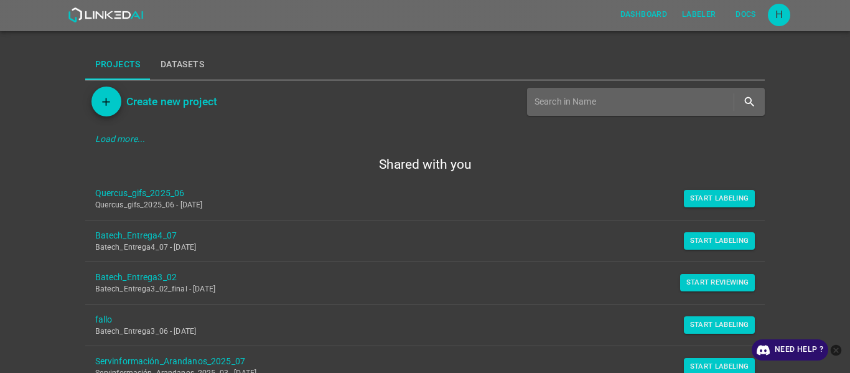
drag, startPoint x: 707, startPoint y: 197, endPoint x: 547, endPoint y: 206, distance: 160.9
click at [521, 197] on button "Start Labeling" at bounding box center [720, 198] width 72 height 17
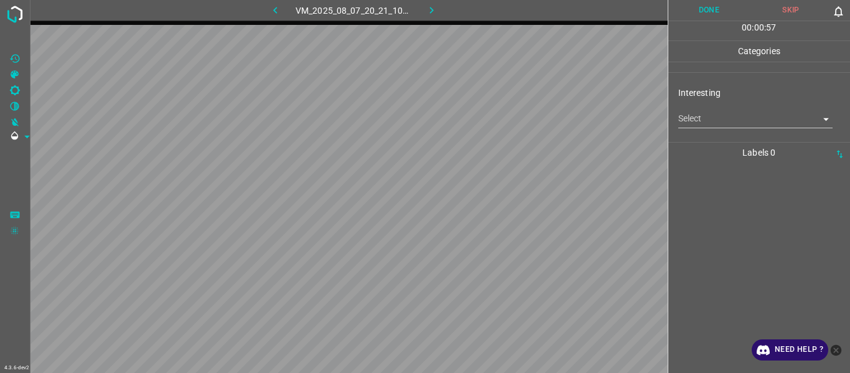
click at [521, 186] on div at bounding box center [759, 268] width 175 height 210
click at [521, 121] on body "4.3.6-dev2 VM_2025_08_07_20_21_10_980_04.gif Done Skip 0 00 : 00 : 59 Categorie…" at bounding box center [425, 186] width 850 height 373
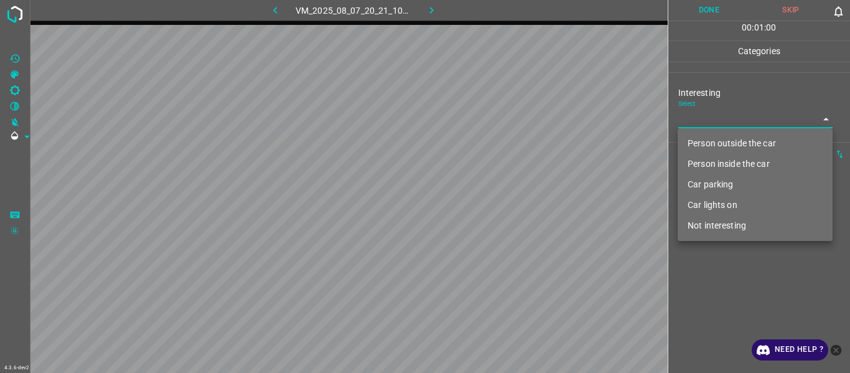
click at [521, 141] on li "Person outside the car" at bounding box center [755, 143] width 155 height 21
type input "Person outside the car"
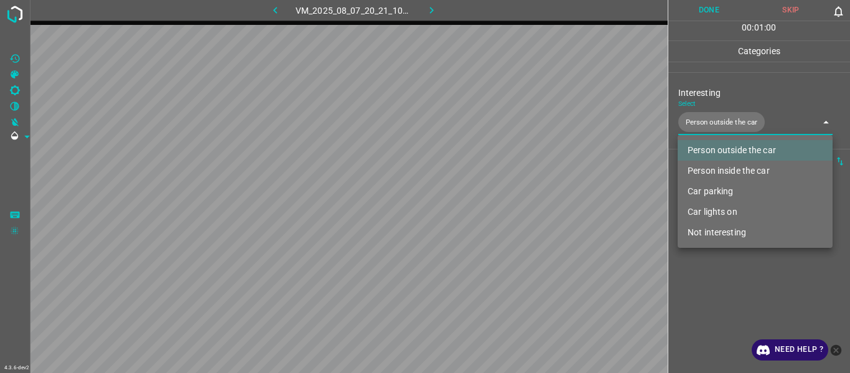
click at [521, 199] on div at bounding box center [425, 186] width 850 height 373
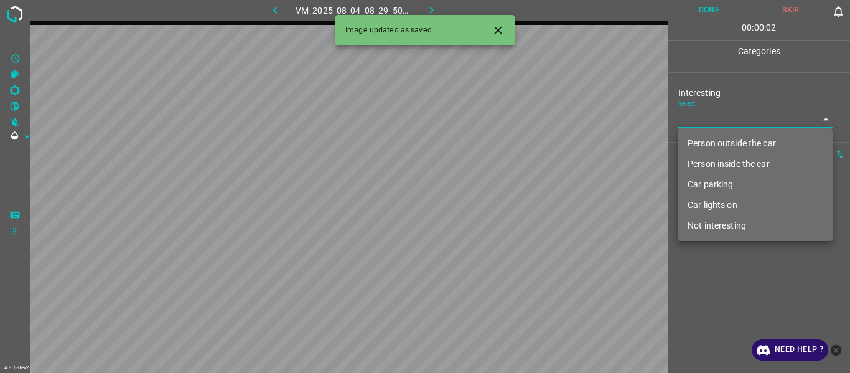
click at [521, 117] on body "4.3.6-dev2 VM_2025_08_04_08_29_50_877_03.gif Done Skip 0 00 : 00 : 02 Categorie…" at bounding box center [425, 186] width 850 height 373
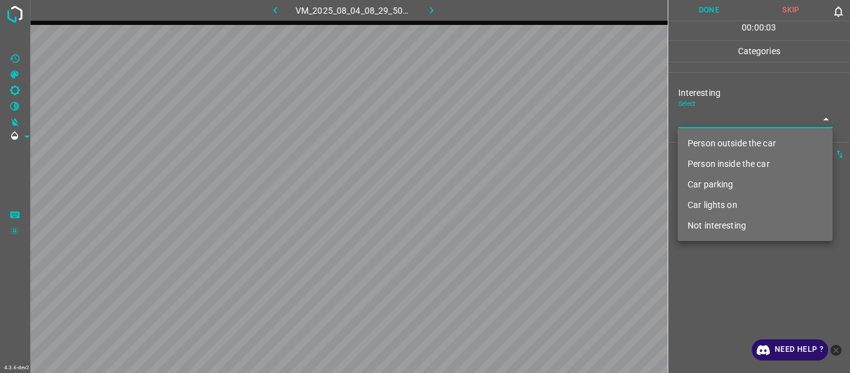
click at [521, 199] on li "Not interesting" at bounding box center [755, 225] width 155 height 21
type input "Not interesting"
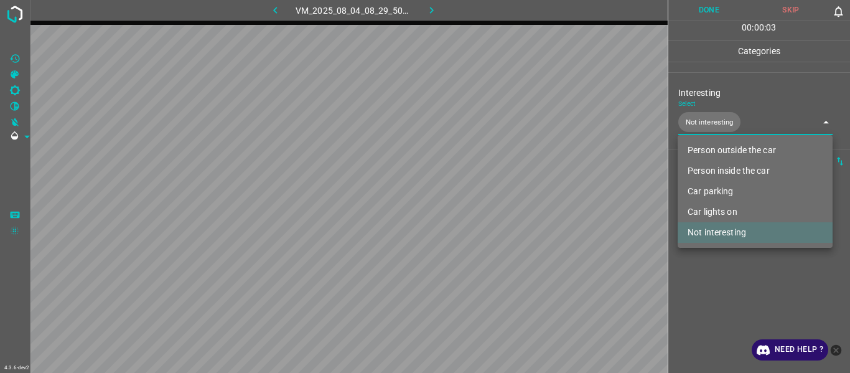
click at [521, 199] on div at bounding box center [425, 186] width 850 height 373
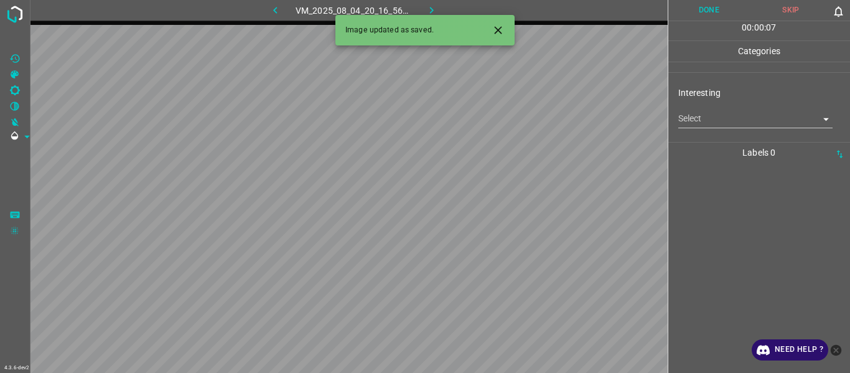
drag, startPoint x: 499, startPoint y: 26, endPoint x: 497, endPoint y: 35, distance: 9.1
click at [498, 25] on icon "Close" at bounding box center [498, 30] width 13 height 13
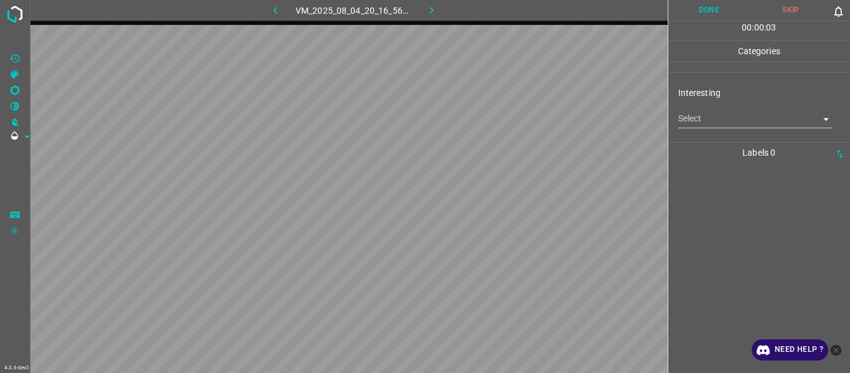
click at [521, 126] on body "4.3.6-dev2 VM_2025_08_04_20_16_56_333_01.gif Done Skip 0 00 : 00 : 03 Categorie…" at bounding box center [425, 186] width 850 height 373
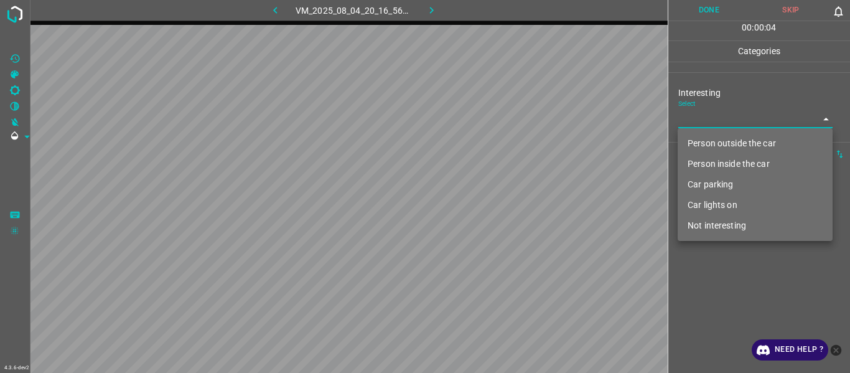
click at [521, 199] on li "Car lights on" at bounding box center [755, 205] width 155 height 21
type input "Car lights on"
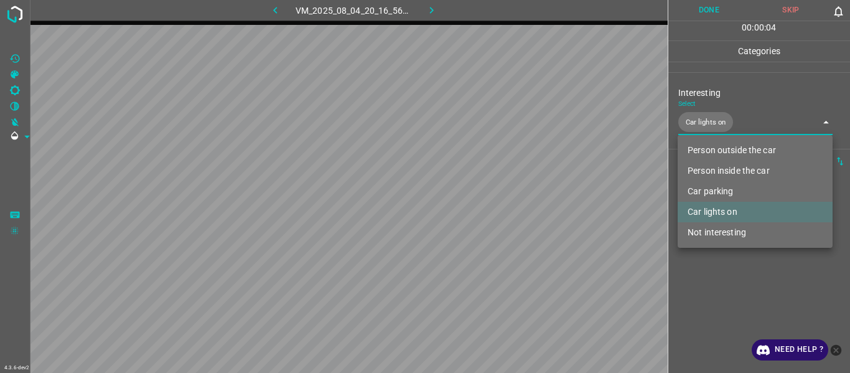
click at [521, 199] on div at bounding box center [425, 186] width 850 height 373
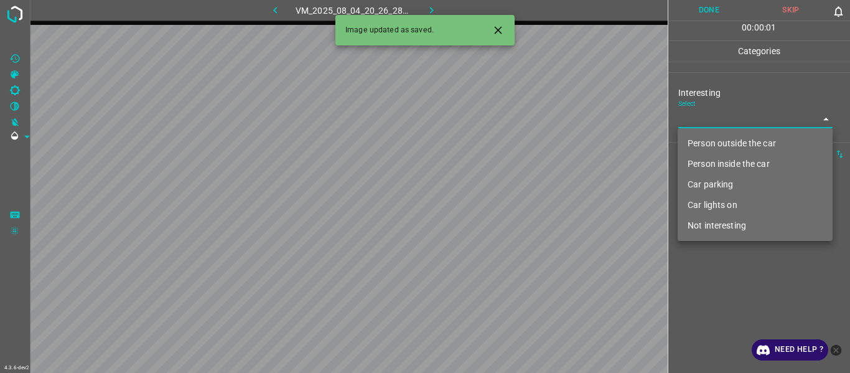
click at [521, 118] on body "4.3.6-dev2 VM_2025_08_04_20_26_28_184_08.gif Done Skip 0 00 : 00 : 01 Categorie…" at bounding box center [425, 186] width 850 height 373
click at [521, 182] on li "Car parking" at bounding box center [755, 184] width 155 height 21
type input "Car parking"
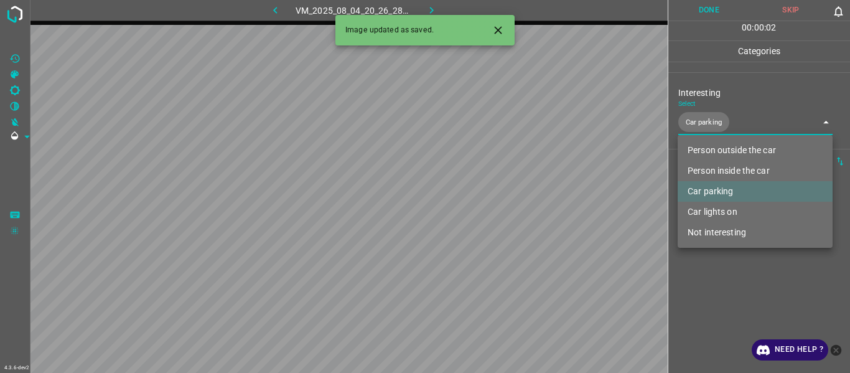
click at [521, 199] on div at bounding box center [425, 186] width 850 height 373
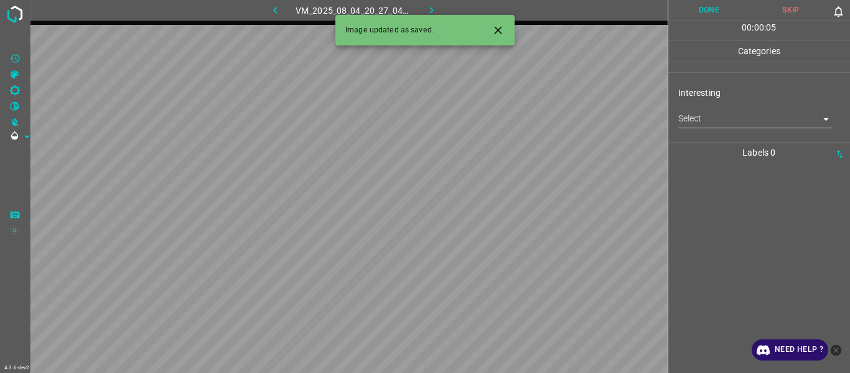
drag, startPoint x: 502, startPoint y: 29, endPoint x: 512, endPoint y: 41, distance: 15.9
click at [503, 29] on icon "Close" at bounding box center [498, 30] width 13 height 13
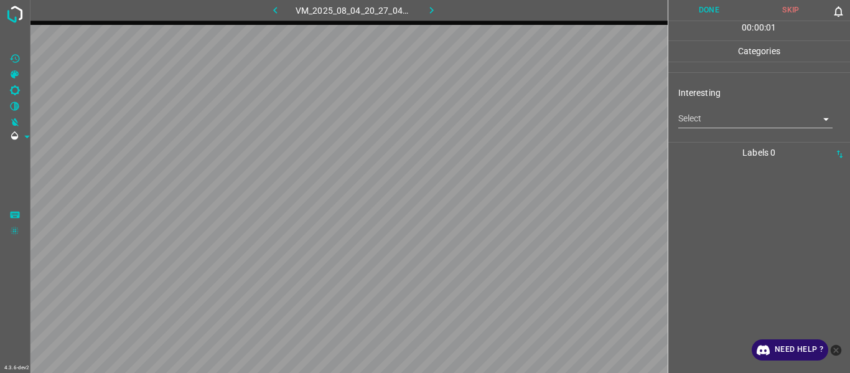
click at [521, 111] on body "4.3.6-dev2 VM_2025_08_04_20_27_04_295_10.gif Done Skip 0 00 : 00 : 01 Categorie…" at bounding box center [425, 186] width 850 height 373
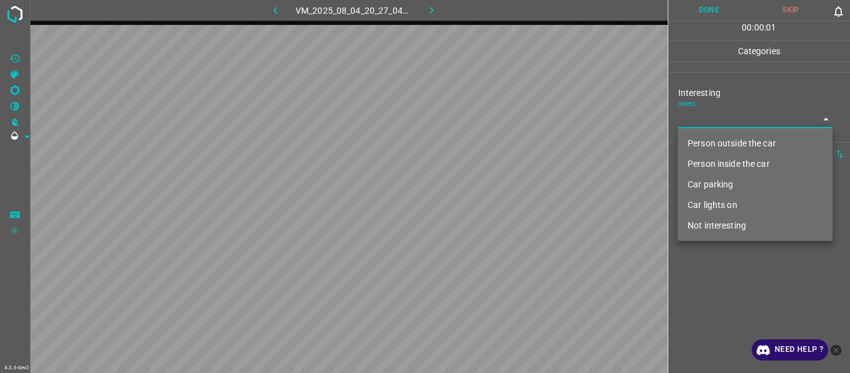
click at [521, 147] on li "Person outside the car" at bounding box center [755, 143] width 155 height 21
type input "Person outside the car"
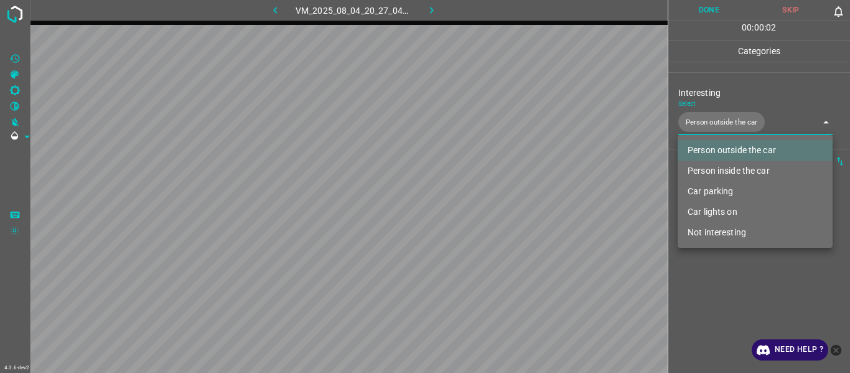
click at [521, 199] on div at bounding box center [425, 186] width 850 height 373
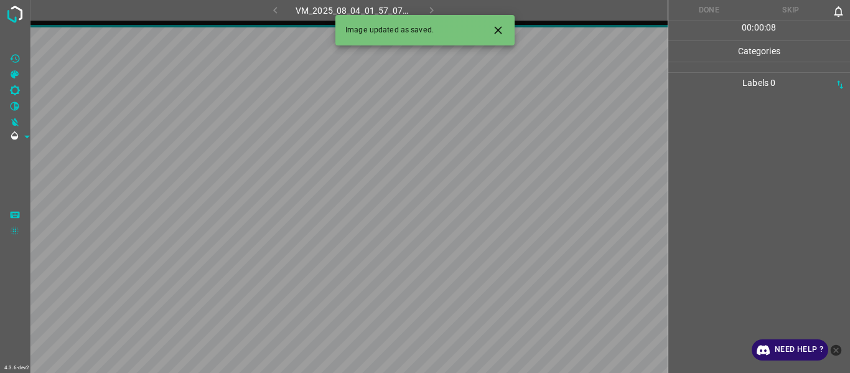
click at [496, 29] on icon "Close" at bounding box center [498, 30] width 13 height 13
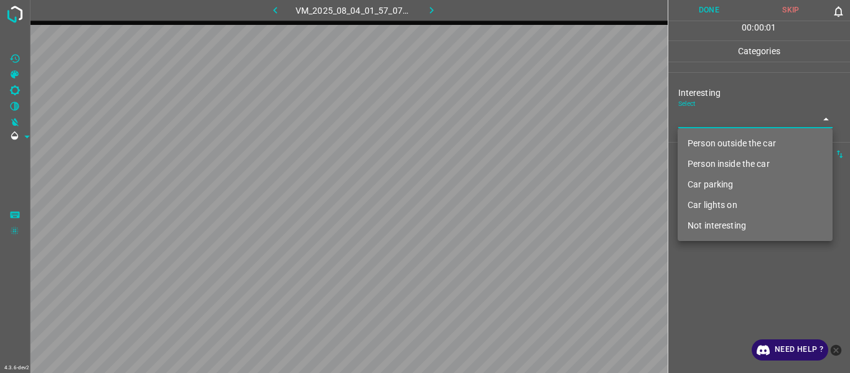
click at [521, 120] on body "4.3.6-dev2 VM_2025_08_04_01_57_07_518_03.gif Done Skip 0 00 : 00 : 01 Categorie…" at bounding box center [425, 186] width 850 height 373
click at [521, 144] on li "Person outside the car" at bounding box center [755, 143] width 155 height 21
type input "Person outside the car"
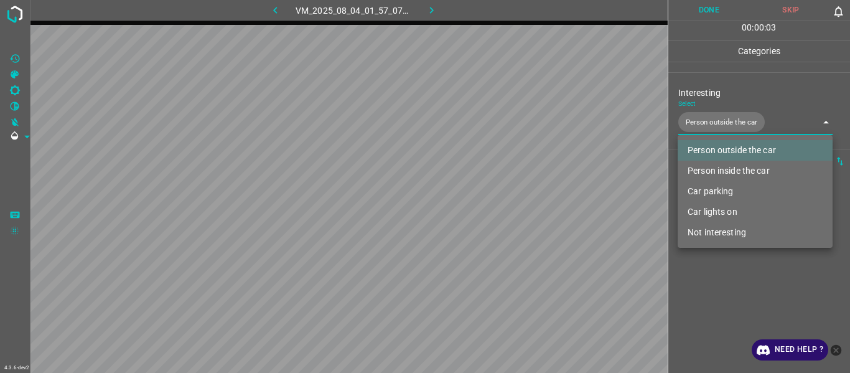
click at [521, 199] on div at bounding box center [425, 186] width 850 height 373
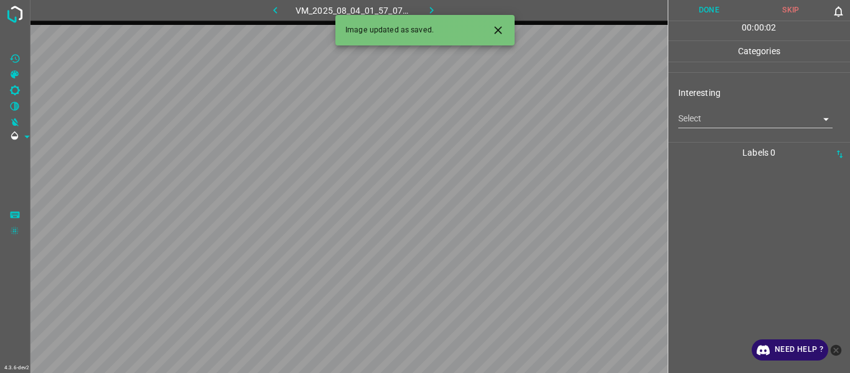
click at [502, 31] on icon "Close" at bounding box center [498, 30] width 13 height 13
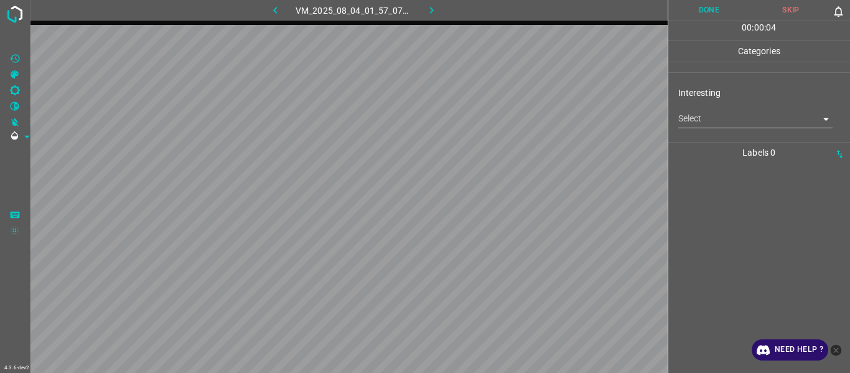
click at [521, 123] on body "4.3.6-dev2 VM_2025_08_04_01_57_07_518_11.gif Done Skip 0 00 : 00 : 04 Categorie…" at bounding box center [425, 186] width 850 height 373
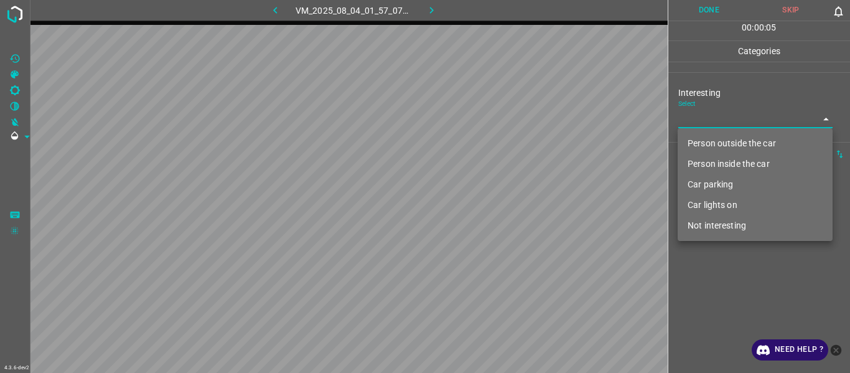
click at [521, 144] on li "Person outside the car" at bounding box center [755, 143] width 155 height 21
type input "Person outside the car"
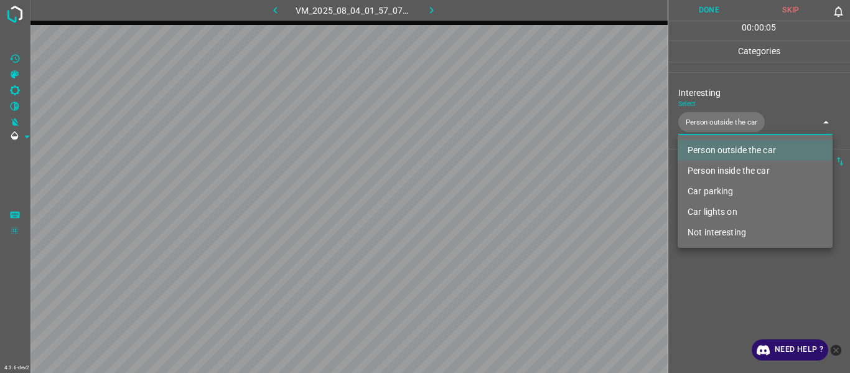
click at [521, 199] on div at bounding box center [425, 186] width 850 height 373
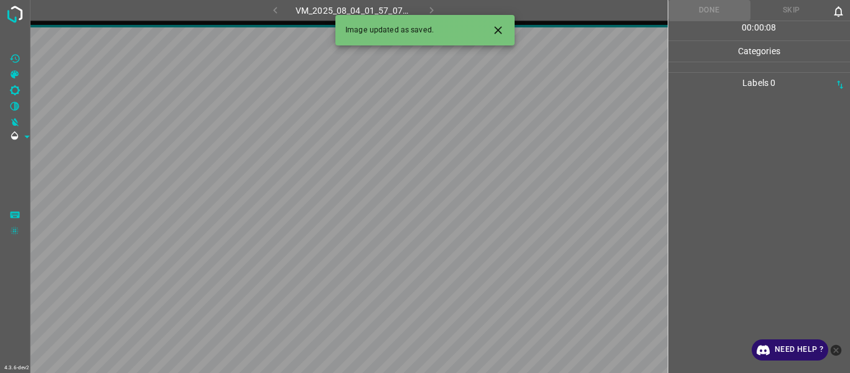
click at [494, 29] on icon "Close" at bounding box center [498, 30] width 13 height 13
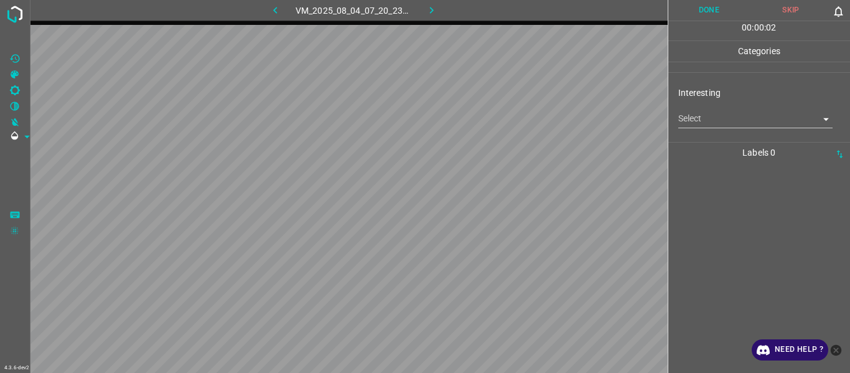
click at [521, 116] on body "4.3.6-dev2 VM_2025_08_04_07_20_23_158_09.gif Done Skip 0 00 : 00 : 02 Categorie…" at bounding box center [425, 186] width 850 height 373
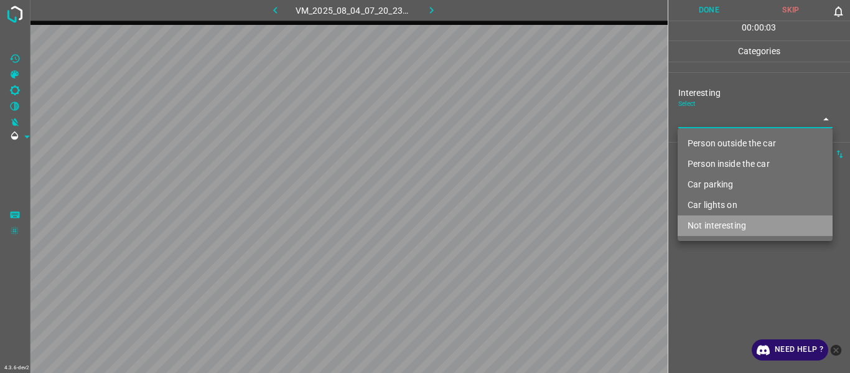
click at [521, 199] on li "Not interesting" at bounding box center [755, 225] width 155 height 21
type input "Not interesting"
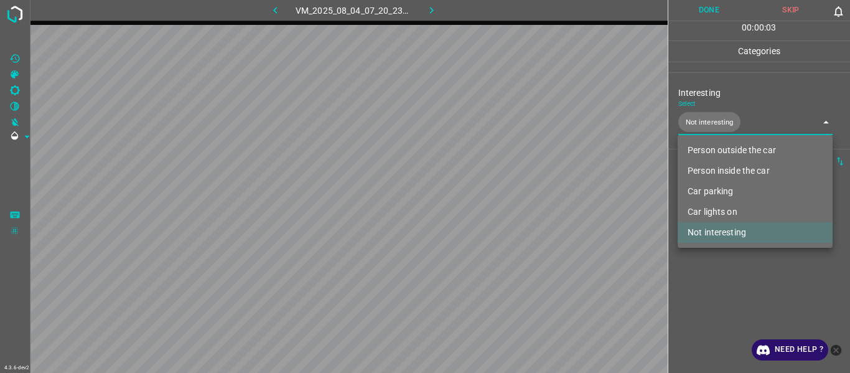
click at [521, 199] on div at bounding box center [425, 186] width 850 height 373
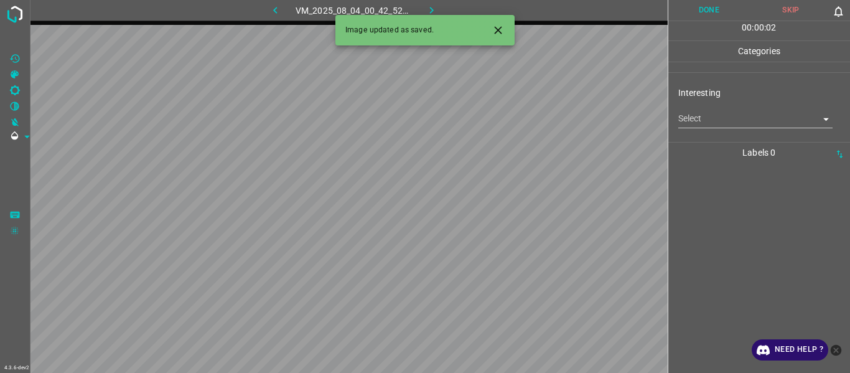
click at [521, 118] on body "4.3.6-dev2 VM_2025_08_04_00_42_52_509_08.gif Done Skip 0 00 : 00 : 02 Categorie…" at bounding box center [425, 186] width 850 height 373
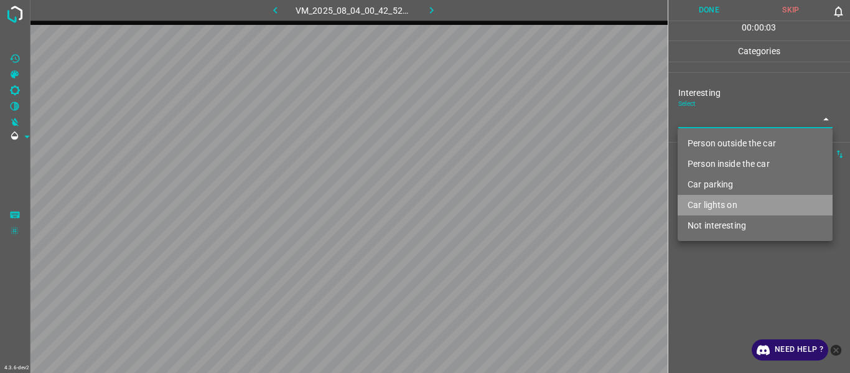
click at [521, 199] on li "Car lights on" at bounding box center [755, 205] width 155 height 21
type input "Car lights on"
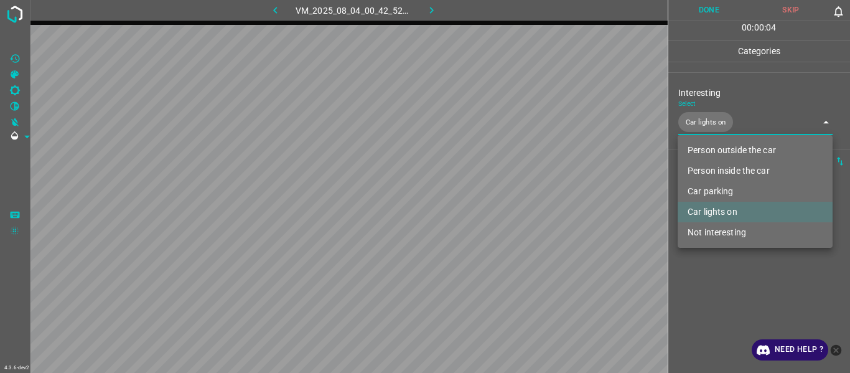
click at [521, 199] on div at bounding box center [425, 186] width 850 height 373
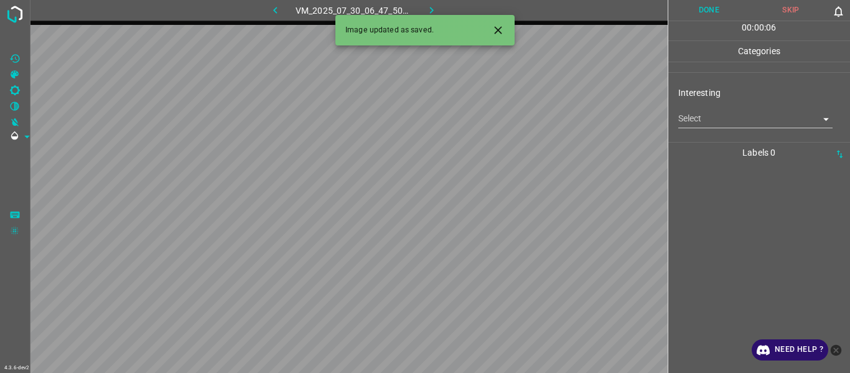
click at [499, 28] on icon "Close" at bounding box center [498, 30] width 13 height 13
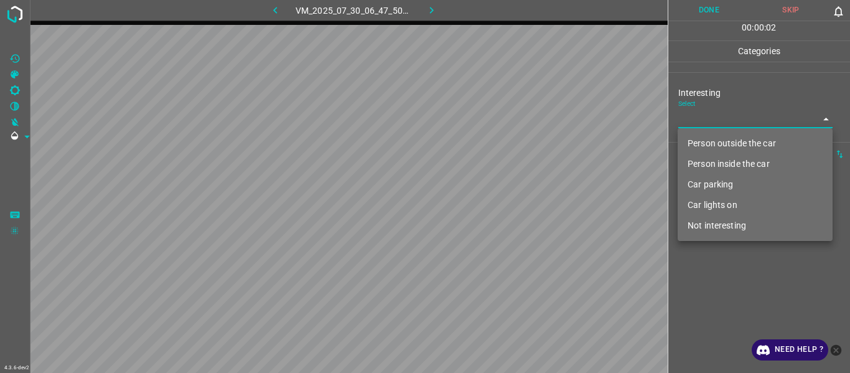
click at [521, 124] on body "4.3.6-dev2 VM_2025_07_30_06_47_50_724_01.gif Done Skip 0 00 : 00 : 02 Categorie…" at bounding box center [425, 186] width 850 height 373
click at [521, 149] on li "Person outside the car" at bounding box center [755, 143] width 155 height 21
type input "Person outside the car"
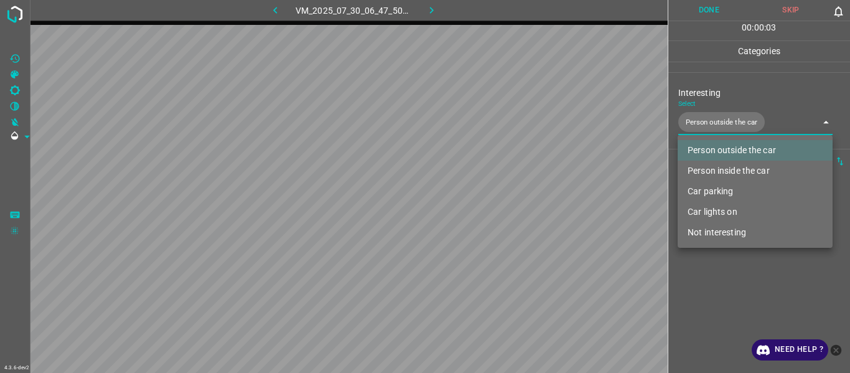
click at [521, 199] on div at bounding box center [425, 186] width 850 height 373
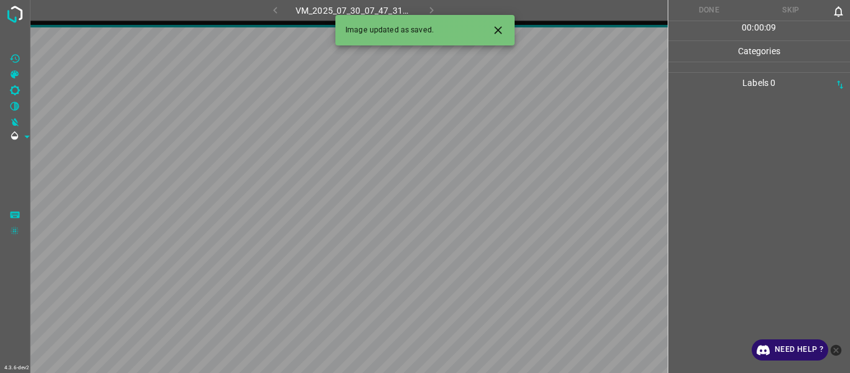
click at [497, 29] on icon "Close" at bounding box center [497, 29] width 7 height 7
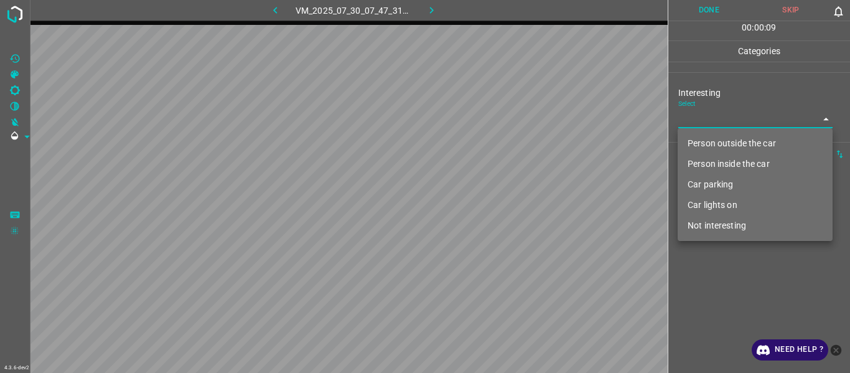
click at [521, 124] on body "4.3.6-dev2 VM_2025_07_30_07_47_31_690_06.gif Done Skip 0 00 : 00 : 09 Categorie…" at bounding box center [425, 186] width 850 height 373
click at [521, 182] on li "Car parking" at bounding box center [755, 184] width 155 height 21
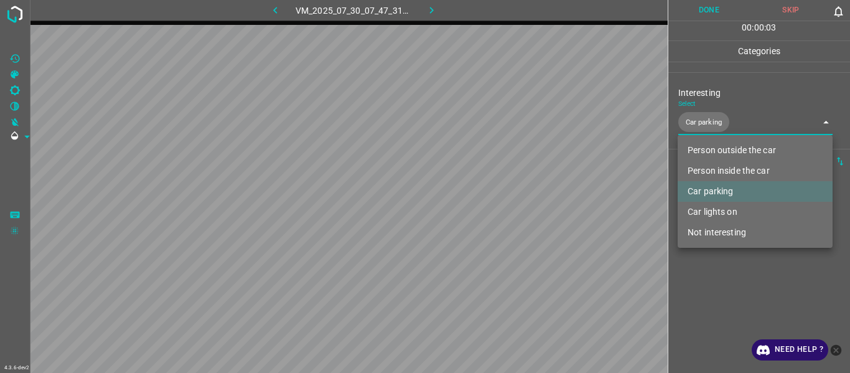
click at [521, 171] on li "Person inside the car" at bounding box center [755, 171] width 155 height 21
type input "Car parking,Person inside the car"
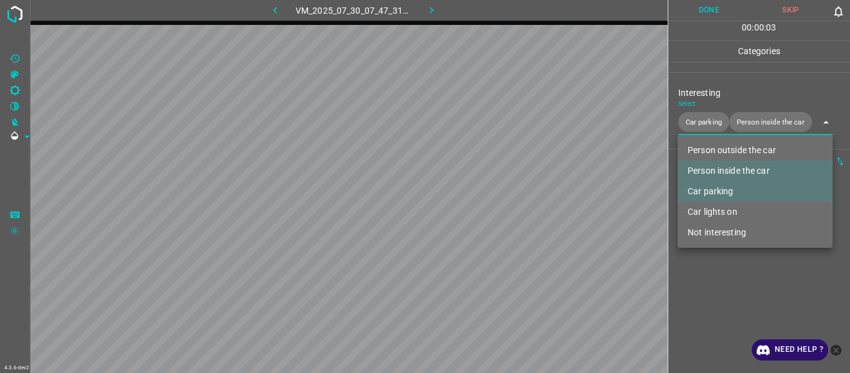
click at [521, 199] on div at bounding box center [425, 186] width 850 height 373
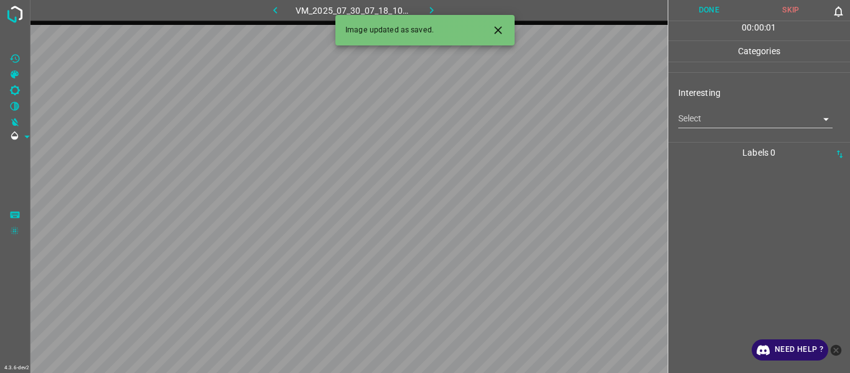
click at [491, 32] on button "Close" at bounding box center [498, 30] width 23 height 23
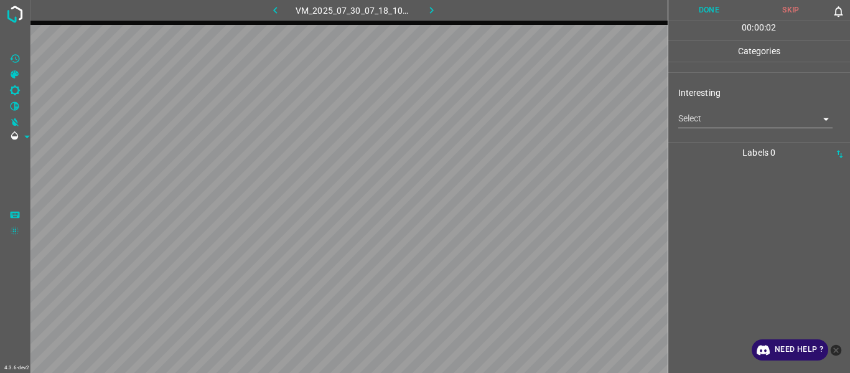
click at [521, 125] on body "4.3.6-dev2 VM_2025_07_30_07_18_10_513_01.gif Done Skip 0 00 : 00 : 02 Categorie…" at bounding box center [425, 186] width 850 height 373
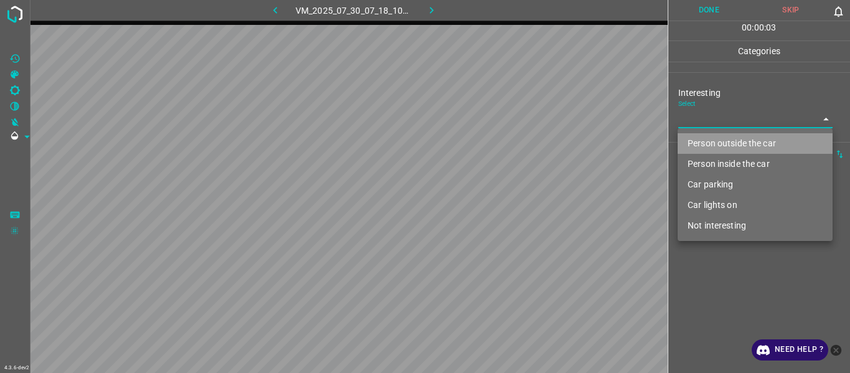
drag, startPoint x: 720, startPoint y: 143, endPoint x: 722, endPoint y: 164, distance: 21.2
click at [521, 144] on li "Person outside the car" at bounding box center [755, 143] width 155 height 21
type input "Person outside the car"
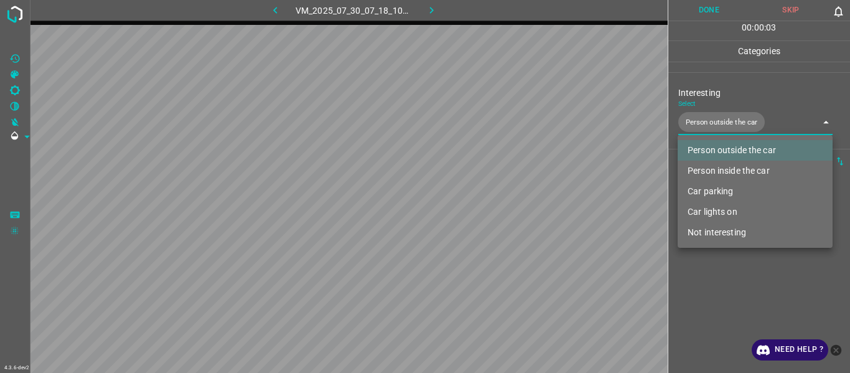
click at [521, 199] on div at bounding box center [425, 186] width 850 height 373
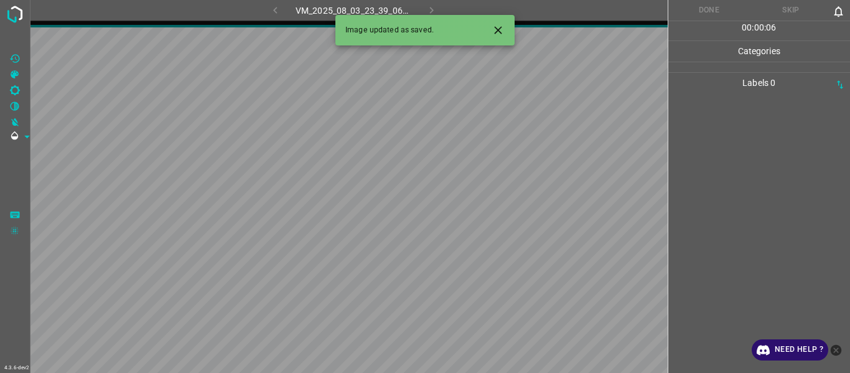
click at [505, 27] on button "Close" at bounding box center [498, 30] width 23 height 23
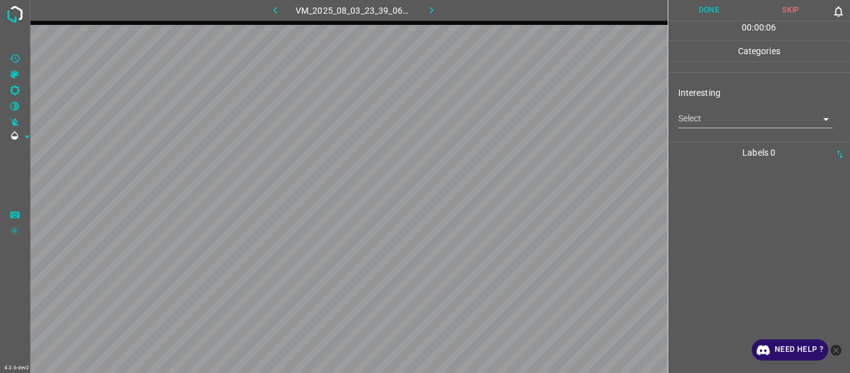
click at [521, 128] on body "4.3.6-dev2 VM_2025_08_03_23_39_06_829_03.gif Done Skip 0 00 : 00 : 06 Categorie…" at bounding box center [425, 186] width 850 height 373
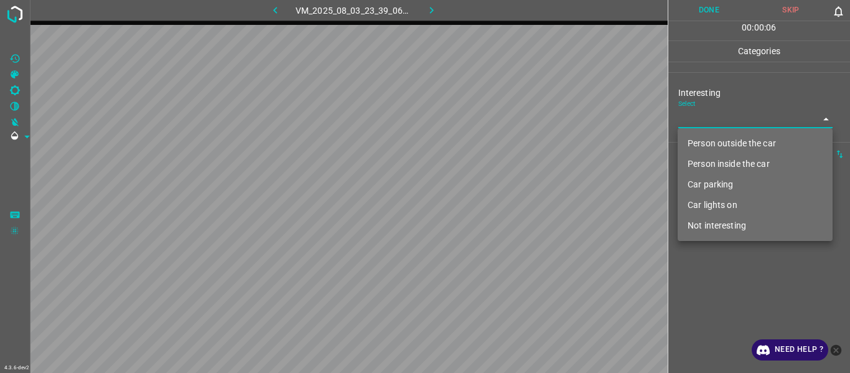
click at [521, 149] on li "Person outside the car" at bounding box center [755, 143] width 155 height 21
type input "Person outside the car"
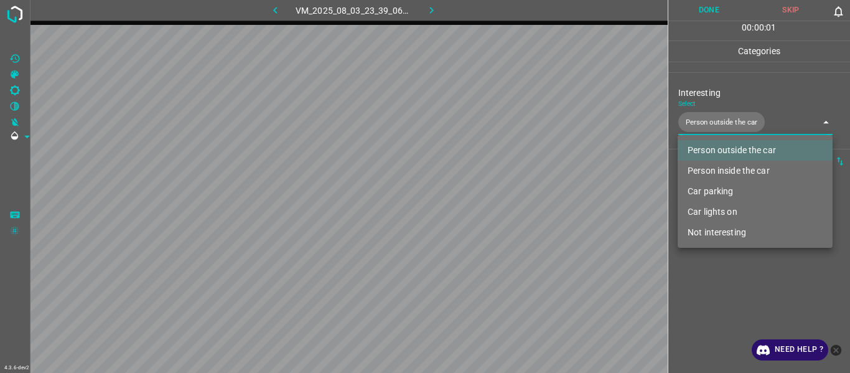
click at [521, 199] on div at bounding box center [425, 186] width 850 height 373
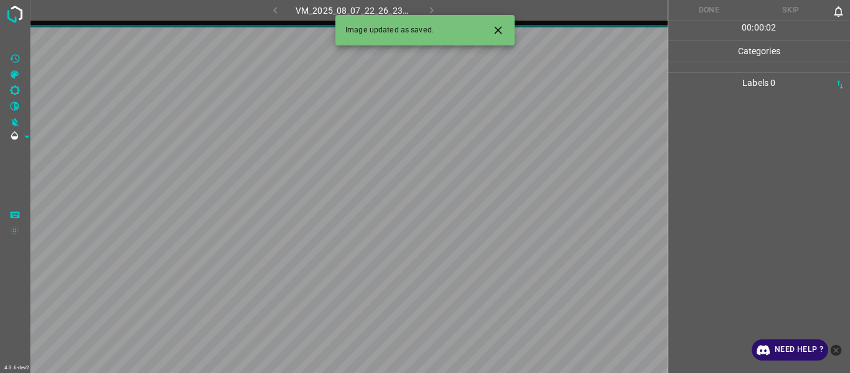
click at [501, 28] on icon "Close" at bounding box center [497, 29] width 7 height 7
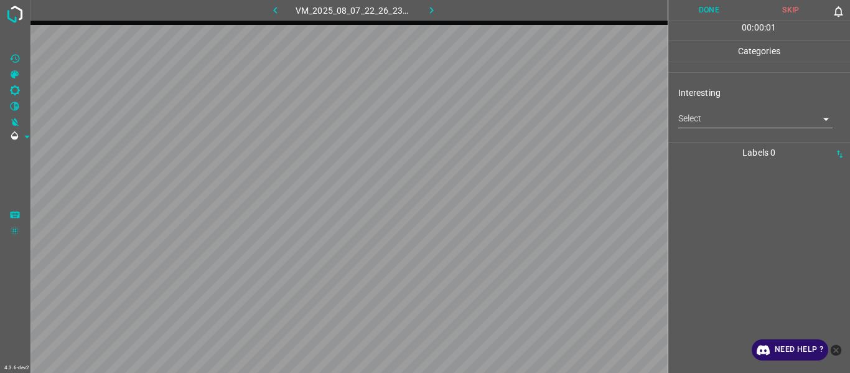
click at [521, 121] on body "4.3.6-dev2 VM_2025_08_07_22_26_23_552_10.gif Done Skip 0 00 : 00 : 01 Categorie…" at bounding box center [425, 186] width 850 height 373
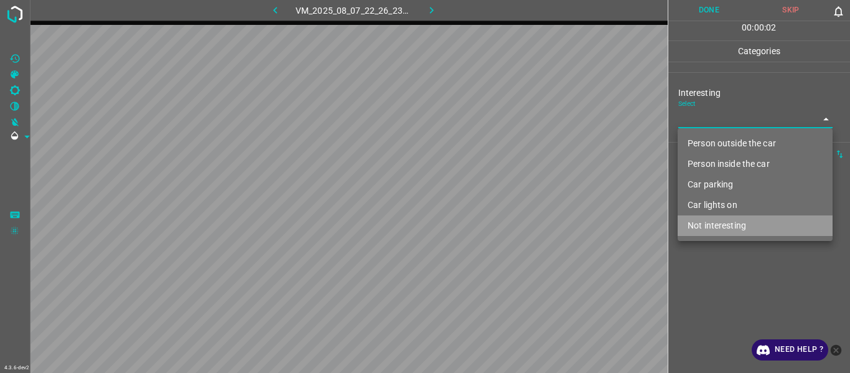
click at [521, 199] on li "Not interesting" at bounding box center [755, 225] width 155 height 21
type input "Not interesting"
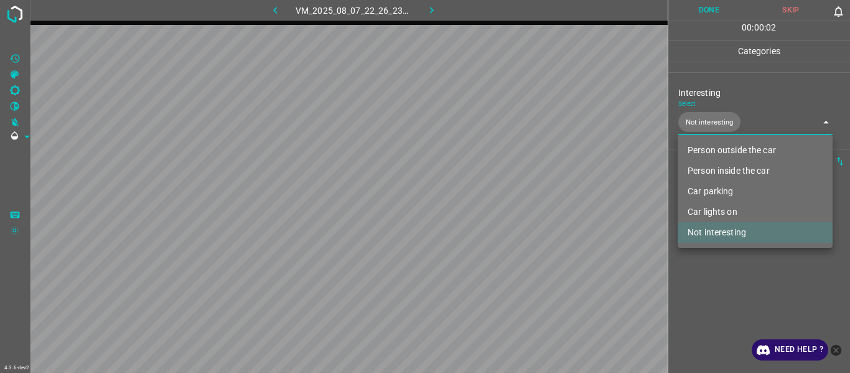
click at [521, 199] on div at bounding box center [425, 186] width 850 height 373
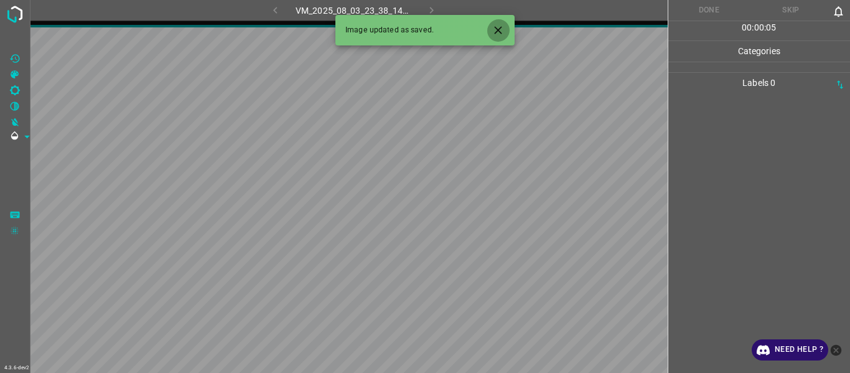
click at [500, 32] on icon "Close" at bounding box center [497, 29] width 7 height 7
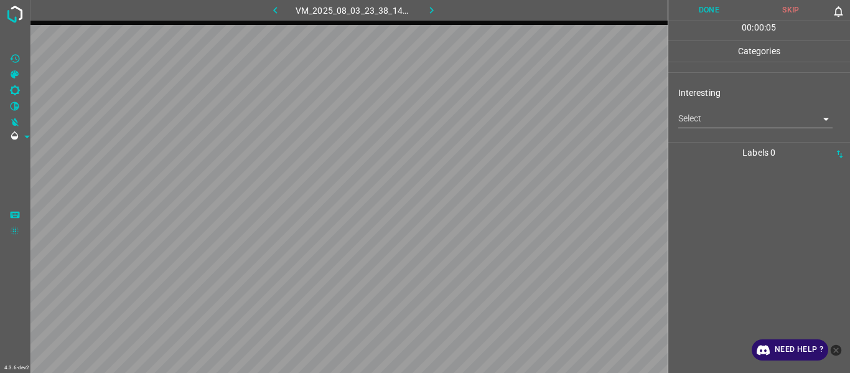
click at [521, 123] on body "4.3.6-dev2 VM_2025_08_03_23_38_14_564_10.gif Done Skip 0 00 : 00 : 05 Categorie…" at bounding box center [425, 186] width 850 height 373
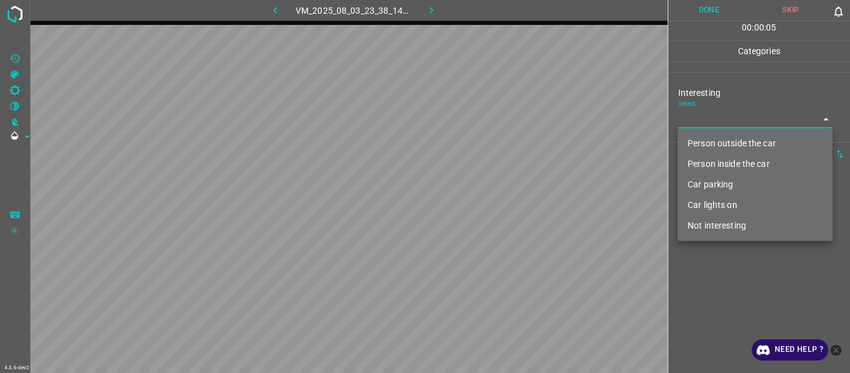
click at [521, 144] on li "Person outside the car" at bounding box center [755, 143] width 155 height 21
type input "Person outside the car"
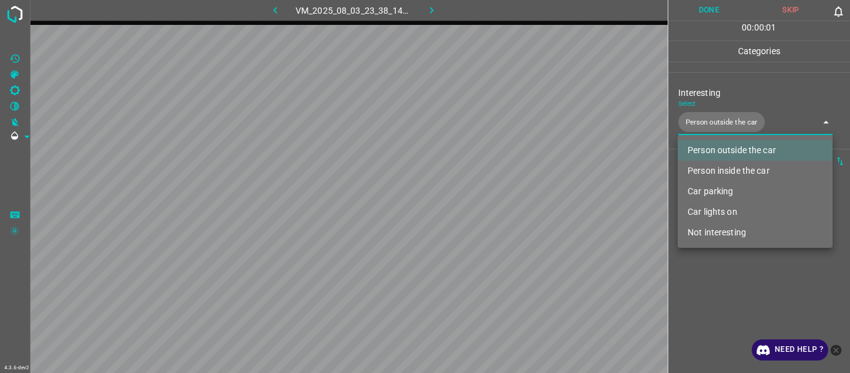
click at [521, 199] on div at bounding box center [425, 186] width 850 height 373
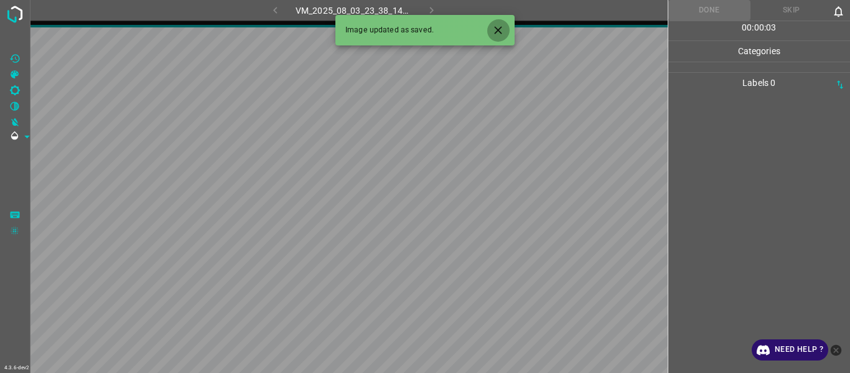
click at [496, 23] on button "Close" at bounding box center [498, 30] width 23 height 23
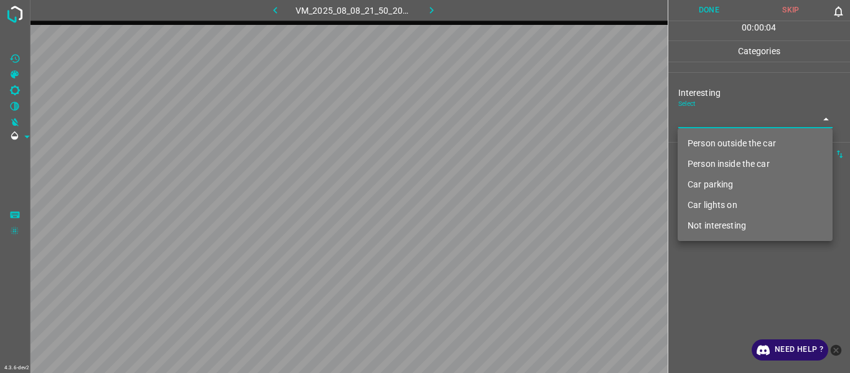
click at [521, 119] on body "4.3.6-dev2 VM_2025_08_08_21_50_20_747_02.gif Done Skip 0 00 : 00 : 04 Categorie…" at bounding box center [425, 186] width 850 height 373
click at [521, 199] on li "Not interesting" at bounding box center [755, 225] width 155 height 21
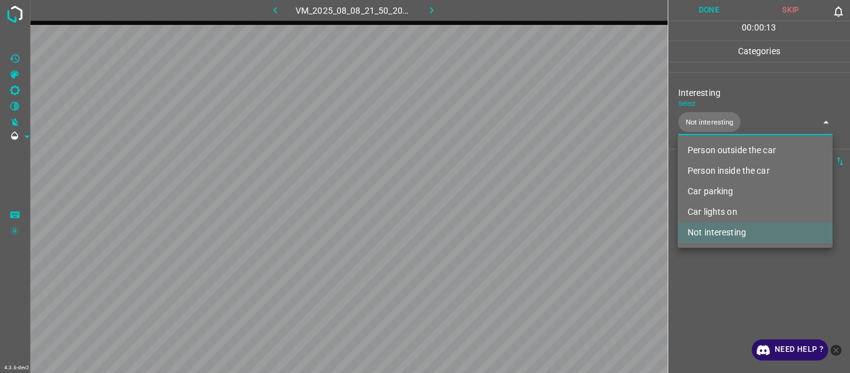
click at [521, 162] on li "Person inside the car" at bounding box center [755, 171] width 155 height 21
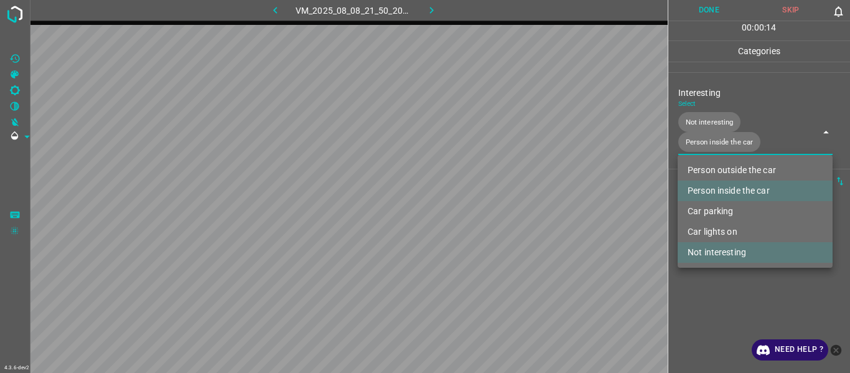
click at [521, 199] on li "Not interesting" at bounding box center [755, 252] width 155 height 21
type input "Person inside the car"
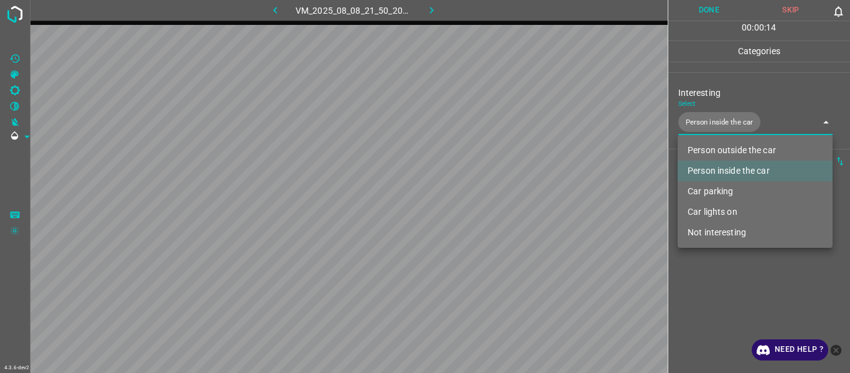
click at [521, 199] on div at bounding box center [425, 186] width 850 height 373
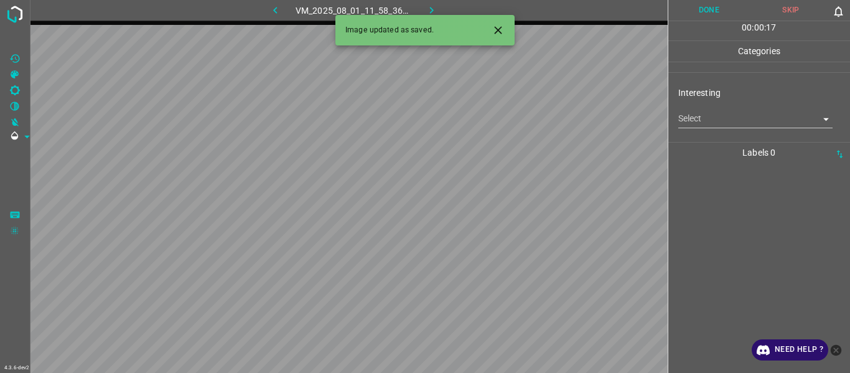
click at [496, 31] on icon "Close" at bounding box center [498, 30] width 13 height 13
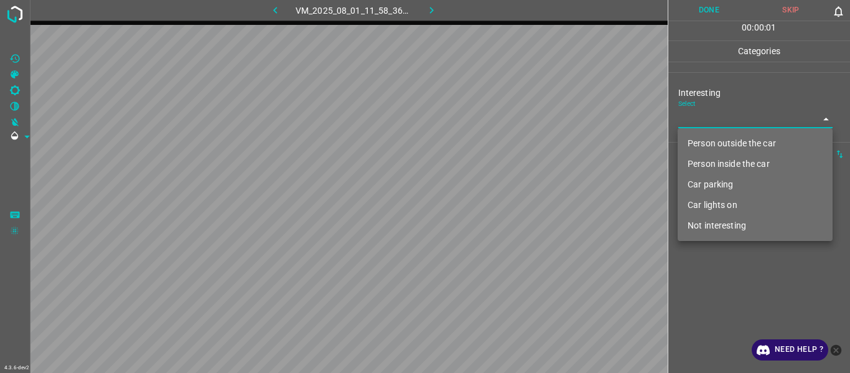
click at [521, 118] on body "4.3.6-dev2 VM_2025_08_01_11_58_36_687_01.gif Done Skip 0 00 : 00 : 01 Categorie…" at bounding box center [425, 186] width 850 height 373
click at [521, 149] on li "Person outside the car" at bounding box center [755, 143] width 155 height 21
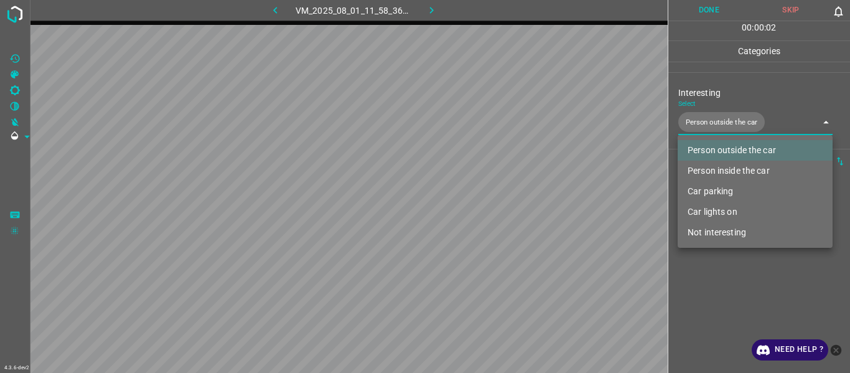
type input "Person outside the car"
click at [521, 199] on div at bounding box center [425, 186] width 850 height 373
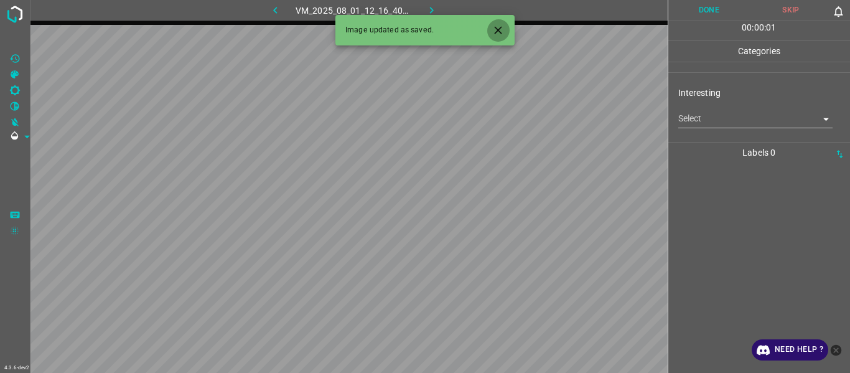
click at [504, 29] on icon "Close" at bounding box center [498, 30] width 13 height 13
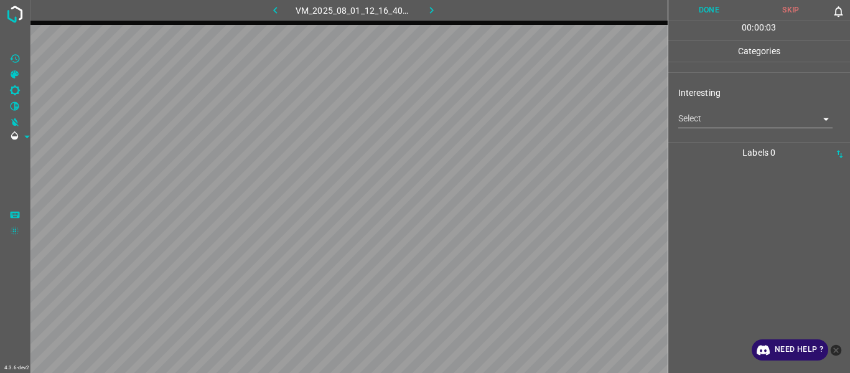
click at [521, 118] on body "4.3.6-dev2 VM_2025_08_01_12_16_40_406_02.gif Done Skip 0 00 : 00 : 03 Categorie…" at bounding box center [425, 186] width 850 height 373
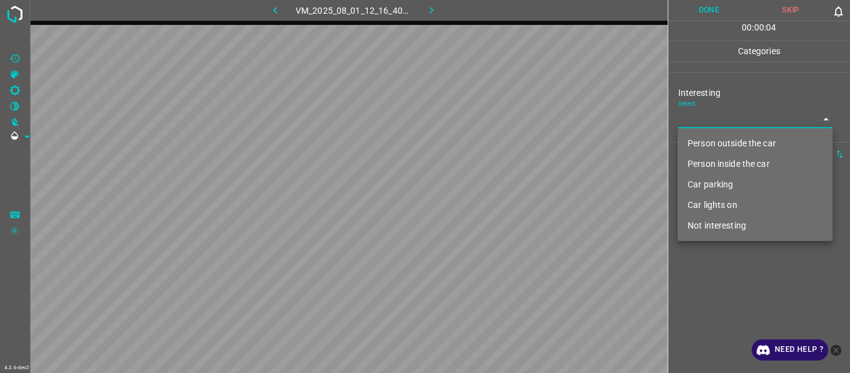
click at [521, 143] on li "Person outside the car" at bounding box center [755, 143] width 155 height 21
type input "Person outside the car"
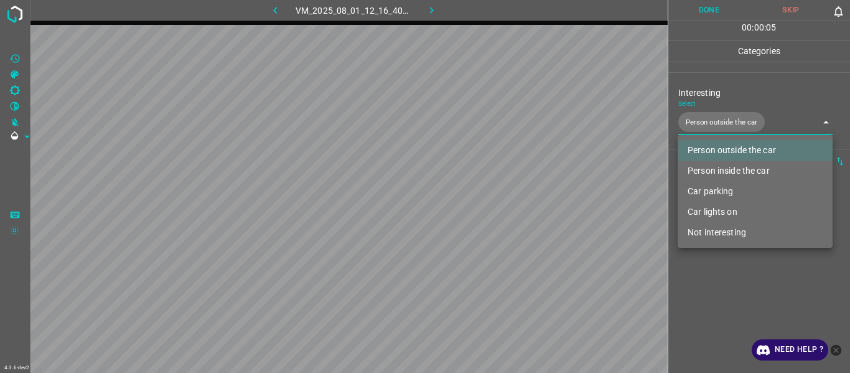
click at [521, 199] on div at bounding box center [425, 186] width 850 height 373
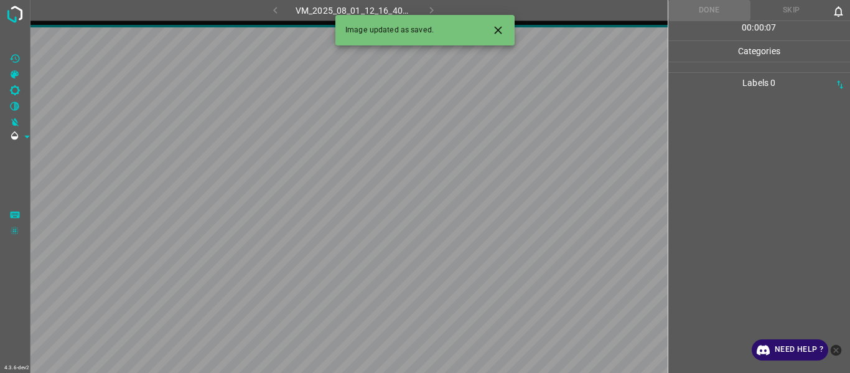
click at [497, 23] on button "Close" at bounding box center [498, 30] width 23 height 23
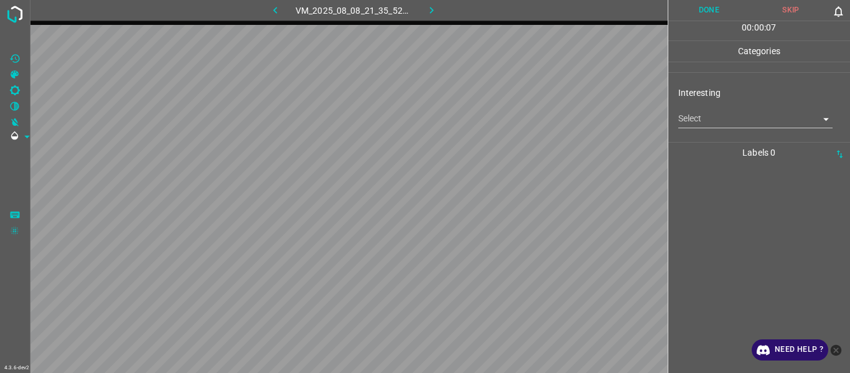
click at [521, 121] on body "4.3.6-dev2 VM_2025_08_08_21_35_52_881_11.gif Done Skip 0 00 : 00 : 07 Categorie…" at bounding box center [425, 186] width 850 height 373
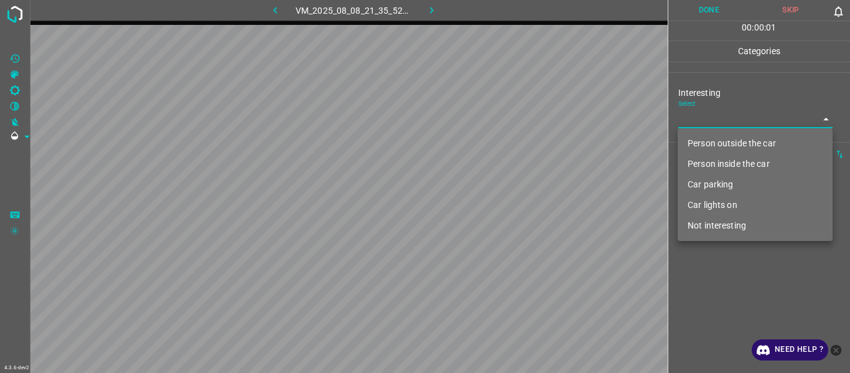
click at [521, 150] on li "Person outside the car" at bounding box center [755, 143] width 155 height 21
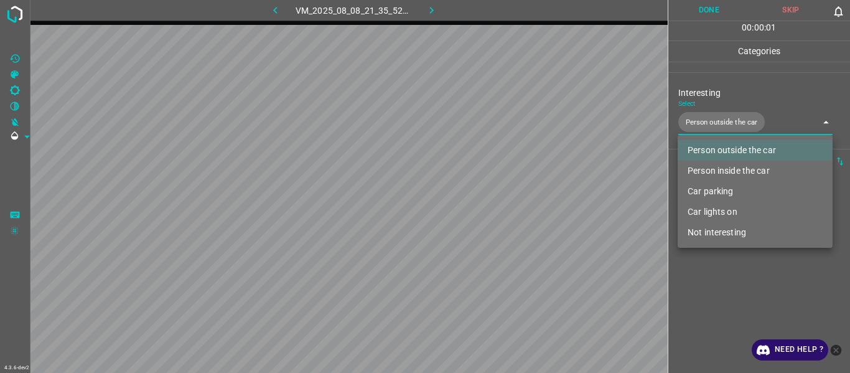
click at [521, 199] on div at bounding box center [425, 186] width 850 height 373
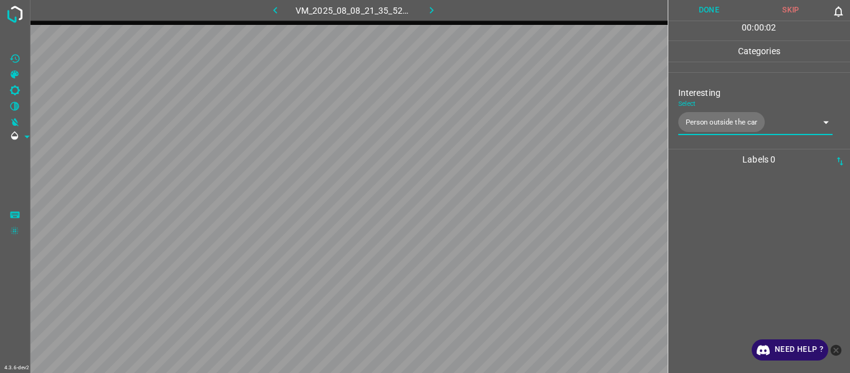
click at [521, 115] on body "4.3.6-dev2 VM_2025_08_08_21_35_52_881_11.gif Done Skip 0 00 : 00 : 02 Categorie…" at bounding box center [425, 186] width 850 height 373
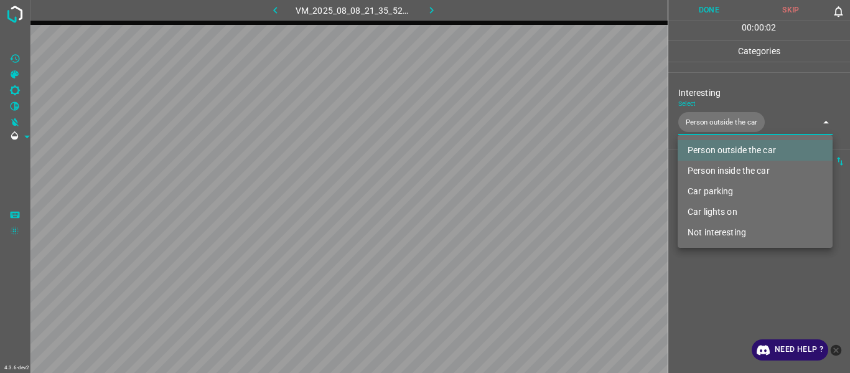
click at [521, 199] on li "Car lights on" at bounding box center [755, 212] width 155 height 21
type input "Person outside the car,Car lights on"
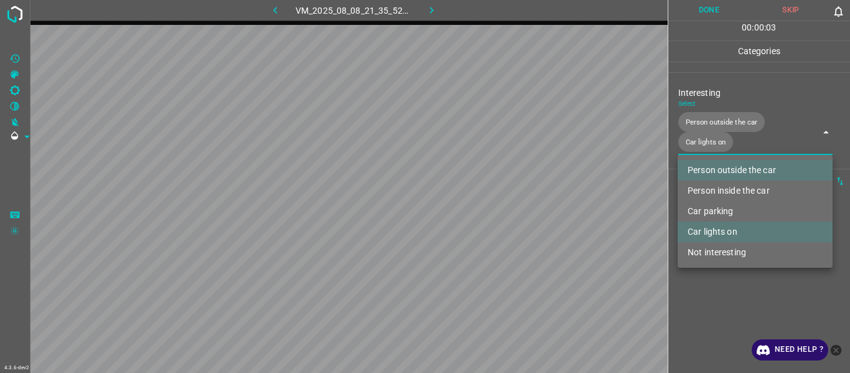
click at [521, 199] on div at bounding box center [425, 186] width 850 height 373
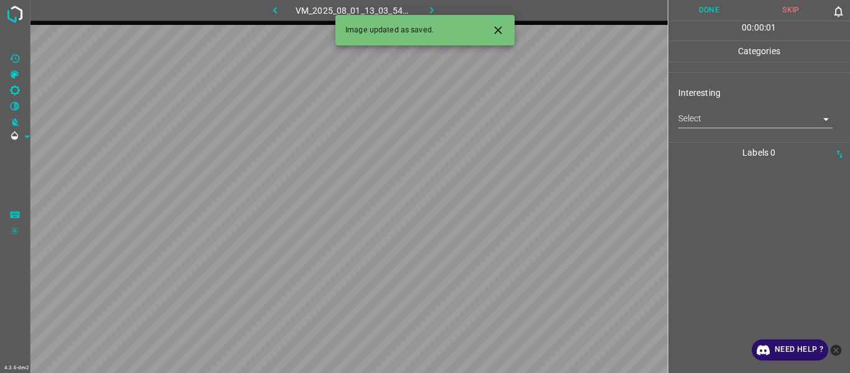
click at [521, 113] on body "4.3.6-dev2 VM_2025_08_01_13_03_54_220_02.gif Done Skip 0 00 : 00 : 01 Categorie…" at bounding box center [425, 186] width 850 height 373
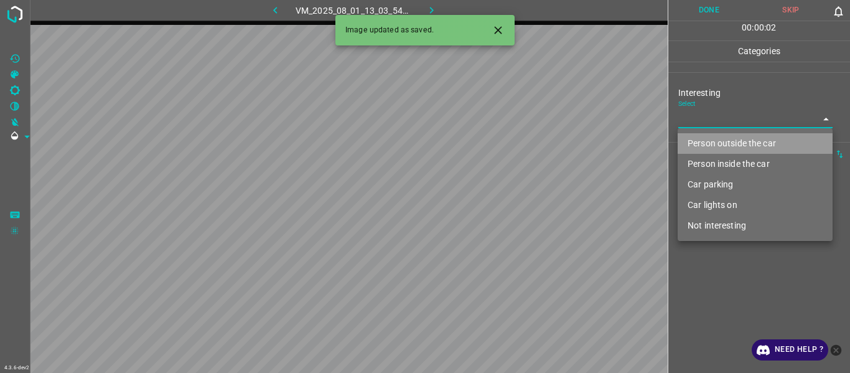
click at [521, 146] on li "Person outside the car" at bounding box center [755, 143] width 155 height 21
type input "Person outside the car"
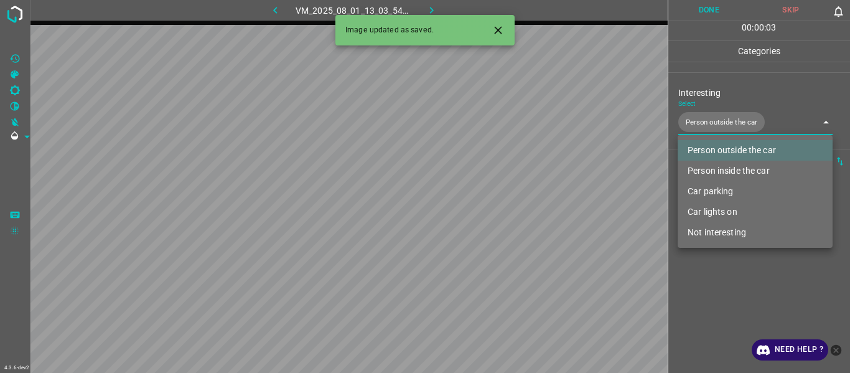
click at [521, 199] on div at bounding box center [425, 186] width 850 height 373
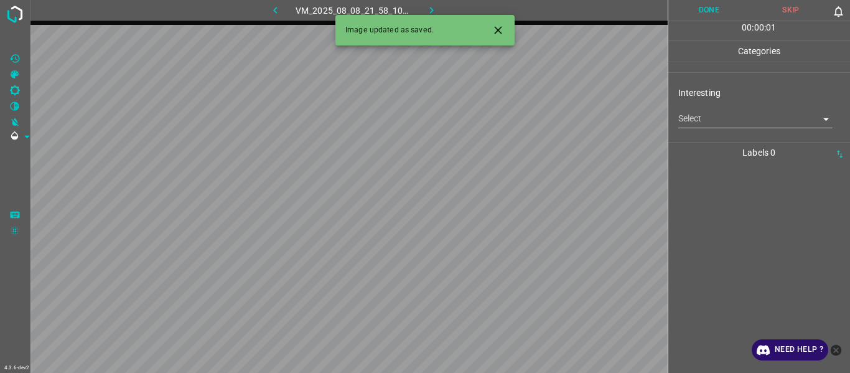
click at [499, 29] on icon "Close" at bounding box center [497, 29] width 7 height 7
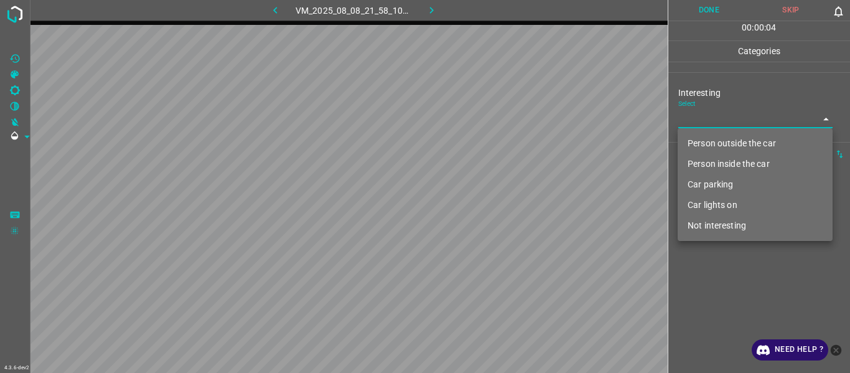
click at [521, 126] on body "4.3.6-dev2 VM_2025_08_08_21_58_10_551_12.gif Done Skip 0 00 : 00 : 04 Categorie…" at bounding box center [425, 186] width 850 height 373
drag, startPoint x: 738, startPoint y: 140, endPoint x: 730, endPoint y: 192, distance: 53.0
click at [521, 145] on li "Person outside the car" at bounding box center [755, 143] width 155 height 21
type input "Person outside the car"
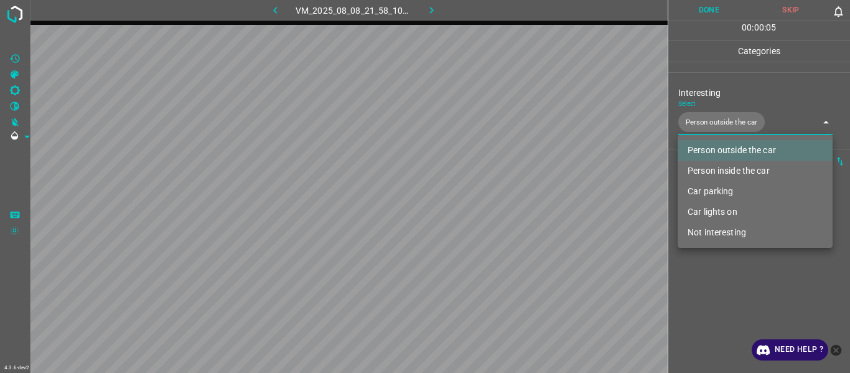
click at [521, 199] on div at bounding box center [425, 186] width 850 height 373
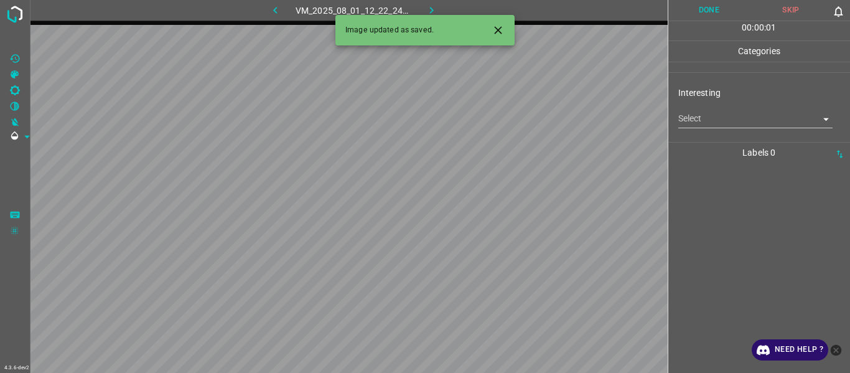
click at [521, 120] on body "4.3.6-dev2 VM_2025_08_01_12_22_24_418_02.gif Done Skip 0 00 : 00 : 01 Categorie…" at bounding box center [425, 186] width 850 height 373
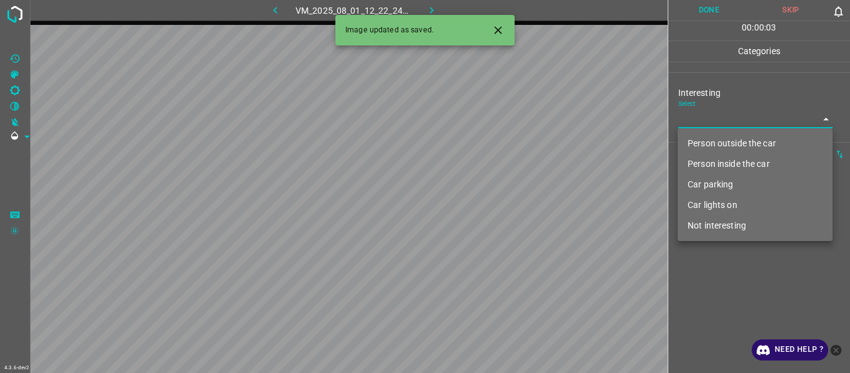
click at [521, 159] on li "Person inside the car" at bounding box center [755, 164] width 155 height 21
type input "Person inside the car"
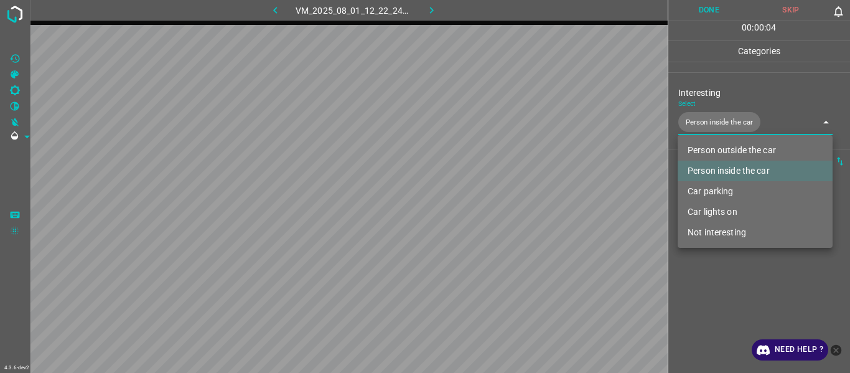
drag, startPoint x: 690, startPoint y: 270, endPoint x: 675, endPoint y: 267, distance: 15.1
click at [521, 199] on div at bounding box center [425, 186] width 850 height 373
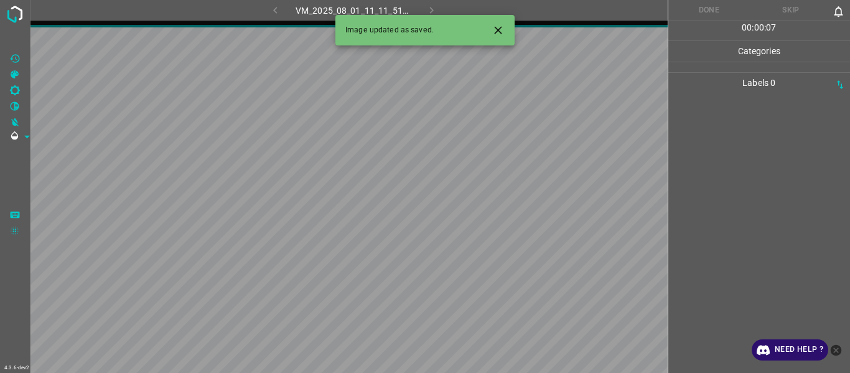
click at [504, 29] on icon "Close" at bounding box center [498, 30] width 13 height 13
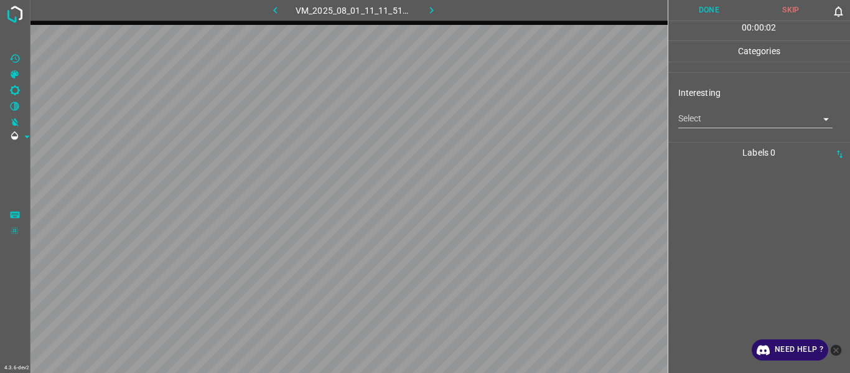
click at [521, 116] on body "4.3.6-dev2 VM_2025_08_01_11_11_51_487_04.gif Done Skip 0 00 : 00 : 02 Categorie…" at bounding box center [425, 186] width 850 height 373
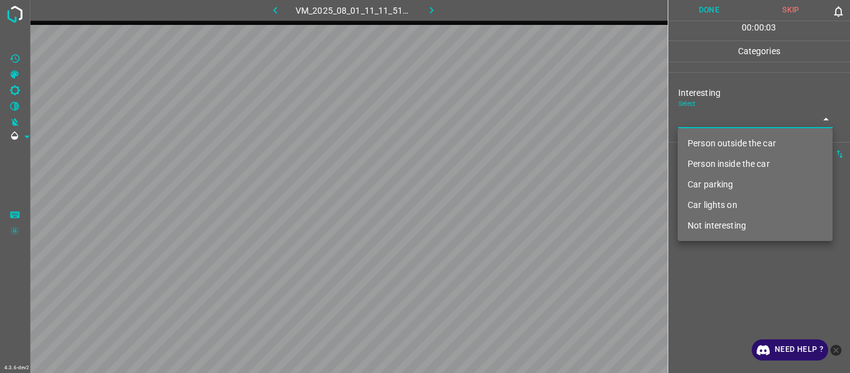
click at [521, 143] on li "Person outside the car" at bounding box center [755, 143] width 155 height 21
type input "Person outside the car"
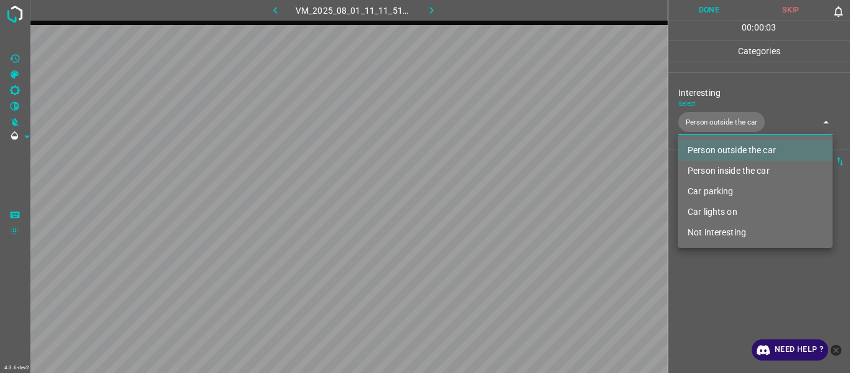
click at [521, 199] on div at bounding box center [425, 186] width 850 height 373
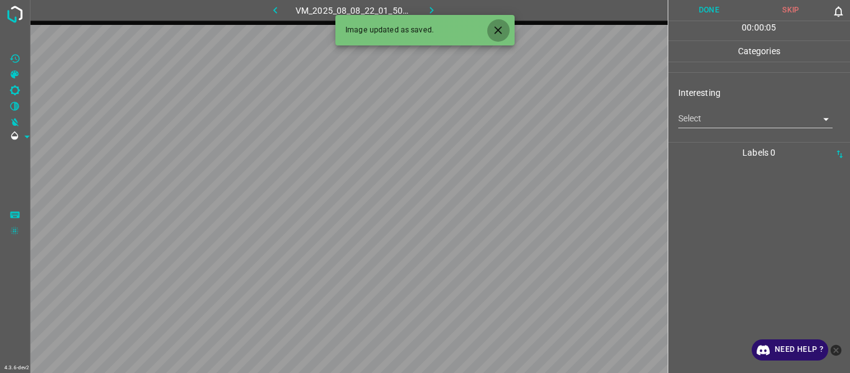
drag, startPoint x: 499, startPoint y: 31, endPoint x: 502, endPoint y: 43, distance: 12.7
click at [497, 31] on icon "Close" at bounding box center [498, 30] width 13 height 13
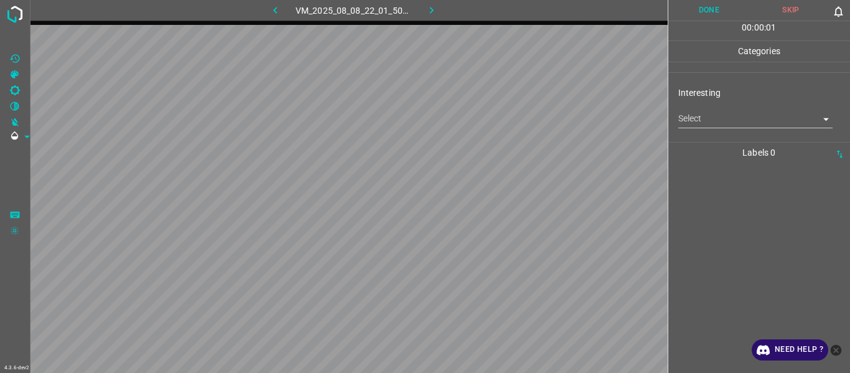
click at [521, 119] on body "4.3.6-dev2 VM_2025_08_08_22_01_50_489_09.gif Done Skip 0 00 : 00 : 01 Categorie…" at bounding box center [425, 186] width 850 height 373
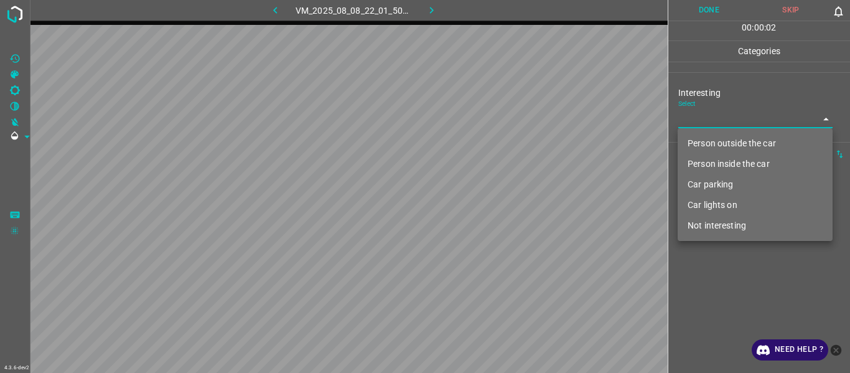
click at [521, 151] on li "Person outside the car" at bounding box center [755, 143] width 155 height 21
type input "Person outside the car"
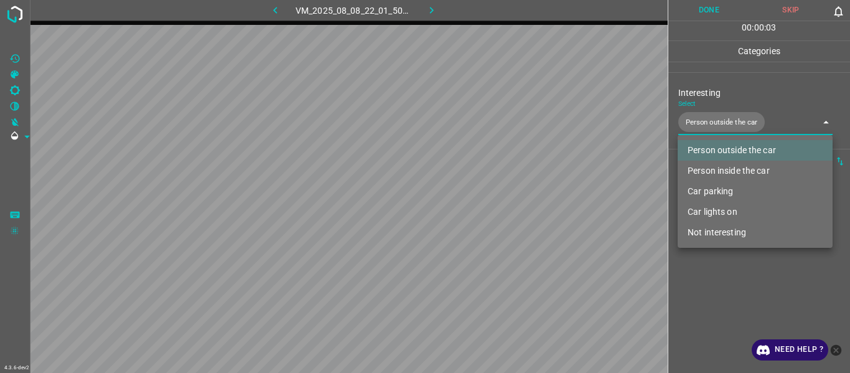
click at [521, 199] on div at bounding box center [425, 186] width 850 height 373
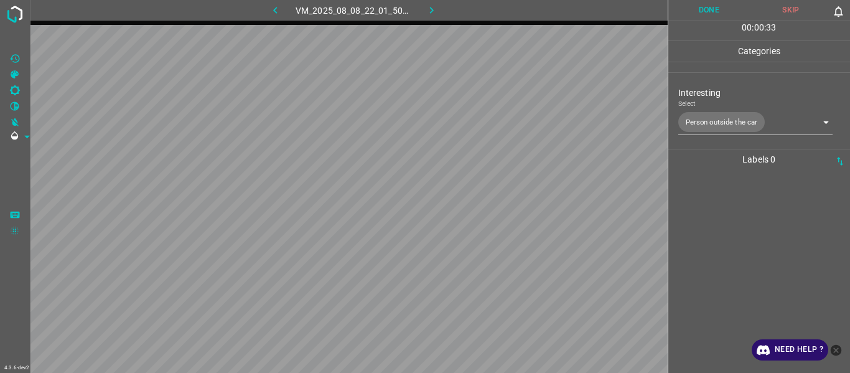
click at [521, 117] on body "4.3.6-dev2 VM_2025_08_08_22_01_50_489_09.gif Done Skip 0 00 : 00 : 33 Categorie…" at bounding box center [425, 186] width 850 height 373
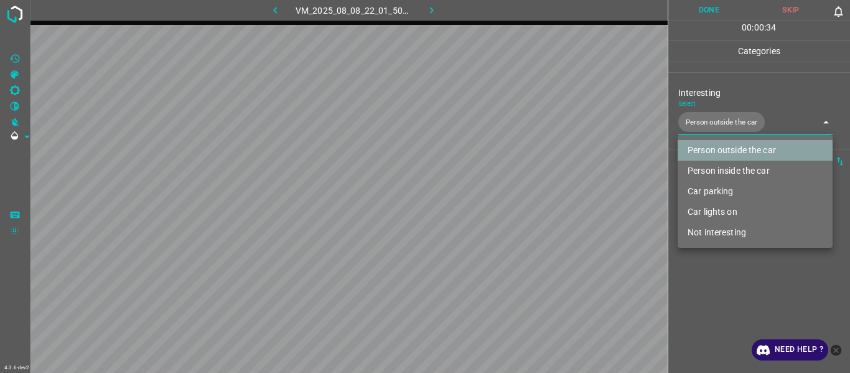
drag, startPoint x: 758, startPoint y: 152, endPoint x: 729, endPoint y: 173, distance: 35.6
click at [521, 153] on li "Person outside the car" at bounding box center [755, 150] width 155 height 21
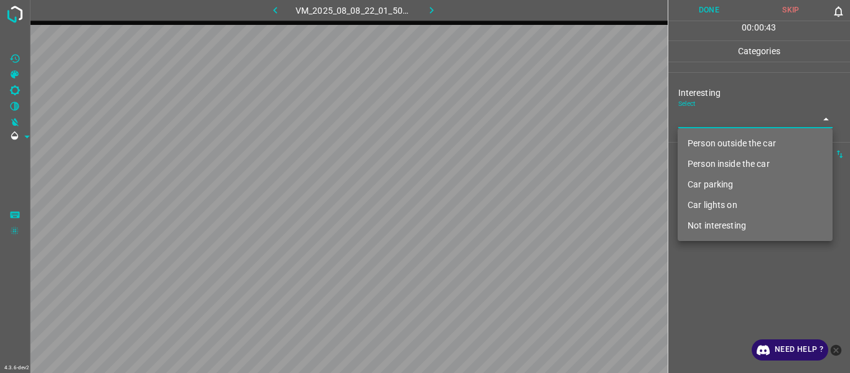
click at [521, 199] on div at bounding box center [425, 186] width 850 height 373
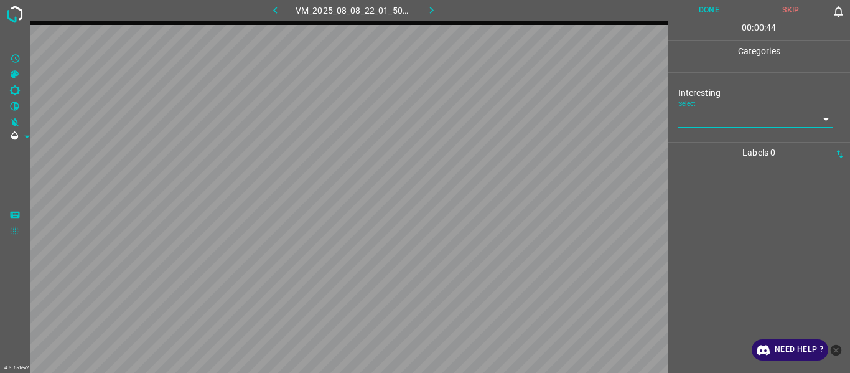
click at [521, 117] on body "4.3.6-dev2 VM_2025_08_08_22_01_50_489_09.gif Done Skip 0 00 : 00 : 44 Categorie…" at bounding box center [425, 186] width 850 height 373
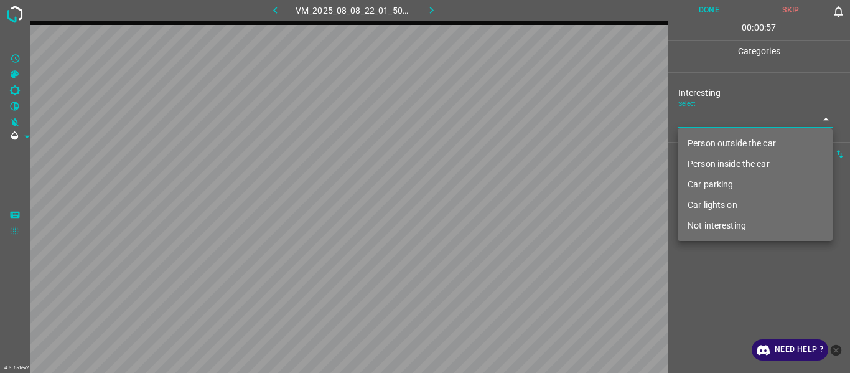
click at [521, 199] on div at bounding box center [425, 186] width 850 height 373
click at [521, 121] on body "4.3.6-dev2 VM_2025_08_08_22_01_50_489_09.gif Done Skip 0 00 : 01 : 04 Categorie…" at bounding box center [425, 186] width 850 height 373
click at [521, 199] on div at bounding box center [425, 186] width 850 height 373
click at [521, 118] on body "4.3.6-dev2 VM_2025_08_08_22_01_50_489_09.gif Done Skip 0 00 : 01 : 34 Categorie…" at bounding box center [425, 186] width 850 height 373
click at [521, 199] on li "Not interesting" at bounding box center [755, 225] width 155 height 21
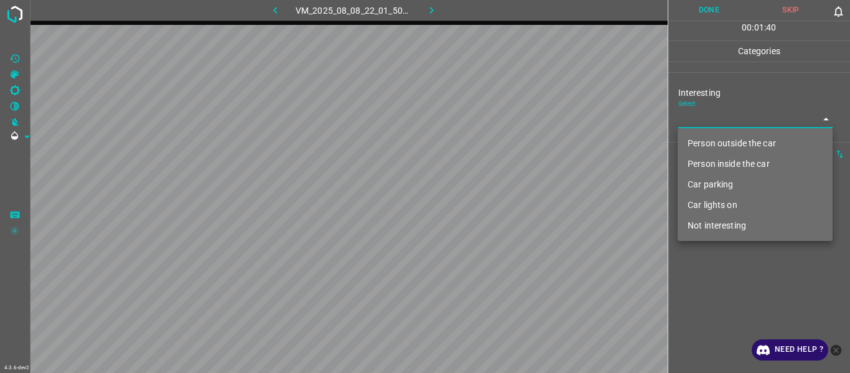
type input "Not interesting"
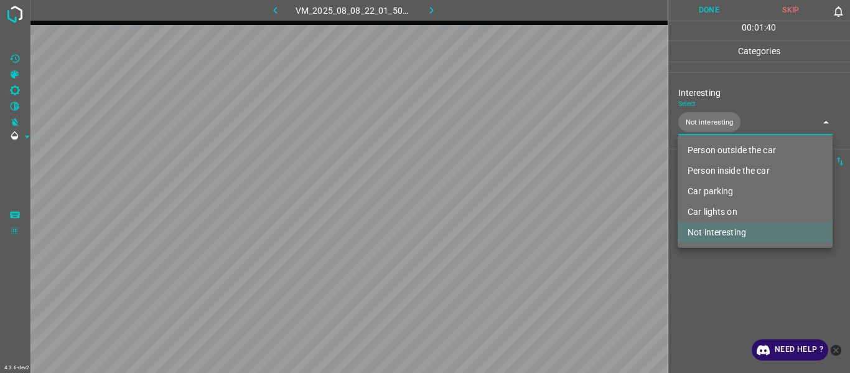
click at [521, 199] on div at bounding box center [425, 186] width 850 height 373
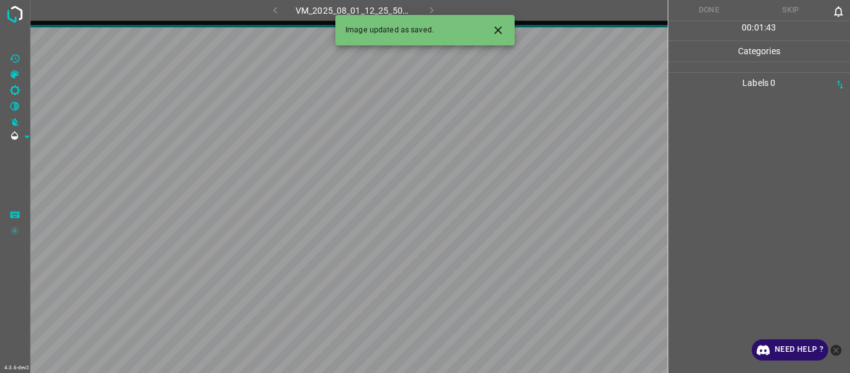
click at [505, 29] on button "Close" at bounding box center [498, 30] width 23 height 23
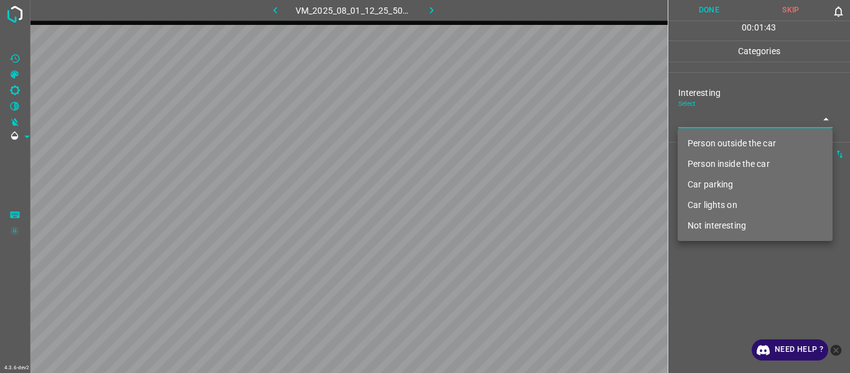
click at [521, 124] on body "4.3.6-dev2 VM_2025_08_01_12_25_50_890_04.gif Done Skip 0 00 : 01 : 43 Categorie…" at bounding box center [425, 186] width 850 height 373
drag, startPoint x: 714, startPoint y: 136, endPoint x: 714, endPoint y: 172, distance: 36.1
click at [521, 140] on li "Person outside the car" at bounding box center [755, 143] width 155 height 21
type input "Person outside the car"
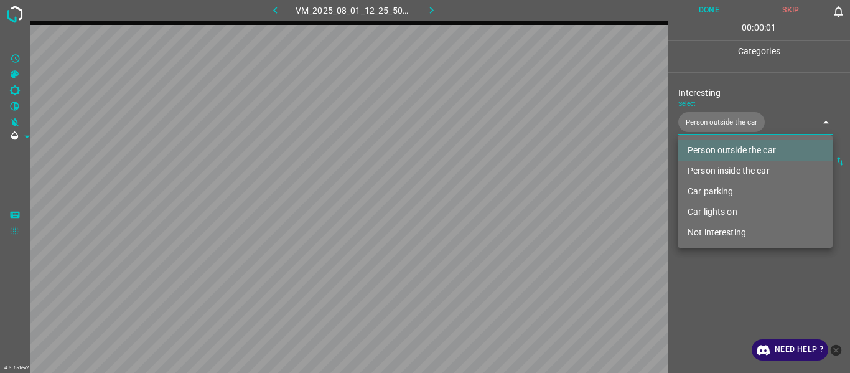
click at [521, 199] on div at bounding box center [425, 186] width 850 height 373
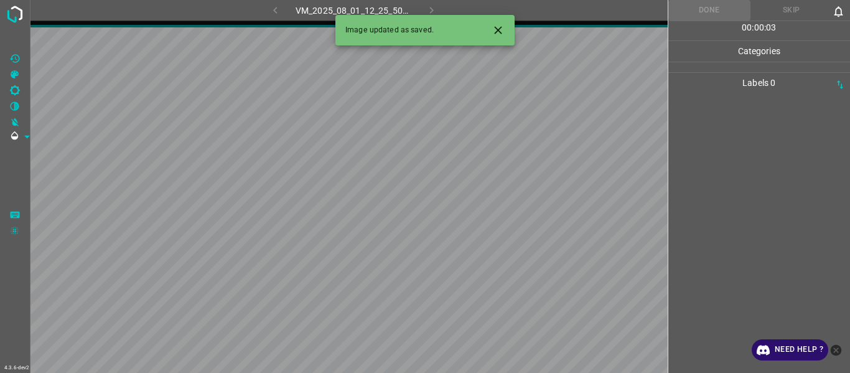
click at [496, 31] on icon "Close" at bounding box center [498, 30] width 13 height 13
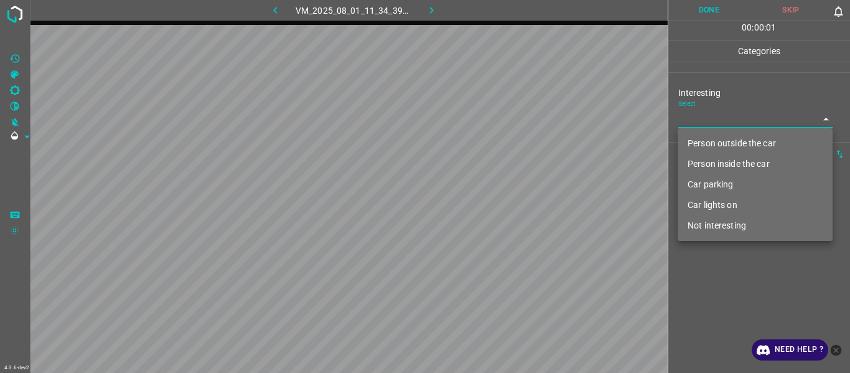
click at [521, 110] on body "4.3.6-dev2 VM_2025_08_01_11_34_39_607_00.gif Done Skip 0 00 : 00 : 01 Categorie…" at bounding box center [425, 186] width 850 height 373
click at [521, 184] on li "Car parking" at bounding box center [755, 184] width 155 height 21
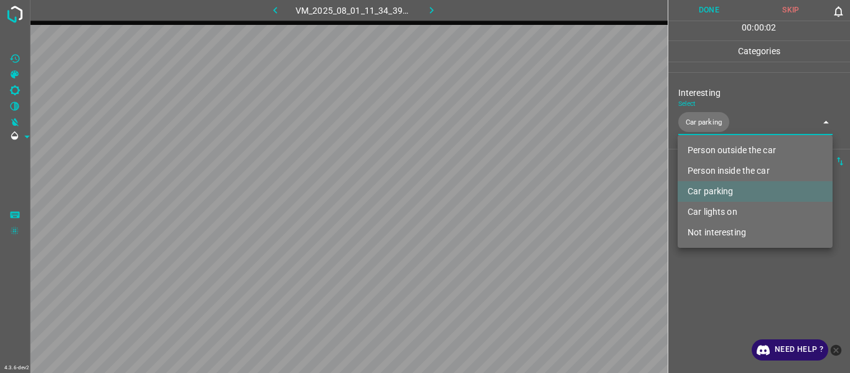
type input "Car parking"
click at [521, 199] on div at bounding box center [425, 186] width 850 height 373
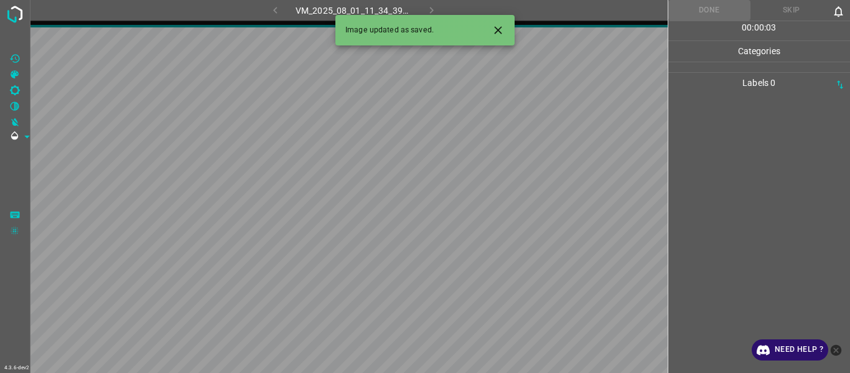
click at [502, 24] on icon "Close" at bounding box center [498, 30] width 13 height 13
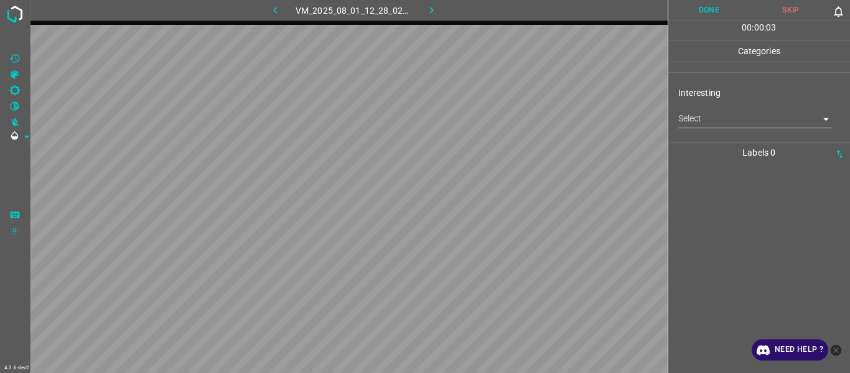
click at [521, 114] on body "4.3.6-dev2 VM_2025_08_01_12_28_02_083_00.gif Done Skip 0 00 : 00 : 03 Categorie…" at bounding box center [425, 186] width 850 height 373
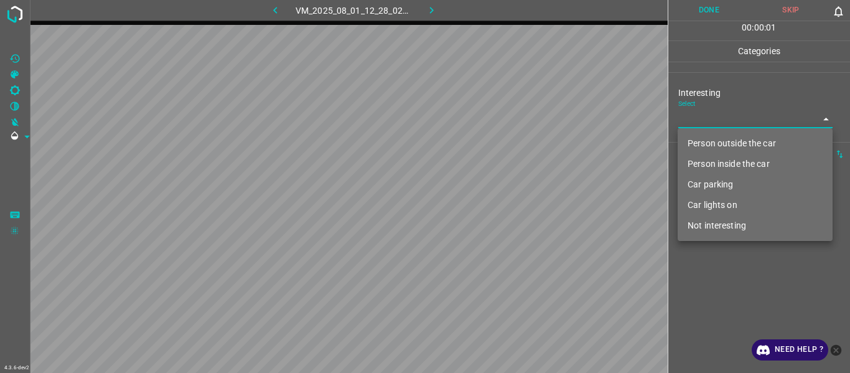
click at [521, 135] on li "Person outside the car" at bounding box center [755, 143] width 155 height 21
type input "Person outside the car"
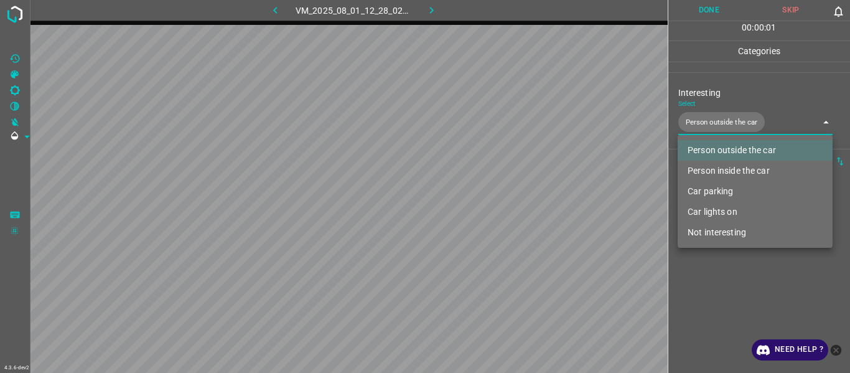
click at [521, 199] on div at bounding box center [425, 186] width 850 height 373
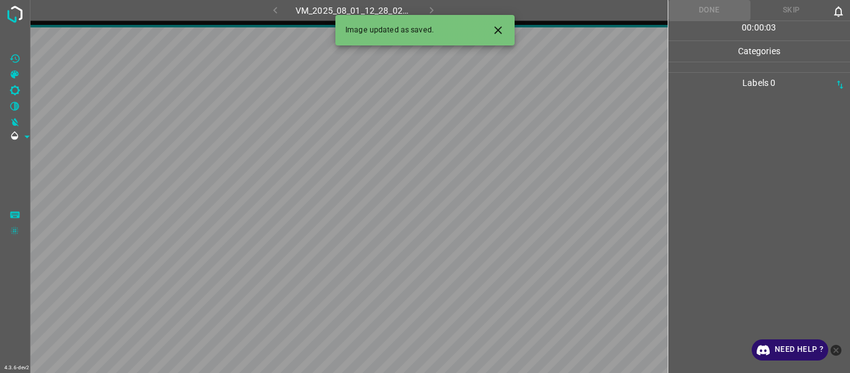
click at [495, 34] on icon "Close" at bounding box center [498, 30] width 13 height 13
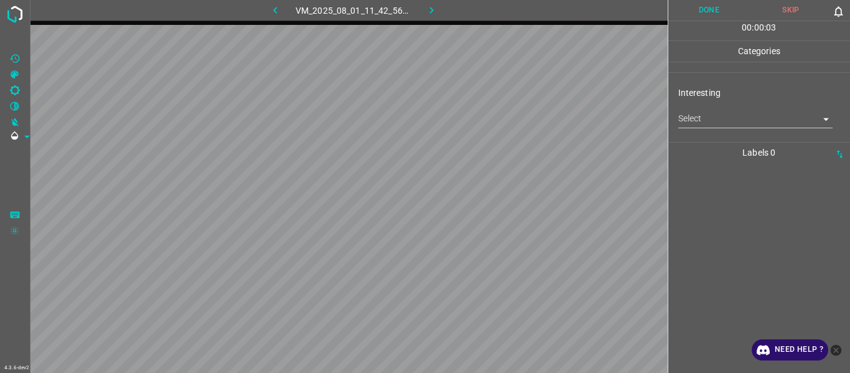
click at [521, 118] on body "4.3.6-dev2 VM_2025_08_01_11_42_56_140_02.gif Done Skip 0 00 : 00 : 03 Categorie…" at bounding box center [425, 186] width 850 height 373
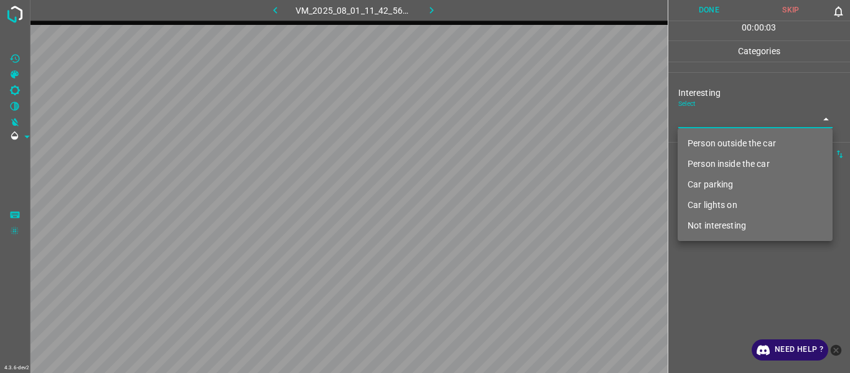
click at [521, 155] on li "Person inside the car" at bounding box center [755, 164] width 155 height 21
type input "Person inside the car"
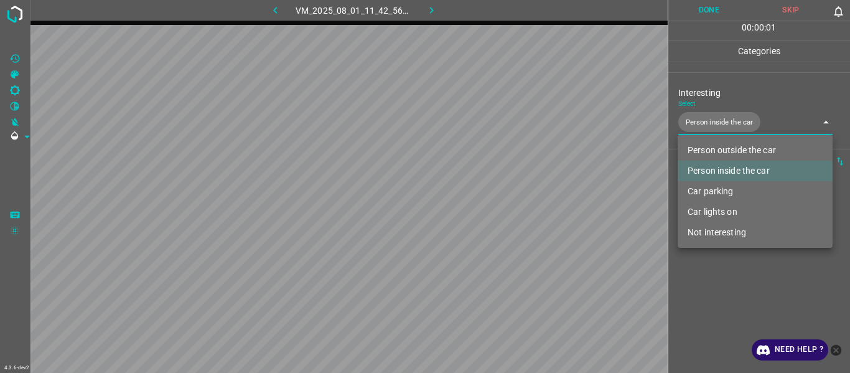
click at [521, 167] on li "Person inside the car" at bounding box center [755, 171] width 155 height 21
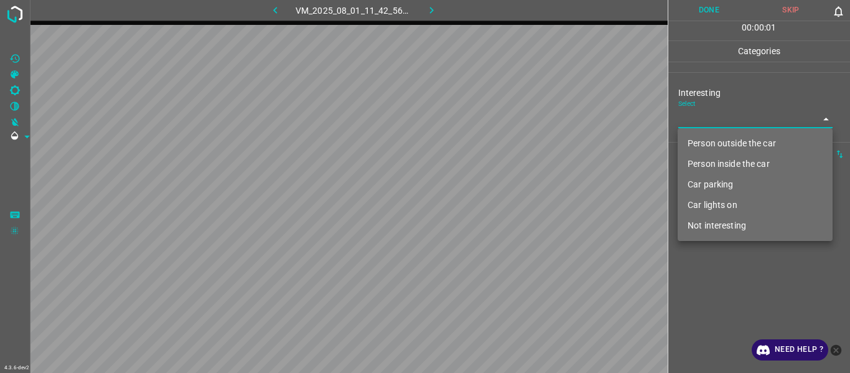
click at [521, 146] on li "Person outside the car" at bounding box center [755, 143] width 155 height 21
type input "Person outside the car"
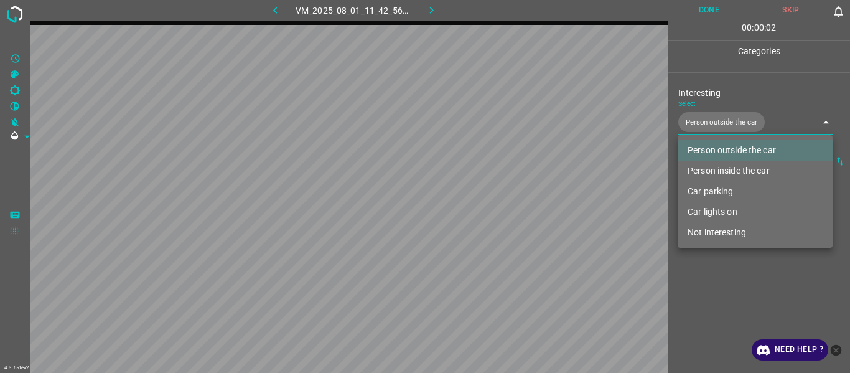
click at [521, 199] on div at bounding box center [425, 186] width 850 height 373
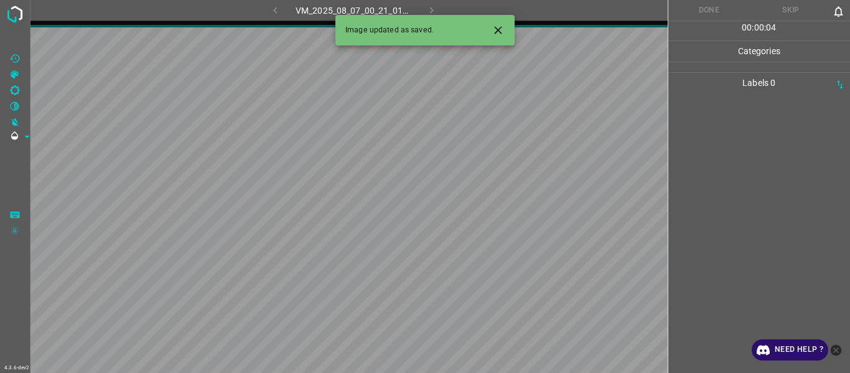
click at [500, 27] on icon "Close" at bounding box center [498, 30] width 13 height 13
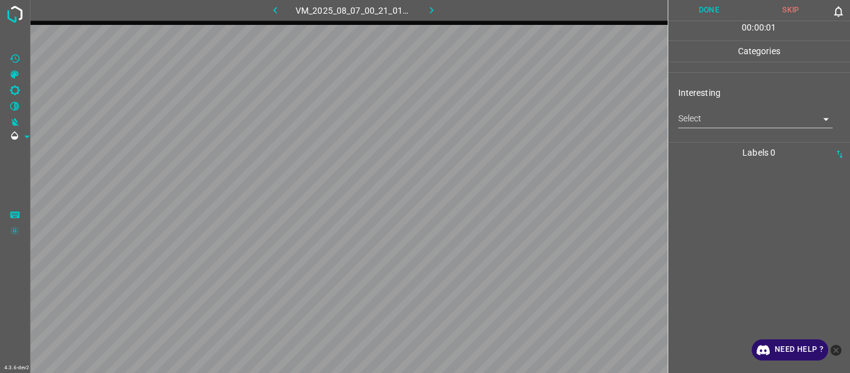
click at [521, 120] on body "4.3.6-dev2 VM_2025_08_07_00_21_01_953_07.gif Done Skip 0 00 : 00 : 01 Categorie…" at bounding box center [425, 186] width 850 height 373
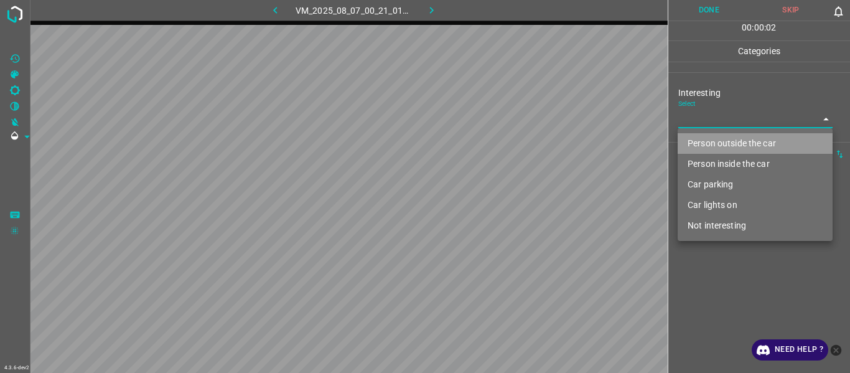
click at [521, 143] on li "Person outside the car" at bounding box center [755, 143] width 155 height 21
type input "Person outside the car"
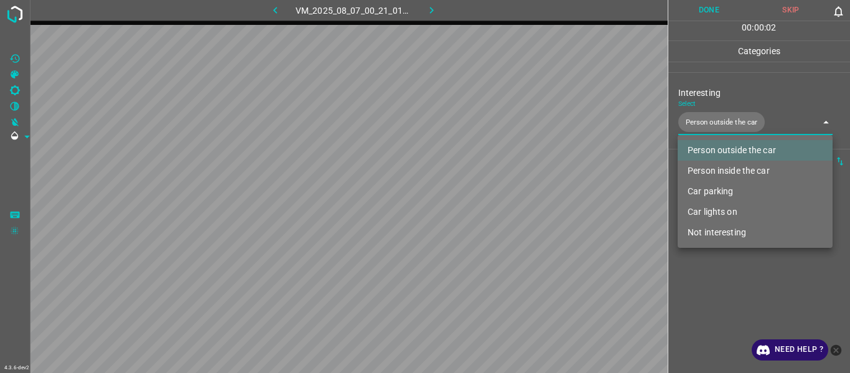
click at [521, 199] on div at bounding box center [425, 186] width 850 height 373
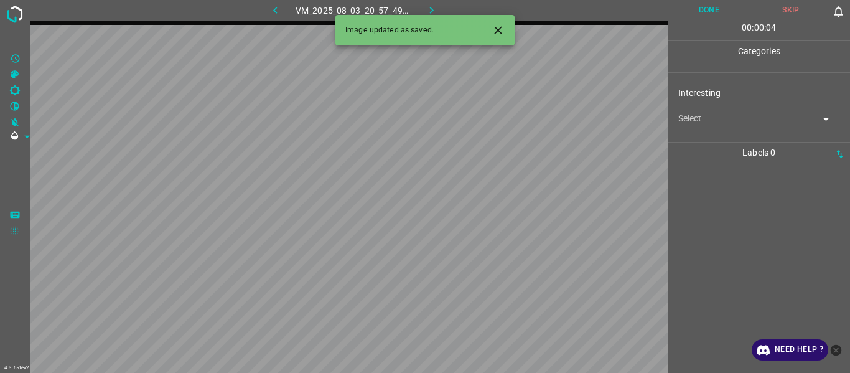
click at [271, 9] on icon "button" at bounding box center [275, 10] width 13 height 13
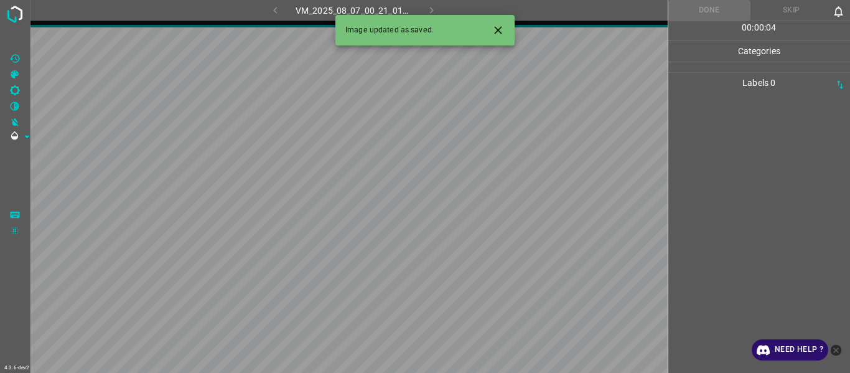
click at [497, 37] on button "Close" at bounding box center [498, 30] width 23 height 23
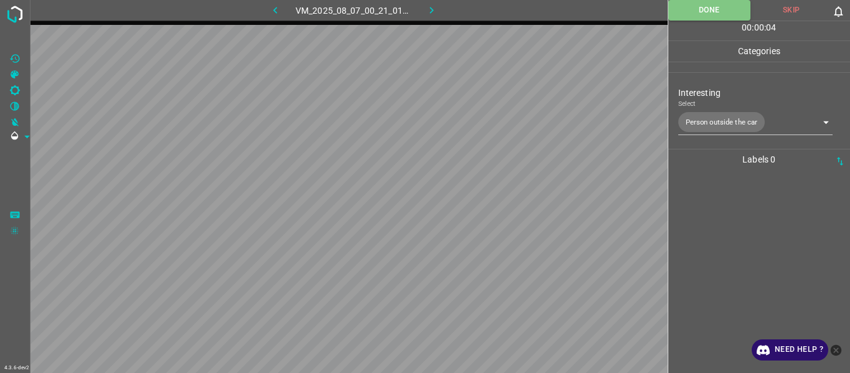
click at [521, 126] on body "4.3.6-dev2 VM_2025_08_07_00_21_01_953_07.gif Done Skip 0 00 : 00 : 04 Categorie…" at bounding box center [425, 186] width 850 height 373
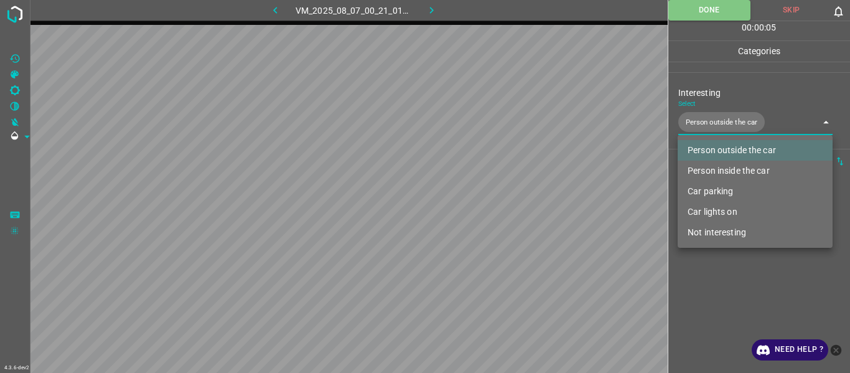
click at [521, 171] on li "Person inside the car" at bounding box center [755, 171] width 155 height 21
type input "Person outside the car,Person inside the car"
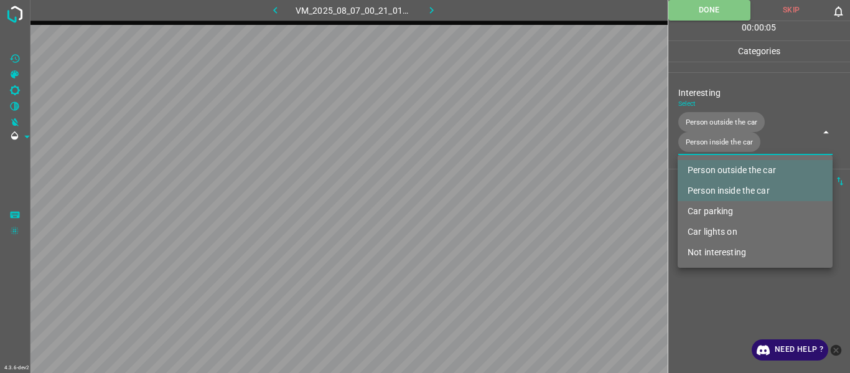
click at [521, 199] on div at bounding box center [425, 186] width 850 height 373
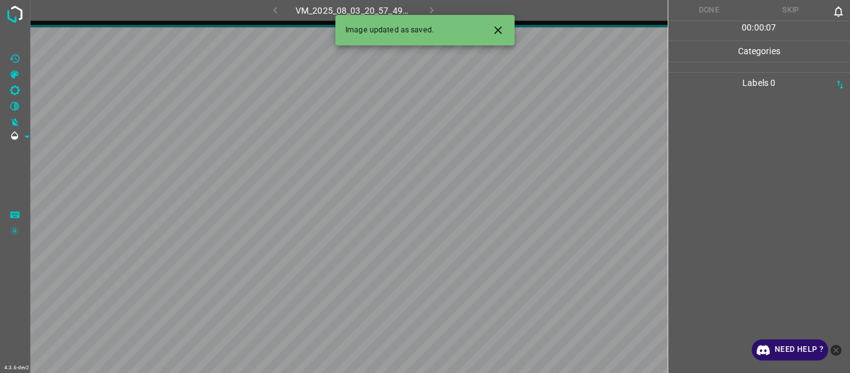
click at [499, 37] on button "Close" at bounding box center [498, 30] width 23 height 23
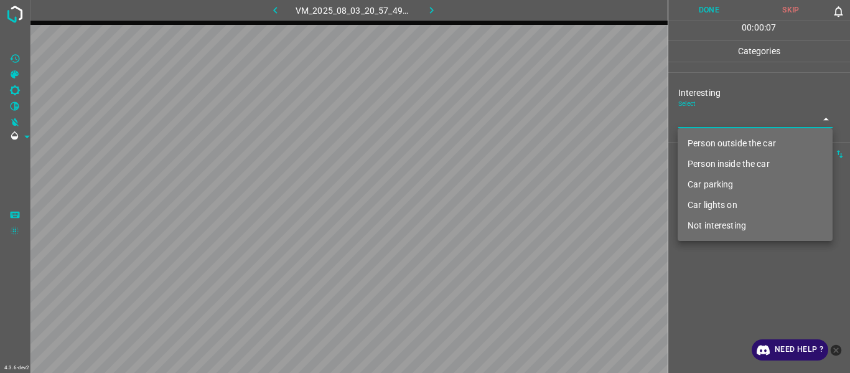
click at [521, 118] on body "4.3.6-dev2 VM_2025_08_03_20_57_49_338_00.gif Done Skip 0 00 : 00 : 07 Categorie…" at bounding box center [425, 186] width 850 height 373
drag, startPoint x: 718, startPoint y: 140, endPoint x: 705, endPoint y: 166, distance: 29.0
click at [521, 143] on li "Person outside the car" at bounding box center [755, 143] width 155 height 21
type input "Person outside the car"
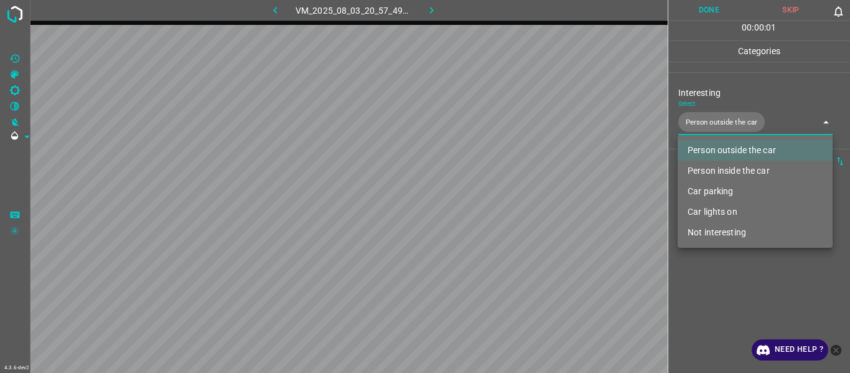
click at [521, 199] on div at bounding box center [425, 186] width 850 height 373
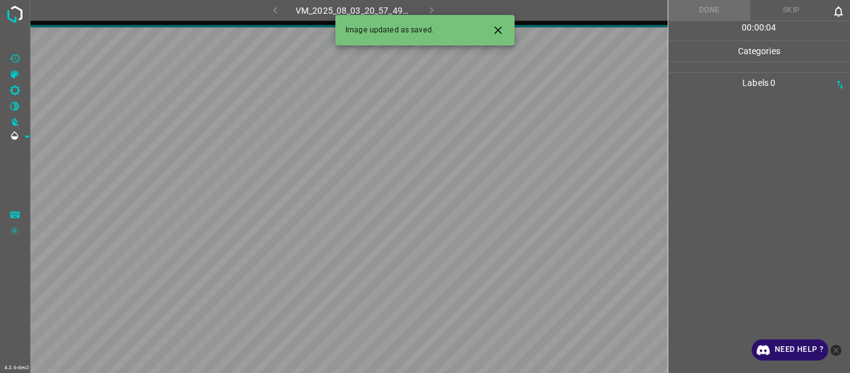
click at [495, 33] on icon "Close" at bounding box center [497, 29] width 7 height 7
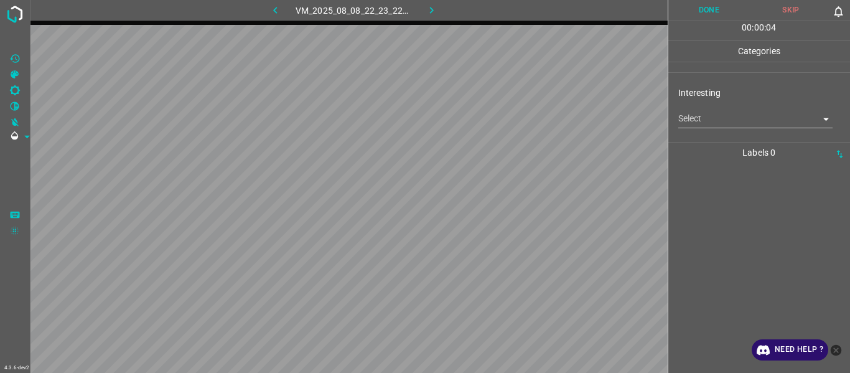
click at [521, 113] on body "4.3.6-dev2 VM_2025_08_08_22_23_22_689_10.gif Done Skip 0 00 : 00 : 04 Categorie…" at bounding box center [425, 186] width 850 height 373
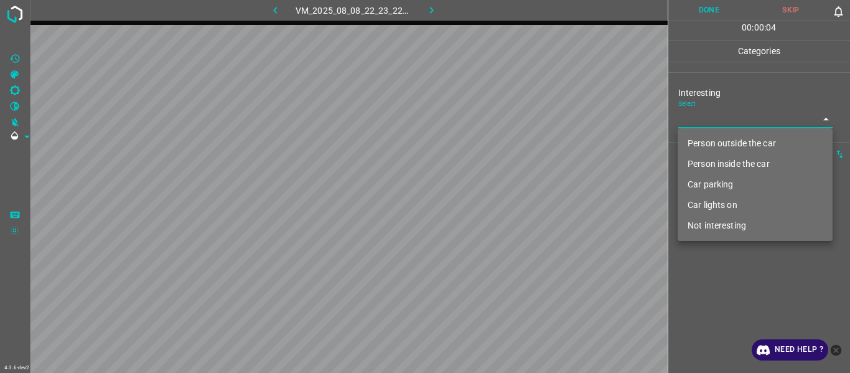
drag, startPoint x: 715, startPoint y: 143, endPoint x: 712, endPoint y: 164, distance: 21.5
click at [521, 144] on li "Person outside the car" at bounding box center [755, 143] width 155 height 21
type input "Person outside the car"
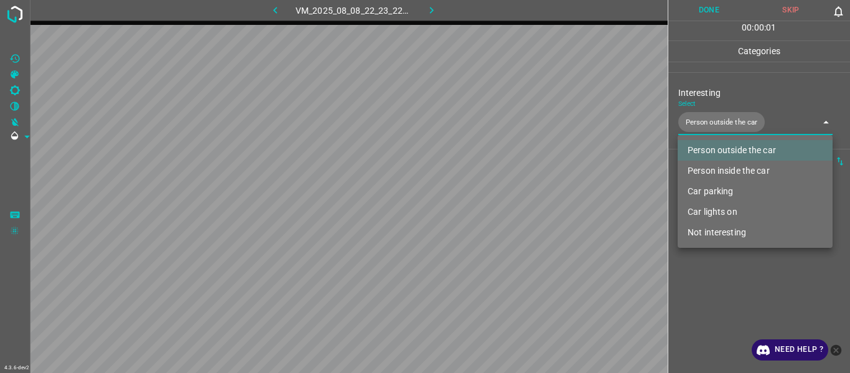
click at [521, 199] on div at bounding box center [425, 186] width 850 height 373
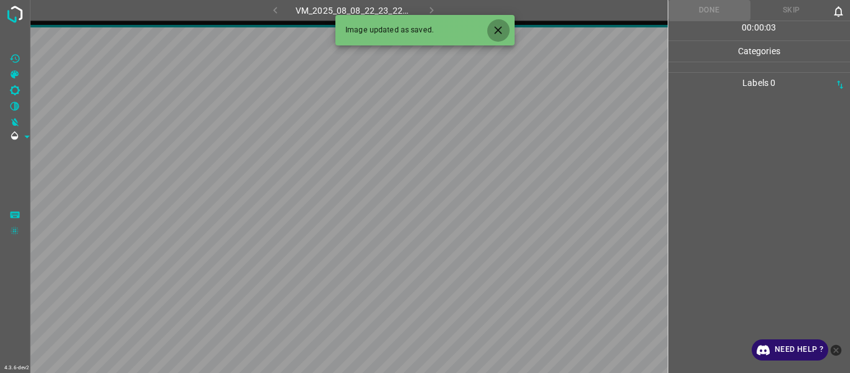
click at [500, 32] on icon "Close" at bounding box center [497, 29] width 7 height 7
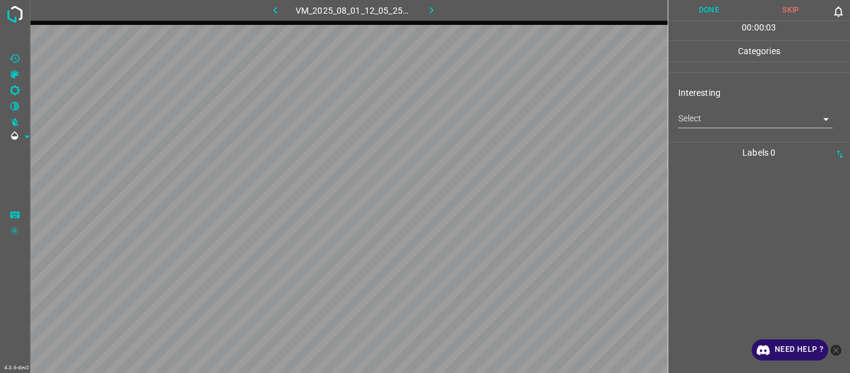
click at [521, 116] on body "4.3.6-dev2 VM_2025_08_01_12_05_25_525_03.gif Done Skip 0 00 : 00 : 03 Categorie…" at bounding box center [425, 186] width 850 height 373
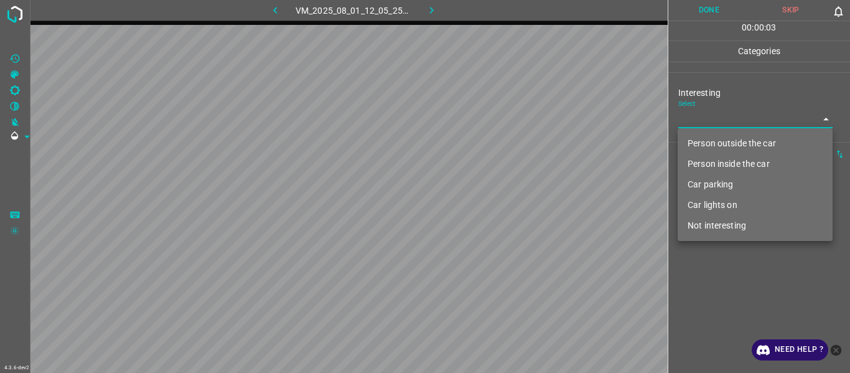
drag, startPoint x: 719, startPoint y: 138, endPoint x: 718, endPoint y: 161, distance: 23.7
click at [521, 139] on li "Person outside the car" at bounding box center [755, 143] width 155 height 21
type input "Person outside the car"
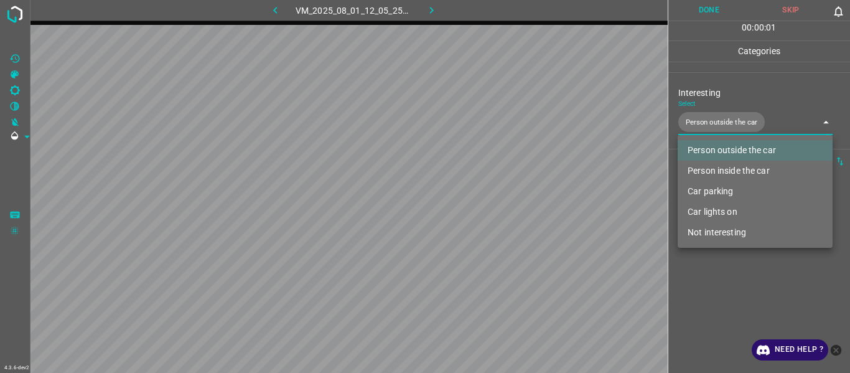
click at [521, 199] on div at bounding box center [425, 186] width 850 height 373
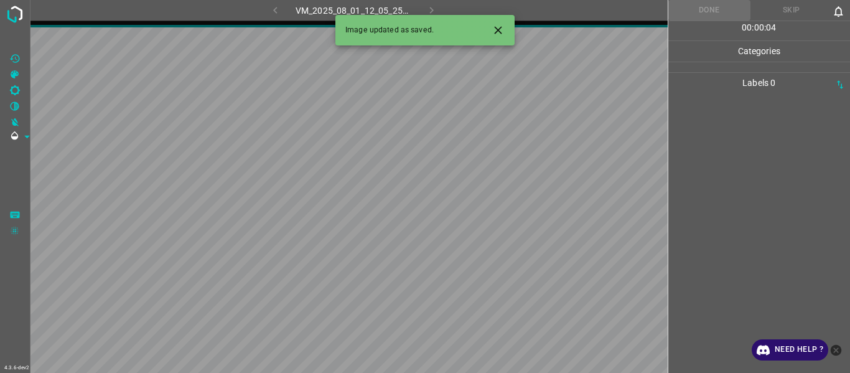
click at [494, 26] on icon "Close" at bounding box center [498, 30] width 13 height 13
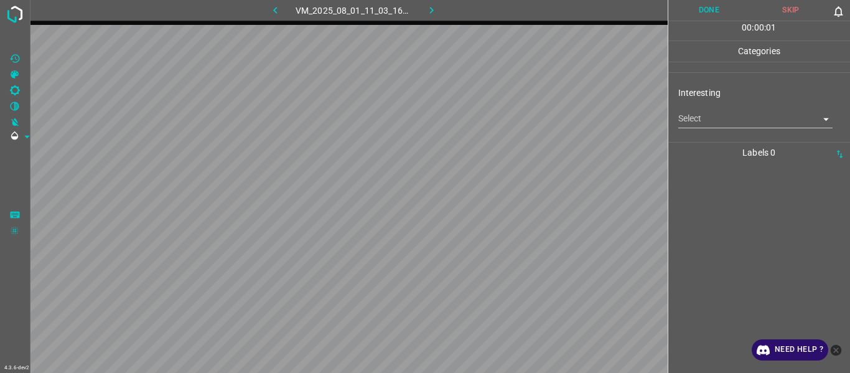
click at [521, 119] on body "4.3.6-dev2 VM_2025_08_01_11_03_16_530_08.gif Done Skip 0 00 : 00 : 01 Categorie…" at bounding box center [425, 186] width 850 height 373
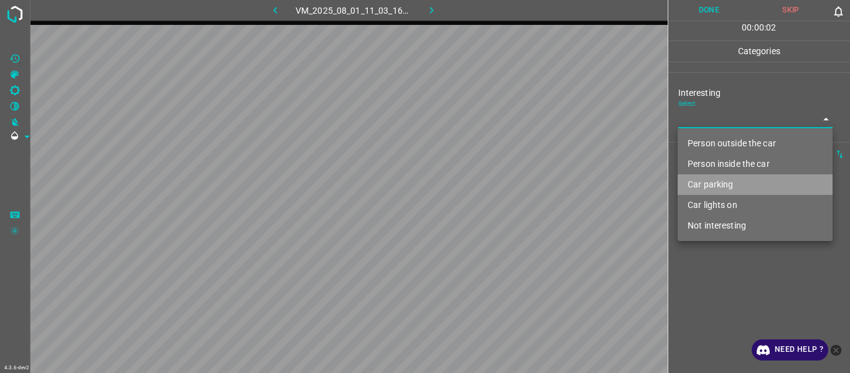
click at [521, 184] on li "Car parking" at bounding box center [755, 184] width 155 height 21
type input "Car parking"
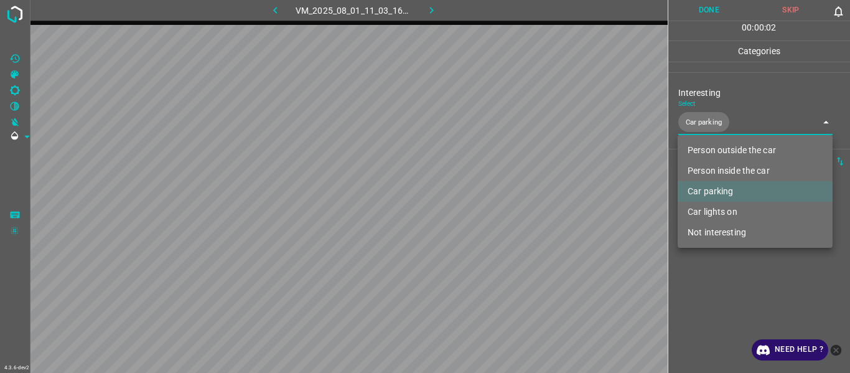
click at [521, 199] on div at bounding box center [425, 186] width 850 height 373
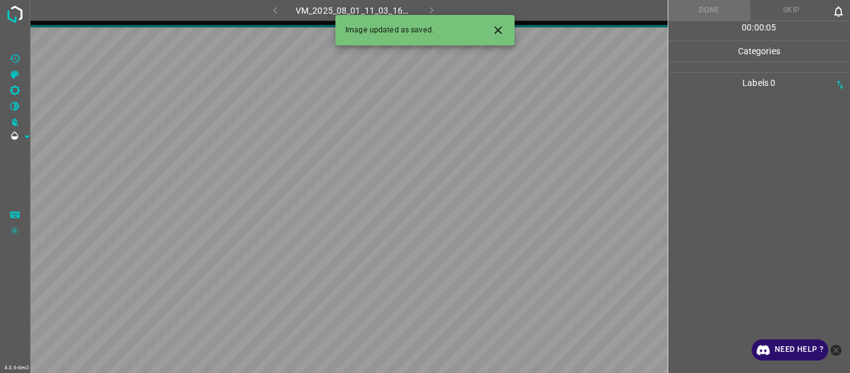
click at [502, 28] on icon "Close" at bounding box center [498, 30] width 13 height 13
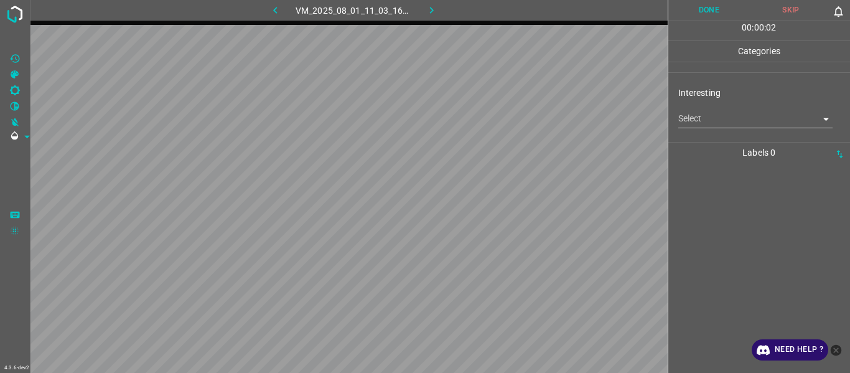
click at [521, 114] on body "4.3.6-dev2 VM_2025_08_01_11_03_16_530_05.gif Done Skip 0 00 : 00 : 02 Categorie…" at bounding box center [425, 186] width 850 height 373
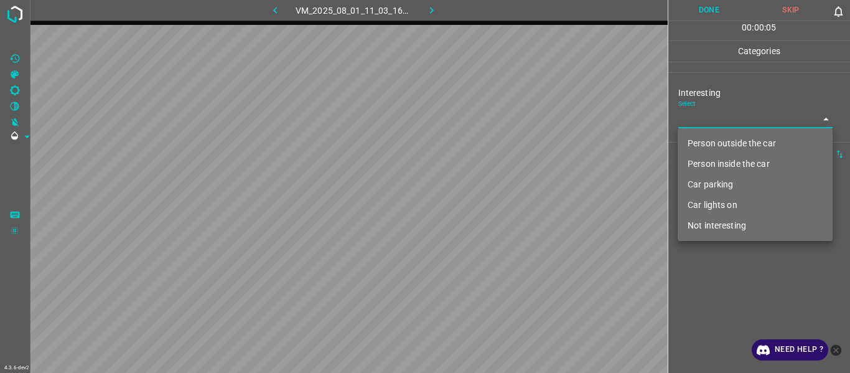
click at [521, 181] on li "Car parking" at bounding box center [755, 184] width 155 height 21
type input "Car parking"
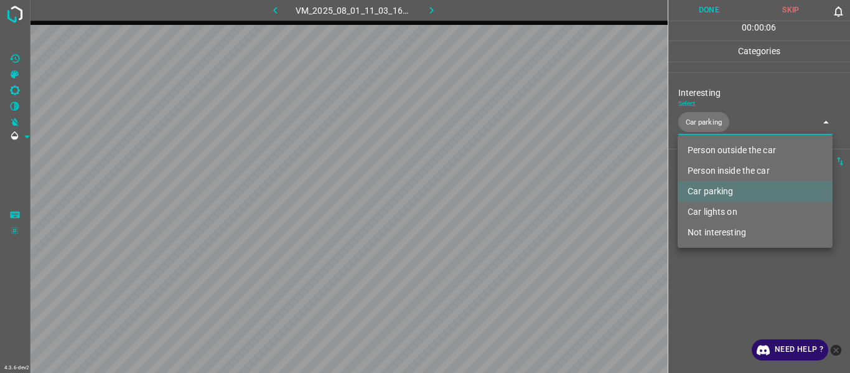
click at [521, 184] on li "Car parking" at bounding box center [755, 191] width 155 height 21
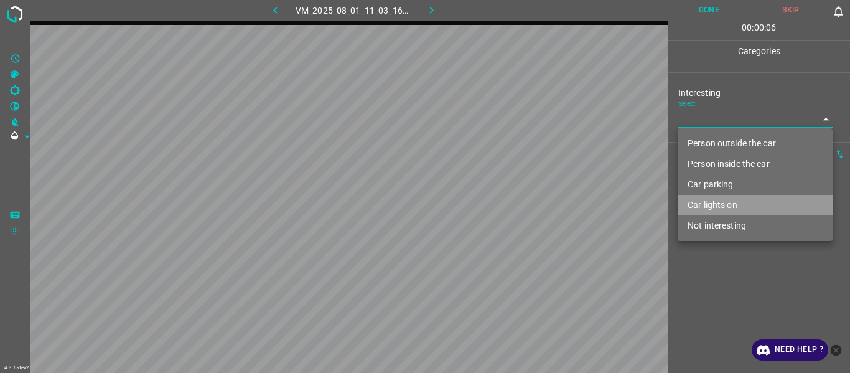
click at [521, 199] on li "Car lights on" at bounding box center [755, 205] width 155 height 21
type input "Car lights on"
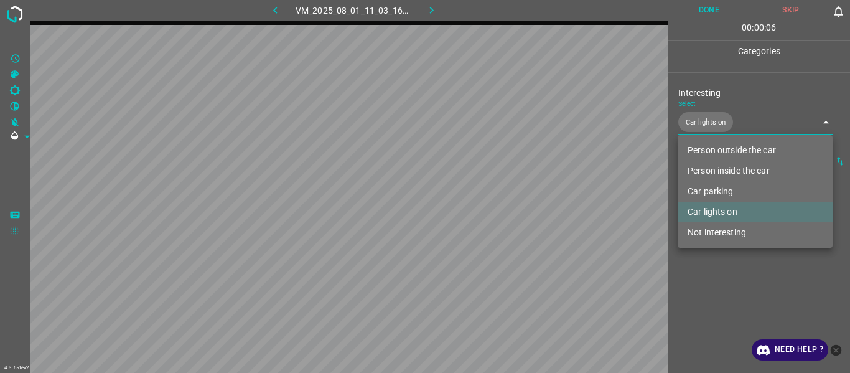
drag, startPoint x: 737, startPoint y: 297, endPoint x: 730, endPoint y: 298, distance: 6.3
click at [521, 199] on div at bounding box center [425, 186] width 850 height 373
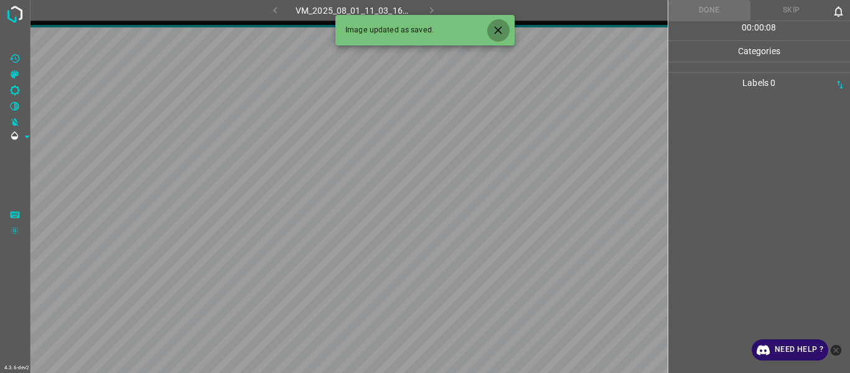
drag, startPoint x: 500, startPoint y: 24, endPoint x: 511, endPoint y: 38, distance: 17.7
click at [500, 26] on icon "Close" at bounding box center [498, 30] width 13 height 13
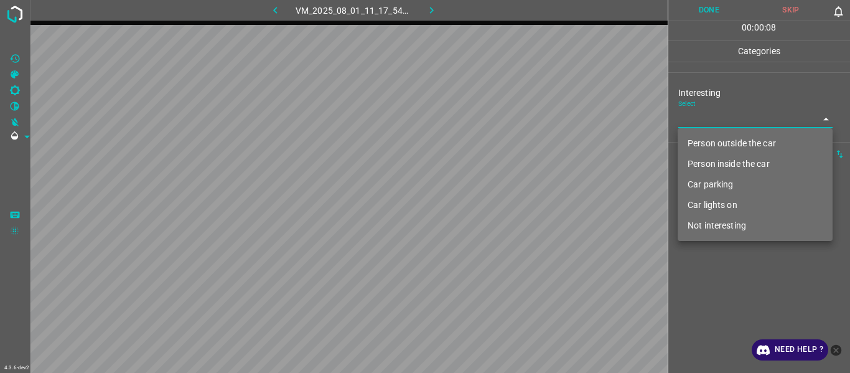
click at [521, 116] on body "4.3.6-dev2 VM_2025_08_01_11_17_54_912_02.gif Done Skip 0 00 : 00 : 08 Categorie…" at bounding box center [425, 186] width 850 height 373
drag, startPoint x: 713, startPoint y: 135, endPoint x: 705, endPoint y: 155, distance: 21.3
click at [521, 136] on li "Person outside the car" at bounding box center [755, 143] width 155 height 21
type input "Person outside the car"
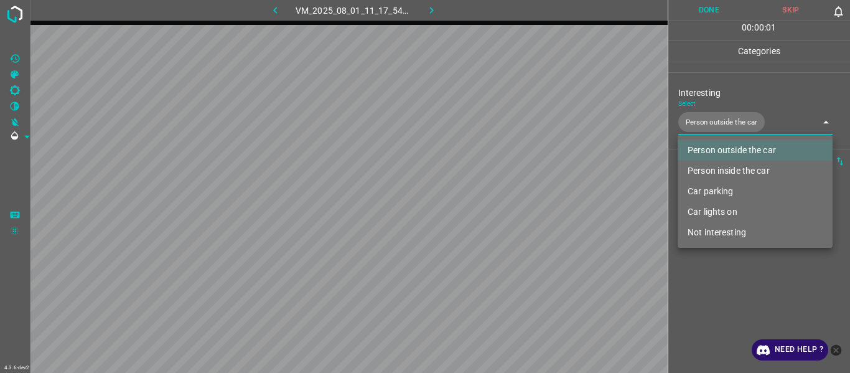
click at [521, 199] on div at bounding box center [425, 186] width 850 height 373
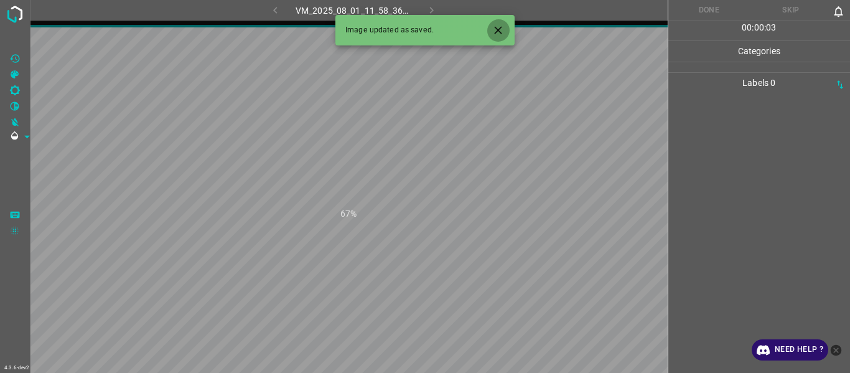
click at [497, 31] on icon "Close" at bounding box center [497, 29] width 7 height 7
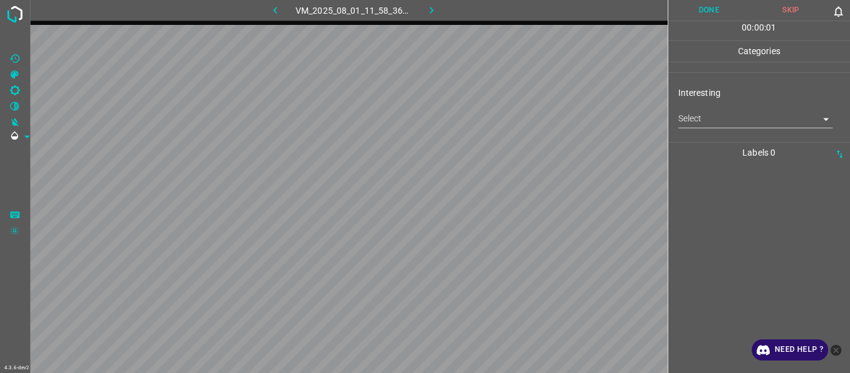
click at [521, 119] on body "4.3.6-dev2 VM_2025_08_01_11_58_36_687_09.gif Done Skip 0 00 : 00 : 01 Categorie…" at bounding box center [425, 186] width 850 height 373
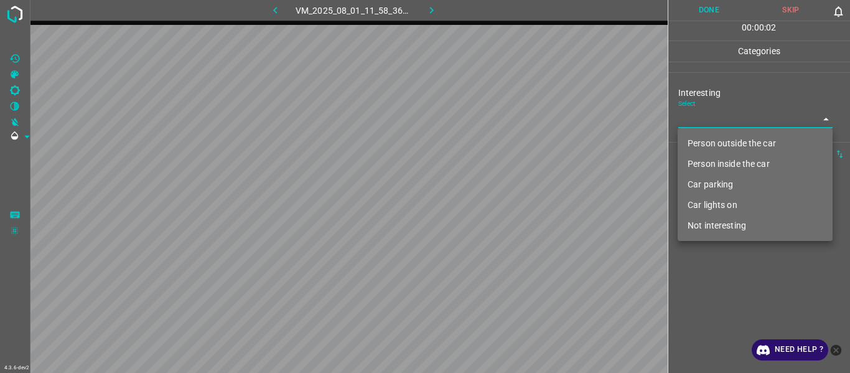
click at [521, 199] on li "Car lights on" at bounding box center [755, 205] width 155 height 21
type input "Car lights on"
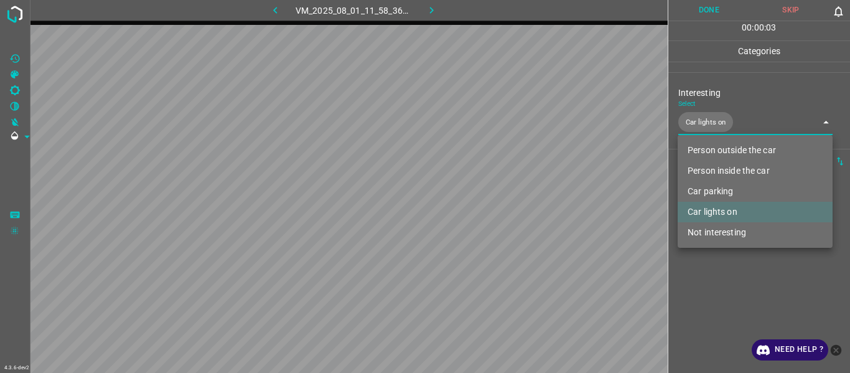
click at [521, 199] on div at bounding box center [425, 186] width 850 height 373
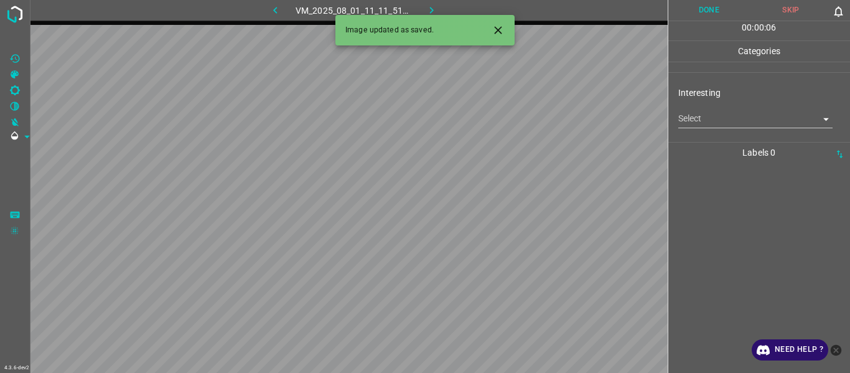
click at [521, 116] on body "4.3.6-dev2 VM_2025_08_01_11_11_51_487_00.gif Done Skip 0 00 : 00 : 06 Categorie…" at bounding box center [425, 186] width 850 height 373
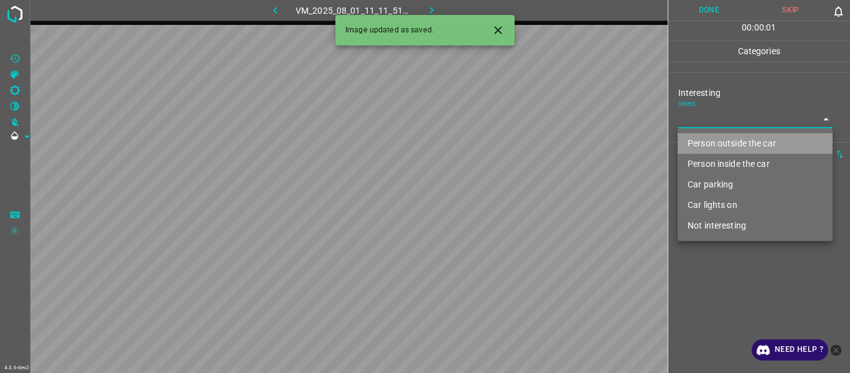
drag, startPoint x: 703, startPoint y: 138, endPoint x: 703, endPoint y: 214, distance: 76.0
click at [521, 139] on li "Person outside the car" at bounding box center [755, 143] width 155 height 21
type input "Person outside the car"
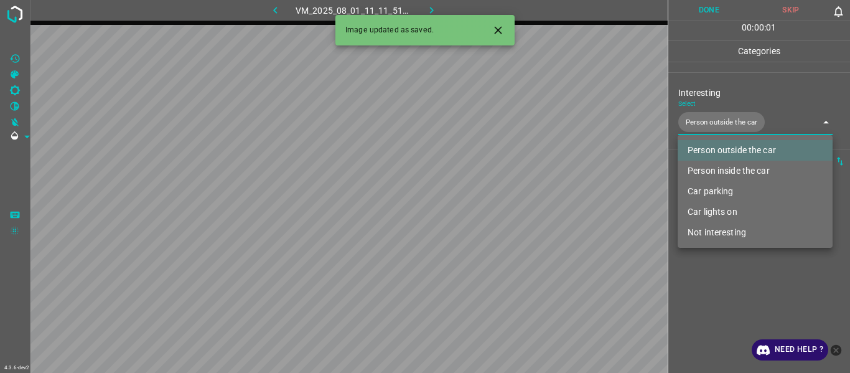
click at [521, 199] on div at bounding box center [425, 186] width 850 height 373
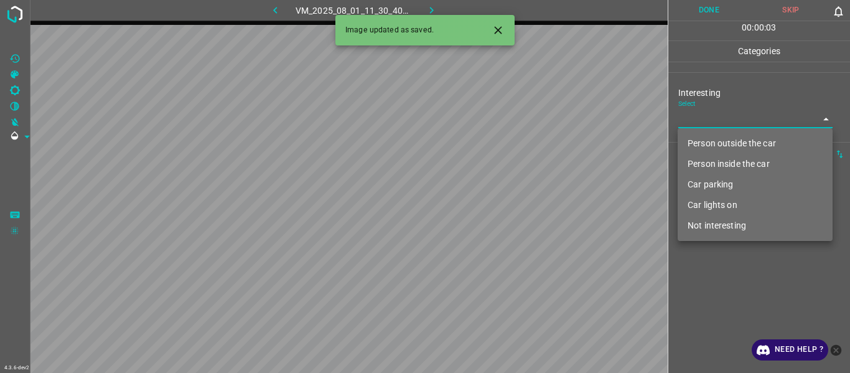
click at [521, 116] on body "4.3.6-dev2 VM_2025_08_01_11_30_40_186_01.gif Done Skip 0 00 : 00 : 03 Categorie…" at bounding box center [425, 186] width 850 height 373
click at [521, 148] on li "Person outside the car" at bounding box center [755, 143] width 155 height 21
type input "Person outside the car"
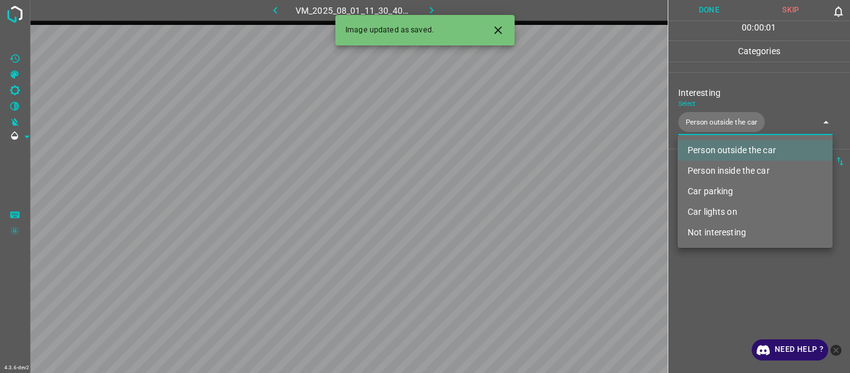
click at [521, 199] on div at bounding box center [425, 186] width 850 height 373
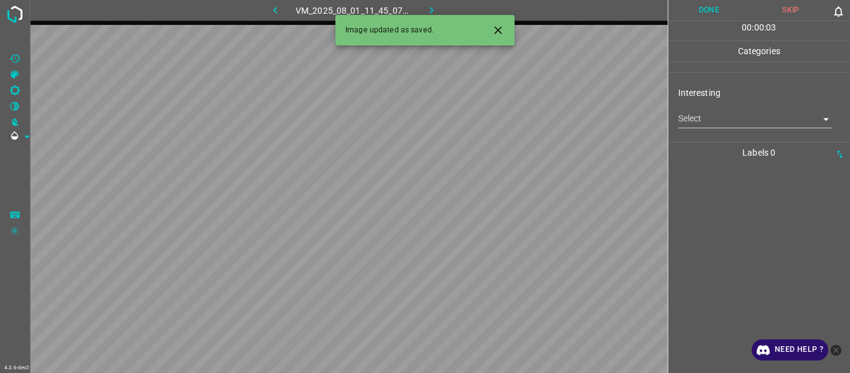
click at [521, 116] on body "4.3.6-dev2 VM_2025_08_01_11_45_07_297_09.gif Done Skip 0 00 : 00 : 03 Categorie…" at bounding box center [425, 186] width 850 height 373
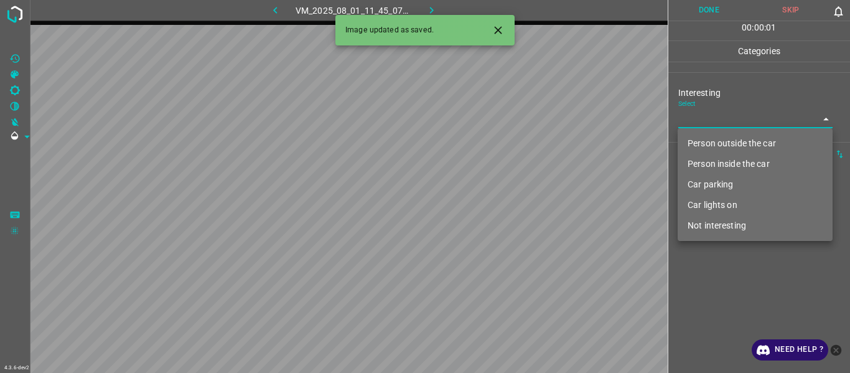
click at [521, 199] on li "Not interesting" at bounding box center [755, 225] width 155 height 21
type input "Not interesting"
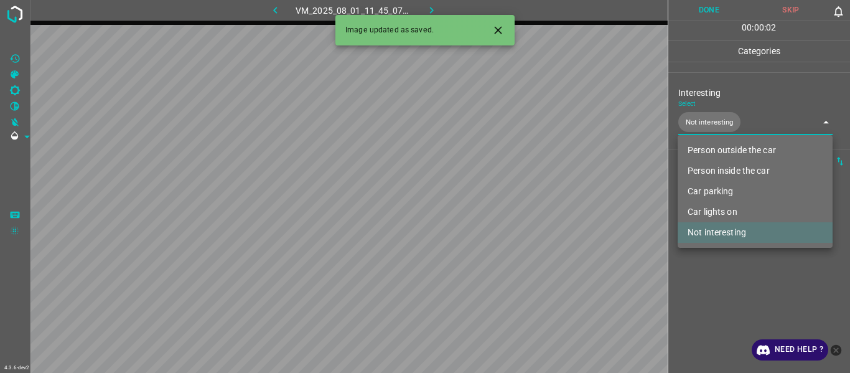
click at [521, 199] on div at bounding box center [425, 186] width 850 height 373
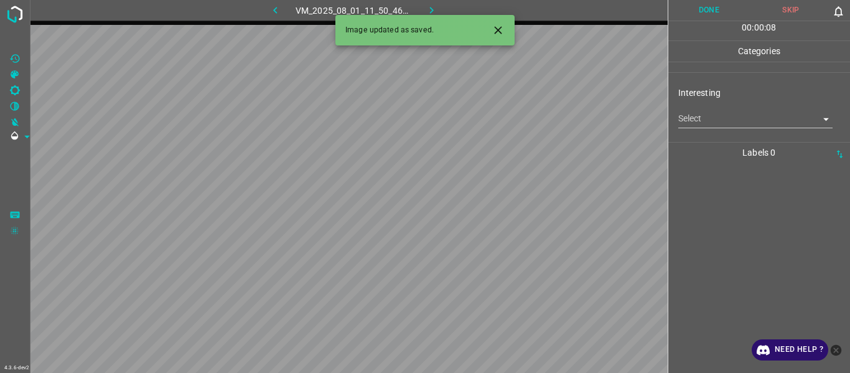
click at [509, 26] on button "Close" at bounding box center [498, 30] width 23 height 23
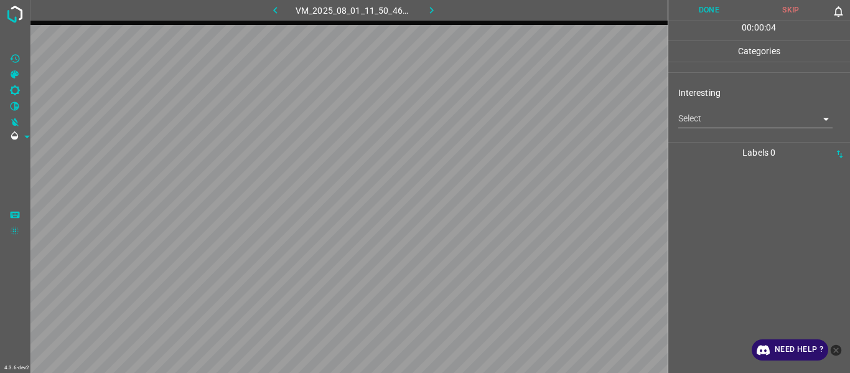
click at [521, 116] on body "4.3.6-dev2 VM_2025_08_01_11_50_46_372_05.gif Done Skip 0 00 : 00 : 04 Categorie…" at bounding box center [425, 186] width 850 height 373
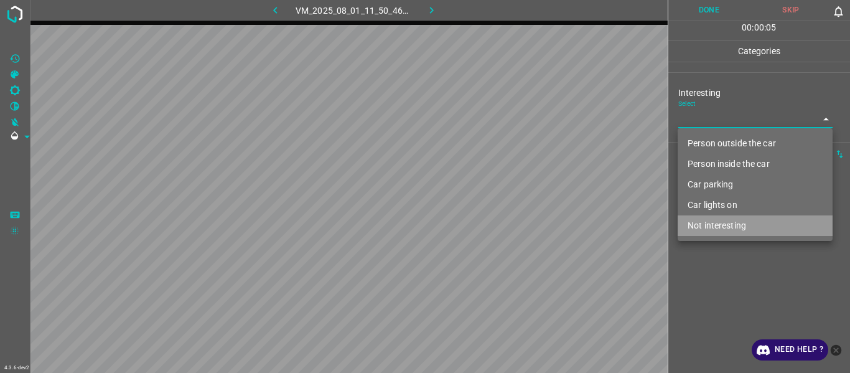
drag, startPoint x: 724, startPoint y: 228, endPoint x: 713, endPoint y: 251, distance: 25.1
click at [521, 199] on li "Not interesting" at bounding box center [755, 225] width 155 height 21
type input "Not interesting"
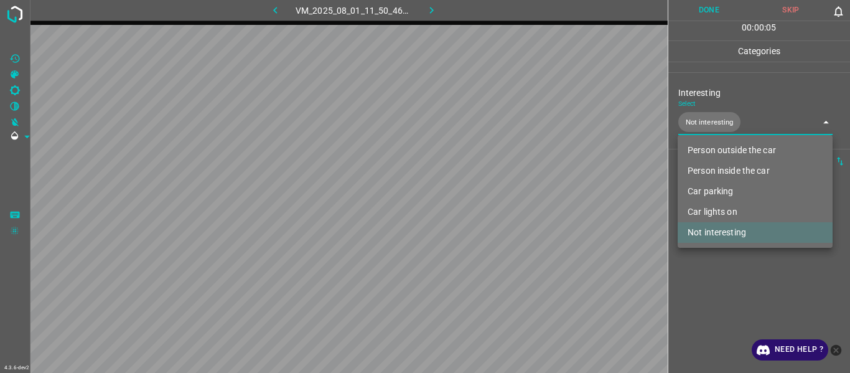
click at [521, 199] on div at bounding box center [425, 186] width 850 height 373
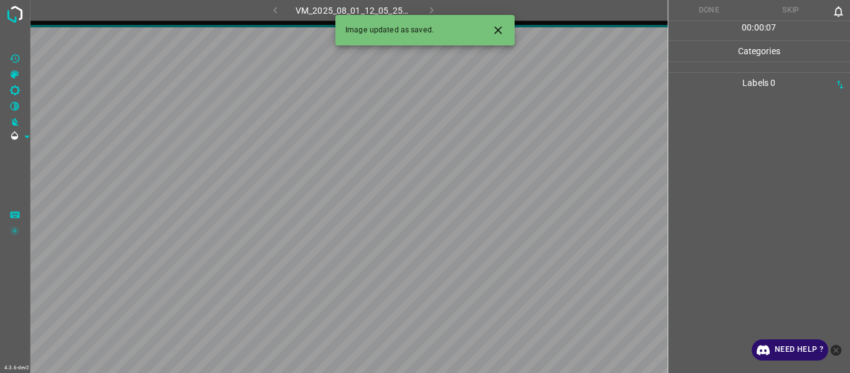
click at [496, 33] on icon "Close" at bounding box center [497, 29] width 7 height 7
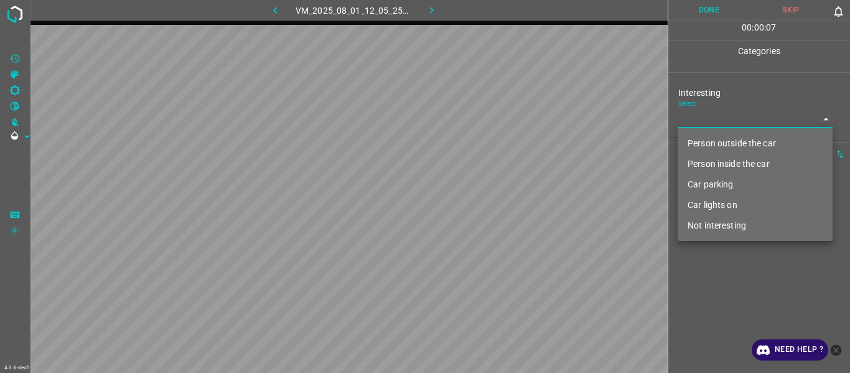
click at [521, 118] on body "4.3.6-dev2 VM_2025_08_01_12_05_25_525_00.gif Done Skip 0 00 : 00 : 07 Categorie…" at bounding box center [425, 186] width 850 height 373
drag, startPoint x: 705, startPoint y: 138, endPoint x: 710, endPoint y: 160, distance: 23.0
click at [521, 139] on li "Person outside the car" at bounding box center [755, 143] width 155 height 21
type input "Person outside the car"
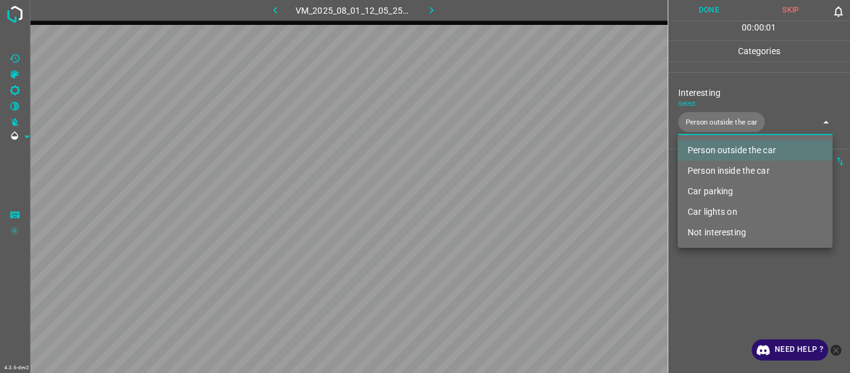
click at [521, 199] on div at bounding box center [425, 186] width 850 height 373
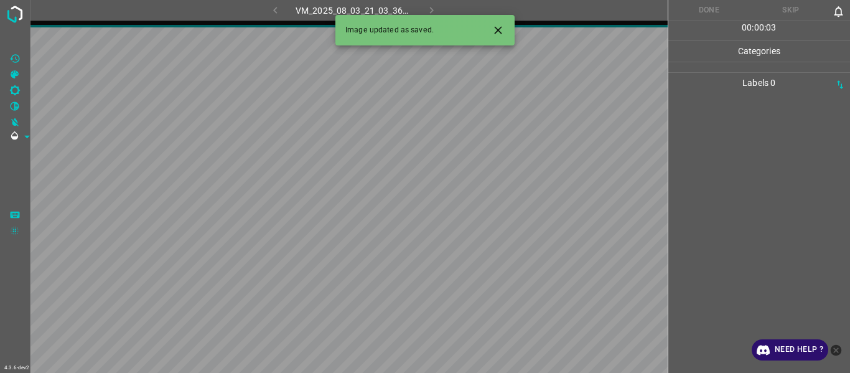
click at [514, 27] on div "Image updated as saved." at bounding box center [425, 30] width 179 height 31
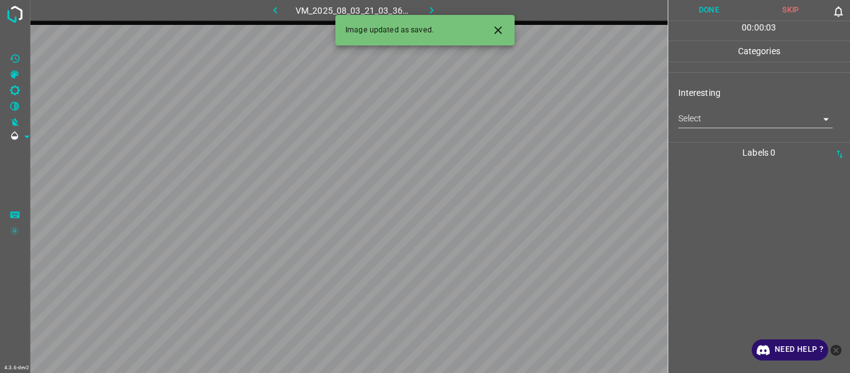
click at [499, 31] on icon "Close" at bounding box center [497, 29] width 7 height 7
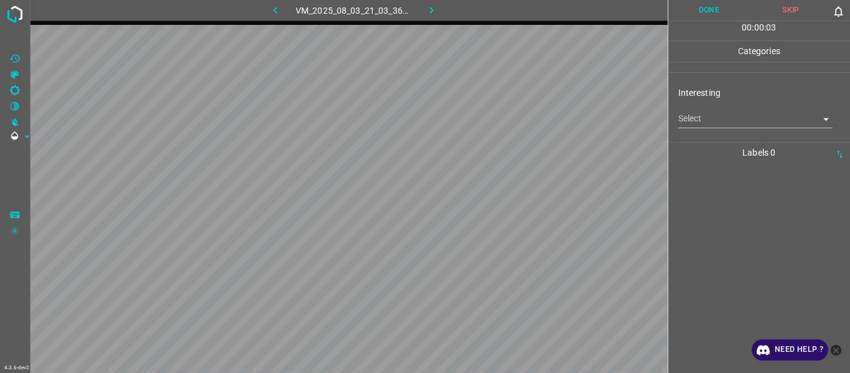
click at [521, 119] on body "4.3.6-dev2 VM_2025_08_03_21_03_36_912_01.gif Done Skip 0 00 : 00 : 03 Categorie…" at bounding box center [425, 186] width 850 height 373
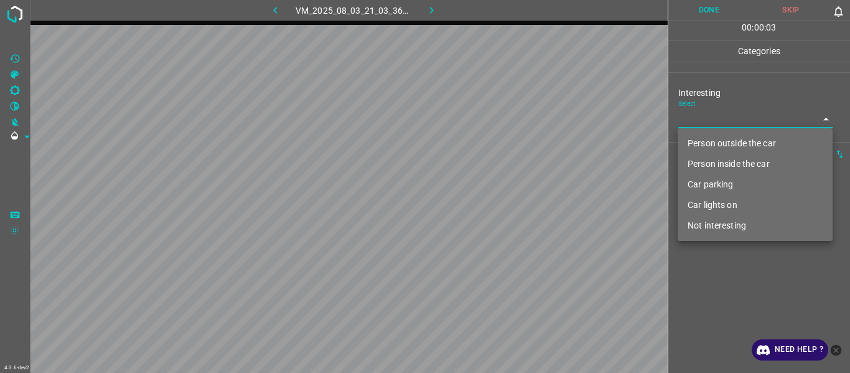
click at [521, 161] on li "Person inside the car" at bounding box center [755, 164] width 155 height 21
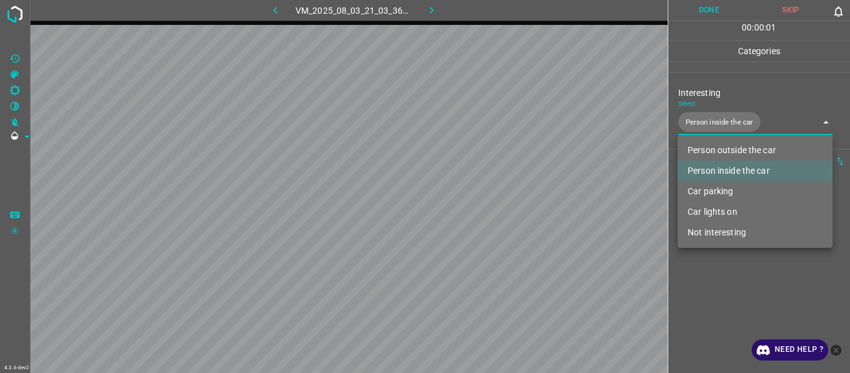
click at [521, 155] on li "Person outside the car" at bounding box center [755, 150] width 155 height 21
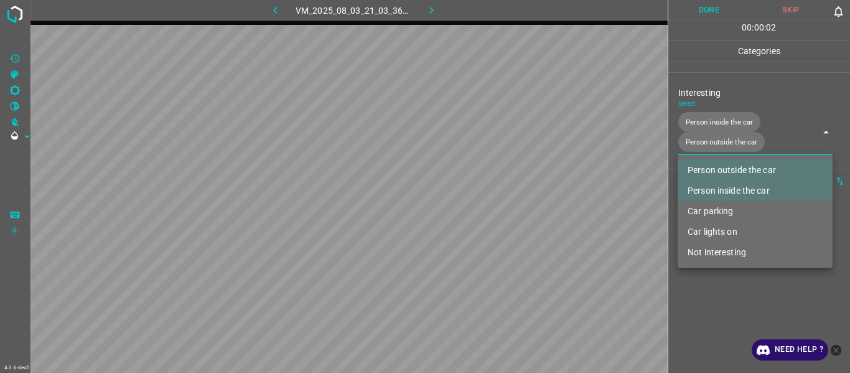
click at [521, 187] on li "Person inside the car" at bounding box center [755, 191] width 155 height 21
type input "Person outside the car"
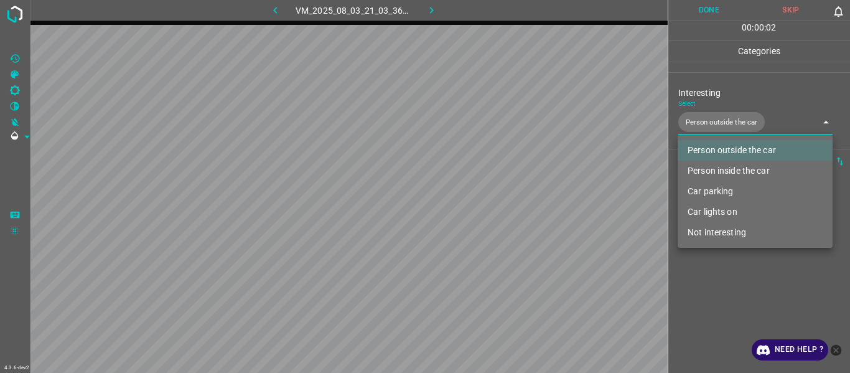
click at [521, 199] on div at bounding box center [425, 186] width 850 height 373
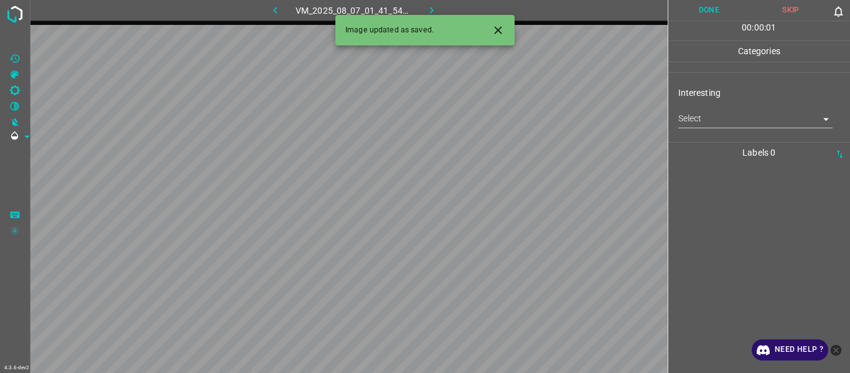
click at [521, 115] on body "4.3.6-dev2 VM_2025_08_07_01_41_54_688_01.gif Done Skip 0 00 : 00 : 01 Categorie…" at bounding box center [425, 186] width 850 height 373
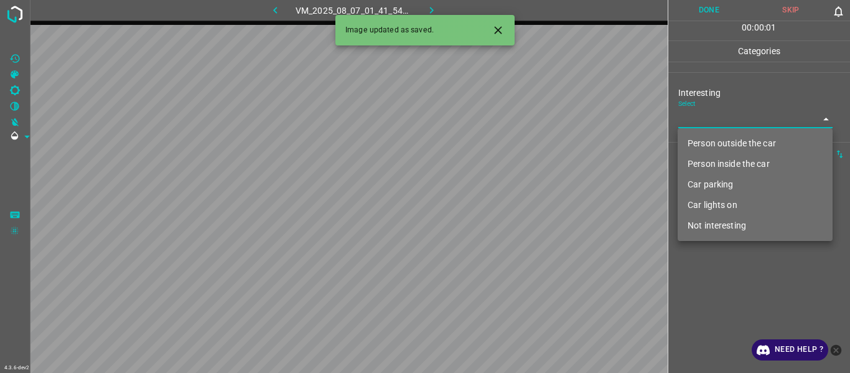
click at [521, 149] on li "Person outside the car" at bounding box center [755, 143] width 155 height 21
type input "Person outside the car"
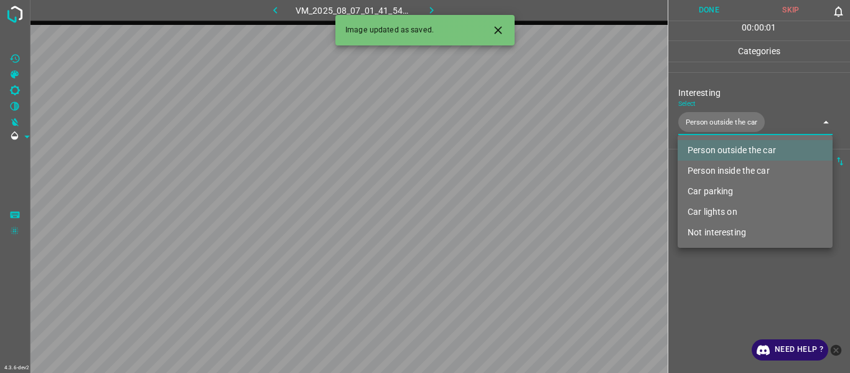
click at [521, 199] on div at bounding box center [425, 186] width 850 height 373
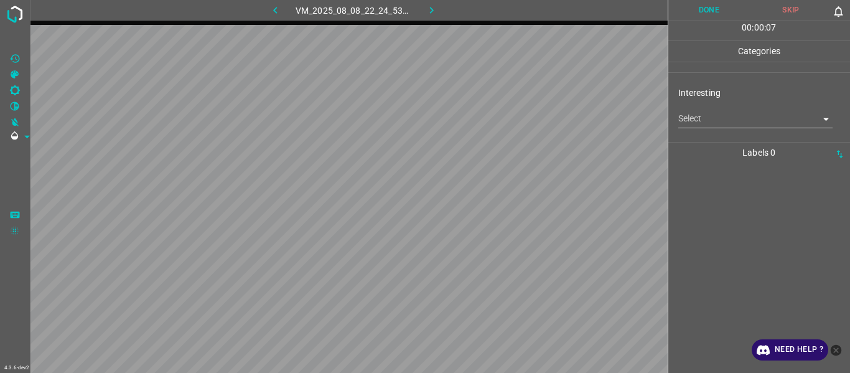
click at [521, 111] on body "4.3.6-dev2 VM_2025_08_08_22_24_53_673_04.gif Done Skip 0 00 : 00 : 07 Categorie…" at bounding box center [425, 186] width 850 height 373
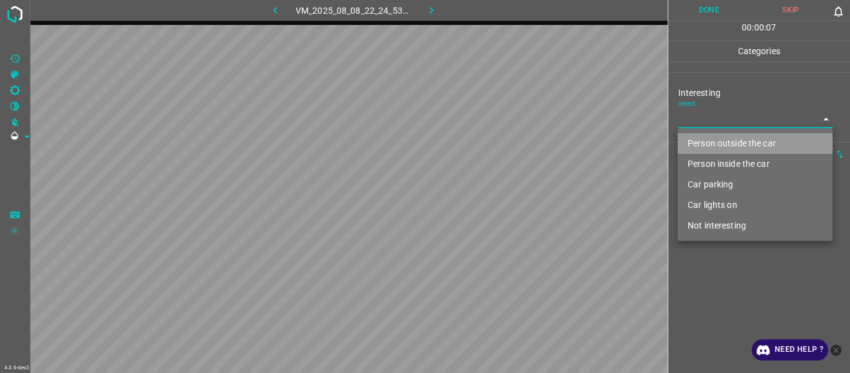
click at [521, 133] on li "Person outside the car" at bounding box center [755, 143] width 155 height 21
type input "Person outside the car"
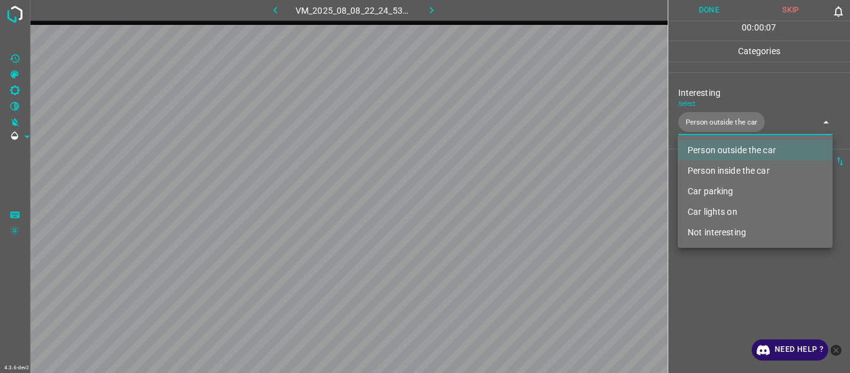
click at [521, 199] on div at bounding box center [425, 186] width 850 height 373
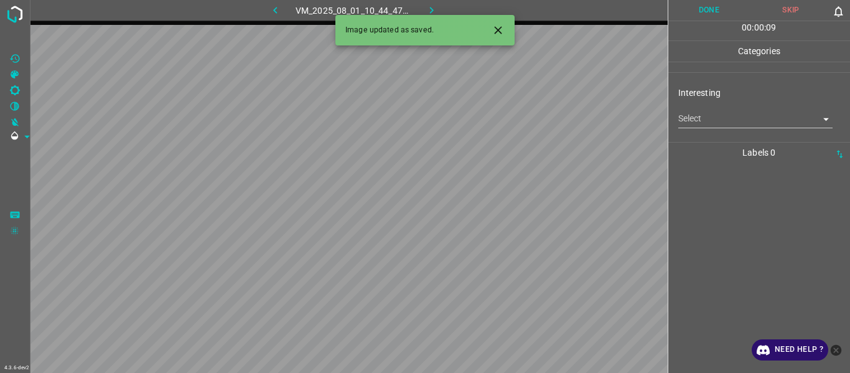
click at [496, 32] on icon "Close" at bounding box center [497, 29] width 7 height 7
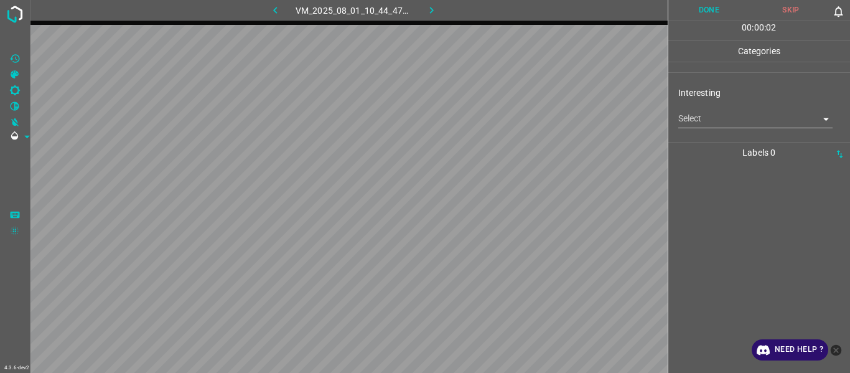
click at [521, 117] on body "4.3.6-dev2 VM_2025_08_01_10_44_47_036_02.gif Done Skip 0 00 : 00 : 02 Categorie…" at bounding box center [425, 186] width 850 height 373
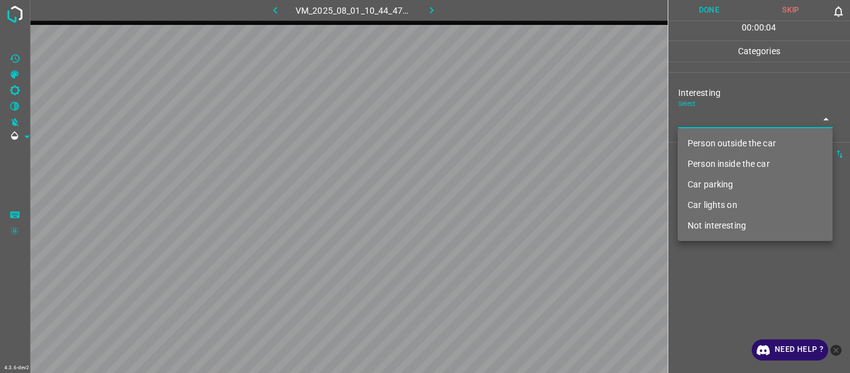
drag, startPoint x: 705, startPoint y: 184, endPoint x: 703, endPoint y: 223, distance: 38.7
click at [521, 183] on li "Car parking" at bounding box center [755, 184] width 155 height 21
type input "Car parking"
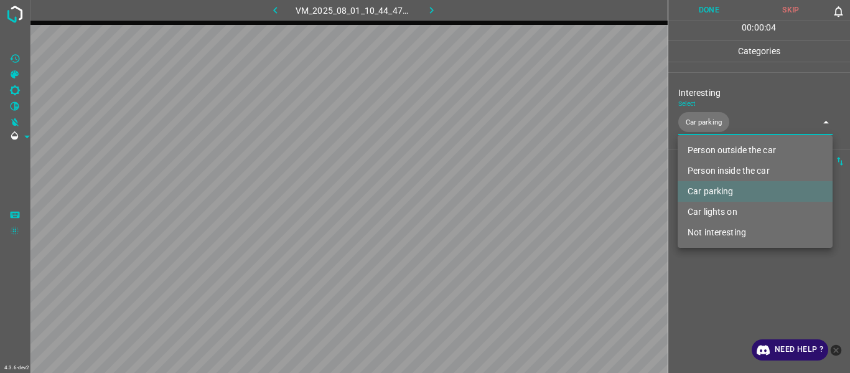
click at [521, 199] on div at bounding box center [425, 186] width 850 height 373
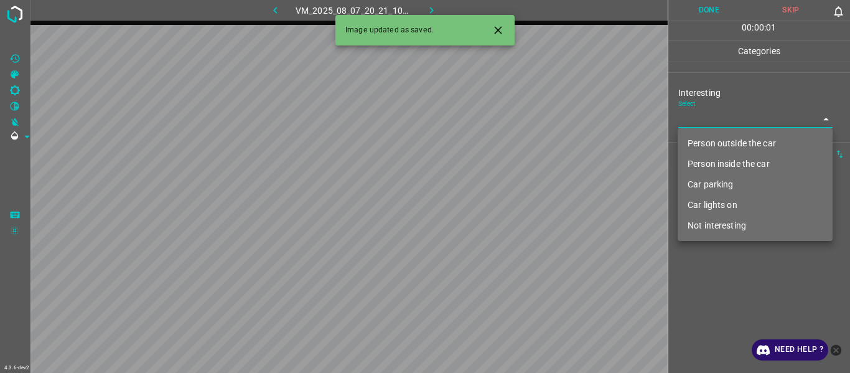
click at [521, 118] on body "4.3.6-dev2 VM_2025_08_07_20_21_10_980_00.gif Done Skip 0 00 : 00 : 01 Categorie…" at bounding box center [425, 186] width 850 height 373
click at [521, 141] on li "Person outside the car" at bounding box center [755, 143] width 155 height 21
type input "Person outside the car"
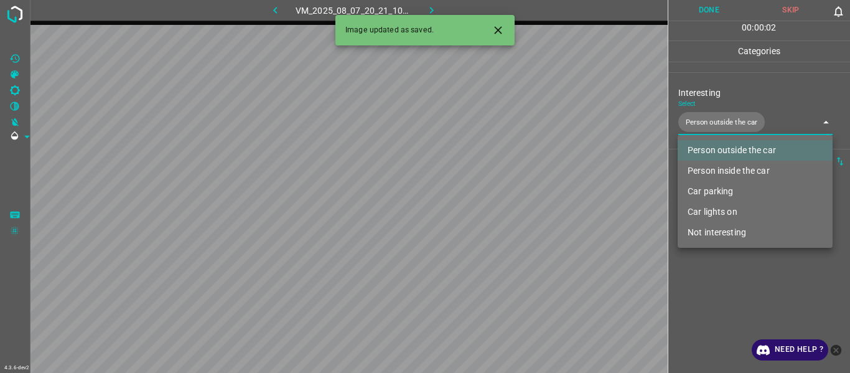
click at [521, 199] on div at bounding box center [425, 186] width 850 height 373
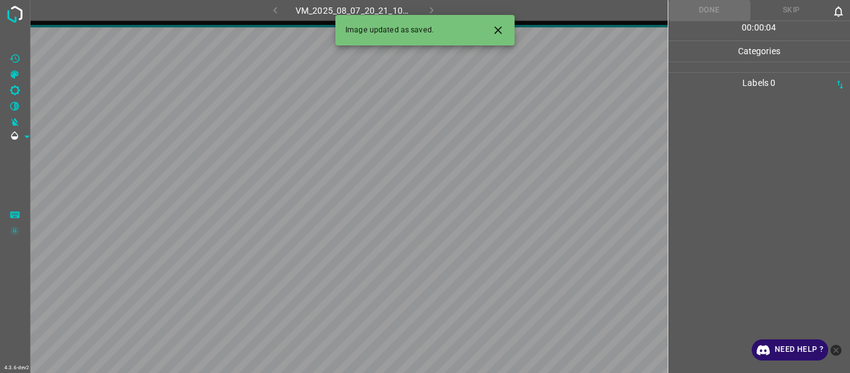
click at [494, 32] on icon "Close" at bounding box center [498, 30] width 13 height 13
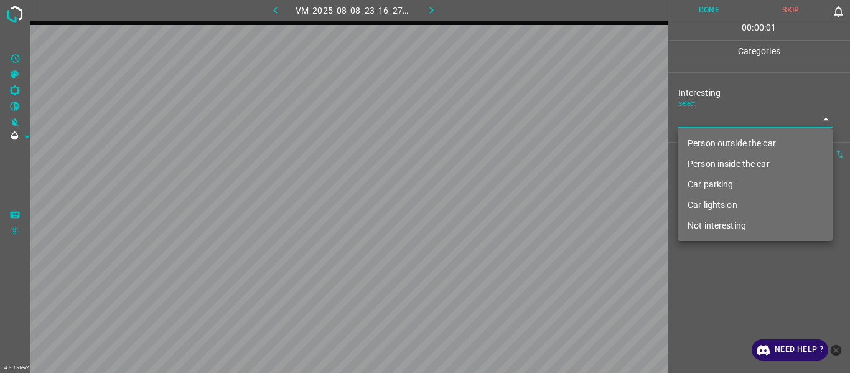
click at [521, 117] on body "4.3.6-dev2 VM_2025_08_08_23_16_27_341_00.gif Done Skip 0 00 : 00 : 01 Categorie…" at bounding box center [425, 186] width 850 height 373
click at [521, 184] on li "Car parking" at bounding box center [755, 184] width 155 height 21
type input "Car parking"
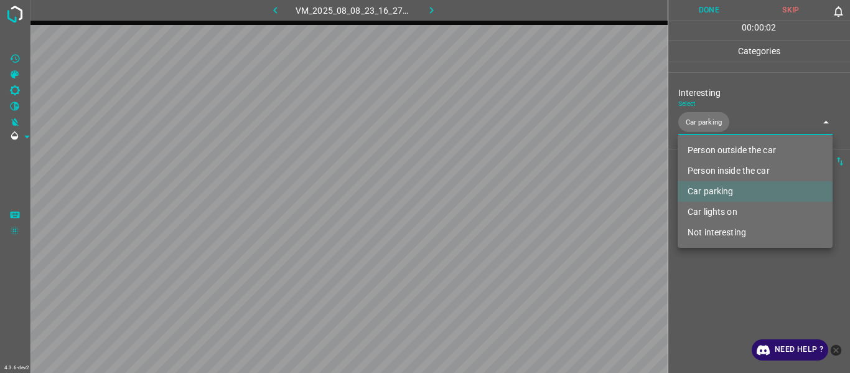
click at [521, 199] on div at bounding box center [425, 186] width 850 height 373
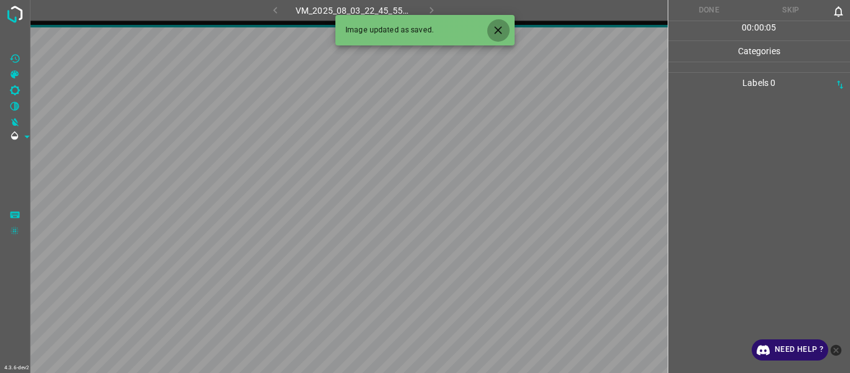
click at [497, 29] on icon "Close" at bounding box center [497, 29] width 7 height 7
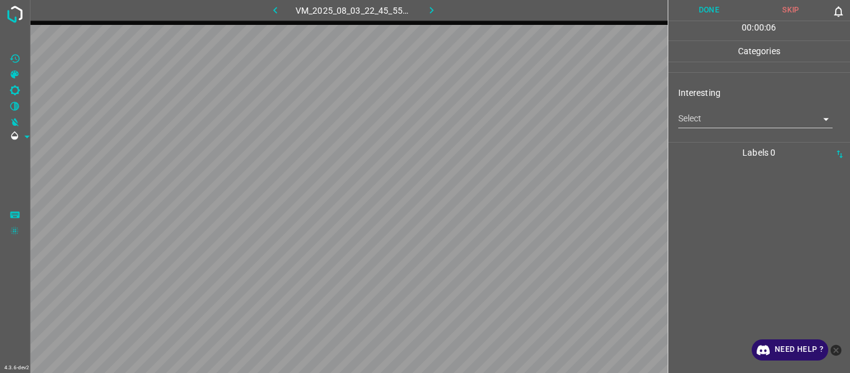
click at [521, 117] on body "4.3.6-dev2 VM_2025_08_03_22_45_55_623_00.gif Done Skip 0 00 : 00 : 06 Categorie…" at bounding box center [425, 186] width 850 height 373
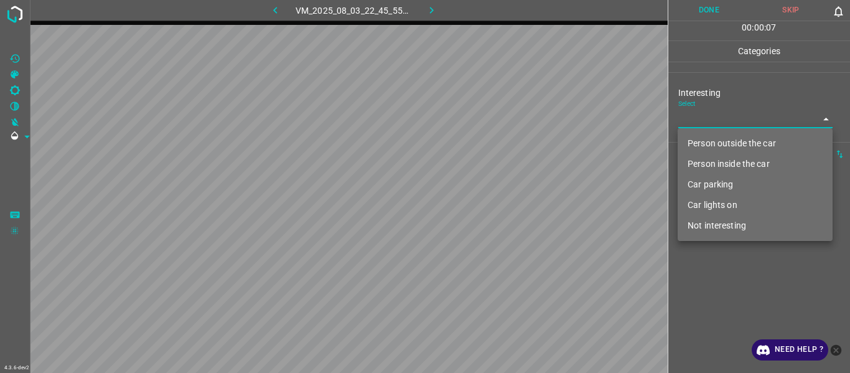
click at [521, 199] on li "Car lights on" at bounding box center [755, 205] width 155 height 21
type input "Car lights on"
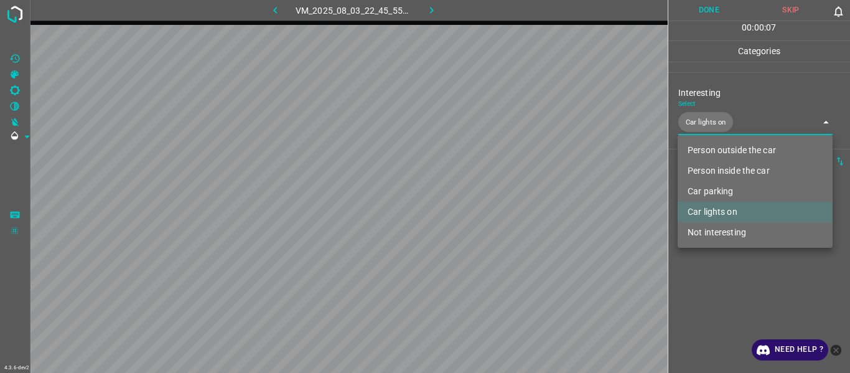
click at [521, 199] on div at bounding box center [425, 186] width 850 height 373
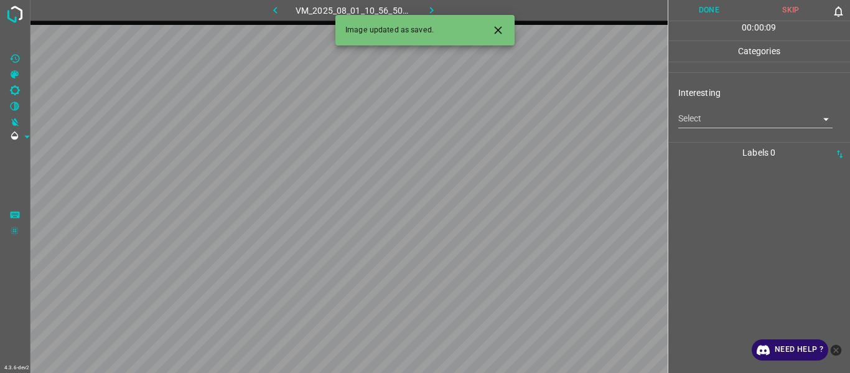
click at [496, 24] on icon "Close" at bounding box center [498, 30] width 13 height 13
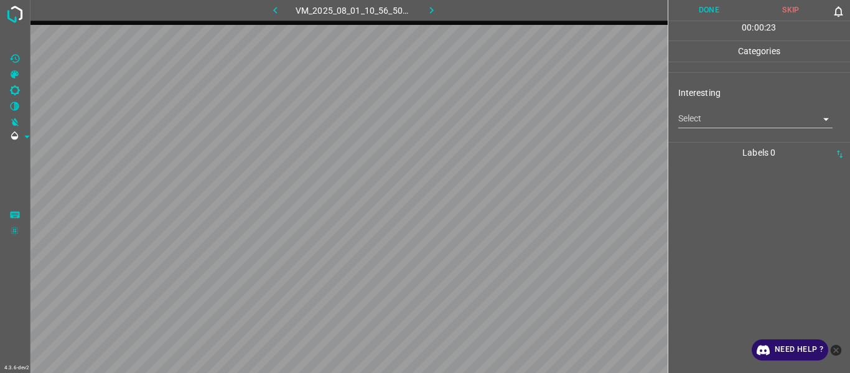
click at [521, 116] on body "4.3.6-dev2 VM_2025_08_01_10_56_50_147_12.gif Done Skip 0 00 : 00 : 23 Categorie…" at bounding box center [425, 186] width 850 height 373
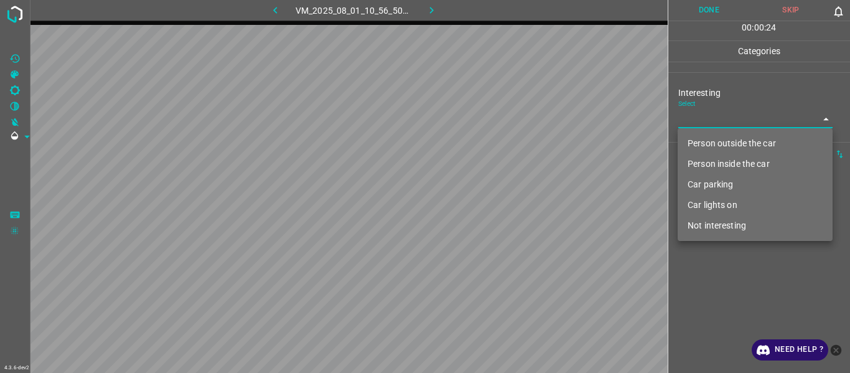
drag, startPoint x: 719, startPoint y: 165, endPoint x: 723, endPoint y: 179, distance: 14.2
click at [521, 165] on li "Person inside the car" at bounding box center [755, 164] width 155 height 21
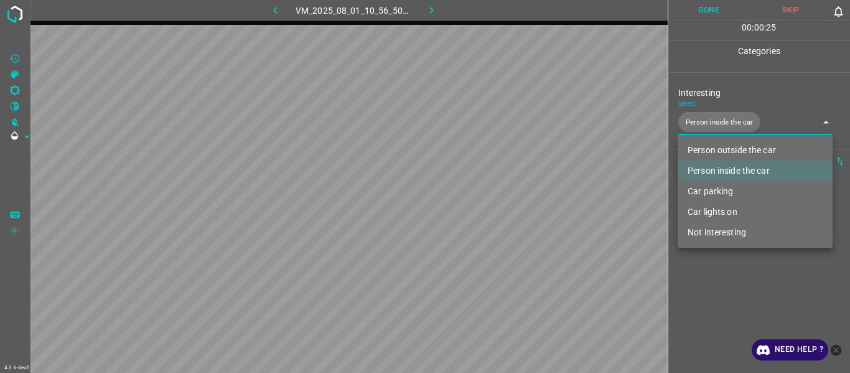
click at [521, 199] on li "Car lights on" at bounding box center [755, 212] width 155 height 21
type input "Person inside the car,Car lights on"
click at [521, 199] on div at bounding box center [425, 186] width 850 height 373
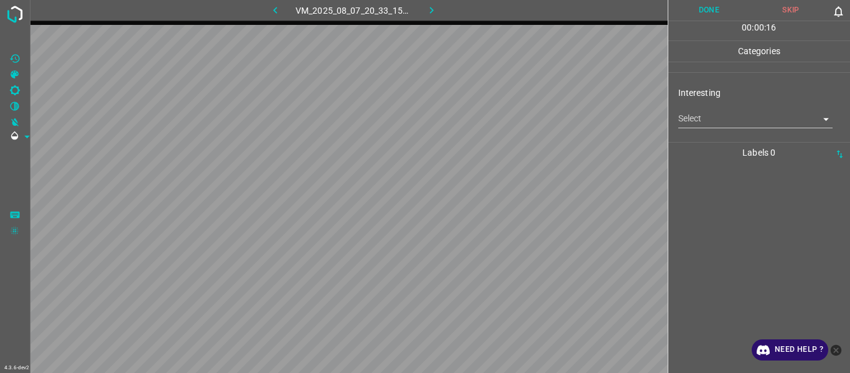
click at [521, 123] on body "4.3.6-dev2 VM_2025_08_07_20_33_15_680_01.gif Done Skip 0 00 : 00 : 16 Categorie…" at bounding box center [425, 186] width 850 height 373
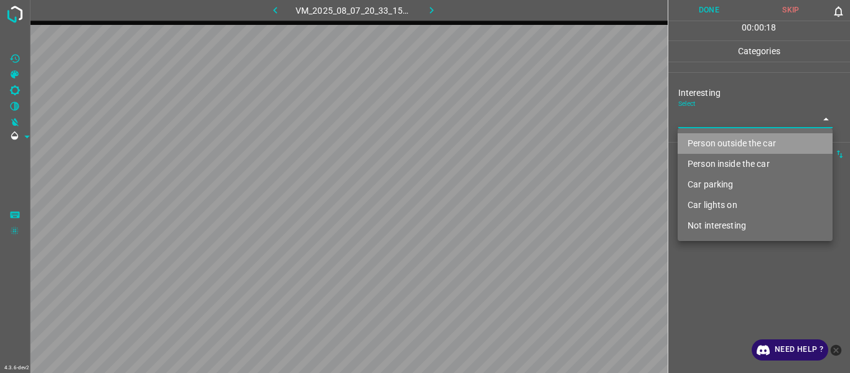
click at [521, 140] on li "Person outside the car" at bounding box center [755, 143] width 155 height 21
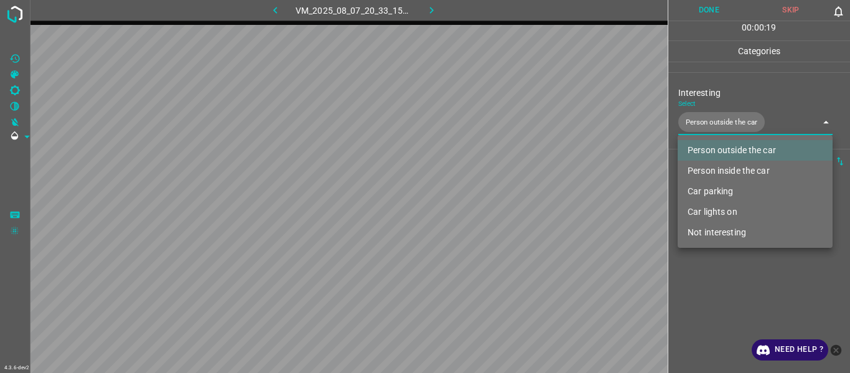
click at [521, 191] on li "Car parking" at bounding box center [755, 191] width 155 height 21
type input "Person outside the car,Car parking"
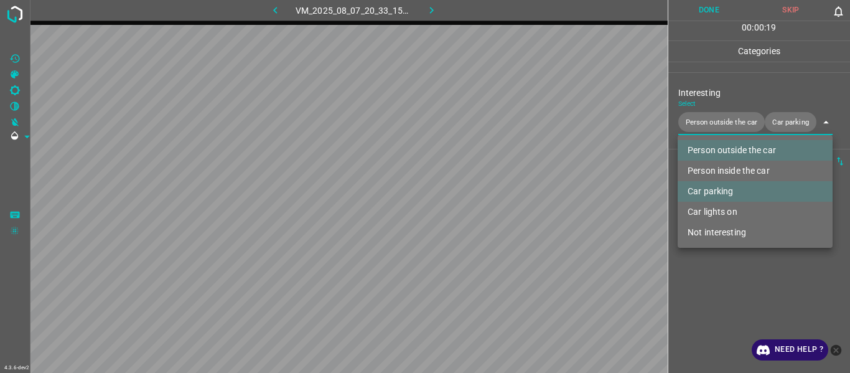
click at [521, 199] on div at bounding box center [425, 186] width 850 height 373
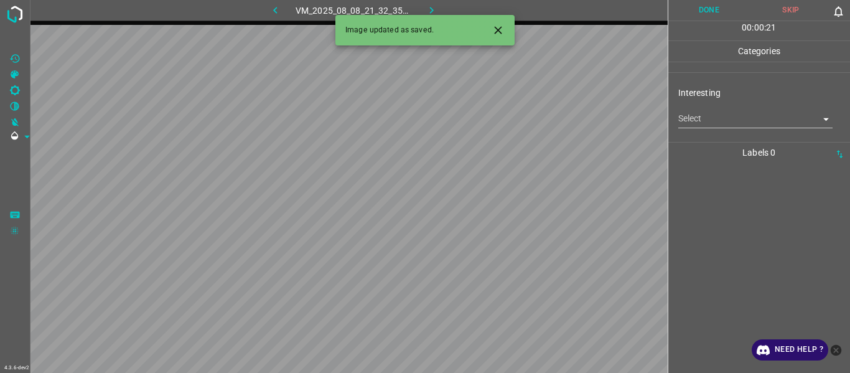
click at [501, 26] on icon "Close" at bounding box center [498, 30] width 13 height 13
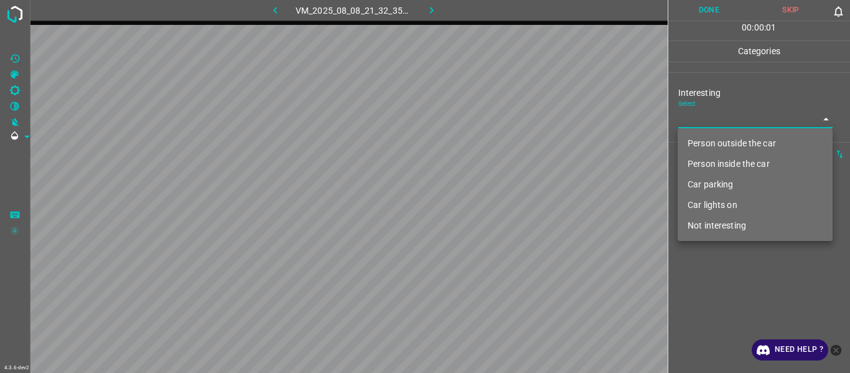
click at [521, 116] on body "4.3.6-dev2 VM_2025_08_08_21_32_35_888_03.gif Done Skip 0 00 : 00 : 01 Categorie…" at bounding box center [425, 186] width 850 height 373
click at [521, 199] on li "Not interesting" at bounding box center [755, 225] width 155 height 21
type input "Not interesting"
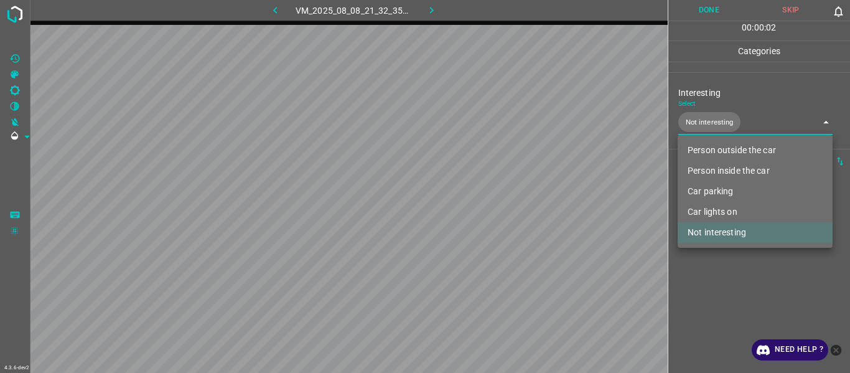
click at [521, 199] on div at bounding box center [425, 186] width 850 height 373
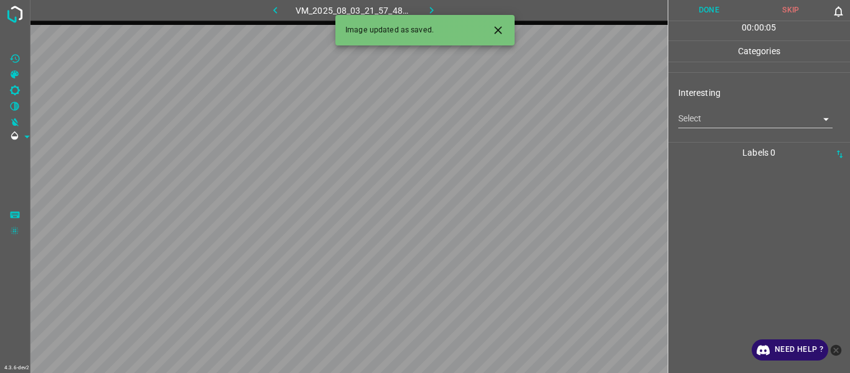
click at [501, 23] on button "Close" at bounding box center [498, 30] width 23 height 23
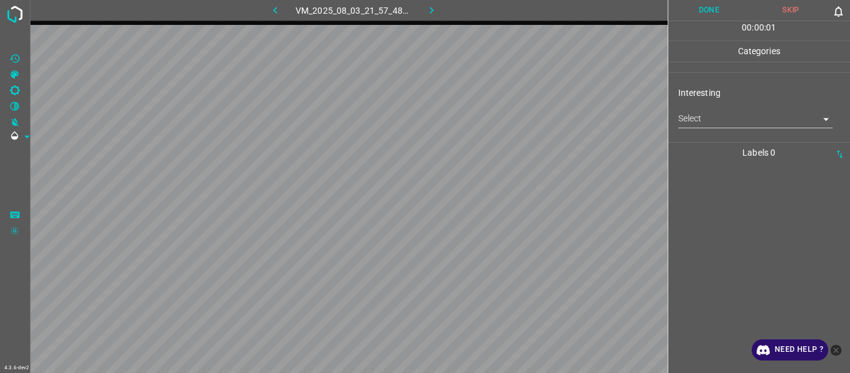
click at [521, 123] on body "4.3.6-dev2 VM_2025_08_03_21_57_48_347_00.gif Done Skip 0 00 : 00 : 01 Categorie…" at bounding box center [425, 186] width 850 height 373
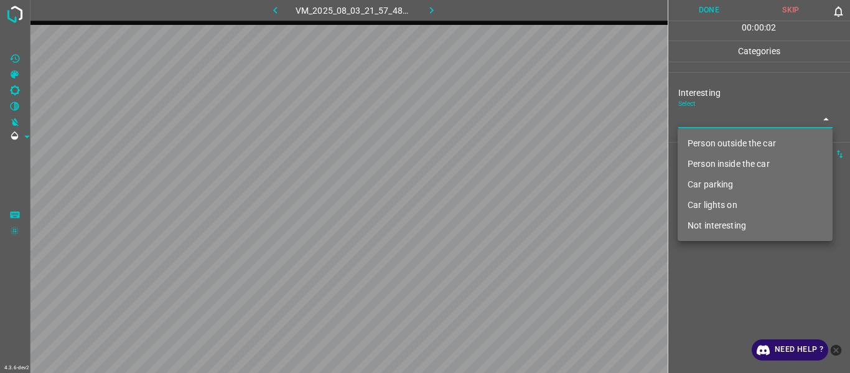
click at [521, 144] on li "Person outside the car" at bounding box center [755, 143] width 155 height 21
type input "Person outside the car"
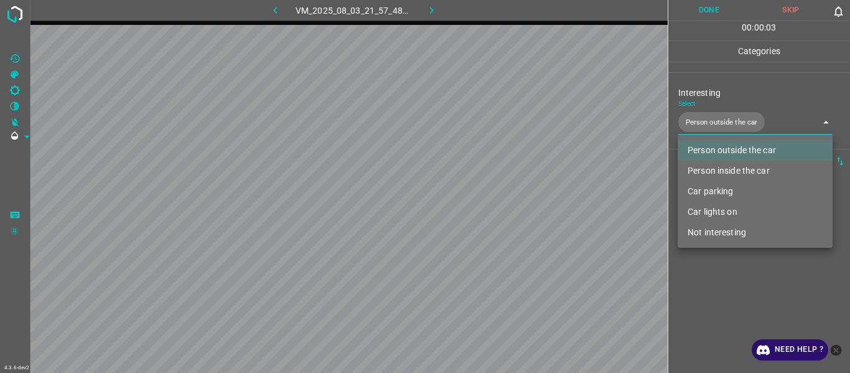
click at [521, 199] on div at bounding box center [425, 186] width 850 height 373
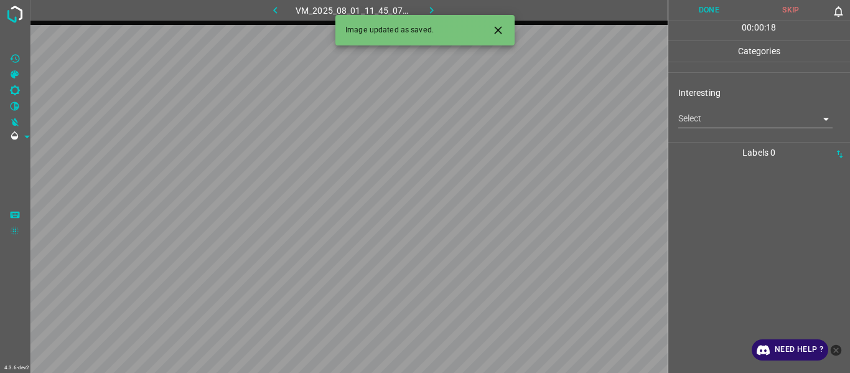
click at [521, 124] on body "4.3.6-dev2 VM_2025_08_01_11_45_07_297_07.gif Done Skip 0 00 : 00 : 18 Categorie…" at bounding box center [425, 186] width 850 height 373
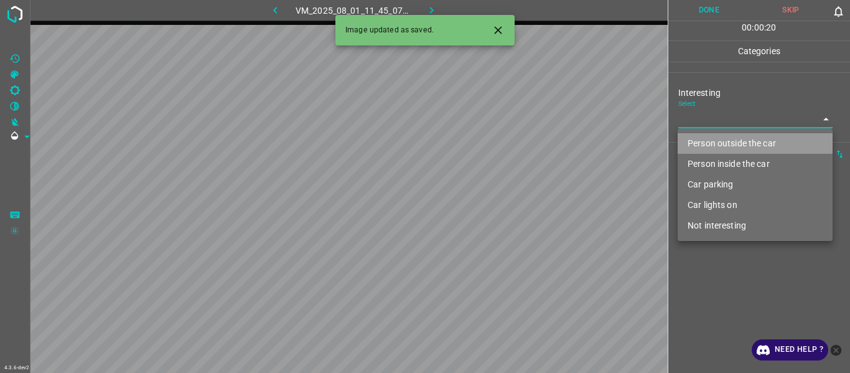
click at [521, 148] on li "Person outside the car" at bounding box center [755, 143] width 155 height 21
type input "Person outside the car"
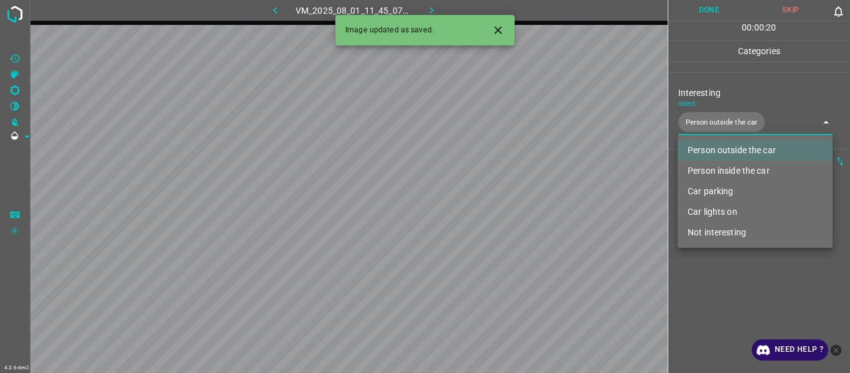
click at [521, 199] on div at bounding box center [425, 186] width 850 height 373
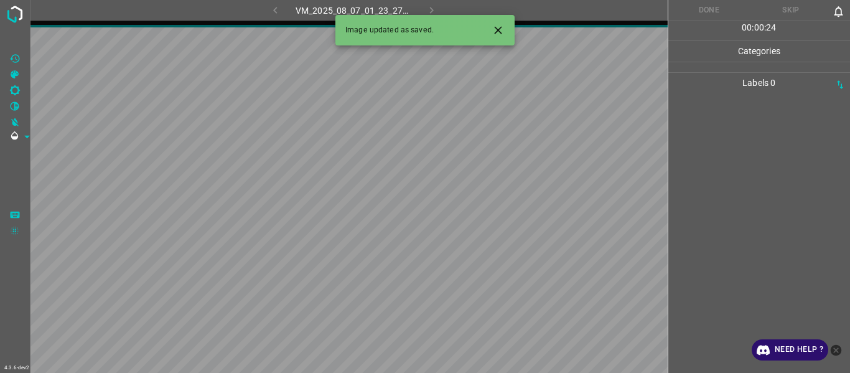
click at [496, 31] on icon "Close" at bounding box center [498, 30] width 13 height 13
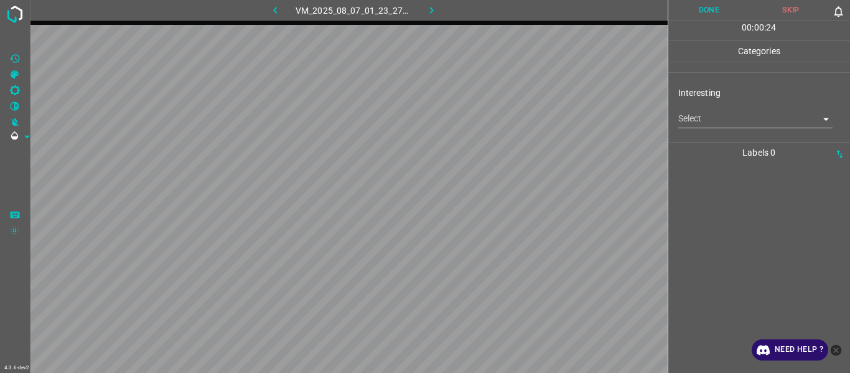
click at [521, 115] on body "4.3.6-dev2 VM_2025_08_07_01_23_27_793_04.gif Done Skip 0 00 : 00 : 24 Categorie…" at bounding box center [425, 186] width 850 height 373
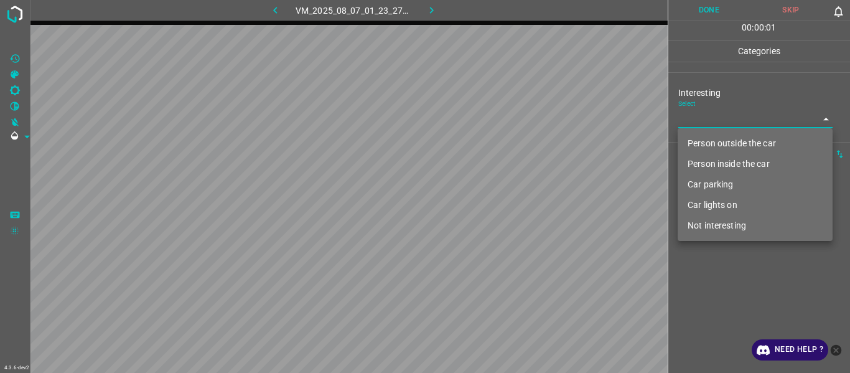
click at [521, 144] on li "Person outside the car" at bounding box center [755, 143] width 155 height 21
type input "Person outside the car"
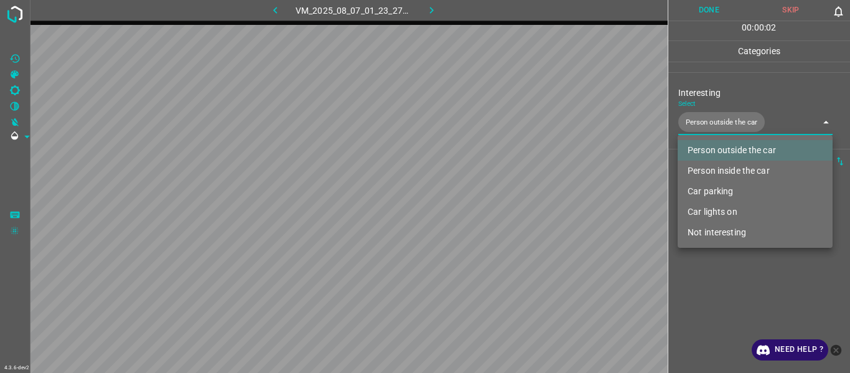
click at [521, 199] on div at bounding box center [425, 186] width 850 height 373
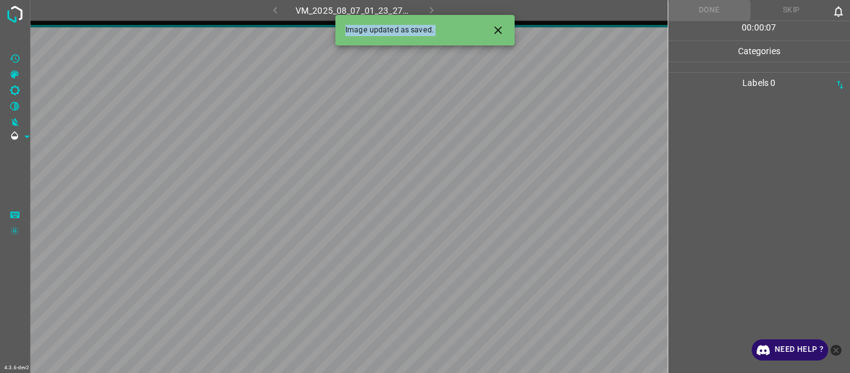
drag, startPoint x: 700, startPoint y: 299, endPoint x: 730, endPoint y: 282, distance: 34.6
click at [521, 199] on div at bounding box center [759, 233] width 175 height 280
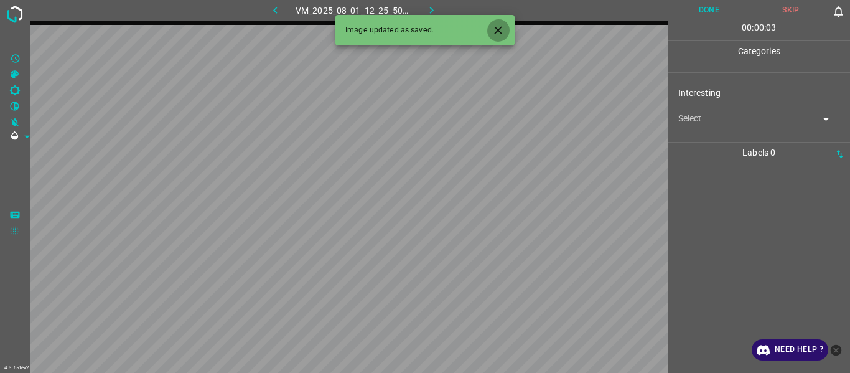
drag, startPoint x: 505, startPoint y: 26, endPoint x: 511, endPoint y: 39, distance: 15.0
click at [504, 27] on button "Close" at bounding box center [498, 30] width 23 height 23
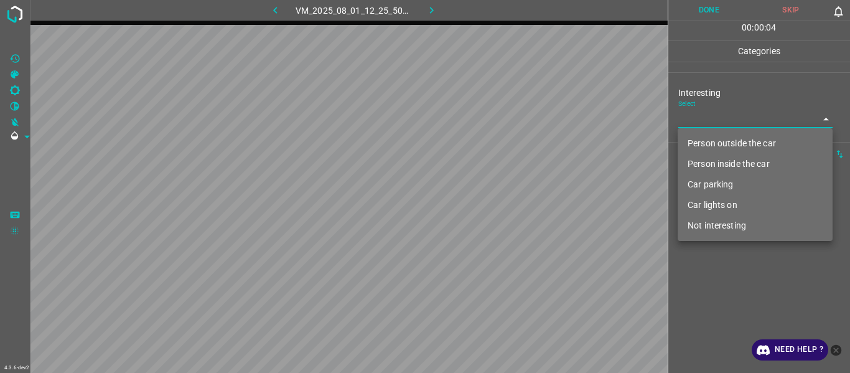
click at [521, 115] on body "4.3.6-dev2 VM_2025_08_01_12_25_50_890_03.gif Done Skip 0 00 : 00 : 04 Categorie…" at bounding box center [425, 186] width 850 height 373
click at [521, 140] on li "Person outside the car" at bounding box center [755, 143] width 155 height 21
type input "Person outside the car"
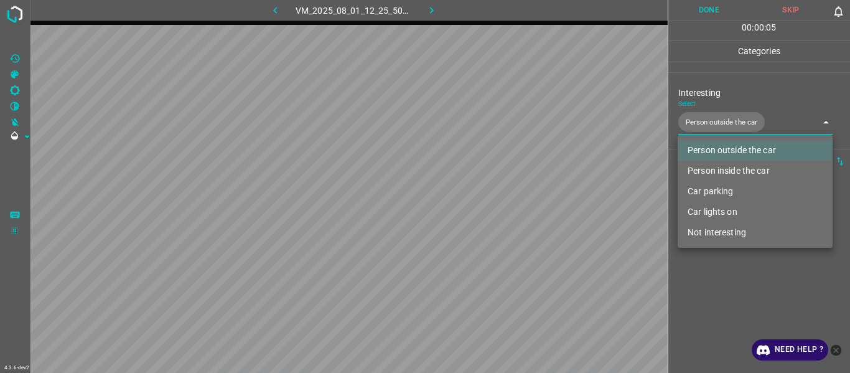
click at [521, 199] on div at bounding box center [425, 186] width 850 height 373
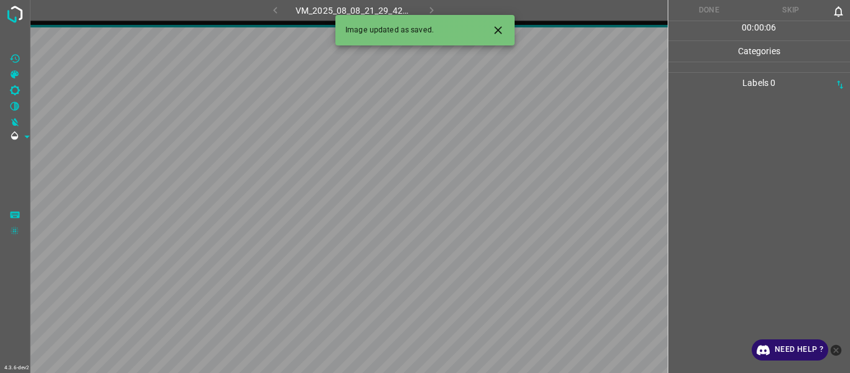
click at [502, 28] on icon "Close" at bounding box center [498, 30] width 13 height 13
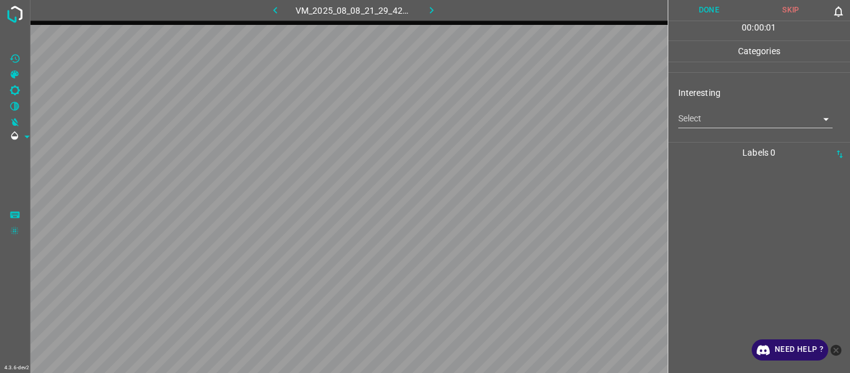
click at [521, 115] on body "4.3.6-dev2 VM_2025_08_08_21_29_42_030_05.gif Done Skip 0 00 : 00 : 01 Categorie…" at bounding box center [425, 186] width 850 height 373
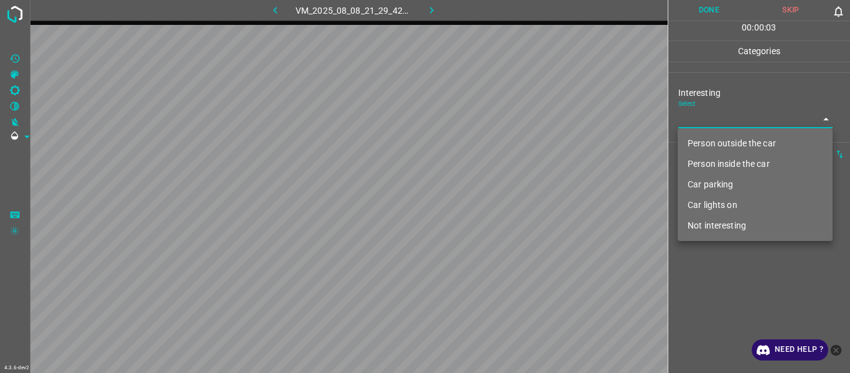
click at [521, 181] on li "Car parking" at bounding box center [755, 184] width 155 height 21
type input "Car parking"
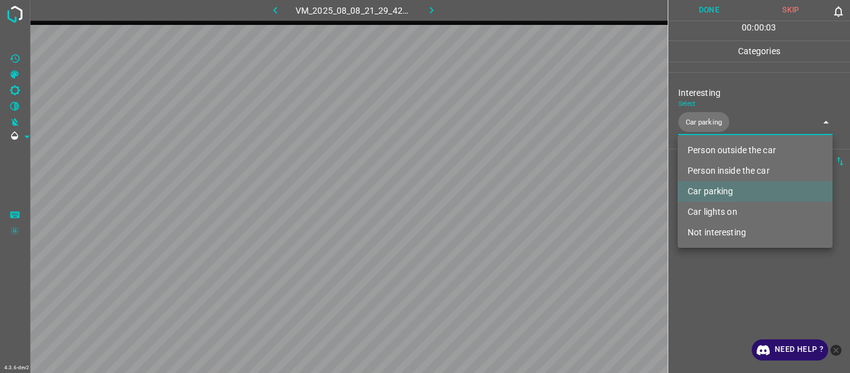
click at [521, 199] on div at bounding box center [425, 186] width 850 height 373
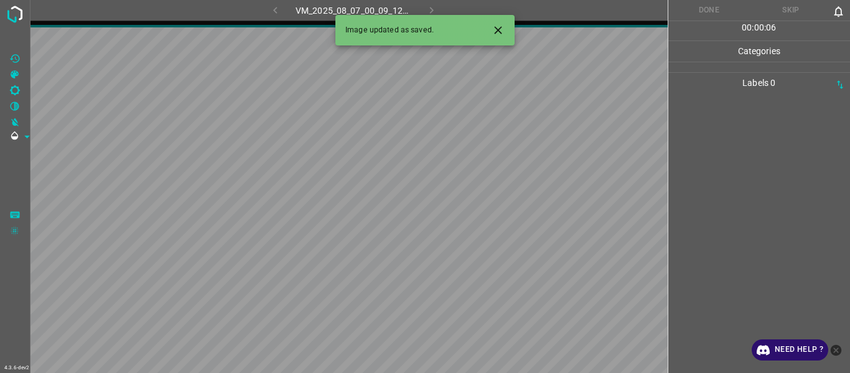
click at [496, 29] on icon "Close" at bounding box center [498, 30] width 13 height 13
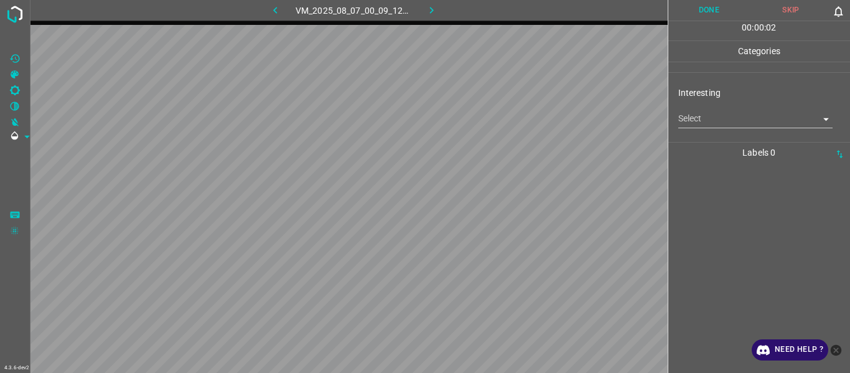
click at [521, 120] on body "4.3.6-dev2 VM_2025_08_07_00_09_12_879_00.gif Done Skip 0 00 : 00 : 02 Categorie…" at bounding box center [425, 186] width 850 height 373
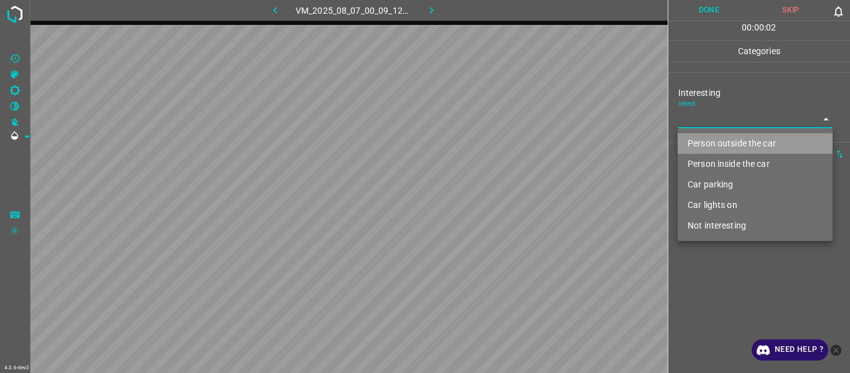
click at [521, 138] on li "Person outside the car" at bounding box center [755, 143] width 155 height 21
type input "Person outside the car"
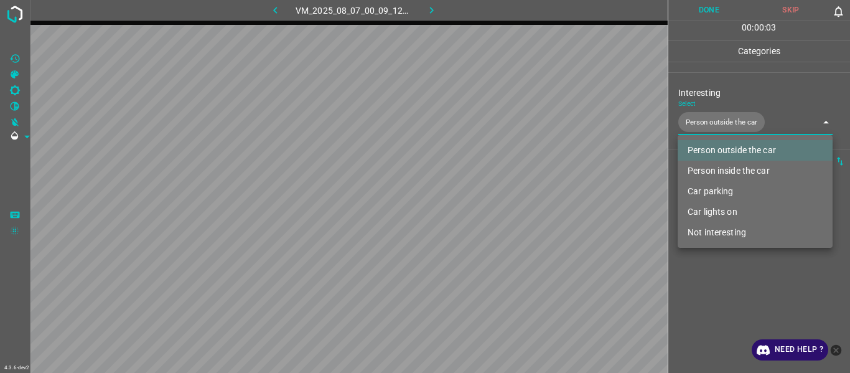
click at [521, 199] on div at bounding box center [425, 186] width 850 height 373
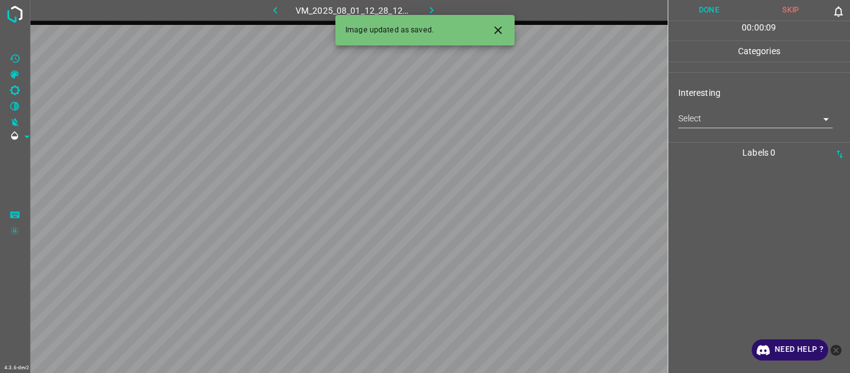
click at [521, 121] on body "4.3.6-dev2 VM_2025_08_01_12_28_12_823_02.gif Done Skip 0 00 : 00 : 09 Categorie…" at bounding box center [425, 186] width 850 height 373
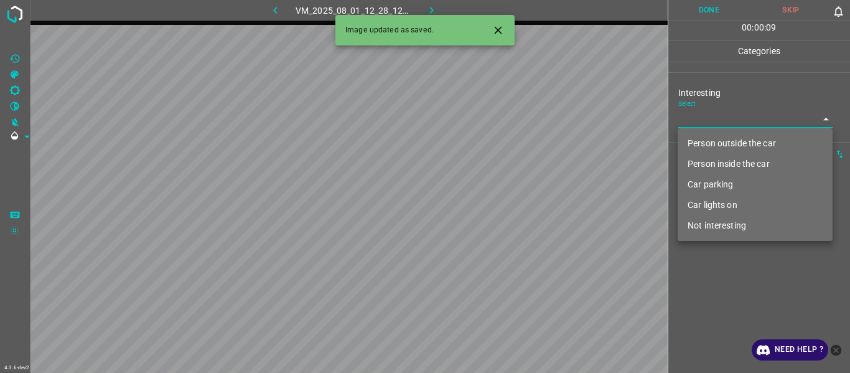
click at [521, 144] on li "Person outside the car" at bounding box center [755, 143] width 155 height 21
type input "Person outside the car"
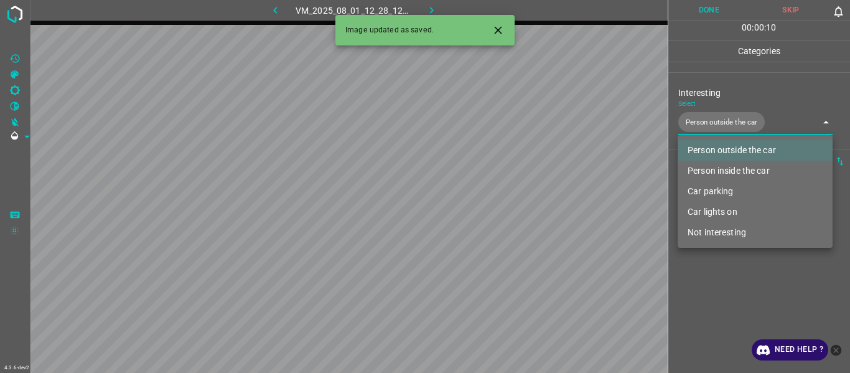
click at [521, 199] on div at bounding box center [425, 186] width 850 height 373
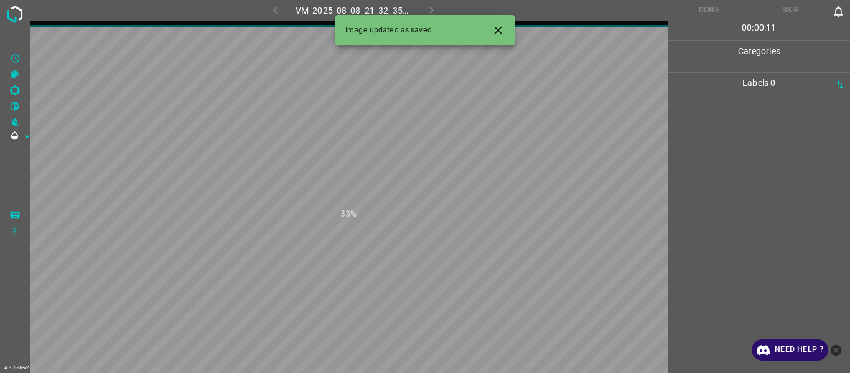
click at [496, 27] on icon "Close" at bounding box center [498, 30] width 13 height 13
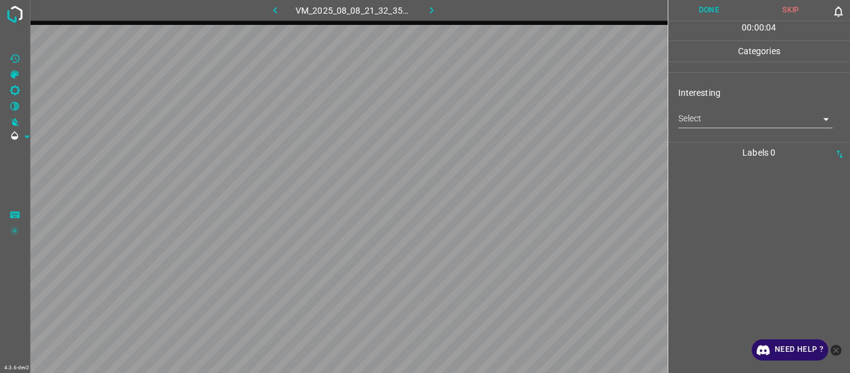
click at [521, 126] on body "4.3.6-dev2 VM_2025_08_08_21_32_35_888_12.gif Done Skip 0 00 : 00 : 04 Categorie…" at bounding box center [425, 186] width 850 height 373
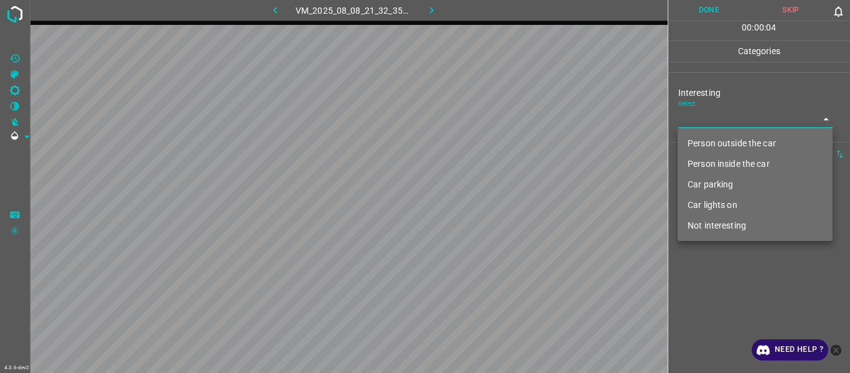
click at [521, 199] on li "Not interesting" at bounding box center [755, 225] width 155 height 21
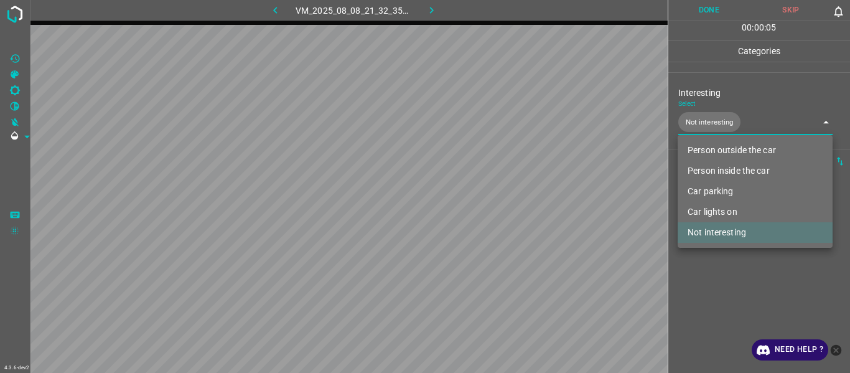
click at [521, 199] on div at bounding box center [425, 186] width 850 height 373
click at [521, 124] on body "4.3.6-dev2 VM_2025_08_08_21_32_35_888_12.gif Done Skip 0 00 : 00 : 07 Categorie…" at bounding box center [425, 186] width 850 height 373
click at [521, 171] on li "Person inside the car" at bounding box center [755, 171] width 155 height 21
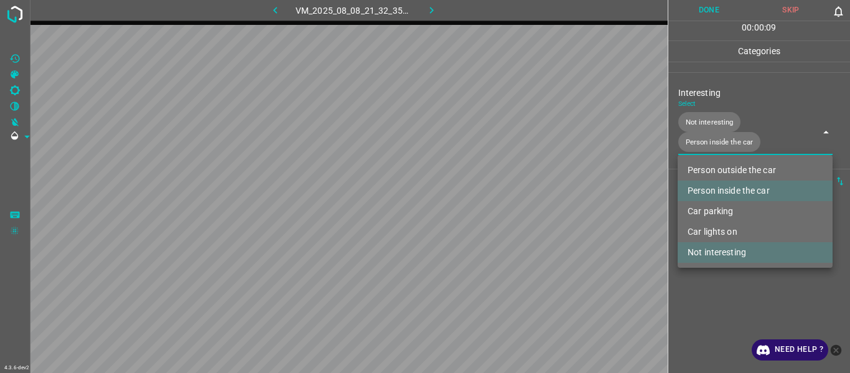
click at [521, 199] on li "Not interesting" at bounding box center [755, 252] width 155 height 21
type input "Person inside the car"
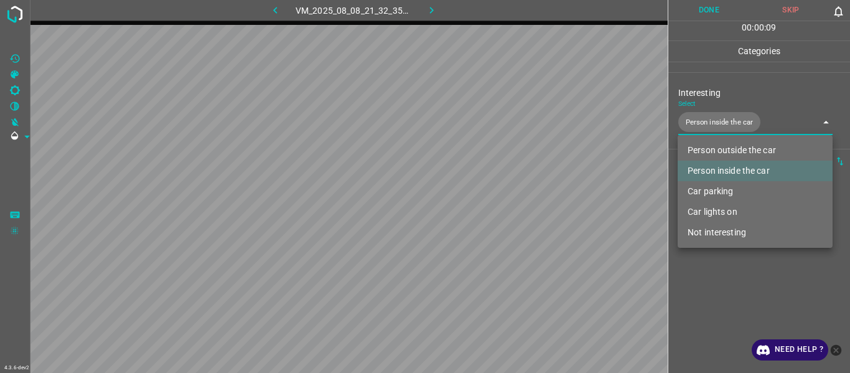
click at [521, 199] on div at bounding box center [425, 186] width 850 height 373
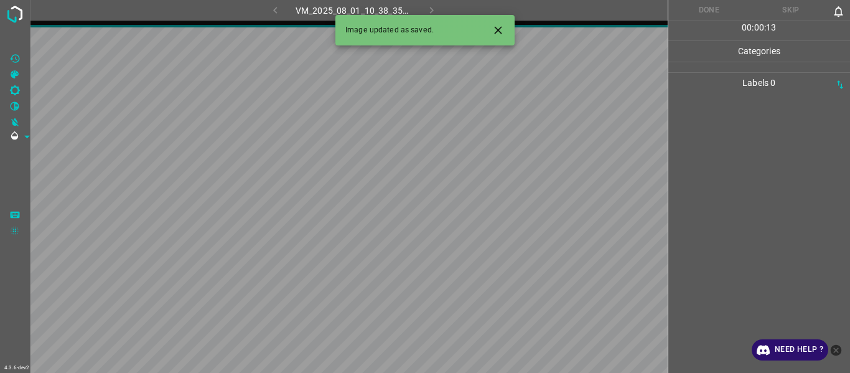
click at [502, 31] on icon "Close" at bounding box center [498, 30] width 13 height 13
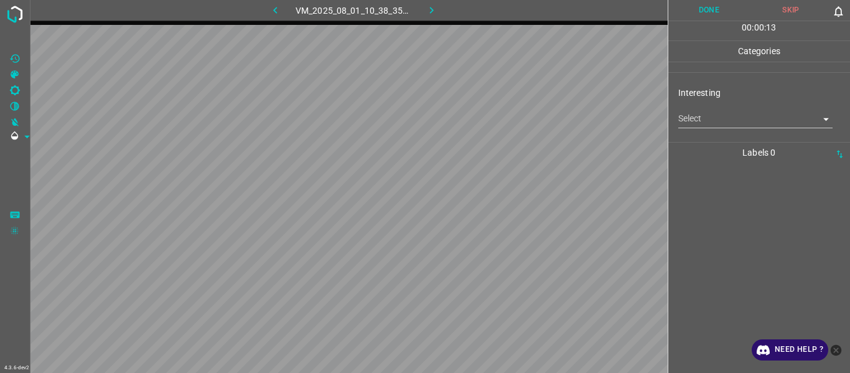
click at [521, 119] on body "4.3.6-dev2 VM_2025_08_01_10_38_35_337_01.gif Done Skip 0 00 : 00 : 13 Categorie…" at bounding box center [425, 186] width 850 height 373
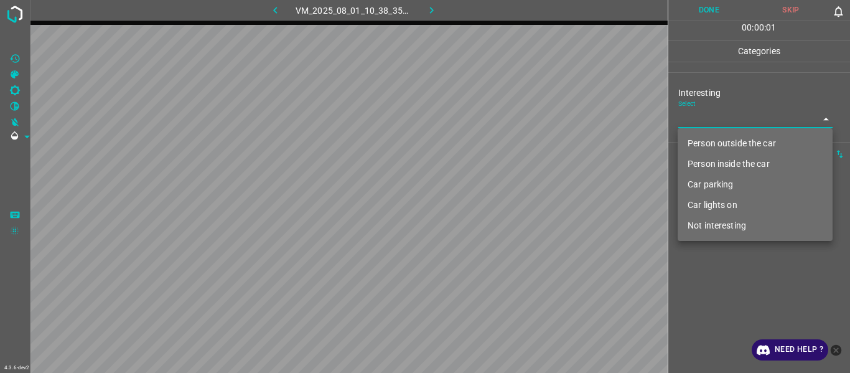
click at [521, 148] on li "Person outside the car" at bounding box center [755, 143] width 155 height 21
type input "Person outside the car"
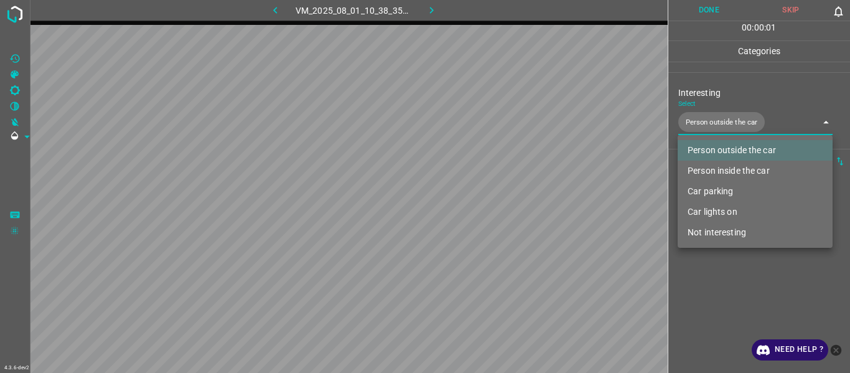
click at [521, 199] on div at bounding box center [425, 186] width 850 height 373
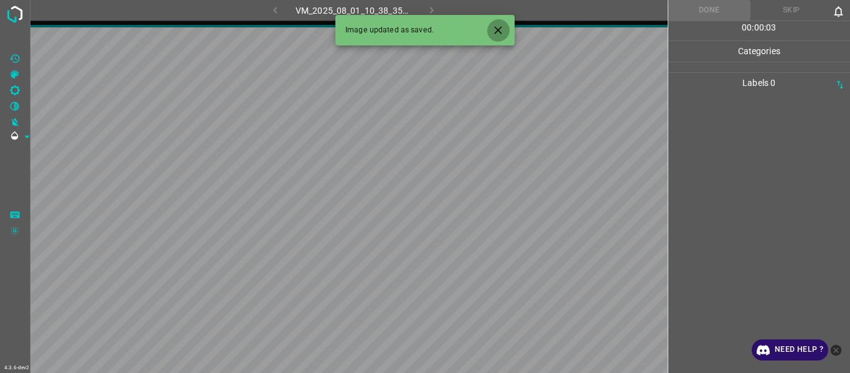
click at [504, 24] on icon "Close" at bounding box center [498, 30] width 13 height 13
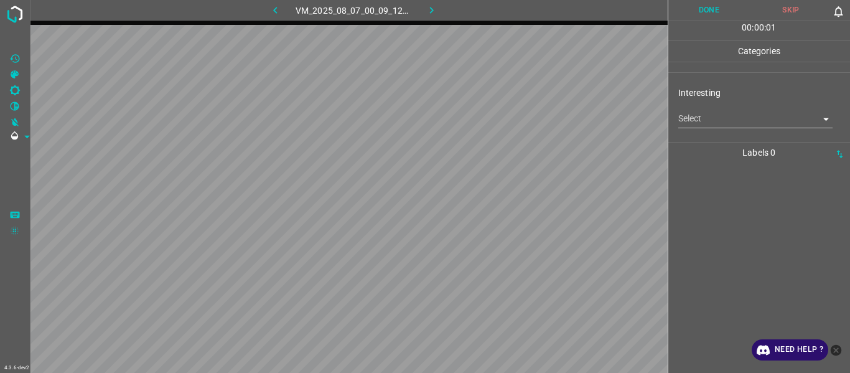
click at [521, 121] on body "4.3.6-dev2 VM_2025_08_07_00_09_12_879_02.gif Done Skip 0 00 : 00 : 01 Categorie…" at bounding box center [425, 186] width 850 height 373
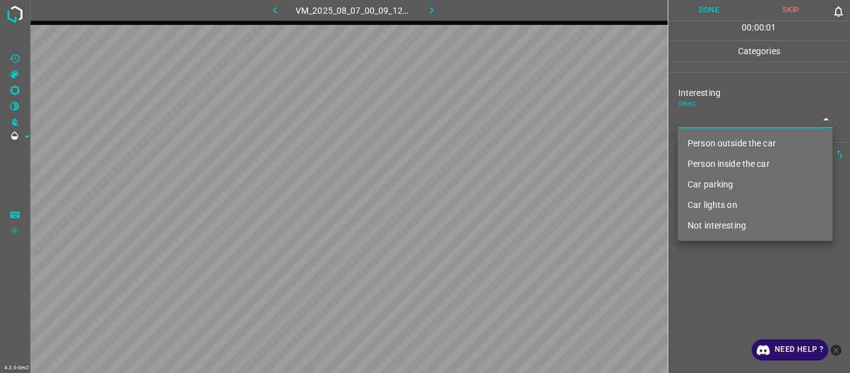
click at [521, 145] on li "Person outside the car" at bounding box center [755, 143] width 155 height 21
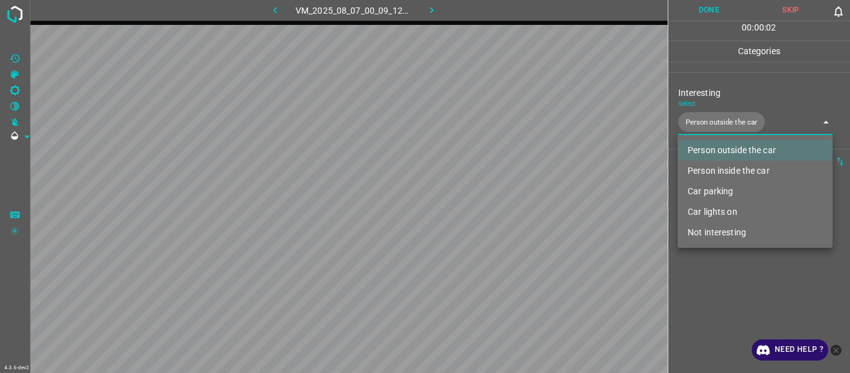
type input "Person outside the car"
click at [521, 199] on div at bounding box center [425, 186] width 850 height 373
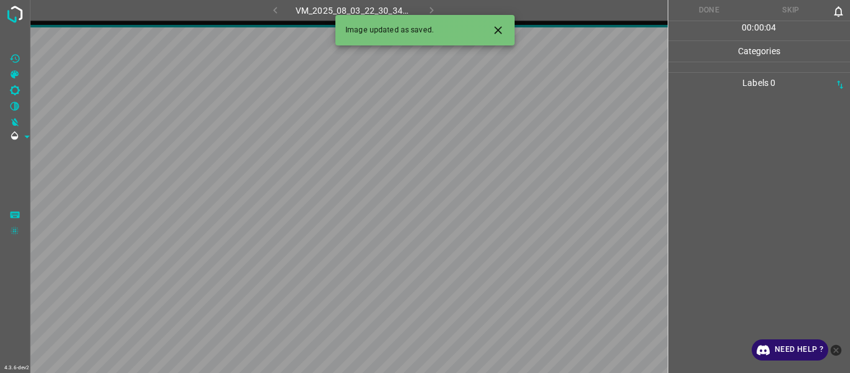
click at [495, 28] on icon "Close" at bounding box center [498, 30] width 13 height 13
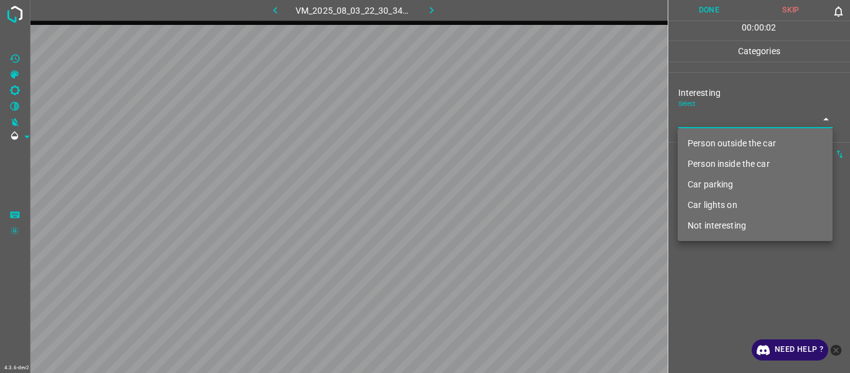
click at [521, 121] on body "4.3.6-dev2 VM_2025_08_03_22_30_34_803_02.gif Done Skip 0 00 : 00 : 02 Categorie…" at bounding box center [425, 186] width 850 height 373
click at [521, 143] on li "Person outside the car" at bounding box center [755, 143] width 155 height 21
type input "Person outside the car"
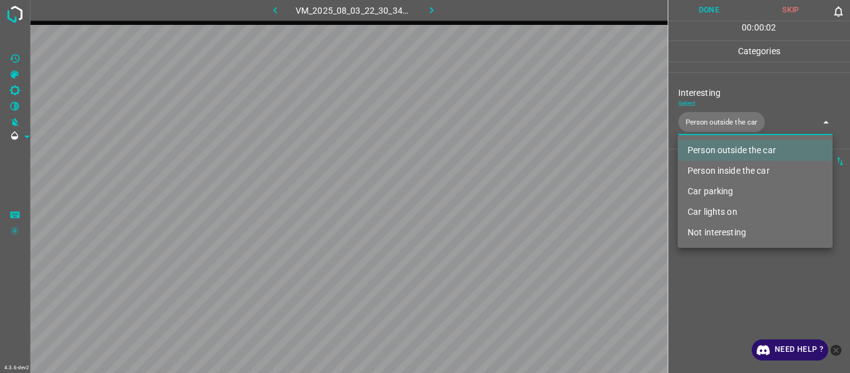
click at [521, 199] on div at bounding box center [425, 186] width 850 height 373
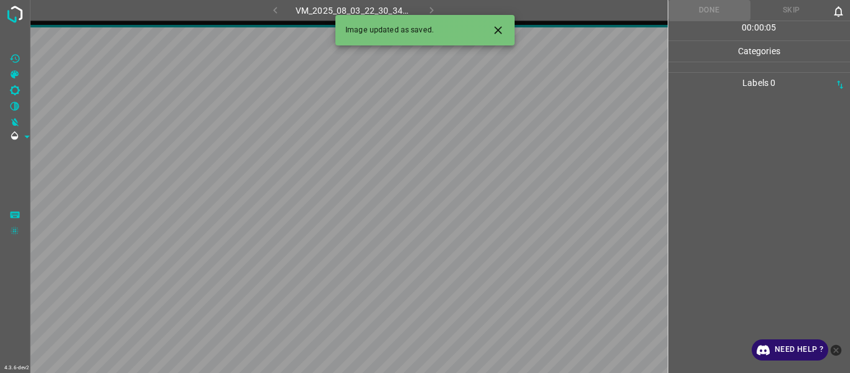
click at [505, 35] on button "Close" at bounding box center [498, 30] width 23 height 23
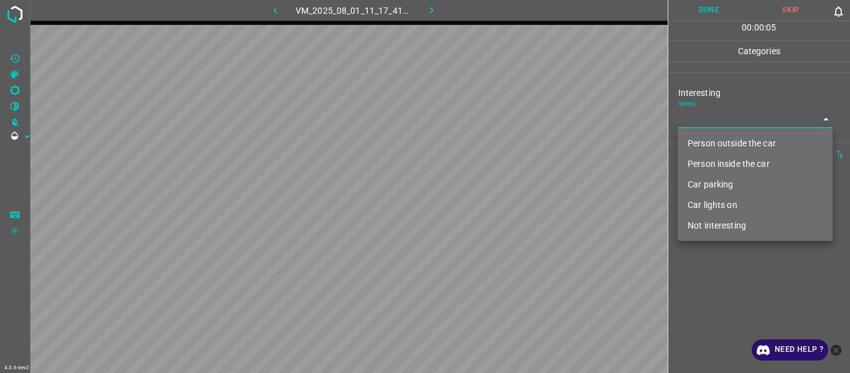
click at [521, 119] on body "4.3.6-dev2 VM_2025_08_01_11_17_41_768_00.gif Done Skip 0 00 : 00 : 05 Categorie…" at bounding box center [425, 186] width 850 height 373
click at [521, 144] on li "Person outside the car" at bounding box center [755, 143] width 155 height 21
type input "Person outside the car"
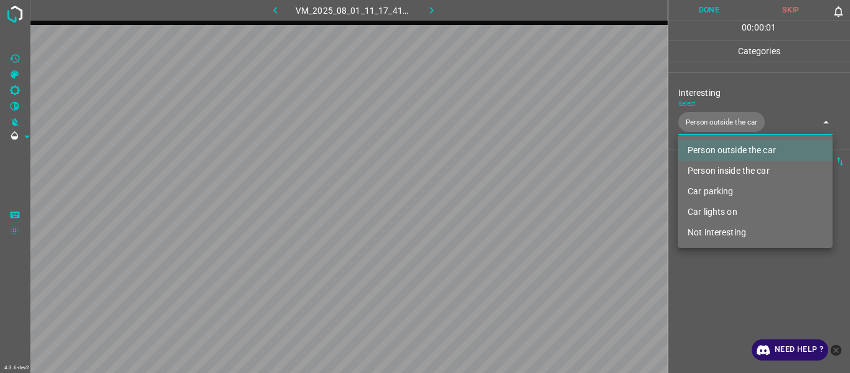
click at [521, 199] on div at bounding box center [425, 186] width 850 height 373
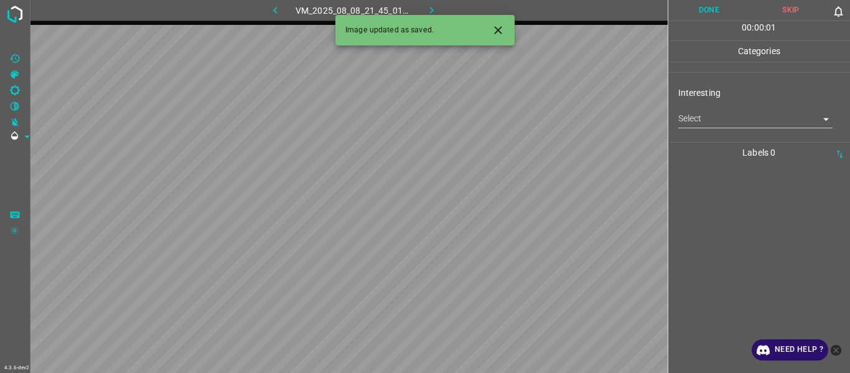
click at [521, 115] on body "4.3.6-dev2 VM_2025_08_08_21_45_01_783_04.gif Done Skip 0 00 : 00 : 01 Categorie…" at bounding box center [425, 186] width 850 height 373
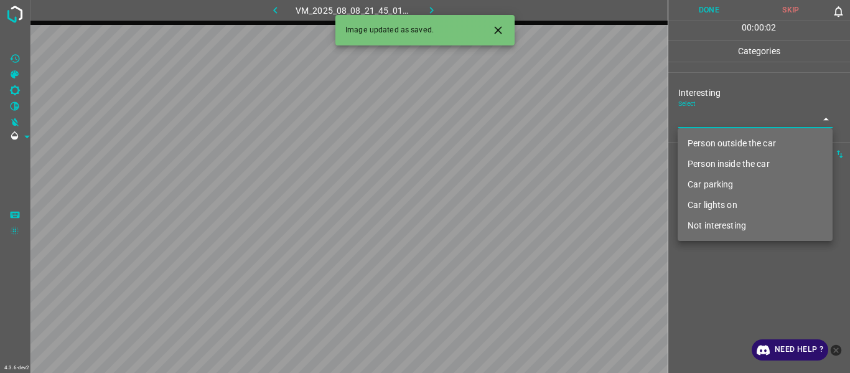
click at [521, 160] on li "Person inside the car" at bounding box center [755, 164] width 155 height 21
type input "Person inside the car"
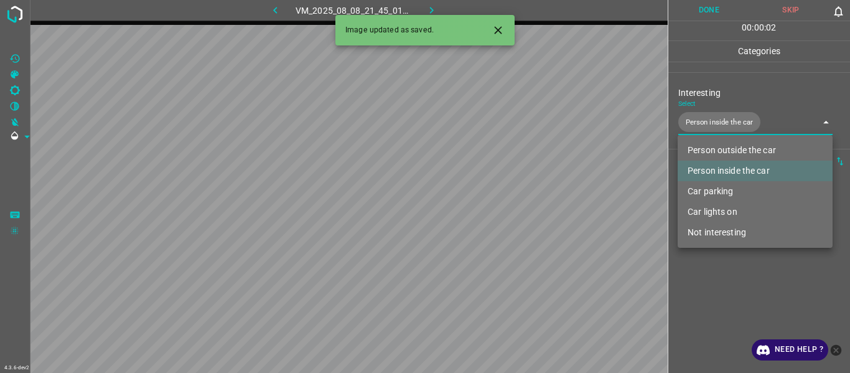
click at [521, 199] on div at bounding box center [425, 186] width 850 height 373
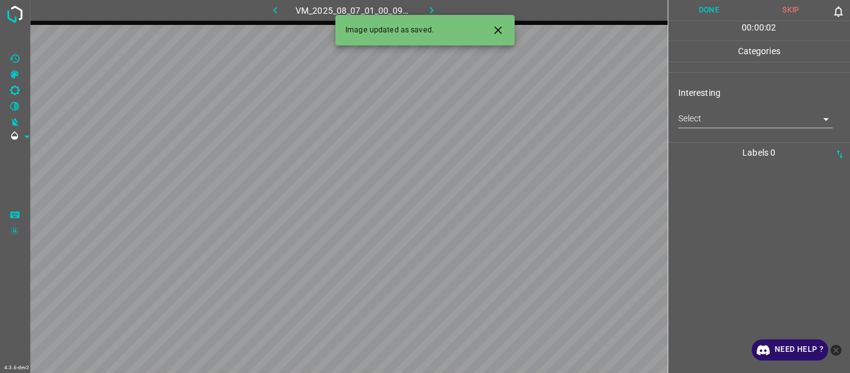
click at [495, 28] on icon "Close" at bounding box center [498, 30] width 13 height 13
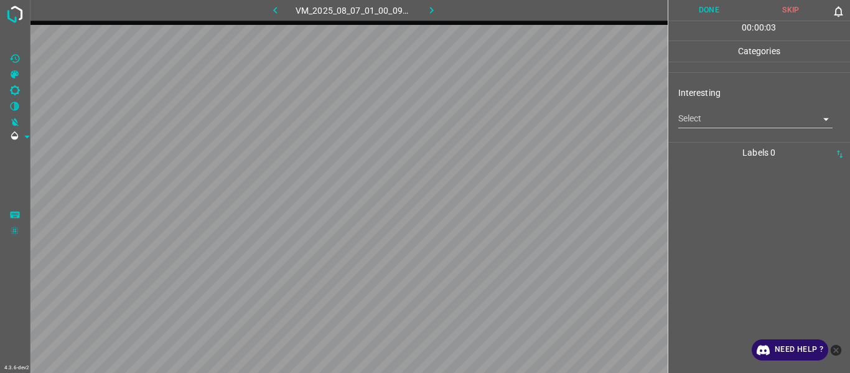
click at [521, 120] on body "4.3.6-dev2 VM_2025_08_07_01_00_09_416_04.gif Done Skip 0 00 : 00 : 03 Categorie…" at bounding box center [425, 186] width 850 height 373
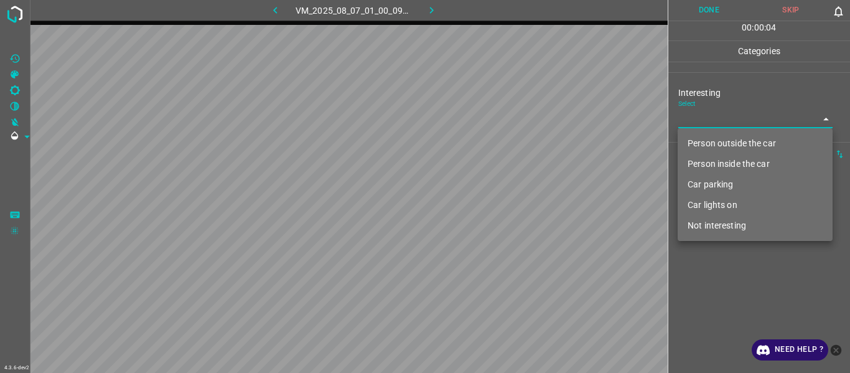
click at [521, 145] on li "Person outside the car" at bounding box center [755, 143] width 155 height 21
type input "Person outside the car"
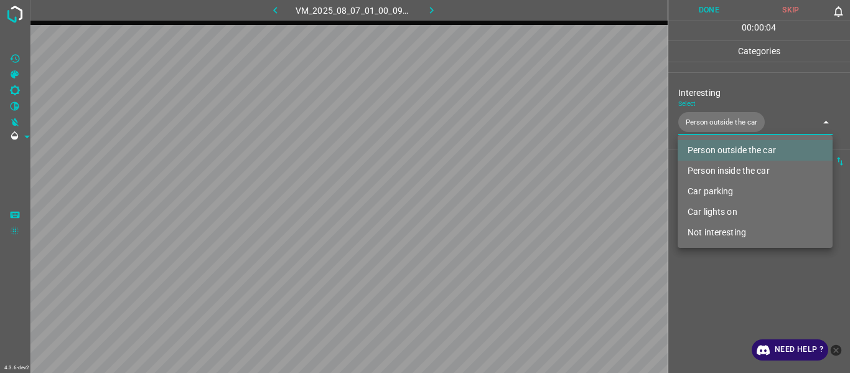
click at [521, 199] on div at bounding box center [425, 186] width 850 height 373
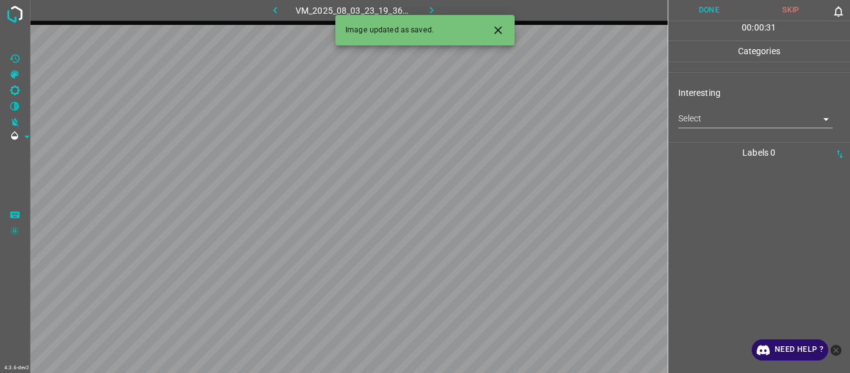
click at [521, 124] on body "4.3.6-dev2 VM_2025_08_03_23_19_36_770_00.gif Done Skip 0 00 : 00 : 31 Categorie…" at bounding box center [425, 186] width 850 height 373
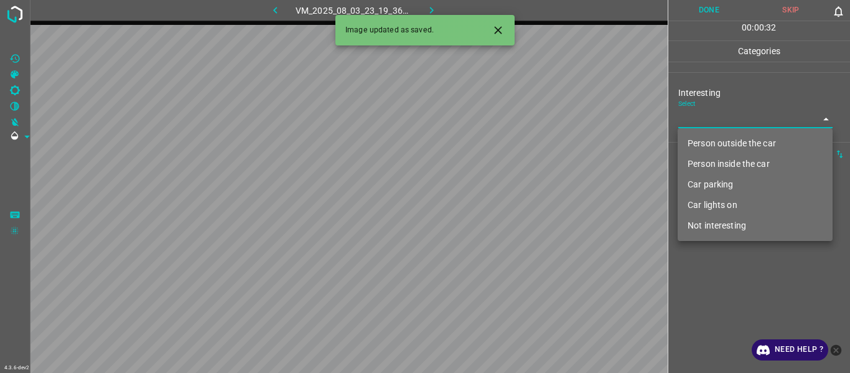
click at [521, 136] on li "Person outside the car" at bounding box center [755, 143] width 155 height 21
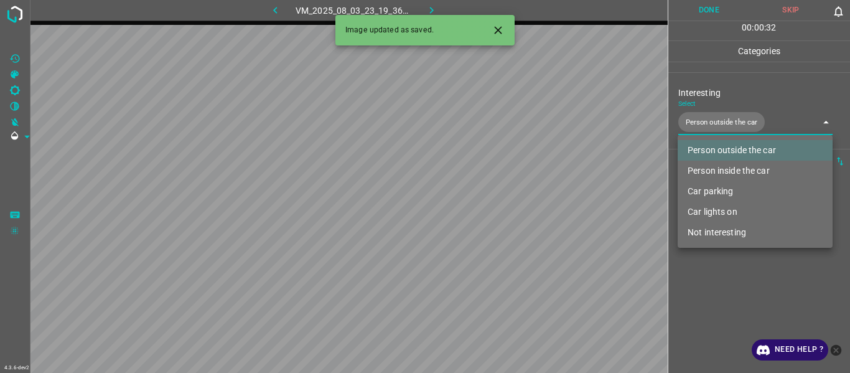
type input "Person outside the car"
click at [521, 199] on div at bounding box center [425, 186] width 850 height 373
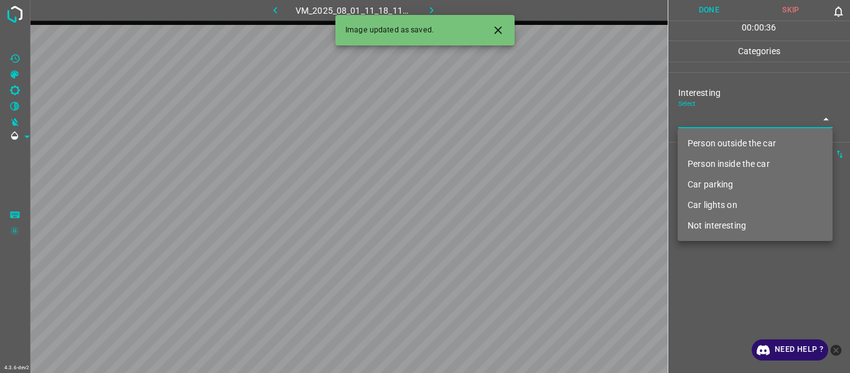
drag, startPoint x: 695, startPoint y: 119, endPoint x: 705, endPoint y: 146, distance: 29.1
click at [521, 120] on body "4.3.6-dev2 VM_2025_08_01_11_18_11_404_01.gif Done Skip 0 00 : 00 : 36 Categorie…" at bounding box center [425, 186] width 850 height 373
click at [521, 154] on li "Person inside the car" at bounding box center [755, 164] width 155 height 21
type input "Person inside the car"
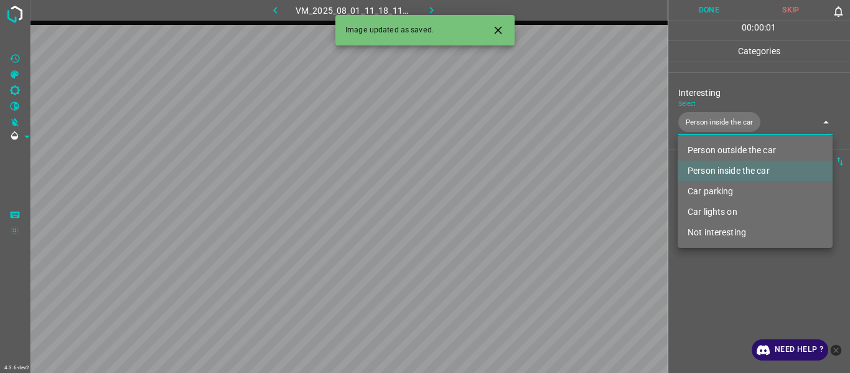
click at [521, 172] on li "Person inside the car" at bounding box center [755, 171] width 155 height 21
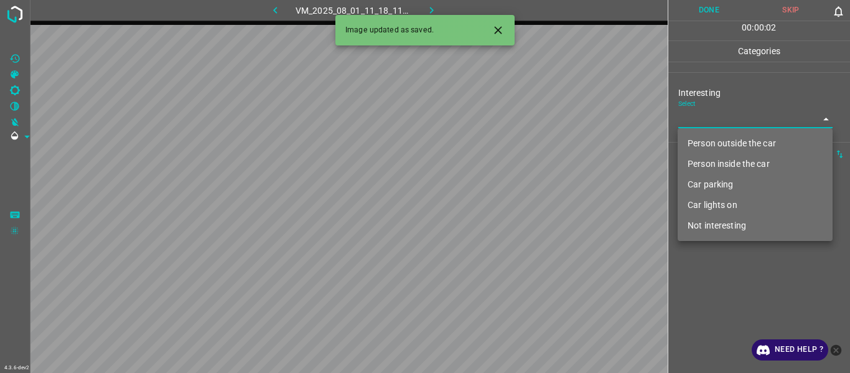
click at [521, 138] on li "Person outside the car" at bounding box center [755, 143] width 155 height 21
type input "Person outside the car"
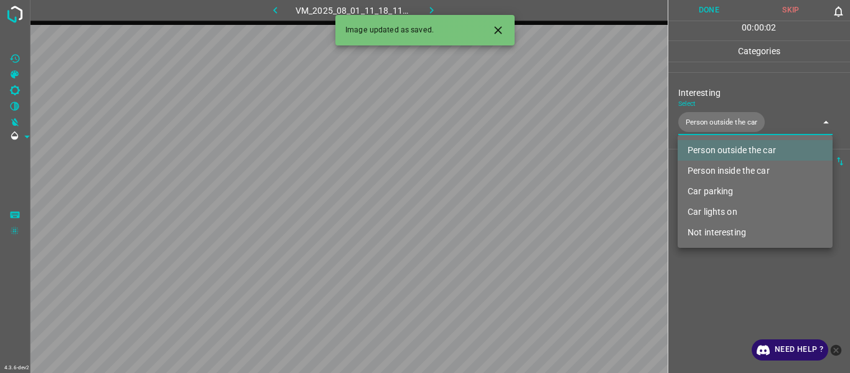
click at [521, 199] on div at bounding box center [425, 186] width 850 height 373
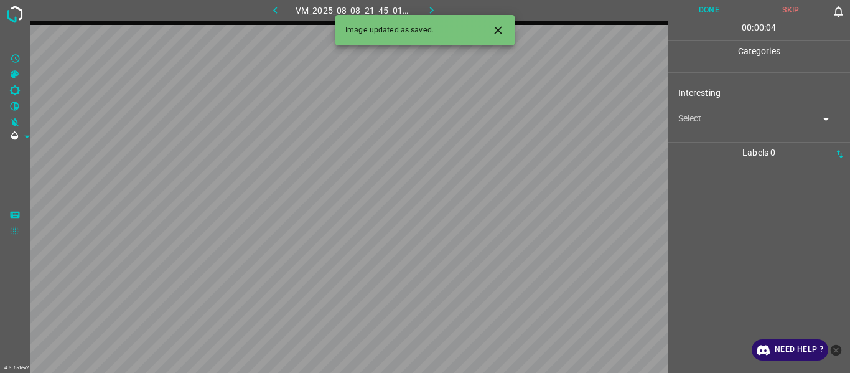
click at [492, 29] on icon "Close" at bounding box center [498, 30] width 13 height 13
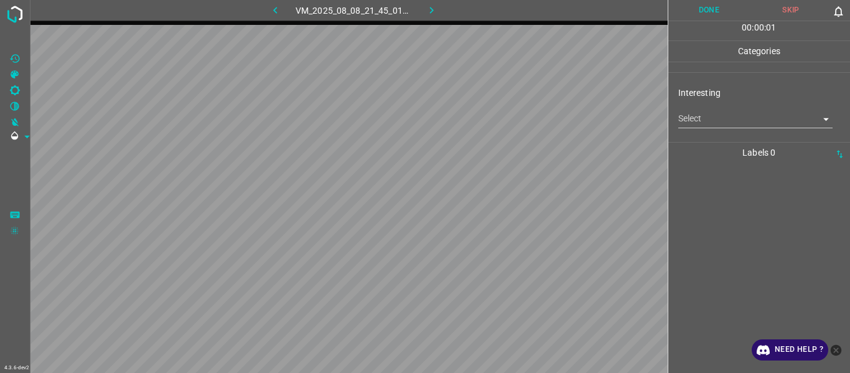
click at [521, 116] on body "4.3.6-dev2 VM_2025_08_08_21_45_01_783_01.gif Done Skip 0 00 : 00 : 01 Categorie…" at bounding box center [425, 186] width 850 height 373
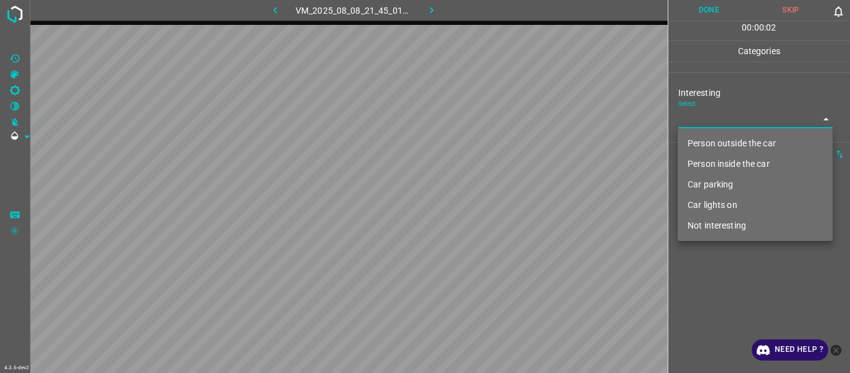
click at [521, 161] on li "Person inside the car" at bounding box center [755, 164] width 155 height 21
type input "Person inside the car"
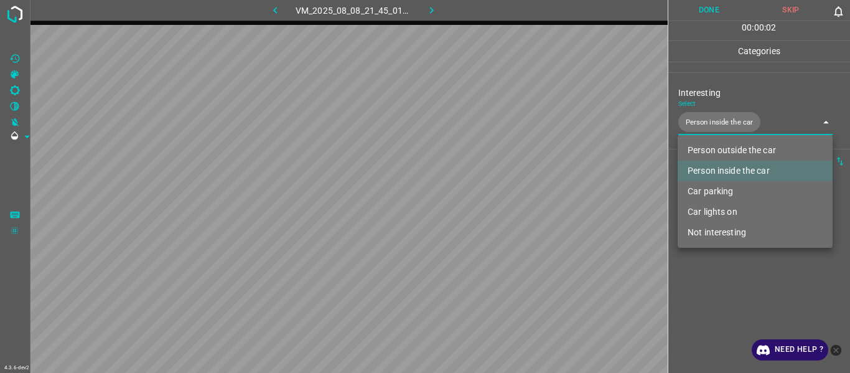
click at [521, 199] on div at bounding box center [425, 186] width 850 height 373
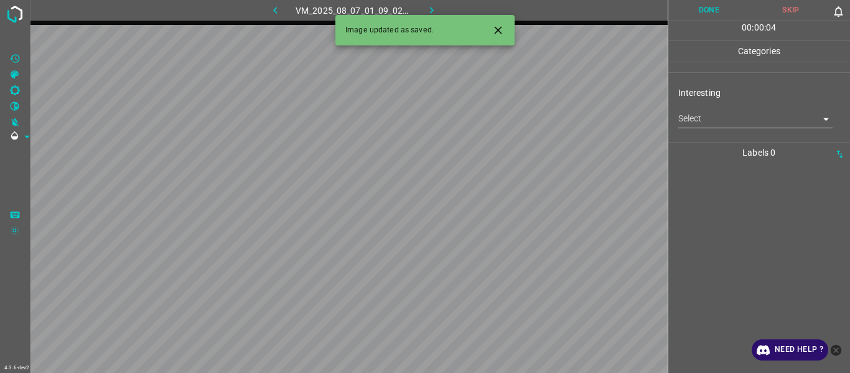
click at [495, 22] on button "Close" at bounding box center [498, 30] width 23 height 23
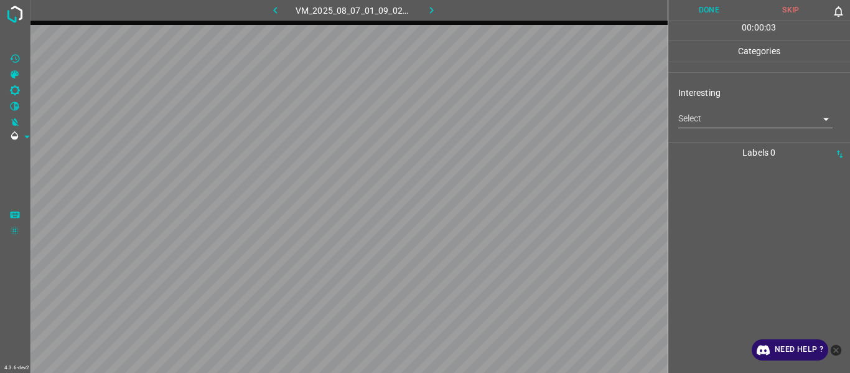
click at [521, 116] on body "4.3.6-dev2 VM_2025_08_07_01_09_02_817_04.gif Done Skip 0 00 : 00 : 03 Categorie…" at bounding box center [425, 186] width 850 height 373
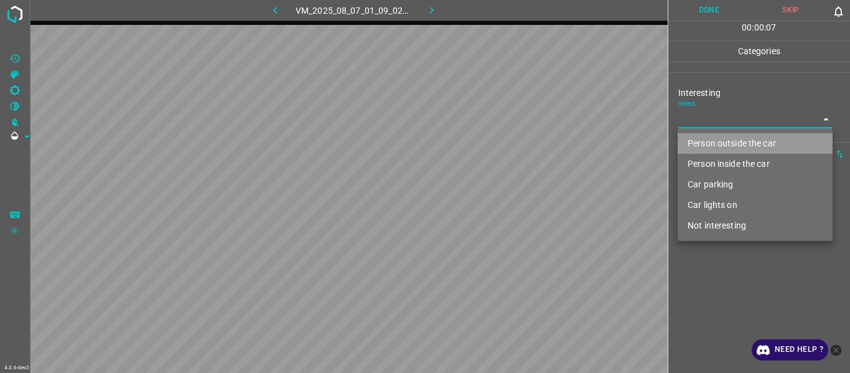
click at [521, 140] on li "Person outside the car" at bounding box center [755, 143] width 155 height 21
type input "Person outside the car"
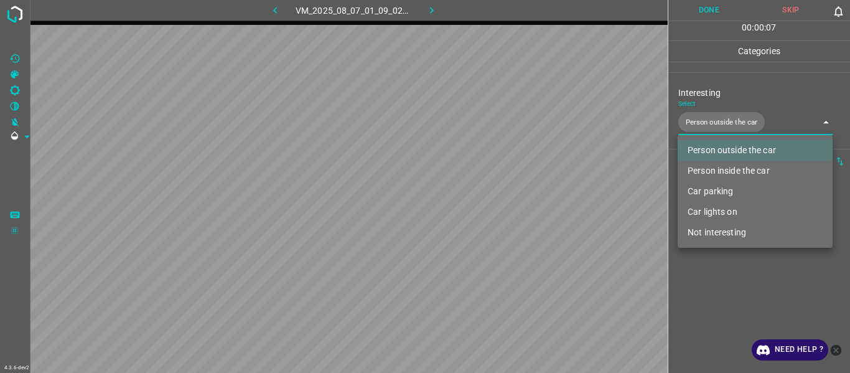
click at [521, 199] on div at bounding box center [425, 186] width 850 height 373
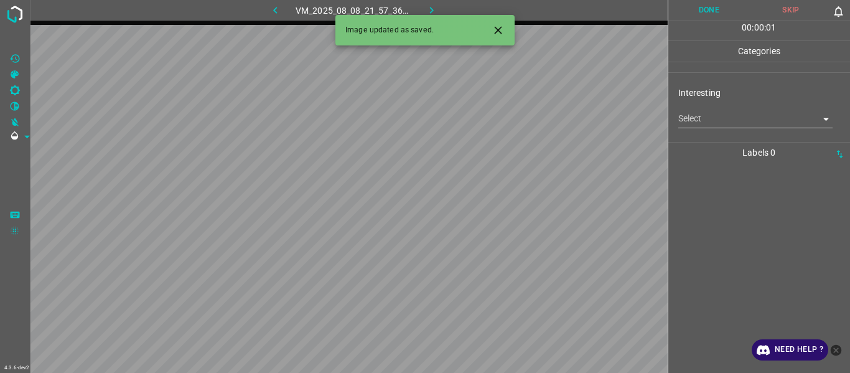
click at [521, 121] on body "4.3.6-dev2 VM_2025_08_08_21_57_36_979_05.gif Done Skip 0 00 : 00 : 01 Categorie…" at bounding box center [425, 186] width 850 height 373
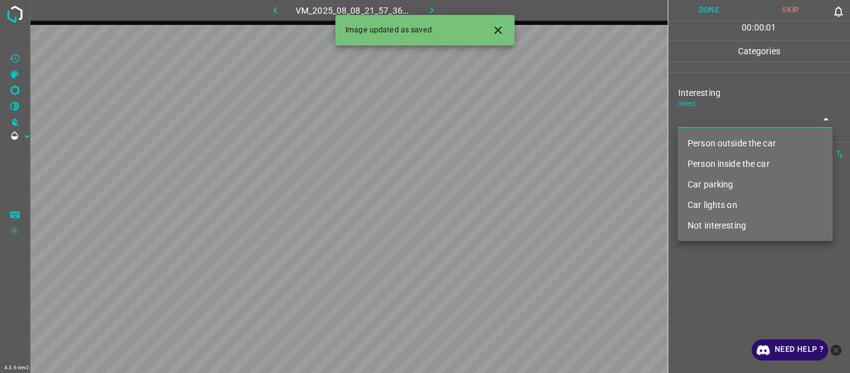
click at [521, 199] on li "Not interesting" at bounding box center [755, 225] width 155 height 21
type input "Not interesting"
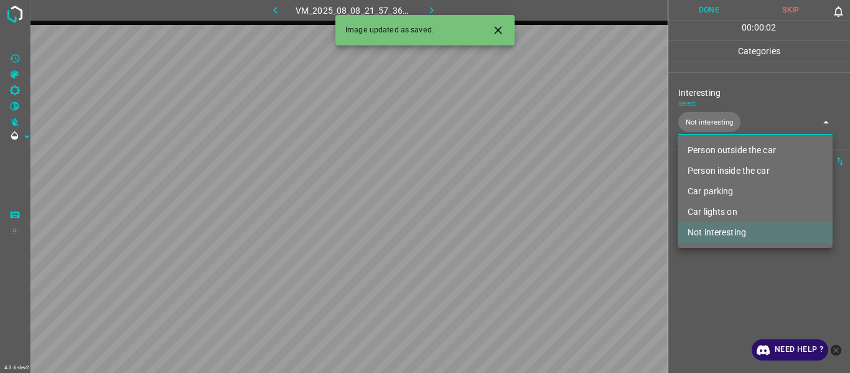
click at [521, 199] on div at bounding box center [425, 186] width 850 height 373
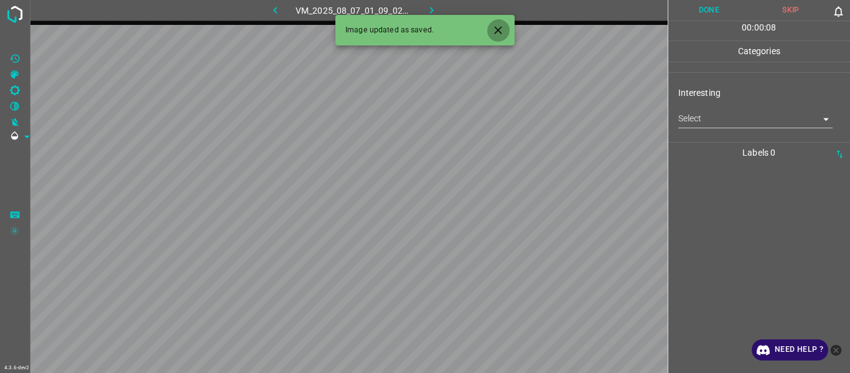
click at [499, 31] on icon "Close" at bounding box center [497, 29] width 7 height 7
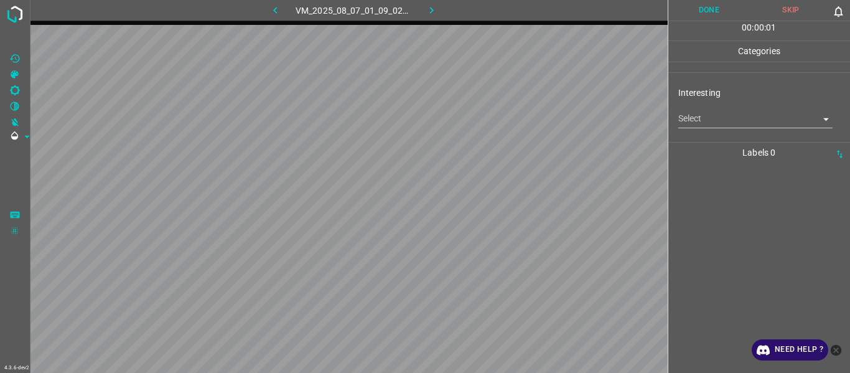
click at [521, 125] on body "4.3.6-dev2 VM_2025_08_07_01_09_02_817_03.gif Done Skip 0 00 : 00 : 01 Categorie…" at bounding box center [425, 186] width 850 height 373
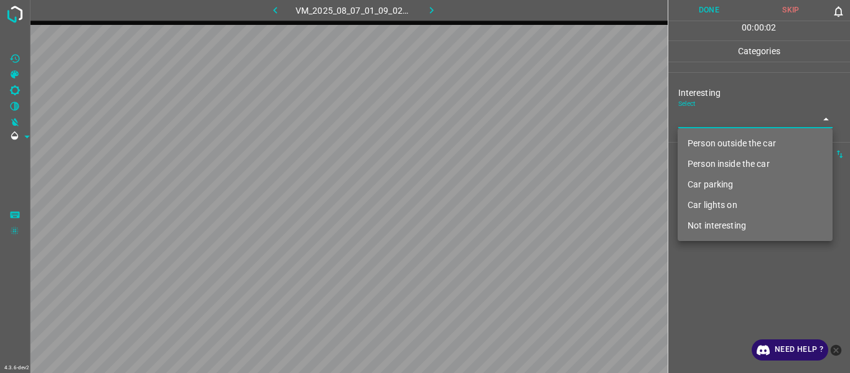
click at [521, 140] on li "Person outside the car" at bounding box center [755, 143] width 155 height 21
type input "Person outside the car"
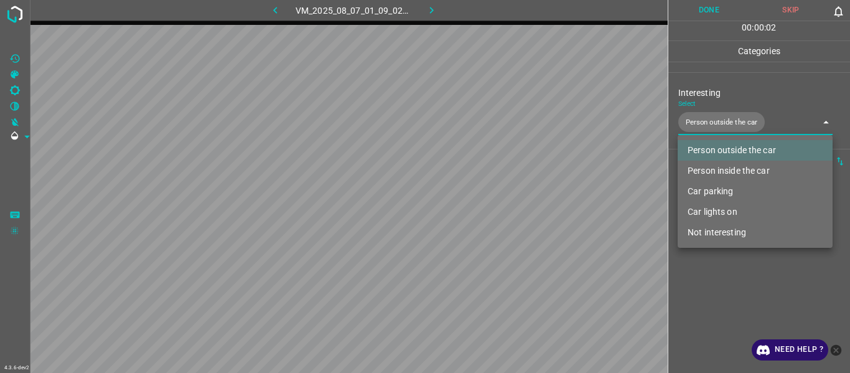
click at [521, 199] on div at bounding box center [425, 186] width 850 height 373
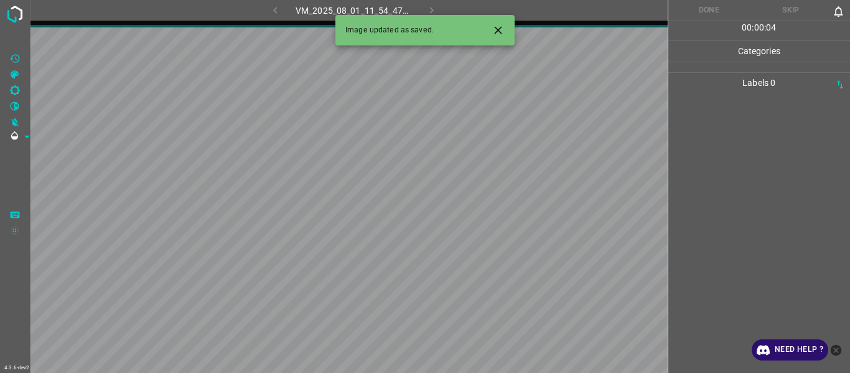
click at [494, 28] on icon "Close" at bounding box center [498, 30] width 13 height 13
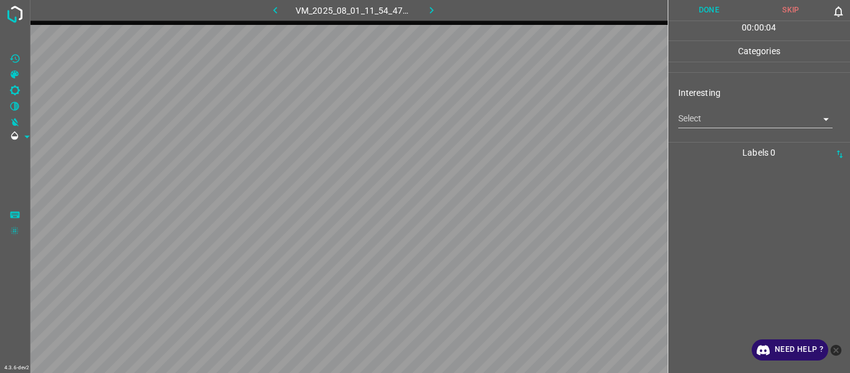
click at [521, 124] on body "4.3.6-dev2 VM_2025_08_01_11_54_47_332_00.gif Done Skip 0 00 : 00 : 04 Categorie…" at bounding box center [425, 186] width 850 height 373
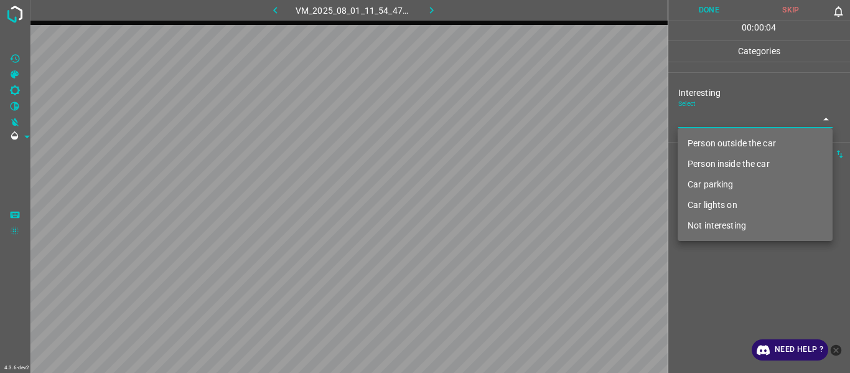
drag, startPoint x: 694, startPoint y: 124, endPoint x: 704, endPoint y: 149, distance: 26.8
click at [521, 144] on li "Person outside the car" at bounding box center [755, 143] width 155 height 21
type input "Person outside the car"
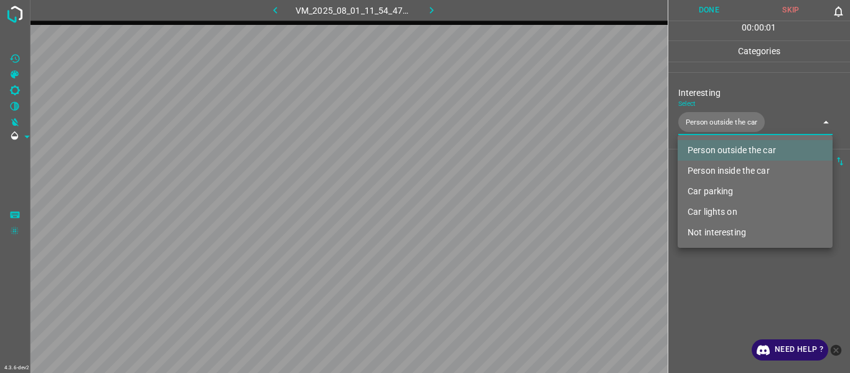
click at [521, 199] on div at bounding box center [425, 186] width 850 height 373
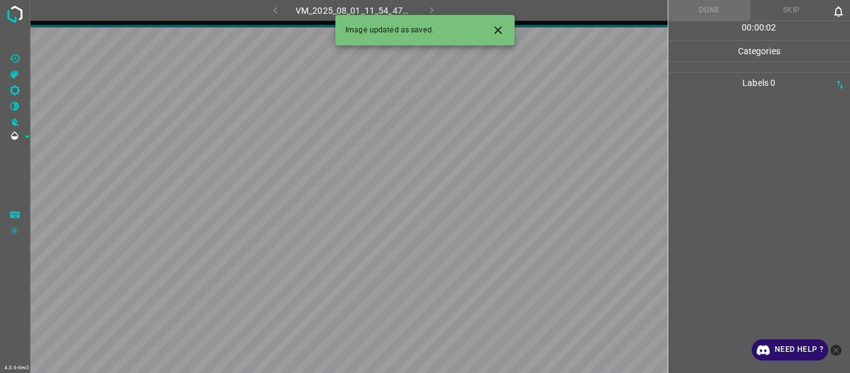
click at [501, 27] on icon "Close" at bounding box center [497, 29] width 7 height 7
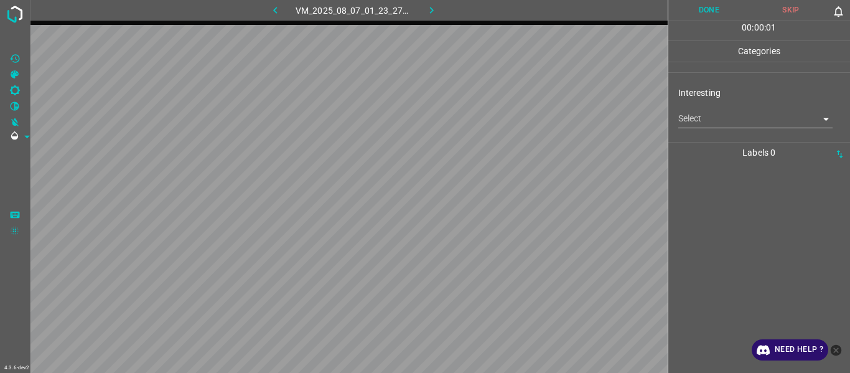
click at [521, 124] on body "4.3.6-dev2 VM_2025_08_07_01_23_27_793_06.gif Done Skip 0 00 : 00 : 01 Categorie…" at bounding box center [425, 186] width 850 height 373
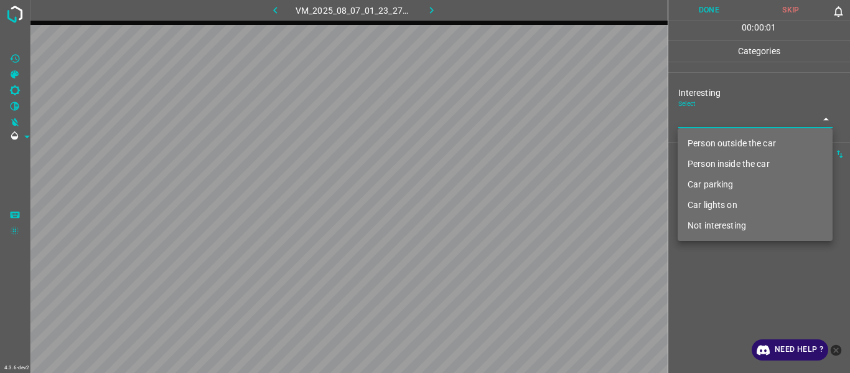
drag, startPoint x: 710, startPoint y: 140, endPoint x: 708, endPoint y: 156, distance: 16.4
click at [521, 139] on li "Person outside the car" at bounding box center [755, 143] width 155 height 21
type input "Person outside the car"
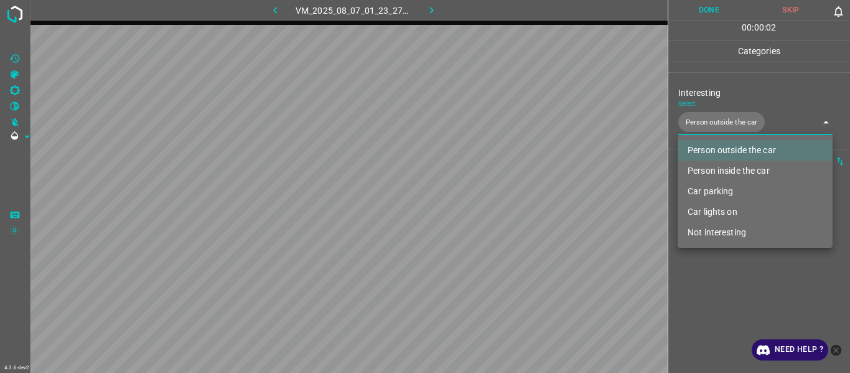
click at [521, 199] on div at bounding box center [425, 186] width 850 height 373
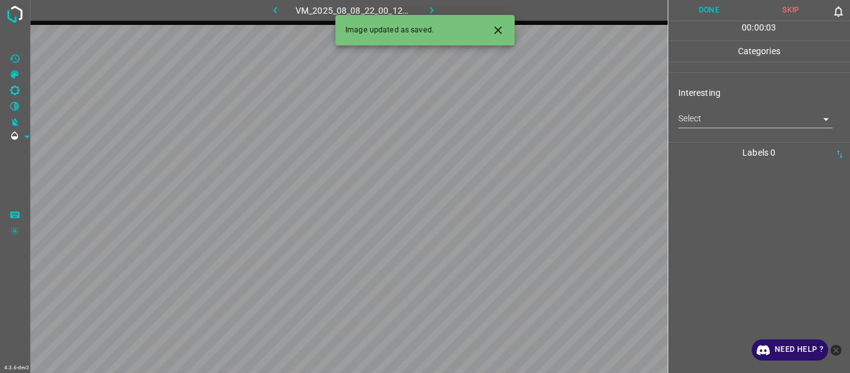
click at [521, 115] on body "4.3.6-dev2 VM_2025_08_08_22_00_12_274_01.gif Done Skip 0 00 : 00 : 03 Categorie…" at bounding box center [425, 186] width 850 height 373
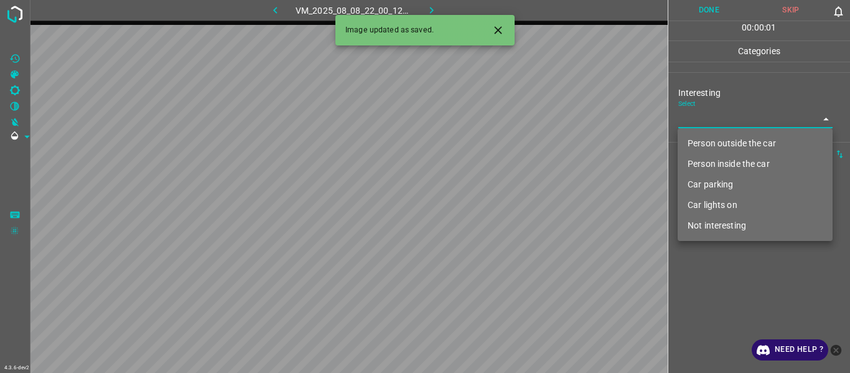
click at [521, 144] on li "Person outside the car" at bounding box center [755, 143] width 155 height 21
type input "Person outside the car"
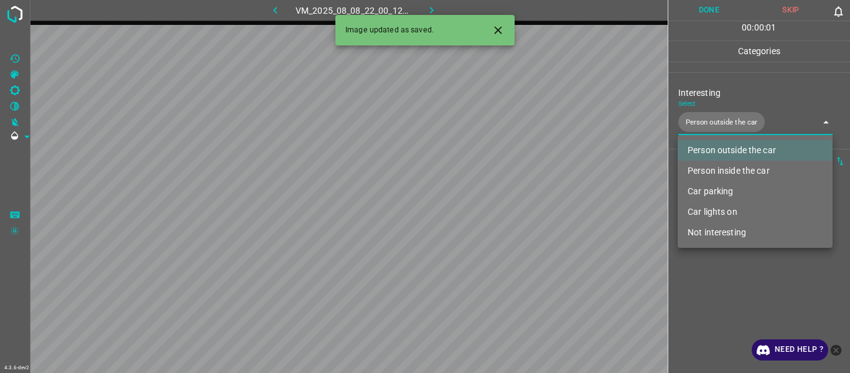
click at [521, 199] on div at bounding box center [425, 186] width 850 height 373
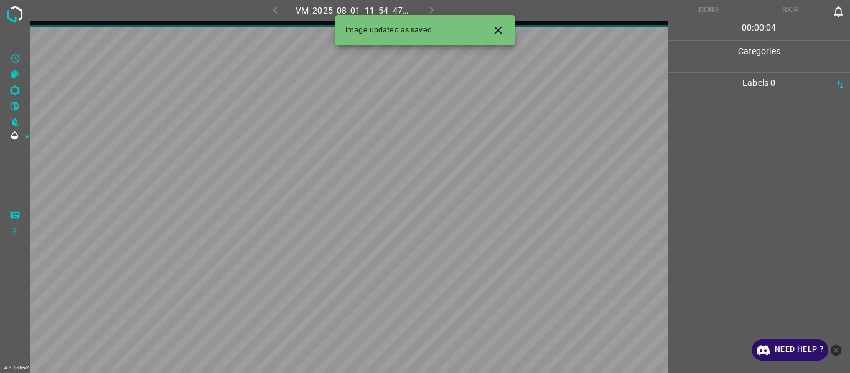
click at [504, 29] on icon "Close" at bounding box center [498, 30] width 13 height 13
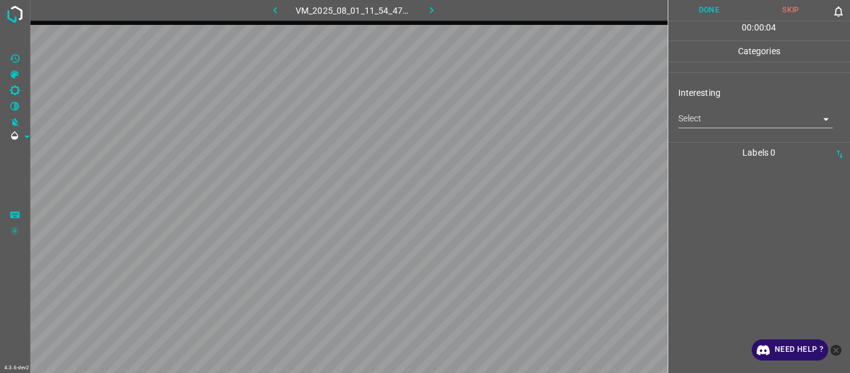
click at [521, 124] on body "4.3.6-dev2 VM_2025_08_01_11_54_47_332_02.gif Done Skip 0 00 : 00 : 04 Categorie…" at bounding box center [425, 186] width 850 height 373
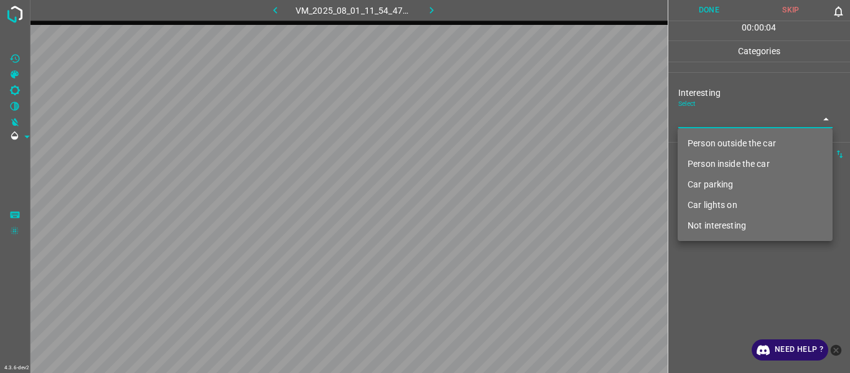
click at [521, 141] on li "Person outside the car" at bounding box center [755, 143] width 155 height 21
type input "Person outside the car"
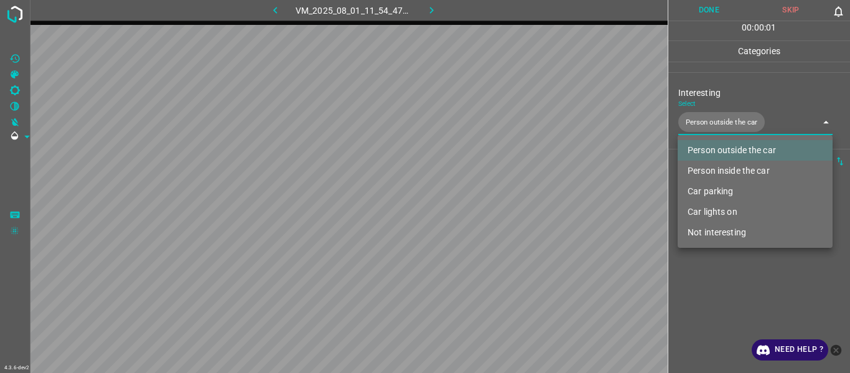
click at [521, 199] on div at bounding box center [425, 186] width 850 height 373
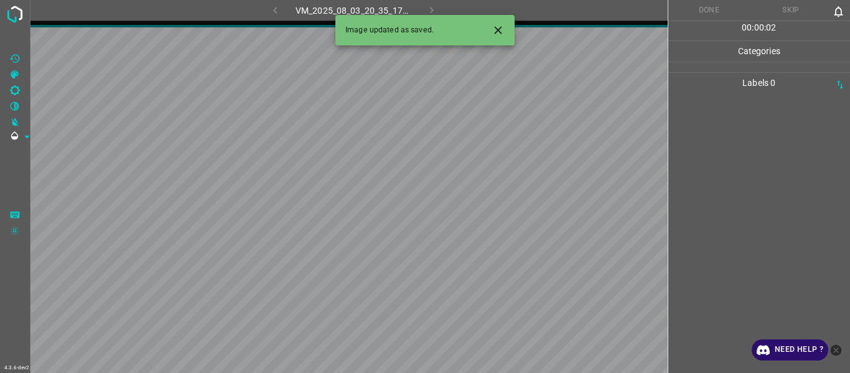
click at [500, 31] on icon "Close" at bounding box center [498, 30] width 13 height 13
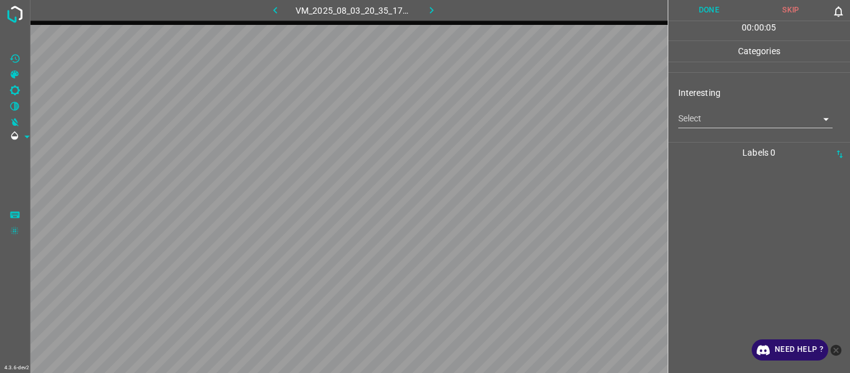
click at [521, 125] on body "4.3.6-dev2 VM_2025_08_03_20_35_17_394_05.gif Done Skip 0 00 : 00 : 05 Categorie…" at bounding box center [425, 186] width 850 height 373
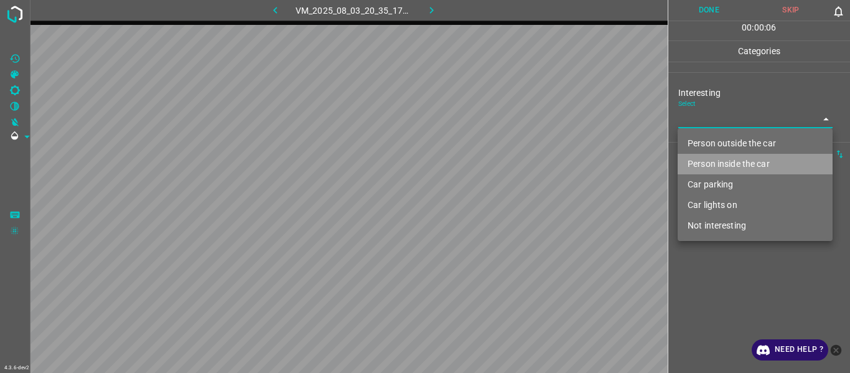
click at [521, 160] on li "Person inside the car" at bounding box center [755, 164] width 155 height 21
type input "Person inside the car"
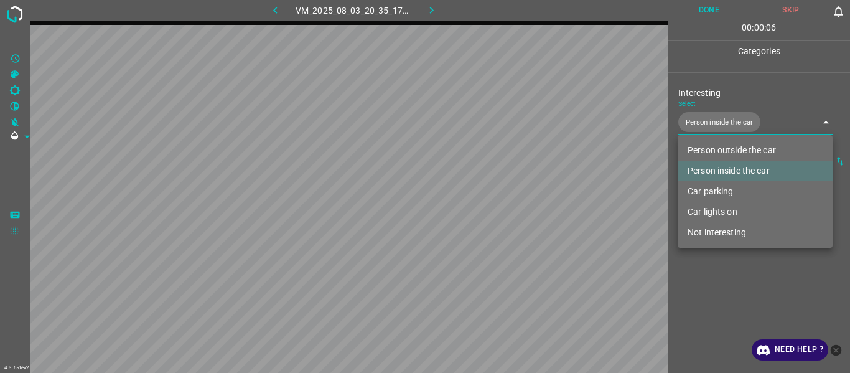
click at [521, 199] on div at bounding box center [425, 186] width 850 height 373
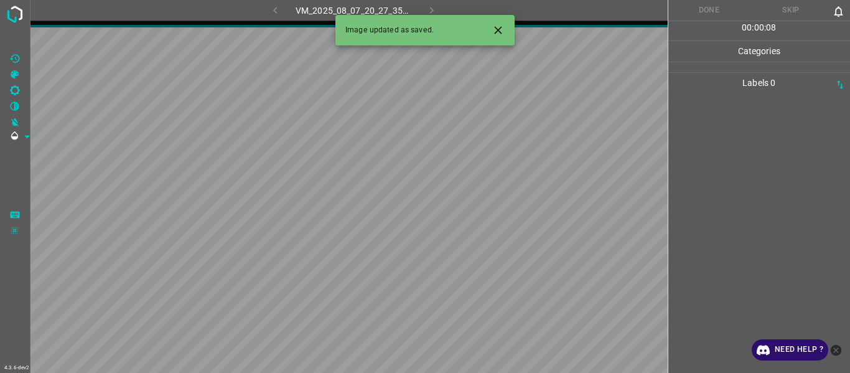
click at [496, 34] on icon "Close" at bounding box center [498, 30] width 13 height 13
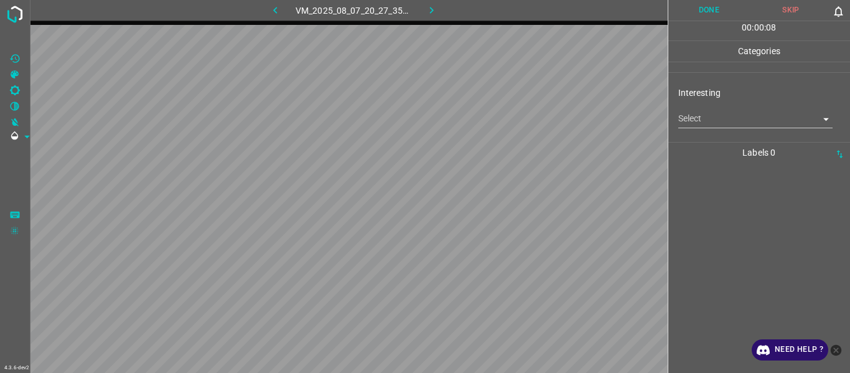
click at [521, 119] on body "4.3.6-dev2 VM_2025_08_07_20_27_35_474_01.gif Done Skip 0 00 : 00 : 08 Categorie…" at bounding box center [425, 186] width 850 height 373
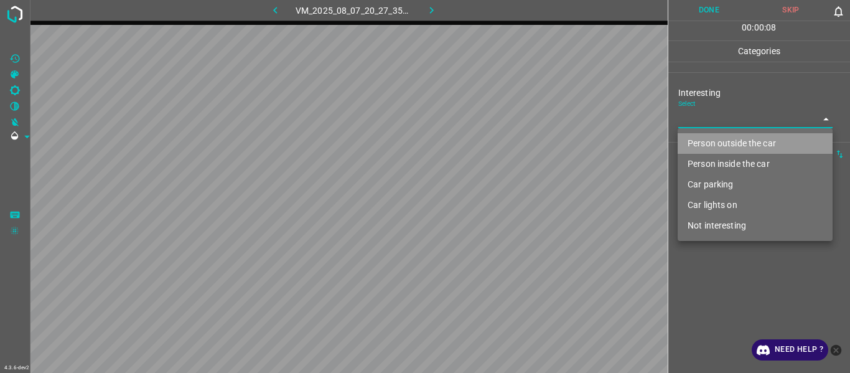
drag, startPoint x: 712, startPoint y: 143, endPoint x: 718, endPoint y: 194, distance: 51.4
click at [521, 143] on li "Person outside the car" at bounding box center [755, 143] width 155 height 21
type input "Person outside the car"
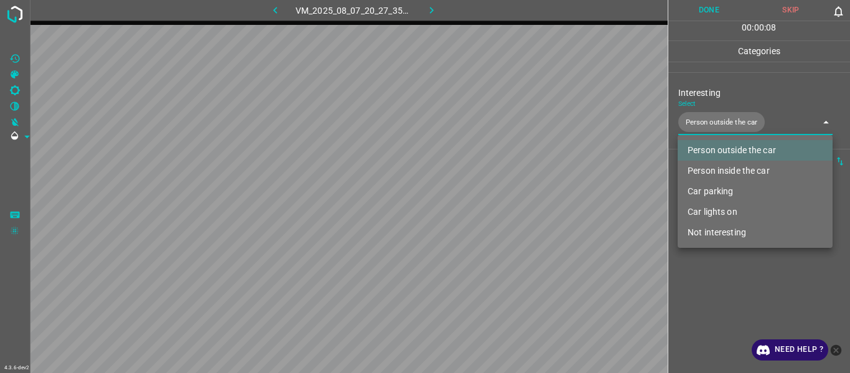
click at [521, 199] on div at bounding box center [425, 186] width 850 height 373
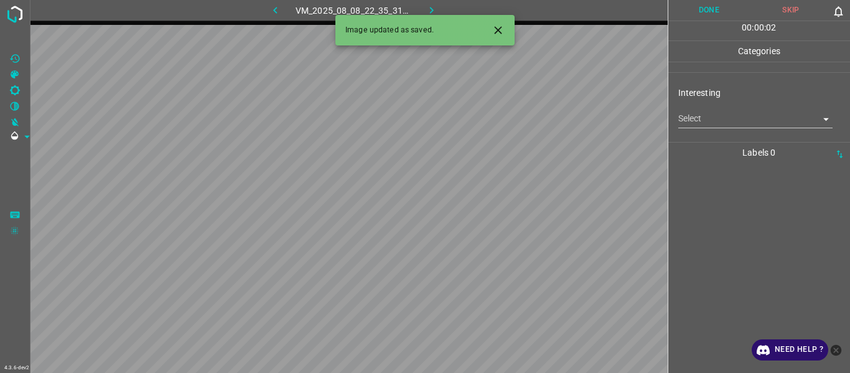
click at [499, 29] on icon "Close" at bounding box center [497, 29] width 7 height 7
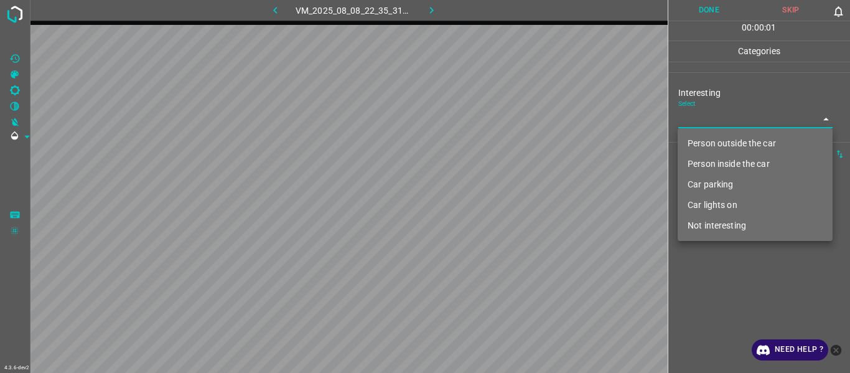
click at [521, 119] on body "4.3.6-dev2 VM_2025_08_08_22_35_31_115_08.gif Done Skip 0 00 : 00 : 01 Categorie…" at bounding box center [425, 186] width 850 height 373
click at [521, 149] on li "Person outside the car" at bounding box center [755, 143] width 155 height 21
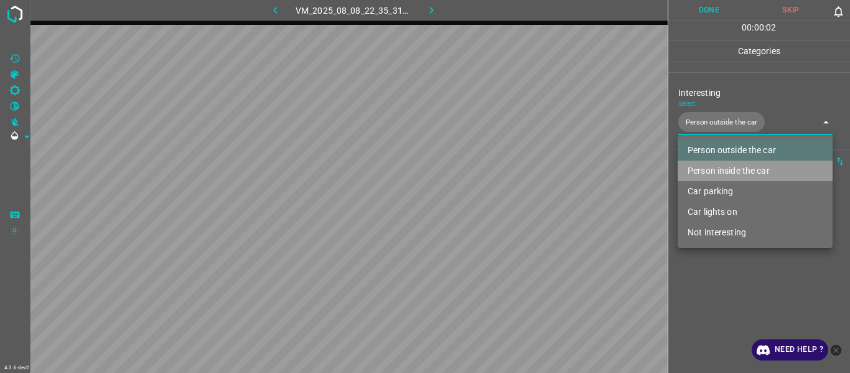
click at [521, 169] on li "Person inside the car" at bounding box center [755, 171] width 155 height 21
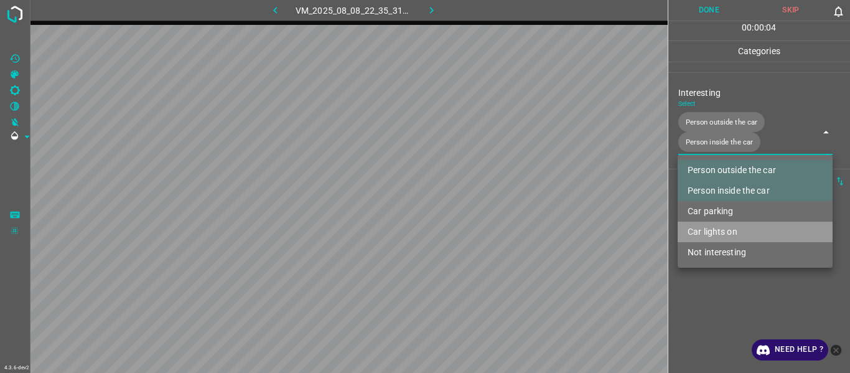
click at [521, 199] on li "Car lights on" at bounding box center [755, 232] width 155 height 21
type input "Person outside the car,Person inside the car,Car lights on"
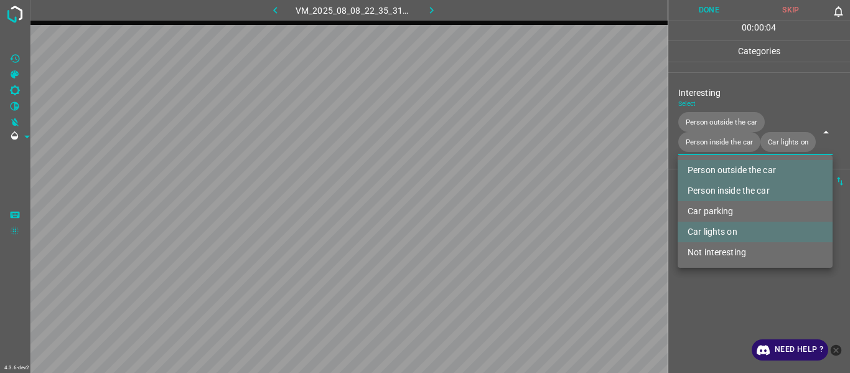
click at [521, 199] on div at bounding box center [425, 186] width 850 height 373
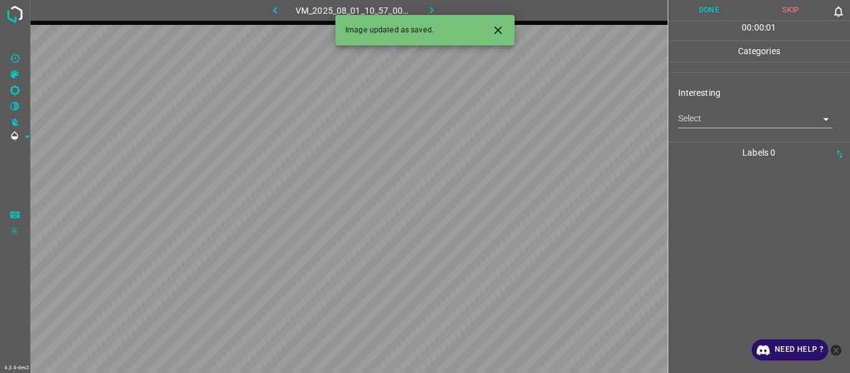
click at [521, 121] on body "4.3.6-dev2 VM_2025_08_01_10_57_00_350_05.gif Done Skip 0 00 : 00 : 01 Categorie…" at bounding box center [425, 186] width 850 height 373
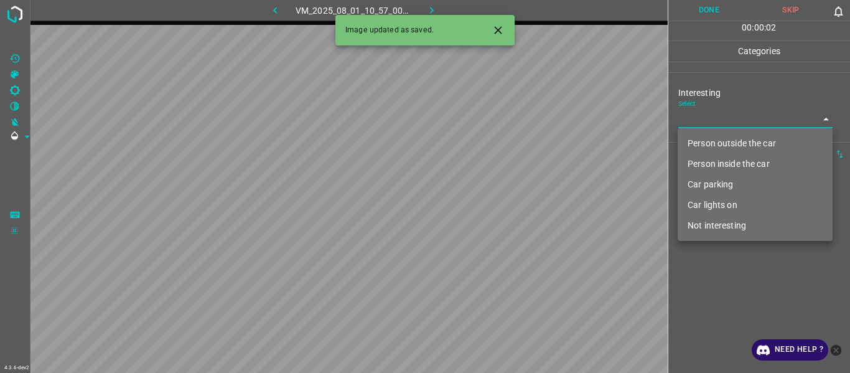
click at [521, 199] on li "Car lights on" at bounding box center [755, 205] width 155 height 21
type input "Car lights on"
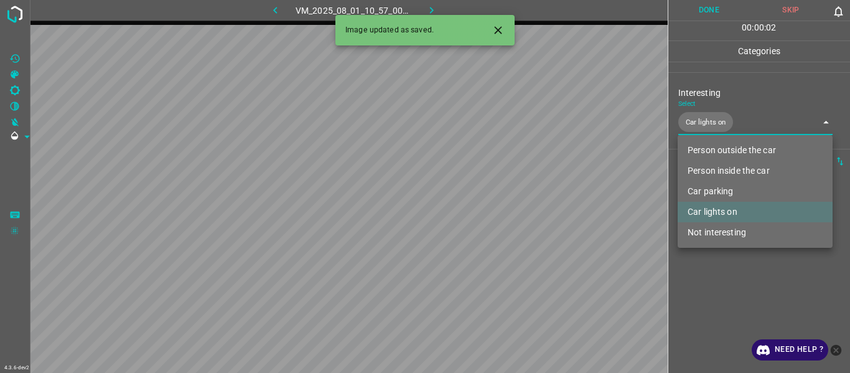
click at [521, 199] on div at bounding box center [425, 186] width 850 height 373
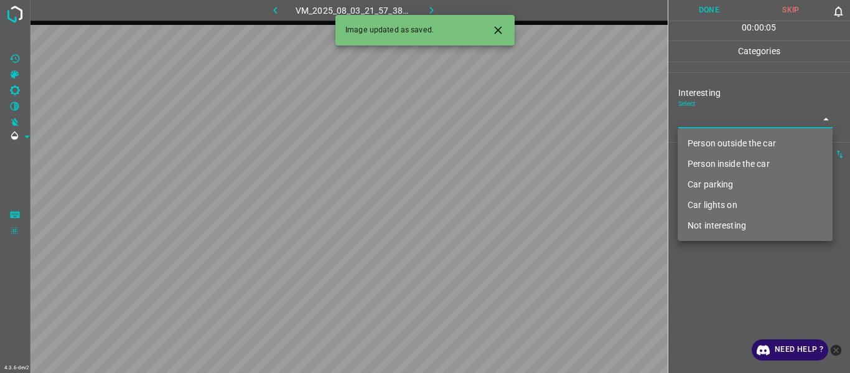
click at [521, 119] on body "4.3.6-dev2 VM_2025_08_03_21_57_38_187_01.gif Done Skip 0 00 : 00 : 05 Categorie…" at bounding box center [425, 186] width 850 height 373
click at [521, 145] on li "Person outside the car" at bounding box center [755, 143] width 155 height 21
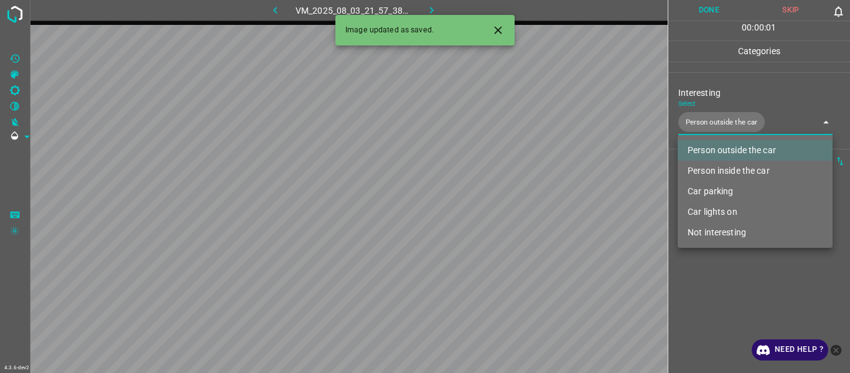
click at [521, 199] on li "Car lights on" at bounding box center [755, 212] width 155 height 21
type input "Person outside the car,Car lights on"
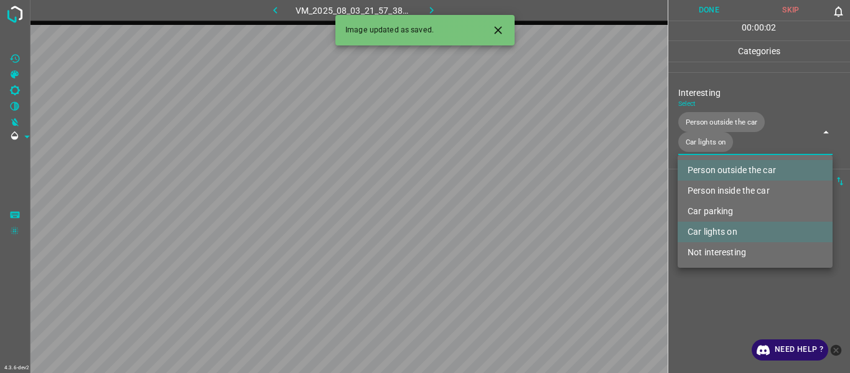
click at [521, 199] on div at bounding box center [425, 186] width 850 height 373
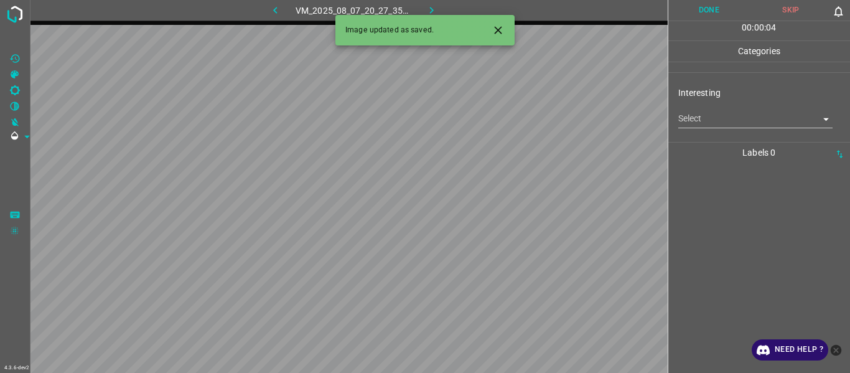
click at [521, 115] on body "4.3.6-dev2 VM_2025_08_07_20_27_35_474_03.gif Done Skip 0 00 : 00 : 04 Categorie…" at bounding box center [425, 186] width 850 height 373
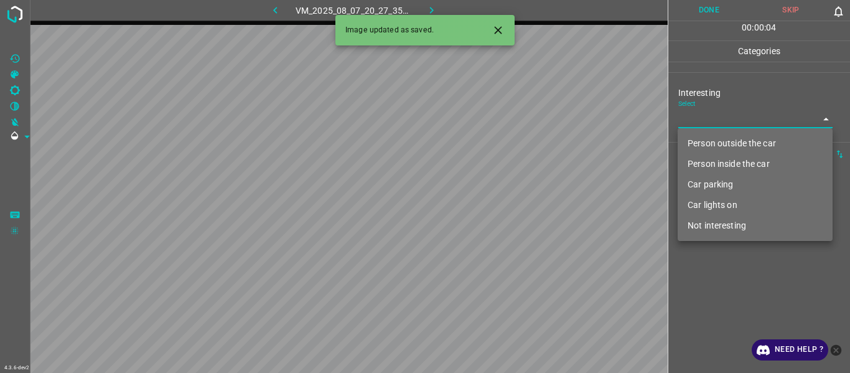
click at [521, 140] on li "Person outside the car" at bounding box center [755, 143] width 155 height 21
type input "Person outside the car"
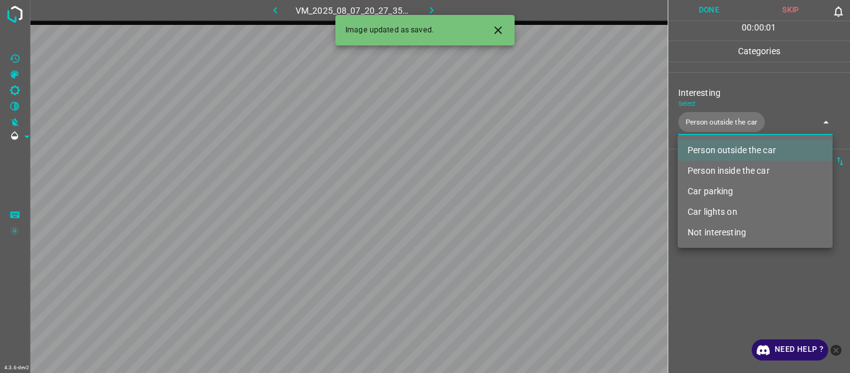
click at [521, 199] on div at bounding box center [425, 186] width 850 height 373
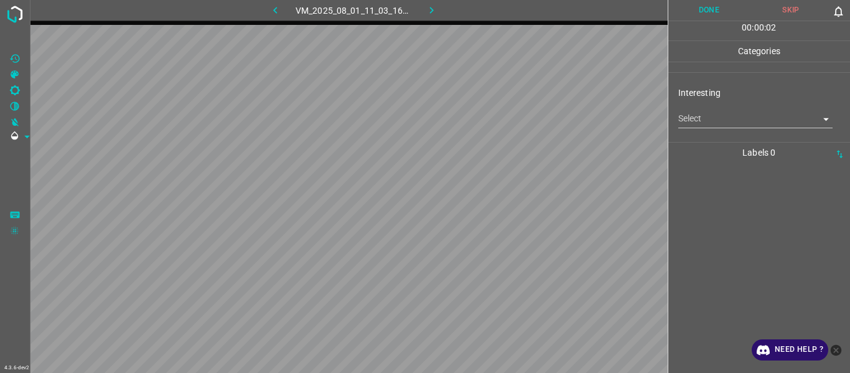
click at [521, 120] on body "4.3.6-dev2 VM_2025_08_01_11_03_16_530_00.gif Done Skip 0 00 : 00 : 02 Categorie…" at bounding box center [425, 186] width 850 height 373
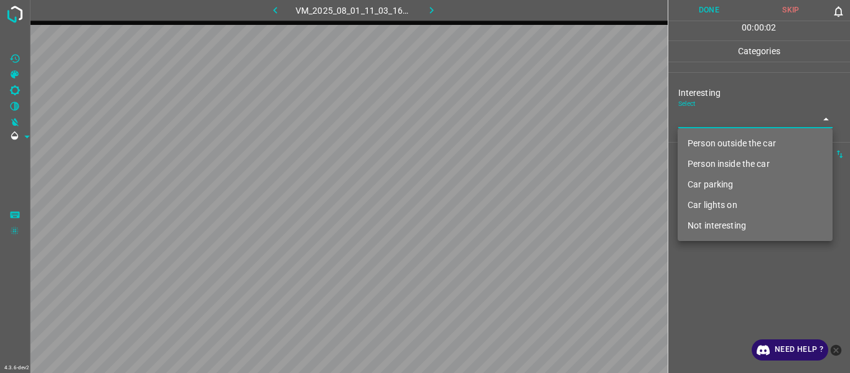
click at [521, 199] on li "Not interesting" at bounding box center [755, 225] width 155 height 21
type input "Not interesting"
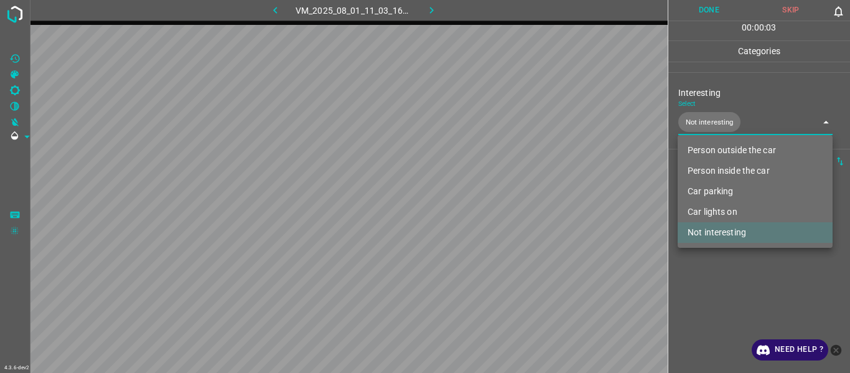
click at [521, 199] on div at bounding box center [425, 186] width 850 height 373
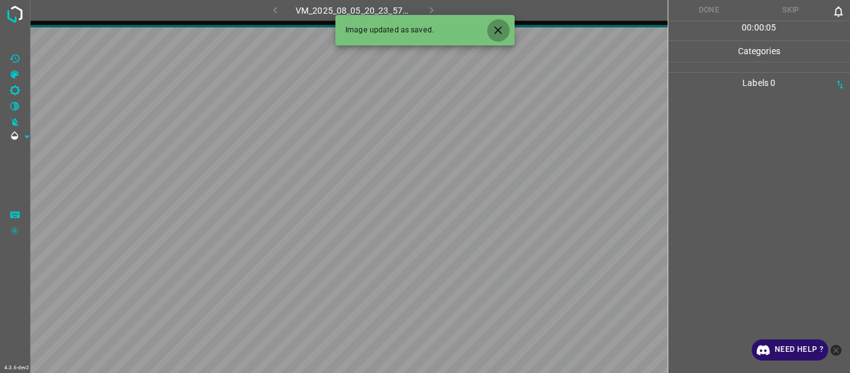
click at [494, 29] on icon "Close" at bounding box center [498, 30] width 13 height 13
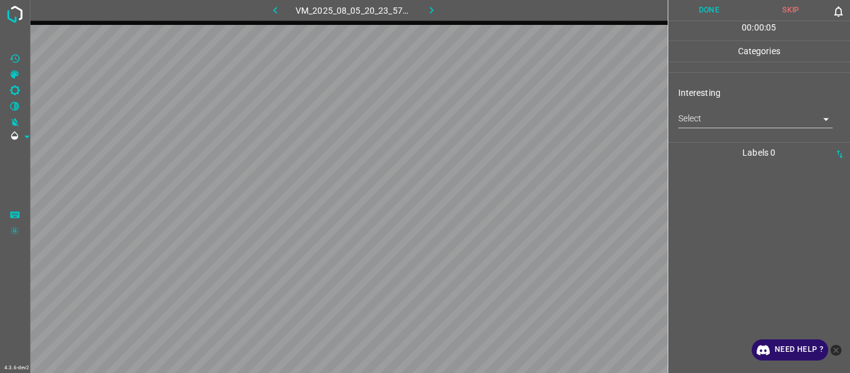
click at [521, 116] on body "4.3.6-dev2 VM_2025_08_05_20_23_57_940_01.gif Done Skip 0 00 : 00 : 05 Categorie…" at bounding box center [425, 186] width 850 height 373
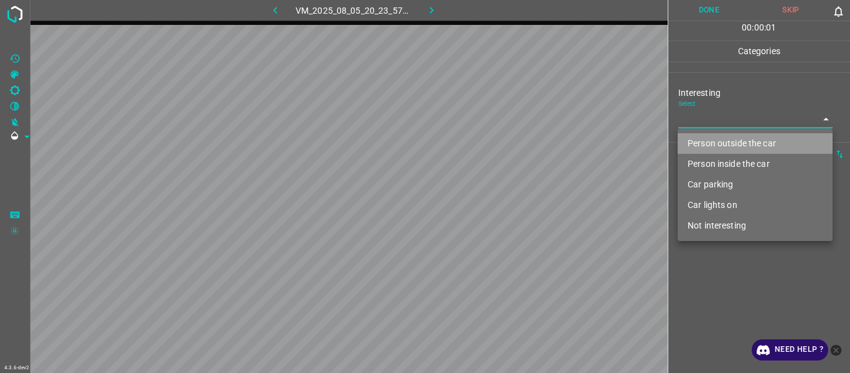
drag, startPoint x: 712, startPoint y: 138, endPoint x: 713, endPoint y: 212, distance: 74.7
click at [521, 139] on li "Person outside the car" at bounding box center [755, 143] width 155 height 21
type input "Person outside the car"
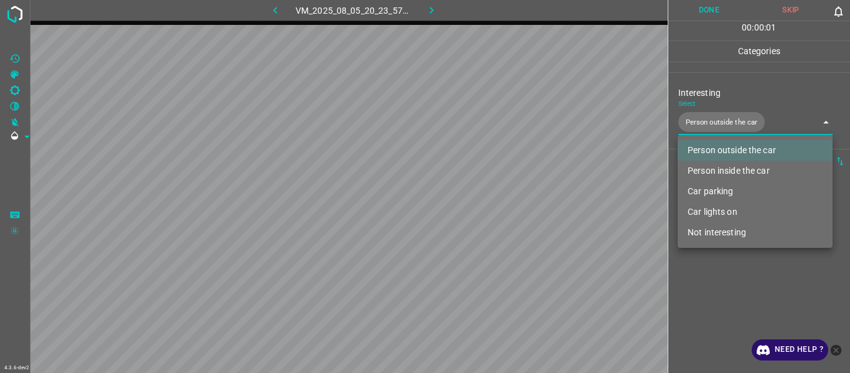
click at [521, 199] on div at bounding box center [425, 186] width 850 height 373
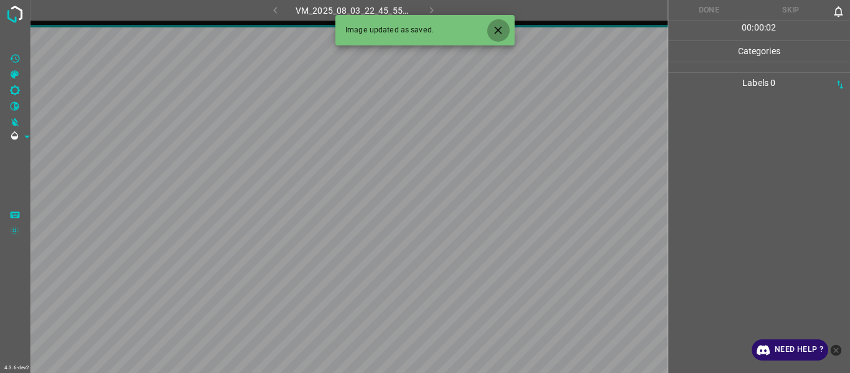
click at [494, 32] on icon "Close" at bounding box center [498, 30] width 13 height 13
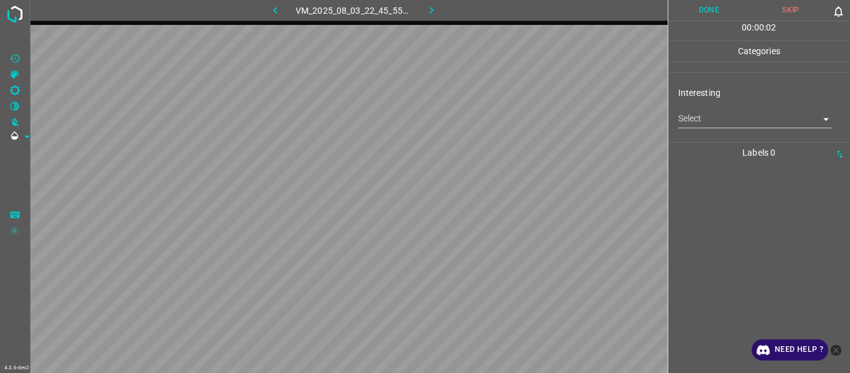
click at [521, 123] on body "4.3.6-dev2 VM_2025_08_03_22_45_55_623_07.gif Done Skip 0 00 : 00 : 02 Categorie…" at bounding box center [425, 186] width 850 height 373
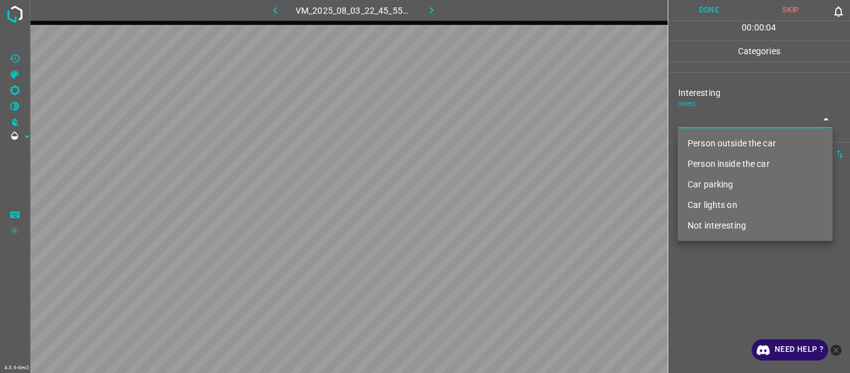
click at [521, 181] on li "Car parking" at bounding box center [755, 184] width 155 height 21
type input "Car parking"
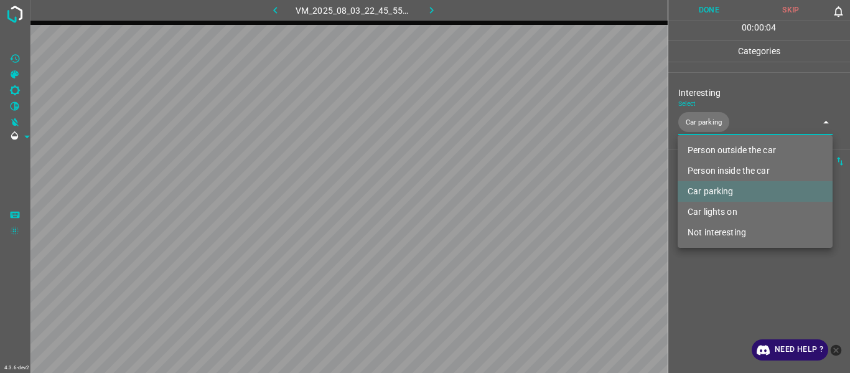
click at [521, 199] on div at bounding box center [425, 186] width 850 height 373
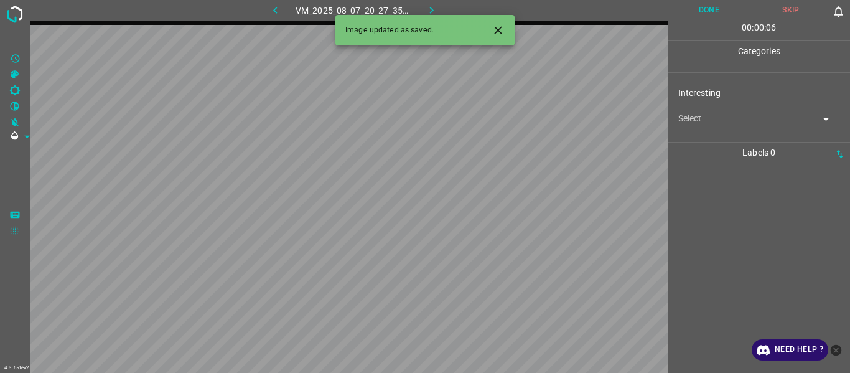
click at [521, 111] on body "4.3.6-dev2 VM_2025_08_07_20_27_35_474_10.gif Done Skip 0 00 : 00 : 06 Categorie…" at bounding box center [425, 186] width 850 height 373
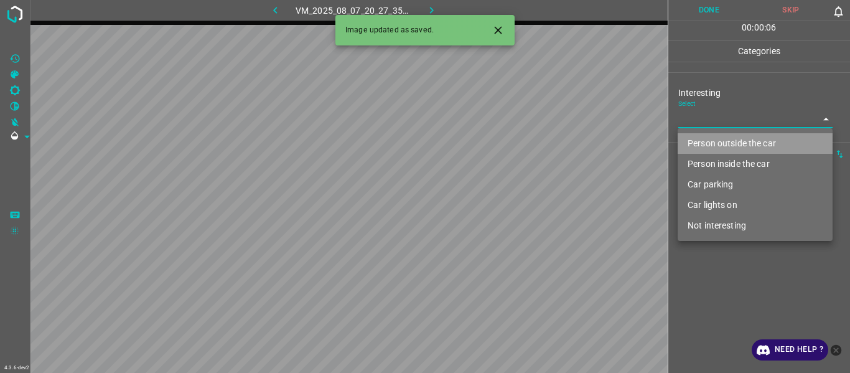
click at [521, 143] on li "Person outside the car" at bounding box center [755, 143] width 155 height 21
type input "Person outside the car"
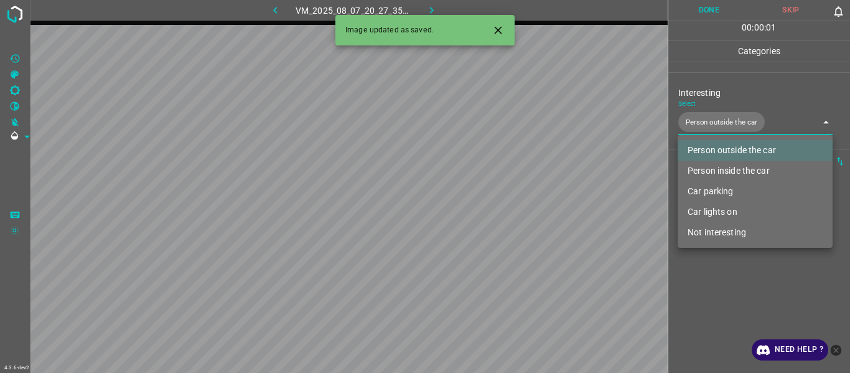
click at [521, 199] on div at bounding box center [425, 186] width 850 height 373
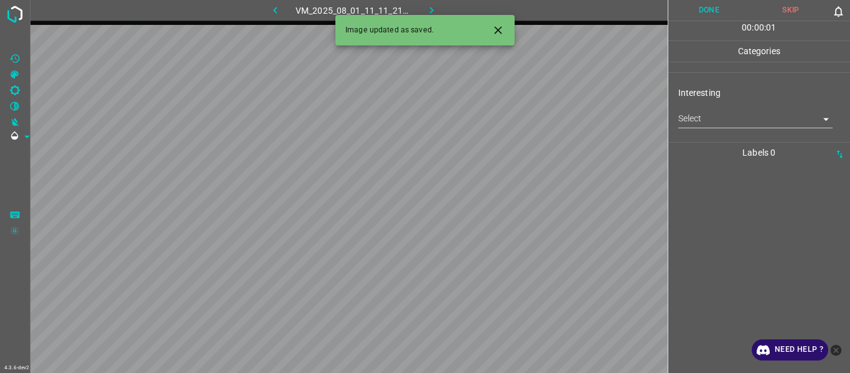
click at [495, 29] on icon "Close" at bounding box center [498, 30] width 13 height 13
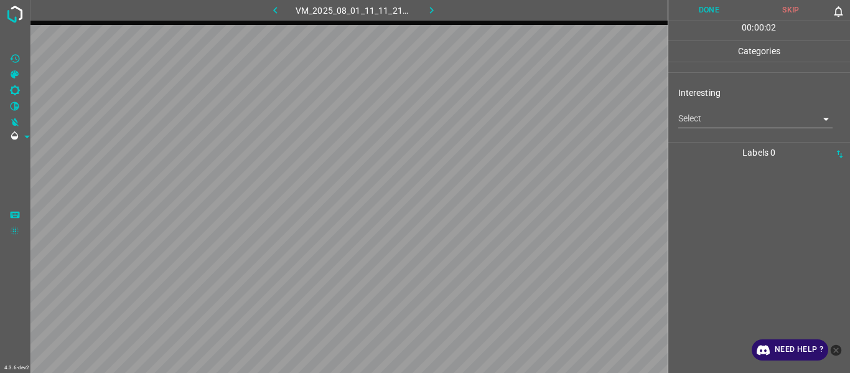
click at [521, 119] on body "4.3.6-dev2 VM_2025_08_01_11_11_21_391_02.gif Done Skip 0 00 : 00 : 02 Categorie…" at bounding box center [425, 186] width 850 height 373
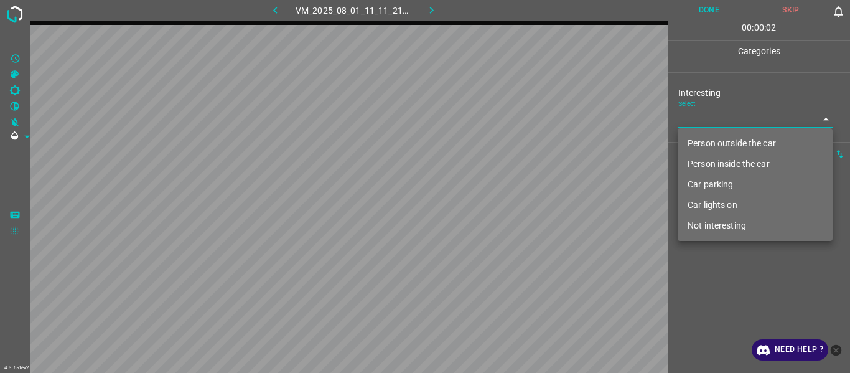
click at [521, 143] on li "Person outside the car" at bounding box center [755, 143] width 155 height 21
type input "Person outside the car"
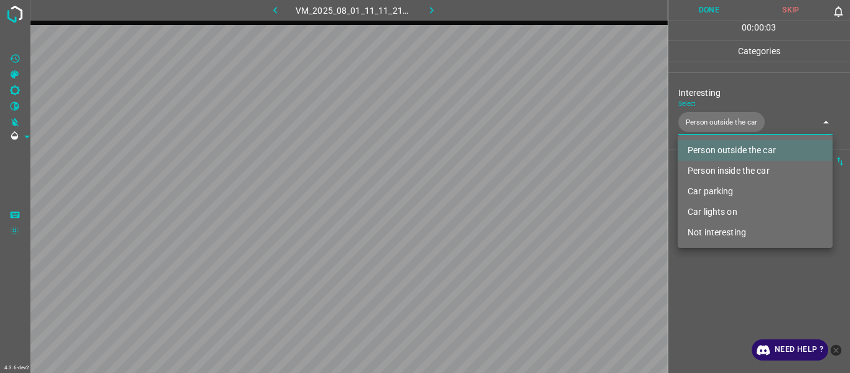
click at [521, 199] on div at bounding box center [425, 186] width 850 height 373
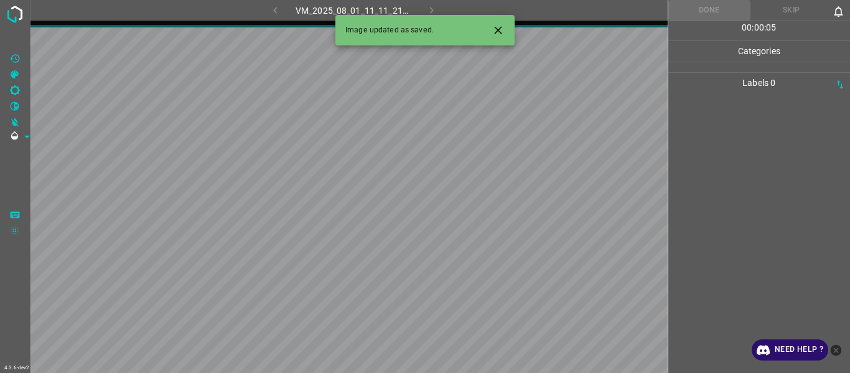
click at [500, 27] on icon "Close" at bounding box center [498, 30] width 13 height 13
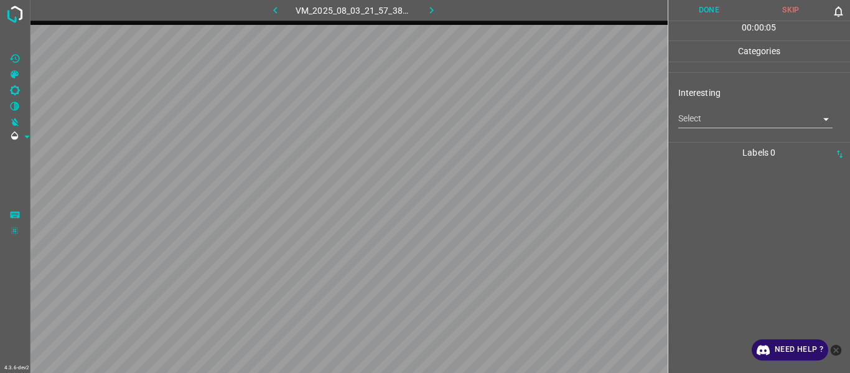
click at [521, 121] on body "4.3.6-dev2 VM_2025_08_03_21_57_38_187_03.gif Done Skip 0 00 : 00 : 05 Categorie…" at bounding box center [425, 186] width 850 height 373
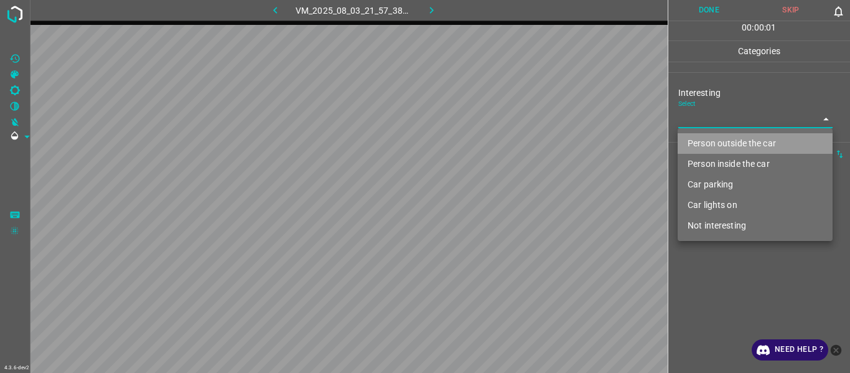
click at [521, 138] on li "Person outside the car" at bounding box center [755, 143] width 155 height 21
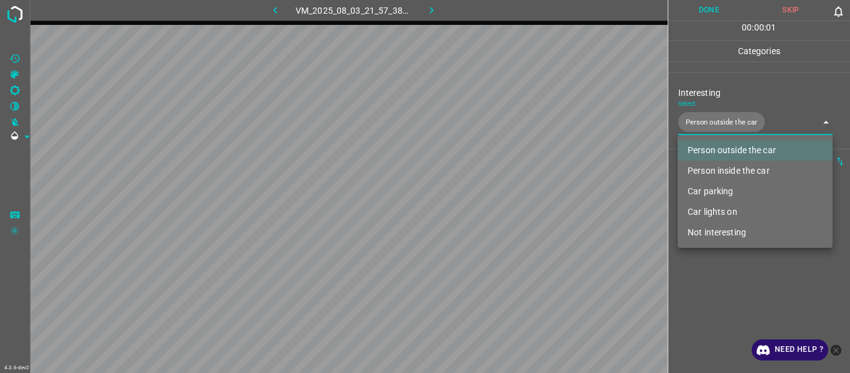
click at [521, 199] on li "Car lights on" at bounding box center [755, 212] width 155 height 21
type input "Person outside the car,Car lights on"
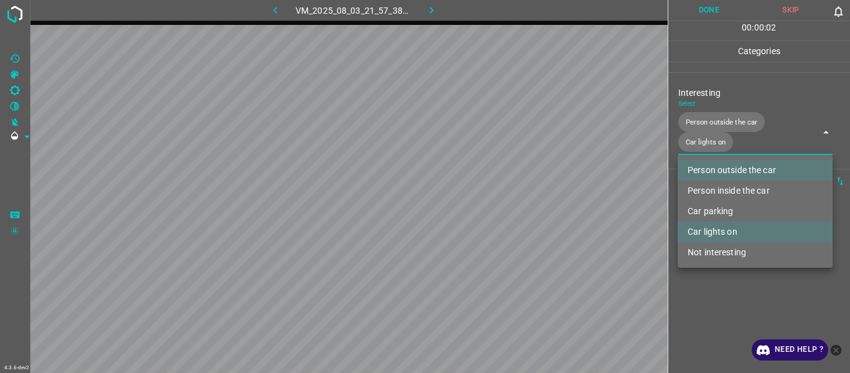
drag, startPoint x: 718, startPoint y: 270, endPoint x: 717, endPoint y: 280, distance: 10.0
click at [521, 199] on div at bounding box center [425, 186] width 850 height 373
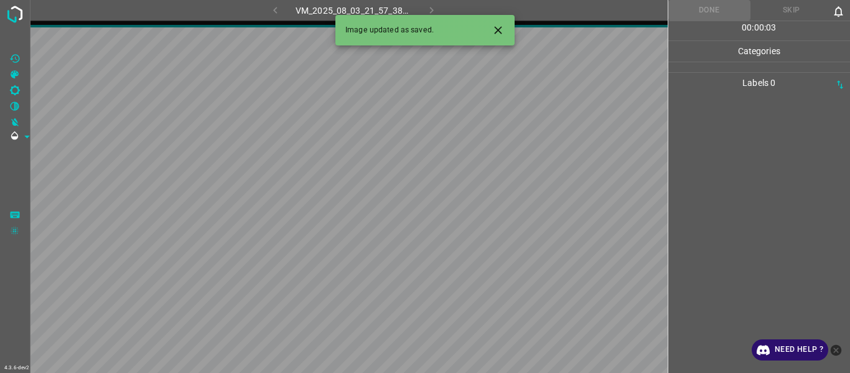
click at [500, 28] on icon "Close" at bounding box center [497, 29] width 7 height 7
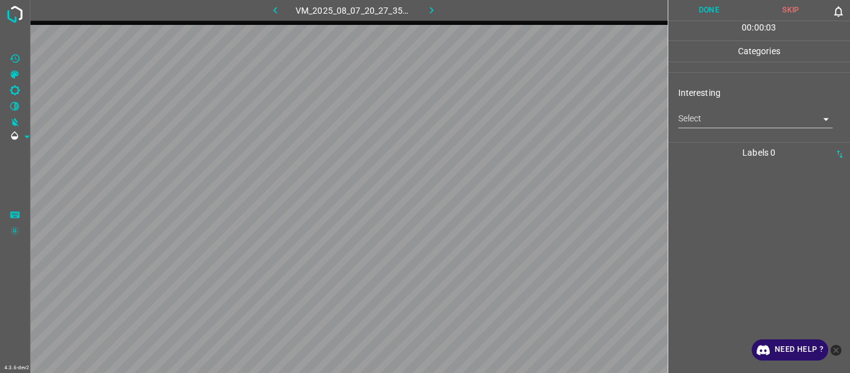
click at [521, 124] on body "4.3.6-dev2 VM_2025_08_07_20_27_35_474_12.gif Done Skip 0 00 : 00 : 03 Categorie…" at bounding box center [425, 186] width 850 height 373
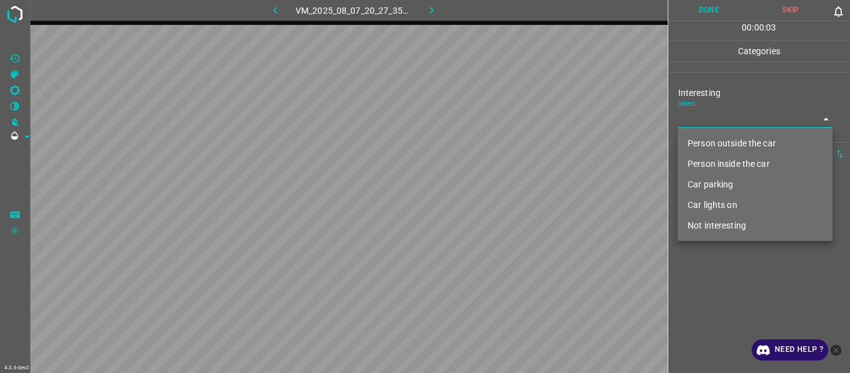
drag, startPoint x: 718, startPoint y: 135, endPoint x: 724, endPoint y: 171, distance: 36.6
click at [521, 140] on li "Person outside the car" at bounding box center [755, 143] width 155 height 21
type input "Person outside the car"
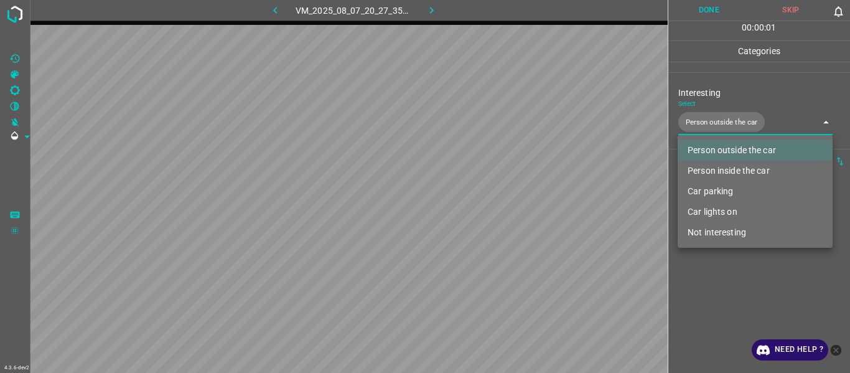
click at [521, 199] on div at bounding box center [425, 186] width 850 height 373
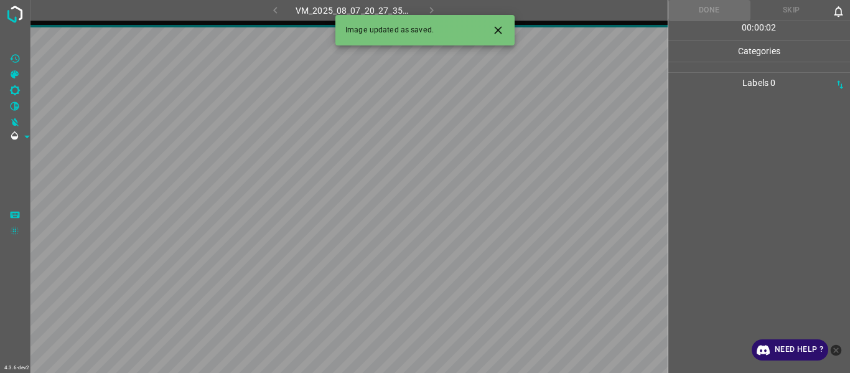
click at [501, 24] on icon "Close" at bounding box center [498, 30] width 13 height 13
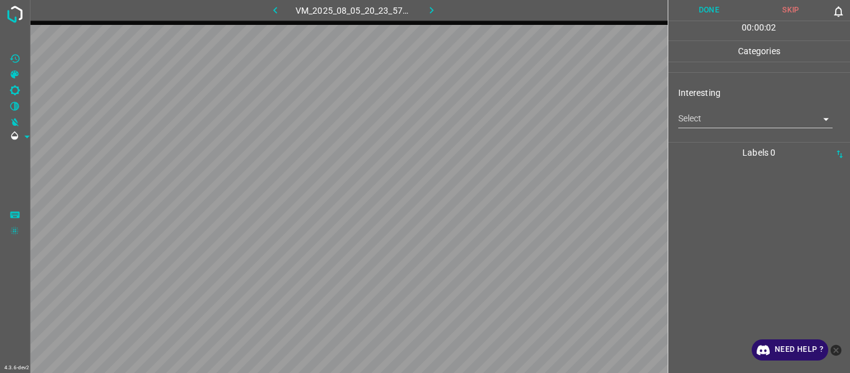
click at [521, 116] on body "4.3.6-dev2 VM_2025_08_05_20_23_57_940_03.gif Done Skip 0 00 : 00 : 02 Categorie…" at bounding box center [425, 186] width 850 height 373
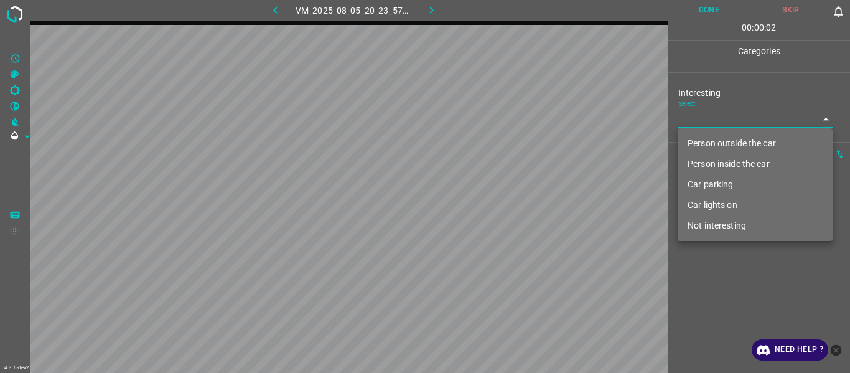
click at [521, 138] on li "Person outside the car" at bounding box center [755, 143] width 155 height 21
type input "Person outside the car"
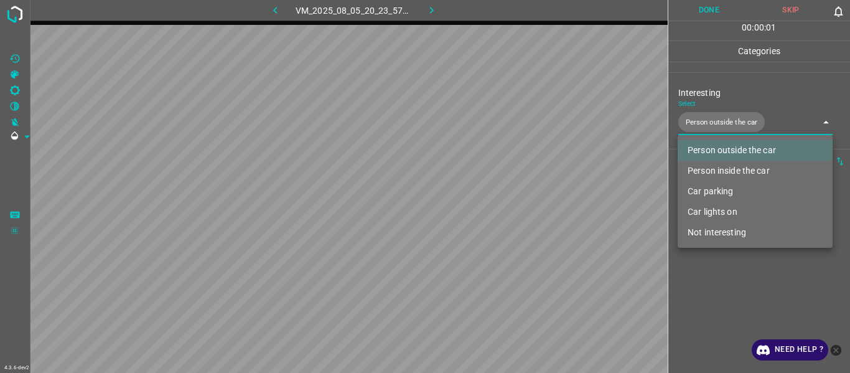
click at [521, 199] on div at bounding box center [425, 186] width 850 height 373
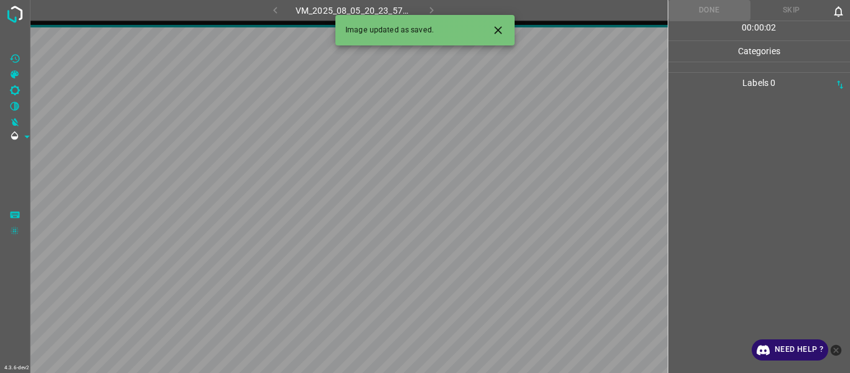
click at [500, 28] on icon "Close" at bounding box center [497, 29] width 7 height 7
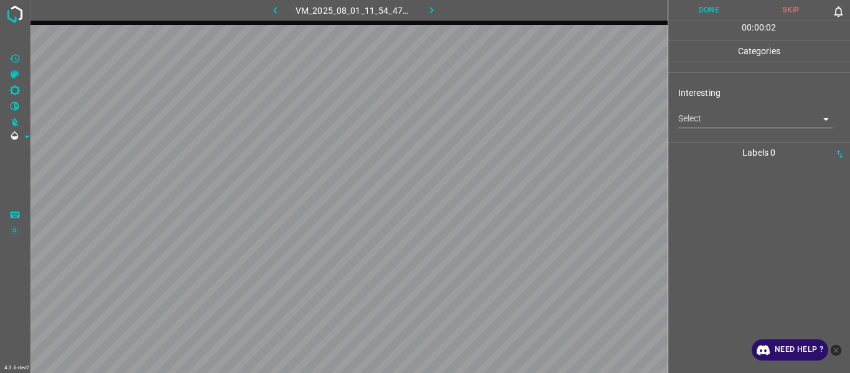
click at [521, 114] on body "4.3.6-dev2 VM_2025_08_01_11_54_47_332_03.gif Done Skip 0 00 : 00 : 02 Categorie…" at bounding box center [425, 186] width 850 height 373
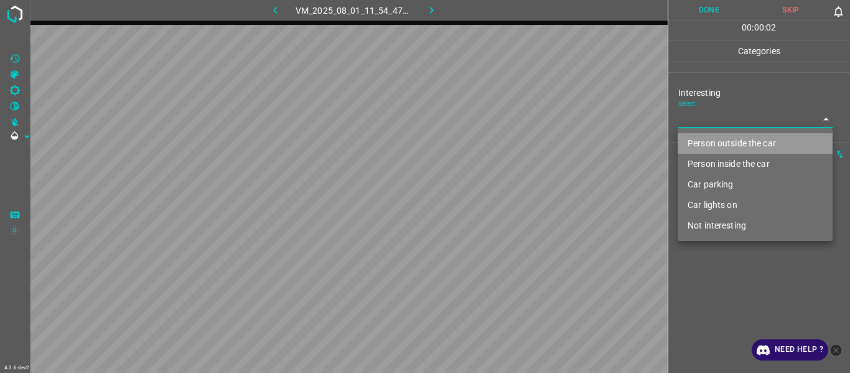
click at [521, 140] on li "Person outside the car" at bounding box center [755, 143] width 155 height 21
type input "Person outside the car"
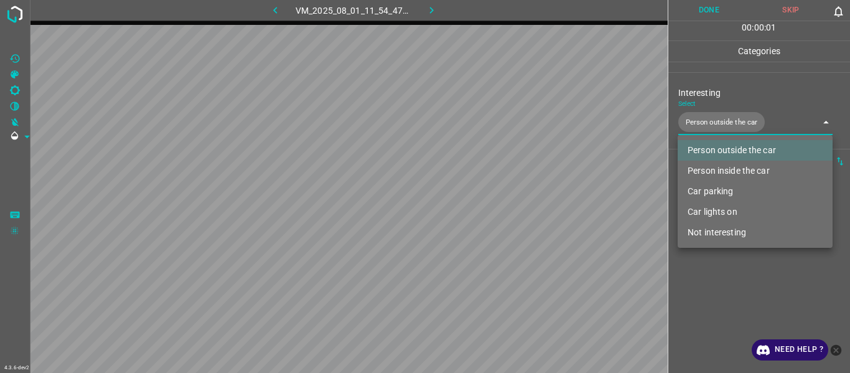
click at [521, 199] on div at bounding box center [425, 186] width 850 height 373
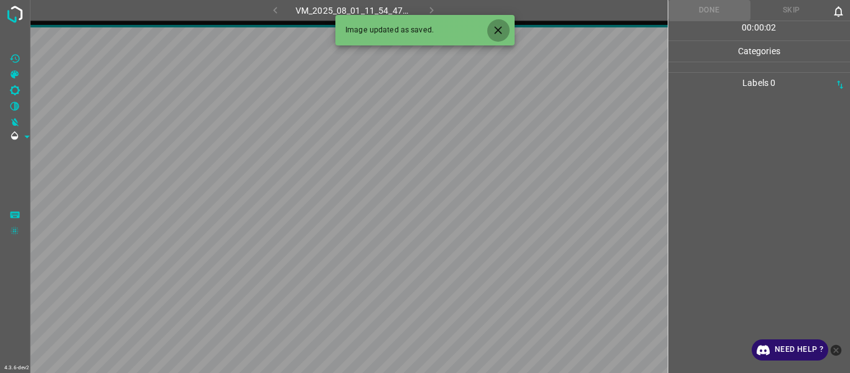
click at [501, 21] on button "Close" at bounding box center [498, 30] width 23 height 23
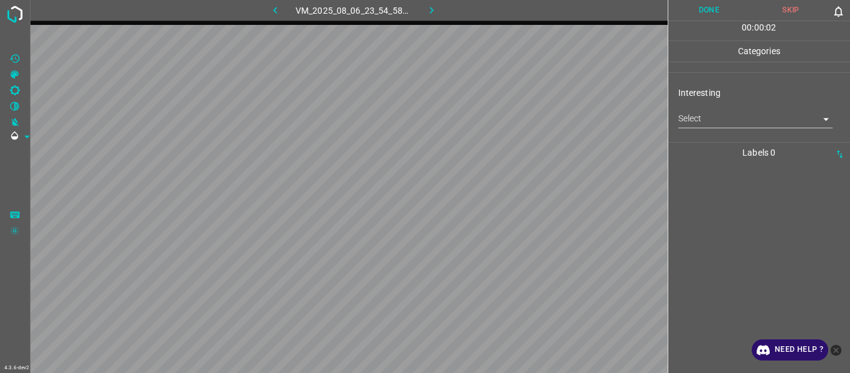
click at [521, 115] on body "4.3.6-dev2 VM_2025_08_06_23_54_58_774_01.gif Done Skip 0 00 : 00 : 02 Categorie…" at bounding box center [425, 186] width 850 height 373
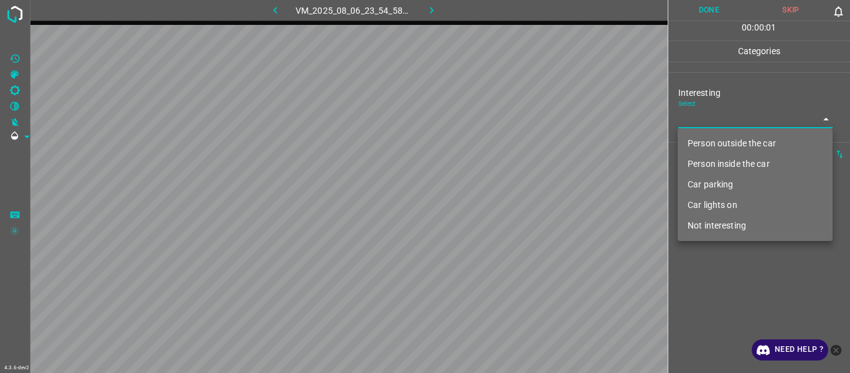
click at [521, 191] on li "Car parking" at bounding box center [755, 184] width 155 height 21
type input "Car parking"
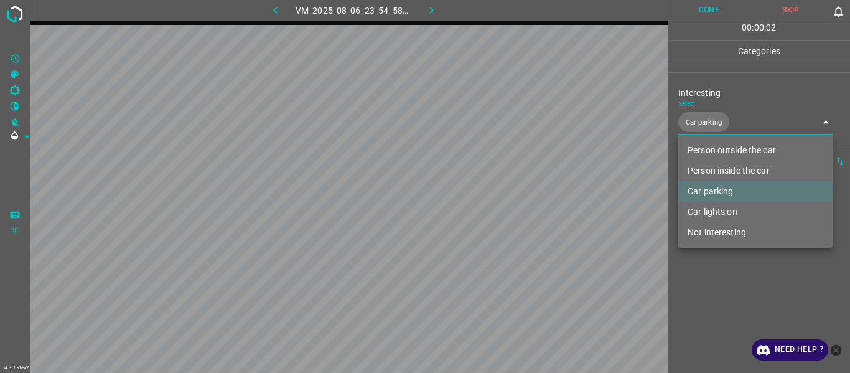
click at [521, 192] on li "Car parking" at bounding box center [755, 191] width 155 height 21
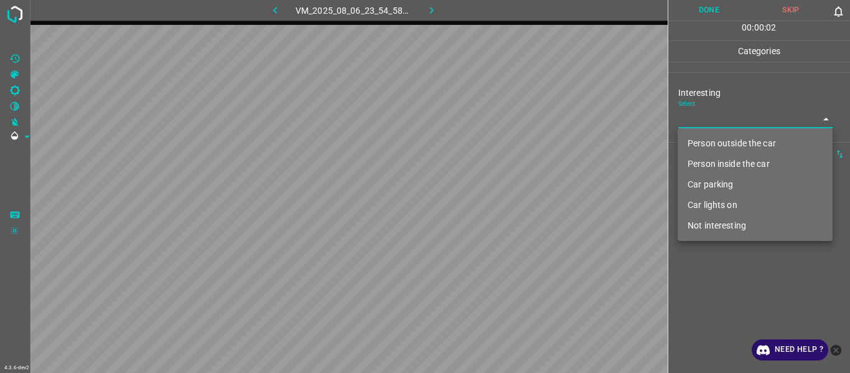
click at [521, 199] on li "Not interesting" at bounding box center [755, 225] width 155 height 21
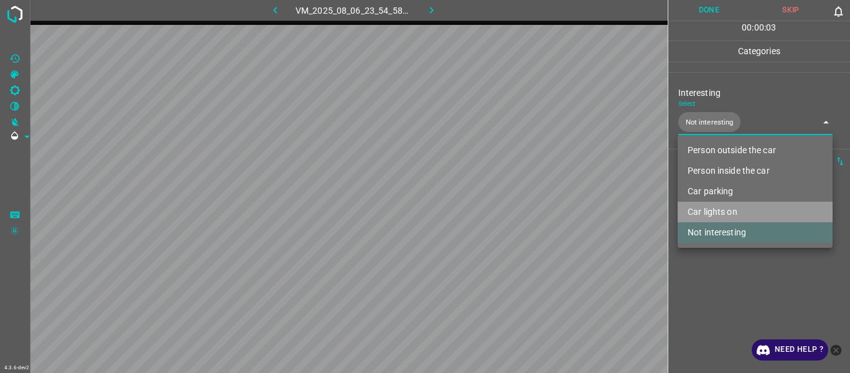
drag, startPoint x: 725, startPoint y: 204, endPoint x: 725, endPoint y: 221, distance: 17.4
click at [521, 199] on li "Car lights on" at bounding box center [755, 212] width 155 height 21
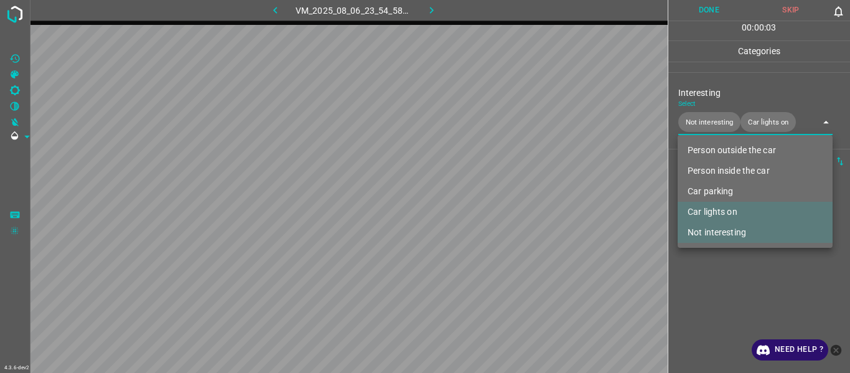
click at [521, 199] on li "Not interesting" at bounding box center [755, 232] width 155 height 21
type input "Car lights on"
click at [521, 199] on div at bounding box center [425, 186] width 850 height 373
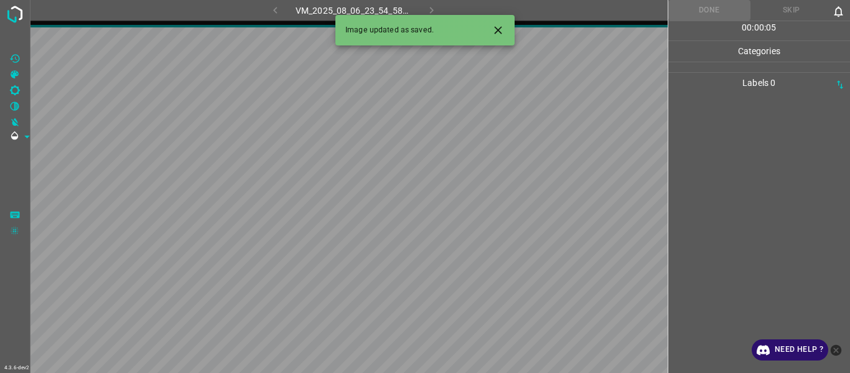
click at [505, 35] on button "Close" at bounding box center [498, 30] width 23 height 23
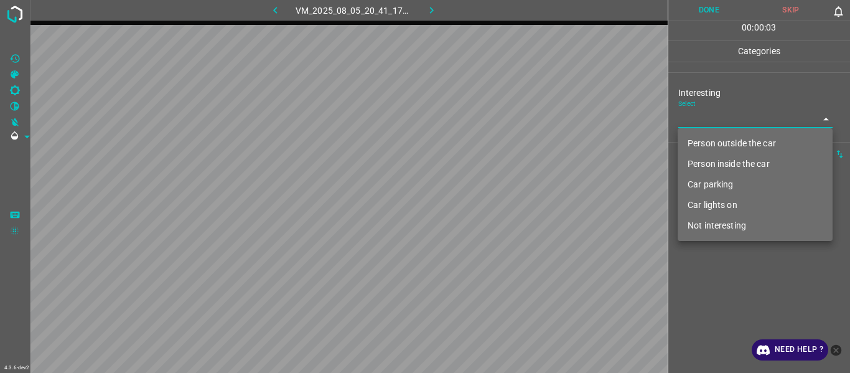
click at [521, 114] on body "4.3.6-dev2 VM_2025_08_05_20_41_17_350_14.gif Done Skip 0 00 : 00 : 03 Categorie…" at bounding box center [425, 186] width 850 height 373
click at [521, 199] on li "Not interesting" at bounding box center [755, 225] width 155 height 21
type input "Not interesting"
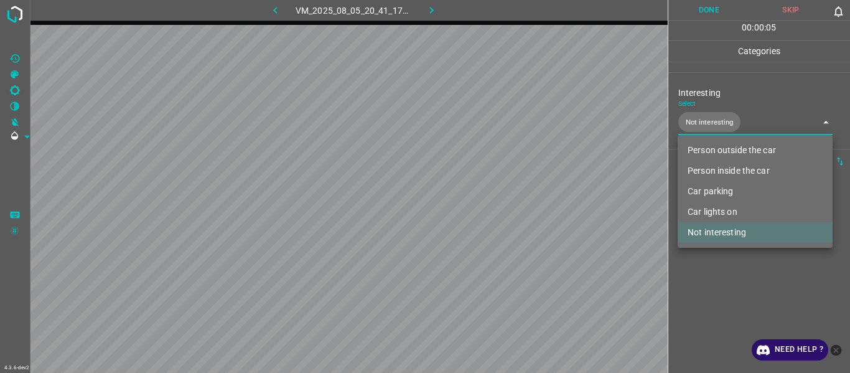
click at [521, 199] on div at bounding box center [425, 186] width 850 height 373
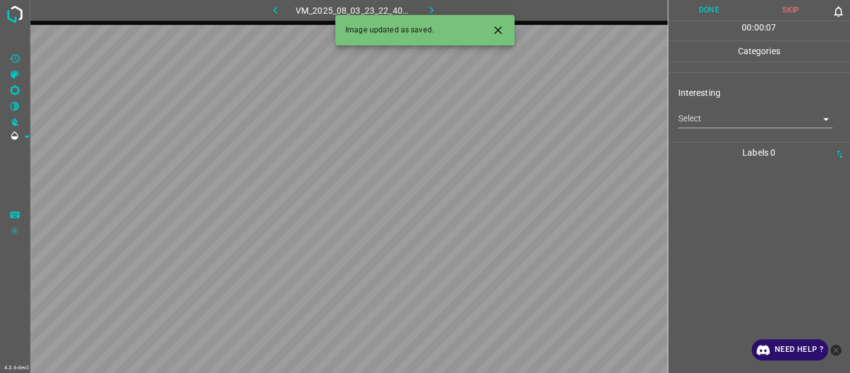
click at [495, 27] on icon "Close" at bounding box center [497, 29] width 7 height 7
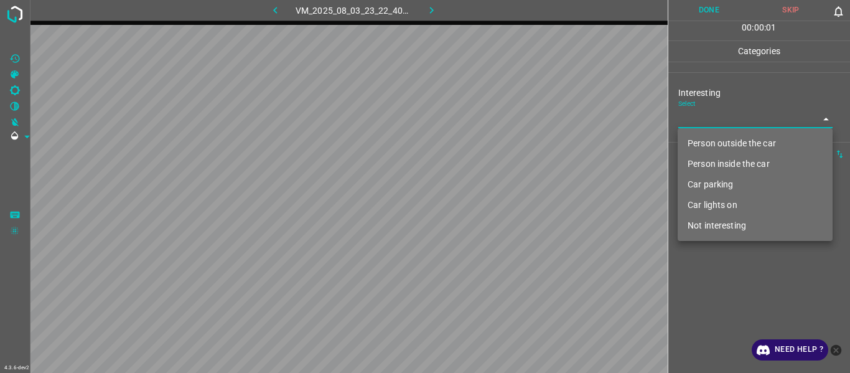
click at [521, 116] on body "4.3.6-dev2 VM_2025_08_03_23_22_40_571_05.gif Done Skip 0 00 : 00 : 01 Categorie…" at bounding box center [425, 186] width 850 height 373
drag, startPoint x: 730, startPoint y: 141, endPoint x: 728, endPoint y: 148, distance: 6.7
click at [521, 143] on li "Person outside the car" at bounding box center [755, 143] width 155 height 21
type input "Person outside the car"
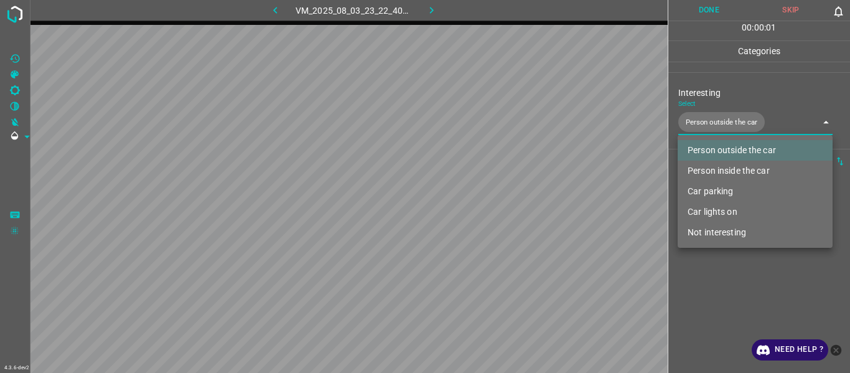
click at [521, 199] on div at bounding box center [425, 186] width 850 height 373
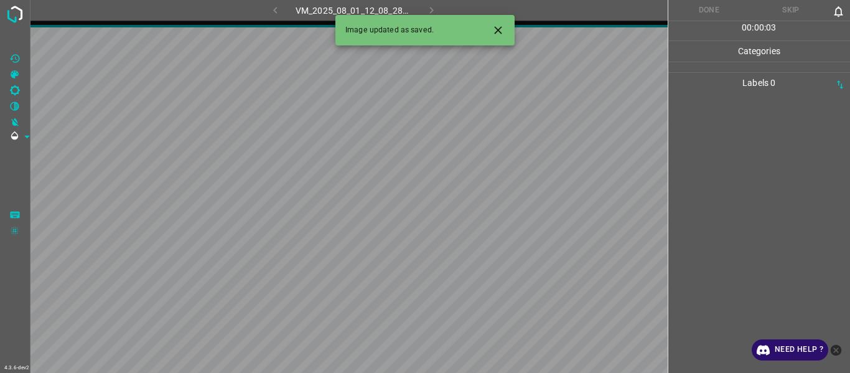
click at [497, 24] on icon "Close" at bounding box center [498, 30] width 13 height 13
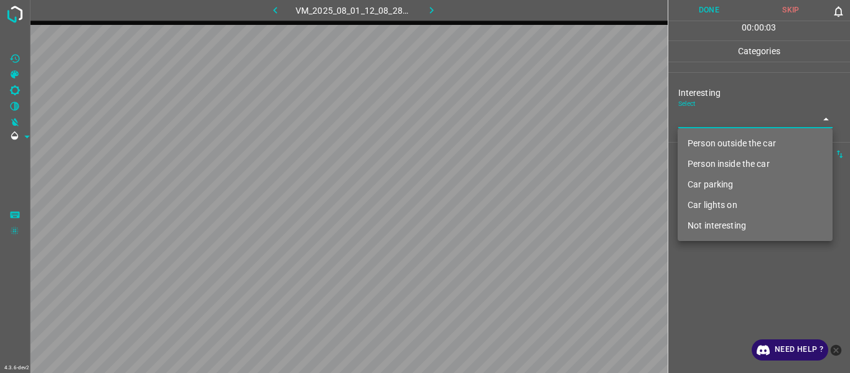
click at [521, 124] on body "4.3.6-dev2 VM_2025_08_01_12_08_28_502_03.gif Done Skip 0 00 : 00 : 03 Categorie…" at bounding box center [425, 186] width 850 height 373
click at [521, 143] on li "Person outside the car" at bounding box center [755, 143] width 155 height 21
type input "Person outside the car"
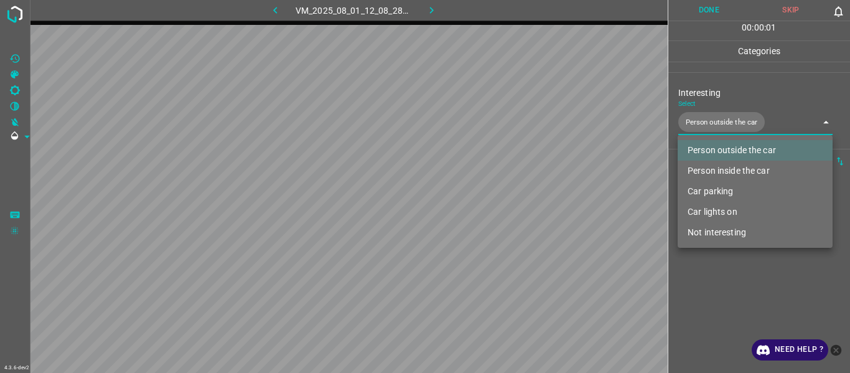
click at [521, 199] on div at bounding box center [425, 186] width 850 height 373
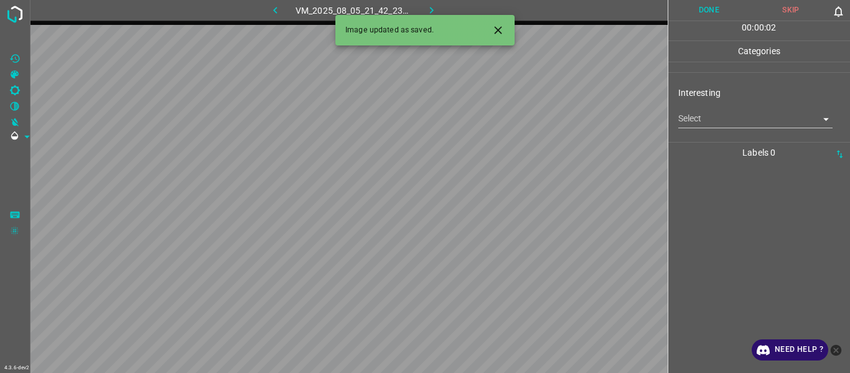
click at [501, 31] on icon "Close" at bounding box center [498, 30] width 13 height 13
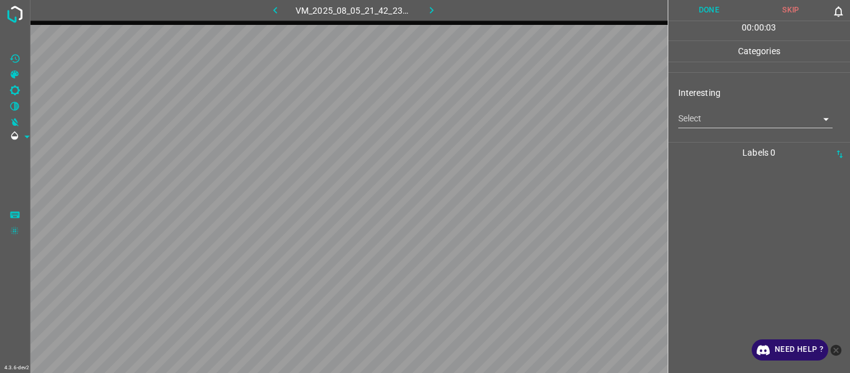
click at [521, 116] on body "4.3.6-dev2 VM_2025_08_05_21_42_23_037_08.gif Done Skip 0 00 : 00 : 03 Categorie…" at bounding box center [425, 186] width 850 height 373
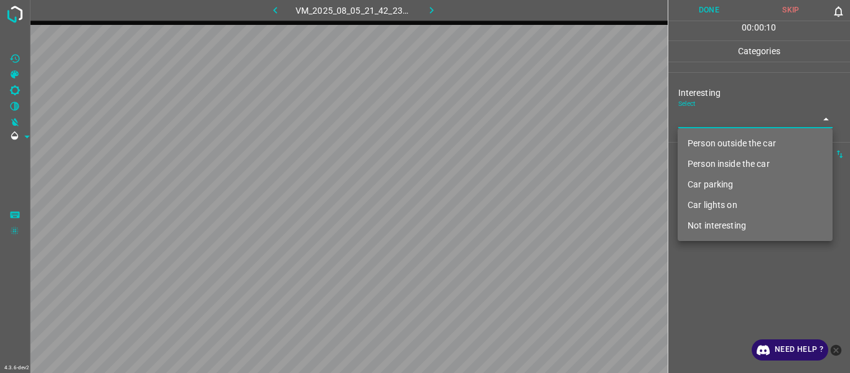
click at [521, 149] on li "Person outside the car" at bounding box center [755, 143] width 155 height 21
type input "Person outside the car"
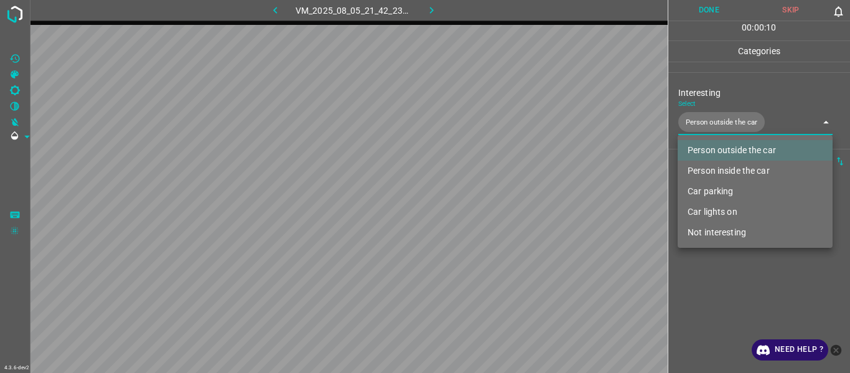
click at [521, 199] on div at bounding box center [425, 186] width 850 height 373
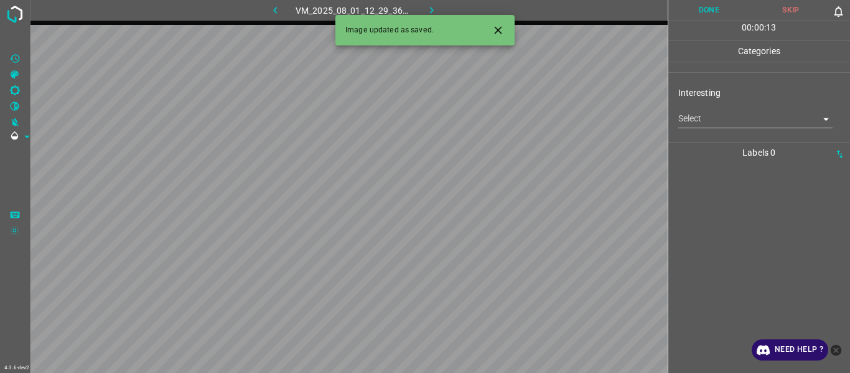
click at [500, 32] on icon "Close" at bounding box center [497, 29] width 7 height 7
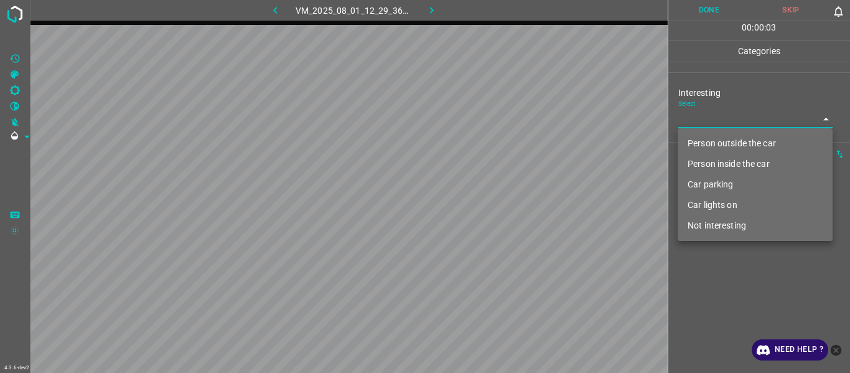
click at [521, 120] on body "4.3.6-dev2 VM_2025_08_01_12_29_36_407_06.gif Done Skip 0 00 : 00 : 03 Categorie…" at bounding box center [425, 186] width 850 height 373
click at [521, 180] on li "Car parking" at bounding box center [755, 184] width 155 height 21
type input "Car parking"
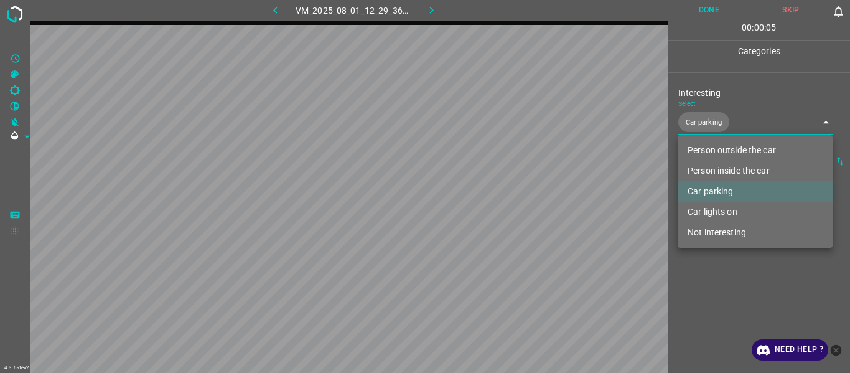
click at [521, 199] on div at bounding box center [425, 186] width 850 height 373
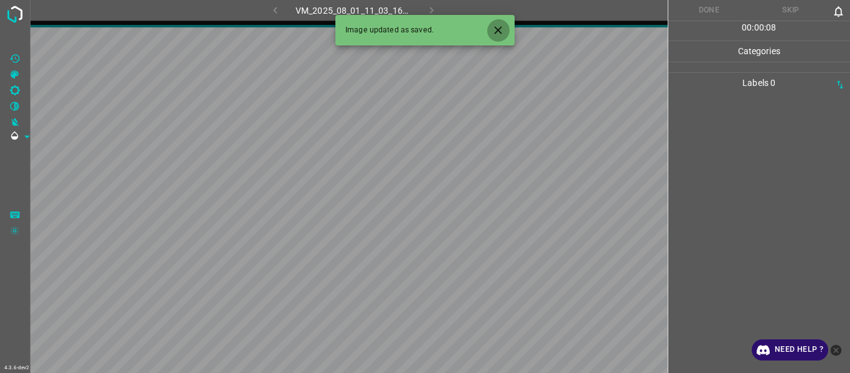
click at [487, 31] on button "Close" at bounding box center [498, 30] width 23 height 23
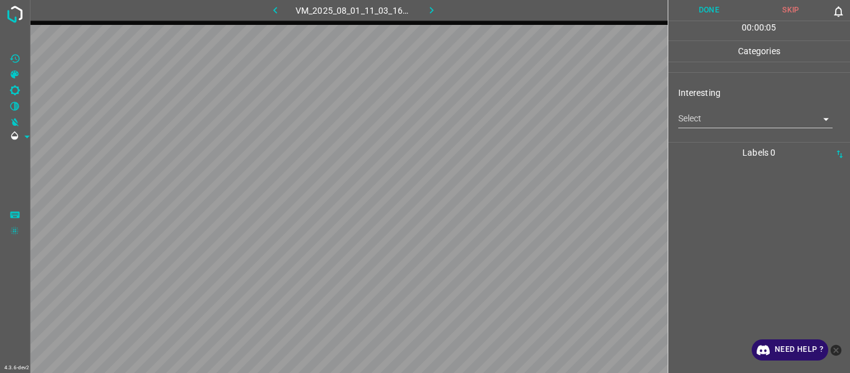
click at [521, 125] on body "4.3.6-dev2 VM_2025_08_01_11_03_16_530_04.gif Done Skip 0 00 : 00 : 05 Categorie…" at bounding box center [425, 186] width 850 height 373
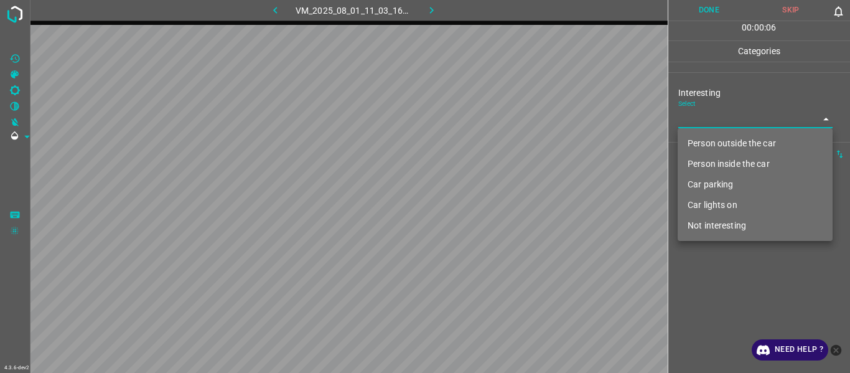
click at [521, 199] on li "Not interesting" at bounding box center [755, 225] width 155 height 21
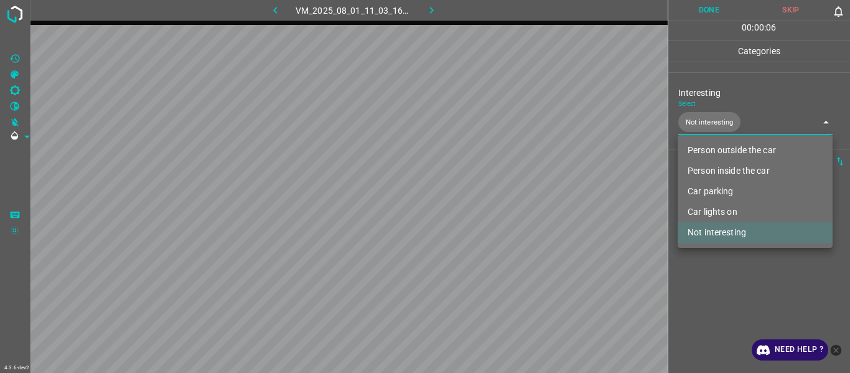
click at [521, 199] on div at bounding box center [425, 186] width 850 height 373
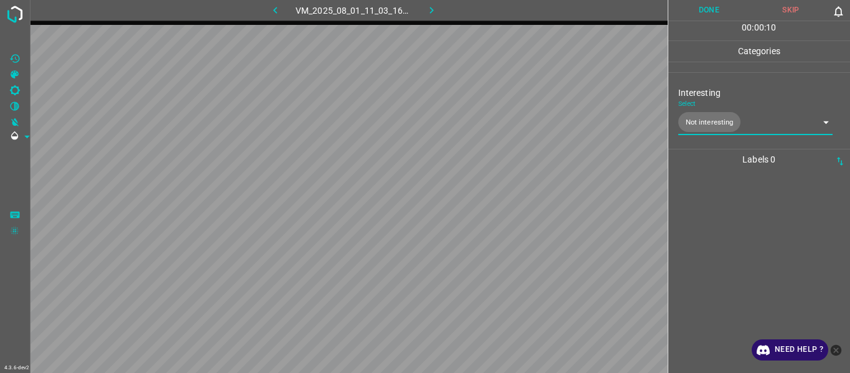
click at [521, 124] on body "4.3.6-dev2 VM_2025_08_01_11_03_16_530_04.gif Done Skip 0 00 : 00 : 10 Categorie…" at bounding box center [425, 186] width 850 height 373
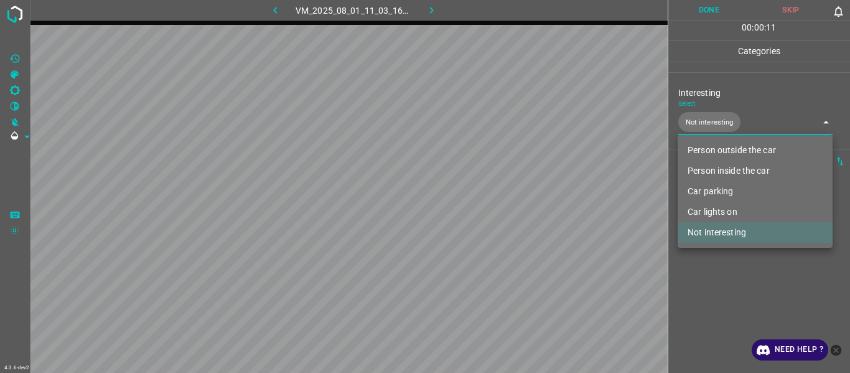
click at [521, 197] on li "Car parking" at bounding box center [755, 191] width 155 height 21
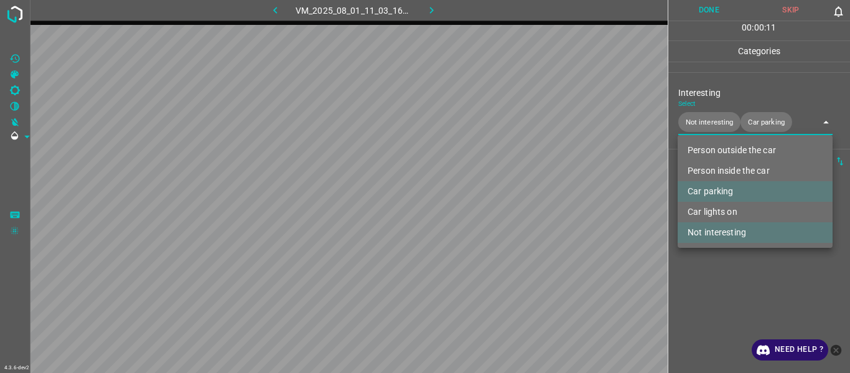
click at [521, 199] on li "Not interesting" at bounding box center [755, 232] width 155 height 21
type input "Car parking"
click at [521, 199] on div at bounding box center [425, 186] width 850 height 373
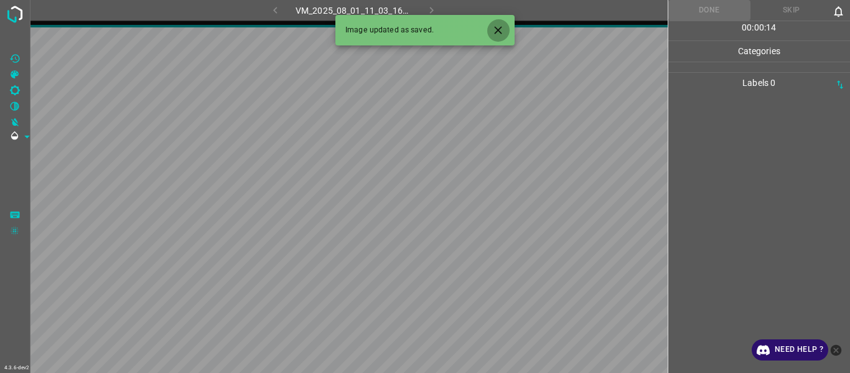
click at [504, 29] on icon "Close" at bounding box center [498, 30] width 13 height 13
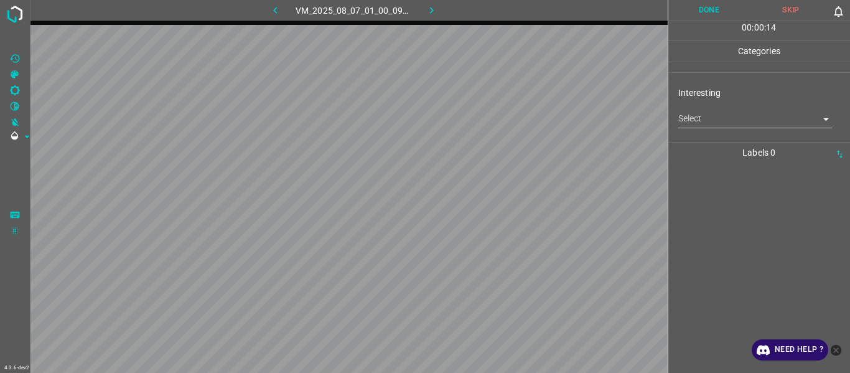
click at [521, 116] on body "4.3.6-dev2 VM_2025_08_07_01_00_09_416_01.gif Done Skip 0 00 : 00 : 14 Categorie…" at bounding box center [425, 186] width 850 height 373
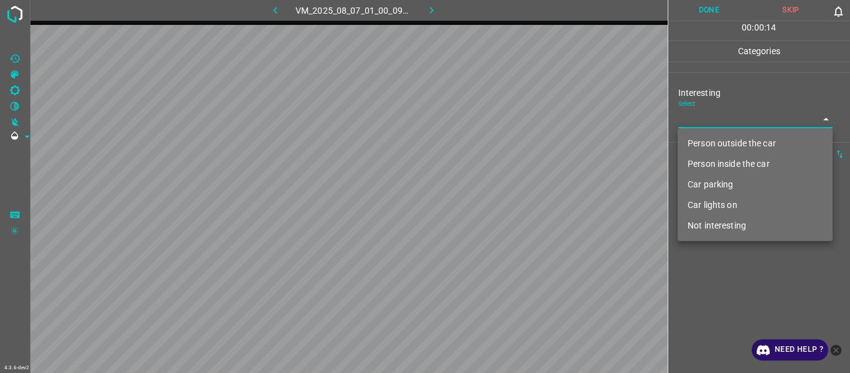
drag, startPoint x: 707, startPoint y: 136, endPoint x: 708, endPoint y: 165, distance: 28.7
click at [521, 141] on li "Person outside the car" at bounding box center [755, 143] width 155 height 21
type input "Person outside the car"
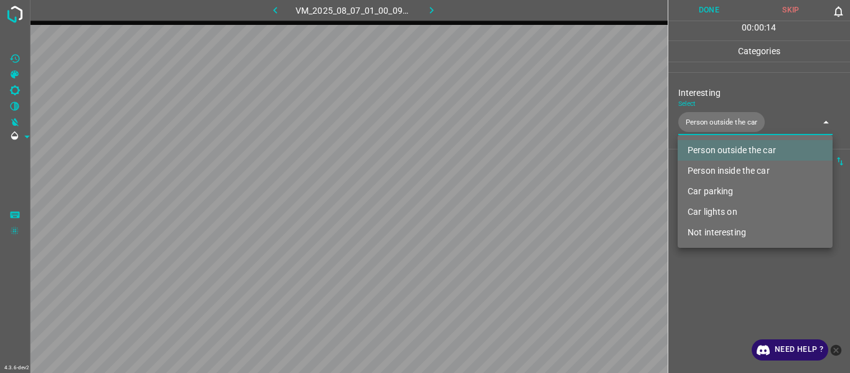
click at [521, 199] on div at bounding box center [425, 186] width 850 height 373
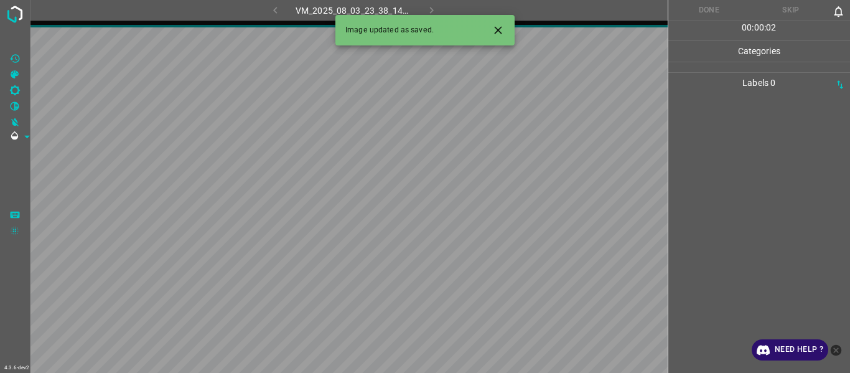
click at [502, 33] on icon "Close" at bounding box center [498, 30] width 13 height 13
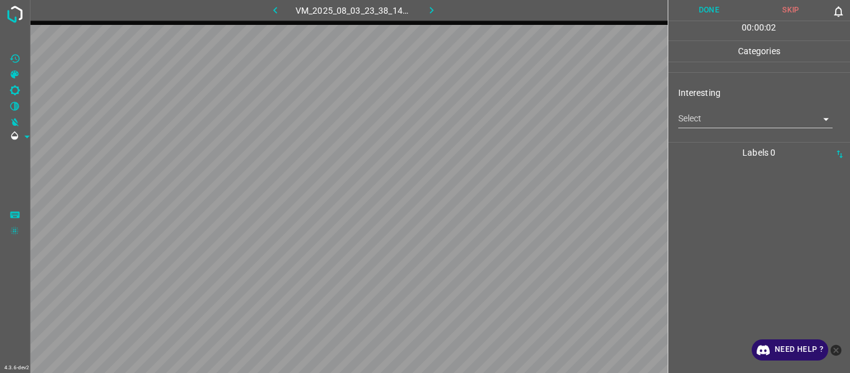
click at [521, 126] on body "4.3.6-dev2 VM_2025_08_03_23_38_14_564_05.gif Done Skip 0 00 : 00 : 02 Categorie…" at bounding box center [425, 186] width 850 height 373
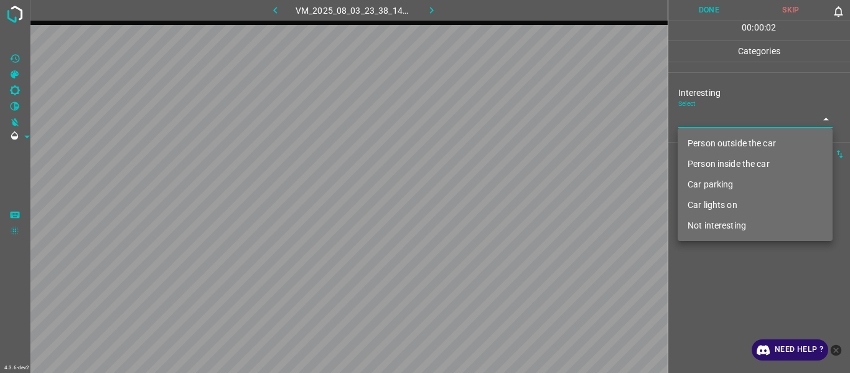
click at [521, 145] on li "Person outside the car" at bounding box center [755, 143] width 155 height 21
type input "Person outside the car"
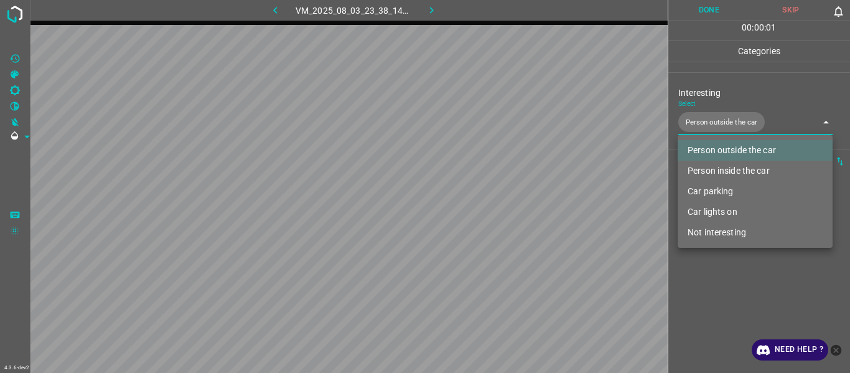
click at [521, 199] on div at bounding box center [425, 186] width 850 height 373
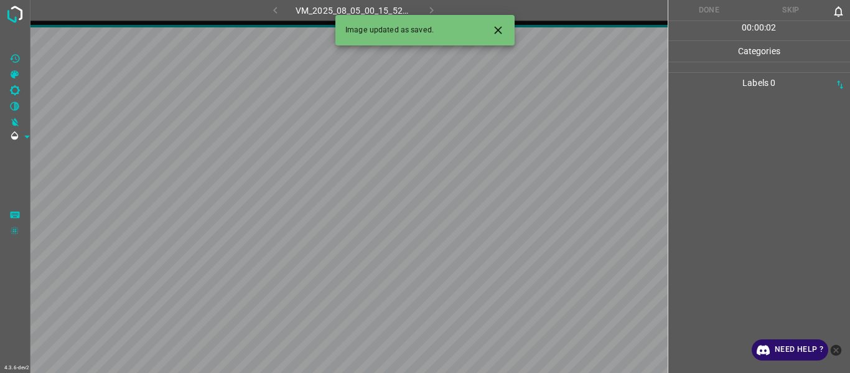
click at [499, 27] on icon "Close" at bounding box center [498, 30] width 13 height 13
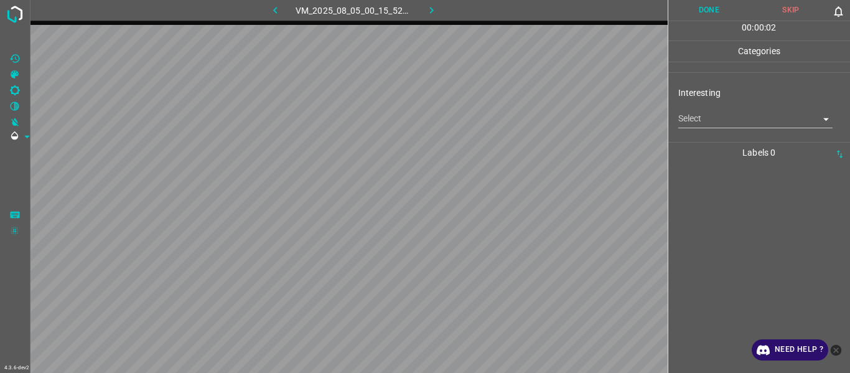
click at [521, 121] on body "4.3.6-dev2 VM_2025_08_05_00_15_52_604_10.gif Done Skip 0 00 : 00 : 02 Categorie…" at bounding box center [425, 186] width 850 height 373
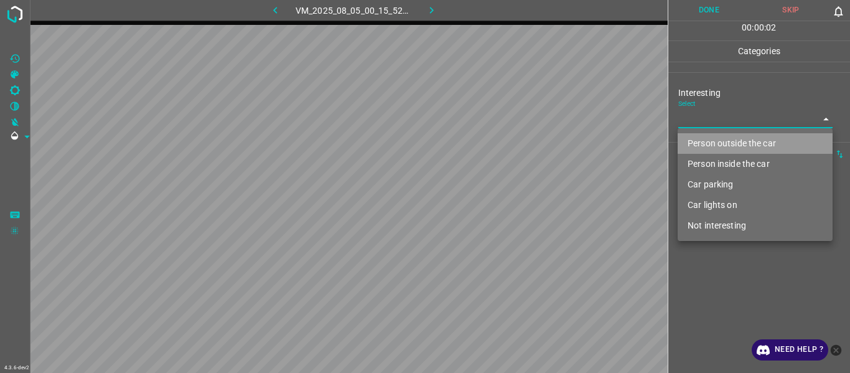
click at [521, 148] on li "Person outside the car" at bounding box center [755, 143] width 155 height 21
type input "Person outside the car"
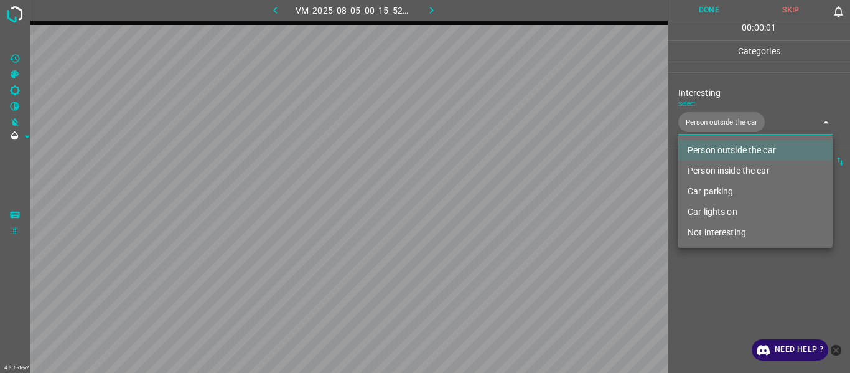
click at [521, 199] on div at bounding box center [425, 186] width 850 height 373
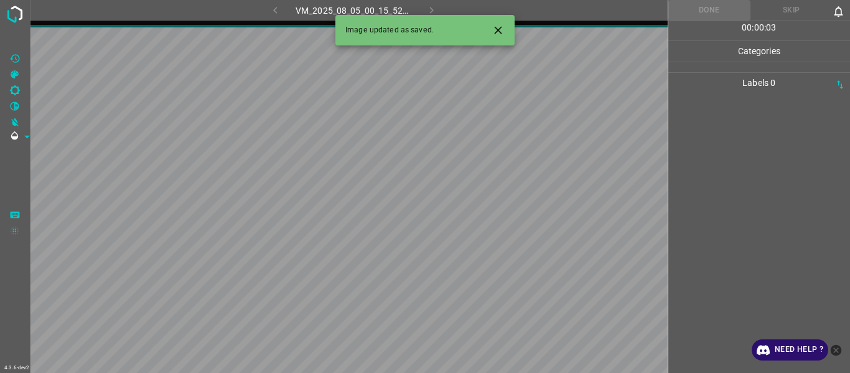
click at [499, 27] on icon "Close" at bounding box center [498, 30] width 13 height 13
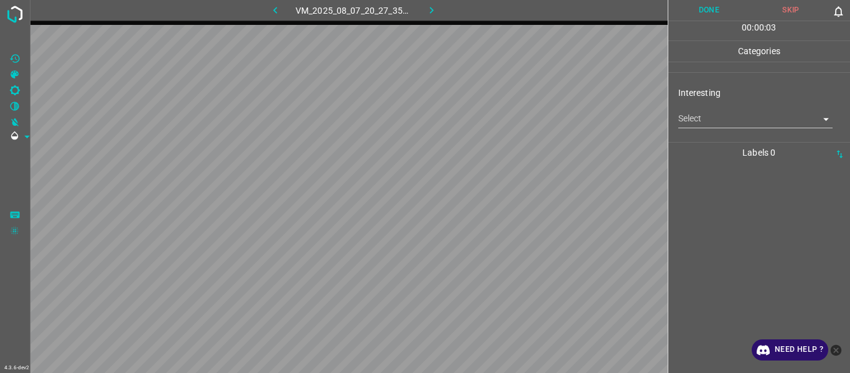
click at [521, 124] on body "4.3.6-dev2 VM_2025_08_07_20_27_35_474_07.gif Done Skip 0 00 : 00 : 03 Categorie…" at bounding box center [425, 186] width 850 height 373
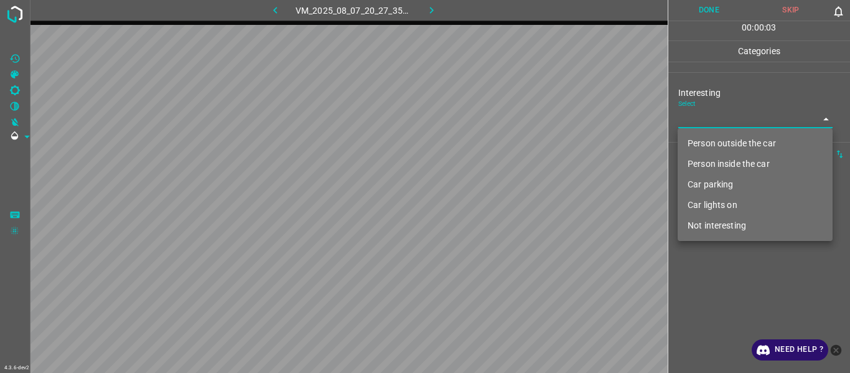
click at [521, 141] on li "Person outside the car" at bounding box center [755, 143] width 155 height 21
type input "Person outside the car"
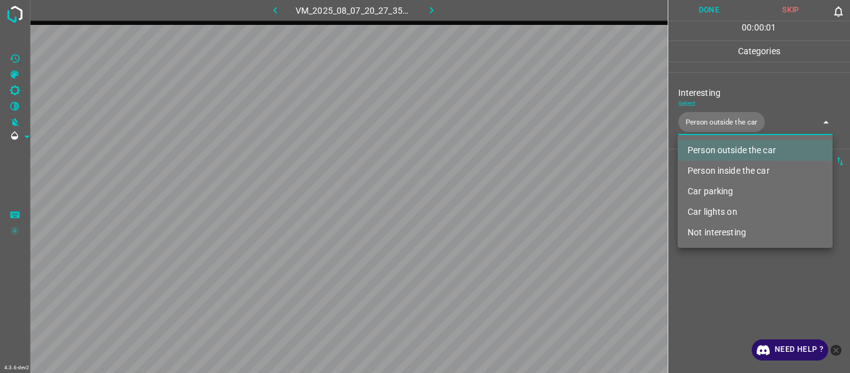
click at [521, 199] on div at bounding box center [425, 186] width 850 height 373
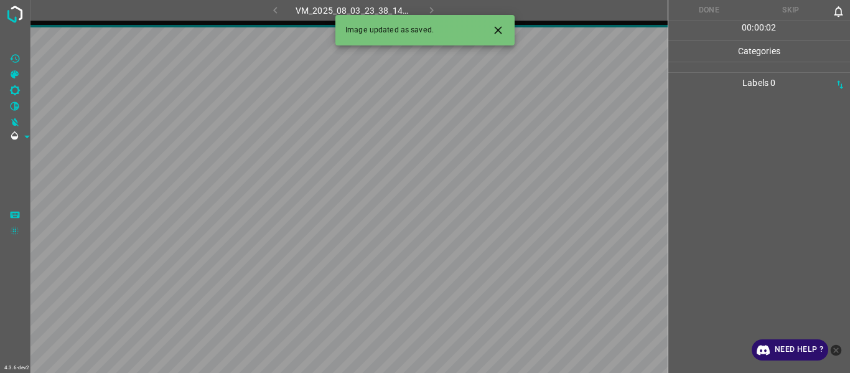
click at [495, 29] on icon "Close" at bounding box center [498, 30] width 13 height 13
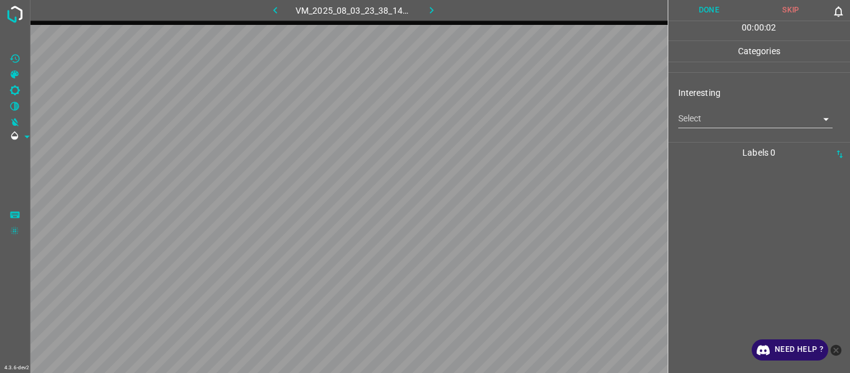
click at [521, 124] on body "4.3.6-dev2 VM_2025_08_03_23_38_14_564_04.gif Done Skip 0 00 : 00 : 02 Categorie…" at bounding box center [425, 186] width 850 height 373
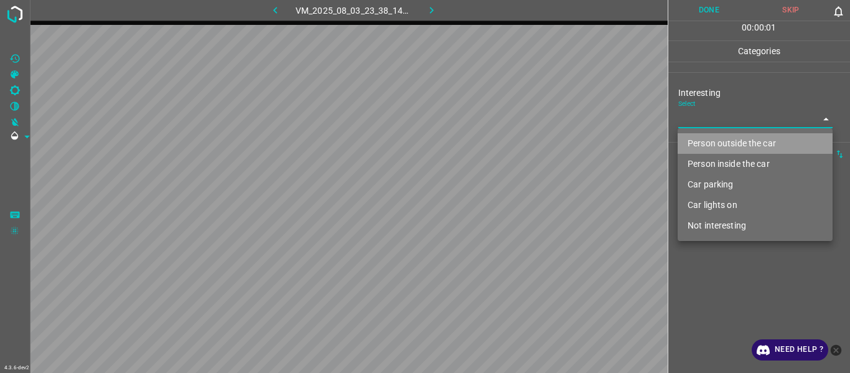
drag, startPoint x: 705, startPoint y: 145, endPoint x: 705, endPoint y: 167, distance: 22.4
click at [521, 146] on li "Person outside the car" at bounding box center [755, 143] width 155 height 21
type input "Person outside the car"
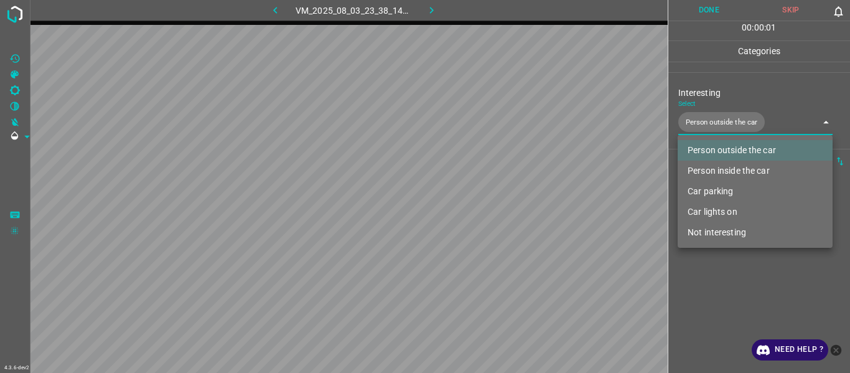
click at [521, 199] on div at bounding box center [425, 186] width 850 height 373
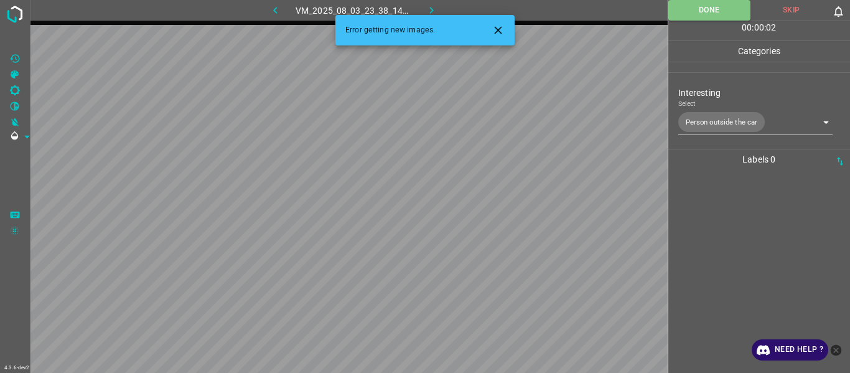
click at [497, 27] on icon "Close" at bounding box center [498, 30] width 13 height 13
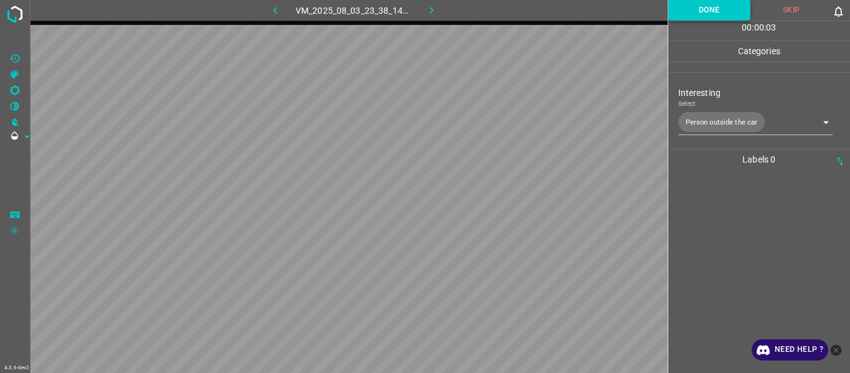
click at [521, 9] on button "Done" at bounding box center [710, 10] width 83 height 21
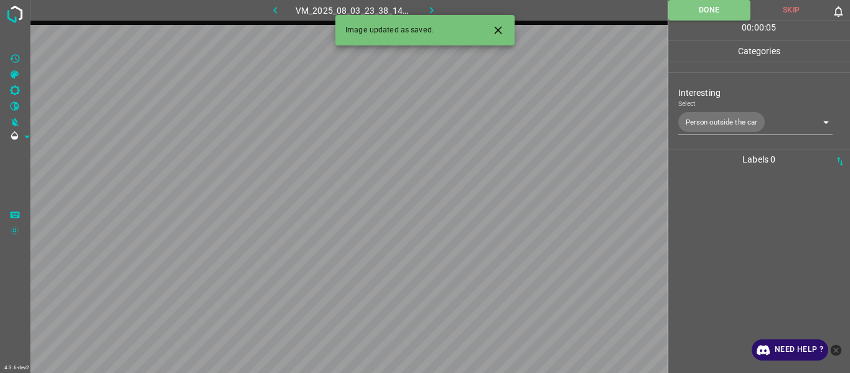
click at [500, 27] on icon "Close" at bounding box center [498, 30] width 13 height 13
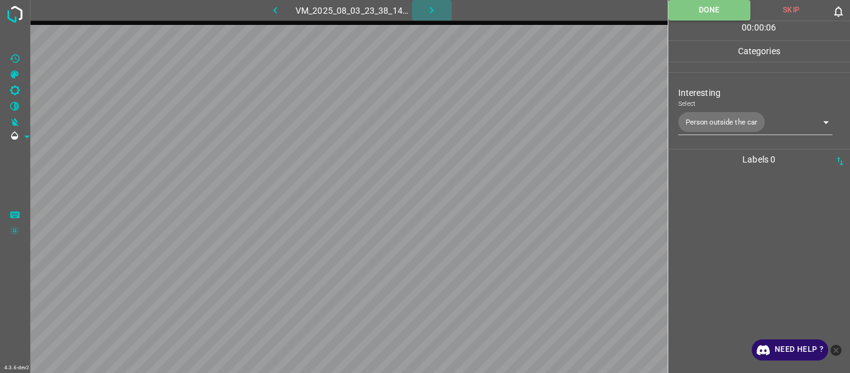
click at [430, 11] on icon "button" at bounding box center [431, 10] width 13 height 13
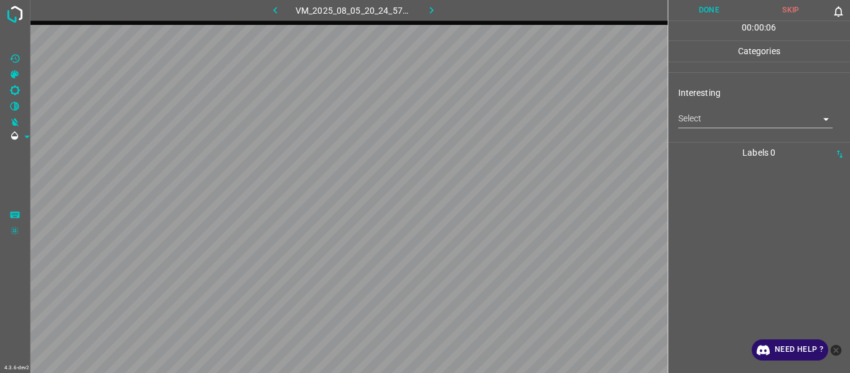
click at [521, 123] on body "4.3.6-dev2 VM_2025_08_05_20_24_57_220_00.gif Done Skip 0 00 : 00 : 06 Categorie…" at bounding box center [425, 186] width 850 height 373
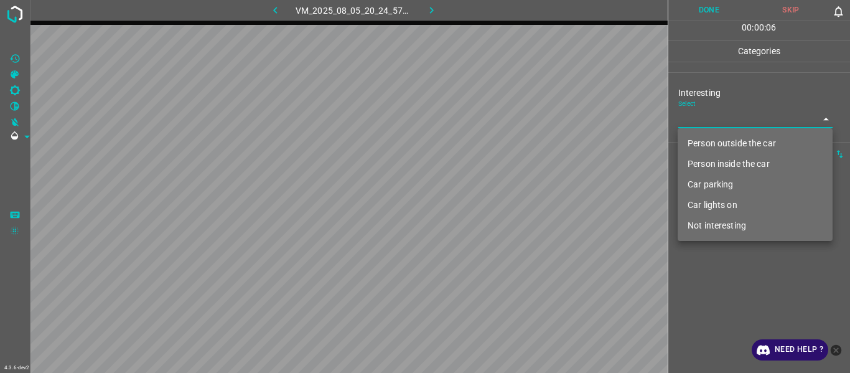
click at [521, 143] on li "Person outside the car" at bounding box center [755, 143] width 155 height 21
type input "Person outside the car"
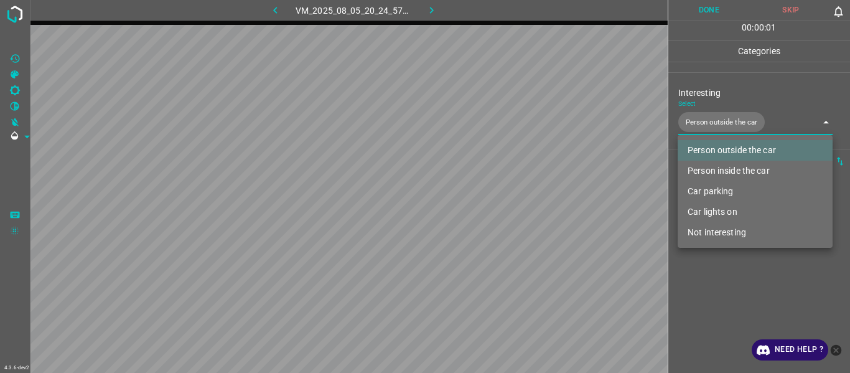
click at [521, 199] on div at bounding box center [425, 186] width 850 height 373
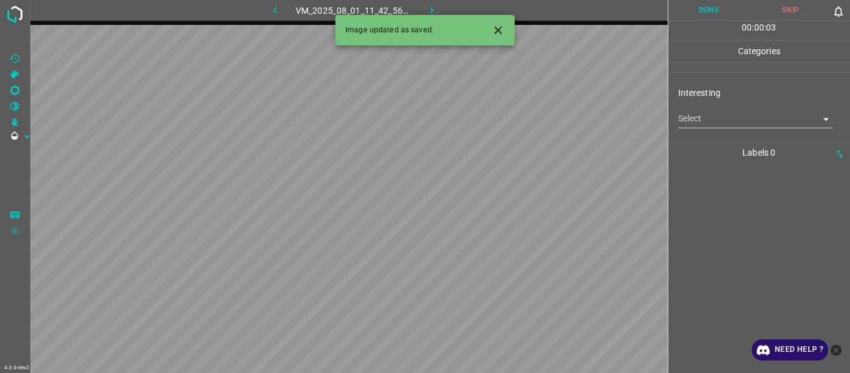
click at [521, 129] on div "Interesting Select ​" at bounding box center [760, 107] width 182 height 59
click at [521, 123] on body "4.3.6-dev2 VM_2025_08_01_11_42_56_140_03.gif Done Skip 0 00 : 00 : 03 Categorie…" at bounding box center [425, 186] width 850 height 373
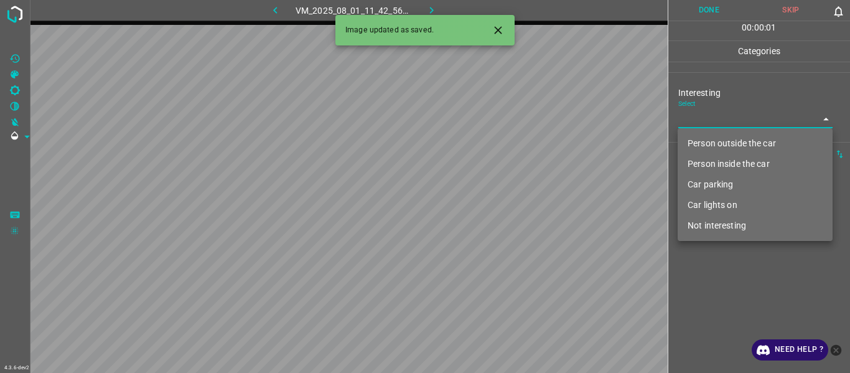
click at [521, 143] on li "Person outside the car" at bounding box center [755, 143] width 155 height 21
type input "Person outside the car"
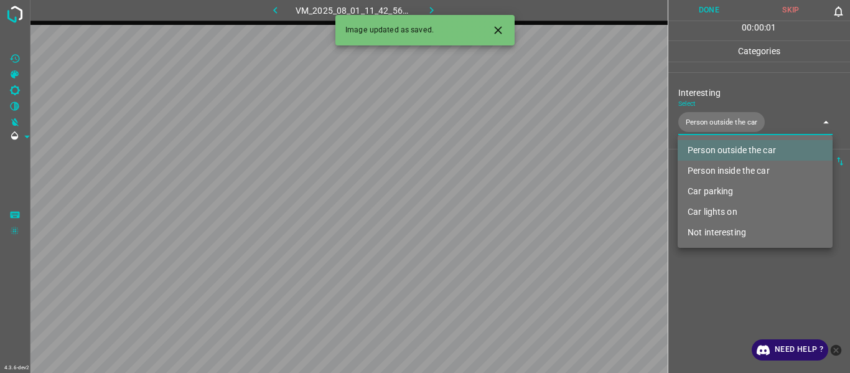
click at [521, 199] on div at bounding box center [425, 186] width 850 height 373
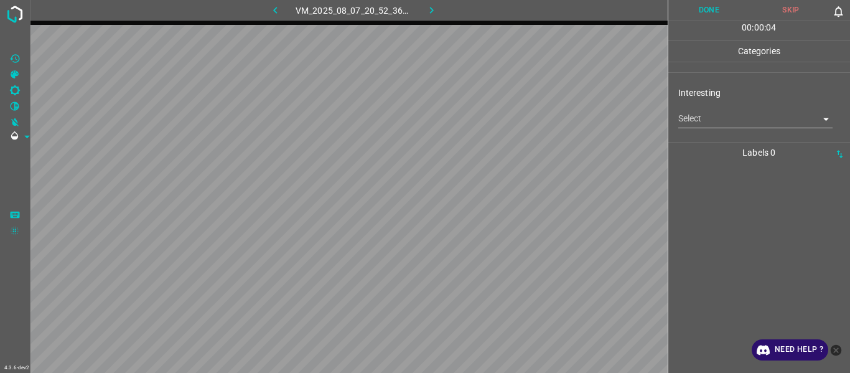
click at [521, 119] on body "4.3.6-dev2 VM_2025_08_07_20_52_36_498_03.gif Done Skip 0 00 : 00 : 04 Categorie…" at bounding box center [425, 186] width 850 height 373
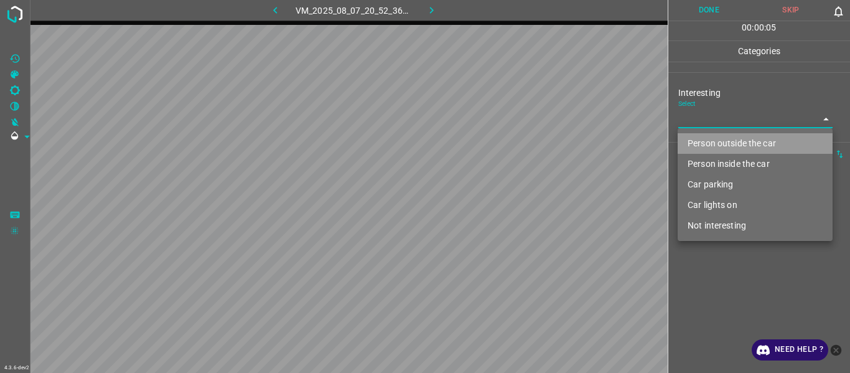
click at [521, 145] on li "Person outside the car" at bounding box center [755, 143] width 155 height 21
type input "Person outside the car"
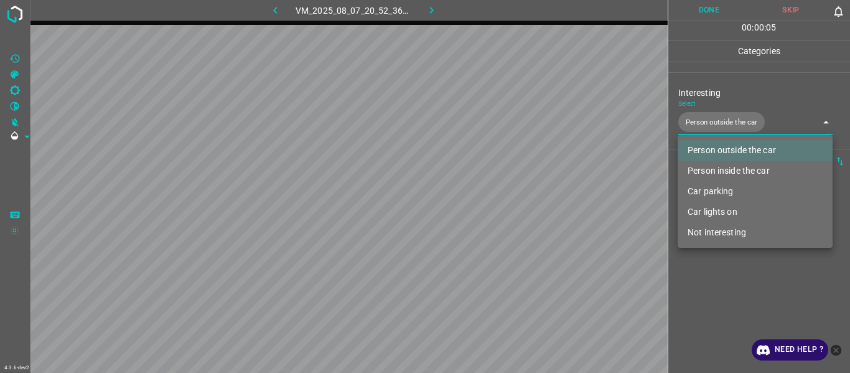
click at [521, 199] on div at bounding box center [425, 186] width 850 height 373
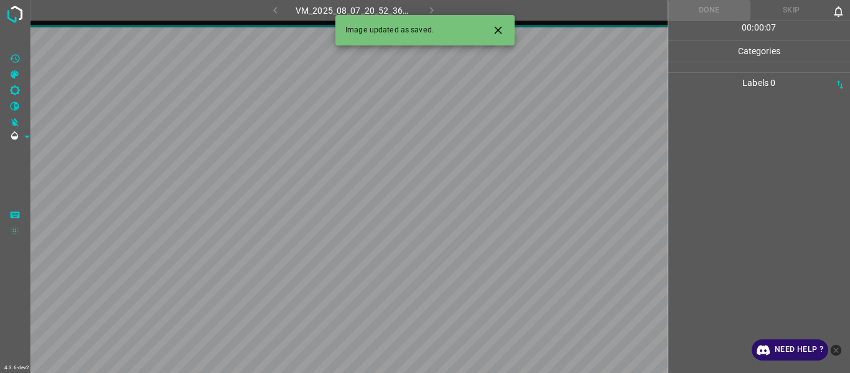
click at [501, 29] on icon "Close" at bounding box center [498, 30] width 13 height 13
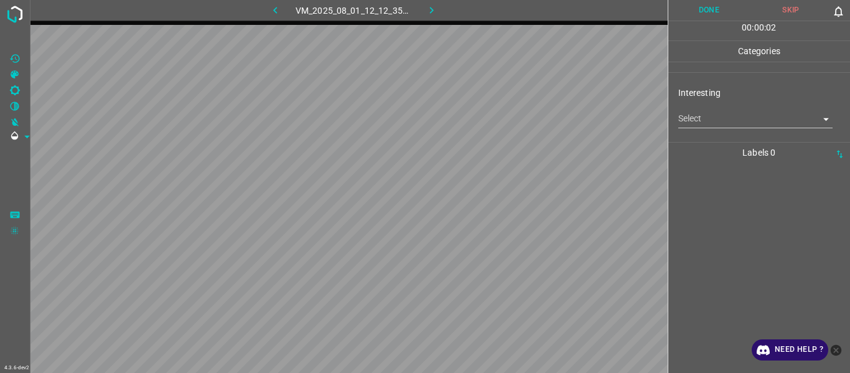
click at [521, 199] on div at bounding box center [759, 268] width 175 height 210
click at [521, 123] on body "4.3.6-dev2 VM_2025_08_01_12_12_35_775_01.gif Done Skip 0 00 : 00 : 02 Categorie…" at bounding box center [425, 186] width 850 height 373
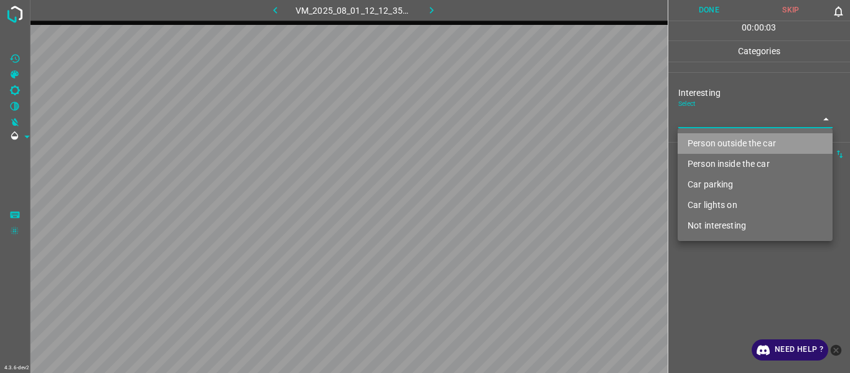
click at [521, 148] on li "Person outside the car" at bounding box center [755, 143] width 155 height 21
type input "Person outside the car"
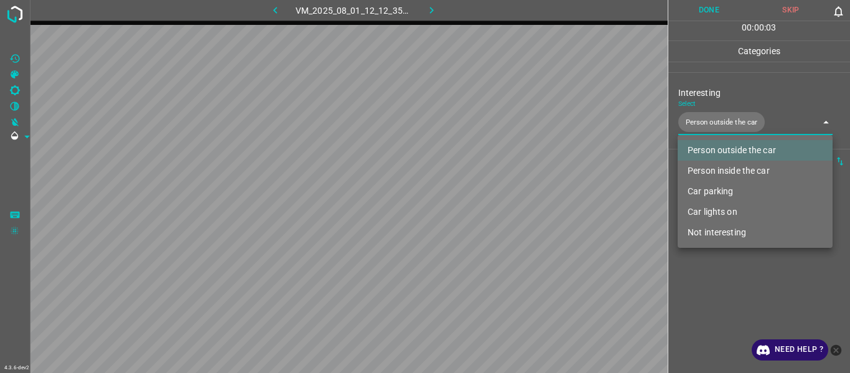
click at [521, 199] on div at bounding box center [425, 186] width 850 height 373
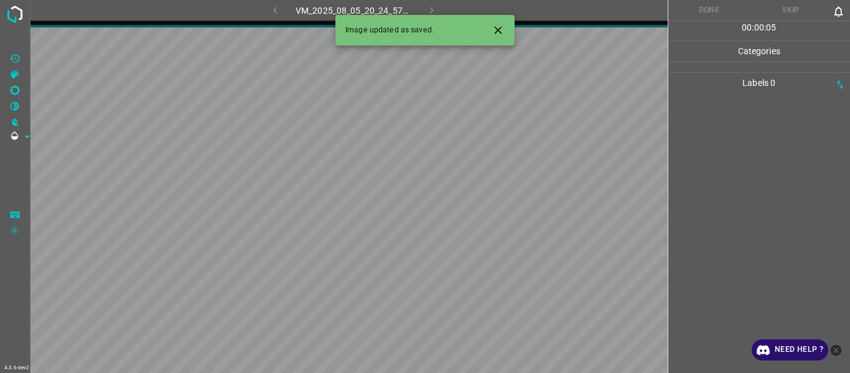
click at [495, 21] on button "Close" at bounding box center [498, 30] width 23 height 23
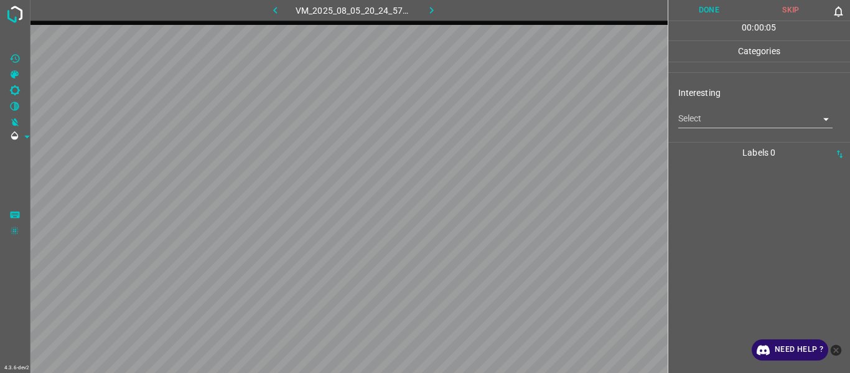
click at [521, 121] on body "4.3.6-dev2 VM_2025_08_05_20_24_57_220_03.gif Done Skip 0 00 : 00 : 05 Categorie…" at bounding box center [425, 186] width 850 height 373
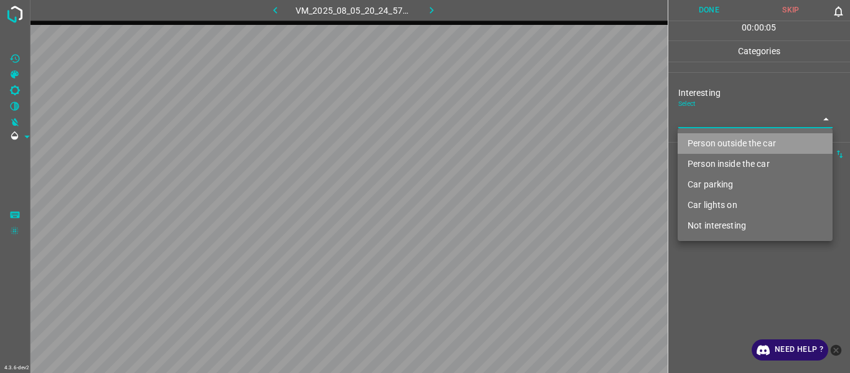
click at [521, 145] on li "Person outside the car" at bounding box center [755, 143] width 155 height 21
type input "Person outside the car"
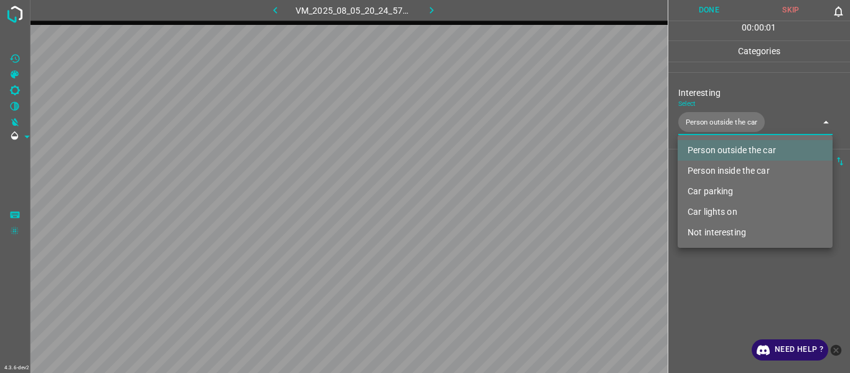
click at [521, 199] on div at bounding box center [425, 186] width 850 height 373
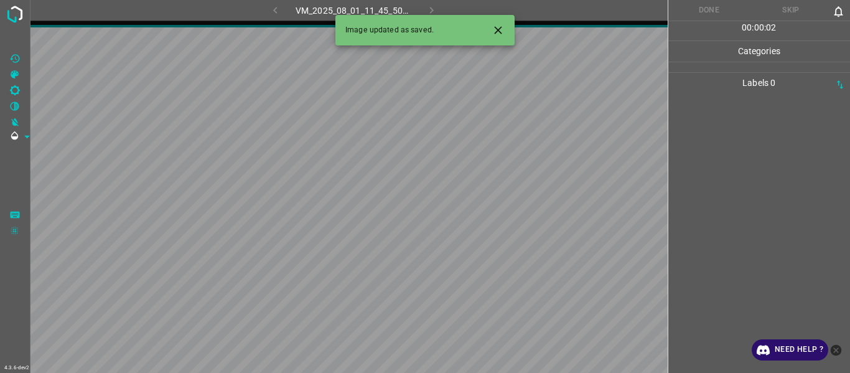
click at [496, 24] on icon "Close" at bounding box center [498, 30] width 13 height 13
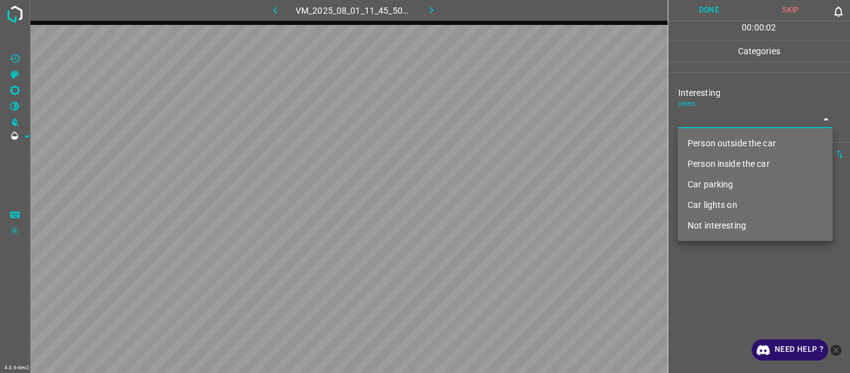
click at [521, 115] on body "4.3.6-dev2 VM_2025_08_01_11_45_50_425_04.gif Done Skip 0 00 : 00 : 02 Categorie…" at bounding box center [425, 186] width 850 height 373
click at [521, 149] on li "Person outside the car" at bounding box center [755, 143] width 155 height 21
type input "Person outside the car"
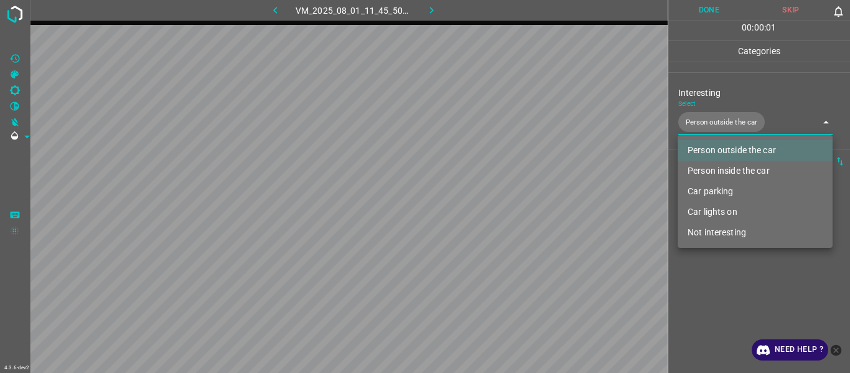
click at [521, 199] on div at bounding box center [425, 186] width 850 height 373
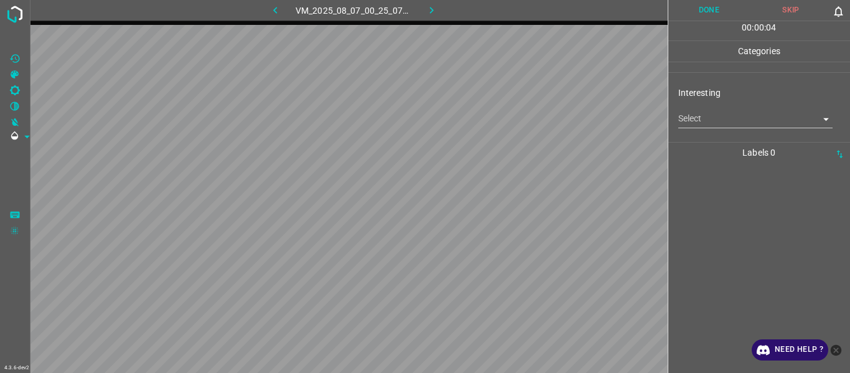
click at [521, 177] on div at bounding box center [759, 268] width 175 height 210
click at [521, 124] on body "4.3.6-dev2 VM_2025_08_07_00_25_07_962_00.gif Done Skip 0 00 : 00 : 04 Categorie…" at bounding box center [425, 186] width 850 height 373
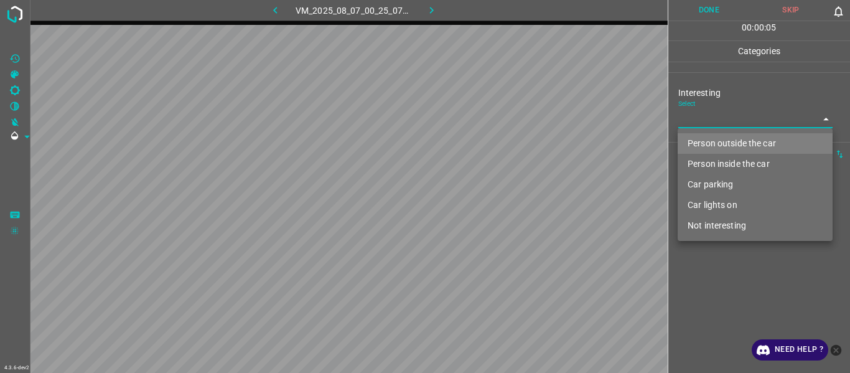
drag, startPoint x: 720, startPoint y: 146, endPoint x: 720, endPoint y: 202, distance: 56.0
click at [521, 148] on li "Person outside the car" at bounding box center [755, 143] width 155 height 21
type input "Person outside the car"
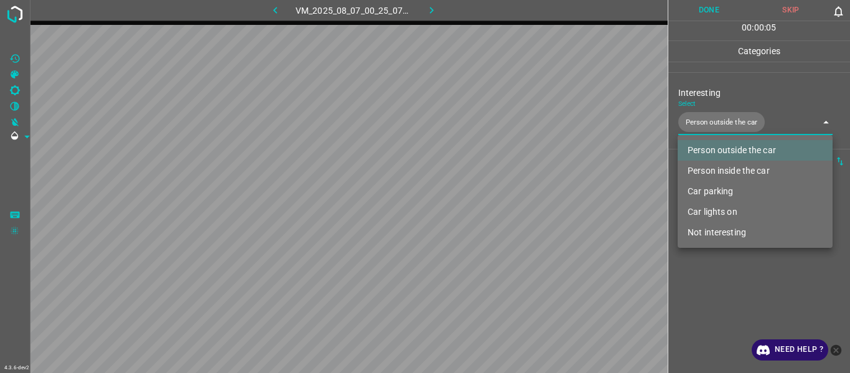
click at [521, 199] on div at bounding box center [425, 186] width 850 height 373
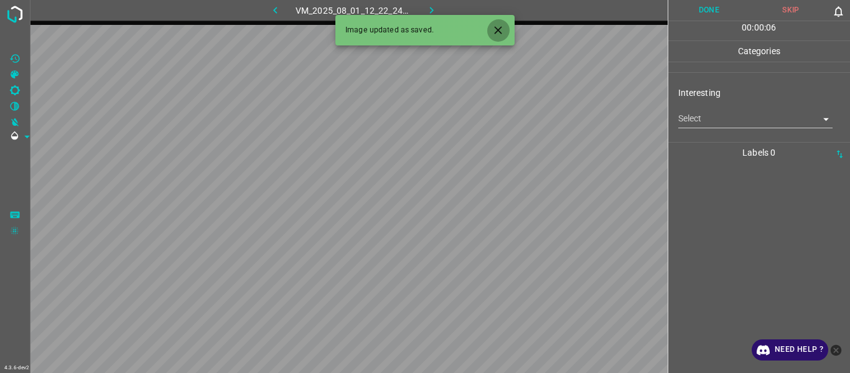
click at [495, 24] on icon "Close" at bounding box center [498, 30] width 13 height 13
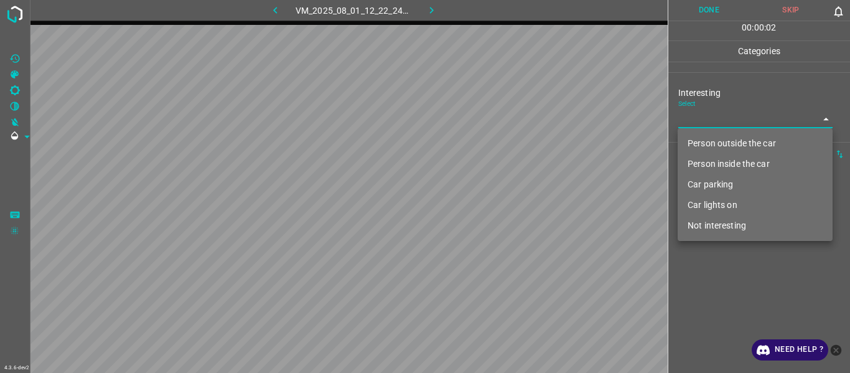
drag, startPoint x: 705, startPoint y: 110, endPoint x: 699, endPoint y: 138, distance: 28.1
click at [521, 115] on body "4.3.6-dev2 VM_2025_08_01_12_22_24_418_10.gif Done Skip 0 00 : 00 : 02 Categorie…" at bounding box center [425, 186] width 850 height 373
click at [521, 143] on li "Person outside the car" at bounding box center [755, 143] width 155 height 21
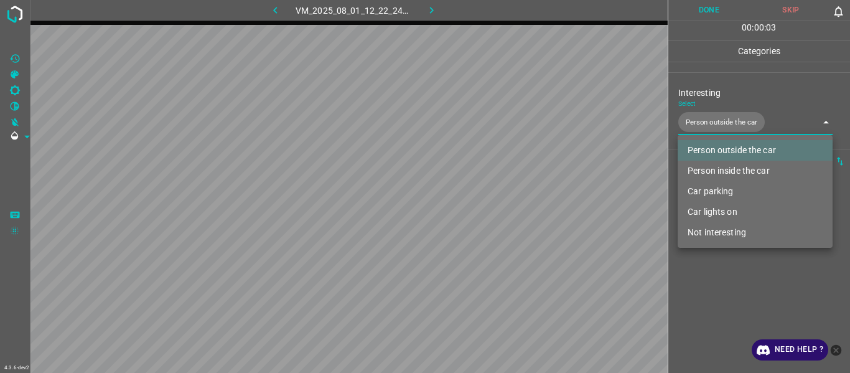
click at [521, 199] on div at bounding box center [425, 186] width 850 height 373
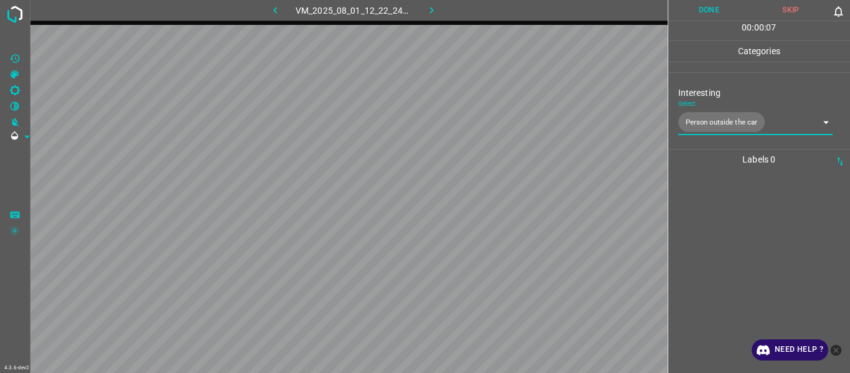
click at [521, 133] on body "4.3.6-dev2 VM_2025_08_01_12_22_24_418_10.gif Done Skip 0 00 : 00 : 07 Categorie…" at bounding box center [425, 186] width 850 height 373
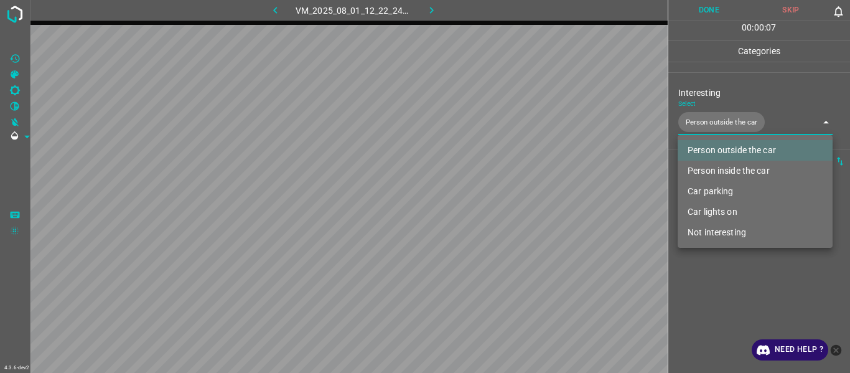
click at [521, 174] on li "Person inside the car" at bounding box center [755, 171] width 155 height 21
type input "Person outside the car,Person inside the car"
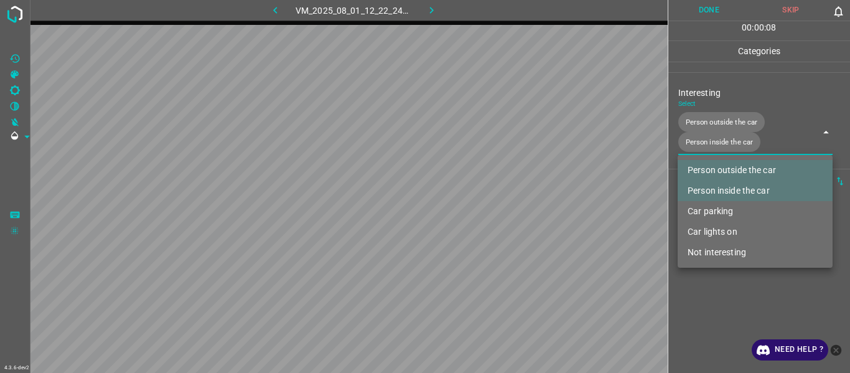
click at [521, 199] on div at bounding box center [425, 186] width 850 height 373
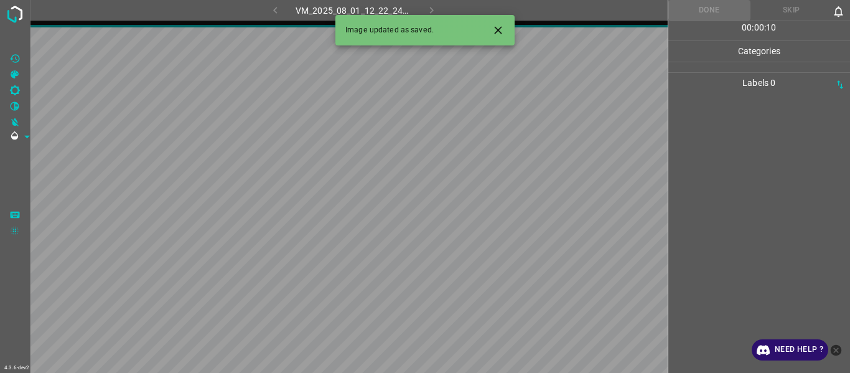
click at [501, 34] on icon "Close" at bounding box center [498, 30] width 13 height 13
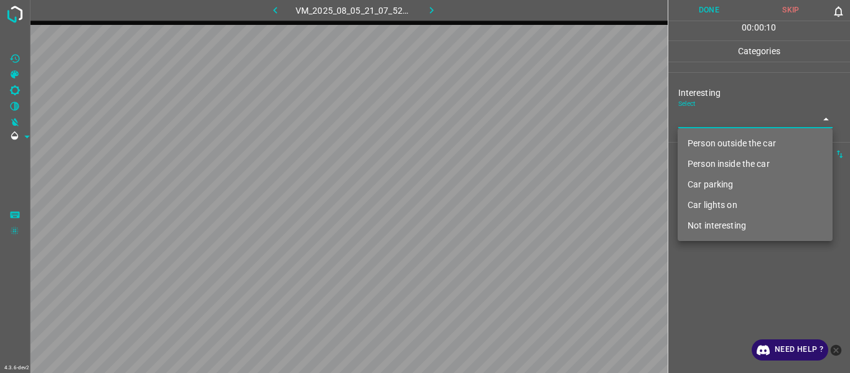
drag, startPoint x: 710, startPoint y: 113, endPoint x: 708, endPoint y: 121, distance: 9.1
click at [521, 114] on body "4.3.6-dev2 VM_2025_08_05_21_07_52_720_04.gif Done Skip 0 00 : 00 : 10 Categorie…" at bounding box center [425, 186] width 850 height 373
click at [521, 144] on li "Person outside the car" at bounding box center [755, 143] width 155 height 21
type input "Person outside the car"
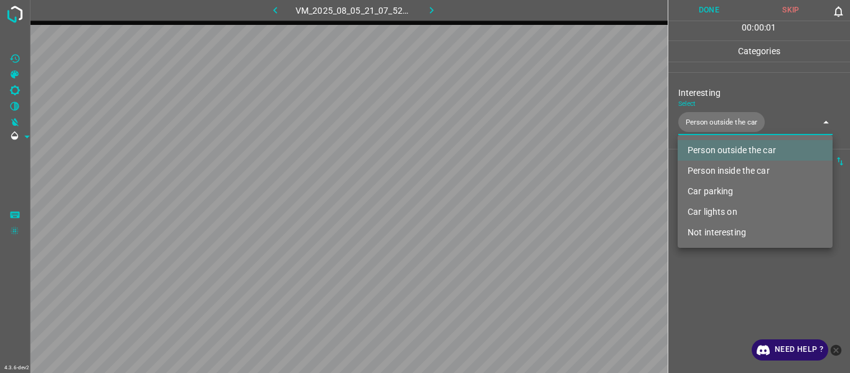
drag, startPoint x: 734, startPoint y: 272, endPoint x: 722, endPoint y: 275, distance: 12.7
click at [521, 199] on div at bounding box center [425, 186] width 850 height 373
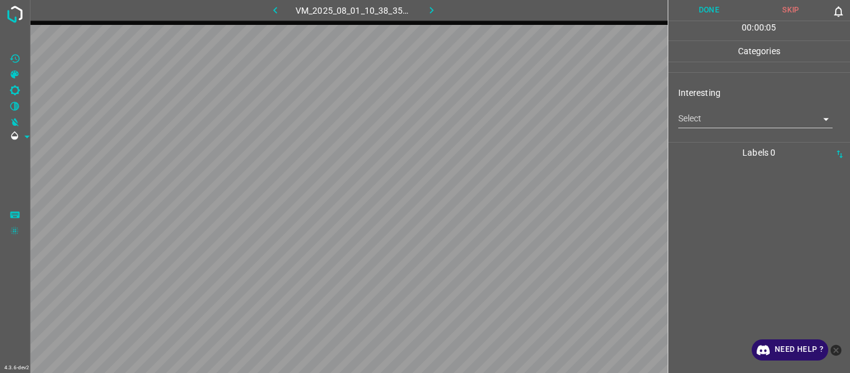
click at [521, 105] on div "Select ​" at bounding box center [756, 114] width 155 height 28
click at [521, 124] on body "4.3.6-dev2 VM_2025_08_01_10_38_35_337_00.gif Done Skip 0 00 : 00 : 06 Categorie…" at bounding box center [425, 186] width 850 height 373
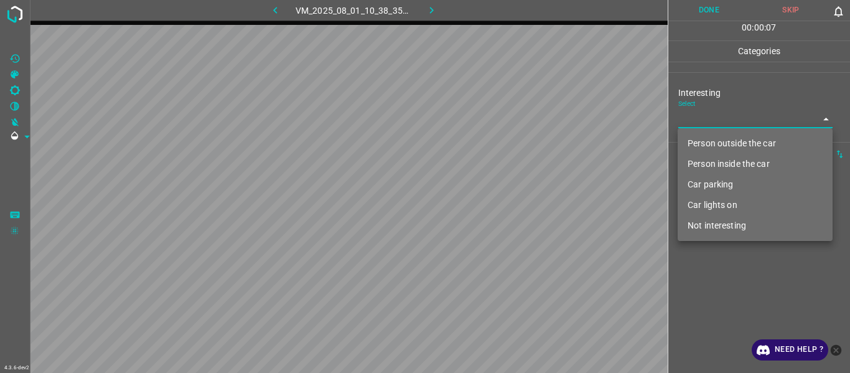
click at [521, 153] on li "Person outside the car" at bounding box center [755, 143] width 155 height 21
type input "Person outside the car"
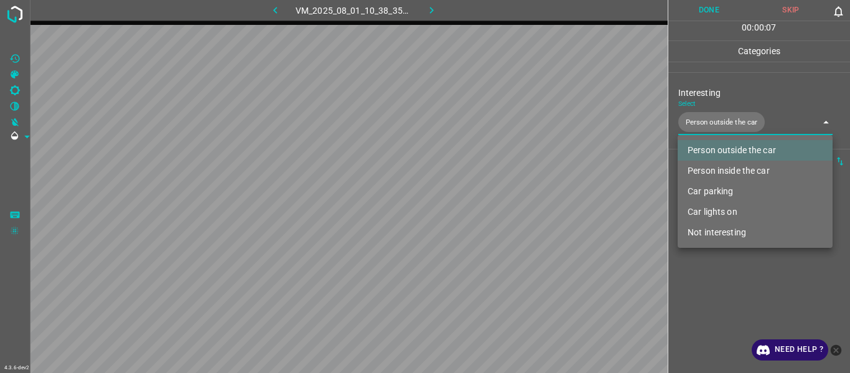
click at [521, 199] on div at bounding box center [425, 186] width 850 height 373
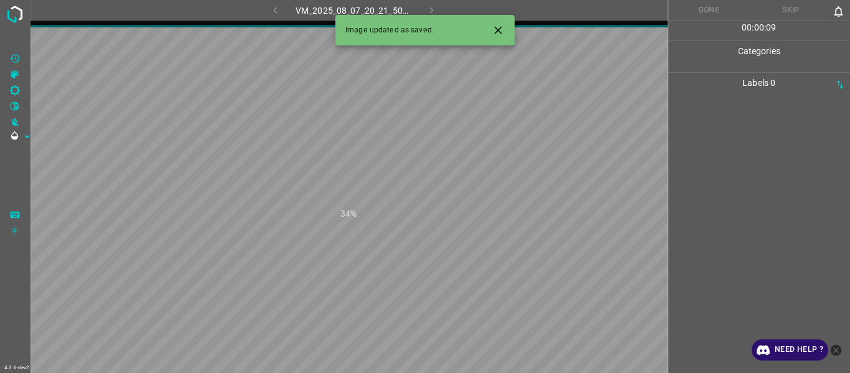
click at [494, 29] on icon "Close" at bounding box center [498, 30] width 13 height 13
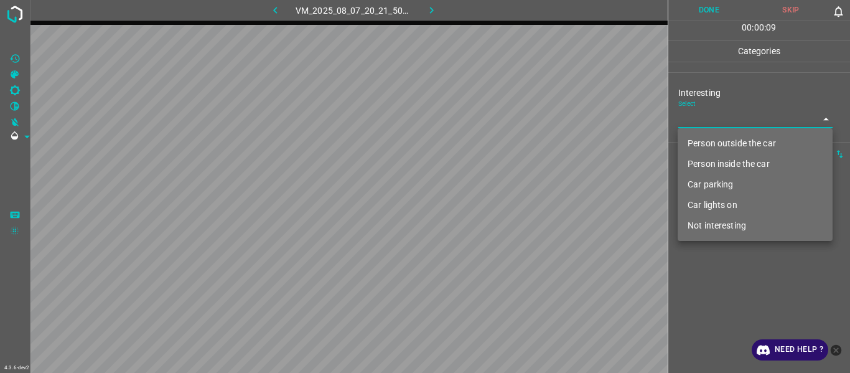
click at [521, 119] on body "4.3.6-dev2 VM_2025_08_07_20_21_50_444_08.gif Done Skip 0 00 : 00 : 09 Categorie…" at bounding box center [425, 186] width 850 height 373
click at [521, 145] on li "Person outside the car" at bounding box center [755, 143] width 155 height 21
type input "Person outside the car"
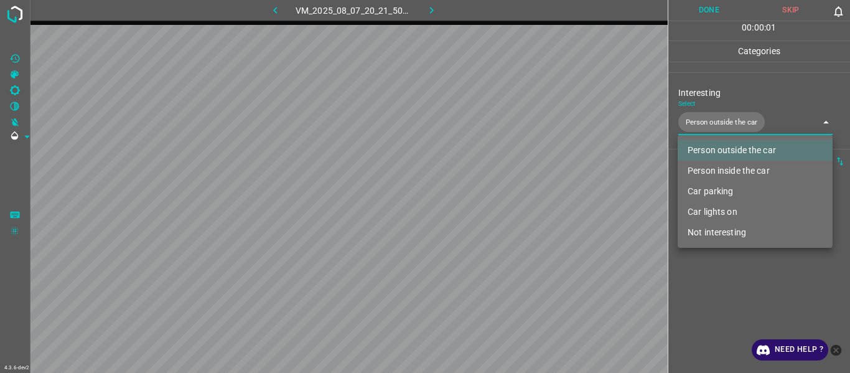
click at [521, 199] on div at bounding box center [425, 186] width 850 height 373
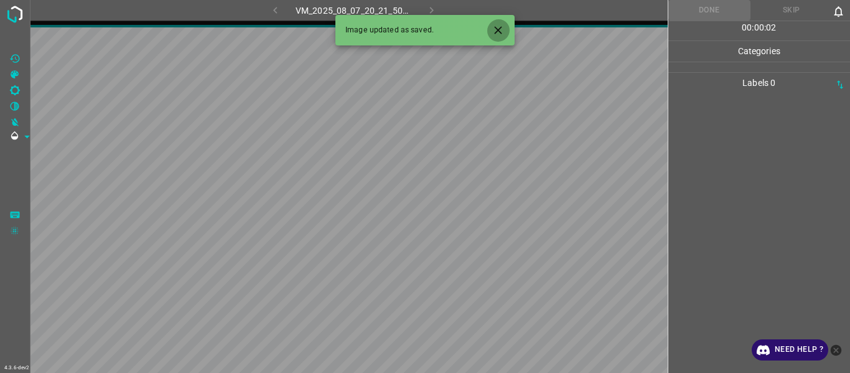
click at [506, 32] on button "Close" at bounding box center [498, 30] width 23 height 23
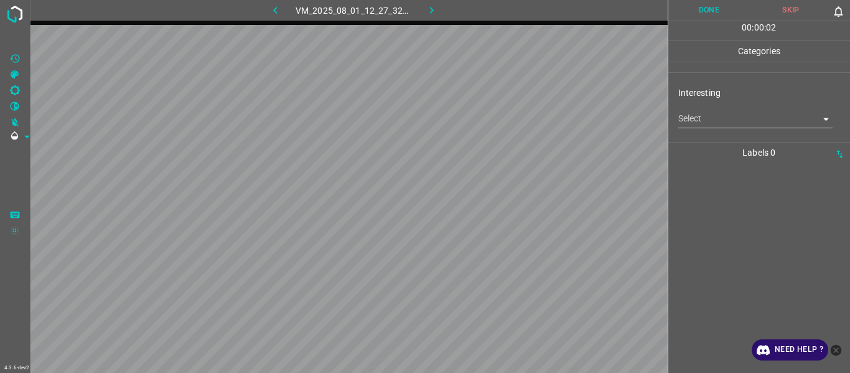
click at [521, 116] on body "4.3.6-dev2 VM_2025_08_01_12_27_32_696_00.gif Done Skip 0 00 : 00 : 02 Categorie…" at bounding box center [425, 186] width 850 height 373
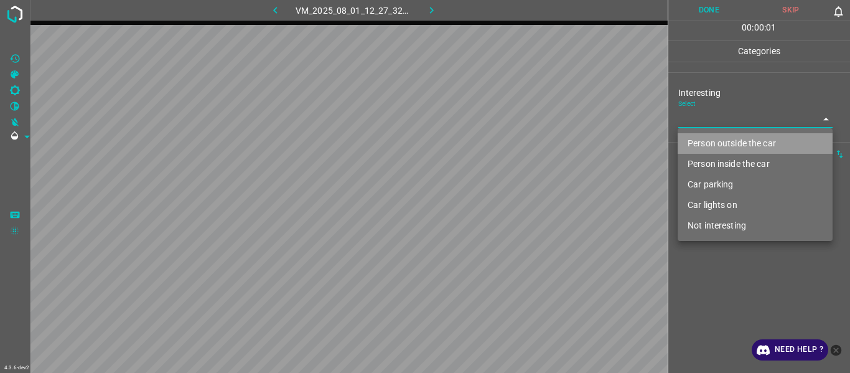
click at [521, 139] on li "Person outside the car" at bounding box center [755, 143] width 155 height 21
type input "Person outside the car"
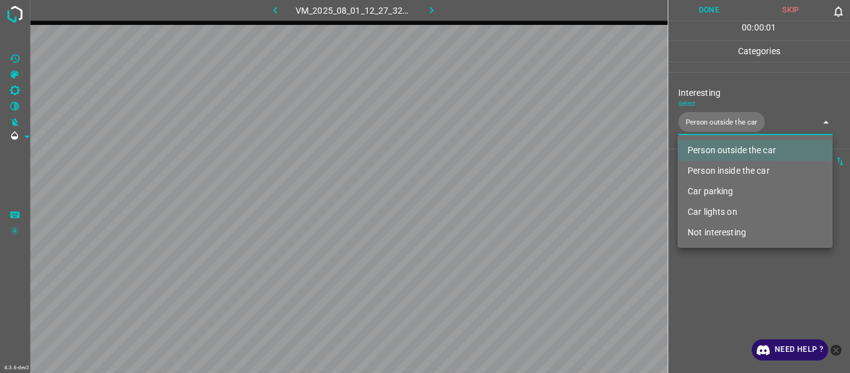
click at [521, 199] on div at bounding box center [425, 186] width 850 height 373
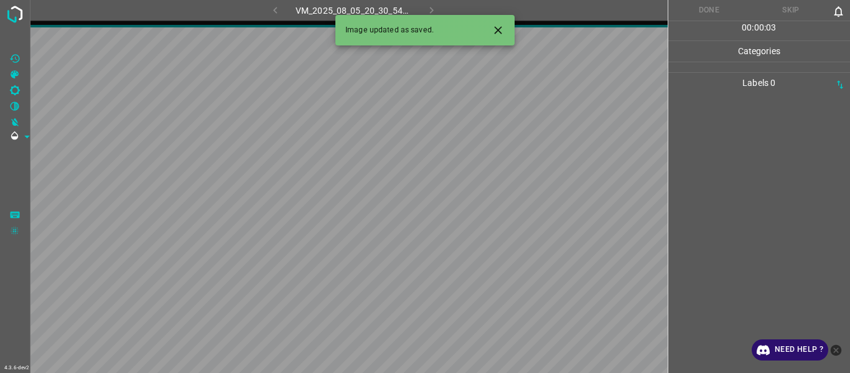
click at [504, 29] on icon "Close" at bounding box center [498, 30] width 13 height 13
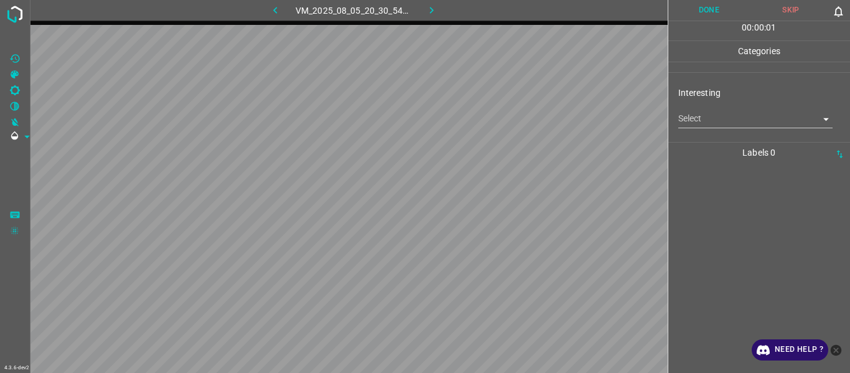
click at [521, 118] on body "4.3.6-dev2 VM_2025_08_05_20_30_54_331_06.gif Done Skip 0 00 : 00 : 01 Categorie…" at bounding box center [425, 186] width 850 height 373
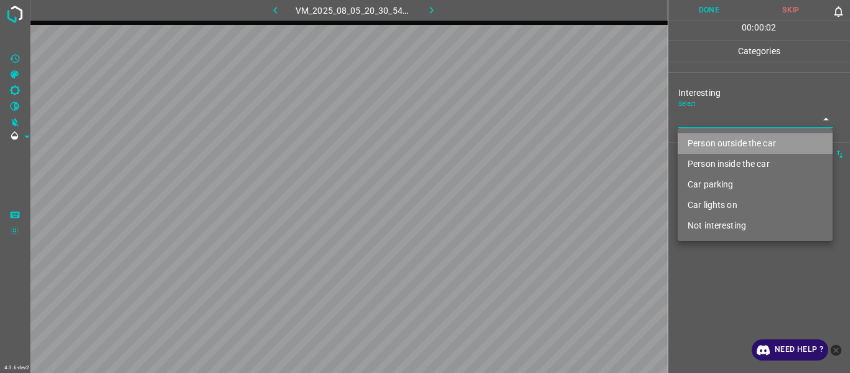
click at [521, 144] on li "Person outside the car" at bounding box center [755, 143] width 155 height 21
type input "Person outside the car"
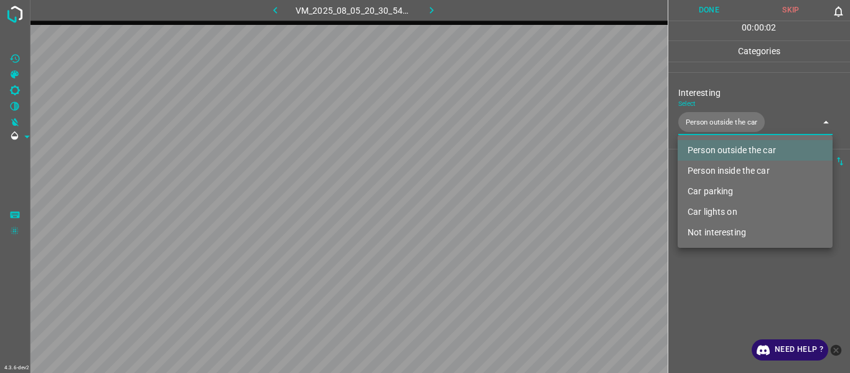
click at [521, 199] on div at bounding box center [425, 186] width 850 height 373
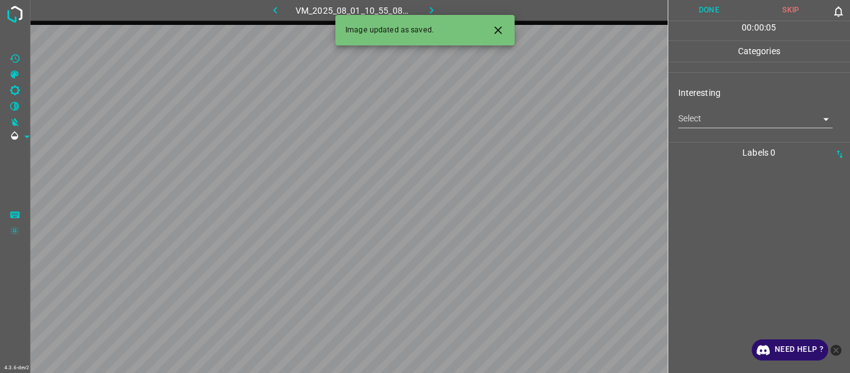
click at [521, 119] on body "4.3.6-dev2 VM_2025_08_01_10_55_08_960_02.gif Done Skip 0 00 : 00 : 05 Categorie…" at bounding box center [425, 186] width 850 height 373
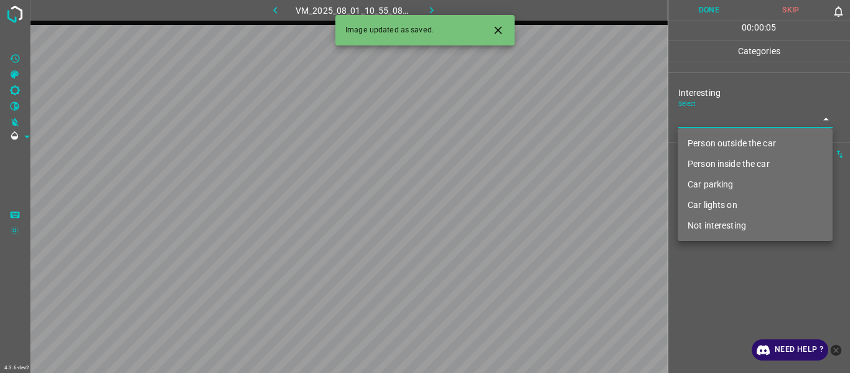
click at [521, 199] on li "Not interesting" at bounding box center [755, 225] width 155 height 21
type input "Not interesting"
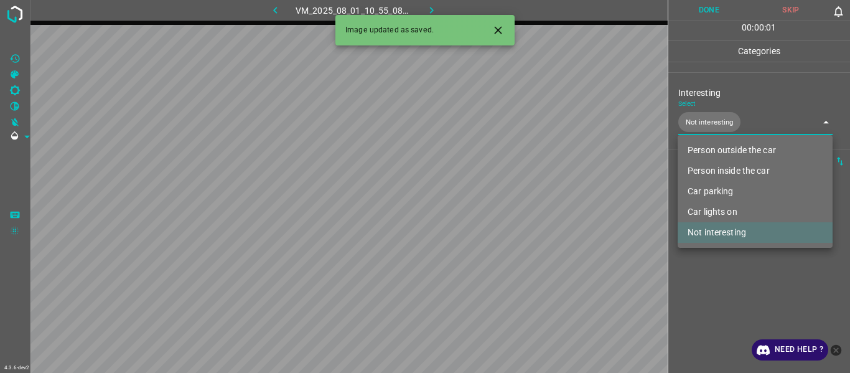
click at [521, 199] on div at bounding box center [425, 186] width 850 height 373
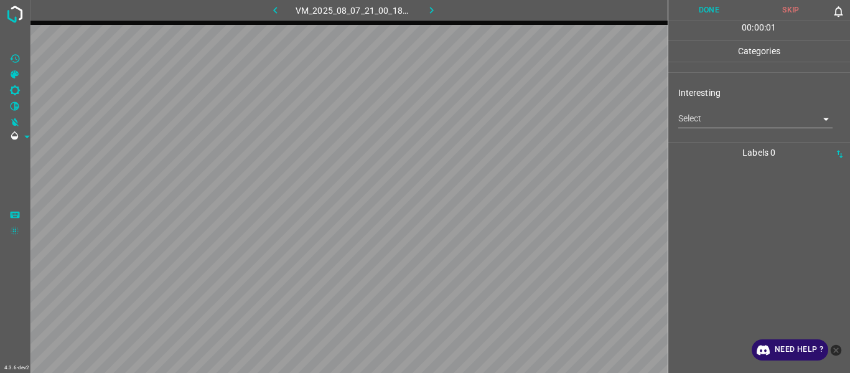
click at [521, 110] on body "4.3.6-dev2 VM_2025_08_07_21_00_18_785_02.gif Done Skip 0 00 : 00 : 01 Categorie…" at bounding box center [425, 186] width 850 height 373
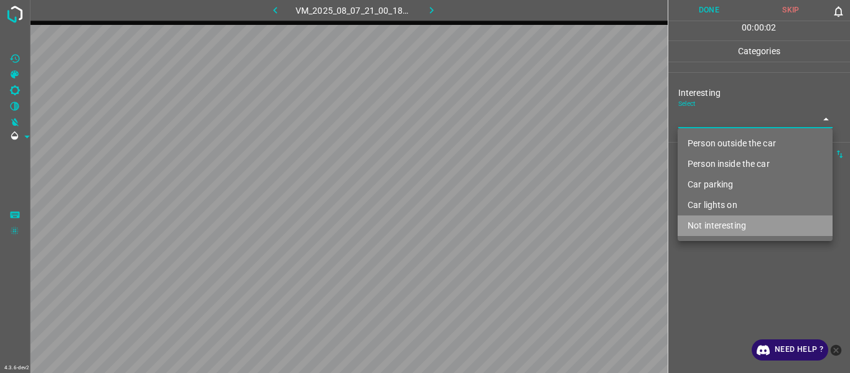
click at [521, 199] on li "Not interesting" at bounding box center [755, 225] width 155 height 21
type input "Not interesting"
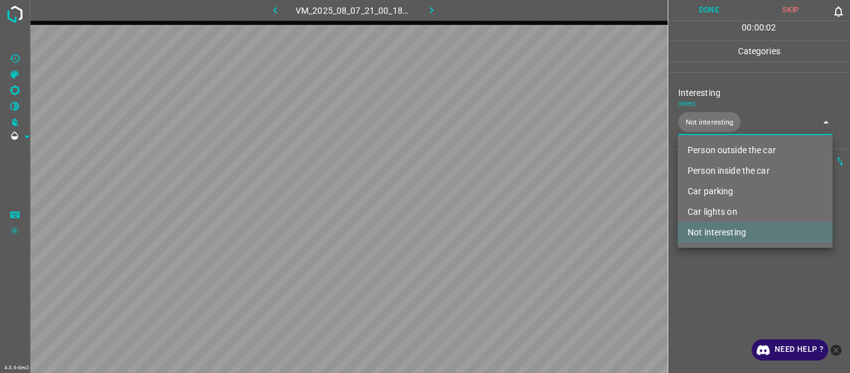
click at [521, 199] on div at bounding box center [425, 186] width 850 height 373
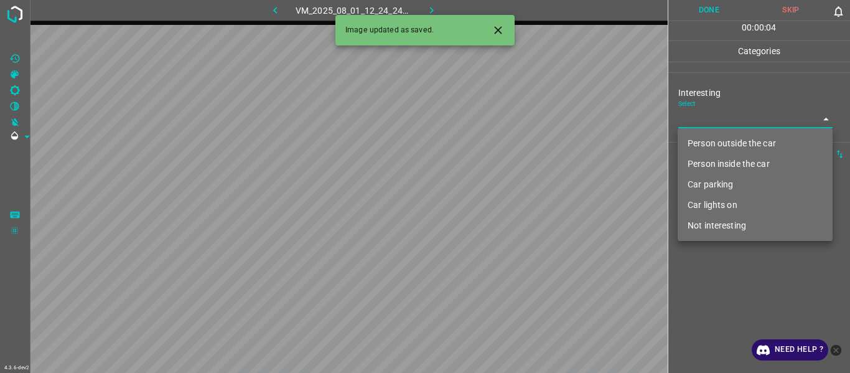
click at [521, 120] on body "4.3.6-dev2 VM_2025_08_01_12_24_24_815_00.gif Done Skip 0 00 : 00 : 04 Categorie…" at bounding box center [425, 186] width 850 height 373
click at [521, 151] on li "Person outside the car" at bounding box center [755, 143] width 155 height 21
type input "Person outside the car"
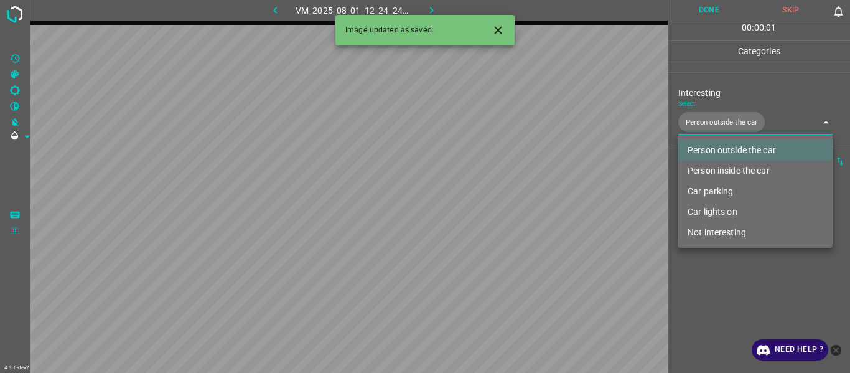
click at [521, 199] on div at bounding box center [425, 186] width 850 height 373
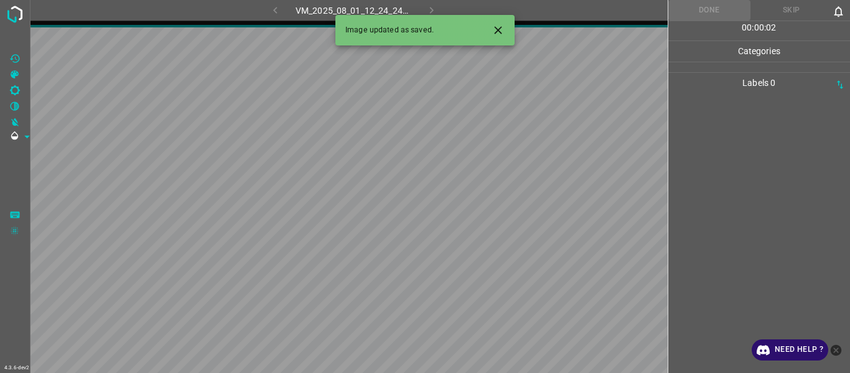
click at [502, 24] on icon "Close" at bounding box center [498, 30] width 13 height 13
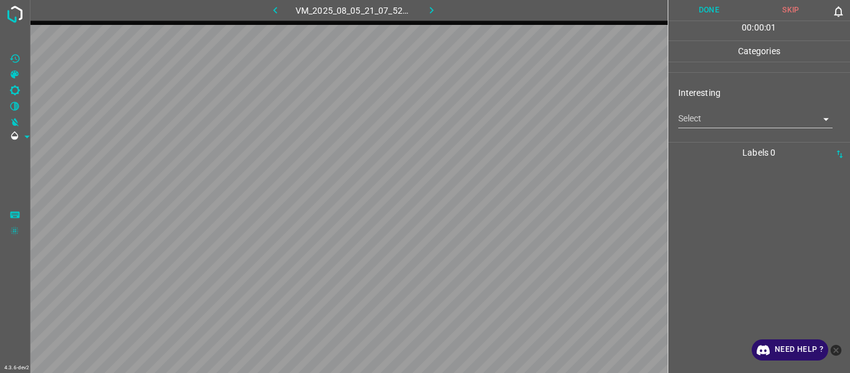
click at [521, 115] on body "4.3.6-dev2 VM_2025_08_05_21_07_52_720_02.gif Done Skip 0 00 : 00 : 01 Categorie…" at bounding box center [425, 186] width 850 height 373
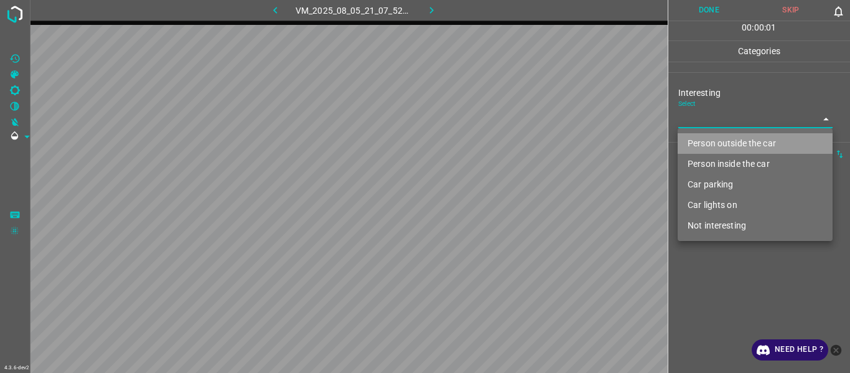
drag, startPoint x: 702, startPoint y: 146, endPoint x: 700, endPoint y: 233, distance: 87.2
click at [521, 148] on li "Person outside the car" at bounding box center [755, 143] width 155 height 21
type input "Person outside the car"
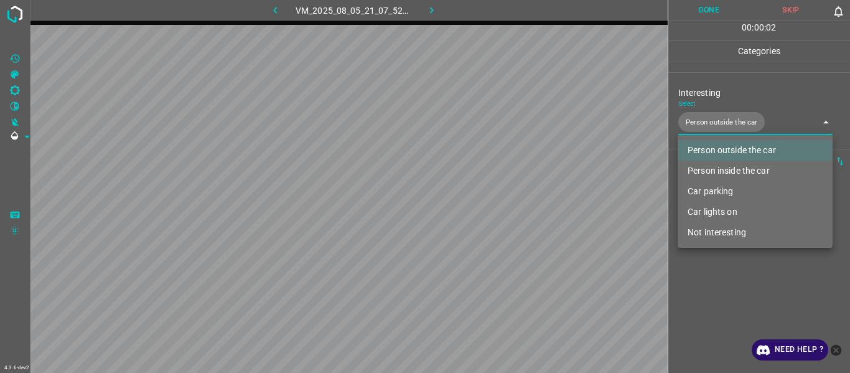
click at [521, 199] on div at bounding box center [425, 186] width 850 height 373
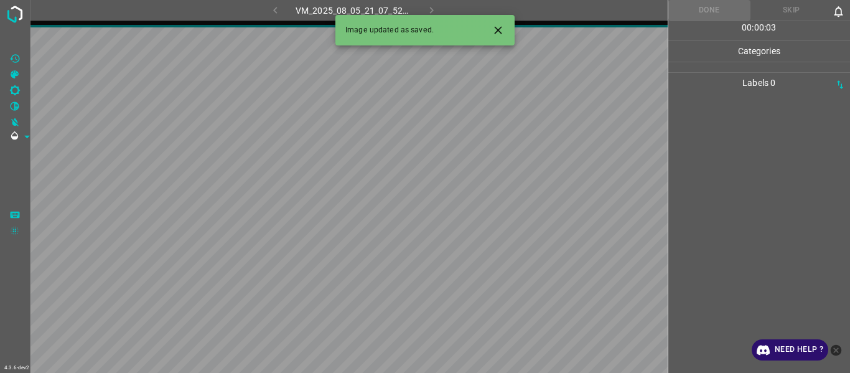
click at [502, 28] on icon "Close" at bounding box center [498, 30] width 13 height 13
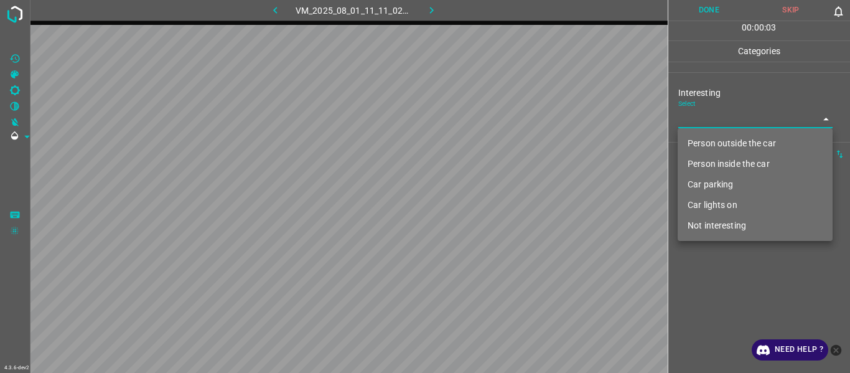
drag, startPoint x: 703, startPoint y: 118, endPoint x: 702, endPoint y: 138, distance: 20.0
click at [521, 121] on body "4.3.6-dev2 VM_2025_08_01_11_11_02_833_01.gif Done Skip 0 00 : 00 : 03 Categorie…" at bounding box center [425, 186] width 850 height 373
click at [521, 138] on li "Person outside the car" at bounding box center [755, 143] width 155 height 21
type input "Person outside the car"
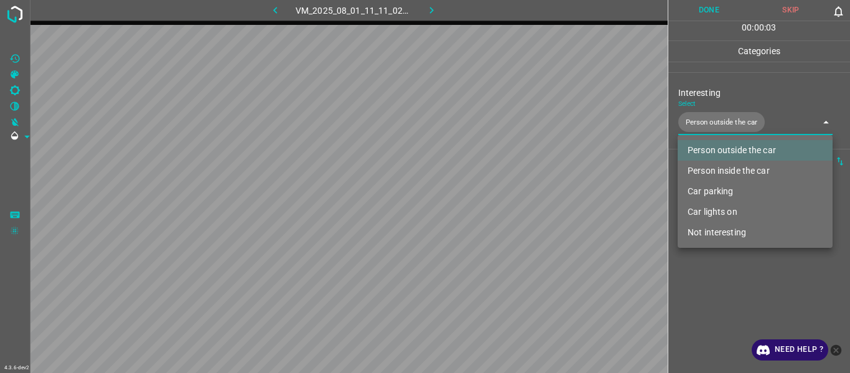
click at [521, 199] on div at bounding box center [425, 186] width 850 height 373
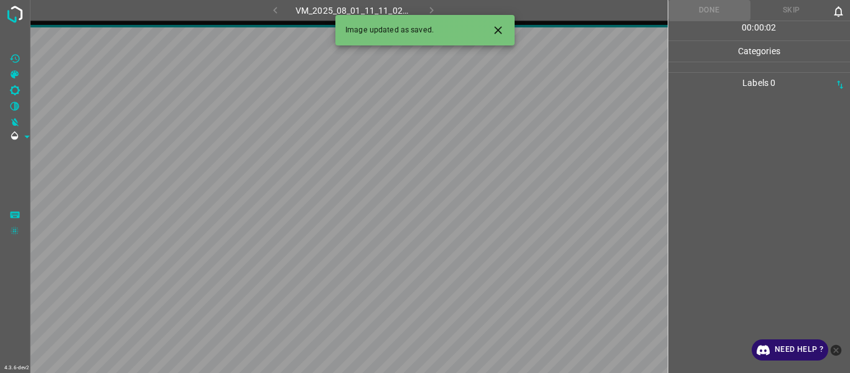
click at [499, 29] on icon "Close" at bounding box center [497, 29] width 7 height 7
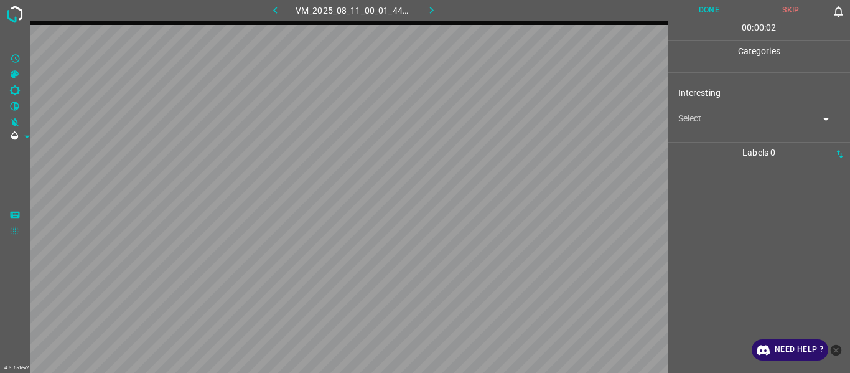
click at [521, 125] on body "4.3.6-dev2 VM_2025_08_11_00_01_44_567_02.gif Done Skip 0 00 : 00 : 02 Categorie…" at bounding box center [425, 186] width 850 height 373
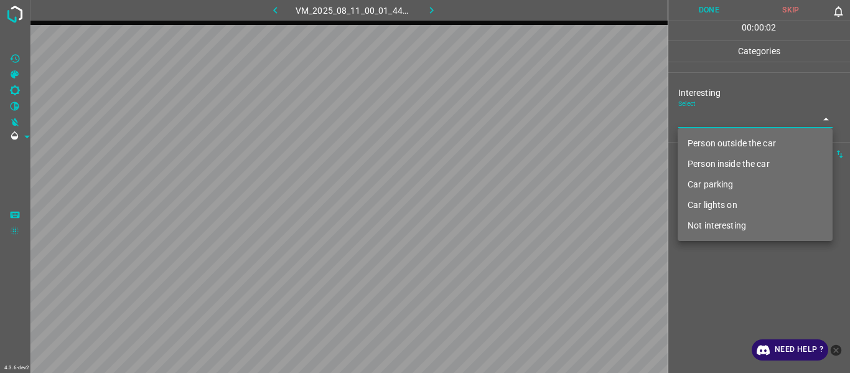
click at [521, 148] on li "Person outside the car" at bounding box center [755, 143] width 155 height 21
type input "Person outside the car"
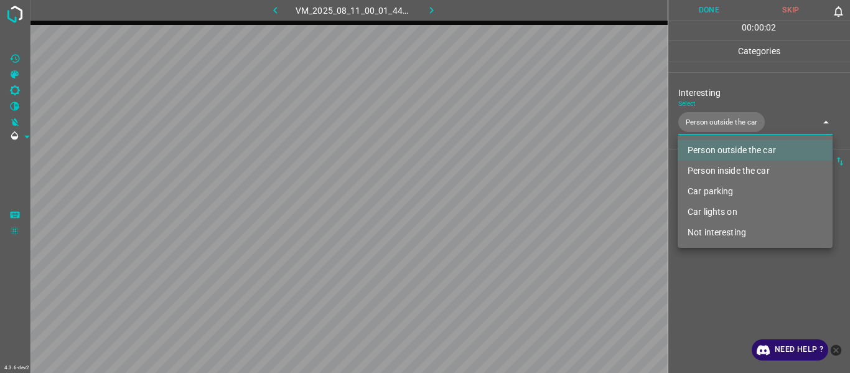
click at [521, 199] on div at bounding box center [425, 186] width 850 height 373
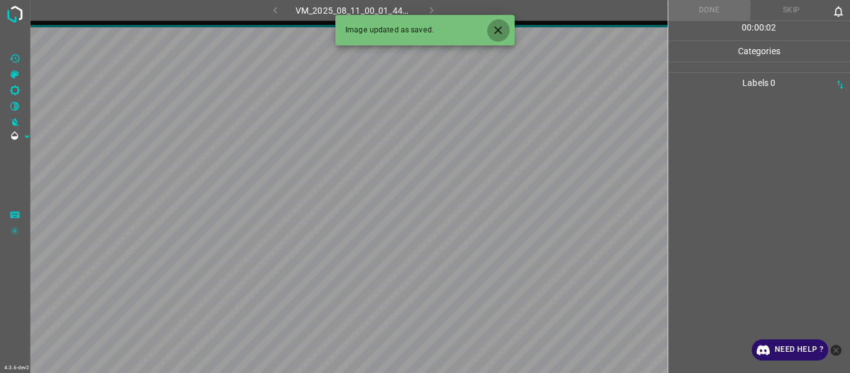
click at [500, 27] on icon "Close" at bounding box center [498, 30] width 13 height 13
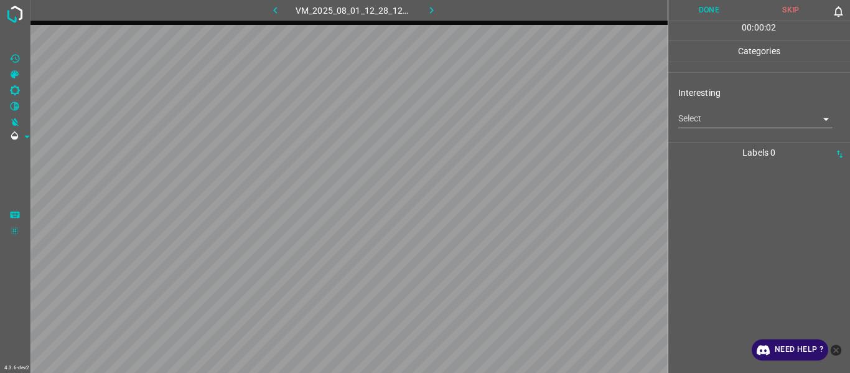
click at [521, 113] on body "4.3.6-dev2 VM_2025_08_01_12_28_12_823_01.gif Done Skip 0 00 : 00 : 02 Categorie…" at bounding box center [425, 186] width 850 height 373
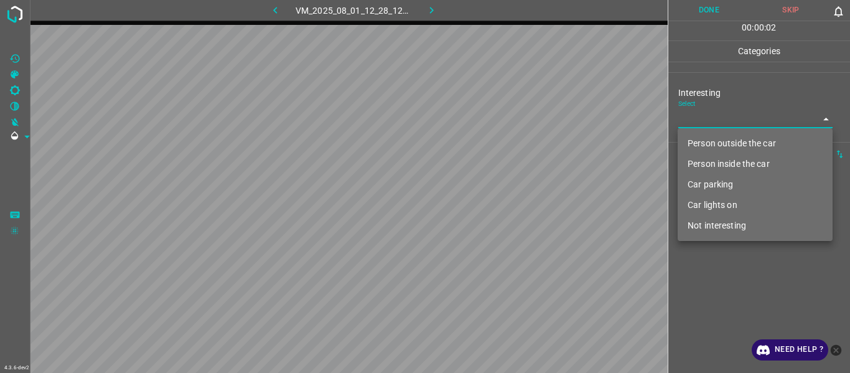
click at [521, 134] on ul "Person outside the car Person inside the car Car parking Car lights on Not inte…" at bounding box center [755, 184] width 155 height 113
click at [521, 140] on li "Person outside the car" at bounding box center [755, 143] width 155 height 21
type input "Person outside the car"
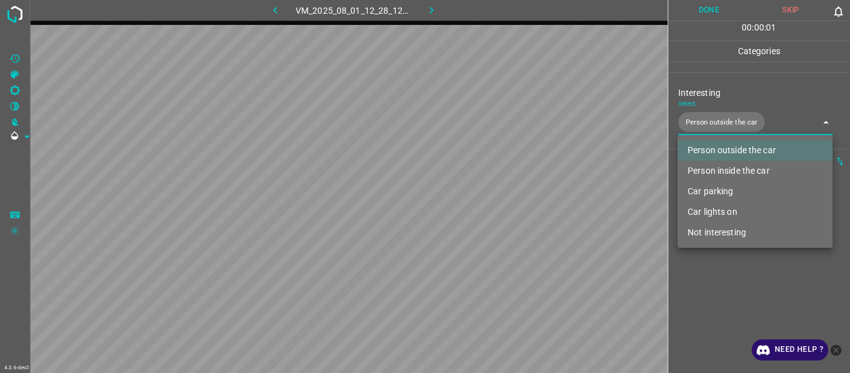
click at [521, 199] on div at bounding box center [425, 186] width 850 height 373
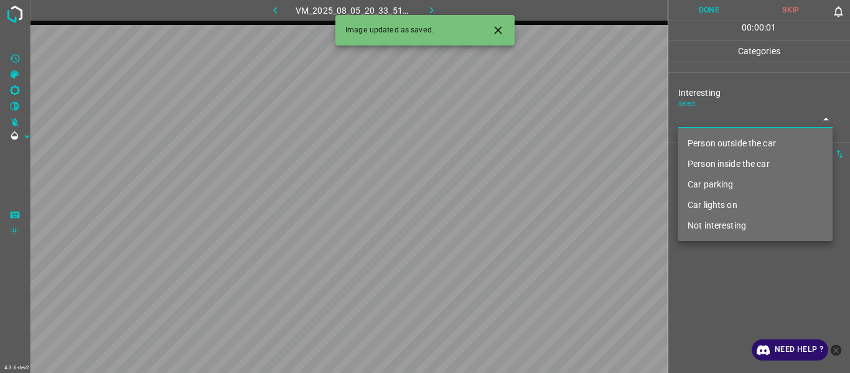
click at [521, 116] on body "4.3.6-dev2 VM_2025_08_05_20_33_51_115_04.gif Done Skip 0 00 : 00 : 01 Categorie…" at bounding box center [425, 186] width 850 height 373
drag, startPoint x: 707, startPoint y: 206, endPoint x: 699, endPoint y: 214, distance: 10.6
click at [521, 199] on li "Car lights on" at bounding box center [755, 205] width 155 height 21
type input "Car lights on"
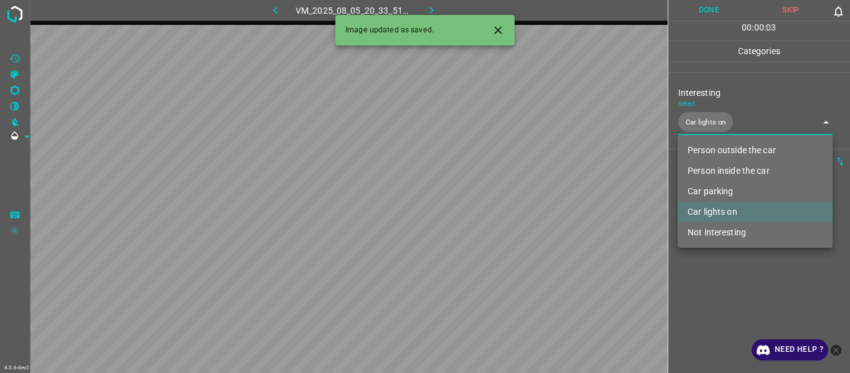
click at [521, 199] on div at bounding box center [425, 186] width 850 height 373
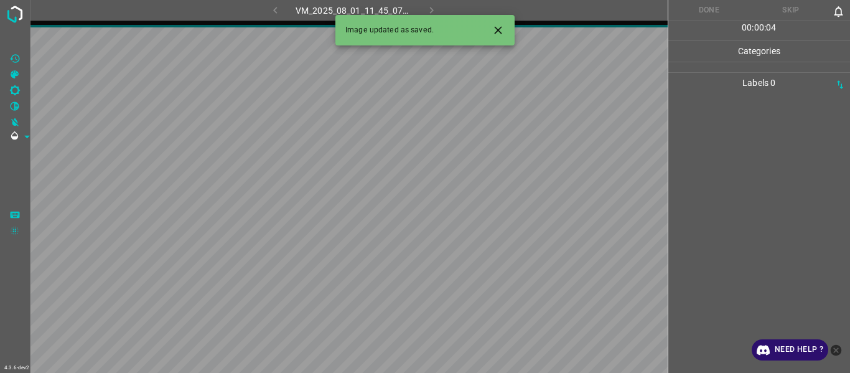
click at [500, 24] on icon "Close" at bounding box center [498, 30] width 13 height 13
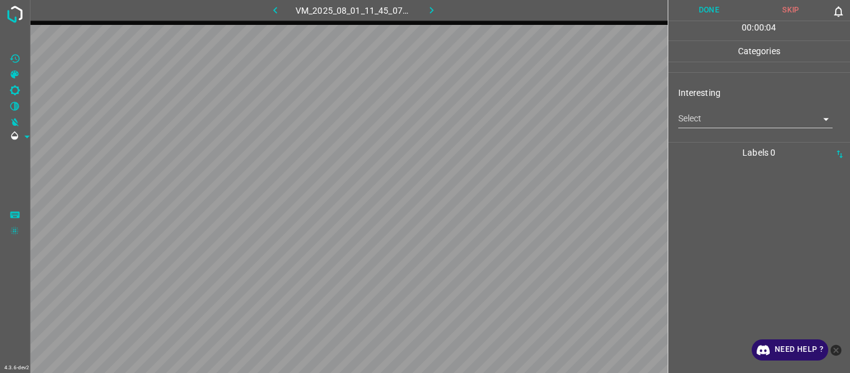
click at [521, 118] on body "4.3.6-dev2 VM_2025_08_01_11_45_07_297_01.gif Done Skip 0 00 : 00 : 04 Categorie…" at bounding box center [425, 186] width 850 height 373
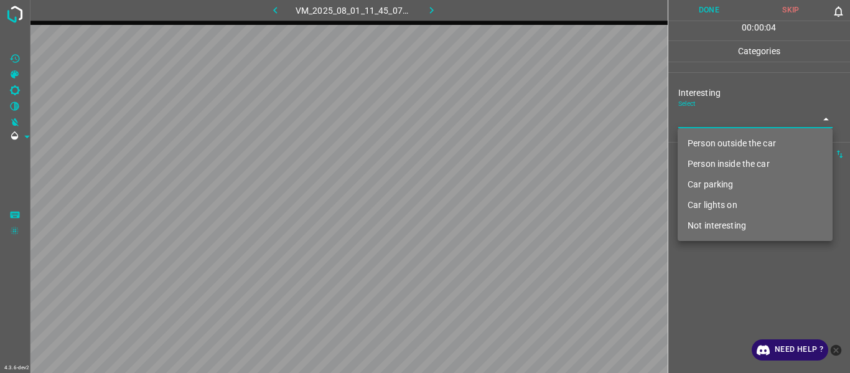
click at [521, 145] on li "Person outside the car" at bounding box center [755, 143] width 155 height 21
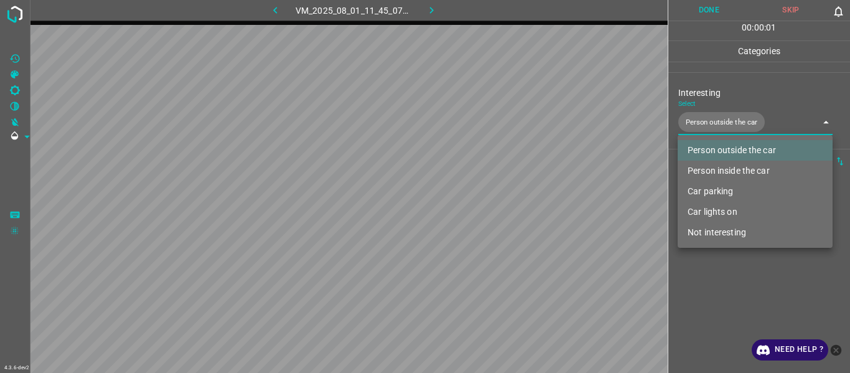
type input "Person outside the car"
click at [521, 199] on div at bounding box center [425, 186] width 850 height 373
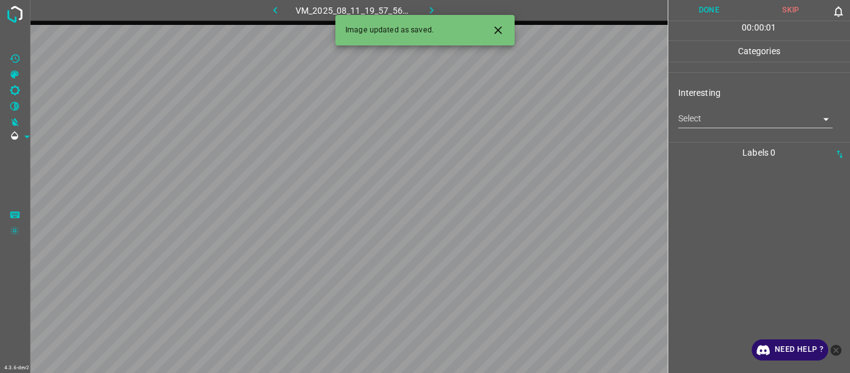
click at [521, 115] on body "4.3.6-dev2 VM_2025_08_11_19_57_56_175_02.gif Done Skip 0 00 : 00 : 01 Categorie…" at bounding box center [425, 186] width 850 height 373
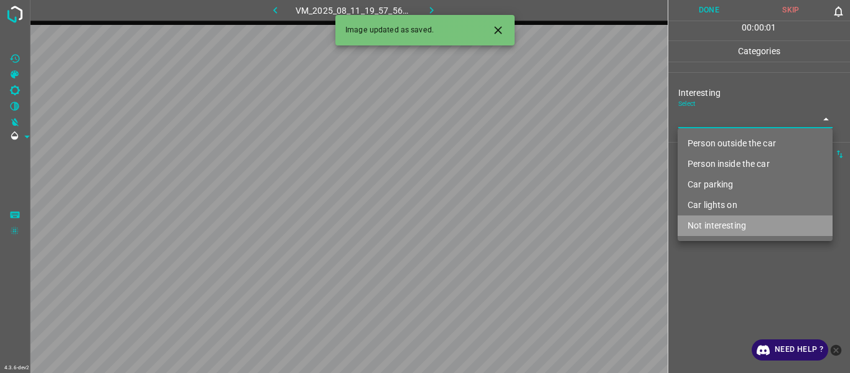
drag, startPoint x: 710, startPoint y: 217, endPoint x: 710, endPoint y: 227, distance: 10.0
click at [521, 199] on li "Not interesting" at bounding box center [755, 225] width 155 height 21
type input "Not interesting"
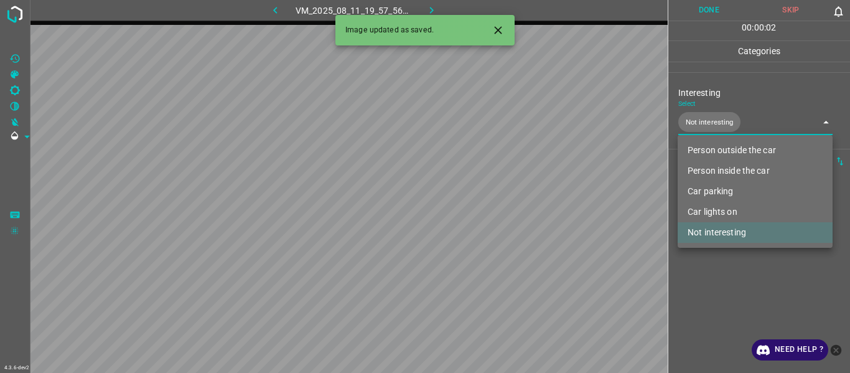
click at [521, 199] on div at bounding box center [425, 186] width 850 height 373
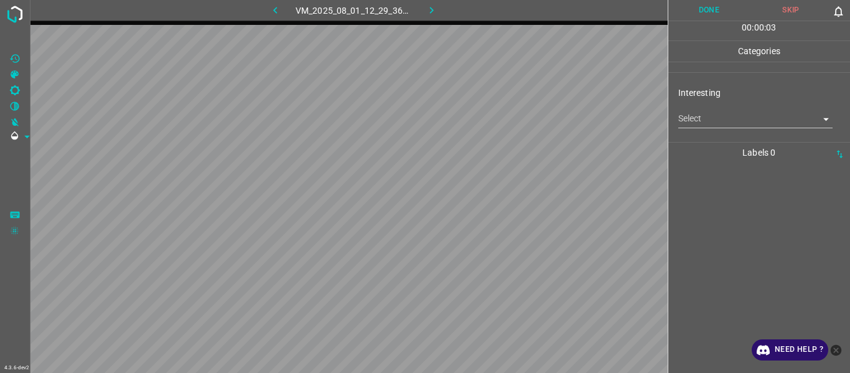
click at [521, 106] on div "Select ​" at bounding box center [756, 114] width 155 height 28
click at [521, 113] on body "4.3.6-dev2 VM_2025_08_01_12_29_36_407_03.gif Done Skip 0 00 : 00 : 01 Categorie…" at bounding box center [425, 186] width 850 height 373
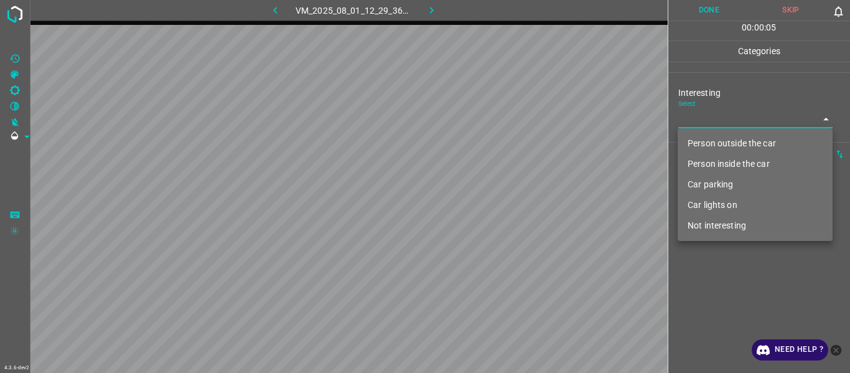
click at [521, 185] on li "Car parking" at bounding box center [755, 184] width 155 height 21
type input "Car parking"
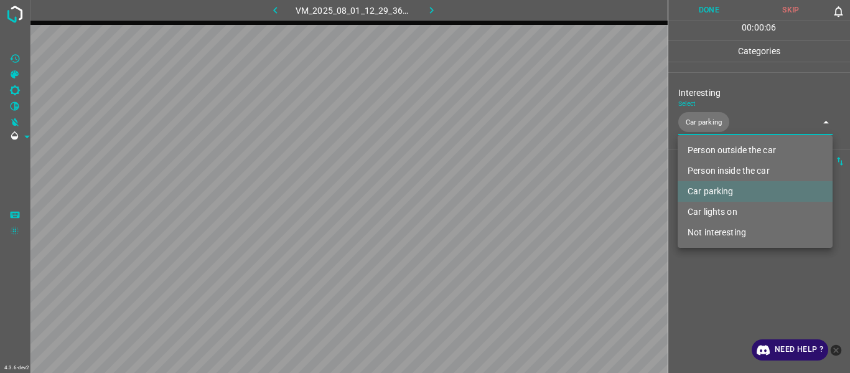
click at [521, 199] on div at bounding box center [425, 186] width 850 height 373
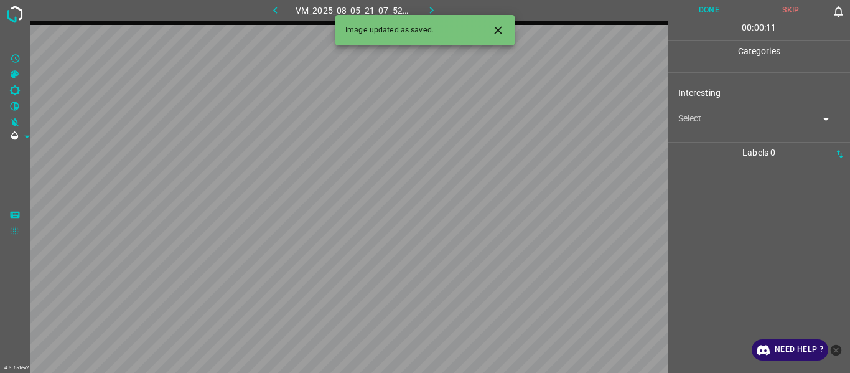
click at [521, 114] on body "4.3.6-dev2 VM_2025_08_05_21_07_52_720_03.gif Done Skip 0 00 : 00 : 11 Categorie…" at bounding box center [425, 186] width 850 height 373
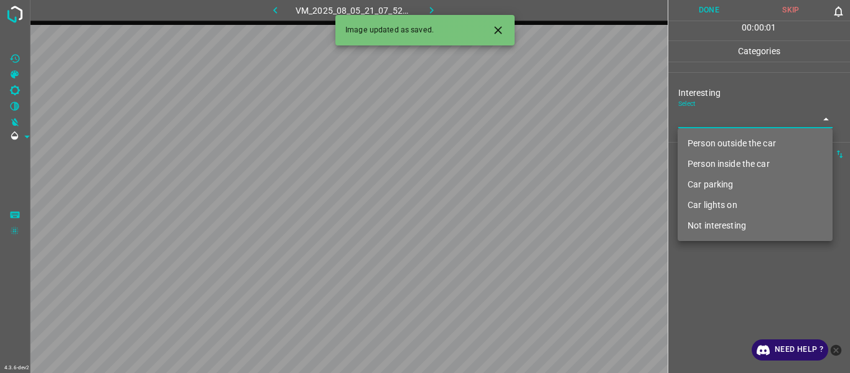
click at [521, 146] on li "Person outside the car" at bounding box center [755, 143] width 155 height 21
type input "Person outside the car"
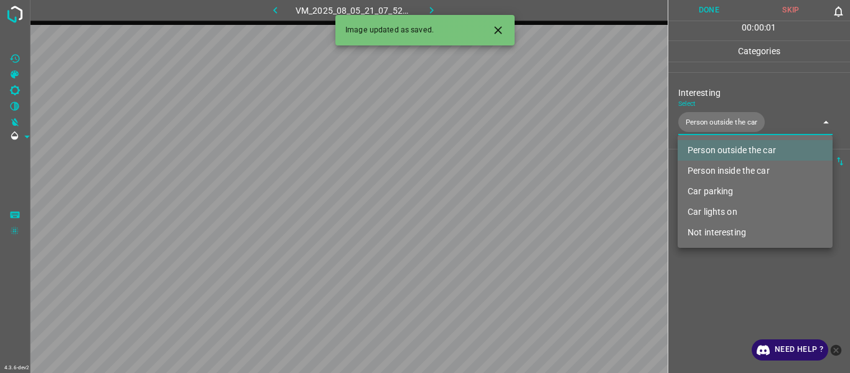
click at [521, 199] on div at bounding box center [425, 186] width 850 height 373
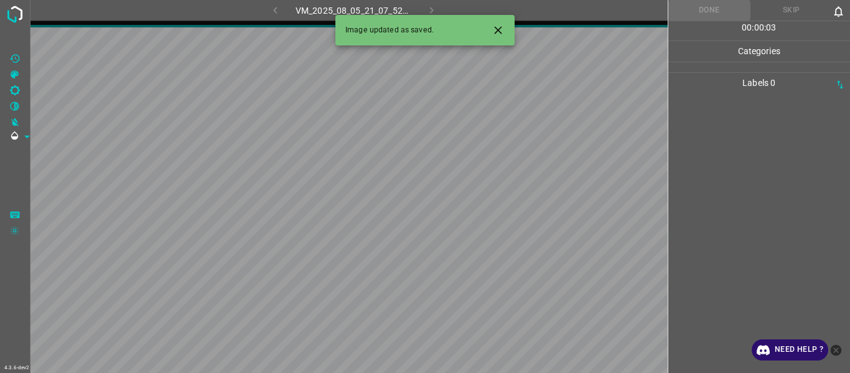
click at [499, 27] on icon "Close" at bounding box center [498, 30] width 13 height 13
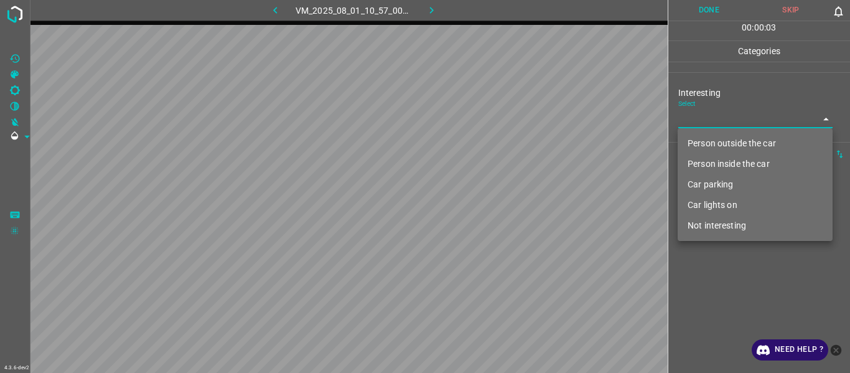
click at [521, 114] on body "4.3.6-dev2 VM_2025_08_01_10_57_00_350_03.gif Done Skip 0 00 : 00 : 03 Categorie…" at bounding box center [425, 186] width 850 height 373
drag, startPoint x: 739, startPoint y: 206, endPoint x: 712, endPoint y: 236, distance: 40.5
click at [521, 199] on li "Car lights on" at bounding box center [755, 205] width 155 height 21
type input "Car lights on"
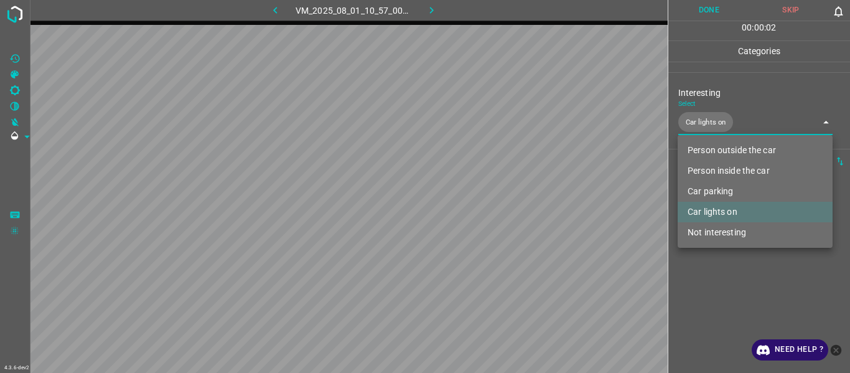
click at [521, 199] on div at bounding box center [425, 186] width 850 height 373
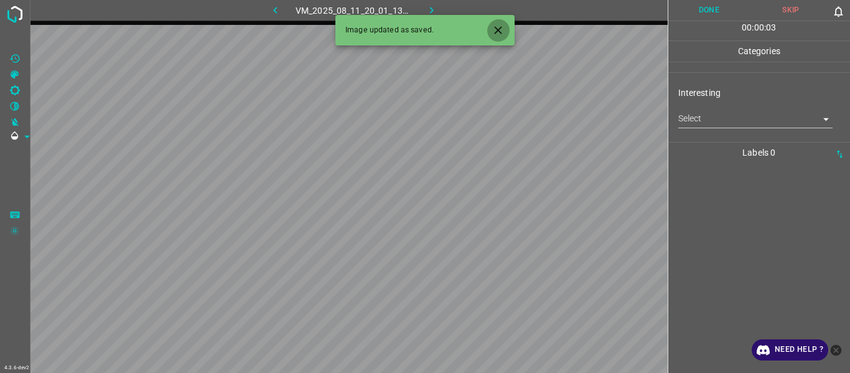
click at [490, 28] on button "Close" at bounding box center [498, 30] width 23 height 23
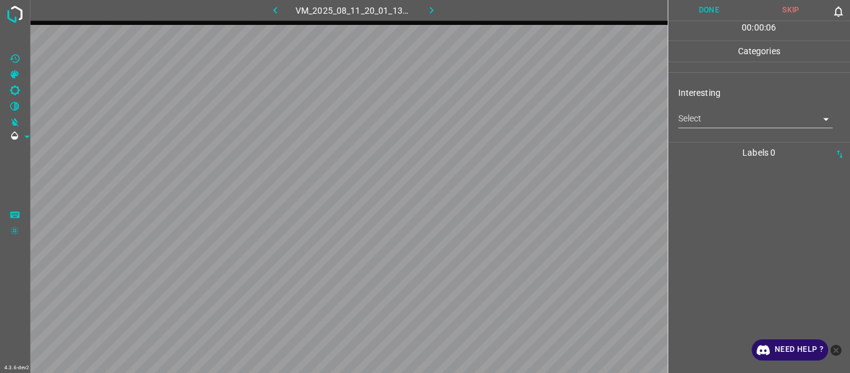
click at [521, 123] on body "4.3.6-dev2 VM_2025_08_11_20_01_13_776_09.gif Done Skip 0 00 : 00 : 06 Categorie…" at bounding box center [425, 186] width 850 height 373
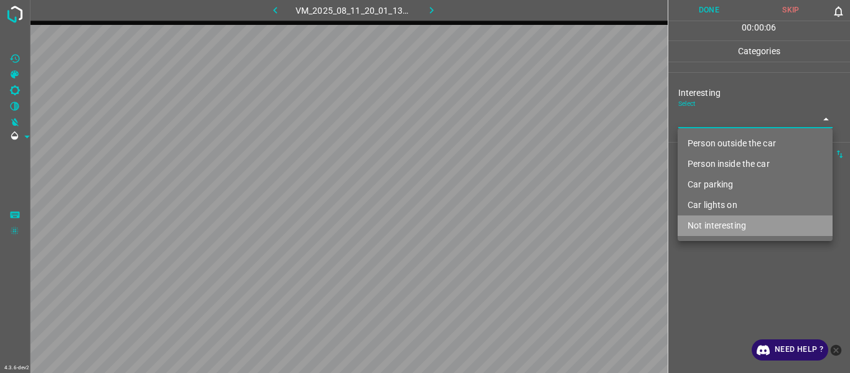
drag, startPoint x: 722, startPoint y: 224, endPoint x: 723, endPoint y: 265, distance: 41.1
click at [521, 199] on li "Not interesting" at bounding box center [755, 225] width 155 height 21
type input "Not interesting"
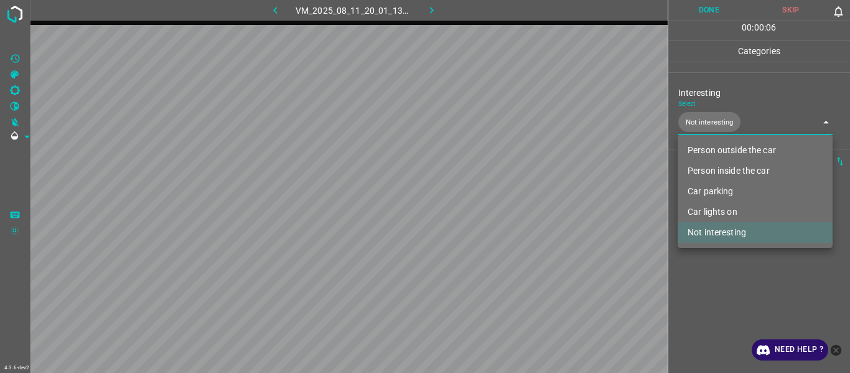
click at [521, 199] on div at bounding box center [425, 186] width 850 height 373
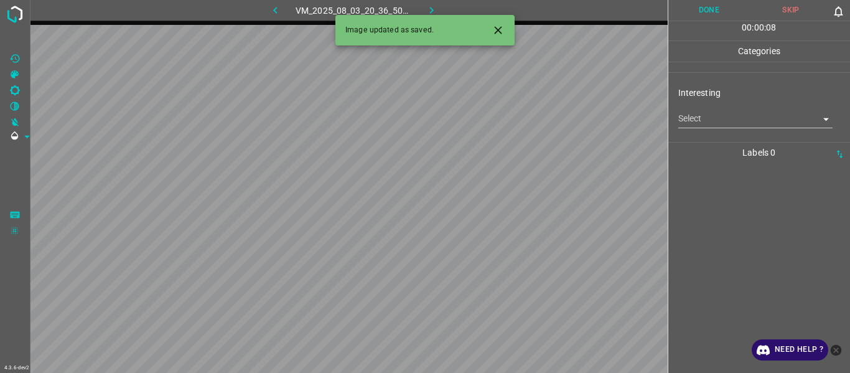
click at [502, 34] on icon "Close" at bounding box center [498, 30] width 13 height 13
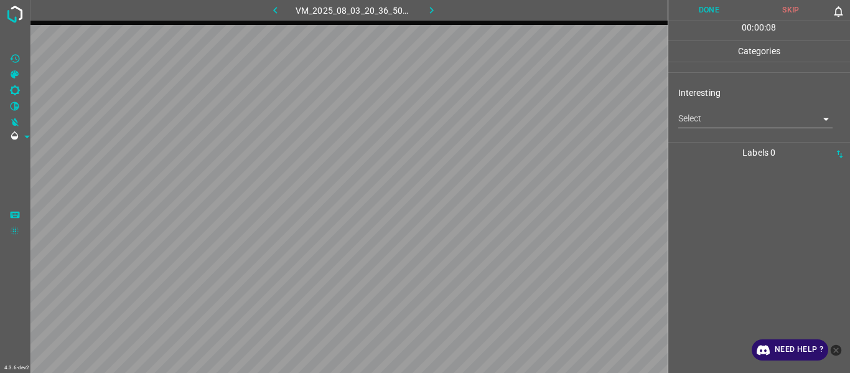
click at [521, 120] on body "4.3.6-dev2 VM_2025_08_03_20_36_50_332_01.gif Done Skip 0 00 : 00 : 08 Categorie…" at bounding box center [425, 186] width 850 height 373
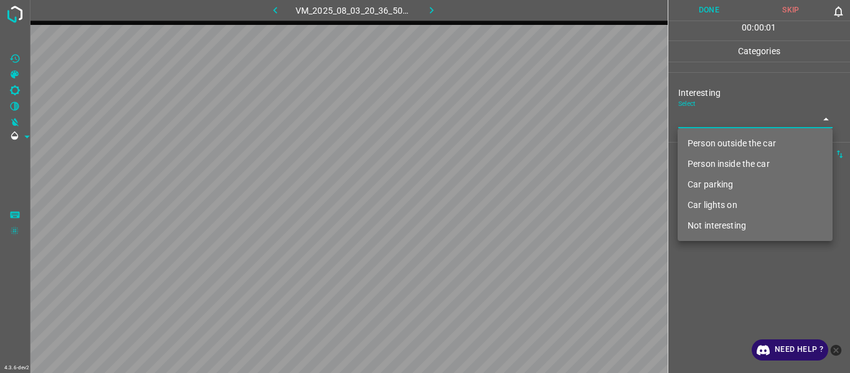
click at [521, 149] on li "Person outside the car" at bounding box center [755, 143] width 155 height 21
type input "Person outside the car"
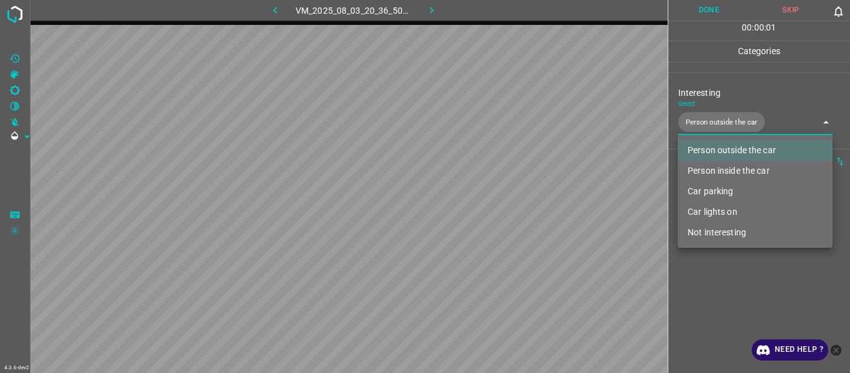
click at [521, 199] on div at bounding box center [425, 186] width 850 height 373
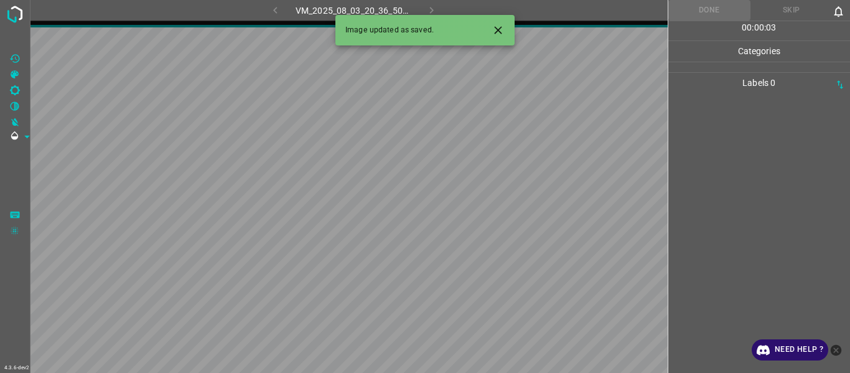
click at [492, 32] on icon "Close" at bounding box center [498, 30] width 13 height 13
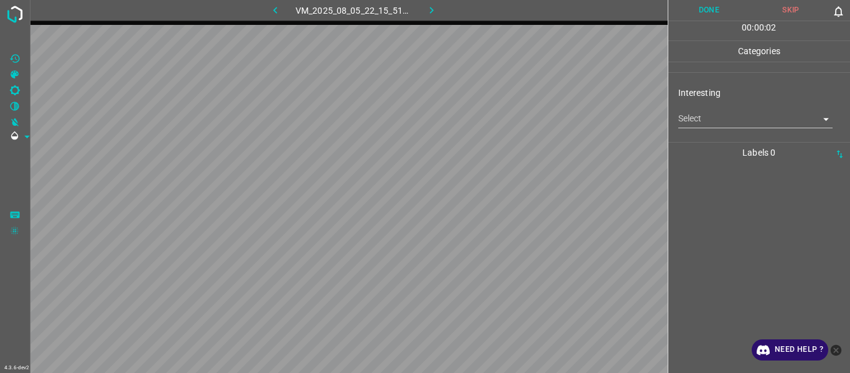
click at [521, 116] on body "4.3.6-dev2 VM_2025_08_05_22_15_51_122_00.gif Done Skip 0 00 : 00 : 02 Categorie…" at bounding box center [425, 186] width 850 height 373
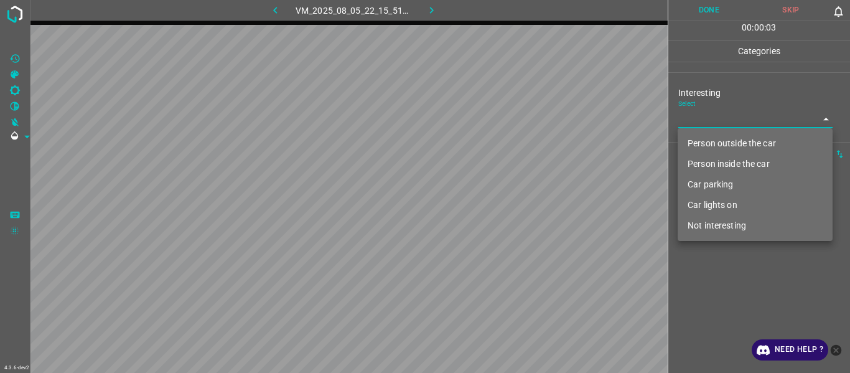
click at [521, 199] on li "Not interesting" at bounding box center [755, 225] width 155 height 21
type input "Not interesting"
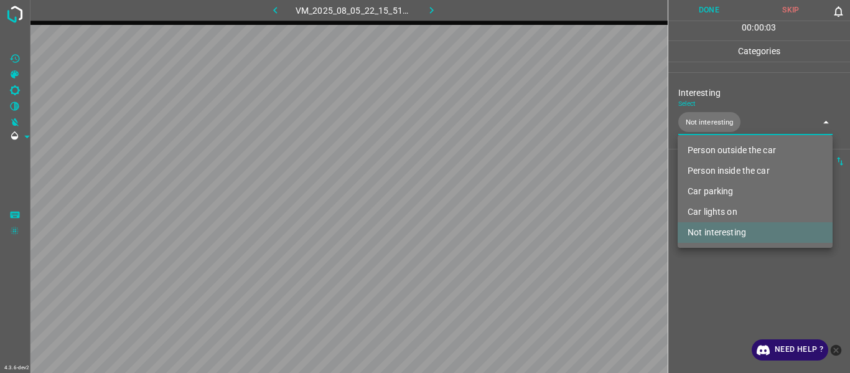
click at [521, 199] on div at bounding box center [425, 186] width 850 height 373
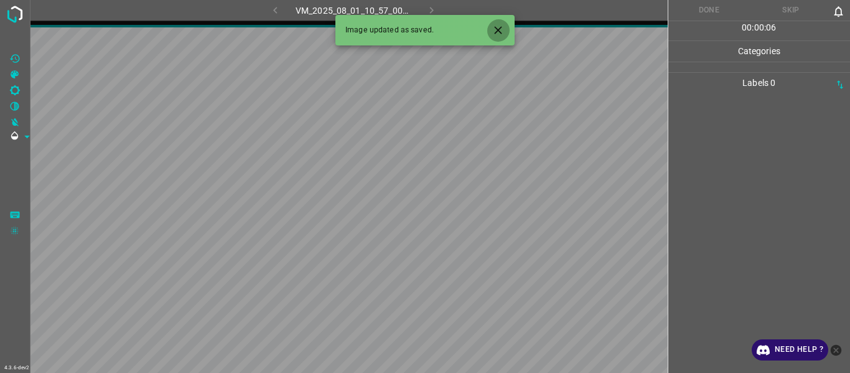
click at [501, 31] on icon "Close" at bounding box center [498, 30] width 13 height 13
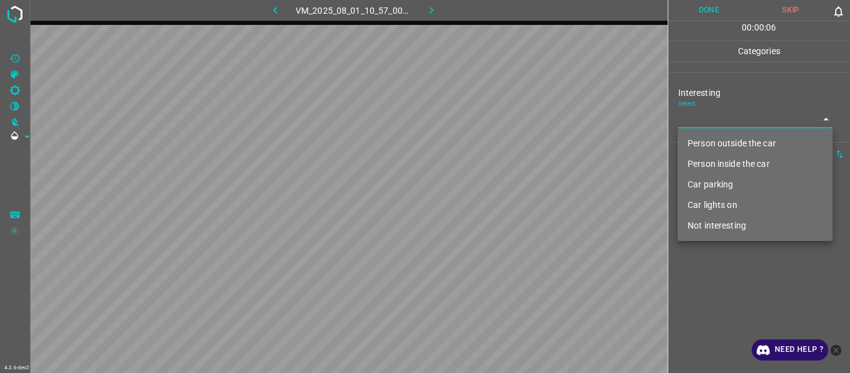
click at [521, 123] on body "4.3.6-dev2 VM_2025_08_01_10_57_00_350_07.gif Done Skip 0 00 : 00 : 06 Categorie…" at bounding box center [425, 186] width 850 height 373
click at [521, 145] on li "Person outside the car" at bounding box center [755, 143] width 155 height 21
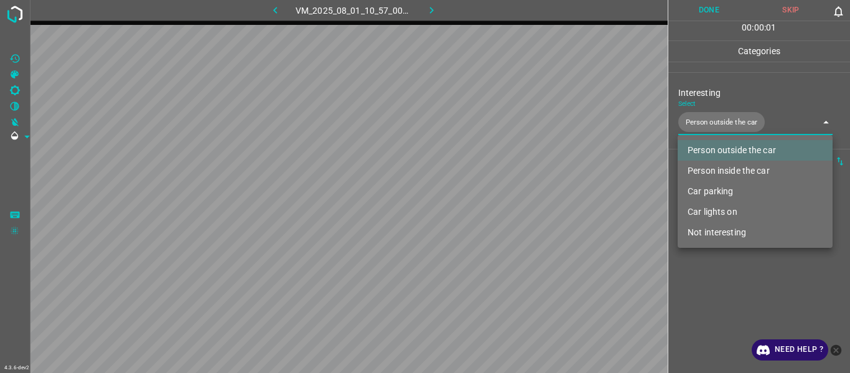
click at [521, 199] on li "Car lights on" at bounding box center [755, 212] width 155 height 21
type input "Person outside the car,Car lights on"
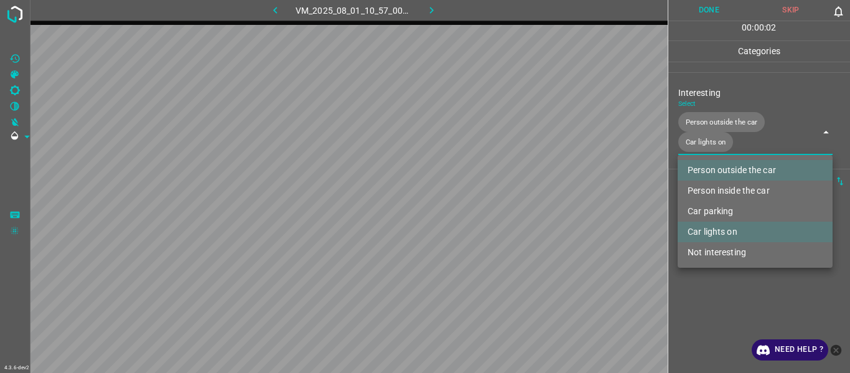
click at [521, 199] on div at bounding box center [425, 186] width 850 height 373
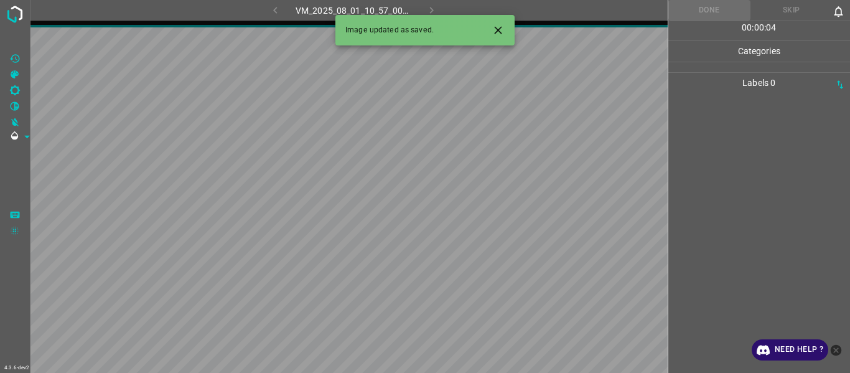
click at [501, 24] on icon "Close" at bounding box center [498, 30] width 13 height 13
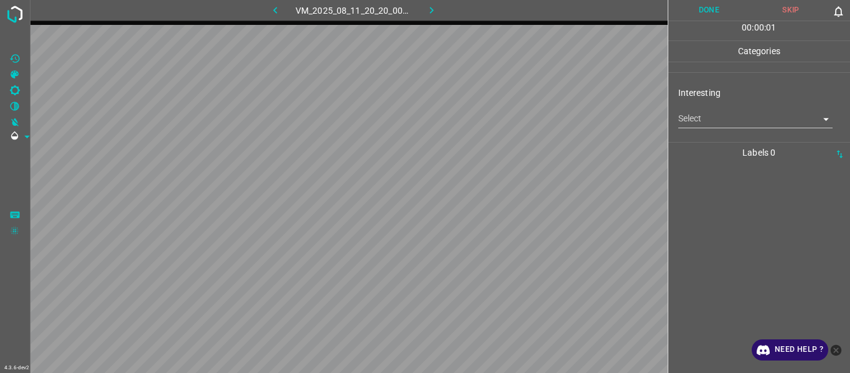
click at [521, 118] on body "4.3.6-dev2 VM_2025_08_11_20_20_00_364_03.gif Done Skip 0 00 : 00 : 01 Categorie…" at bounding box center [425, 186] width 850 height 373
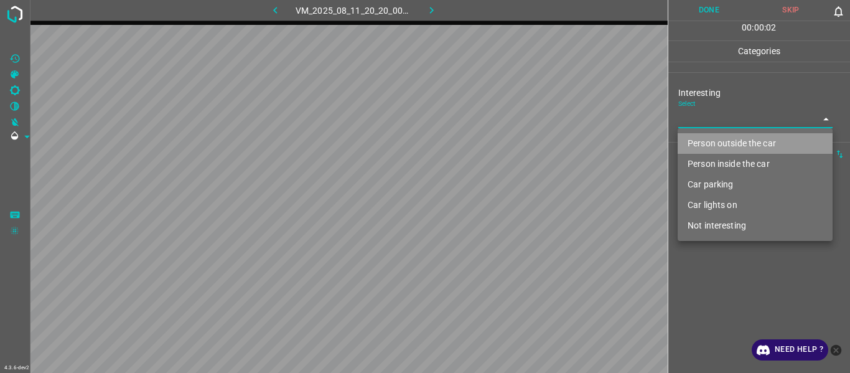
click at [521, 151] on li "Person outside the car" at bounding box center [755, 143] width 155 height 21
type input "Person outside the car"
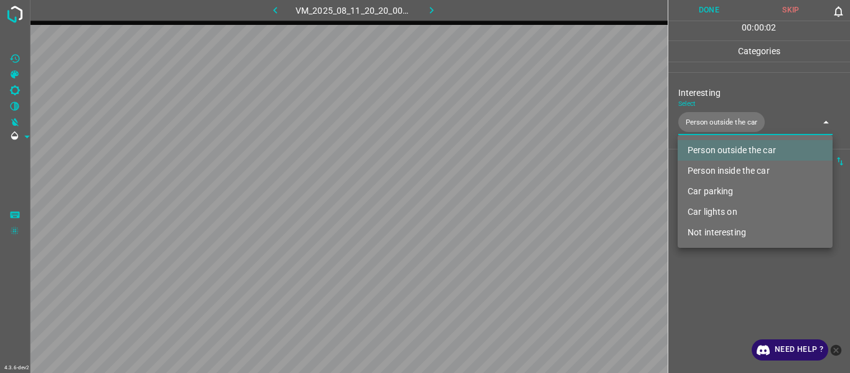
click at [521, 199] on div at bounding box center [425, 186] width 850 height 373
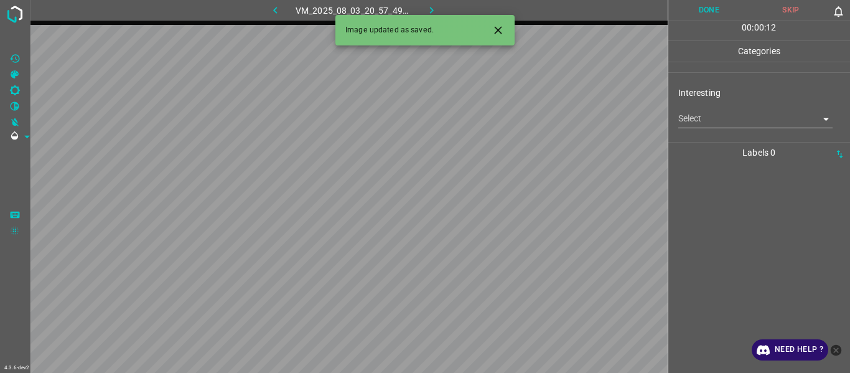
click at [497, 26] on icon "Close" at bounding box center [498, 30] width 13 height 13
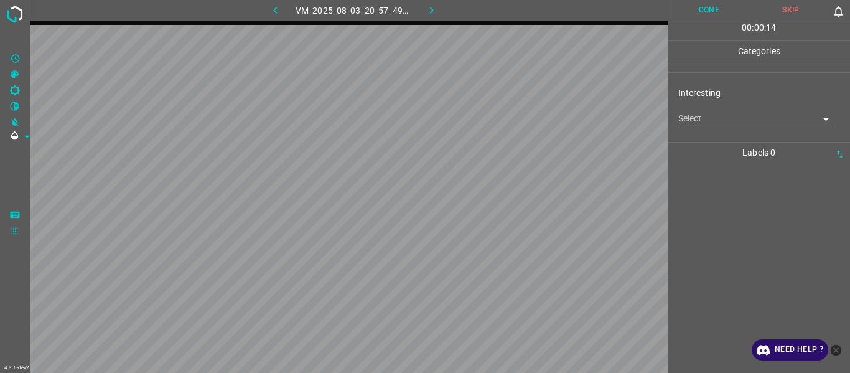
click at [521, 123] on body "4.3.6-dev2 VM_2025_08_03_20_57_49_338_05.gif Done Skip 0 00 : 00 : 14 Categorie…" at bounding box center [425, 186] width 850 height 373
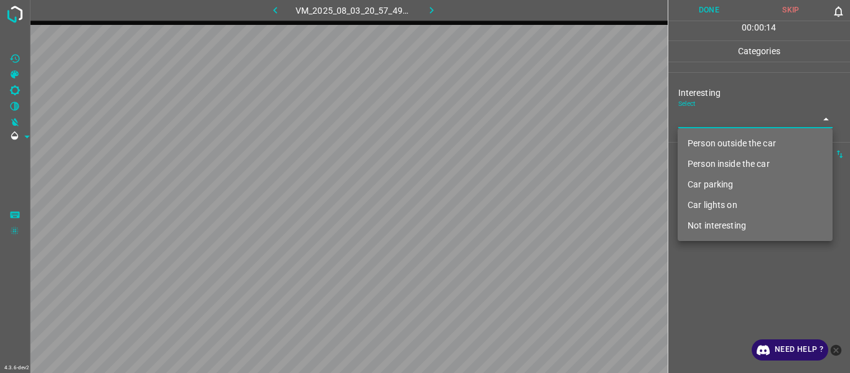
drag, startPoint x: 718, startPoint y: 139, endPoint x: 722, endPoint y: 174, distance: 35.1
click at [521, 141] on li "Person outside the car" at bounding box center [755, 143] width 155 height 21
type input "Person outside the car"
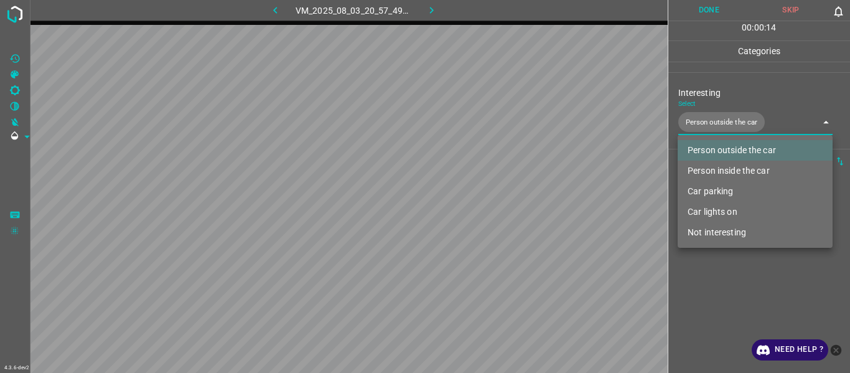
click at [521, 199] on div at bounding box center [425, 186] width 850 height 373
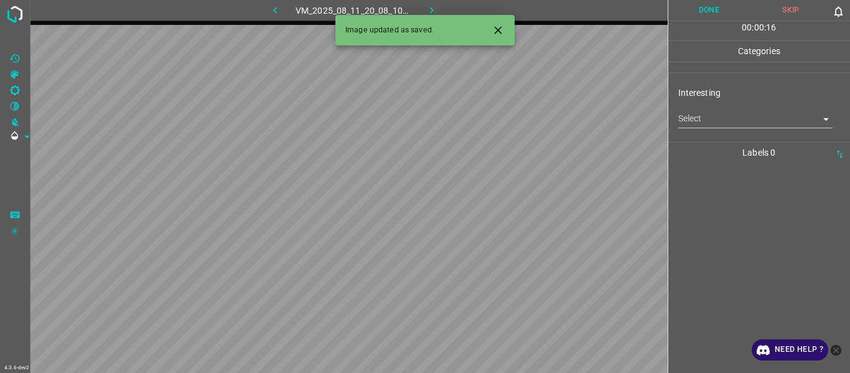
click at [521, 123] on body "4.3.6-dev2 VM_2025_08_11_20_08_10_627_01.gif Done Skip 0 00 : 00 : 16 Categorie…" at bounding box center [425, 186] width 850 height 373
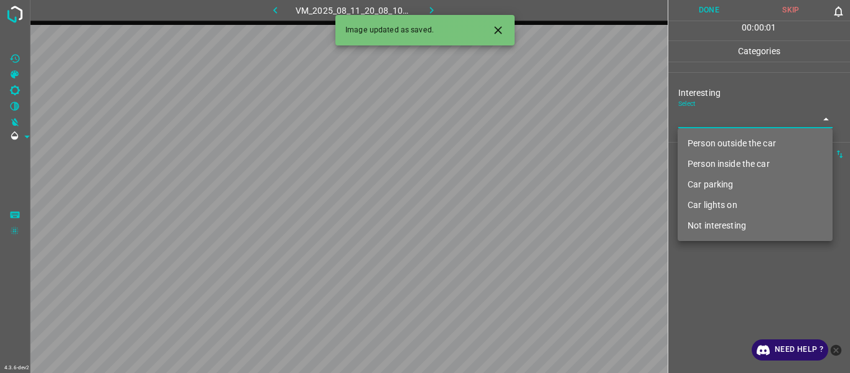
click at [521, 199] on li "Car lights on" at bounding box center [755, 205] width 155 height 21
type input "Car lights on"
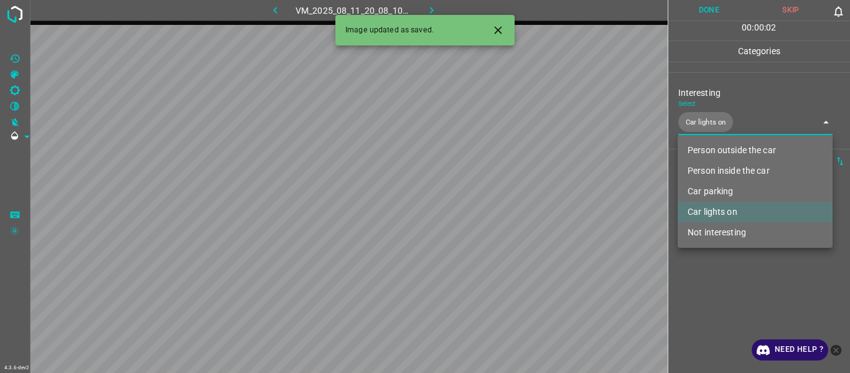
click at [496, 31] on icon "Close" at bounding box center [498, 30] width 13 height 13
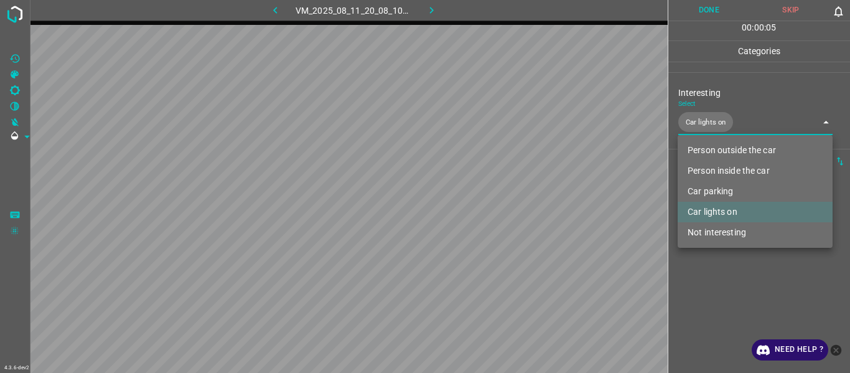
click at [521, 199] on div at bounding box center [425, 186] width 850 height 373
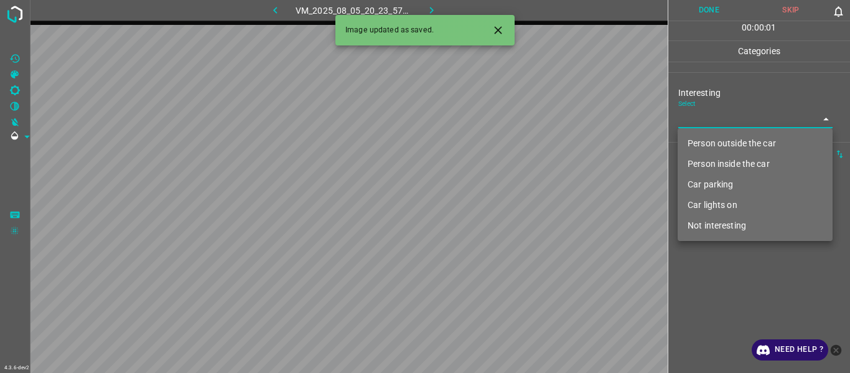
click at [521, 121] on body "4.3.6-dev2 VM_2025_08_05_20_23_57_940_02.gif Done Skip 0 00 : 00 : 01 Categorie…" at bounding box center [425, 186] width 850 height 373
click at [521, 143] on li "Person outside the car" at bounding box center [755, 143] width 155 height 21
type input "Person outside the car"
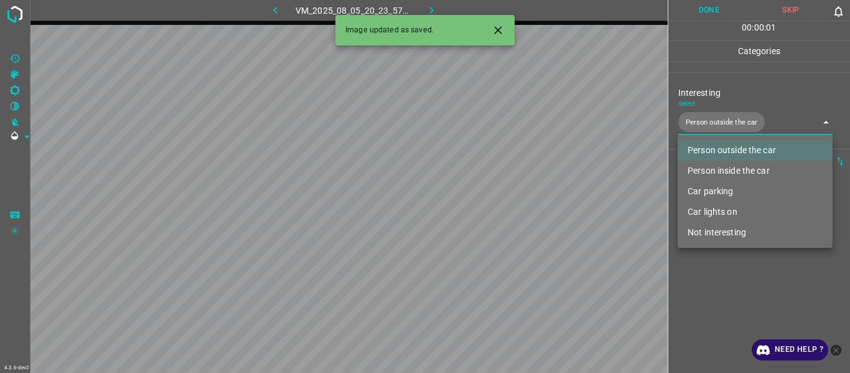
click at [521, 199] on div at bounding box center [425, 186] width 850 height 373
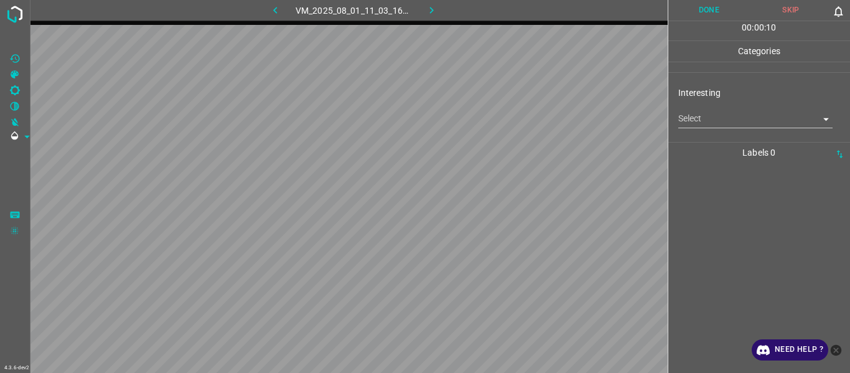
click at [521, 118] on body "4.3.6-dev2 VM_2025_08_01_11_03_16_530_02.gif Done Skip 0 00 : 00 : 10 Categorie…" at bounding box center [425, 186] width 850 height 373
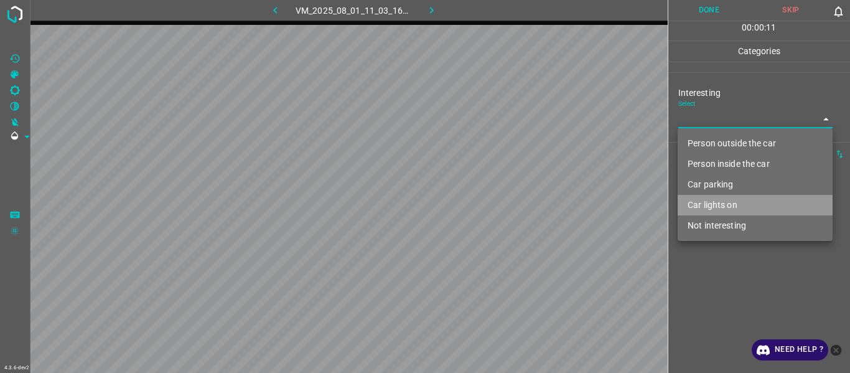
click at [521, 199] on li "Car lights on" at bounding box center [755, 205] width 155 height 21
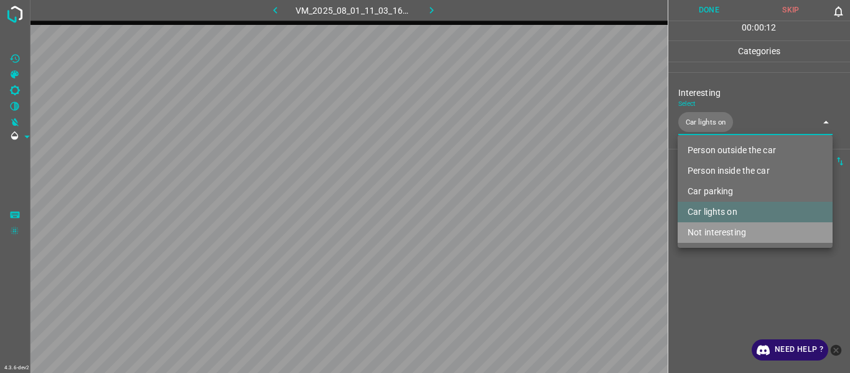
click at [521, 199] on li "Not interesting" at bounding box center [755, 232] width 155 height 21
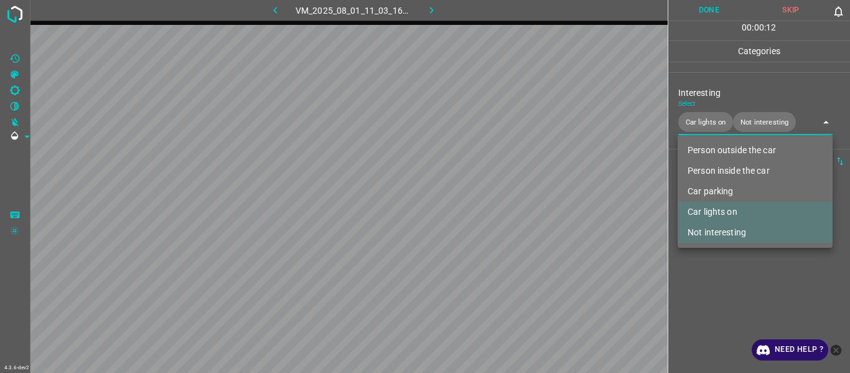
click at [521, 199] on div at bounding box center [425, 186] width 850 height 373
click at [521, 128] on body "4.3.6-dev2 VM_2025_08_01_11_03_16_530_02.gif Done Skip 0 00 : 00 : 13 Categorie…" at bounding box center [425, 186] width 850 height 373
click at [521, 199] on li "Car lights on" at bounding box center [755, 212] width 155 height 21
type input "Not interesting"
click at [521, 199] on div at bounding box center [425, 186] width 850 height 373
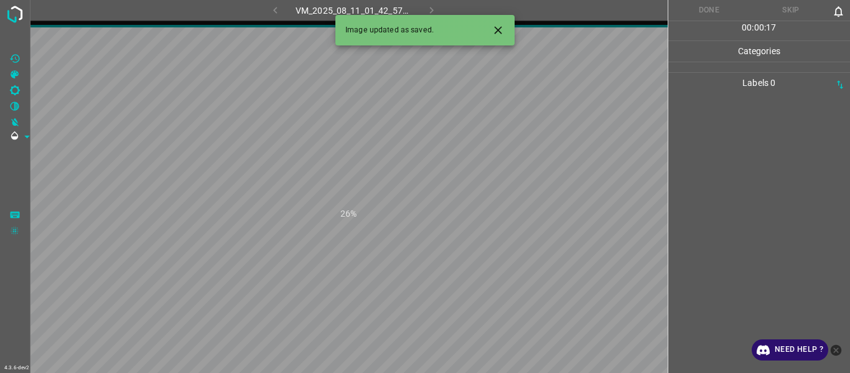
click at [486, 28] on div at bounding box center [493, 30] width 33 height 23
click at [512, 28] on div "Image updated as saved." at bounding box center [425, 30] width 179 height 31
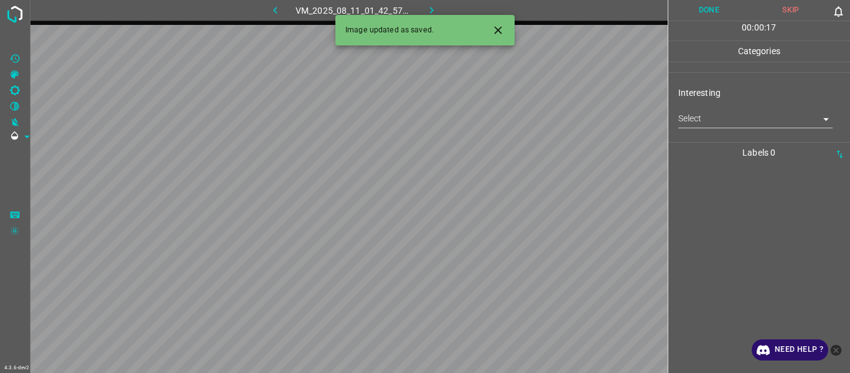
click at [504, 24] on icon "Close" at bounding box center [498, 30] width 13 height 13
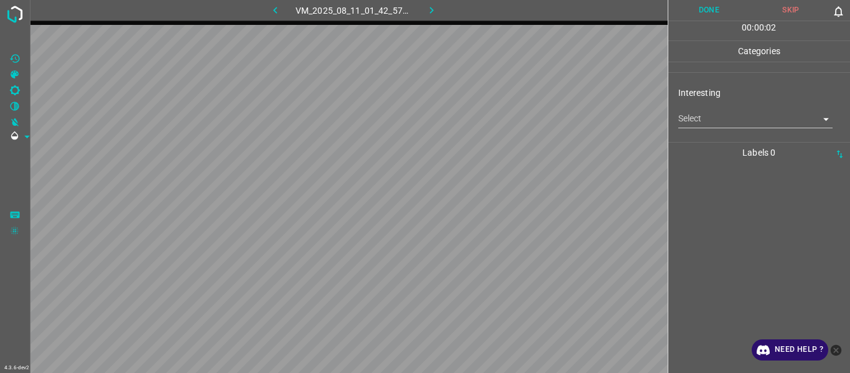
click at [521, 113] on body "4.3.6-dev2 VM_2025_08_11_01_42_57_186_04.gif Done Skip 0 00 : 00 : 02 Categorie…" at bounding box center [425, 186] width 850 height 373
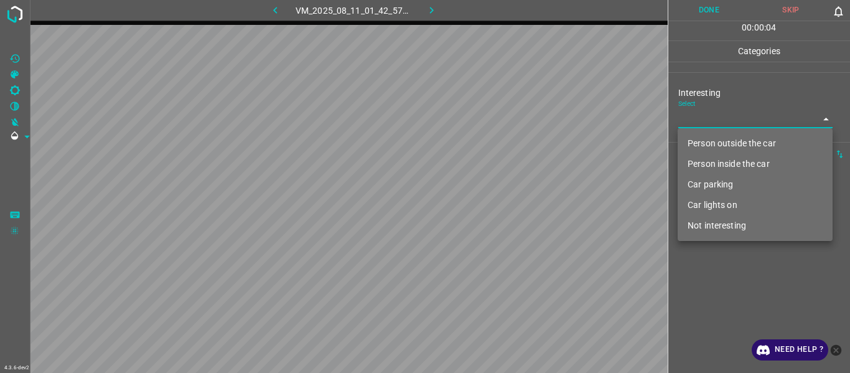
click at [521, 199] on li "Not interesting" at bounding box center [755, 225] width 155 height 21
type input "Not interesting"
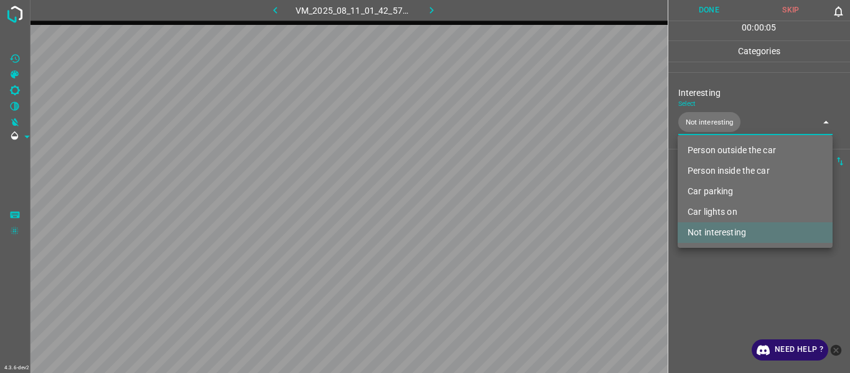
click at [521, 199] on div at bounding box center [425, 186] width 850 height 373
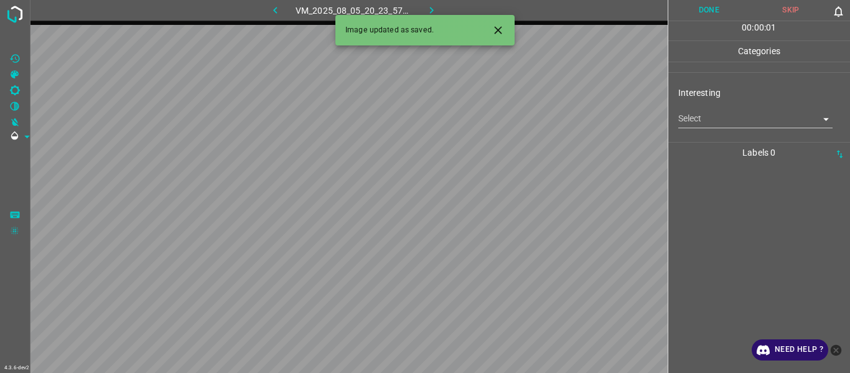
click at [497, 34] on icon "Close" at bounding box center [498, 30] width 13 height 13
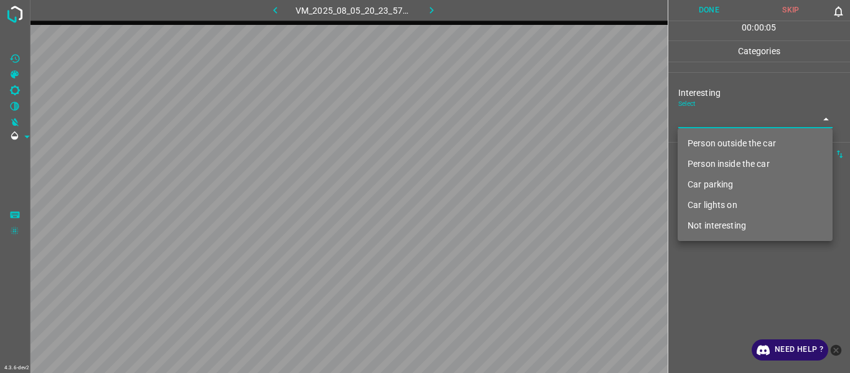
click at [521, 115] on body "4.3.6-dev2 VM_2025_08_05_20_23_57_940_05.gif Done Skip 0 00 : 00 : 05 Categorie…" at bounding box center [425, 186] width 850 height 373
click at [521, 199] on li "Not interesting" at bounding box center [755, 225] width 155 height 21
type input "Not interesting"
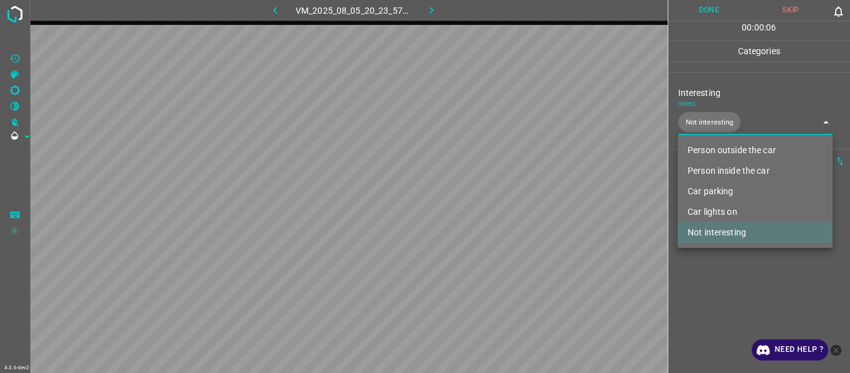
click at [521, 199] on div at bounding box center [425, 186] width 850 height 373
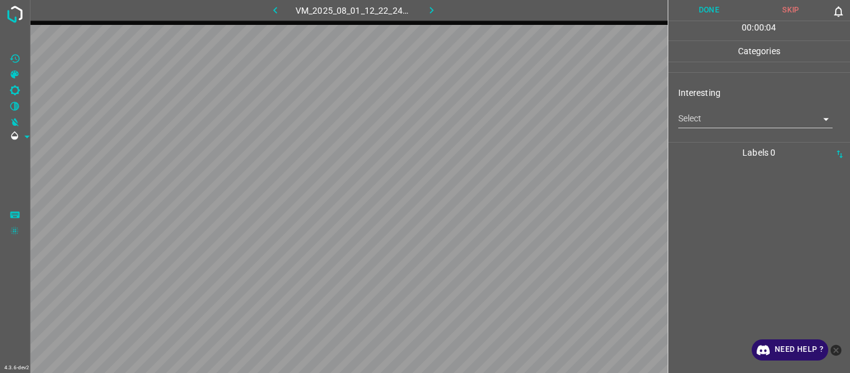
click at [521, 109] on div "Select ​" at bounding box center [756, 114] width 155 height 28
click at [521, 119] on body "4.3.6-dev2 VM_2025_08_01_12_22_24_418_09.gif Done Skip 0 00 : 00 : 05 Categorie…" at bounding box center [425, 186] width 850 height 373
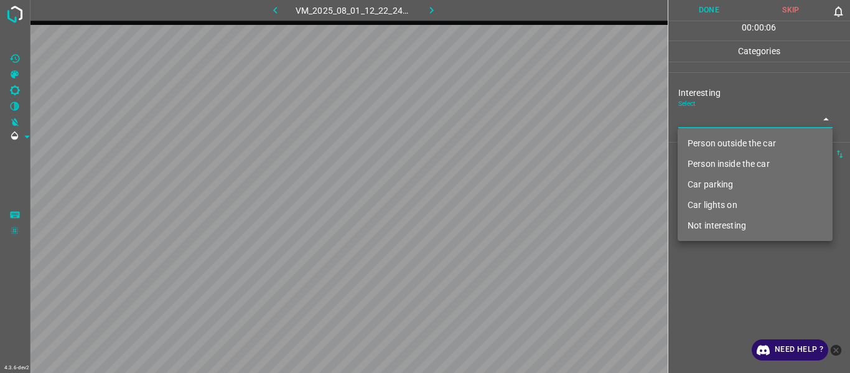
click at [521, 145] on li "Person outside the car" at bounding box center [755, 143] width 155 height 21
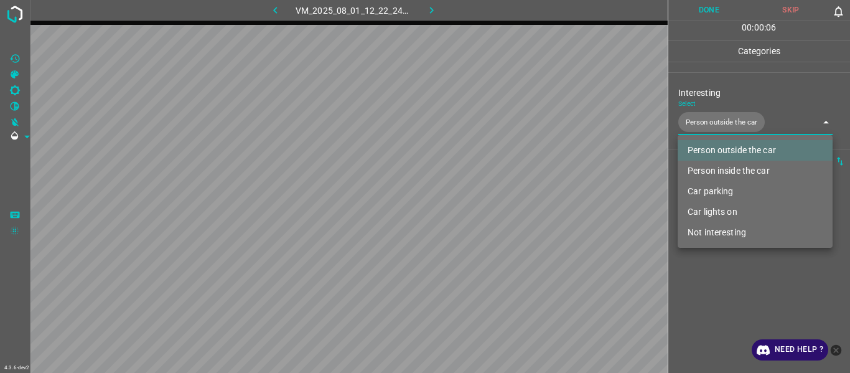
click at [521, 174] on li "Person inside the car" at bounding box center [755, 171] width 155 height 21
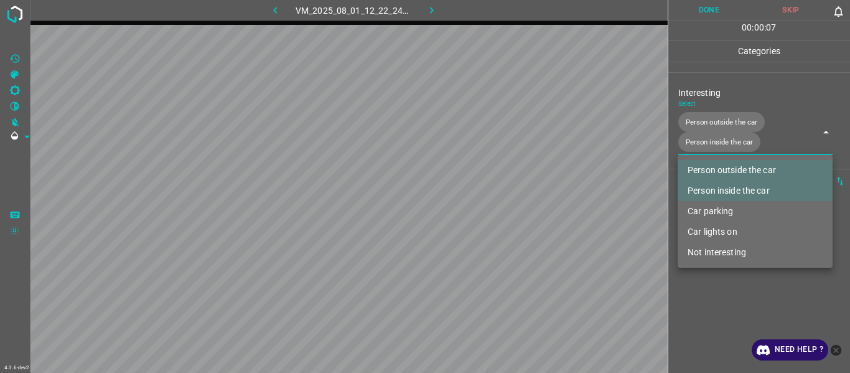
click at [521, 199] on li "Car lights on" at bounding box center [755, 232] width 155 height 21
type input "Person outside the car,Person inside the car,Car lights on"
click at [521, 199] on div at bounding box center [425, 186] width 850 height 373
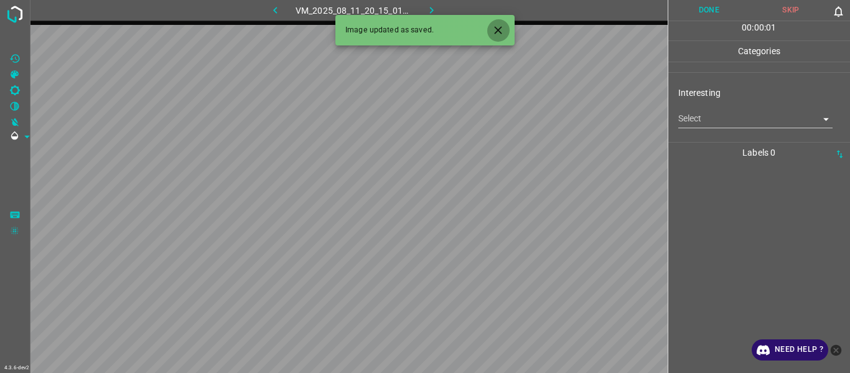
click at [499, 19] on button "Close" at bounding box center [498, 30] width 23 height 23
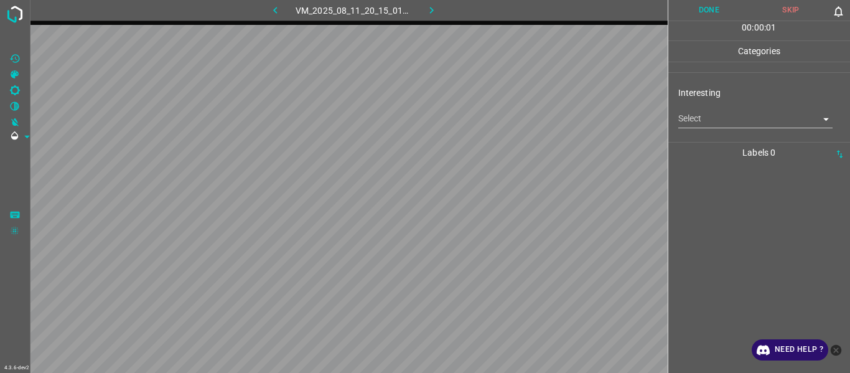
click at [521, 113] on body "4.3.6-dev2 VM_2025_08_11_20_15_01_055_00.gif Done Skip 0 00 : 00 : 01 Categorie…" at bounding box center [425, 186] width 850 height 373
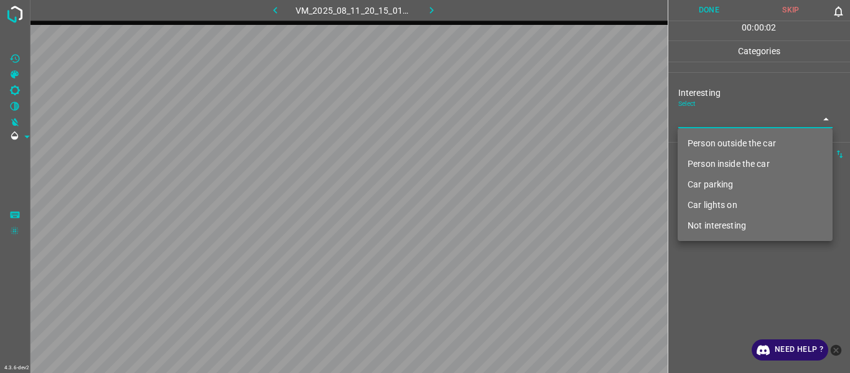
click at [521, 138] on li "Person outside the car" at bounding box center [755, 143] width 155 height 21
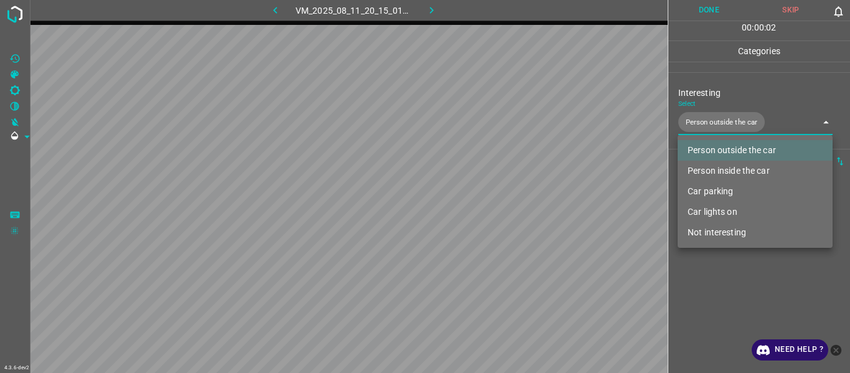
click at [521, 199] on li "Car lights on" at bounding box center [755, 212] width 155 height 21
type input "Person outside the car,Car lights on"
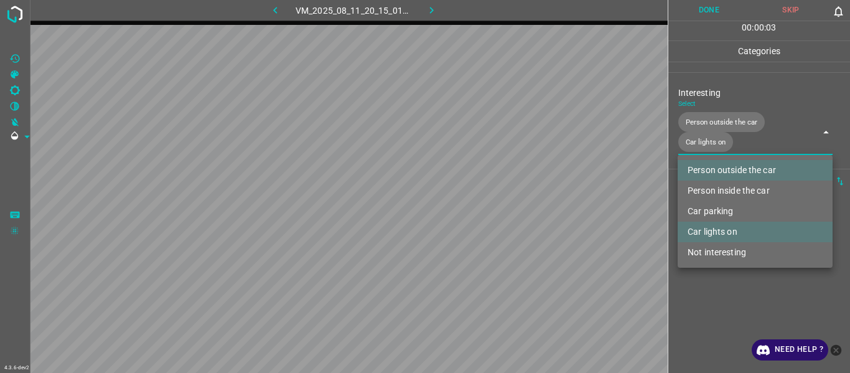
click at [521, 199] on div at bounding box center [425, 186] width 850 height 373
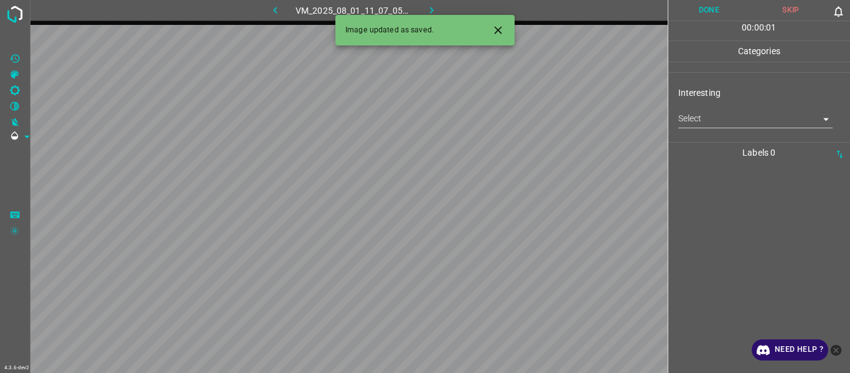
click at [497, 31] on icon "Close" at bounding box center [497, 29] width 7 height 7
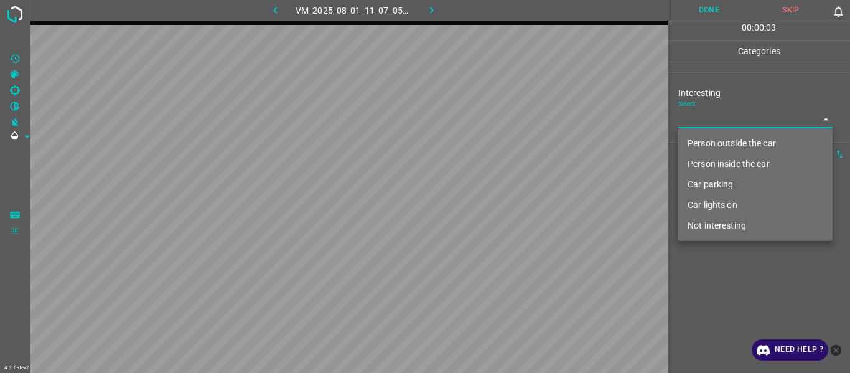
click at [521, 119] on body "4.3.6-dev2 VM_2025_08_01_11_07_05_763_03.gif Done Skip 0 00 : 00 : 03 Categorie…" at bounding box center [425, 186] width 850 height 373
click at [521, 140] on li "Person outside the car" at bounding box center [755, 143] width 155 height 21
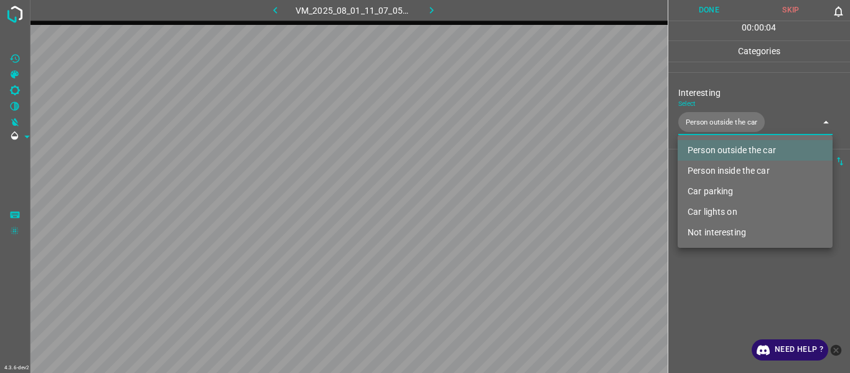
click at [521, 199] on li "Car lights on" at bounding box center [755, 212] width 155 height 21
type input "Person outside the car,Car lights on"
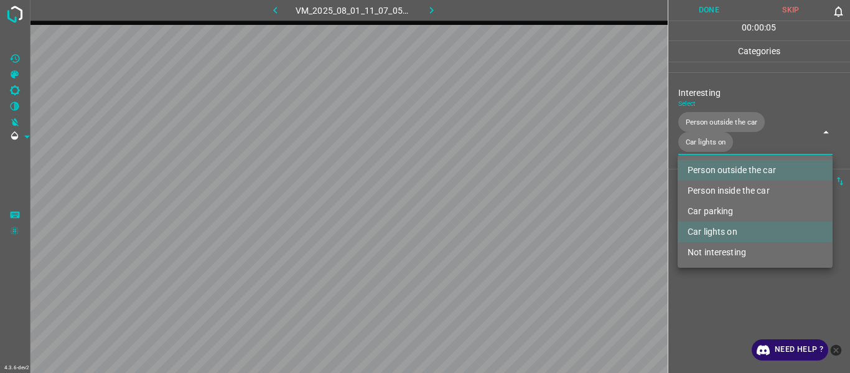
click at [521, 199] on div at bounding box center [425, 186] width 850 height 373
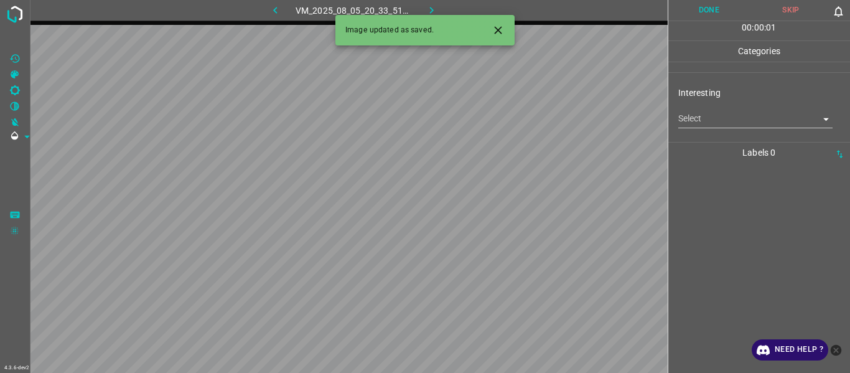
click at [521, 123] on body "4.3.6-dev2 VM_2025_08_05_20_33_51_115_02.gif Done Skip 0 00 : 00 : 01 Categorie…" at bounding box center [425, 186] width 850 height 373
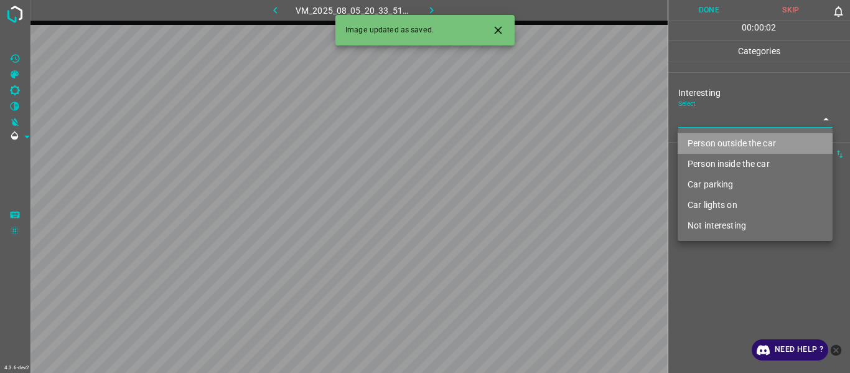
click at [521, 141] on li "Person outside the car" at bounding box center [755, 143] width 155 height 21
type input "Person outside the car"
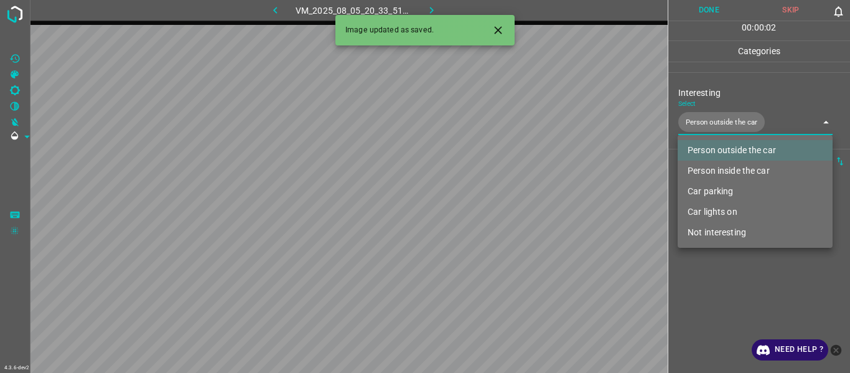
click at [521, 199] on div at bounding box center [425, 186] width 850 height 373
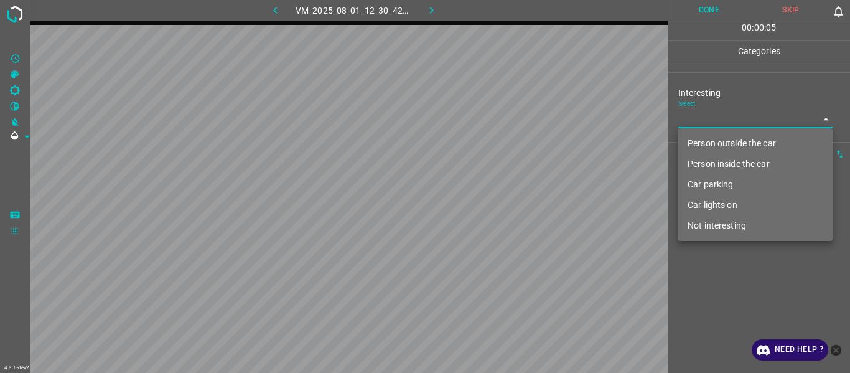
click at [521, 113] on body "4.3.6-dev2 VM_2025_08_01_12_30_42_556_01.gif Done Skip 0 00 : 00 : 05 Categorie…" at bounding box center [425, 186] width 850 height 373
click at [521, 143] on li "Person outside the car" at bounding box center [755, 143] width 155 height 21
type input "Person outside the car"
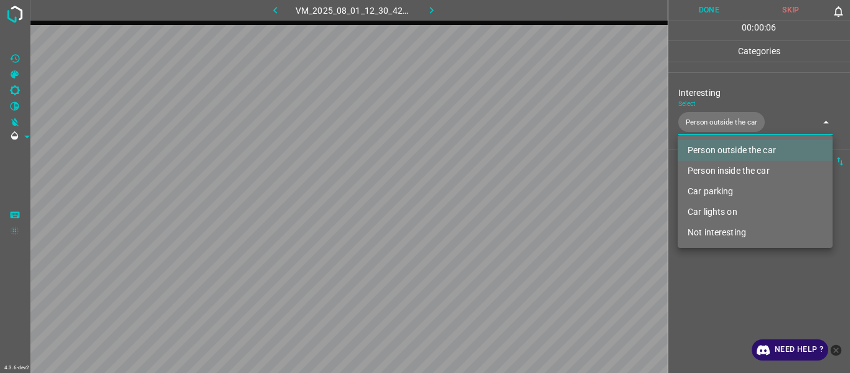
click at [521, 199] on div at bounding box center [425, 186] width 850 height 373
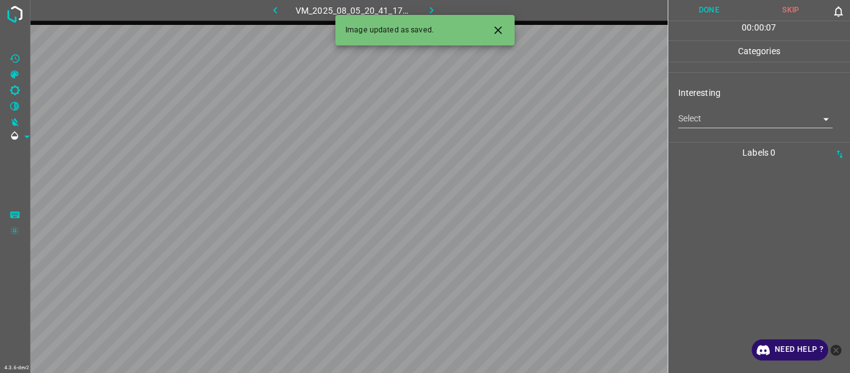
click at [521, 110] on body "4.3.6-dev2 VM_2025_08_05_20_41_17_350_10.gif Done Skip 0 00 : 00 : 07 Categorie…" at bounding box center [425, 186] width 850 height 373
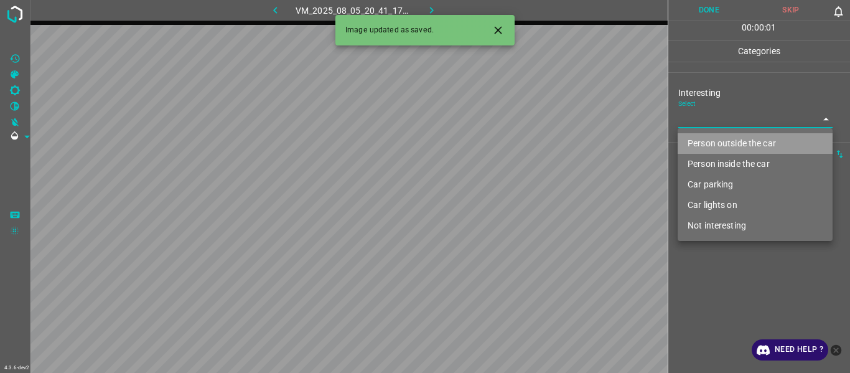
click at [521, 145] on li "Person outside the car" at bounding box center [755, 143] width 155 height 21
type input "Person outside the car"
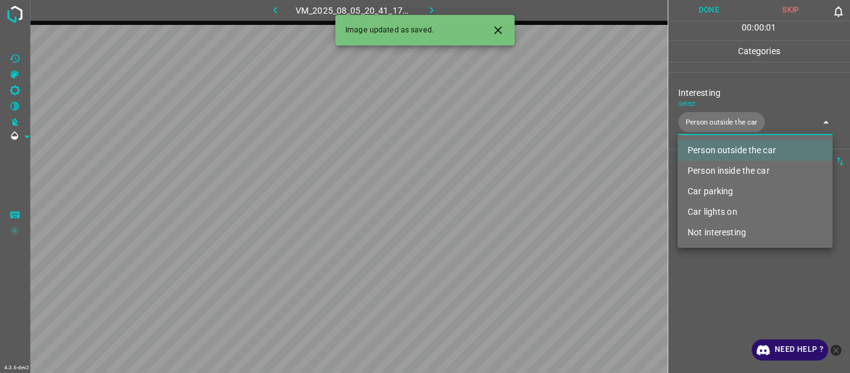
click at [521, 199] on div at bounding box center [425, 186] width 850 height 373
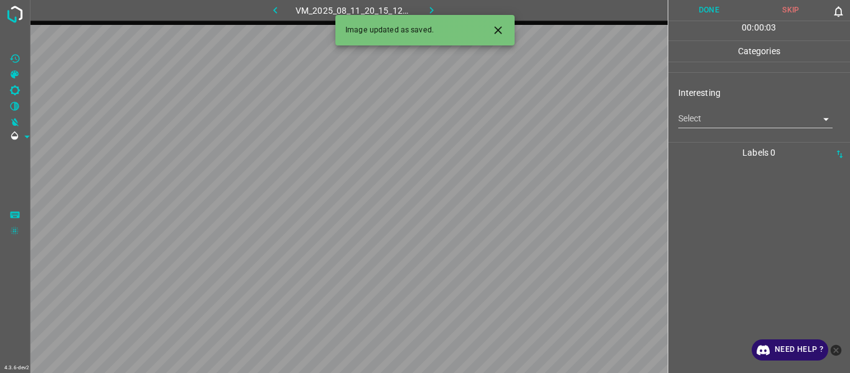
click at [489, 28] on button "Close" at bounding box center [498, 30] width 23 height 23
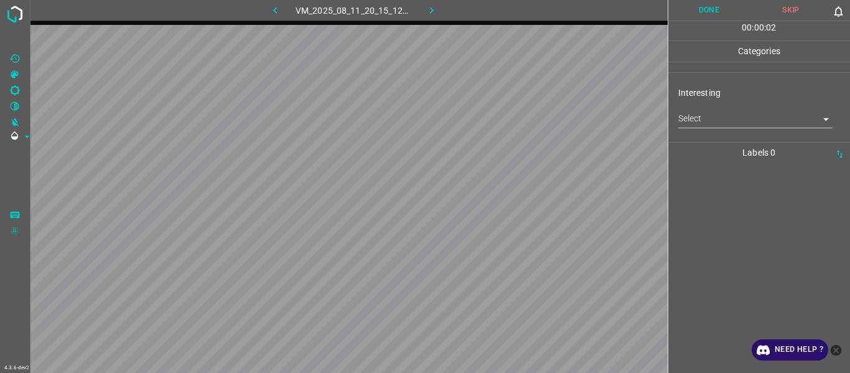
click at [521, 120] on body "4.3.6-dev2 VM_2025_08_11_20_15_12_251_06.gif Done Skip 0 00 : 00 : 02 Categorie…" at bounding box center [425, 186] width 850 height 373
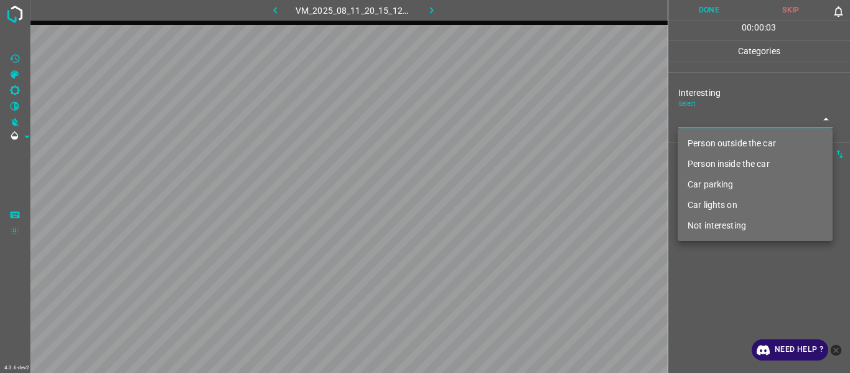
click at [521, 199] on li "Car lights on" at bounding box center [755, 205] width 155 height 21
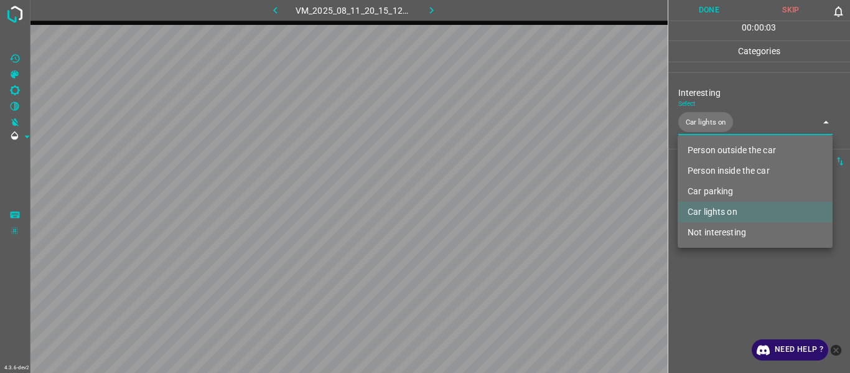
click at [521, 199] on div at bounding box center [425, 186] width 850 height 373
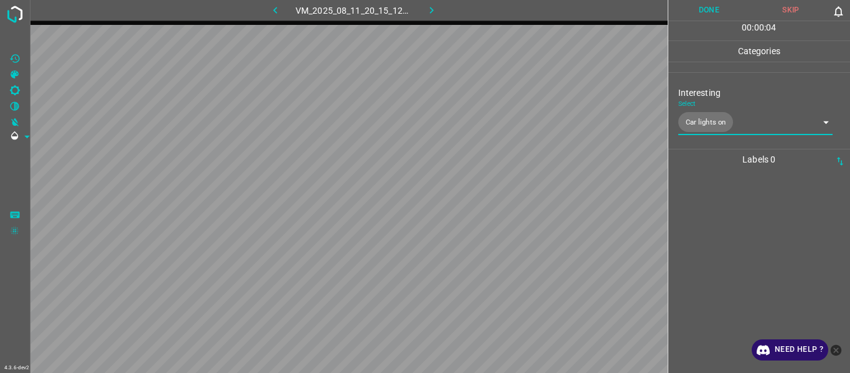
click at [521, 120] on body "4.3.6-dev2 VM_2025_08_11_20_15_12_251_06.gif Done Skip 0 00 : 00 : 04 Categorie…" at bounding box center [425, 186] width 850 height 373
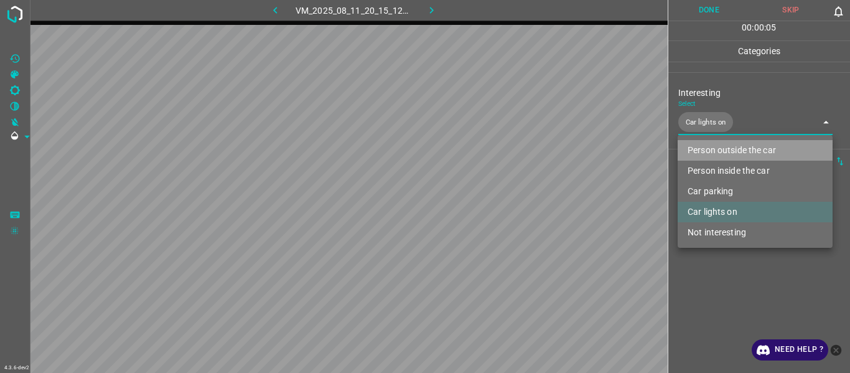
click at [521, 146] on li "Person outside the car" at bounding box center [755, 150] width 155 height 21
type input "Car lights on,Person outside the car"
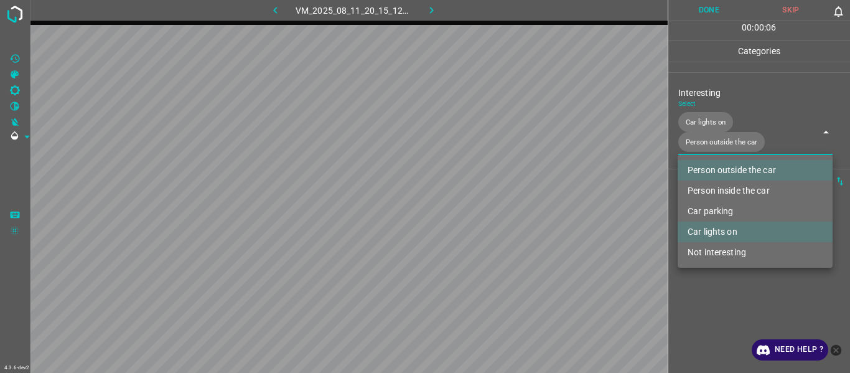
click at [521, 199] on div at bounding box center [425, 186] width 850 height 373
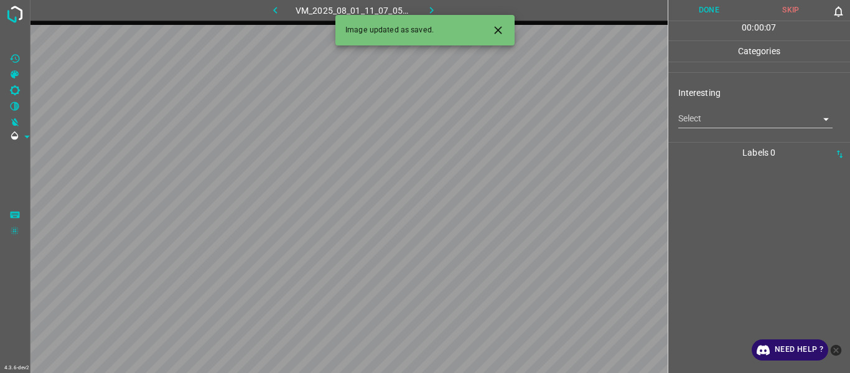
click at [492, 29] on icon "Close" at bounding box center [498, 30] width 13 height 13
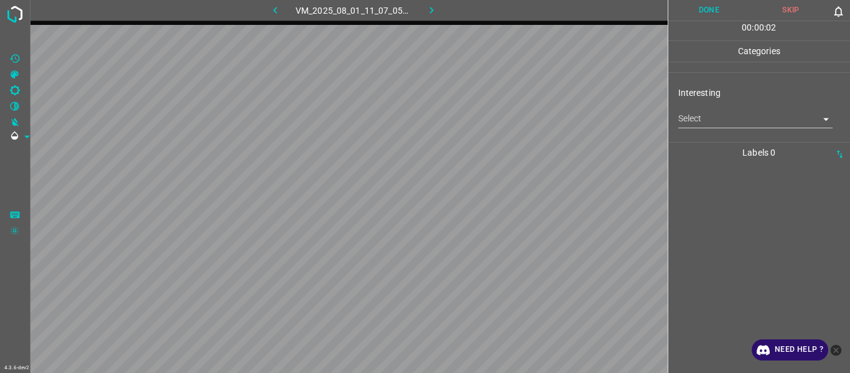
click at [521, 110] on body "4.3.6-dev2 VM_2025_08_01_11_07_05_763_09.gif Done Skip 0 00 : 00 : 02 Categorie…" at bounding box center [425, 186] width 850 height 373
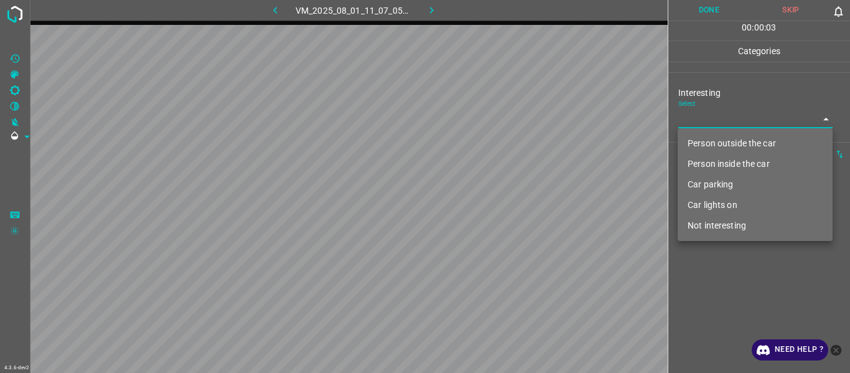
click at [521, 138] on li "Person outside the car" at bounding box center [755, 143] width 155 height 21
type input "Person outside the car"
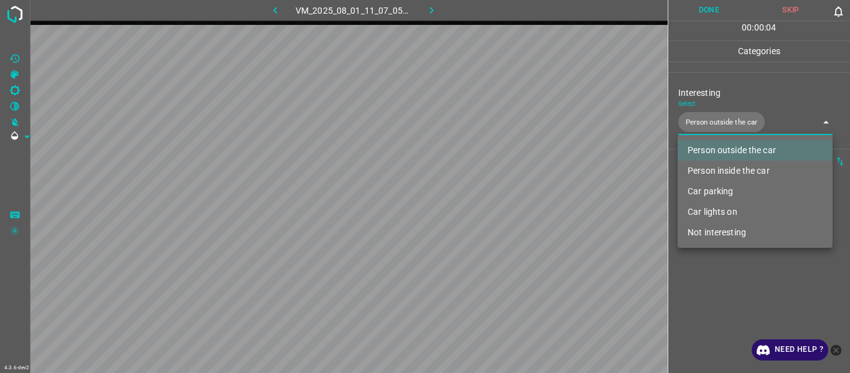
click at [521, 199] on div at bounding box center [425, 186] width 850 height 373
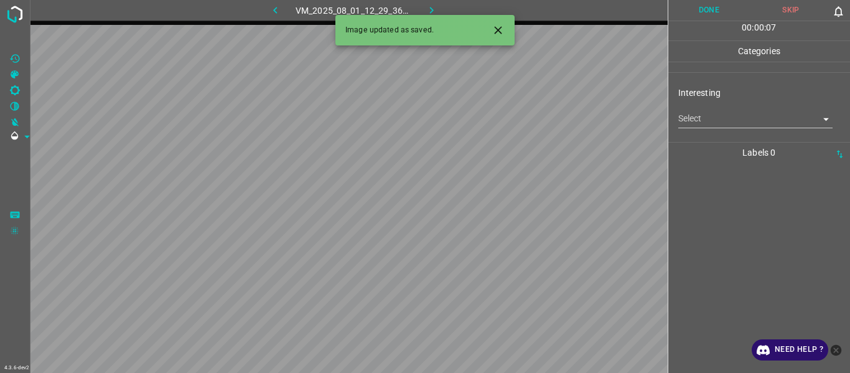
click at [521, 116] on body "4.3.6-dev2 VM_2025_08_01_12_29_36_407_09.gif Done Skip 0 00 : 00 : 07 Categorie…" at bounding box center [425, 186] width 850 height 373
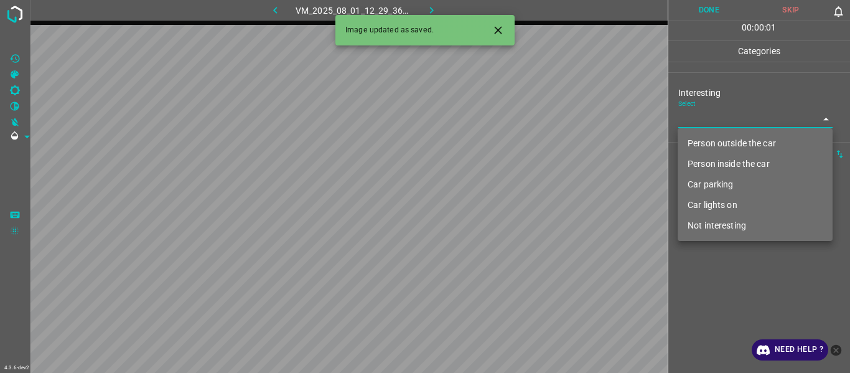
click at [521, 186] on li "Car parking" at bounding box center [755, 184] width 155 height 21
type input "Car parking"
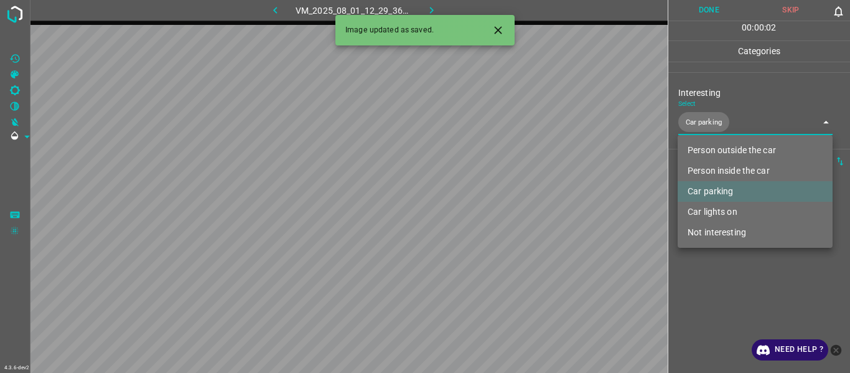
click at [521, 199] on div at bounding box center [425, 186] width 850 height 373
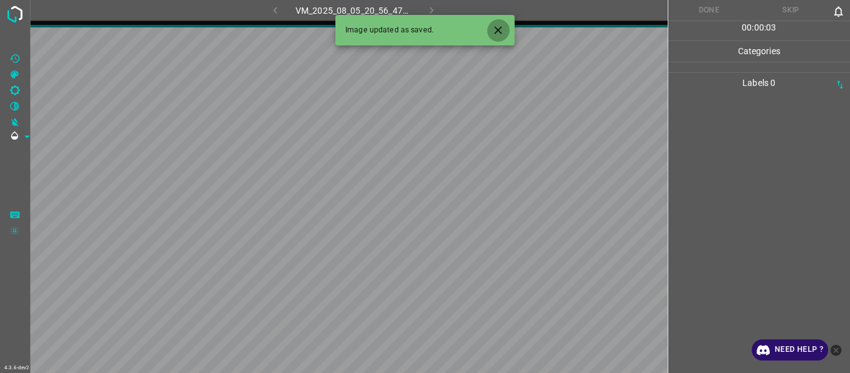
click at [502, 28] on icon "Close" at bounding box center [498, 30] width 13 height 13
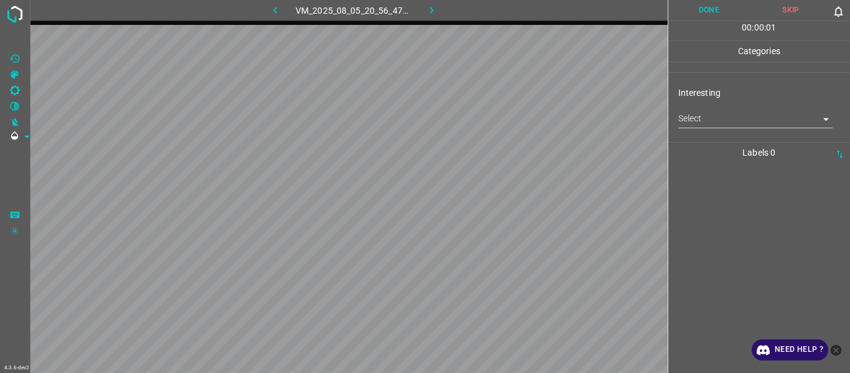
click at [521, 118] on body "4.3.6-dev2 VM_2025_08_05_20_56_47_450_01.gif Done Skip 0 00 : 00 : 01 Categorie…" at bounding box center [425, 186] width 850 height 373
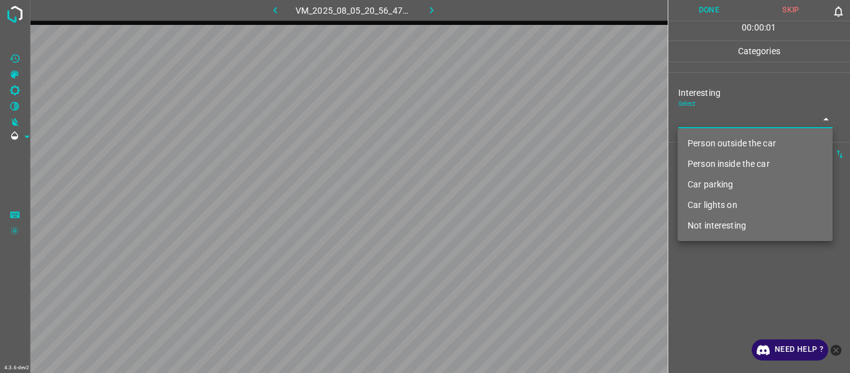
click at [521, 181] on li "Car parking" at bounding box center [755, 184] width 155 height 21
type input "Car parking"
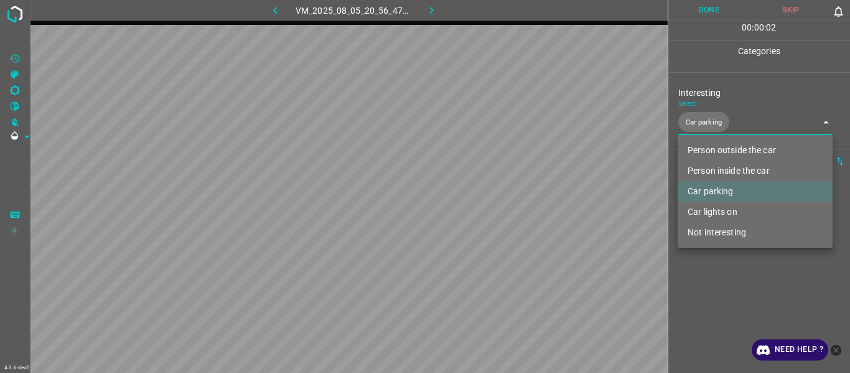
click at [521, 199] on div at bounding box center [425, 186] width 850 height 373
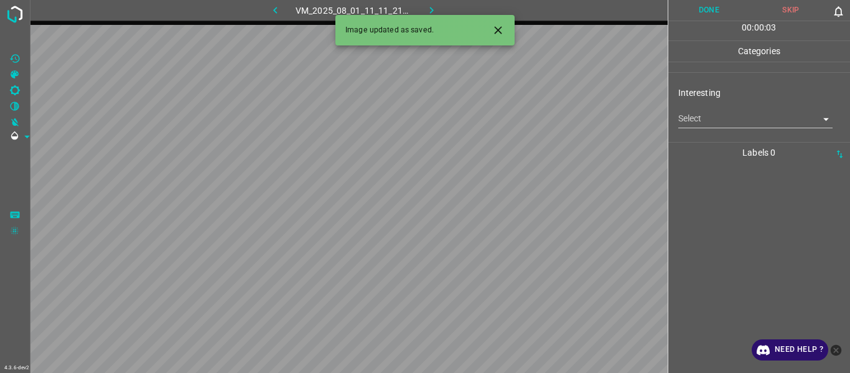
click at [521, 118] on body "4.3.6-dev2 VM_2025_08_01_11_11_21_391_01.gif Done Skip 0 00 : 00 : 03 Categorie…" at bounding box center [425, 186] width 850 height 373
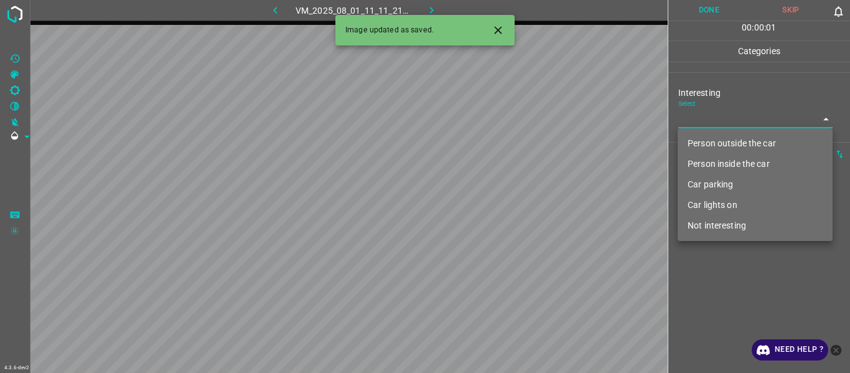
click at [521, 143] on li "Person outside the car" at bounding box center [755, 143] width 155 height 21
type input "Person outside the car"
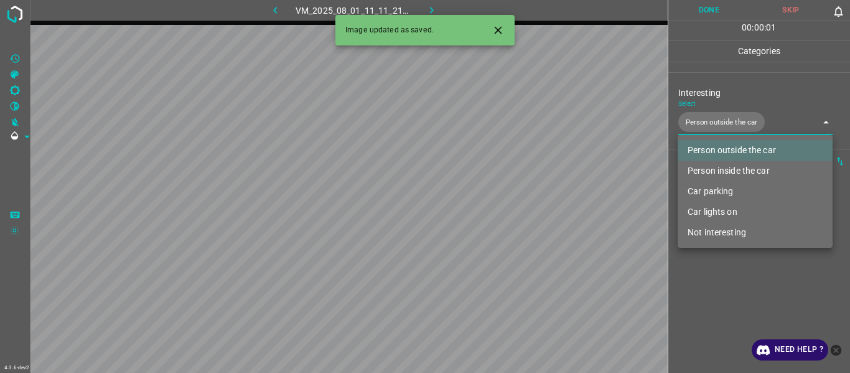
click at [521, 199] on div at bounding box center [425, 186] width 850 height 373
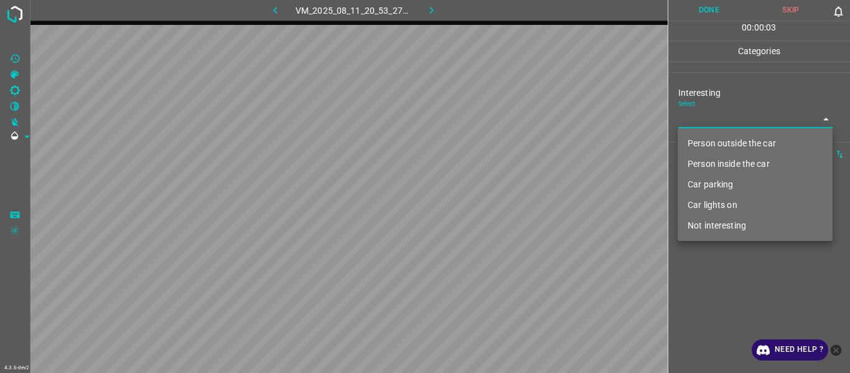
click at [521, 118] on body "4.3.6-dev2 VM_2025_08_11_20_53_27_149_05.gif Done Skip 0 00 : 00 : 03 Categorie…" at bounding box center [425, 186] width 850 height 373
click at [521, 135] on li "Person outside the car" at bounding box center [755, 143] width 155 height 21
type input "Person outside the car"
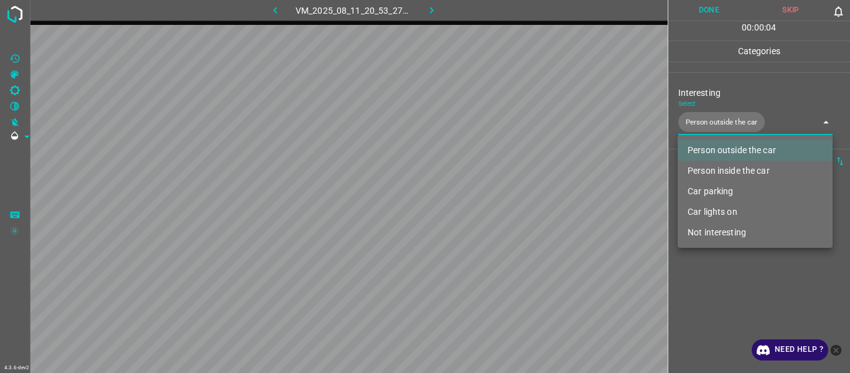
drag, startPoint x: 753, startPoint y: 316, endPoint x: 750, endPoint y: 309, distance: 6.7
click at [521, 199] on div at bounding box center [425, 186] width 850 height 373
click at [521, 125] on body "4.3.6-dev2 VM_2025_08_11_20_53_27_149_05.gif Done Skip 0 00 : 00 : 06 Categorie…" at bounding box center [425, 186] width 850 height 373
click at [521, 141] on li "Person outside the car" at bounding box center [755, 150] width 155 height 21
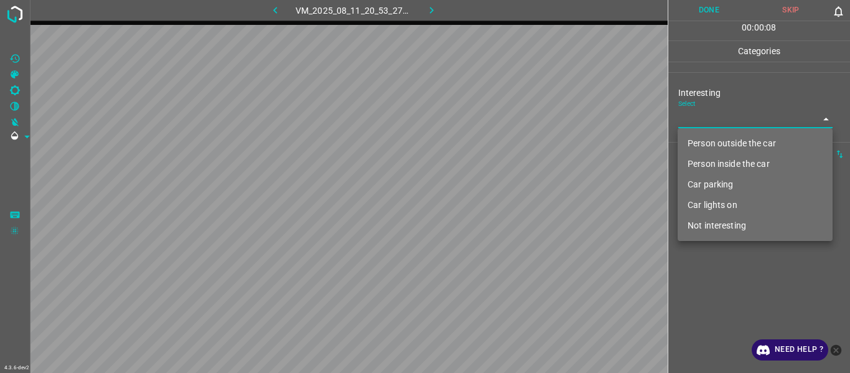
click at [521, 181] on li "Car parking" at bounding box center [755, 184] width 155 height 21
type input "Car parking"
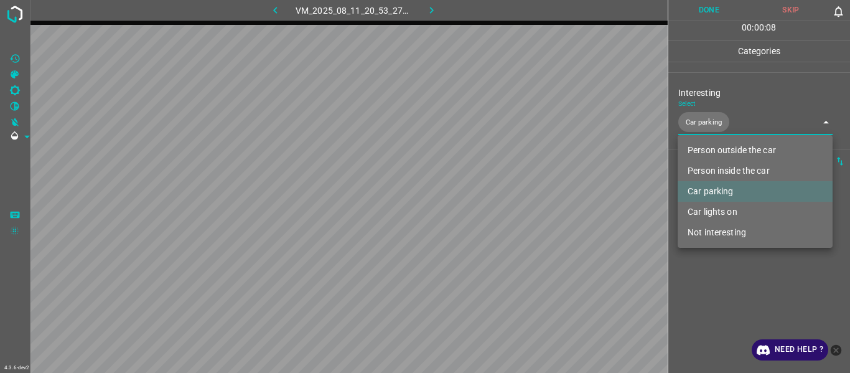
click at [521, 199] on div at bounding box center [425, 186] width 850 height 373
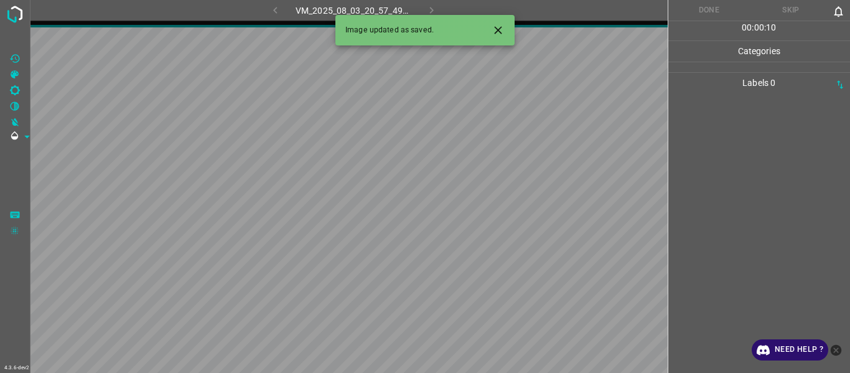
click at [495, 27] on icon "Close" at bounding box center [497, 29] width 7 height 7
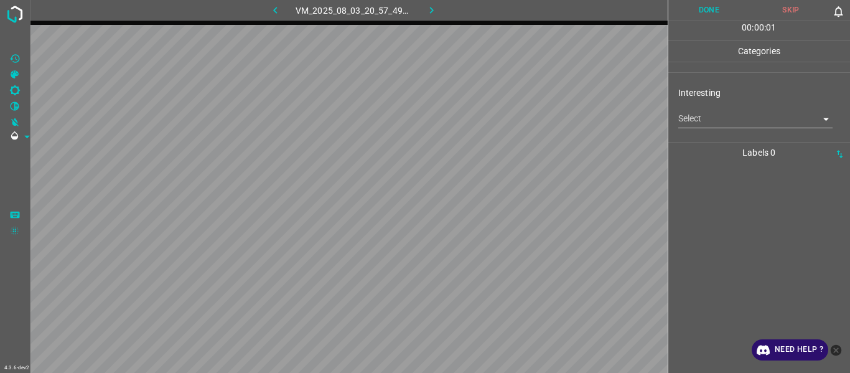
click at [521, 119] on body "4.3.6-dev2 VM_2025_08_03_20_57_49_338_09.gif Done Skip 0 00 : 00 : 01 Categorie…" at bounding box center [425, 186] width 850 height 373
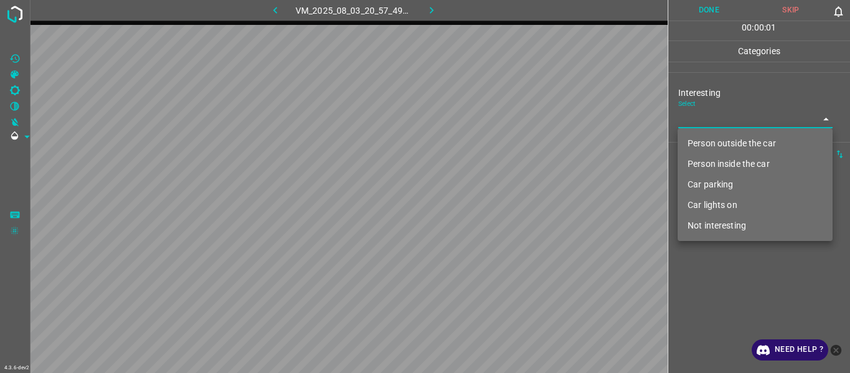
click at [521, 140] on li "Person outside the car" at bounding box center [755, 143] width 155 height 21
type input "Person outside the car"
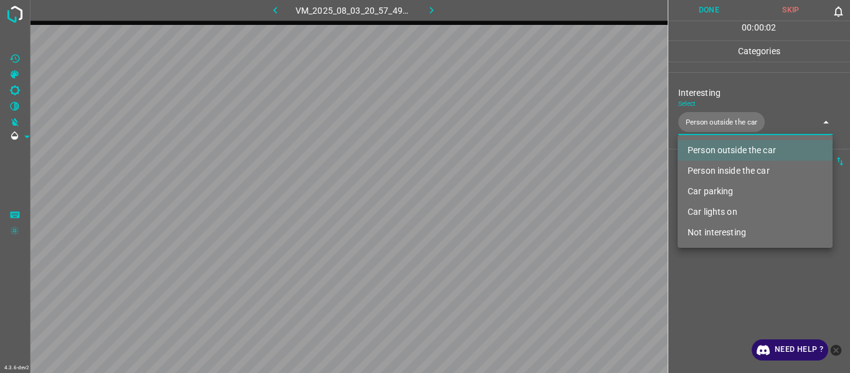
click at [521, 199] on div at bounding box center [425, 186] width 850 height 373
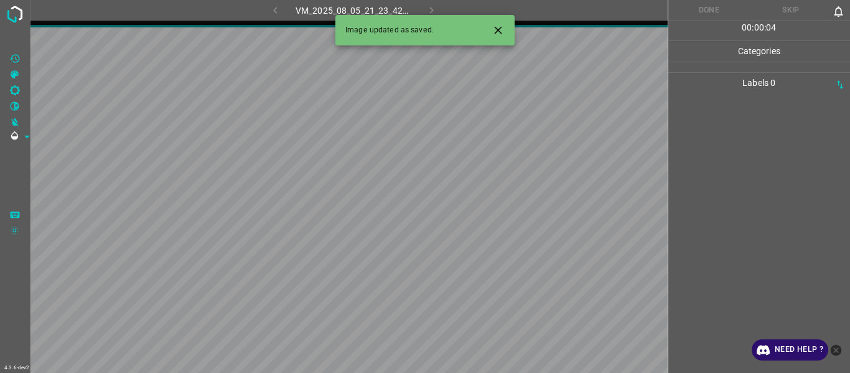
click at [497, 27] on icon "Close" at bounding box center [498, 30] width 13 height 13
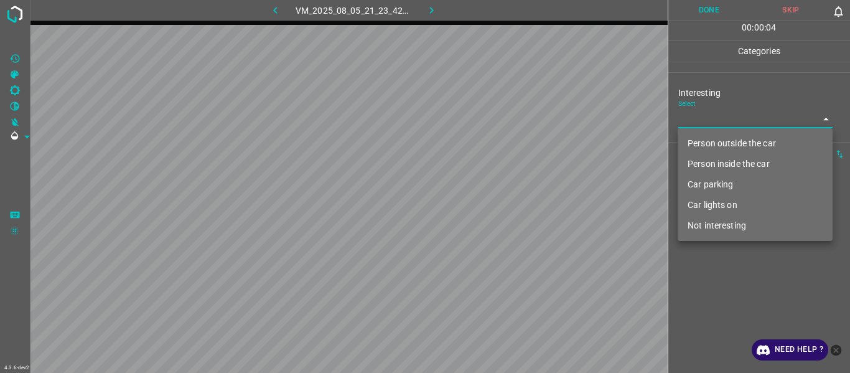
click at [521, 120] on body "4.3.6-dev2 VM_2025_08_05_21_23_42_952_13.gif Done Skip 0 00 : 00 : 04 Categorie…" at bounding box center [425, 186] width 850 height 373
click at [521, 167] on li "Person inside the car" at bounding box center [755, 164] width 155 height 21
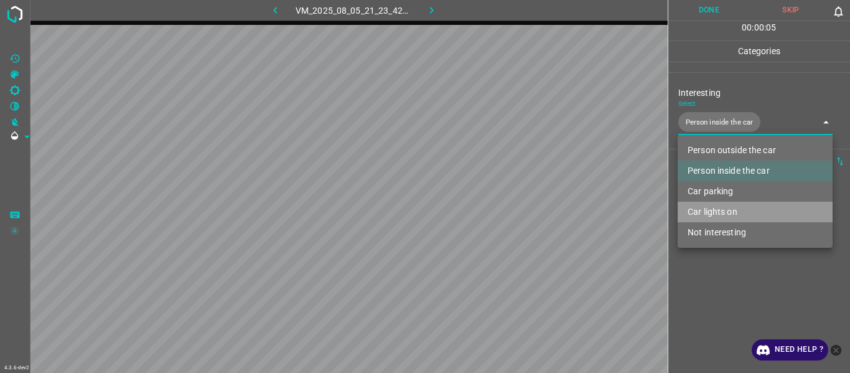
click at [521, 199] on li "Car lights on" at bounding box center [755, 212] width 155 height 21
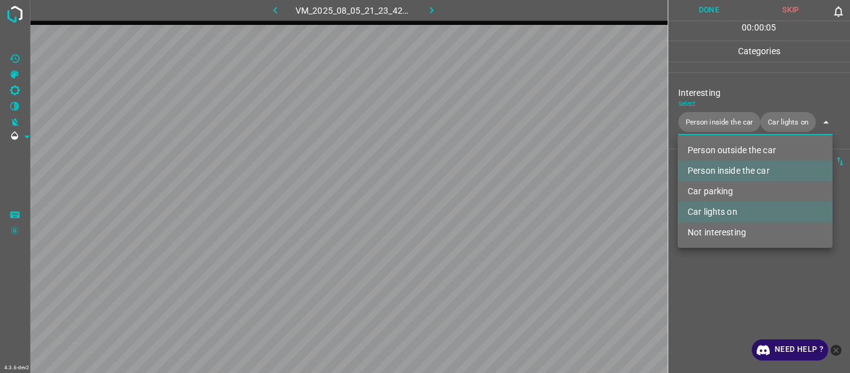
click at [521, 199] on div at bounding box center [425, 186] width 850 height 373
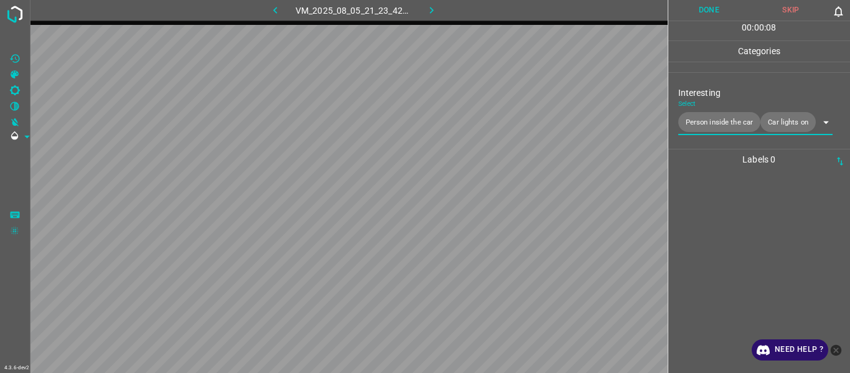
click at [521, 123] on body "4.3.6-dev2 VM_2025_08_05_21_23_42_952_13.gif Done Skip 0 00 : 00 : 08 Categorie…" at bounding box center [425, 186] width 850 height 373
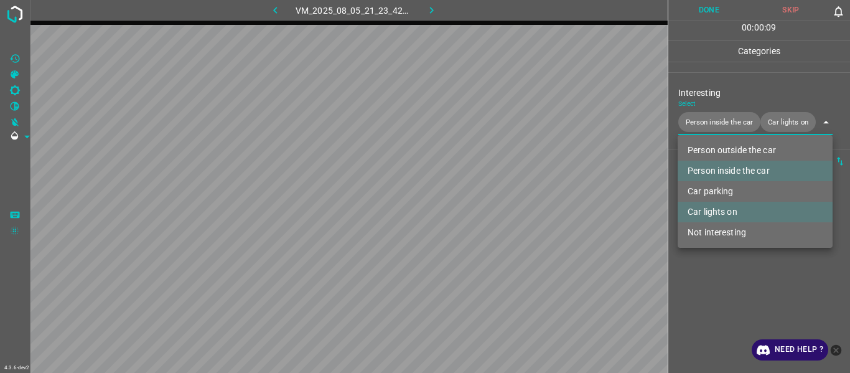
click at [521, 165] on li "Person inside the car" at bounding box center [755, 171] width 155 height 21
type input "Car lights on"
click at [521, 199] on div at bounding box center [425, 186] width 850 height 373
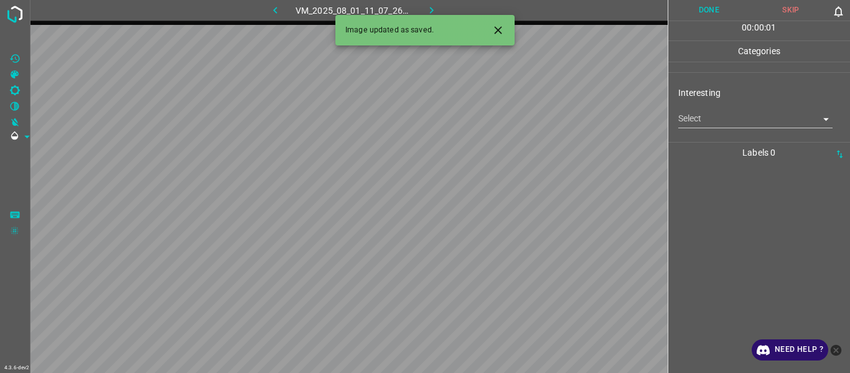
click at [502, 28] on icon "Close" at bounding box center [498, 30] width 13 height 13
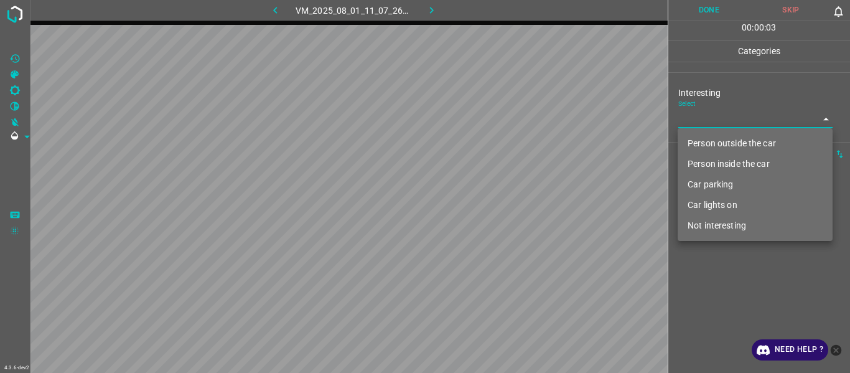
click at [521, 116] on body "4.3.6-dev2 VM_2025_08_01_11_07_26_959_01.gif Done Skip 0 00 : 00 : 03 Categorie…" at bounding box center [425, 186] width 850 height 373
click at [521, 143] on li "Person outside the car" at bounding box center [755, 143] width 155 height 21
type input "Person outside the car"
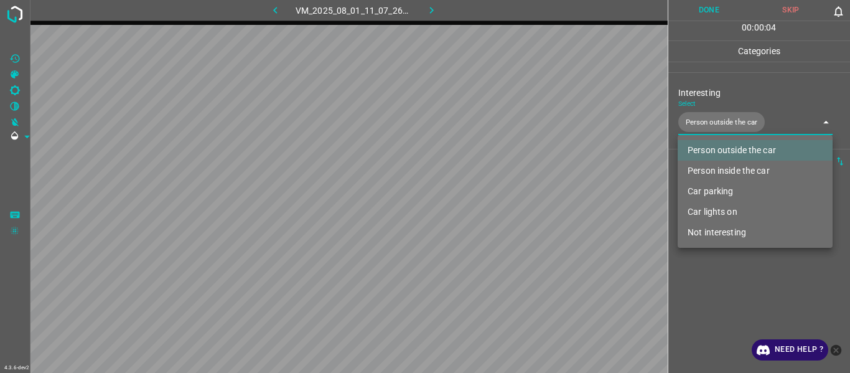
click at [521, 199] on div at bounding box center [425, 186] width 850 height 373
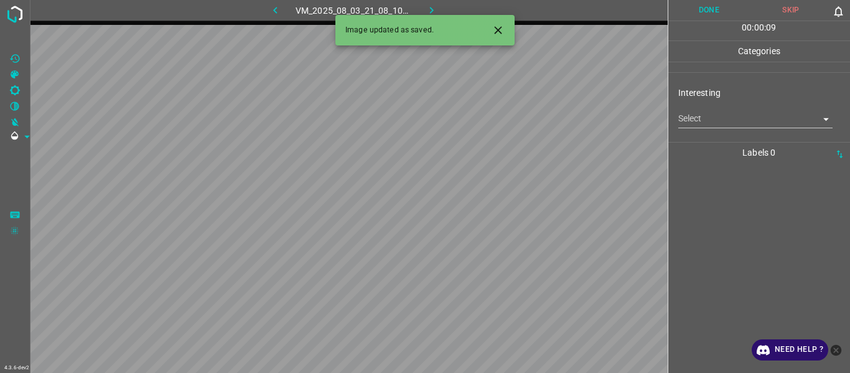
click at [521, 120] on div "Interesting Select ​" at bounding box center [760, 107] width 182 height 59
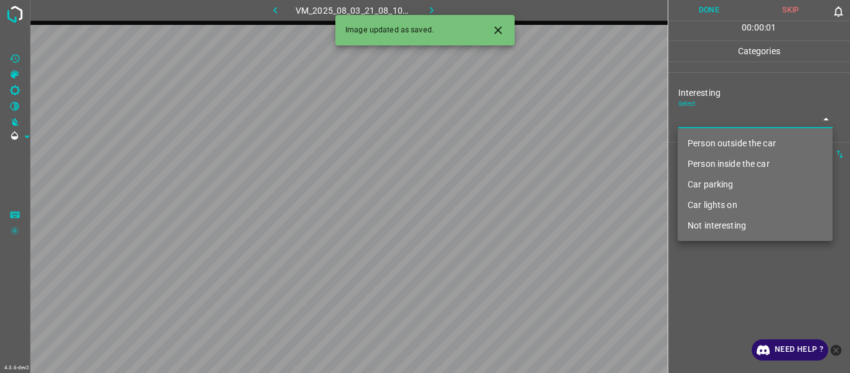
click at [521, 120] on body "4.3.6-dev2 VM_2025_08_03_21_08_10_221_04.gif Done Skip 0 00 : 00 : 01 Categorie…" at bounding box center [425, 186] width 850 height 373
click at [521, 149] on li "Person outside the car" at bounding box center [755, 143] width 155 height 21
type input "Person outside the car"
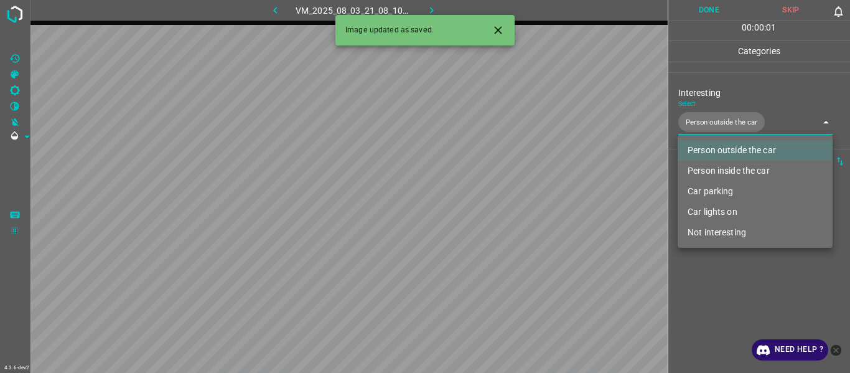
click at [521, 199] on div at bounding box center [425, 186] width 850 height 373
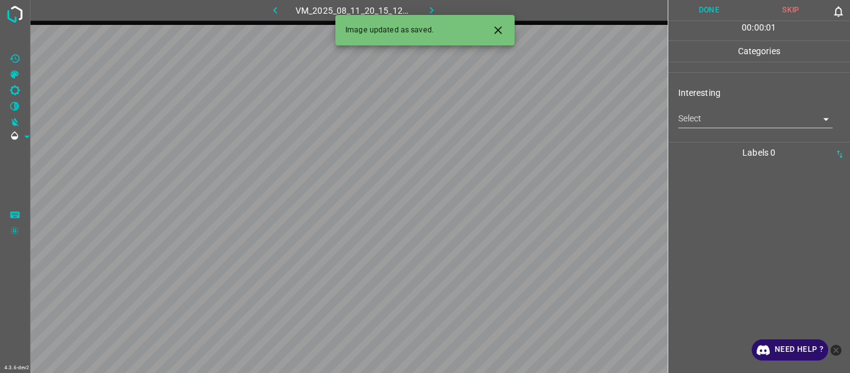
click at [521, 121] on body "4.3.6-dev2 VM_2025_08_11_20_15_12_251_03.gif Done Skip 0 00 : 00 : 01 Categorie…" at bounding box center [425, 186] width 850 height 373
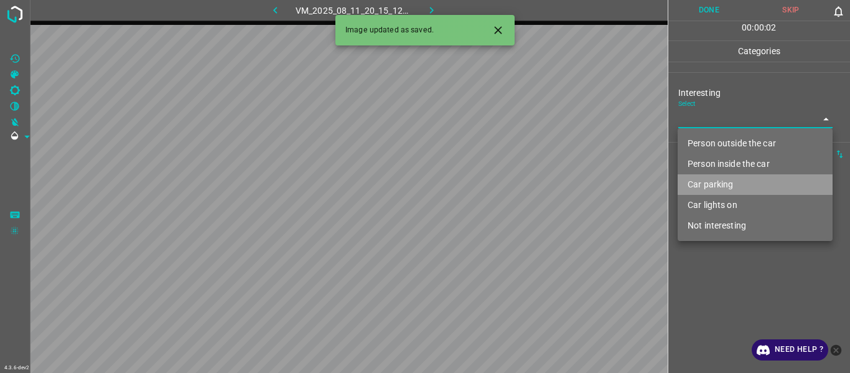
click at [521, 180] on li "Car parking" at bounding box center [755, 184] width 155 height 21
type input "Car parking"
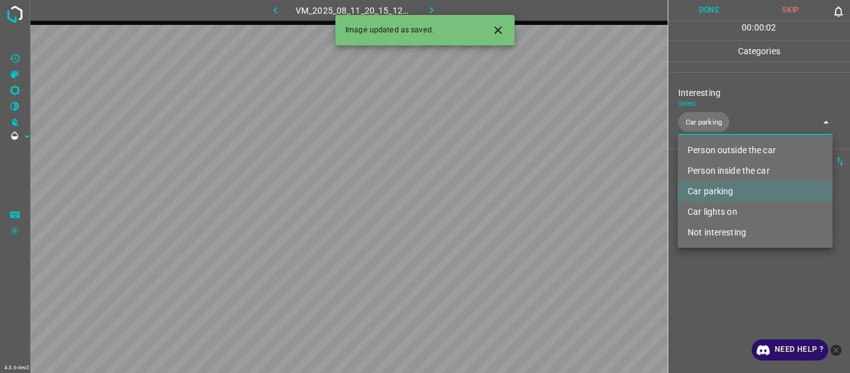
click at [521, 199] on div at bounding box center [425, 186] width 850 height 373
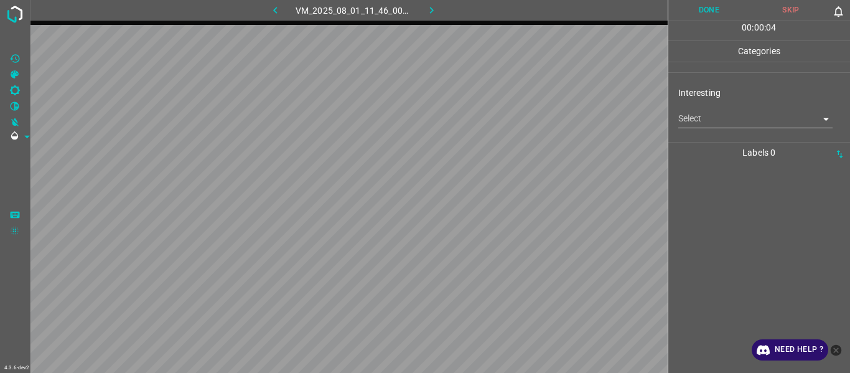
click at [521, 110] on body "4.3.6-dev2 VM_2025_08_01_11_46_00_971_05.gif Done Skip 0 00 : 00 : 04 Categorie…" at bounding box center [425, 186] width 850 height 373
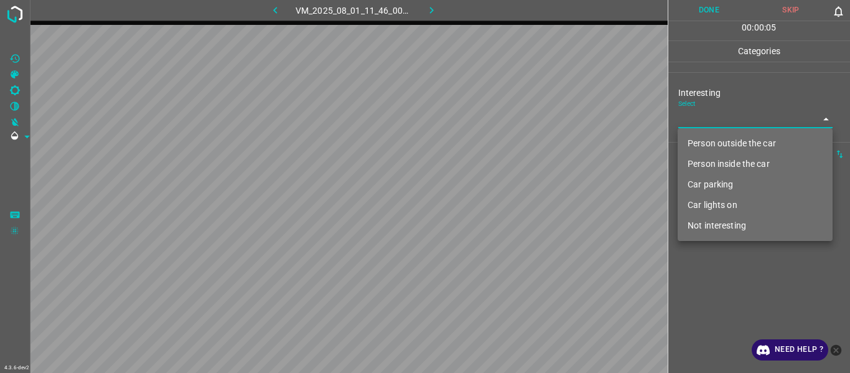
click at [521, 199] on li "Car lights on" at bounding box center [755, 205] width 155 height 21
type input "Car lights on"
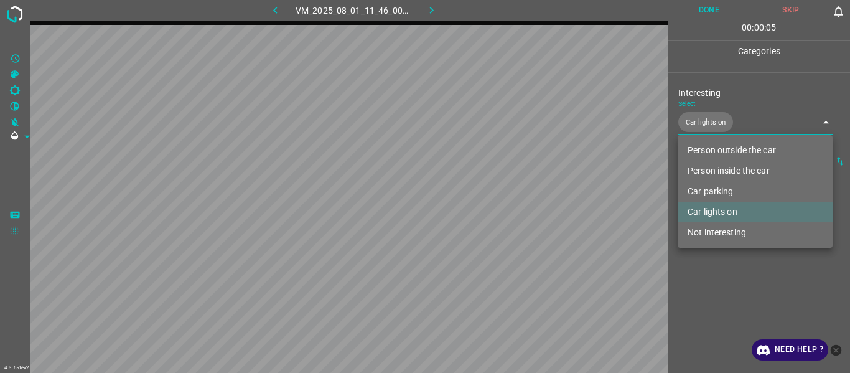
click at [521, 199] on div at bounding box center [425, 186] width 850 height 373
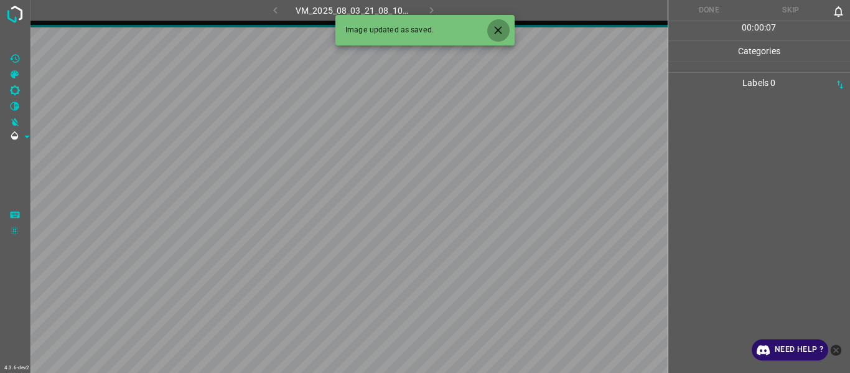
click at [497, 24] on icon "Close" at bounding box center [498, 30] width 13 height 13
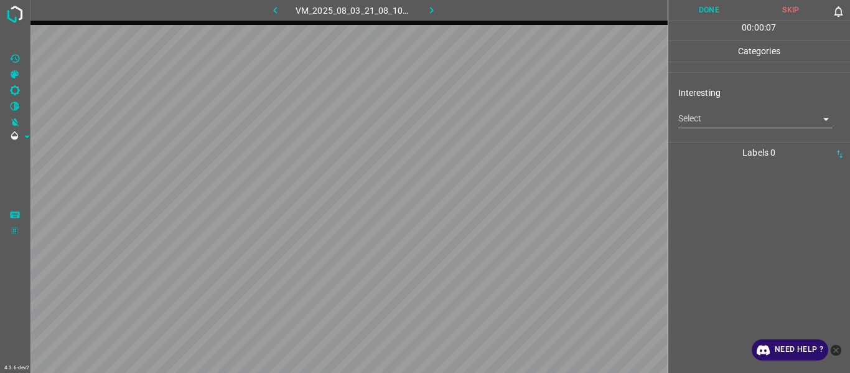
click at [521, 118] on body "4.3.6-dev2 VM_2025_08_03_21_08_10_221_03.gif Done Skip 0 00 : 00 : 07 Categorie…" at bounding box center [425, 186] width 850 height 373
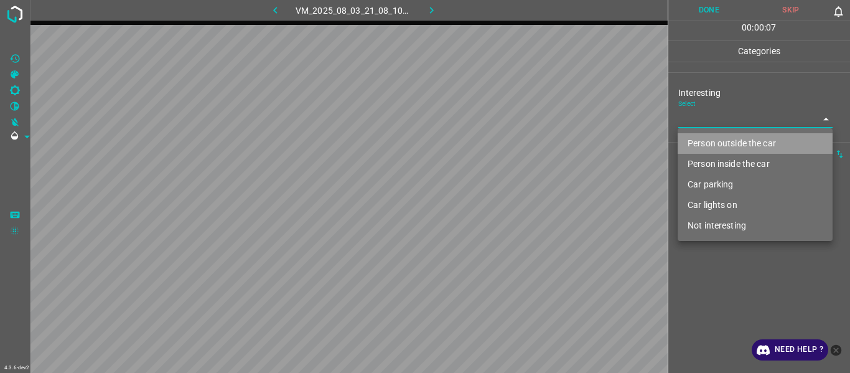
click at [521, 150] on li "Person outside the car" at bounding box center [755, 143] width 155 height 21
type input "Person outside the car"
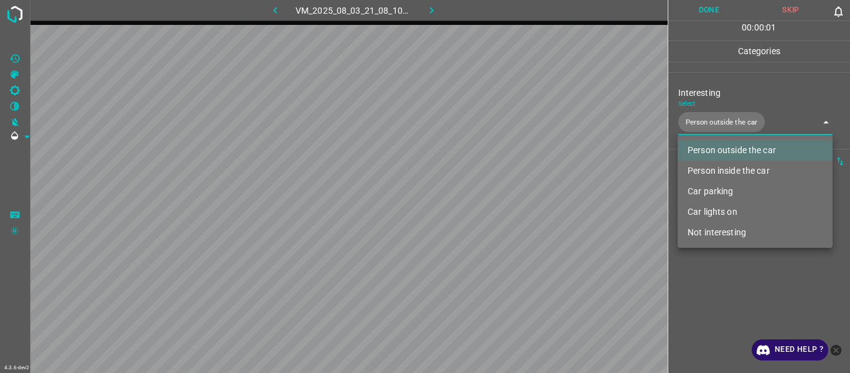
click at [521, 199] on div at bounding box center [425, 186] width 850 height 373
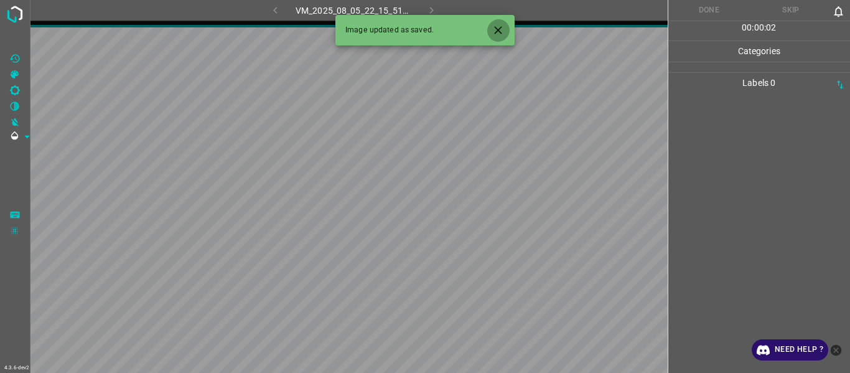
click at [505, 27] on button "Close" at bounding box center [498, 30] width 23 height 23
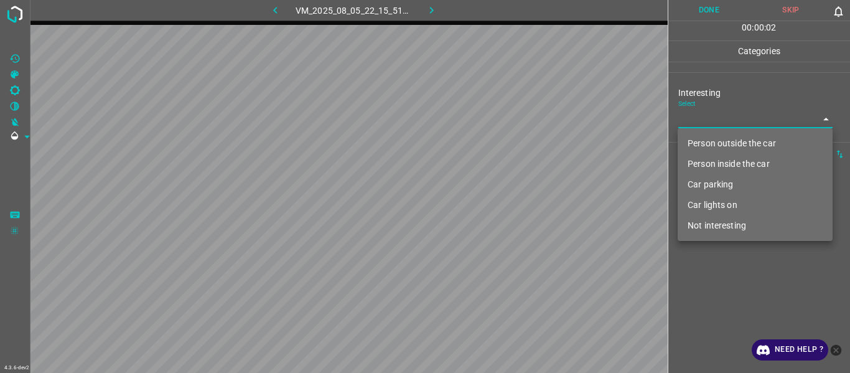
click at [521, 121] on body "4.3.6-dev2 VM_2025_08_05_22_15_51_122_02.gif Done Skip 0 00 : 00 : 02 Categorie…" at bounding box center [425, 186] width 850 height 373
drag, startPoint x: 718, startPoint y: 217, endPoint x: 725, endPoint y: 236, distance: 20.1
click at [521, 199] on li "Not interesting" at bounding box center [755, 225] width 155 height 21
type input "Not interesting"
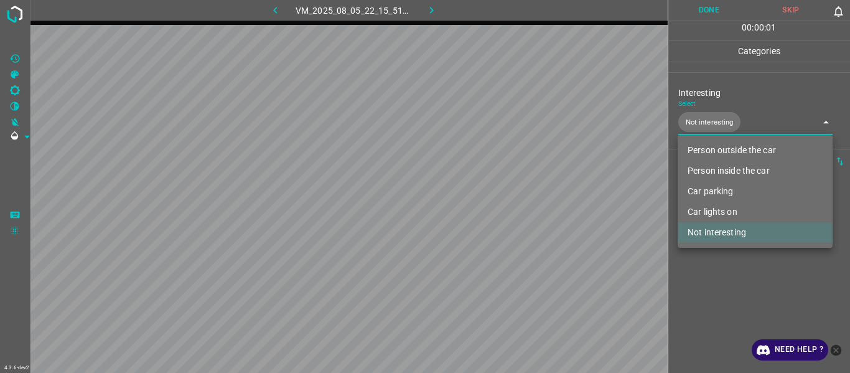
click at [521, 199] on div at bounding box center [425, 186] width 850 height 373
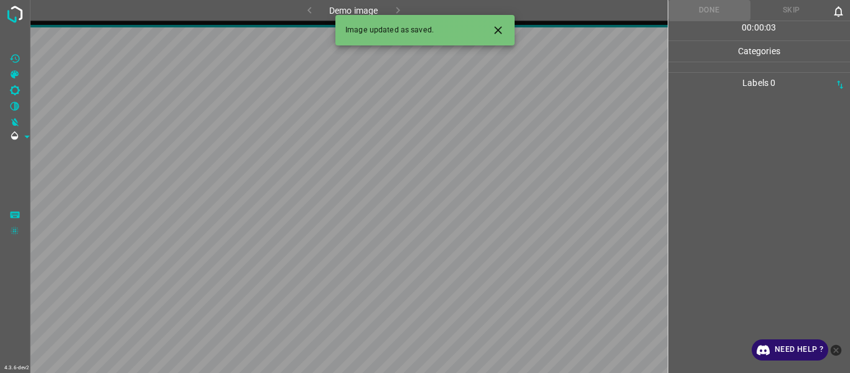
click at [496, 29] on icon "Close" at bounding box center [498, 30] width 13 height 13
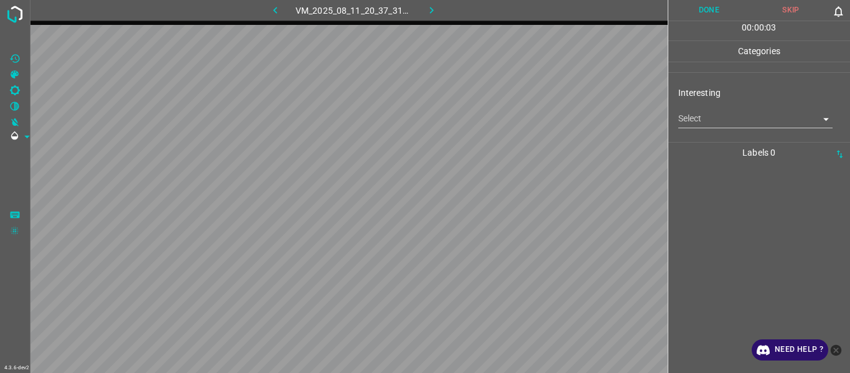
click at [521, 123] on body "4.3.6-dev2 VM_2025_08_11_20_37_31_174_02.gif Done Skip 0 00 : 00 : 03 Categorie…" at bounding box center [425, 186] width 850 height 373
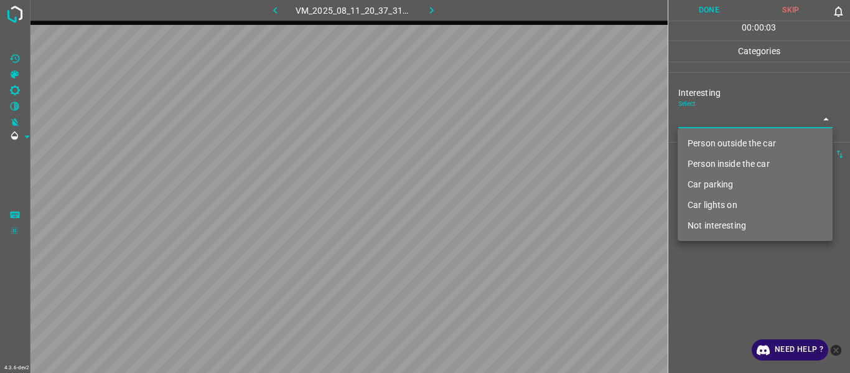
click at [521, 140] on li "Person outside the car" at bounding box center [755, 143] width 155 height 21
type input "Person outside the car"
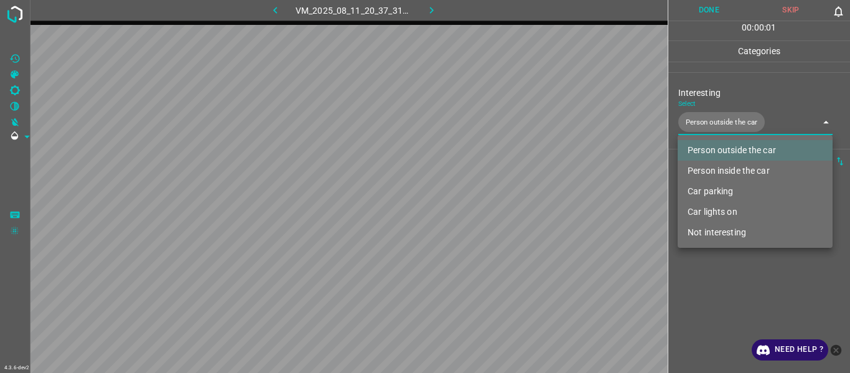
click at [521, 199] on div at bounding box center [425, 186] width 850 height 373
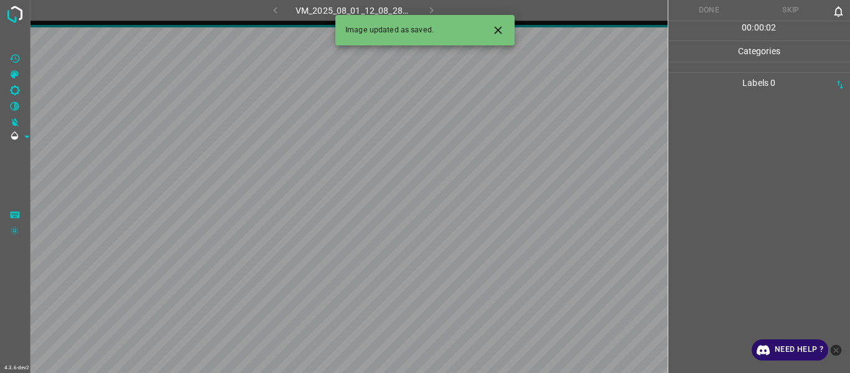
click at [496, 34] on icon "Close" at bounding box center [498, 30] width 13 height 13
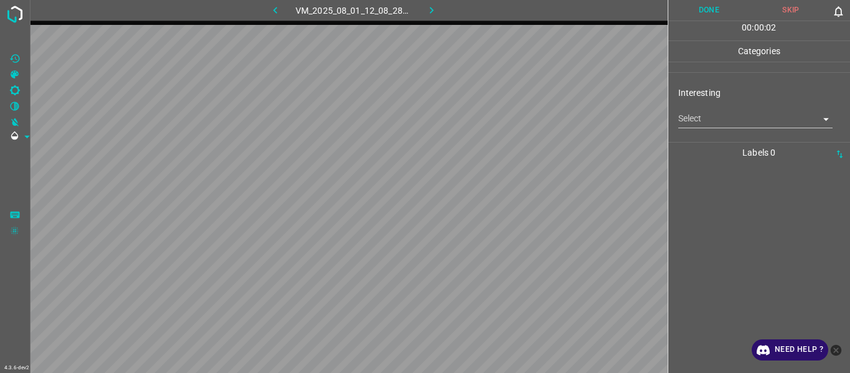
click at [521, 118] on body "4.3.6-dev2 VM_2025_08_01_12_08_28_502_01.gif Done Skip 0 00 : 00 : 02 Categorie…" at bounding box center [425, 186] width 850 height 373
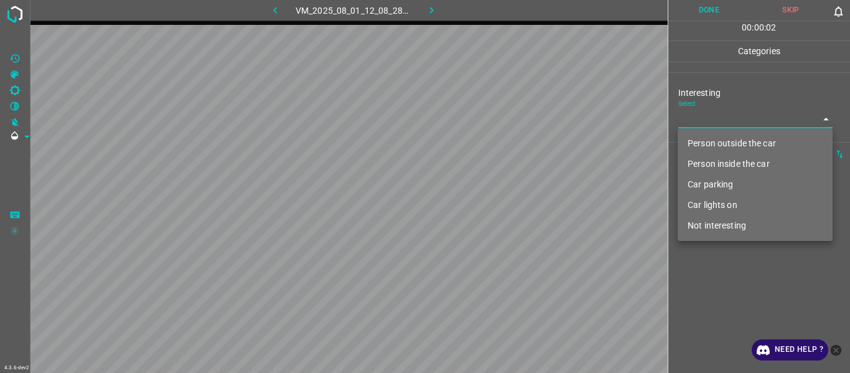
click at [521, 139] on li "Person outside the car" at bounding box center [755, 143] width 155 height 21
type input "Person outside the car"
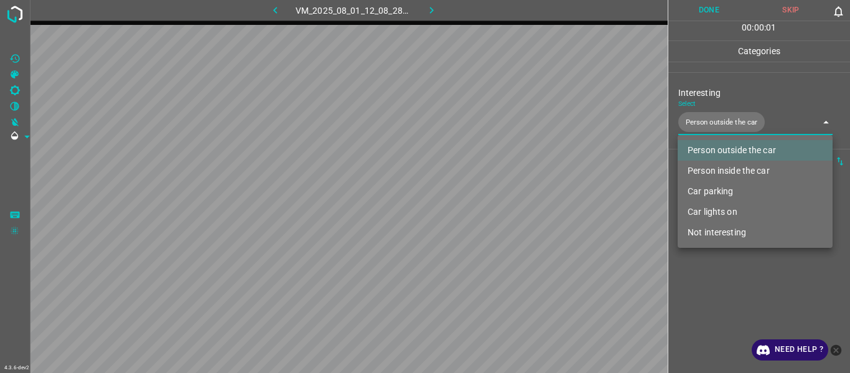
click at [521, 199] on div at bounding box center [425, 186] width 850 height 373
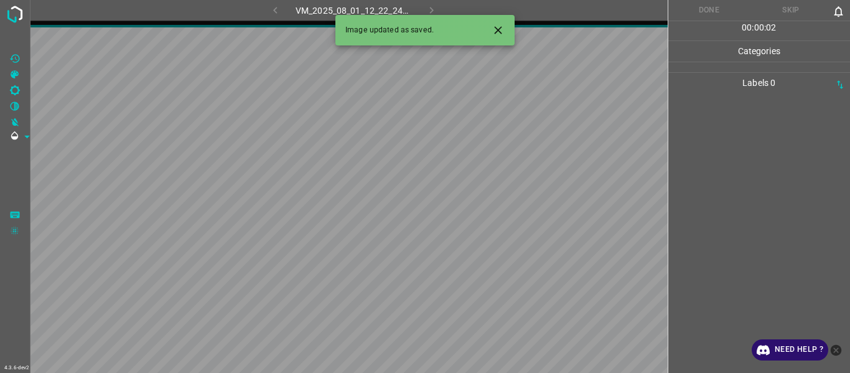
click at [500, 31] on icon "Close" at bounding box center [498, 30] width 13 height 13
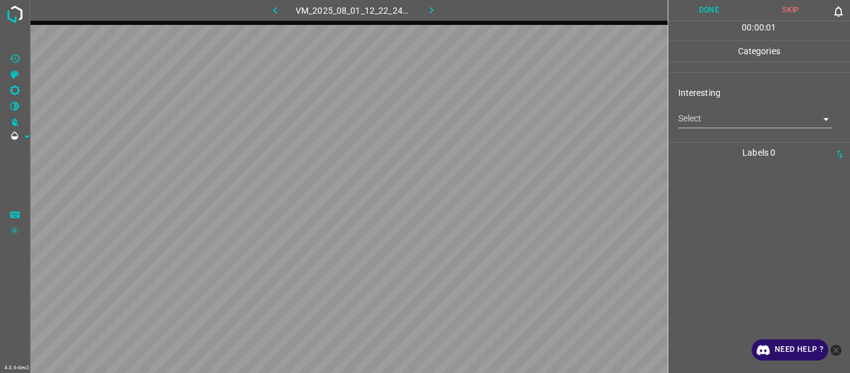
click at [521, 115] on body "4.3.6-dev2 VM_2025_08_01_12_22_24_418_08.gif Done Skip 0 00 : 00 : 01 Categorie…" at bounding box center [425, 186] width 850 height 373
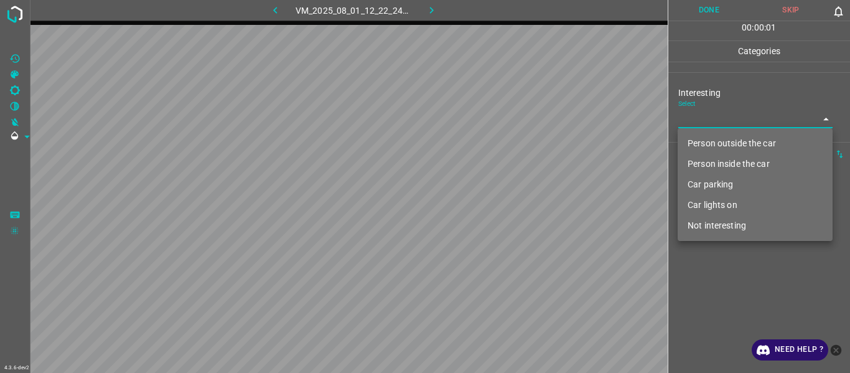
click at [521, 148] on li "Person outside the car" at bounding box center [755, 143] width 155 height 21
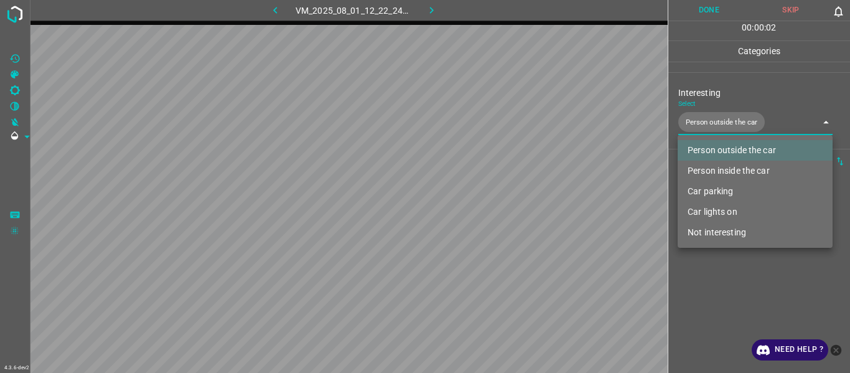
click at [521, 199] on div at bounding box center [425, 186] width 850 height 373
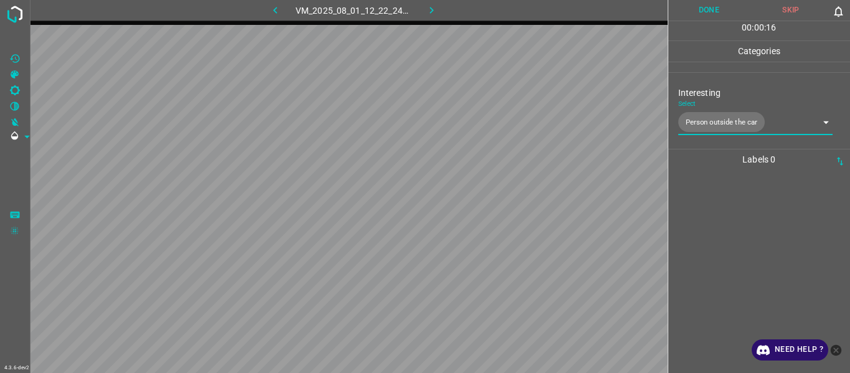
drag, startPoint x: 713, startPoint y: 119, endPoint x: 746, endPoint y: 197, distance: 85.3
click at [521, 197] on div at bounding box center [759, 271] width 175 height 203
click at [521, 118] on body "4.3.6-dev2 VM_2025_08_01_12_22_24_418_08.gif Done Skip 0 00 : 00 : 25 Categorie…" at bounding box center [425, 186] width 850 height 373
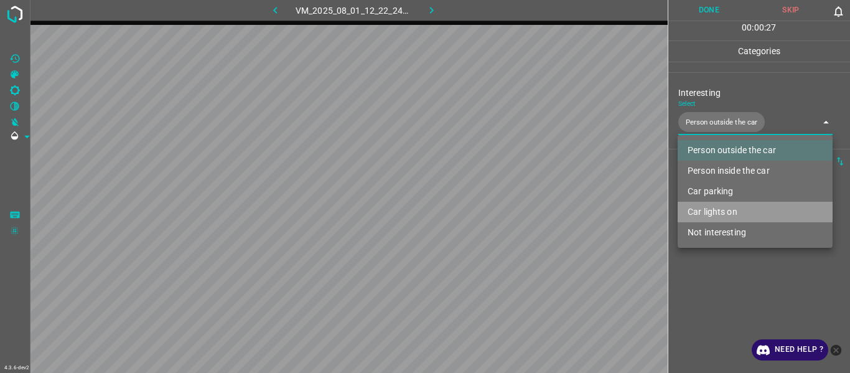
click at [521, 199] on li "Car lights on" at bounding box center [755, 212] width 155 height 21
type input "Person outside the car,Car lights on"
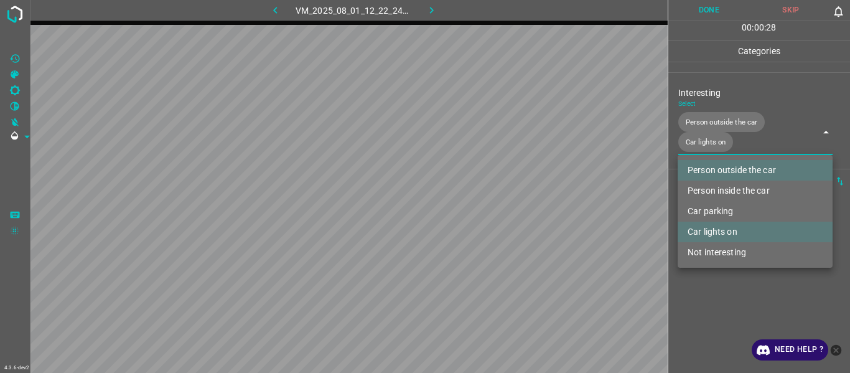
click at [521, 199] on div at bounding box center [425, 186] width 850 height 373
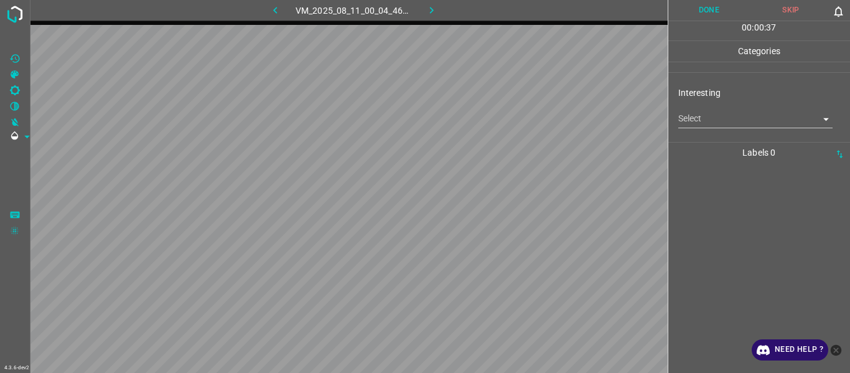
click at [521, 125] on body "4.3.6-dev2 VM_2025_08_11_00_04_46_324_06.gif Done Skip 0 00 : 00 : 37 Categorie…" at bounding box center [425, 186] width 850 height 373
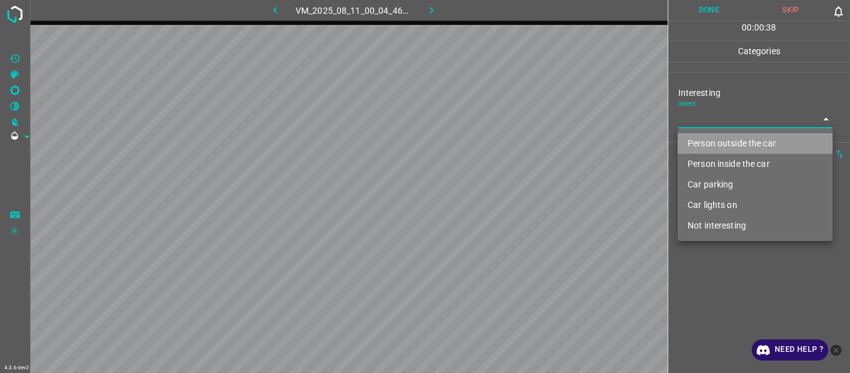
click at [521, 146] on li "Person outside the car" at bounding box center [755, 143] width 155 height 21
type input "Person outside the car"
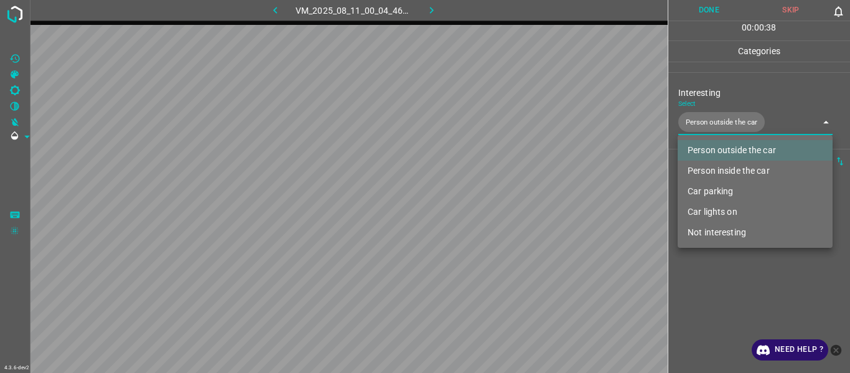
click at [521, 199] on div at bounding box center [425, 186] width 850 height 373
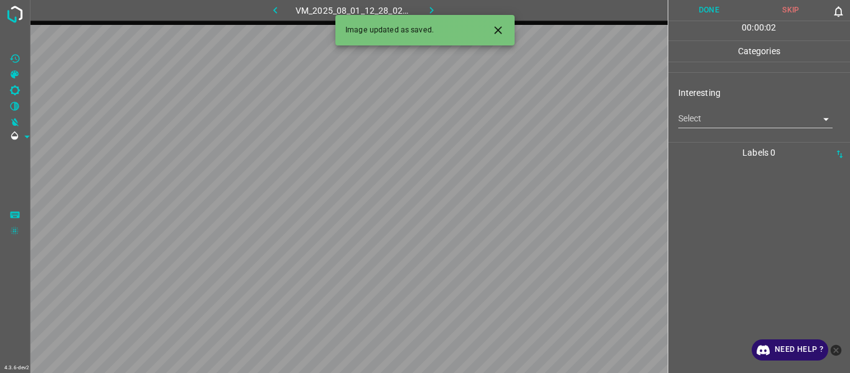
click at [497, 33] on icon "Close" at bounding box center [498, 30] width 13 height 13
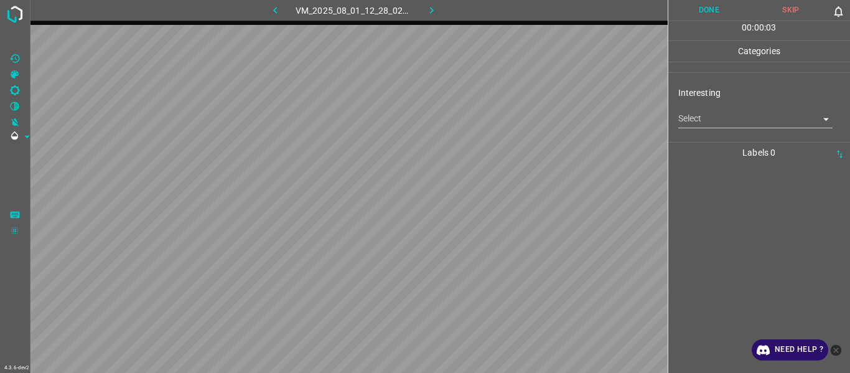
click at [521, 125] on body "4.3.6-dev2 VM_2025_08_01_12_28_02_083_01.gif Done Skip 0 00 : 00 : 03 Categorie…" at bounding box center [425, 186] width 850 height 373
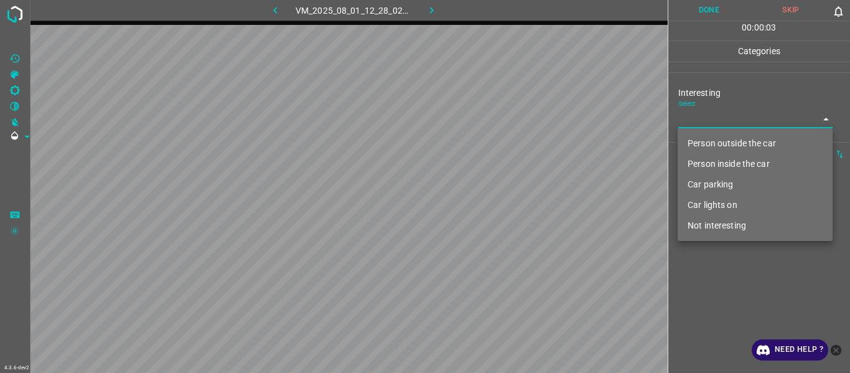
click at [521, 144] on li "Person outside the car" at bounding box center [755, 143] width 155 height 21
type input "Person outside the car"
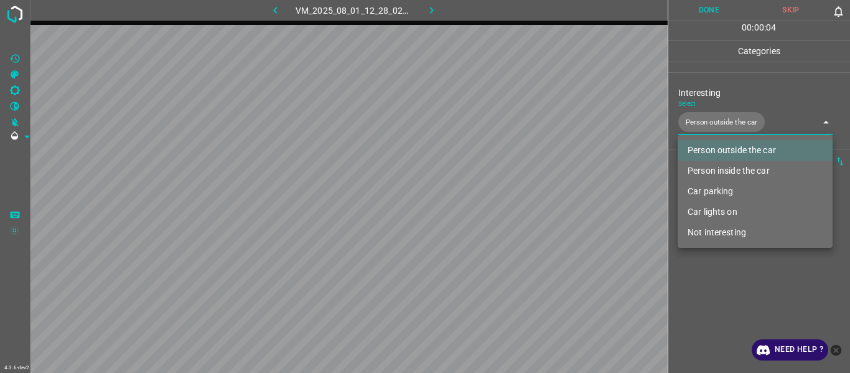
click at [521, 199] on div at bounding box center [425, 186] width 850 height 373
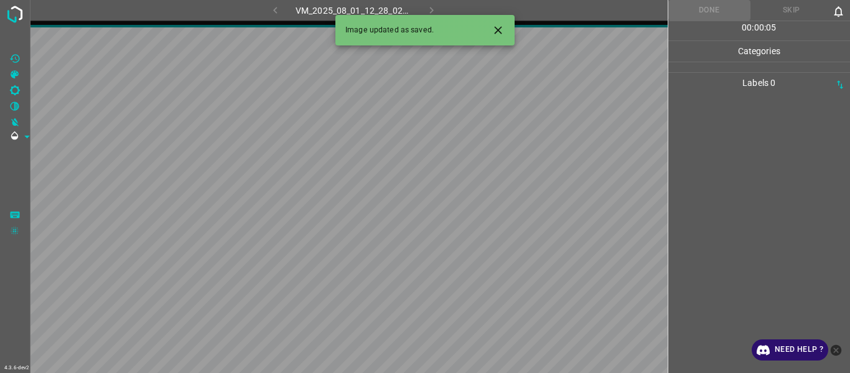
click at [499, 32] on icon "Close" at bounding box center [498, 30] width 13 height 13
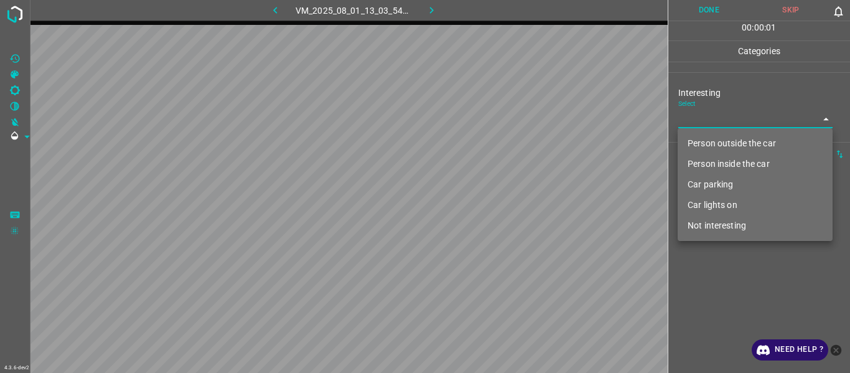
click at [521, 121] on body "4.3.6-dev2 VM_2025_08_01_13_03_54_220_04.gif Done Skip 0 00 : 00 : 01 Categorie…" at bounding box center [425, 186] width 850 height 373
click at [521, 141] on li "Person outside the car" at bounding box center [755, 143] width 155 height 21
type input "Person outside the car"
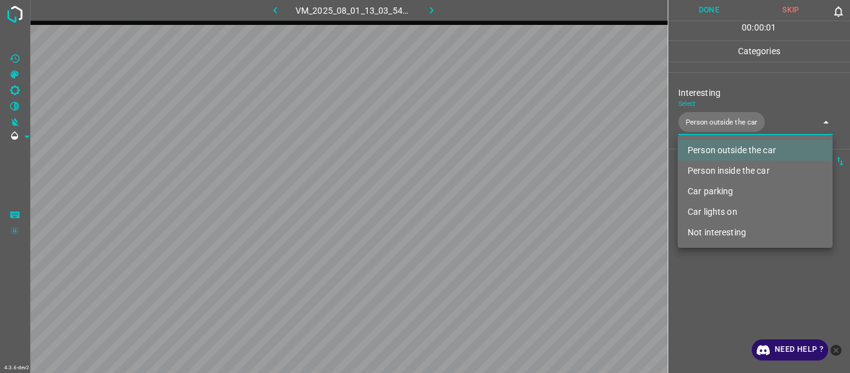
click at [521, 199] on div at bounding box center [425, 186] width 850 height 373
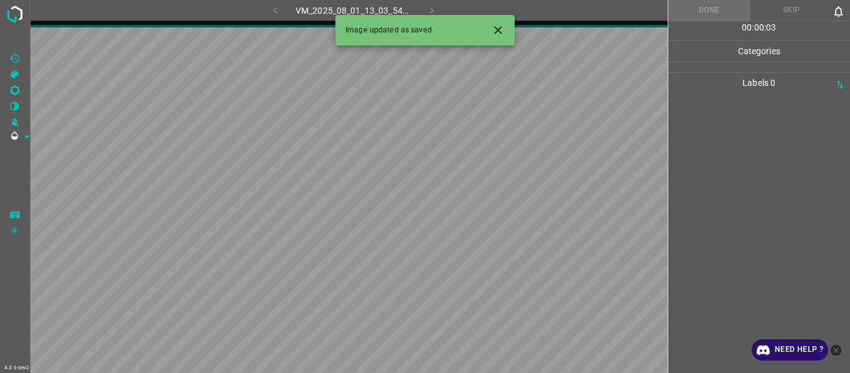
click at [500, 32] on icon "Close" at bounding box center [497, 29] width 7 height 7
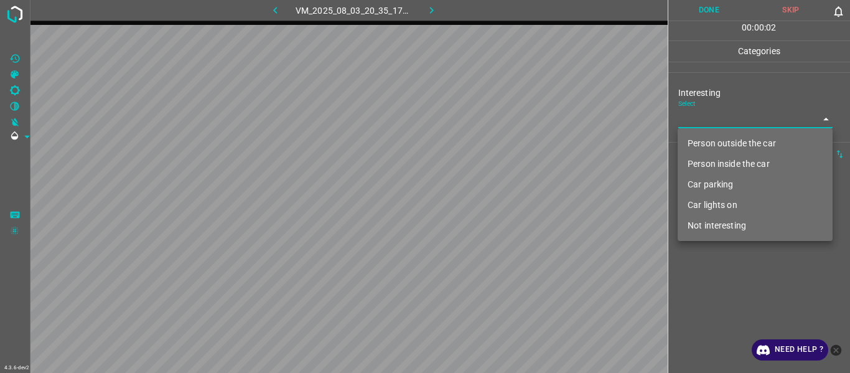
click at [521, 111] on body "4.3.6-dev2 VM_2025_08_03_20_35_17_394_02.gif Done Skip 0 00 : 00 : 02 Categorie…" at bounding box center [425, 186] width 850 height 373
click at [521, 144] on li "Person outside the car" at bounding box center [755, 143] width 155 height 21
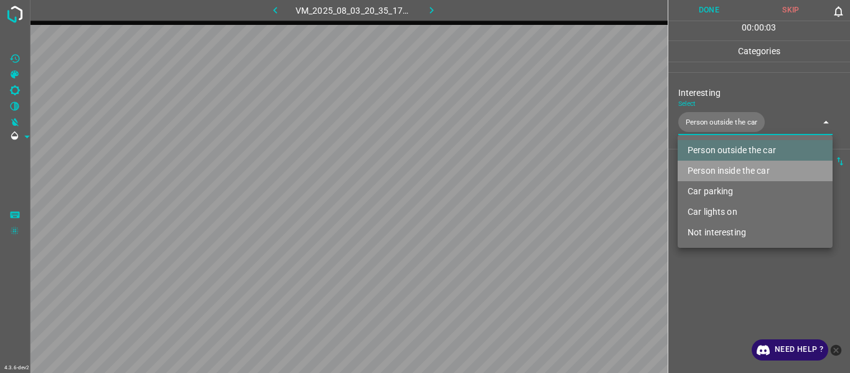
click at [521, 172] on li "Person inside the car" at bounding box center [755, 171] width 155 height 21
type input "Person outside the car,Person inside the car"
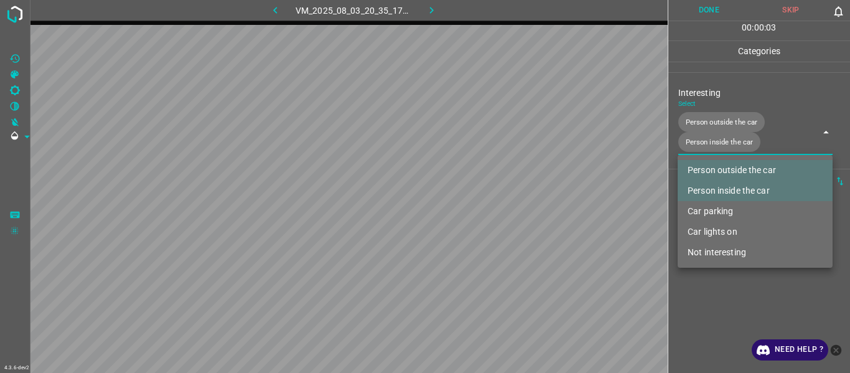
click at [521, 199] on div at bounding box center [425, 186] width 850 height 373
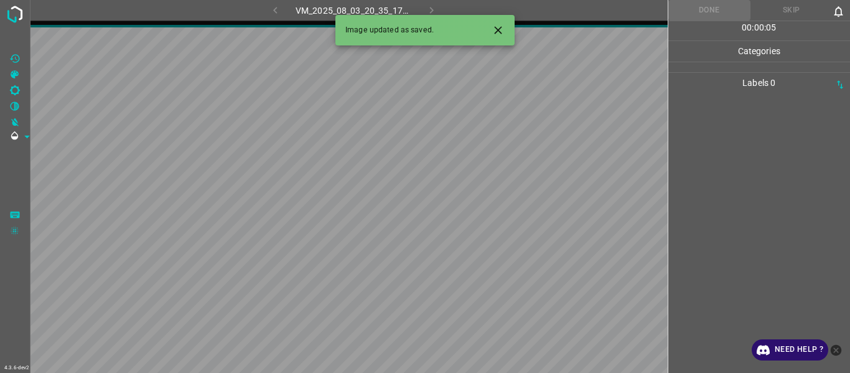
click at [501, 29] on icon "Close" at bounding box center [498, 30] width 13 height 13
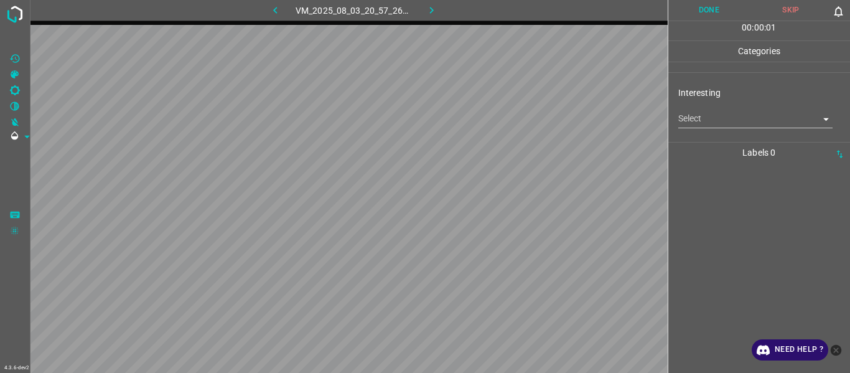
click at [521, 124] on body "4.3.6-dev2 VM_2025_08_03_20_57_26_757_01.gif Done Skip 0 00 : 00 : 01 Categorie…" at bounding box center [425, 186] width 850 height 373
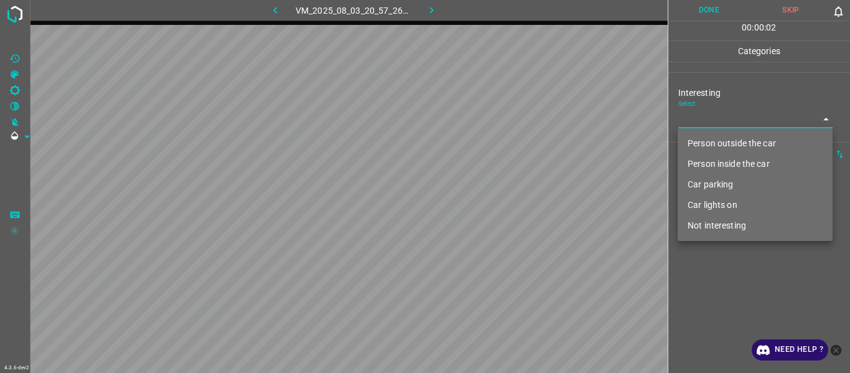
click at [521, 184] on li "Car parking" at bounding box center [755, 184] width 155 height 21
type input "Car parking"
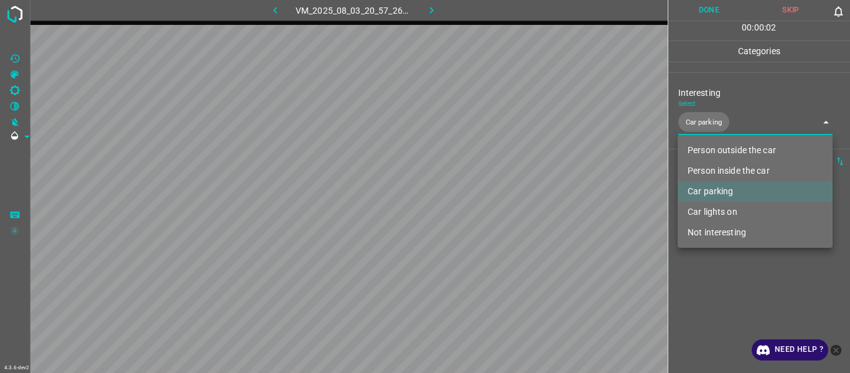
click at [521, 199] on div at bounding box center [425, 186] width 850 height 373
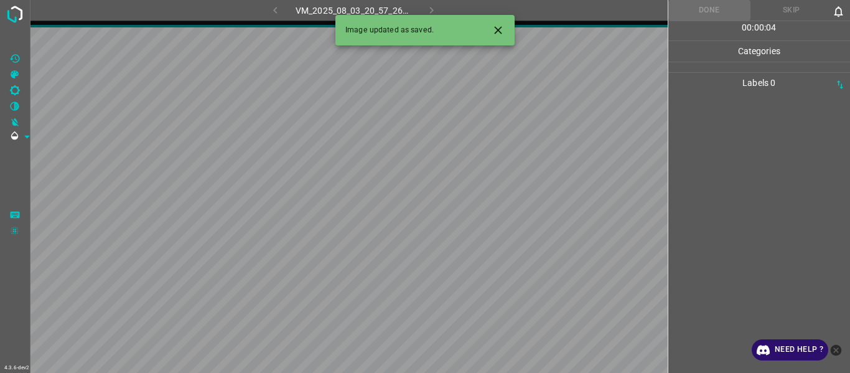
click at [499, 32] on icon "Close" at bounding box center [498, 30] width 13 height 13
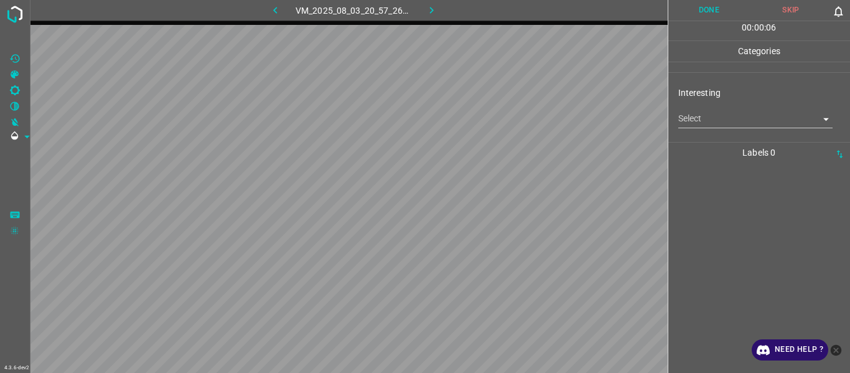
click at [521, 136] on div "Interesting Select ​" at bounding box center [760, 107] width 182 height 59
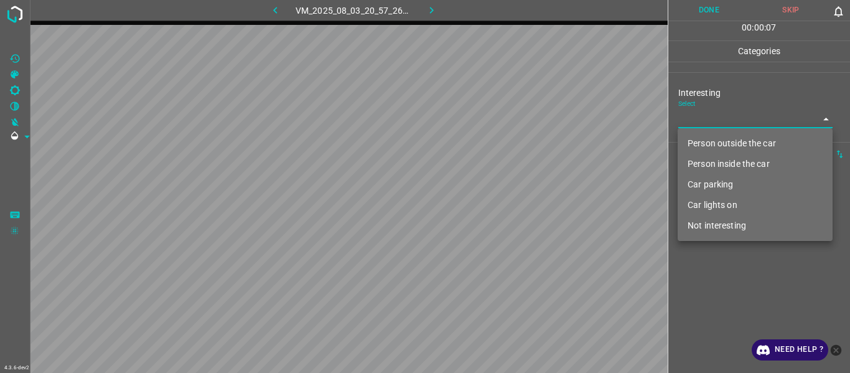
drag, startPoint x: 694, startPoint y: 115, endPoint x: 694, endPoint y: 138, distance: 22.4
click at [521, 118] on body "4.3.6-dev2 VM_2025_08_03_20_57_26_757_09.gif Done Skip 0 00 : 00 : 07 Categorie…" at bounding box center [425, 186] width 850 height 373
drag, startPoint x: 697, startPoint y: 140, endPoint x: 703, endPoint y: 247, distance: 107.3
click at [521, 141] on li "Person outside the car" at bounding box center [755, 143] width 155 height 21
type input "Person outside the car"
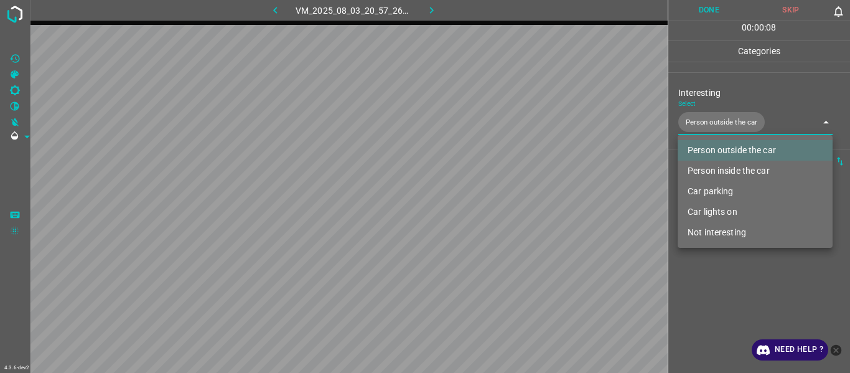
click at [521, 199] on div at bounding box center [425, 186] width 850 height 373
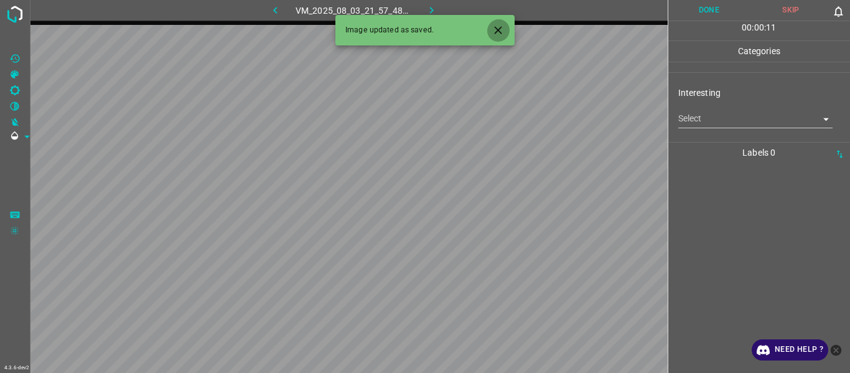
click at [499, 22] on button "Close" at bounding box center [498, 30] width 23 height 23
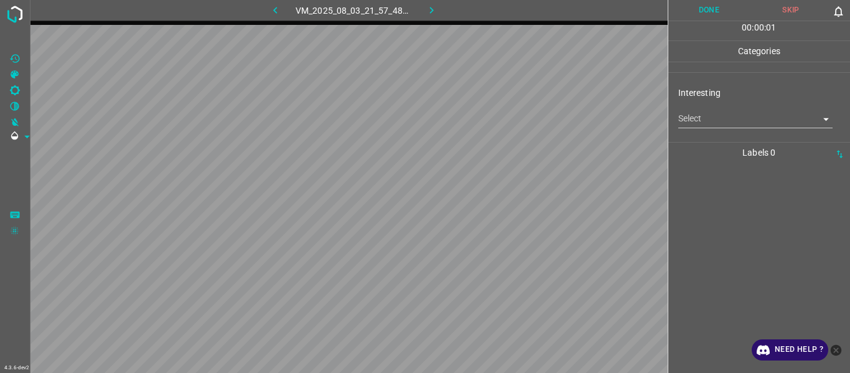
click at [521, 116] on body "4.3.6-dev2 VM_2025_08_03_21_57_48_347_11.gif Done Skip 0 00 : 00 : 01 Categorie…" at bounding box center [425, 186] width 850 height 373
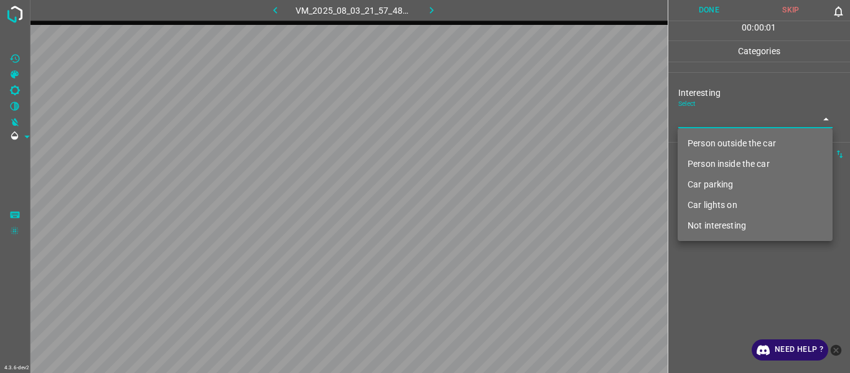
click at [521, 150] on li "Person outside the car" at bounding box center [755, 143] width 155 height 21
type input "Person outside the car"
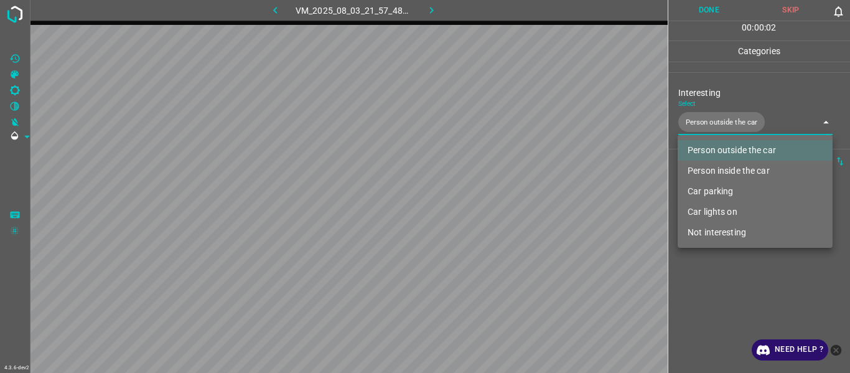
click at [521, 199] on div at bounding box center [425, 186] width 850 height 373
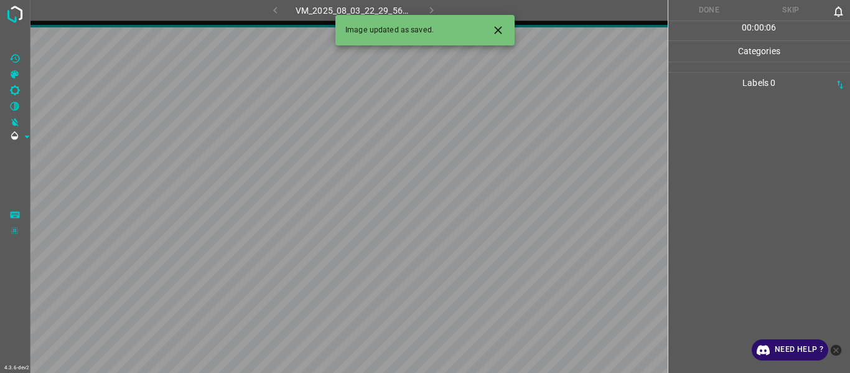
click at [497, 18] on div "Image updated as saved." at bounding box center [425, 30] width 179 height 31
click at [500, 27] on icon "Close" at bounding box center [498, 30] width 13 height 13
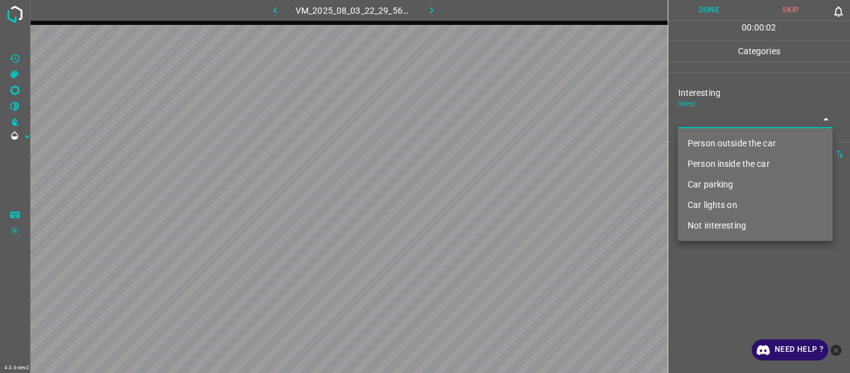
click at [521, 118] on body "4.3.6-dev2 VM_2025_08_03_22_29_56_082_01.gif Done Skip 0 00 : 00 : 02 Categorie…" at bounding box center [425, 186] width 850 height 373
click at [521, 182] on li "Car parking" at bounding box center [755, 184] width 155 height 21
type input "Car parking"
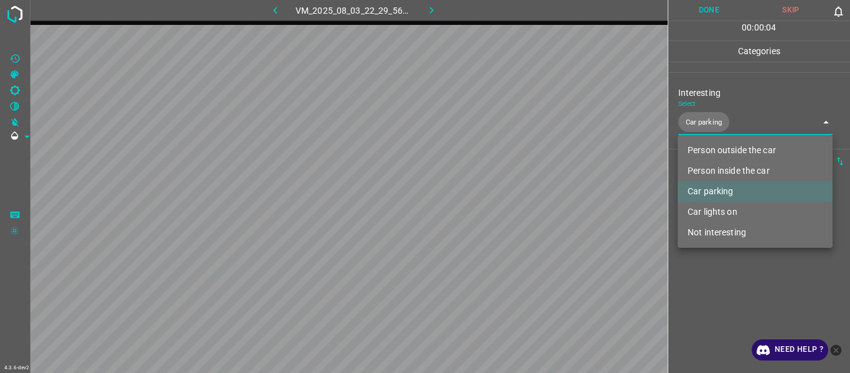
click at [521, 199] on div at bounding box center [425, 186] width 850 height 373
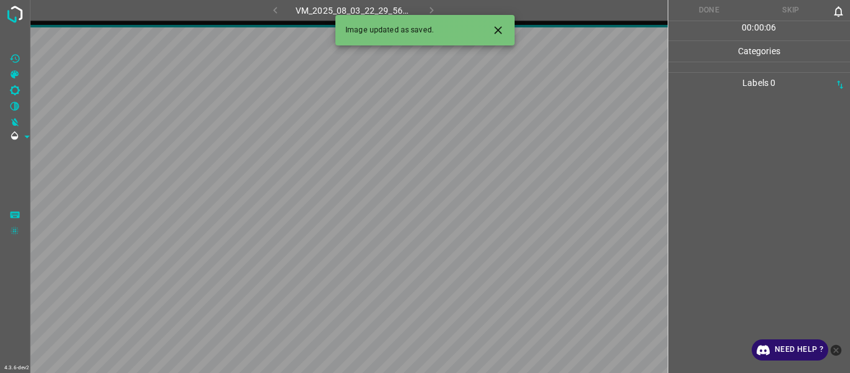
click at [502, 33] on icon "Close" at bounding box center [498, 30] width 13 height 13
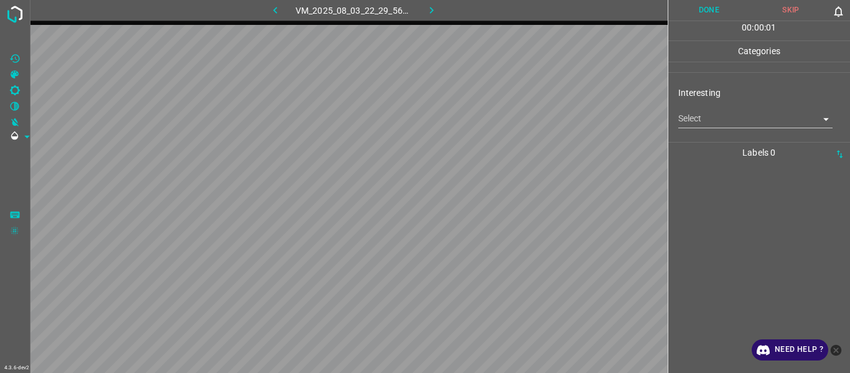
click at [521, 125] on body "4.3.6-dev2 VM_2025_08_03_22_29_56_082_03.gif Done Skip 0 00 : 00 : 01 Categorie…" at bounding box center [425, 186] width 850 height 373
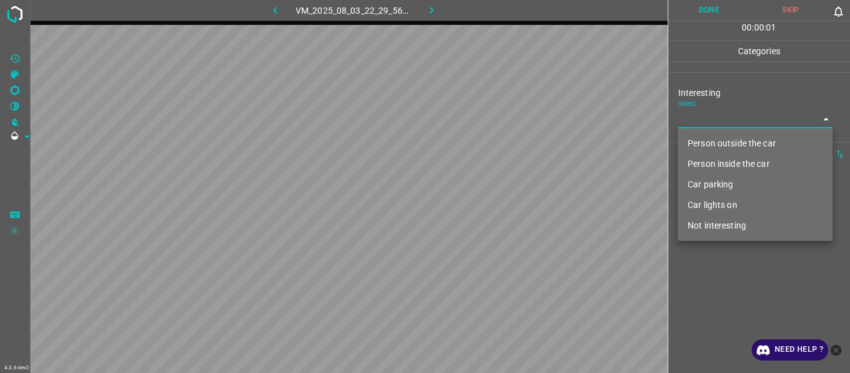
click at [521, 189] on li "Car parking" at bounding box center [755, 184] width 155 height 21
type input "Car parking"
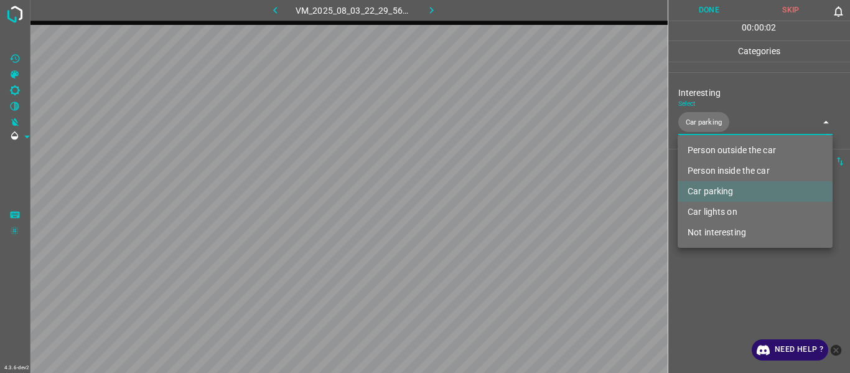
click at [521, 199] on div at bounding box center [425, 186] width 850 height 373
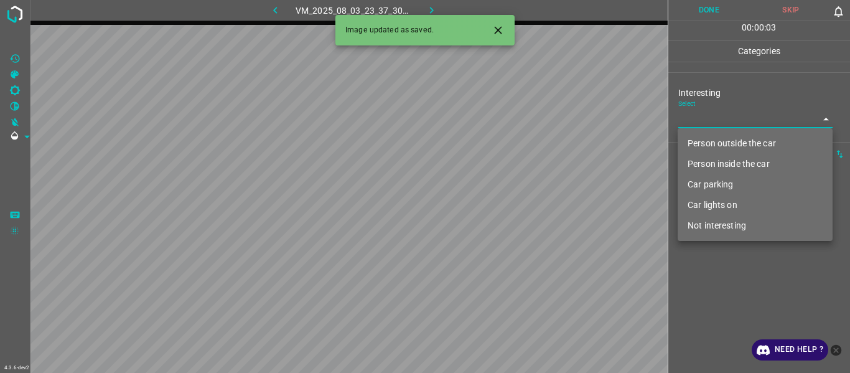
click at [521, 118] on body "4.3.6-dev2 VM_2025_08_03_23_37_30_212_00.gif Done Skip 0 00 : 00 : 03 Categorie…" at bounding box center [425, 186] width 850 height 373
click at [521, 154] on ul "Person outside the car Person inside the car Car parking Car lights on Not inte…" at bounding box center [755, 184] width 155 height 113
drag, startPoint x: 714, startPoint y: 144, endPoint x: 713, endPoint y: 177, distance: 33.6
click at [521, 143] on li "Person outside the car" at bounding box center [755, 143] width 155 height 21
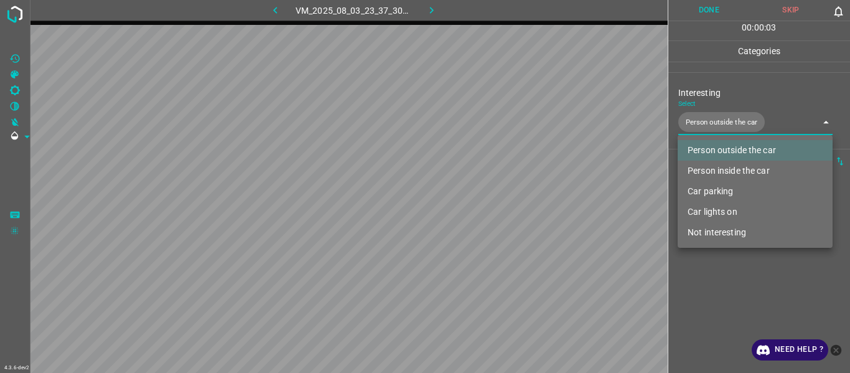
drag, startPoint x: 717, startPoint y: 215, endPoint x: 708, endPoint y: 253, distance: 39.6
click at [521, 199] on li "Car lights on" at bounding box center [755, 212] width 155 height 21
type input "Person outside the car,Car lights on"
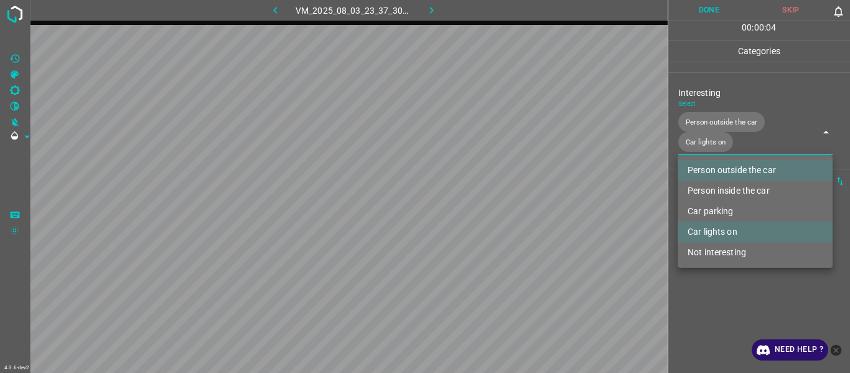
click at [521, 199] on div at bounding box center [425, 186] width 850 height 373
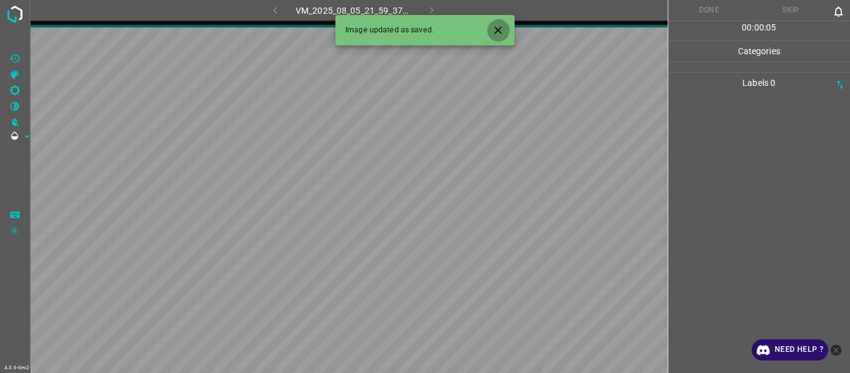
click at [504, 31] on button "Close" at bounding box center [498, 30] width 23 height 23
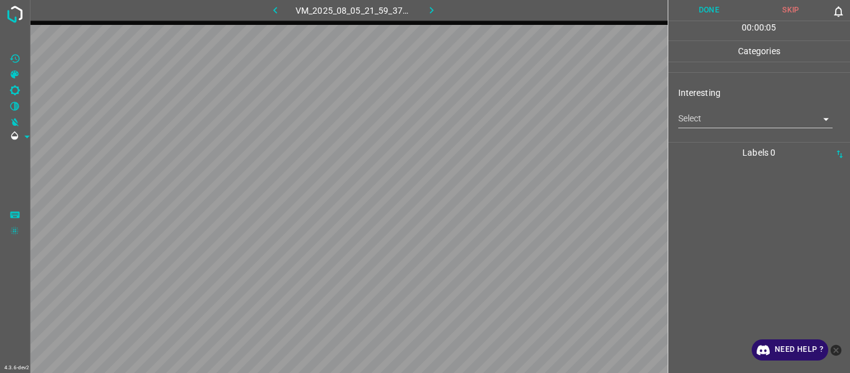
click at [521, 120] on body "4.3.6-dev2 VM_2025_08_05_21_59_37_279_02.gif Done Skip 0 00 : 00 : 05 Categorie…" at bounding box center [425, 186] width 850 height 373
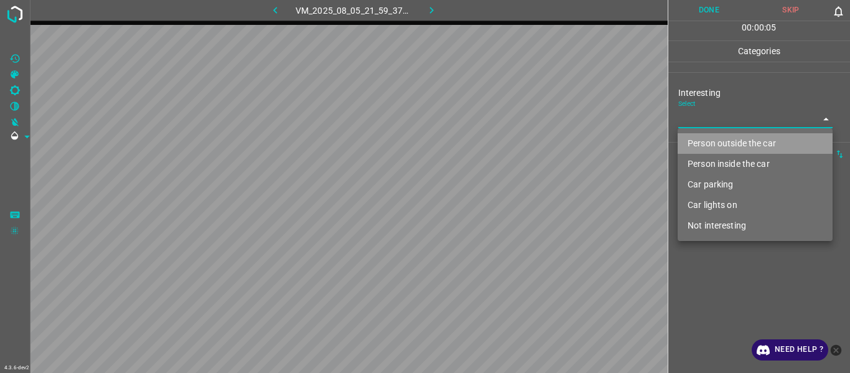
click at [521, 143] on li "Person outside the car" at bounding box center [755, 143] width 155 height 21
type input "Person outside the car"
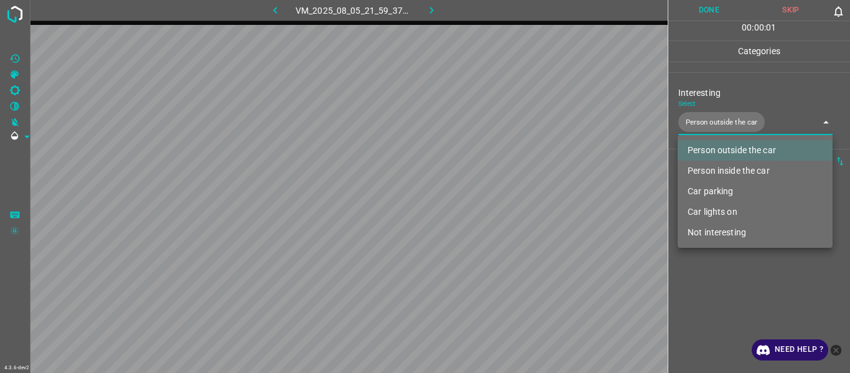
click at [521, 199] on div at bounding box center [425, 186] width 850 height 373
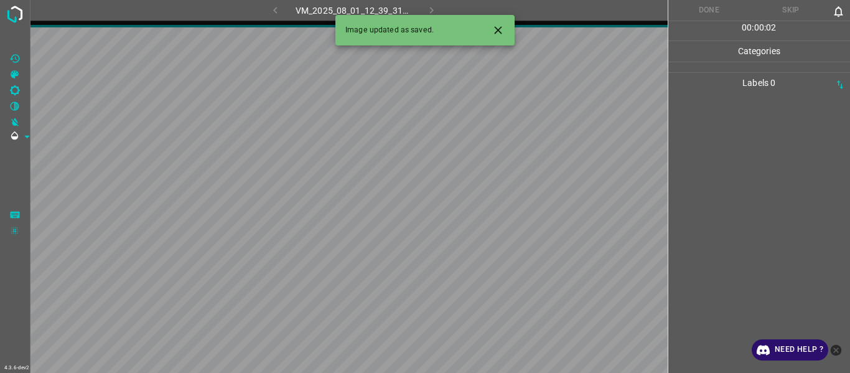
click at [495, 29] on icon "Close" at bounding box center [498, 30] width 13 height 13
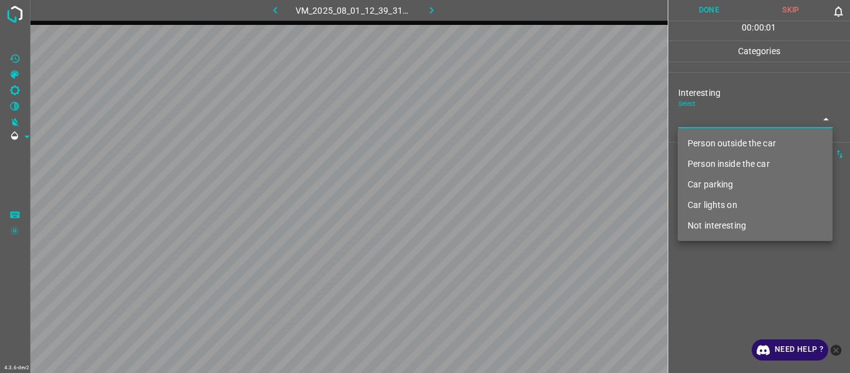
click at [521, 124] on body "4.3.6-dev2 VM_2025_08_01_12_39_31_525_01.gif Done Skip 0 00 : 00 : 01 Categorie…" at bounding box center [425, 186] width 850 height 373
click at [521, 199] on li "Car lights on" at bounding box center [755, 205] width 155 height 21
type input "Car lights on"
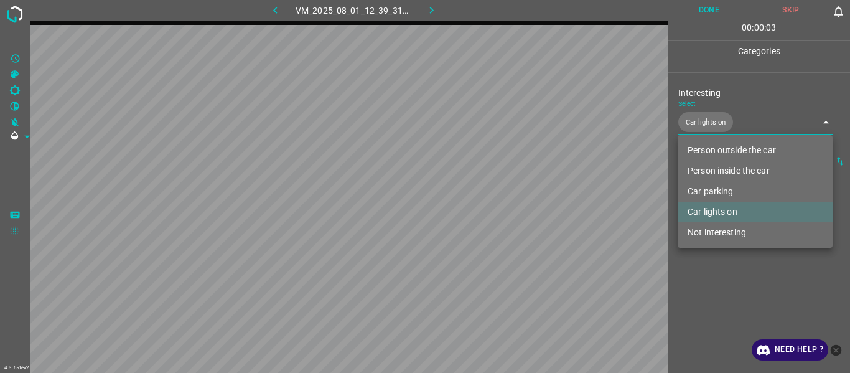
click at [521, 199] on div at bounding box center [425, 186] width 850 height 373
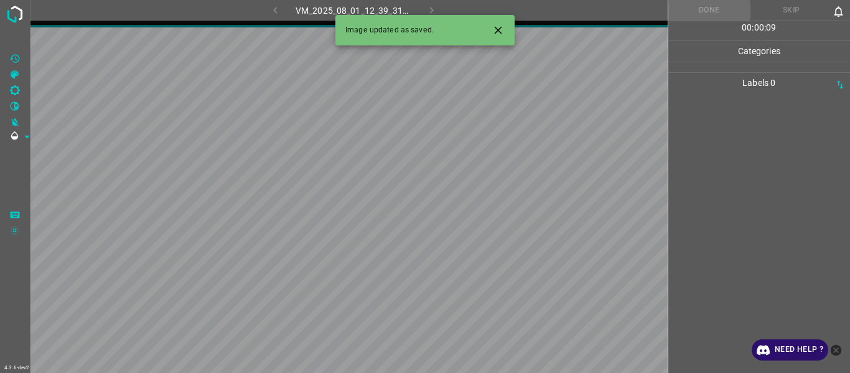
click at [500, 34] on icon "Close" at bounding box center [498, 30] width 13 height 13
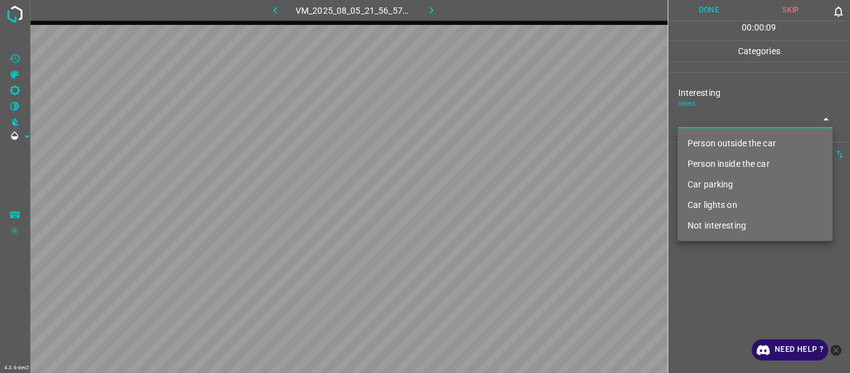
click at [521, 113] on body "4.3.6-dev2 VM_2025_08_05_21_56_57_978_00.gif Done Skip 0 00 : 00 : 09 Categorie…" at bounding box center [425, 186] width 850 height 373
click at [521, 143] on li "Person outside the car" at bounding box center [755, 143] width 155 height 21
type input "Person outside the car"
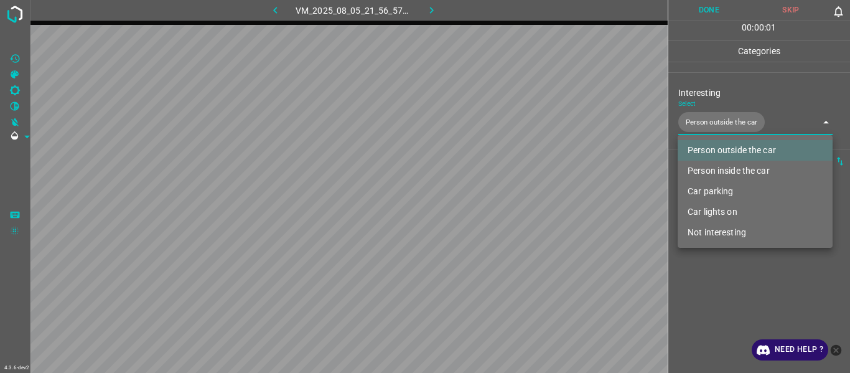
click at [521, 199] on div at bounding box center [425, 186] width 850 height 373
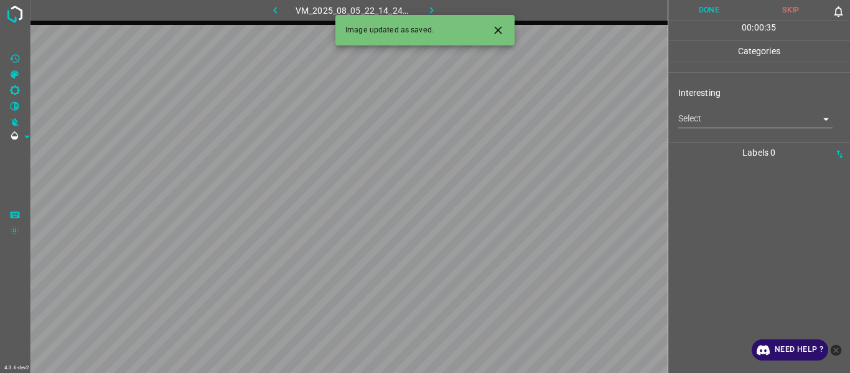
click at [521, 126] on body "4.3.6-dev2 VM_2025_08_05_22_14_24_523_08.gif Done Skip 0 00 : 00 : 35 Categorie…" at bounding box center [425, 186] width 850 height 373
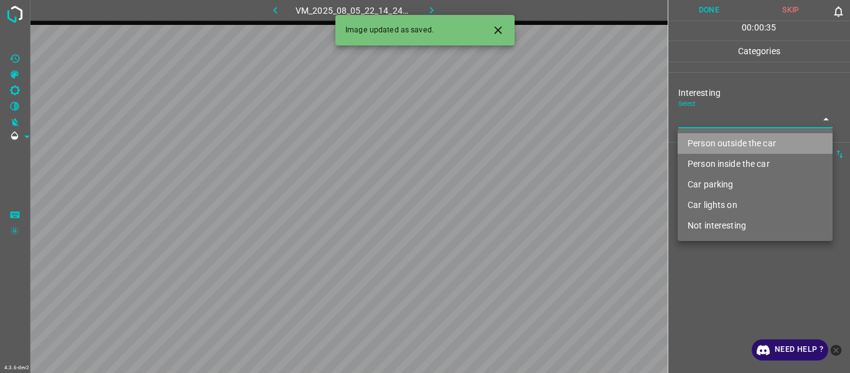
click at [521, 143] on li "Person outside the car" at bounding box center [755, 143] width 155 height 21
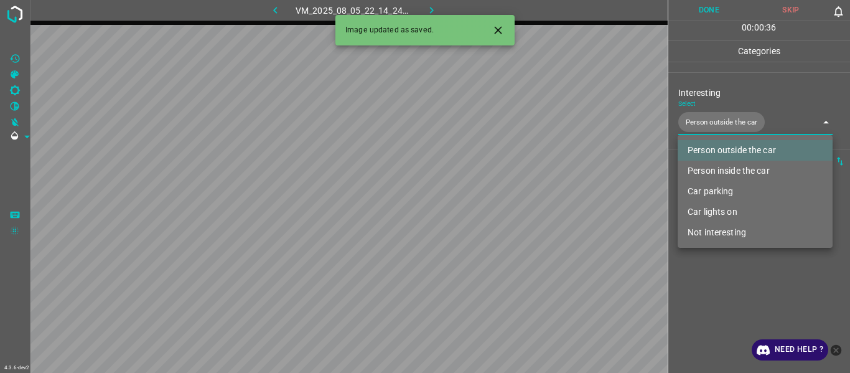
click at [521, 199] on li "Car lights on" at bounding box center [755, 212] width 155 height 21
type input "Person outside the car,Car lights on"
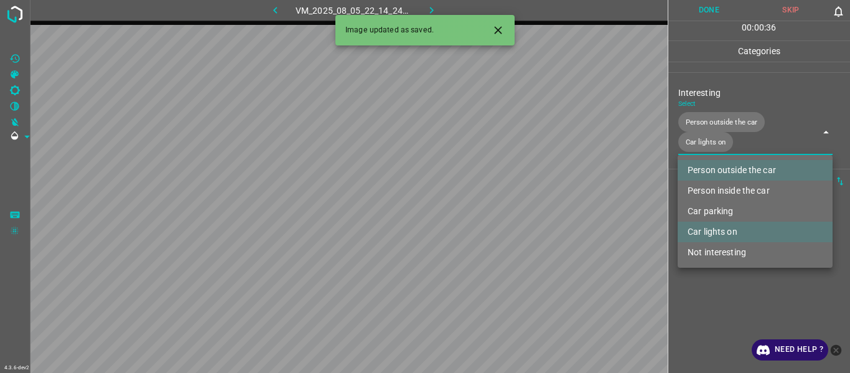
click at [521, 199] on div at bounding box center [425, 186] width 850 height 373
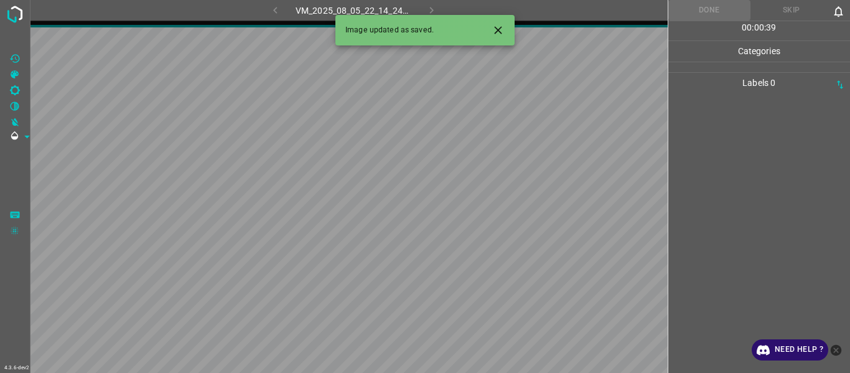
click at [499, 32] on icon "Close" at bounding box center [498, 30] width 13 height 13
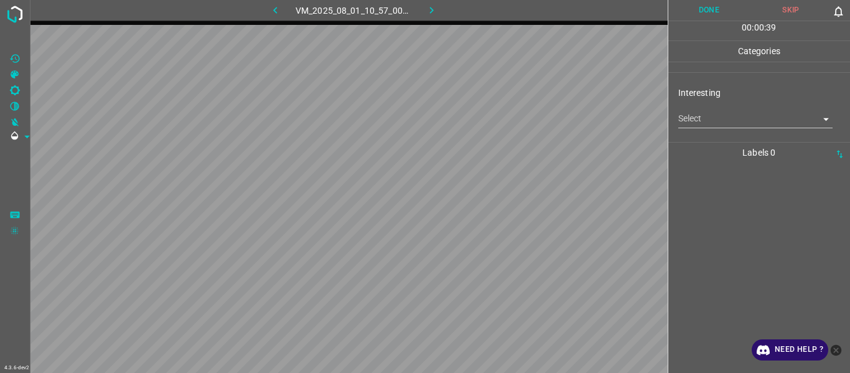
click at [521, 122] on body "4.3.6-dev2 VM_2025_08_01_10_57_00_350_06.gif Done Skip 0 00 : 00 : 39 Categorie…" at bounding box center [425, 186] width 850 height 373
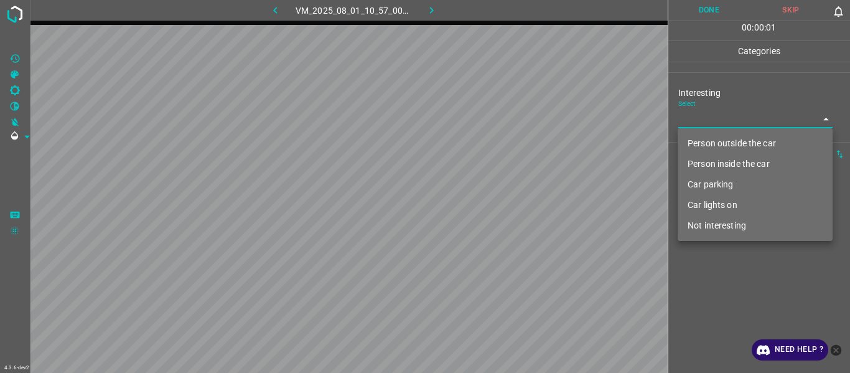
click at [521, 148] on li "Person outside the car" at bounding box center [755, 143] width 155 height 21
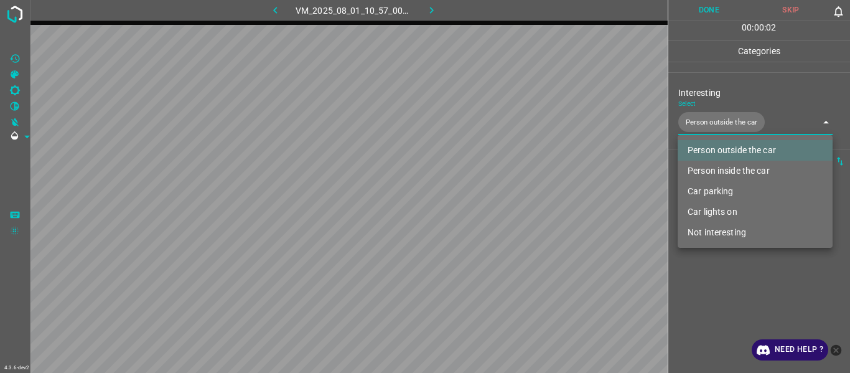
click at [521, 199] on li "Car lights on" at bounding box center [755, 212] width 155 height 21
type input "Person outside the car,Car lights on"
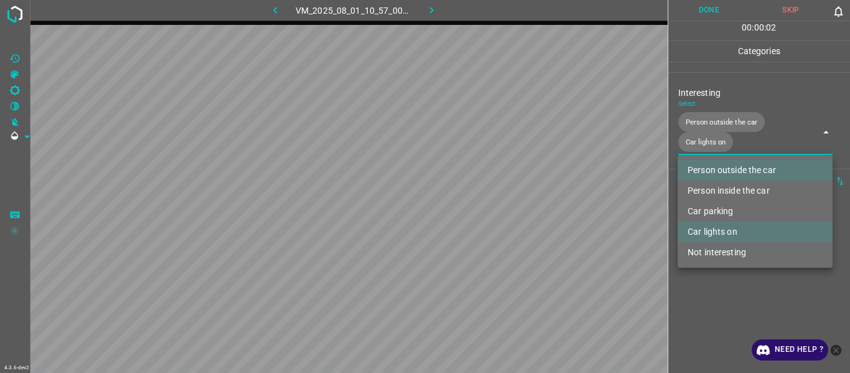
click at [521, 199] on div at bounding box center [425, 186] width 850 height 373
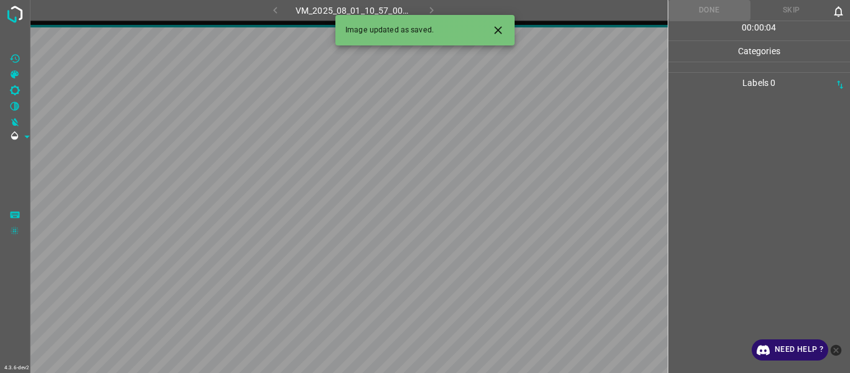
click at [501, 27] on icon "Close" at bounding box center [497, 29] width 7 height 7
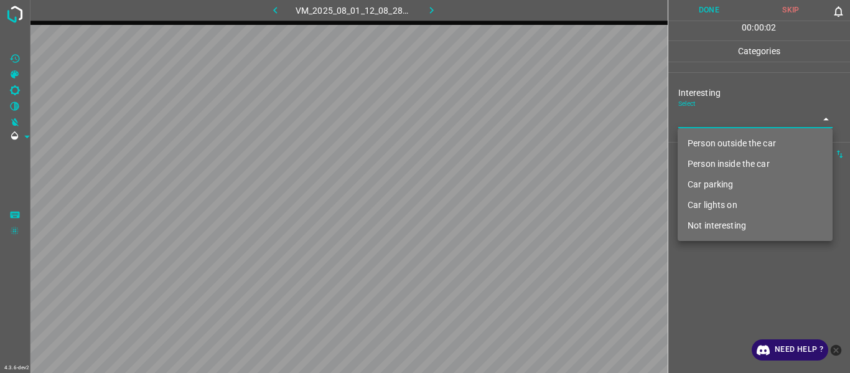
click at [521, 113] on body "4.3.6-dev2 VM_2025_08_01_12_08_28_502_04.gif Done Skip 0 00 : 00 : 02 Categorie…" at bounding box center [425, 186] width 850 height 373
click at [521, 199] on li "Not interesting" at bounding box center [755, 225] width 155 height 21
type input "Not interesting"
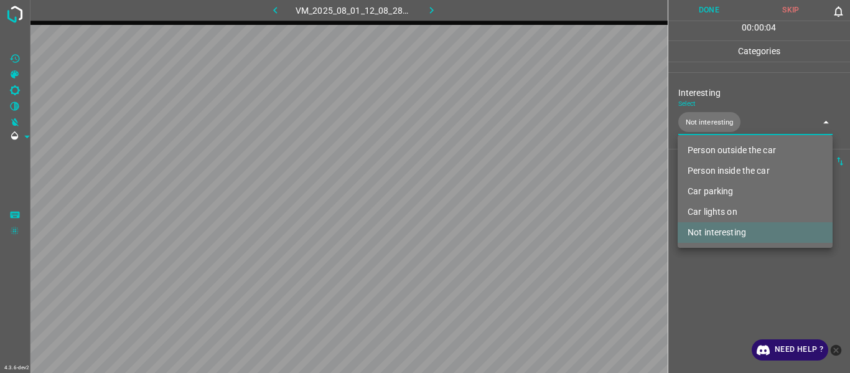
click at [521, 199] on div at bounding box center [425, 186] width 850 height 373
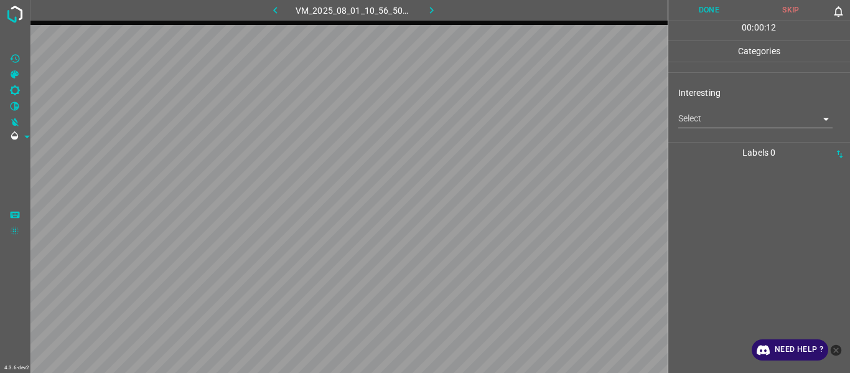
click at [521, 116] on body "4.3.6-dev2 VM_2025_08_01_10_56_50_147_03.gif Done Skip 0 00 : 00 : 12 Categorie…" at bounding box center [425, 186] width 850 height 373
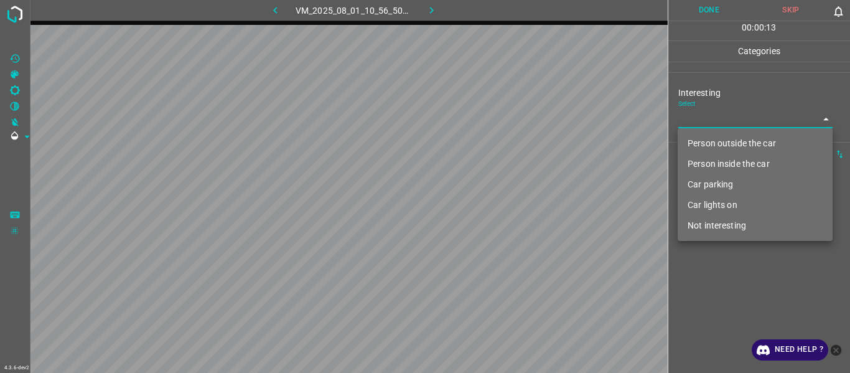
click at [521, 187] on li "Car parking" at bounding box center [755, 184] width 155 height 21
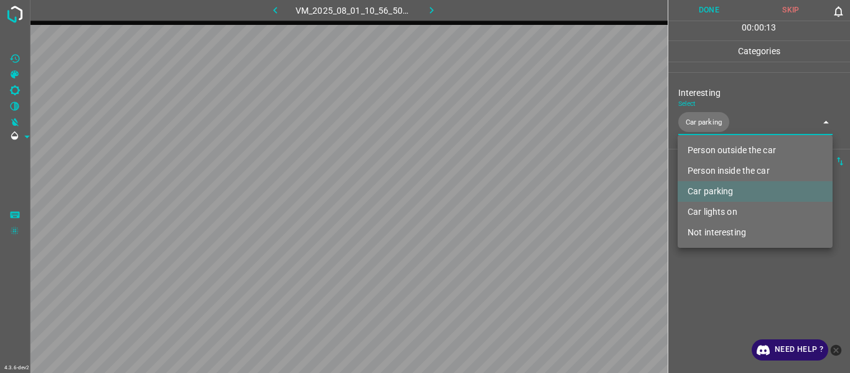
click at [521, 199] on div at bounding box center [425, 186] width 850 height 373
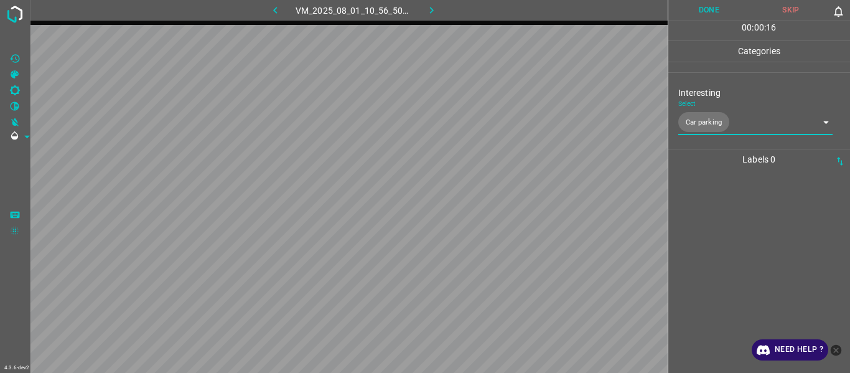
click at [521, 125] on body "4.3.6-dev2 VM_2025_08_01_10_56_50_147_03.gif Done Skip 0 00 : 00 : 16 Categorie…" at bounding box center [425, 186] width 850 height 373
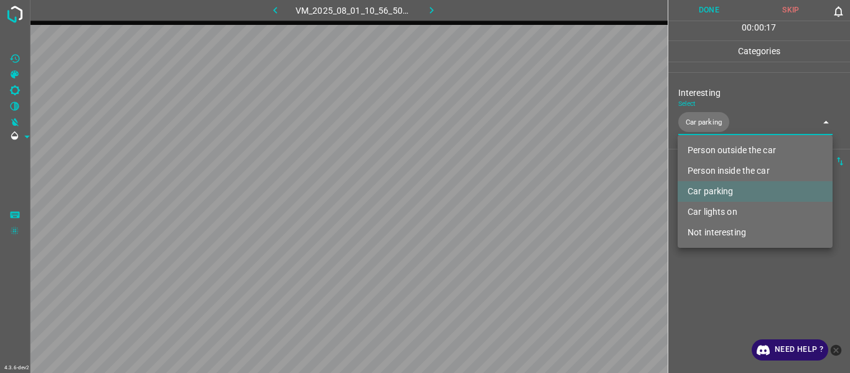
click at [521, 199] on li "Not interesting" at bounding box center [755, 232] width 155 height 21
click at [521, 183] on li "Car parking" at bounding box center [755, 191] width 155 height 21
type input "Not interesting"
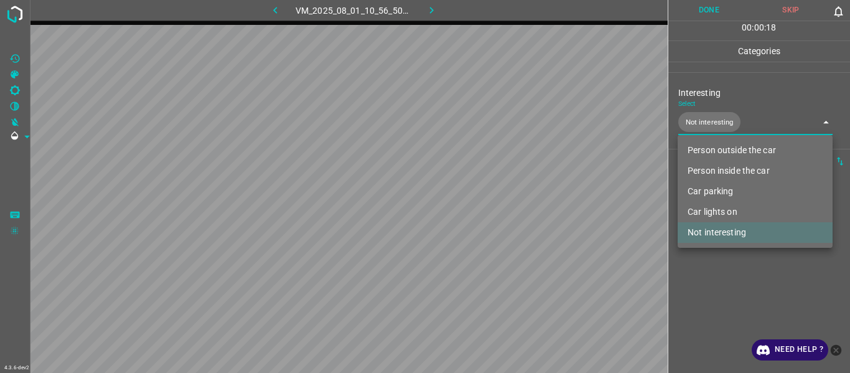
click at [521, 199] on div at bounding box center [425, 186] width 850 height 373
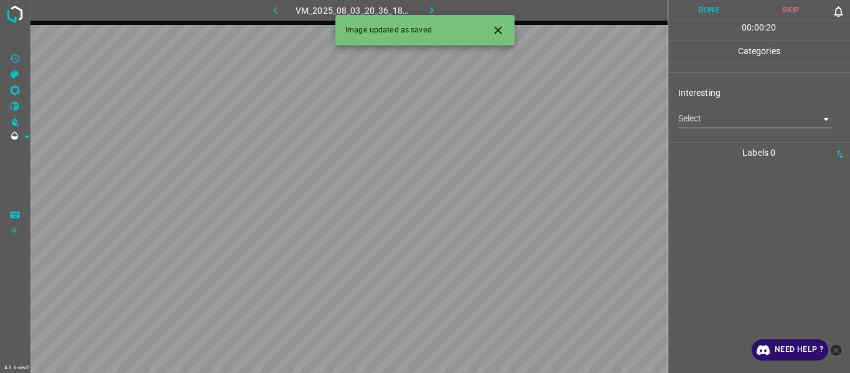
click at [496, 24] on icon "Close" at bounding box center [498, 30] width 13 height 13
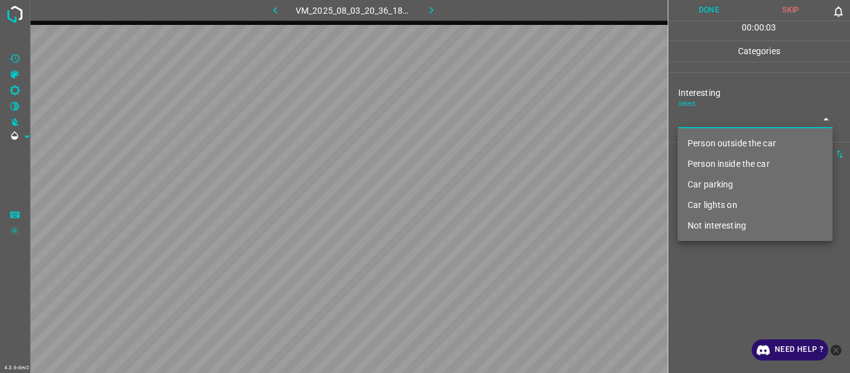
drag, startPoint x: 697, startPoint y: 116, endPoint x: 702, endPoint y: 138, distance: 23.0
click at [521, 118] on body "4.3.6-dev2 VM_2025_08_03_20_36_18_222_01.gif Done Skip 0 00 : 00 : 03 Categorie…" at bounding box center [425, 186] width 850 height 373
click at [521, 199] on li "Not interesting" at bounding box center [755, 225] width 155 height 21
type input "Not interesting"
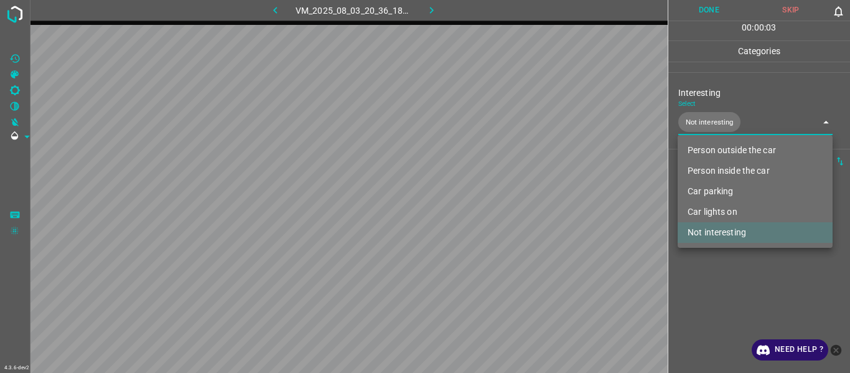
click at [521, 199] on div at bounding box center [425, 186] width 850 height 373
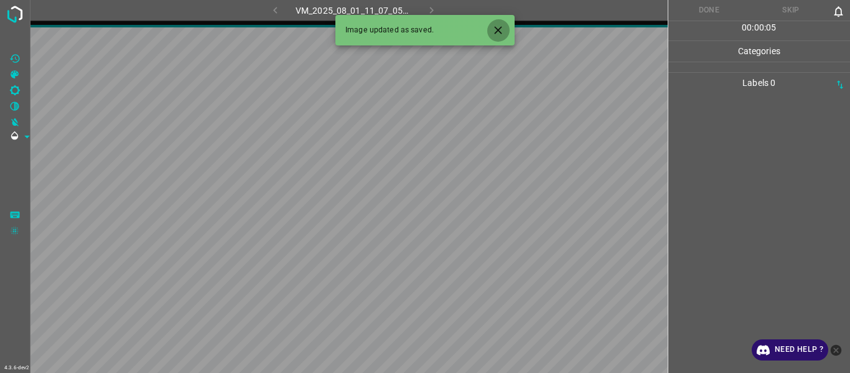
click at [504, 31] on icon "Close" at bounding box center [498, 30] width 13 height 13
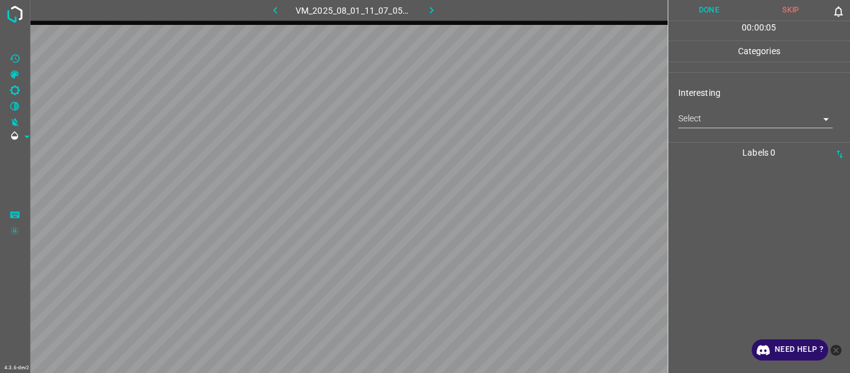
click at [521, 126] on body "4.3.6-dev2 VM_2025_08_01_11_07_05_763_14.gif Done Skip 0 00 : 00 : 05 Categorie…" at bounding box center [425, 186] width 850 height 373
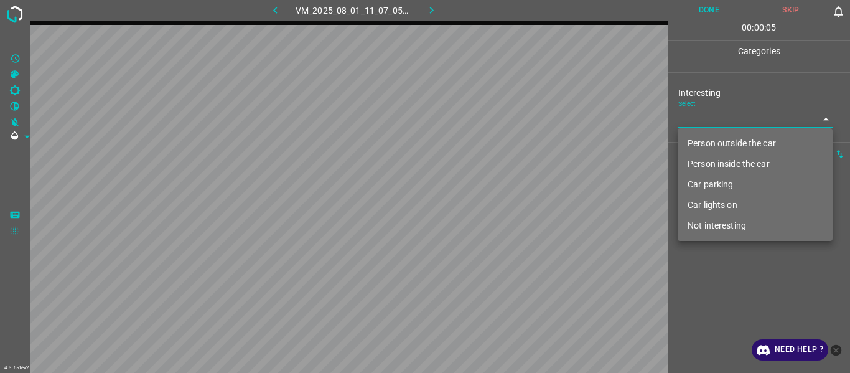
click at [521, 138] on li "Person outside the car" at bounding box center [755, 143] width 155 height 21
type input "Person outside the car"
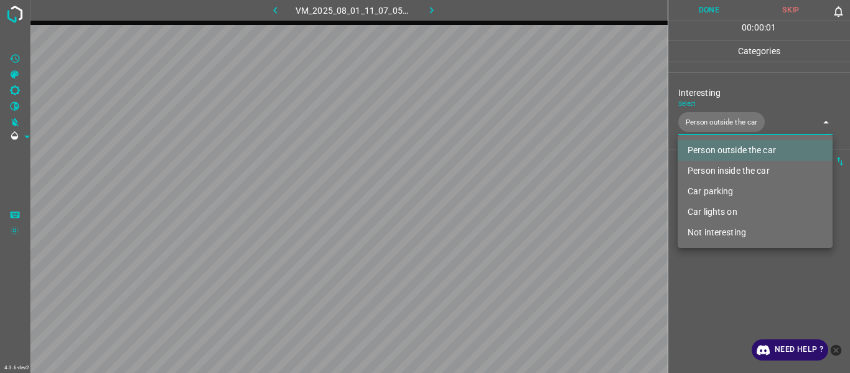
click at [521, 199] on div at bounding box center [425, 186] width 850 height 373
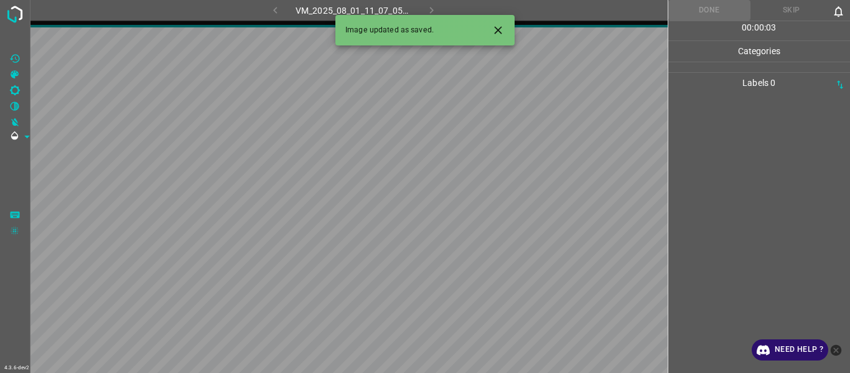
click at [504, 31] on button "Close" at bounding box center [498, 30] width 23 height 23
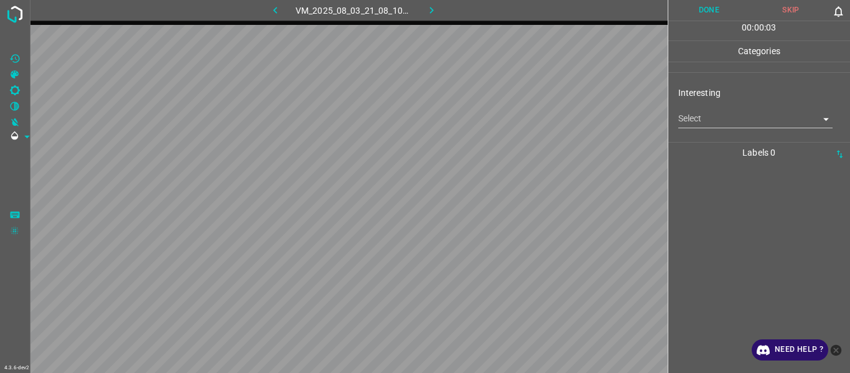
click at [521, 120] on body "4.3.6-dev2 VM_2025_08_03_21_08_10_221_02.gif Done Skip 0 00 : 00 : 03 Categorie…" at bounding box center [425, 186] width 850 height 373
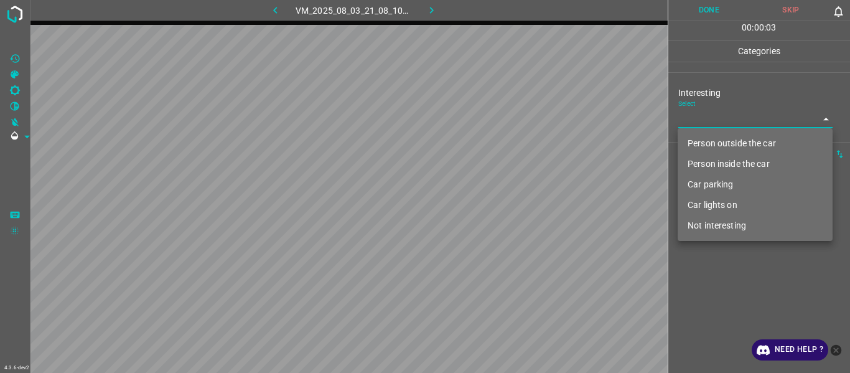
click at [521, 143] on li "Person outside the car" at bounding box center [755, 143] width 155 height 21
type input "Person outside the car"
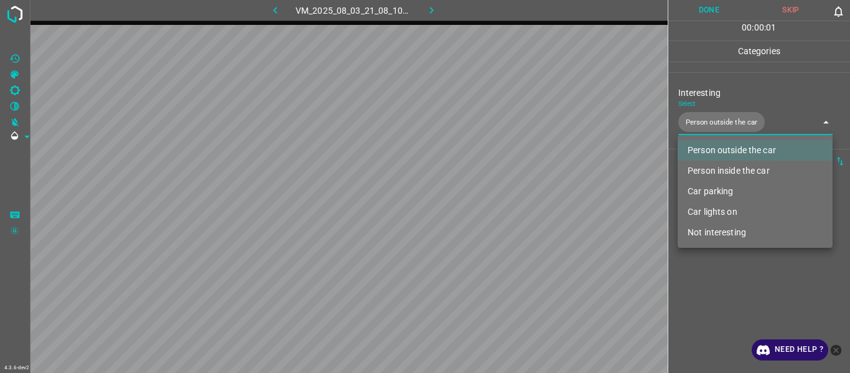
click at [521, 199] on div at bounding box center [425, 186] width 850 height 373
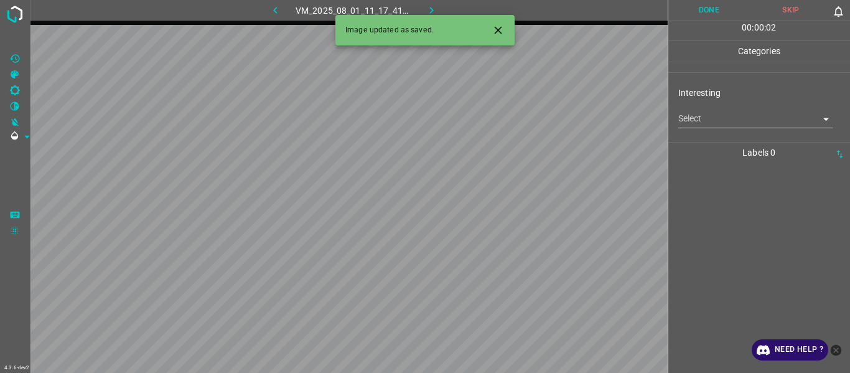
click at [492, 32] on icon "Close" at bounding box center [498, 30] width 13 height 13
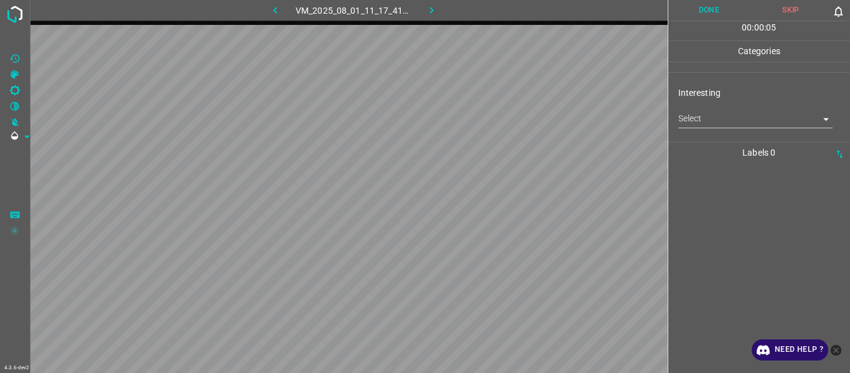
click at [521, 112] on body "4.3.6-dev2 VM_2025_08_01_11_17_41_768_01.gif Done Skip 0 00 : 00 : 05 Categorie…" at bounding box center [425, 186] width 850 height 373
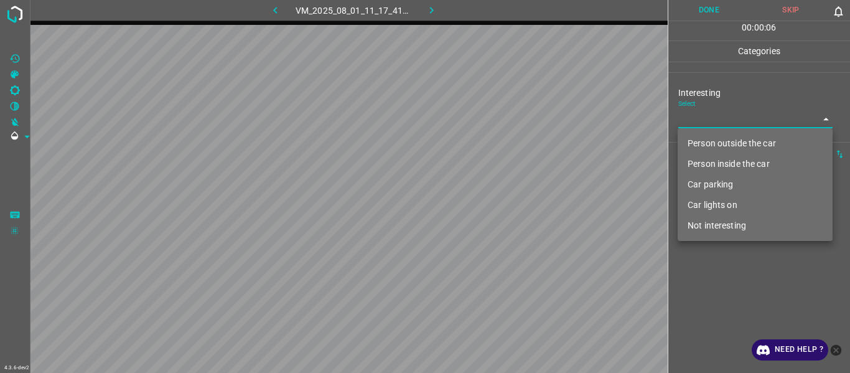
drag, startPoint x: 708, startPoint y: 219, endPoint x: 712, endPoint y: 249, distance: 30.1
click at [521, 199] on li "Not interesting" at bounding box center [755, 225] width 155 height 21
type input "Not interesting"
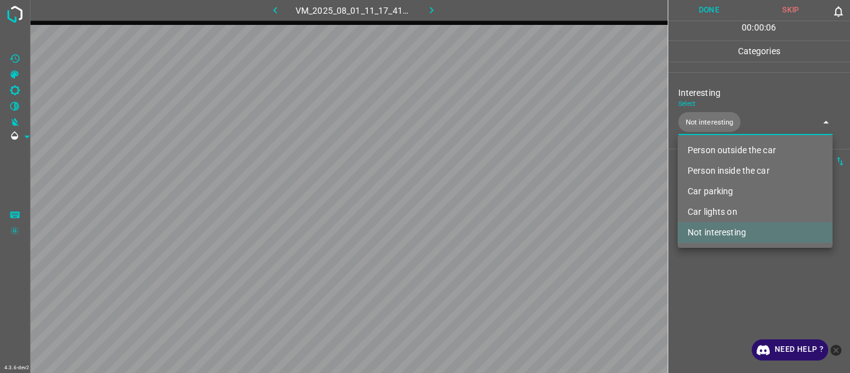
click at [521, 199] on div at bounding box center [425, 186] width 850 height 373
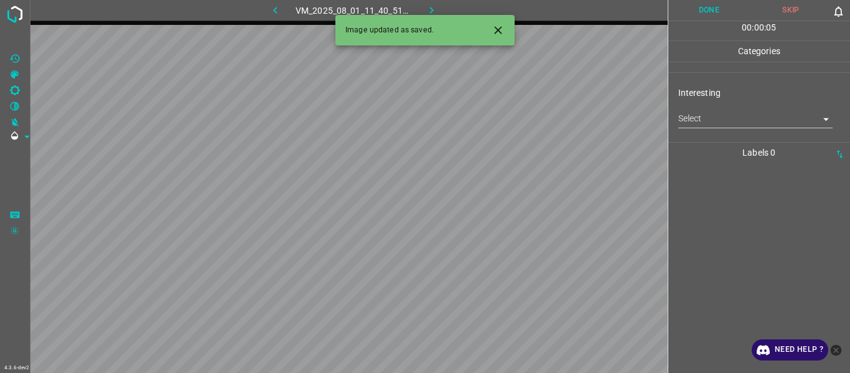
click at [499, 34] on icon "Close" at bounding box center [498, 30] width 13 height 13
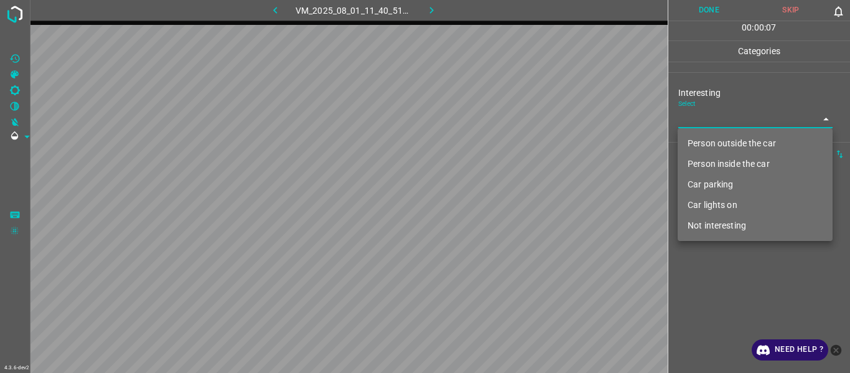
click at [521, 123] on body "4.3.6-dev2 VM_2025_08_01_11_40_51_792_03.gif Done Skip 0 00 : 00 : 07 Categorie…" at bounding box center [425, 186] width 850 height 373
click at [521, 199] on li "Not interesting" at bounding box center [755, 225] width 155 height 21
type input "Not interesting"
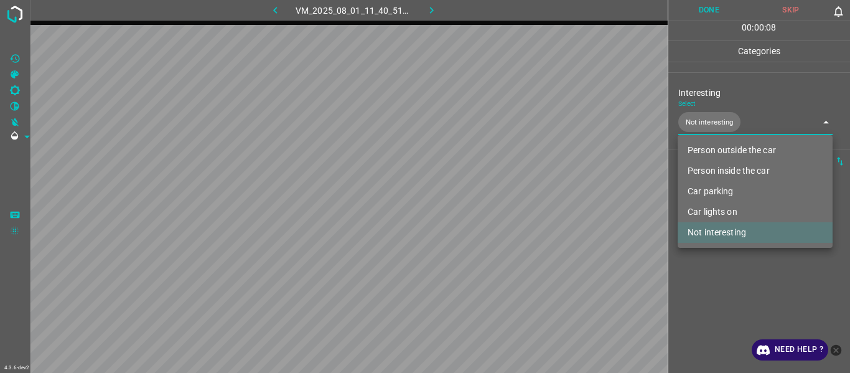
click at [521, 199] on div at bounding box center [425, 186] width 850 height 373
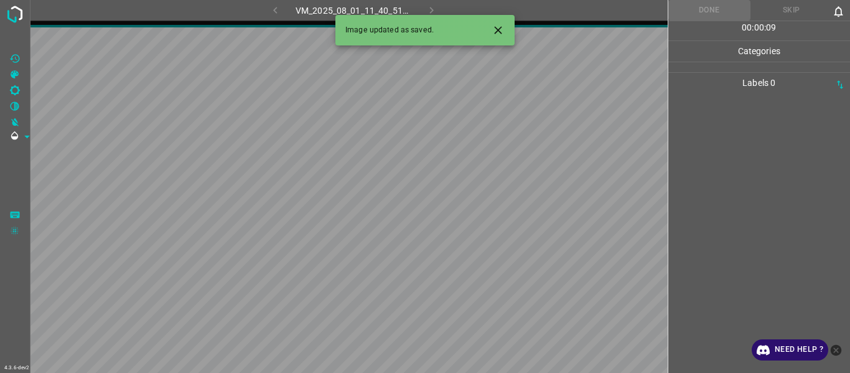
click at [509, 29] on button "Close" at bounding box center [498, 30] width 23 height 23
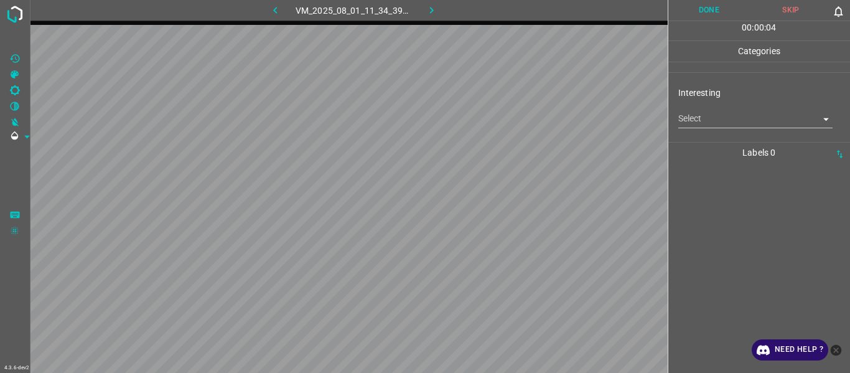
click at [521, 103] on div "Select ​" at bounding box center [756, 114] width 155 height 28
click at [521, 121] on body "4.3.6-dev2 VM_2025_08_01_11_34_39_607_01.gif Done Skip 0 00 : 00 : 05 Categorie…" at bounding box center [425, 186] width 850 height 373
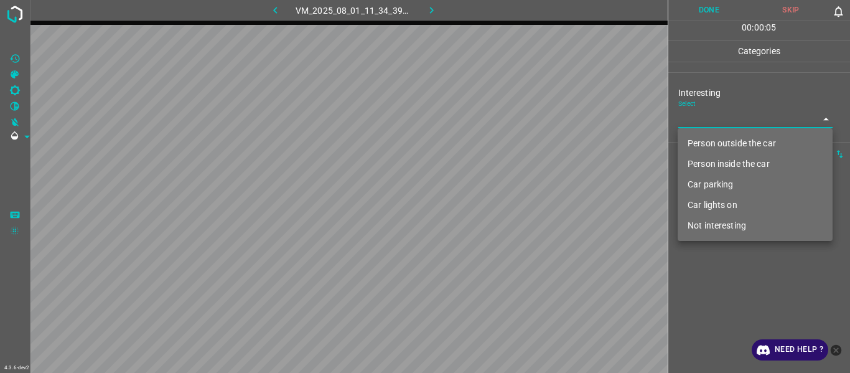
click at [521, 199] on li "Not interesting" at bounding box center [755, 225] width 155 height 21
type input "Not interesting"
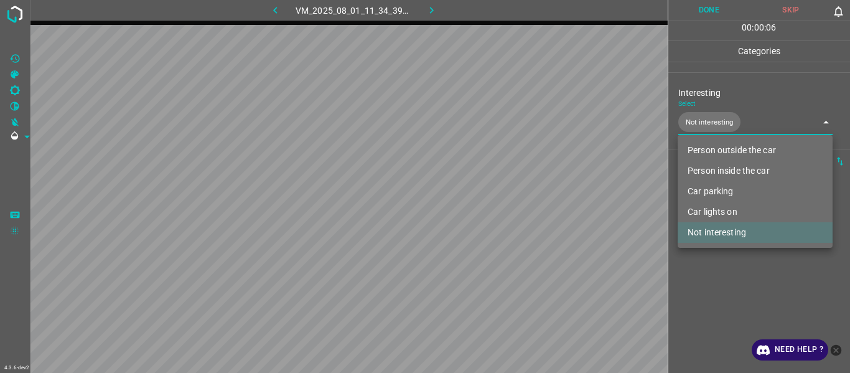
click at [521, 199] on div at bounding box center [425, 186] width 850 height 373
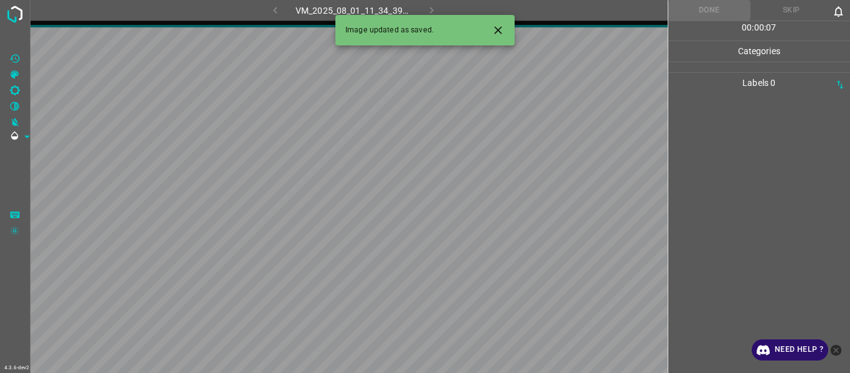
click at [499, 30] on icon "Close" at bounding box center [497, 29] width 7 height 7
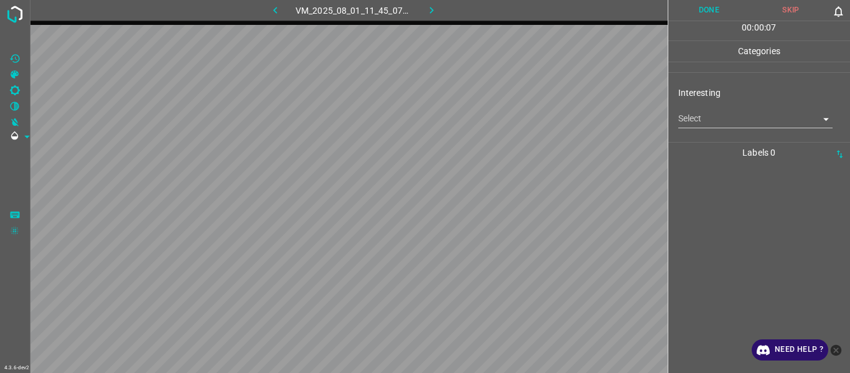
click at [521, 121] on body "4.3.6-dev2 VM_2025_08_01_11_45_07_297_03.gif Done Skip 0 00 : 00 : 07 Categorie…" at bounding box center [425, 186] width 850 height 373
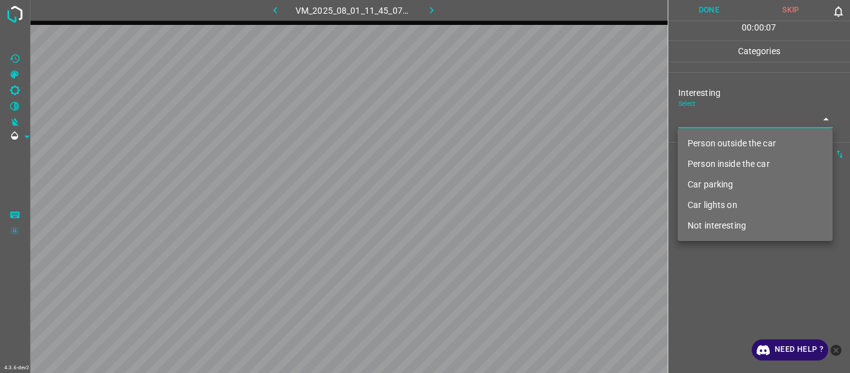
click at [521, 139] on li "Person outside the car" at bounding box center [755, 143] width 155 height 21
type input "Person outside the car"
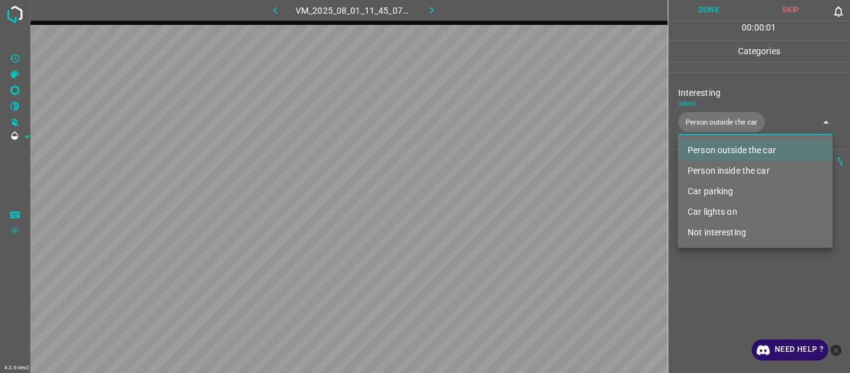
click at [521, 199] on div at bounding box center [425, 186] width 850 height 373
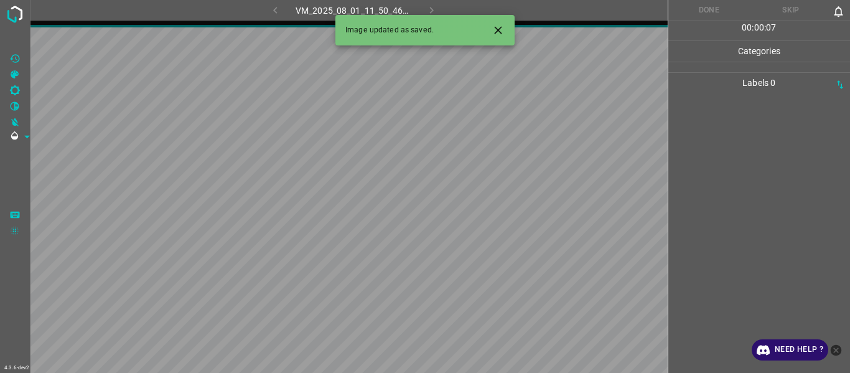
click at [504, 32] on icon "Close" at bounding box center [498, 30] width 13 height 13
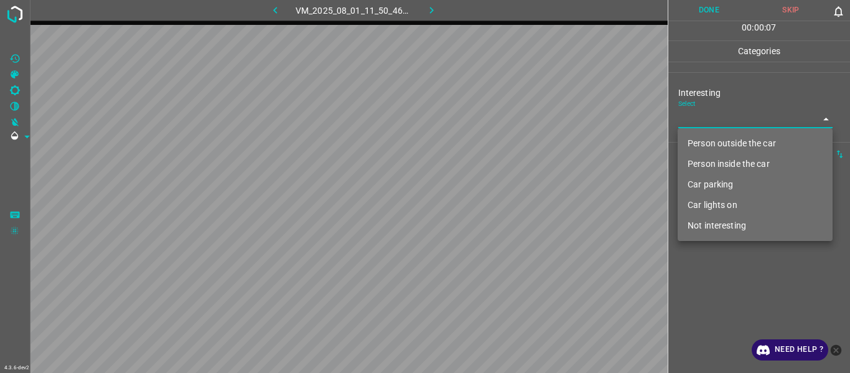
click at [521, 117] on body "4.3.6-dev2 VM_2025_08_01_11_50_46_372_03.gif Done Skip 0 00 : 00 : 07 Categorie…" at bounding box center [425, 186] width 850 height 373
click at [521, 142] on li "Person outside the car" at bounding box center [755, 143] width 155 height 21
type input "Person outside the car"
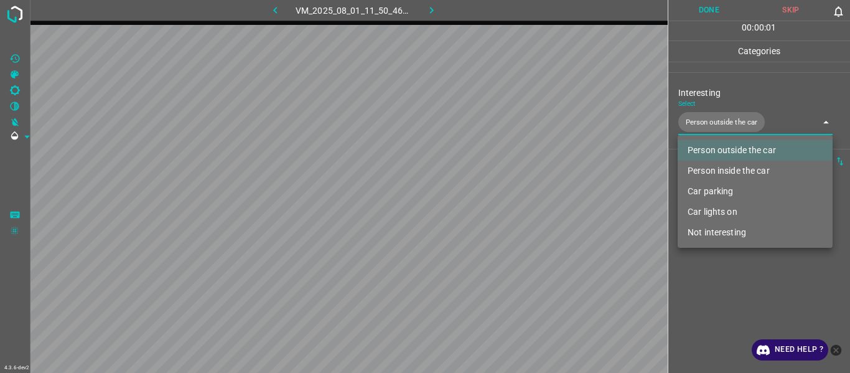
click at [521, 199] on div at bounding box center [425, 186] width 850 height 373
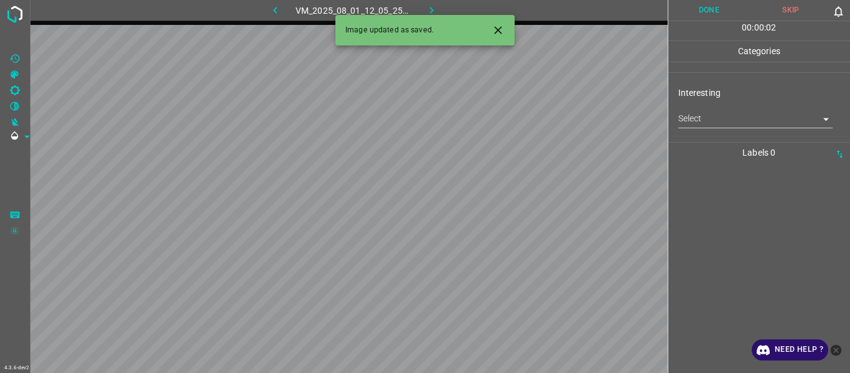
click at [504, 25] on icon "Close" at bounding box center [498, 30] width 13 height 13
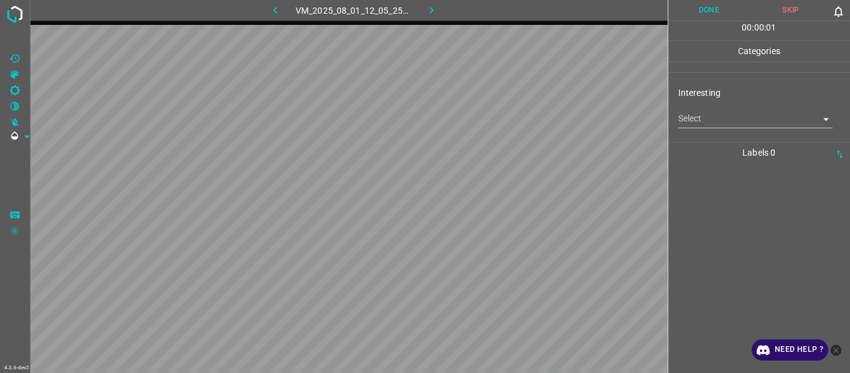
click at [521, 120] on body "4.3.6-dev2 VM_2025_08_01_12_05_25_525_08.gif Done Skip 0 00 : 00 : 01 Categorie…" at bounding box center [425, 186] width 850 height 373
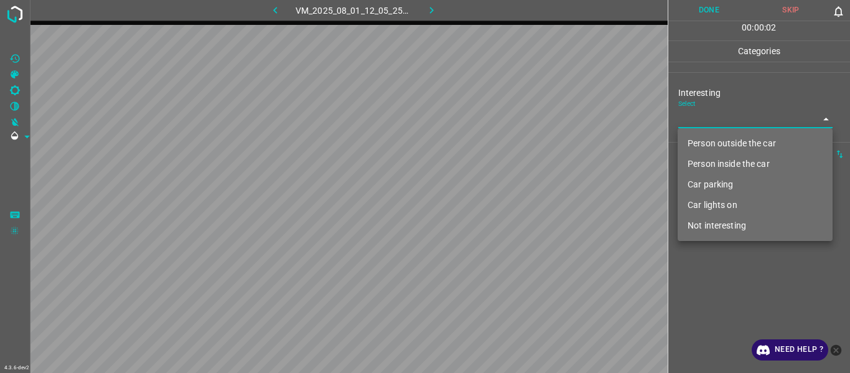
click at [521, 144] on li "Person outside the car" at bounding box center [755, 143] width 155 height 21
type input "Person outside the car"
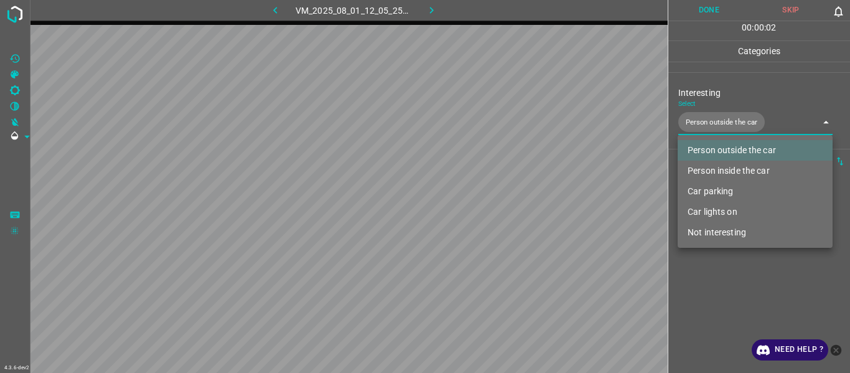
click at [521, 199] on div at bounding box center [425, 186] width 850 height 373
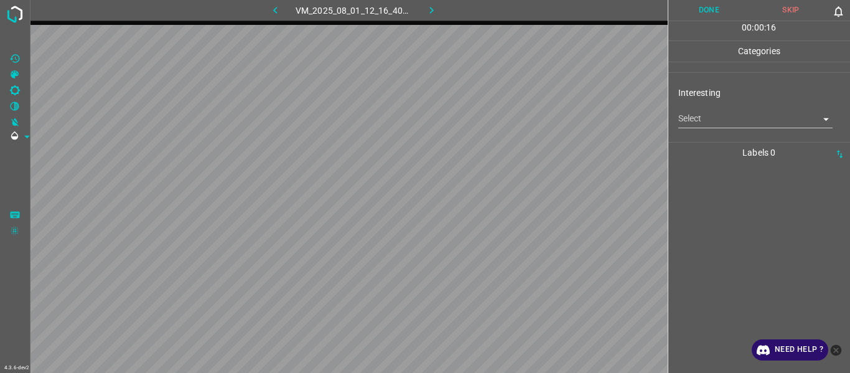
click at [521, 126] on body "4.3.6-dev2 VM_2025_08_01_12_16_40_406_06.gif Done Skip 0 00 : 00 : 16 Categorie…" at bounding box center [425, 186] width 850 height 373
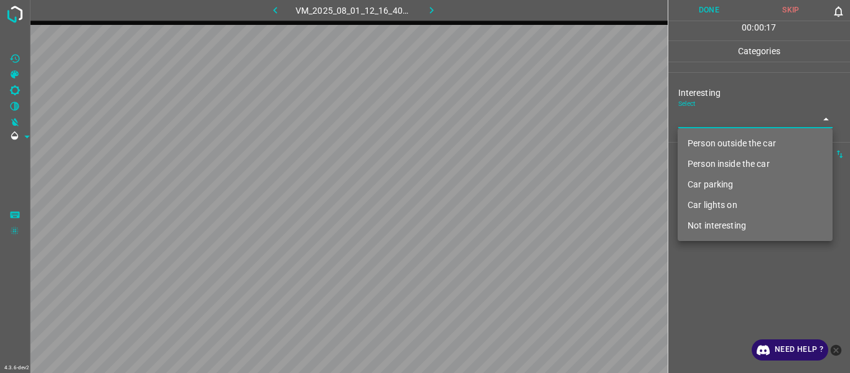
click at [521, 145] on li "Person outside the car" at bounding box center [755, 143] width 155 height 21
type input "Person outside the car"
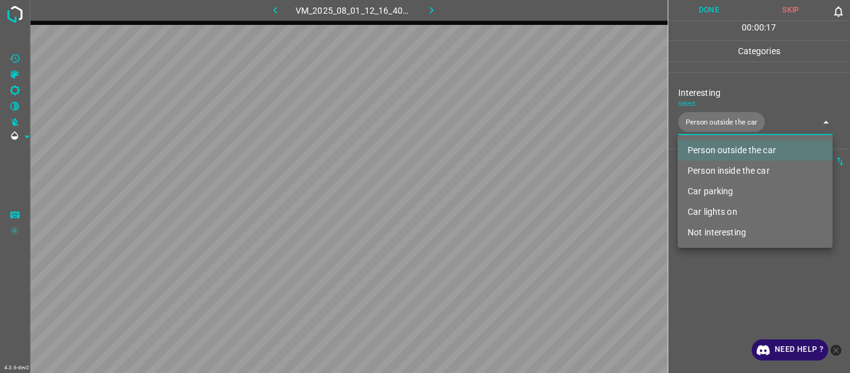
click at [521, 199] on div at bounding box center [425, 186] width 850 height 373
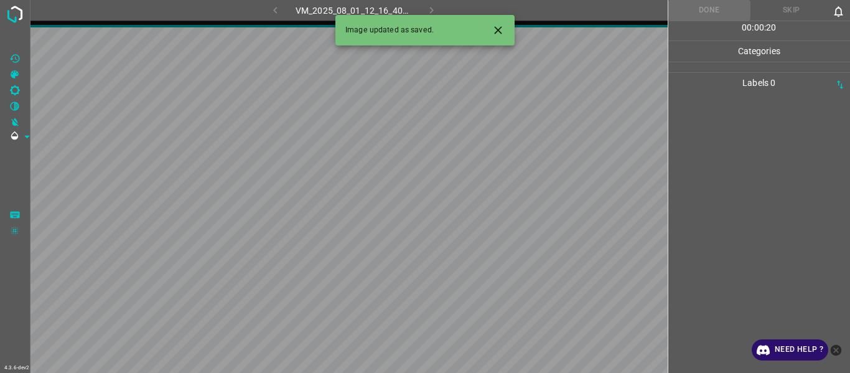
click at [497, 32] on icon "Close" at bounding box center [497, 29] width 7 height 7
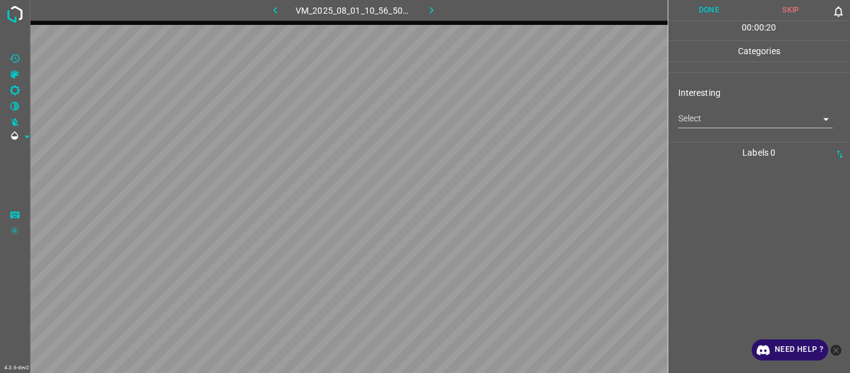
drag, startPoint x: 735, startPoint y: 104, endPoint x: 735, endPoint y: 114, distance: 10.0
click at [521, 110] on div "Select ​" at bounding box center [756, 114] width 155 height 28
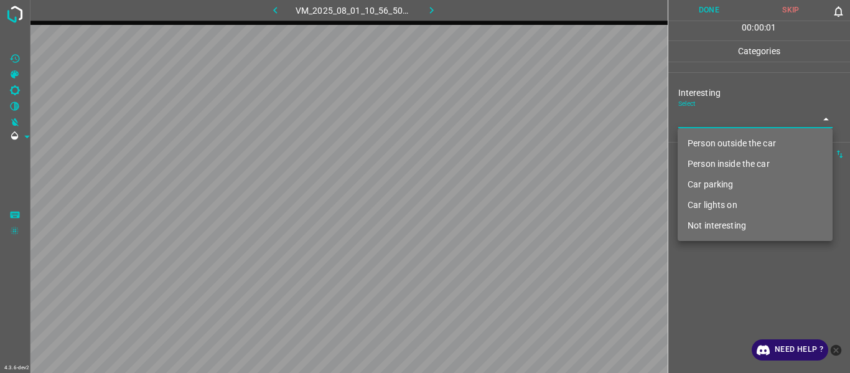
click at [521, 121] on body "4.3.6-dev2 VM_2025_08_01_10_56_50_147_07.gif Done Skip 0 00 : 00 : 01 Categorie…" at bounding box center [425, 186] width 850 height 373
click at [521, 191] on li "Car parking" at bounding box center [755, 184] width 155 height 21
type input "Car parking"
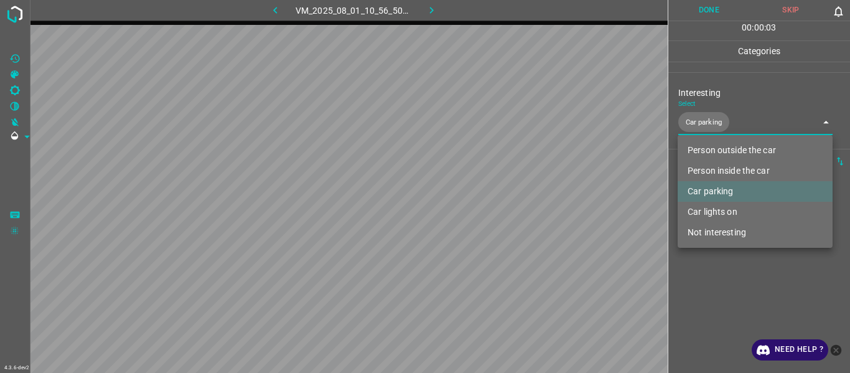
click at [521, 199] on div at bounding box center [425, 186] width 850 height 373
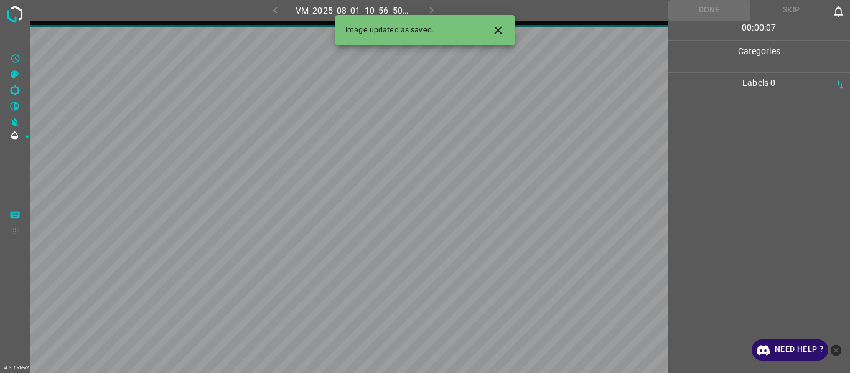
click at [501, 33] on icon "Close" at bounding box center [497, 29] width 7 height 7
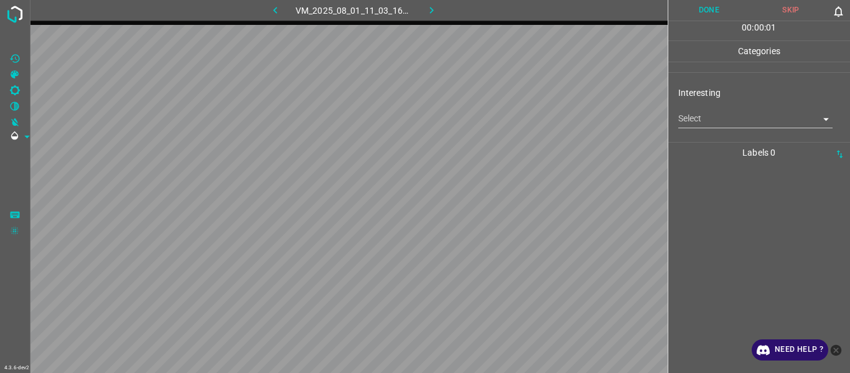
click at [521, 121] on body "4.3.6-dev2 VM_2025_08_01_11_03_16_530_07.gif Done Skip 0 00 : 00 : 01 Categorie…" at bounding box center [425, 186] width 850 height 373
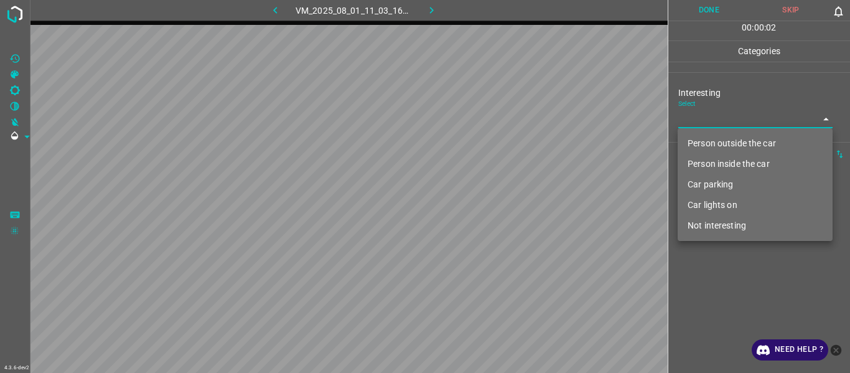
click at [521, 189] on li "Car parking" at bounding box center [755, 184] width 155 height 21
type input "Car parking"
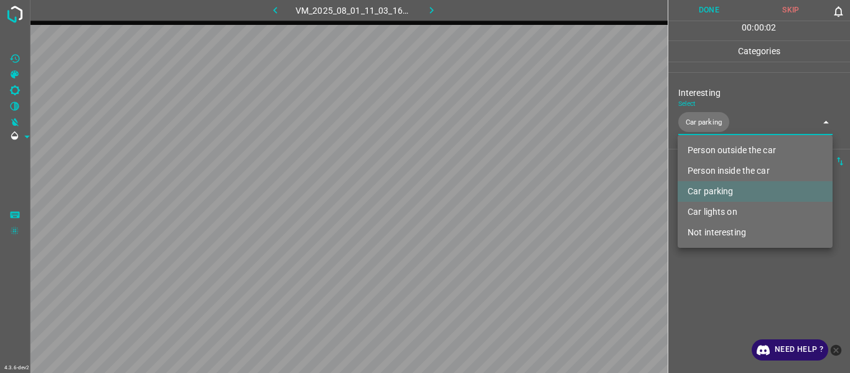
click at [521, 199] on div at bounding box center [425, 186] width 850 height 373
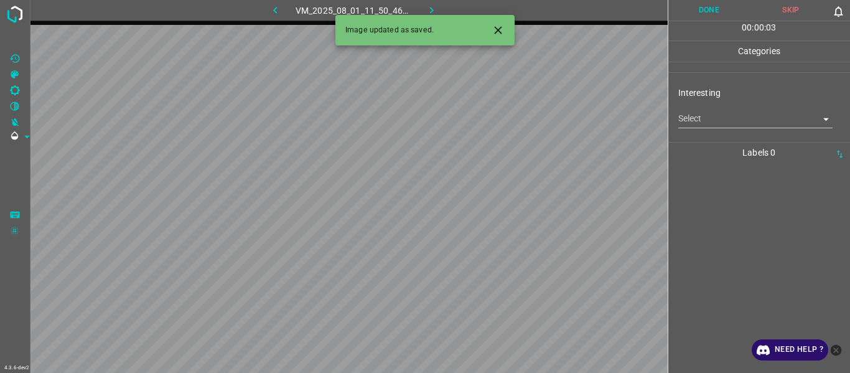
click at [521, 123] on body "4.3.6-dev2 VM_2025_08_01_11_50_46_372_01.gif Done Skip 0 00 : 00 : 03 Categorie…" at bounding box center [425, 186] width 850 height 373
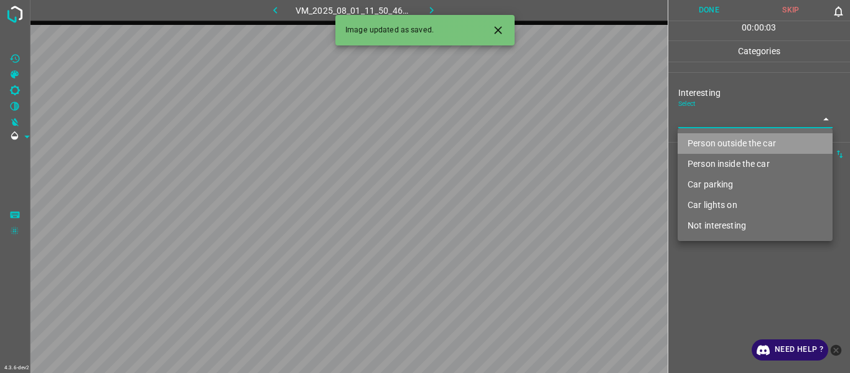
click at [521, 148] on li "Person outside the car" at bounding box center [755, 143] width 155 height 21
type input "Person outside the car"
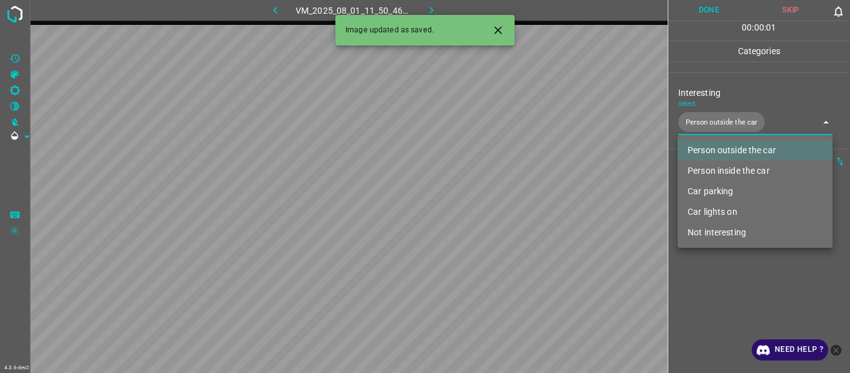
click at [521, 199] on div at bounding box center [425, 186] width 850 height 373
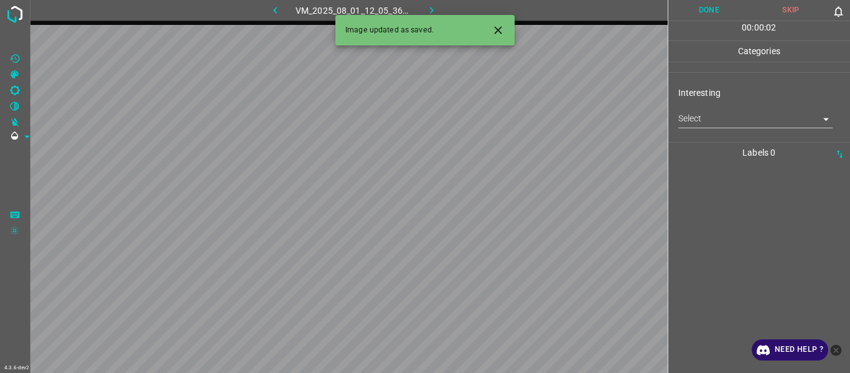
click at [521, 115] on body "4.3.6-dev2 VM_2025_08_01_12_05_36_129_00.gif Done Skip 0 00 : 00 : 02 Categorie…" at bounding box center [425, 186] width 850 height 373
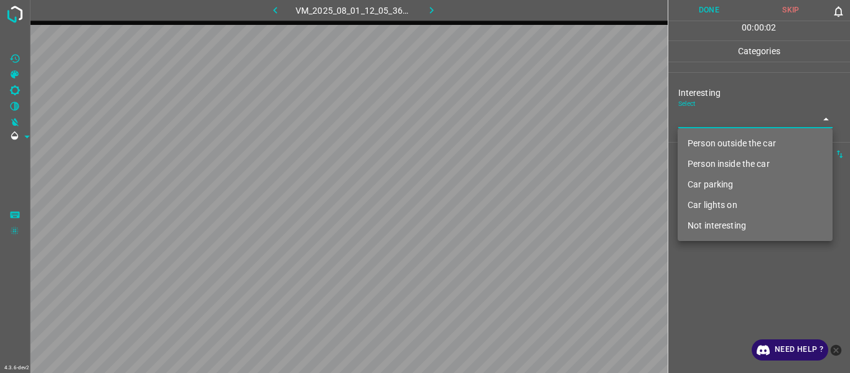
click at [521, 185] on li "Car parking" at bounding box center [755, 184] width 155 height 21
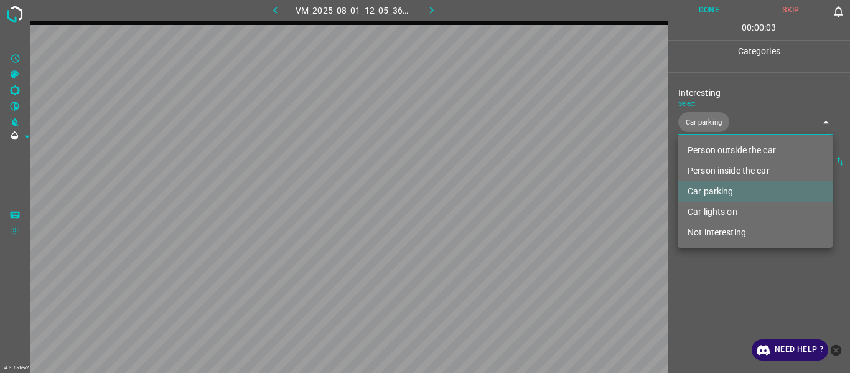
drag, startPoint x: 733, startPoint y: 171, endPoint x: 722, endPoint y: 225, distance: 54.7
click at [521, 170] on li "Person inside the car" at bounding box center [755, 171] width 155 height 21
type input "Car parking,Person inside the car"
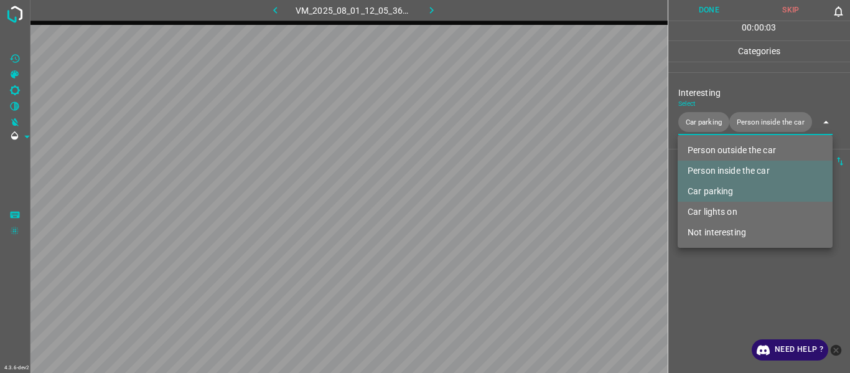
click at [521, 199] on div at bounding box center [425, 186] width 850 height 373
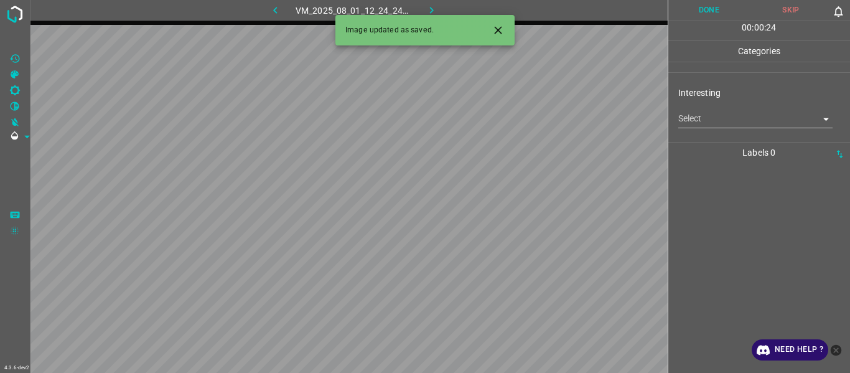
click at [521, 119] on body "4.3.6-dev2 VM_2025_08_01_12_24_24_815_02.gif Done Skip 0 00 : 00 : 24 Categorie…" at bounding box center [425, 186] width 850 height 373
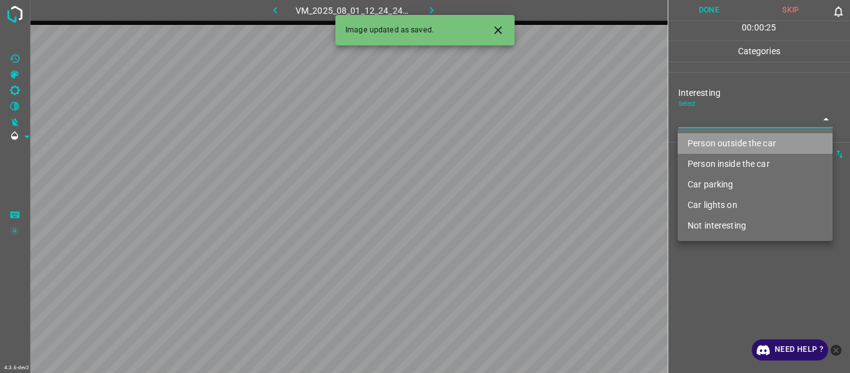
click at [521, 146] on li "Person outside the car" at bounding box center [755, 143] width 155 height 21
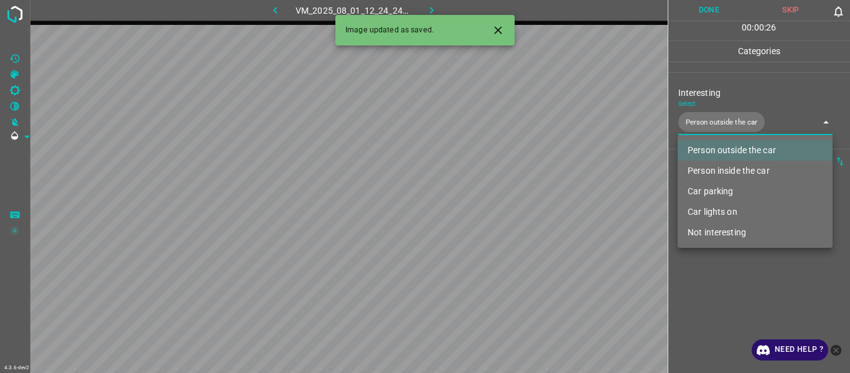
click at [521, 199] on div at bounding box center [425, 186] width 850 height 373
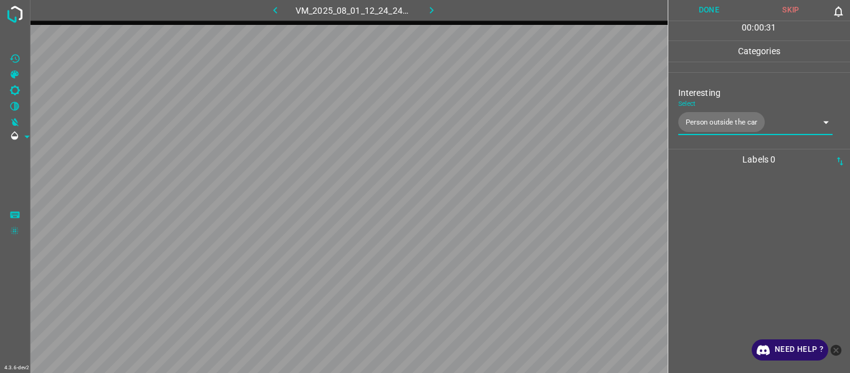
click at [521, 191] on div at bounding box center [759, 271] width 175 height 203
click at [521, 199] on div at bounding box center [759, 271] width 175 height 203
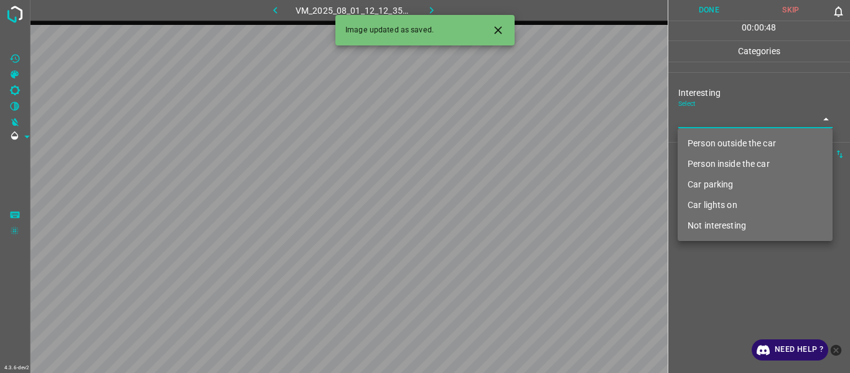
click at [521, 121] on body "4.3.6-dev2 VM_2025_08_01_12_12_35_775_03.gif Done Skip 0 00 : 00 : 48 Categorie…" at bounding box center [425, 186] width 850 height 373
click at [521, 143] on li "Person outside the car" at bounding box center [755, 143] width 155 height 21
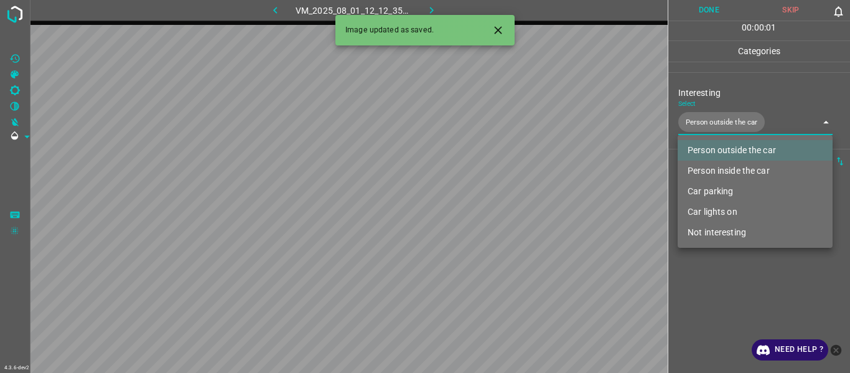
click at [521, 199] on div at bounding box center [425, 186] width 850 height 373
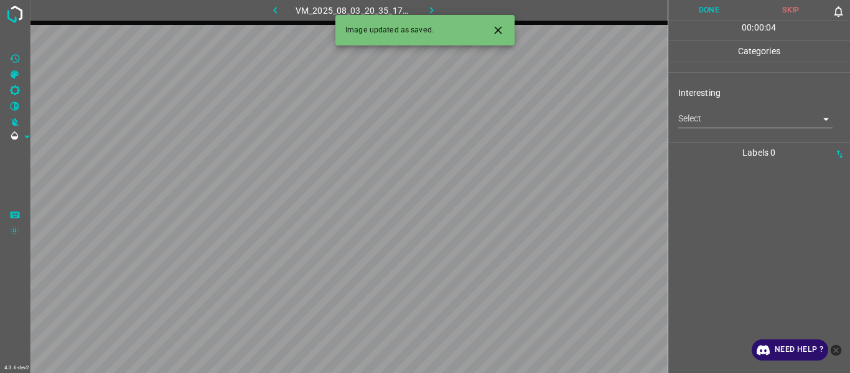
click at [491, 29] on button "Close" at bounding box center [498, 30] width 23 height 23
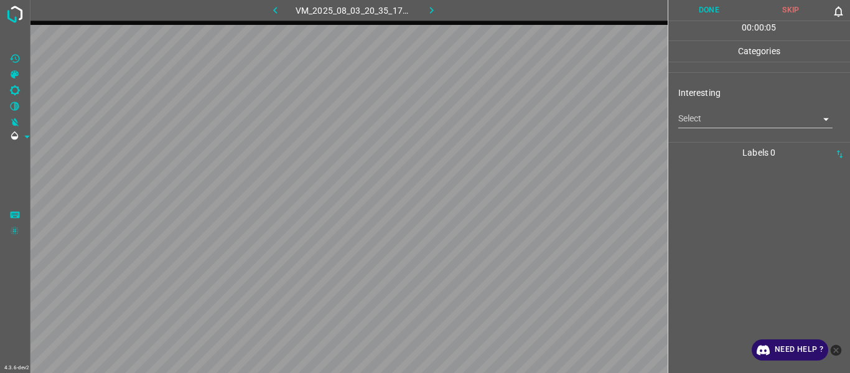
click at [521, 116] on body "4.3.6-dev2 VM_2025_08_03_20_35_17_394_00.gif Done Skip 0 00 : 00 : 05 Categorie…" at bounding box center [425, 186] width 850 height 373
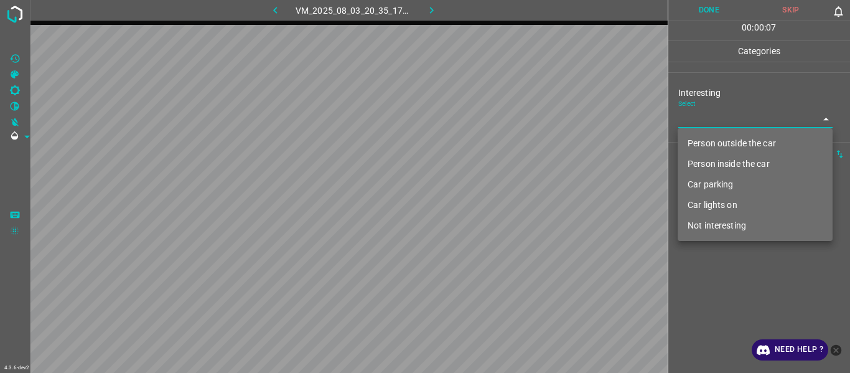
click at [521, 139] on li "Person outside the car" at bounding box center [755, 143] width 155 height 21
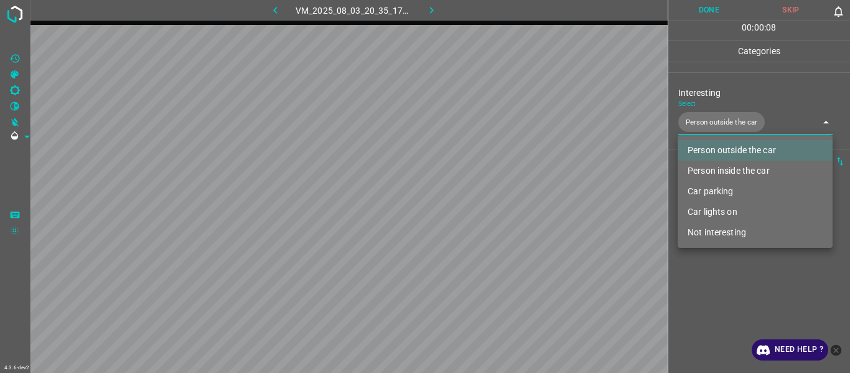
click at [521, 199] on div at bounding box center [425, 186] width 850 height 373
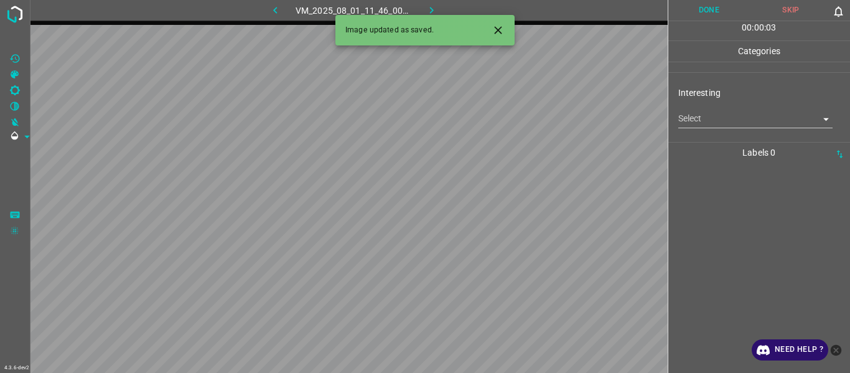
click at [279, 7] on icon "button" at bounding box center [275, 10] width 13 height 13
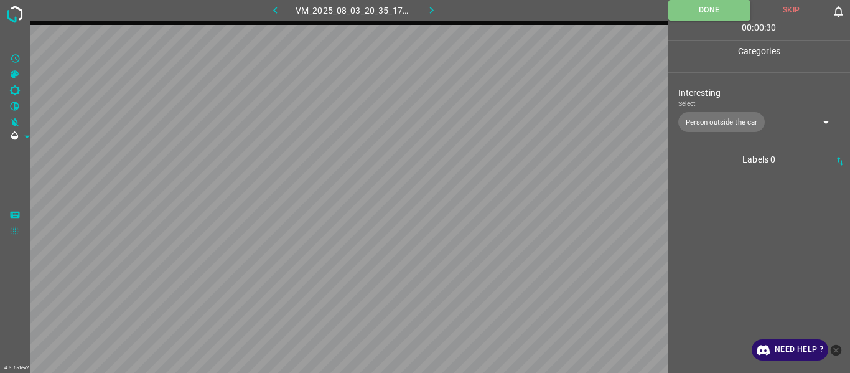
click at [432, 7] on icon "button" at bounding box center [431, 10] width 13 height 13
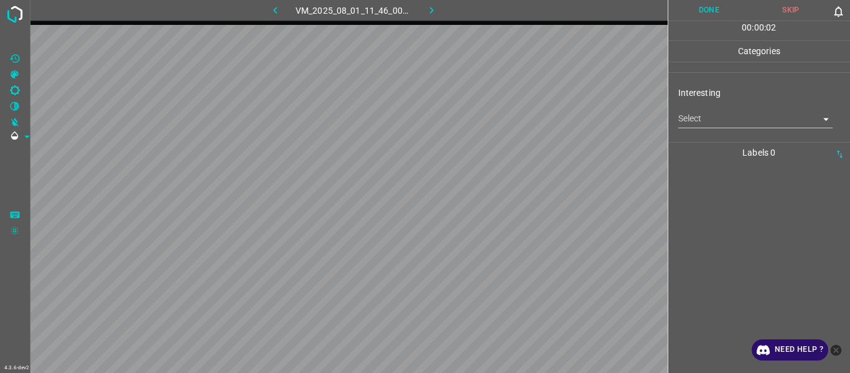
click at [521, 114] on body "4.3.6-dev2 VM_2025_08_01_11_46_00_971_07.gif Done Skip 0 00 : 00 : 02 Categorie…" at bounding box center [425, 186] width 850 height 373
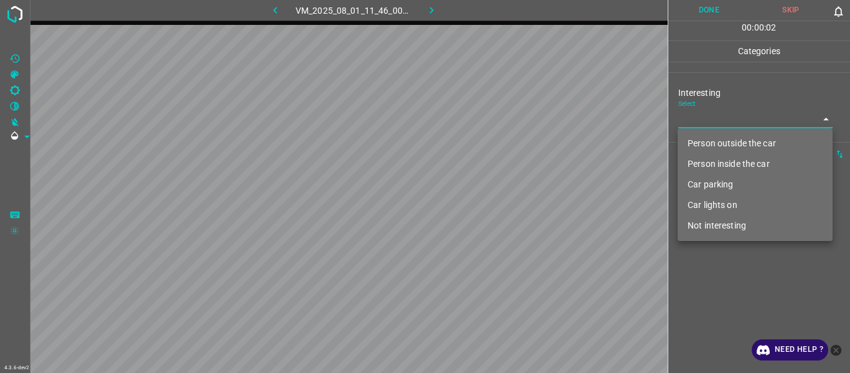
click at [521, 143] on li "Person outside the car" at bounding box center [755, 143] width 155 height 21
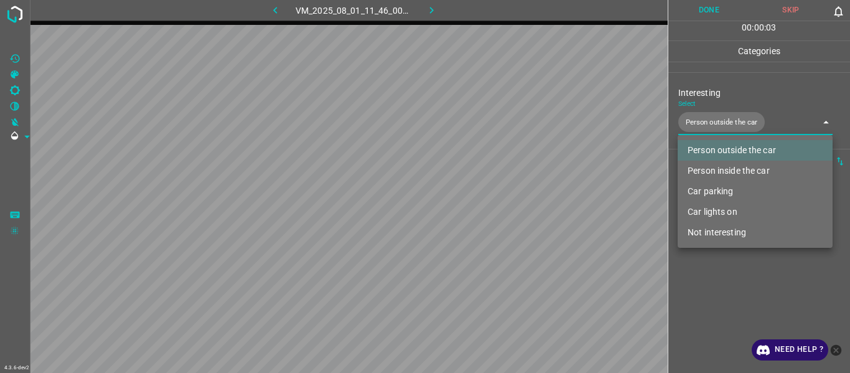
drag, startPoint x: 560, startPoint y: 204, endPoint x: 568, endPoint y: 202, distance: 7.6
click at [521, 199] on div at bounding box center [425, 186] width 850 height 373
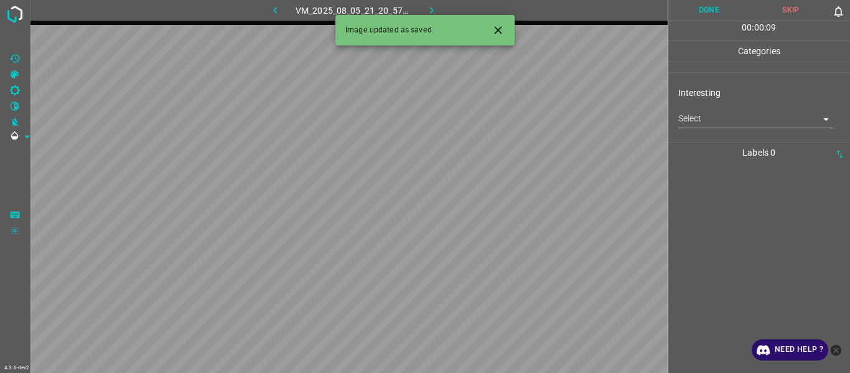
click at [521, 119] on body "4.3.6-dev2 VM_2025_08_05_21_20_57_305_00.gif Done Skip 0 00 : 00 : 09 Categorie…" at bounding box center [425, 186] width 850 height 373
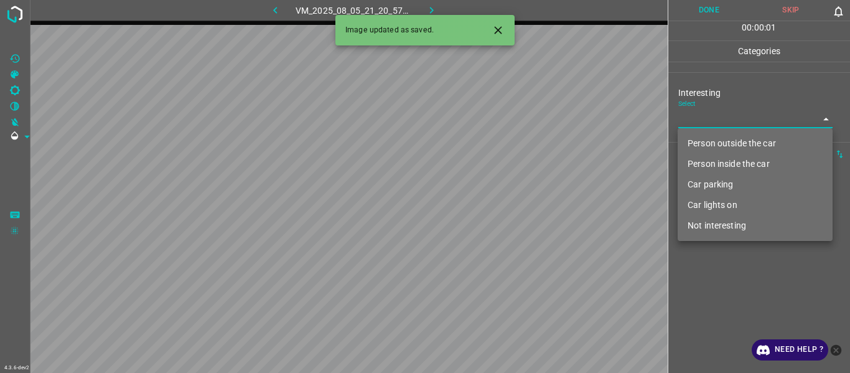
click at [521, 150] on li "Person outside the car" at bounding box center [755, 143] width 155 height 21
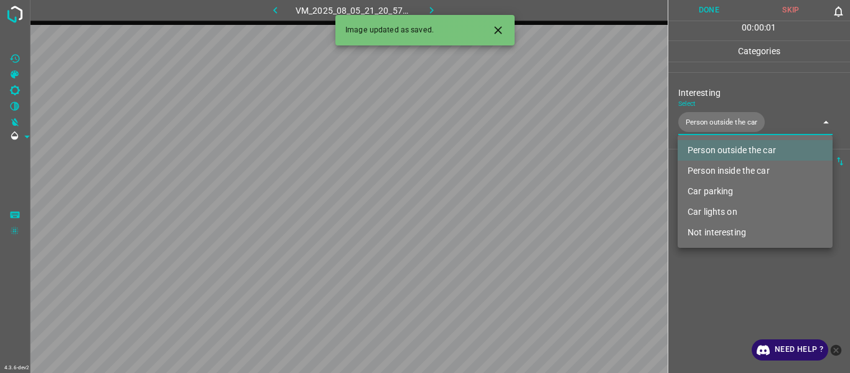
click at [521, 199] on div at bounding box center [425, 186] width 850 height 373
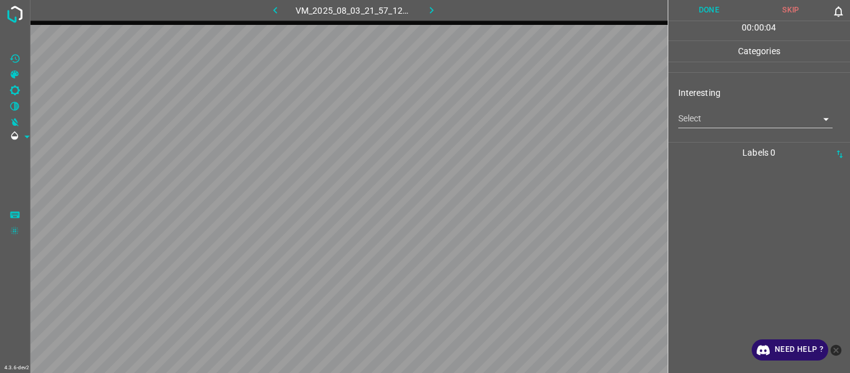
click at [521, 118] on body "4.3.6-dev2 VM_2025_08_03_21_57_12_454_01.gif Done Skip 0 00 : 00 : 04 Categorie…" at bounding box center [425, 186] width 850 height 373
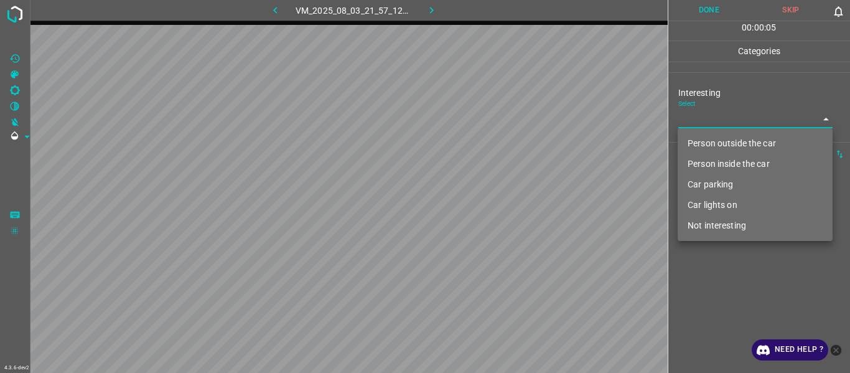
click at [521, 136] on li "Person outside the car" at bounding box center [755, 143] width 155 height 21
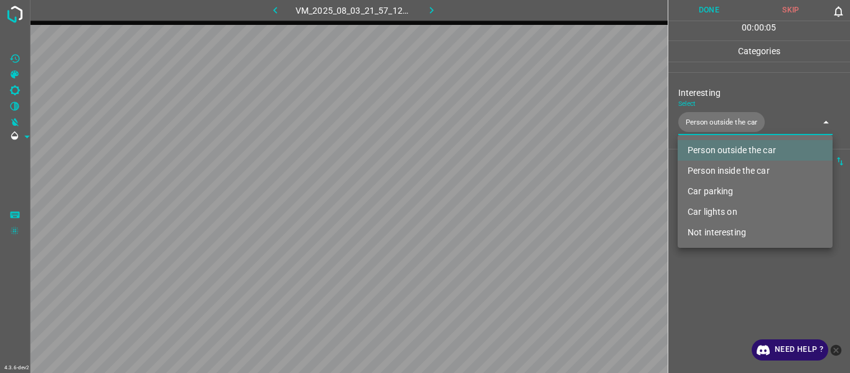
drag, startPoint x: 723, startPoint y: 212, endPoint x: 718, endPoint y: 220, distance: 9.0
click at [521, 199] on li "Car lights on" at bounding box center [755, 212] width 155 height 21
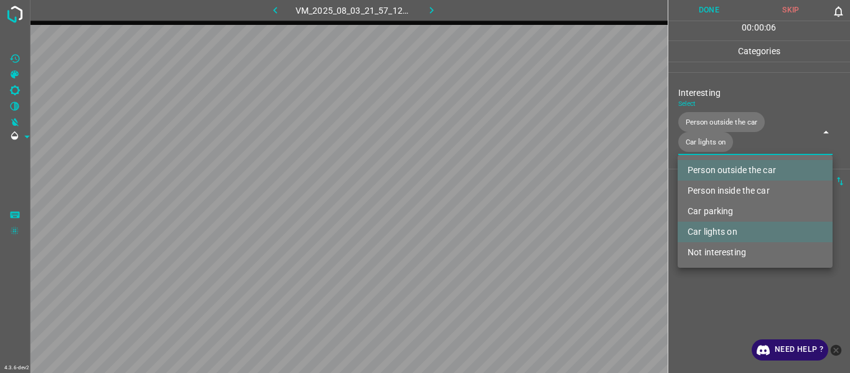
click at [521, 199] on div at bounding box center [425, 186] width 850 height 373
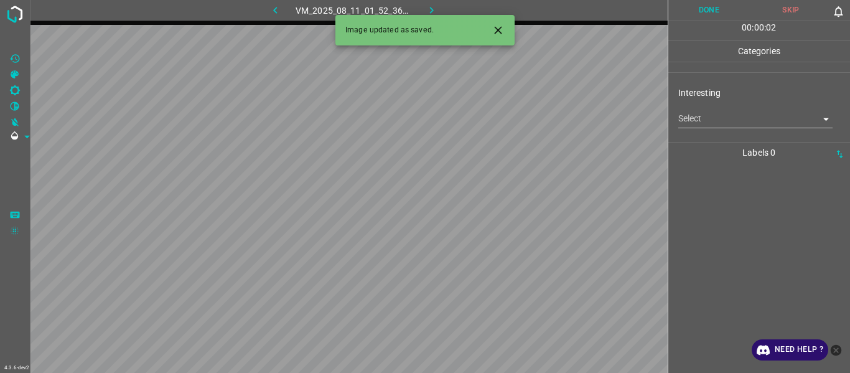
click at [491, 28] on button "Close" at bounding box center [498, 30] width 23 height 23
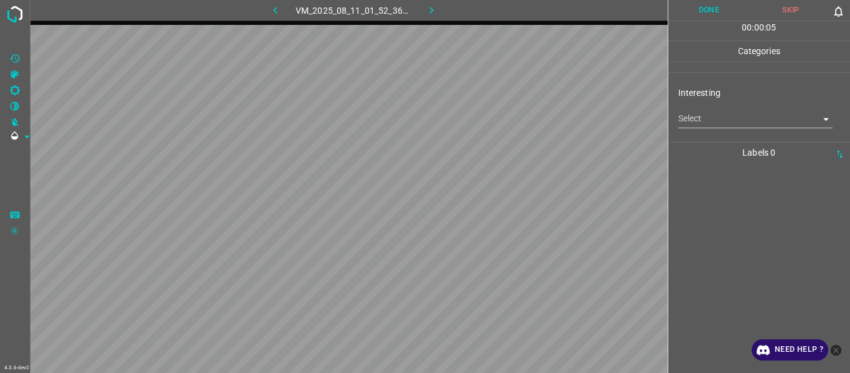
click at [521, 109] on div "Select ​" at bounding box center [756, 114] width 155 height 28
click at [521, 119] on body "4.3.6-dev2 VM_2025_08_11_01_52_36_088_00.gif Done Skip 0 00 : 00 : 05 Categorie…" at bounding box center [425, 186] width 850 height 373
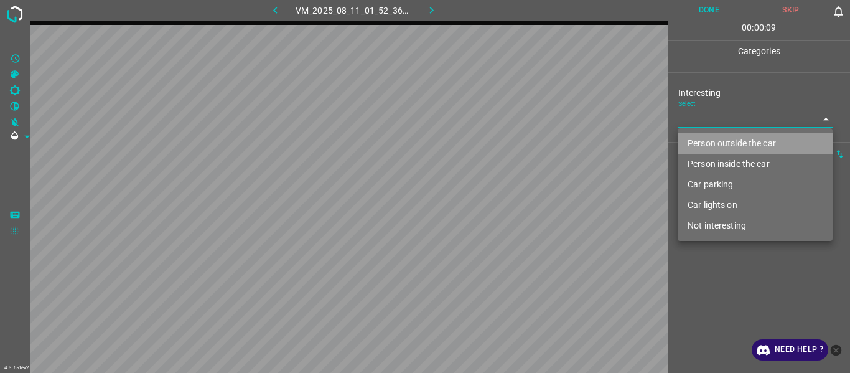
click at [521, 145] on li "Person outside the car" at bounding box center [755, 143] width 155 height 21
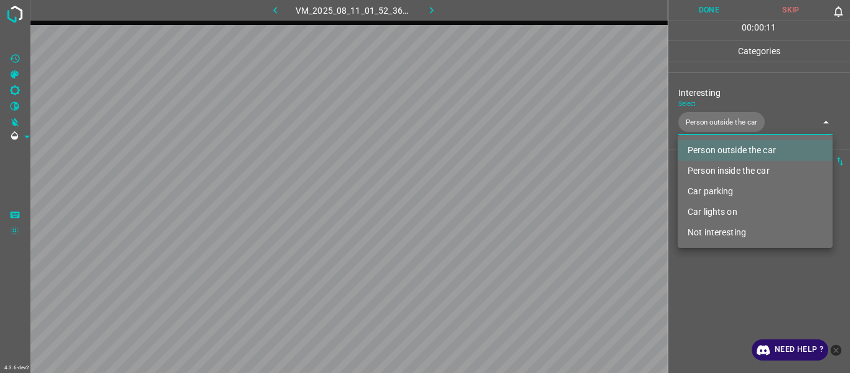
click at [521, 199] on li "Car lights on" at bounding box center [755, 212] width 155 height 21
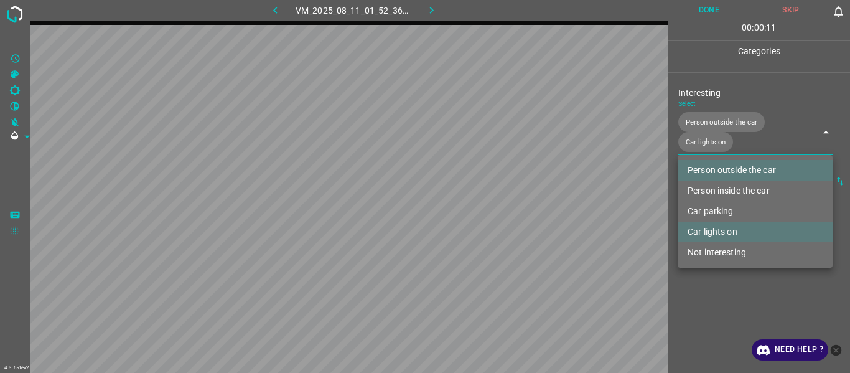
click at [521, 199] on div at bounding box center [425, 186] width 850 height 373
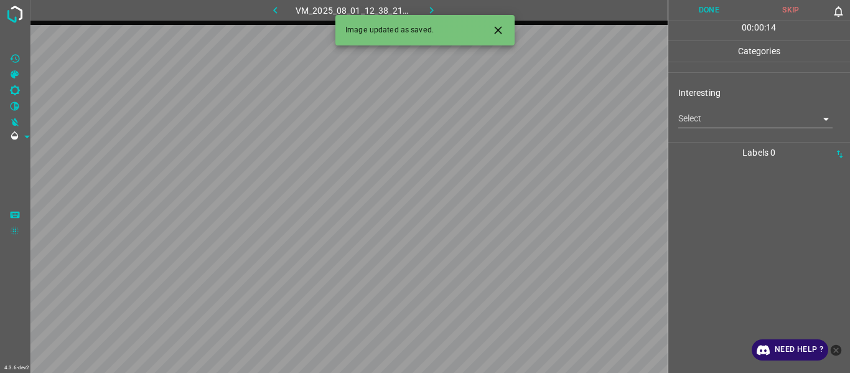
click at [521, 123] on body "4.3.6-dev2 VM_2025_08_01_12_38_21_684_00.gif Done Skip 0 00 : 00 : 14 Categorie…" at bounding box center [425, 186] width 850 height 373
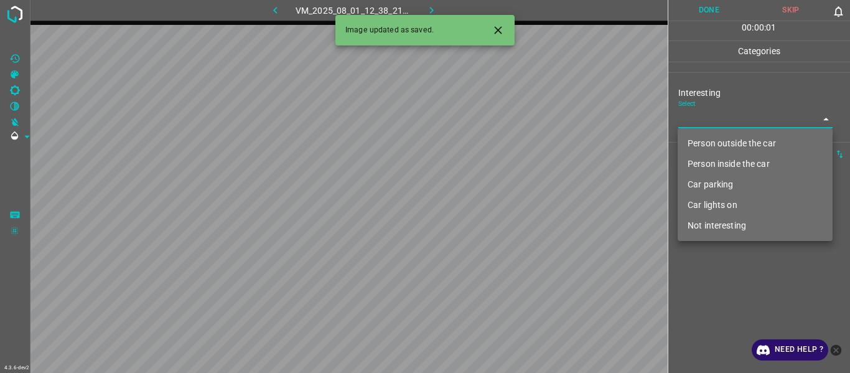
click at [521, 149] on li "Person outside the car" at bounding box center [755, 143] width 155 height 21
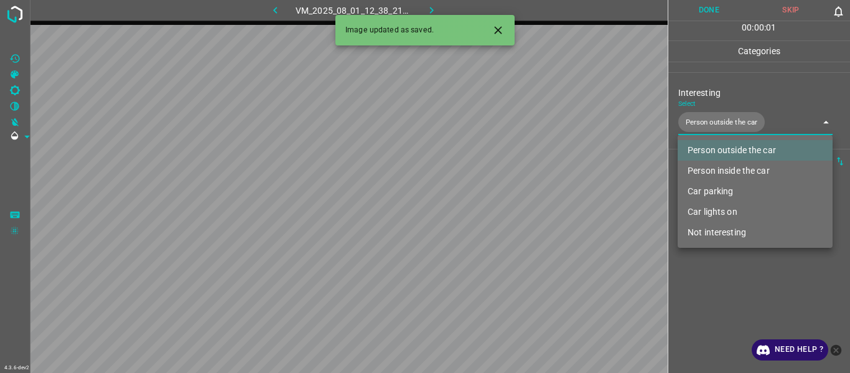
click at [521, 199] on div at bounding box center [425, 186] width 850 height 373
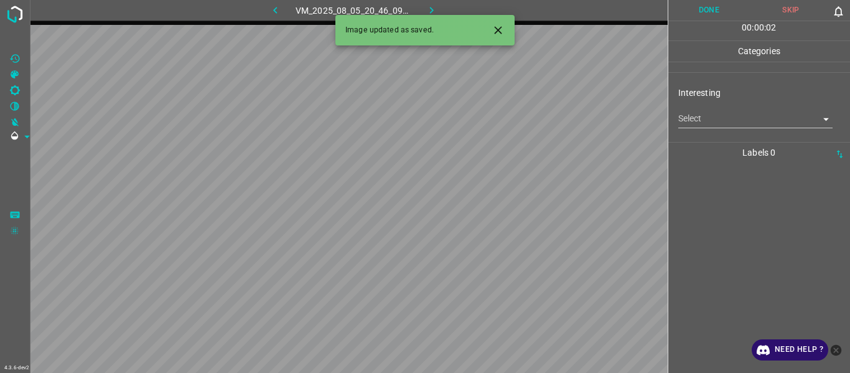
click at [521, 119] on body "4.3.6-dev2 VM_2025_08_05_20_46_09_989_02.gif Done Skip 0 00 : 00 : 02 Categorie…" at bounding box center [425, 186] width 850 height 373
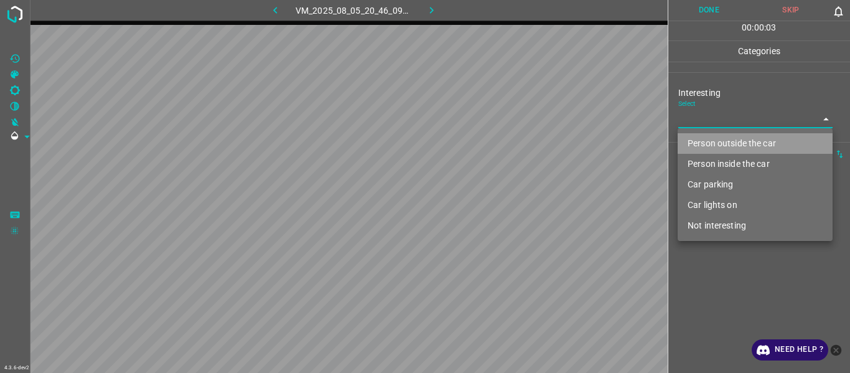
click at [521, 135] on li "Person outside the car" at bounding box center [755, 143] width 155 height 21
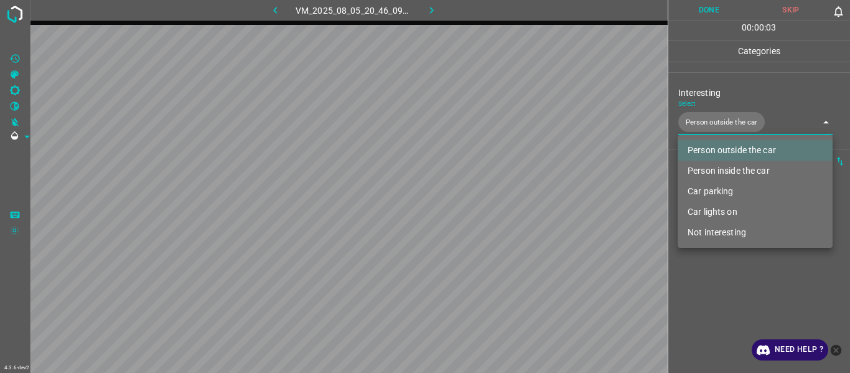
click at [521, 199] on div at bounding box center [425, 186] width 850 height 373
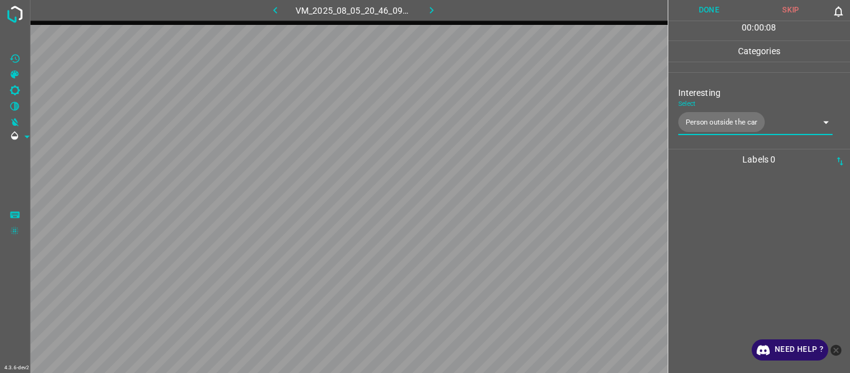
click at [521, 120] on body "4.3.6-dev2 VM_2025_08_05_20_46_09_989_02.gif Done Skip 0 00 : 00 : 08 Categorie…" at bounding box center [425, 186] width 850 height 373
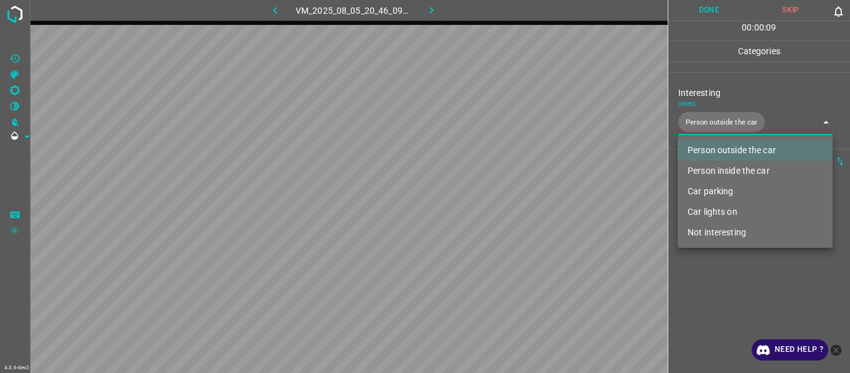
click at [521, 199] on li "Car lights on" at bounding box center [755, 212] width 155 height 21
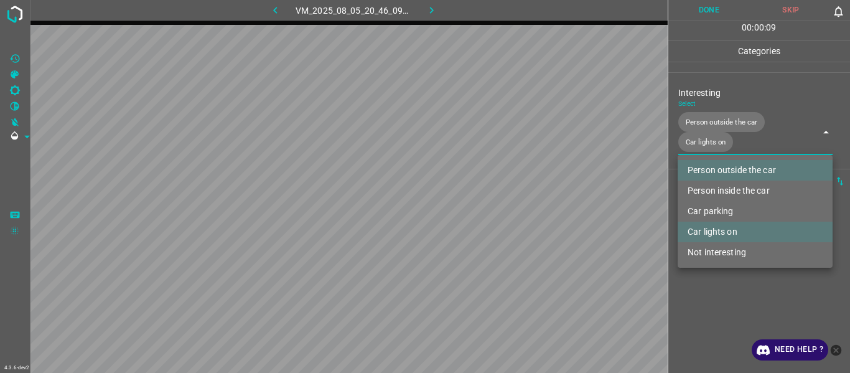
click at [521, 199] on div at bounding box center [425, 186] width 850 height 373
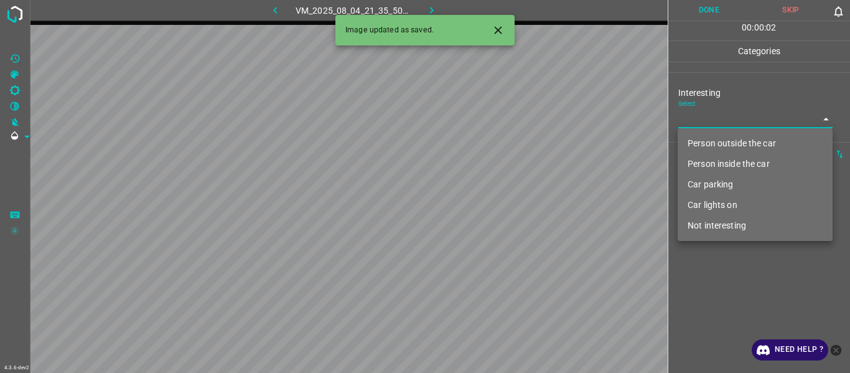
click at [521, 123] on body "4.3.6-dev2 VM_2025_08_04_21_35_50_757_10.gif Done Skip 0 00 : 00 : 02 Categorie…" at bounding box center [425, 186] width 850 height 373
click at [521, 164] on li "Person inside the car" at bounding box center [755, 164] width 155 height 21
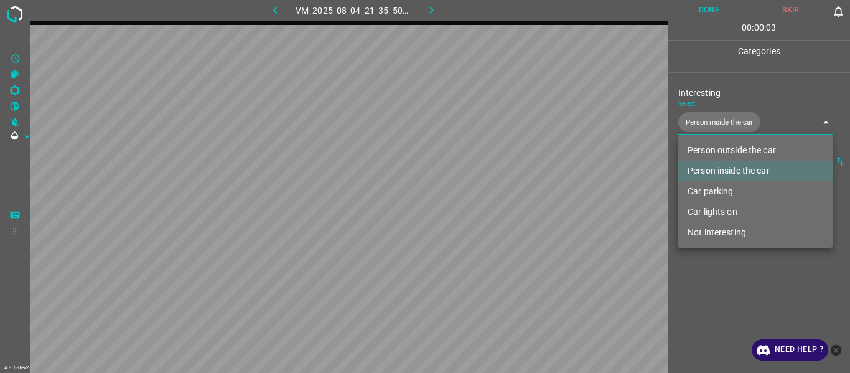
click at [521, 199] on div at bounding box center [425, 186] width 850 height 373
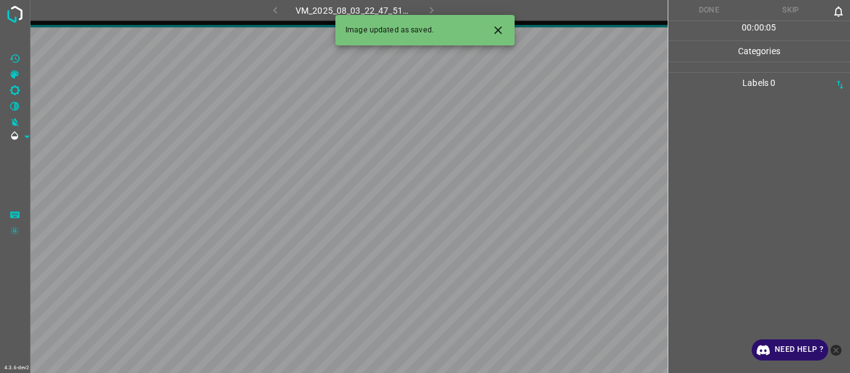
click at [498, 31] on icon "Close" at bounding box center [497, 29] width 7 height 7
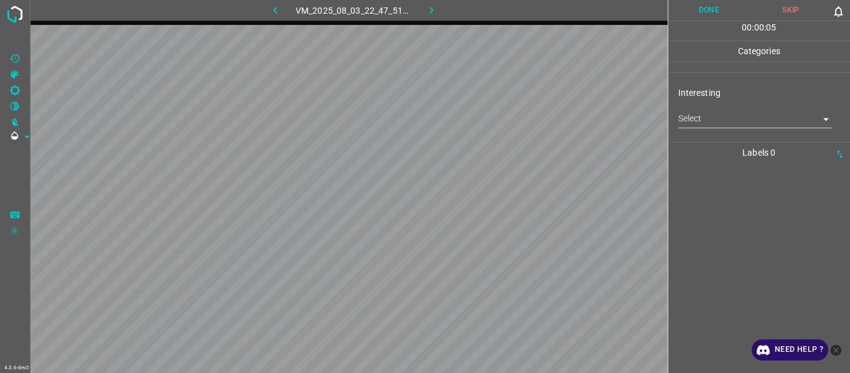
click at [521, 115] on body "4.3.6-dev2 VM_2025_08_03_22_47_51_095_03.gif Done Skip 0 00 : 00 : 05 Categorie…" at bounding box center [425, 186] width 850 height 373
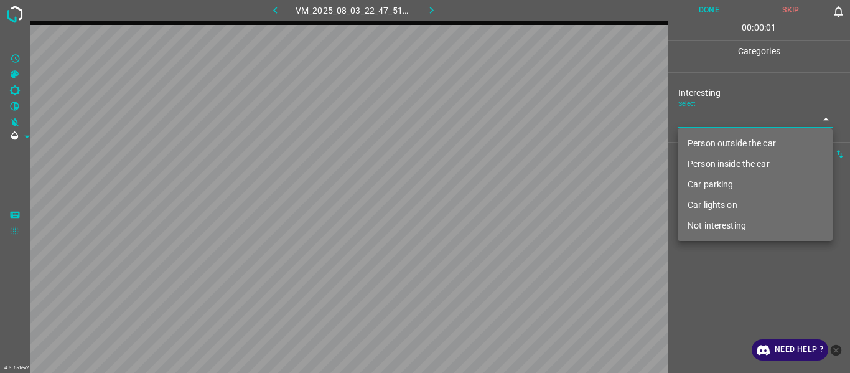
drag, startPoint x: 701, startPoint y: 140, endPoint x: 731, endPoint y: 258, distance: 122.0
click at [521, 141] on li "Person outside the car" at bounding box center [755, 143] width 155 height 21
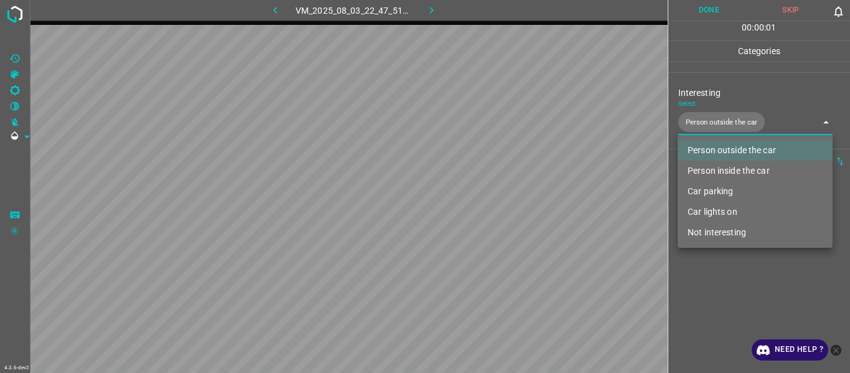
click at [521, 199] on div at bounding box center [425, 186] width 850 height 373
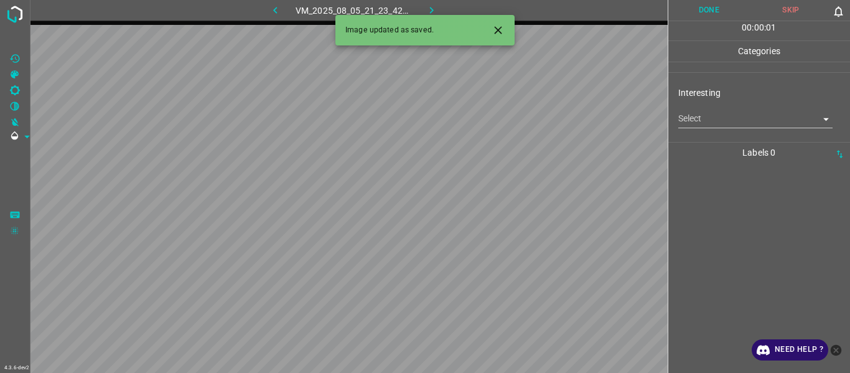
click at [503, 22] on button "Close" at bounding box center [498, 30] width 23 height 23
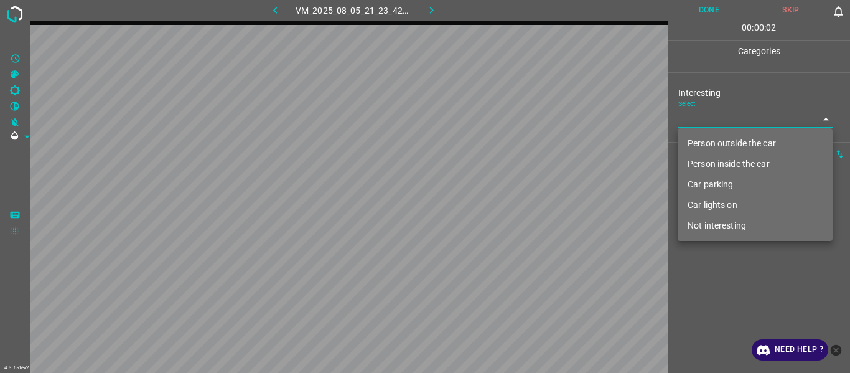
click at [521, 119] on body "4.3.6-dev2 VM_2025_08_05_21_23_42_952_01.gif Done Skip 0 00 : 00 : 02 Categorie…" at bounding box center [425, 186] width 850 height 373
click at [521, 140] on li "Person outside the car" at bounding box center [755, 143] width 155 height 21
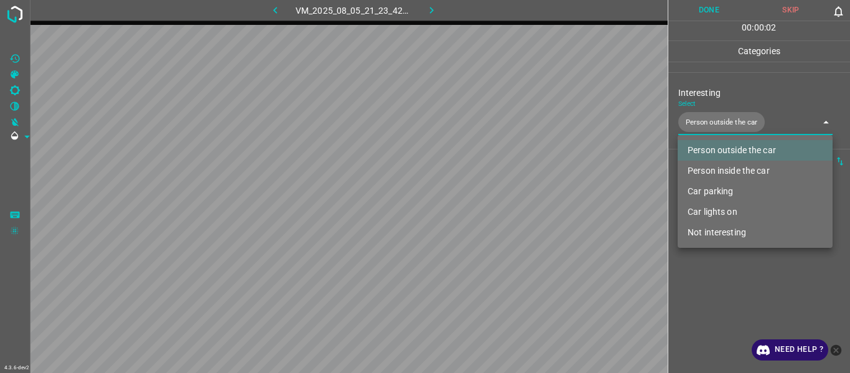
click at [521, 199] on div at bounding box center [425, 186] width 850 height 373
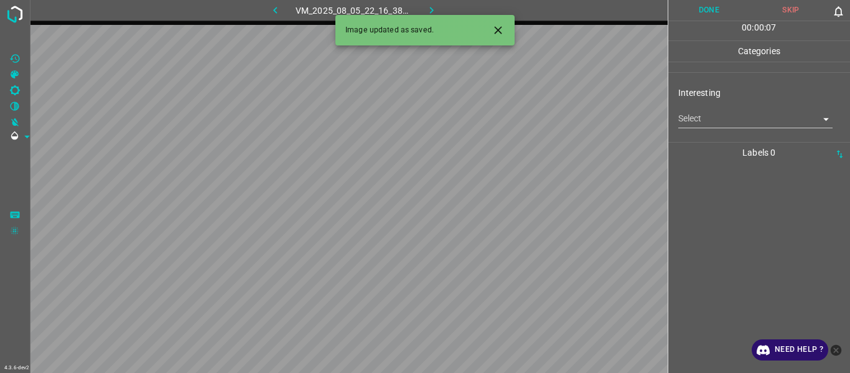
click at [521, 110] on body "4.3.6-dev2 VM_2025_08_05_22_16_38_745_04.gif Done Skip 0 00 : 00 : 07 Categorie…" at bounding box center [425, 186] width 850 height 373
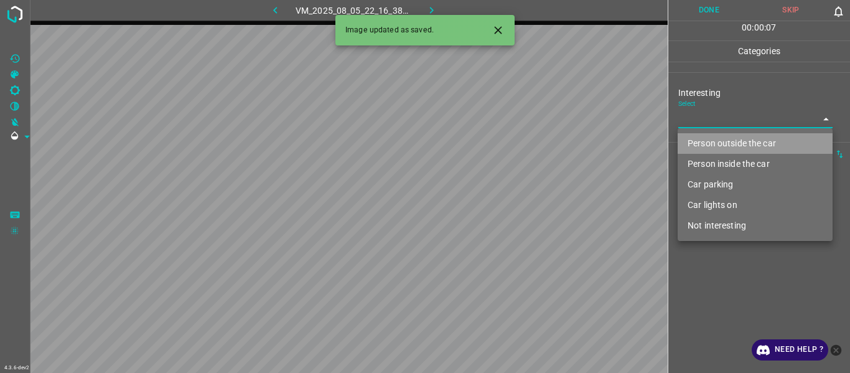
click at [521, 145] on li "Person outside the car" at bounding box center [755, 143] width 155 height 21
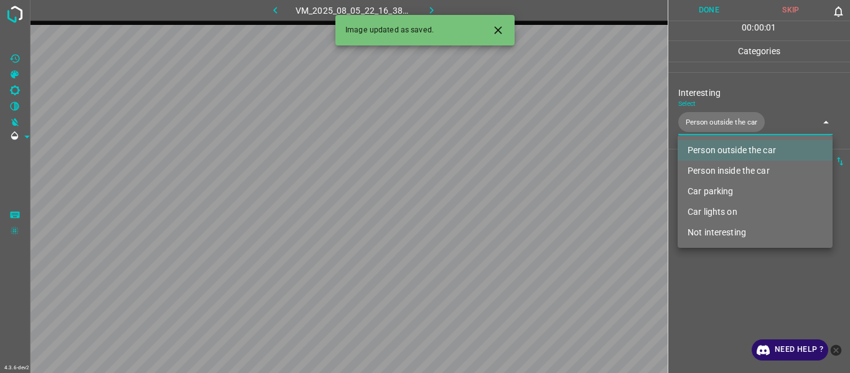
click at [521, 199] on div at bounding box center [425, 186] width 850 height 373
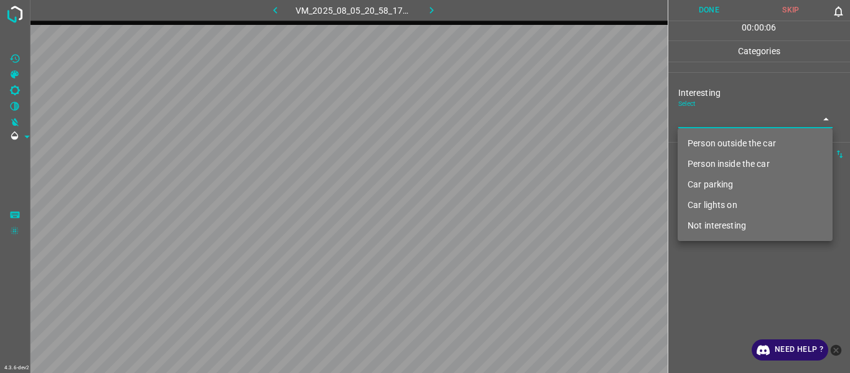
click at [521, 124] on body "4.3.6-dev2 VM_2025_08_05_20_58_17_122_00.gif Done Skip 0 00 : 00 : 06 Categorie…" at bounding box center [425, 186] width 850 height 373
click at [521, 145] on li "Person outside the car" at bounding box center [755, 143] width 155 height 21
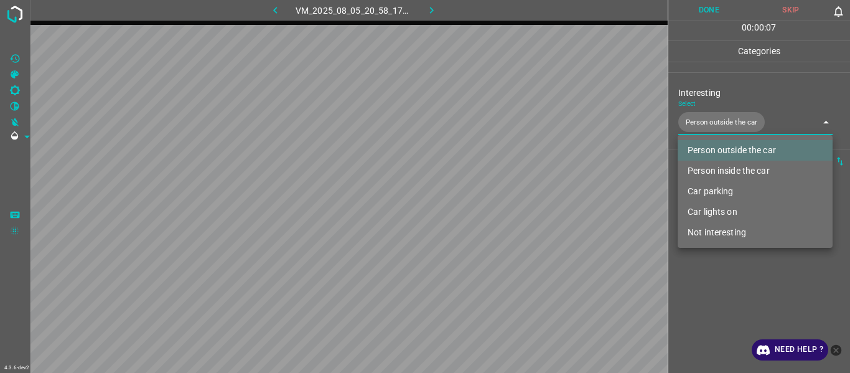
click at [521, 199] on div at bounding box center [425, 186] width 850 height 373
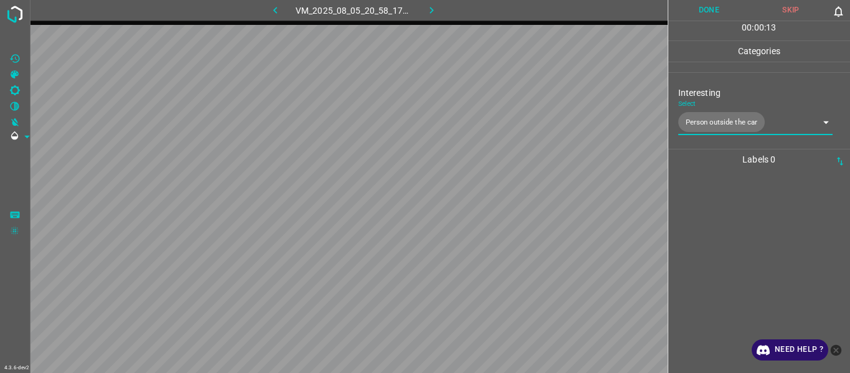
click at [521, 199] on div at bounding box center [759, 271] width 175 height 203
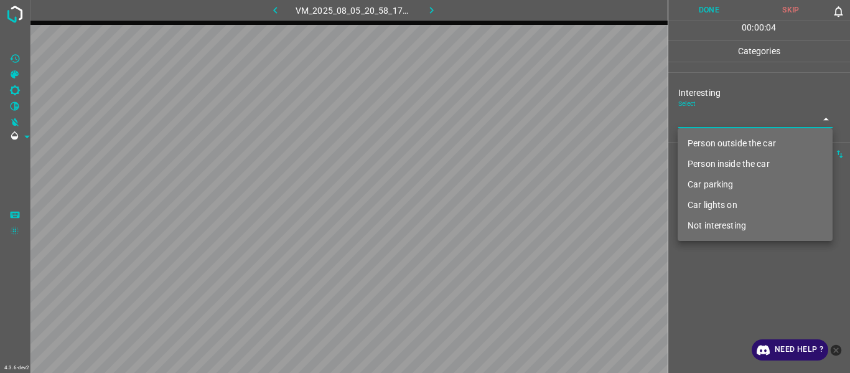
click at [521, 118] on body "4.3.6-dev2 VM_2025_08_05_20_58_17_122_02.gif Done Skip 0 00 : 00 : 04 Categorie…" at bounding box center [425, 186] width 850 height 373
click at [521, 141] on li "Person outside the car" at bounding box center [755, 143] width 155 height 21
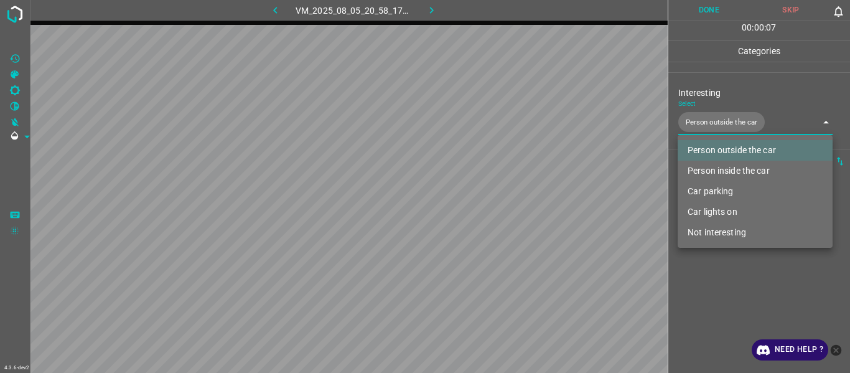
click at [521, 199] on div at bounding box center [425, 186] width 850 height 373
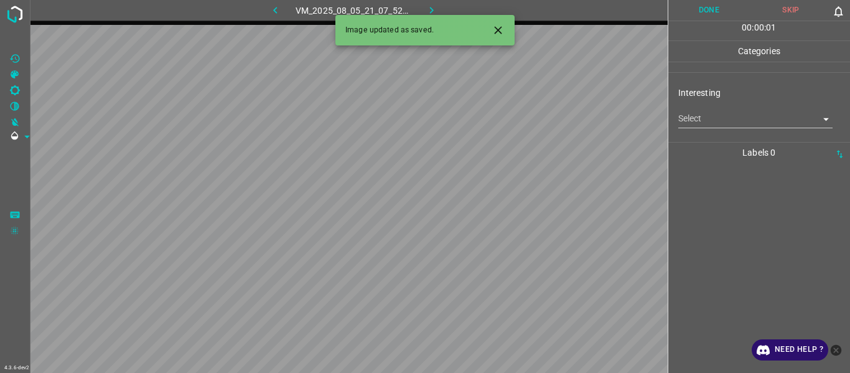
click at [498, 28] on icon "Close" at bounding box center [498, 30] width 13 height 13
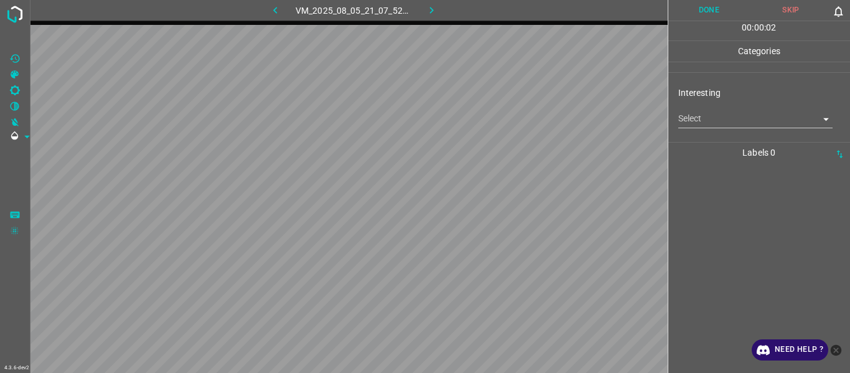
click at [521, 113] on body "4.3.6-dev2 VM_2025_08_05_21_07_52_720_08.gif Done Skip 0 00 : 00 : 02 Categorie…" at bounding box center [425, 186] width 850 height 373
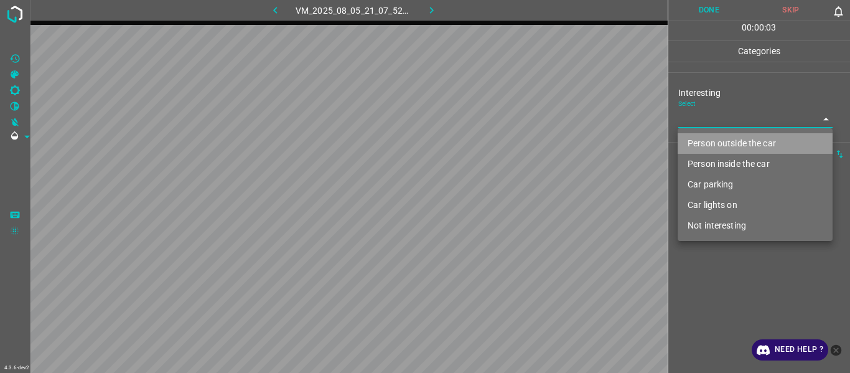
drag, startPoint x: 699, startPoint y: 139, endPoint x: 704, endPoint y: 222, distance: 83.6
click at [521, 140] on li "Person outside the car" at bounding box center [755, 143] width 155 height 21
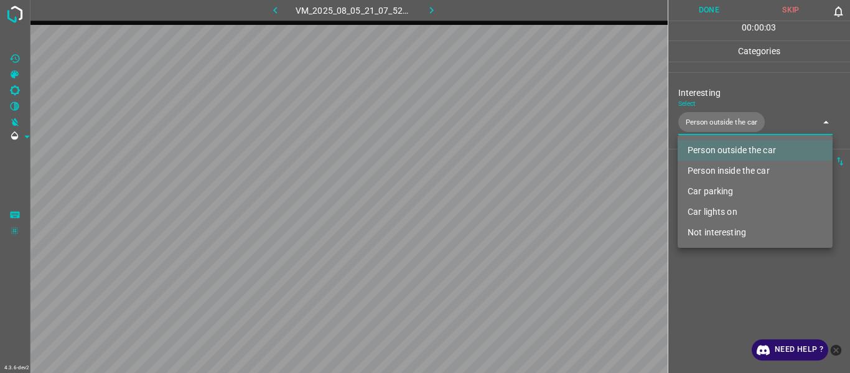
click at [521, 199] on div at bounding box center [425, 186] width 850 height 373
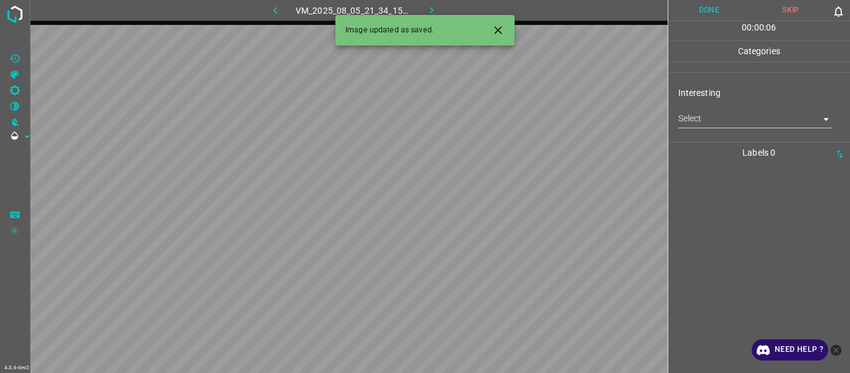
click at [521, 114] on body "4.3.6-dev2 VM_2025_08_05_21_34_15_576_03.gif Done Skip 0 00 : 00 : 06 Categorie…" at bounding box center [425, 186] width 850 height 373
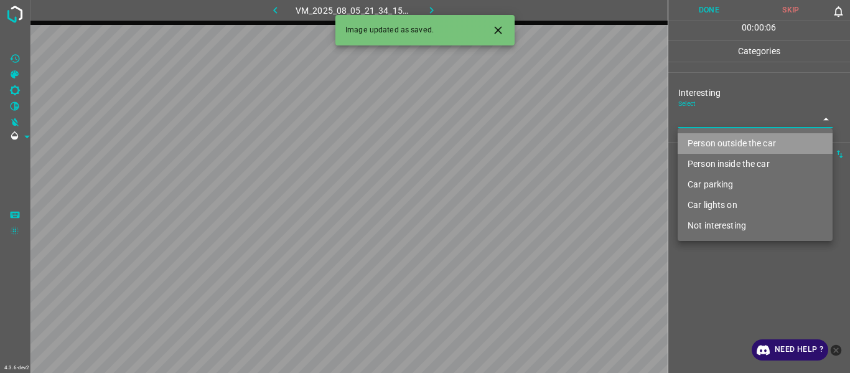
click at [521, 143] on li "Person outside the car" at bounding box center [755, 143] width 155 height 21
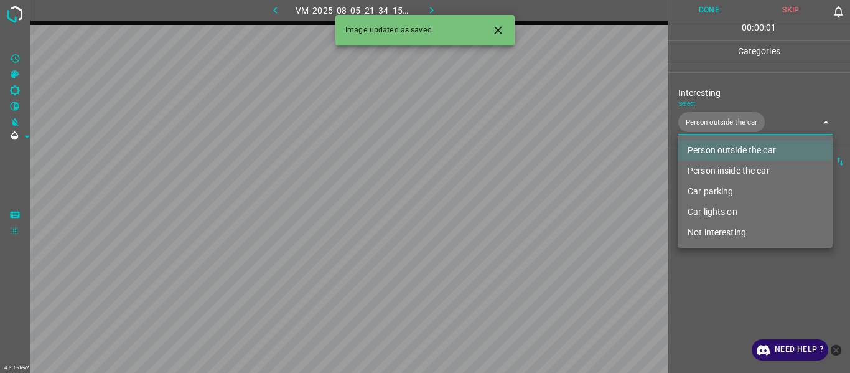
click at [521, 199] on div at bounding box center [425, 186] width 850 height 373
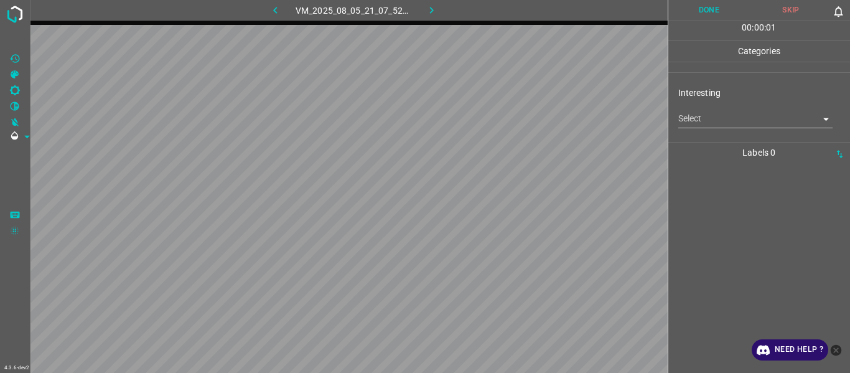
click at [521, 119] on body "4.3.6-dev2 VM_2025_08_05_21_07_52_720_10.gif Done Skip 0 00 : 00 : 01 Categorie…" at bounding box center [425, 186] width 850 height 373
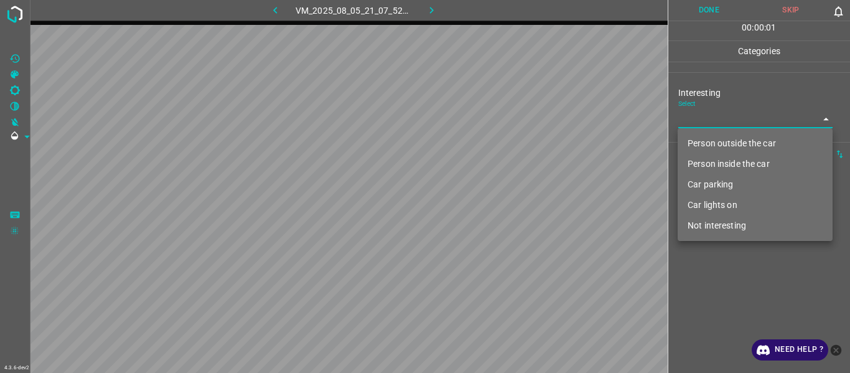
drag, startPoint x: 694, startPoint y: 119, endPoint x: 699, endPoint y: 144, distance: 25.4
click at [521, 140] on li "Person outside the car" at bounding box center [755, 143] width 155 height 21
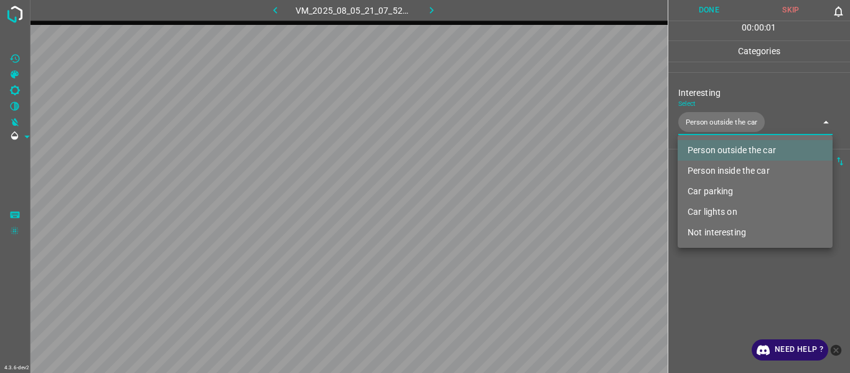
click at [521, 199] on li "Car lights on" at bounding box center [755, 212] width 155 height 21
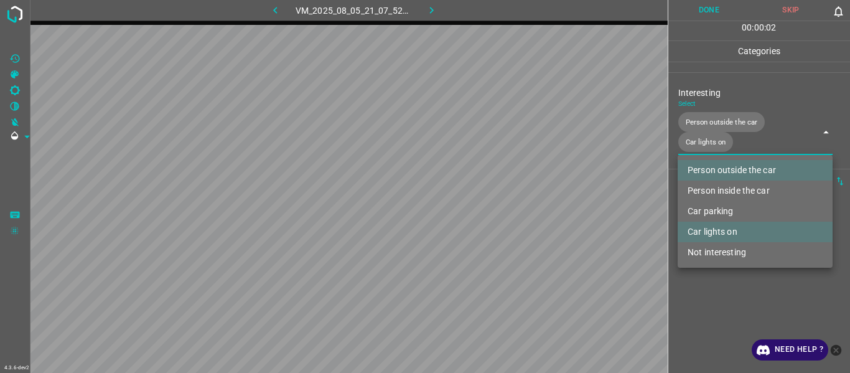
click at [521, 199] on div at bounding box center [425, 186] width 850 height 373
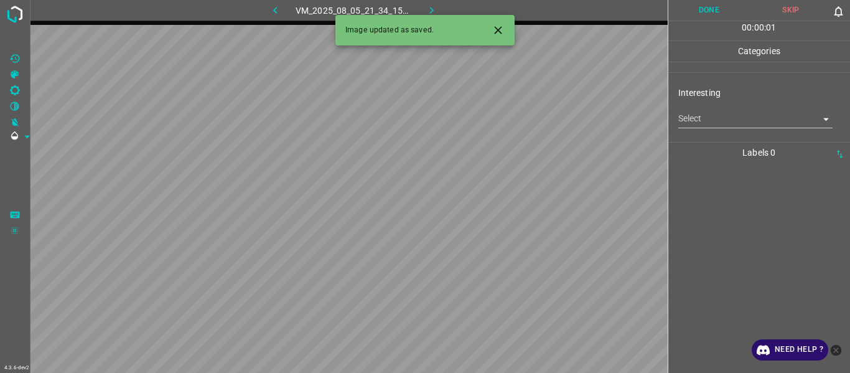
click at [521, 123] on body "4.3.6-dev2 VM_2025_08_05_21_34_15_576_04.gif Done Skip 0 00 : 00 : 01 Categorie…" at bounding box center [425, 186] width 850 height 373
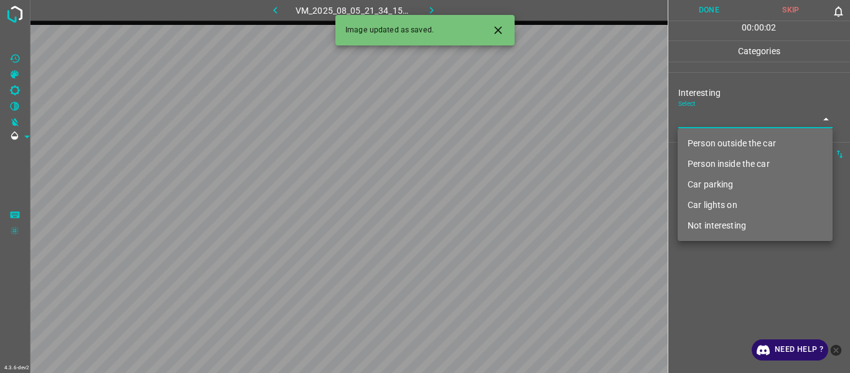
click at [521, 149] on li "Person outside the car" at bounding box center [755, 143] width 155 height 21
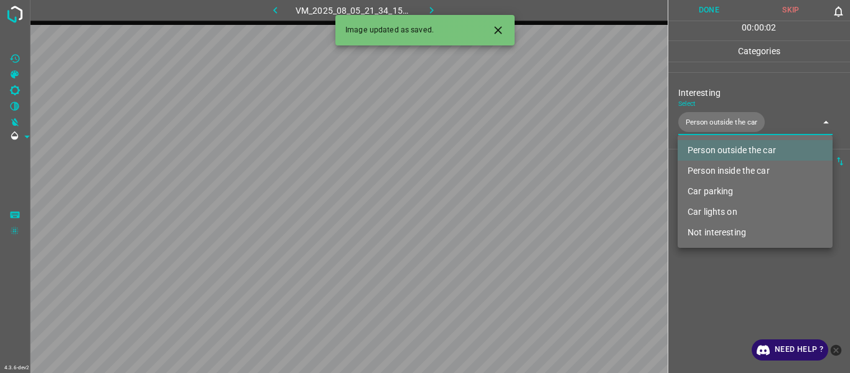
click at [521, 199] on div at bounding box center [425, 186] width 850 height 373
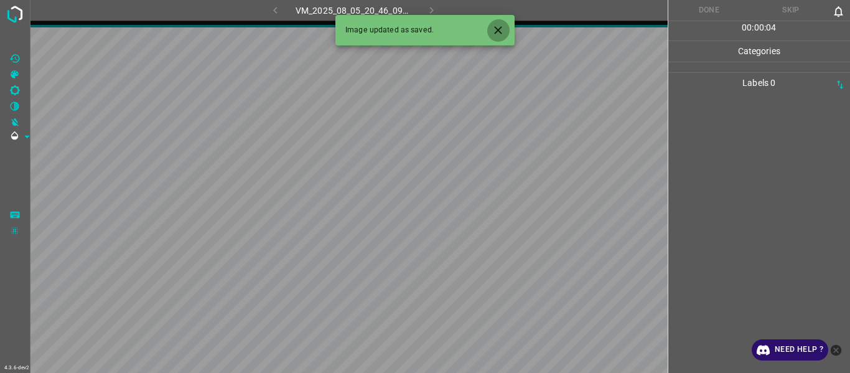
click at [502, 31] on icon "Close" at bounding box center [498, 30] width 13 height 13
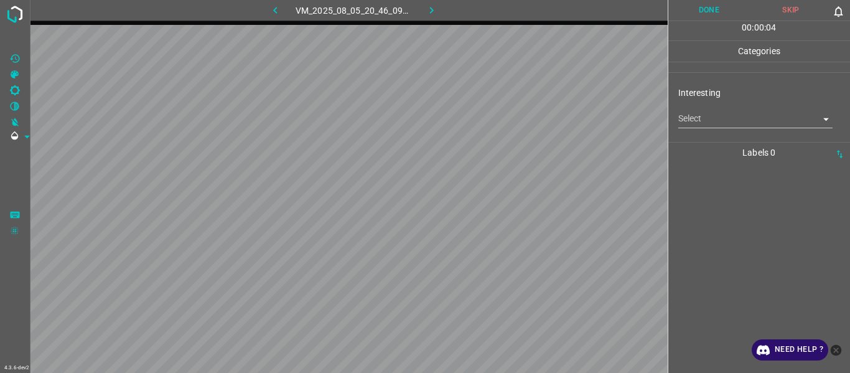
click at [521, 124] on body "4.3.6-dev2 VM_2025_08_05_20_46_09_989_00.gif Done Skip 0 00 : 00 : 04 Categorie…" at bounding box center [425, 186] width 850 height 373
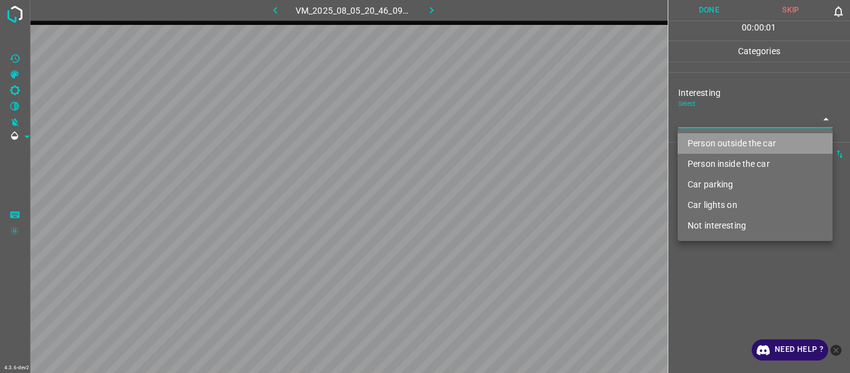
click at [521, 148] on li "Person outside the car" at bounding box center [755, 143] width 155 height 21
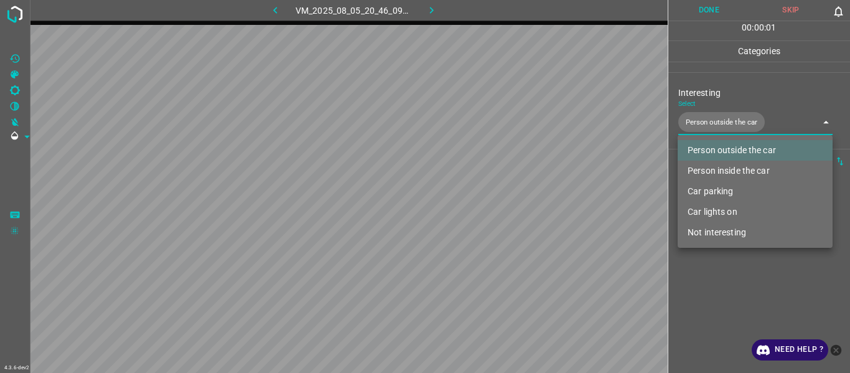
click at [521, 199] on div at bounding box center [425, 186] width 850 height 373
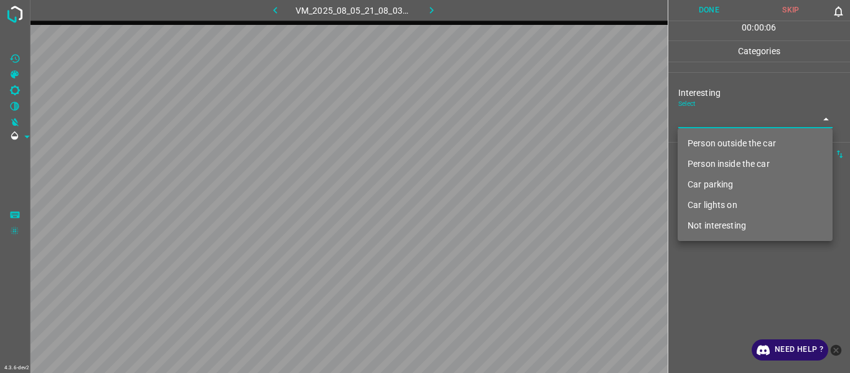
click at [521, 118] on body "4.3.6-dev2 VM_2025_08_05_21_08_03_535_06.gif Done Skip 0 00 : 00 : 06 Categorie…" at bounding box center [425, 186] width 850 height 373
click at [521, 140] on li "Person outside the car" at bounding box center [755, 143] width 155 height 21
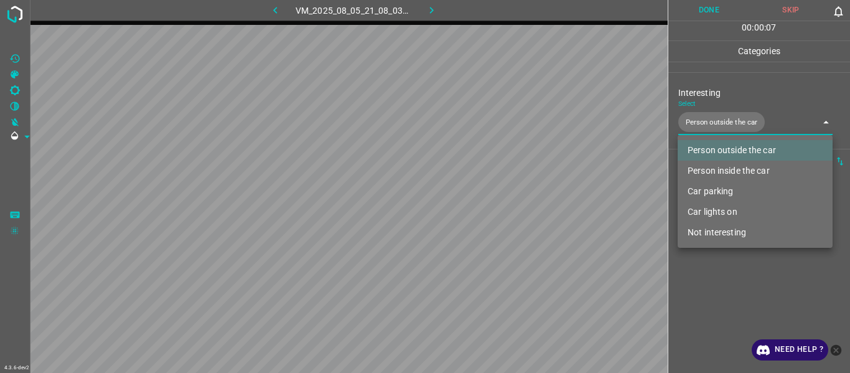
click at [521, 199] on div at bounding box center [425, 186] width 850 height 373
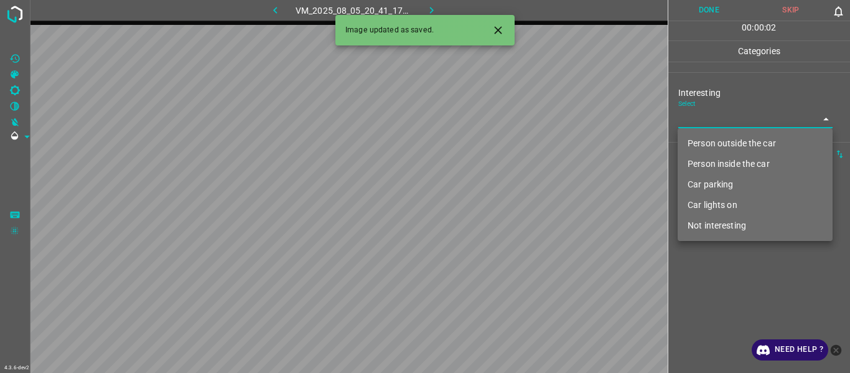
click at [521, 121] on body "4.3.6-dev2 VM_2025_08_05_20_41_17_350_11.gif Done Skip 0 00 : 00 : 02 Categorie…" at bounding box center [425, 186] width 850 height 373
click at [521, 140] on li "Person outside the car" at bounding box center [755, 143] width 155 height 21
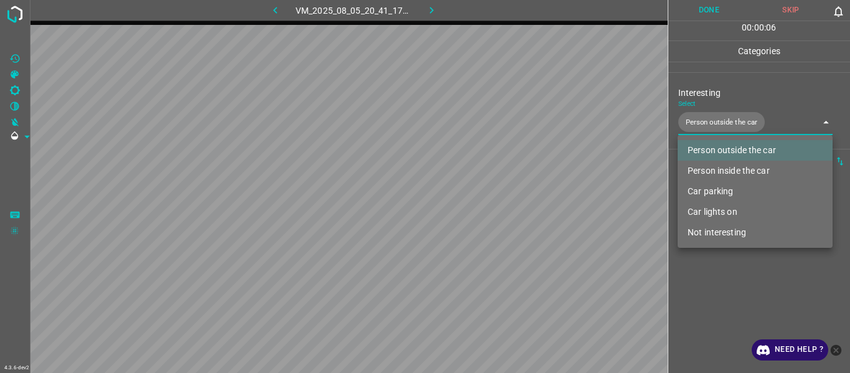
click at [521, 199] on div at bounding box center [425, 186] width 850 height 373
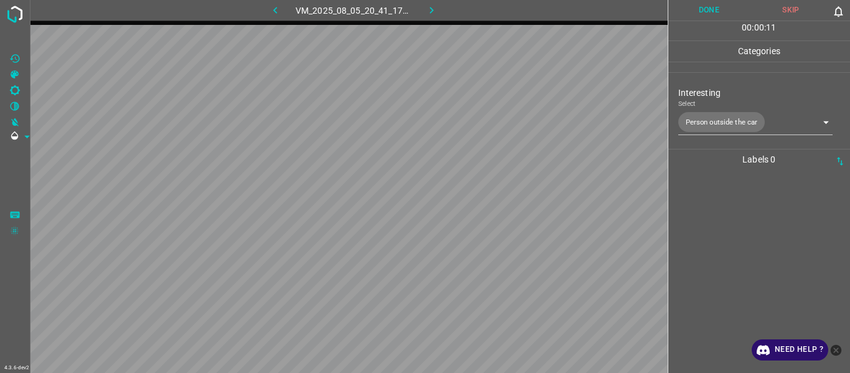
click at [521, 199] on div at bounding box center [759, 271] width 175 height 203
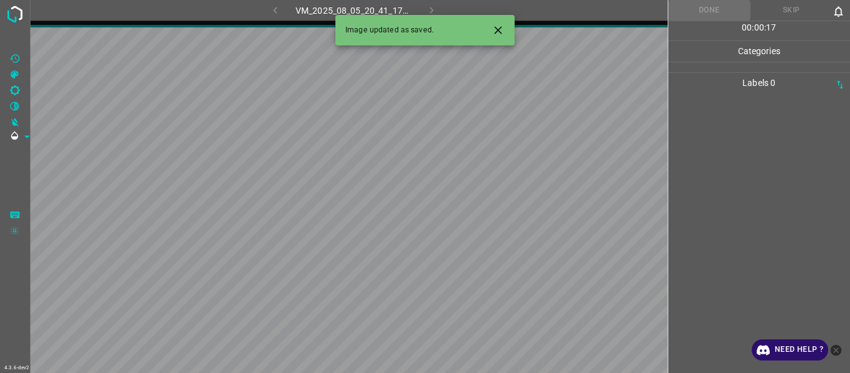
click at [494, 26] on icon "Close" at bounding box center [498, 30] width 13 height 13
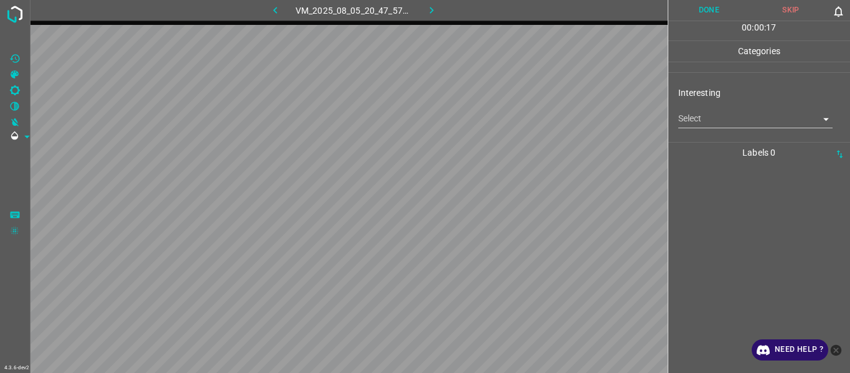
click at [521, 120] on body "4.3.6-dev2 VM_2025_08_05_20_47_57_168_03.gif Done Skip 0 00 : 00 : 17 Categorie…" at bounding box center [425, 186] width 850 height 373
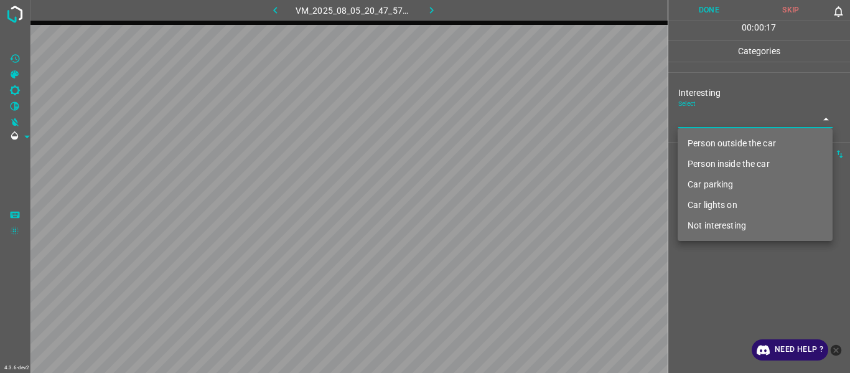
click at [521, 135] on li "Person outside the car" at bounding box center [755, 143] width 155 height 21
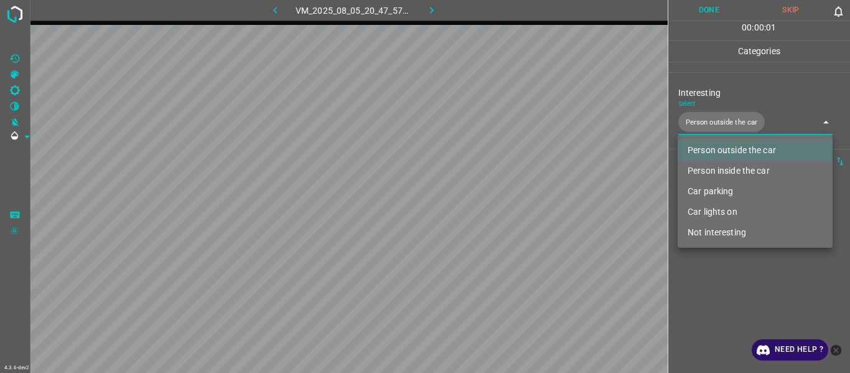
click at [521, 199] on div at bounding box center [425, 186] width 850 height 373
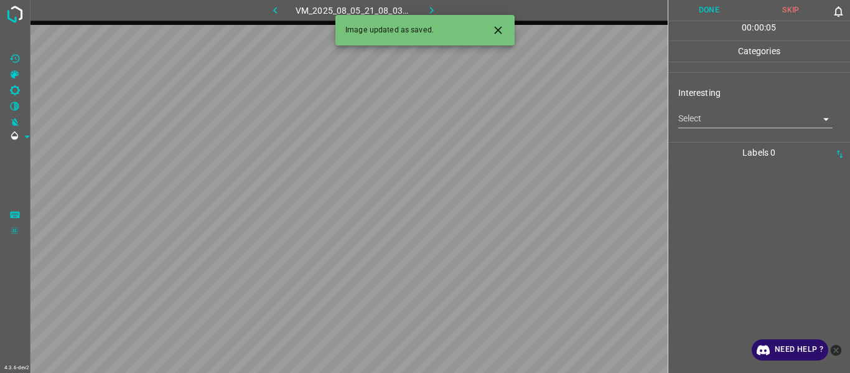
click at [486, 32] on div at bounding box center [493, 30] width 33 height 23
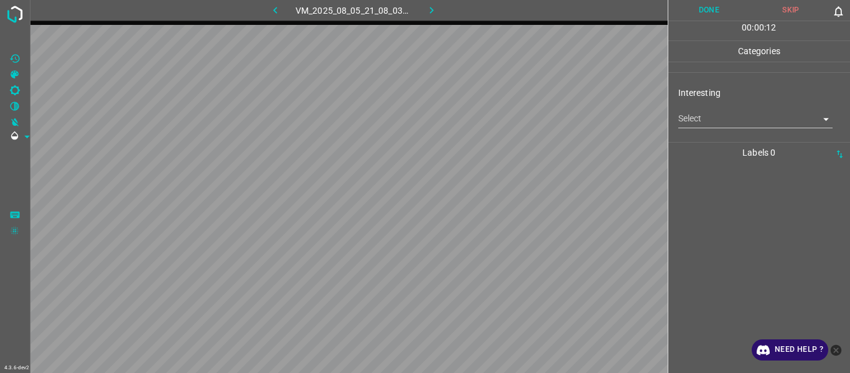
click at [521, 114] on body "4.3.6-dev2 VM_2025_08_05_21_08_03_535_10.gif Done Skip 0 00 : 00 : 12 Categorie…" at bounding box center [425, 186] width 850 height 373
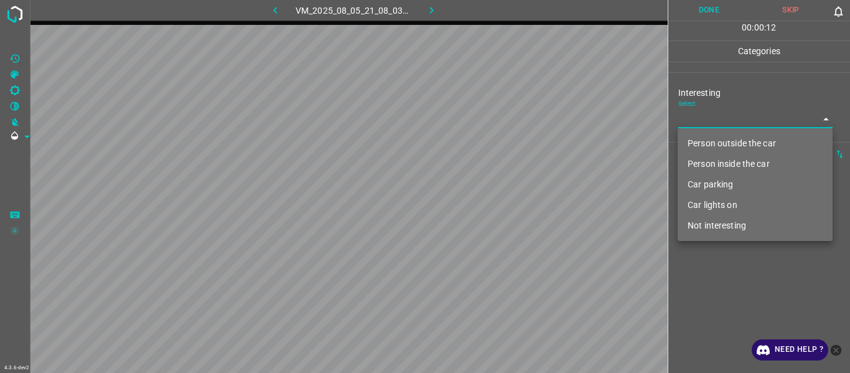
click at [521, 138] on li "Person outside the car" at bounding box center [755, 143] width 155 height 21
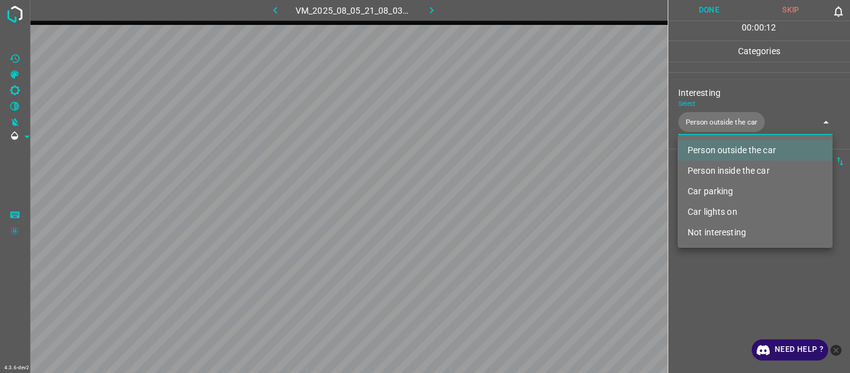
click at [521, 199] on div at bounding box center [425, 186] width 850 height 373
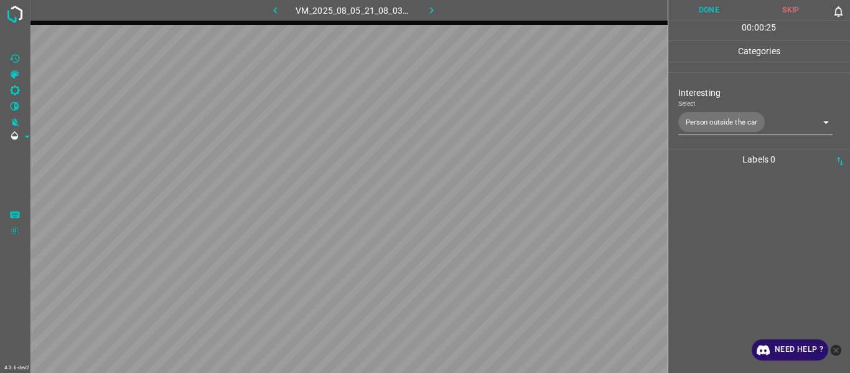
click at [521, 190] on div at bounding box center [759, 271] width 175 height 203
click at [521, 199] on div at bounding box center [759, 271] width 175 height 203
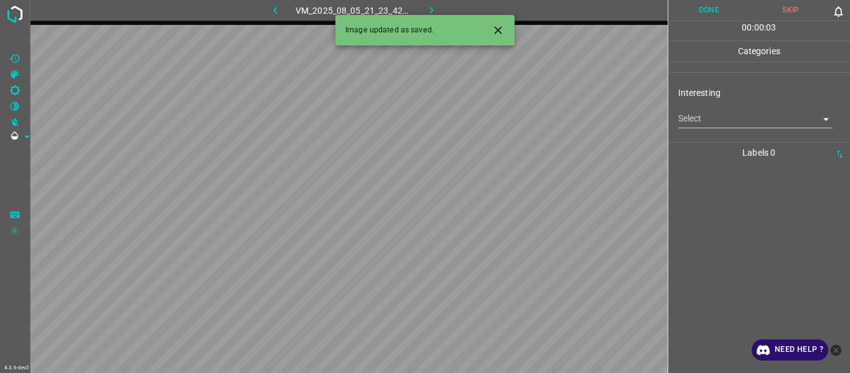
click at [499, 35] on icon "Close" at bounding box center [498, 30] width 13 height 13
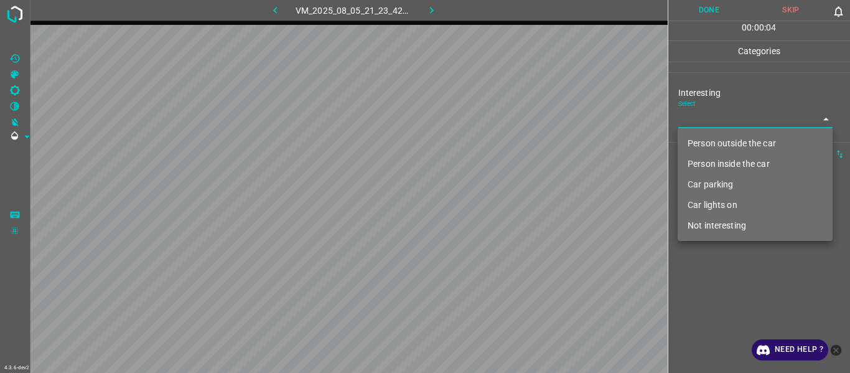
click at [521, 128] on body "4.3.6-dev2 VM_2025_08_05_21_23_42_952_00.gif Done Skip 0 00 : 00 : 04 Categorie…" at bounding box center [425, 186] width 850 height 373
click at [521, 140] on li "Person outside the car" at bounding box center [755, 143] width 155 height 21
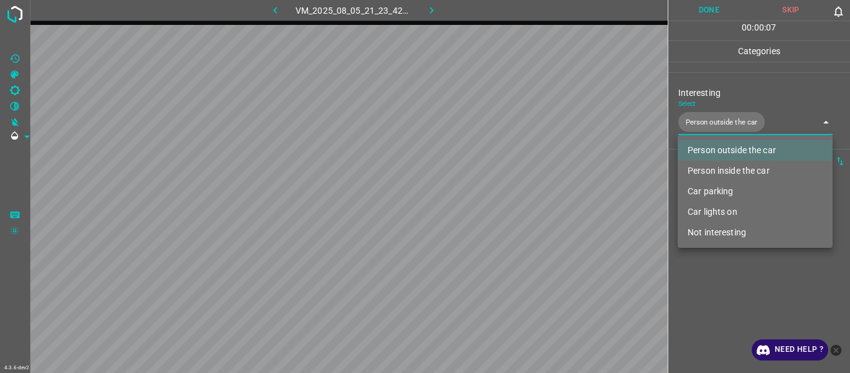
click at [521, 199] on div at bounding box center [425, 186] width 850 height 373
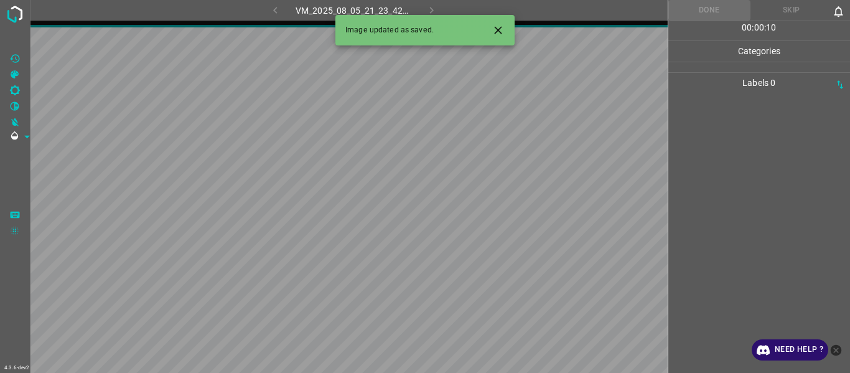
click at [501, 33] on icon "Close" at bounding box center [497, 29] width 7 height 7
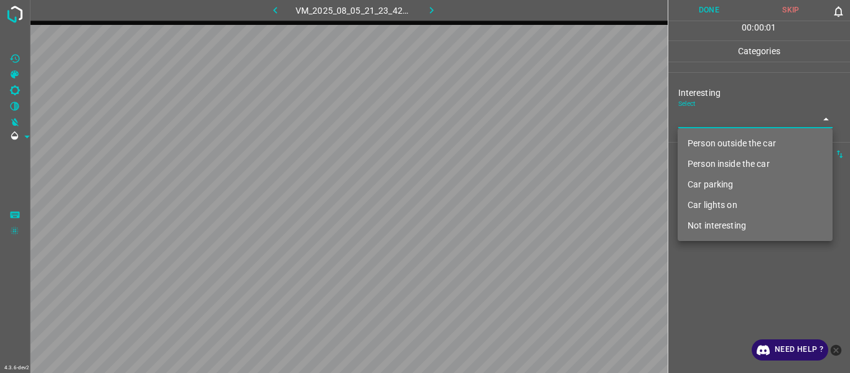
click at [521, 119] on body "4.3.6-dev2 VM_2025_08_05_21_23_42_952_08.gif Done Skip 0 00 : 00 : 01 Categorie…" at bounding box center [425, 186] width 850 height 373
click at [521, 167] on li "Person inside the car" at bounding box center [755, 164] width 155 height 21
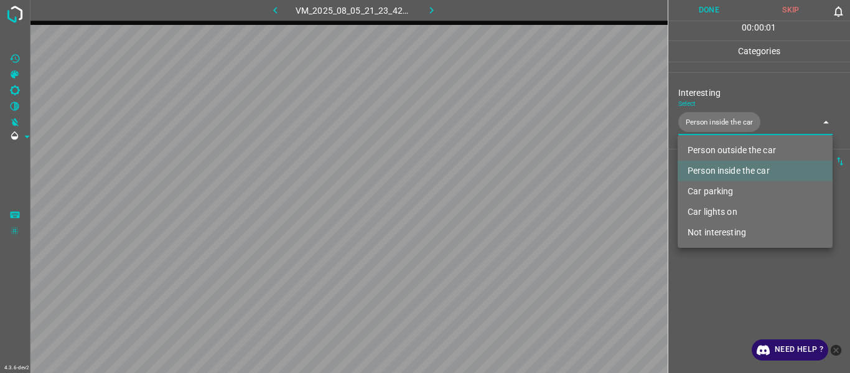
click at [521, 199] on li "Car lights on" at bounding box center [755, 212] width 155 height 21
click at [521, 199] on div at bounding box center [425, 186] width 850 height 373
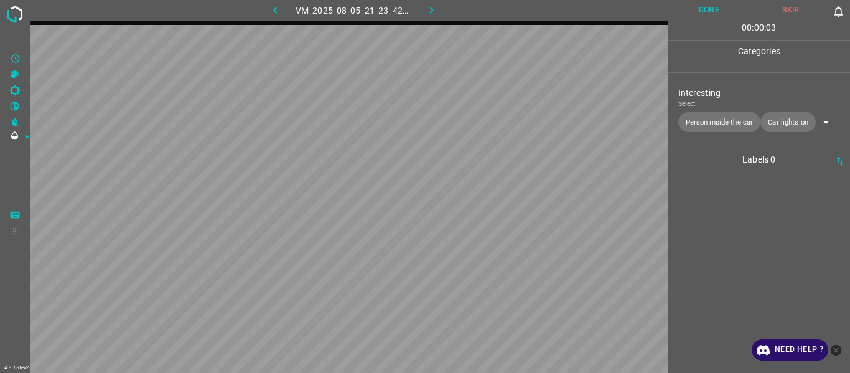
click at [283, 21] on hr at bounding box center [349, 21] width 638 height 1
click at [273, 11] on icon "button" at bounding box center [275, 10] width 13 height 13
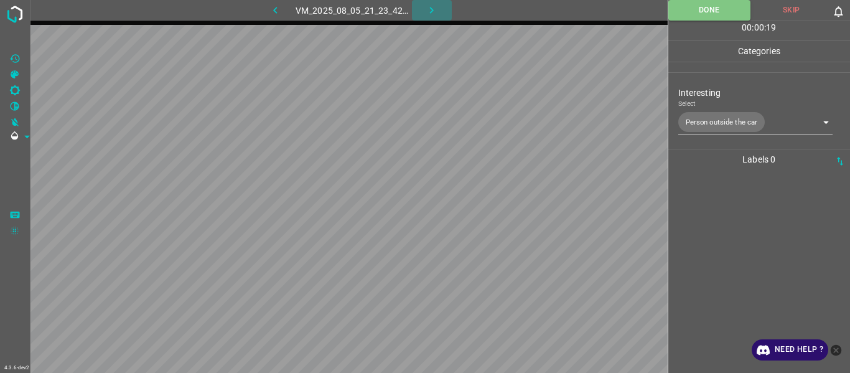
click at [433, 8] on icon "button" at bounding box center [431, 10] width 13 height 13
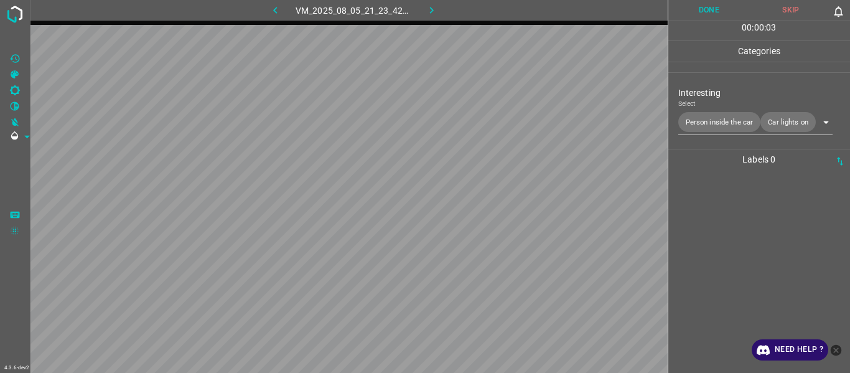
click at [521, 199] on div at bounding box center [759, 271] width 175 height 203
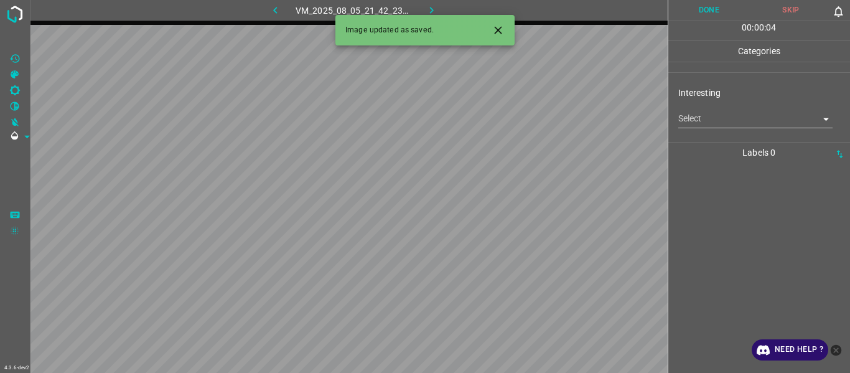
click at [521, 120] on body "4.3.6-dev2 VM_2025_08_05_21_42_23_037_03.gif Done Skip 0 00 : 00 : 04 Categorie…" at bounding box center [425, 186] width 850 height 373
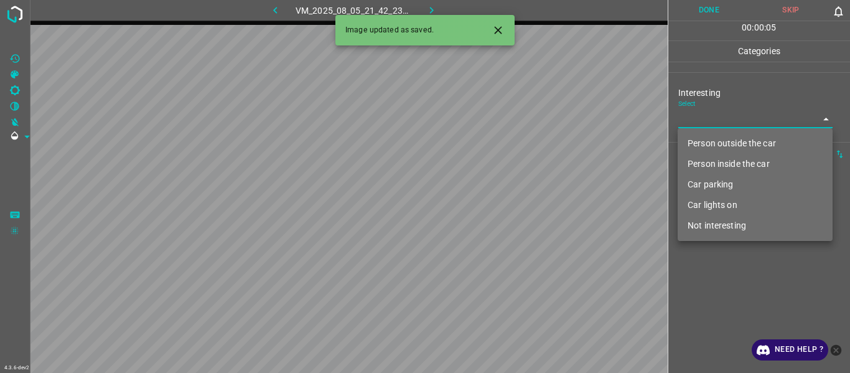
drag, startPoint x: 738, startPoint y: 135, endPoint x: 726, endPoint y: 195, distance: 61.1
click at [521, 138] on li "Person outside the car" at bounding box center [755, 143] width 155 height 21
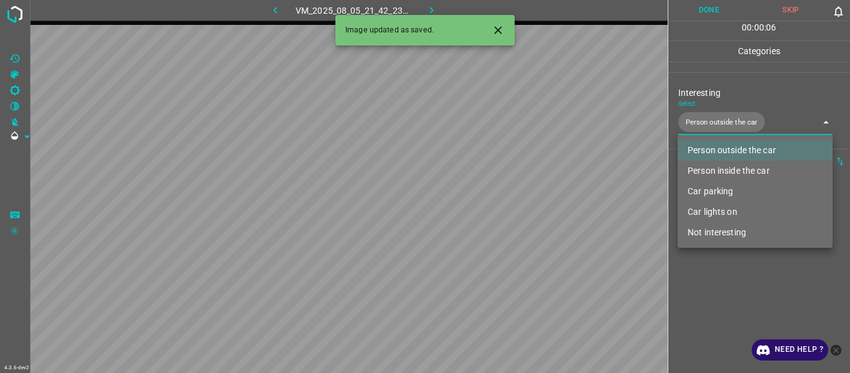
click at [521, 199] on div at bounding box center [425, 186] width 850 height 373
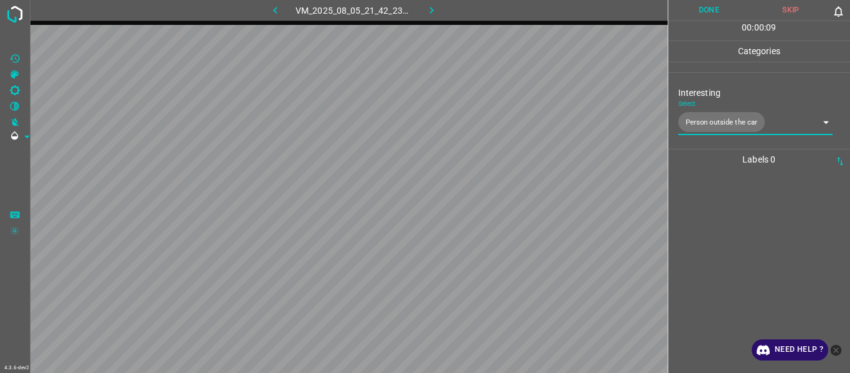
click at [521, 199] on div at bounding box center [759, 271] width 175 height 203
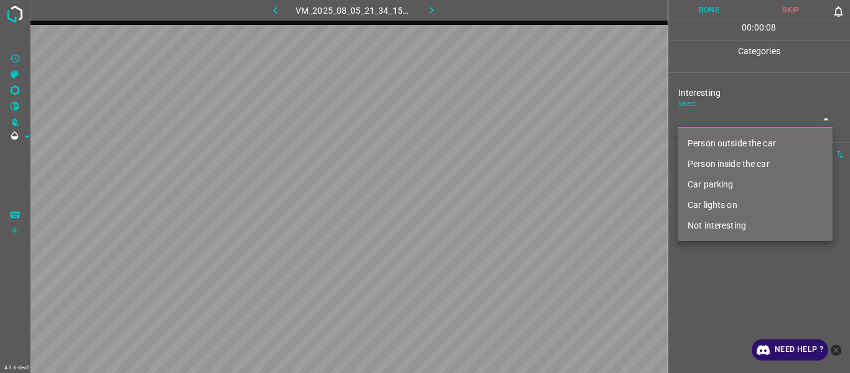
click at [521, 120] on body "4.3.6-dev2 VM_2025_08_05_21_34_15_576_05.gif Done Skip 0 00 : 00 : 08 Categorie…" at bounding box center [425, 186] width 850 height 373
click at [521, 199] on li "Not interesting" at bounding box center [755, 225] width 155 height 21
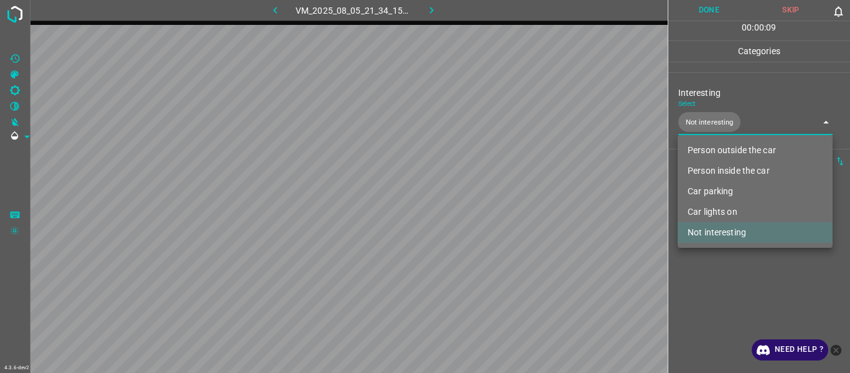
click at [521, 199] on div at bounding box center [425, 186] width 850 height 373
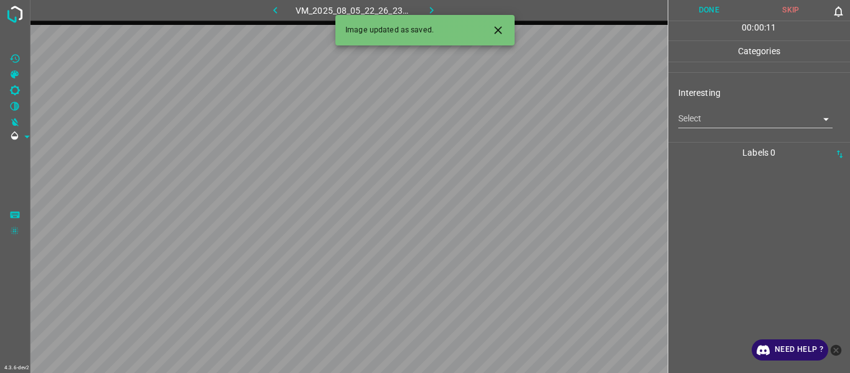
click at [521, 116] on body "4.3.6-dev2 VM_2025_08_05_22_26_23_447_01.gif Done Skip 0 00 : 00 : 11 Categorie…" at bounding box center [425, 186] width 850 height 373
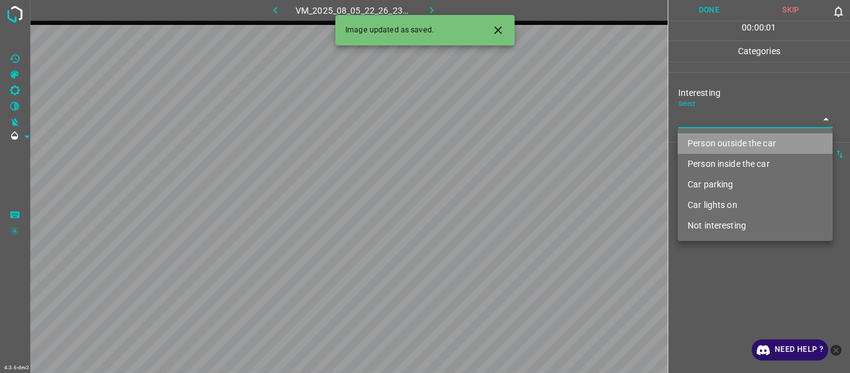
click at [521, 141] on li "Person outside the car" at bounding box center [755, 143] width 155 height 21
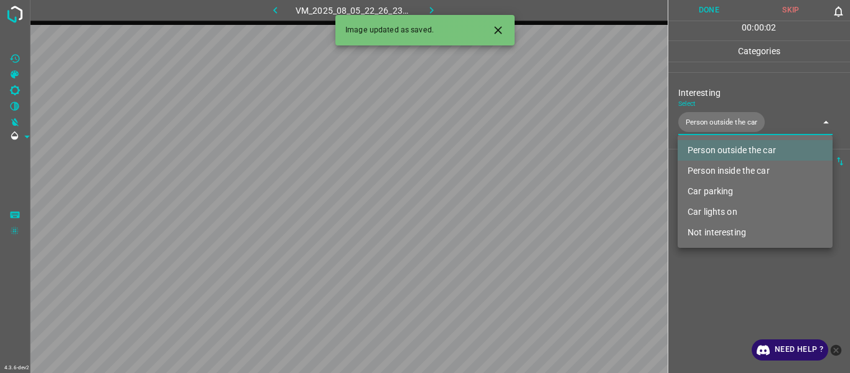
click at [521, 199] on div at bounding box center [425, 186] width 850 height 373
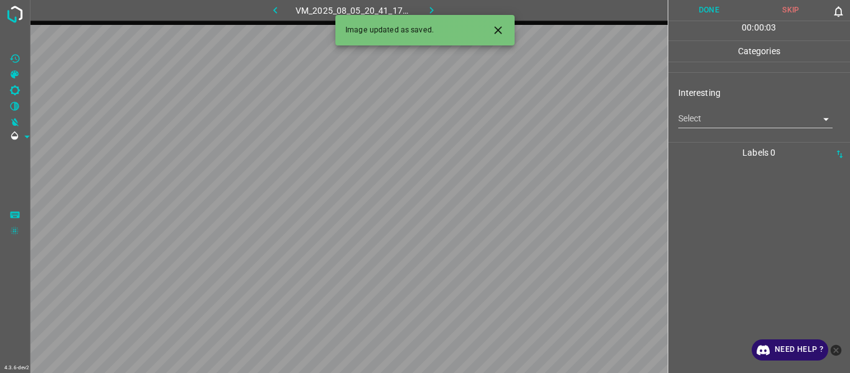
click at [521, 121] on div "Interesting Select ​" at bounding box center [760, 107] width 182 height 59
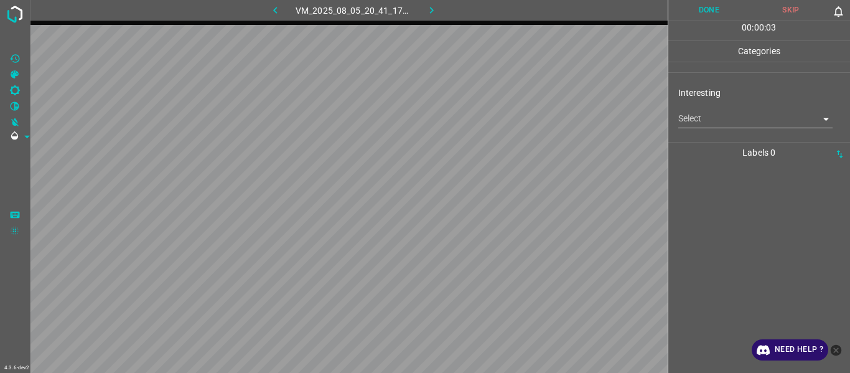
click at [521, 126] on body "4.3.6-dev2 VM_2025_08_05_20_41_17_350_07.gif Done Skip 0 00 : 00 : 03 Categorie…" at bounding box center [425, 186] width 850 height 373
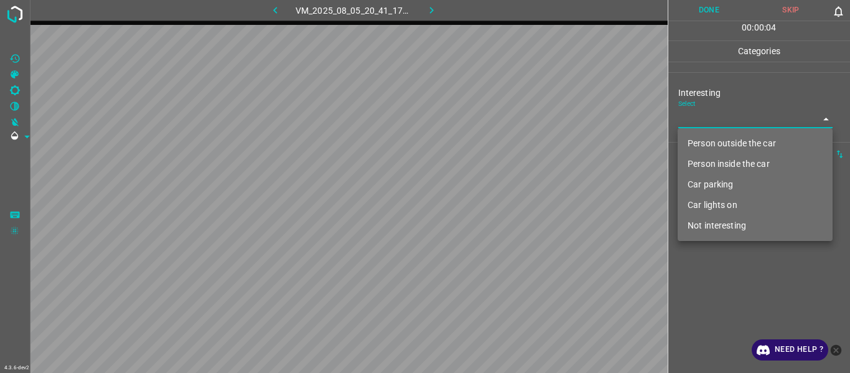
click at [521, 149] on li "Person outside the car" at bounding box center [755, 143] width 155 height 21
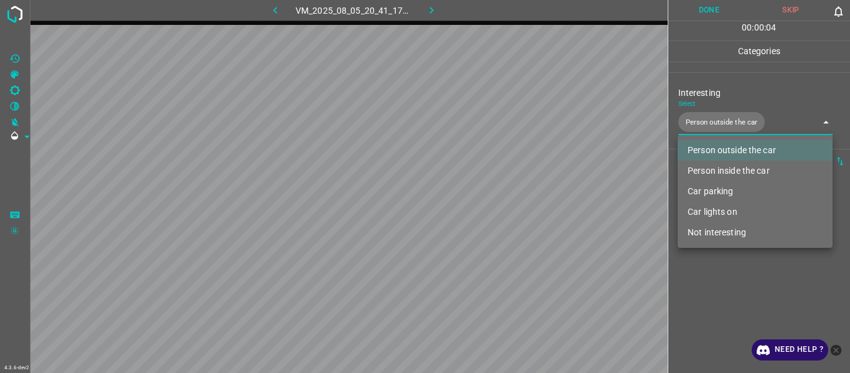
click at [521, 199] on div at bounding box center [425, 186] width 850 height 373
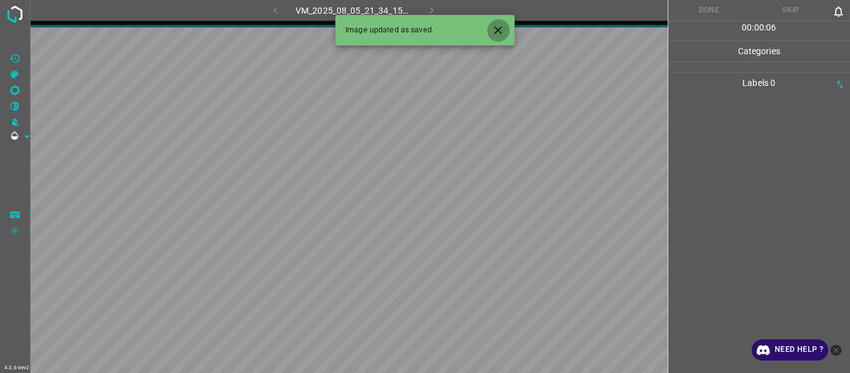
click at [491, 26] on button "Close" at bounding box center [498, 30] width 23 height 23
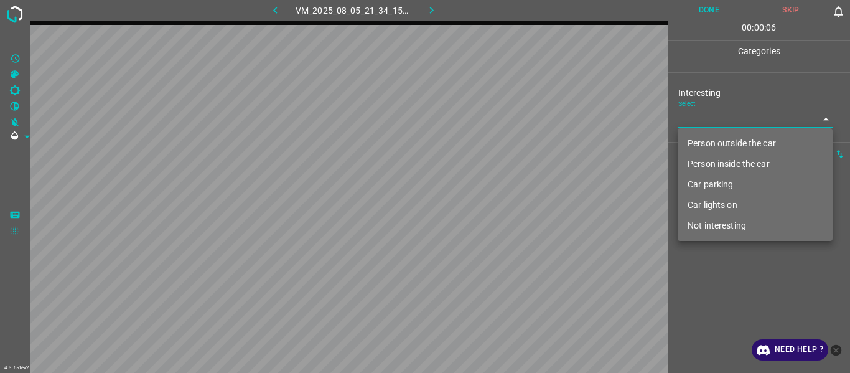
click at [521, 120] on body "4.3.6-dev2 VM_2025_08_05_21_34_15_576_01.gif Done Skip 0 00 : 00 : 06 Categorie…" at bounding box center [425, 186] width 850 height 373
click at [521, 144] on li "Person outside the car" at bounding box center [755, 143] width 155 height 21
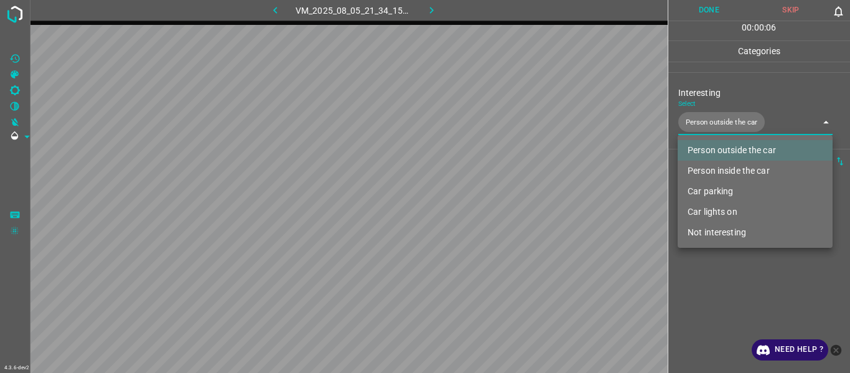
click at [521, 199] on div at bounding box center [425, 186] width 850 height 373
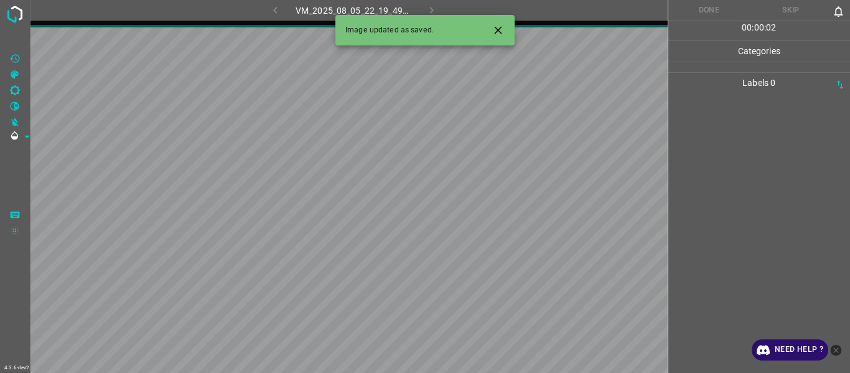
click at [498, 33] on icon "Close" at bounding box center [498, 30] width 13 height 13
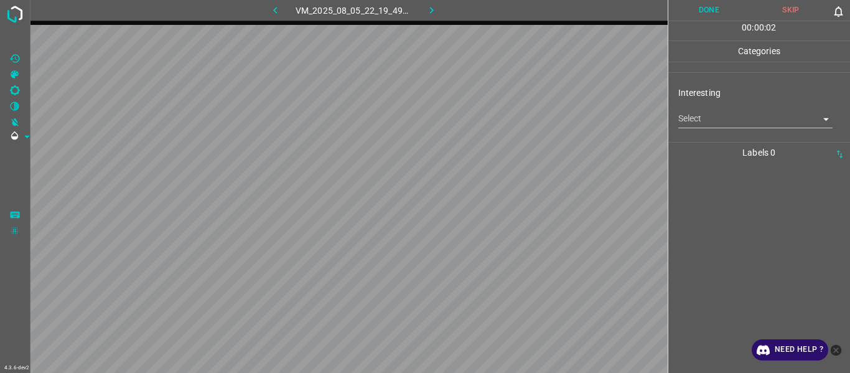
click at [521, 121] on body "4.3.6-dev2 VM_2025_08_05_22_19_49_799_03.gif Done Skip 0 00 : 00 : 02 Categorie…" at bounding box center [425, 186] width 850 height 373
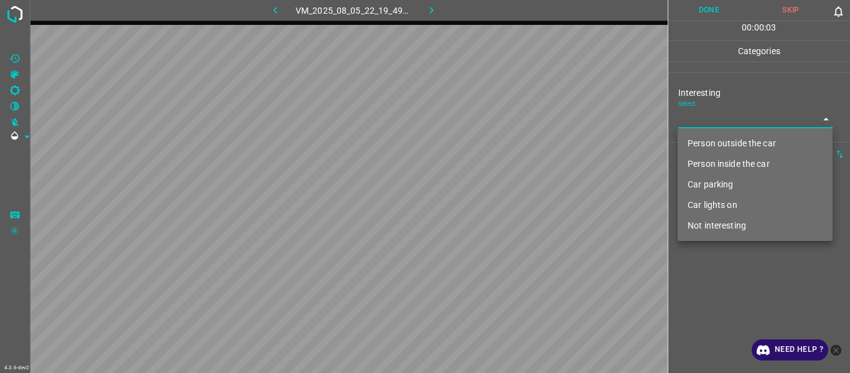
click at [521, 199] on li "Not interesting" at bounding box center [755, 225] width 155 height 21
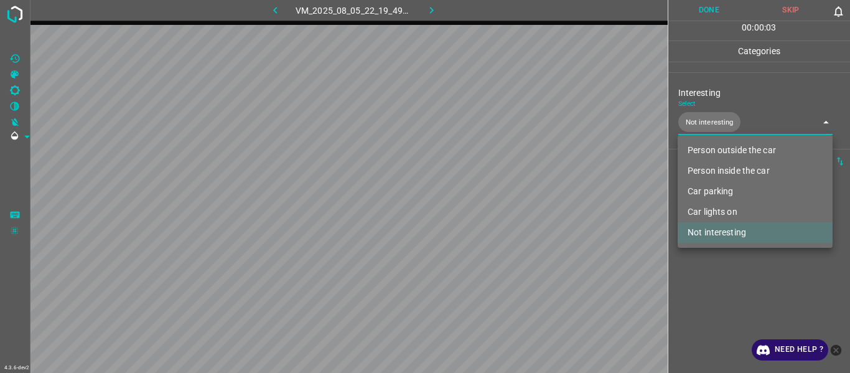
click at [521, 199] on div at bounding box center [425, 186] width 850 height 373
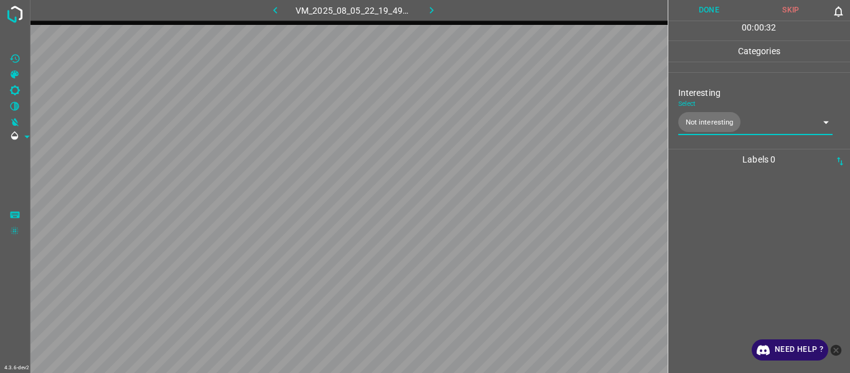
click at [521, 113] on body "4.3.6-dev2 VM_2025_08_05_22_19_49_799_03.gif Done Skip 0 00 : 00 : 32 Categorie…" at bounding box center [425, 186] width 850 height 373
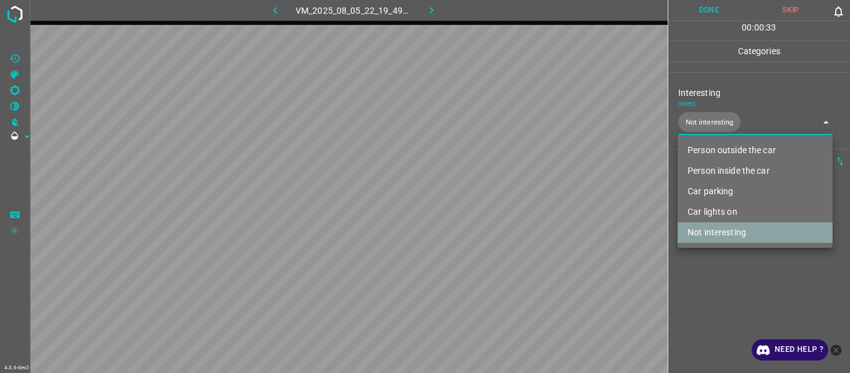
click at [521, 199] on li "Not interesting" at bounding box center [755, 232] width 155 height 21
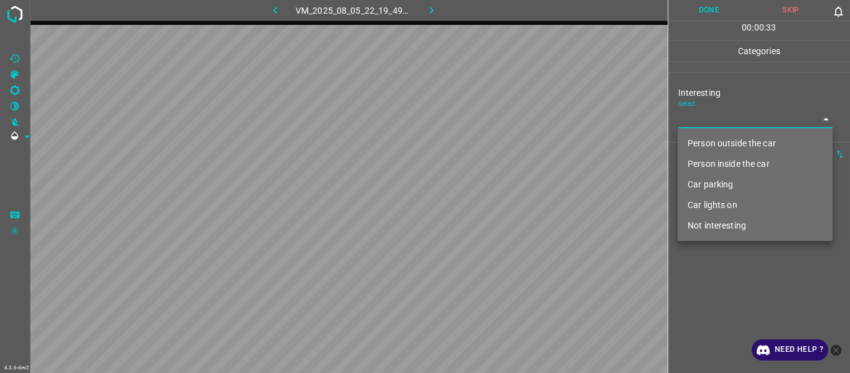
click at [521, 199] on div at bounding box center [425, 186] width 850 height 373
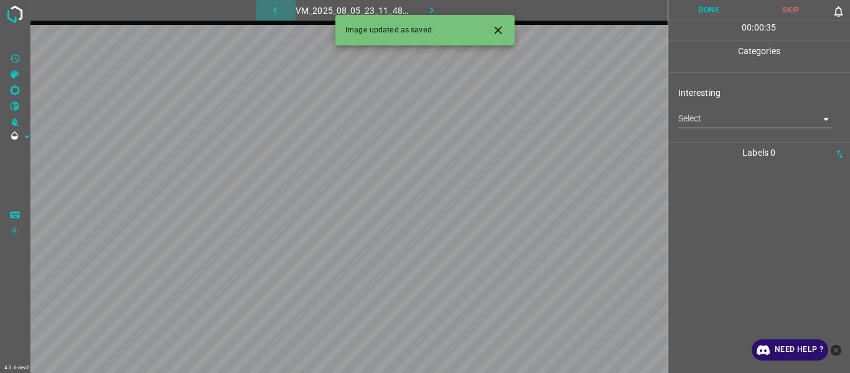
click at [273, 9] on icon "button" at bounding box center [275, 10] width 13 height 13
click at [521, 121] on body "4.3.6-dev2 VM_2025_08_05_22_19_49_799_03.gif Done Skip 0 00 : 00 : 35 Categorie…" at bounding box center [425, 186] width 850 height 373
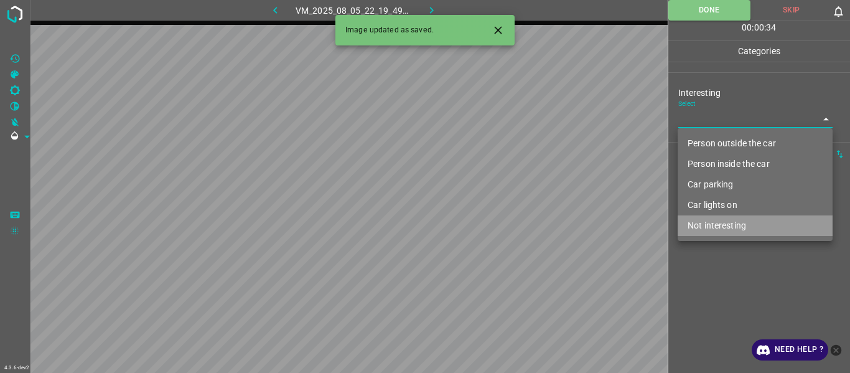
click at [521, 199] on li "Not interesting" at bounding box center [755, 225] width 155 height 21
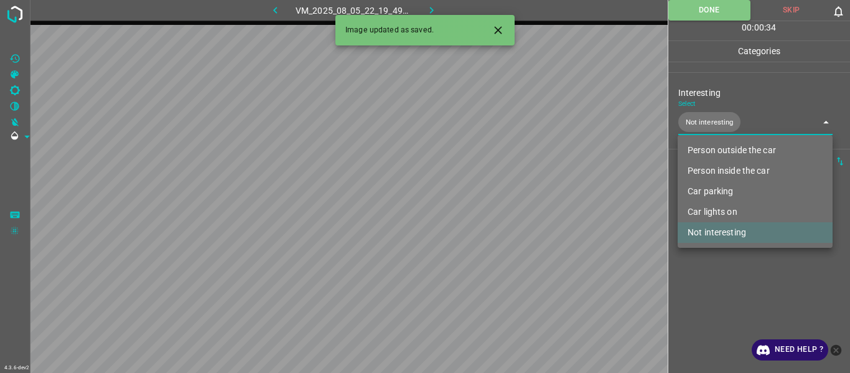
click at [521, 199] on div at bounding box center [425, 186] width 850 height 373
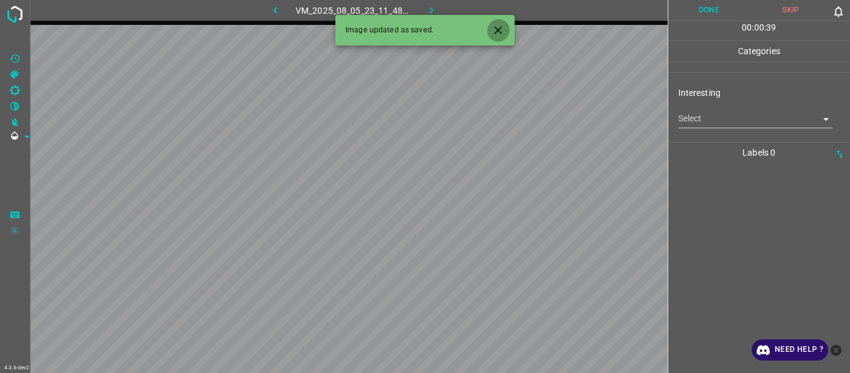
click at [501, 27] on icon "Close" at bounding box center [498, 30] width 13 height 13
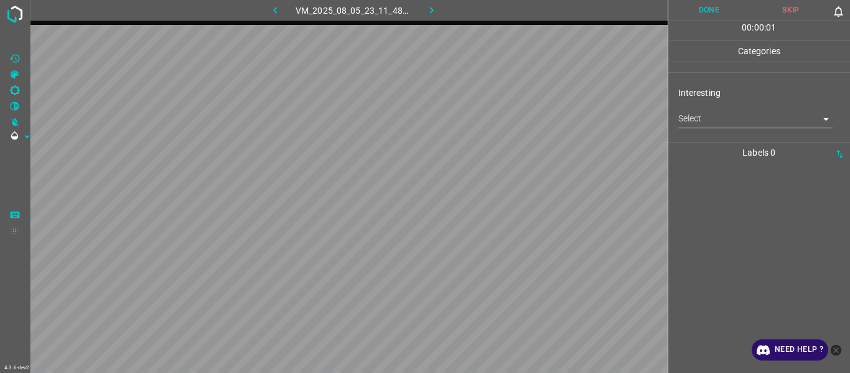
click at [521, 108] on div "Select ​" at bounding box center [756, 114] width 155 height 28
click at [521, 119] on body "4.3.6-dev2 VM_2025_08_05_23_11_48_061_03.gif Done Skip 0 00 : 00 : 02 Categorie…" at bounding box center [425, 186] width 850 height 373
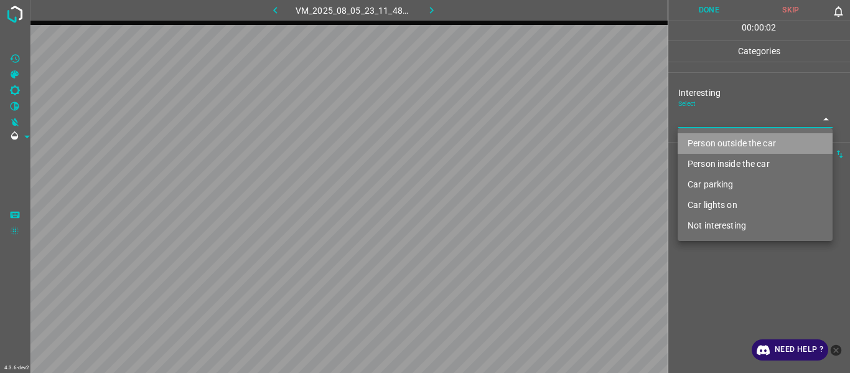
drag, startPoint x: 720, startPoint y: 135, endPoint x: 718, endPoint y: 156, distance: 21.2
click at [521, 138] on li "Person outside the car" at bounding box center [755, 143] width 155 height 21
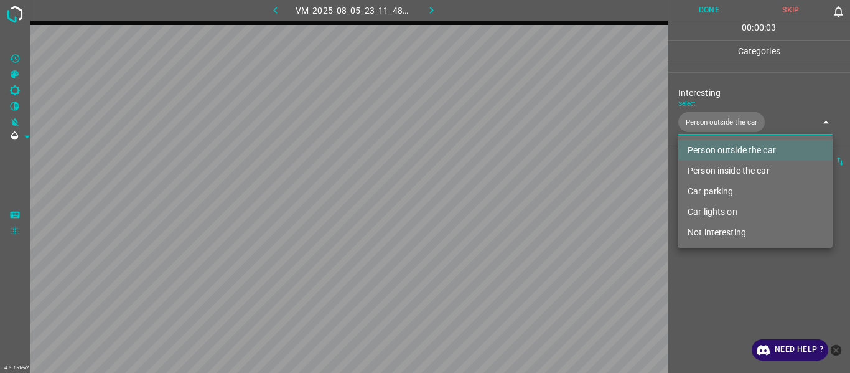
drag, startPoint x: 720, startPoint y: 283, endPoint x: 713, endPoint y: 290, distance: 8.8
click at [521, 199] on div at bounding box center [425, 186] width 850 height 373
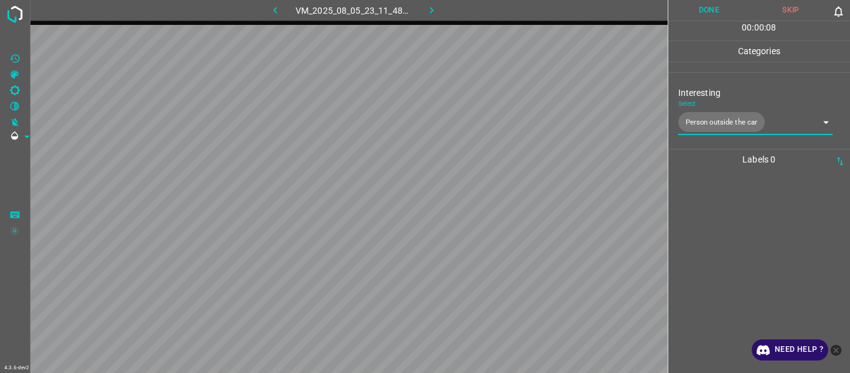
click at [521, 199] on div at bounding box center [759, 271] width 175 height 203
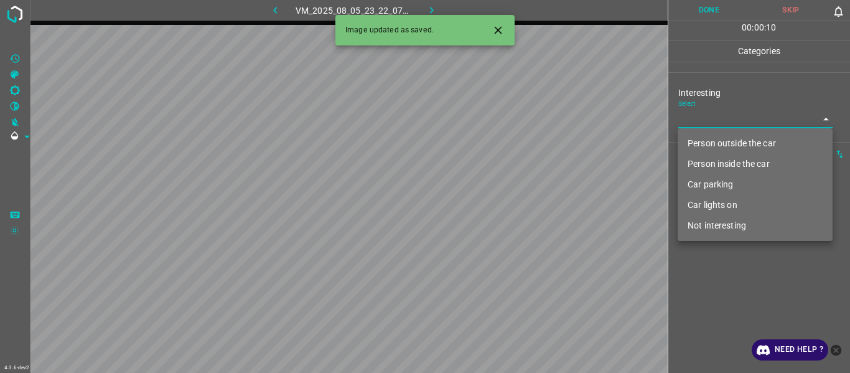
click at [521, 118] on body "4.3.6-dev2 VM_2025_08_05_23_22_07_846_07.gif Done Skip 0 00 : 00 : 10 Categorie…" at bounding box center [425, 186] width 850 height 373
click at [521, 141] on li "Person outside the car" at bounding box center [755, 143] width 155 height 21
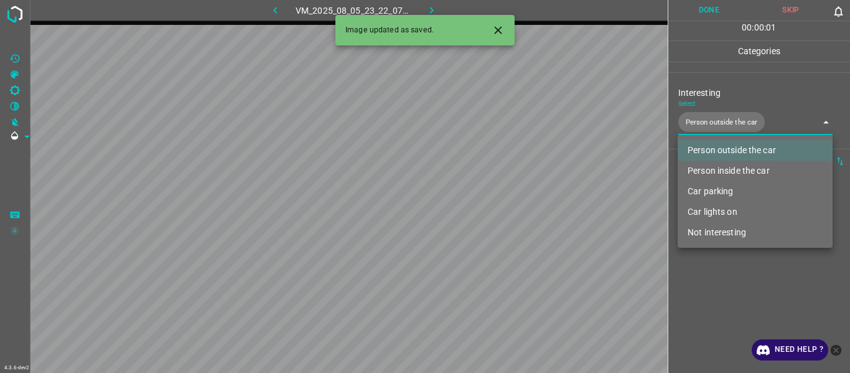
click at [521, 199] on div at bounding box center [425, 186] width 850 height 373
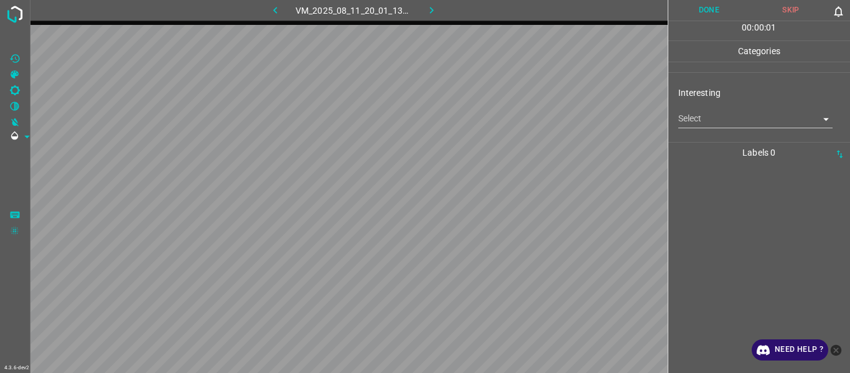
click at [521, 120] on body "4.3.6-dev2 VM_2025_08_11_20_01_13_776_04.gif Done Skip 0 00 : 00 : 01 Categorie…" at bounding box center [425, 186] width 850 height 373
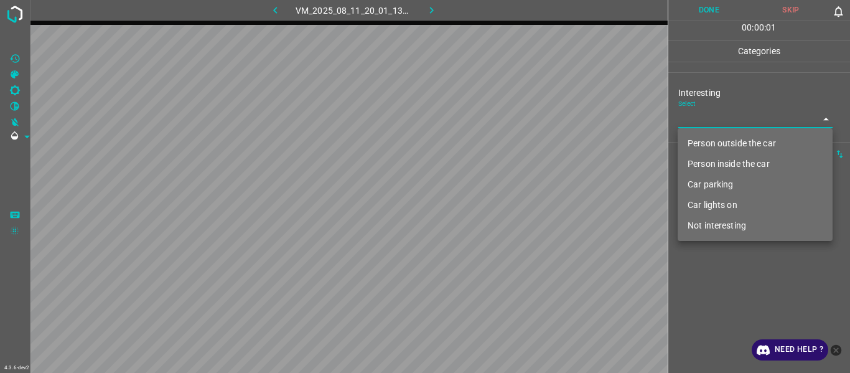
drag, startPoint x: 720, startPoint y: 143, endPoint x: 709, endPoint y: 160, distance: 20.7
click at [521, 144] on li "Person outside the car" at bounding box center [755, 143] width 155 height 21
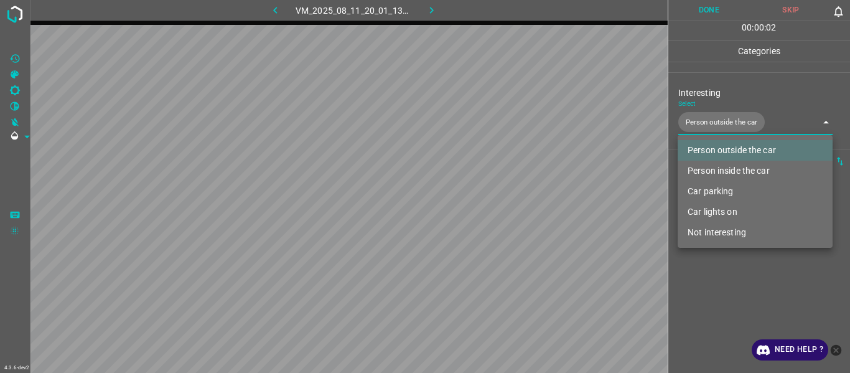
click at [521, 199] on div at bounding box center [425, 186] width 850 height 373
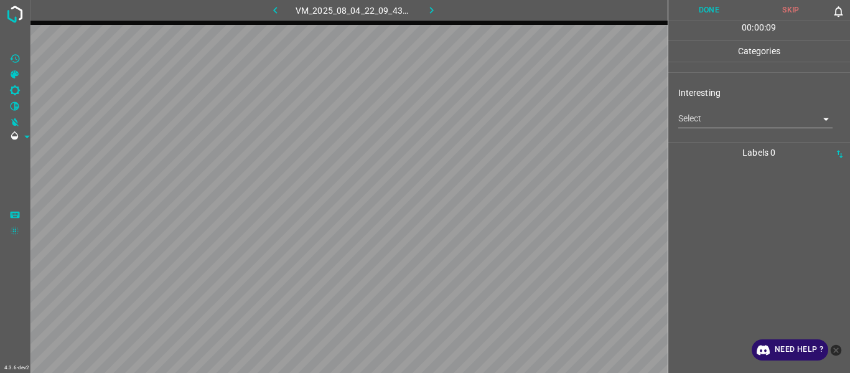
click at [521, 199] on div at bounding box center [759, 268] width 175 height 210
click at [521, 117] on body "4.3.6-dev2 VM_2025_08_04_22_09_43_241_02.gif Done Skip 0 00 : 00 : 19 Categorie…" at bounding box center [425, 186] width 850 height 373
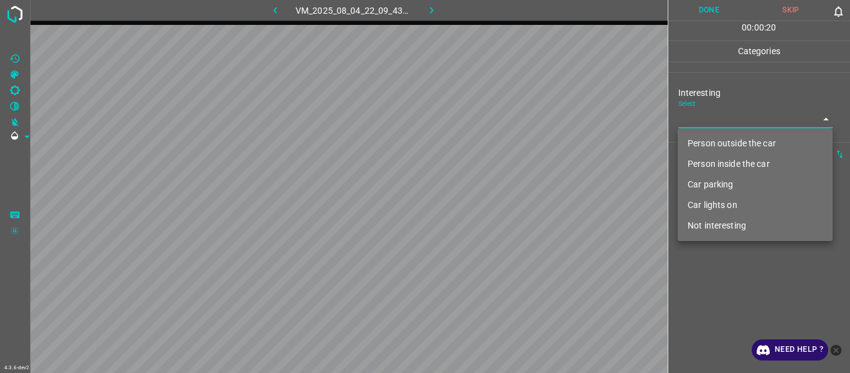
click at [521, 144] on li "Person outside the car" at bounding box center [755, 143] width 155 height 21
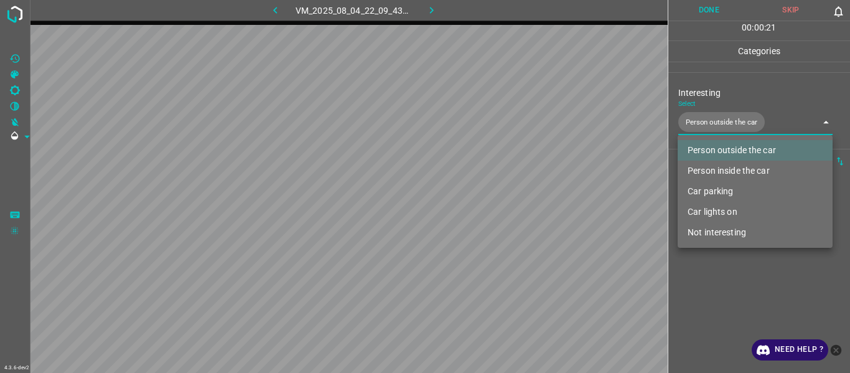
click at [521, 199] on li "Car lights on" at bounding box center [755, 212] width 155 height 21
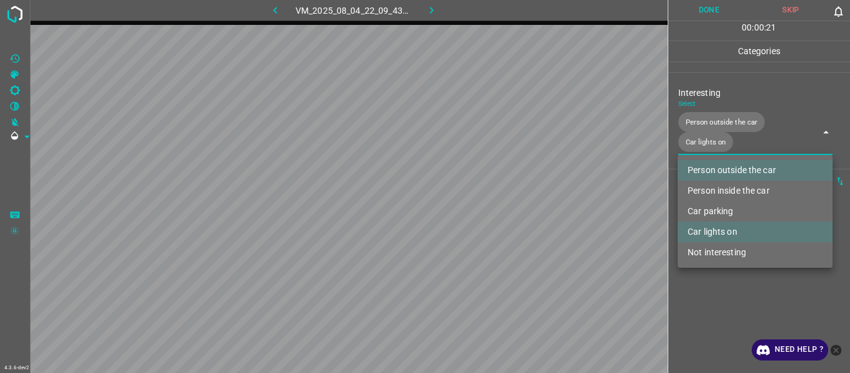
click at [521, 199] on div at bounding box center [425, 186] width 850 height 373
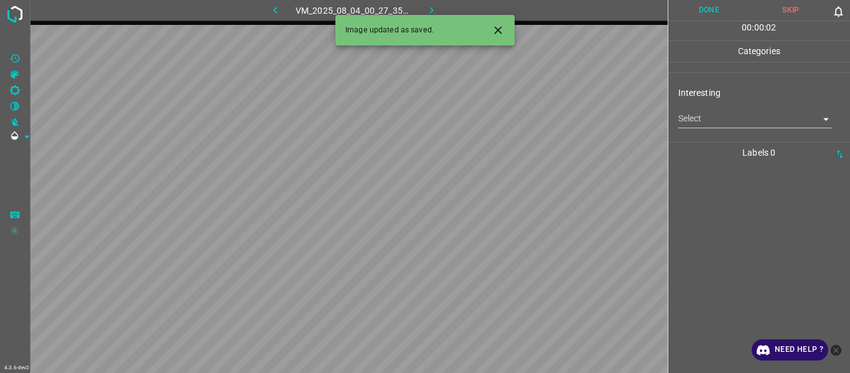
click at [521, 117] on body "4.3.6-dev2 VM_2025_08_04_00_27_35_774_00.gif Done Skip 0 00 : 00 : 02 Categorie…" at bounding box center [425, 186] width 850 height 373
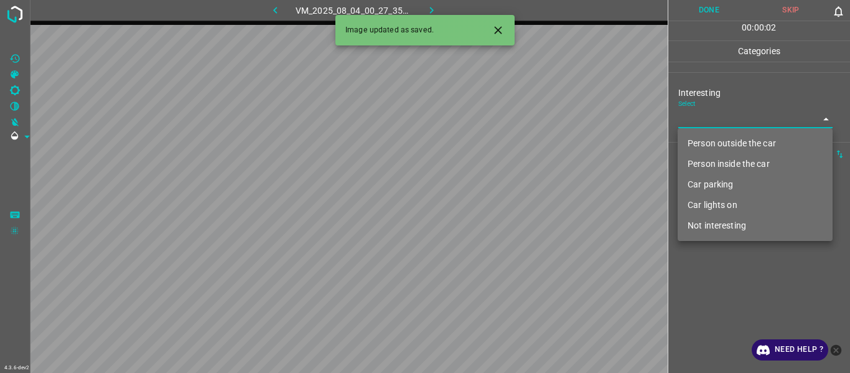
drag, startPoint x: 710, startPoint y: 139, endPoint x: 715, endPoint y: 265, distance: 125.9
click at [521, 148] on li "Person outside the car" at bounding box center [755, 143] width 155 height 21
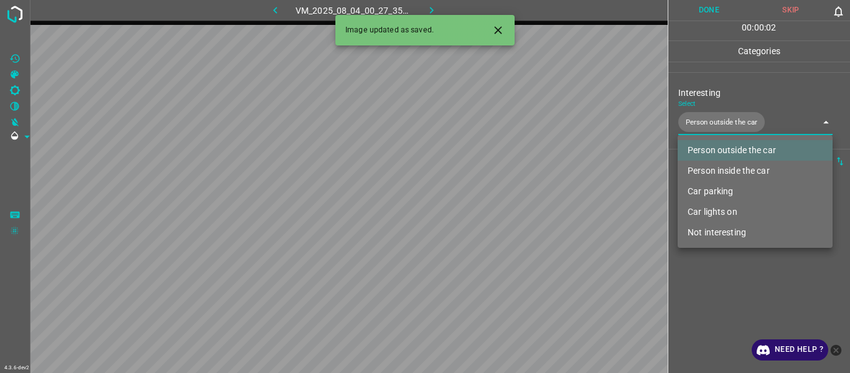
click at [521, 199] on div at bounding box center [425, 186] width 850 height 373
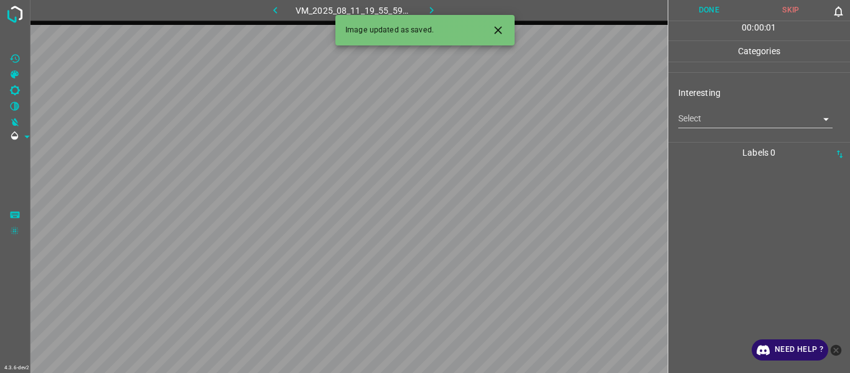
click at [521, 127] on body "4.3.6-dev2 VM_2025_08_11_19_55_59_438_05.gif Done Skip 0 00 : 00 : 01 Categorie…" at bounding box center [425, 186] width 850 height 373
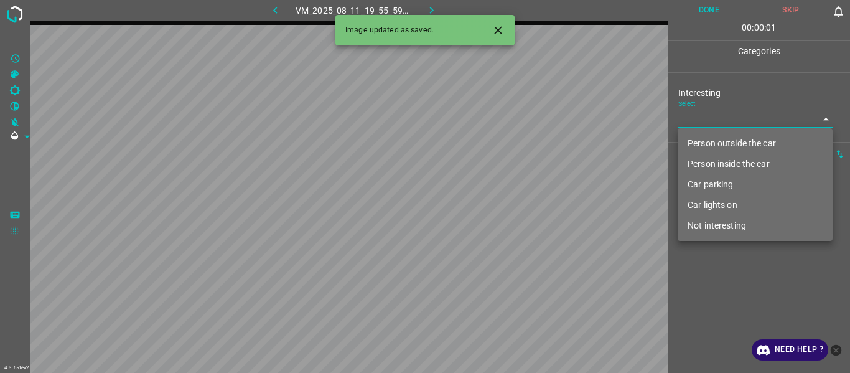
click at [521, 144] on li "Person outside the car" at bounding box center [755, 143] width 155 height 21
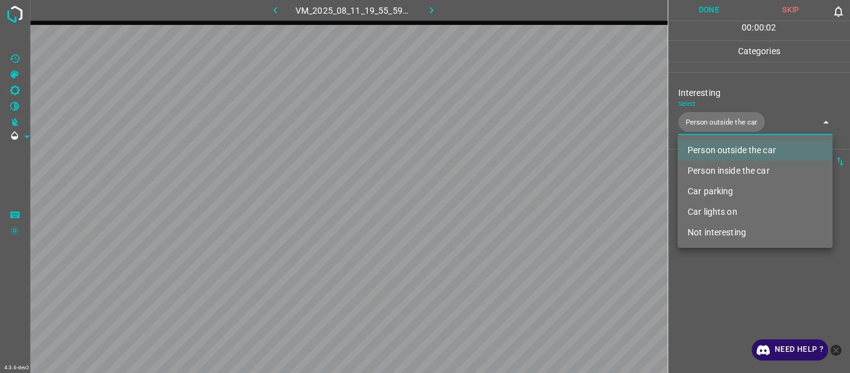
drag, startPoint x: 731, startPoint y: 289, endPoint x: 722, endPoint y: 285, distance: 9.5
click at [521, 199] on div at bounding box center [425, 186] width 850 height 373
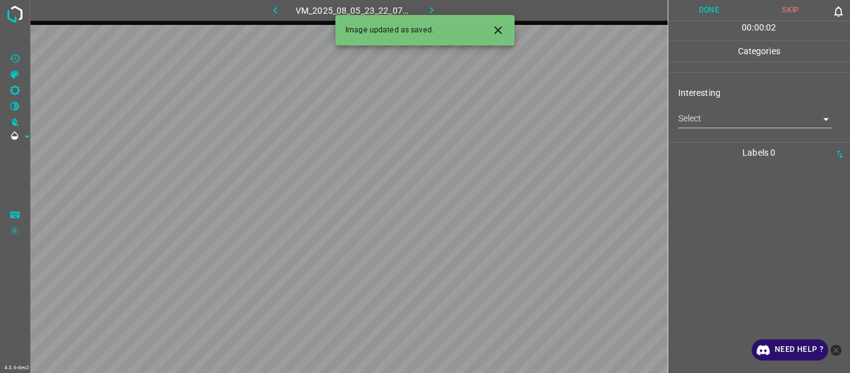
click at [521, 118] on body "4.3.6-dev2 VM_2025_08_05_23_22_07_846_06.gif Done Skip 0 00 : 00 : 02 Categorie…" at bounding box center [425, 186] width 850 height 373
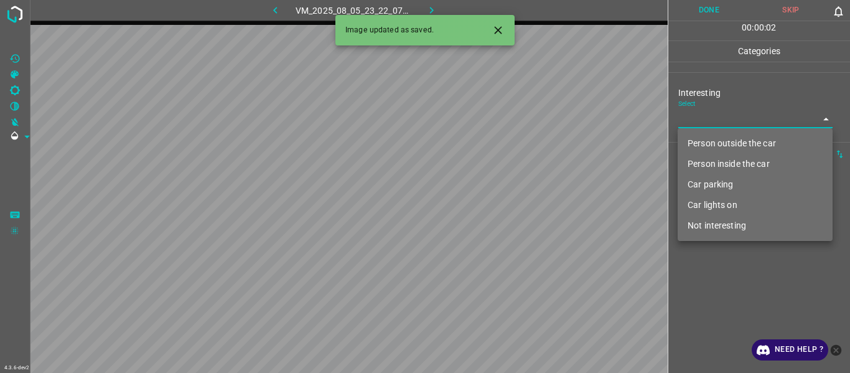
click at [521, 149] on li "Person outside the car" at bounding box center [755, 143] width 155 height 21
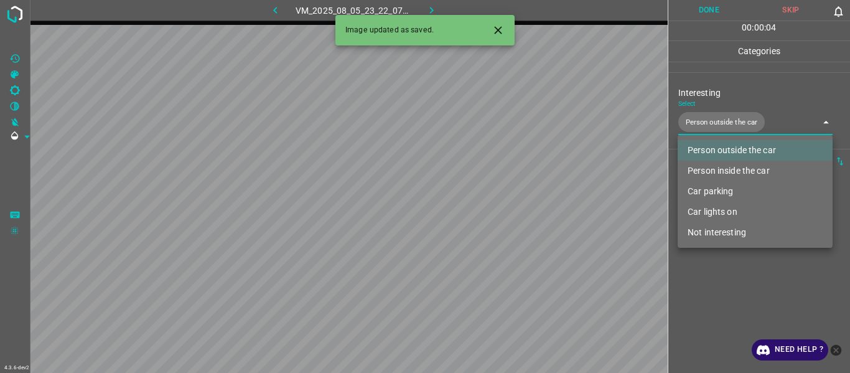
click at [276, 7] on div at bounding box center [425, 186] width 850 height 373
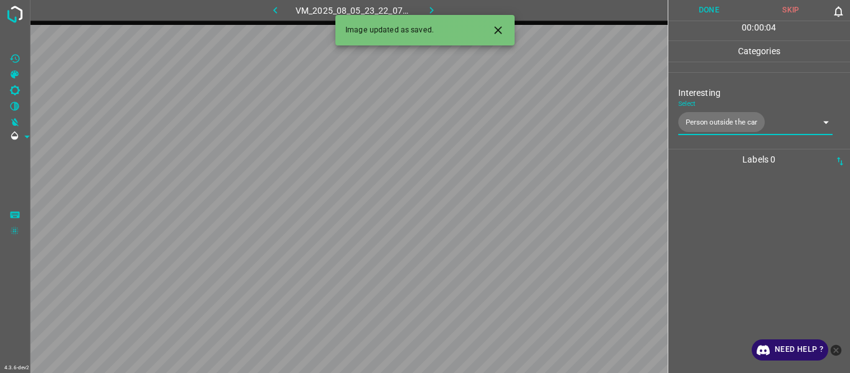
click at [275, 9] on icon "button" at bounding box center [275, 10] width 4 height 7
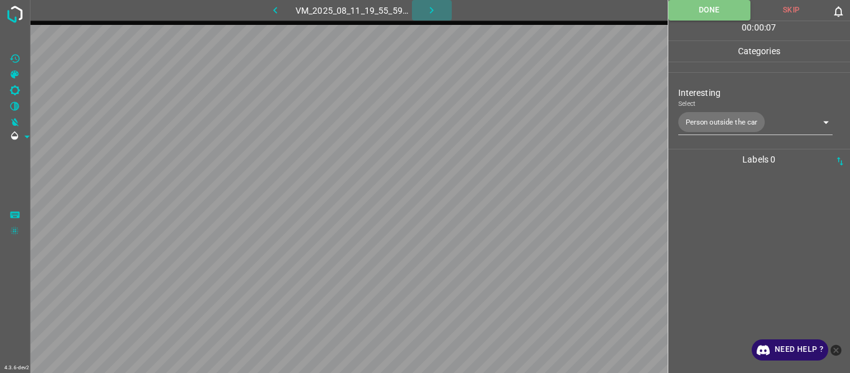
click at [433, 7] on icon "button" at bounding box center [431, 10] width 13 height 13
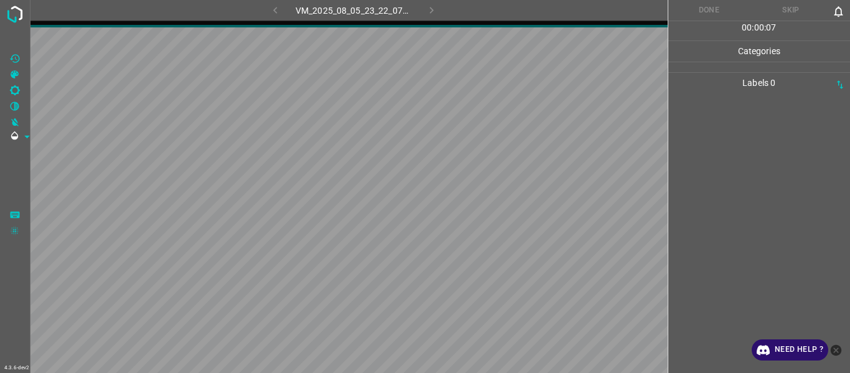
click at [521, 199] on div at bounding box center [759, 233] width 175 height 280
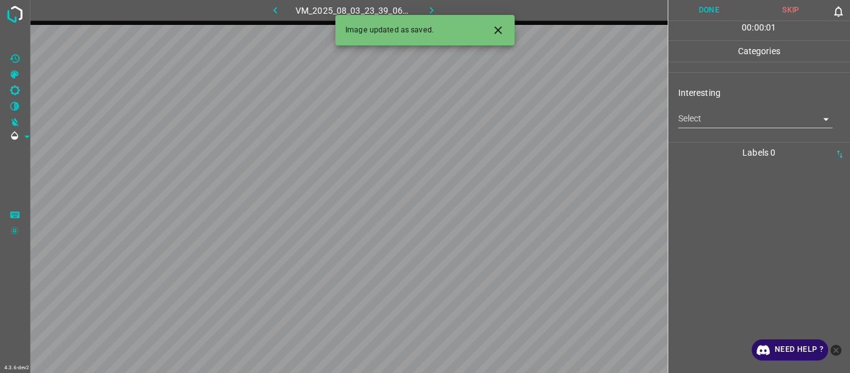
click at [521, 118] on body "4.3.6-dev2 VM_2025_08_03_23_39_06_829_04.gif Done Skip 0 00 : 00 : 01 Categorie…" at bounding box center [425, 186] width 850 height 373
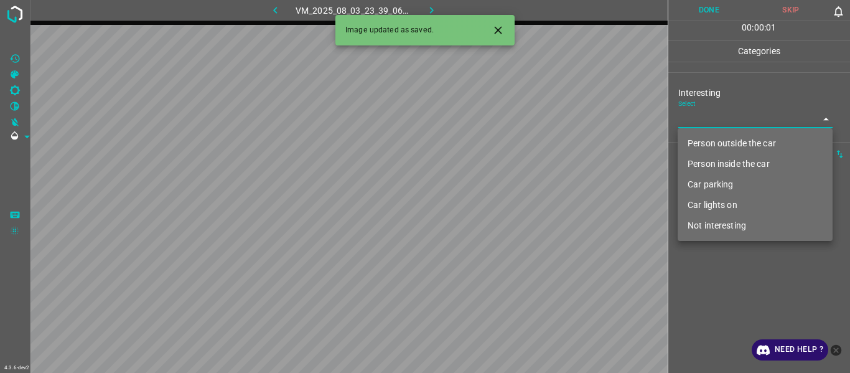
drag, startPoint x: 713, startPoint y: 149, endPoint x: 706, endPoint y: 152, distance: 7.9
click at [521, 151] on li "Person outside the car" at bounding box center [755, 143] width 155 height 21
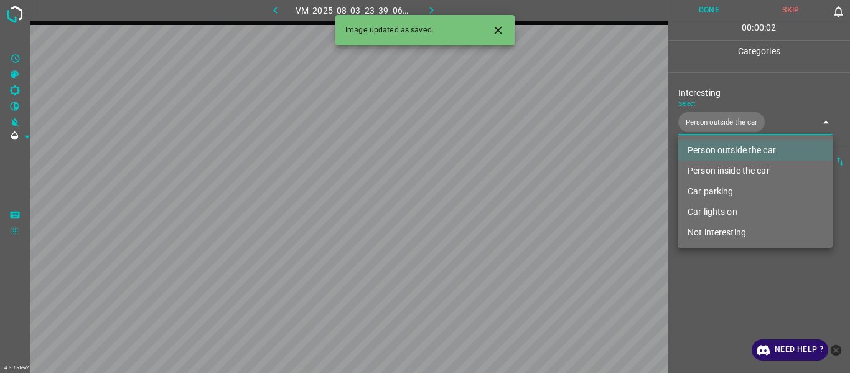
click at [521, 199] on div at bounding box center [425, 186] width 850 height 373
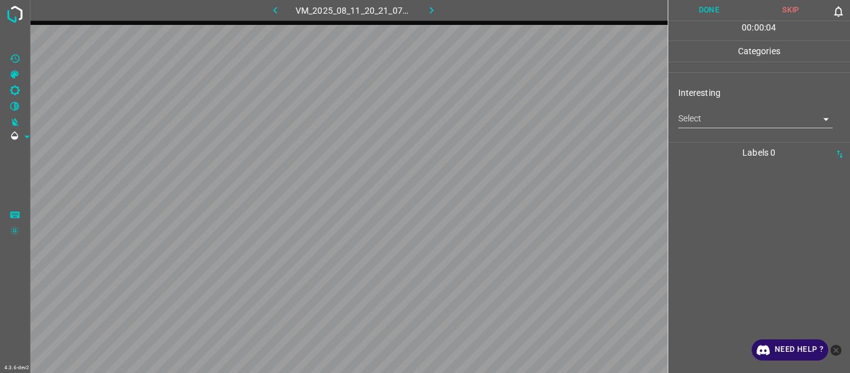
click at [521, 120] on body "4.3.6-dev2 VM_2025_08_11_20_21_07_943_13.gif Done Skip 0 00 : 00 : 04 Categorie…" at bounding box center [425, 186] width 850 height 373
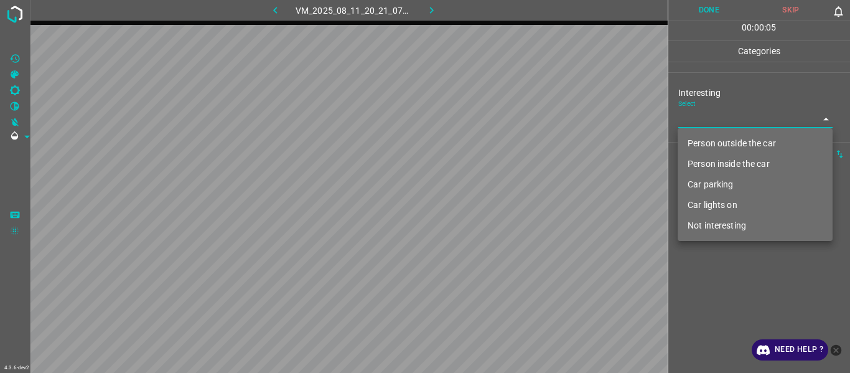
click at [521, 141] on li "Person outside the car" at bounding box center [755, 143] width 155 height 21
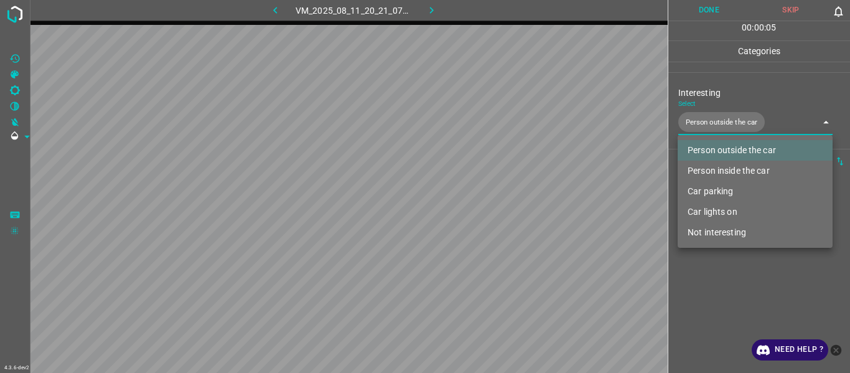
click at [521, 199] on div at bounding box center [425, 186] width 850 height 373
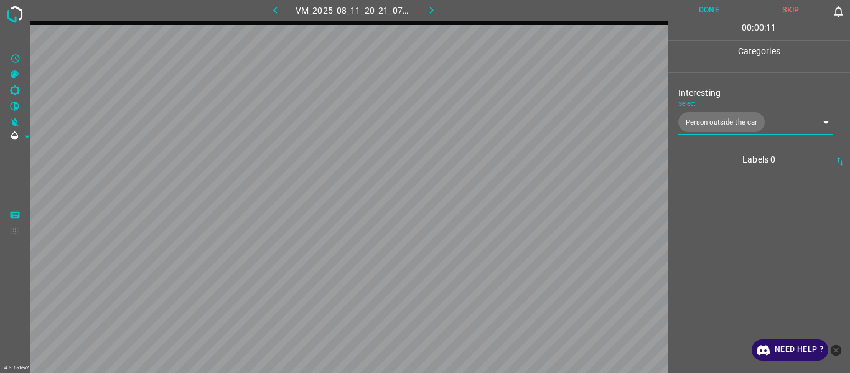
click at [521, 199] on div at bounding box center [759, 271] width 175 height 203
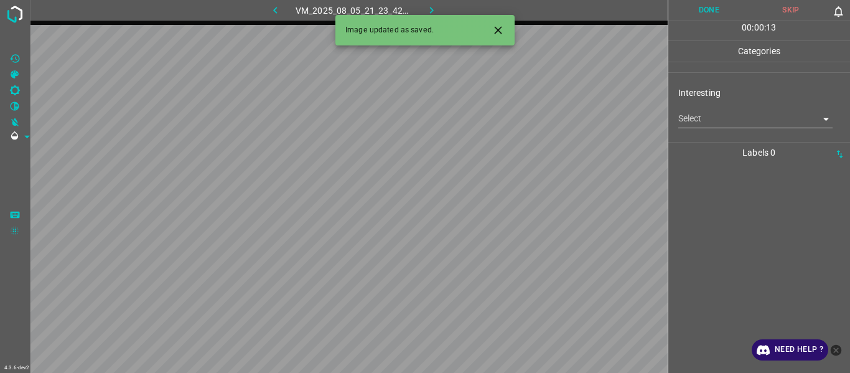
click at [521, 116] on body "4.3.6-dev2 VM_2025_08_05_21_23_42_952_10.gif Done Skip 0 00 : 00 : 13 Categorie…" at bounding box center [425, 186] width 850 height 373
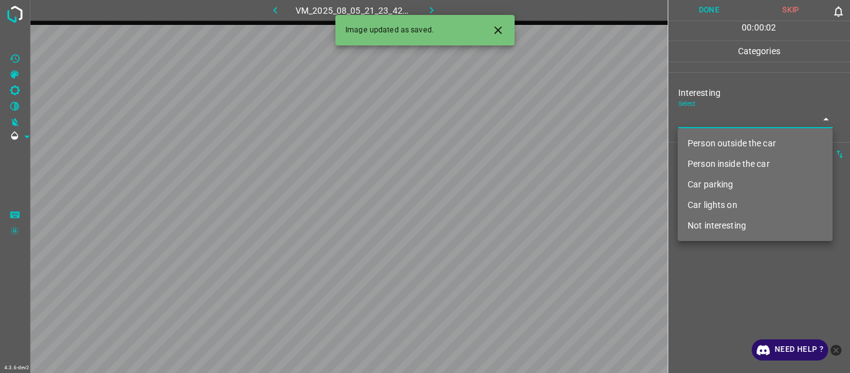
click at [521, 166] on li "Person inside the car" at bounding box center [755, 164] width 155 height 21
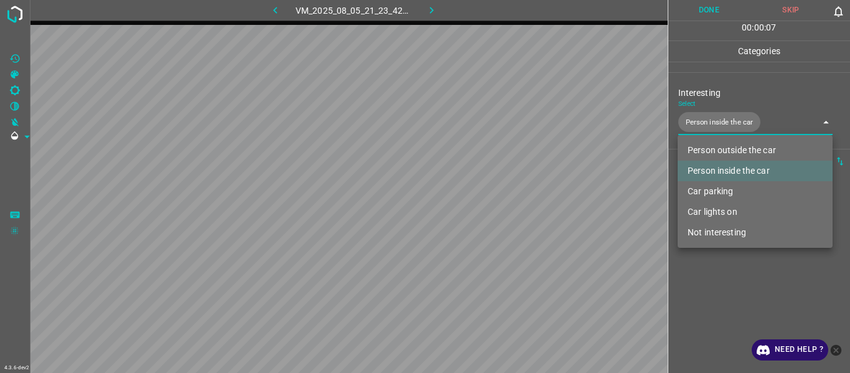
click at [521, 199] on li "Car lights on" at bounding box center [755, 212] width 155 height 21
click at [521, 199] on div at bounding box center [425, 186] width 850 height 373
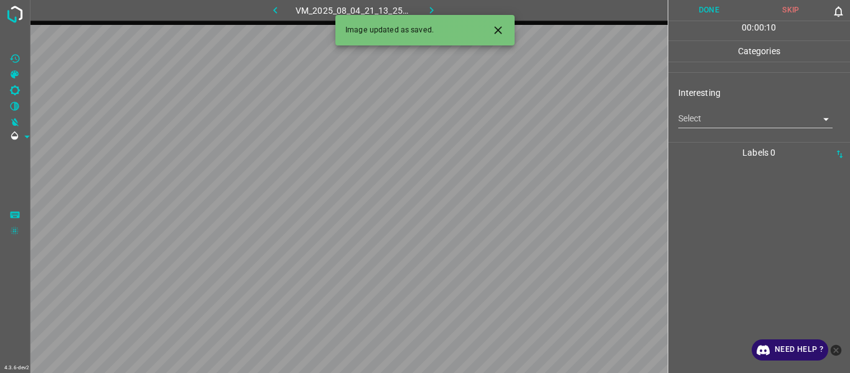
click at [521, 126] on body "4.3.6-dev2 VM_2025_08_04_21_13_25_690_03.gif Done Skip 0 00 : 00 : 10 Categorie…" at bounding box center [425, 186] width 850 height 373
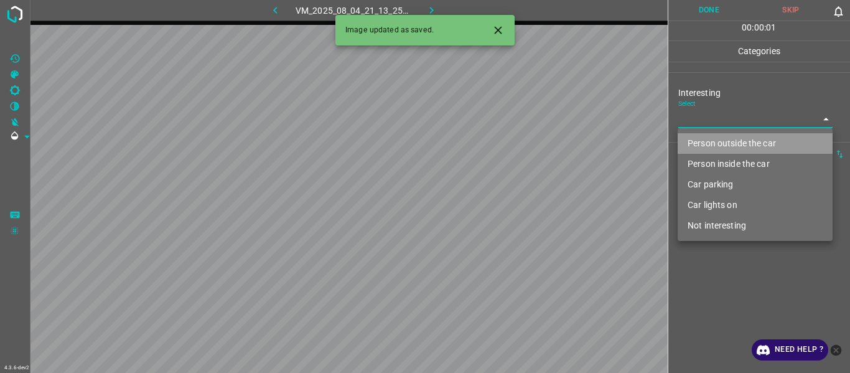
click at [521, 144] on li "Person outside the car" at bounding box center [755, 143] width 155 height 21
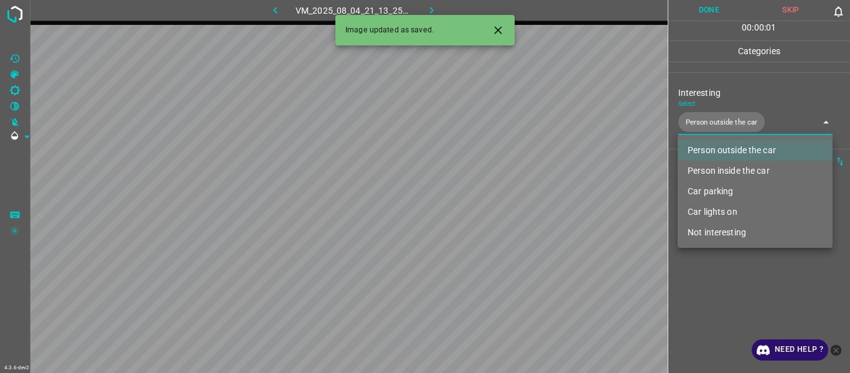
drag, startPoint x: 697, startPoint y: 210, endPoint x: 689, endPoint y: 217, distance: 10.7
click at [521, 199] on li "Car lights on" at bounding box center [755, 212] width 155 height 21
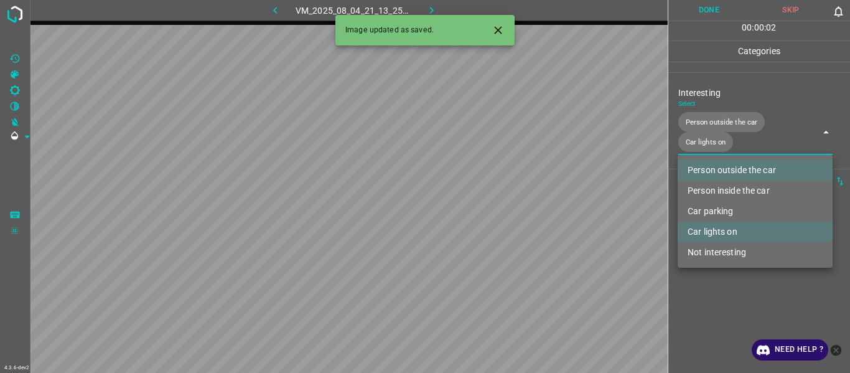
click at [521, 199] on div at bounding box center [425, 186] width 850 height 373
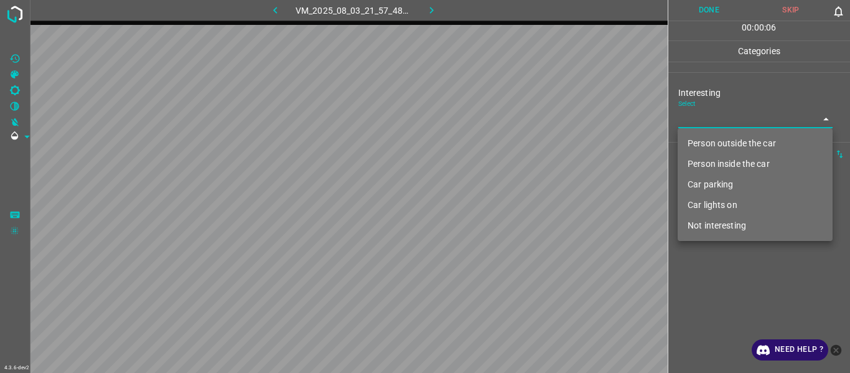
click at [521, 121] on body "4.3.6-dev2 VM_2025_08_03_21_57_48_347_13.gif Done Skip 0 00 : 00 : 06 Categorie…" at bounding box center [425, 186] width 850 height 373
click at [521, 143] on li "Person outside the car" at bounding box center [755, 143] width 155 height 21
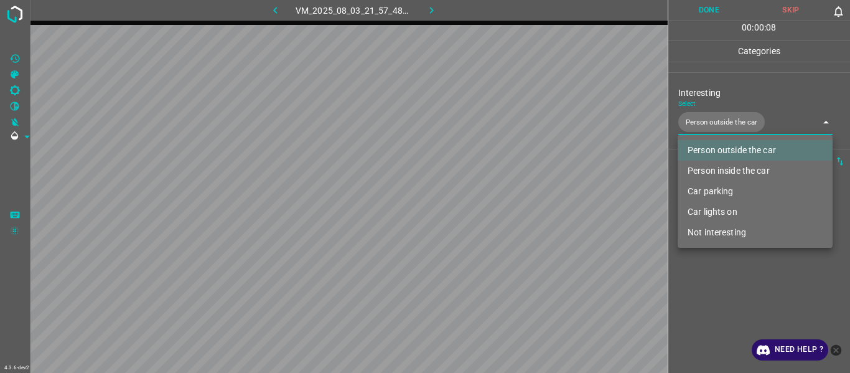
click at [521, 199] on div at bounding box center [425, 186] width 850 height 373
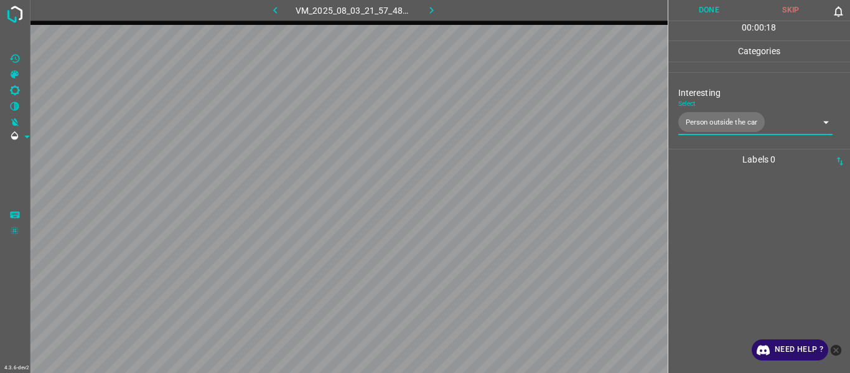
click at [521, 199] on div at bounding box center [759, 271] width 175 height 203
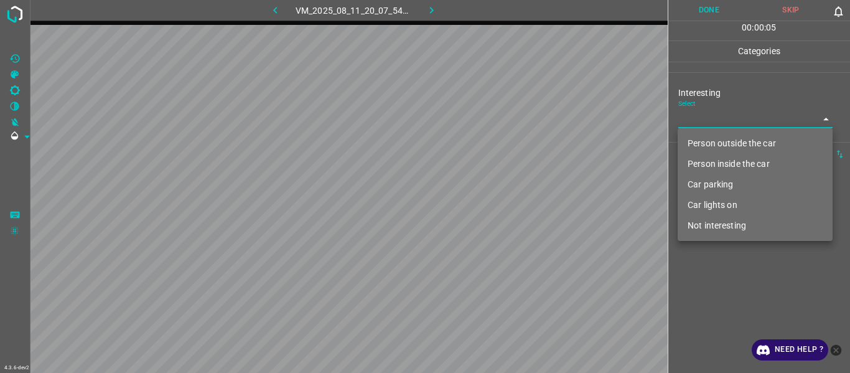
click at [521, 115] on body "4.3.6-dev2 VM_2025_08_11_20_07_54_707_00.gif Done Skip 0 00 : 00 : 05 Categorie…" at bounding box center [425, 186] width 850 height 373
click at [521, 187] on li "Car parking" at bounding box center [755, 184] width 155 height 21
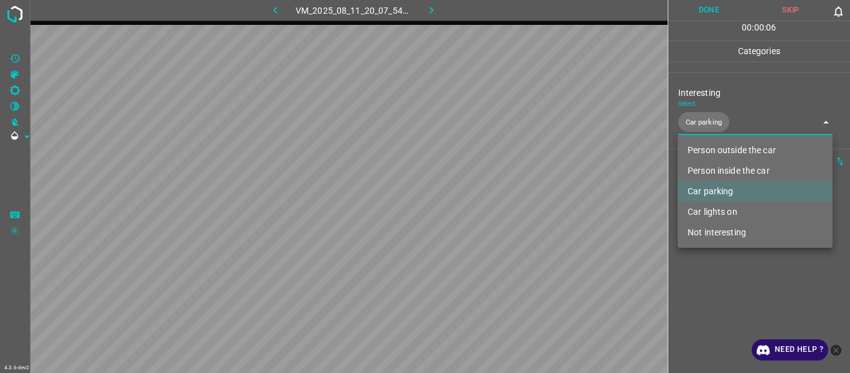
click at [521, 199] on div at bounding box center [425, 186] width 850 height 373
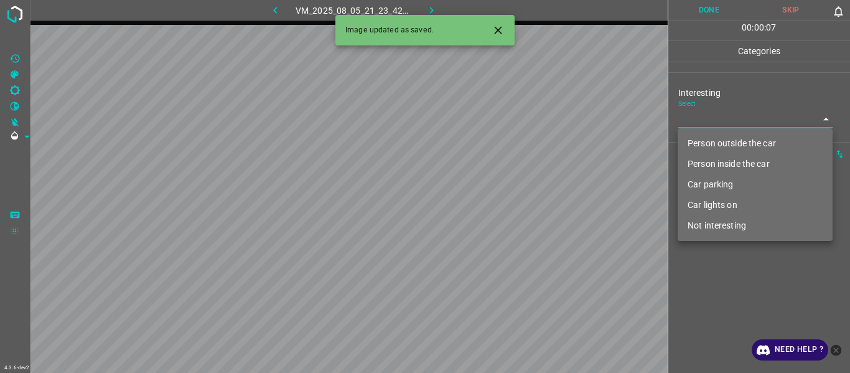
click at [521, 120] on body "4.3.6-dev2 VM_2025_08_05_21_23_42_952_11.gif Done Skip 0 00 : 00 : 07 Categorie…" at bounding box center [425, 186] width 850 height 373
click at [521, 166] on li "Person inside the car" at bounding box center [755, 164] width 155 height 21
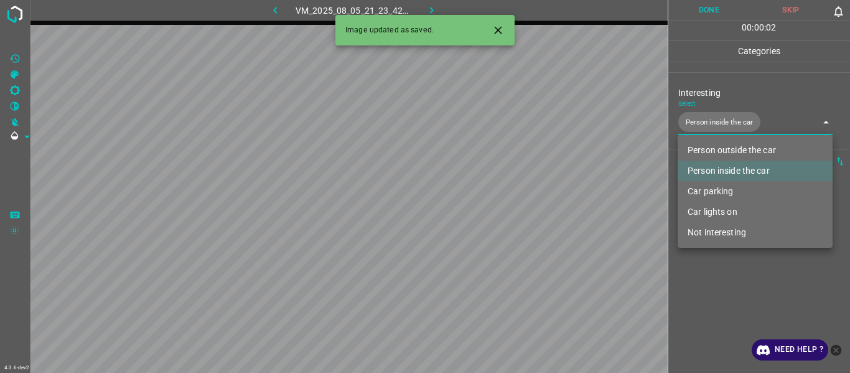
click at [521, 199] on li "Car lights on" at bounding box center [755, 212] width 155 height 21
click at [521, 199] on div at bounding box center [425, 186] width 850 height 373
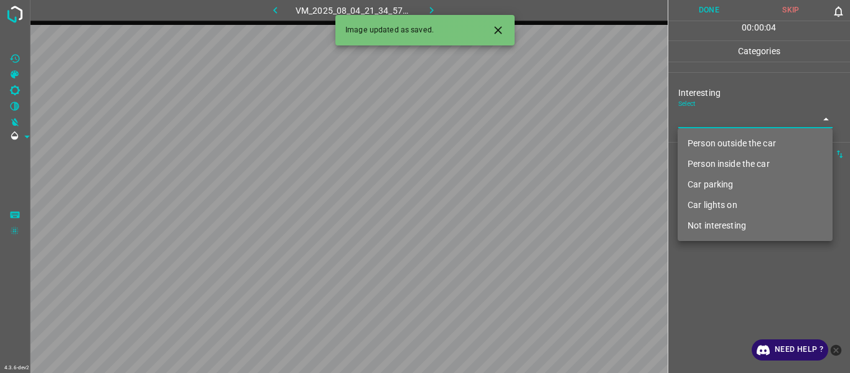
click at [521, 116] on body "4.3.6-dev2 VM_2025_08_04_21_34_57_108_06.gif Done Skip 0 00 : 00 : 04 Categorie…" at bounding box center [425, 186] width 850 height 373
click at [521, 167] on li "Person inside the car" at bounding box center [755, 164] width 155 height 21
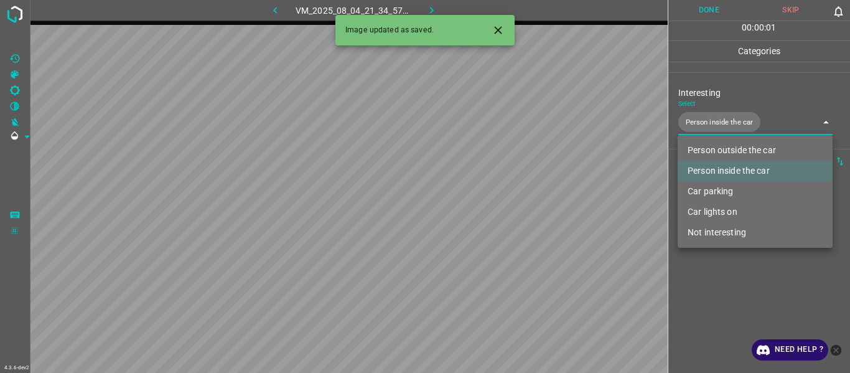
click at [521, 199] on li "Car lights on" at bounding box center [755, 212] width 155 height 21
click at [521, 183] on li "Car parking" at bounding box center [755, 191] width 155 height 21
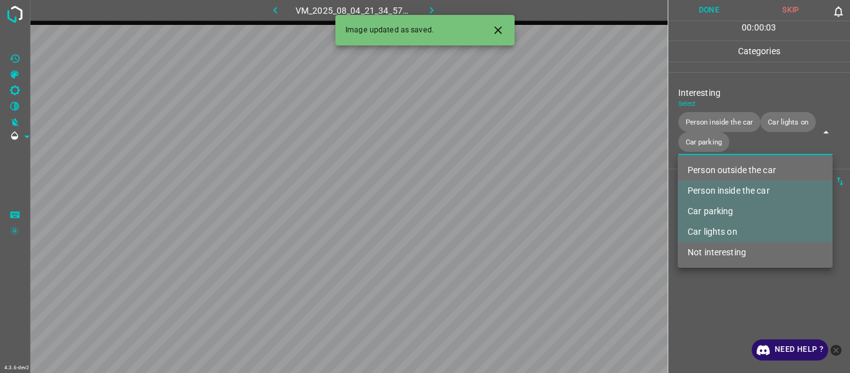
click at [521, 199] on li "Car lights on" at bounding box center [755, 232] width 155 height 21
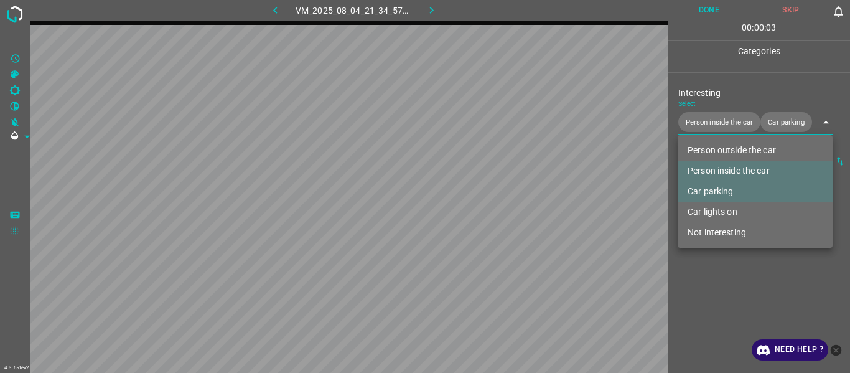
click at [521, 199] on div at bounding box center [425, 186] width 850 height 373
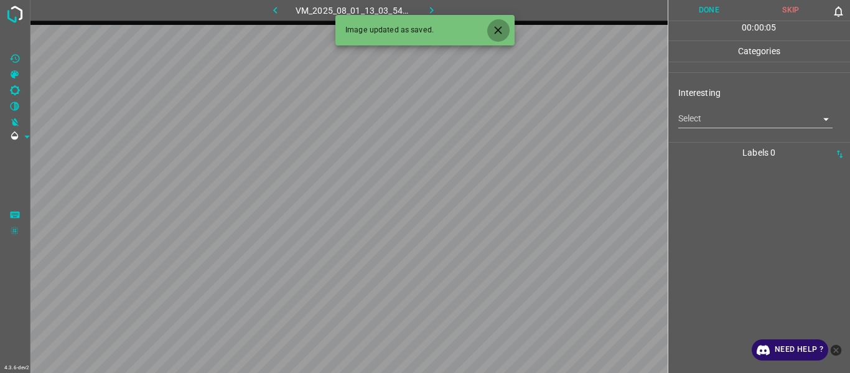
click at [503, 31] on icon "Close" at bounding box center [498, 30] width 13 height 13
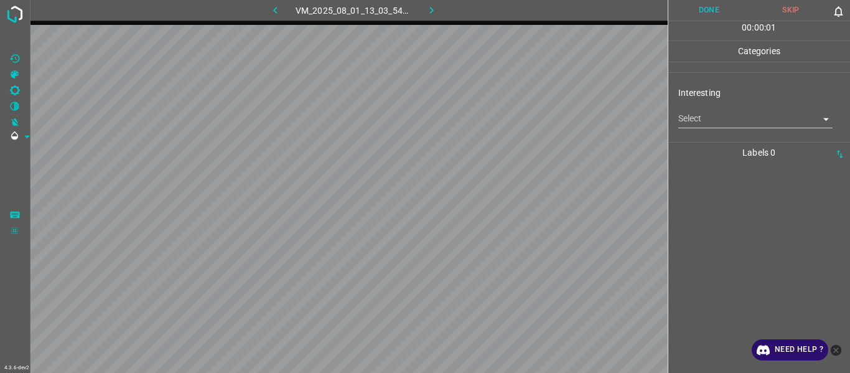
click at [521, 115] on body "4.3.6-dev2 VM_2025_08_01_13_03_54_220_00.gif Done Skip 0 00 : 00 : 01 Categorie…" at bounding box center [425, 186] width 850 height 373
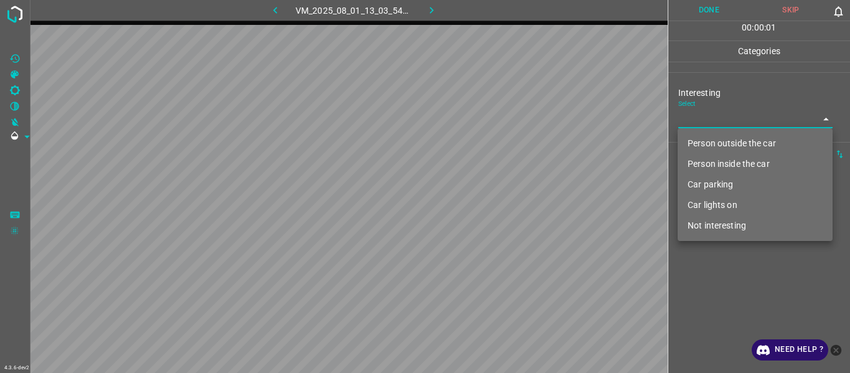
click at [521, 142] on li "Person outside the car" at bounding box center [755, 143] width 155 height 21
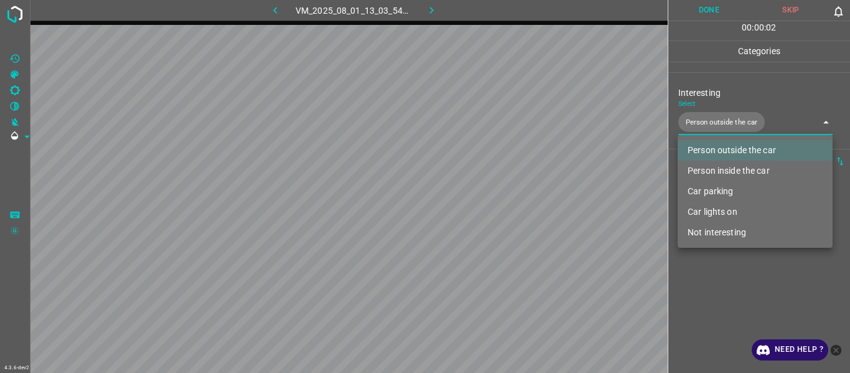
click at [521, 199] on div at bounding box center [425, 186] width 850 height 373
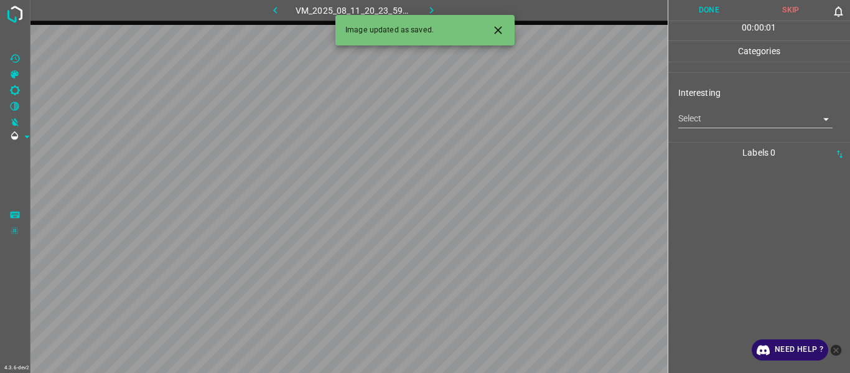
click at [521, 116] on body "4.3.6-dev2 VM_2025_08_11_20_23_59_565_09.gif Done Skip 0 00 : 00 : 01 Categorie…" at bounding box center [425, 186] width 850 height 373
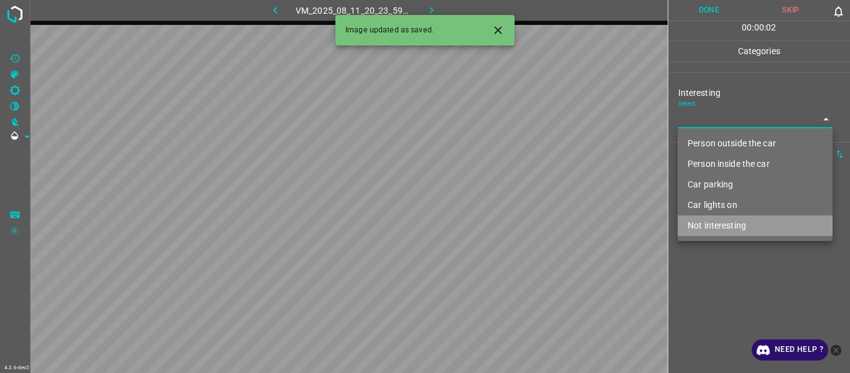
click at [521, 199] on li "Not interesting" at bounding box center [755, 225] width 155 height 21
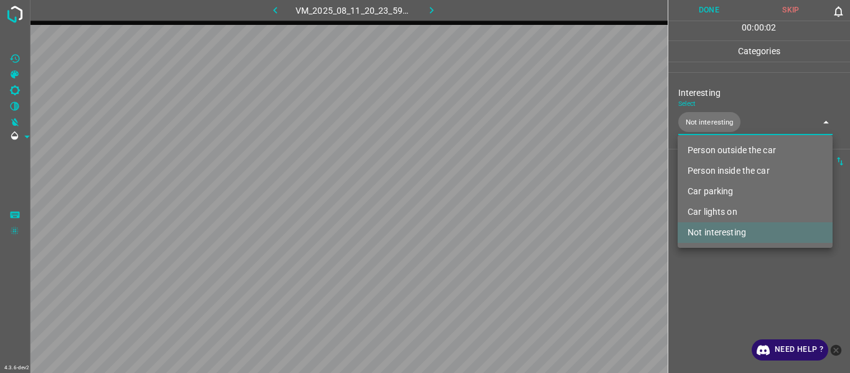
click at [521, 199] on div at bounding box center [425, 186] width 850 height 373
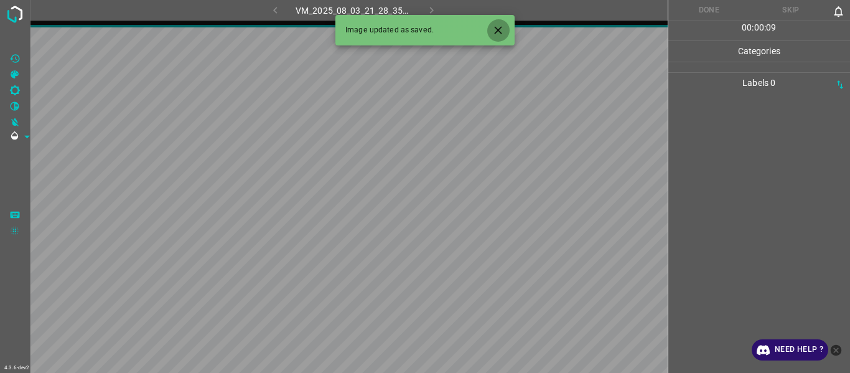
click at [492, 29] on icon "Close" at bounding box center [498, 30] width 13 height 13
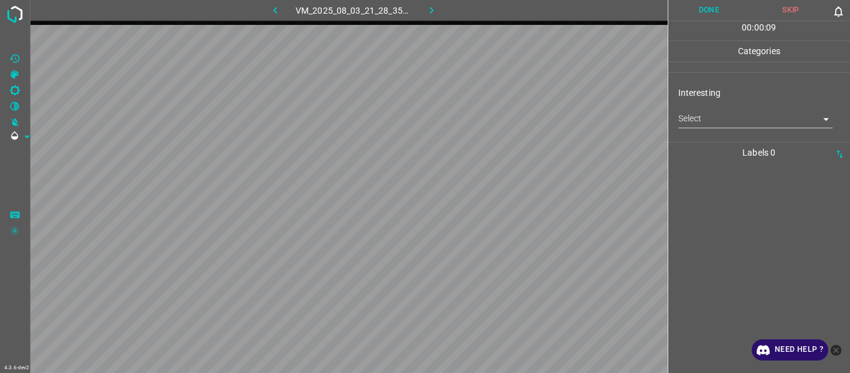
click at [521, 120] on body "4.3.6-dev2 VM_2025_08_03_21_28_35_788_01.gif Done Skip 0 00 : 00 : 09 Categorie…" at bounding box center [425, 186] width 850 height 373
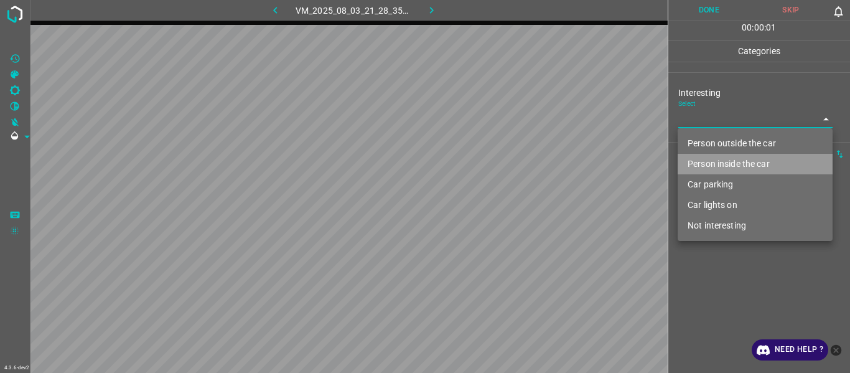
click at [521, 161] on li "Person inside the car" at bounding box center [755, 164] width 155 height 21
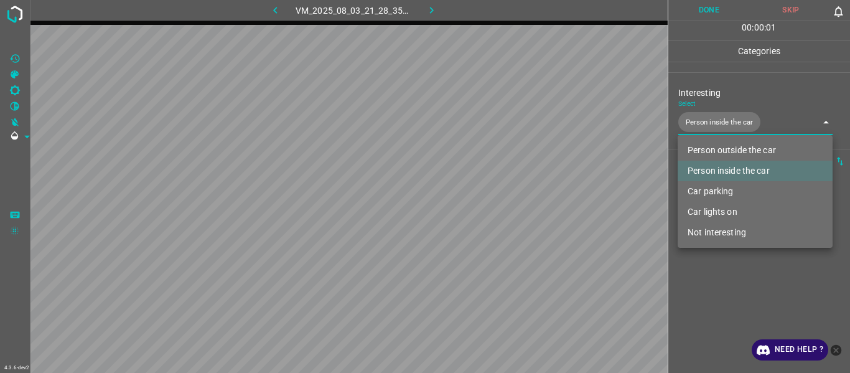
click at [521, 199] on div at bounding box center [425, 186] width 850 height 373
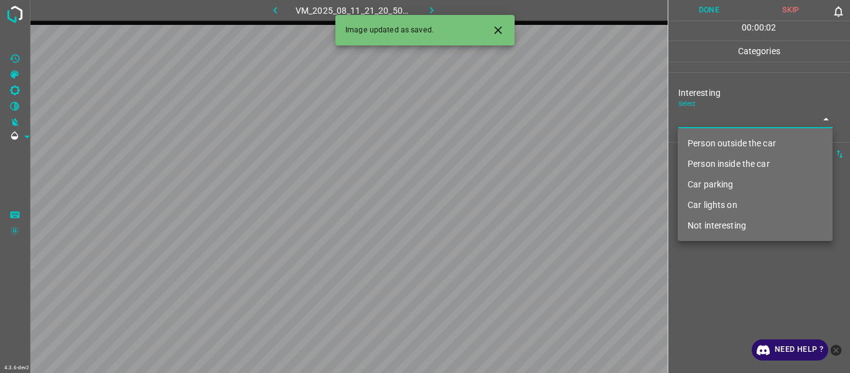
click at [521, 118] on body "4.3.6-dev2 VM_2025_08_11_21_20_50_030_02.gif Done Skip 0 00 : 00 : 02 Categorie…" at bounding box center [425, 186] width 850 height 373
click at [521, 143] on li "Person outside the car" at bounding box center [755, 143] width 155 height 21
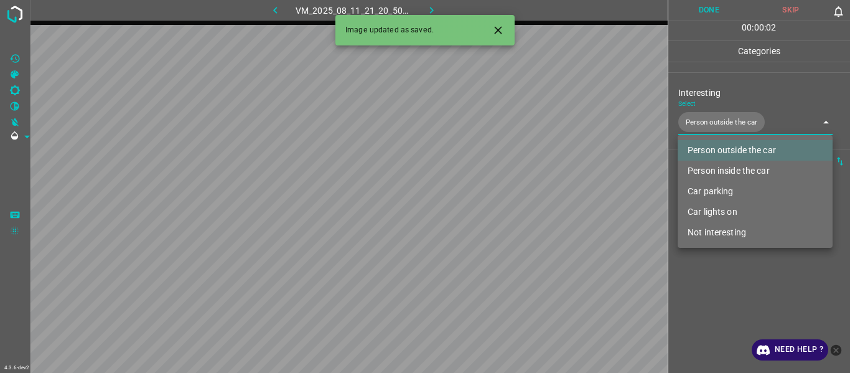
click at [521, 176] on li "Person inside the car" at bounding box center [755, 171] width 155 height 21
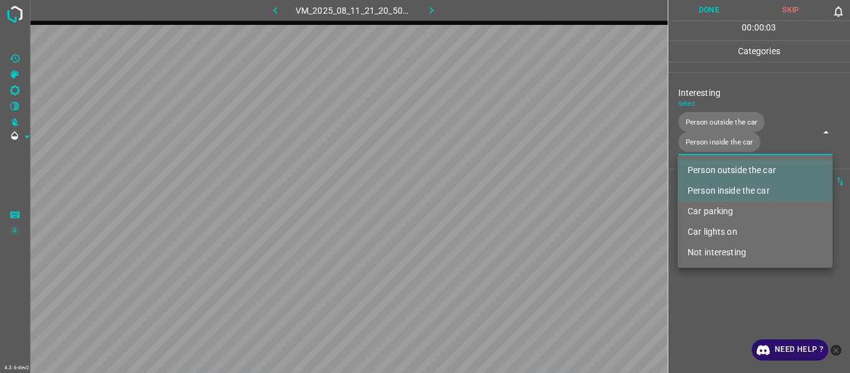
click at [521, 199] on div at bounding box center [425, 186] width 850 height 373
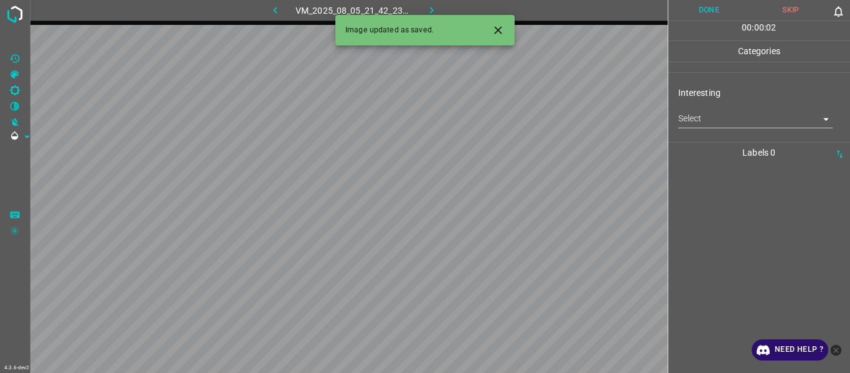
click at [521, 122] on body "4.3.6-dev2 VM_2025_08_05_21_42_23_037_01.gif Done Skip 0 00 : 00 : 02 Categorie…" at bounding box center [425, 186] width 850 height 373
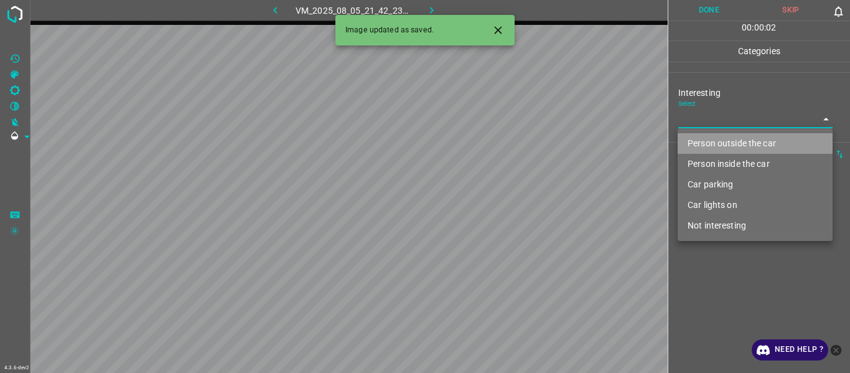
click at [521, 151] on li "Person outside the car" at bounding box center [755, 143] width 155 height 21
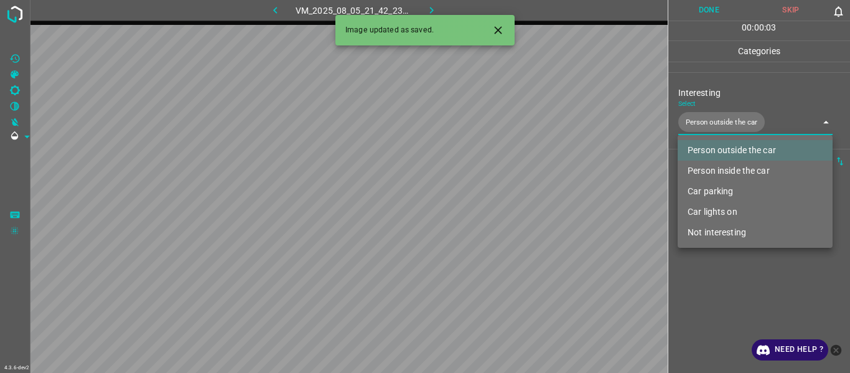
click at [521, 199] on div at bounding box center [425, 186] width 850 height 373
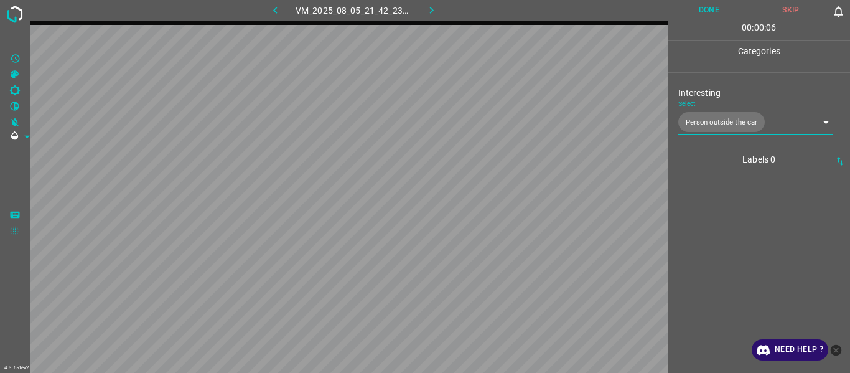
click at [521, 121] on body "4.3.6-dev2 VM_2025_08_05_21_42_23_037_01.gif Done Skip 0 00 : 00 : 06 Categorie…" at bounding box center [425, 186] width 850 height 373
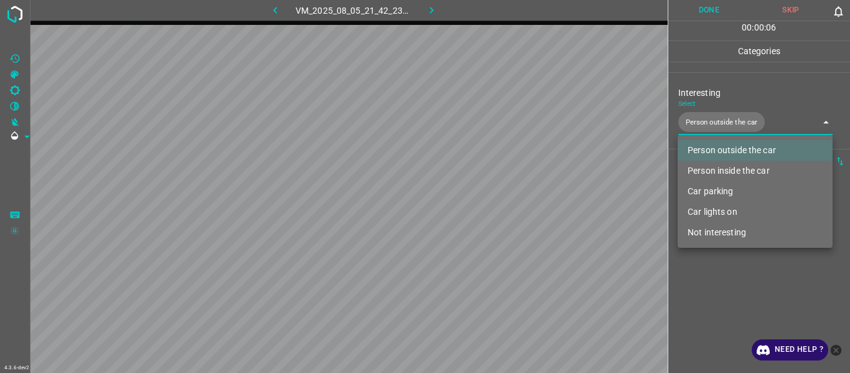
click at [521, 199] on li "Car lights on" at bounding box center [755, 212] width 155 height 21
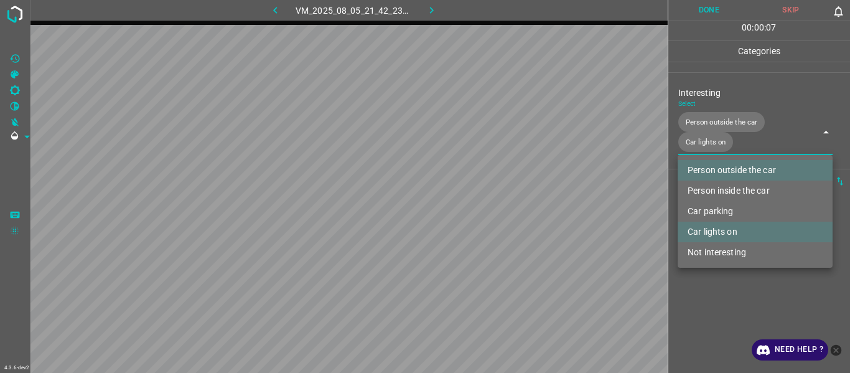
click at [521, 199] on div at bounding box center [425, 186] width 850 height 373
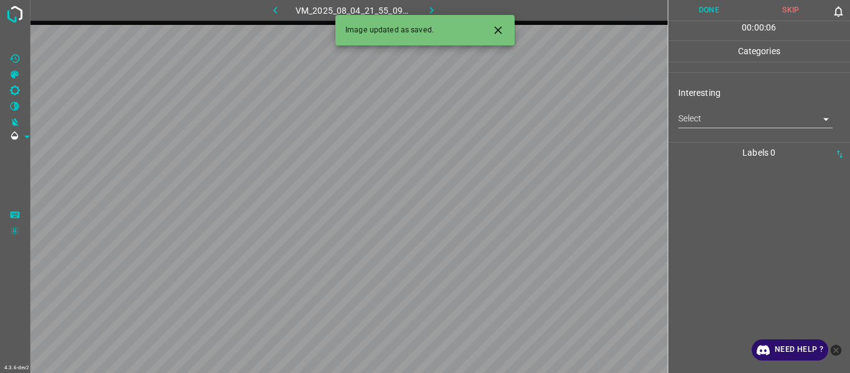
click at [521, 117] on body "4.3.6-dev2 VM_2025_08_04_21_55_09_312_01.gif Done Skip 0 00 : 00 : 06 Categorie…" at bounding box center [425, 186] width 850 height 373
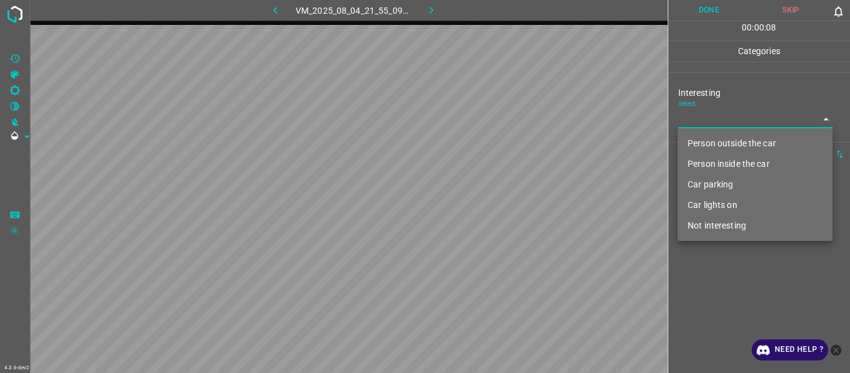
click at [521, 199] on li "Car lights on" at bounding box center [755, 205] width 155 height 21
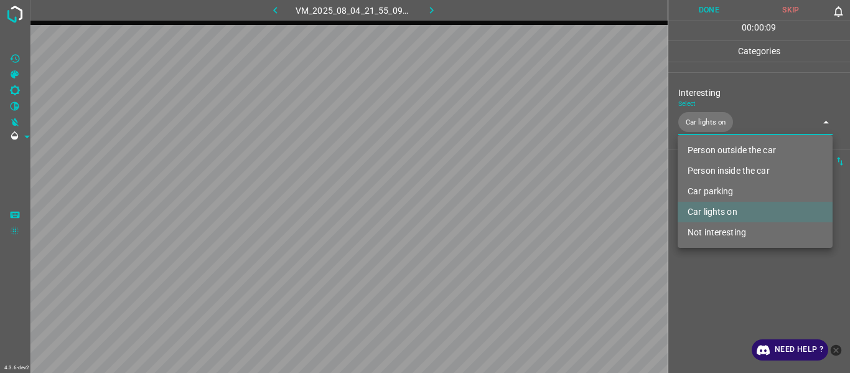
click at [521, 199] on div at bounding box center [425, 186] width 850 height 373
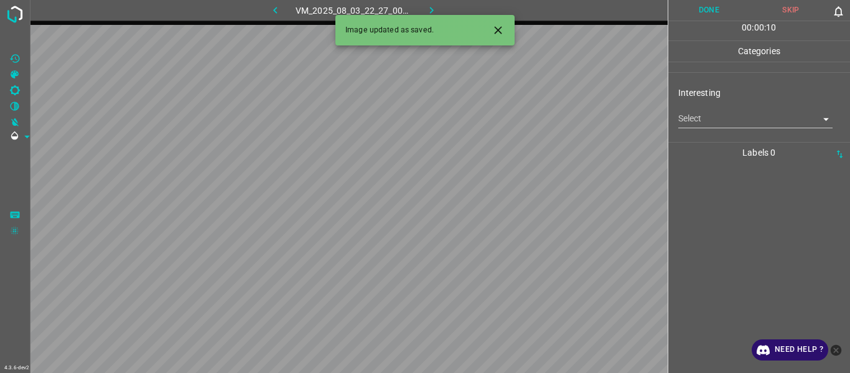
click at [521, 121] on body "4.3.6-dev2 VM_2025_08_03_22_27_00_589_02.gif Done Skip 0 00 : 00 : 10 Categorie…" at bounding box center [425, 186] width 850 height 373
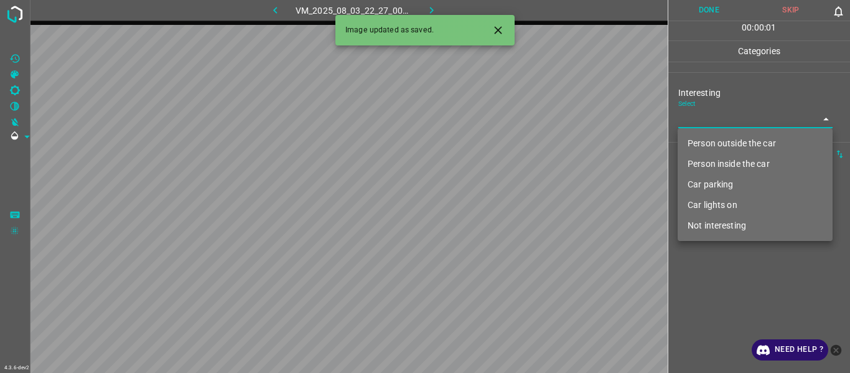
click at [521, 199] on li "Not interesting" at bounding box center [755, 225] width 155 height 21
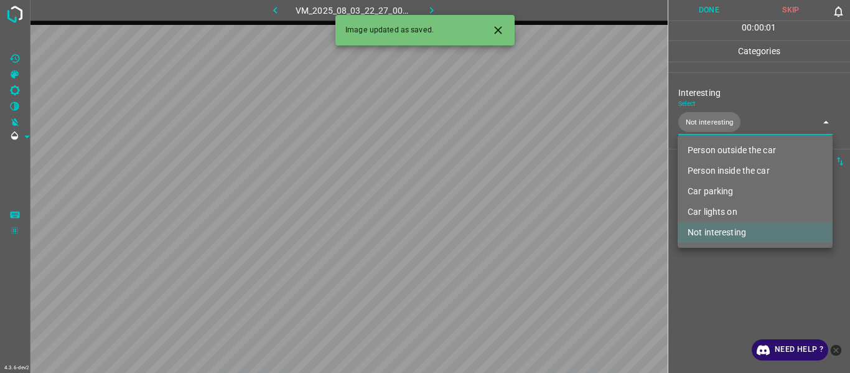
click at [521, 199] on div at bounding box center [425, 186] width 850 height 373
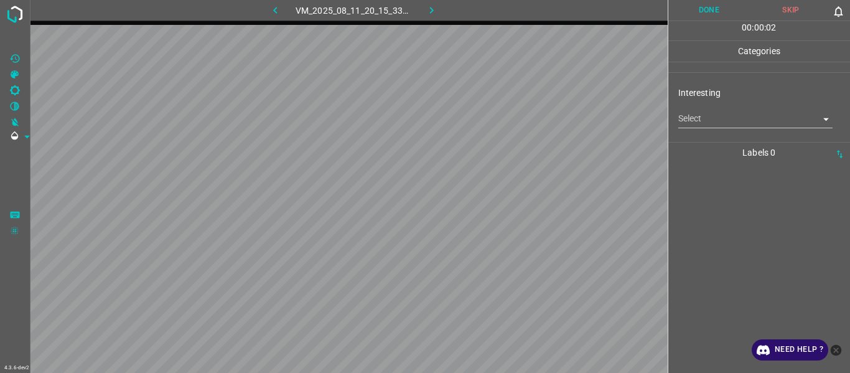
click at [521, 116] on body "4.3.6-dev2 VM_2025_08_11_20_15_33_529_05.gif Done Skip 0 00 : 00 : 02 Categorie…" at bounding box center [425, 186] width 850 height 373
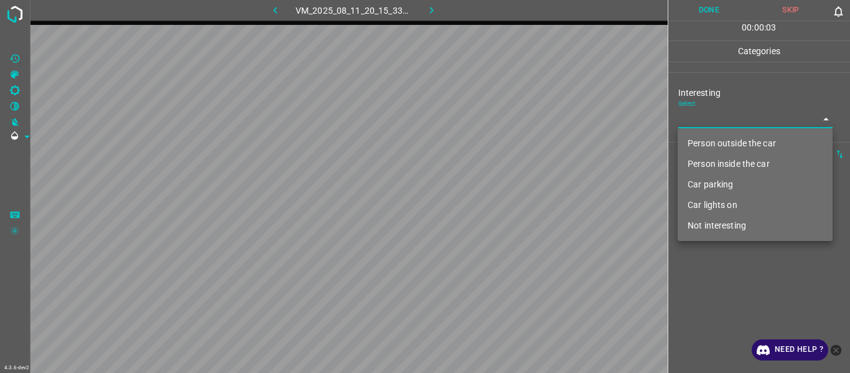
click at [521, 151] on li "Person outside the car" at bounding box center [755, 143] width 155 height 21
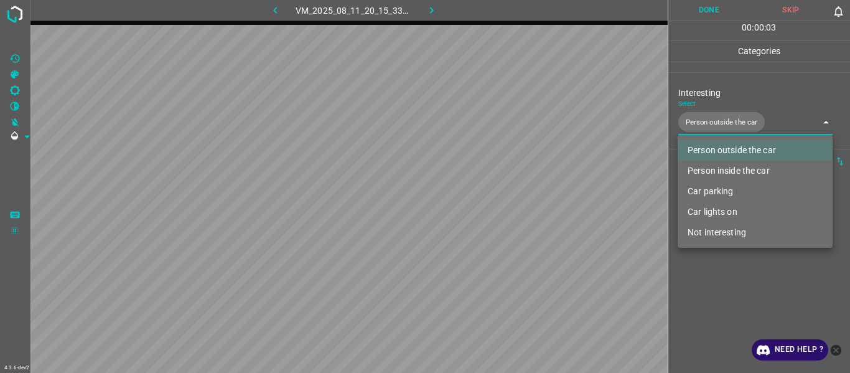
click at [521, 199] on li "Car lights on" at bounding box center [755, 212] width 155 height 21
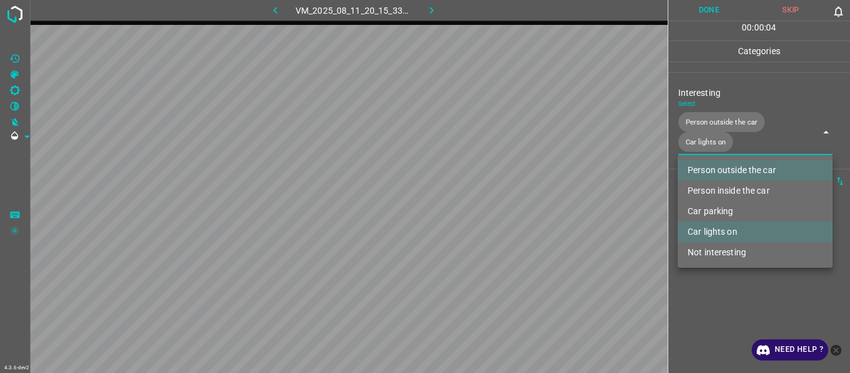
click at [521, 199] on div at bounding box center [425, 186] width 850 height 373
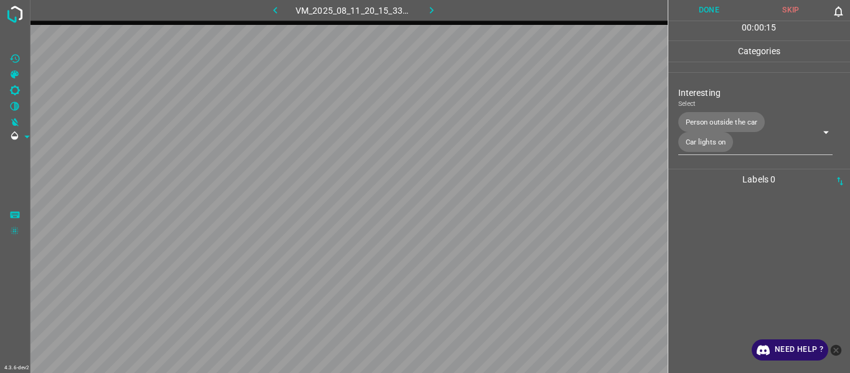
click at [521, 199] on div at bounding box center [759, 281] width 175 height 183
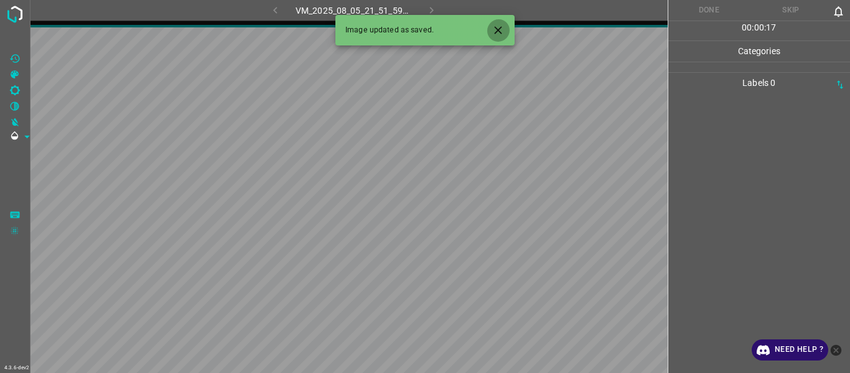
click at [496, 29] on icon "Close" at bounding box center [498, 30] width 13 height 13
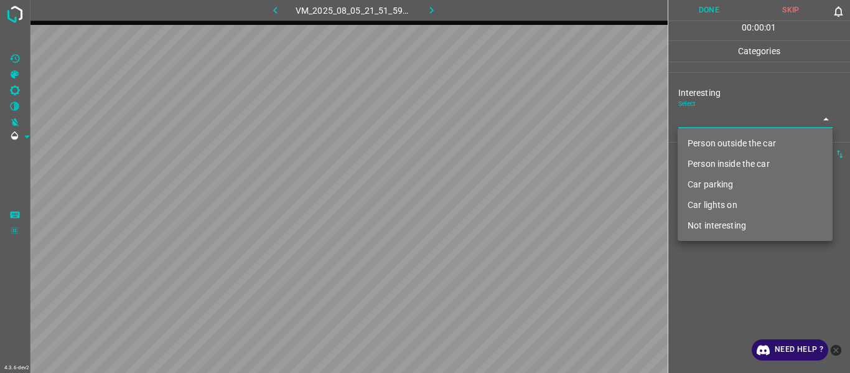
click at [521, 121] on body "4.3.6-dev2 VM_2025_08_05_21_51_59_407_02.gif Done Skip 0 00 : 00 : 01 Categorie…" at bounding box center [425, 186] width 850 height 373
click at [521, 144] on li "Person outside the car" at bounding box center [755, 143] width 155 height 21
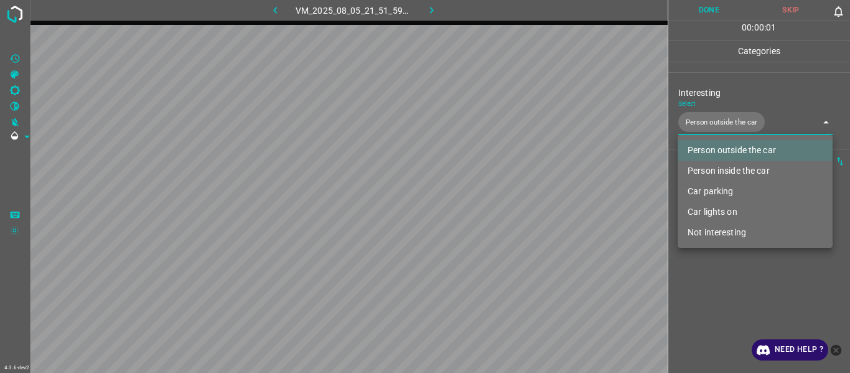
click at [521, 199] on div at bounding box center [425, 186] width 850 height 373
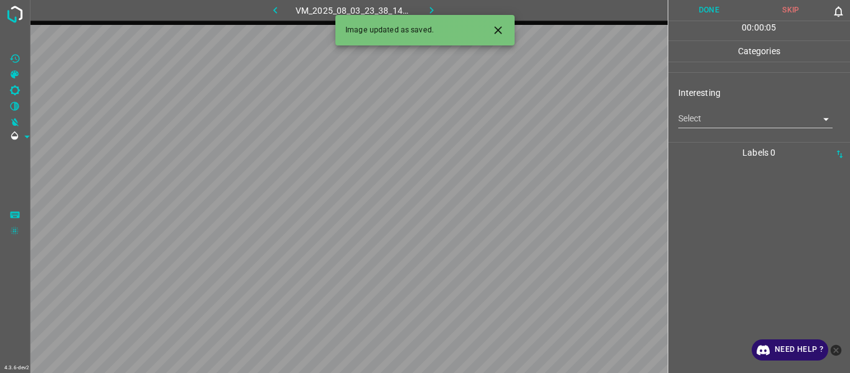
click at [521, 112] on body "4.3.6-dev2 VM_2025_08_03_23_38_14_564_02.gif Done Skip 0 00 : 00 : 05 Categorie…" at bounding box center [425, 186] width 850 height 373
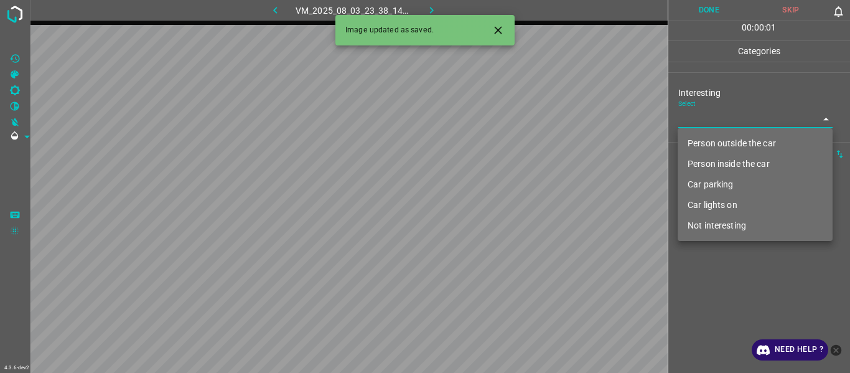
click at [521, 138] on li "Person outside the car" at bounding box center [755, 143] width 155 height 21
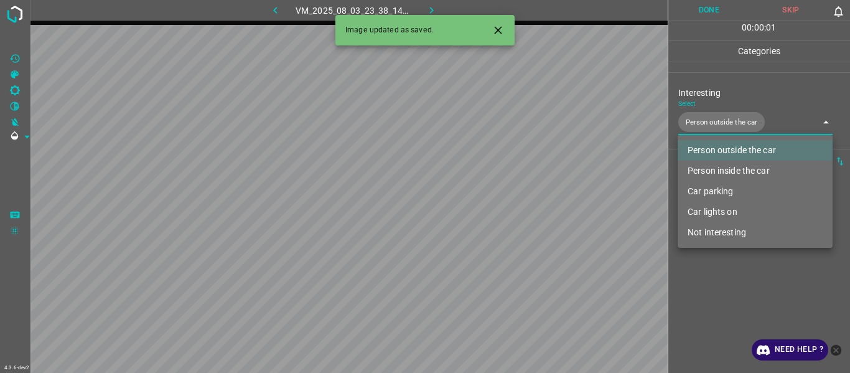
click at [521, 199] on div at bounding box center [425, 186] width 850 height 373
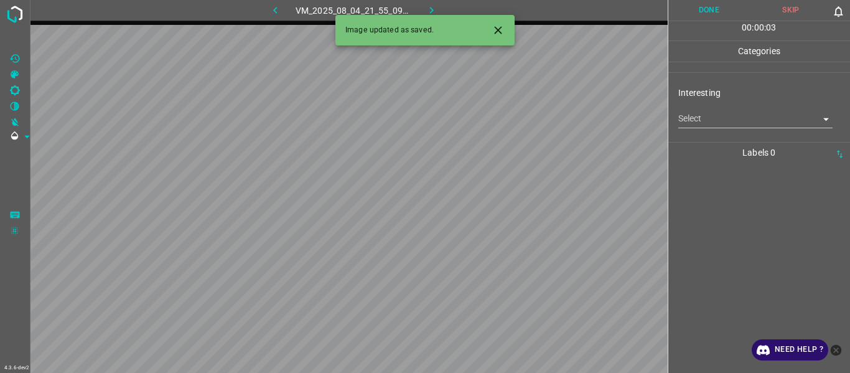
click at [521, 118] on body "4.3.6-dev2 VM_2025_08_04_21_55_09_312_02.gif Done Skip 0 00 : 00 : 03 Categorie…" at bounding box center [425, 186] width 850 height 373
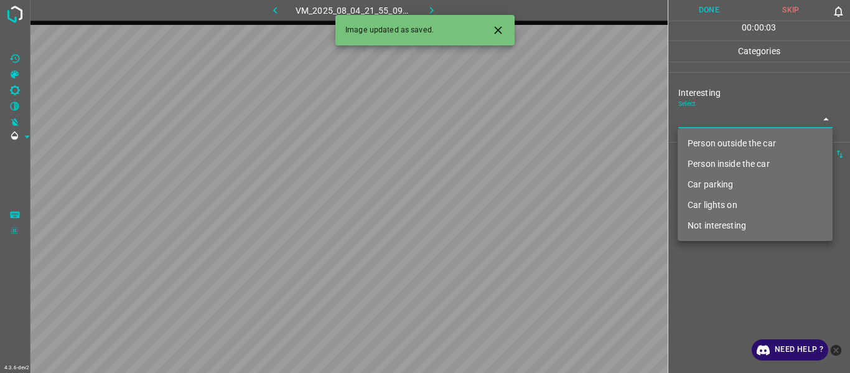
click at [521, 199] on li "Car lights on" at bounding box center [755, 205] width 155 height 21
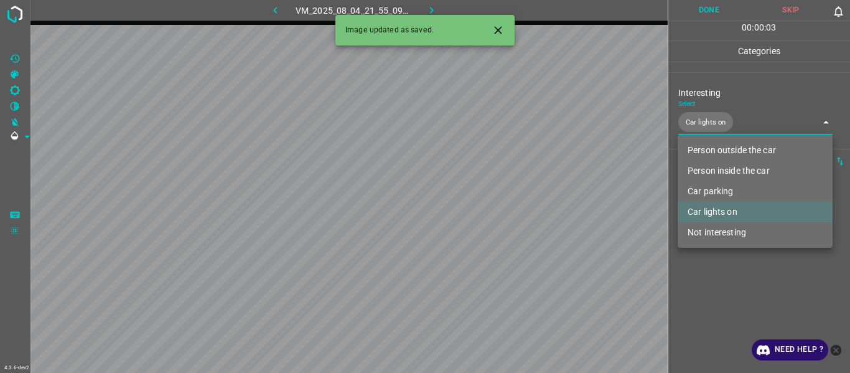
click at [521, 199] on div at bounding box center [425, 186] width 850 height 373
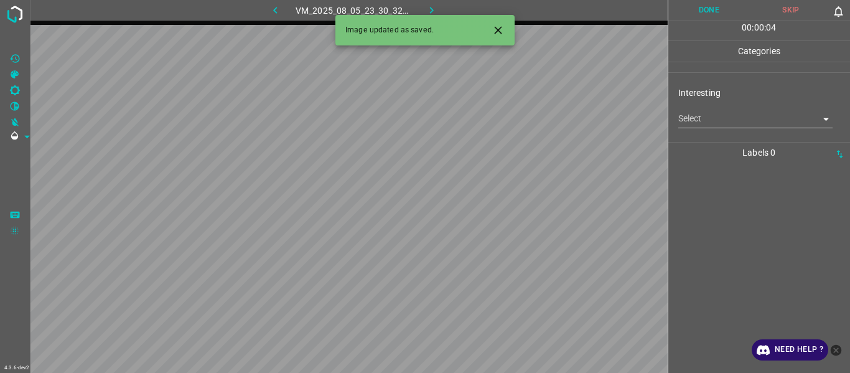
click at [521, 126] on body "4.3.6-dev2 VM_2025_08_05_23_30_32_298_00.gif Done Skip 0 00 : 00 : 04 Categorie…" at bounding box center [425, 186] width 850 height 373
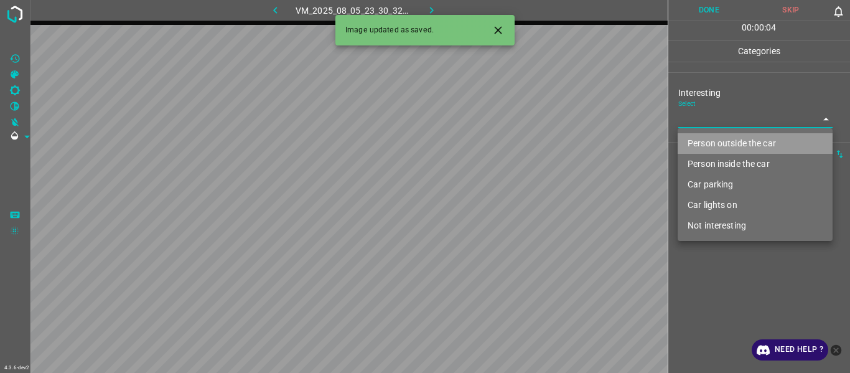
drag, startPoint x: 702, startPoint y: 138, endPoint x: 701, endPoint y: 158, distance: 20.0
click at [521, 139] on li "Person outside the car" at bounding box center [755, 143] width 155 height 21
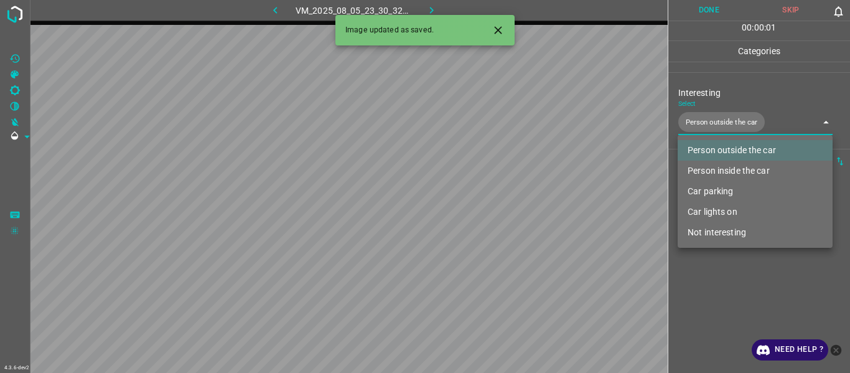
click at [521, 199] on div at bounding box center [425, 186] width 850 height 373
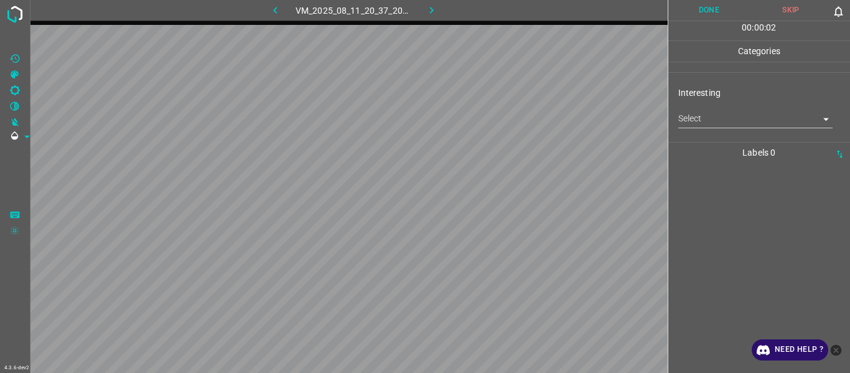
click at [521, 118] on body "4.3.6-dev2 VM_2025_08_11_20_37_20_745_02.gif Done Skip 0 00 : 00 : 02 Categorie…" at bounding box center [425, 186] width 850 height 373
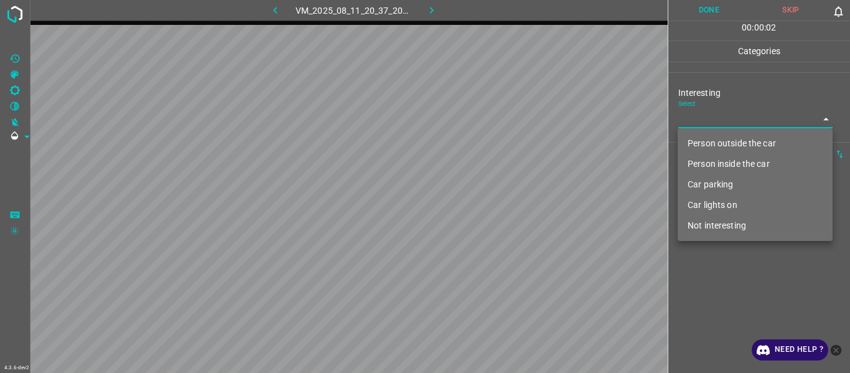
click at [521, 141] on li "Person outside the car" at bounding box center [755, 143] width 155 height 21
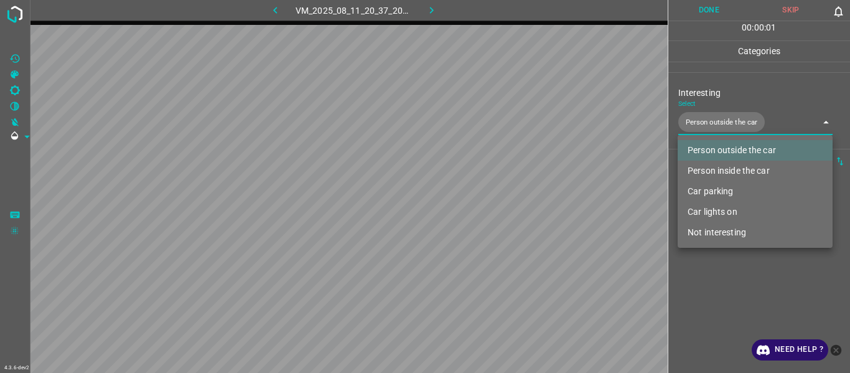
click at [521, 199] on div at bounding box center [425, 186] width 850 height 373
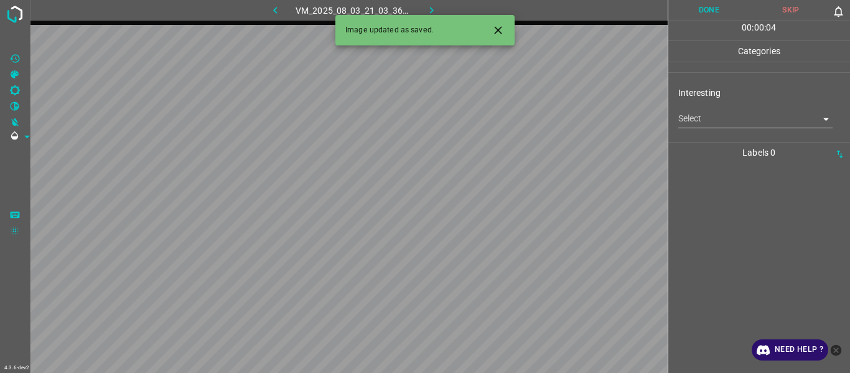
click at [498, 27] on icon "Close" at bounding box center [498, 30] width 13 height 13
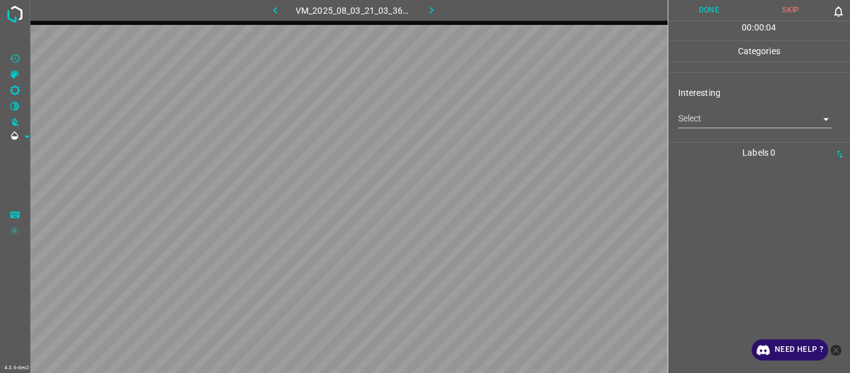
click at [521, 126] on body "4.3.6-dev2 VM_2025_08_03_21_03_36_912_03.gif Done Skip 0 00 : 00 : 04 Categorie…" at bounding box center [425, 186] width 850 height 373
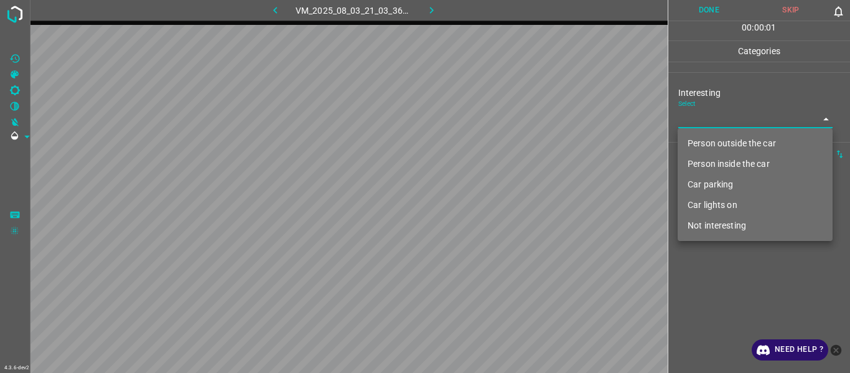
click at [521, 157] on li "Person inside the car" at bounding box center [755, 164] width 155 height 21
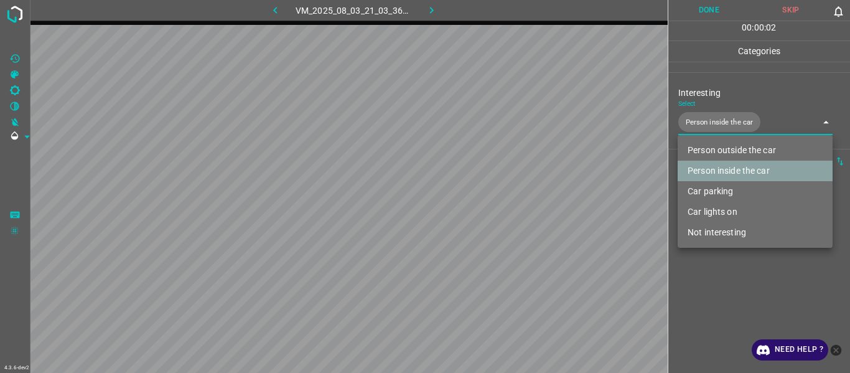
click at [521, 167] on li "Person inside the car" at bounding box center [755, 171] width 155 height 21
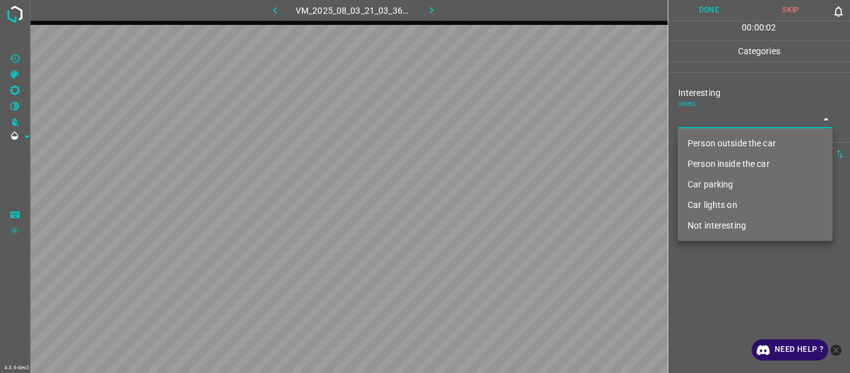
click at [521, 141] on li "Person outside the car" at bounding box center [755, 143] width 155 height 21
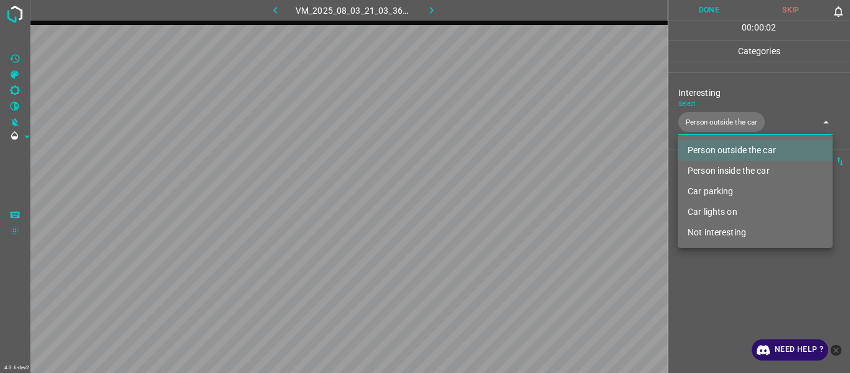
click at [521, 199] on div at bounding box center [425, 186] width 850 height 373
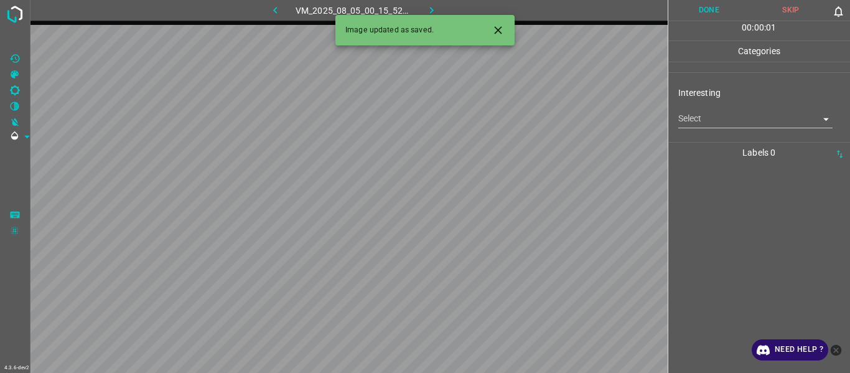
click at [488, 30] on button "Close" at bounding box center [498, 30] width 23 height 23
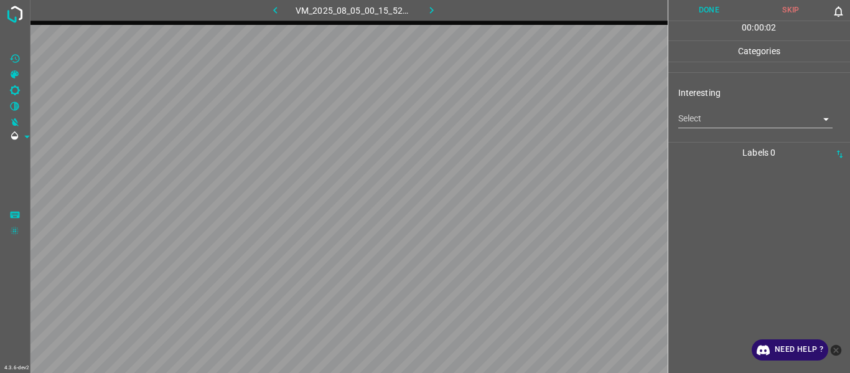
click at [521, 120] on body "4.3.6-dev2 VM_2025_08_05_00_15_52_604_12.gif Done Skip 0 00 : 00 : 02 Categorie…" at bounding box center [425, 186] width 850 height 373
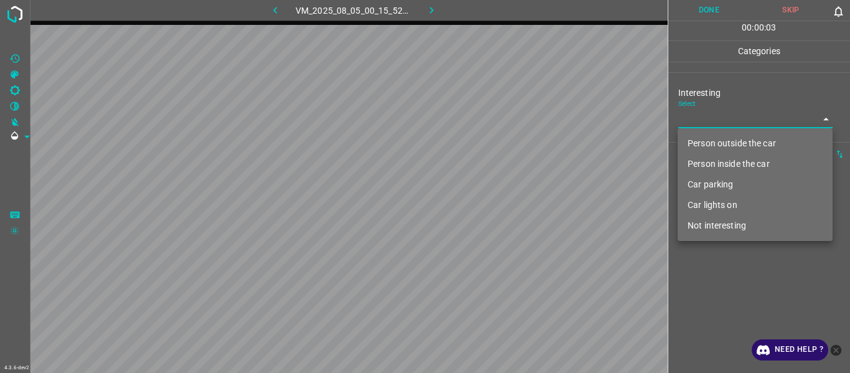
click at [521, 139] on li "Person outside the car" at bounding box center [755, 143] width 155 height 21
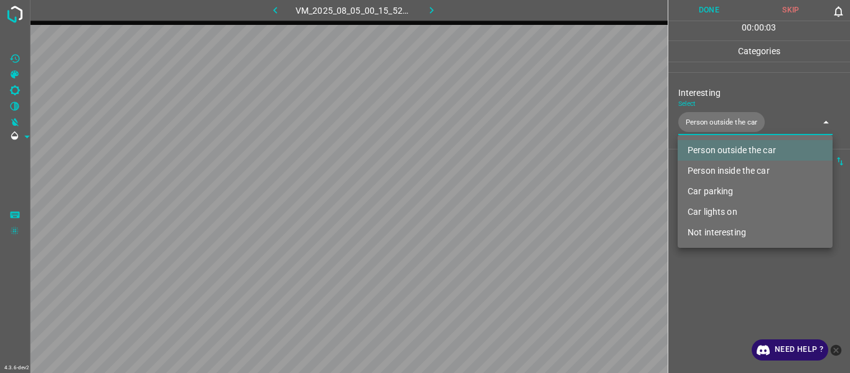
click at [521, 199] on div at bounding box center [425, 186] width 850 height 373
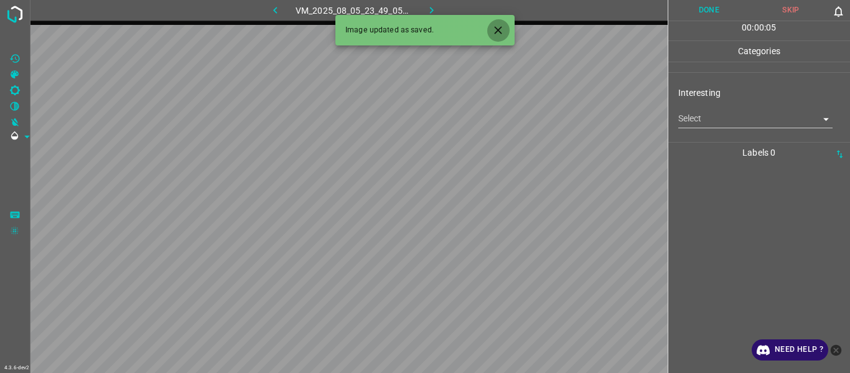
click at [504, 36] on icon "Close" at bounding box center [498, 30] width 13 height 13
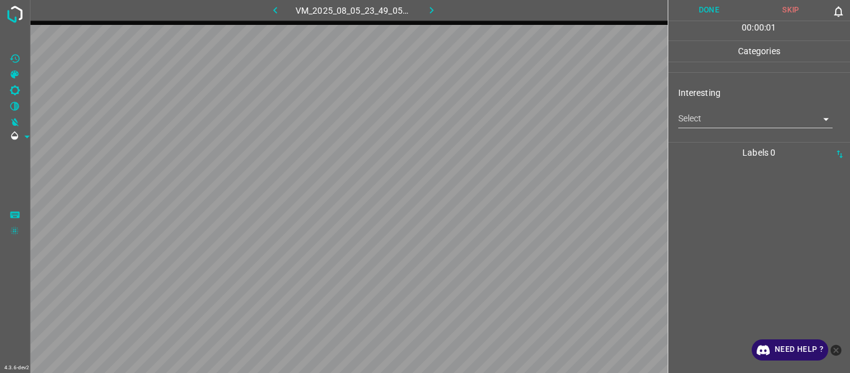
click at [521, 120] on body "4.3.6-dev2 VM_2025_08_05_23_49_05_784_12.gif Done Skip 0 00 : 00 : 01 Categorie…" at bounding box center [425, 186] width 850 height 373
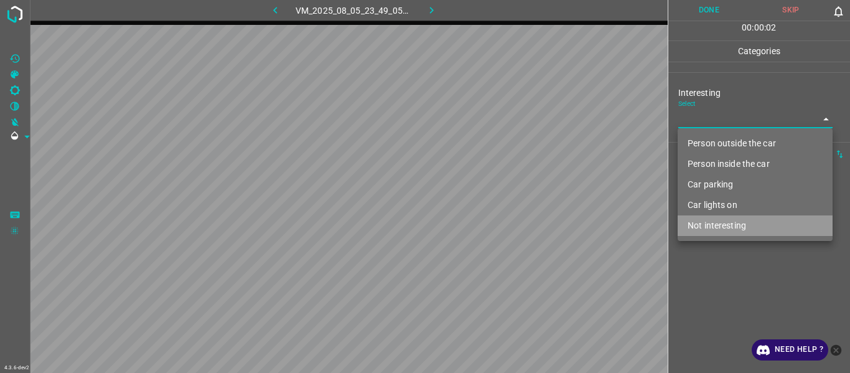
click at [521, 199] on li "Not interesting" at bounding box center [755, 225] width 155 height 21
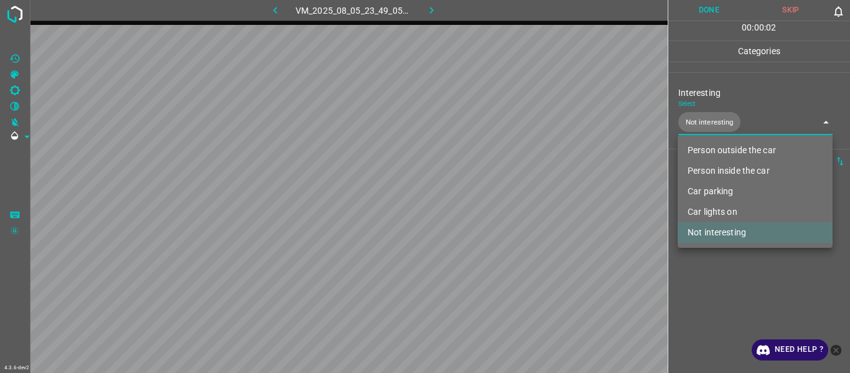
click at [521, 199] on div at bounding box center [425, 186] width 850 height 373
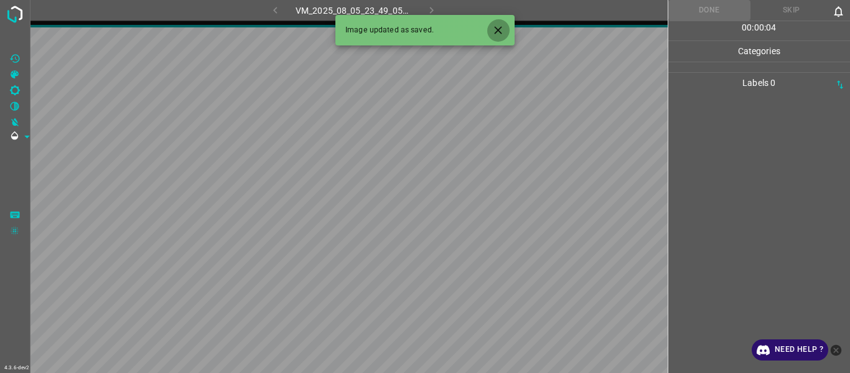
click at [499, 26] on icon "Close" at bounding box center [498, 30] width 13 height 13
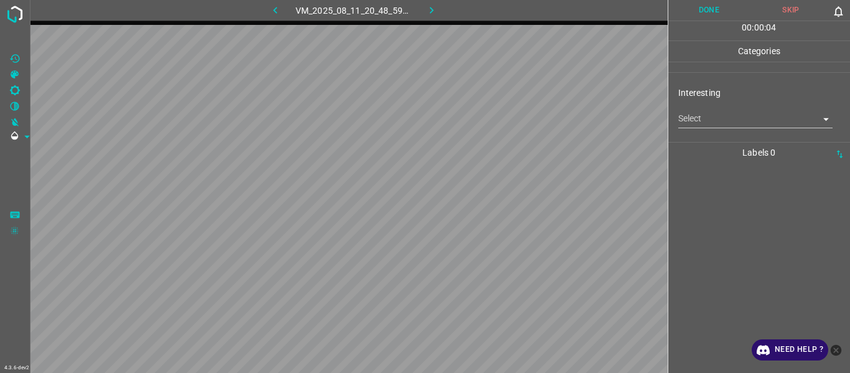
click at [521, 117] on body "4.3.6-dev2 VM_2025_08_11_20_48_59_263_02.gif Done Skip 0 00 : 00 : 04 Categorie…" at bounding box center [425, 186] width 850 height 373
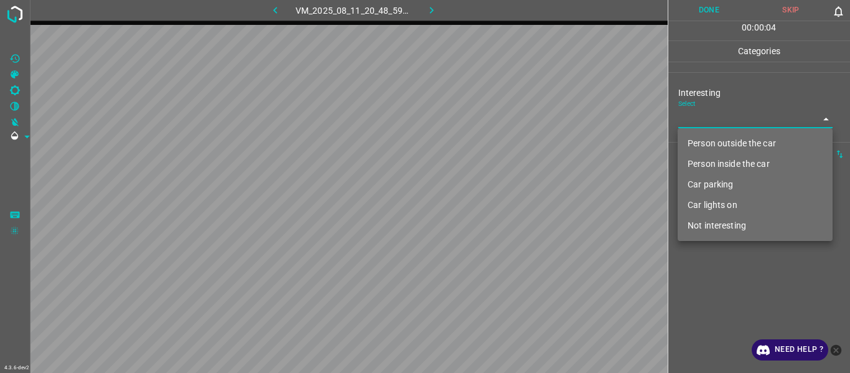
click at [521, 144] on li "Person outside the car" at bounding box center [755, 143] width 155 height 21
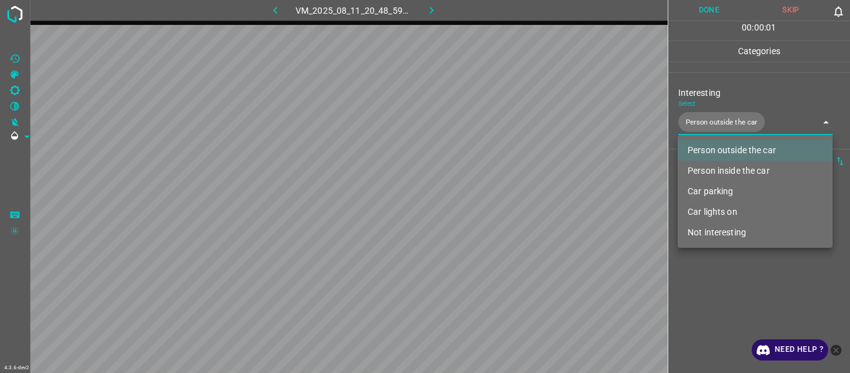
click at [521, 199] on div at bounding box center [425, 186] width 850 height 373
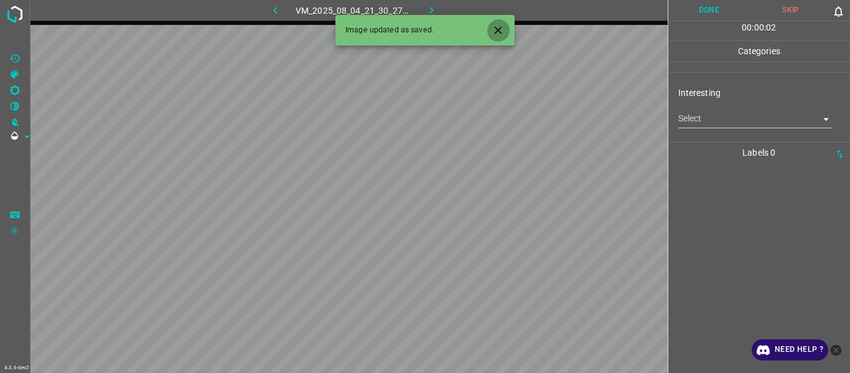
click at [499, 26] on icon "Close" at bounding box center [498, 30] width 13 height 13
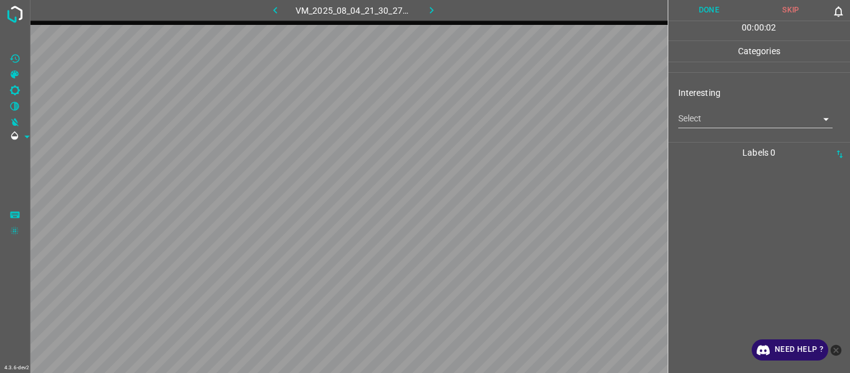
click at [521, 112] on body "4.3.6-dev2 VM_2025_08_04_21_30_27_070_01.gif Done Skip 0 00 : 00 : 02 Categorie…" at bounding box center [425, 186] width 850 height 373
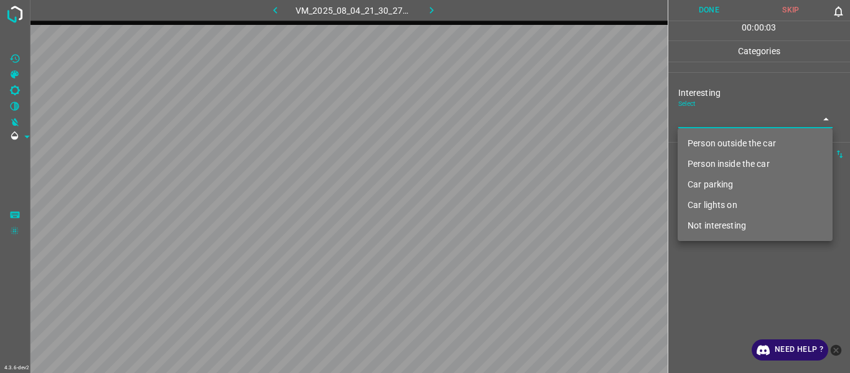
click at [521, 158] on li "Person inside the car" at bounding box center [755, 164] width 155 height 21
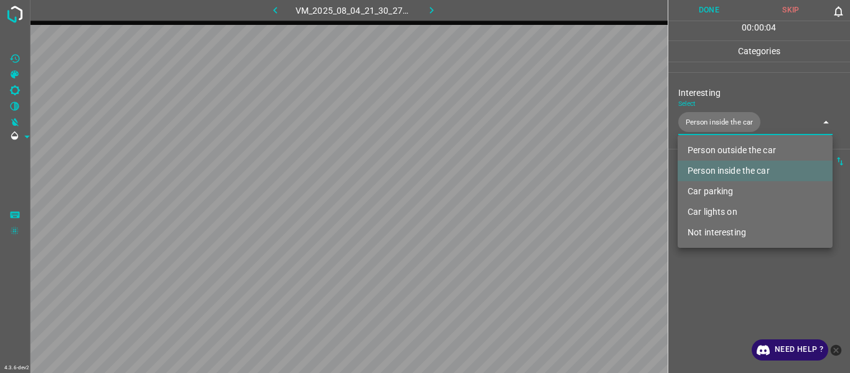
click at [521, 183] on li "Car parking" at bounding box center [755, 191] width 155 height 21
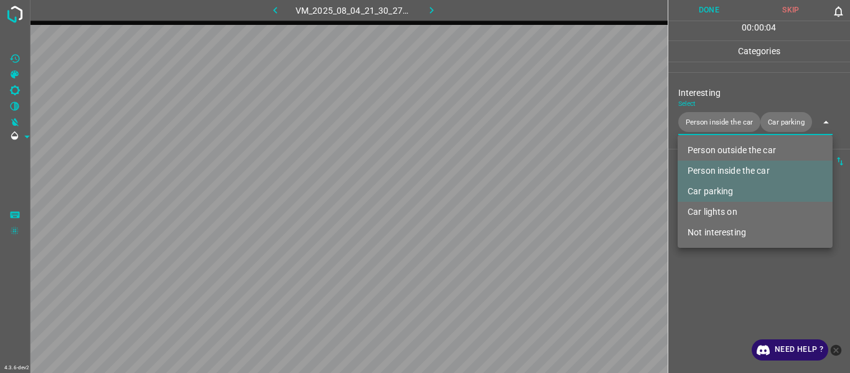
drag, startPoint x: 711, startPoint y: 309, endPoint x: 696, endPoint y: 310, distance: 15.0
click at [521, 199] on div at bounding box center [425, 186] width 850 height 373
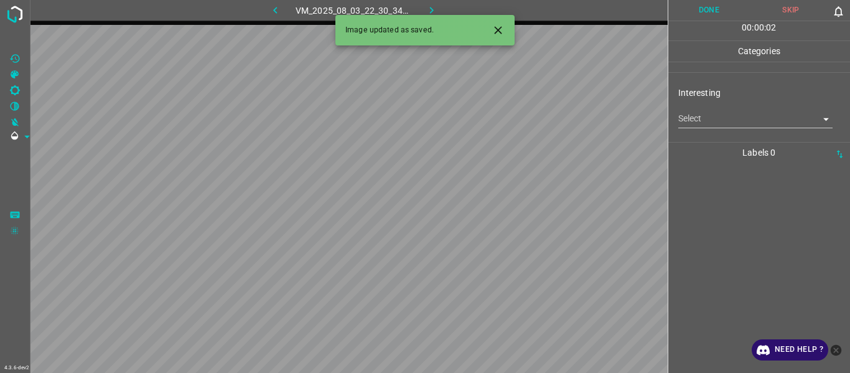
click at [521, 116] on body "4.3.6-dev2 VM_2025_08_03_22_30_34_803_01.gif Done Skip 0 00 : 00 : 02 Categorie…" at bounding box center [425, 186] width 850 height 373
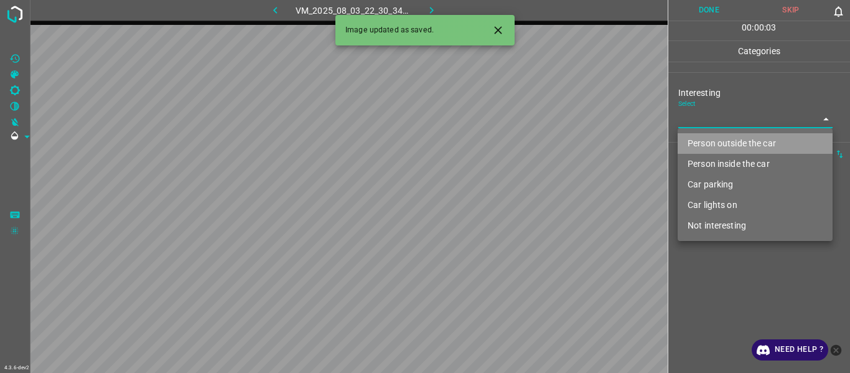
click at [521, 144] on li "Person outside the car" at bounding box center [755, 143] width 155 height 21
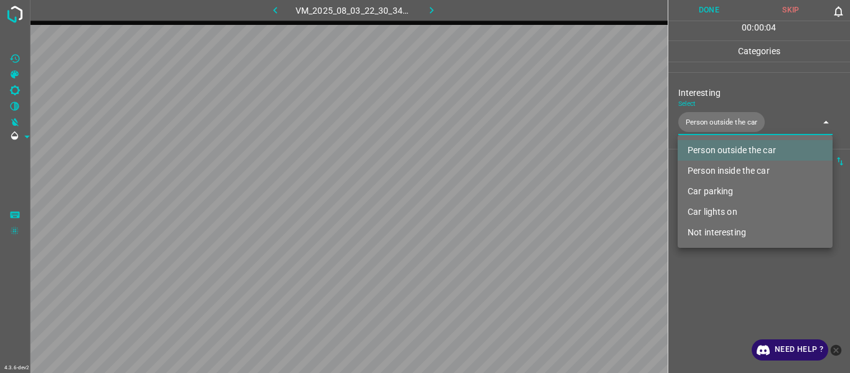
click at [521, 199] on li "Car lights on" at bounding box center [755, 212] width 155 height 21
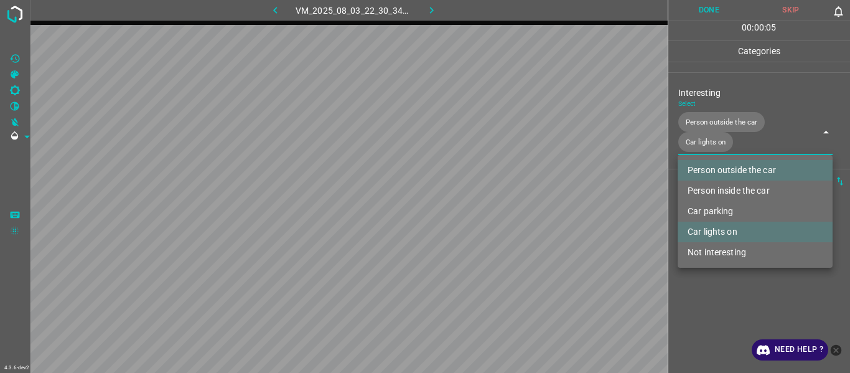
drag, startPoint x: 699, startPoint y: 294, endPoint x: 692, endPoint y: 293, distance: 6.3
click at [521, 199] on div at bounding box center [425, 186] width 850 height 373
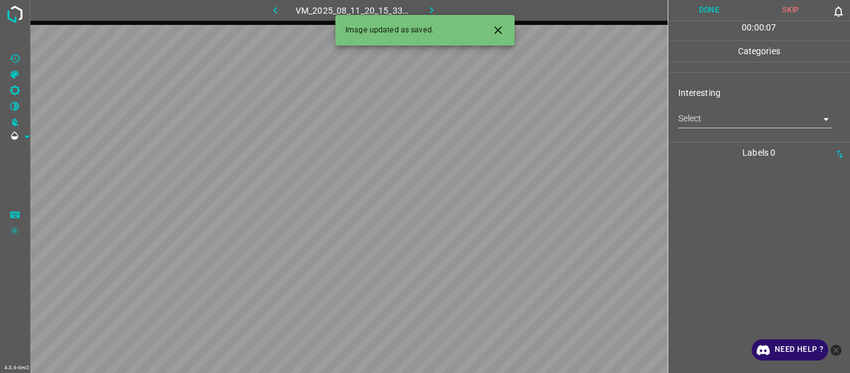
click at [498, 32] on icon "Close" at bounding box center [498, 30] width 13 height 13
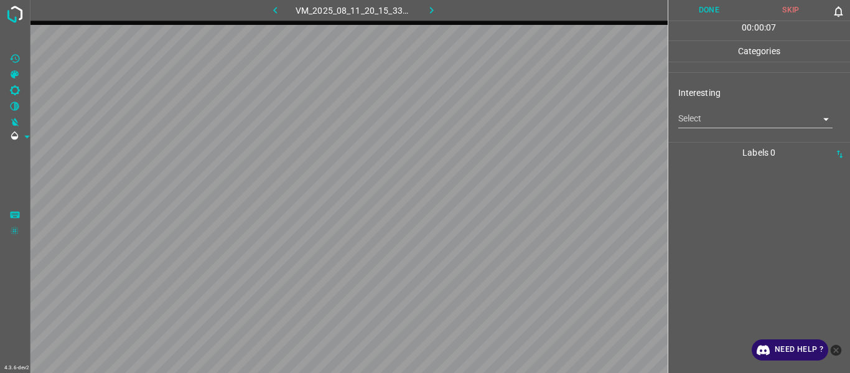
click at [280, 11] on icon "button" at bounding box center [275, 10] width 13 height 13
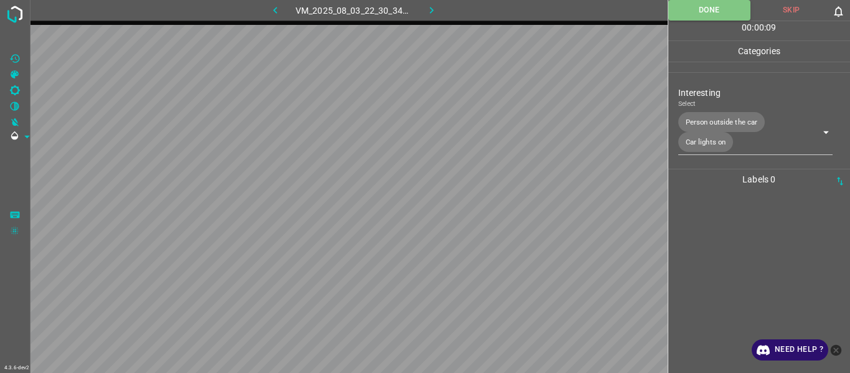
click at [430, 7] on icon "button" at bounding box center [431, 10] width 13 height 13
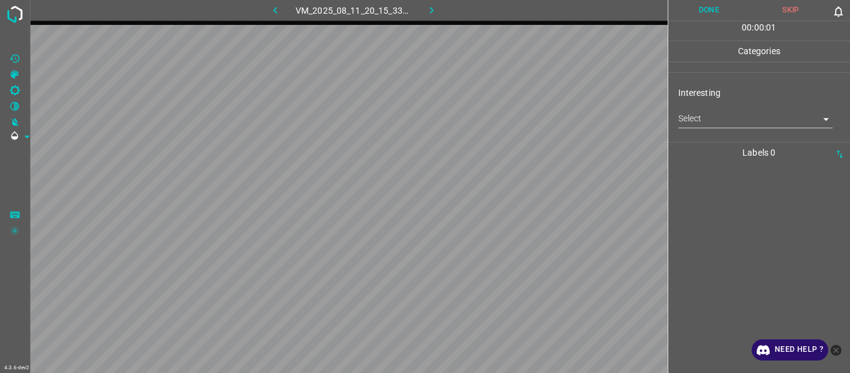
click at [521, 120] on body "4.3.6-dev2 VM_2025_08_11_20_15_33_529_12.gif Done Skip 0 00 : 00 : 01 Categorie…" at bounding box center [425, 186] width 850 height 373
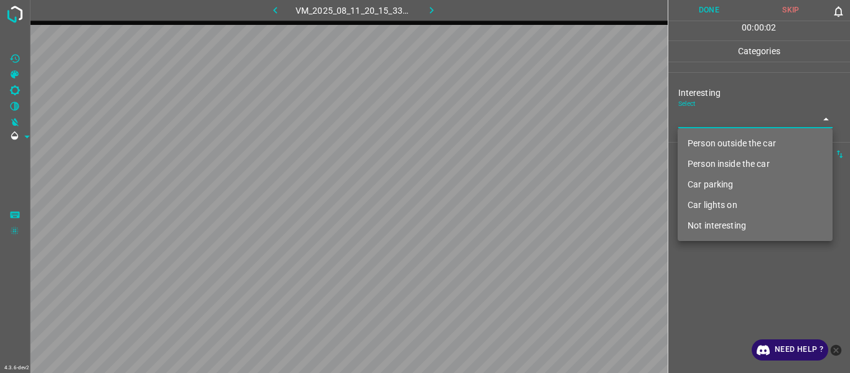
click at [521, 164] on li "Person inside the car" at bounding box center [755, 164] width 155 height 21
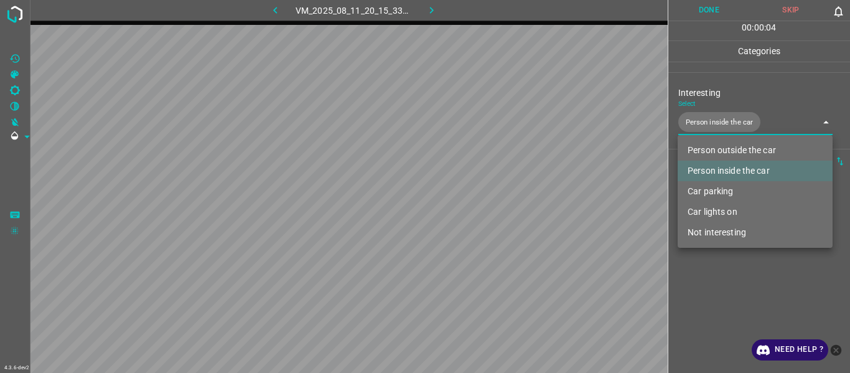
drag, startPoint x: 720, startPoint y: 209, endPoint x: 717, endPoint y: 217, distance: 7.9
click at [521, 199] on li "Car lights on" at bounding box center [755, 212] width 155 height 21
click at [521, 199] on div at bounding box center [425, 186] width 850 height 373
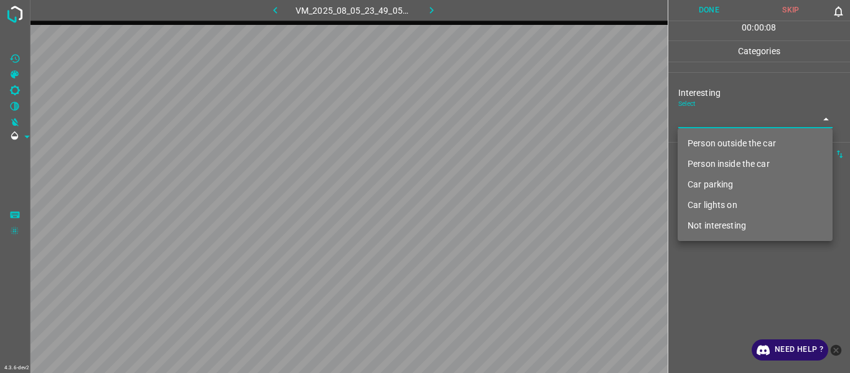
click at [521, 118] on body "4.3.6-dev2 VM_2025_08_05_23_49_05_784_08.gif Done Skip 0 00 : 00 : 08 Categorie…" at bounding box center [425, 186] width 850 height 373
click at [521, 199] on div at bounding box center [425, 186] width 850 height 373
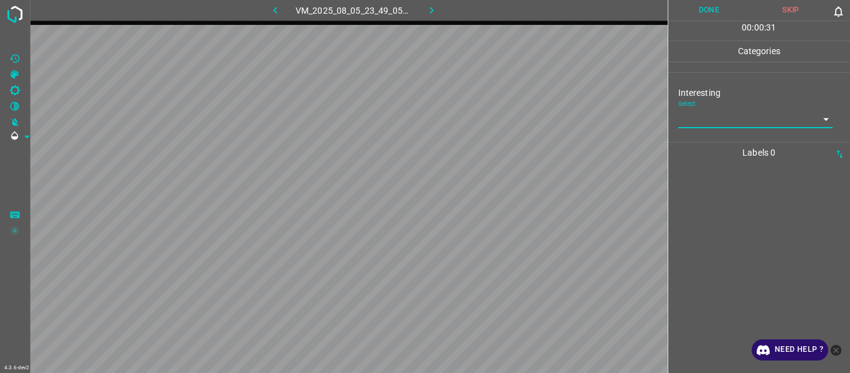
click at [521, 119] on body "4.3.6-dev2 VM_2025_08_05_23_49_05_784_08.gif Done Skip 0 00 : 00 : 31 Categorie…" at bounding box center [425, 186] width 850 height 373
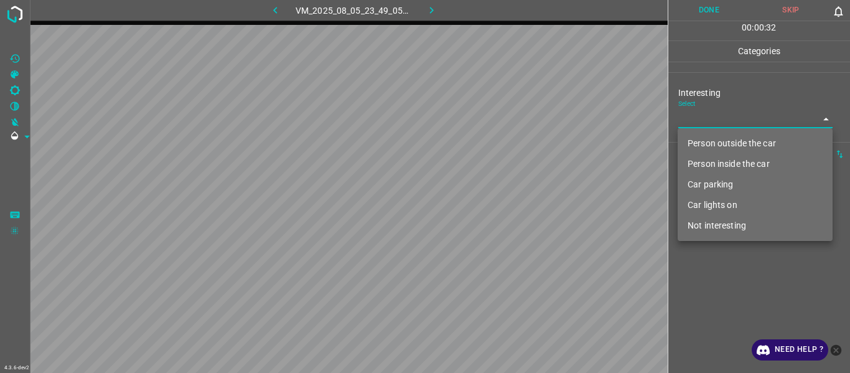
click at [521, 199] on li "Not interesting" at bounding box center [755, 225] width 155 height 21
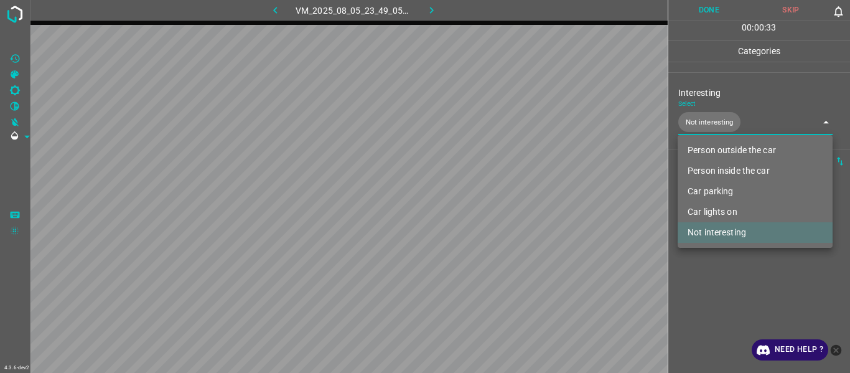
drag, startPoint x: 707, startPoint y: 271, endPoint x: 710, endPoint y: 281, distance: 10.3
click at [521, 199] on div at bounding box center [425, 186] width 850 height 373
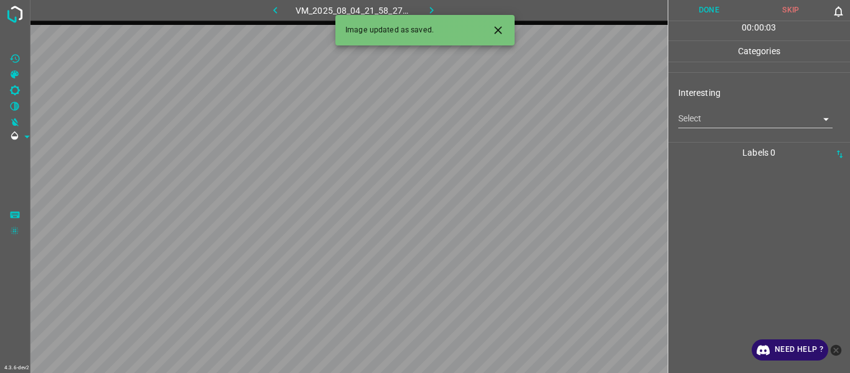
click at [499, 33] on icon "Close" at bounding box center [498, 30] width 13 height 13
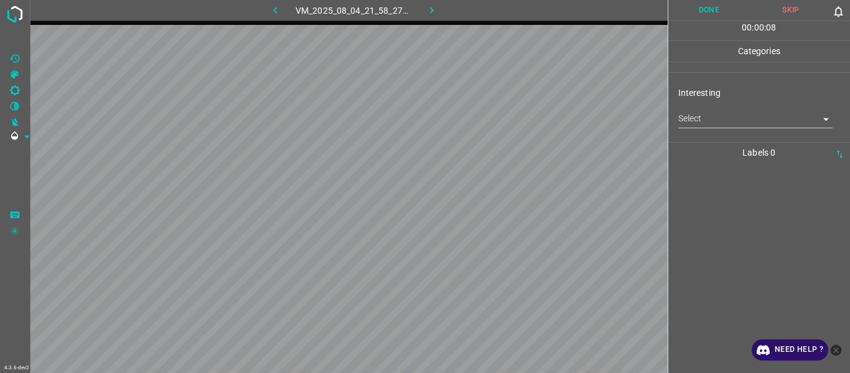
click at [521, 123] on body "4.3.6-dev2 VM_2025_08_04_21_58_27_485_09.gif Done Skip 0 00 : 00 : 08 Categorie…" at bounding box center [425, 186] width 850 height 373
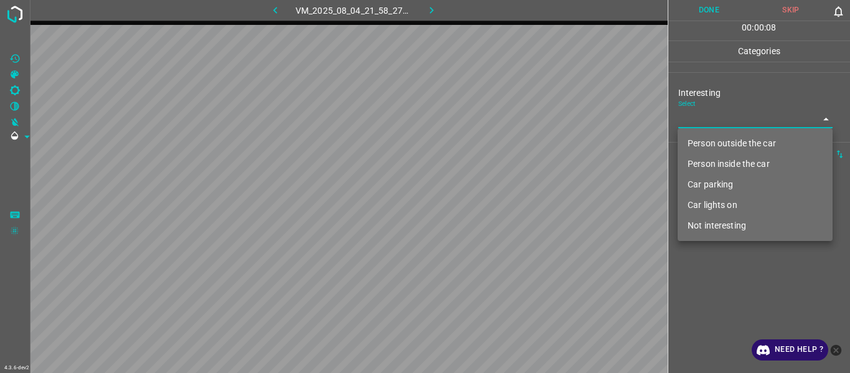
click at [521, 199] on li "Not interesting" at bounding box center [755, 225] width 155 height 21
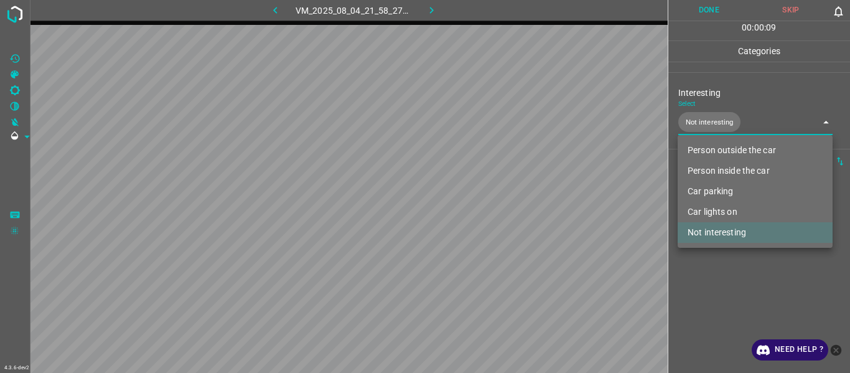
click at [521, 199] on div at bounding box center [425, 186] width 850 height 373
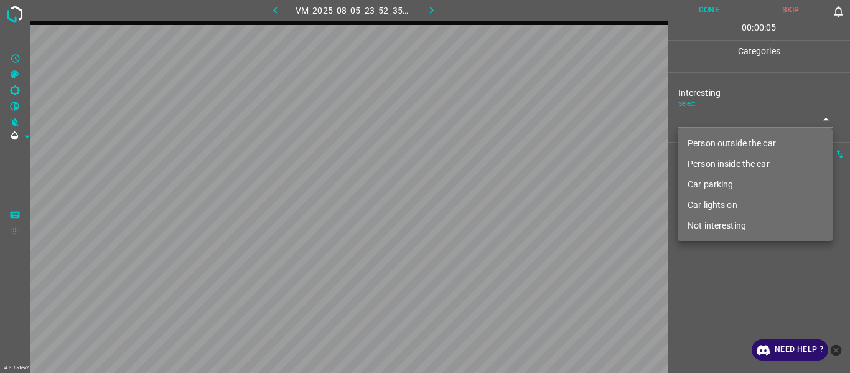
click at [521, 120] on body "4.3.6-dev2 VM_2025_08_05_23_52_35_609_04.gif Done Skip 0 00 : 00 : 05 Categorie…" at bounding box center [425, 186] width 850 height 373
click at [521, 145] on li "Person outside the car" at bounding box center [755, 143] width 155 height 21
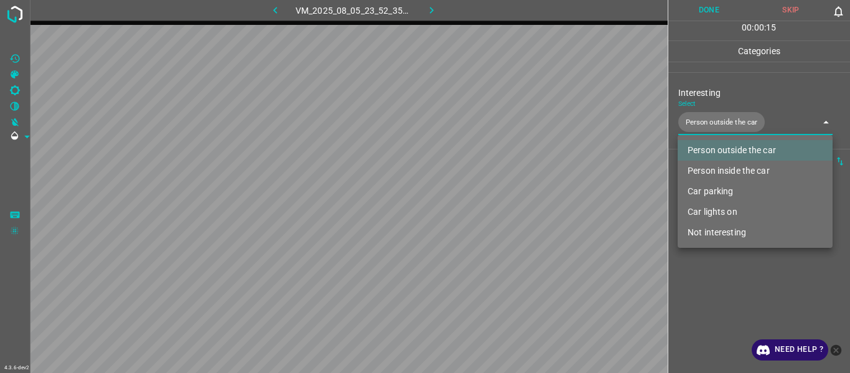
drag, startPoint x: 735, startPoint y: 209, endPoint x: 696, endPoint y: 288, distance: 88.5
click at [521, 199] on li "Car lights on" at bounding box center [755, 212] width 155 height 21
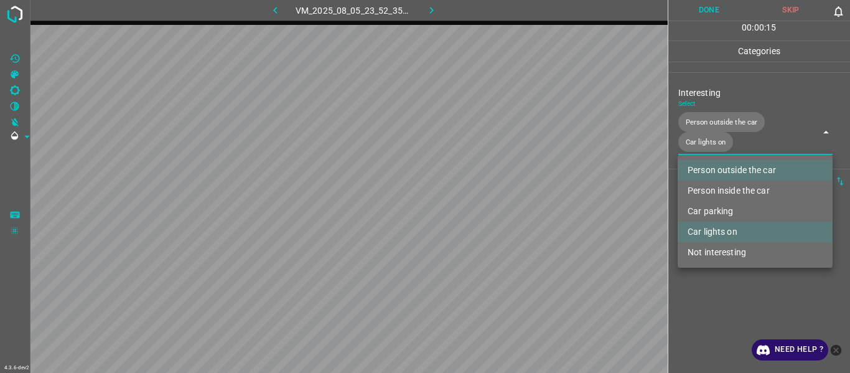
click at [521, 199] on div at bounding box center [425, 186] width 850 height 373
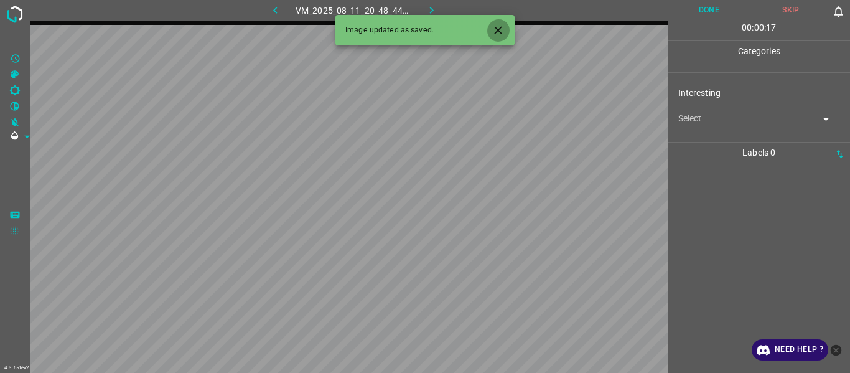
click at [498, 32] on icon "Close" at bounding box center [498, 30] width 13 height 13
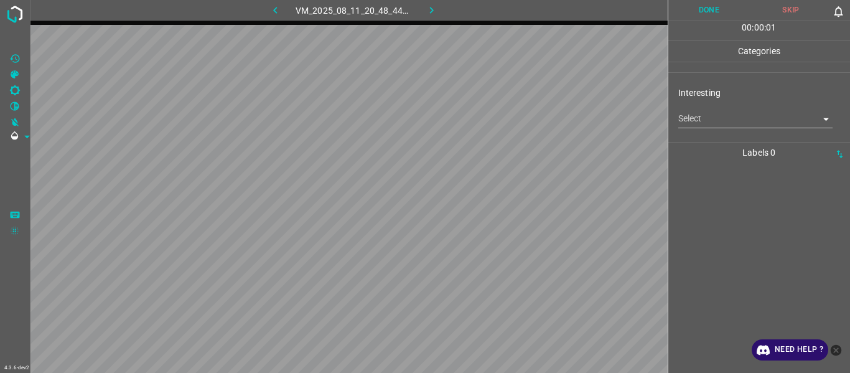
click at [521, 118] on body "4.3.6-dev2 VM_2025_08_11_20_48_44_429_02.gif Done Skip 0 00 : 00 : 01 Categorie…" at bounding box center [425, 186] width 850 height 373
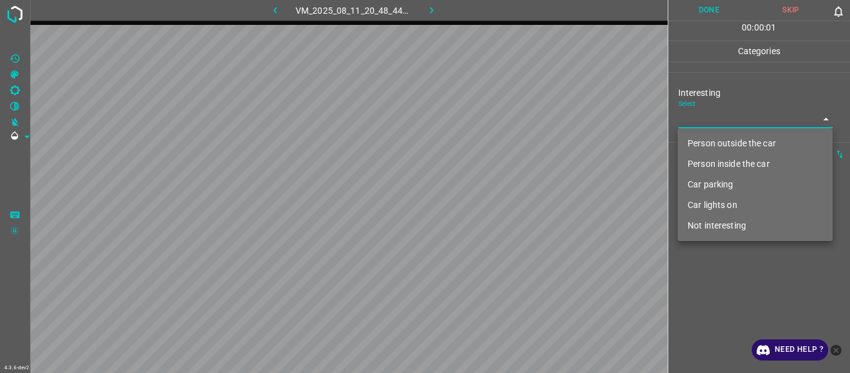
click at [521, 199] on li "Not interesting" at bounding box center [755, 225] width 155 height 21
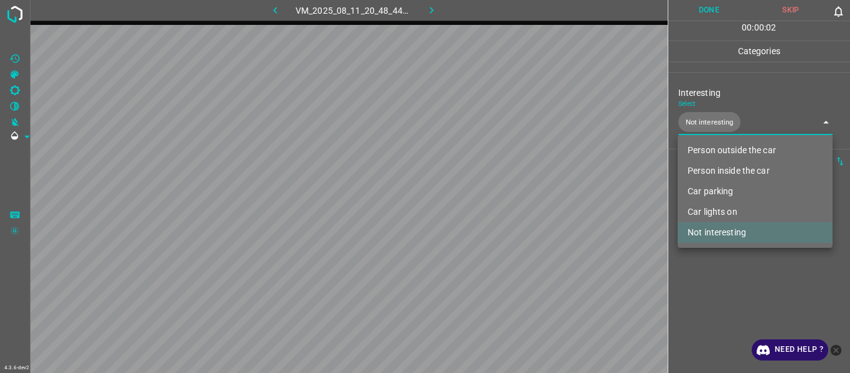
click at [521, 199] on div at bounding box center [425, 186] width 850 height 373
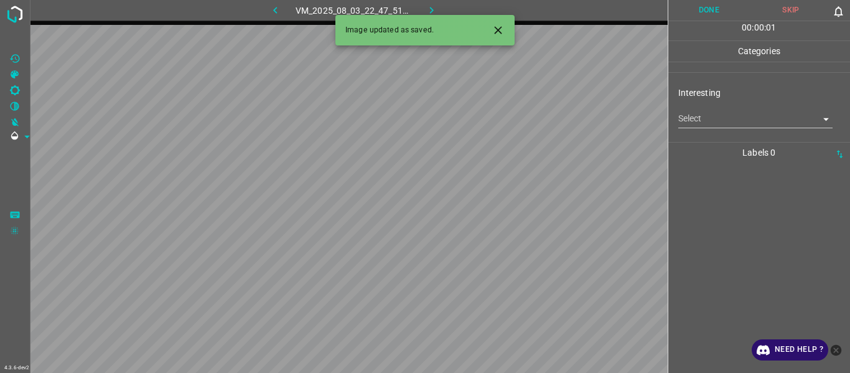
click at [521, 120] on body "4.3.6-dev2 VM_2025_08_03_22_47_51_095_00.gif Done Skip 0 00 : 00 : 01 Categorie…" at bounding box center [425, 186] width 850 height 373
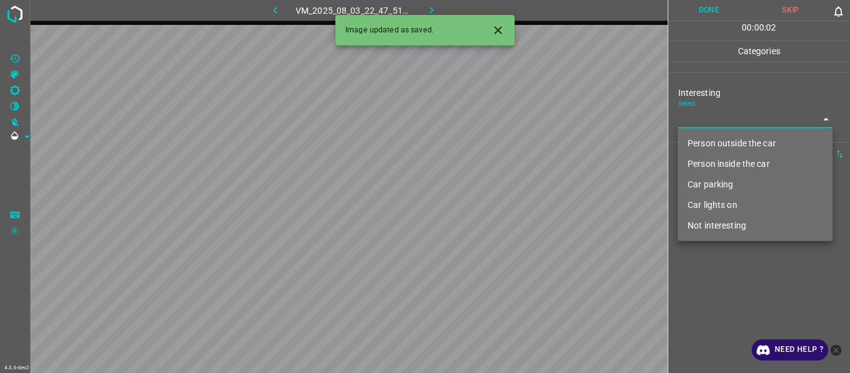
click at [521, 150] on li "Person outside the car" at bounding box center [755, 143] width 155 height 21
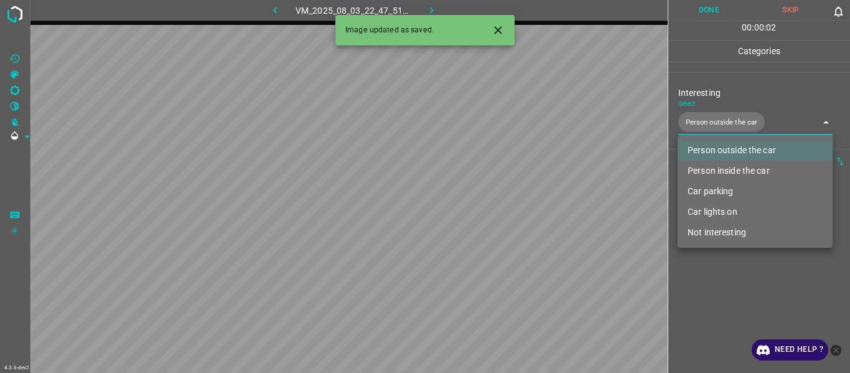
click at [521, 199] on div at bounding box center [425, 186] width 850 height 373
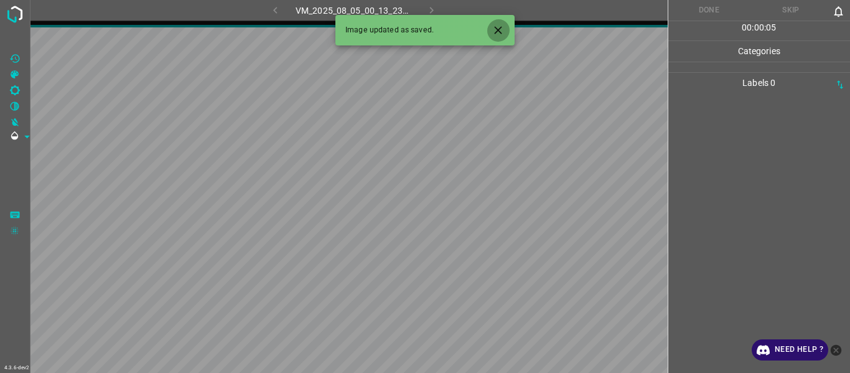
click at [493, 26] on icon "Close" at bounding box center [498, 30] width 13 height 13
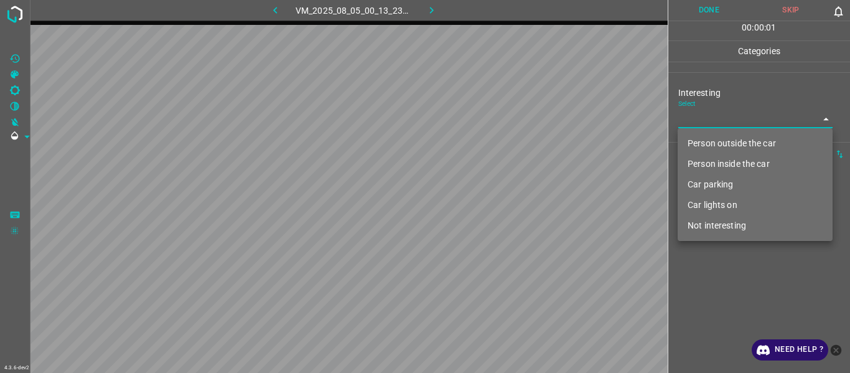
click at [521, 119] on body "4.3.6-dev2 VM_2025_08_05_00_13_23_339_08.gif Done Skip 0 00 : 00 : 01 Categorie…" at bounding box center [425, 186] width 850 height 373
click at [521, 189] on li "Car parking" at bounding box center [755, 184] width 155 height 21
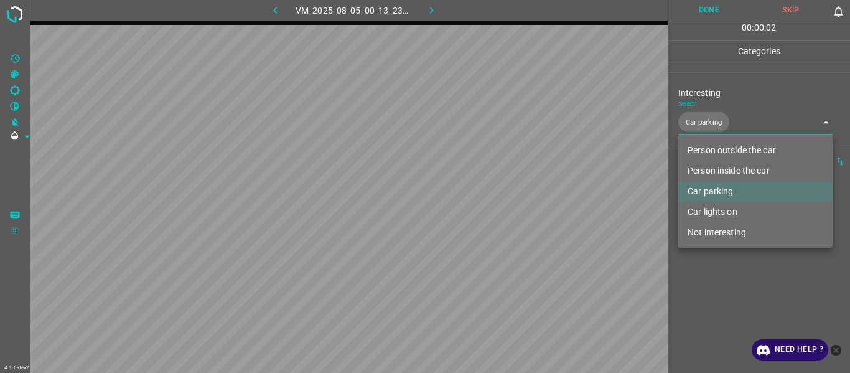
click at [521, 199] on div at bounding box center [425, 186] width 850 height 373
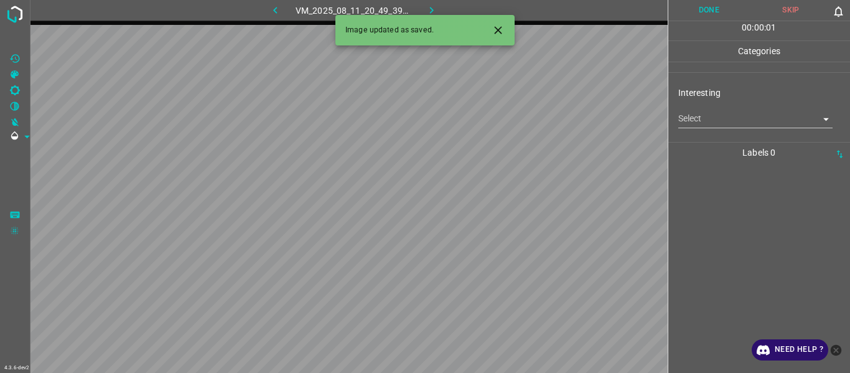
click at [521, 120] on body "4.3.6-dev2 VM_2025_08_11_20_49_39_181_01.gif Done Skip 0 00 : 00 : 01 Categorie…" at bounding box center [425, 186] width 850 height 373
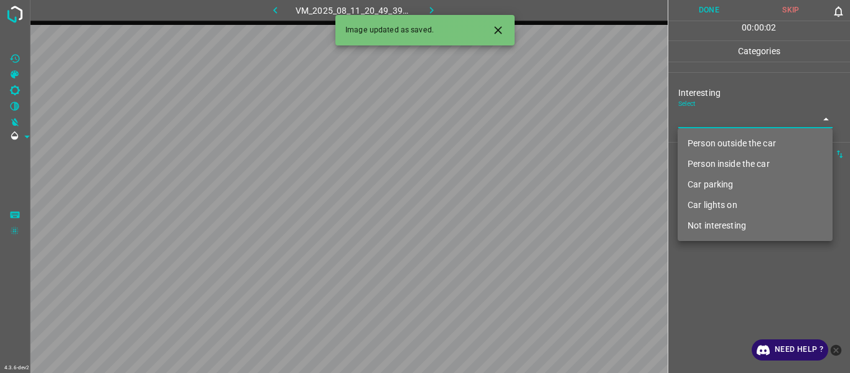
click at [521, 140] on li "Person outside the car" at bounding box center [755, 143] width 155 height 21
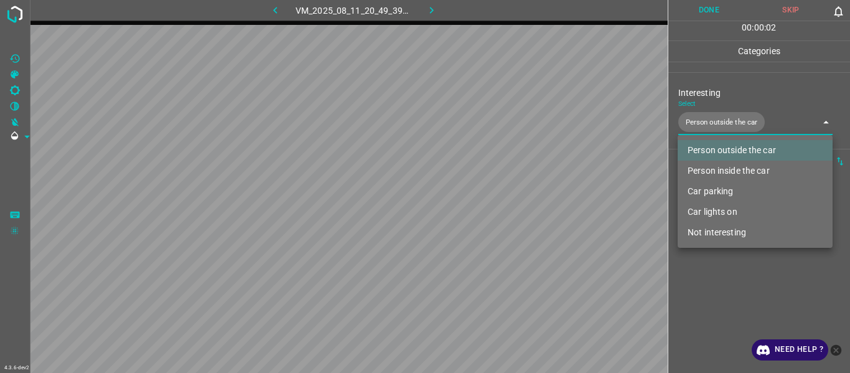
click at [521, 199] on div at bounding box center [425, 186] width 850 height 373
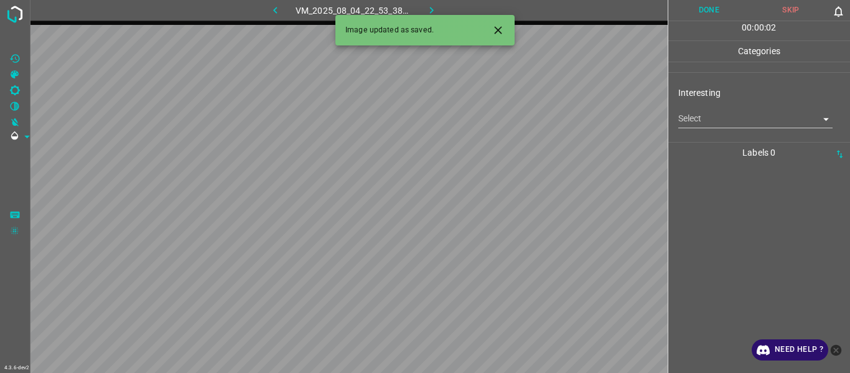
click at [497, 31] on icon "Close" at bounding box center [498, 30] width 13 height 13
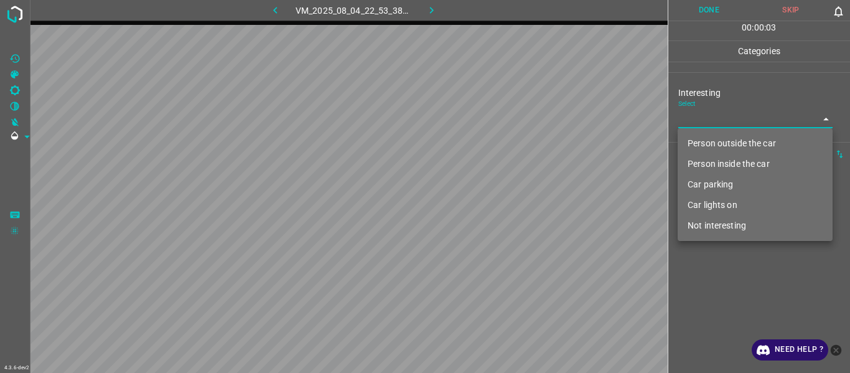
click at [521, 123] on body "4.3.6-dev2 VM_2025_08_04_22_53_38_874_05.gif Done Skip 0 00 : 00 : 03 Categorie…" at bounding box center [425, 186] width 850 height 373
click at [521, 143] on li "Person outside the car" at bounding box center [755, 143] width 155 height 21
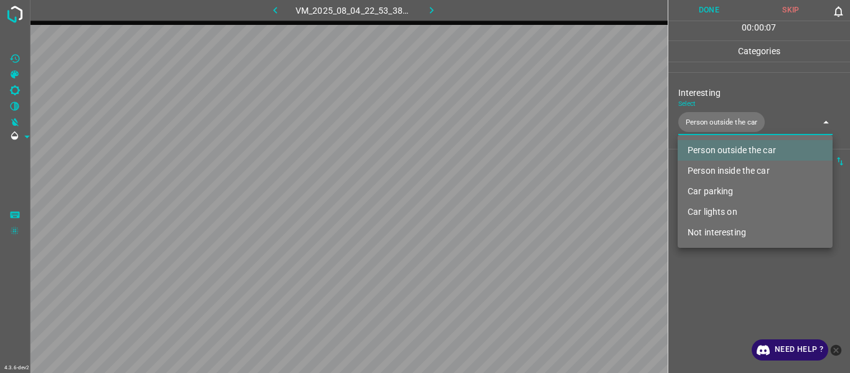
click at [521, 199] on div at bounding box center [425, 186] width 850 height 373
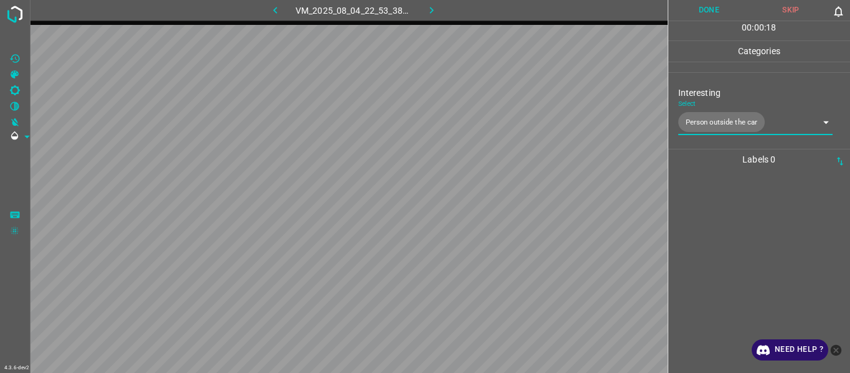
click at [521, 121] on body "4.3.6-dev2 VM_2025_08_04_22_53_38_874_05.gif Done Skip 0 00 : 00 : 18 Categorie…" at bounding box center [425, 186] width 850 height 373
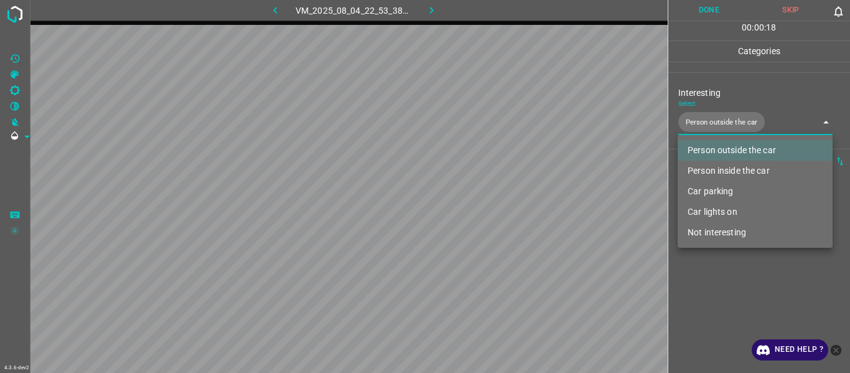
click at [521, 172] on li "Person inside the car" at bounding box center [755, 171] width 155 height 21
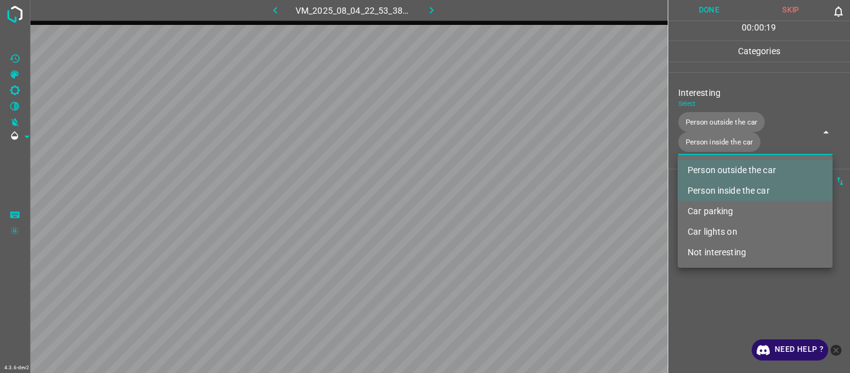
click at [521, 199] on div at bounding box center [425, 186] width 850 height 373
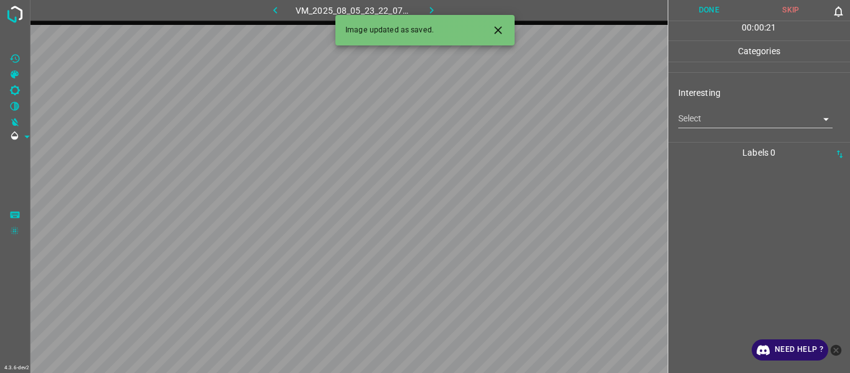
click at [501, 32] on icon "Close" at bounding box center [497, 29] width 7 height 7
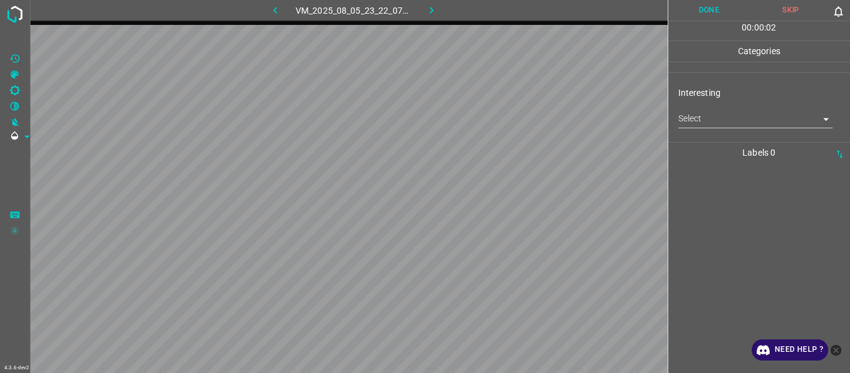
click at [521, 116] on body "4.3.6-dev2 VM_2025_08_05_23_22_07_846_14.gif Done Skip 0 00 : 00 : 02 Categorie…" at bounding box center [425, 186] width 850 height 373
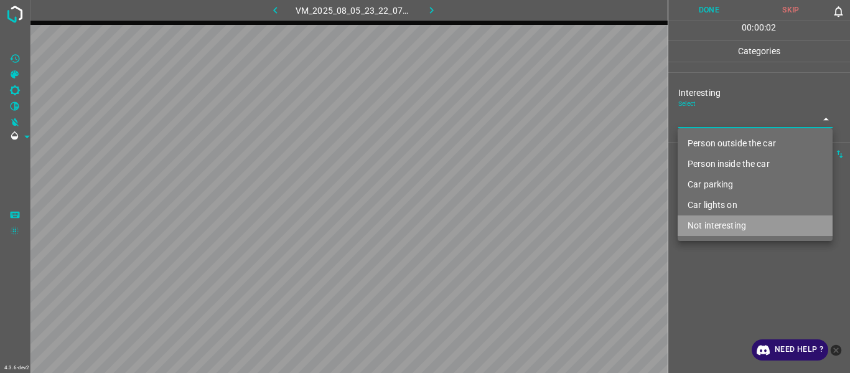
drag, startPoint x: 699, startPoint y: 230, endPoint x: 699, endPoint y: 283, distance: 53.5
click at [521, 199] on li "Not interesting" at bounding box center [755, 225] width 155 height 21
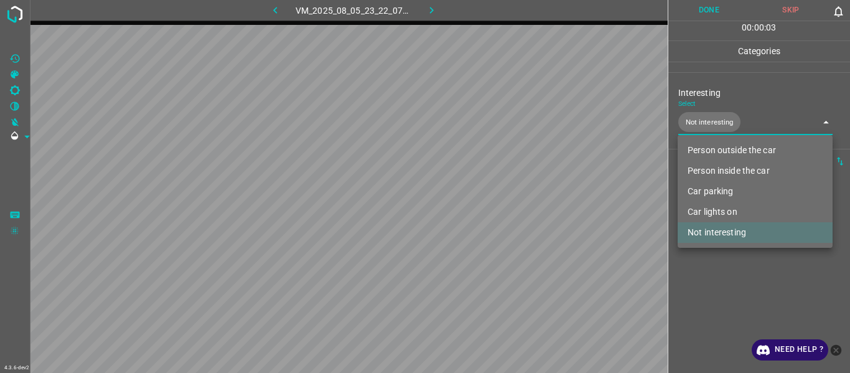
click at [521, 199] on div at bounding box center [425, 186] width 850 height 373
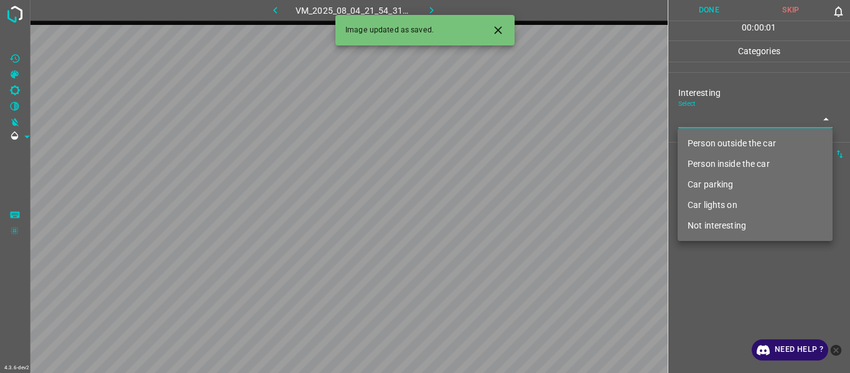
click at [521, 125] on body "4.3.6-dev2 VM_2025_08_04_21_54_31_967_01.gif Done Skip 0 00 : 00 : 01 Categorie…" at bounding box center [425, 186] width 850 height 373
click at [521, 140] on li "Person outside the car" at bounding box center [755, 143] width 155 height 21
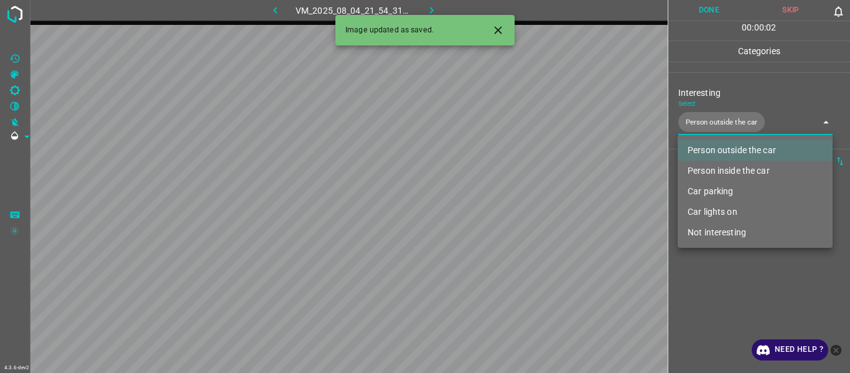
click at [521, 199] on div at bounding box center [425, 186] width 850 height 373
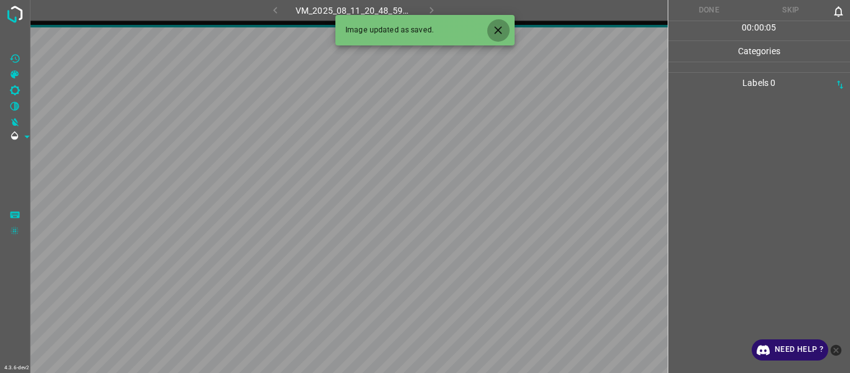
click at [499, 24] on icon "Close" at bounding box center [498, 30] width 13 height 13
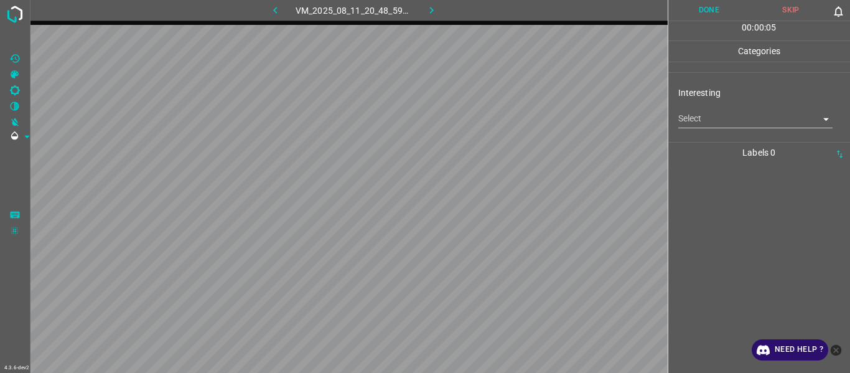
click at [521, 114] on body "4.3.6-dev2 VM_2025_08_11_20_48_59_263_03.gif Done Skip 0 00 : 00 : 05 Categorie…" at bounding box center [425, 186] width 850 height 373
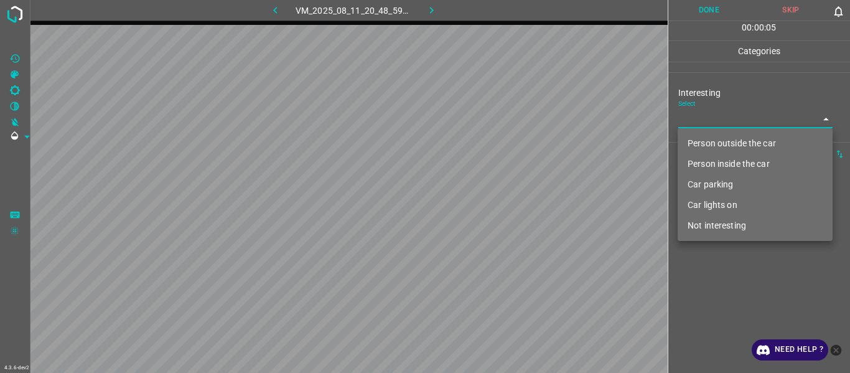
click at [521, 140] on li "Person outside the car" at bounding box center [755, 143] width 155 height 21
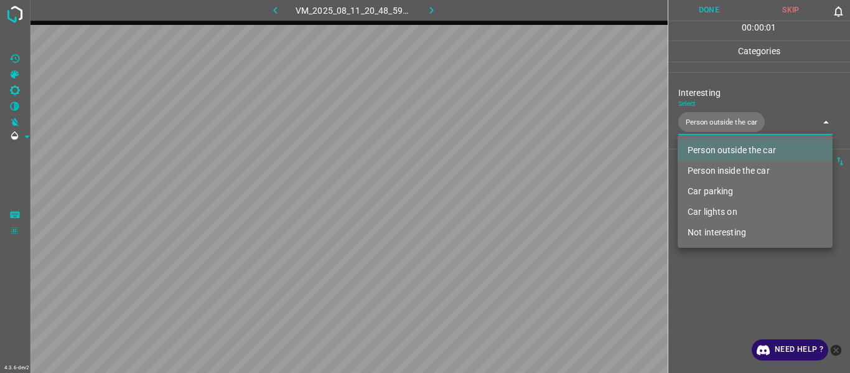
click at [521, 199] on div at bounding box center [425, 186] width 850 height 373
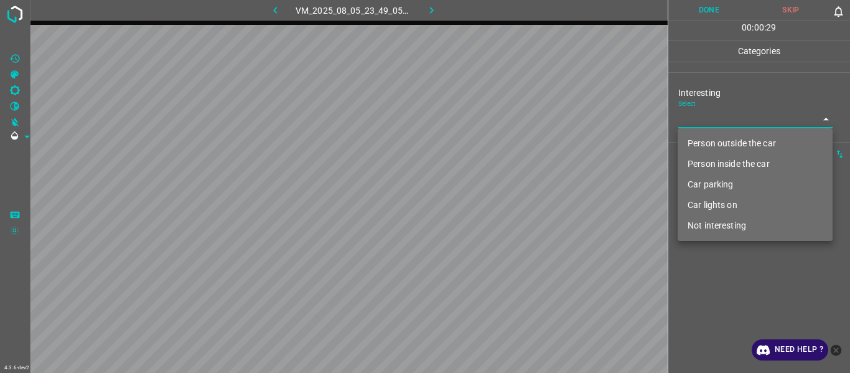
click at [521, 120] on body "4.3.6-dev2 VM_2025_08_05_23_49_05_784_06.gif Done Skip 0 00 : 00 : 29 Categorie…" at bounding box center [425, 186] width 850 height 373
click at [521, 199] on li "Not interesting" at bounding box center [755, 225] width 155 height 21
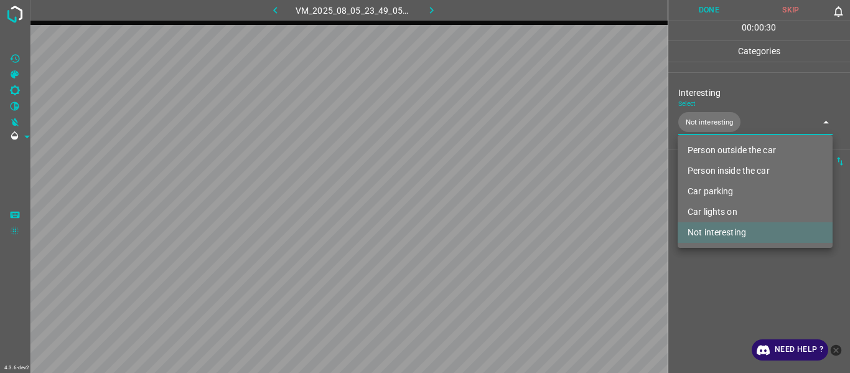
click at [521, 199] on div at bounding box center [425, 186] width 850 height 373
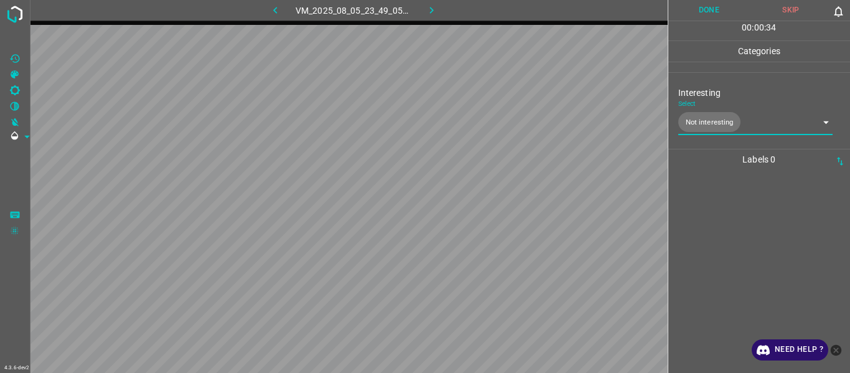
click at [521, 199] on div at bounding box center [759, 271] width 175 height 203
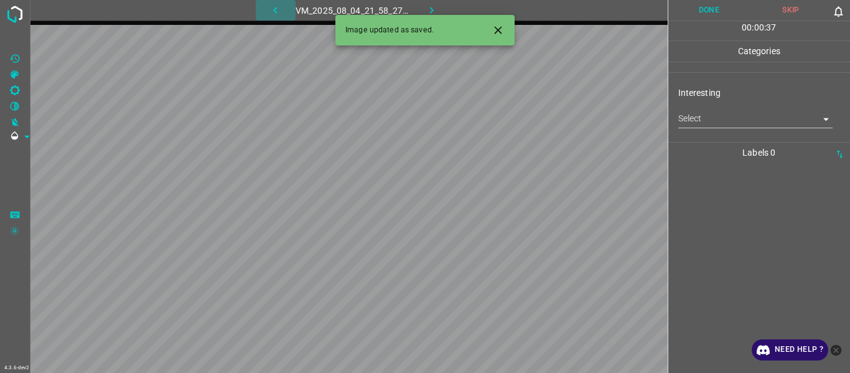
click at [271, 12] on icon "button" at bounding box center [275, 10] width 13 height 13
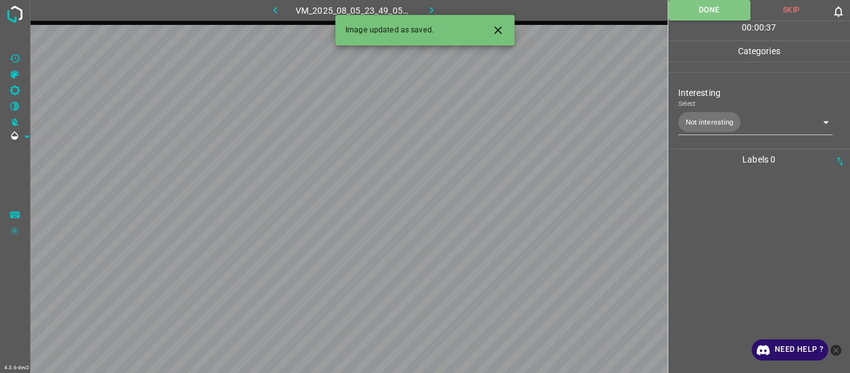
click at [501, 32] on icon "Close" at bounding box center [497, 29] width 7 height 7
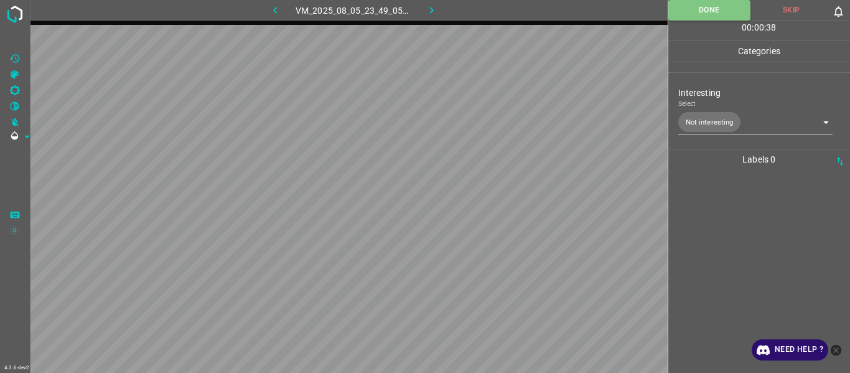
click at [521, 123] on body "4.3.6-dev2 VM_2025_08_05_23_49_05_784_06.gif Done Skip 0 00 : 00 : 38 Categorie…" at bounding box center [425, 186] width 850 height 373
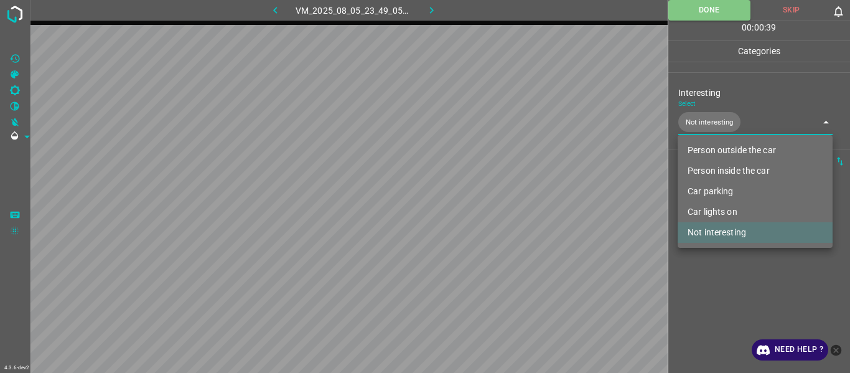
drag, startPoint x: 722, startPoint y: 146, endPoint x: 713, endPoint y: 197, distance: 51.8
click at [521, 148] on li "Person outside the car" at bounding box center [755, 150] width 155 height 21
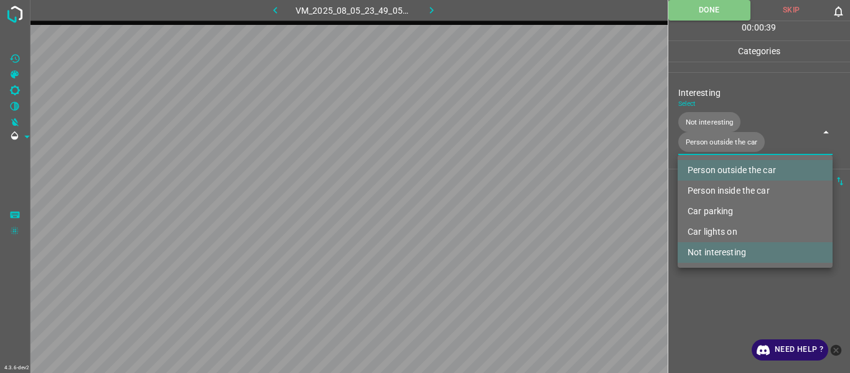
drag, startPoint x: 723, startPoint y: 253, endPoint x: 709, endPoint y: 297, distance: 46.1
click at [521, 199] on li "Not interesting" at bounding box center [755, 252] width 155 height 21
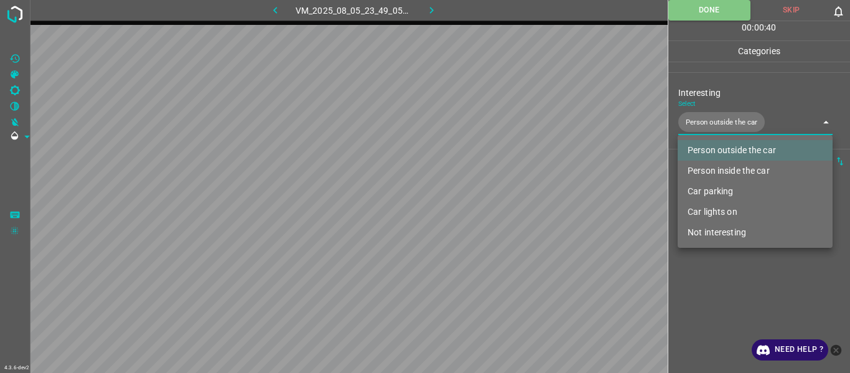
click at [521, 199] on div at bounding box center [425, 186] width 850 height 373
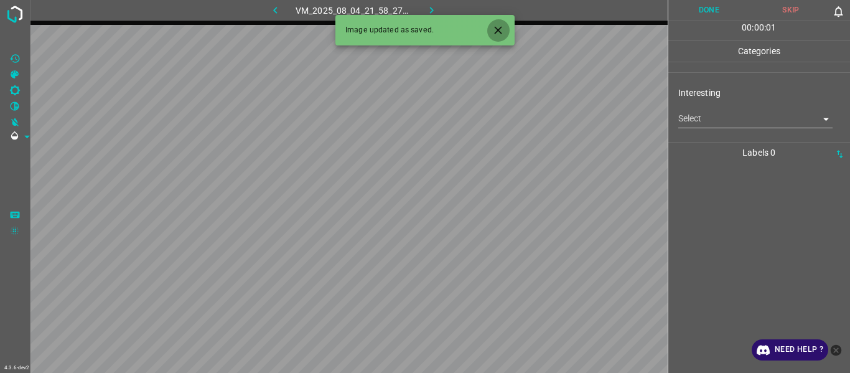
click at [501, 28] on icon "Close" at bounding box center [497, 29] width 7 height 7
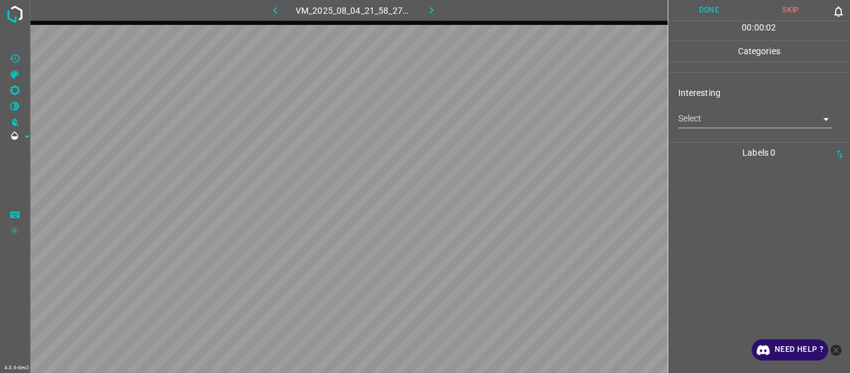
click at [521, 118] on body "4.3.6-dev2 VM_2025_08_04_21_58_27_485_03.gif Done Skip 0 00 : 00 : 02 Categorie…" at bounding box center [425, 186] width 850 height 373
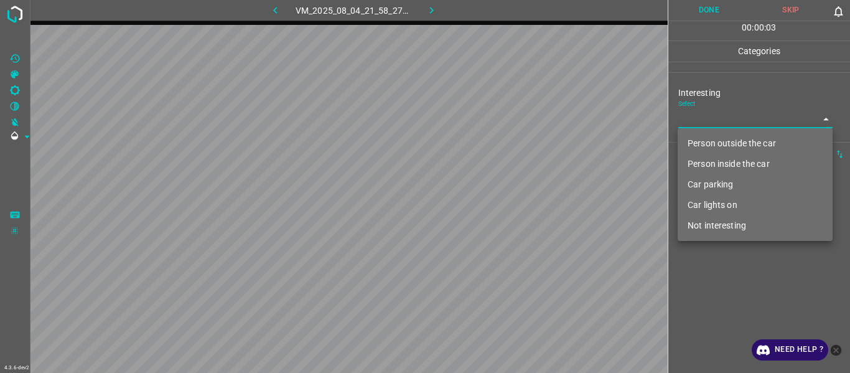
click at [521, 185] on li "Car parking" at bounding box center [755, 184] width 155 height 21
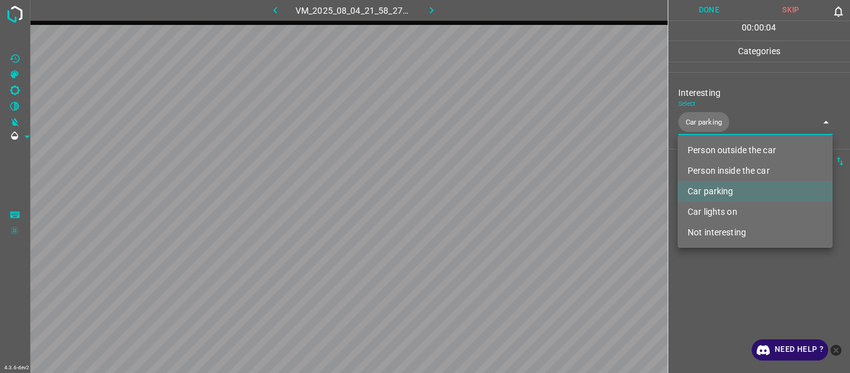
click at [521, 199] on div at bounding box center [425, 186] width 850 height 373
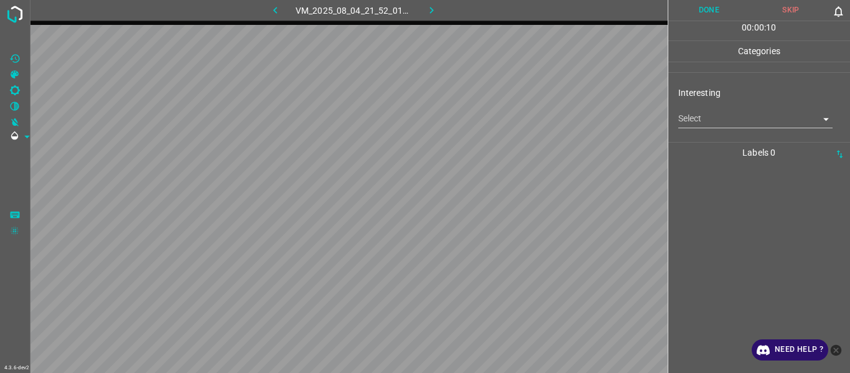
click at [521, 119] on body "4.3.6-dev2 VM_2025_08_04_21_52_01_356_06.gif Done Skip 0 00 : 00 : 10 Categorie…" at bounding box center [425, 186] width 850 height 373
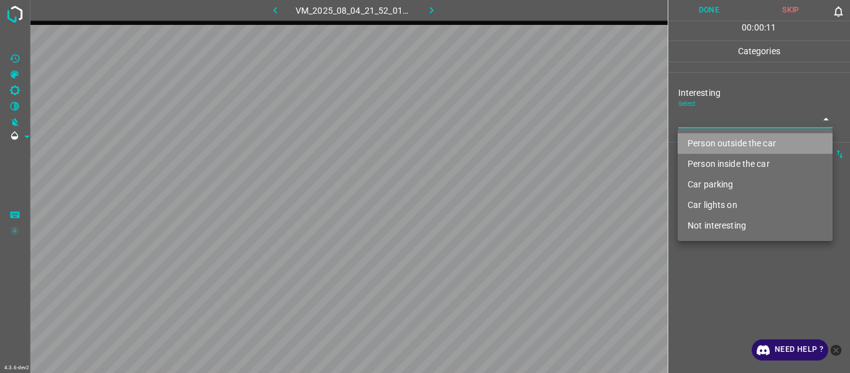
drag, startPoint x: 705, startPoint y: 143, endPoint x: 733, endPoint y: 227, distance: 89.4
click at [521, 143] on li "Person outside the car" at bounding box center [755, 143] width 155 height 21
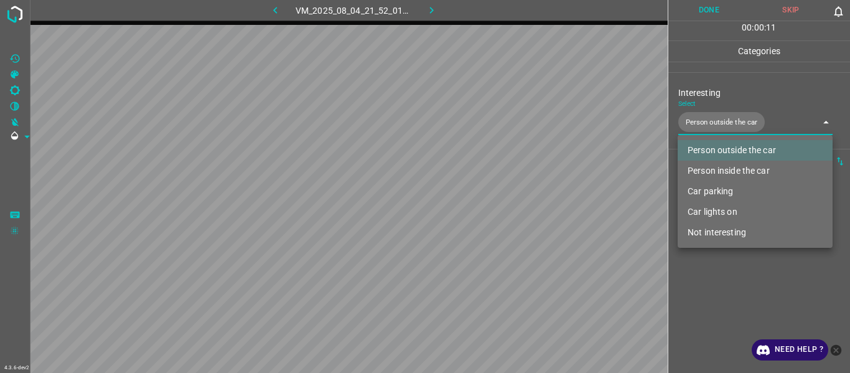
click at [521, 199] on div at bounding box center [425, 186] width 850 height 373
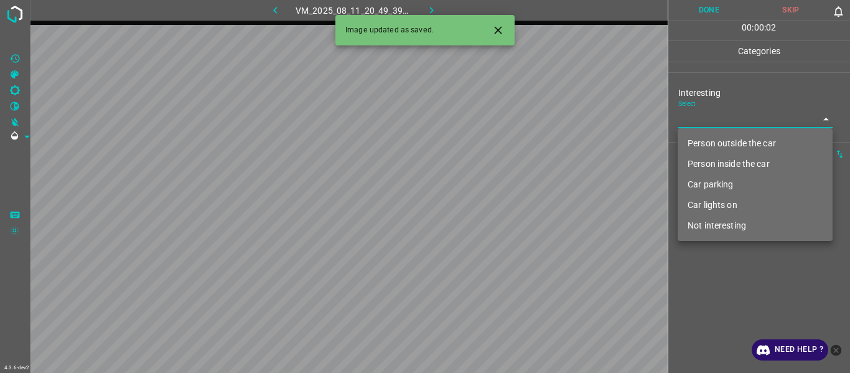
click at [521, 114] on body "4.3.6-dev2 VM_2025_08_11_20_49_39_181_04.gif Done Skip 0 00 : 00 : 02 Categorie…" at bounding box center [425, 186] width 850 height 373
click at [521, 141] on li "Person outside the car" at bounding box center [755, 143] width 155 height 21
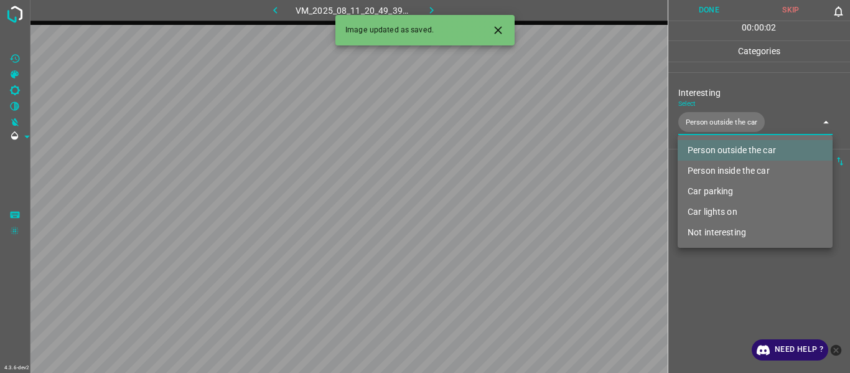
click at [521, 199] on div at bounding box center [425, 186] width 850 height 373
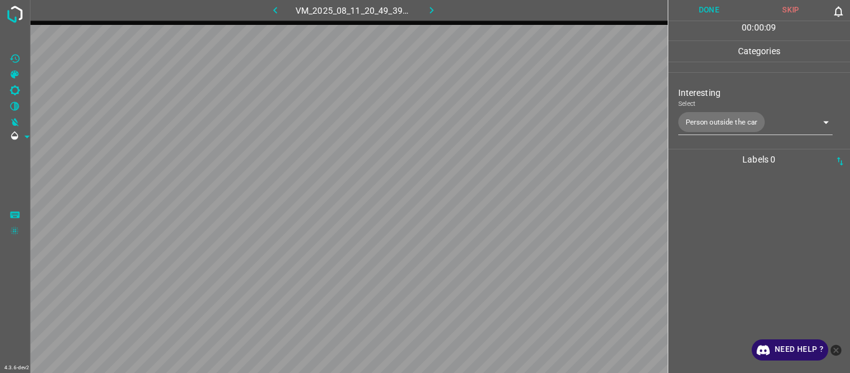
click at [521, 199] on div at bounding box center [759, 271] width 175 height 203
click at [521, 116] on body "4.3.6-dev2 VM_2025_08_05_00_13_23_339_01.gif Done Skip 0 00 : 00 : 07 Categorie…" at bounding box center [425, 186] width 850 height 373
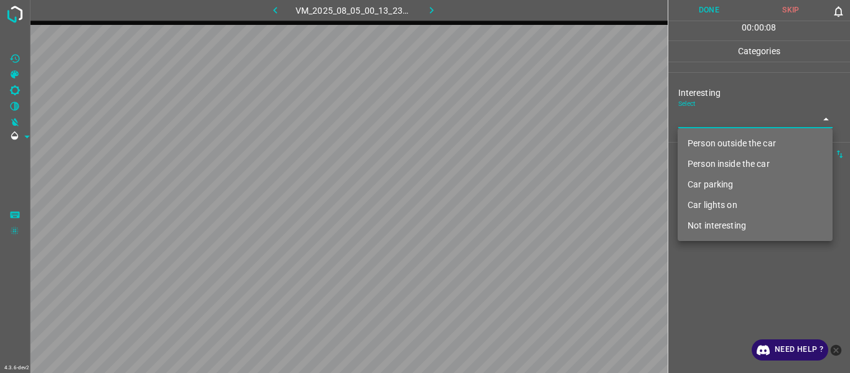
click at [521, 199] on li "Not interesting" at bounding box center [755, 225] width 155 height 21
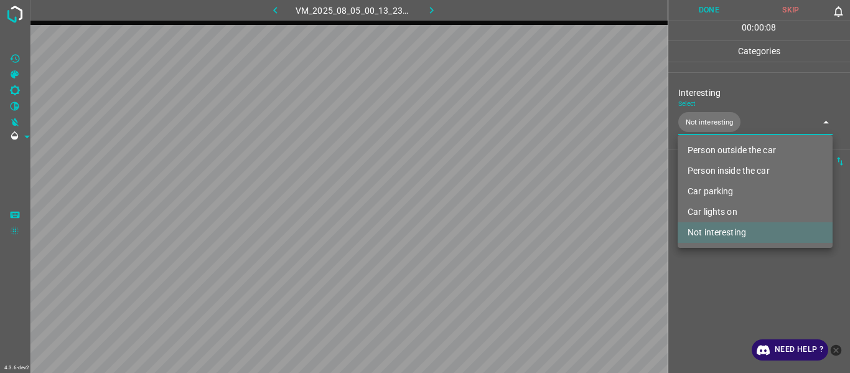
click at [521, 199] on div at bounding box center [425, 186] width 850 height 373
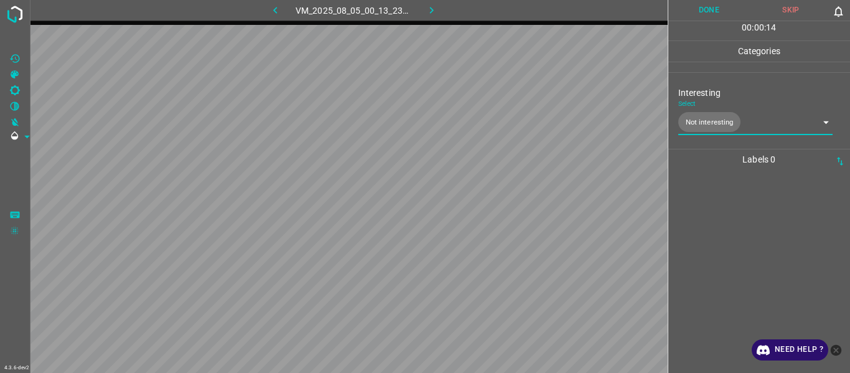
drag, startPoint x: 747, startPoint y: 195, endPoint x: 740, endPoint y: 200, distance: 9.0
click at [521, 197] on div at bounding box center [759, 271] width 175 height 203
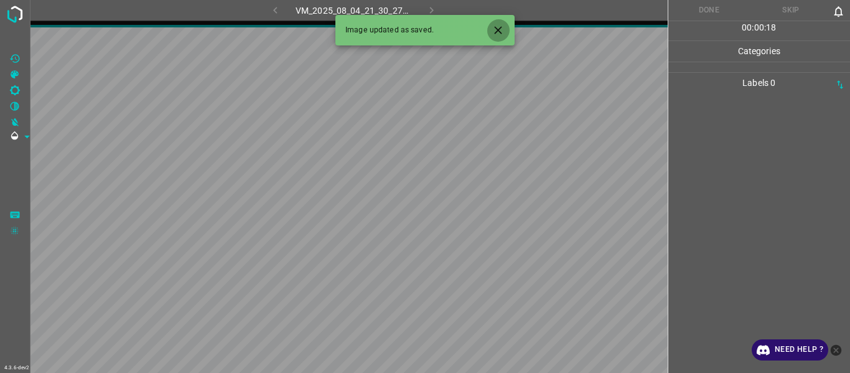
click at [498, 31] on icon "Close" at bounding box center [497, 29] width 7 height 7
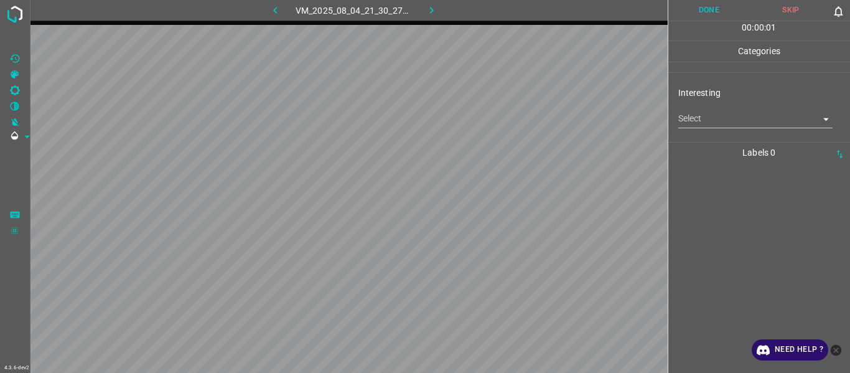
click at [521, 116] on body "4.3.6-dev2 VM_2025_08_04_21_30_27_070_04.gif Done Skip 0 00 : 00 : 01 Categorie…" at bounding box center [425, 186] width 850 height 373
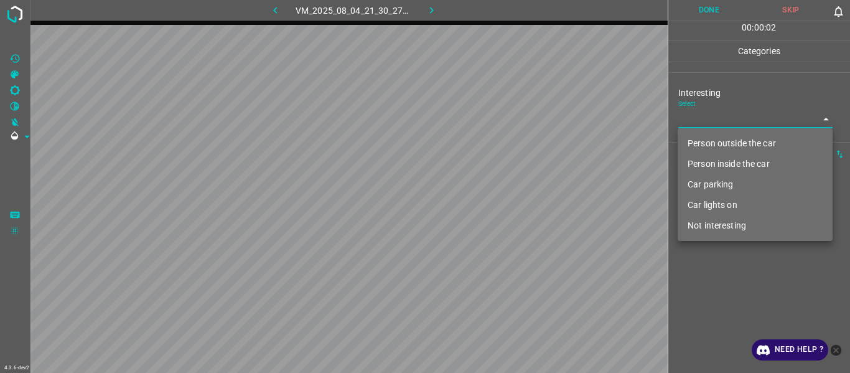
click at [521, 169] on li "Person inside the car" at bounding box center [755, 164] width 155 height 21
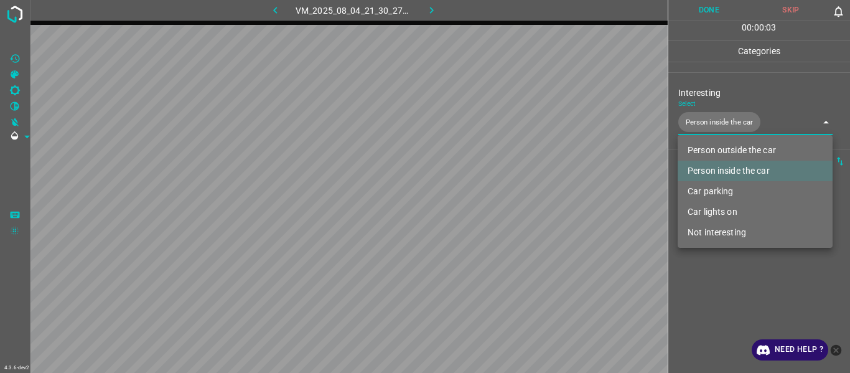
click at [521, 190] on li "Car parking" at bounding box center [755, 191] width 155 height 21
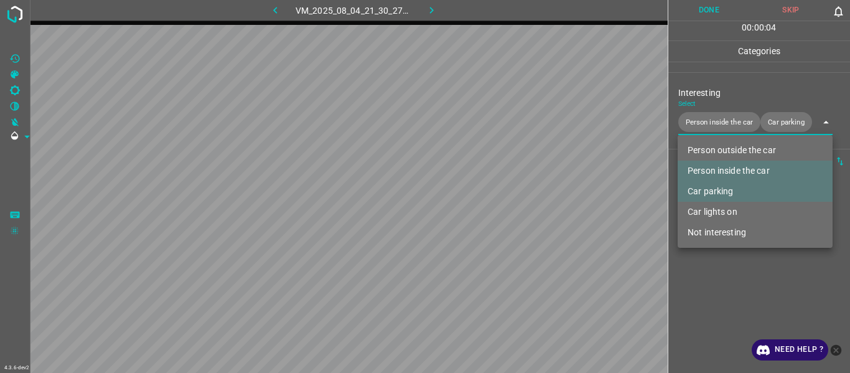
click at [521, 199] on div at bounding box center [425, 186] width 850 height 373
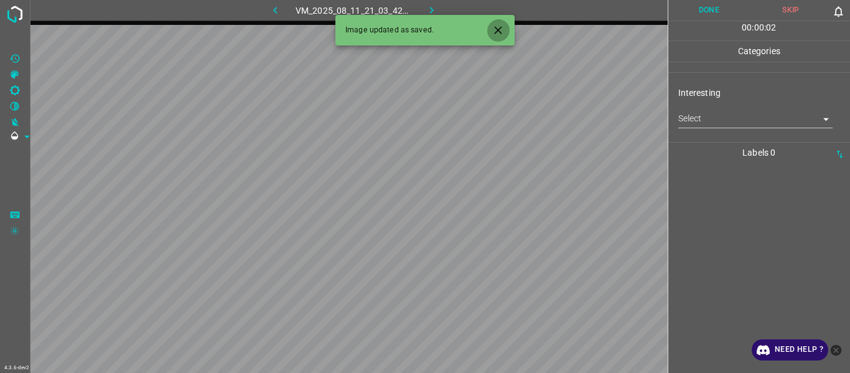
click at [497, 31] on icon "Close" at bounding box center [498, 30] width 13 height 13
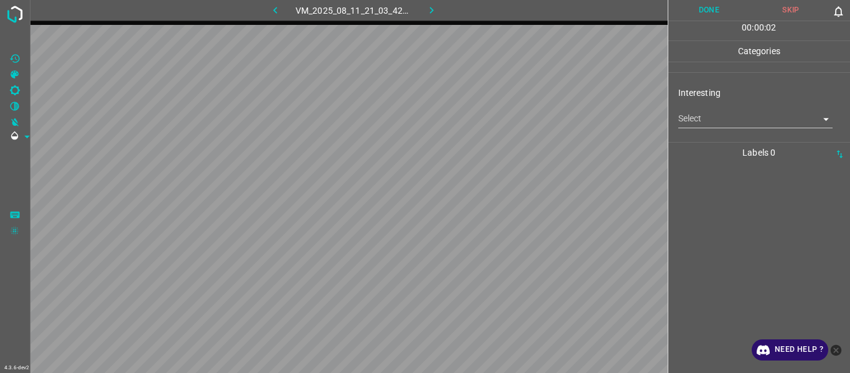
click at [521, 119] on body "4.3.6-dev2 VM_2025_08_11_21_03_42_340_03.gif Done Skip 0 00 : 00 : 02 Categorie…" at bounding box center [425, 186] width 850 height 373
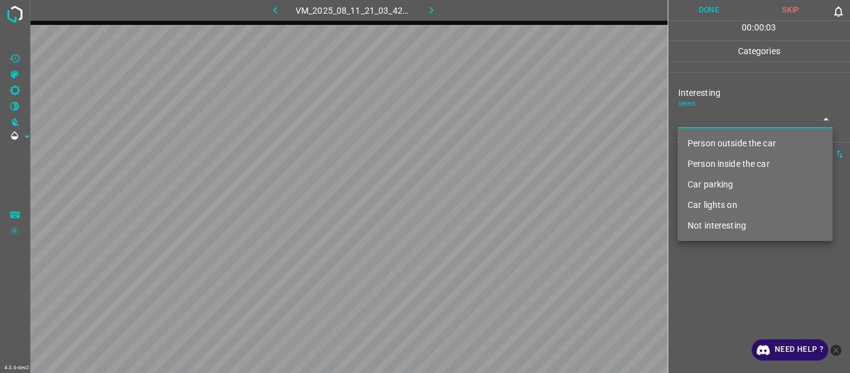
click at [521, 150] on li "Person outside the car" at bounding box center [755, 143] width 155 height 21
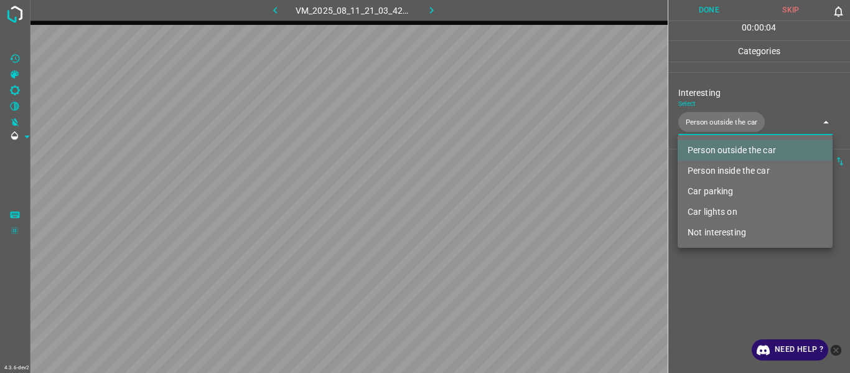
click at [521, 199] on div at bounding box center [425, 186] width 850 height 373
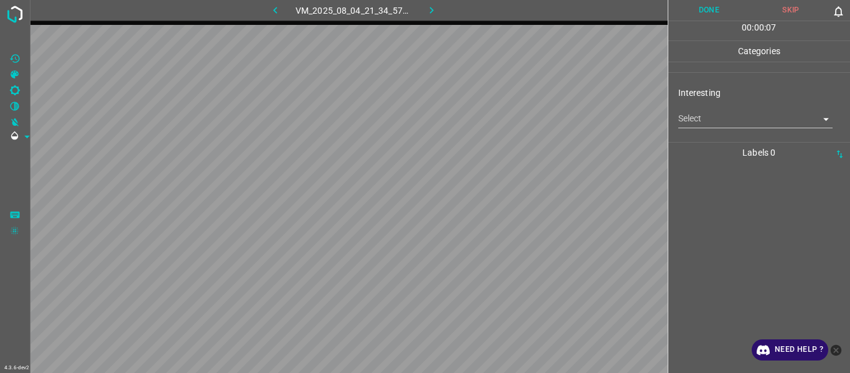
click at [521, 128] on body "4.3.6-dev2 VM_2025_08_04_21_34_57_108_08.gif Done Skip 0 00 : 00 : 07 Categorie…" at bounding box center [425, 186] width 850 height 373
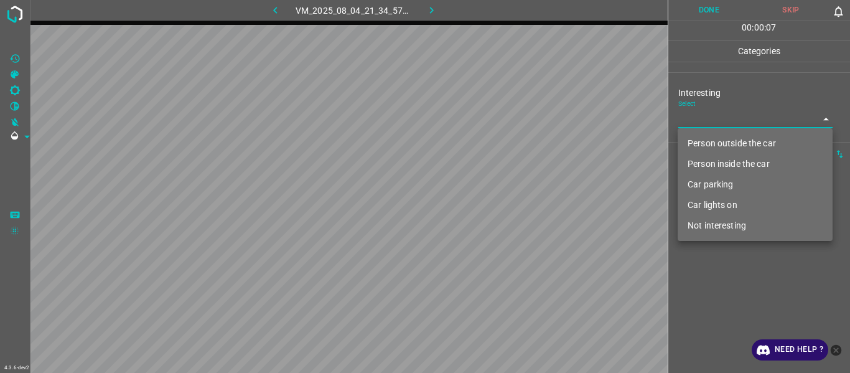
click at [521, 161] on li "Person inside the car" at bounding box center [755, 164] width 155 height 21
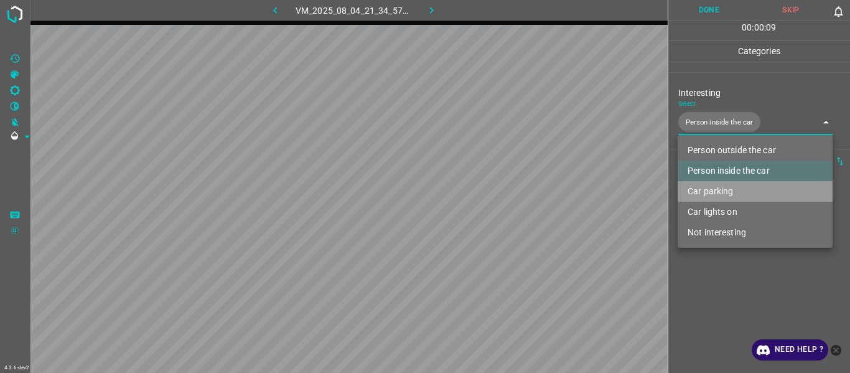
click at [521, 186] on li "Car parking" at bounding box center [755, 191] width 155 height 21
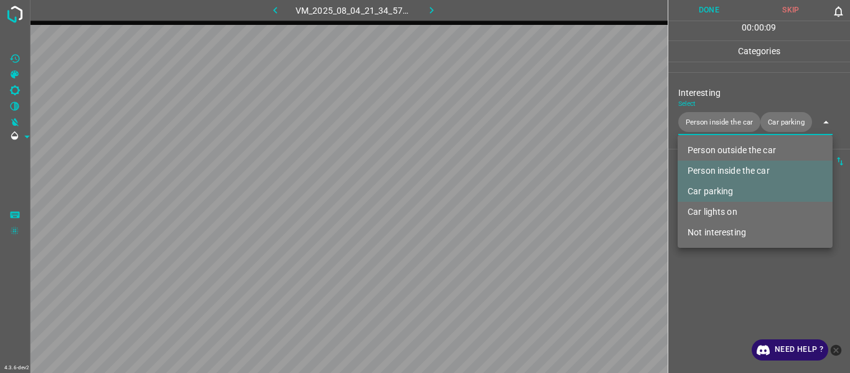
click at [521, 199] on div at bounding box center [425, 186] width 850 height 373
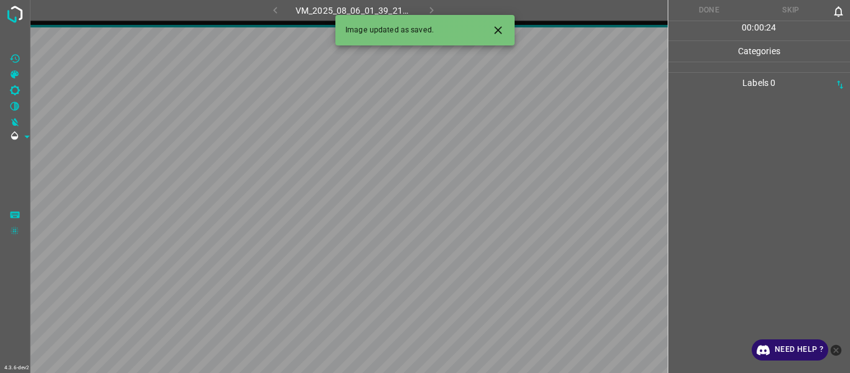
click at [502, 32] on icon "Close" at bounding box center [498, 30] width 13 height 13
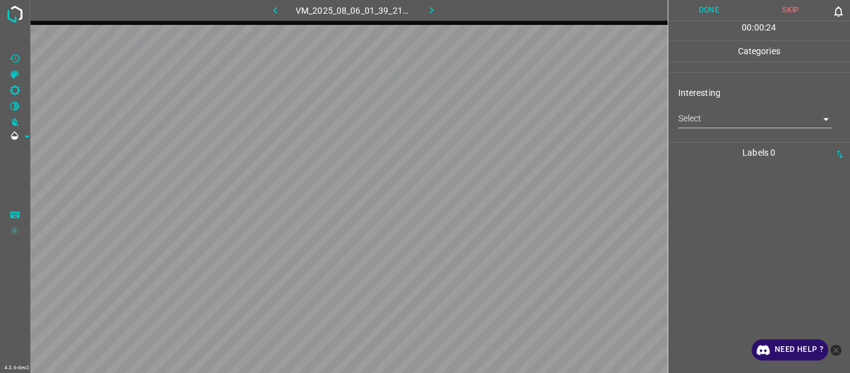
click at [521, 120] on body "4.3.6-dev2 VM_2025_08_06_01_39_21_525_07.gif Done Skip 0 00 : 00 : 24 Categorie…" at bounding box center [425, 186] width 850 height 373
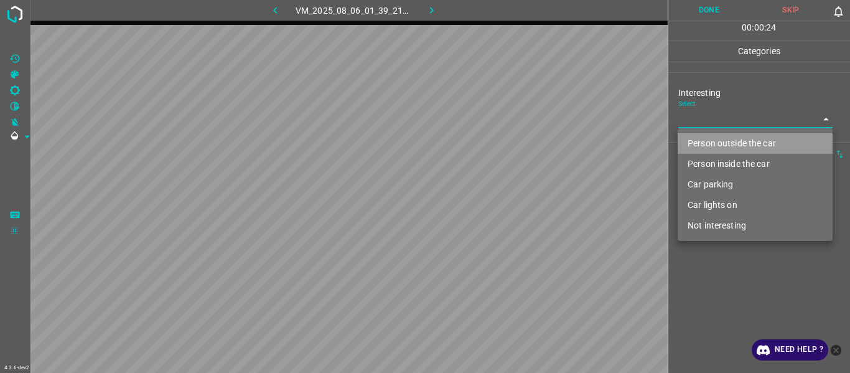
click at [521, 145] on li "Person outside the car" at bounding box center [755, 143] width 155 height 21
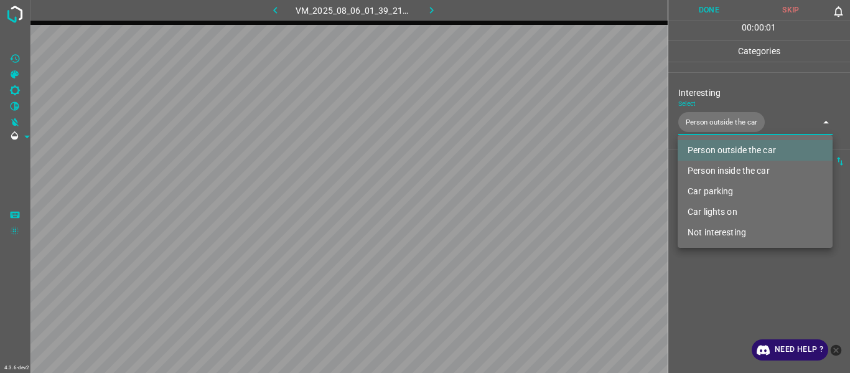
click at [521, 199] on div at bounding box center [425, 186] width 850 height 373
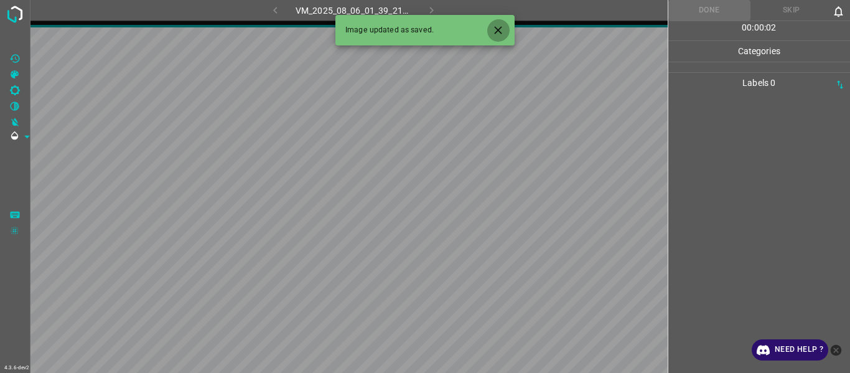
click at [491, 33] on button "Close" at bounding box center [498, 30] width 23 height 23
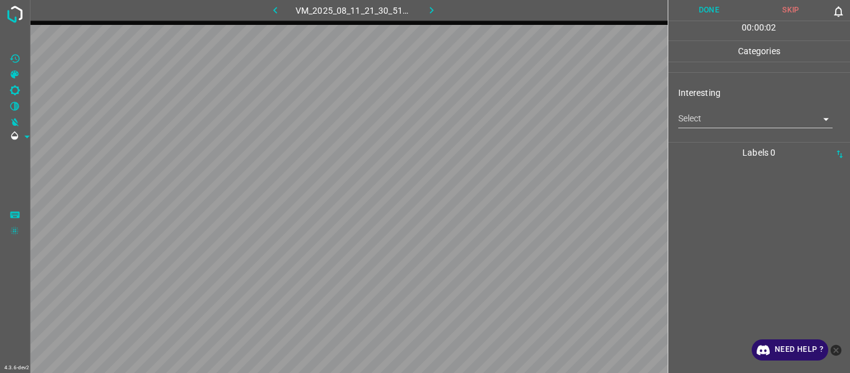
click at [521, 111] on body "4.3.6-dev2 VM_2025_08_11_21_30_51_784_10.gif Done Skip 0 00 : 00 : 02 Categorie…" at bounding box center [425, 186] width 850 height 373
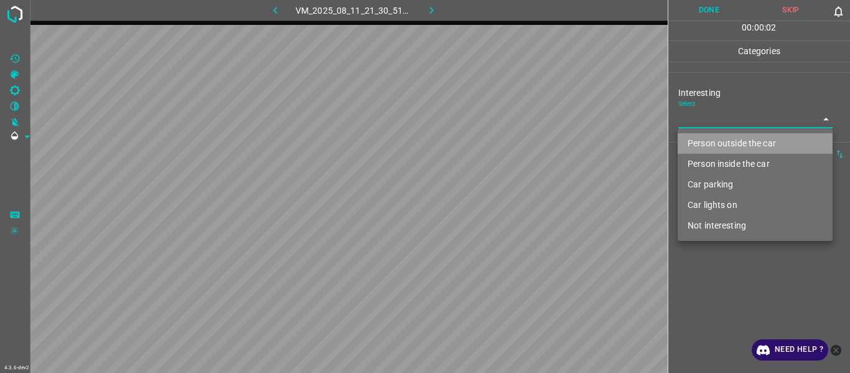
drag, startPoint x: 706, startPoint y: 141, endPoint x: 707, endPoint y: 153, distance: 11.3
click at [521, 143] on li "Person outside the car" at bounding box center [755, 143] width 155 height 21
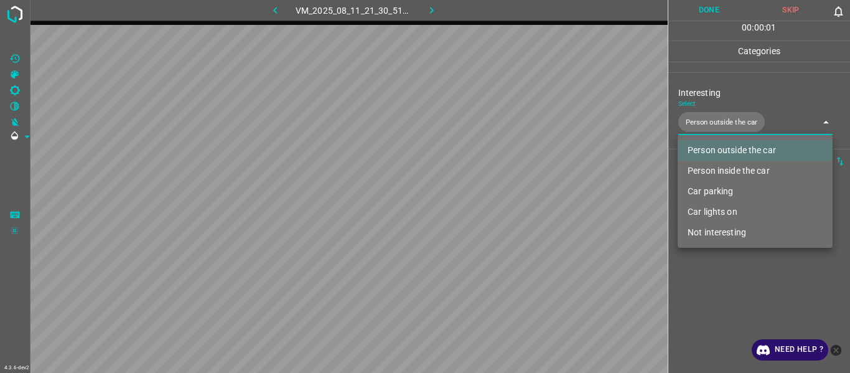
click at [521, 199] on div at bounding box center [425, 186] width 850 height 373
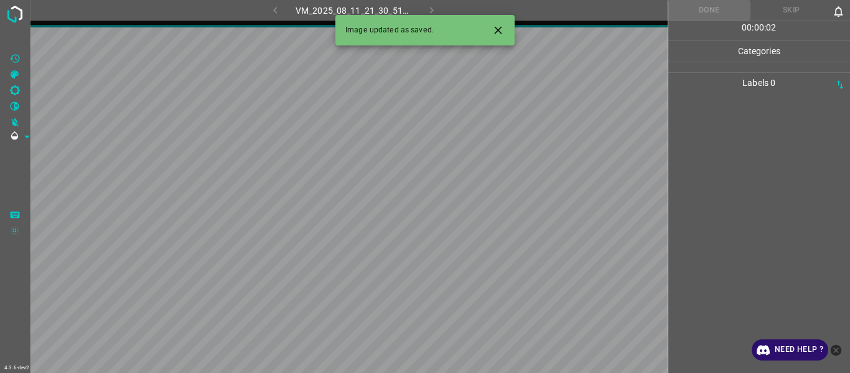
click at [502, 24] on icon "Close" at bounding box center [498, 30] width 13 height 13
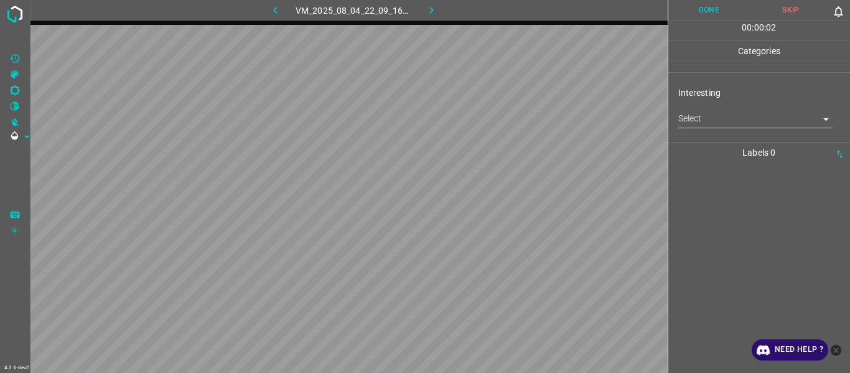
click at [521, 123] on body "4.3.6-dev2 VM_2025_08_04_22_09_16_535_00.gif Done Skip 0 00 : 00 : 02 Categorie…" at bounding box center [425, 186] width 850 height 373
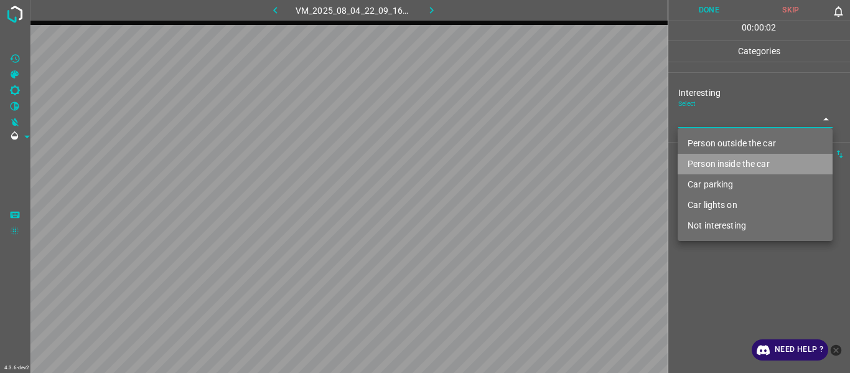
click at [521, 154] on li "Person inside the car" at bounding box center [755, 164] width 155 height 21
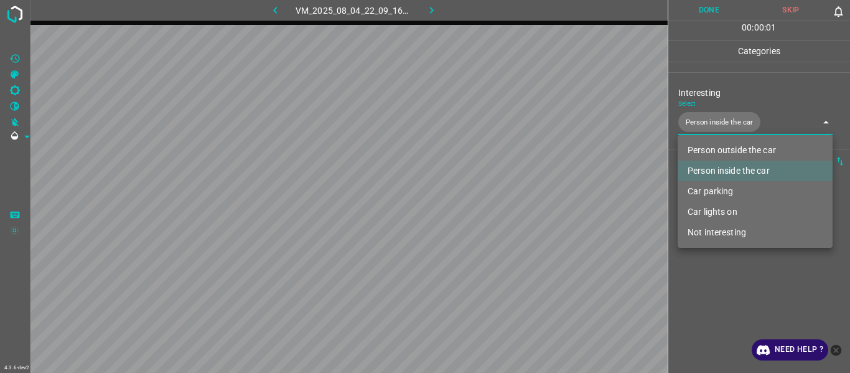
click at [521, 174] on li "Person inside the car" at bounding box center [755, 171] width 155 height 21
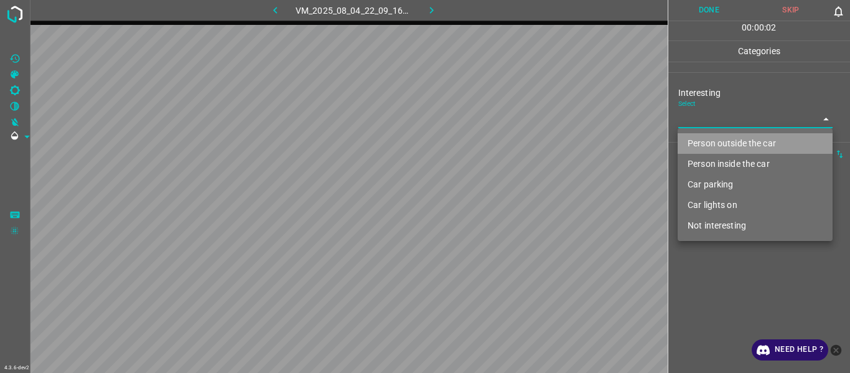
click at [521, 144] on li "Person outside the car" at bounding box center [755, 143] width 155 height 21
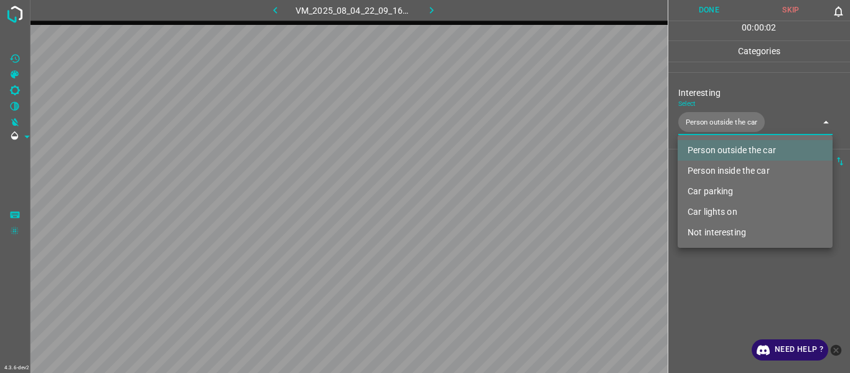
click at [521, 199] on div at bounding box center [425, 186] width 850 height 373
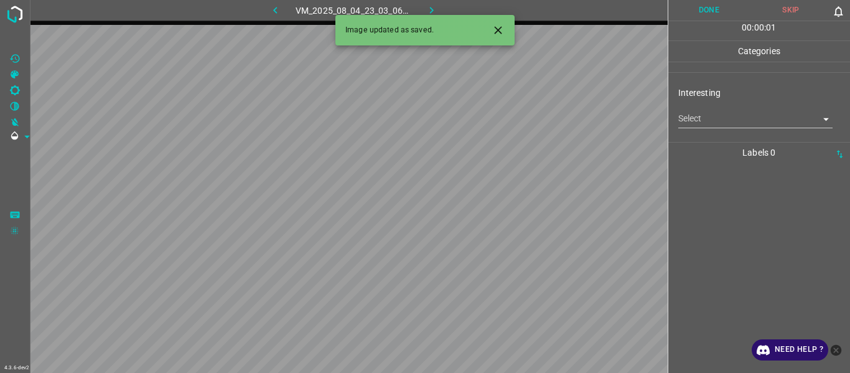
click at [493, 31] on icon "Close" at bounding box center [498, 30] width 13 height 13
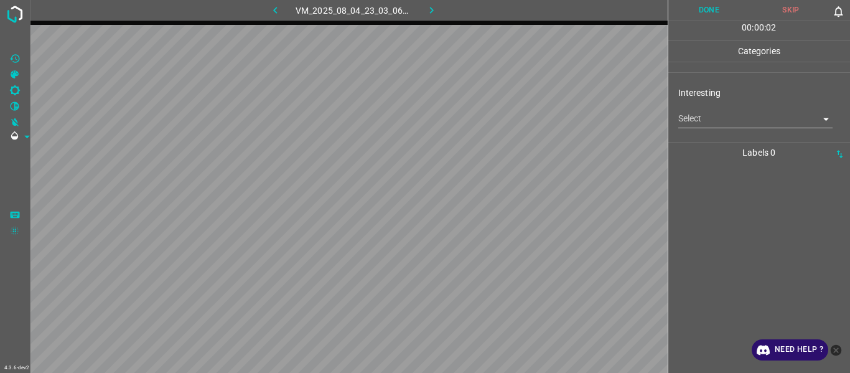
click at [521, 115] on body "4.3.6-dev2 VM_2025_08_04_23_03_06_669_00.gif Done Skip 0 00 : 00 : 02 Categorie…" at bounding box center [425, 186] width 850 height 373
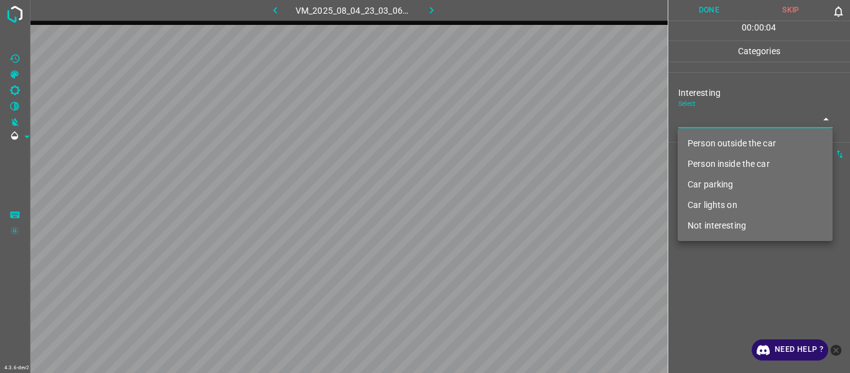
click at [521, 199] on li "Not interesting" at bounding box center [755, 225] width 155 height 21
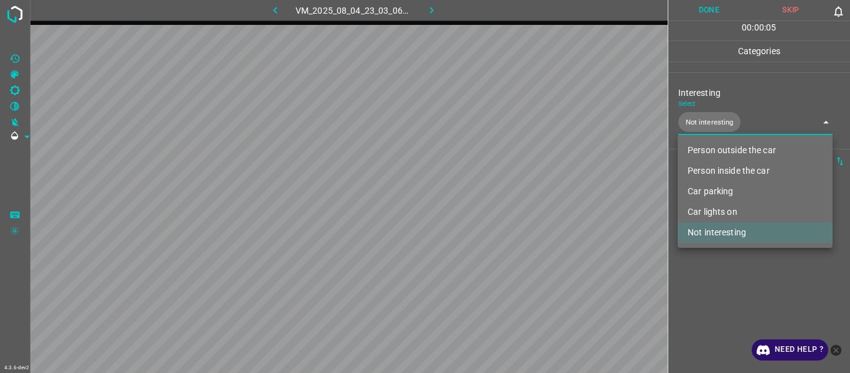
click at [521, 199] on div at bounding box center [425, 186] width 850 height 373
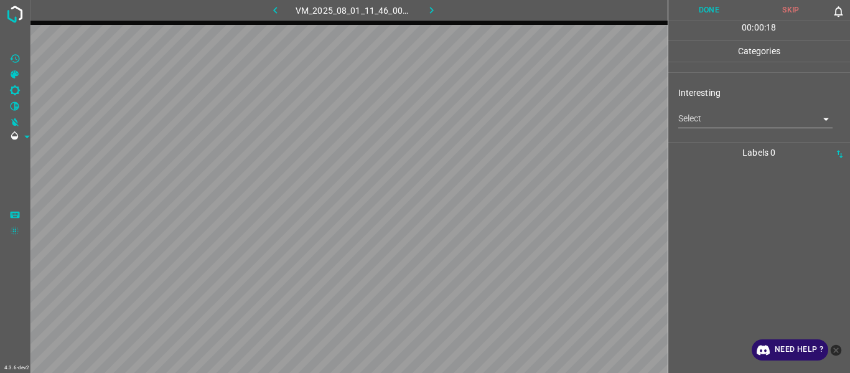
click at [521, 119] on body "4.3.6-dev2 VM_2025_08_01_11_46_00_971_02.gif Done Skip 0 00 : 00 : 18 Categorie…" at bounding box center [425, 186] width 850 height 373
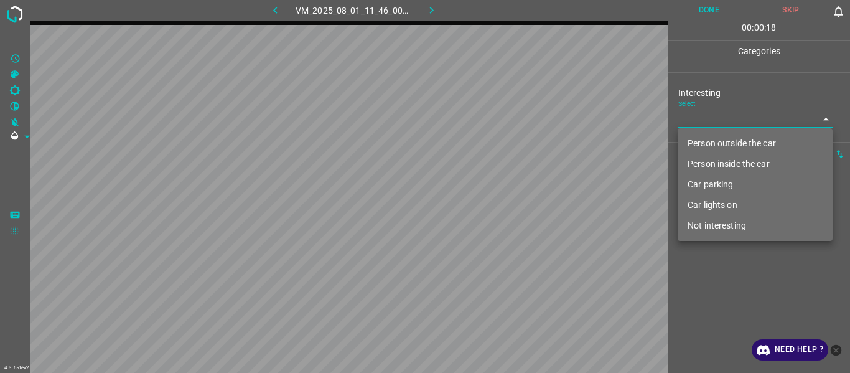
click at [521, 141] on li "Person outside the car" at bounding box center [755, 143] width 155 height 21
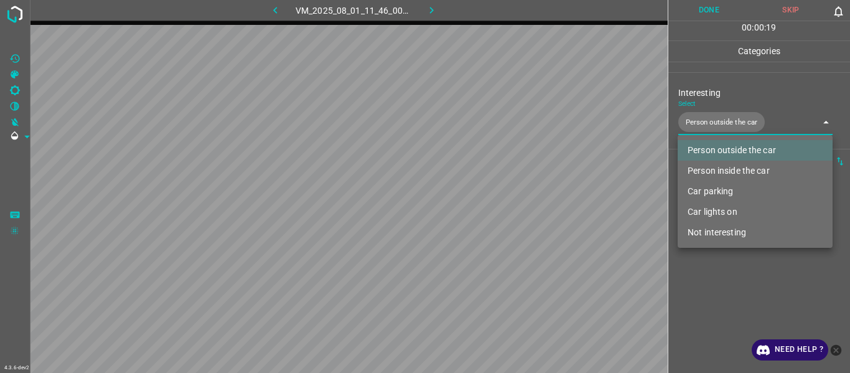
click at [521, 199] on div at bounding box center [425, 186] width 850 height 373
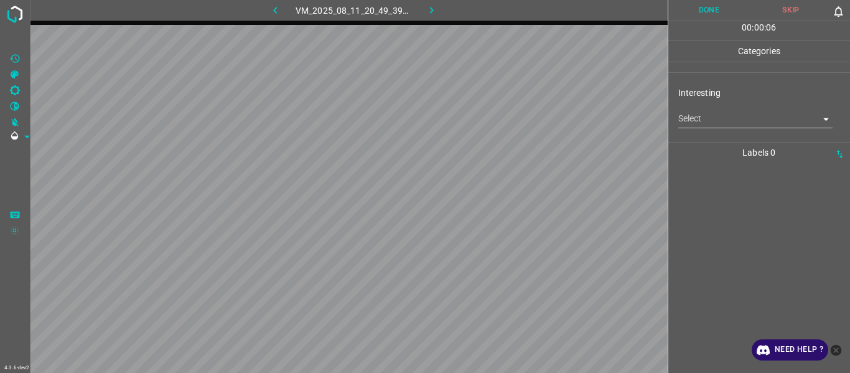
click at [521, 118] on body "4.3.6-dev2 VM_2025_08_11_20_49_39_181_05.gif Done Skip 0 00 : 00 : 06 Categorie…" at bounding box center [425, 186] width 850 height 373
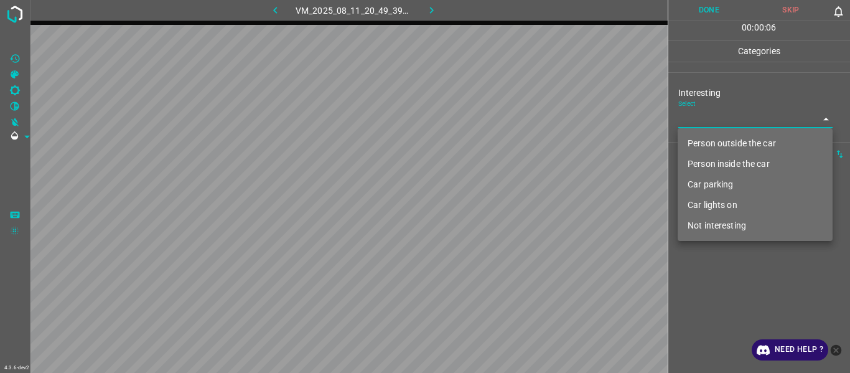
click at [521, 149] on li "Person outside the car" at bounding box center [755, 143] width 155 height 21
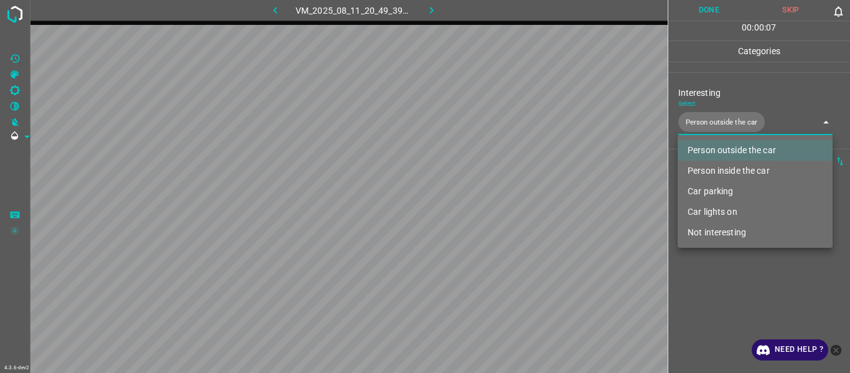
click at [521, 199] on div at bounding box center [425, 186] width 850 height 373
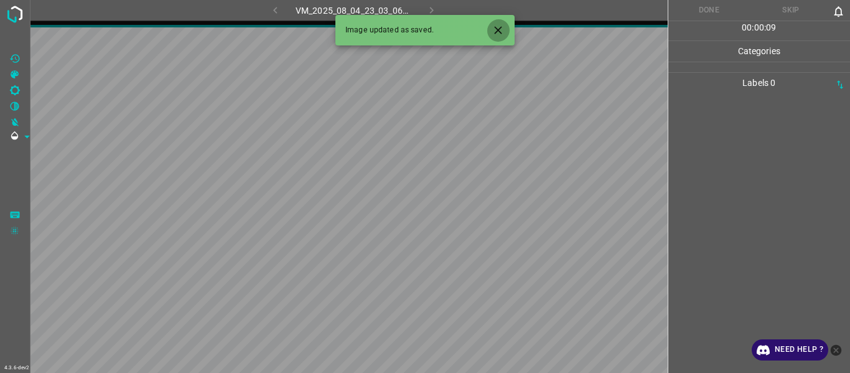
click at [499, 24] on icon "Close" at bounding box center [498, 30] width 13 height 13
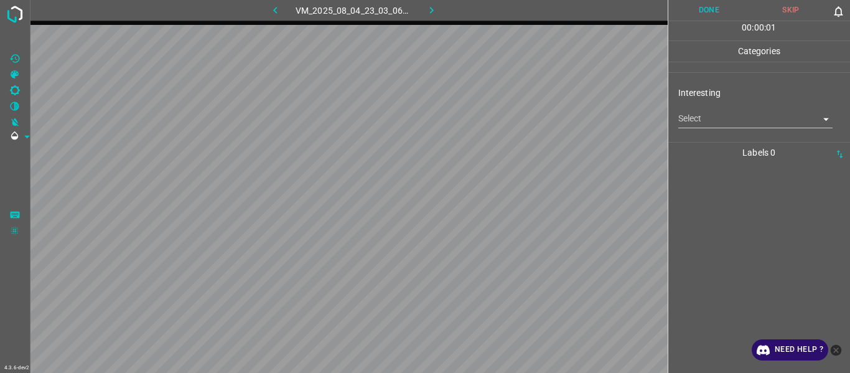
click at [521, 118] on body "4.3.6-dev2 VM_2025_08_04_23_03_06_669_05.gif Done Skip 0 00 : 00 : 01 Categorie…" at bounding box center [425, 186] width 850 height 373
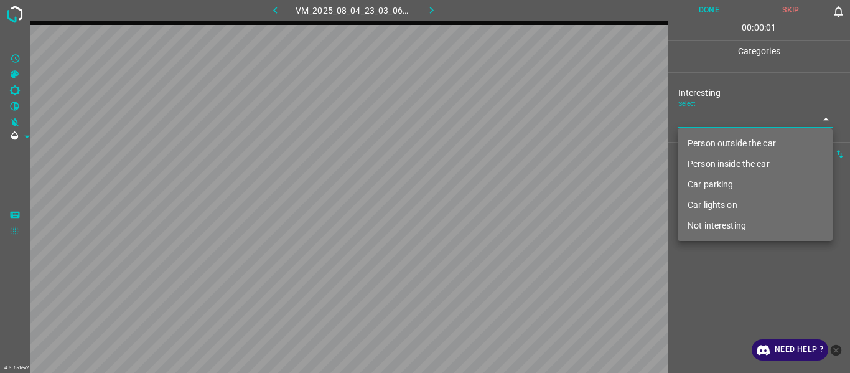
drag, startPoint x: 713, startPoint y: 141, endPoint x: 718, endPoint y: 230, distance: 88.5
click at [521, 143] on li "Person outside the car" at bounding box center [755, 143] width 155 height 21
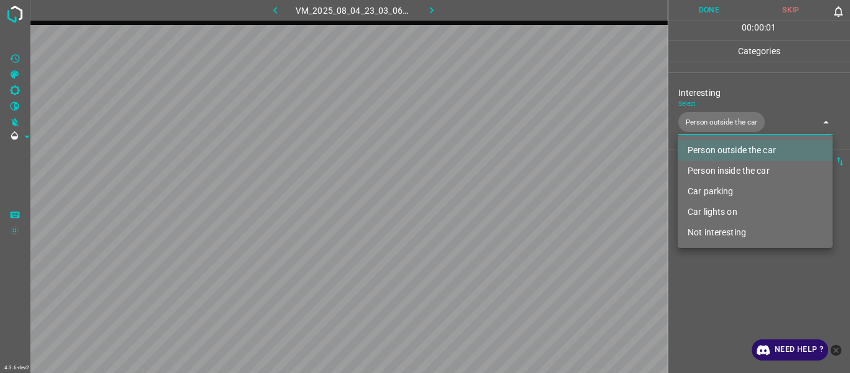
click at [521, 199] on div at bounding box center [425, 186] width 850 height 373
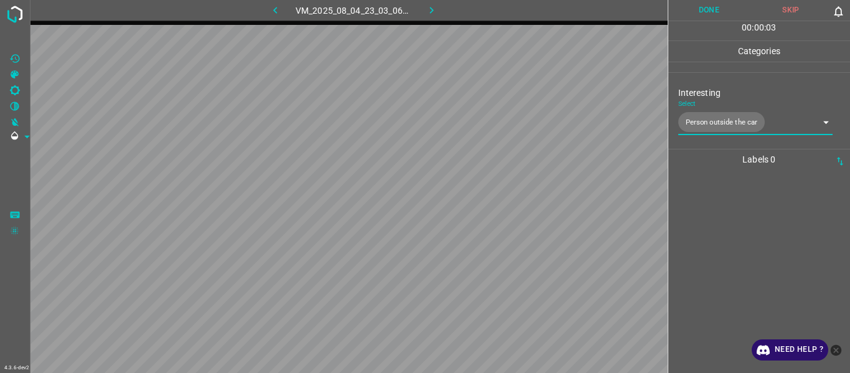
click at [266, 7] on button "button" at bounding box center [276, 10] width 40 height 21
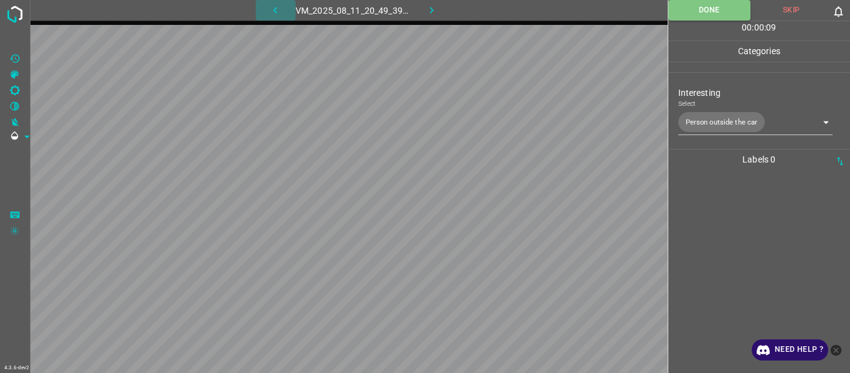
click at [282, 11] on icon "button" at bounding box center [275, 10] width 13 height 13
click at [273, 12] on icon "button" at bounding box center [275, 10] width 13 height 13
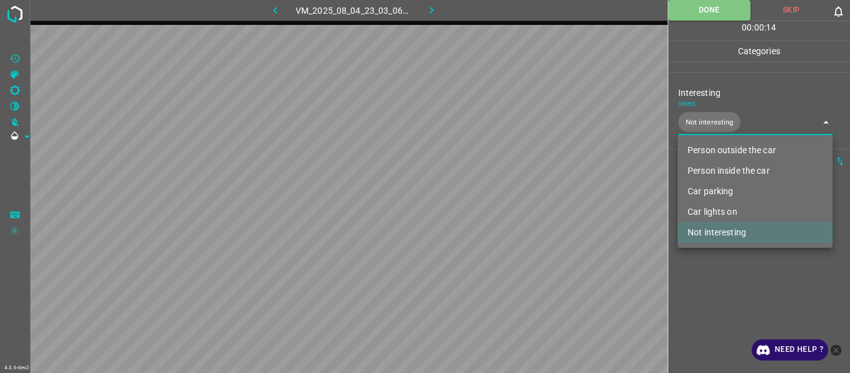
click at [521, 123] on body "4.3.6-dev2 VM_2025_08_04_23_03_06_669_00.gif Done Skip 0 00 : 00 : 14 Categorie…" at bounding box center [425, 186] width 850 height 373
click at [521, 145] on li "Person outside the car" at bounding box center [755, 150] width 155 height 21
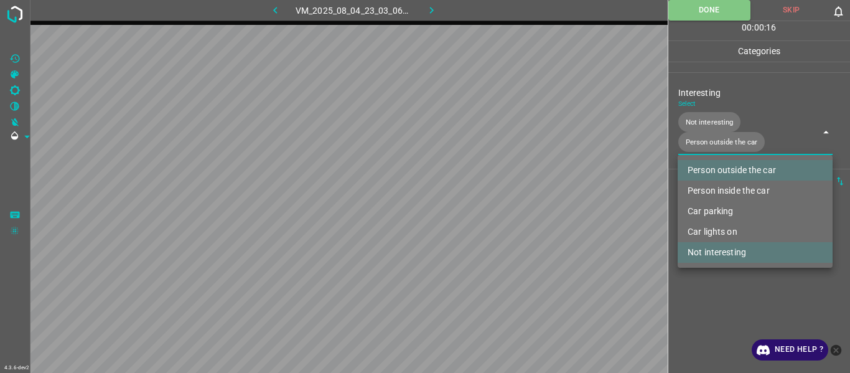
click at [521, 199] on li "Not interesting" at bounding box center [755, 252] width 155 height 21
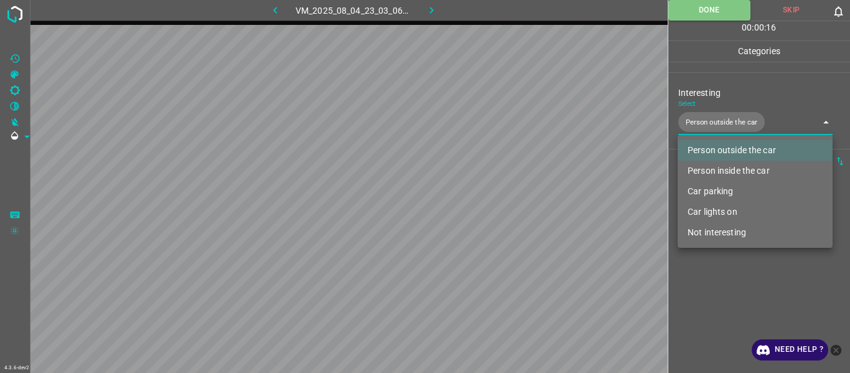
click at [521, 199] on div at bounding box center [425, 186] width 850 height 373
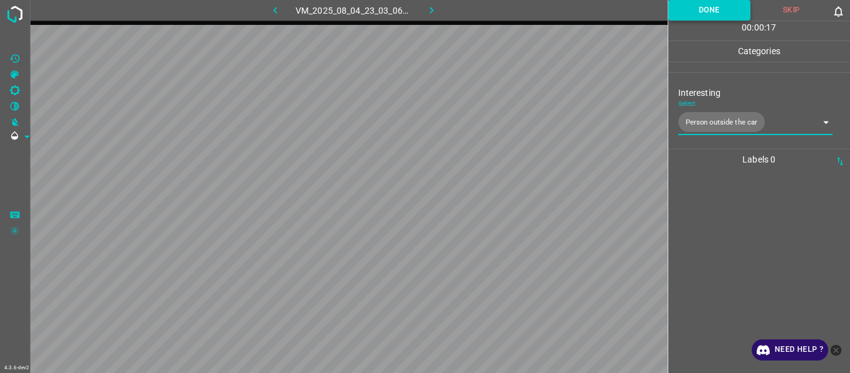
click at [521, 8] on button "Done" at bounding box center [710, 10] width 83 height 21
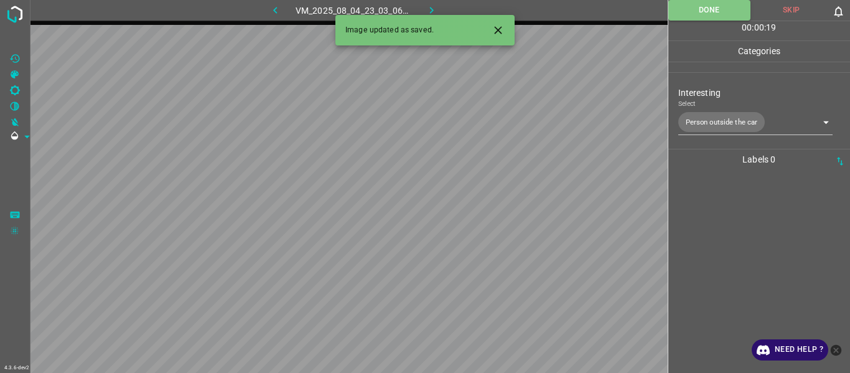
click at [424, 8] on button "button" at bounding box center [432, 10] width 40 height 21
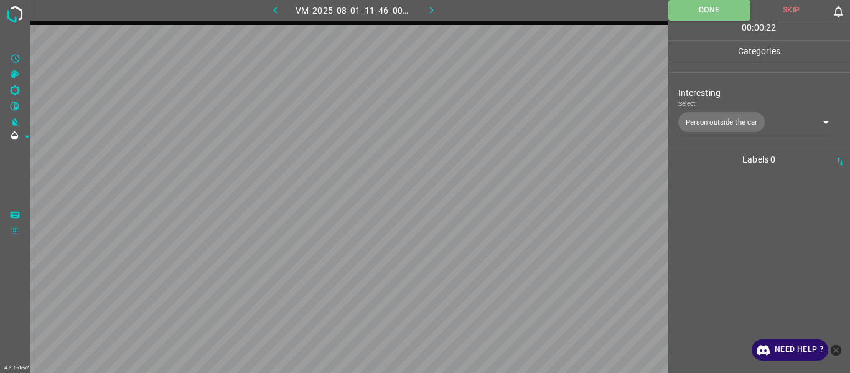
click at [431, 2] on button "button" at bounding box center [432, 10] width 40 height 21
drag, startPoint x: 431, startPoint y: 2, endPoint x: 759, endPoint y: 215, distance: 390.6
click at [521, 199] on div at bounding box center [759, 271] width 175 height 203
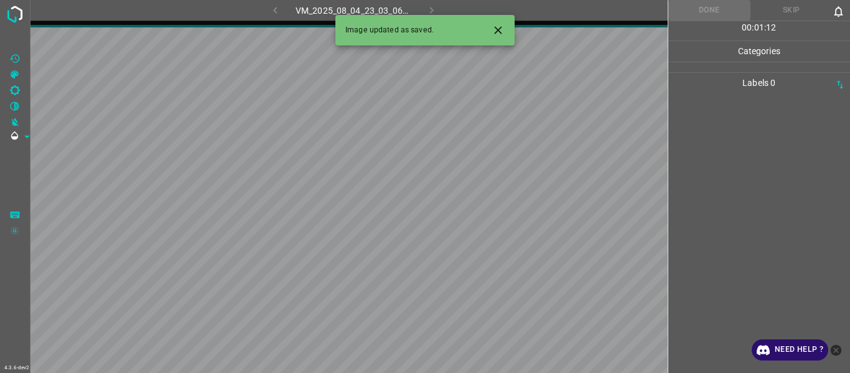
click at [502, 24] on icon "Close" at bounding box center [498, 30] width 13 height 13
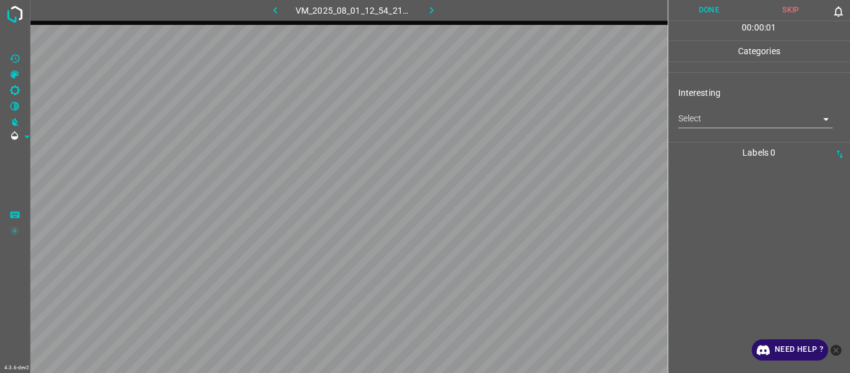
click at [521, 120] on body "4.3.6-dev2 VM_2025_08_01_12_54_21_055_02.gif Done Skip 0 00 : 00 : 01 Categorie…" at bounding box center [425, 186] width 850 height 373
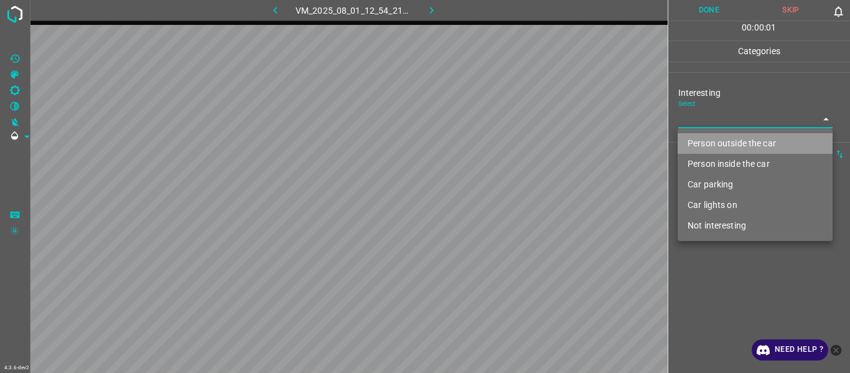
click at [521, 144] on li "Person outside the car" at bounding box center [755, 143] width 155 height 21
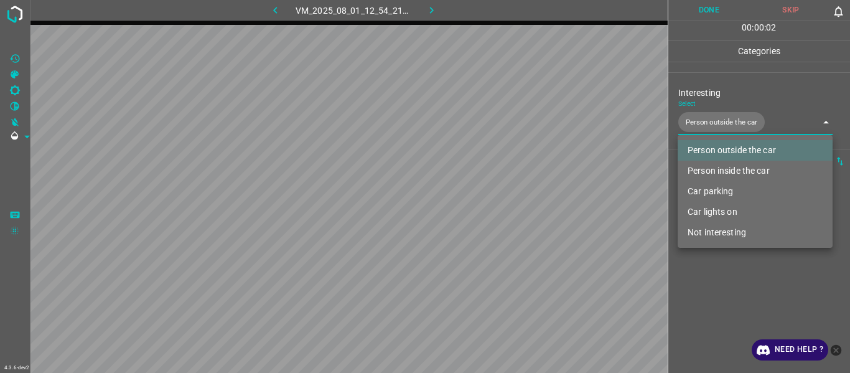
click at [521, 199] on div at bounding box center [425, 186] width 850 height 373
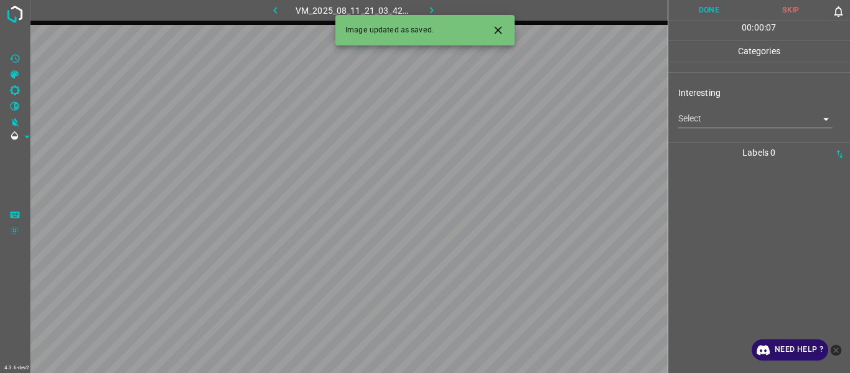
click at [497, 31] on icon "Close" at bounding box center [497, 29] width 7 height 7
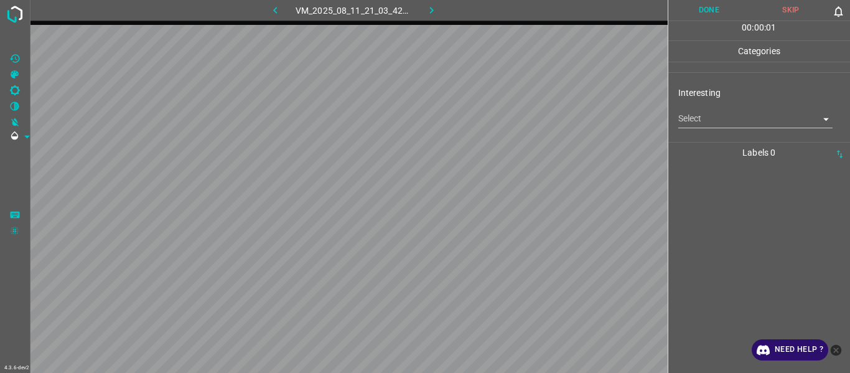
click at [521, 125] on body "4.3.6-dev2 VM_2025_08_11_21_03_42_340_10.gif Done Skip 0 00 : 00 : 01 Categorie…" at bounding box center [425, 186] width 850 height 373
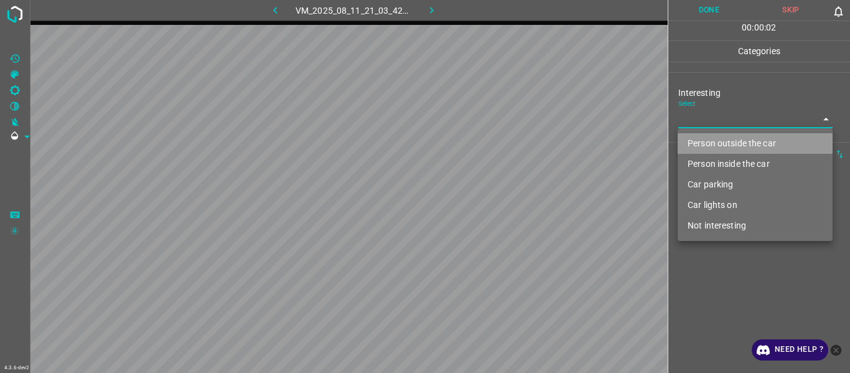
click at [521, 144] on li "Person outside the car" at bounding box center [755, 143] width 155 height 21
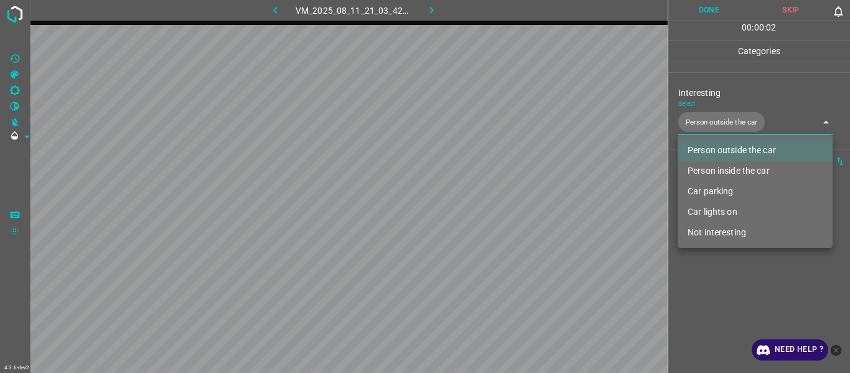
click at [521, 199] on div at bounding box center [425, 186] width 850 height 373
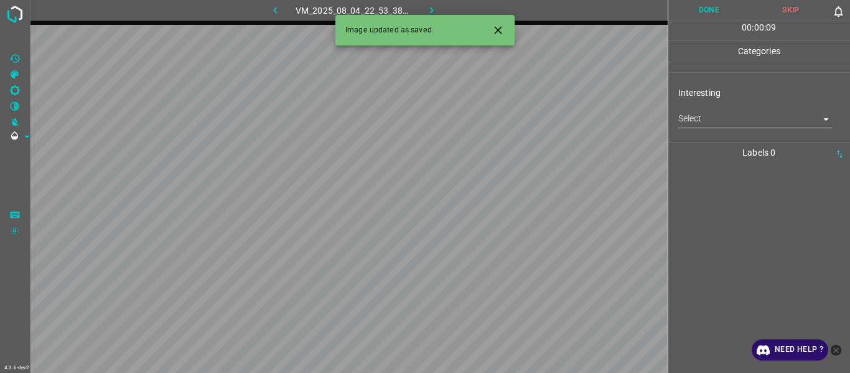
click at [505, 31] on button "Close" at bounding box center [498, 30] width 23 height 23
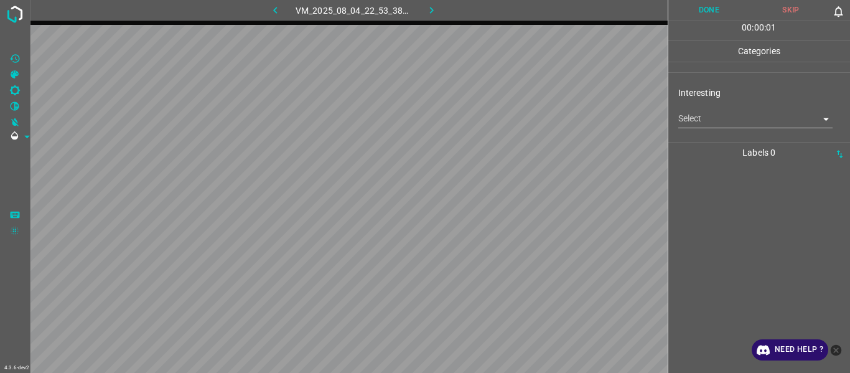
click at [521, 116] on body "4.3.6-dev2 VM_2025_08_04_22_53_38_874_09.gif Done Skip 0 00 : 00 : 01 Categorie…" at bounding box center [425, 186] width 850 height 373
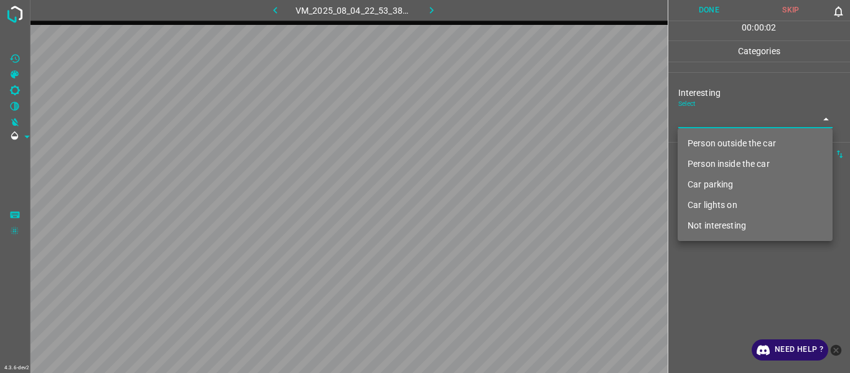
click at [521, 162] on li "Person inside the car" at bounding box center [755, 164] width 155 height 21
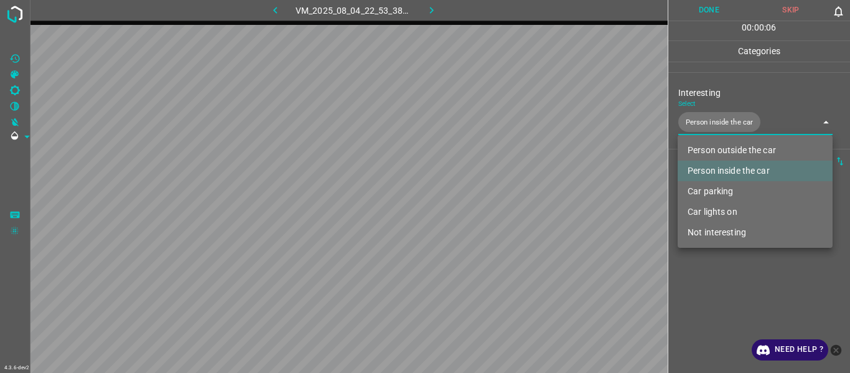
click at [521, 199] on div at bounding box center [425, 186] width 850 height 373
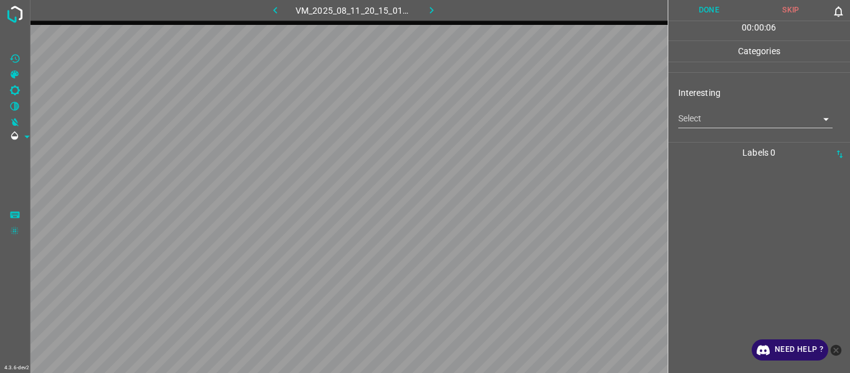
click at [521, 116] on body "4.3.6-dev2 VM_2025_08_11_20_15_01_055_07.gif Done Skip 0 00 : 00 : 06 Categorie…" at bounding box center [425, 186] width 850 height 373
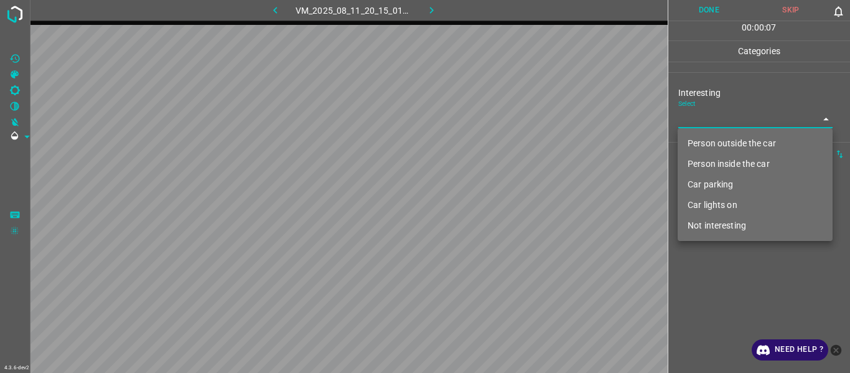
click at [521, 151] on li "Person outside the car" at bounding box center [755, 143] width 155 height 21
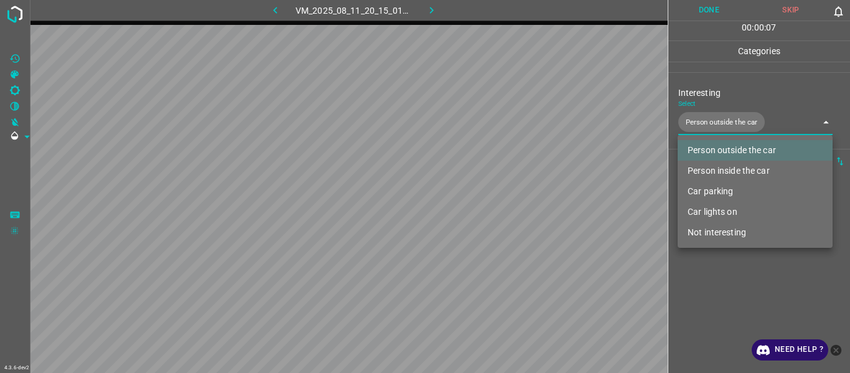
click at [521, 140] on li "Person outside the car" at bounding box center [755, 150] width 155 height 21
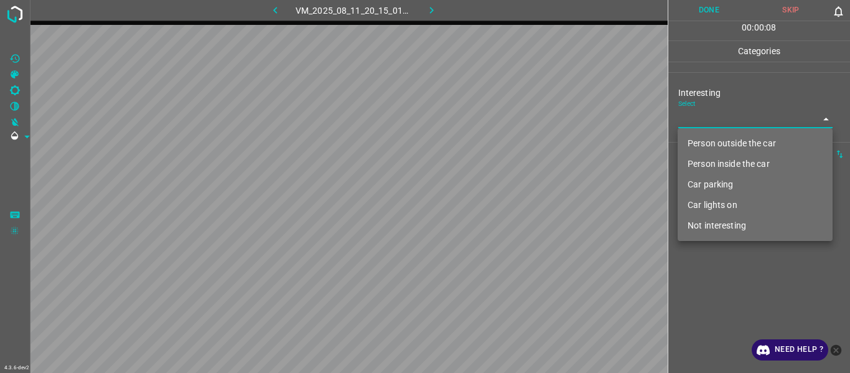
click at [521, 165] on li "Person inside the car" at bounding box center [755, 164] width 155 height 21
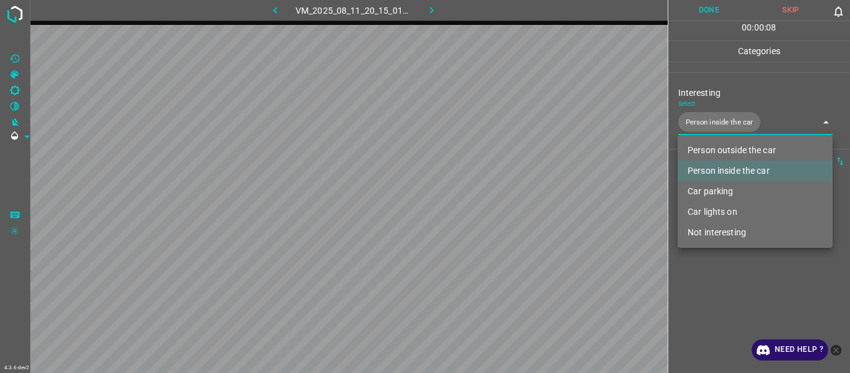
click at [521, 199] on div at bounding box center [425, 186] width 850 height 373
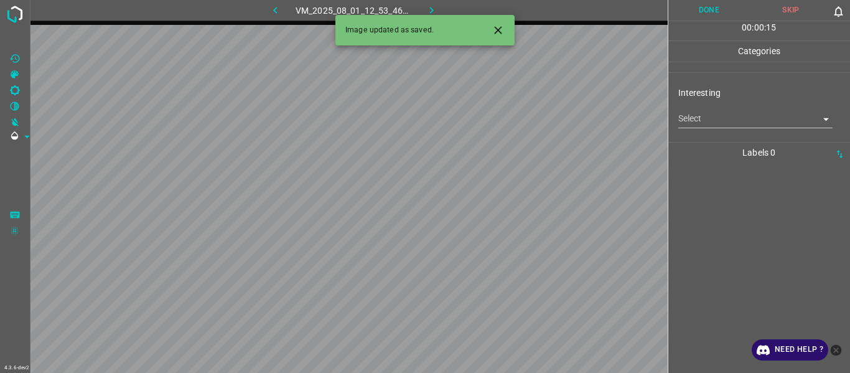
drag, startPoint x: 505, startPoint y: 23, endPoint x: 501, endPoint y: 29, distance: 7.3
click at [504, 23] on button "Close" at bounding box center [498, 30] width 23 height 23
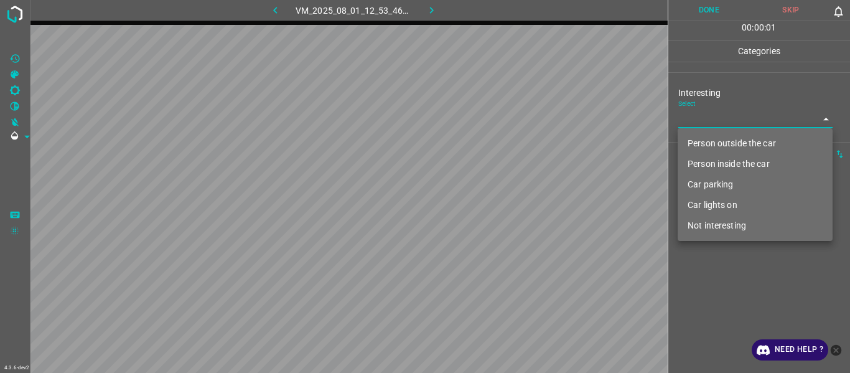
click at [521, 118] on body "4.3.6-dev2 VM_2025_08_01_12_53_46_852_04.gif Done Skip 0 00 : 00 : 01 Categorie…" at bounding box center [425, 186] width 850 height 373
click at [521, 158] on li "Person inside the car" at bounding box center [755, 164] width 155 height 21
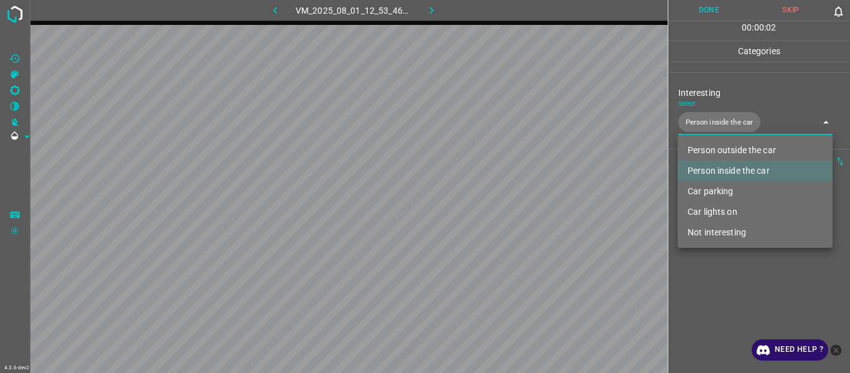
click at [521, 199] on li "Car lights on" at bounding box center [755, 212] width 155 height 21
click at [521, 199] on div at bounding box center [425, 186] width 850 height 373
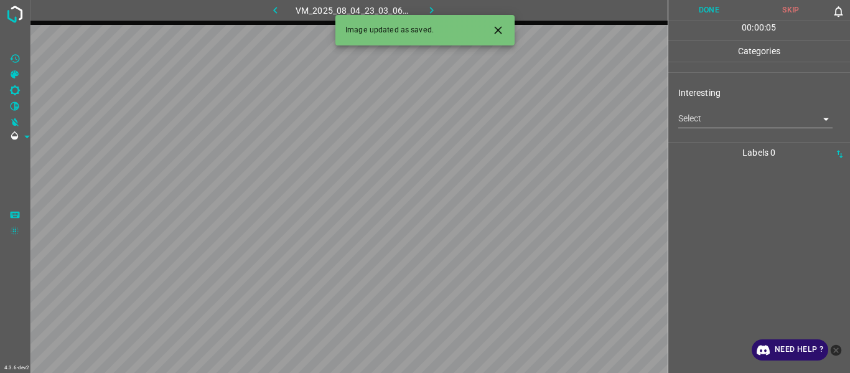
click at [492, 28] on icon "Close" at bounding box center [498, 30] width 13 height 13
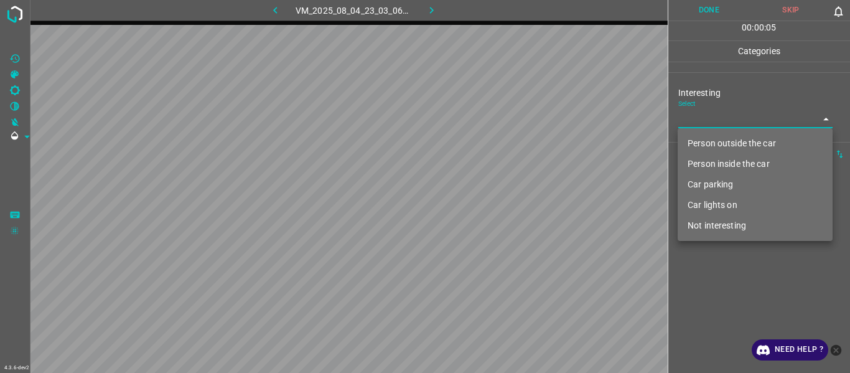
click at [521, 120] on body "4.3.6-dev2 VM_2025_08_04_23_03_06_669_07.gif Done Skip 0 00 : 00 : 05 Categorie…" at bounding box center [425, 186] width 850 height 373
click at [521, 136] on li "Person outside the car" at bounding box center [755, 143] width 155 height 21
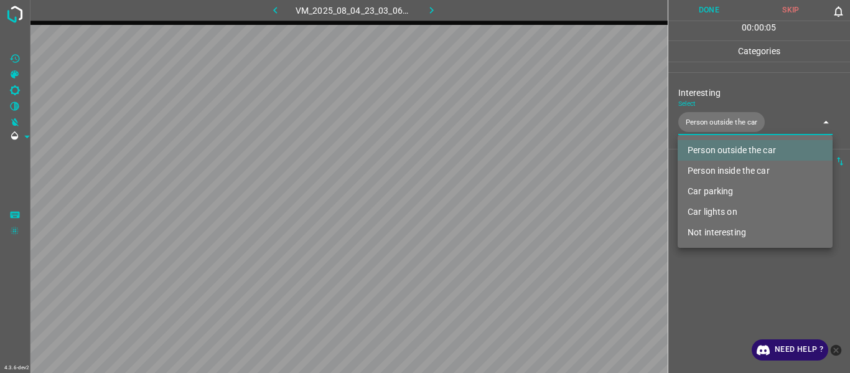
click at [521, 199] on div at bounding box center [425, 186] width 850 height 373
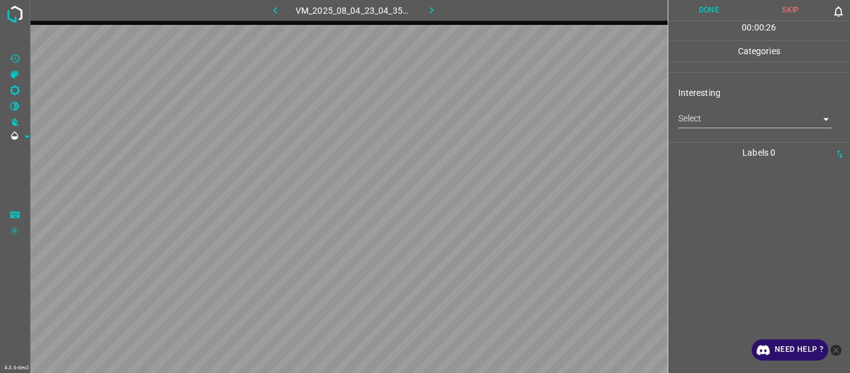
click at [521, 119] on body "4.3.6-dev2 VM_2025_08_04_23_04_35_957_06.gif Done Skip 0 00 : 00 : 26 Categorie…" at bounding box center [425, 186] width 850 height 373
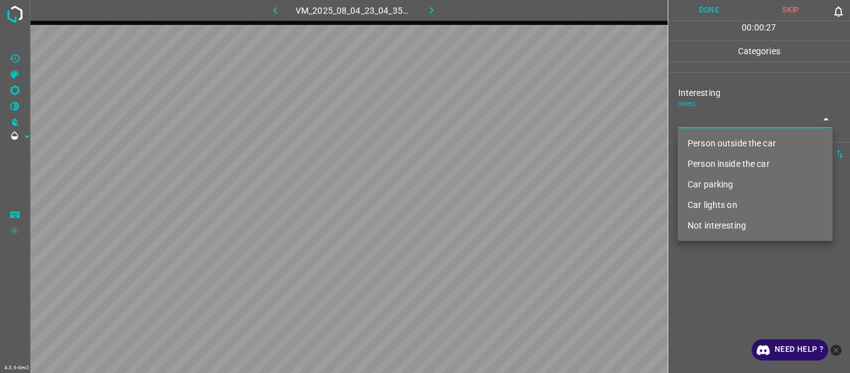
click at [521, 189] on li "Car parking" at bounding box center [755, 184] width 155 height 21
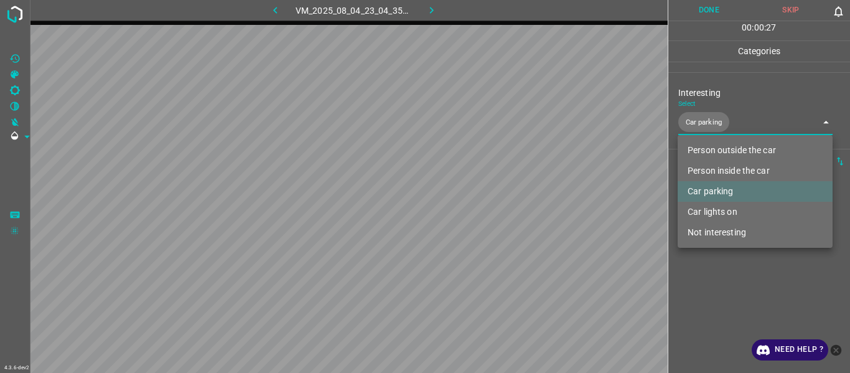
click at [521, 199] on div at bounding box center [425, 186] width 850 height 373
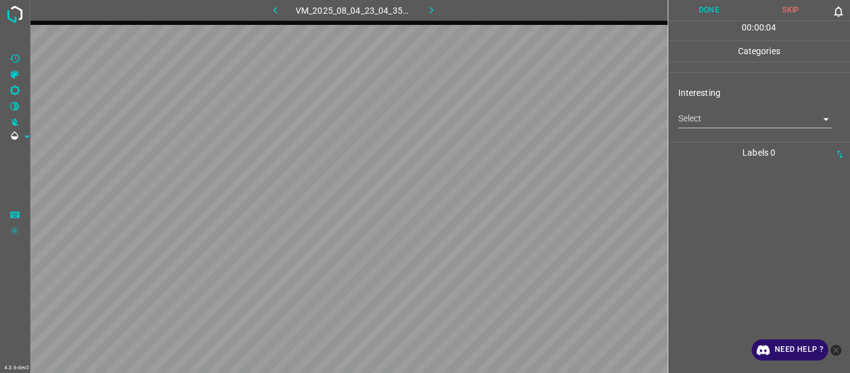
click at [521, 118] on body "4.3.6-dev2 VM_2025_08_04_23_04_35_957_03.gif Done Skip 0 00 : 00 : 04 Categorie…" at bounding box center [425, 186] width 850 height 373
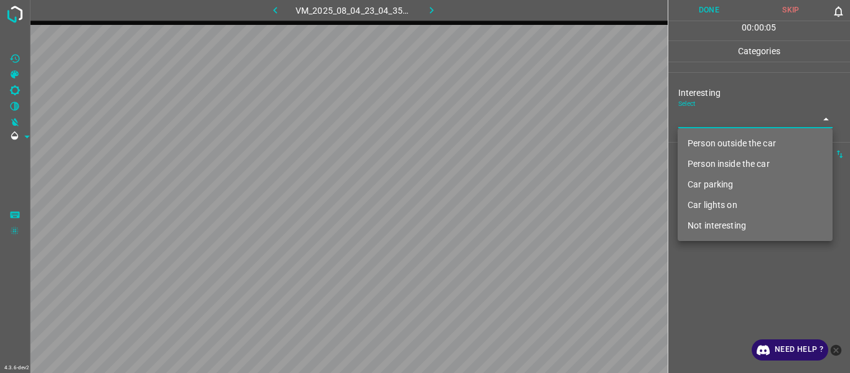
click at [521, 187] on li "Car parking" at bounding box center [755, 184] width 155 height 21
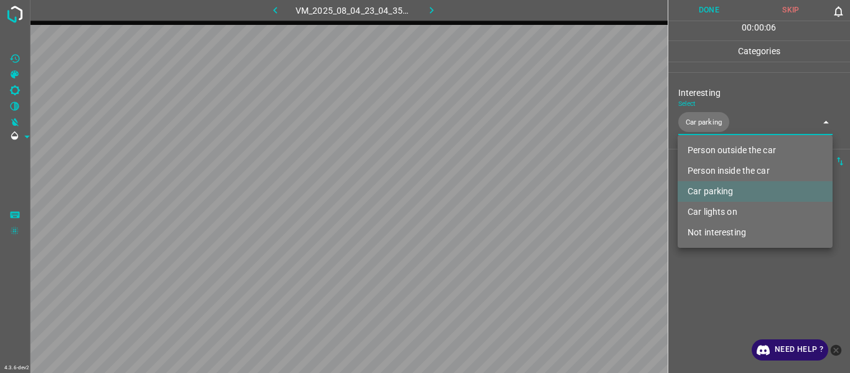
click at [521, 199] on div at bounding box center [425, 186] width 850 height 373
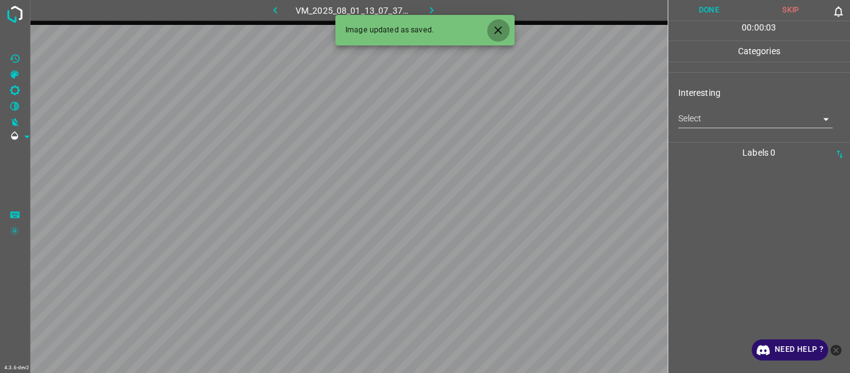
click at [504, 26] on icon "Close" at bounding box center [498, 30] width 13 height 13
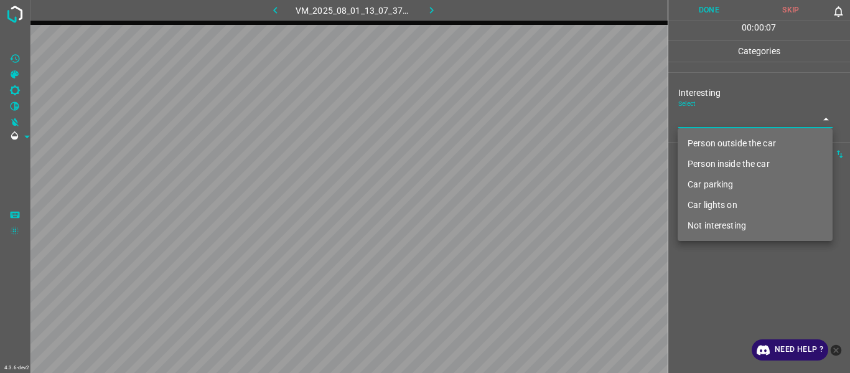
click at [521, 118] on body "4.3.6-dev2 VM_2025_08_01_13_07_37_917_03.gif Done Skip 0 00 : 00 : 07 Categorie…" at bounding box center [425, 186] width 850 height 373
drag, startPoint x: 700, startPoint y: 224, endPoint x: 720, endPoint y: 298, distance: 76.1
click at [521, 199] on li "Not interesting" at bounding box center [755, 225] width 155 height 21
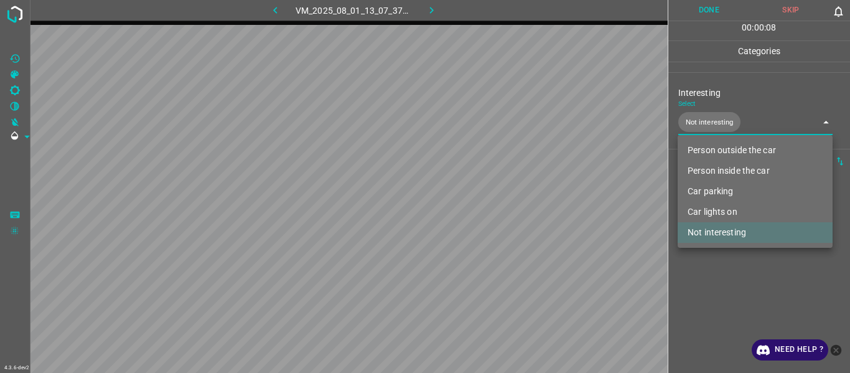
click at [521, 199] on div at bounding box center [425, 186] width 850 height 373
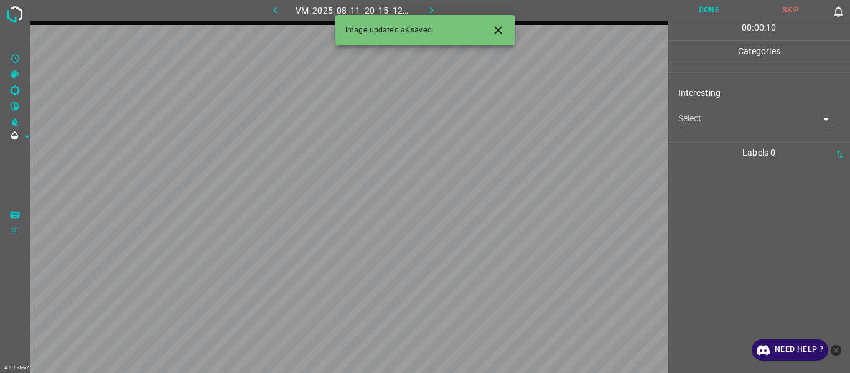
click at [497, 26] on icon "Close" at bounding box center [498, 30] width 13 height 13
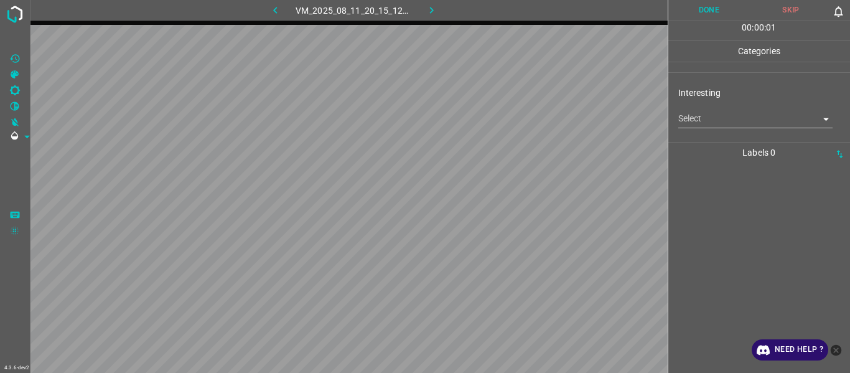
click at [521, 121] on body "4.3.6-dev2 VM_2025_08_11_20_15_12_251_02.gif Done Skip 0 00 : 00 : 01 Categorie…" at bounding box center [425, 186] width 850 height 373
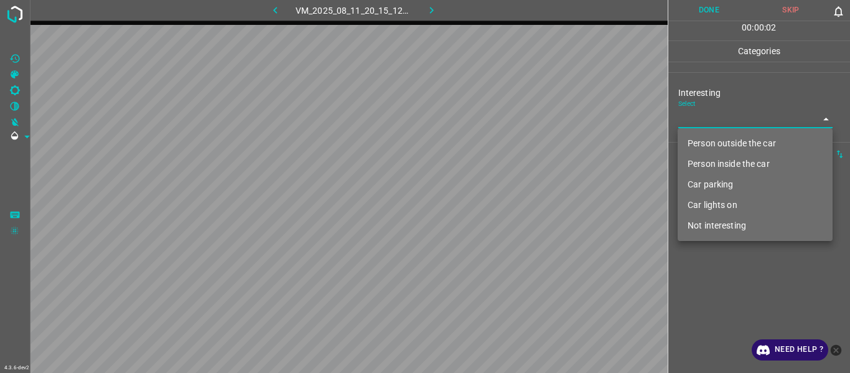
click at [521, 187] on li "Car parking" at bounding box center [755, 184] width 155 height 21
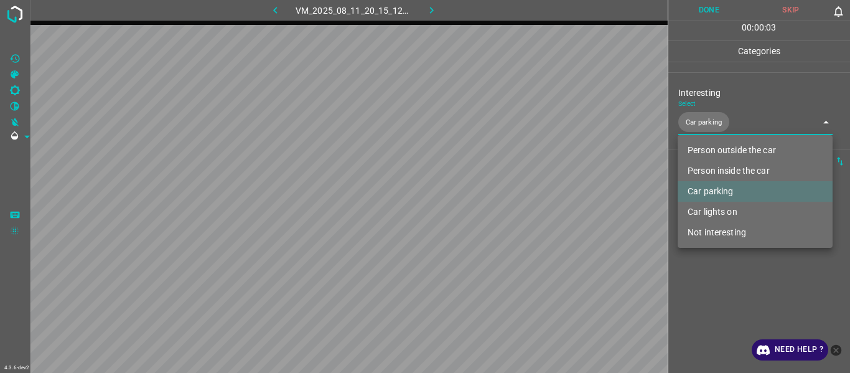
click at [521, 199] on div at bounding box center [425, 186] width 850 height 373
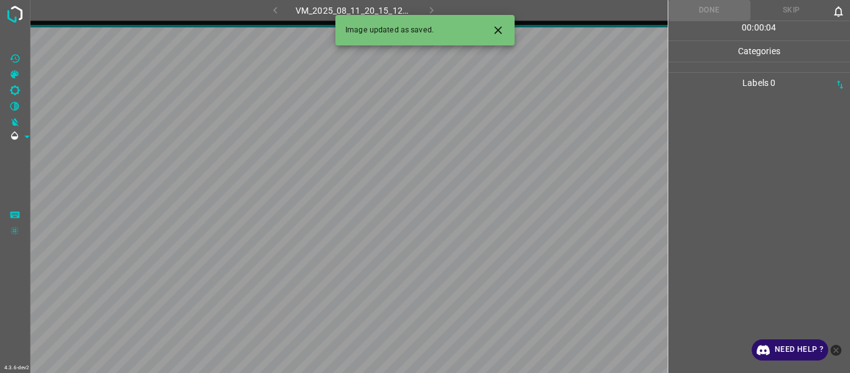
click at [499, 29] on icon "Close" at bounding box center [498, 30] width 13 height 13
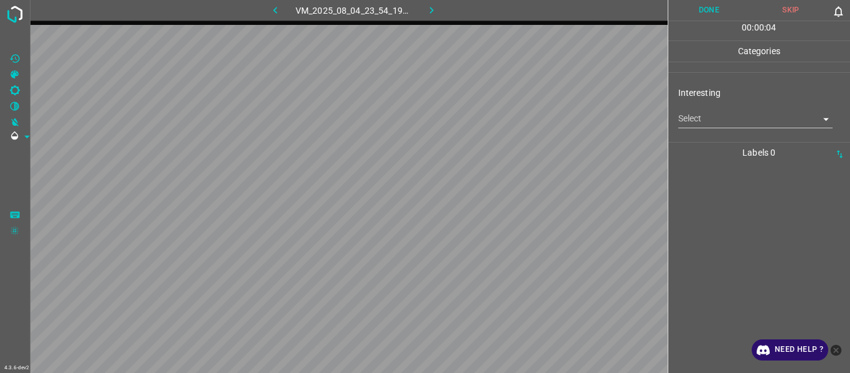
click at [521, 117] on body "4.3.6-dev2 VM_2025_08_04_23_54_19_392_01.gif Done Skip 0 00 : 00 : 04 Categorie…" at bounding box center [425, 186] width 850 height 373
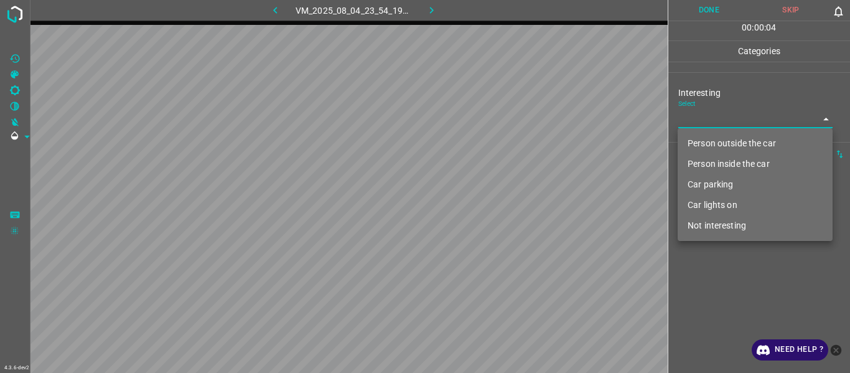
drag, startPoint x: 720, startPoint y: 136, endPoint x: 718, endPoint y: 166, distance: 30.0
click at [521, 141] on li "Person outside the car" at bounding box center [755, 143] width 155 height 21
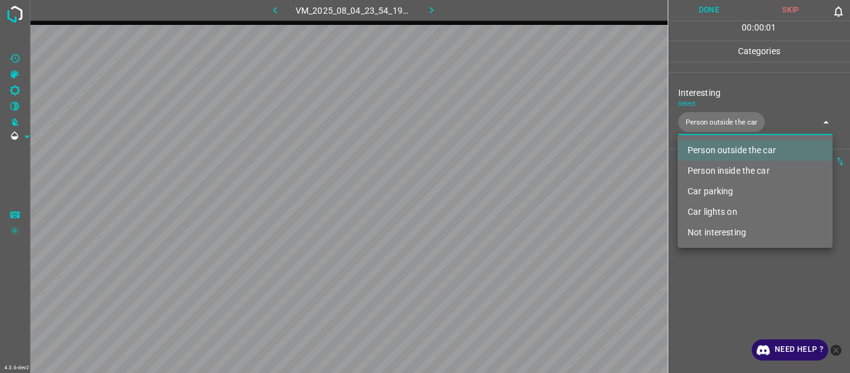
drag, startPoint x: 724, startPoint y: 319, endPoint x: 698, endPoint y: 313, distance: 26.9
click at [521, 199] on div at bounding box center [425, 186] width 850 height 373
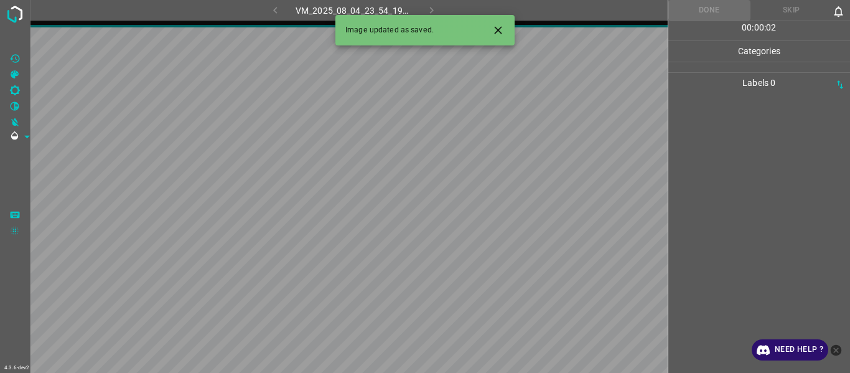
click at [499, 27] on icon "Close" at bounding box center [498, 30] width 13 height 13
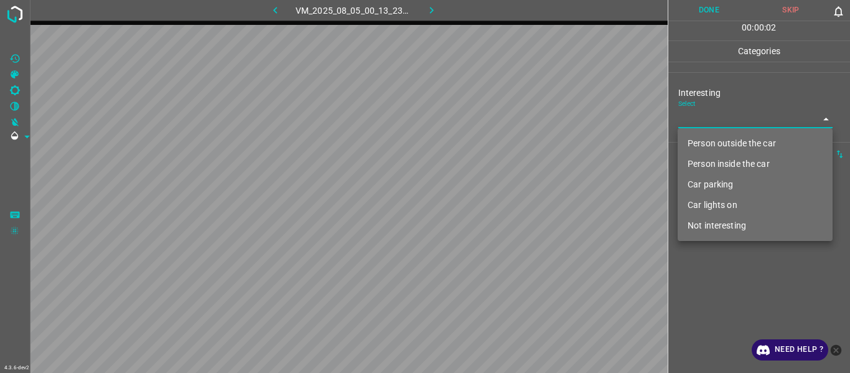
drag, startPoint x: 723, startPoint y: 113, endPoint x: 714, endPoint y: 162, distance: 49.3
click at [521, 115] on body "4.3.6-dev2 VM_2025_08_05_00_13_23_339_09.gif Done Skip 0 00 : 00 : 02 Categorie…" at bounding box center [425, 186] width 850 height 373
drag, startPoint x: 717, startPoint y: 182, endPoint x: 699, endPoint y: 257, distance: 76.7
click at [521, 183] on li "Car parking" at bounding box center [755, 184] width 155 height 21
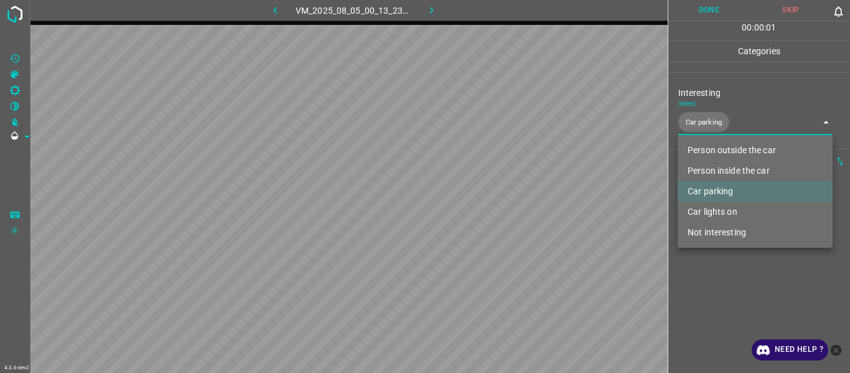
click at [521, 199] on div at bounding box center [425, 186] width 850 height 373
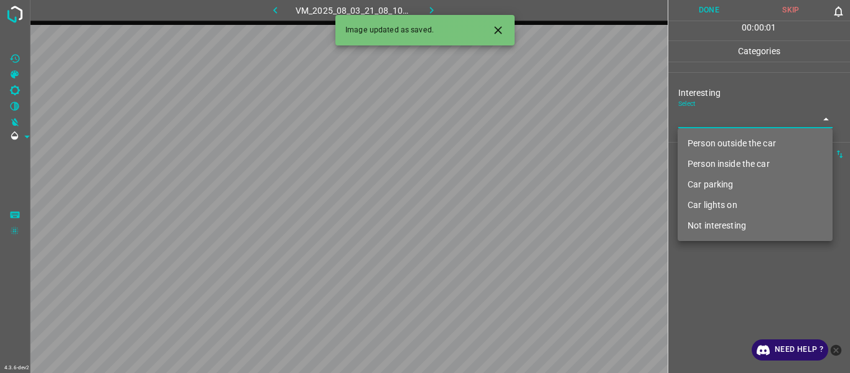
click at [521, 122] on body "4.3.6-dev2 VM_2025_08_03_21_08_10_221_00.gif Done Skip 0 00 : 00 : 01 Categorie…" at bounding box center [425, 186] width 850 height 373
click at [521, 152] on li "Person outside the car" at bounding box center [755, 143] width 155 height 21
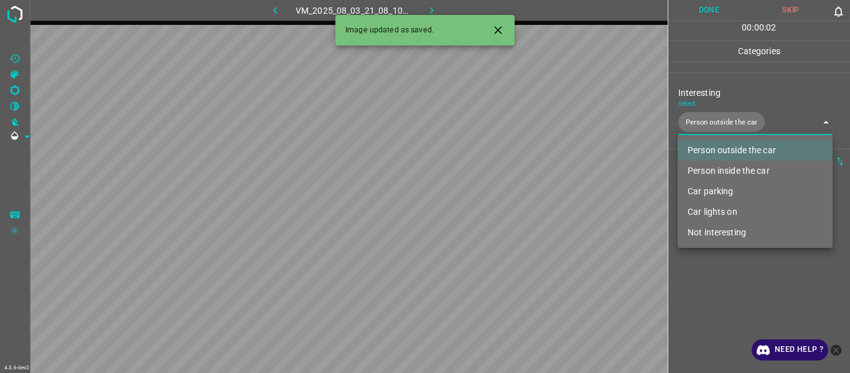
click at [521, 199] on div at bounding box center [425, 186] width 850 height 373
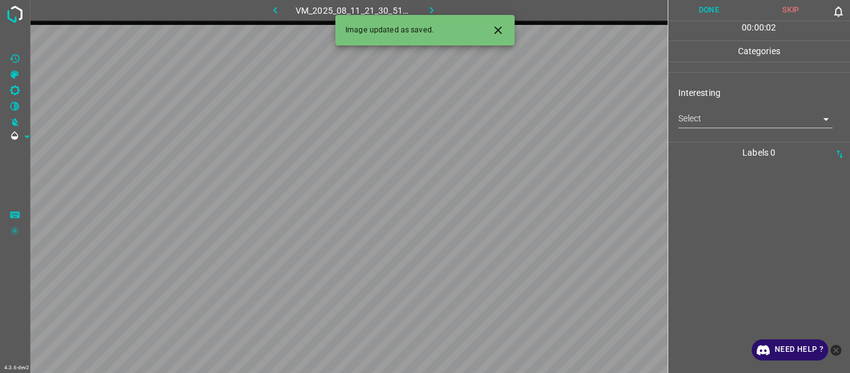
click at [521, 123] on body "4.3.6-dev2 VM_2025_08_11_21_30_51_784_11.gif Done Skip 0 00 : 00 : 02 Categorie…" at bounding box center [425, 186] width 850 height 373
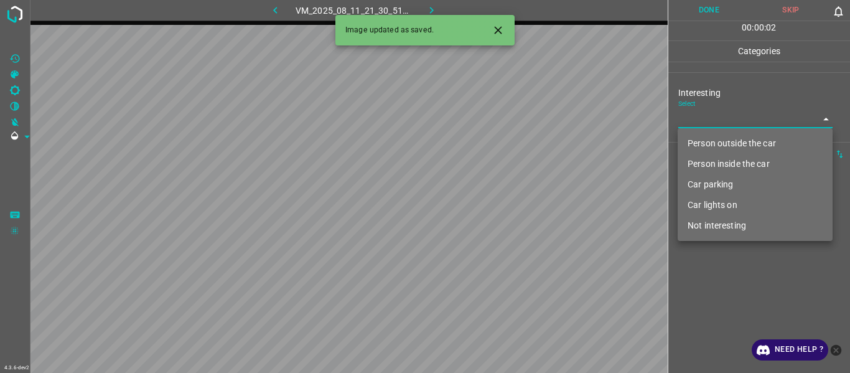
click at [521, 147] on li "Person outside the car" at bounding box center [755, 143] width 155 height 21
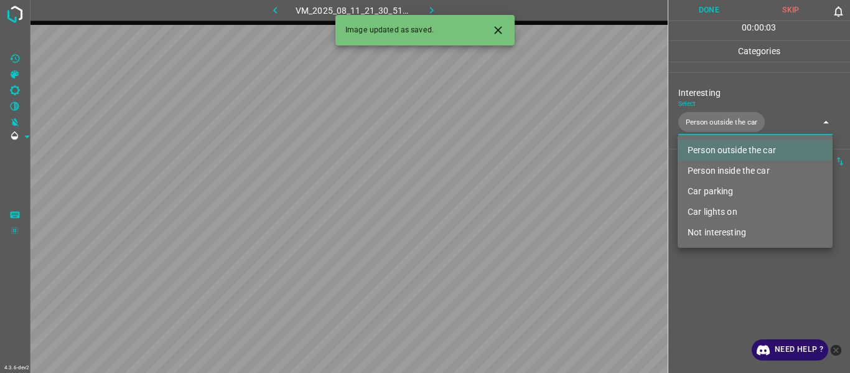
click at [521, 199] on div at bounding box center [425, 186] width 850 height 373
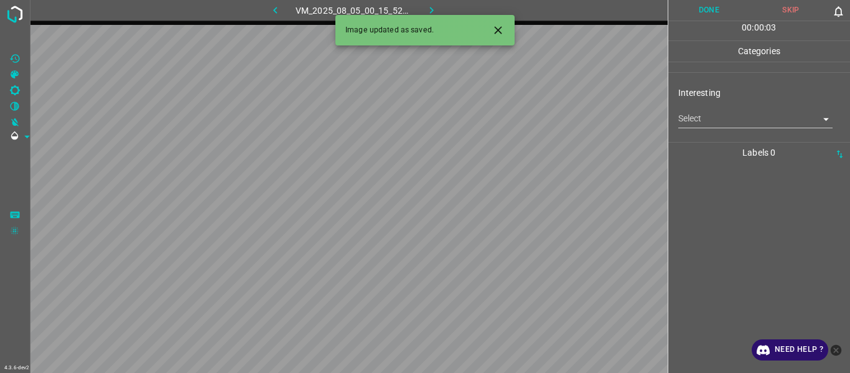
click at [521, 125] on body "4.3.6-dev2 VM_2025_08_05_00_15_52_604_02.gif Done Skip 0 00 : 00 : 03 Categorie…" at bounding box center [425, 186] width 850 height 373
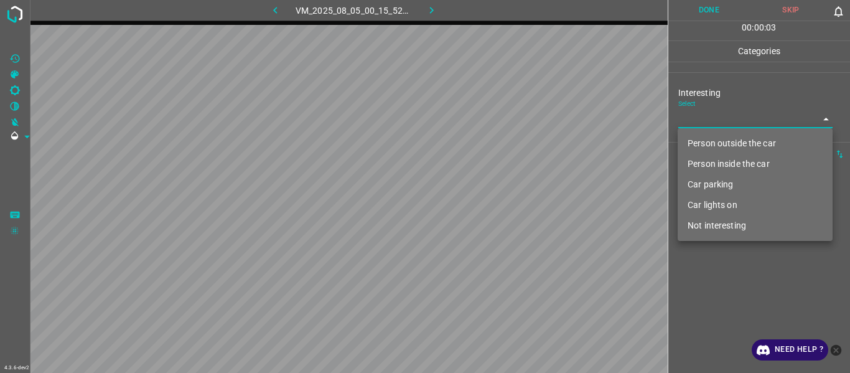
click at [521, 148] on li "Person outside the car" at bounding box center [755, 143] width 155 height 21
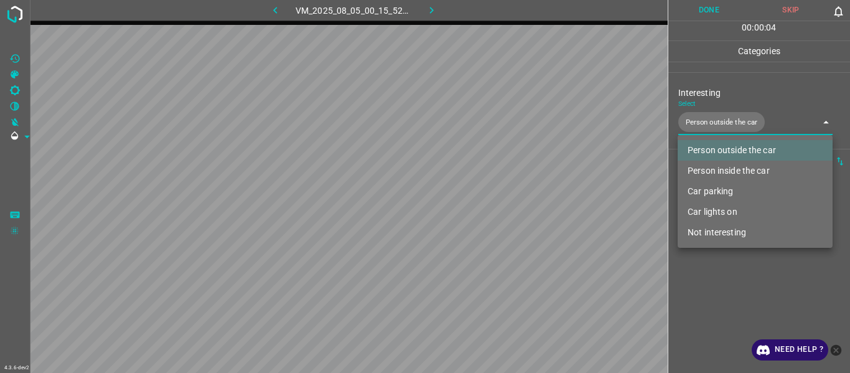
click at [521, 199] on div at bounding box center [425, 186] width 850 height 373
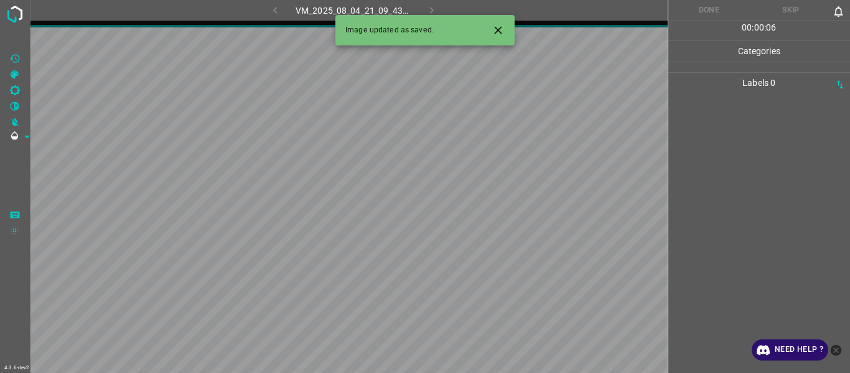
click at [487, 26] on button "Close" at bounding box center [498, 30] width 23 height 23
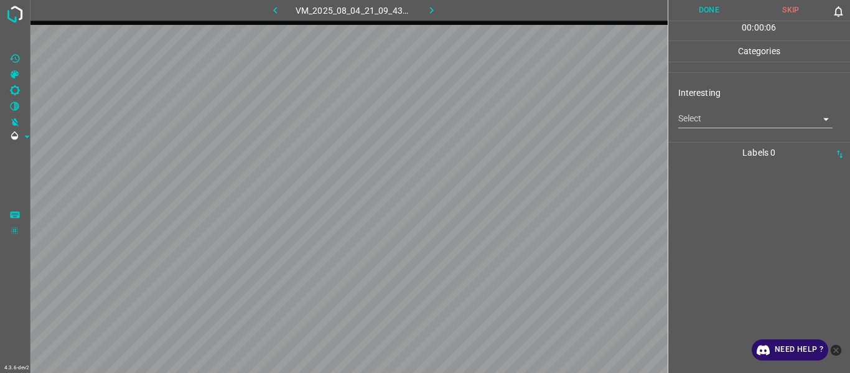
click at [521, 112] on body "4.3.6-dev2 VM_2025_08_04_21_09_43_243_07.gif Done Skip 0 00 : 00 : 06 Categorie…" at bounding box center [425, 186] width 850 height 373
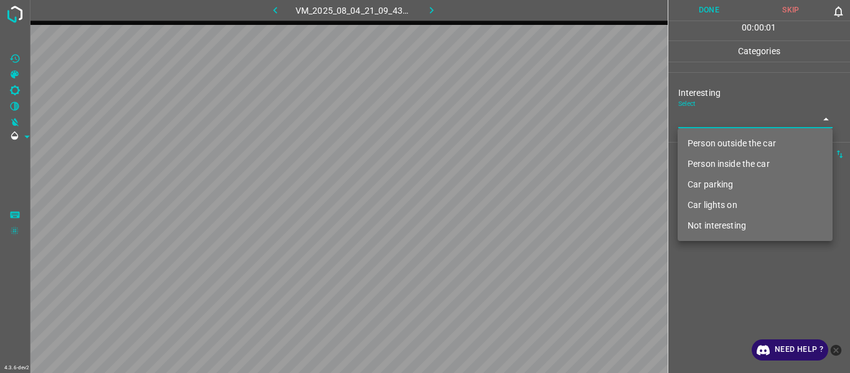
drag, startPoint x: 707, startPoint y: 137, endPoint x: 704, endPoint y: 159, distance: 22.6
click at [521, 141] on li "Person outside the car" at bounding box center [755, 143] width 155 height 21
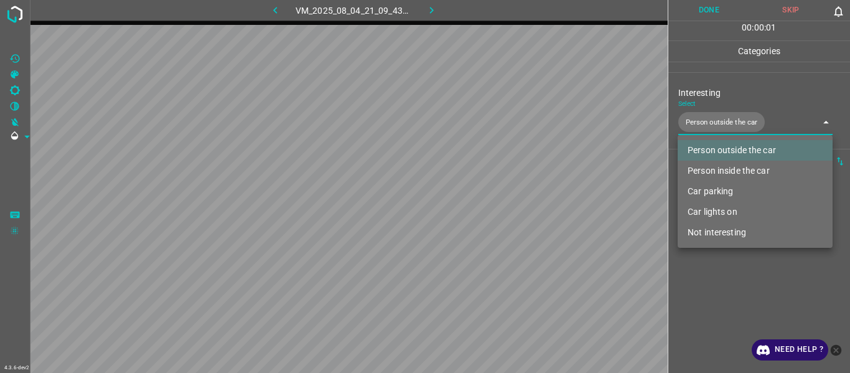
click at [521, 199] on div at bounding box center [425, 186] width 850 height 373
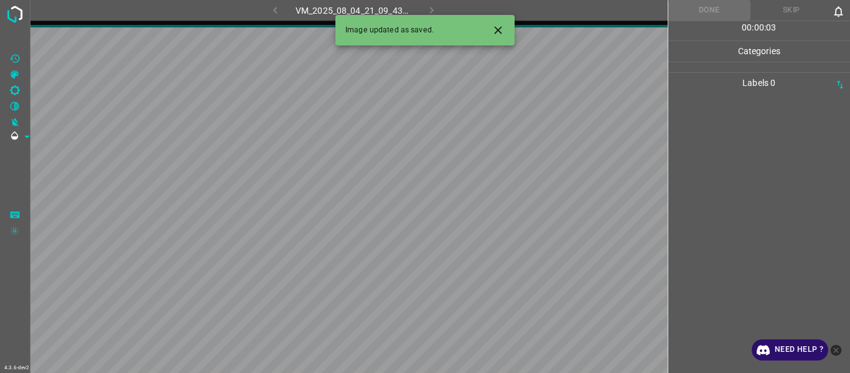
click at [501, 24] on icon "Close" at bounding box center [498, 30] width 13 height 13
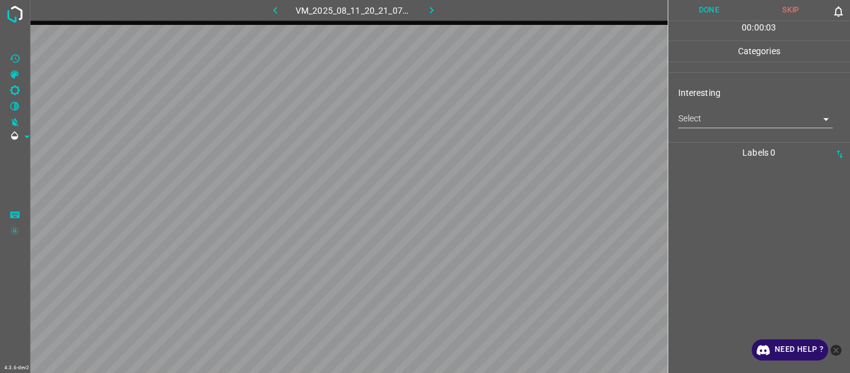
click at [521, 126] on body "4.3.6-dev2 VM_2025_08_11_20_21_07_943_10.gif Done Skip 0 00 : 00 : 03 Categorie…" at bounding box center [425, 186] width 850 height 373
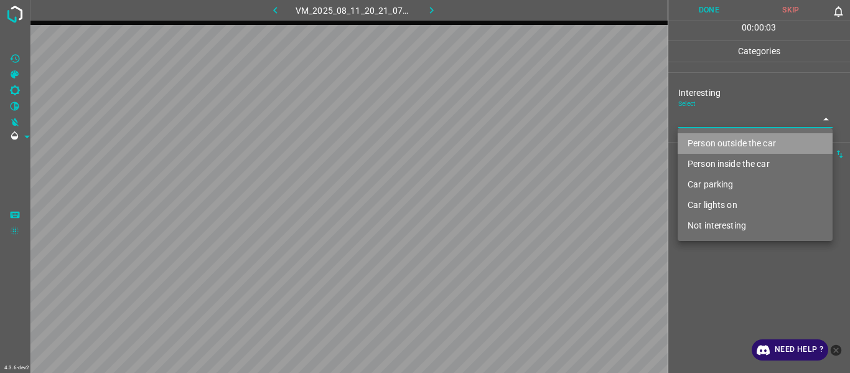
drag, startPoint x: 688, startPoint y: 141, endPoint x: 689, endPoint y: 178, distance: 37.4
click at [521, 142] on li "Person outside the car" at bounding box center [755, 143] width 155 height 21
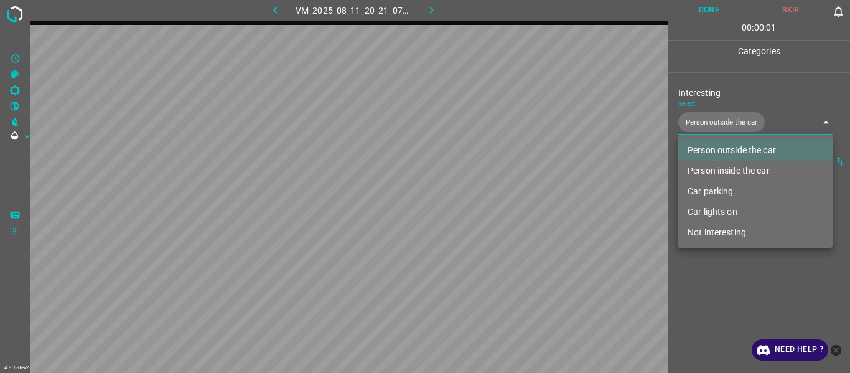
click at [521, 199] on div at bounding box center [425, 186] width 850 height 373
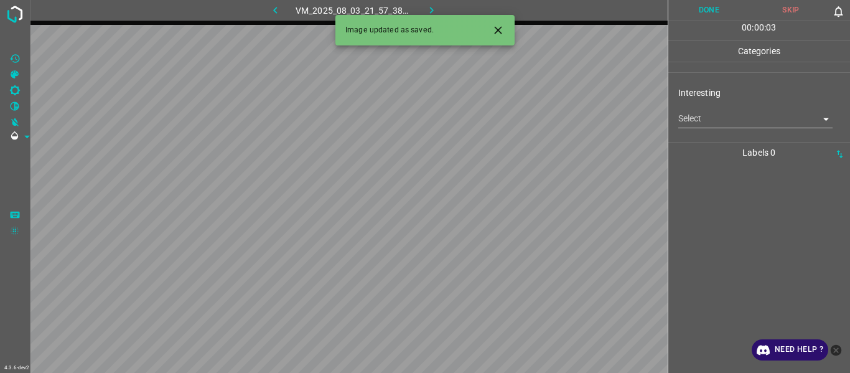
click at [501, 31] on icon "Close" at bounding box center [498, 30] width 13 height 13
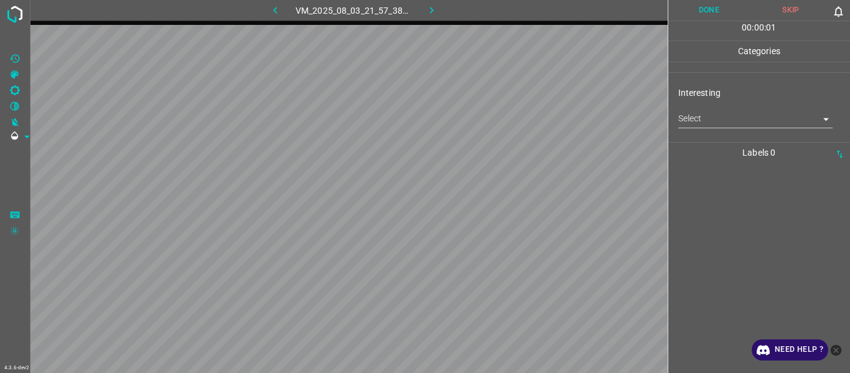
click at [521, 122] on body "4.3.6-dev2 VM_2025_08_03_21_57_38_187_00.gif Done Skip 0 00 : 00 : 01 Categorie…" at bounding box center [425, 186] width 850 height 373
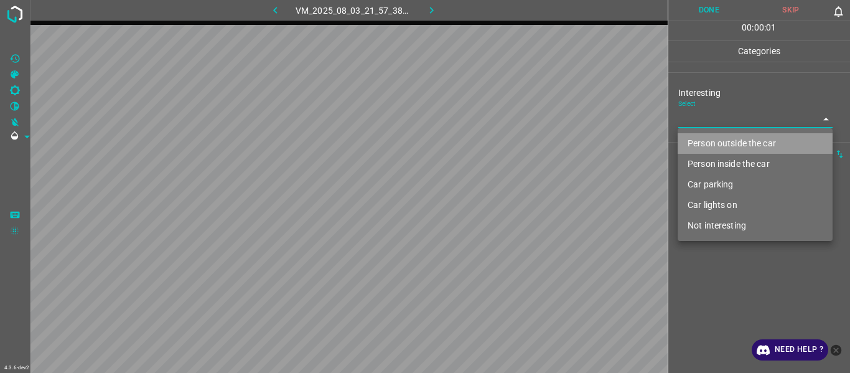
click at [521, 147] on li "Person outside the car" at bounding box center [755, 143] width 155 height 21
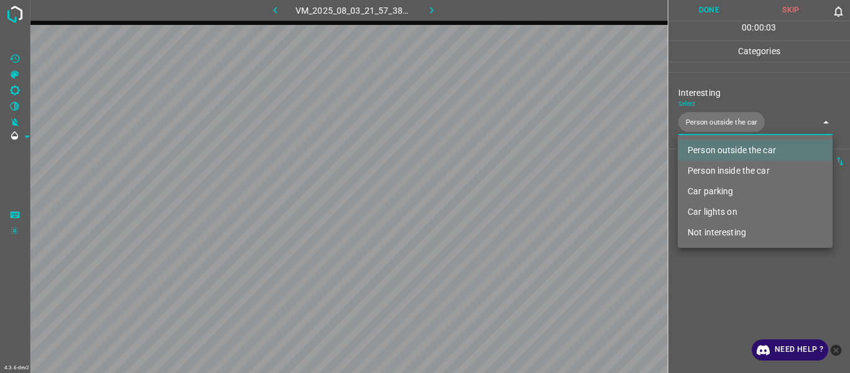
drag, startPoint x: 724, startPoint y: 214, endPoint x: 703, endPoint y: 264, distance: 54.1
click at [521, 199] on li "Car lights on" at bounding box center [755, 212] width 155 height 21
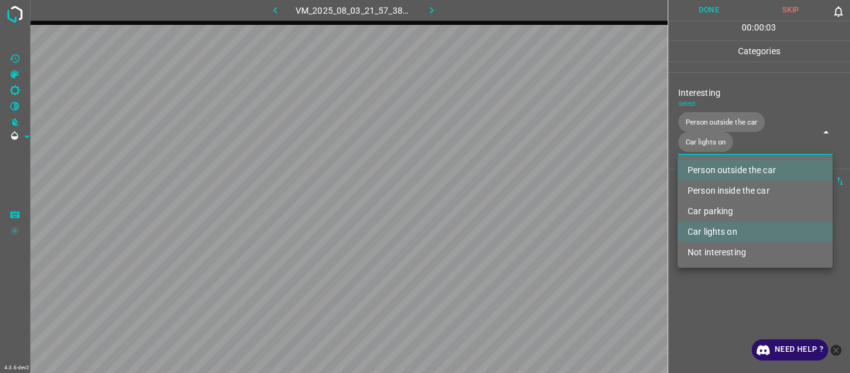
click at [521, 199] on div at bounding box center [425, 186] width 850 height 373
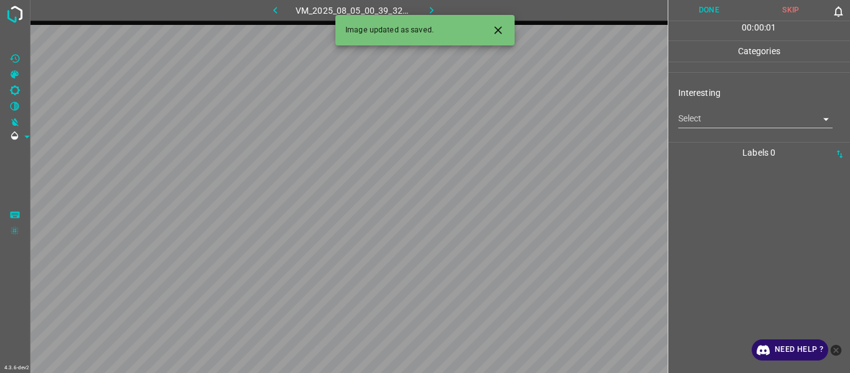
click at [500, 29] on icon "Close" at bounding box center [497, 29] width 7 height 7
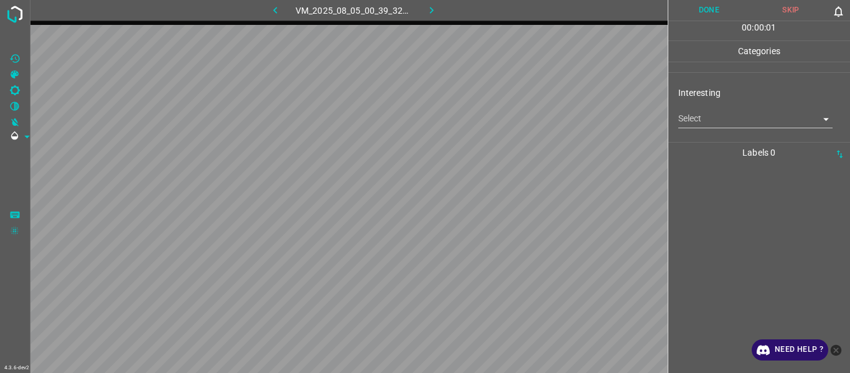
click at [521, 121] on body "4.3.6-dev2 VM_2025_08_05_00_39_32_829_08.gif Done Skip 0 00 : 00 : 01 Categorie…" at bounding box center [425, 186] width 850 height 373
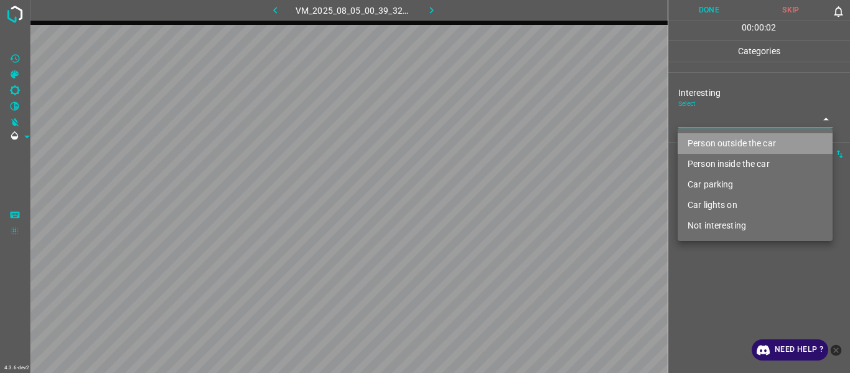
drag, startPoint x: 723, startPoint y: 139, endPoint x: 725, endPoint y: 146, distance: 6.7
click at [521, 143] on li "Person outside the car" at bounding box center [755, 143] width 155 height 21
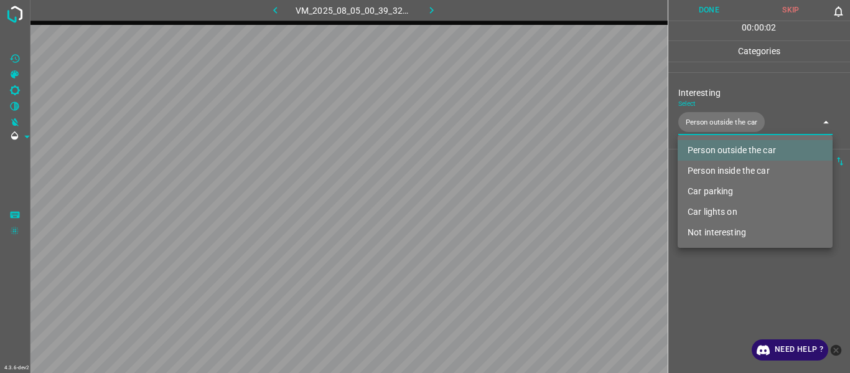
click at [521, 199] on div at bounding box center [425, 186] width 850 height 373
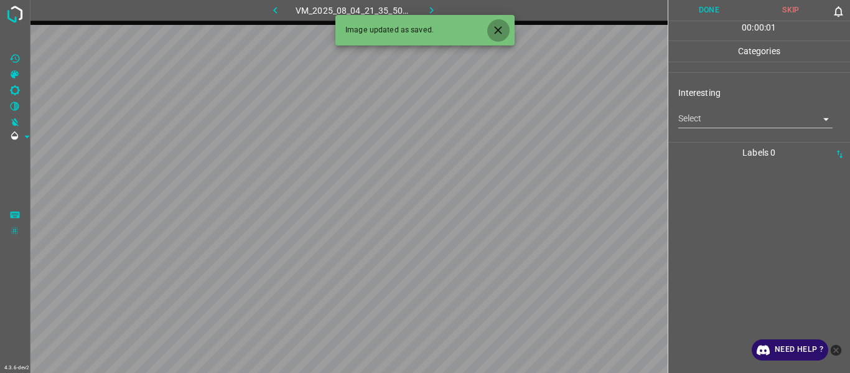
click at [499, 24] on icon "Close" at bounding box center [498, 30] width 13 height 13
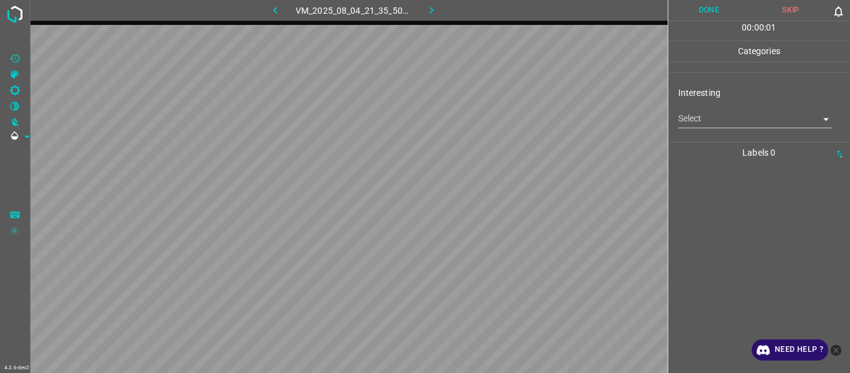
click at [521, 118] on body "4.3.6-dev2 VM_2025_08_04_21_35_50_757_09.gif Done Skip 0 00 : 00 : 01 Categorie…" at bounding box center [425, 186] width 850 height 373
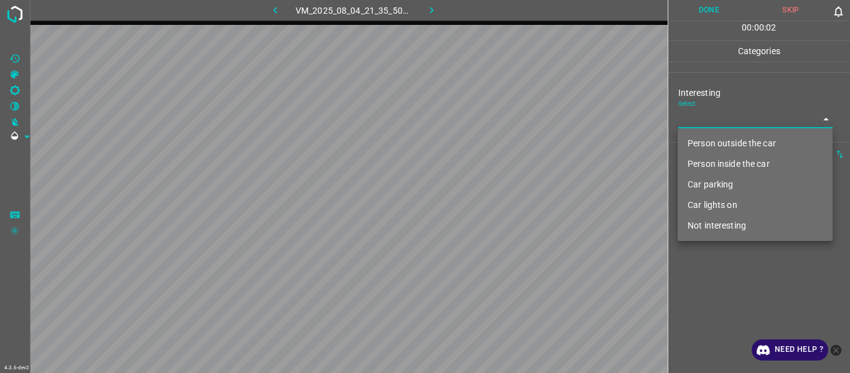
drag, startPoint x: 724, startPoint y: 162, endPoint x: 727, endPoint y: 237, distance: 74.8
click at [521, 163] on li "Person inside the car" at bounding box center [755, 164] width 155 height 21
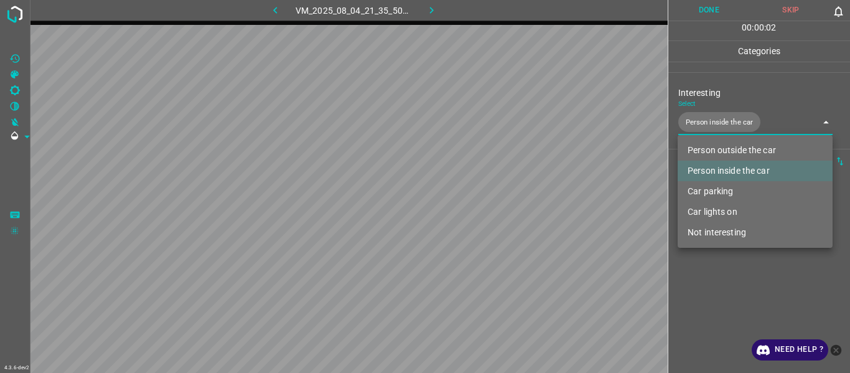
click at [521, 199] on div at bounding box center [425, 186] width 850 height 373
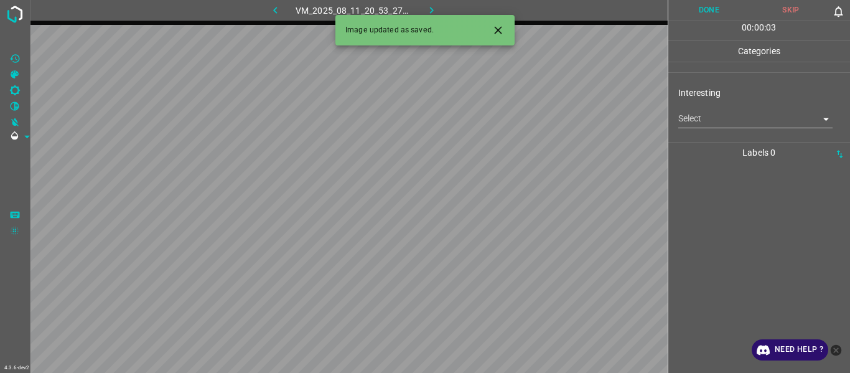
click at [521, 113] on body "4.3.6-dev2 VM_2025_08_11_20_53_27_149_01.gif Done Skip 0 00 : 00 : 03 Categorie…" at bounding box center [425, 186] width 850 height 373
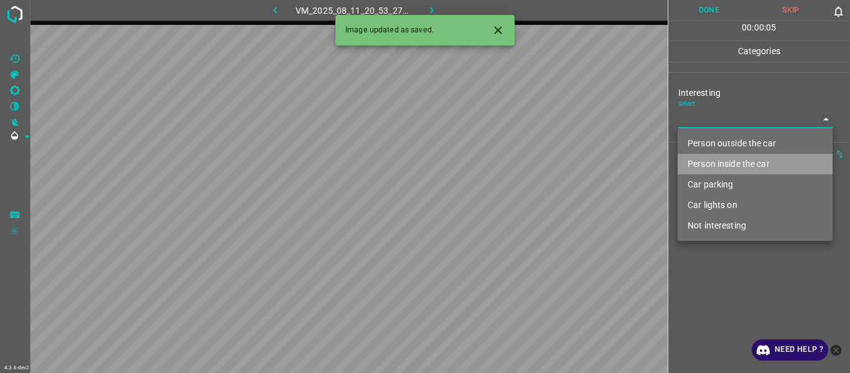
click at [521, 163] on li "Person inside the car" at bounding box center [755, 164] width 155 height 21
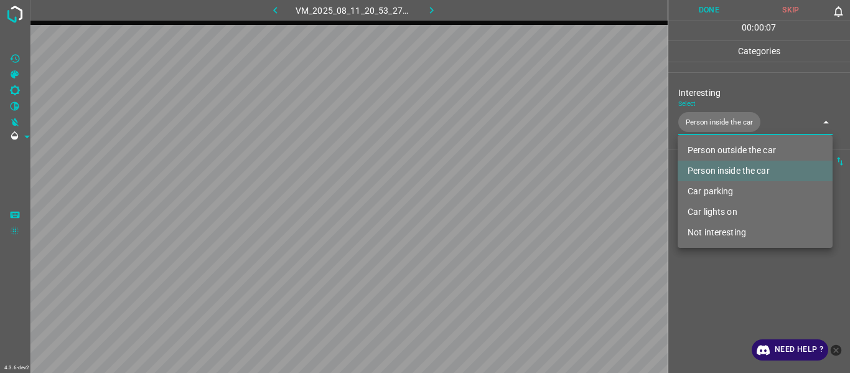
click at [521, 192] on li "Car parking" at bounding box center [755, 191] width 155 height 21
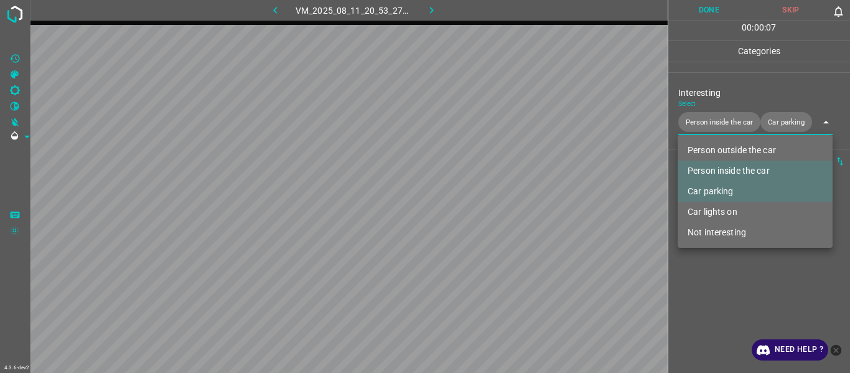
click at [521, 199] on div at bounding box center [425, 186] width 850 height 373
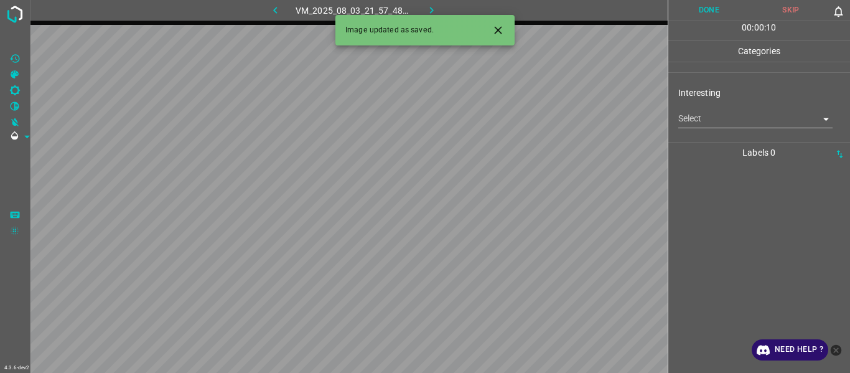
click at [521, 113] on body "4.3.6-dev2 VM_2025_08_03_21_57_48_347_03.gif Done Skip 0 00 : 00 : 10 Categorie…" at bounding box center [425, 186] width 850 height 373
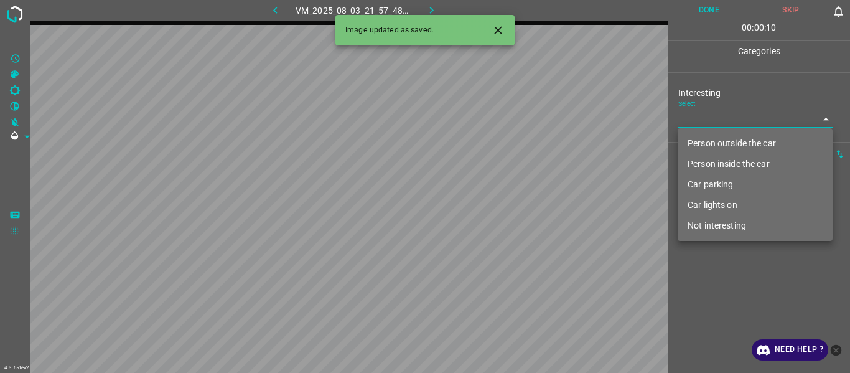
click at [521, 141] on li "Person outside the car" at bounding box center [755, 143] width 155 height 21
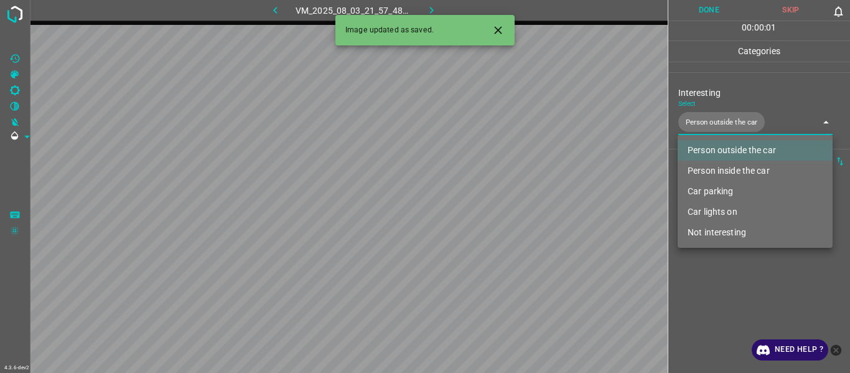
click at [521, 199] on div at bounding box center [425, 186] width 850 height 373
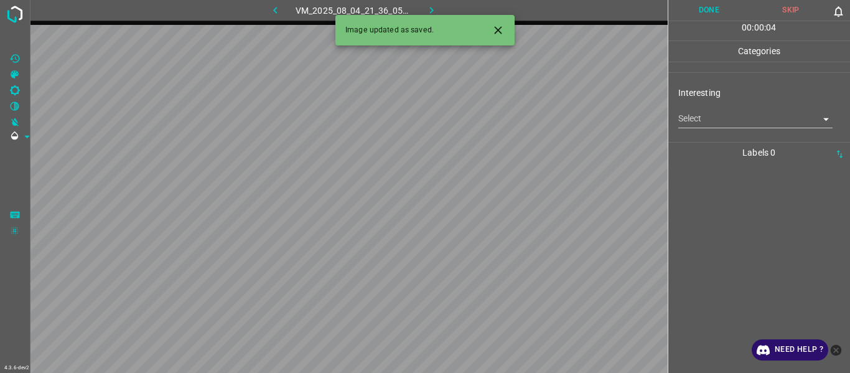
click at [497, 29] on icon "Close" at bounding box center [497, 29] width 7 height 7
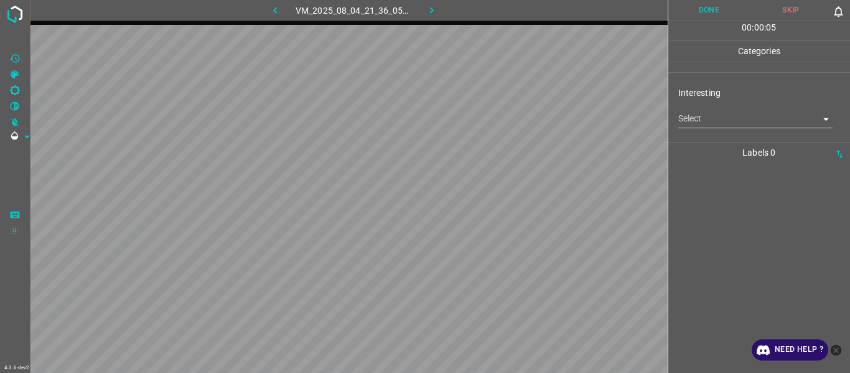
click at [521, 113] on body "4.3.6-dev2 VM_2025_08_04_21_36_05_256_01.gif Done Skip 0 00 : 00 : 05 Categorie…" at bounding box center [425, 186] width 850 height 373
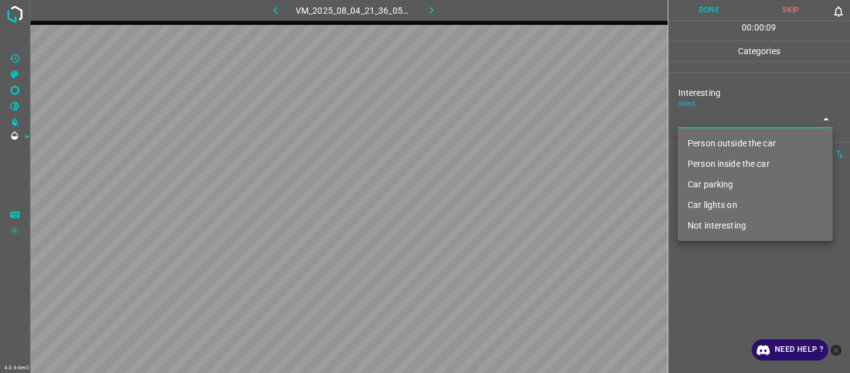
click at [521, 139] on li "Person outside the car" at bounding box center [755, 143] width 155 height 21
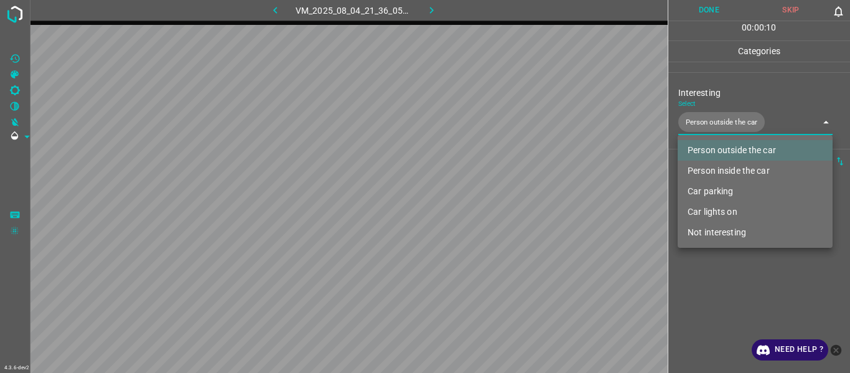
click at [521, 199] on div at bounding box center [425, 186] width 850 height 373
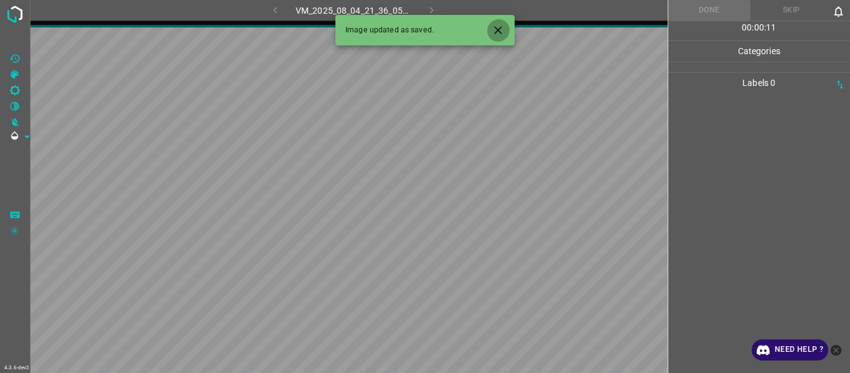
click at [497, 34] on icon "Close" at bounding box center [498, 30] width 13 height 13
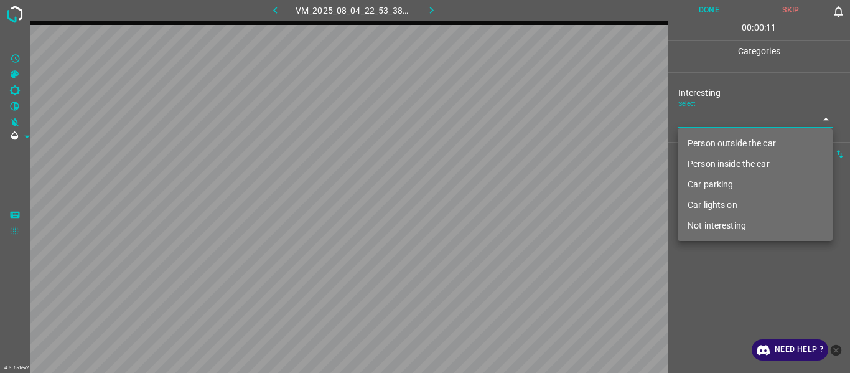
click at [521, 116] on body "4.3.6-dev2 VM_2025_08_04_22_53_38_874_03.gif Done Skip 0 00 : 00 : 11 Categorie…" at bounding box center [425, 186] width 850 height 373
click at [521, 144] on li "Person outside the car" at bounding box center [755, 143] width 155 height 21
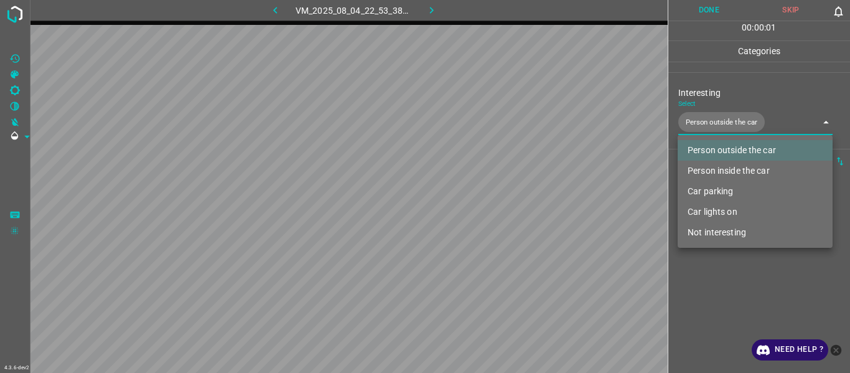
drag, startPoint x: 723, startPoint y: 164, endPoint x: 720, endPoint y: 184, distance: 20.1
click at [521, 169] on li "Person inside the car" at bounding box center [755, 171] width 155 height 21
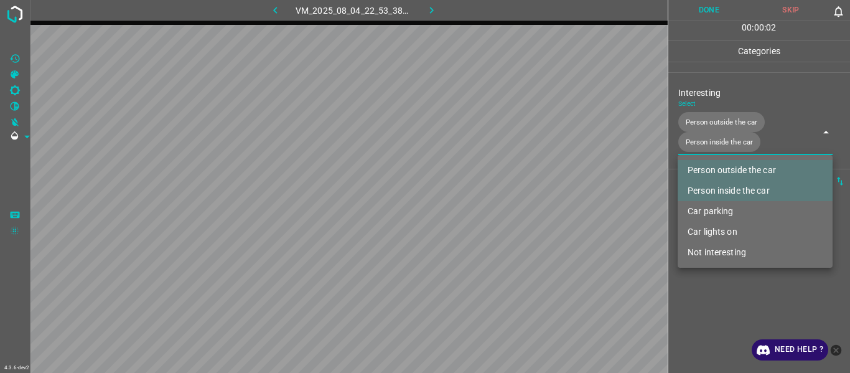
click at [521, 199] on div at bounding box center [425, 186] width 850 height 373
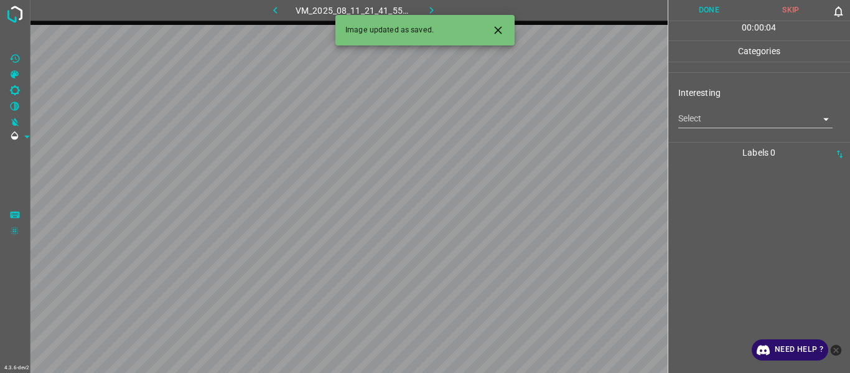
click at [521, 116] on body "4.3.6-dev2 VM_2025_08_11_21_41_55_384_00.gif Done Skip 0 00 : 00 : 04 Categorie…" at bounding box center [425, 186] width 850 height 373
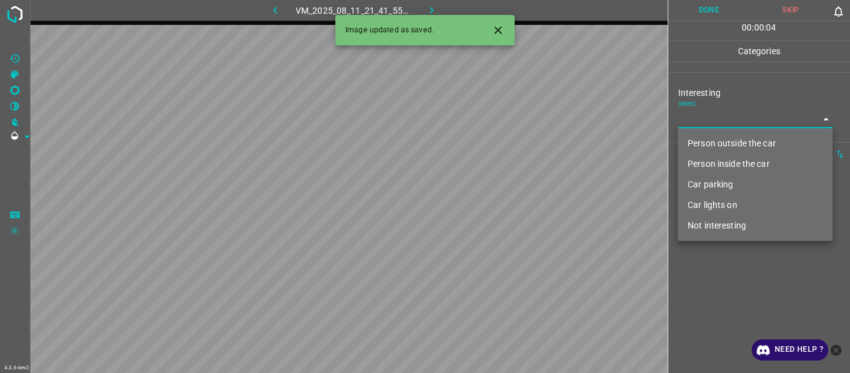
click at [521, 144] on ul "Person outside the car Person inside the car Car parking Car lights on Not inte…" at bounding box center [755, 184] width 155 height 113
click at [521, 144] on li "Person outside the car" at bounding box center [755, 143] width 155 height 21
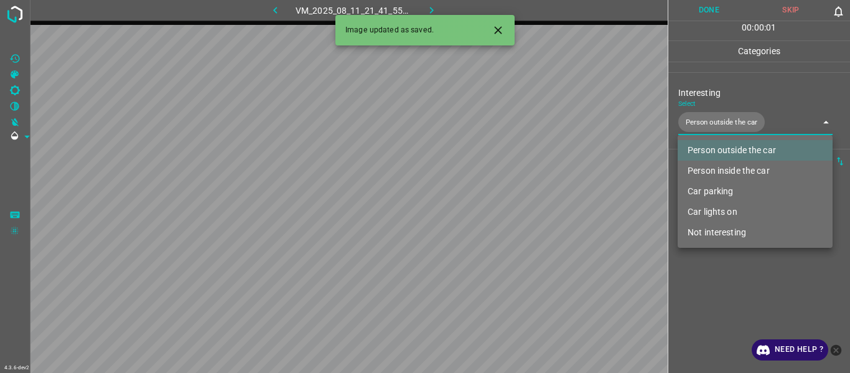
click at [521, 199] on div at bounding box center [425, 186] width 850 height 373
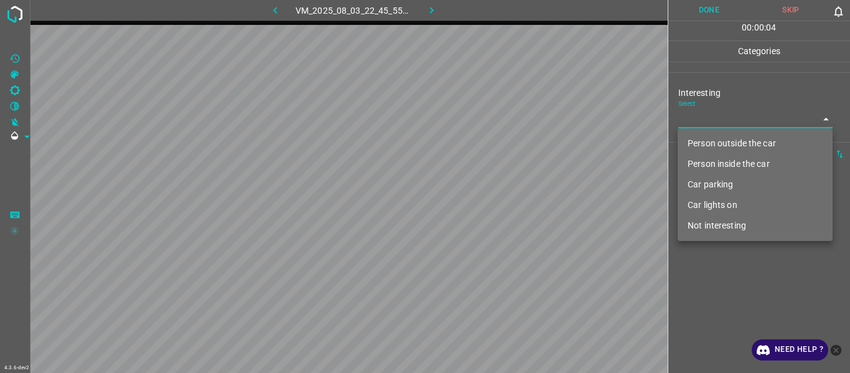
click at [521, 112] on body "4.3.6-dev2 VM_2025_08_03_22_45_55_623_01.gif Done Skip 0 00 : 00 : 04 Categorie…" at bounding box center [425, 186] width 850 height 373
drag, startPoint x: 717, startPoint y: 207, endPoint x: 709, endPoint y: 261, distance: 55.3
click at [521, 199] on li "Car lights on" at bounding box center [755, 205] width 155 height 21
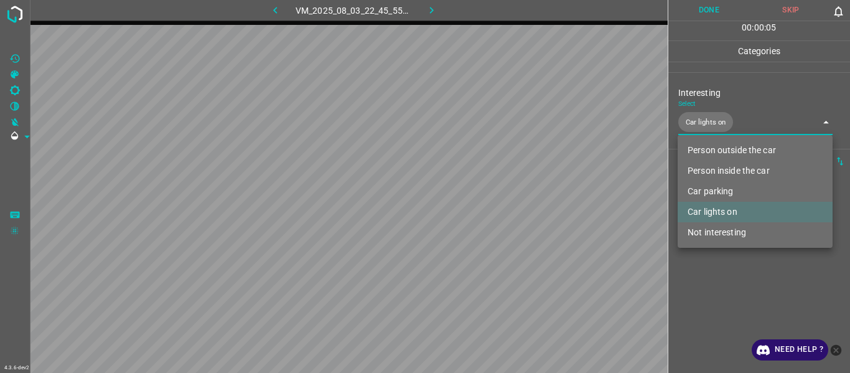
click at [521, 199] on div at bounding box center [425, 186] width 850 height 373
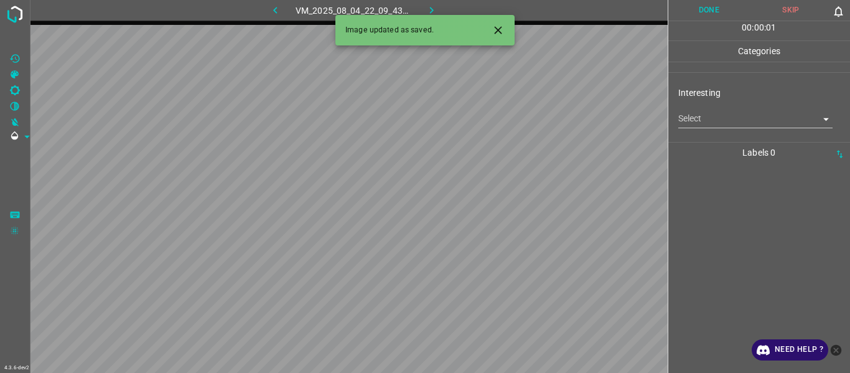
click at [492, 30] on icon "Close" at bounding box center [498, 30] width 13 height 13
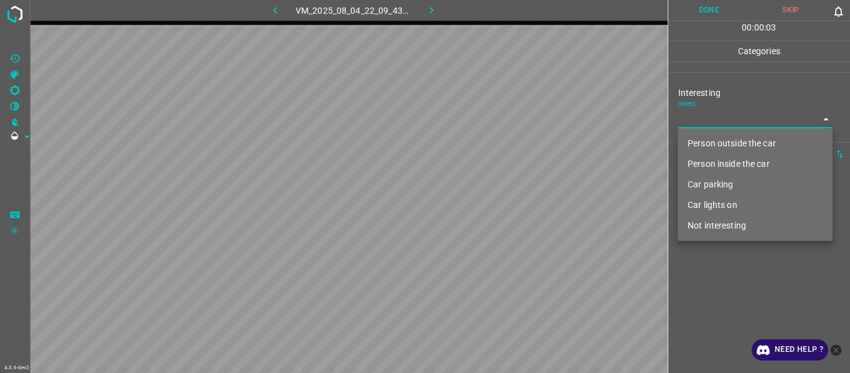
drag, startPoint x: 712, startPoint y: 118, endPoint x: 710, endPoint y: 139, distance: 21.2
click at [521, 120] on body "4.3.6-dev2 VM_2025_08_04_22_09_43_241_07.gif Done Skip 0 00 : 00 : 03 Categorie…" at bounding box center [425, 186] width 850 height 373
drag, startPoint x: 710, startPoint y: 143, endPoint x: 717, endPoint y: 210, distance: 67.5
click at [521, 147] on li "Person outside the car" at bounding box center [755, 143] width 155 height 21
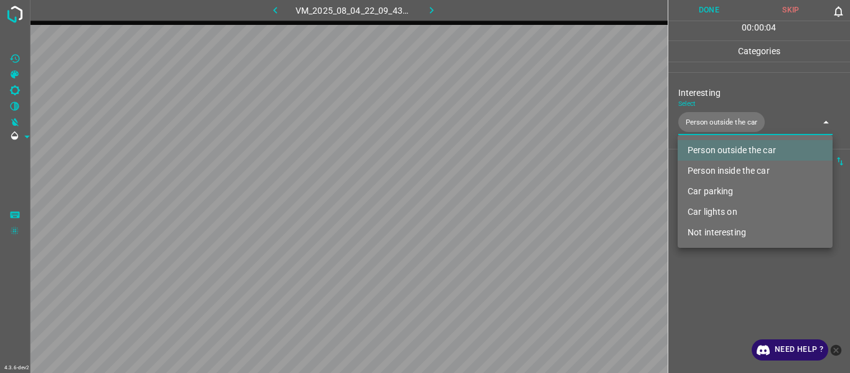
click at [521, 199] on div at bounding box center [425, 186] width 850 height 373
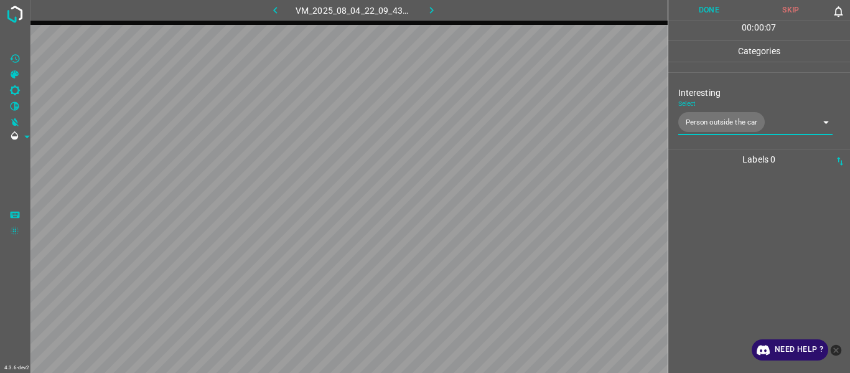
click at [521, 199] on div at bounding box center [759, 271] width 175 height 203
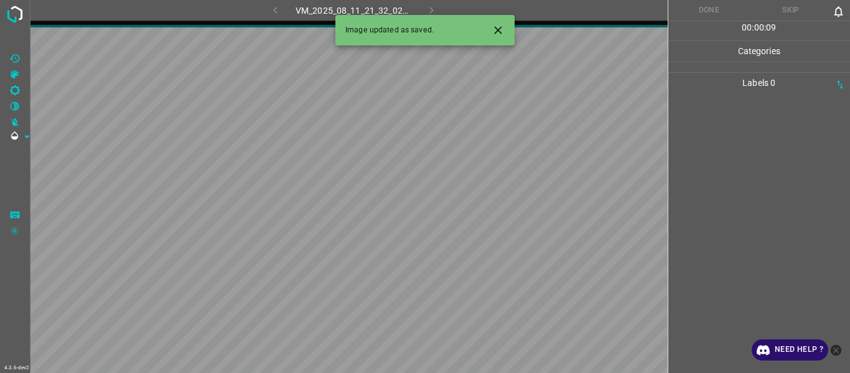
click at [494, 29] on icon "Close" at bounding box center [498, 30] width 13 height 13
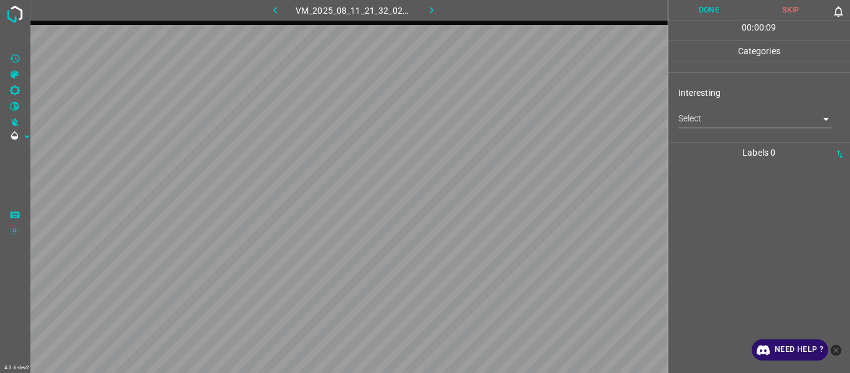
click at [521, 125] on body "4.3.6-dev2 VM_2025_08_11_21_32_02_349_04.gif Done Skip 0 00 : 00 : 09 Categorie…" at bounding box center [425, 186] width 850 height 373
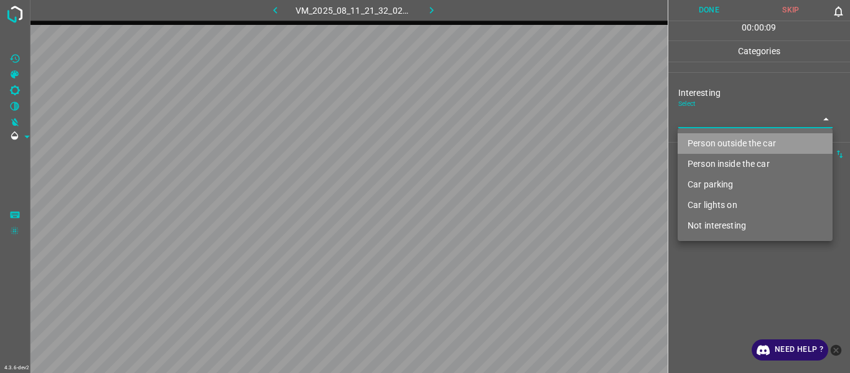
click at [521, 143] on li "Person outside the car" at bounding box center [755, 143] width 155 height 21
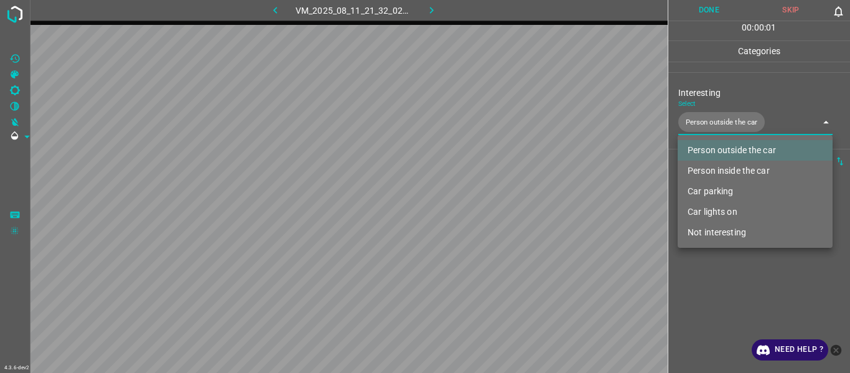
click at [521, 199] on div at bounding box center [425, 186] width 850 height 373
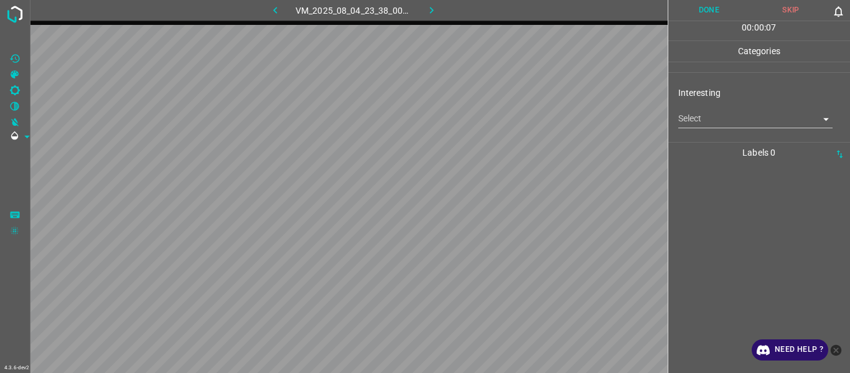
click at [278, 14] on icon "button" at bounding box center [275, 10] width 13 height 13
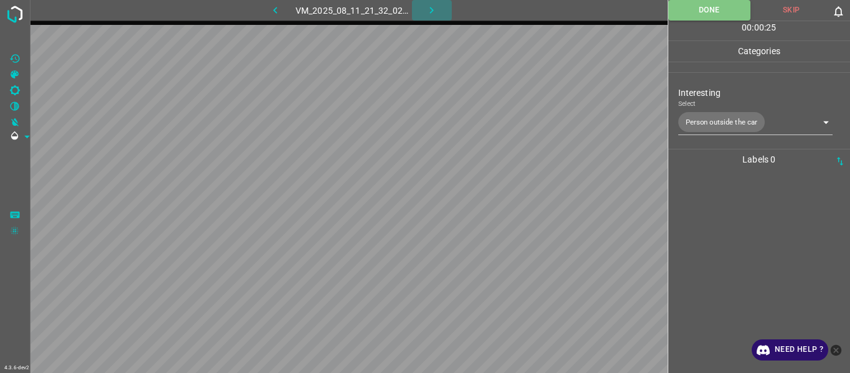
click at [425, 6] on icon "button" at bounding box center [431, 10] width 13 height 13
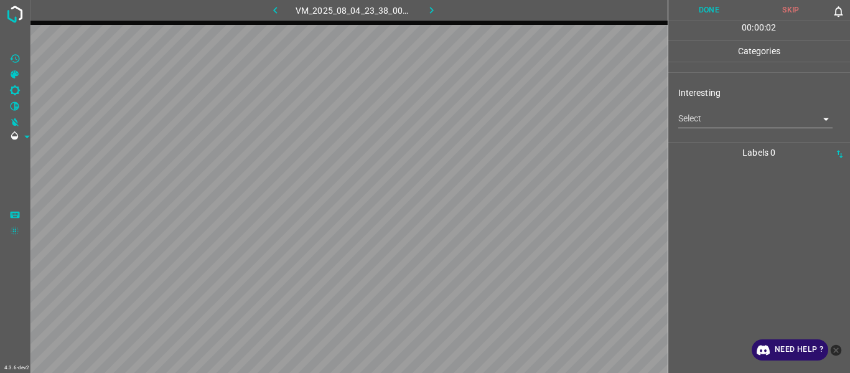
click at [521, 113] on body "4.3.6-dev2 VM_2025_08_04_23_38_00_199_03.gif Done Skip 0 00 : 00 : 02 Categorie…" at bounding box center [425, 186] width 850 height 373
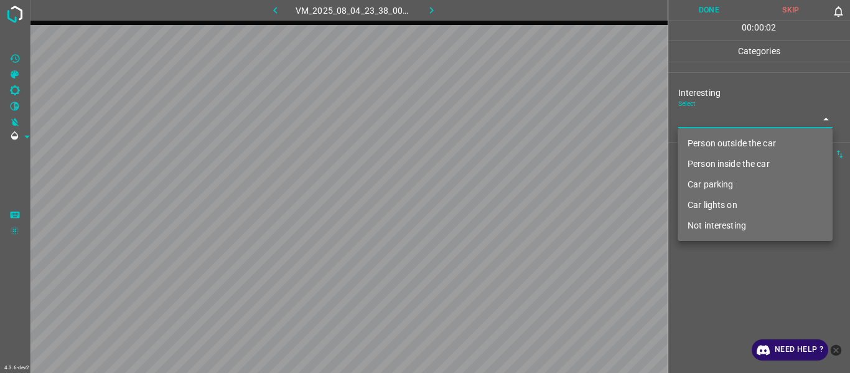
click at [521, 199] on li "Car lights on" at bounding box center [755, 205] width 155 height 21
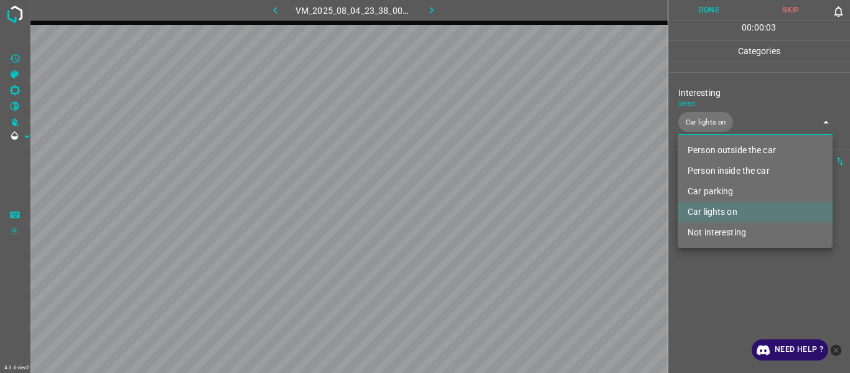
click at [521, 199] on li "Car lights on" at bounding box center [755, 212] width 155 height 21
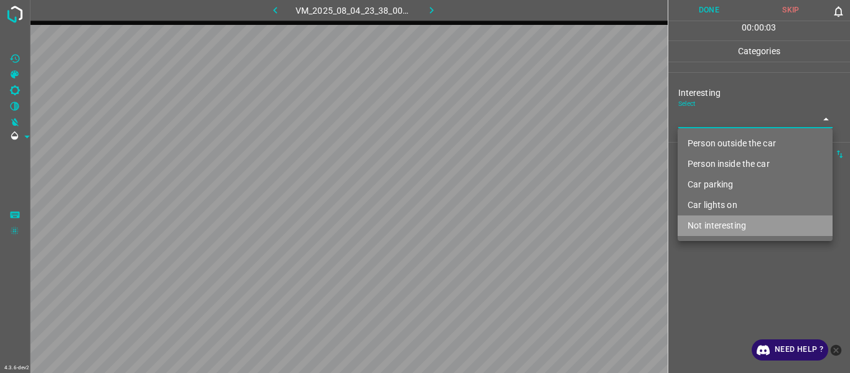
click at [521, 199] on li "Not interesting" at bounding box center [755, 225] width 155 height 21
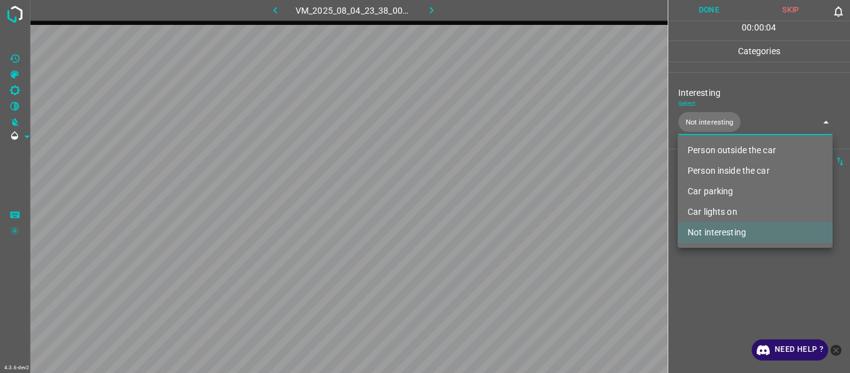
click at [521, 199] on div at bounding box center [425, 186] width 850 height 373
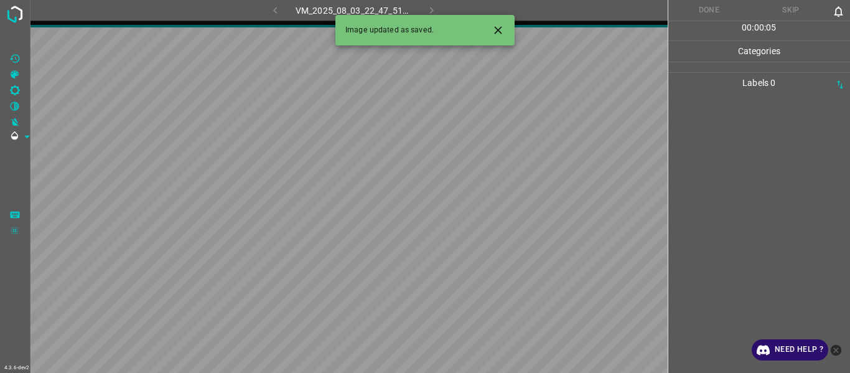
click at [500, 34] on icon "Close" at bounding box center [498, 30] width 13 height 13
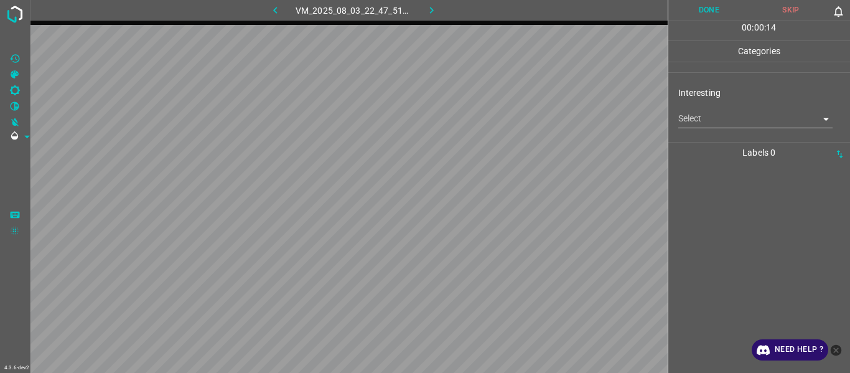
click at [521, 115] on body "4.3.6-dev2 VM_2025_08_03_22_47_51_095_05.gif Done Skip 0 00 : 00 : 14 Categorie…" at bounding box center [425, 186] width 850 height 373
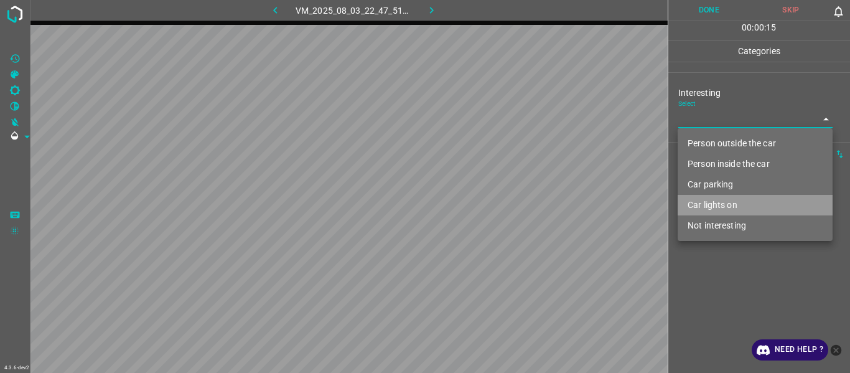
click at [521, 199] on ul "Person outside the car Person inside the car Car parking Car lights on Not inte…" at bounding box center [755, 184] width 155 height 113
click at [521, 199] on li "Not interesting" at bounding box center [755, 225] width 155 height 21
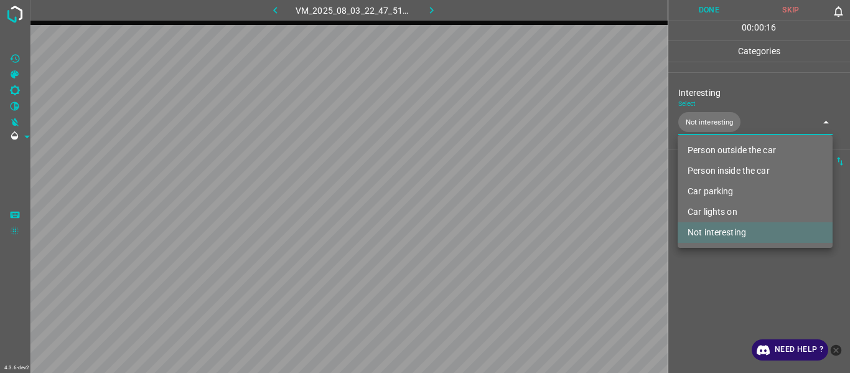
click at [521, 199] on li "Car lights on" at bounding box center [755, 212] width 155 height 21
click at [521, 199] on div at bounding box center [425, 186] width 850 height 373
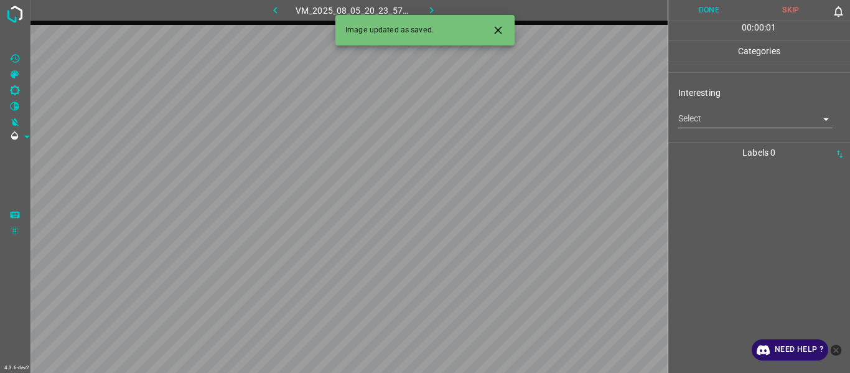
click at [521, 121] on body "4.3.6-dev2 VM_2025_08_05_20_23_57_940_04.gif Done Skip 0 00 : 00 : 01 Categorie…" at bounding box center [425, 186] width 850 height 373
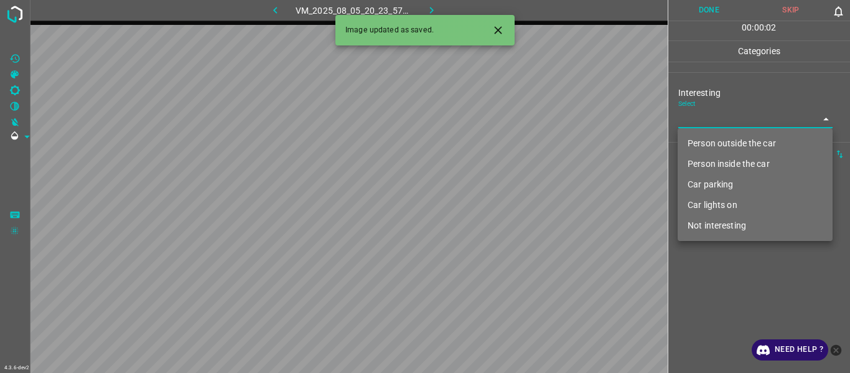
drag, startPoint x: 703, startPoint y: 141, endPoint x: 718, endPoint y: 190, distance: 50.8
click at [521, 143] on li "Person outside the car" at bounding box center [755, 143] width 155 height 21
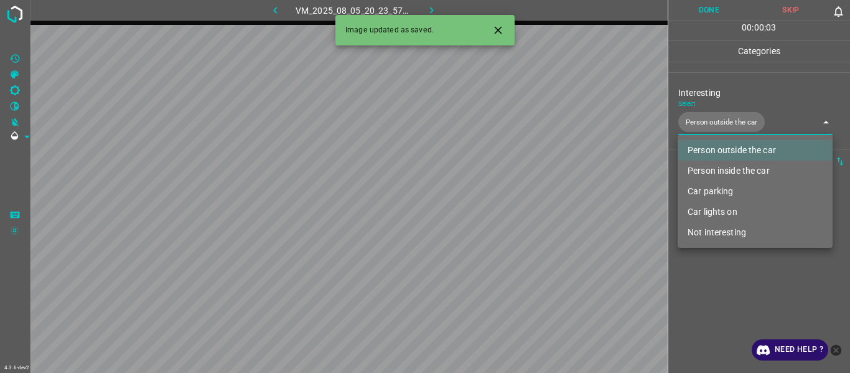
click at [521, 199] on div at bounding box center [425, 186] width 850 height 373
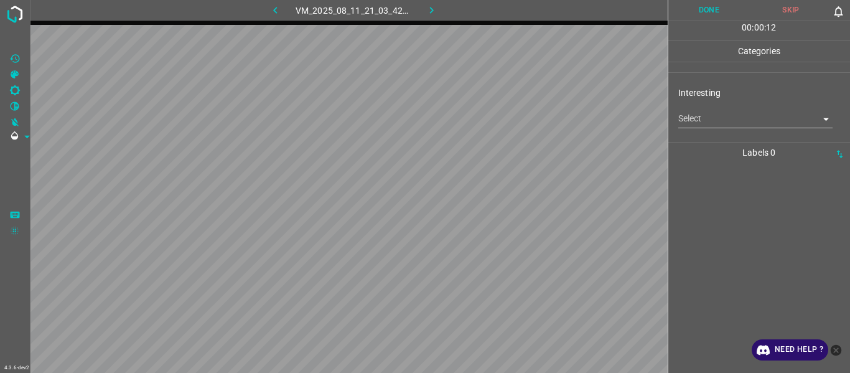
click at [521, 199] on div at bounding box center [759, 268] width 175 height 210
click at [521, 116] on body "4.3.6-dev2 VM_2025_08_11_21_03_42_340_12.gif Done Skip 0 00 : 00 : 14 Categorie…" at bounding box center [425, 186] width 850 height 373
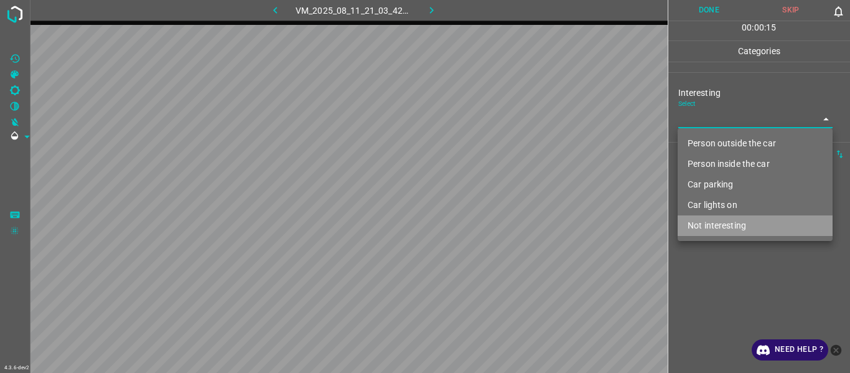
drag, startPoint x: 725, startPoint y: 228, endPoint x: 719, endPoint y: 277, distance: 49.0
click at [521, 199] on li "Not interesting" at bounding box center [755, 225] width 155 height 21
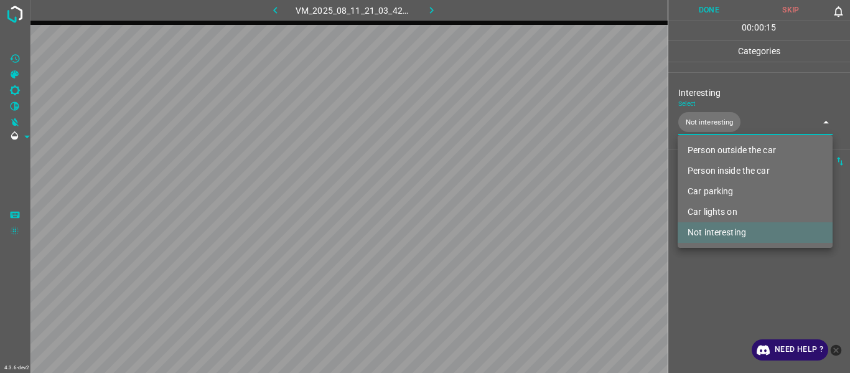
click at [521, 199] on div at bounding box center [425, 186] width 850 height 373
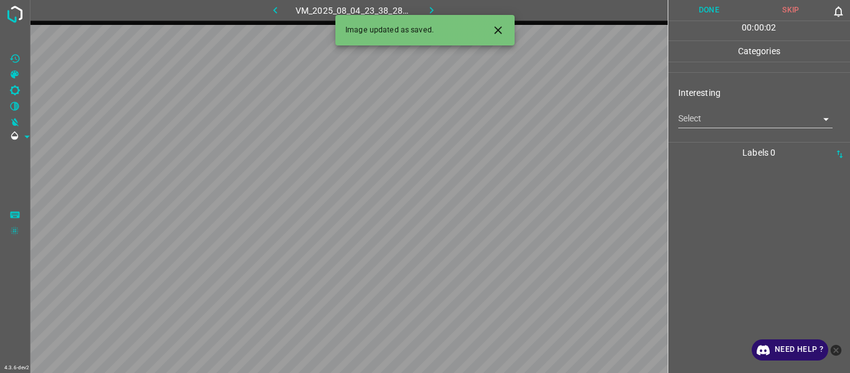
click at [521, 119] on body "4.3.6-dev2 VM_2025_08_04_23_38_28_091_03.gif Done Skip 0 00 : 00 : 02 Categorie…" at bounding box center [425, 186] width 850 height 373
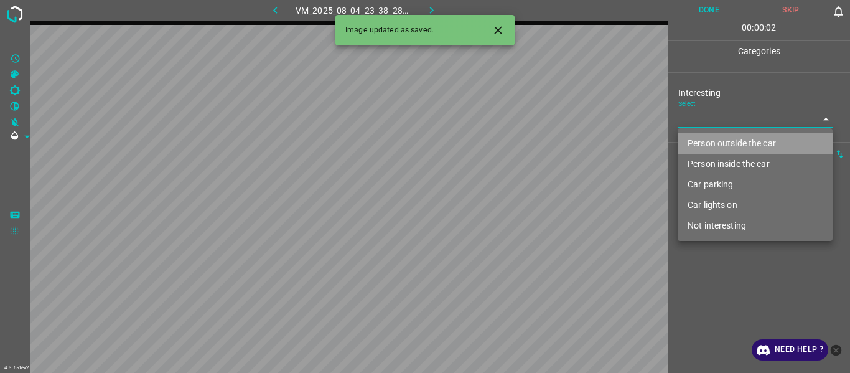
click at [521, 139] on li "Person outside the car" at bounding box center [755, 143] width 155 height 21
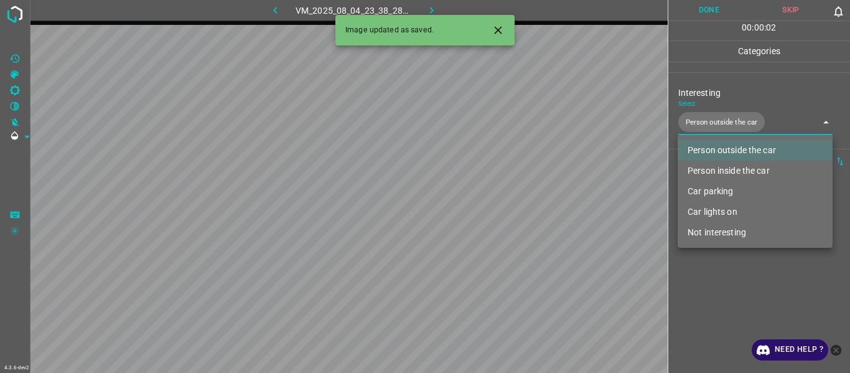
click at [521, 199] on div at bounding box center [425, 186] width 850 height 373
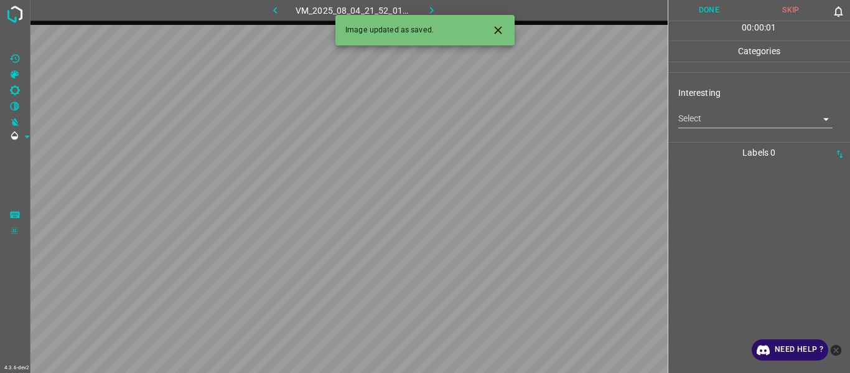
click at [521, 113] on body "4.3.6-dev2 VM_2025_08_04_21_52_01_356_01.gif Done Skip 0 00 : 00 : 01 Categorie…" at bounding box center [425, 186] width 850 height 373
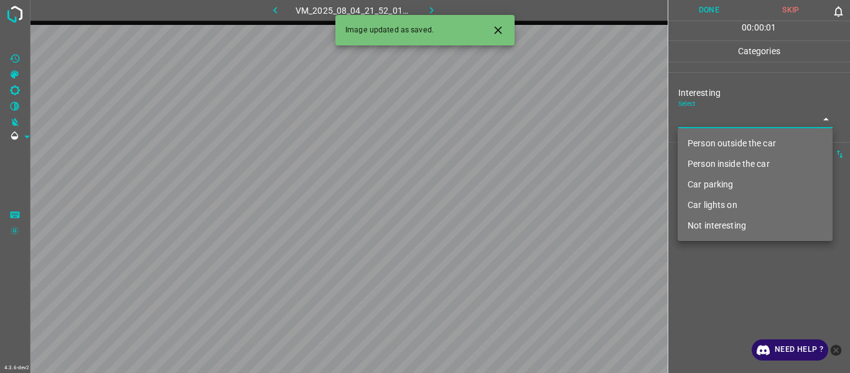
click at [521, 148] on li "Person outside the car" at bounding box center [755, 143] width 155 height 21
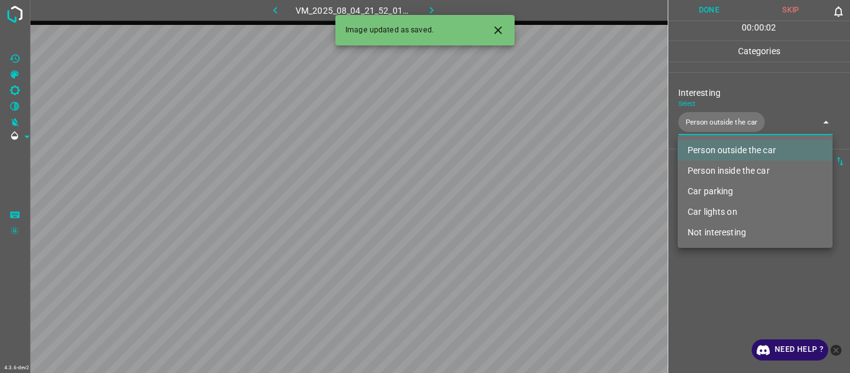
click at [521, 199] on div at bounding box center [425, 186] width 850 height 373
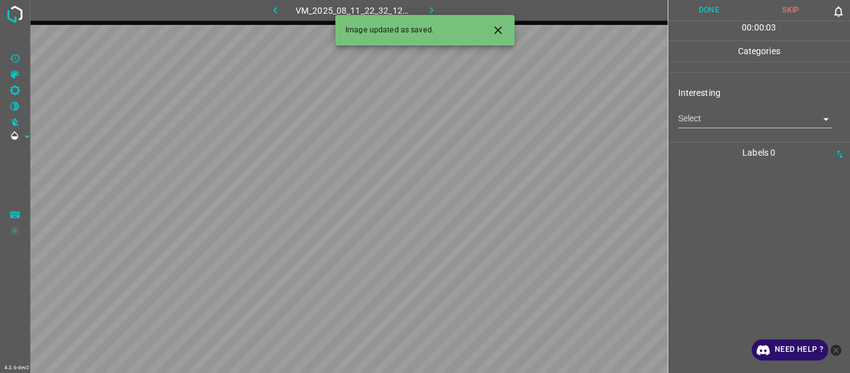
click at [521, 119] on body "4.3.6-dev2 VM_2025_08_11_22_32_12_419_03.gif Done Skip 0 00 : 00 : 03 Categorie…" at bounding box center [425, 186] width 850 height 373
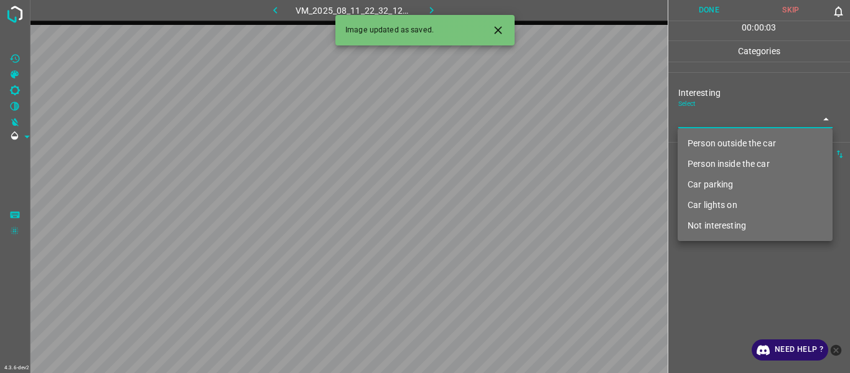
click at [521, 148] on li "Person outside the car" at bounding box center [755, 143] width 155 height 21
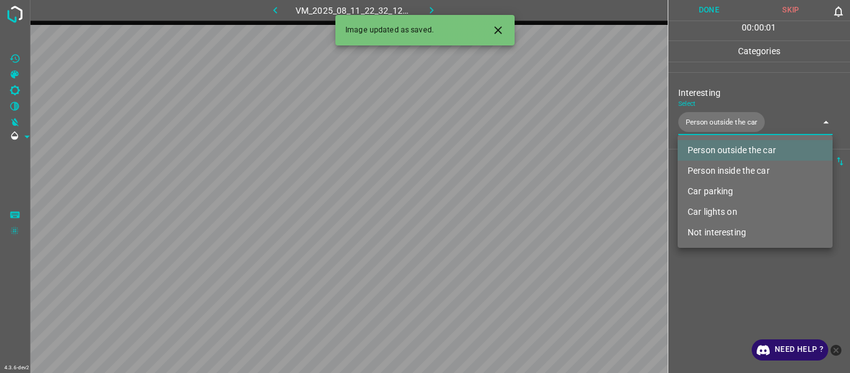
click at [521, 199] on li "Car lights on" at bounding box center [755, 212] width 155 height 21
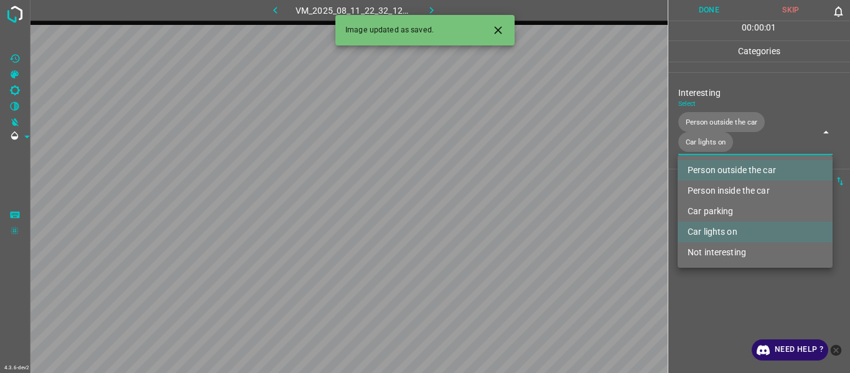
click at [521, 199] on div at bounding box center [425, 186] width 850 height 373
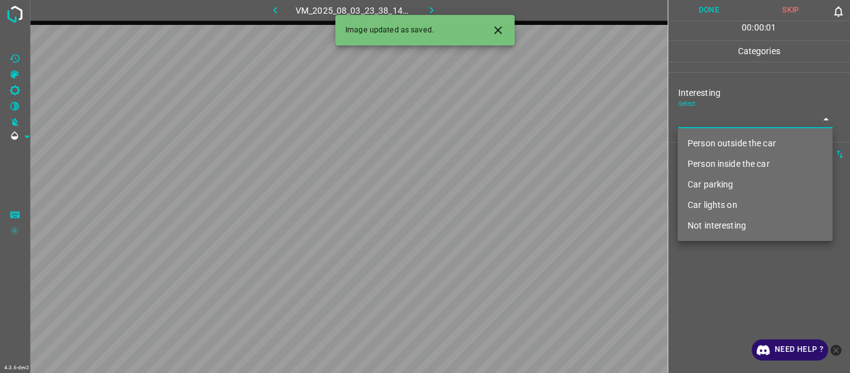
click at [521, 119] on body "4.3.6-dev2 VM_2025_08_03_23_38_14_564_00.gif Done Skip 0 00 : 00 : 01 Categorie…" at bounding box center [425, 186] width 850 height 373
click at [521, 136] on li "Person outside the car" at bounding box center [755, 143] width 155 height 21
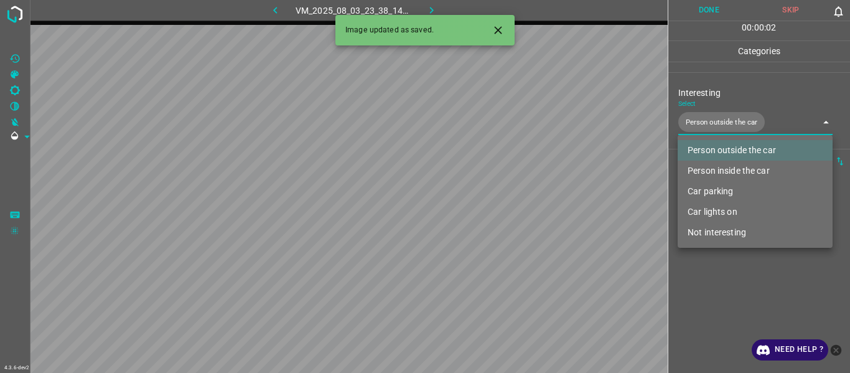
click at [521, 199] on div at bounding box center [425, 186] width 850 height 373
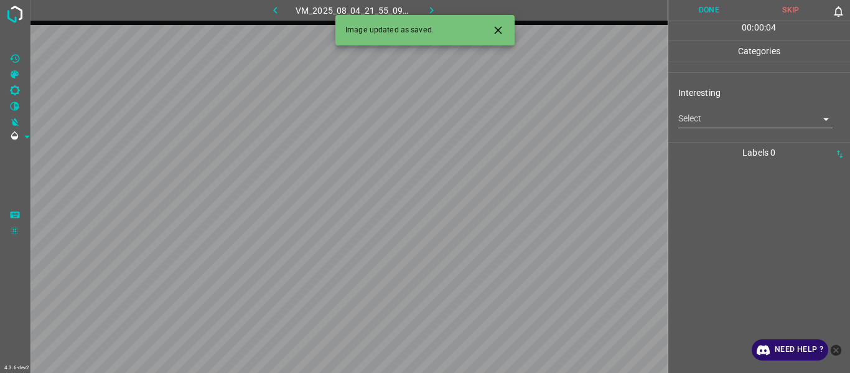
click at [521, 118] on body "4.3.6-dev2 VM_2025_08_04_21_55_09_312_09.gif Done Skip 0 00 : 00 : 04 Categorie…" at bounding box center [425, 186] width 850 height 373
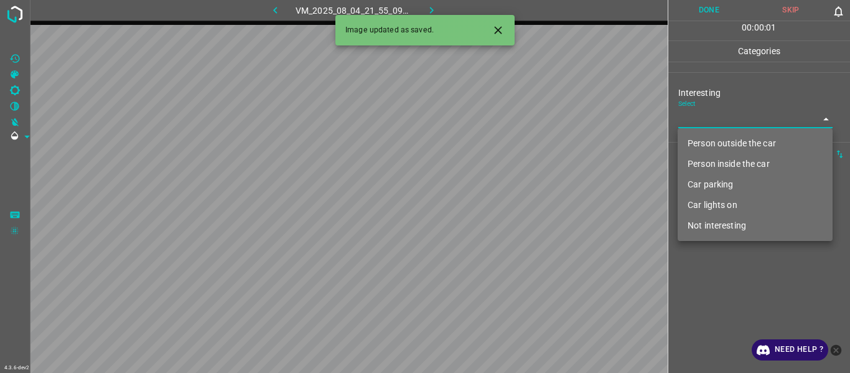
click at [521, 184] on li "Car parking" at bounding box center [755, 184] width 155 height 21
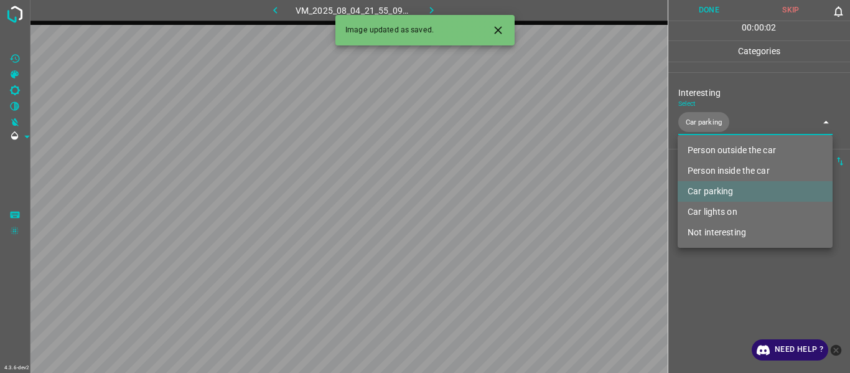
click at [521, 199] on div at bounding box center [425, 186] width 850 height 373
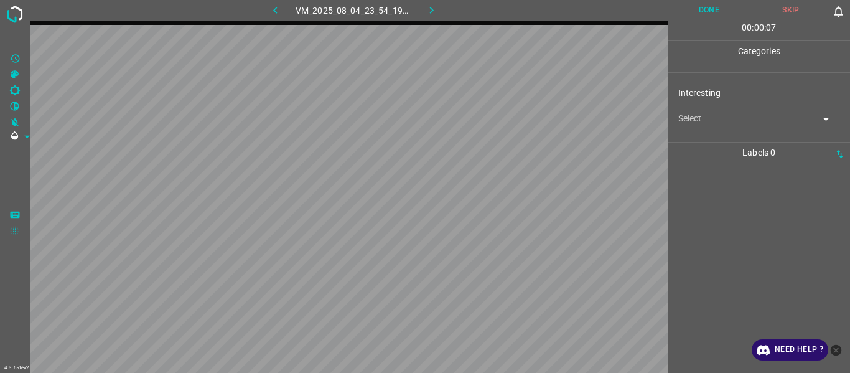
click at [521, 120] on body "4.3.6-dev2 VM_2025_08_04_23_54_19_392_02.gif Done Skip 0 00 : 00 : 07 Categorie…" at bounding box center [425, 186] width 850 height 373
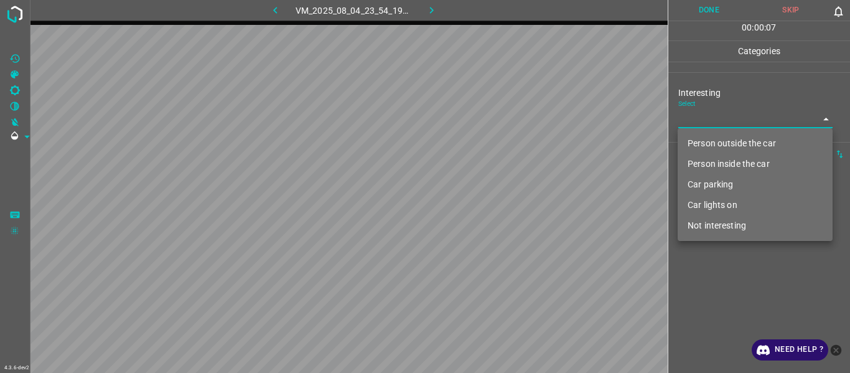
click at [521, 144] on li "Person outside the car" at bounding box center [755, 143] width 155 height 21
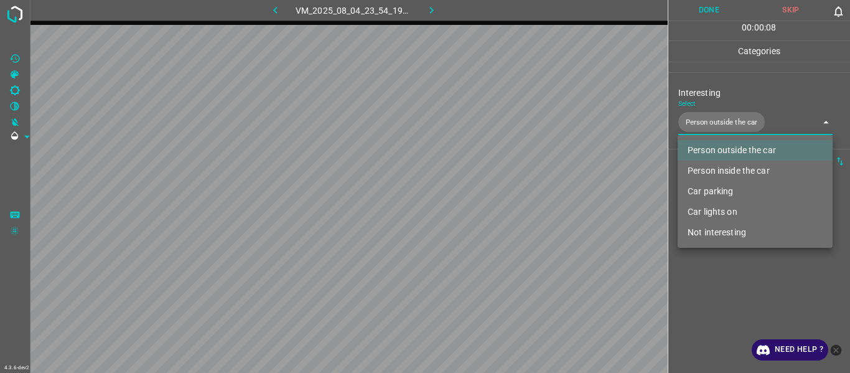
click at [521, 199] on div at bounding box center [425, 186] width 850 height 373
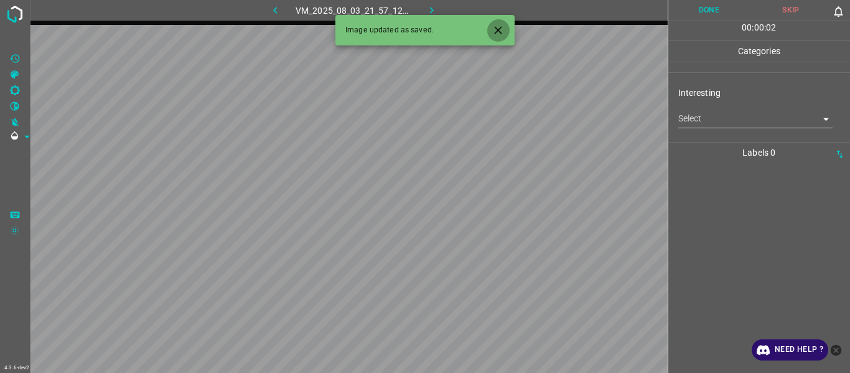
click at [496, 32] on icon "Close" at bounding box center [497, 29] width 7 height 7
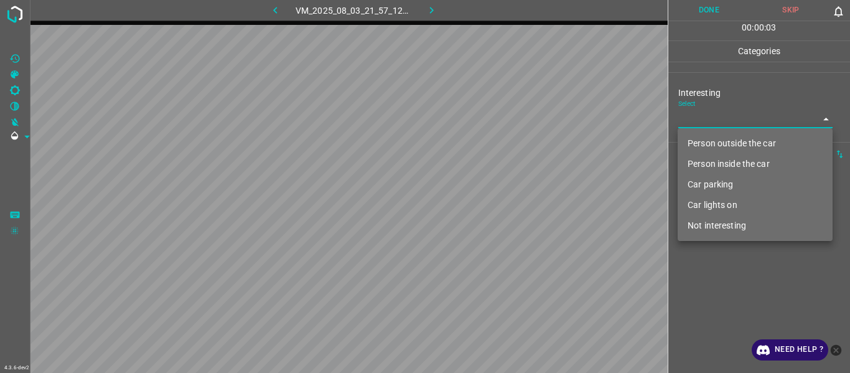
click at [521, 120] on body "4.3.6-dev2 VM_2025_08_03_21_57_12_454_02.gif Done Skip 0 00 : 00 : 03 Categorie…" at bounding box center [425, 186] width 850 height 373
click at [521, 145] on li "Person outside the car" at bounding box center [755, 143] width 155 height 21
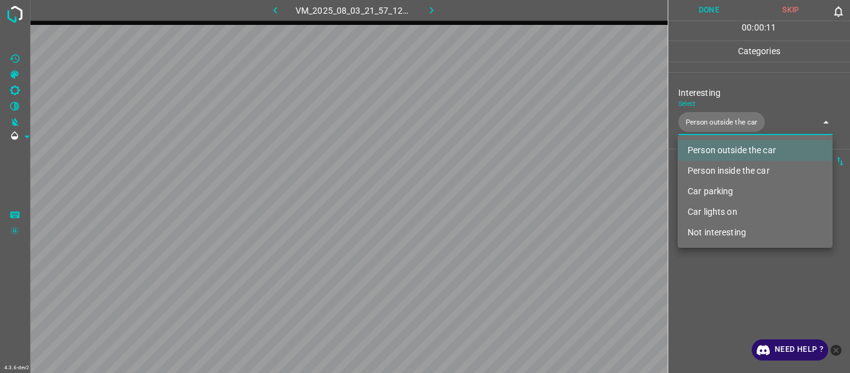
click at [521, 199] on li "Car lights on" at bounding box center [755, 212] width 155 height 21
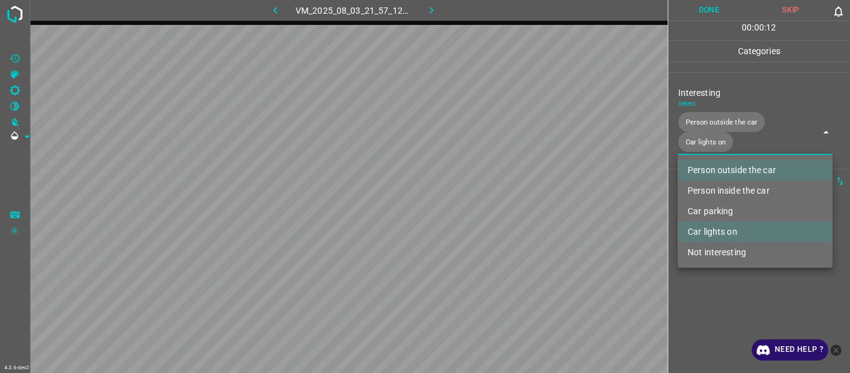
click at [521, 199] on div at bounding box center [425, 186] width 850 height 373
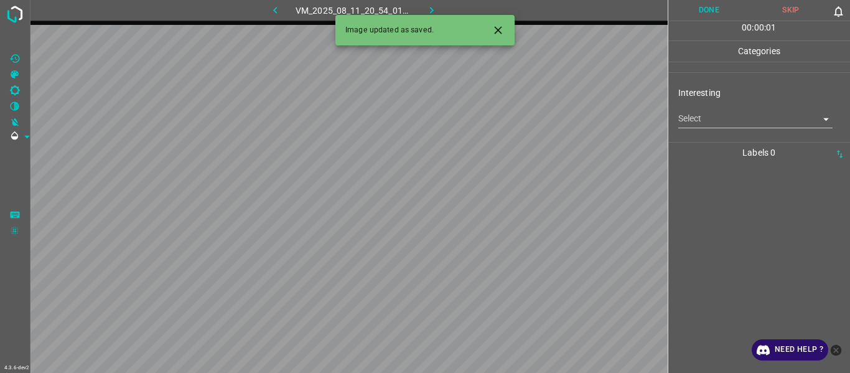
click at [521, 116] on body "4.3.6-dev2 VM_2025_08_11_20_54_01_926_03.gif Done Skip 0 00 : 00 : 01 Categorie…" at bounding box center [425, 186] width 850 height 373
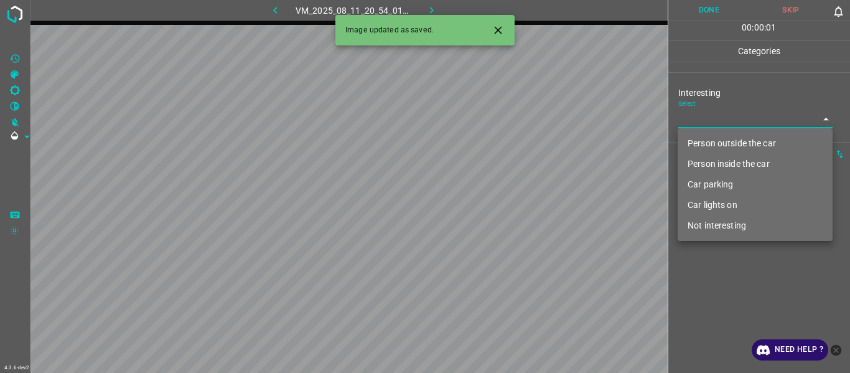
click at [521, 146] on li "Person outside the car" at bounding box center [755, 143] width 155 height 21
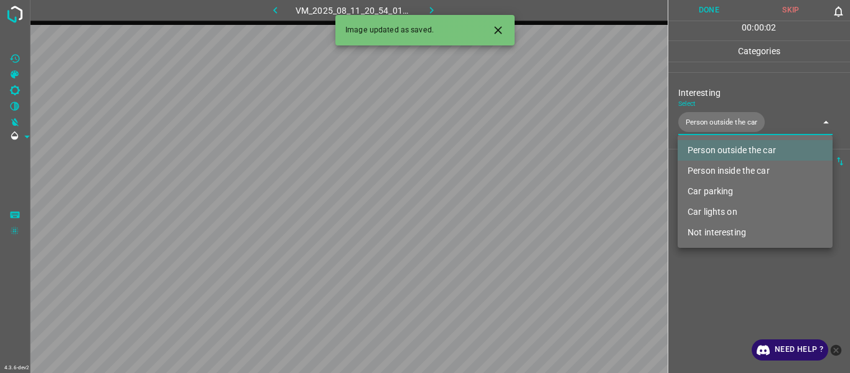
drag, startPoint x: 698, startPoint y: 319, endPoint x: 692, endPoint y: 318, distance: 6.3
click at [521, 199] on div at bounding box center [425, 186] width 850 height 373
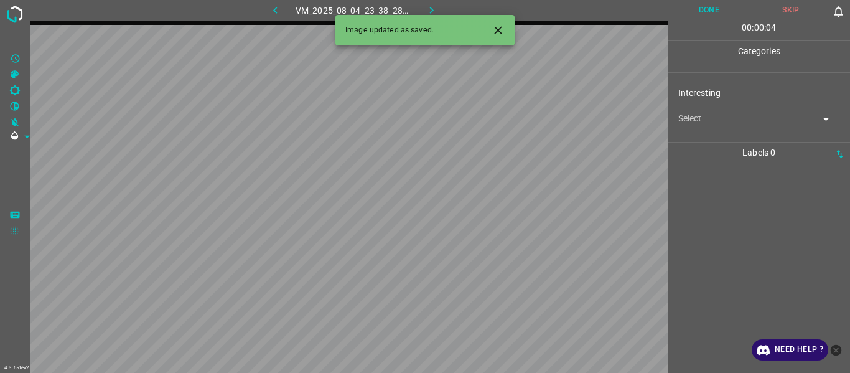
click at [521, 113] on body "4.3.6-dev2 VM_2025_08_04_23_38_28_091_05.gif Done Skip 0 00 : 00 : 04 Categorie…" at bounding box center [425, 186] width 850 height 373
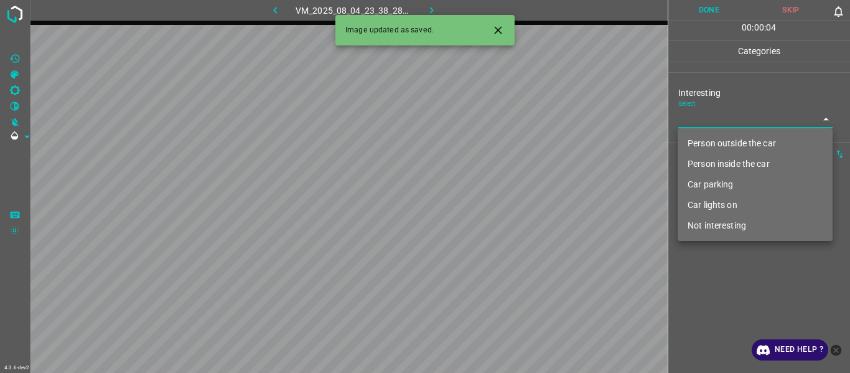
click at [521, 140] on li "Person outside the car" at bounding box center [755, 143] width 155 height 21
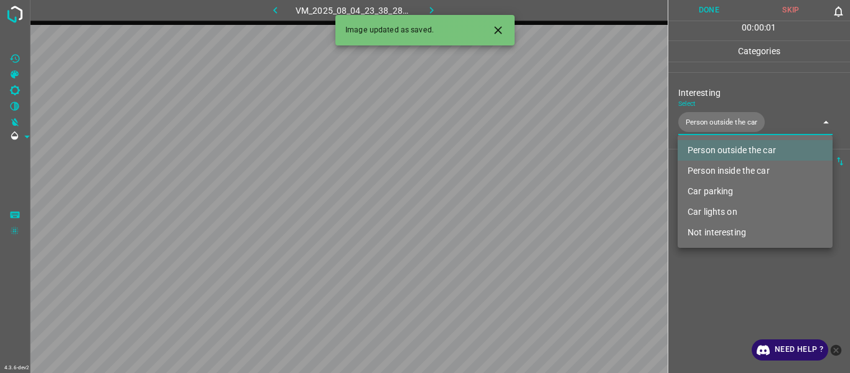
click at [521, 199] on div at bounding box center [425, 186] width 850 height 373
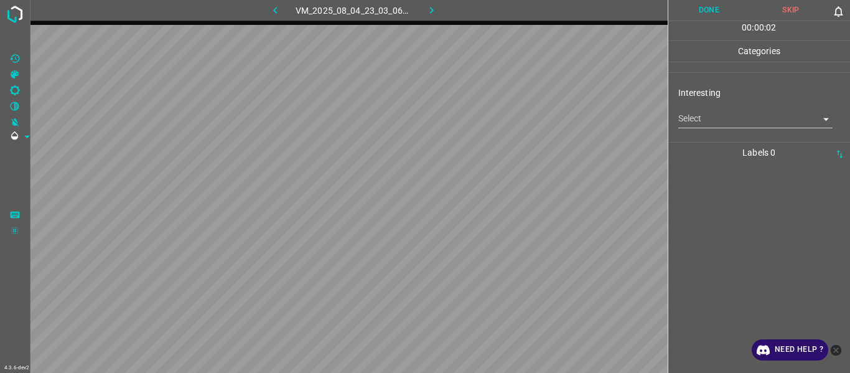
click at [521, 119] on div "Interesting Select ​" at bounding box center [760, 107] width 182 height 59
click at [521, 119] on body "4.3.6-dev2 VM_2025_08_04_23_03_06_669_08.gif Done Skip 0 00 : 00 : 02 Categorie…" at bounding box center [425, 186] width 850 height 373
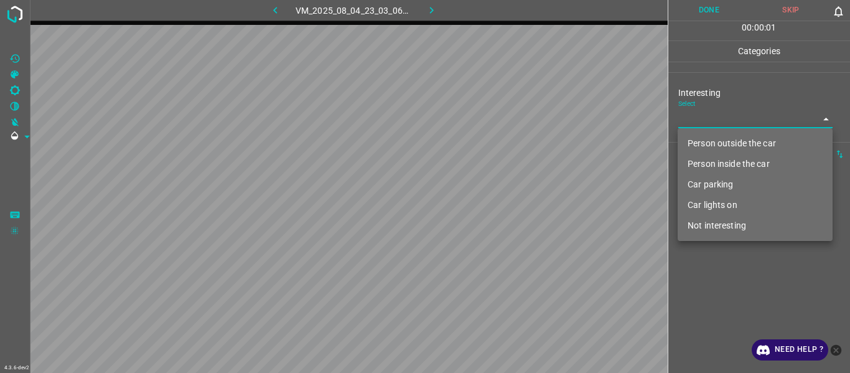
drag, startPoint x: 702, startPoint y: 139, endPoint x: 709, endPoint y: 171, distance: 33.2
click at [521, 139] on li "Person outside the car" at bounding box center [755, 143] width 155 height 21
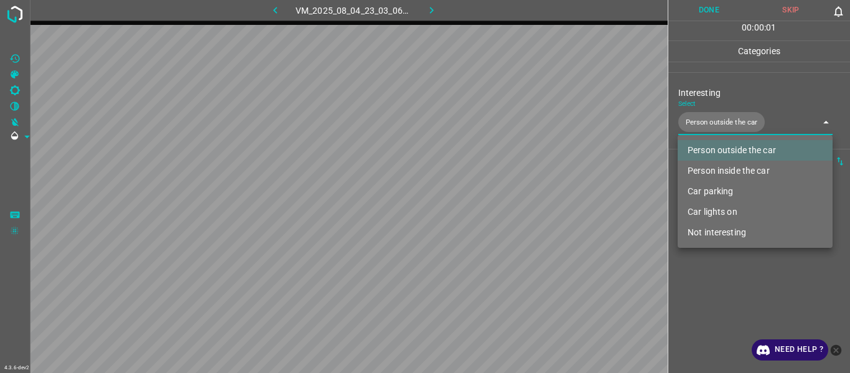
click at [521, 199] on div at bounding box center [425, 186] width 850 height 373
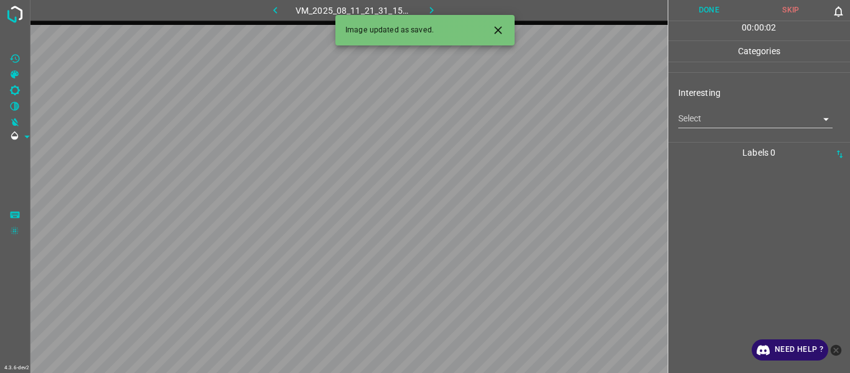
click at [521, 121] on body "4.3.6-dev2 VM_2025_08_11_21_31_15_136_01.gif Done Skip 0 00 : 00 : 02 Categorie…" at bounding box center [425, 186] width 850 height 373
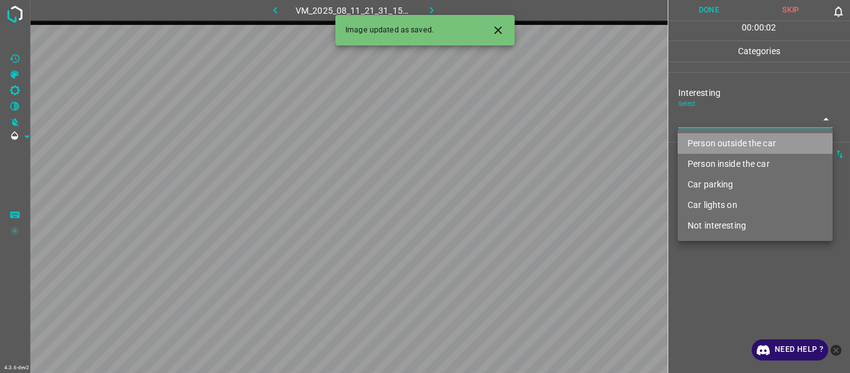
click at [521, 141] on li "Person outside the car" at bounding box center [755, 143] width 155 height 21
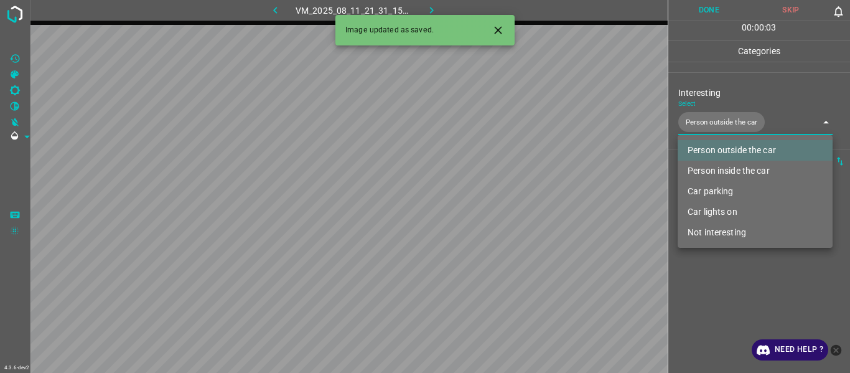
click at [521, 199] on div at bounding box center [425, 186] width 850 height 373
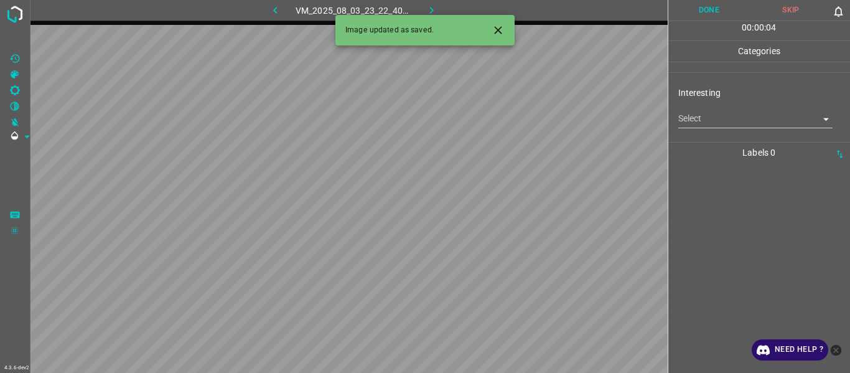
click at [521, 119] on body "4.3.6-dev2 VM_2025_08_03_23_22_40_571_03.gif Done Skip 0 00 : 00 : 04 Categorie…" at bounding box center [425, 186] width 850 height 373
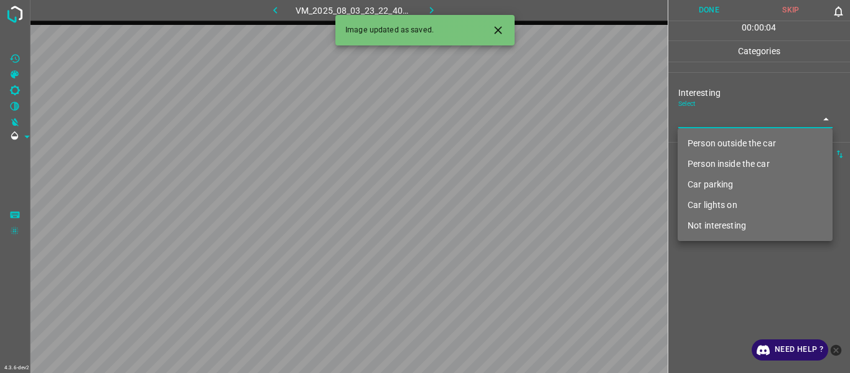
click at [521, 145] on li "Person outside the car" at bounding box center [755, 143] width 155 height 21
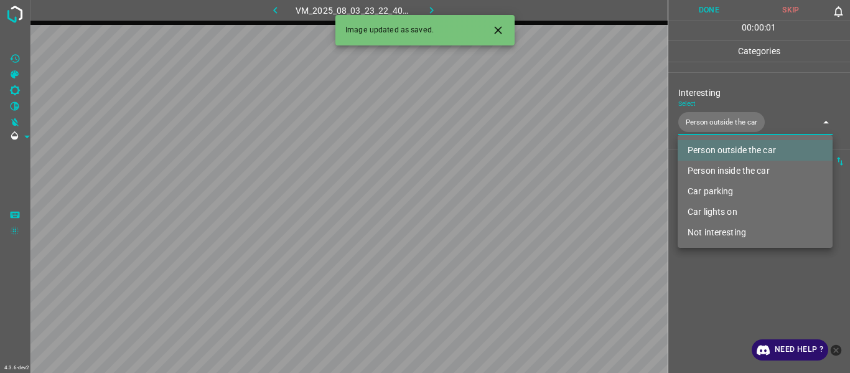
click at [521, 199] on div at bounding box center [425, 186] width 850 height 373
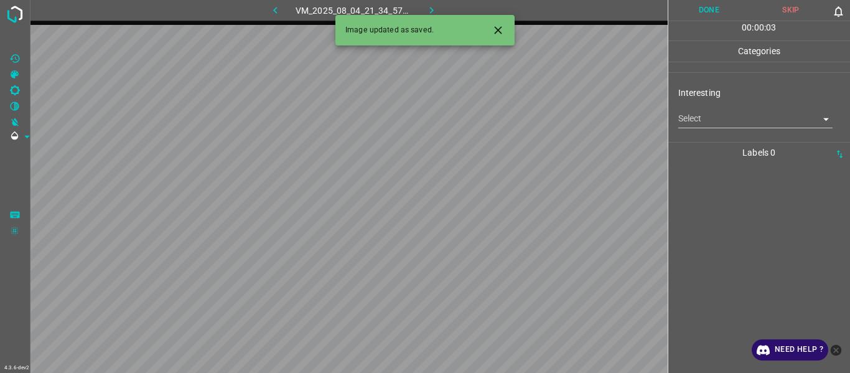
click at [505, 33] on button "Close" at bounding box center [498, 30] width 23 height 23
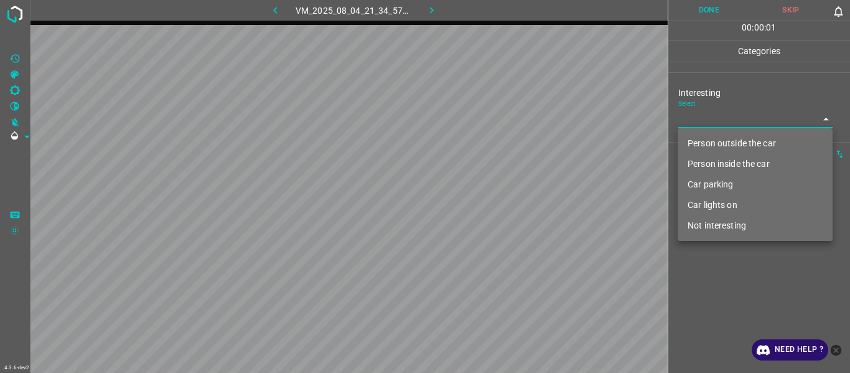
click at [521, 120] on body "4.3.6-dev2 VM_2025_08_04_21_34_57_108_12.gif Done Skip 0 00 : 00 : 01 Categorie…" at bounding box center [425, 186] width 850 height 373
drag, startPoint x: 722, startPoint y: 169, endPoint x: 705, endPoint y: 240, distance: 72.8
click at [521, 167] on li "Person inside the car" at bounding box center [755, 164] width 155 height 21
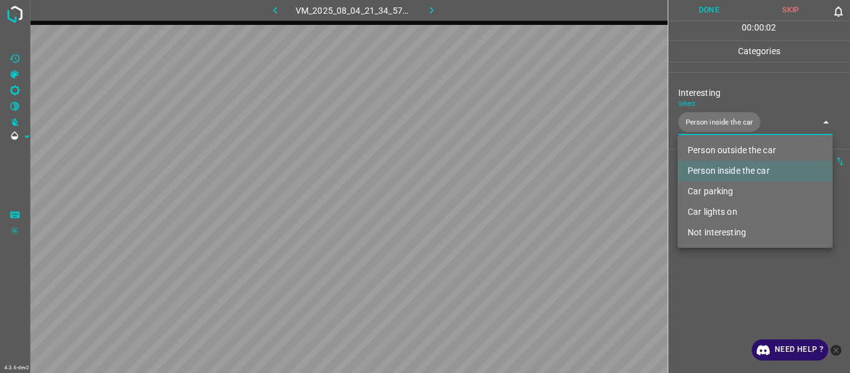
click at [521, 199] on div at bounding box center [425, 186] width 850 height 373
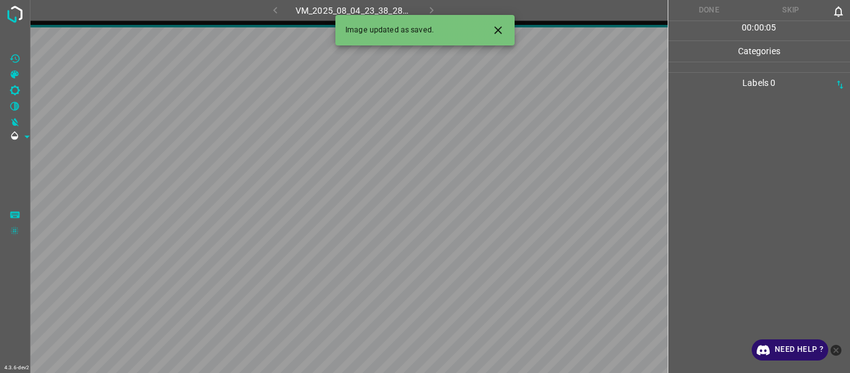
click at [497, 27] on icon "Close" at bounding box center [498, 30] width 13 height 13
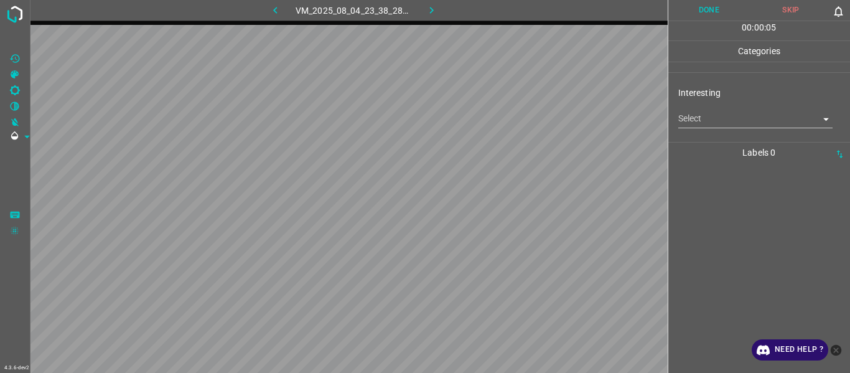
click at [521, 199] on div at bounding box center [759, 268] width 175 height 210
click at [521, 116] on body "4.3.6-dev2 VM_2025_08_04_23_38_28_091_04.gif Done Skip 0 00 : 00 : 01 Categorie…" at bounding box center [425, 186] width 850 height 373
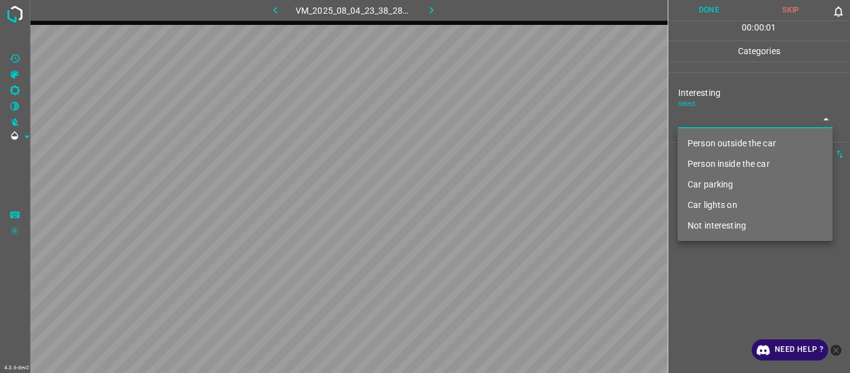
drag, startPoint x: 720, startPoint y: 139, endPoint x: 715, endPoint y: 174, distance: 35.2
click at [521, 141] on li "Person outside the car" at bounding box center [755, 143] width 155 height 21
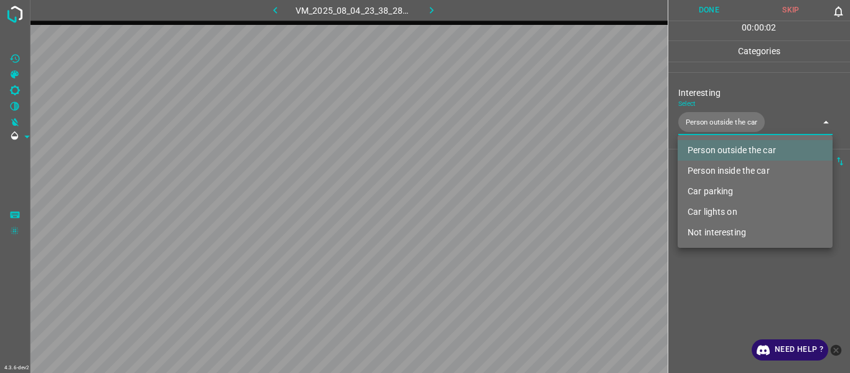
click at [521, 199] on div at bounding box center [425, 186] width 850 height 373
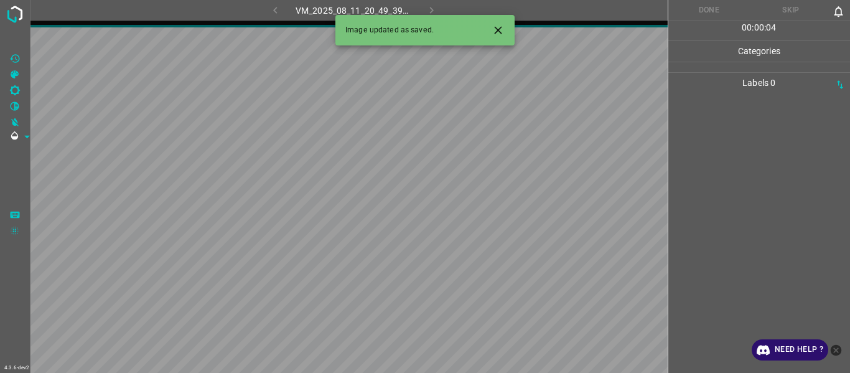
click at [489, 29] on button "Close" at bounding box center [498, 30] width 23 height 23
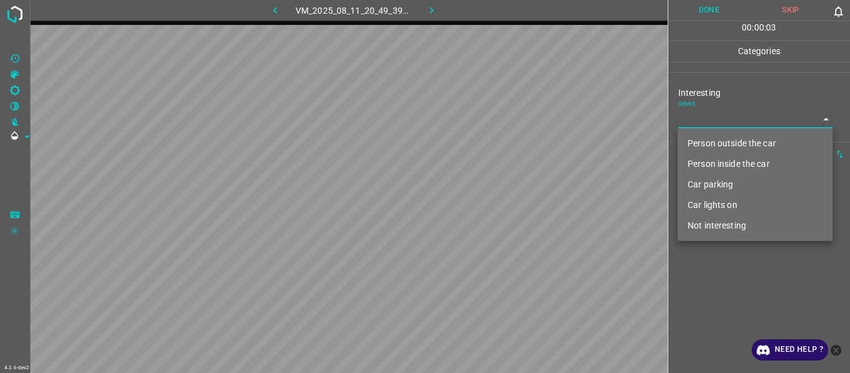
click at [521, 121] on body "4.3.6-dev2 VM_2025_08_11_20_49_39_181_06.gif Done Skip 0 00 : 00 : 03 Categorie…" at bounding box center [425, 186] width 850 height 373
drag, startPoint x: 688, startPoint y: 220, endPoint x: 702, endPoint y: 267, distance: 49.3
click at [521, 199] on li "Not interesting" at bounding box center [755, 225] width 155 height 21
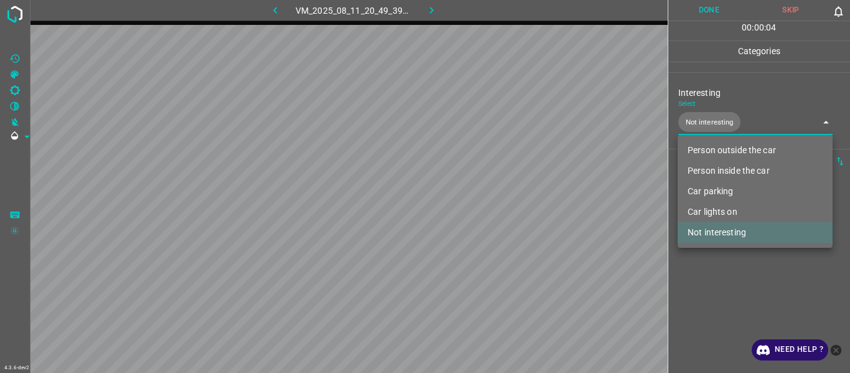
click at [521, 199] on div at bounding box center [425, 186] width 850 height 373
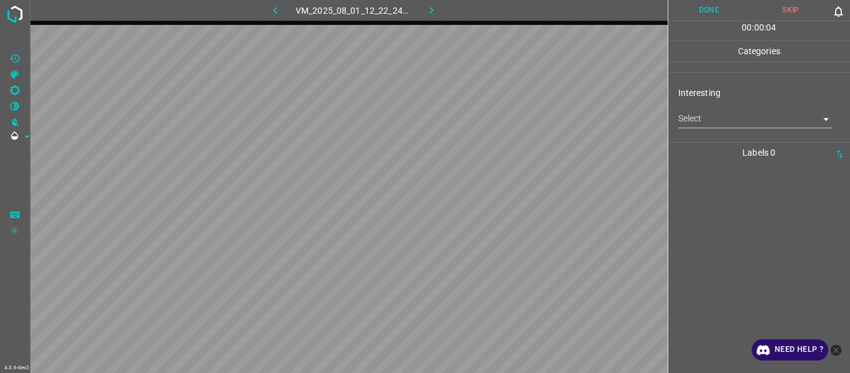
click at [521, 124] on body "4.3.6-dev2 VM_2025_08_01_12_22_24_418_01.gif Done Skip 0 00 : 00 : 04 Categorie…" at bounding box center [425, 186] width 850 height 373
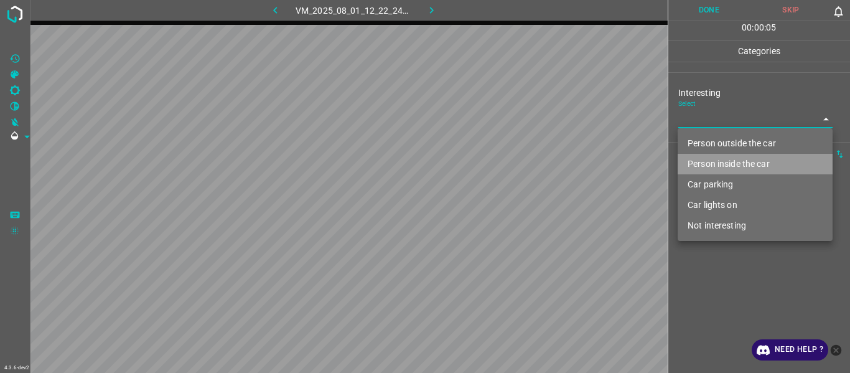
click at [521, 165] on li "Person inside the car" at bounding box center [755, 164] width 155 height 21
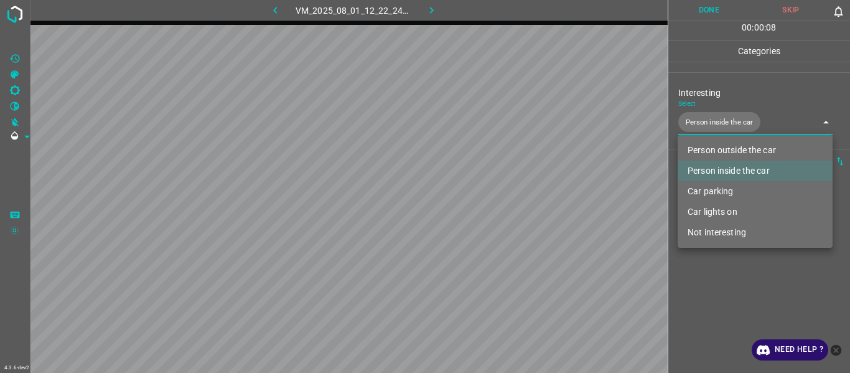
click at [521, 199] on div at bounding box center [425, 186] width 850 height 373
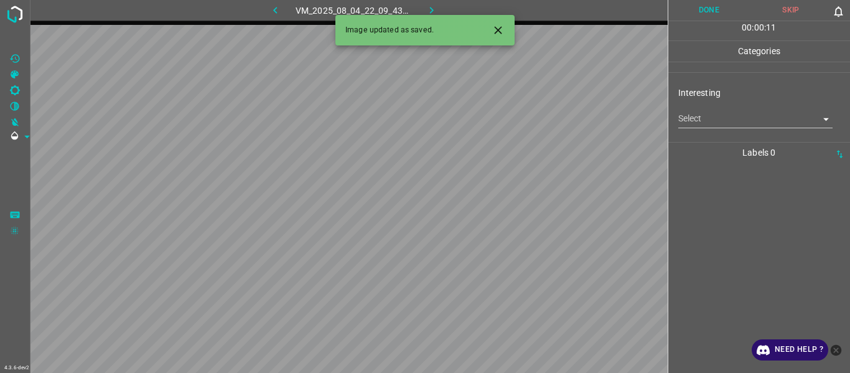
click at [521, 123] on body "4.3.6-dev2 VM_2025_08_04_22_09_43_241_06.gif Done Skip 0 00 : 00 : 11 Categorie…" at bounding box center [425, 186] width 850 height 373
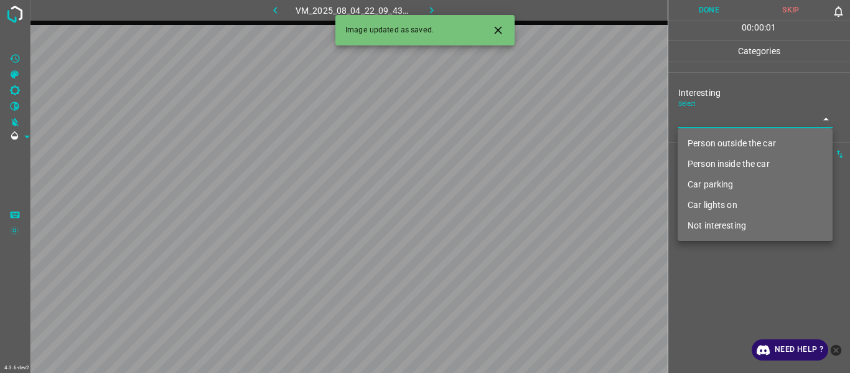
click at [521, 151] on li "Person outside the car" at bounding box center [755, 143] width 155 height 21
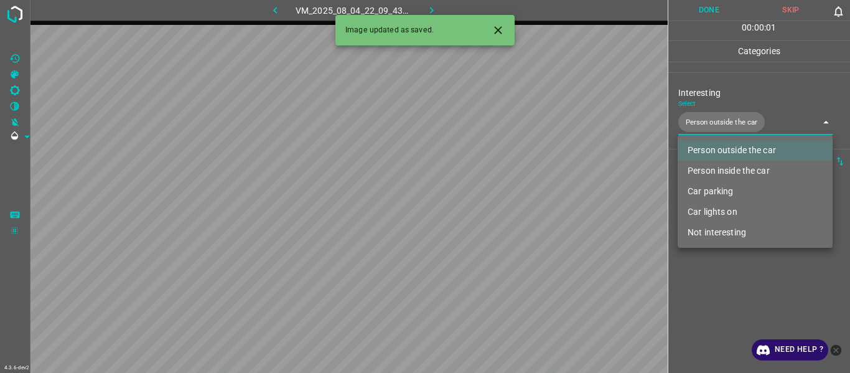
drag, startPoint x: 712, startPoint y: 297, endPoint x: 690, endPoint y: 263, distance: 39.7
click at [521, 199] on div at bounding box center [425, 186] width 850 height 373
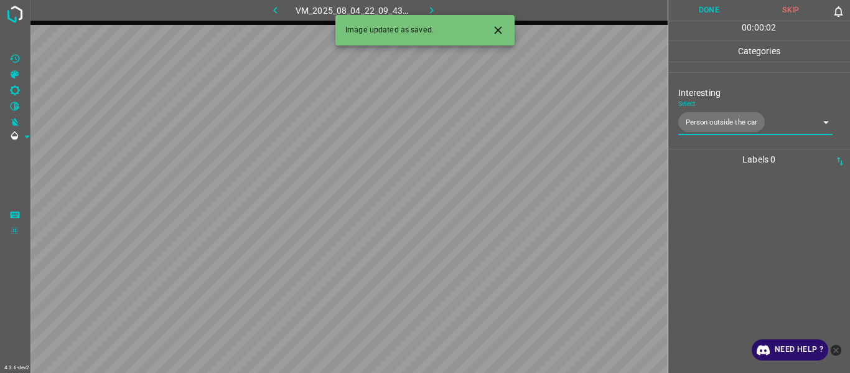
click at [521, 12] on button "Done" at bounding box center [710, 10] width 82 height 21
click at [505, 29] on button "Close" at bounding box center [498, 30] width 23 height 23
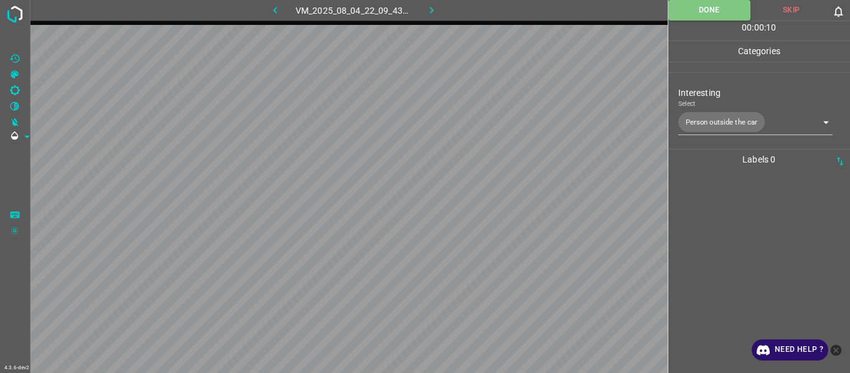
click at [438, 3] on button "button" at bounding box center [432, 10] width 40 height 21
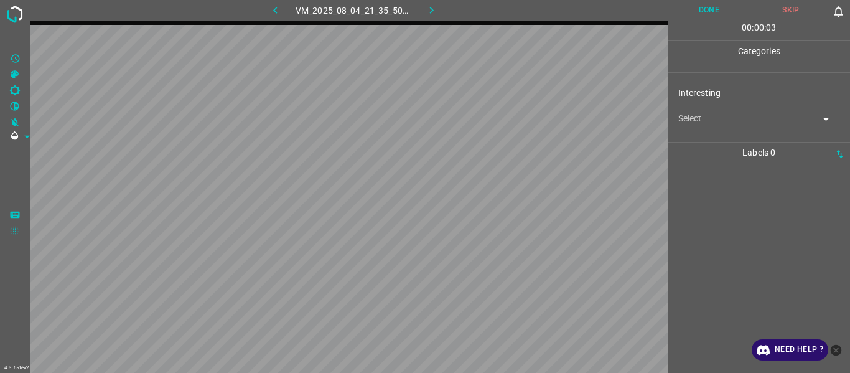
click at [521, 113] on body "4.3.6-dev2 VM_2025_08_04_21_35_50_757_02.gif Done Skip 0 00 : 00 : 03 Categorie…" at bounding box center [425, 186] width 850 height 373
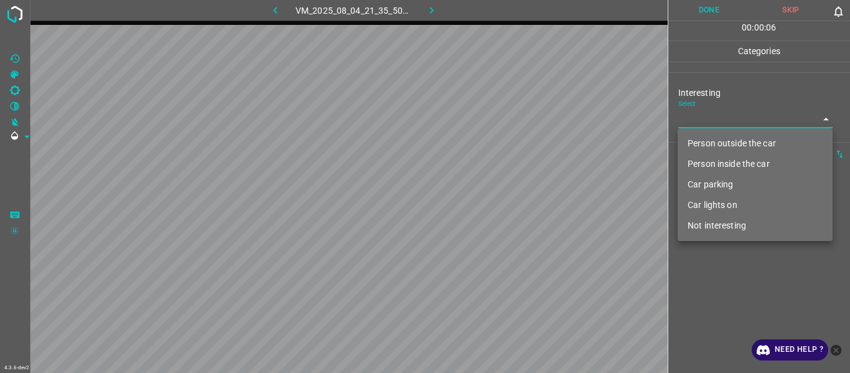
click at [521, 164] on li "Person inside the car" at bounding box center [755, 164] width 155 height 21
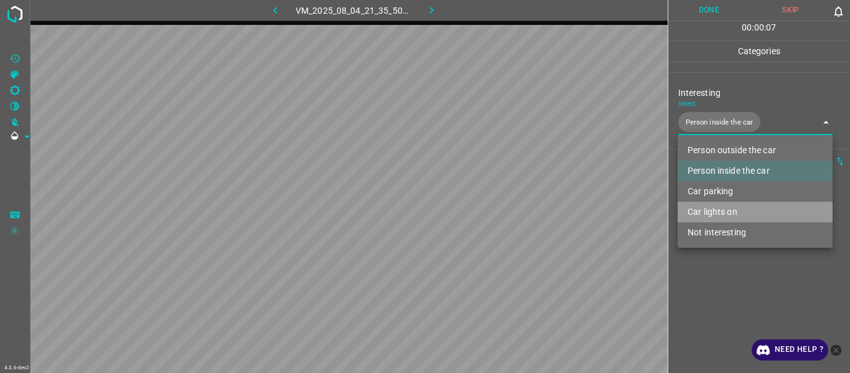
click at [521, 199] on li "Car lights on" at bounding box center [755, 212] width 155 height 21
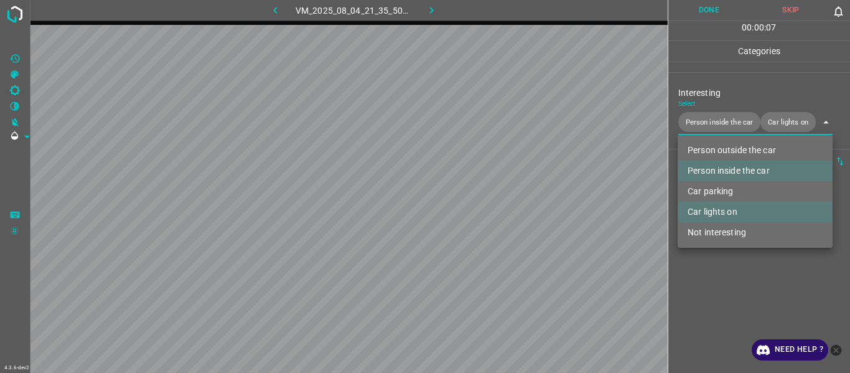
click at [521, 199] on div at bounding box center [425, 186] width 850 height 373
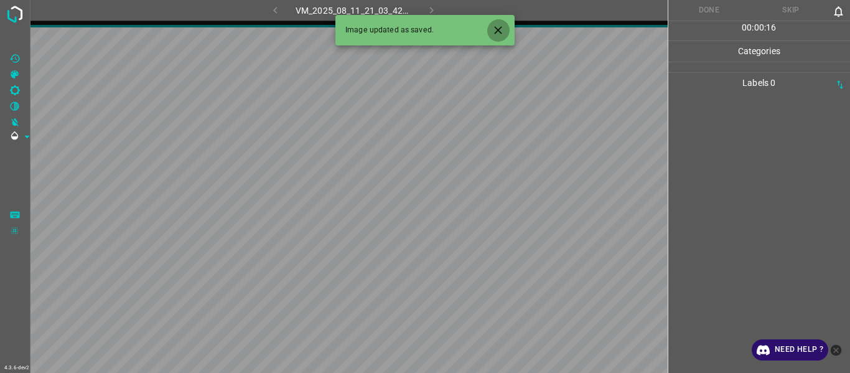
click at [497, 27] on icon "Close" at bounding box center [498, 30] width 13 height 13
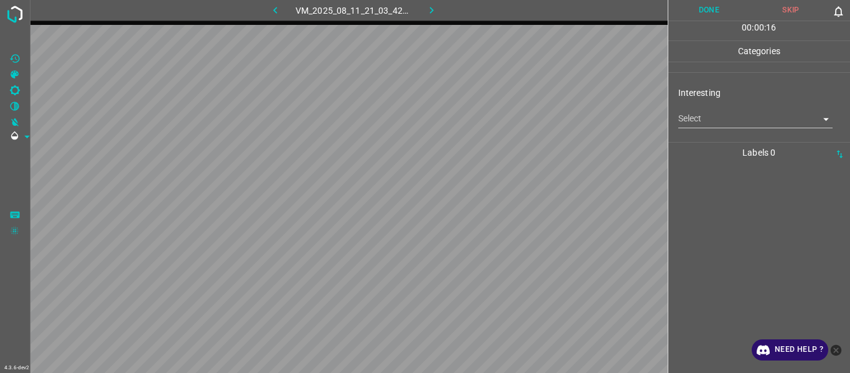
click at [521, 120] on body "4.3.6-dev2 VM_2025_08_11_21_03_42_340_11.gif Done Skip 0 00 : 00 : 16 Categorie…" at bounding box center [425, 186] width 850 height 373
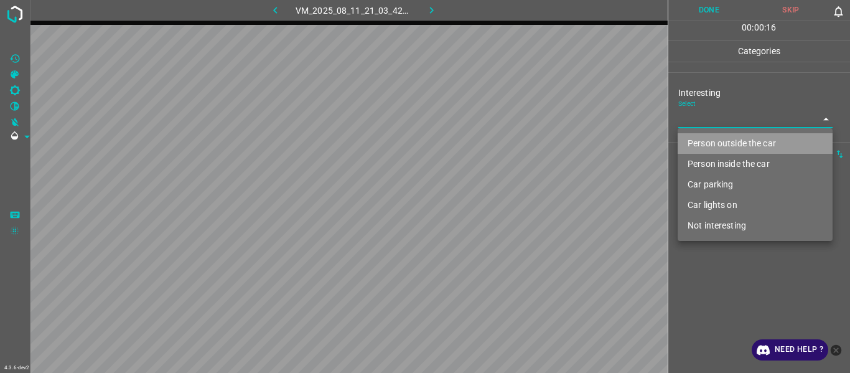
click at [521, 139] on li "Person outside the car" at bounding box center [755, 143] width 155 height 21
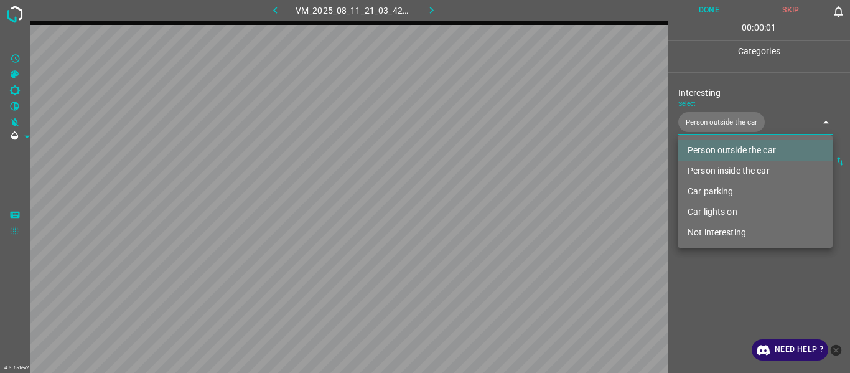
drag, startPoint x: 698, startPoint y: 296, endPoint x: 679, endPoint y: 290, distance: 19.7
click at [521, 199] on div at bounding box center [425, 186] width 850 height 373
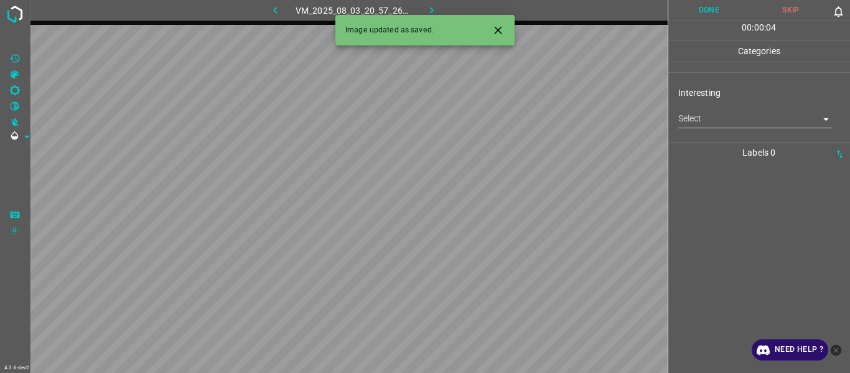
click at [521, 118] on body "4.3.6-dev2 VM_2025_08_03_20_57_26_757_04.gif Done Skip 0 00 : 00 : 04 Categorie…" at bounding box center [425, 186] width 850 height 373
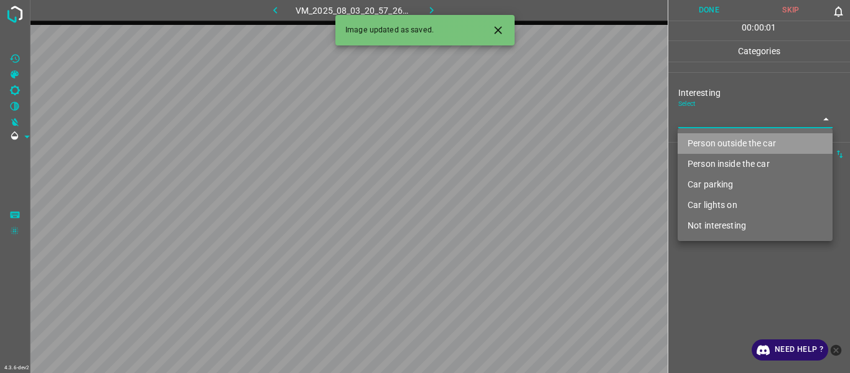
click at [521, 148] on li "Person outside the car" at bounding box center [755, 143] width 155 height 21
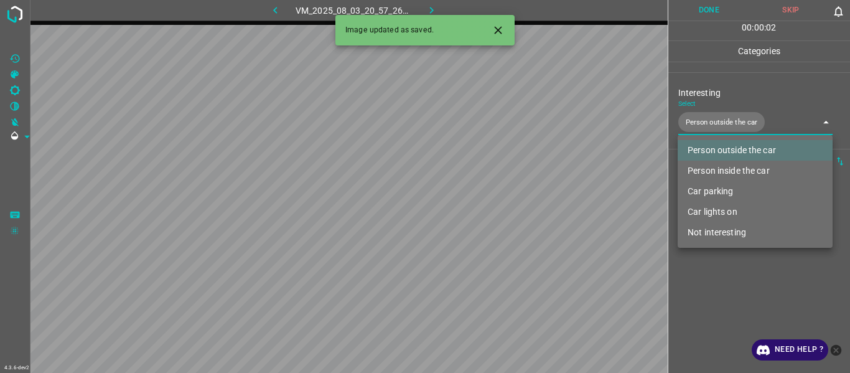
click at [495, 28] on icon "Close" at bounding box center [498, 30] width 13 height 13
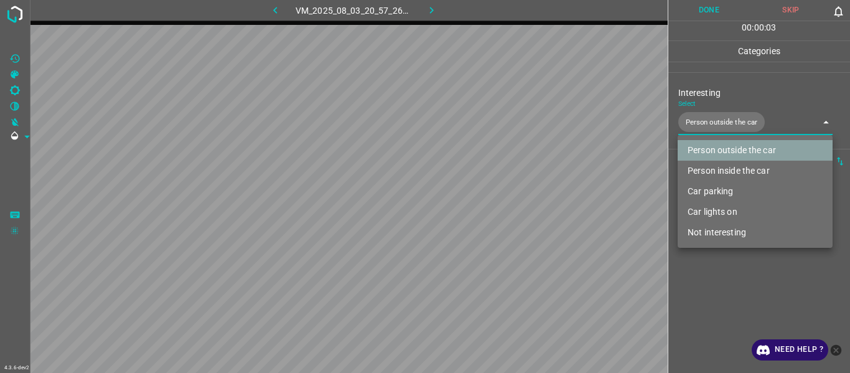
click at [521, 150] on li "Person outside the car" at bounding box center [755, 150] width 155 height 21
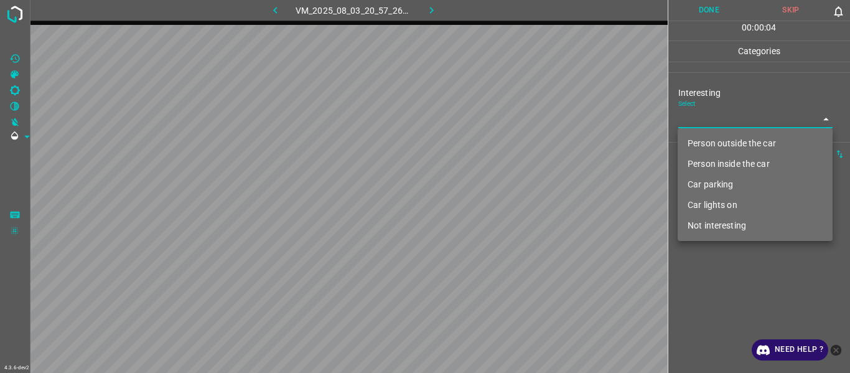
click at [521, 135] on li "Person outside the car" at bounding box center [755, 143] width 155 height 21
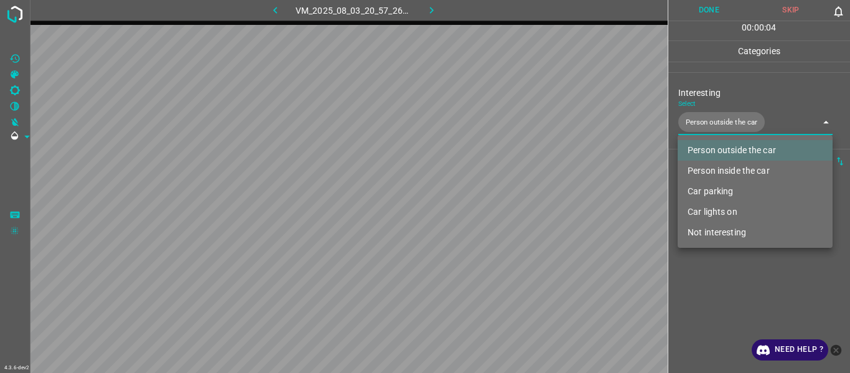
click at [521, 199] on div at bounding box center [425, 186] width 850 height 373
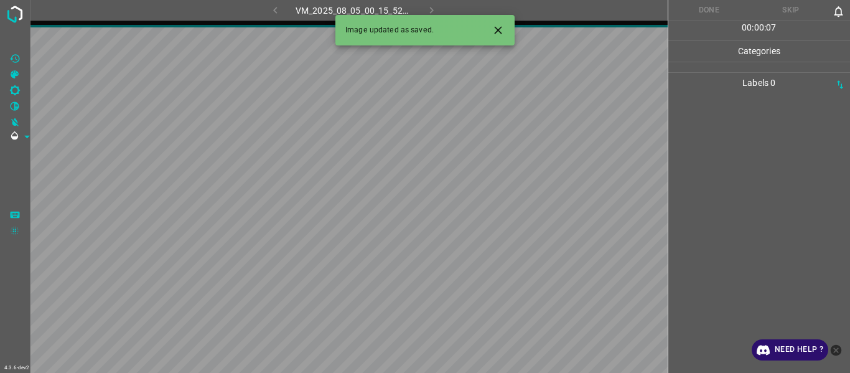
click at [501, 28] on icon "Close" at bounding box center [497, 29] width 7 height 7
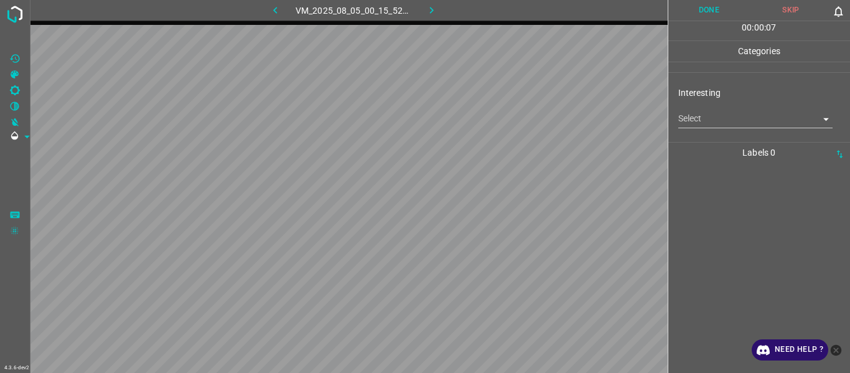
click at [521, 115] on body "4.3.6-dev2 VM_2025_08_05_00_15_52_604_06.gif Done Skip 0 00 : 00 : 07 Categorie…" at bounding box center [425, 186] width 850 height 373
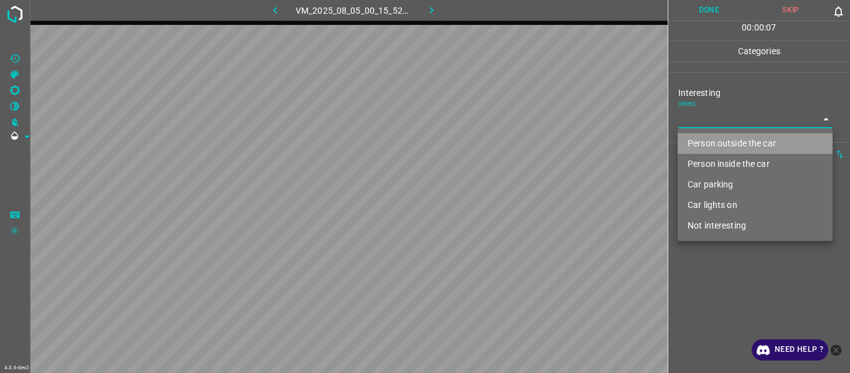
drag, startPoint x: 699, startPoint y: 134, endPoint x: 702, endPoint y: 189, distance: 54.8
click at [521, 136] on li "Person outside the car" at bounding box center [755, 143] width 155 height 21
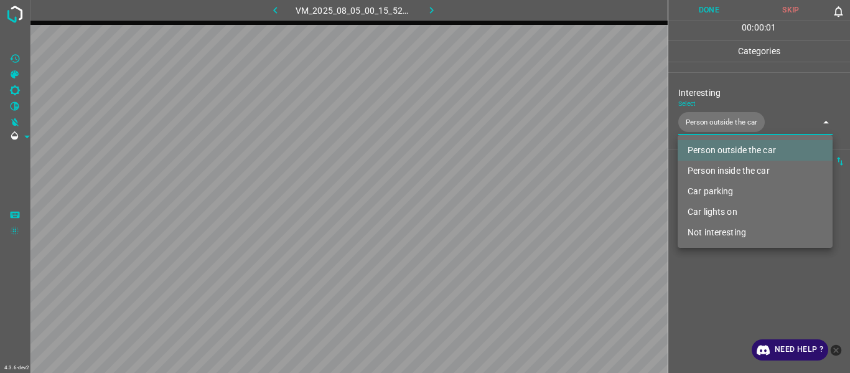
click at [521, 199] on div at bounding box center [425, 186] width 850 height 373
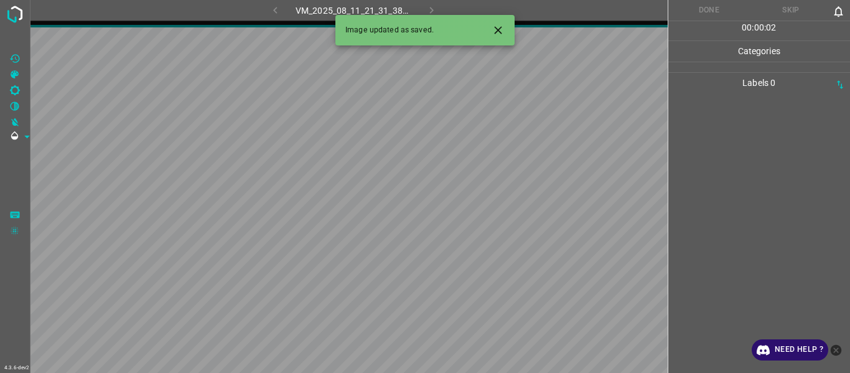
click at [490, 29] on button "Close" at bounding box center [498, 30] width 23 height 23
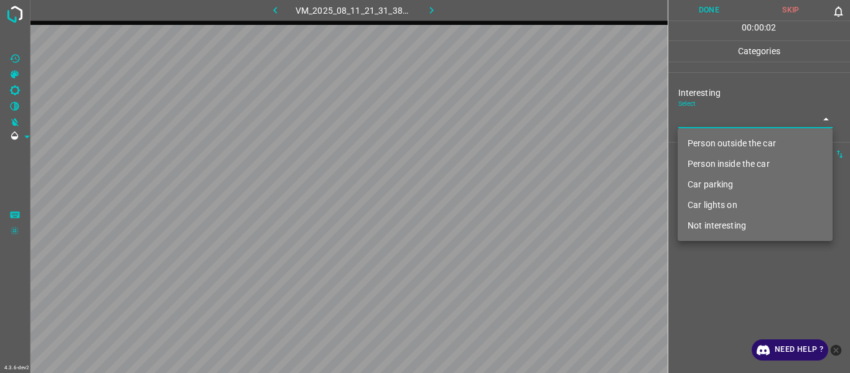
click at [521, 114] on body "4.3.6-dev2 VM_2025_08_11_21_31_38_194_06.gif Done Skip 0 00 : 00 : 02 Categorie…" at bounding box center [425, 186] width 850 height 373
click at [521, 140] on li "Person outside the car" at bounding box center [755, 143] width 155 height 21
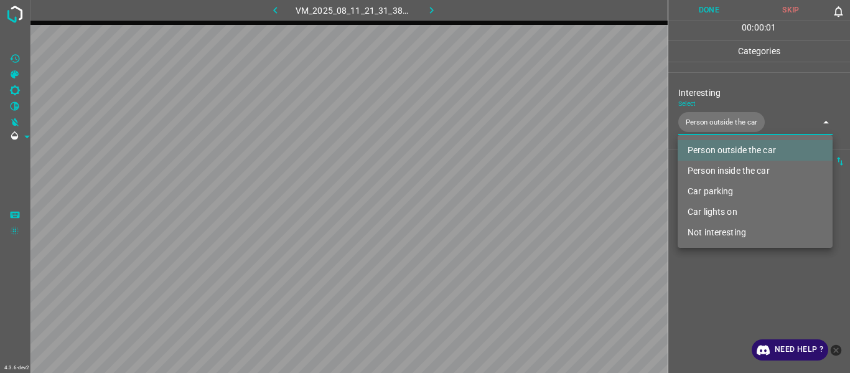
click at [521, 199] on div at bounding box center [425, 186] width 850 height 373
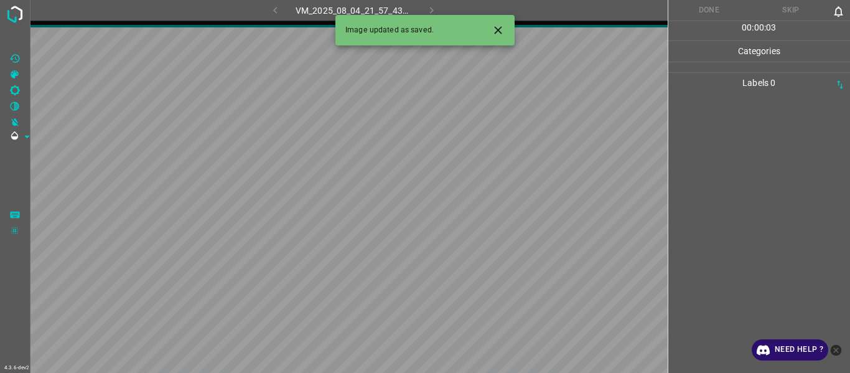
click at [502, 24] on icon "Close" at bounding box center [498, 30] width 13 height 13
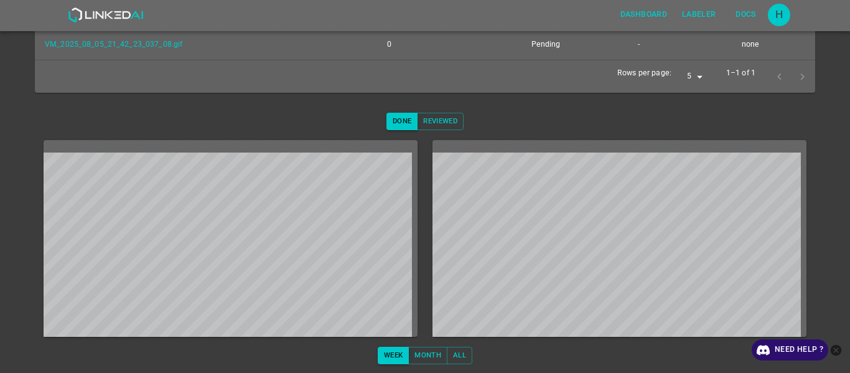
scroll to position [241, 0]
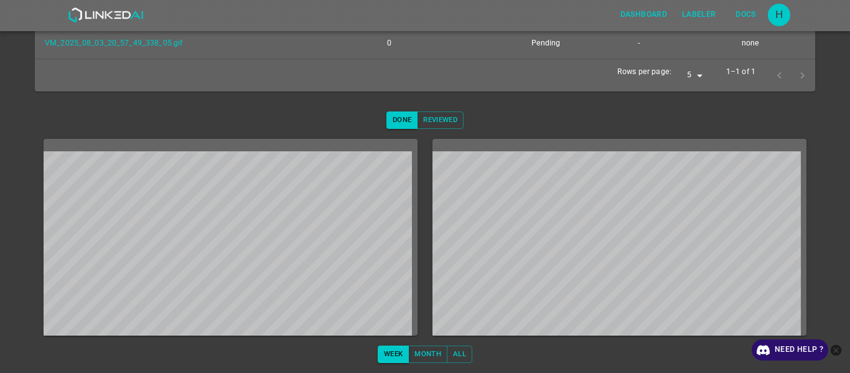
scroll to position [54, 0]
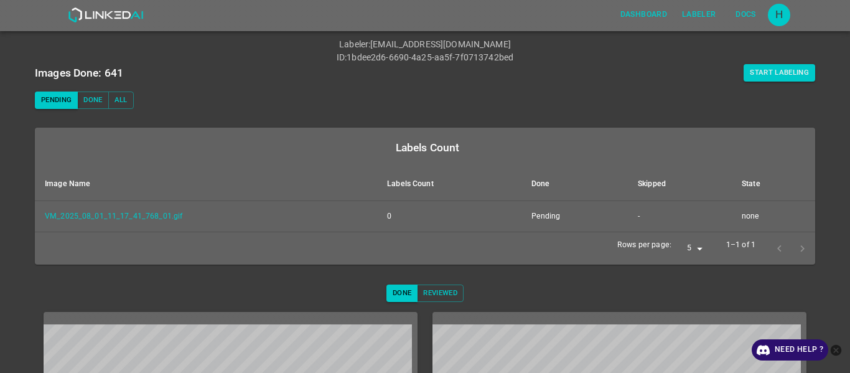
scroll to position [187, 0]
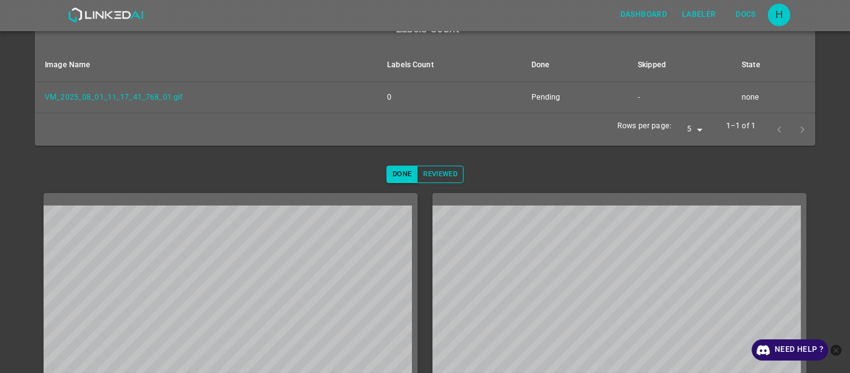
click at [429, 168] on button "Reviewed" at bounding box center [440, 174] width 47 height 17
click at [403, 176] on button "Done" at bounding box center [402, 174] width 31 height 17
drag, startPoint x: 437, startPoint y: 172, endPoint x: 426, endPoint y: 175, distance: 11.5
click at [437, 172] on button "Reviewed" at bounding box center [440, 174] width 47 height 17
click at [397, 169] on button "Done" at bounding box center [402, 174] width 31 height 17
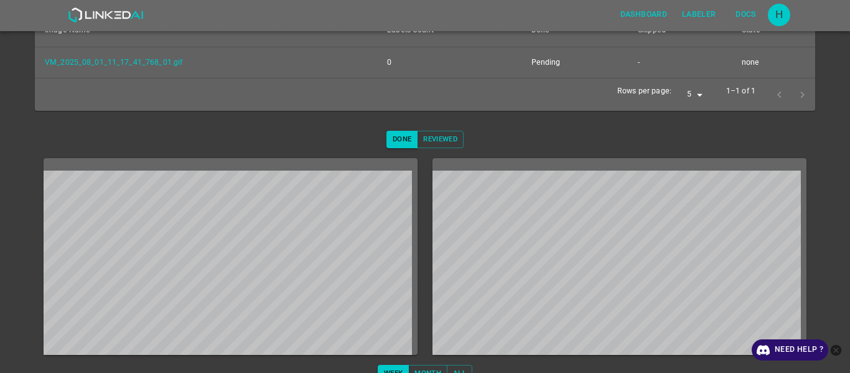
scroll to position [241, 0]
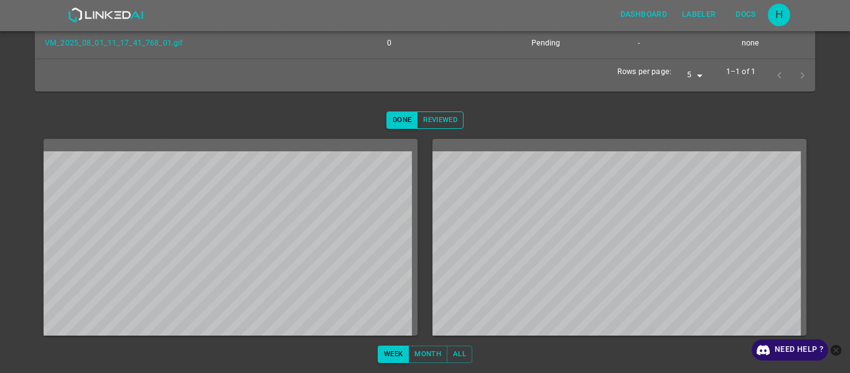
click at [437, 120] on button "Reviewed" at bounding box center [440, 119] width 47 height 17
click at [402, 123] on button "Done" at bounding box center [402, 119] width 31 height 17
click at [426, 110] on div "Done Reviewed" at bounding box center [425, 119] width 77 height 37
click at [437, 116] on button "Reviewed" at bounding box center [440, 119] width 47 height 17
click at [397, 120] on button "Done" at bounding box center [402, 119] width 31 height 17
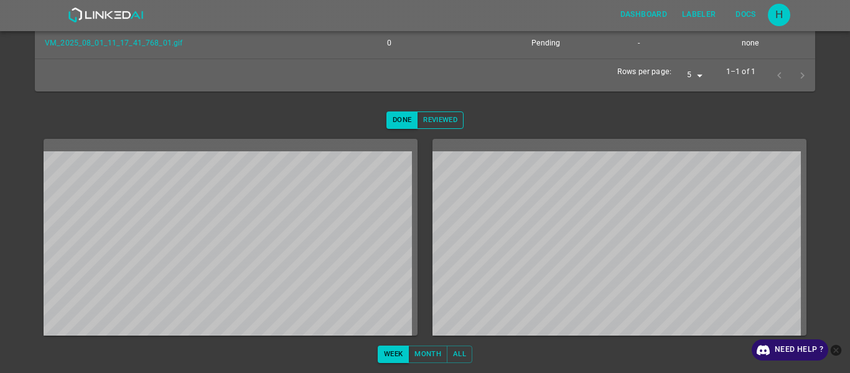
click at [428, 124] on button "Reviewed" at bounding box center [440, 119] width 47 height 17
click at [394, 126] on button "Done" at bounding box center [402, 119] width 31 height 17
click at [431, 120] on button "Reviewed" at bounding box center [440, 119] width 47 height 17
click at [404, 121] on button "Done" at bounding box center [402, 119] width 31 height 17
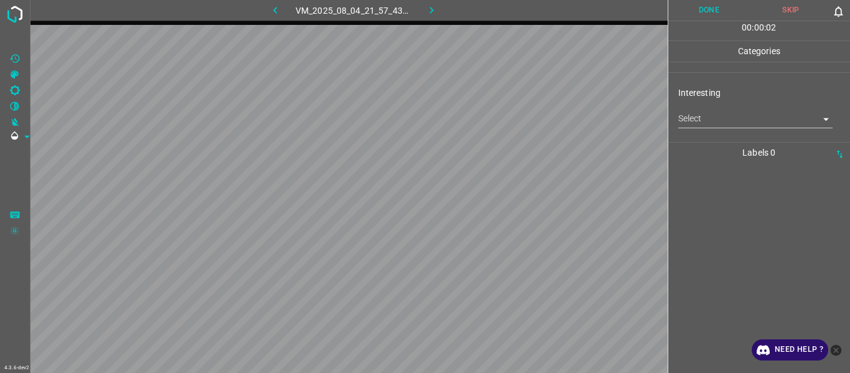
click at [276, 12] on icon "button" at bounding box center [275, 10] width 4 height 7
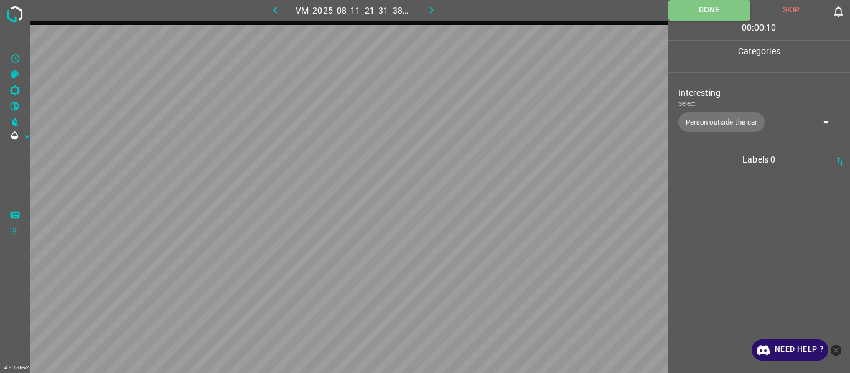
click at [434, 14] on icon "button" at bounding box center [431, 10] width 13 height 13
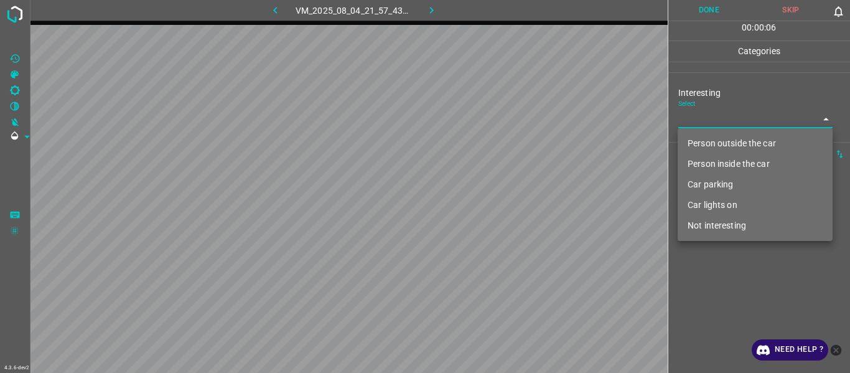
click at [699, 119] on body "4.3.6-dev2 VM_2025_08_04_21_57_43_262_03.gif Done Skip 0 00 : 00 : 06 Categorie…" at bounding box center [425, 186] width 850 height 373
click at [702, 138] on li "Person outside the car" at bounding box center [755, 143] width 155 height 21
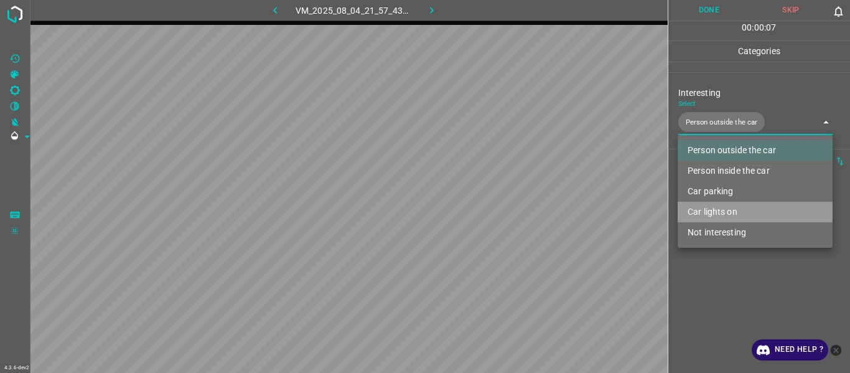
click at [703, 209] on li "Car lights on" at bounding box center [755, 212] width 155 height 21
type input "Person outside the car,Car lights on"
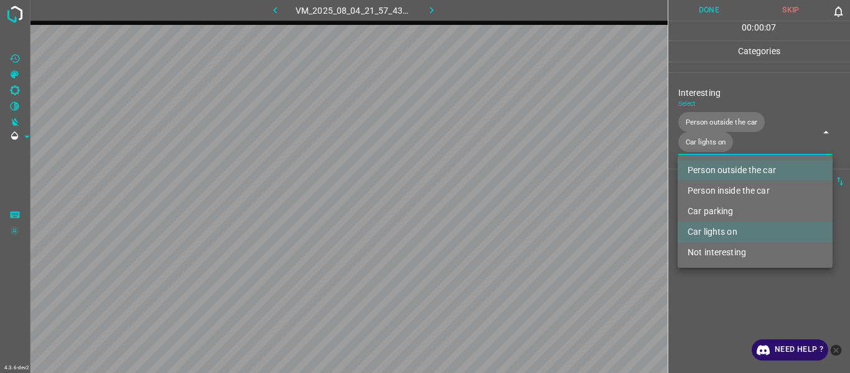
click at [699, 282] on div at bounding box center [425, 186] width 850 height 373
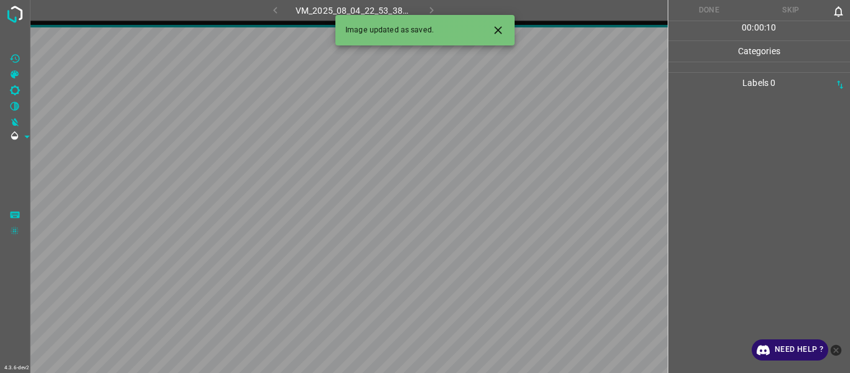
click at [499, 28] on icon "Close" at bounding box center [498, 30] width 13 height 13
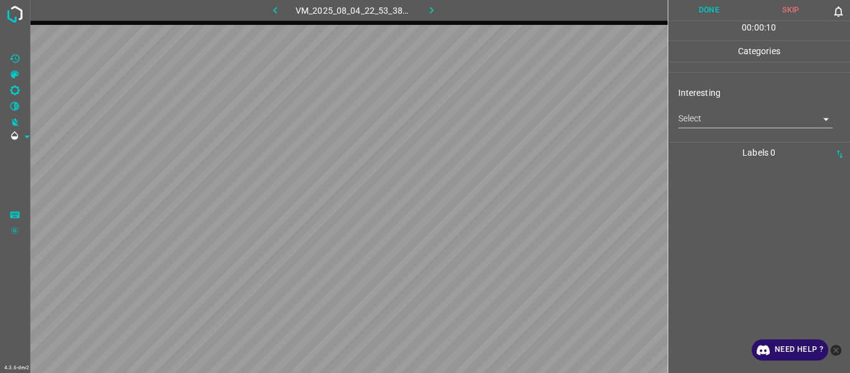
click at [709, 118] on body "4.3.6-dev2 VM_2025_08_04_22_53_38_874_08.gif Done Skip 0 00 : 00 : 10 Categorie…" at bounding box center [425, 186] width 850 height 373
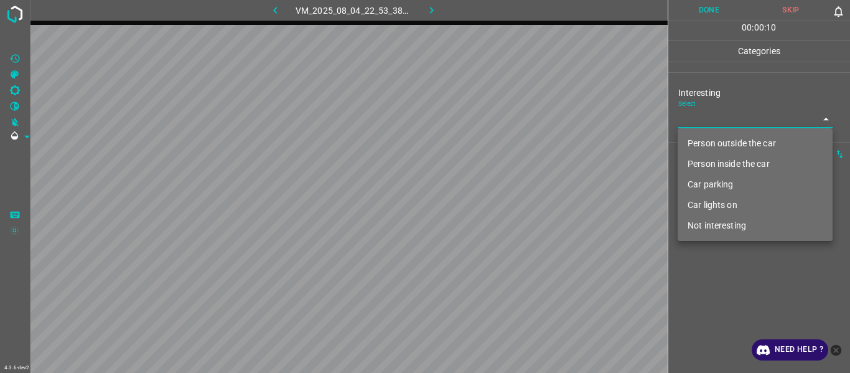
drag, startPoint x: 705, startPoint y: 139, endPoint x: 697, endPoint y: 161, distance: 24.0
click at [705, 140] on li "Person outside the car" at bounding box center [755, 143] width 155 height 21
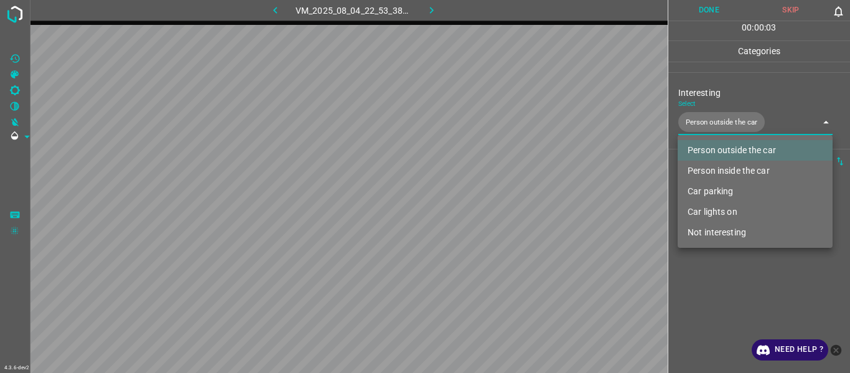
click at [709, 288] on div at bounding box center [425, 186] width 850 height 373
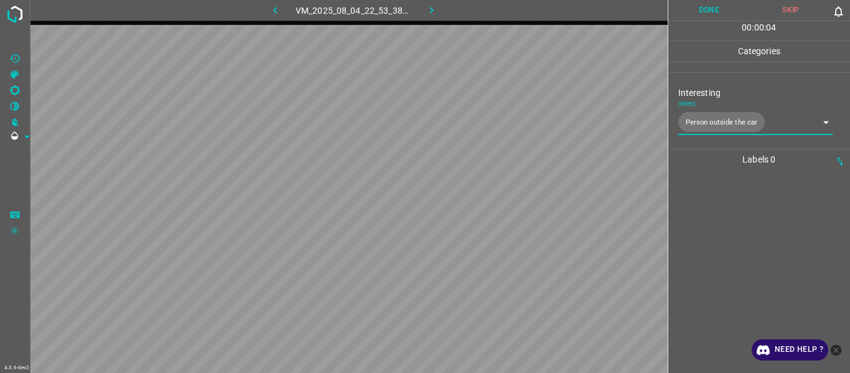
click at [710, 129] on body "4.3.6-dev2 VM_2025_08_04_22_53_38_874_08.gif Done Skip 0 00 : 00 : 04 Categorie…" at bounding box center [425, 186] width 850 height 373
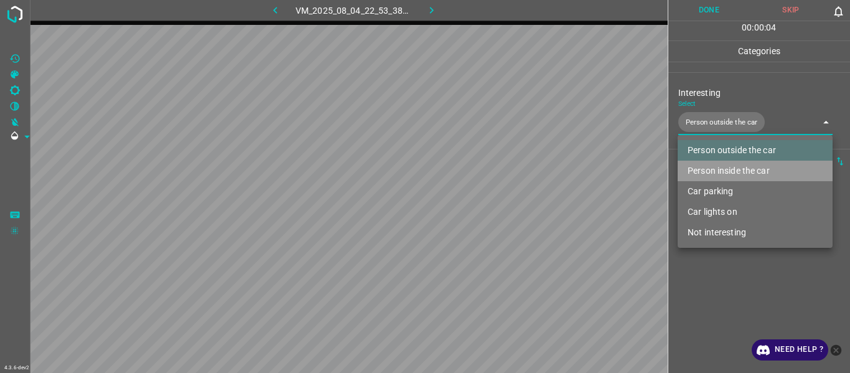
click at [708, 164] on li "Person inside the car" at bounding box center [755, 171] width 155 height 21
type input "Person outside the car,Person inside the car"
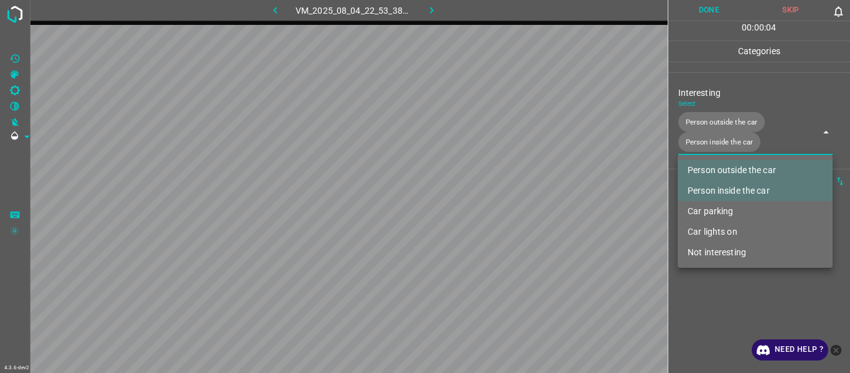
click at [700, 292] on div at bounding box center [425, 186] width 850 height 373
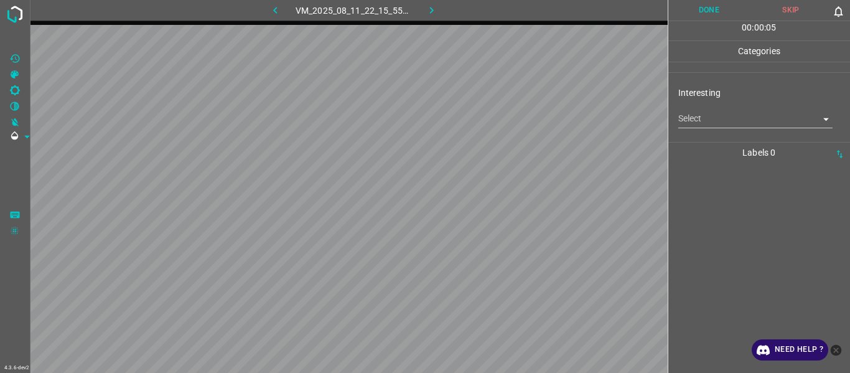
click at [702, 120] on body "4.3.6-dev2 VM_2025_08_11_22_15_55_748_02.gif Done Skip 0 00 : 00 : 05 Categorie…" at bounding box center [425, 186] width 850 height 373
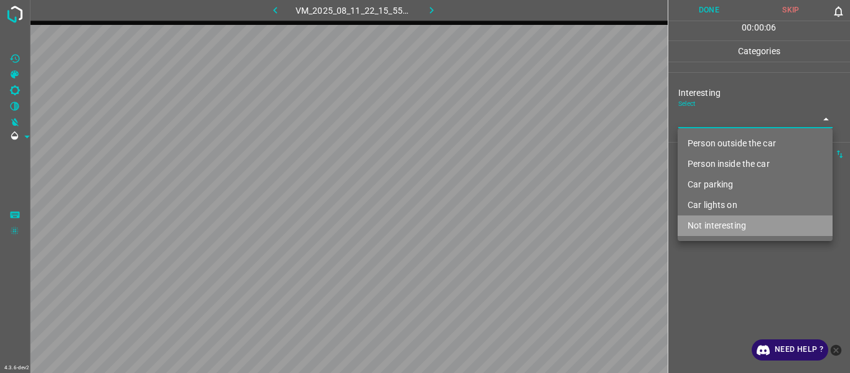
click at [709, 225] on li "Not interesting" at bounding box center [755, 225] width 155 height 21
type input "Not interesting"
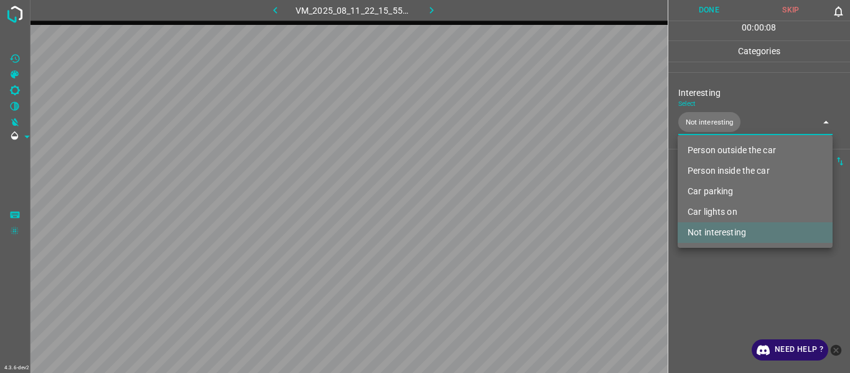
drag, startPoint x: 704, startPoint y: 280, endPoint x: 685, endPoint y: 275, distance: 19.3
click at [698, 278] on div at bounding box center [425, 186] width 850 height 373
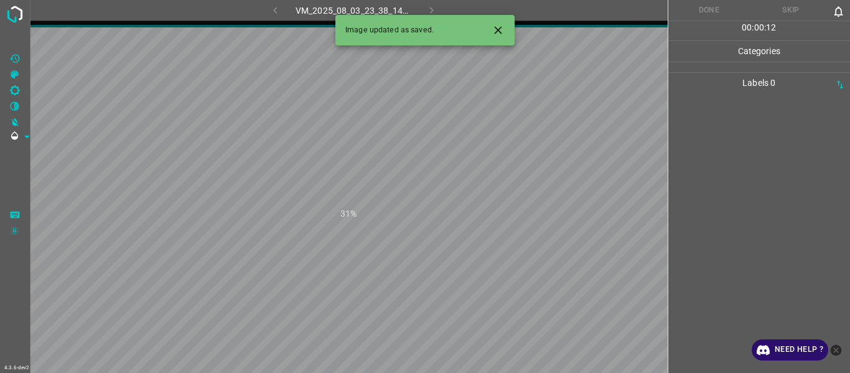
click at [500, 31] on icon "Close" at bounding box center [498, 30] width 13 height 13
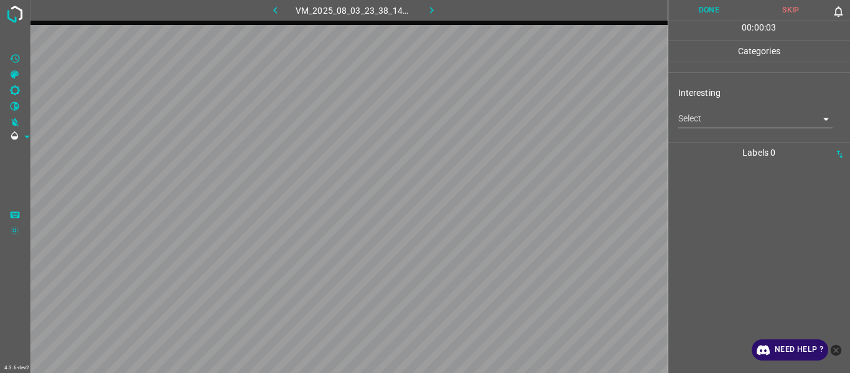
click at [730, 113] on body "4.3.6-dev2 VM_2025_08_03_23_38_14_564_01.gif Done Skip 0 00 : 00 : 03 Categorie…" at bounding box center [425, 186] width 850 height 373
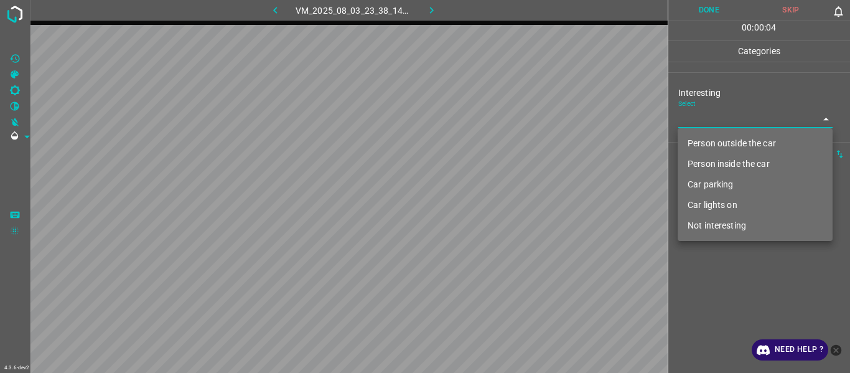
drag, startPoint x: 732, startPoint y: 143, endPoint x: 697, endPoint y: 233, distance: 97.4
click at [730, 144] on li "Person outside the car" at bounding box center [755, 143] width 155 height 21
type input "Person outside the car"
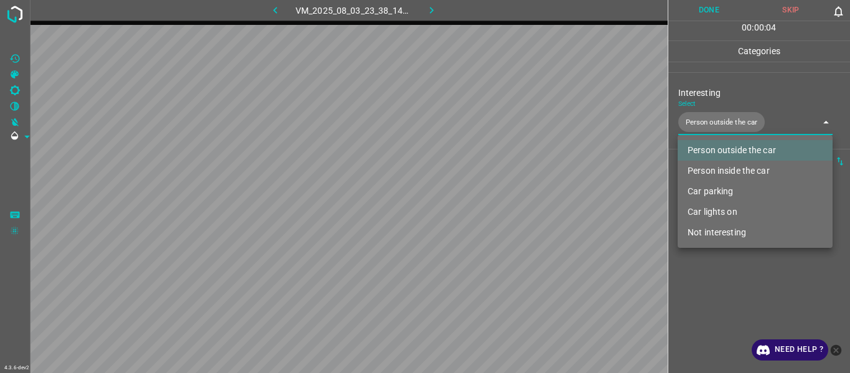
click at [703, 321] on div at bounding box center [425, 186] width 850 height 373
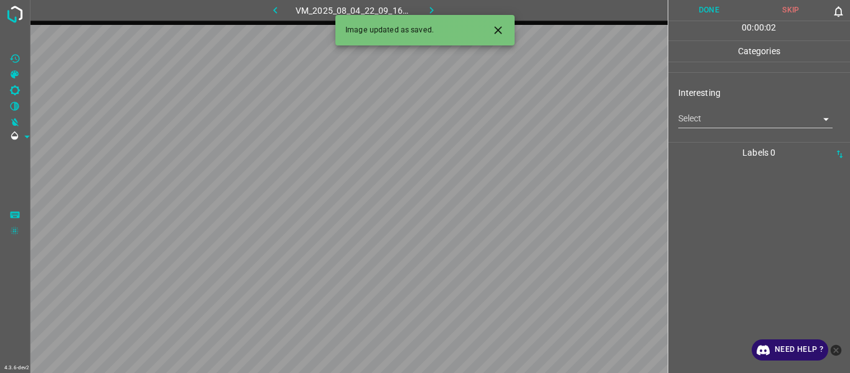
click at [742, 109] on div "Select ​" at bounding box center [756, 114] width 155 height 28
click at [733, 120] on body "4.3.6-dev2 VM_2025_08_04_22_09_16_535_04.gif Done Skip 0 00 : 00 : 02 Categorie…" at bounding box center [425, 186] width 850 height 373
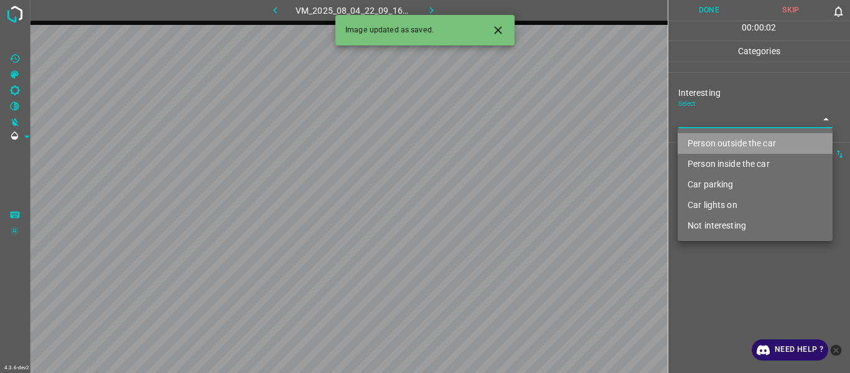
click at [718, 144] on li "Person outside the car" at bounding box center [755, 143] width 155 height 21
type input "Person outside the car"
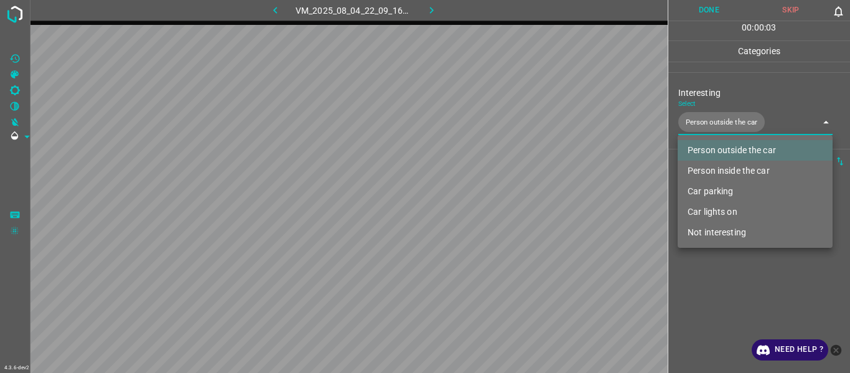
click at [685, 312] on div at bounding box center [425, 186] width 850 height 373
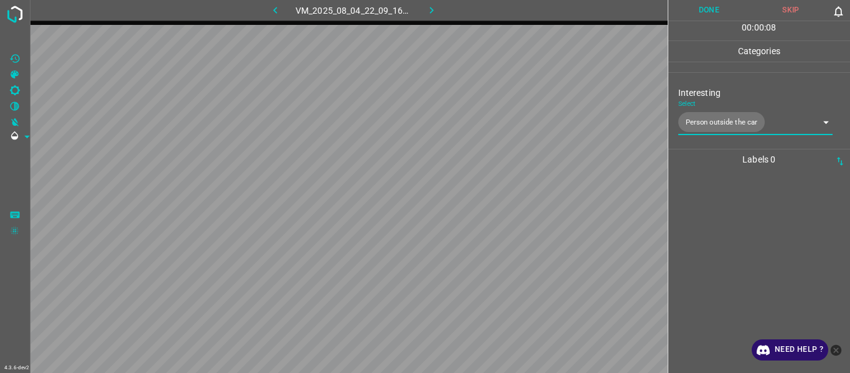
click at [694, 241] on div at bounding box center [759, 271] width 175 height 203
click at [730, 205] on div at bounding box center [759, 271] width 175 height 203
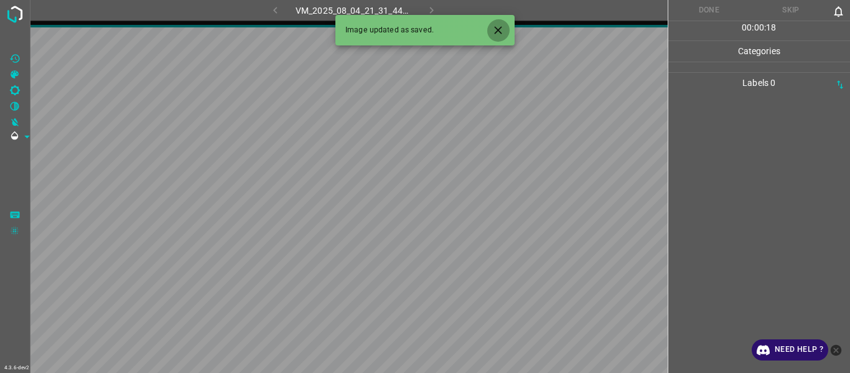
click at [506, 28] on button "Close" at bounding box center [498, 30] width 23 height 23
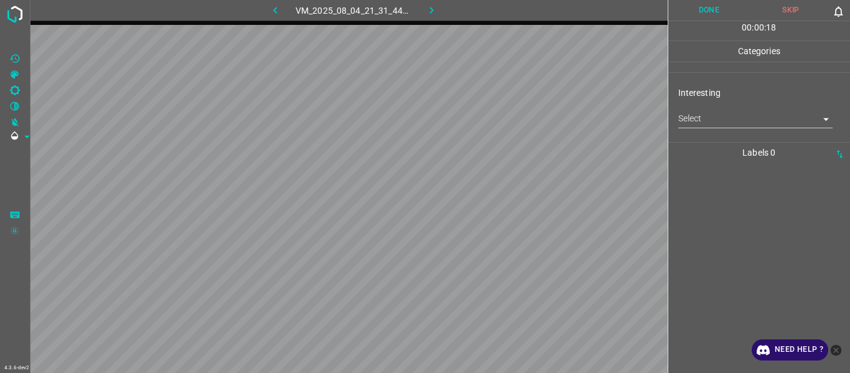
click at [729, 115] on body "4.3.6-dev2 VM_2025_08_04_21_31_44_606_00.gif Done Skip 0 00 : 00 : 18 Categorie…" at bounding box center [425, 186] width 850 height 373
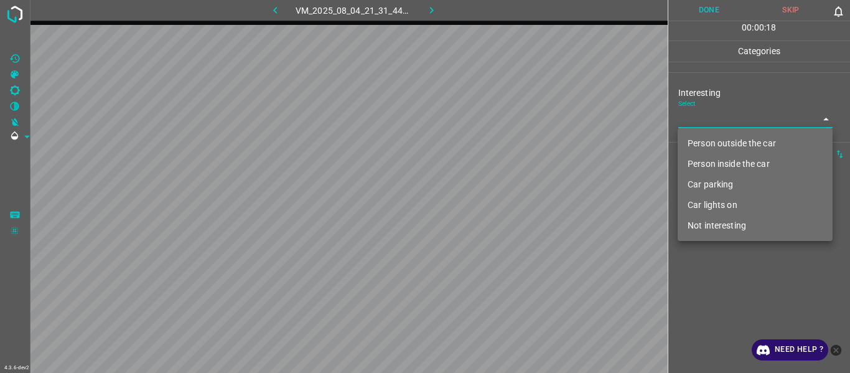
click at [723, 138] on li "Person outside the car" at bounding box center [755, 143] width 155 height 21
type input "Person outside the car"
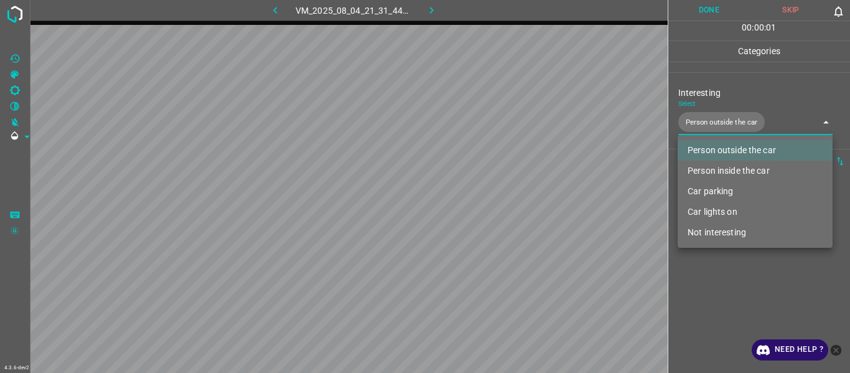
click at [729, 291] on div at bounding box center [425, 186] width 850 height 373
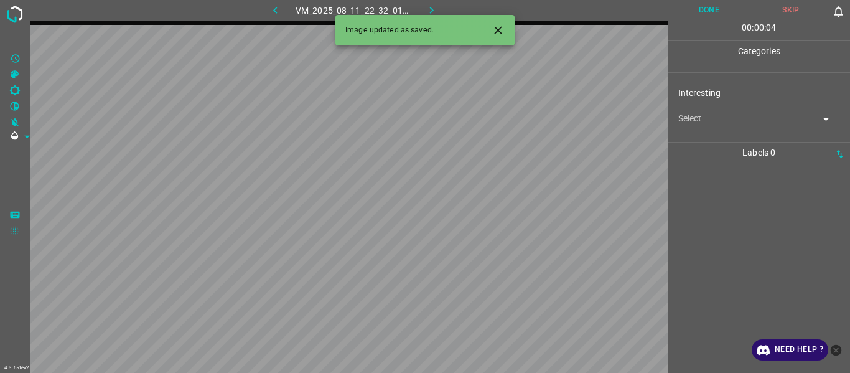
click at [697, 119] on body "4.3.6-dev2 VM_2025_08_11_22_32_01_103_03.gif Done Skip 0 00 : 00 : 04 Categorie…" at bounding box center [425, 186] width 850 height 373
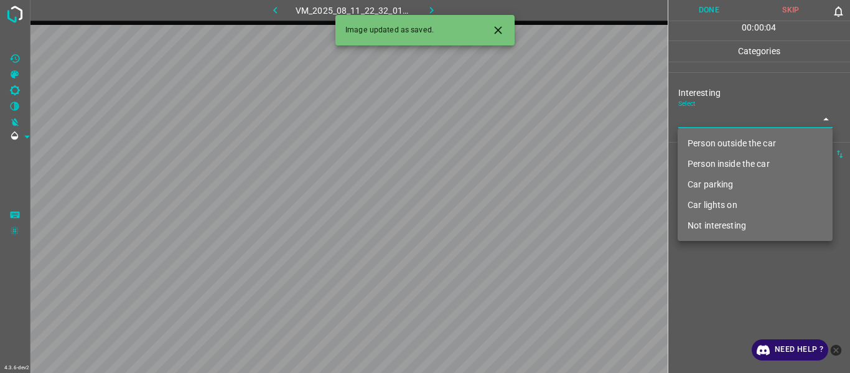
click at [699, 144] on li "Person outside the car" at bounding box center [755, 143] width 155 height 21
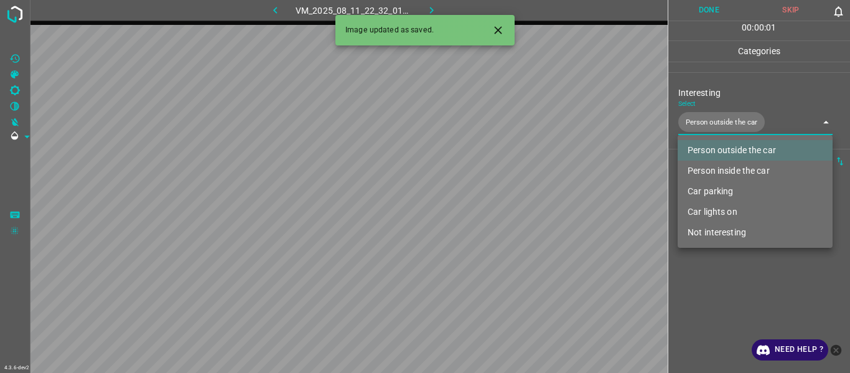
click at [708, 212] on li "Car lights on" at bounding box center [755, 212] width 155 height 21
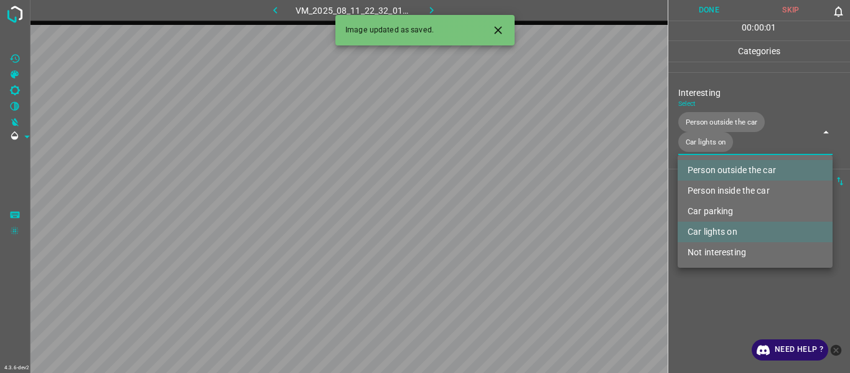
click at [702, 292] on div at bounding box center [425, 186] width 850 height 373
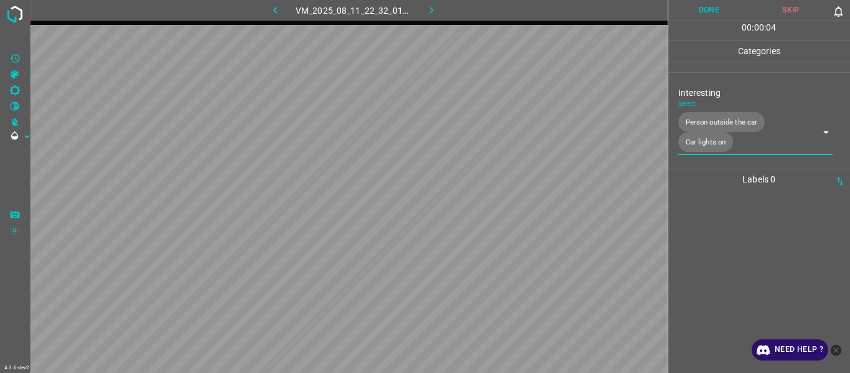
click at [698, 131] on body "4.3.6-dev2 VM_2025_08_11_22_32_01_103_03.gif Done Skip 0 00 : 00 : 04 Categorie…" at bounding box center [425, 186] width 850 height 373
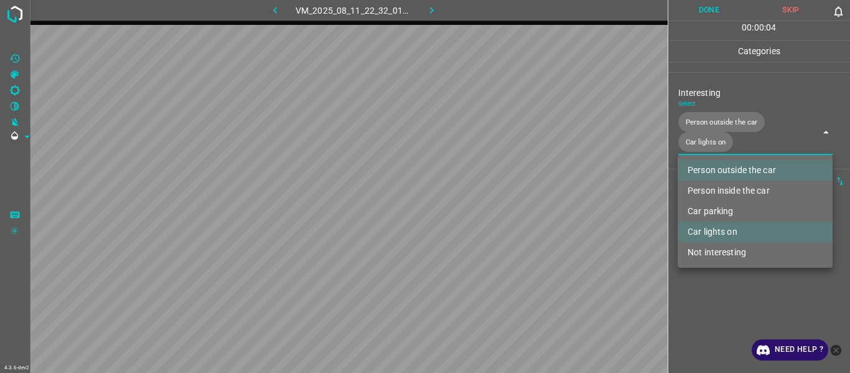
click at [707, 187] on li "Person inside the car" at bounding box center [755, 191] width 155 height 21
type input "Person outside the car,Car lights on,Person inside the car"
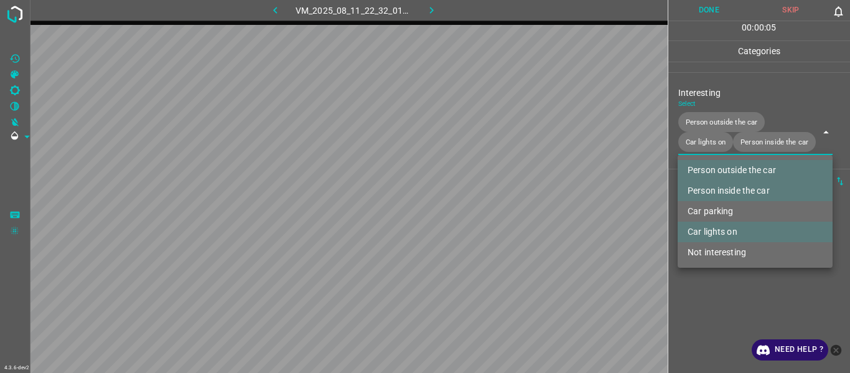
click at [700, 293] on div at bounding box center [425, 186] width 850 height 373
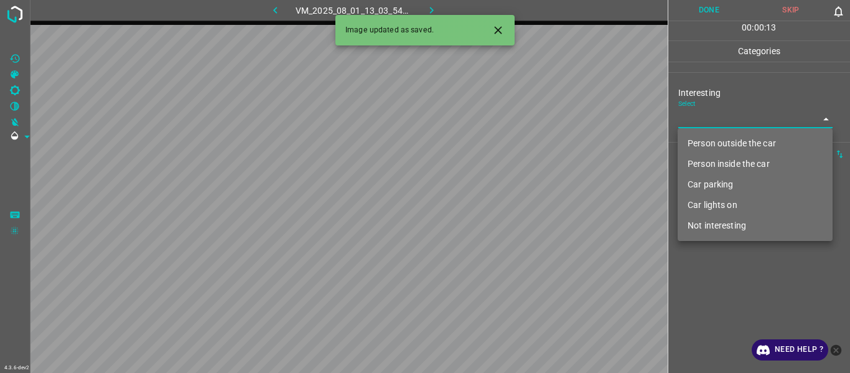
drag, startPoint x: 698, startPoint y: 118, endPoint x: 707, endPoint y: 135, distance: 19.5
click at [700, 119] on body "4.3.6-dev2 VM_2025_08_01_13_03_54_220_06.gif Done Skip 0 00 : 00 : 13 Categorie…" at bounding box center [425, 186] width 850 height 373
click at [710, 144] on li "Person outside the car" at bounding box center [755, 143] width 155 height 21
type input "Person outside the car"
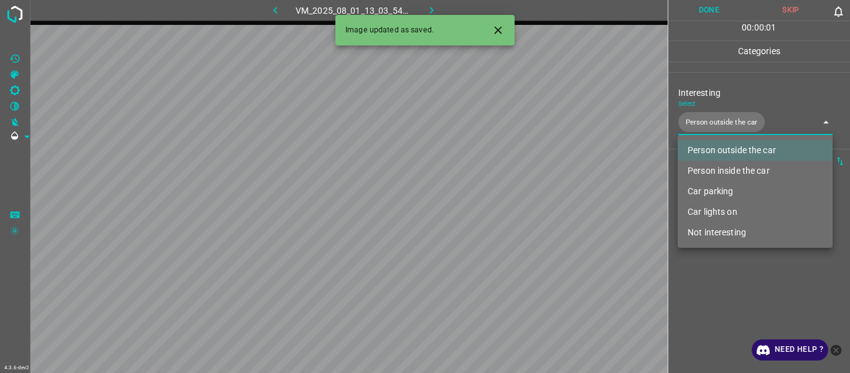
click at [698, 293] on div at bounding box center [425, 186] width 850 height 373
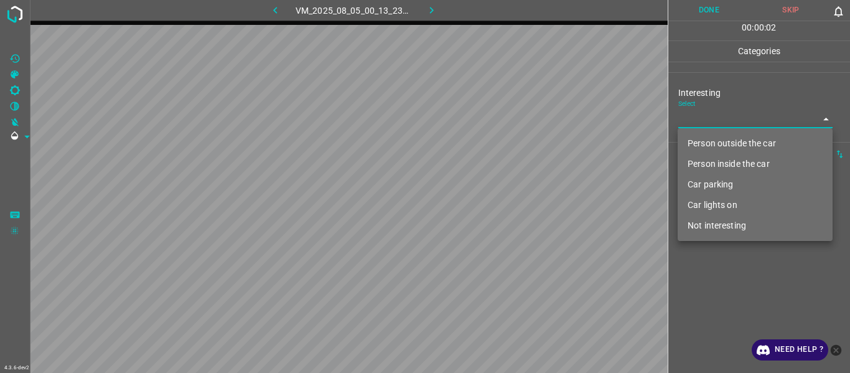
click at [699, 119] on body "4.3.6-dev2 VM_2025_08_05_00_13_23_339_04.gif Done Skip 0 00 : 00 : 02 Categorie…" at bounding box center [425, 186] width 850 height 373
click at [693, 224] on li "Not interesting" at bounding box center [755, 225] width 155 height 21
type input "Not interesting"
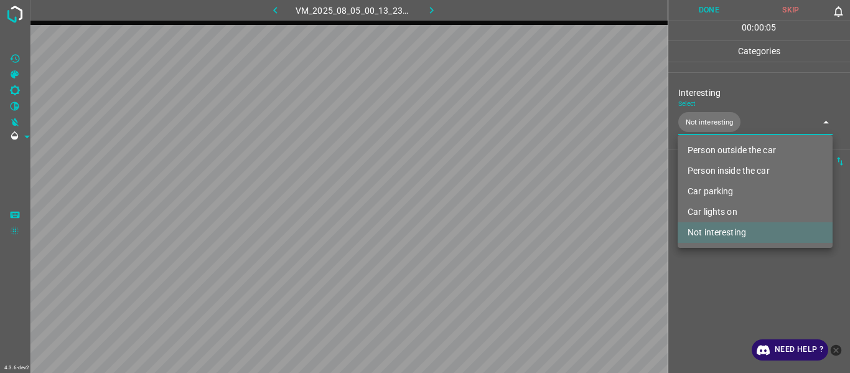
click at [699, 285] on div at bounding box center [425, 186] width 850 height 373
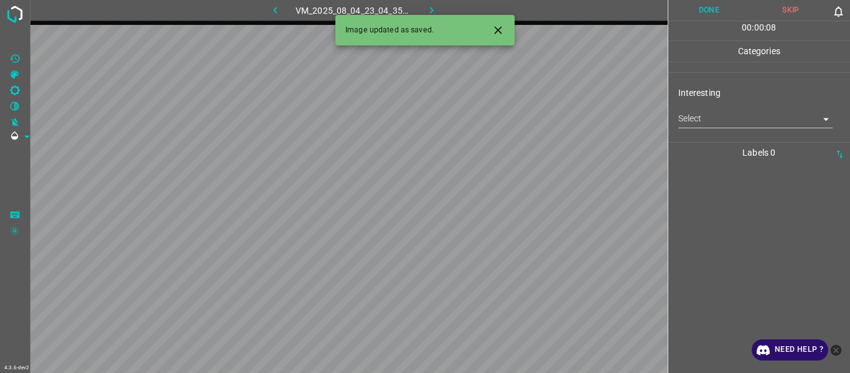
click at [504, 37] on button "Close" at bounding box center [498, 30] width 23 height 23
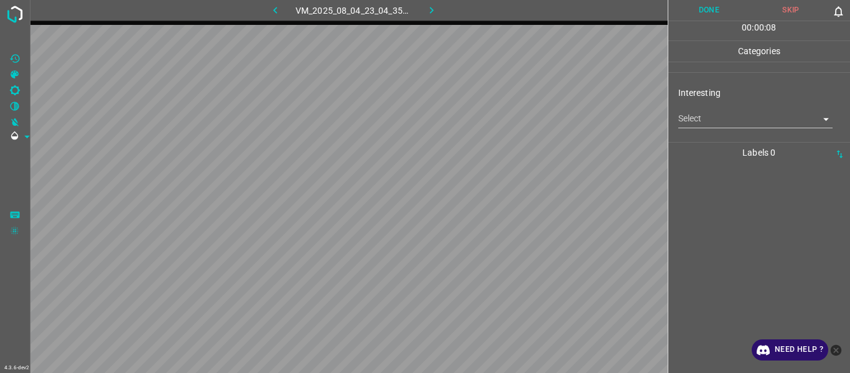
click at [725, 128] on body "4.3.6-dev2 VM_2025_08_04_23_04_35_957_02.gif Done Skip 0 00 : 00 : 08 Categorie…" at bounding box center [425, 186] width 850 height 373
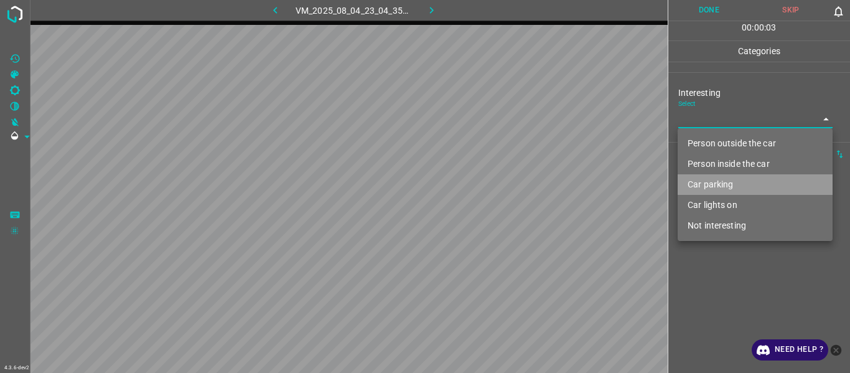
click at [730, 186] on li "Car parking" at bounding box center [755, 184] width 155 height 21
type input "Car parking"
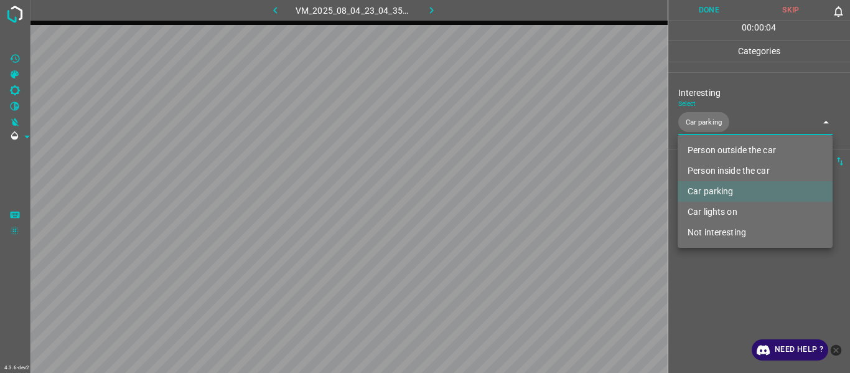
click at [704, 301] on div at bounding box center [425, 186] width 850 height 373
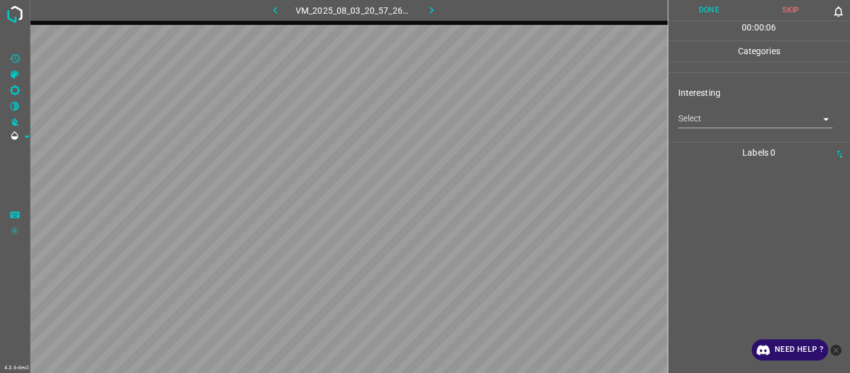
click at [693, 124] on body "4.3.6-dev2 VM_2025_08_03_20_57_26_757_00.gif Done Skip 0 00 : 00 : 06 Categorie…" at bounding box center [425, 186] width 850 height 373
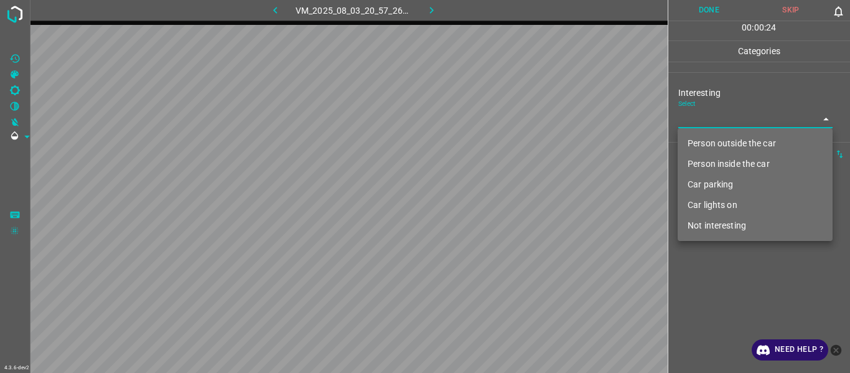
click at [713, 225] on li "Not interesting" at bounding box center [755, 225] width 155 height 21
type input "Not interesting"
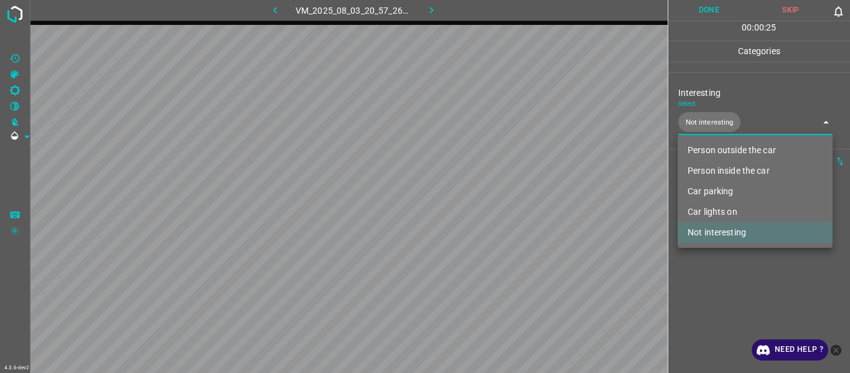
click at [718, 303] on div at bounding box center [425, 186] width 850 height 373
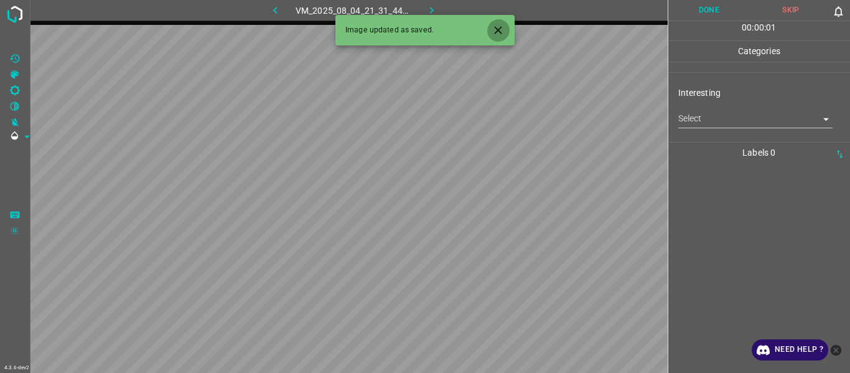
click at [501, 31] on icon "Close" at bounding box center [498, 30] width 13 height 13
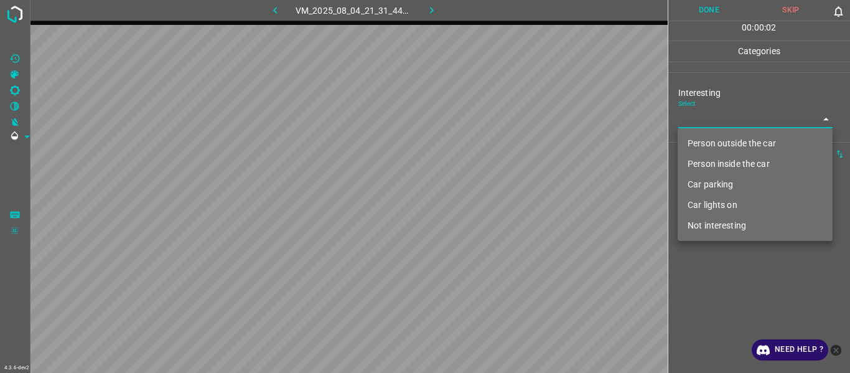
click at [724, 124] on body "4.3.6-dev2 VM_2025_08_04_21_31_44_606_04.gif Done Skip 0 00 : 00 : 02 Categorie…" at bounding box center [425, 186] width 850 height 373
click at [724, 140] on li "Person outside the car" at bounding box center [755, 143] width 155 height 21
type input "Person outside the car"
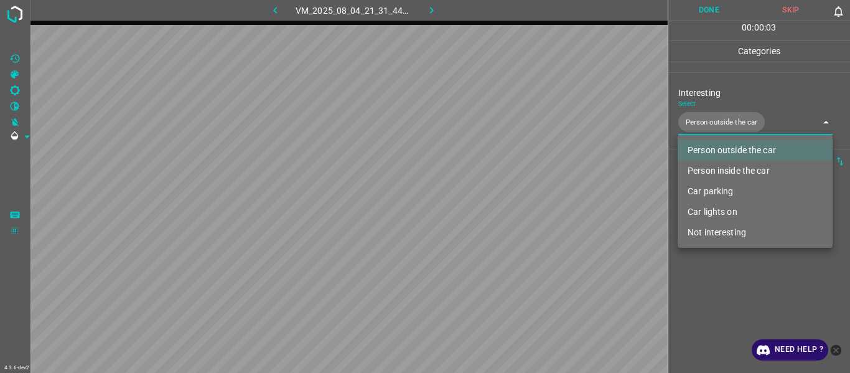
click at [733, 278] on div at bounding box center [425, 186] width 850 height 373
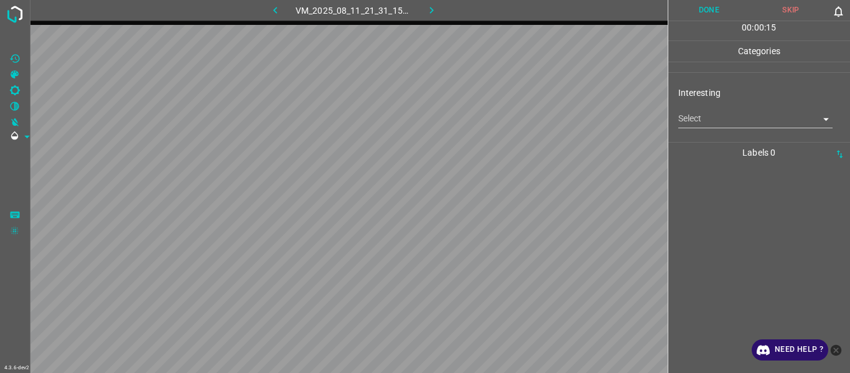
click at [700, 119] on body "4.3.6-dev2 VM_2025_08_11_21_31_15_136_13.gif Done Skip 0 00 : 00 : 15 Categorie…" at bounding box center [425, 186] width 850 height 373
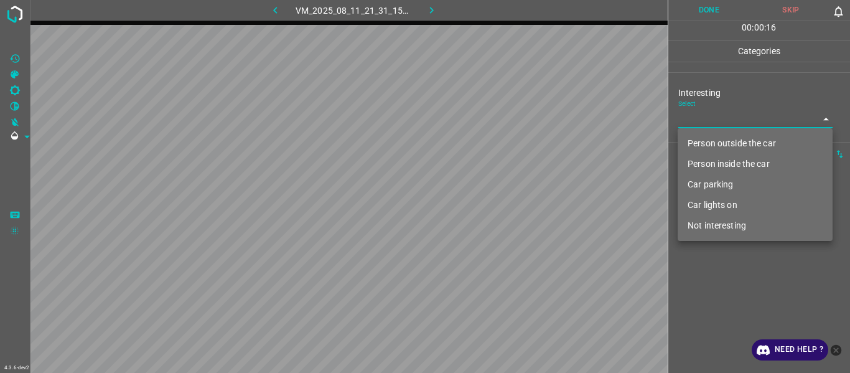
click at [707, 145] on li "Person outside the car" at bounding box center [755, 143] width 155 height 21
type input "Person outside the car"
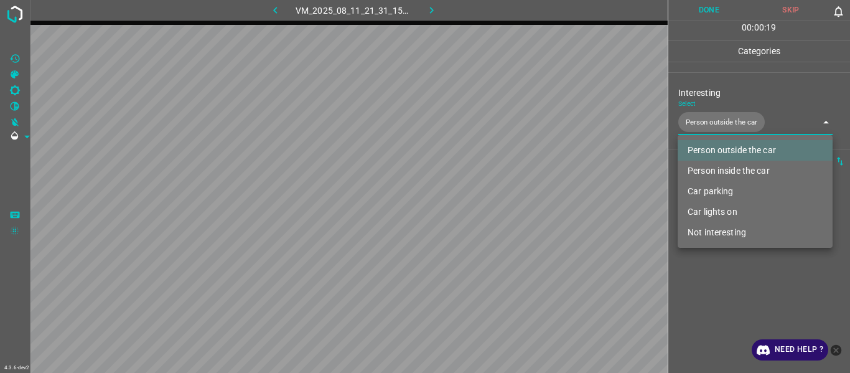
click at [749, 296] on div at bounding box center [425, 186] width 850 height 373
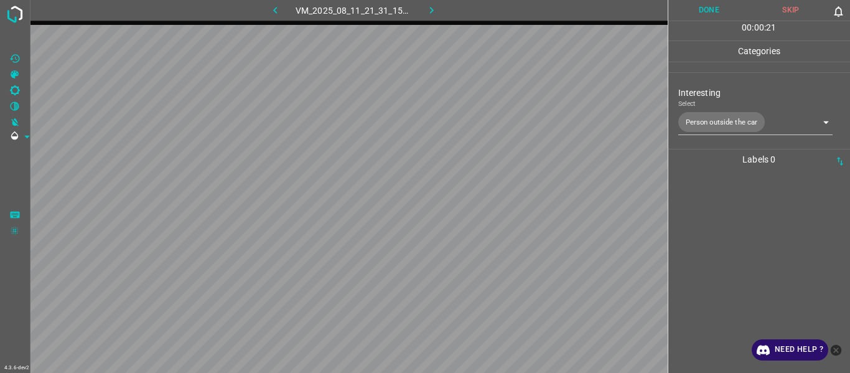
click at [732, 214] on div at bounding box center [759, 271] width 175 height 203
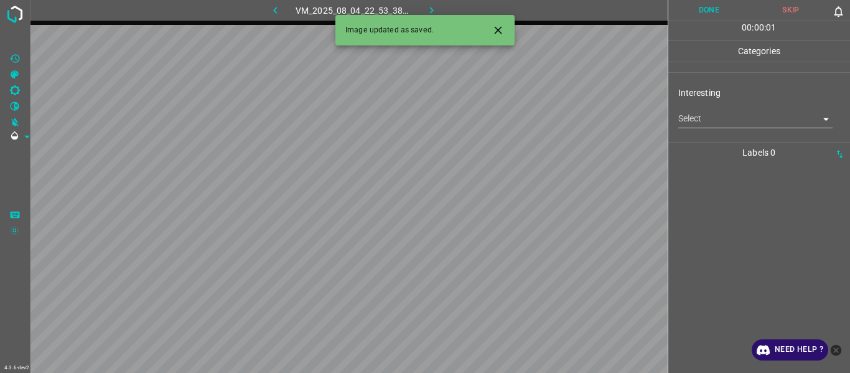
click at [496, 27] on icon "Close" at bounding box center [498, 30] width 13 height 13
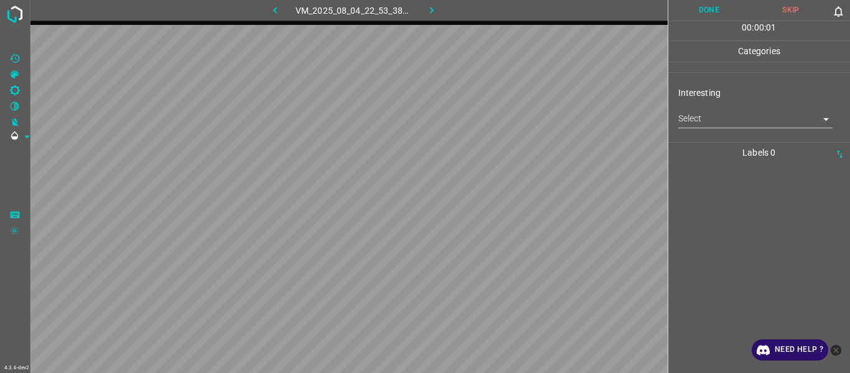
click at [697, 125] on body "4.3.6-dev2 VM_2025_08_04_22_53_38_874_00.gif Done Skip 0 00 : 00 : 01 Categorie…" at bounding box center [425, 186] width 850 height 373
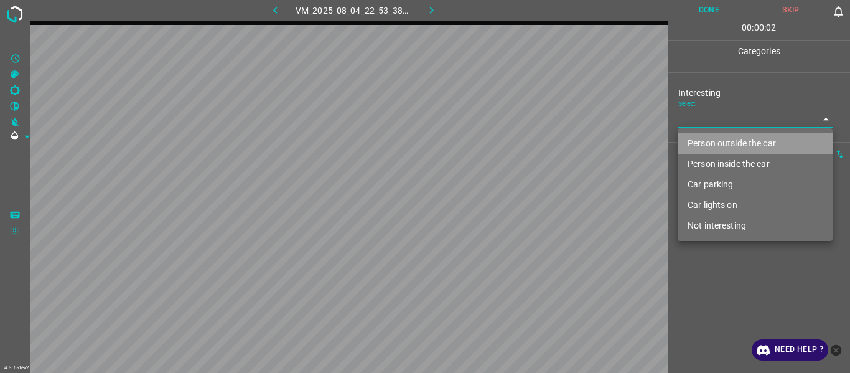
click at [707, 146] on li "Person outside the car" at bounding box center [755, 143] width 155 height 21
type input "Person outside the car"
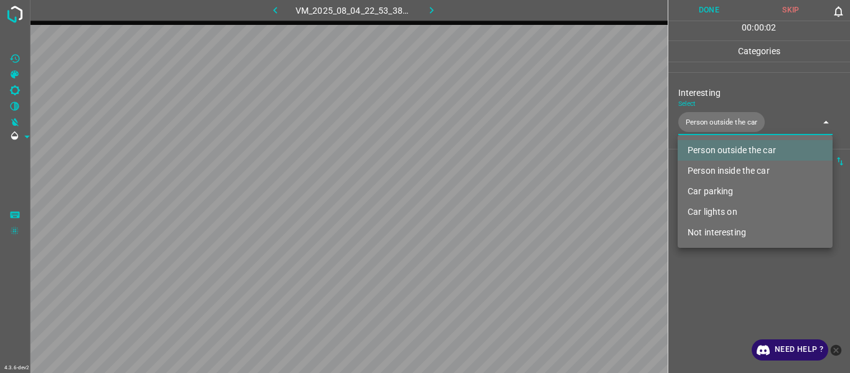
click at [702, 287] on div at bounding box center [425, 186] width 850 height 373
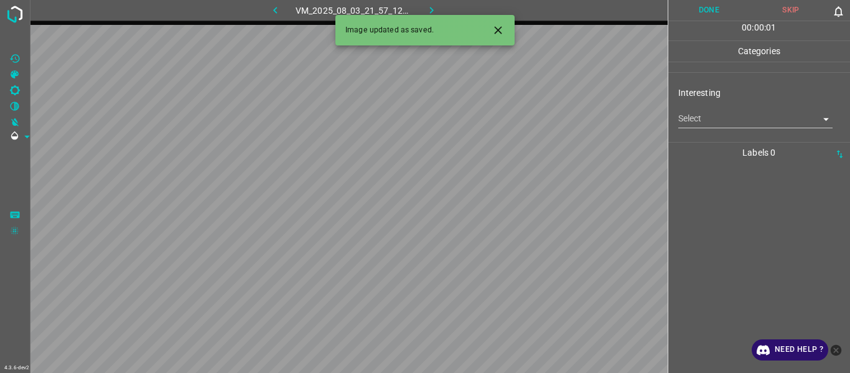
click at [497, 33] on icon "Close" at bounding box center [498, 30] width 13 height 13
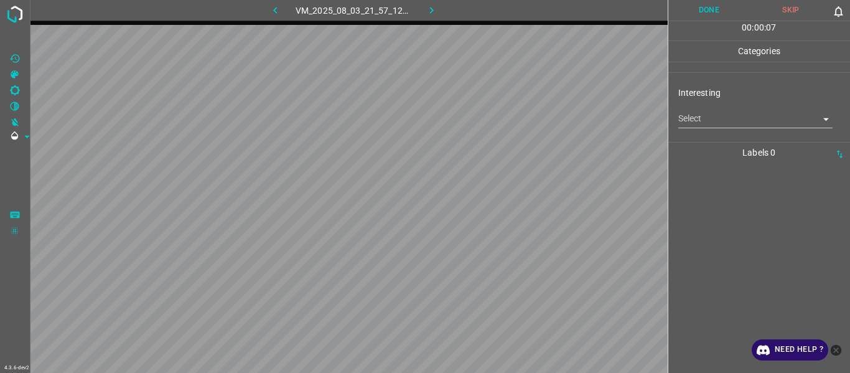
click at [714, 118] on body "4.3.6-dev2 VM_2025_08_03_21_57_12_454_00.gif Done Skip 0 00 : 00 : 07 Categorie…" at bounding box center [425, 186] width 850 height 373
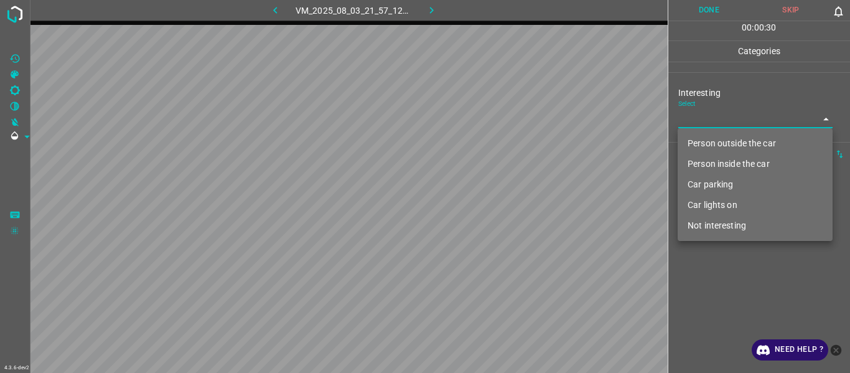
click at [728, 146] on li "Person outside the car" at bounding box center [755, 143] width 155 height 21
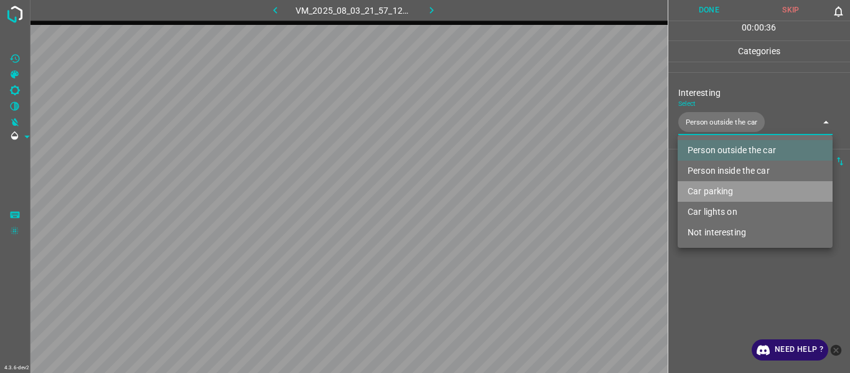
click at [732, 190] on li "Car parking" at bounding box center [755, 191] width 155 height 21
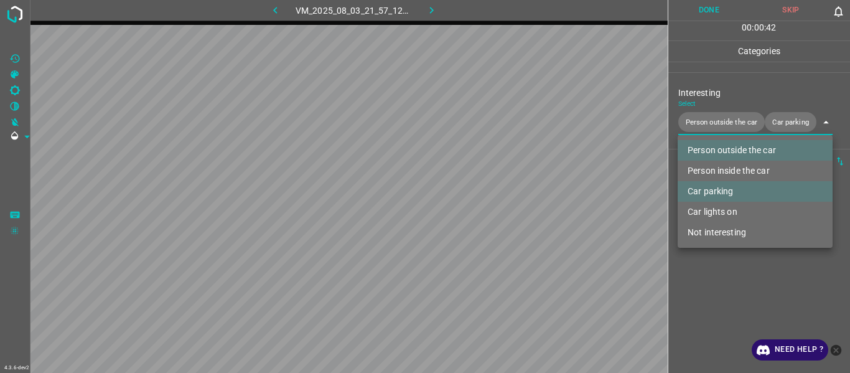
click at [718, 281] on div at bounding box center [425, 186] width 850 height 373
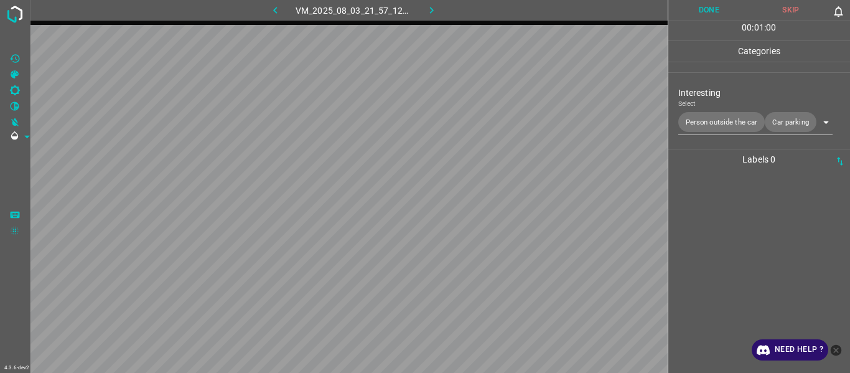
click at [727, 268] on div at bounding box center [759, 271] width 175 height 203
click at [779, 116] on body "4.3.6-dev2 VM_2025_08_03_21_57_12_454_00.gif Done Skip 0 00 : 01 : 01 Categorie…" at bounding box center [425, 186] width 850 height 373
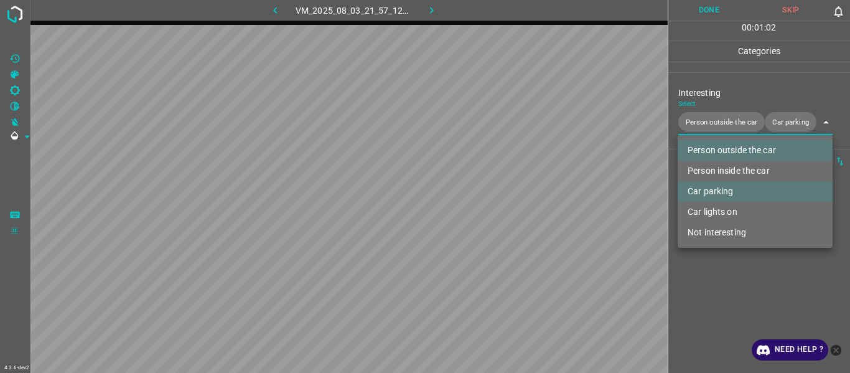
click at [725, 209] on li "Car lights on" at bounding box center [755, 212] width 155 height 21
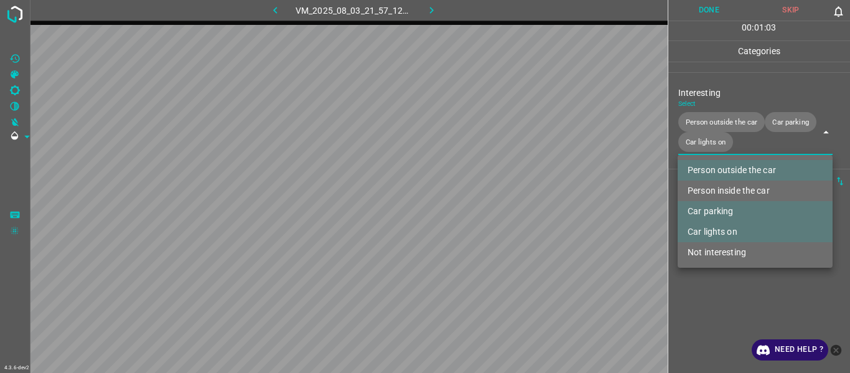
click at [729, 204] on li "Car parking" at bounding box center [755, 211] width 155 height 21
type input "Person outside the car,Car lights on"
click at [720, 302] on div at bounding box center [425, 186] width 850 height 373
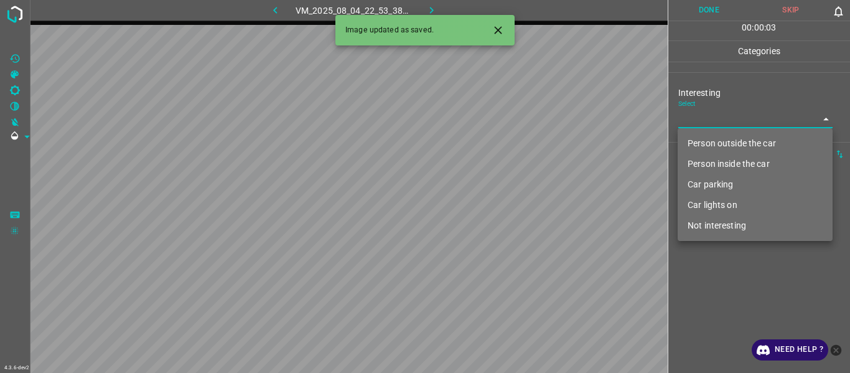
click at [703, 115] on body "4.3.6-dev2 VM_2025_08_04_22_53_38_874_06.gif Done Skip 0 00 : 00 : 03 Categorie…" at bounding box center [425, 186] width 850 height 373
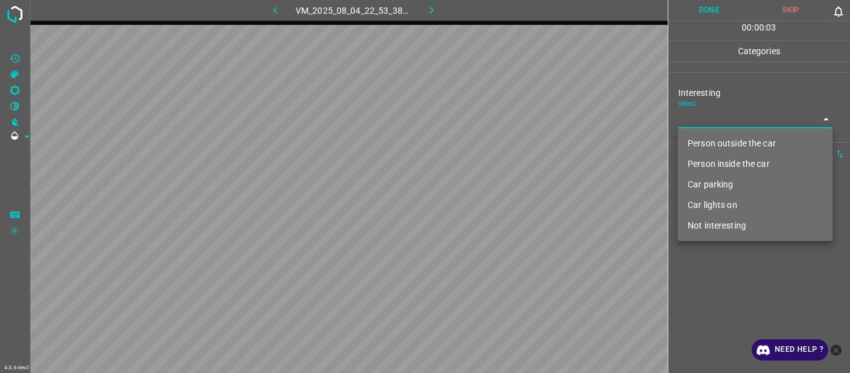
drag, startPoint x: 705, startPoint y: 148, endPoint x: 707, endPoint y: 159, distance: 11.3
click at [705, 149] on li "Person outside the car" at bounding box center [755, 143] width 155 height 21
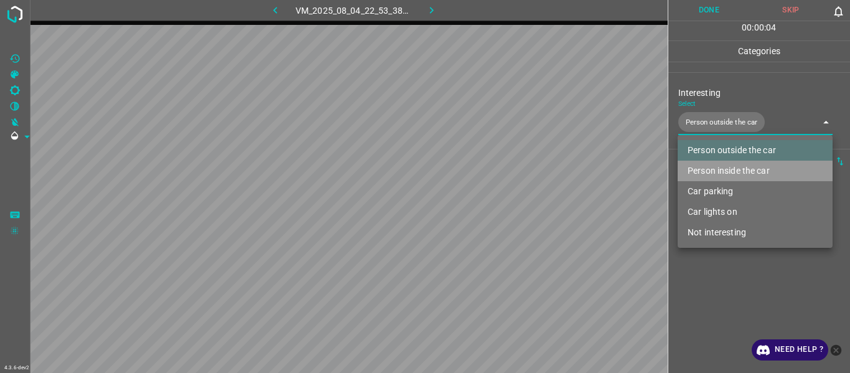
click at [712, 170] on li "Person inside the car" at bounding box center [755, 171] width 155 height 21
type input "Person outside the car,Person inside the car"
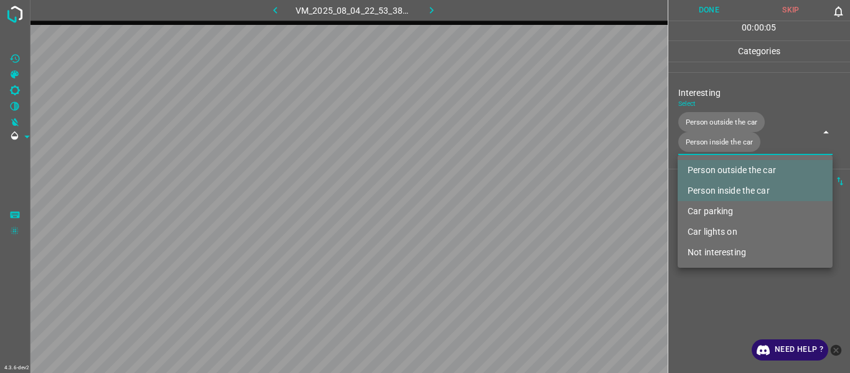
click at [722, 294] on div at bounding box center [425, 186] width 850 height 373
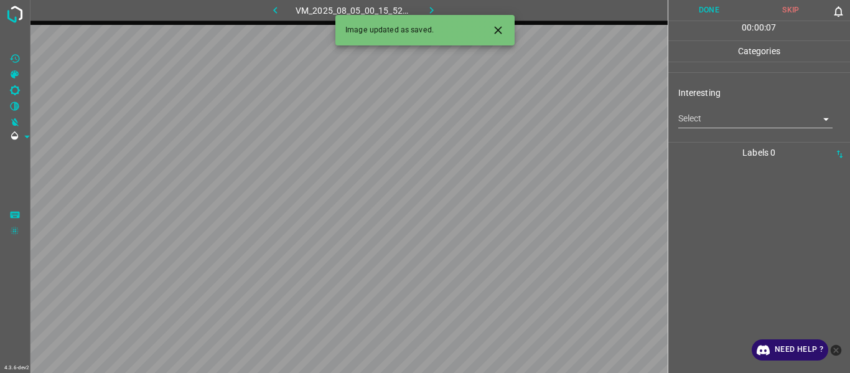
click at [494, 27] on icon "Close" at bounding box center [498, 30] width 13 height 13
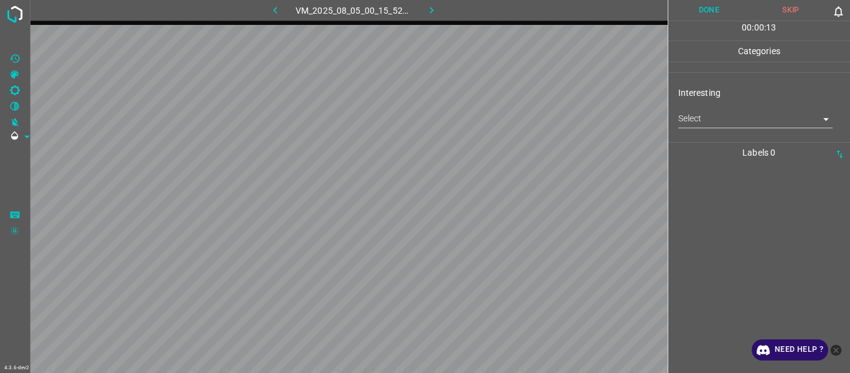
click at [727, 125] on body "4.3.6-dev2 VM_2025_08_05_00_15_52_604_09.gif Done Skip 0 00 : 00 : 13 Categorie…" at bounding box center [425, 186] width 850 height 373
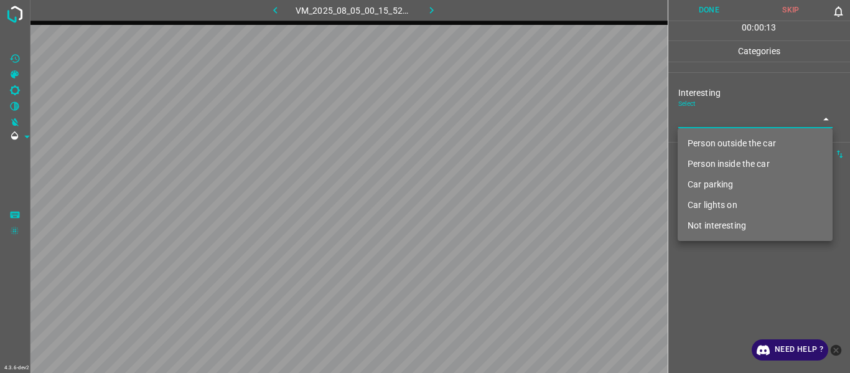
click at [723, 150] on li "Person outside the car" at bounding box center [755, 143] width 155 height 21
type input "Person outside the car"
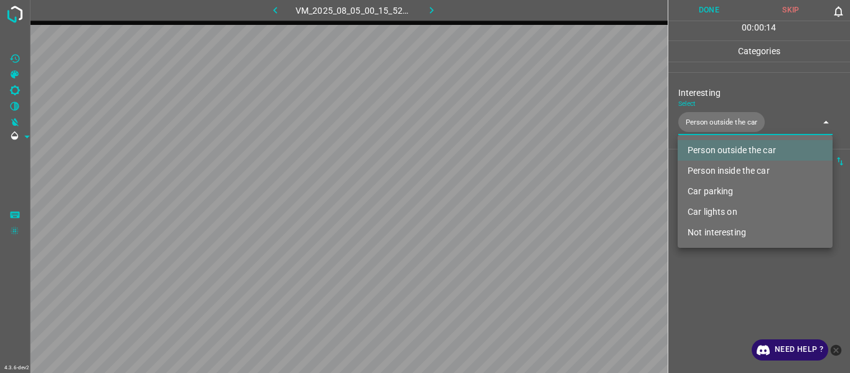
click at [702, 266] on div at bounding box center [425, 186] width 850 height 373
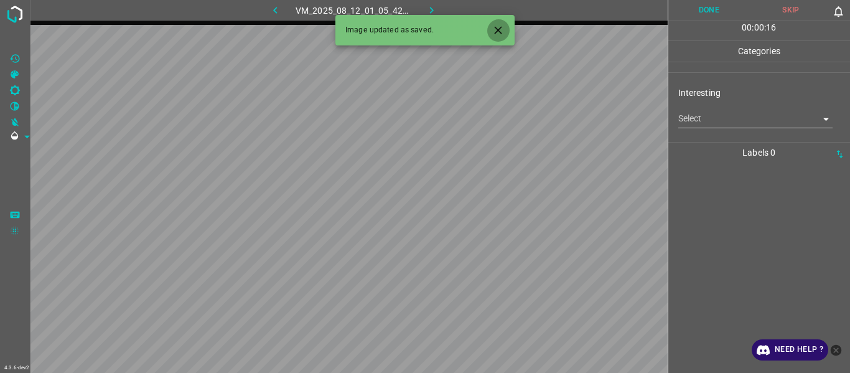
click at [494, 32] on icon "Close" at bounding box center [498, 30] width 13 height 13
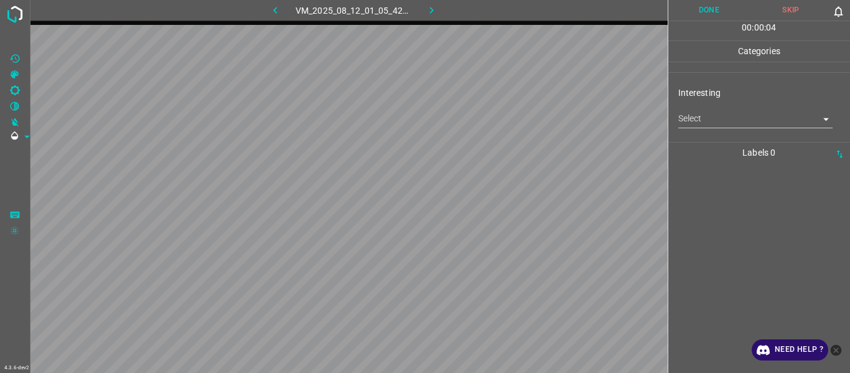
click at [703, 121] on body "4.3.6-dev2 VM_2025_08_12_01_05_42_319_11.gif Done Skip 0 00 : 00 : 04 Categorie…" at bounding box center [425, 186] width 850 height 373
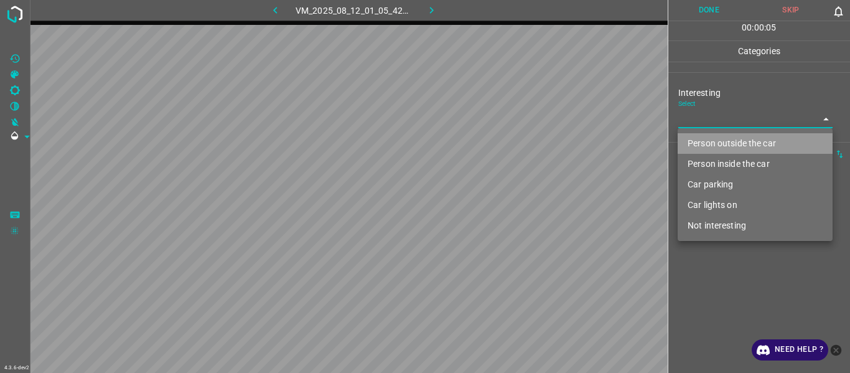
drag, startPoint x: 710, startPoint y: 140, endPoint x: 709, endPoint y: 153, distance: 12.5
click at [712, 141] on li "Person outside the car" at bounding box center [755, 143] width 155 height 21
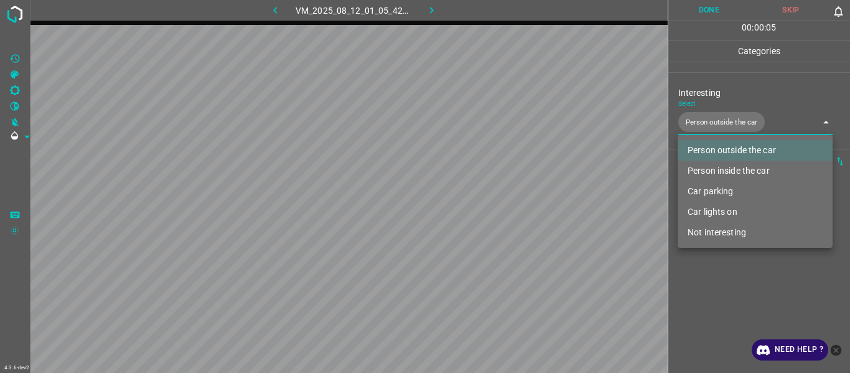
click at [713, 171] on li "Person inside the car" at bounding box center [755, 171] width 155 height 21
type input "Person outside the car,Person inside the car"
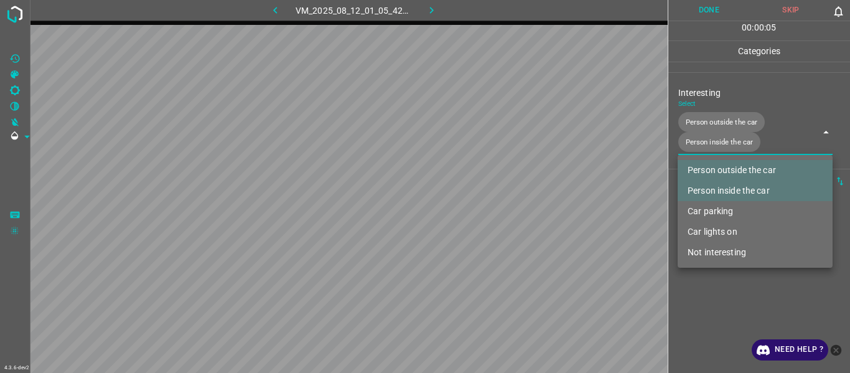
click at [714, 301] on div at bounding box center [425, 186] width 850 height 373
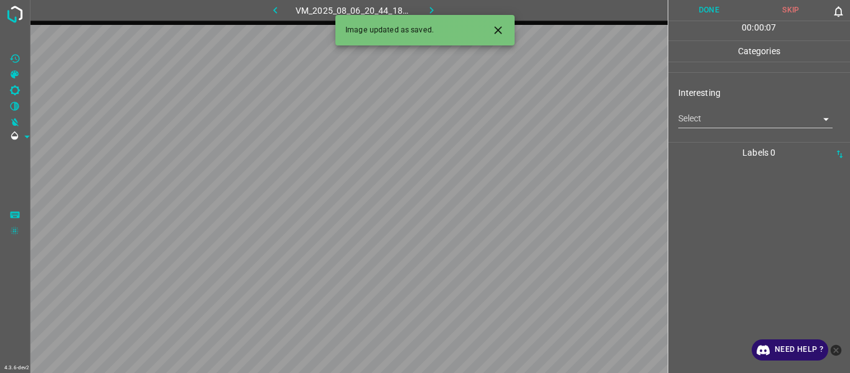
click at [497, 34] on icon "Close" at bounding box center [498, 30] width 13 height 13
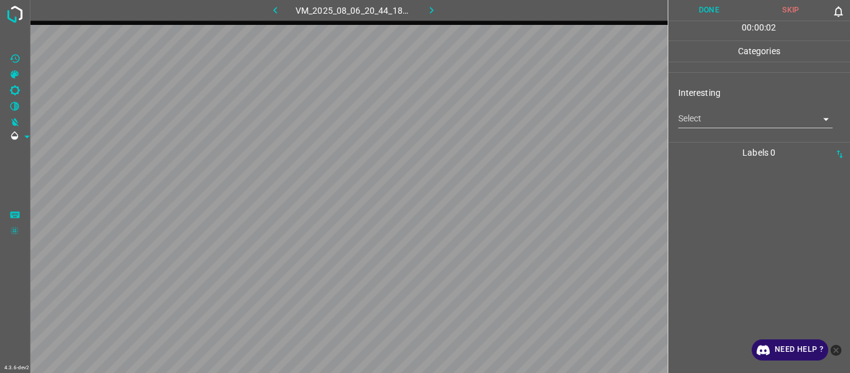
click at [717, 115] on body "4.3.6-dev2 VM_2025_08_06_20_44_18_867_07.gif Done Skip 0 00 : 00 : 02 Categorie…" at bounding box center [425, 186] width 850 height 373
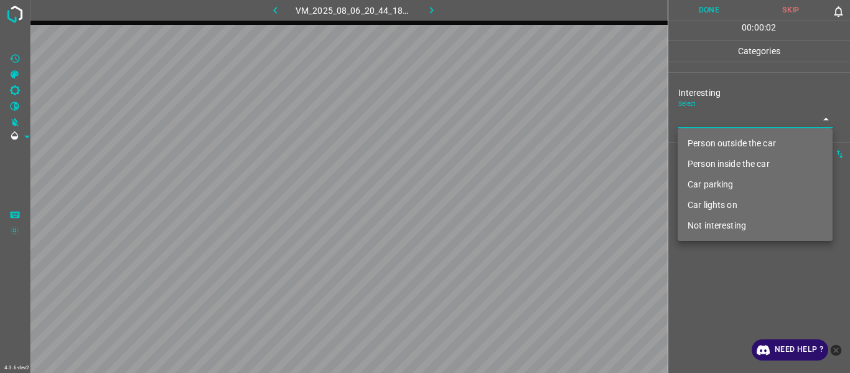
click at [727, 227] on li "Not interesting" at bounding box center [755, 225] width 155 height 21
type input "Not interesting"
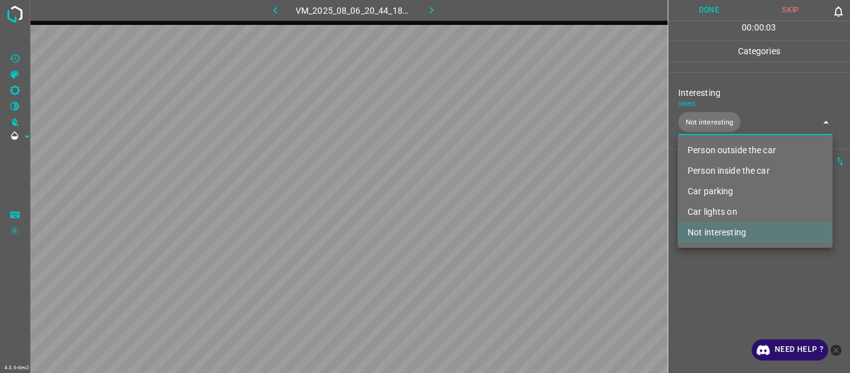
click at [723, 292] on div at bounding box center [425, 186] width 850 height 373
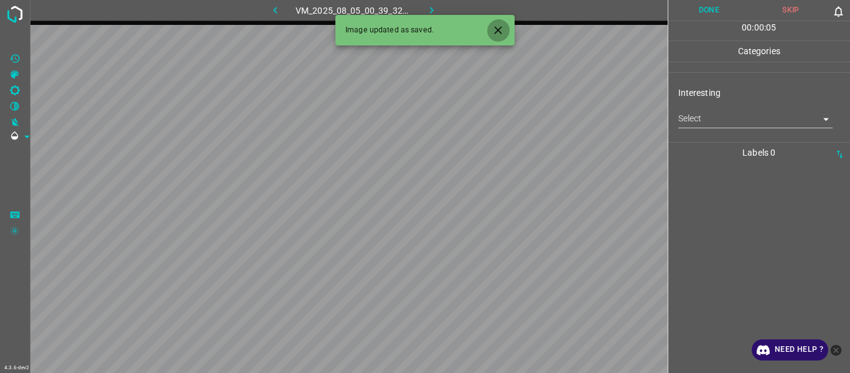
click at [499, 27] on icon "Close" at bounding box center [498, 30] width 13 height 13
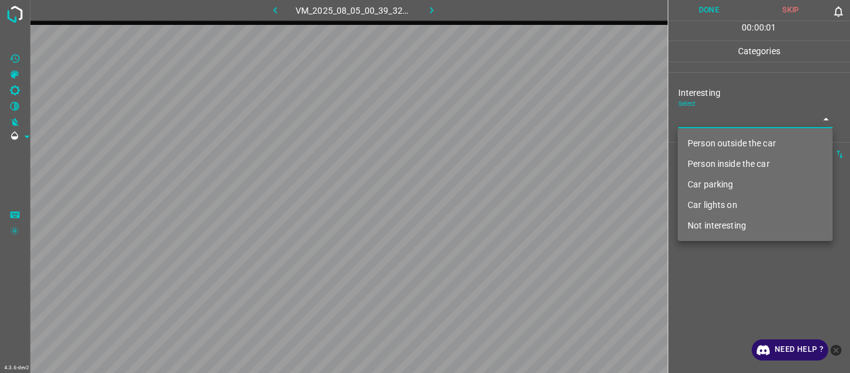
click at [740, 121] on body "4.3.6-dev2 VM_2025_08_05_00_39_32_829_10.gif Done Skip 0 00 : 00 : 01 Categorie…" at bounding box center [425, 186] width 850 height 373
click at [737, 141] on li "Person outside the car" at bounding box center [755, 143] width 155 height 21
type input "Person outside the car"
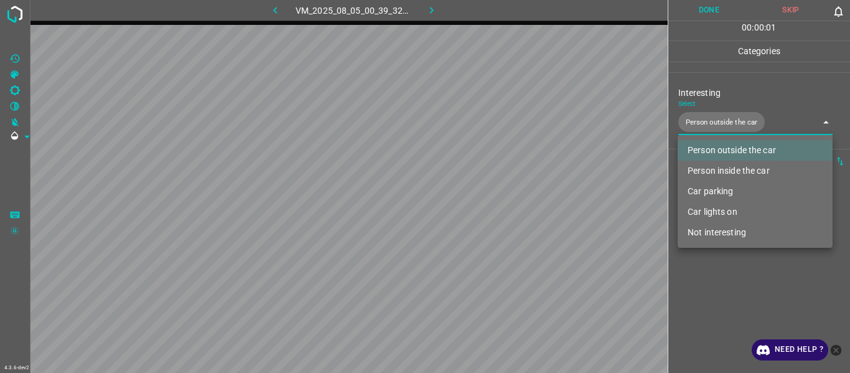
click at [732, 309] on div at bounding box center [425, 186] width 850 height 373
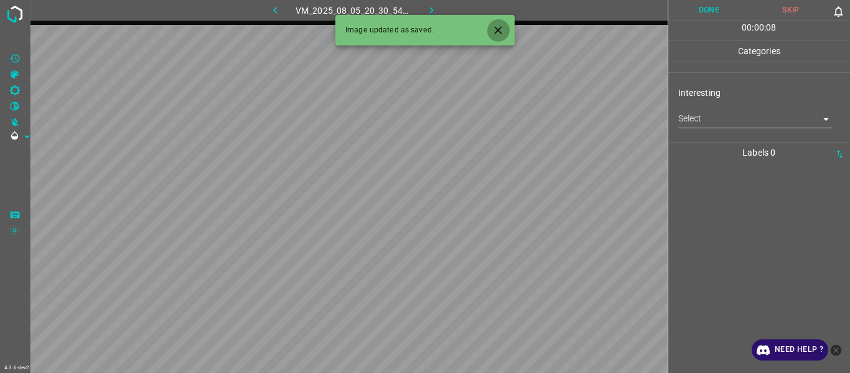
click at [502, 28] on icon "Close" at bounding box center [498, 30] width 13 height 13
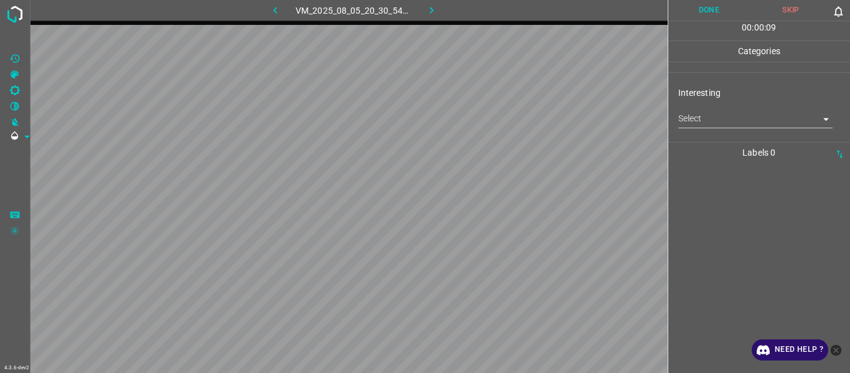
click at [725, 115] on body "4.3.6-dev2 VM_2025_08_05_20_30_54_331_03.gif Done Skip 0 00 : 00 : 09 Categorie…" at bounding box center [425, 186] width 850 height 373
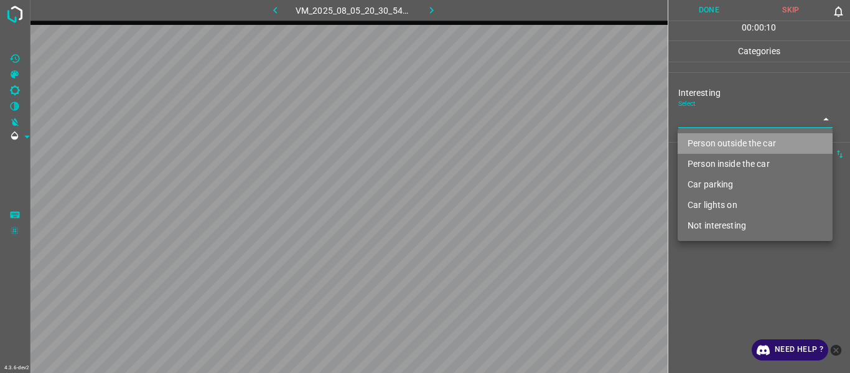
click at [720, 141] on li "Person outside the car" at bounding box center [755, 143] width 155 height 21
type input "Person outside the car"
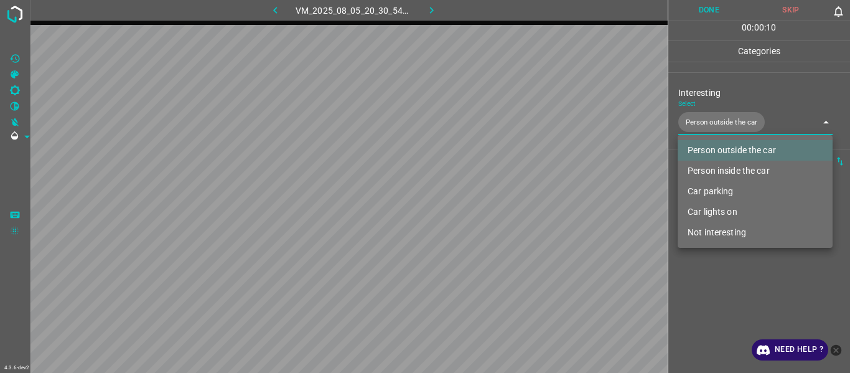
click at [709, 318] on div at bounding box center [425, 186] width 850 height 373
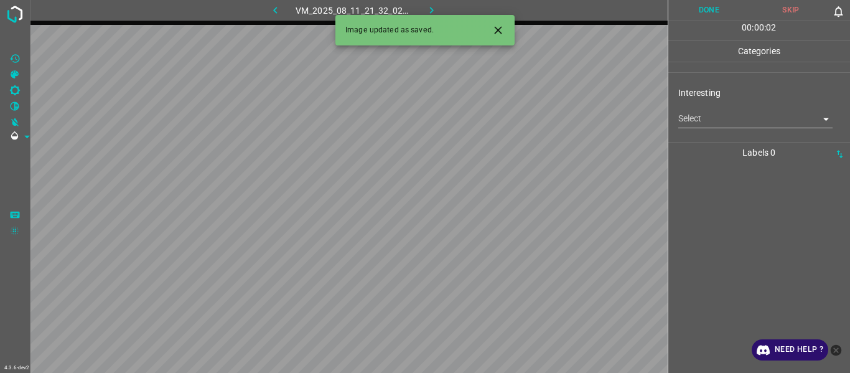
click at [693, 113] on body "4.3.6-dev2 VM_2025_08_11_21_32_02_349_03.gif Done Skip 0 00 : 00 : 02 Categorie…" at bounding box center [425, 186] width 850 height 373
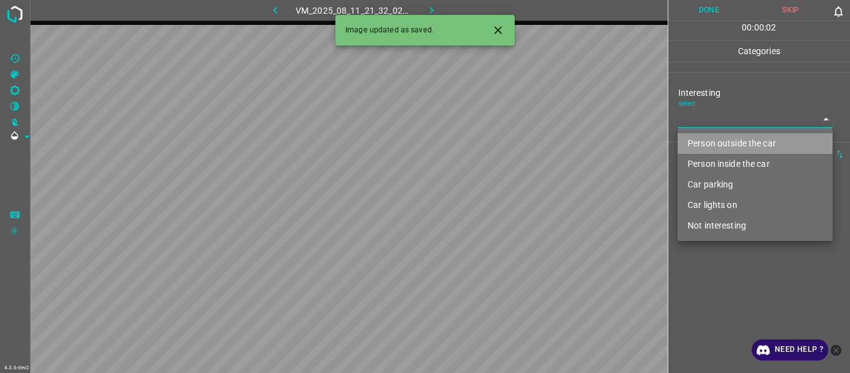
click at [704, 146] on li "Person outside the car" at bounding box center [755, 143] width 155 height 21
type input "Person outside the car"
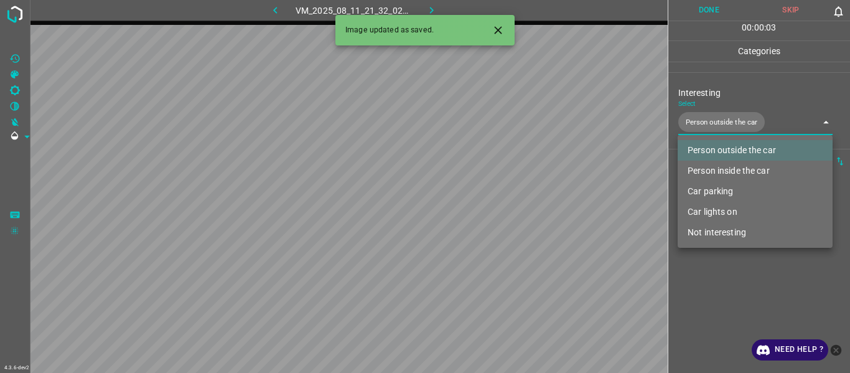
click at [725, 285] on div at bounding box center [425, 186] width 850 height 373
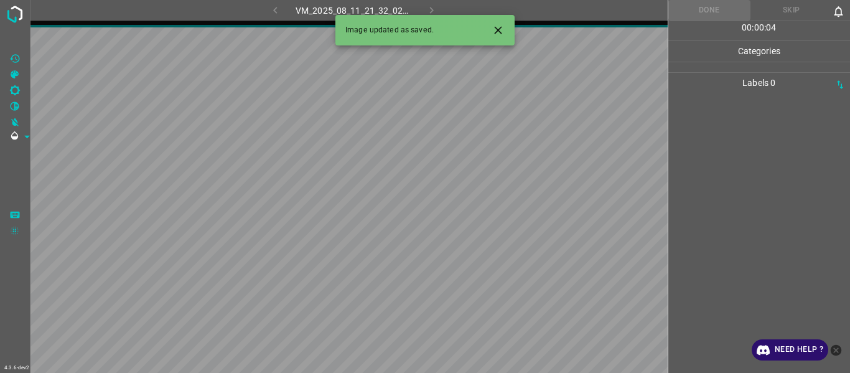
click at [495, 33] on icon "Close" at bounding box center [497, 29] width 7 height 7
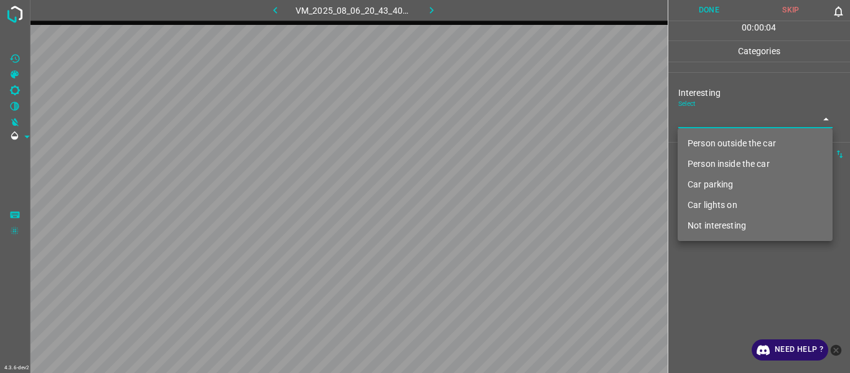
click at [717, 120] on body "4.3.6-dev2 VM_2025_08_06_20_43_40_128_10.gif Done Skip 0 00 : 00 : 04 Categorie…" at bounding box center [425, 186] width 850 height 373
click at [718, 144] on li "Person outside the car" at bounding box center [755, 143] width 155 height 21
type input "Person outside the car"
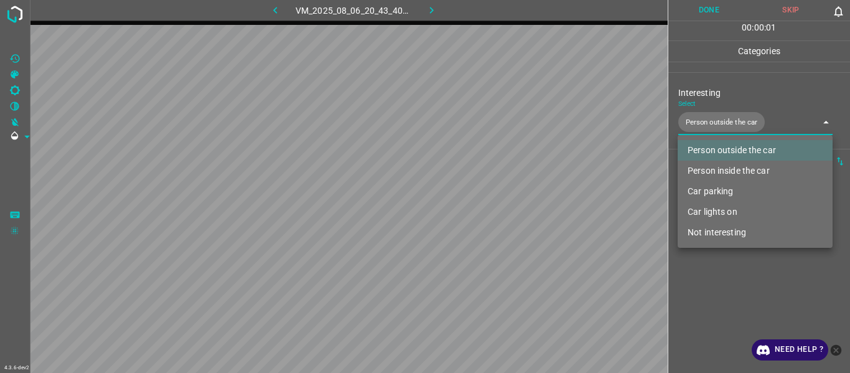
click at [712, 280] on div at bounding box center [425, 186] width 850 height 373
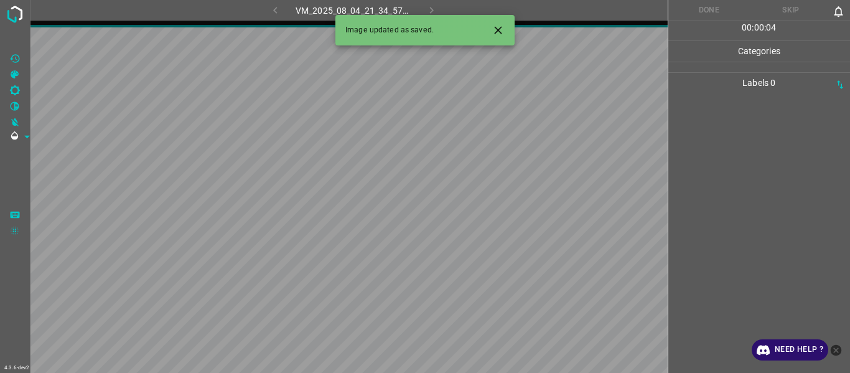
click at [506, 27] on button "Close" at bounding box center [498, 30] width 23 height 23
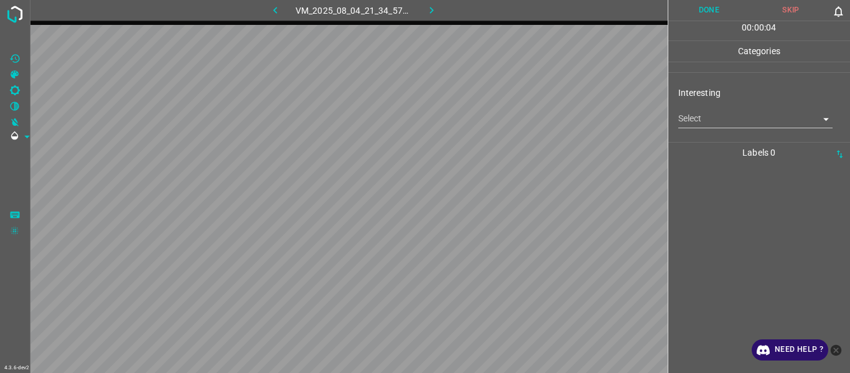
click at [715, 106] on div "Select ​" at bounding box center [756, 114] width 155 height 28
click at [718, 115] on body "4.3.6-dev2 VM_2025_08_04_21_34_57_108_05.gif Done Skip 0 00 : 00 : 04 Categorie…" at bounding box center [425, 186] width 850 height 373
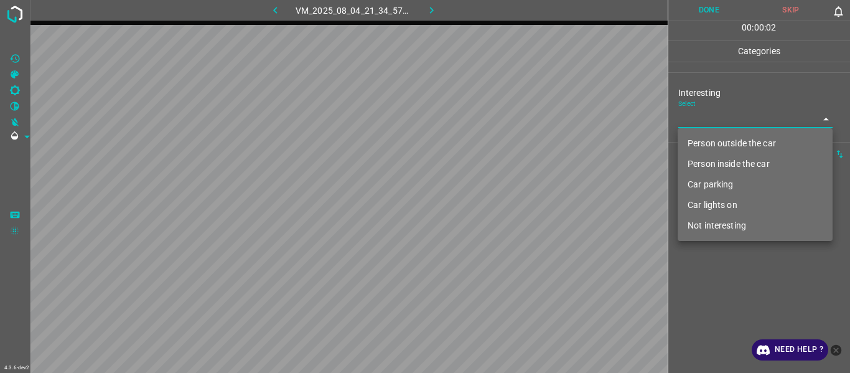
click at [724, 164] on li "Person inside the car" at bounding box center [755, 164] width 155 height 21
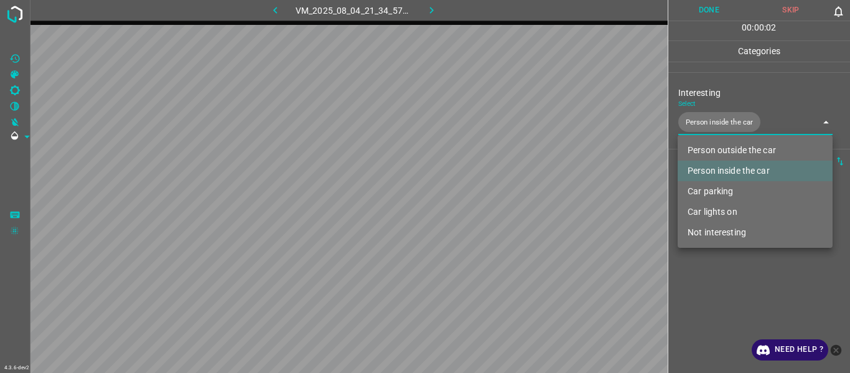
click at [723, 196] on li "Car parking" at bounding box center [755, 191] width 155 height 21
type input "Person inside the car,Car parking"
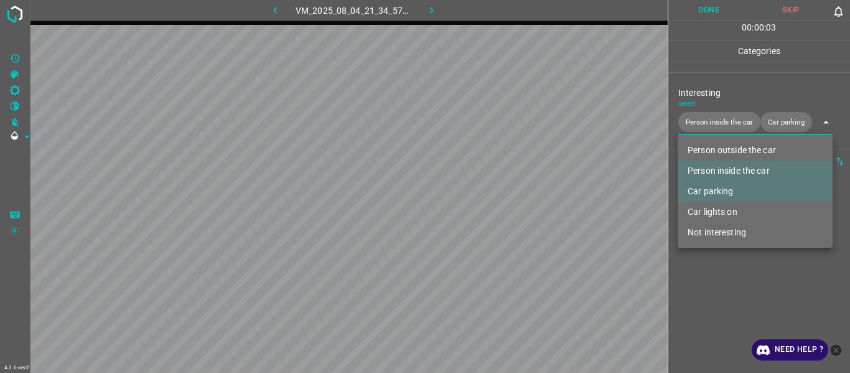
click at [708, 303] on div at bounding box center [425, 186] width 850 height 373
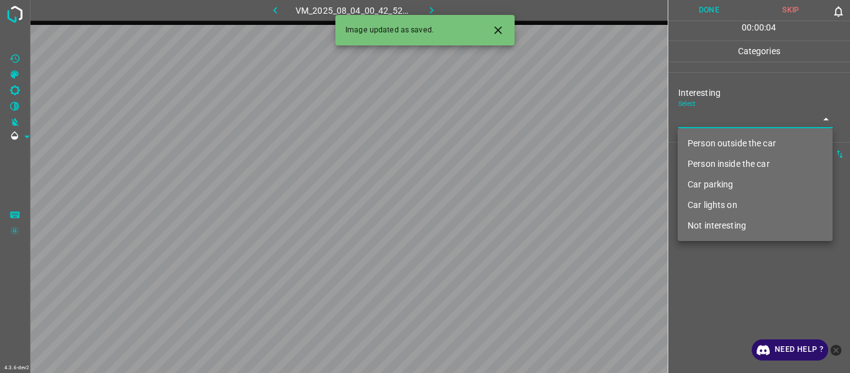
click at [693, 118] on body "4.3.6-dev2 VM_2025_08_04_00_42_52_509_05.gif Done Skip 0 00 : 00 : 04 Categorie…" at bounding box center [425, 186] width 850 height 373
click at [704, 206] on li "Car lights on" at bounding box center [755, 205] width 155 height 21
type input "Car lights on"
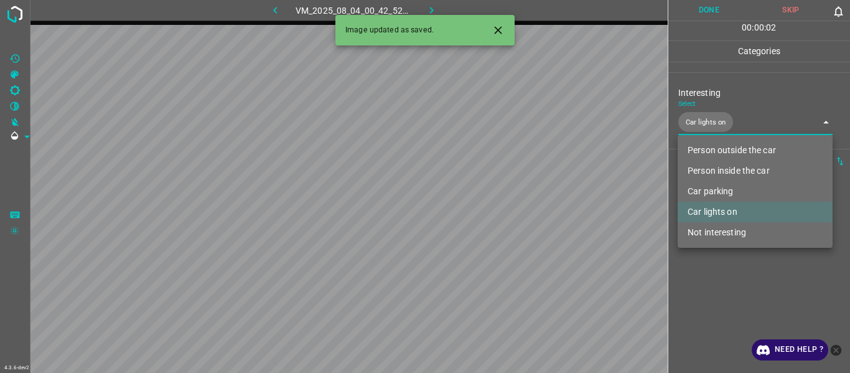
click at [698, 291] on div at bounding box center [425, 186] width 850 height 373
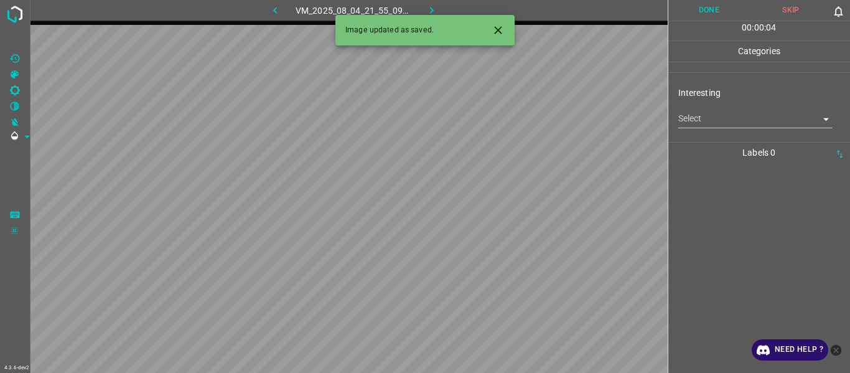
click at [712, 126] on body "4.3.6-dev2 VM_2025_08_04_21_55_09_312_08.gif Done Skip 0 00 : 00 : 04 Categorie…" at bounding box center [425, 186] width 850 height 373
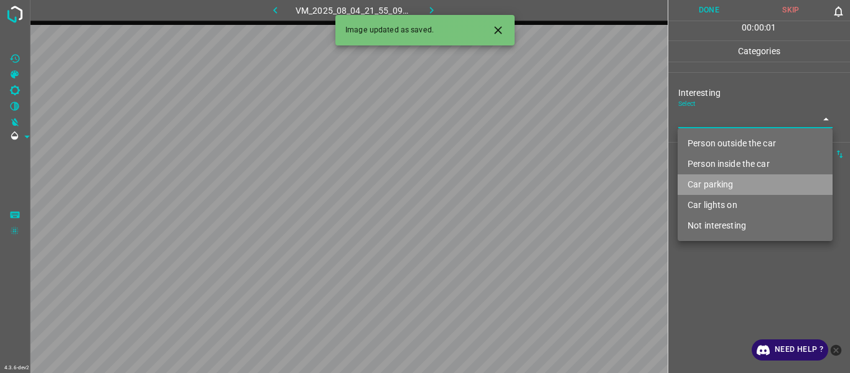
click at [712, 184] on li "Car parking" at bounding box center [755, 184] width 155 height 21
type input "Car parking"
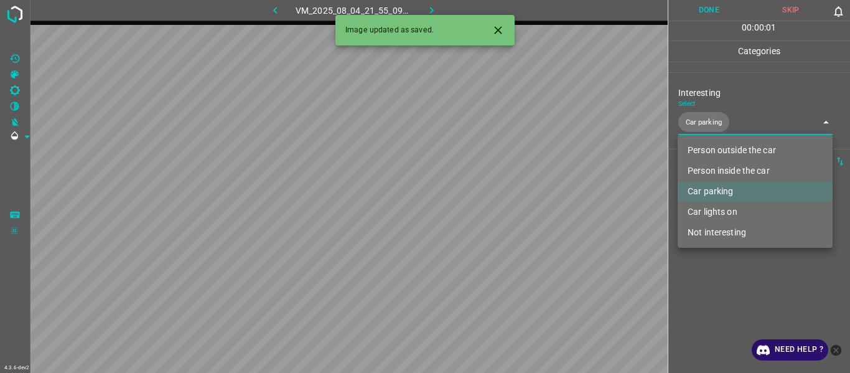
click at [709, 292] on div at bounding box center [425, 186] width 850 height 373
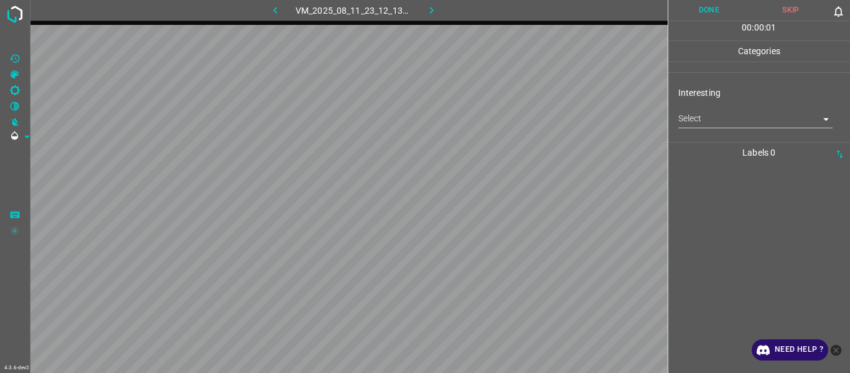
click at [724, 120] on body "4.3.6-dev2 VM_2025_08_11_23_12_13_001_00.gif Done Skip 0 00 : 00 : 01 Categorie…" at bounding box center [425, 186] width 850 height 373
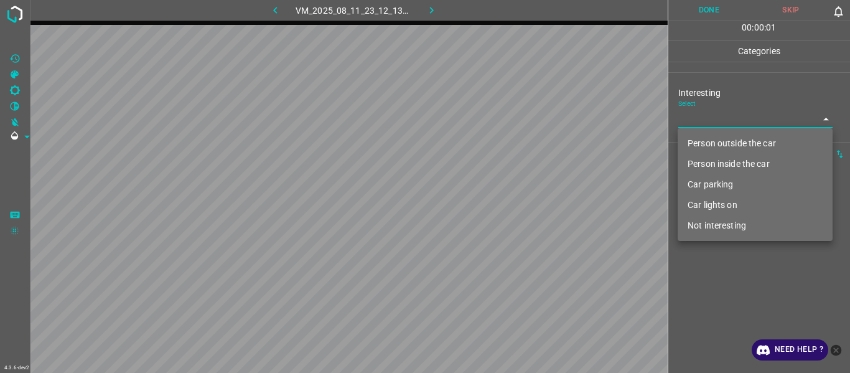
click at [729, 144] on li "Person outside the car" at bounding box center [755, 143] width 155 height 21
type input "Person outside the car"
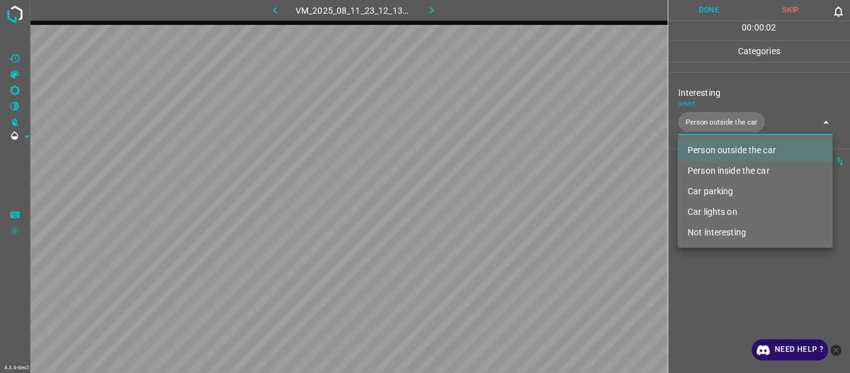
click at [707, 292] on div at bounding box center [425, 186] width 850 height 373
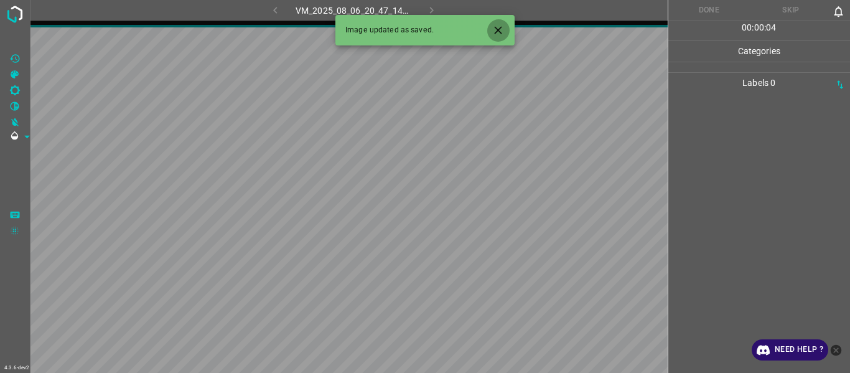
click at [499, 28] on icon "Close" at bounding box center [498, 30] width 13 height 13
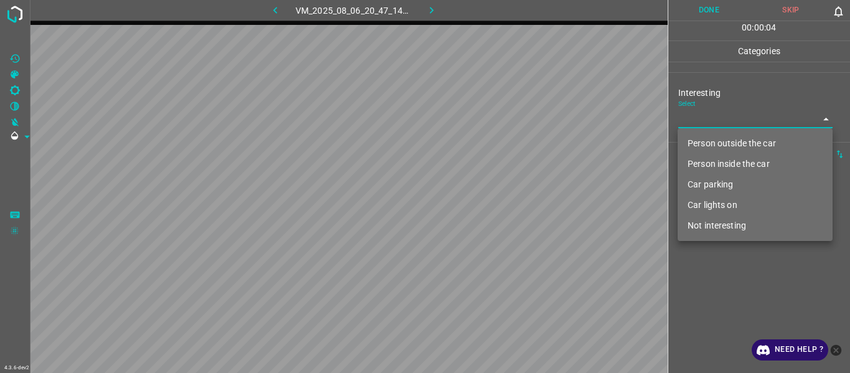
click at [702, 115] on body "4.3.6-dev2 VM_2025_08_06_20_47_14_102_06.gif Done Skip 0 00 : 00 : 04 Categorie…" at bounding box center [425, 186] width 850 height 373
drag, startPoint x: 712, startPoint y: 136, endPoint x: 712, endPoint y: 153, distance: 16.2
click at [713, 138] on li "Person outside the car" at bounding box center [755, 143] width 155 height 21
type input "Person outside the car"
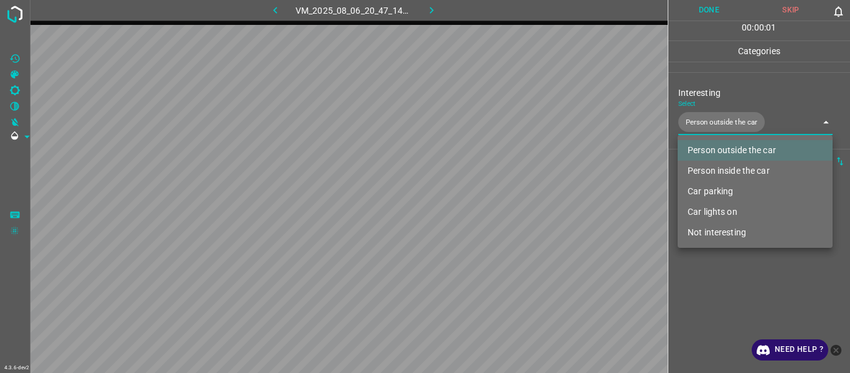
click at [714, 291] on div at bounding box center [425, 186] width 850 height 373
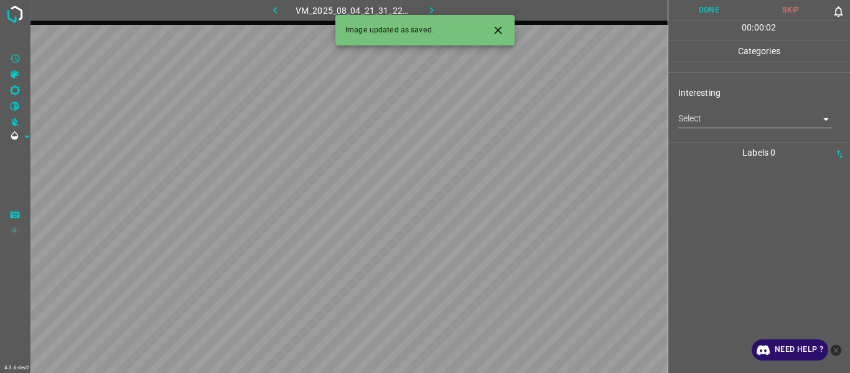
click at [695, 129] on div "Interesting Select ​" at bounding box center [760, 107] width 182 height 59
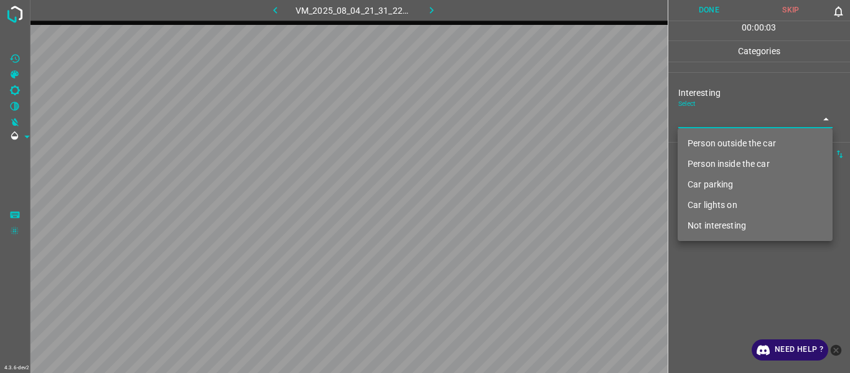
click at [704, 121] on body "4.3.6-dev2 VM_2025_08_04_21_31_22_507_00.gif Done Skip 0 00 : 00 : 03 Categorie…" at bounding box center [425, 186] width 850 height 373
click at [709, 209] on li "Car lights on" at bounding box center [755, 205] width 155 height 21
type input "Car lights on"
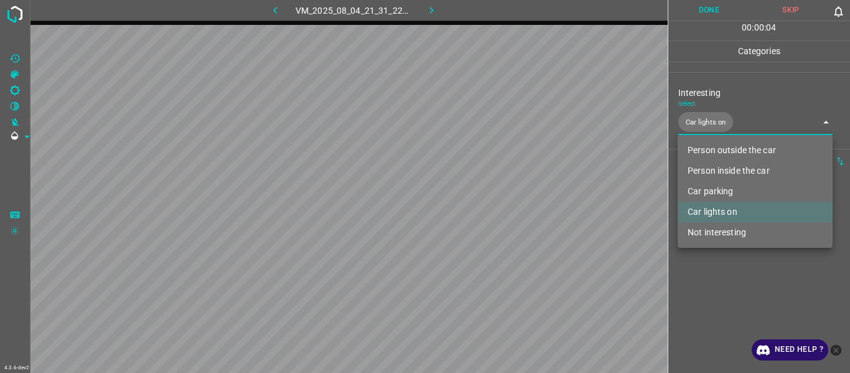
click at [700, 301] on div at bounding box center [425, 186] width 850 height 373
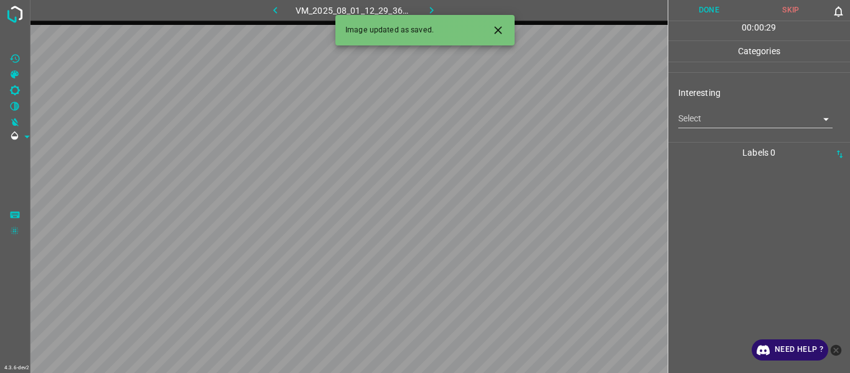
click at [500, 34] on icon "Close" at bounding box center [498, 30] width 13 height 13
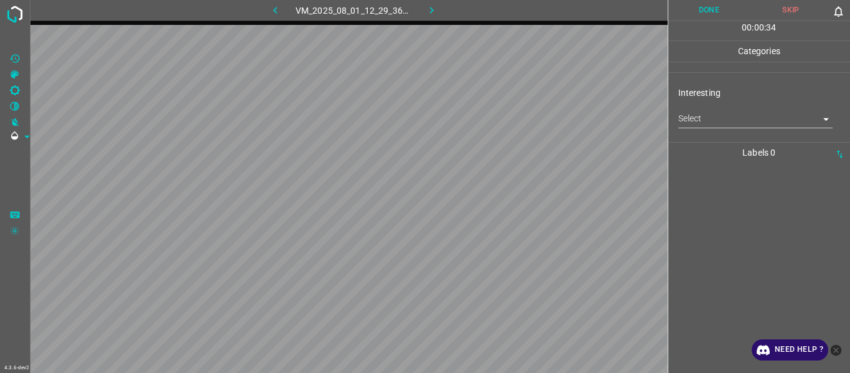
click at [709, 124] on body "4.3.6-dev2 VM_2025_08_01_12_29_36_407_08.gif Done Skip 0 00 : 00 : 34 Categorie…" at bounding box center [425, 186] width 850 height 373
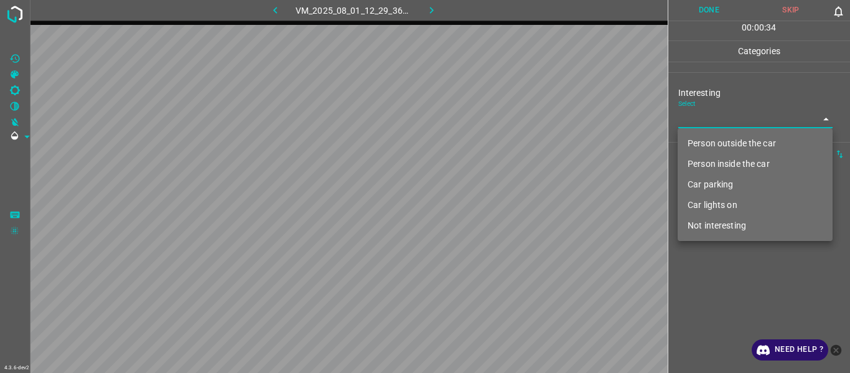
click at [724, 166] on li "Person inside the car" at bounding box center [755, 164] width 155 height 21
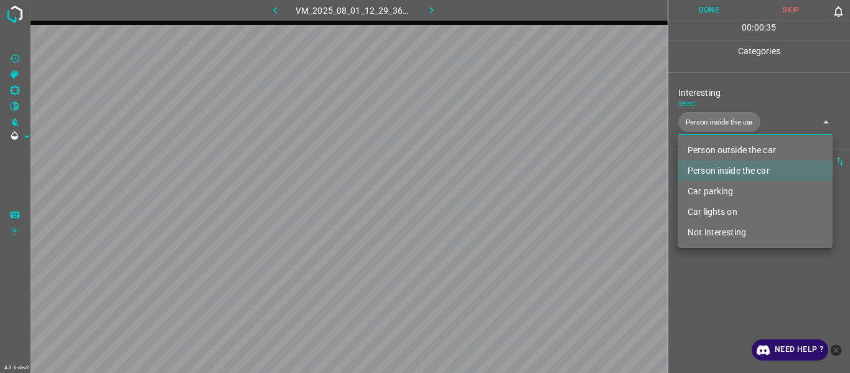
click at [732, 280] on div at bounding box center [425, 186] width 850 height 373
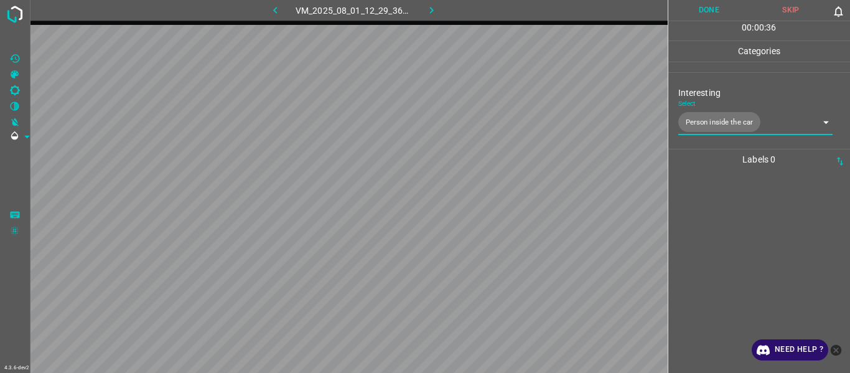
click at [730, 120] on body "4.3.6-dev2 VM_2025_08_01_12_29_36_407_08.gif Done Skip 0 00 : 00 : 36 Categorie…" at bounding box center [425, 186] width 850 height 373
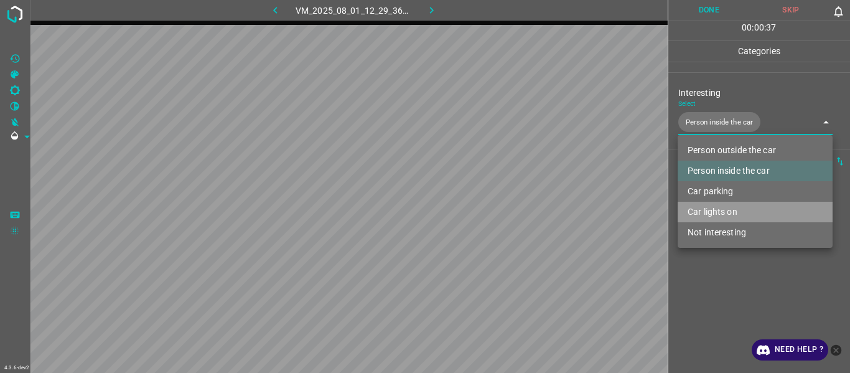
click at [738, 210] on li "Car lights on" at bounding box center [755, 212] width 155 height 21
type input "Person inside the car,Car lights on"
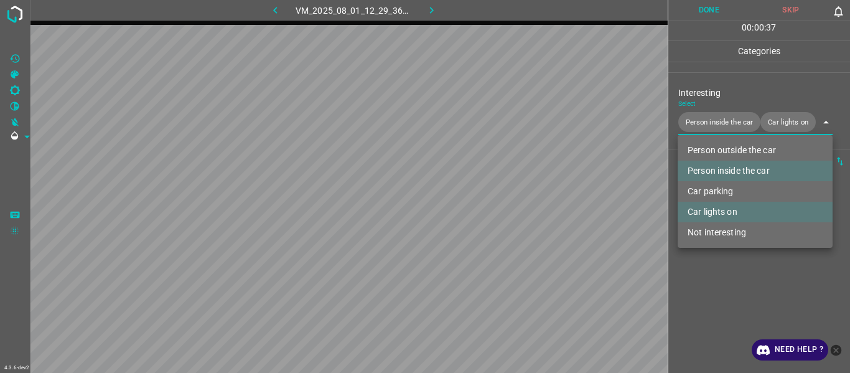
click at [720, 290] on div at bounding box center [425, 186] width 850 height 373
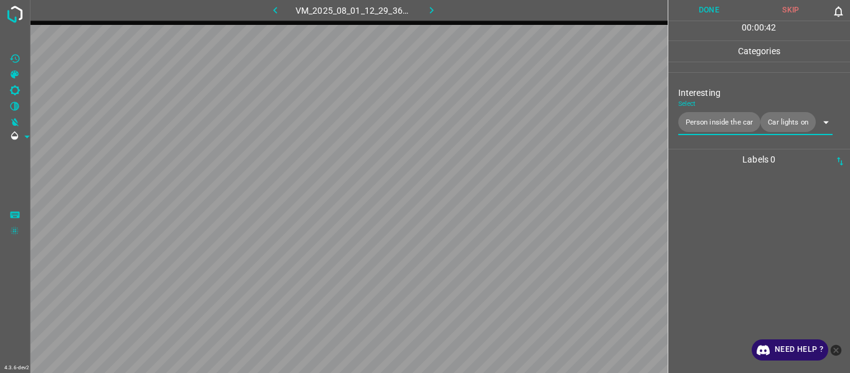
click at [697, 224] on div at bounding box center [759, 271] width 175 height 203
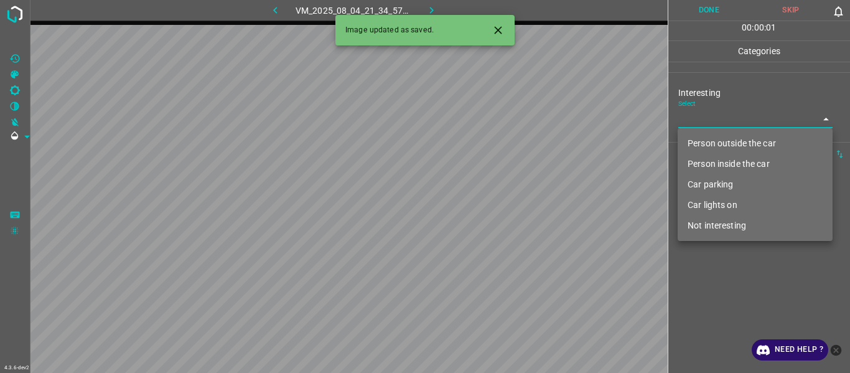
click at [695, 123] on body "4.3.6-dev2 VM_2025_08_04_21_34_57_108_03.gif Done Skip 0 00 : 00 : 01 Categorie…" at bounding box center [425, 186] width 850 height 373
click at [702, 222] on li "Not interesting" at bounding box center [755, 225] width 155 height 21
type input "Not interesting"
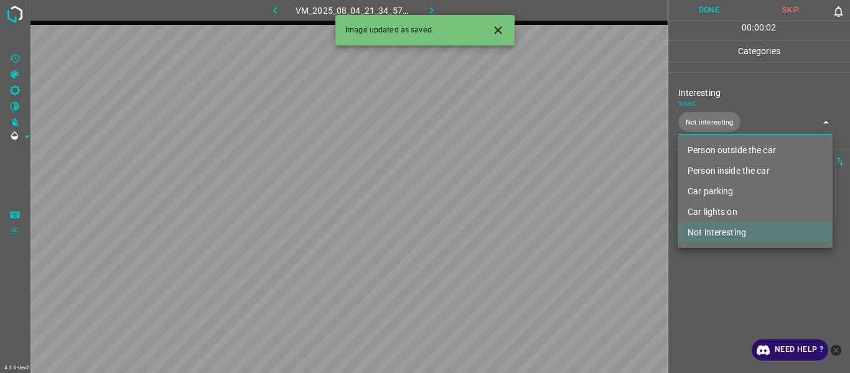
click at [707, 283] on div at bounding box center [425, 186] width 850 height 373
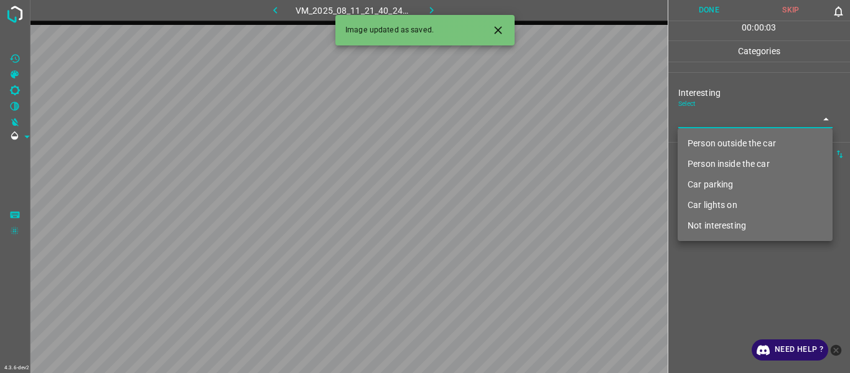
click at [704, 115] on body "4.3.6-dev2 VM_2025_08_11_21_40_24_674_04.gif Done Skip 0 00 : 00 : 03 Categorie…" at bounding box center [425, 186] width 850 height 373
click at [704, 135] on li "Person outside the car" at bounding box center [755, 143] width 155 height 21
type input "Person outside the car"
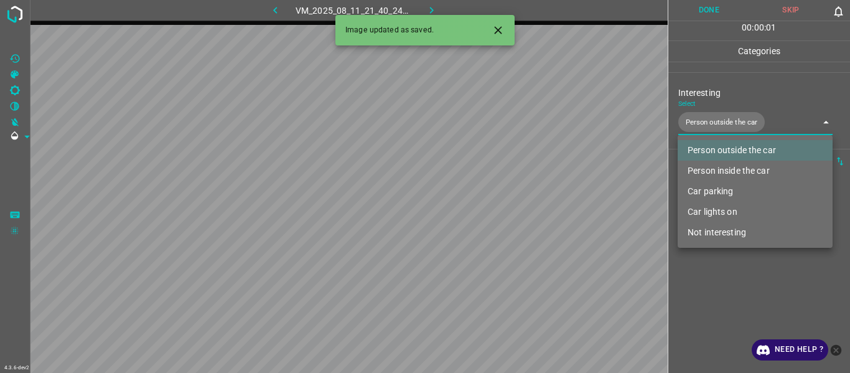
click at [707, 276] on div at bounding box center [425, 186] width 850 height 373
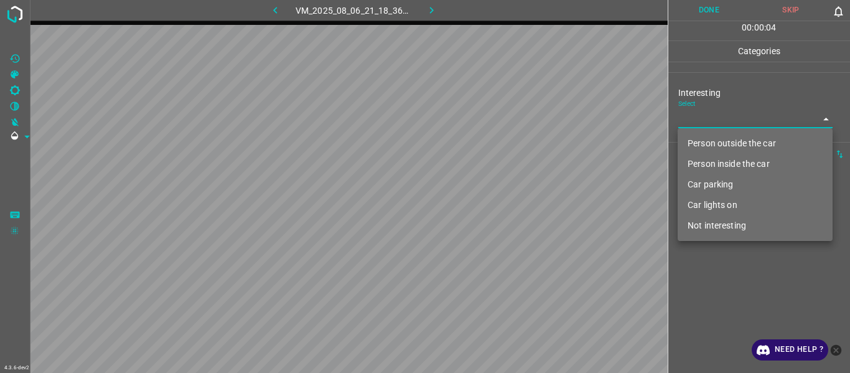
click at [684, 114] on body "4.3.6-dev2 VM_2025_08_06_21_18_36_372_03.gif Done Skip 0 00 : 00 : 04 Categorie…" at bounding box center [425, 186] width 850 height 373
click at [694, 179] on li "Car parking" at bounding box center [755, 184] width 155 height 21
type input "Car parking"
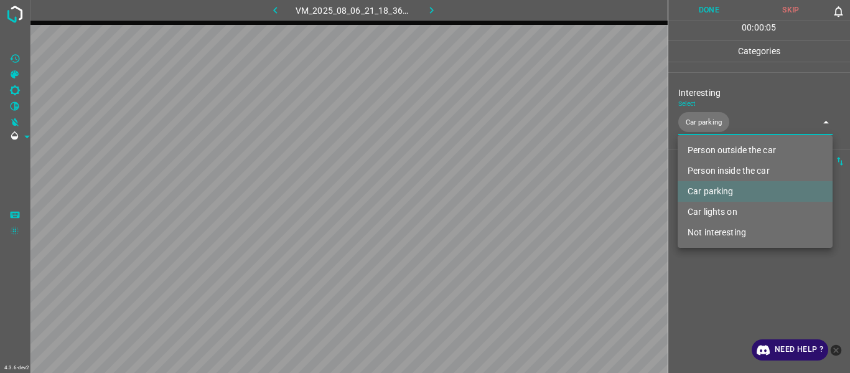
click at [707, 275] on div at bounding box center [425, 186] width 850 height 373
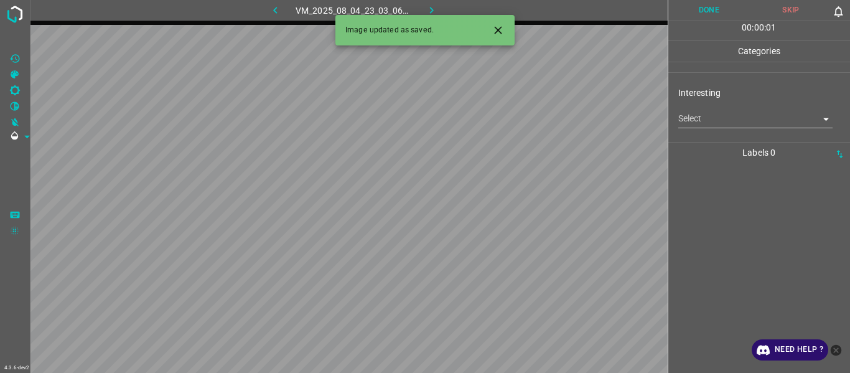
click at [713, 120] on body "4.3.6-dev2 VM_2025_08_04_23_03_06_669_03.gif Done Skip 0 00 : 00 : 01 Categorie…" at bounding box center [425, 186] width 850 height 373
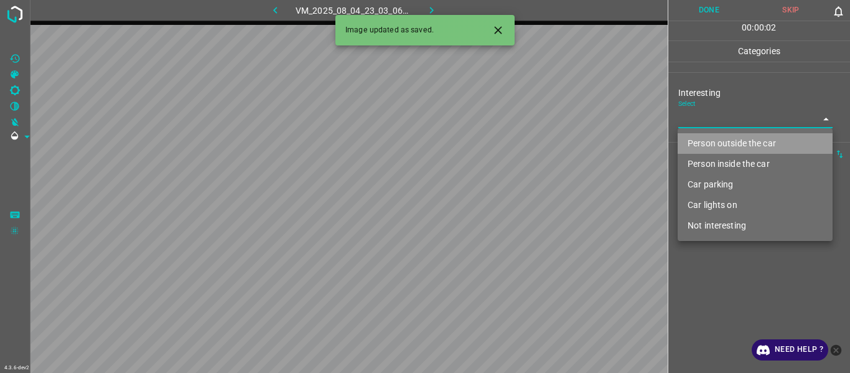
click at [725, 149] on li "Person outside the car" at bounding box center [755, 143] width 155 height 21
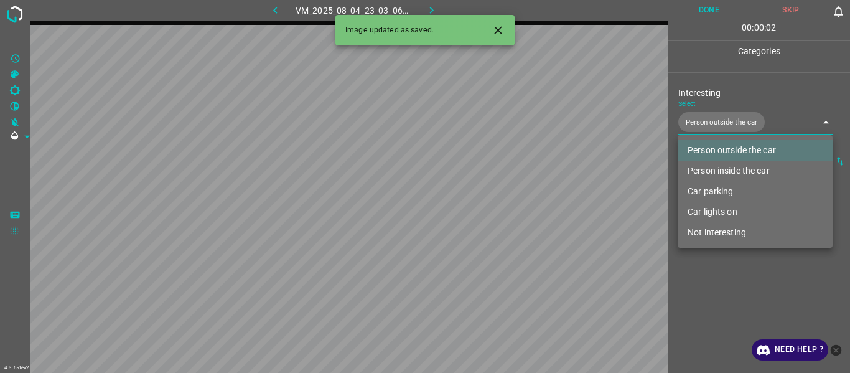
click at [712, 281] on div at bounding box center [425, 186] width 850 height 373
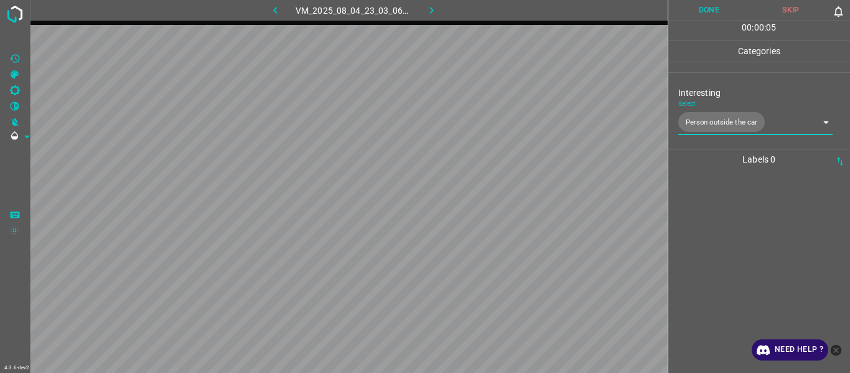
click at [695, 113] on body "4.3.6-dev2 VM_2025_08_04_23_03_06_669_03.gif Done Skip 0 00 : 00 : 05 Categorie…" at bounding box center [425, 186] width 850 height 373
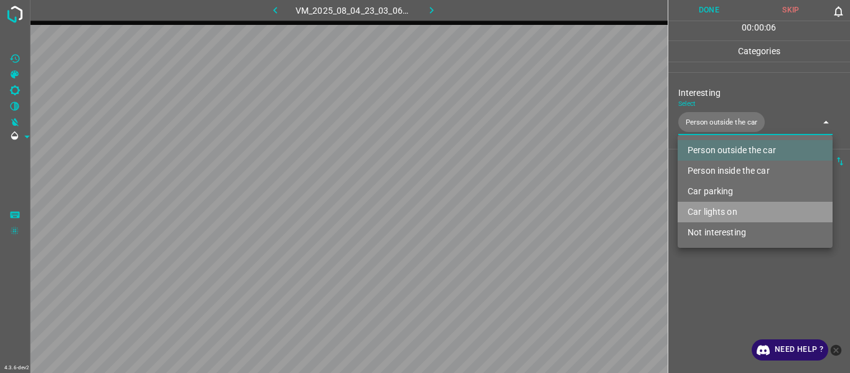
click at [713, 215] on li "Car lights on" at bounding box center [755, 212] width 155 height 21
type input "Person outside the car,Car lights on"
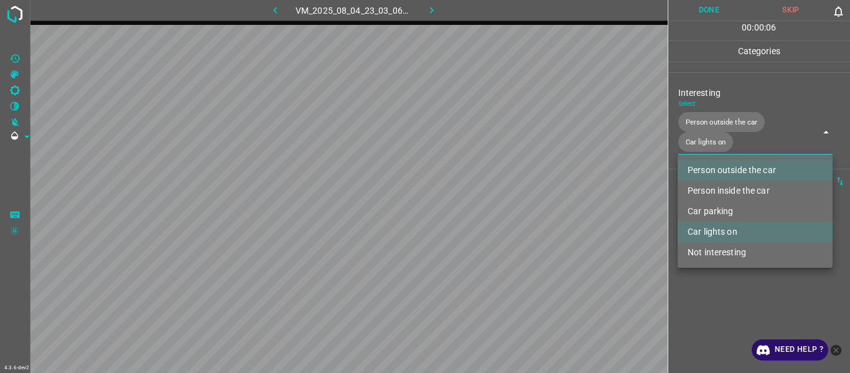
click at [707, 301] on div at bounding box center [425, 186] width 850 height 373
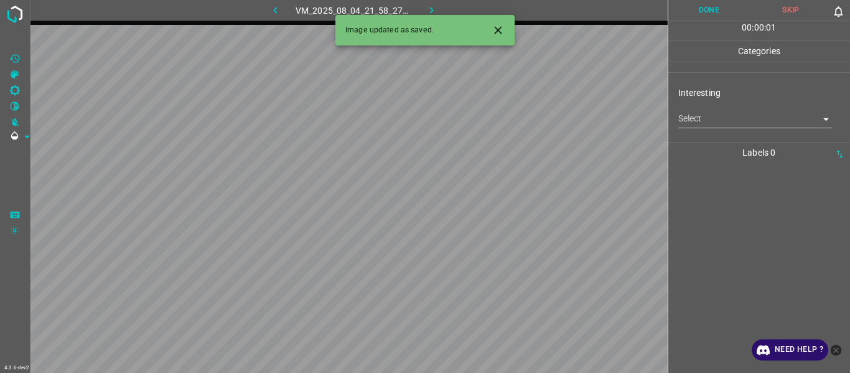
click at [493, 23] on button "Close" at bounding box center [498, 30] width 23 height 23
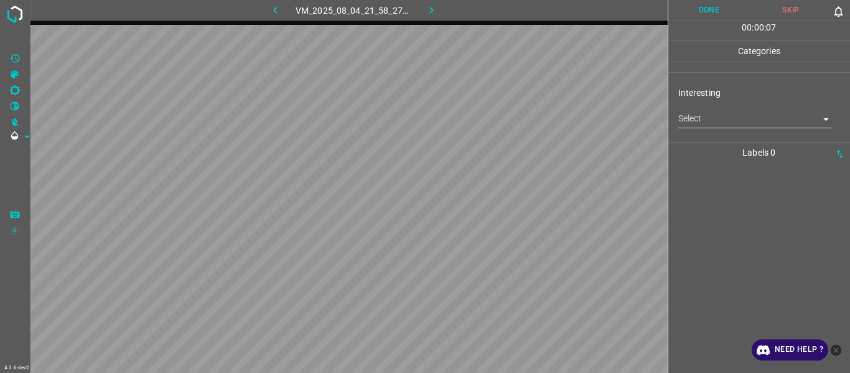
click at [691, 119] on body "4.3.6-dev2 VM_2025_08_04_21_58_27_485_07.gif Done Skip 0 00 : 00 : 07 Categorie…" at bounding box center [425, 186] width 850 height 373
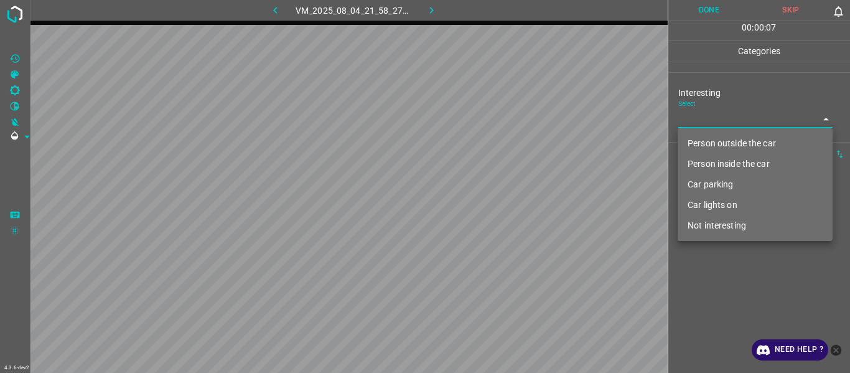
click at [713, 224] on li "Not interesting" at bounding box center [755, 225] width 155 height 21
type input "Not interesting"
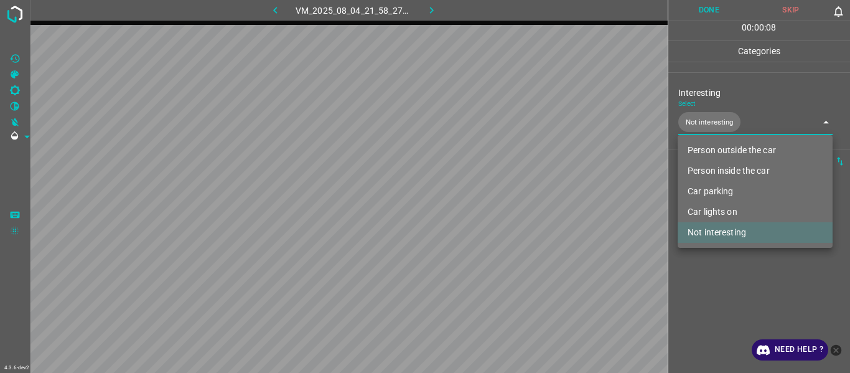
click at [715, 290] on div at bounding box center [425, 186] width 850 height 373
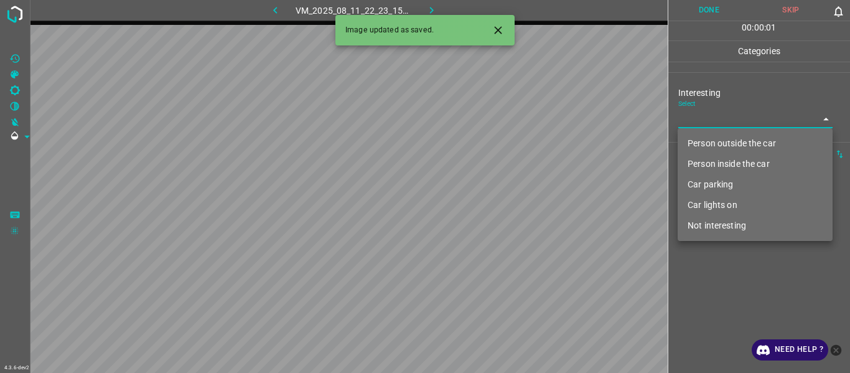
click at [704, 118] on body "4.3.6-dev2 VM_2025_08_11_22_23_15_464_05.gif Done Skip 0 00 : 00 : 01 Categorie…" at bounding box center [425, 186] width 850 height 373
click at [689, 141] on li "Person outside the car" at bounding box center [755, 143] width 155 height 21
type input "Person outside the car"
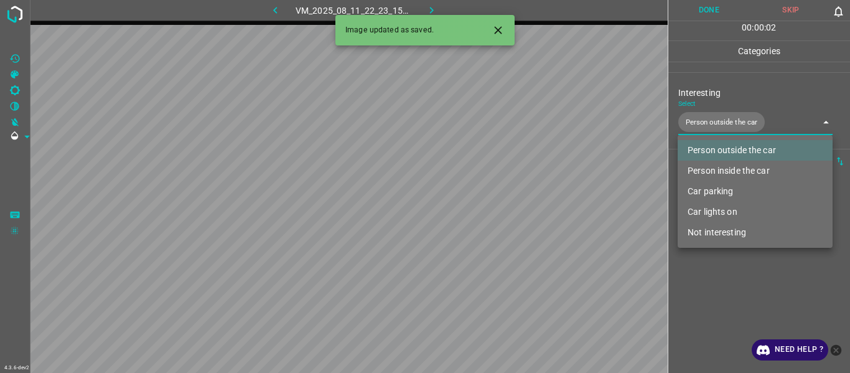
click at [695, 282] on div at bounding box center [425, 186] width 850 height 373
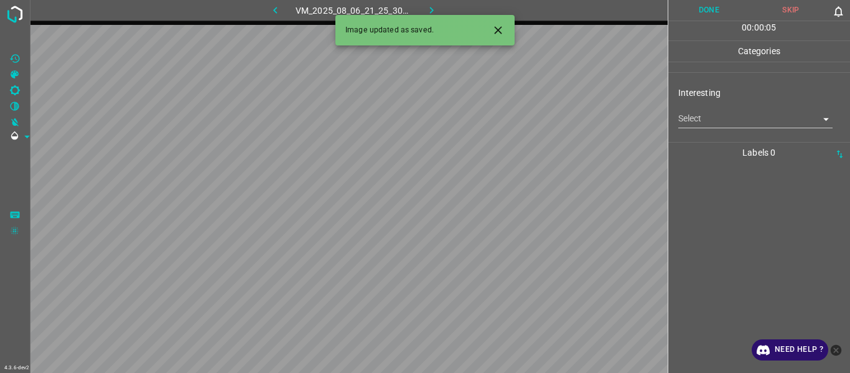
click at [705, 123] on body "4.3.6-dev2 VM_2025_08_06_21_25_30_839_11.gif Done Skip 0 00 : 00 : 05 Categorie…" at bounding box center [425, 186] width 850 height 373
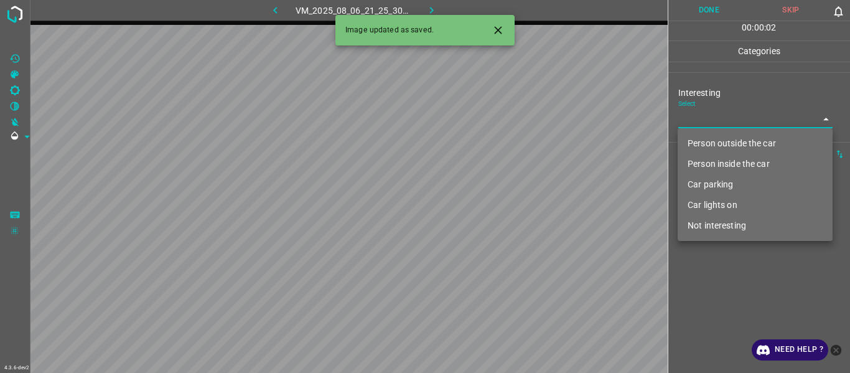
click at [705, 186] on li "Car parking" at bounding box center [755, 184] width 155 height 21
type input "Car parking"
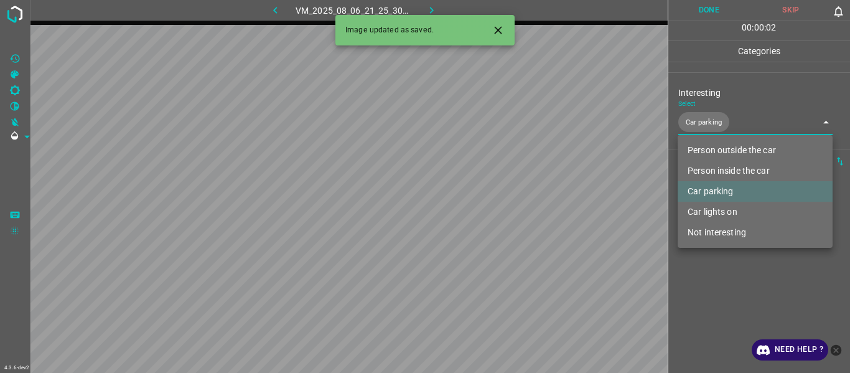
click at [705, 276] on div at bounding box center [425, 186] width 850 height 373
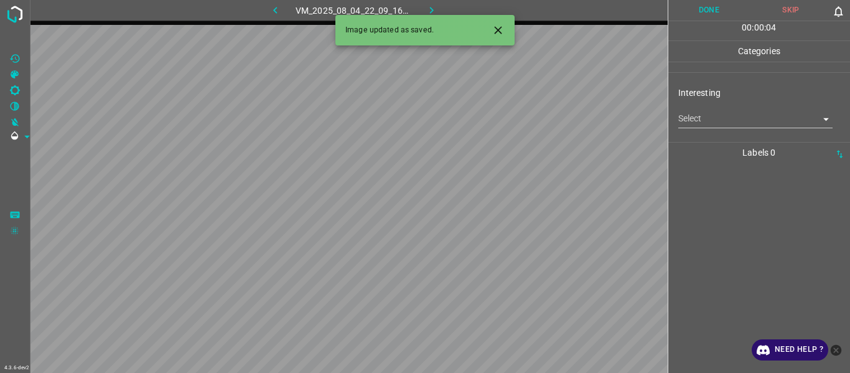
click at [694, 114] on body "4.3.6-dev2 VM_2025_08_04_22_09_16_535_02.gif Done Skip 0 00 : 00 : 04 Categorie…" at bounding box center [425, 186] width 850 height 373
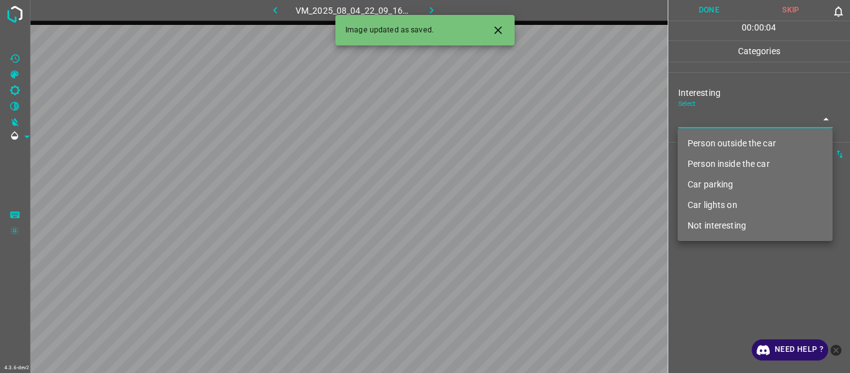
drag, startPoint x: 696, startPoint y: 139, endPoint x: 696, endPoint y: 149, distance: 10.0
click at [696, 140] on li "Person outside the car" at bounding box center [755, 143] width 155 height 21
type input "Person outside the car"
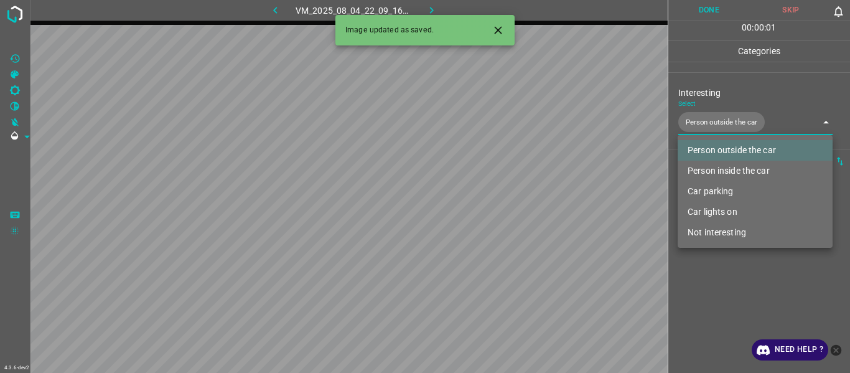
click at [716, 297] on div at bounding box center [425, 186] width 850 height 373
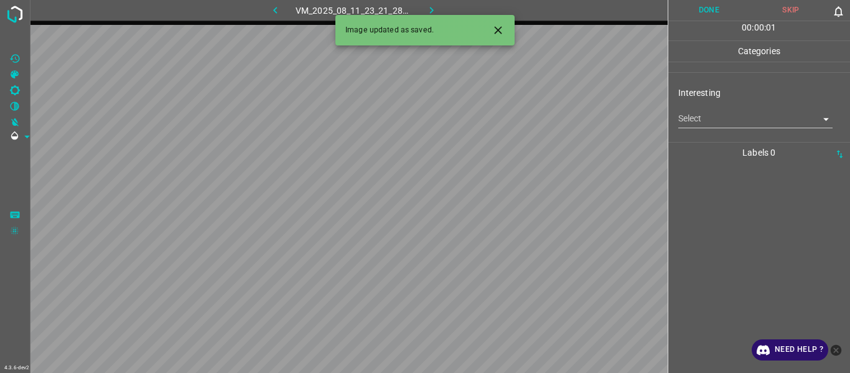
click at [726, 121] on body "4.3.6-dev2 VM_2025_08_11_23_21_28_558_02.gif Done Skip 0 00 : 00 : 01 Categorie…" at bounding box center [425, 186] width 850 height 373
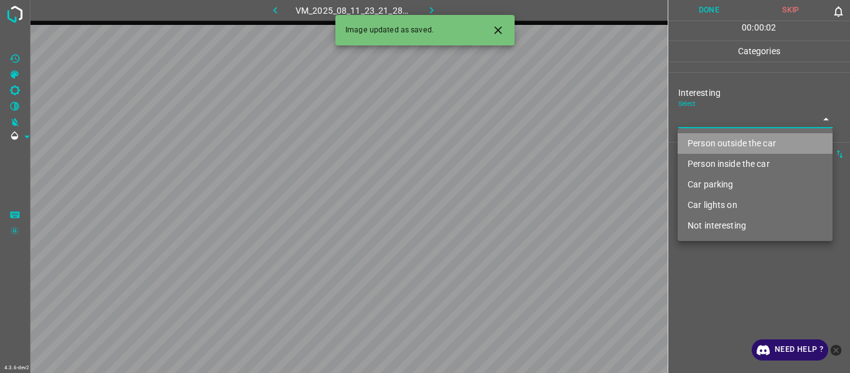
click at [732, 150] on li "Person outside the car" at bounding box center [755, 143] width 155 height 21
type input "Person outside the car"
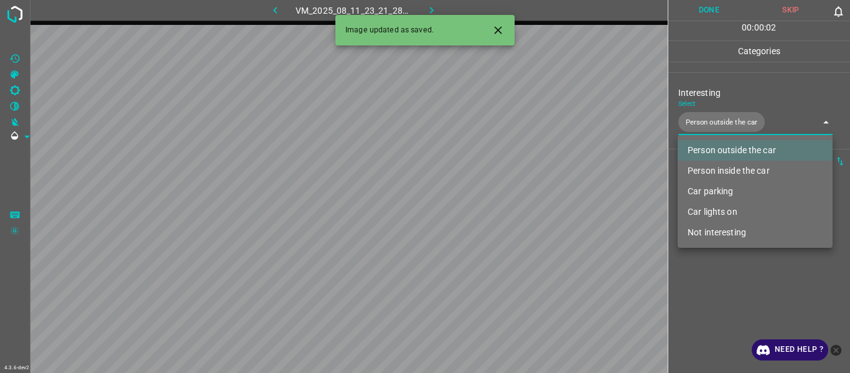
click at [737, 299] on div at bounding box center [425, 186] width 850 height 373
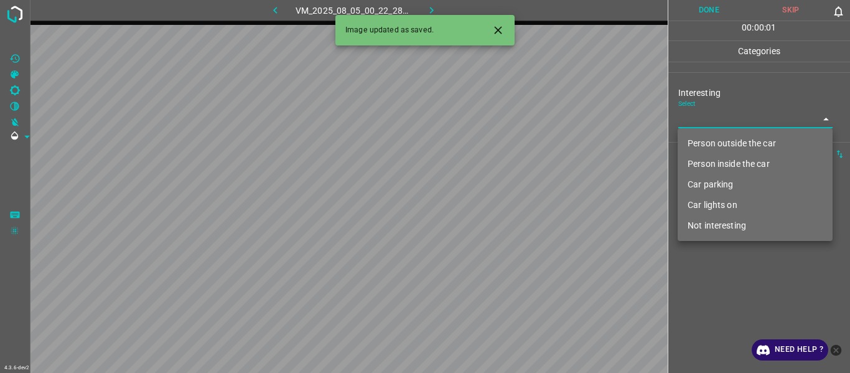
click at [706, 125] on body "4.3.6-dev2 VM_2025_08_05_00_22_28_832_07.gif Done Skip 0 00 : 00 : 01 Categorie…" at bounding box center [425, 186] width 850 height 373
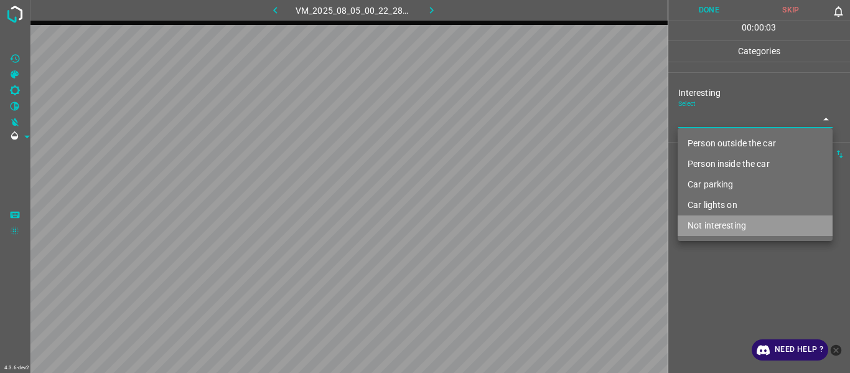
click at [715, 225] on li "Not interesting" at bounding box center [755, 225] width 155 height 21
type input "Not interesting"
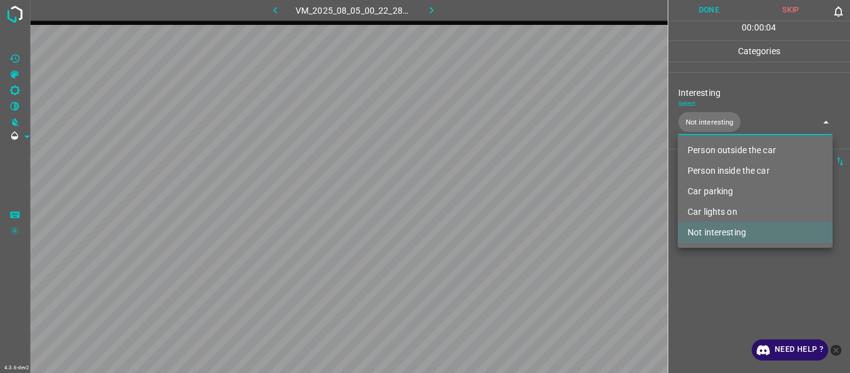
click at [711, 302] on div at bounding box center [425, 186] width 850 height 373
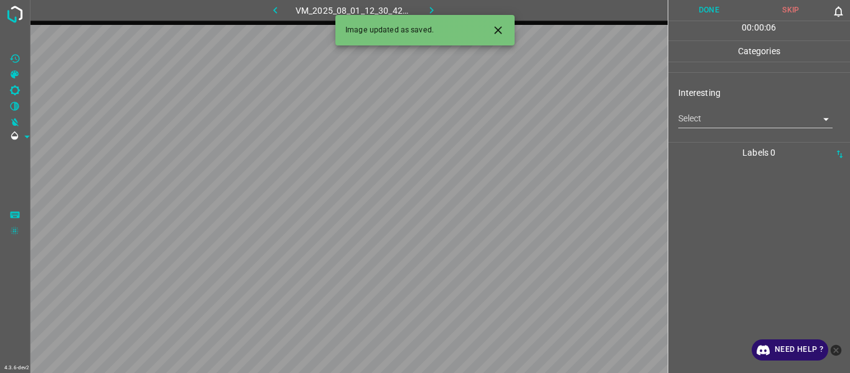
click at [498, 31] on icon "Close" at bounding box center [497, 29] width 7 height 7
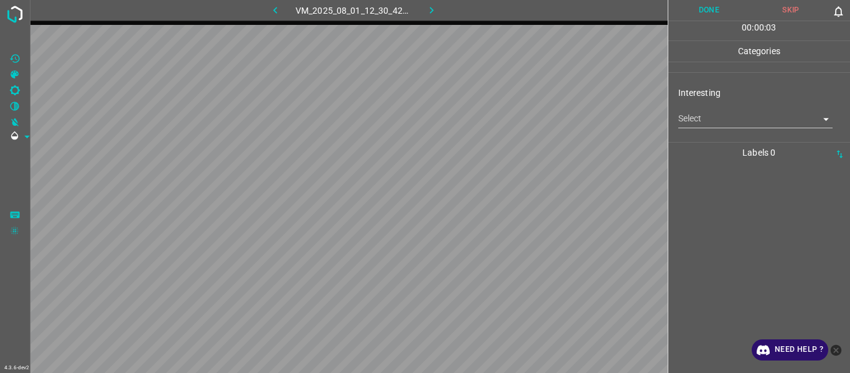
click at [716, 123] on body "4.3.6-dev2 VM_2025_08_01_12_30_42_556_05.gif Done Skip 0 00 : 00 : 03 Categorie…" at bounding box center [425, 186] width 850 height 373
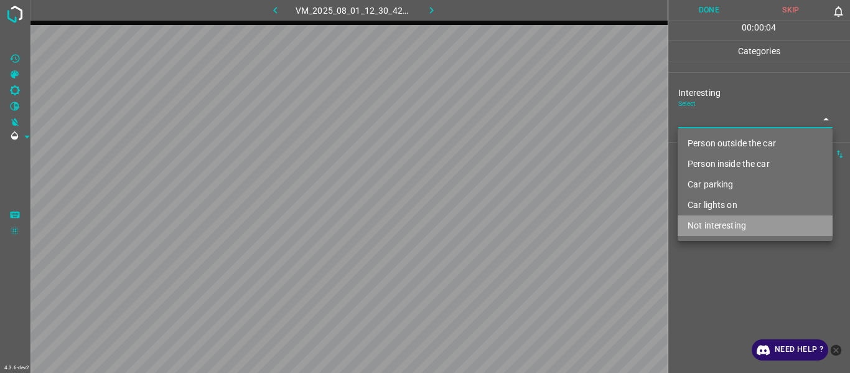
click at [709, 222] on li "Not interesting" at bounding box center [755, 225] width 155 height 21
type input "Not interesting"
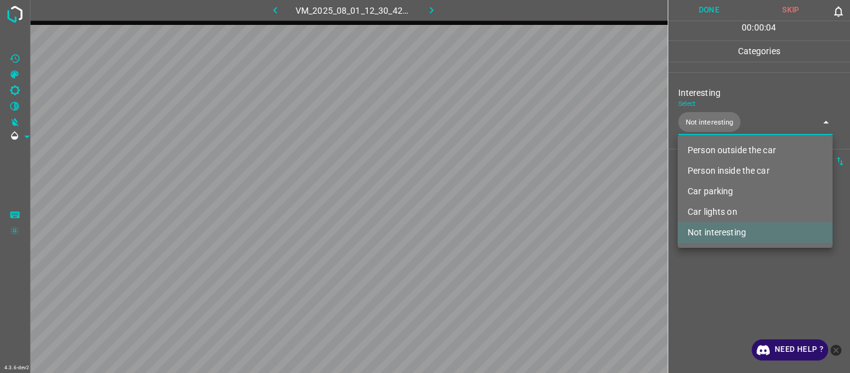
click at [716, 282] on div at bounding box center [425, 186] width 850 height 373
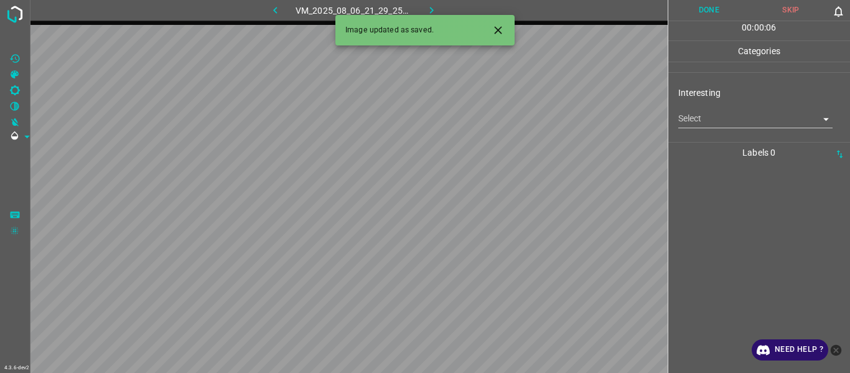
click at [499, 34] on icon "Close" at bounding box center [498, 30] width 13 height 13
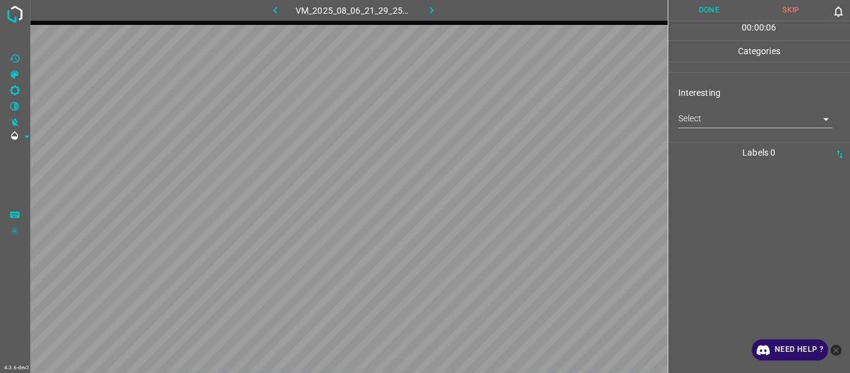
click at [687, 123] on body "4.3.6-dev2 VM_2025_08_06_21_29_25_633_12.gif Done Skip 0 00 : 00 : 06 Categorie…" at bounding box center [425, 186] width 850 height 373
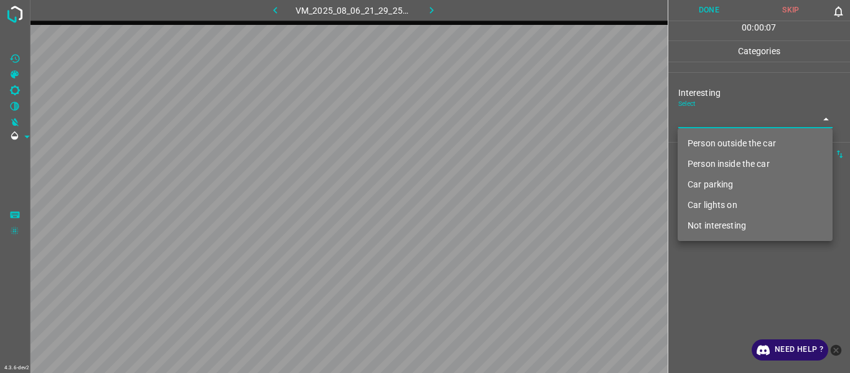
click at [697, 149] on li "Person outside the car" at bounding box center [755, 143] width 155 height 21
type input "Person outside the car"
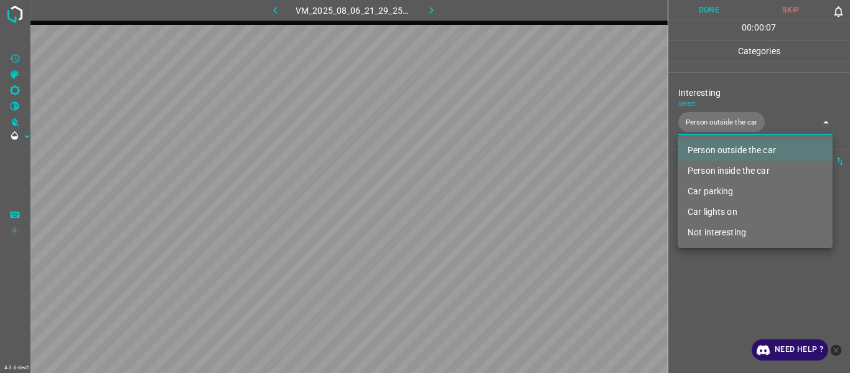
click at [717, 287] on div at bounding box center [425, 186] width 850 height 373
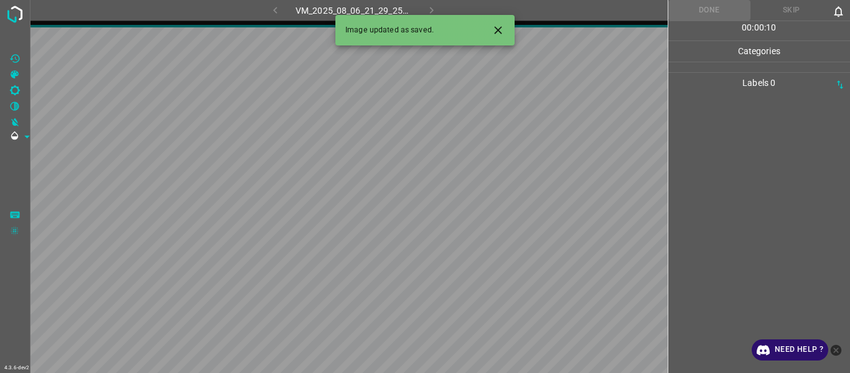
drag, startPoint x: 689, startPoint y: 245, endPoint x: 715, endPoint y: 247, distance: 26.3
click at [715, 247] on div at bounding box center [759, 233] width 175 height 280
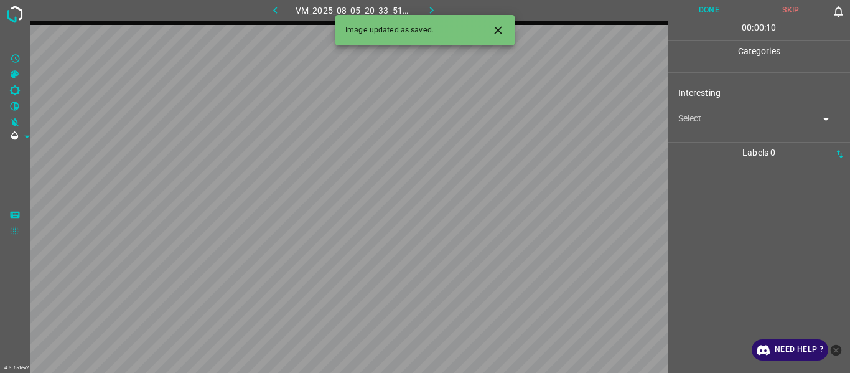
click at [728, 115] on body "4.3.6-dev2 VM_2025_08_05_20_33_51_115_01.gif Done Skip 0 00 : 00 : 10 Categorie…" at bounding box center [425, 186] width 850 height 373
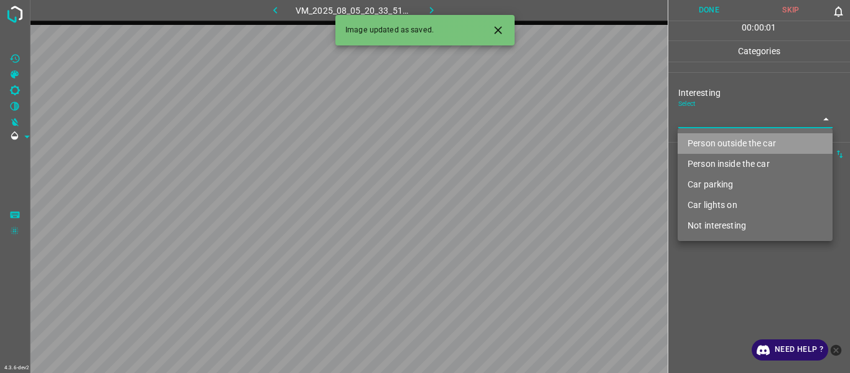
drag, startPoint x: 728, startPoint y: 140, endPoint x: 721, endPoint y: 253, distance: 113.6
click at [728, 141] on li "Person outside the car" at bounding box center [755, 143] width 155 height 21
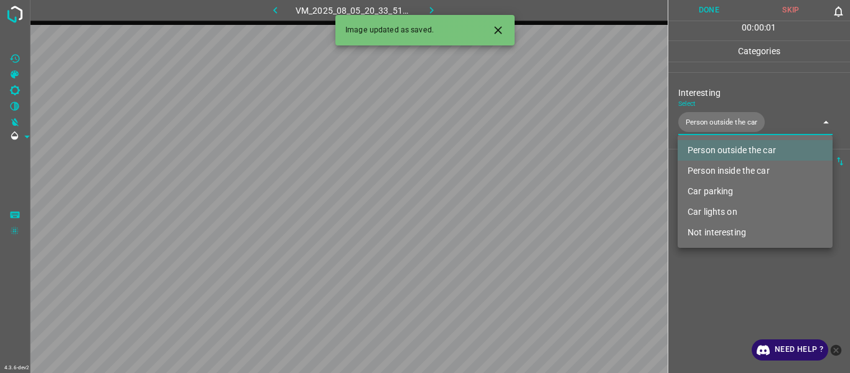
click at [713, 312] on div at bounding box center [425, 186] width 850 height 373
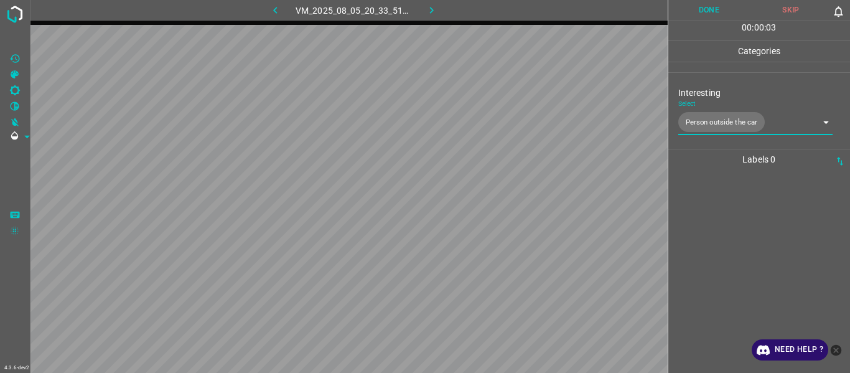
click at [702, 124] on body "4.3.6-dev2 VM_2025_08_05_20_33_51_115_01.gif Done Skip 0 00 : 00 : 03 Categorie…" at bounding box center [425, 186] width 850 height 373
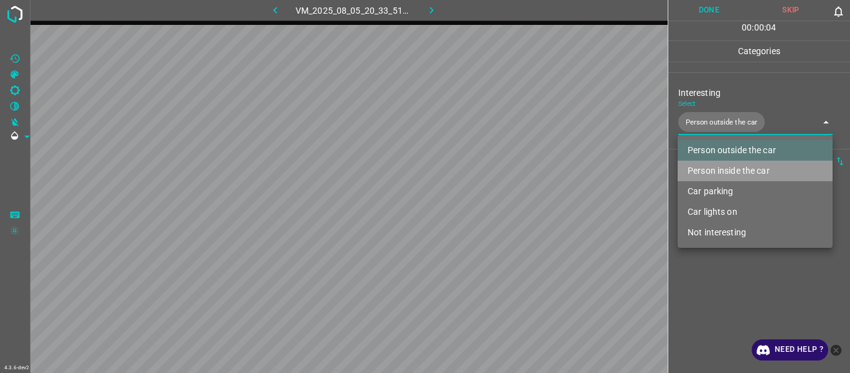
drag, startPoint x: 702, startPoint y: 161, endPoint x: 711, endPoint y: 240, distance: 78.9
click at [704, 162] on li "Person inside the car" at bounding box center [755, 171] width 155 height 21
type input "Person outside the car,Person inside the car"
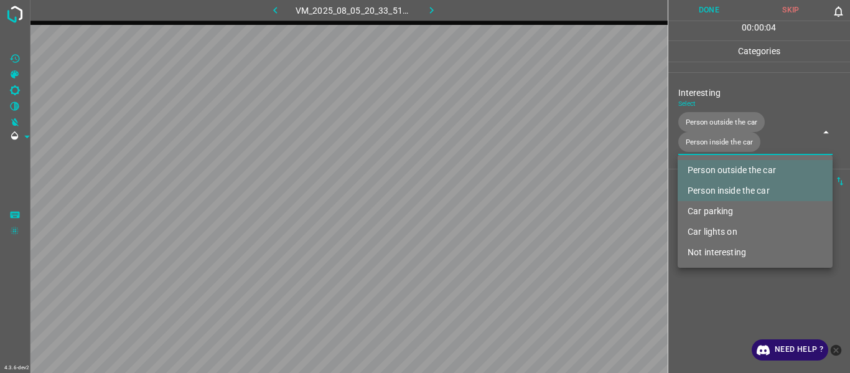
click at [711, 301] on div at bounding box center [425, 186] width 850 height 373
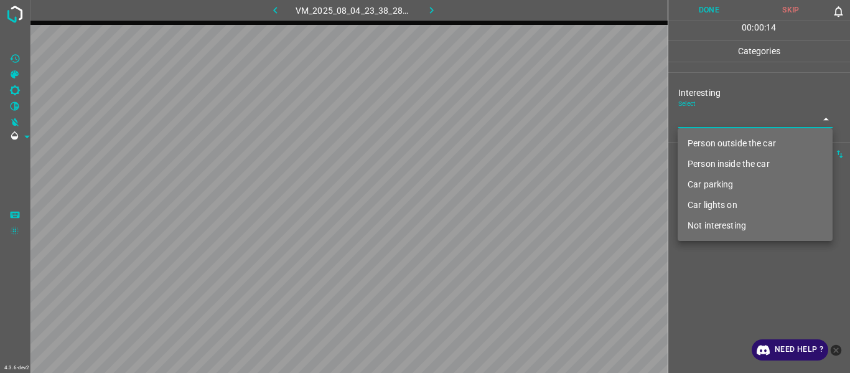
click at [715, 113] on body "4.3.6-dev2 VM_2025_08_04_23_38_28_091_01.gif Done Skip 0 00 : 00 : 14 Categorie…" at bounding box center [425, 186] width 850 height 373
click at [727, 144] on li "Person outside the car" at bounding box center [755, 143] width 155 height 21
type input "Person outside the car"
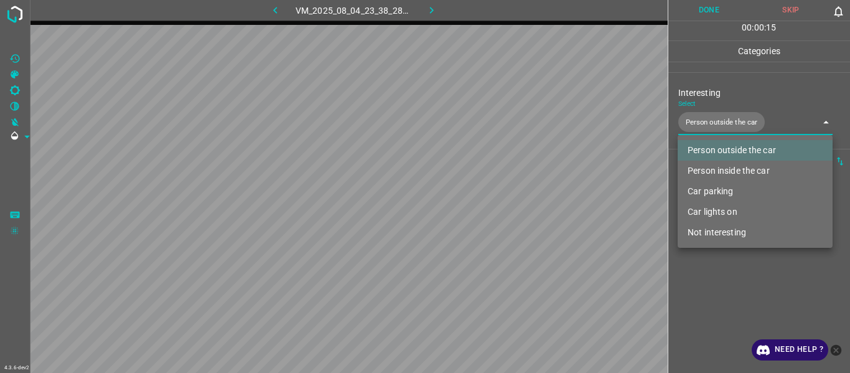
click at [753, 312] on div at bounding box center [425, 186] width 850 height 373
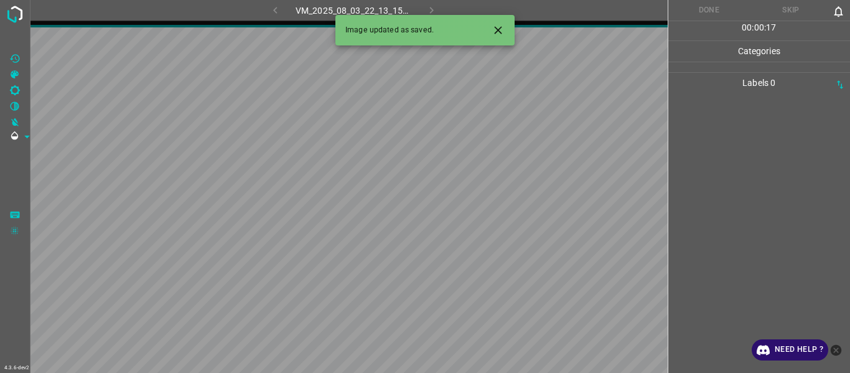
click at [499, 28] on icon "Close" at bounding box center [498, 30] width 13 height 13
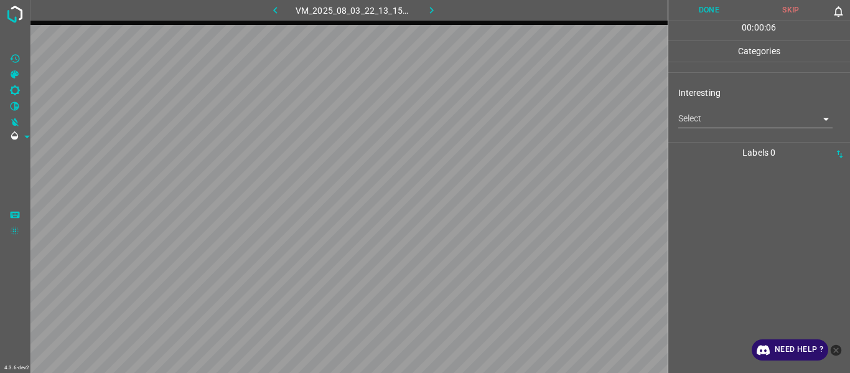
click at [694, 119] on body "4.3.6-dev2 VM_2025_08_03_22_13_15_074_00.gif Done Skip 0 00 : 00 : 06 Categorie…" at bounding box center [425, 186] width 850 height 373
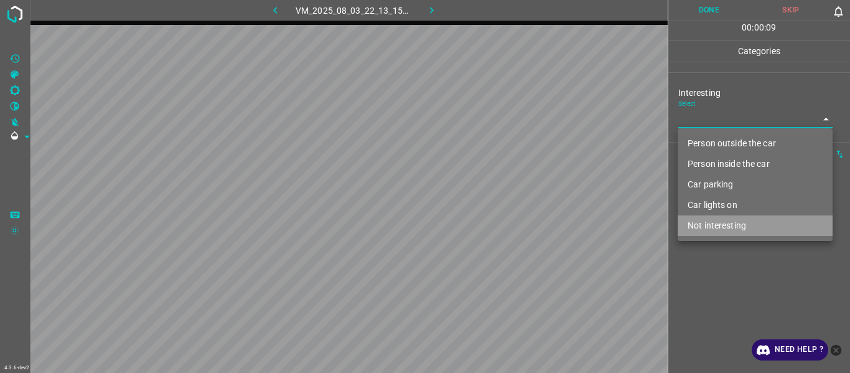
click at [723, 226] on li "Not interesting" at bounding box center [755, 225] width 155 height 21
type input "Not interesting"
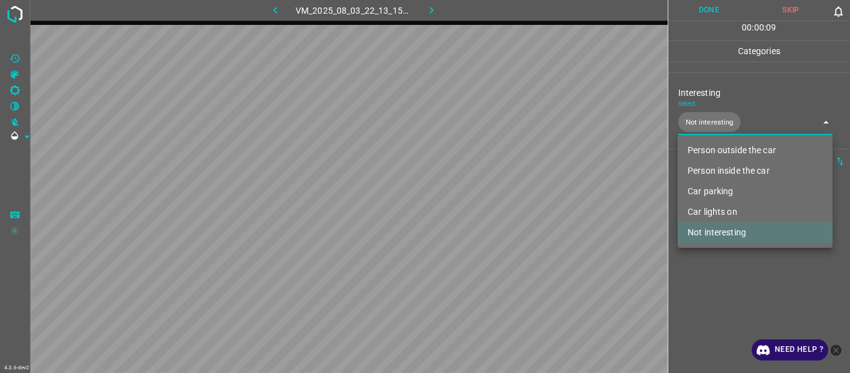
click at [733, 302] on div at bounding box center [425, 186] width 850 height 373
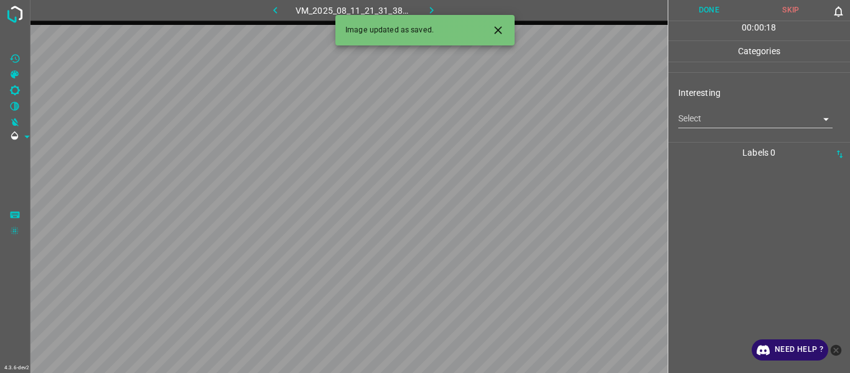
click at [496, 24] on icon "Close" at bounding box center [498, 30] width 13 height 13
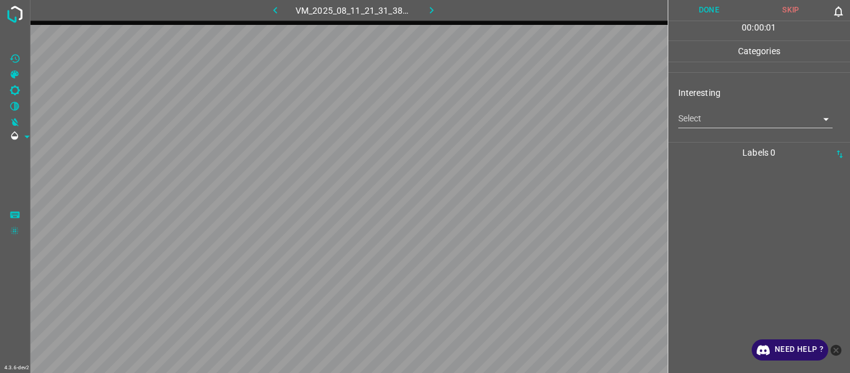
click at [727, 124] on body "4.3.6-dev2 VM_2025_08_11_21_31_38_194_03.gif Done Skip 0 00 : 00 : 01 Categorie…" at bounding box center [425, 186] width 850 height 373
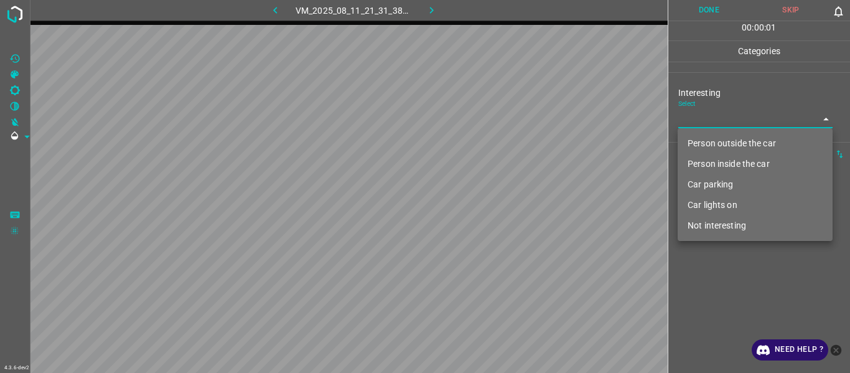
click at [726, 145] on li "Person outside the car" at bounding box center [755, 143] width 155 height 21
type input "Person outside the car"
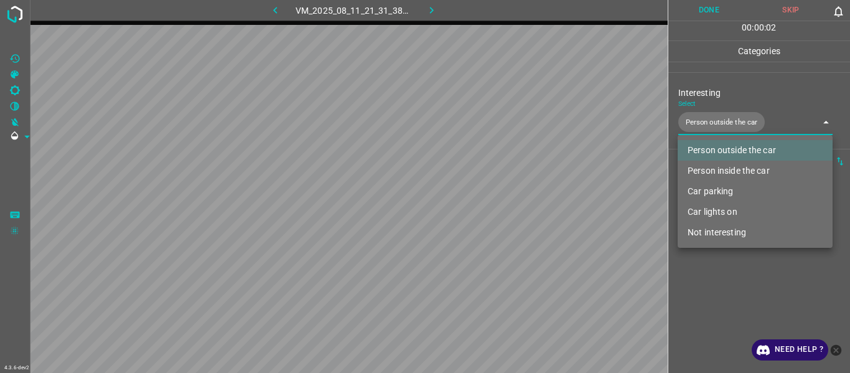
click at [721, 308] on div at bounding box center [425, 186] width 850 height 373
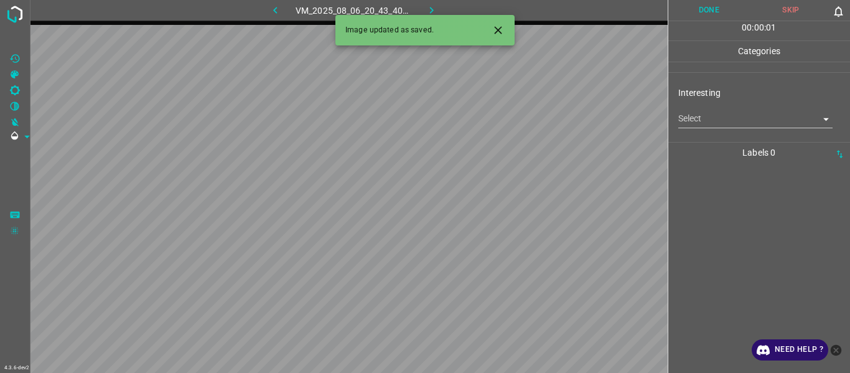
click at [702, 124] on body "4.3.6-dev2 VM_2025_08_06_20_43_40_128_11.gif Done Skip 0 00 : 00 : 01 Categorie…" at bounding box center [425, 186] width 850 height 373
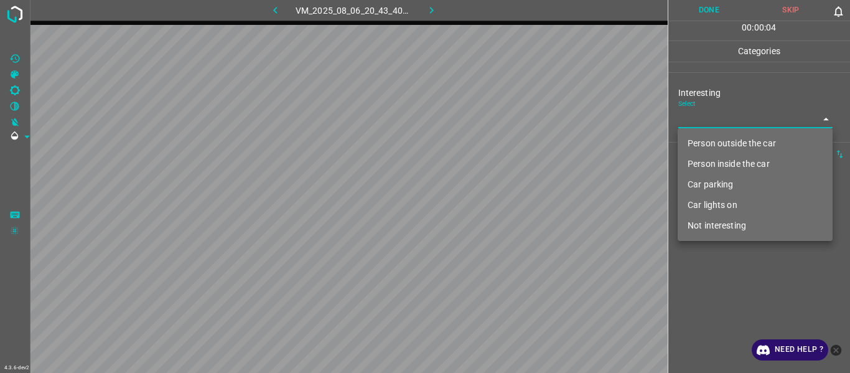
click at [715, 167] on li "Person inside the car" at bounding box center [755, 164] width 155 height 21
type input "Person inside the car"
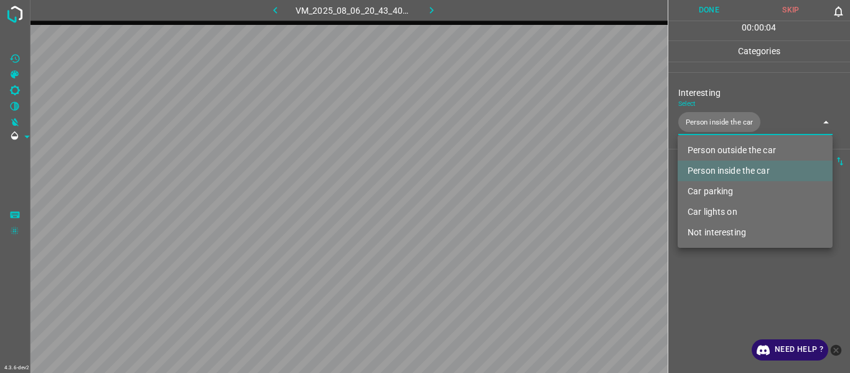
click at [717, 285] on div at bounding box center [425, 186] width 850 height 373
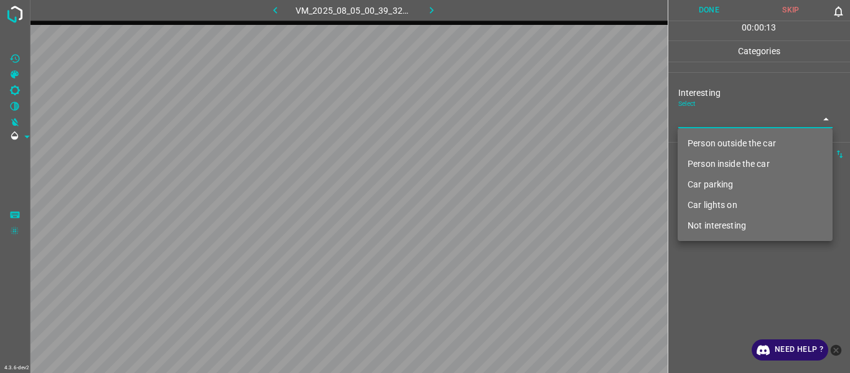
click at [697, 120] on body "4.3.6-dev2 VM_2025_08_05_00_39_32_829_01.gif Done Skip 0 00 : 00 : 13 Categorie…" at bounding box center [425, 186] width 850 height 373
drag, startPoint x: 717, startPoint y: 220, endPoint x: 717, endPoint y: 253, distance: 33.6
click at [717, 227] on li "Not interesting" at bounding box center [755, 225] width 155 height 21
type input "Not interesting"
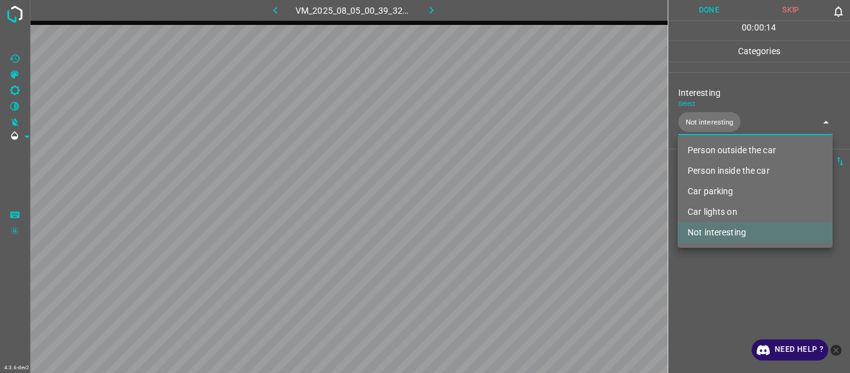
click at [722, 275] on div at bounding box center [425, 186] width 850 height 373
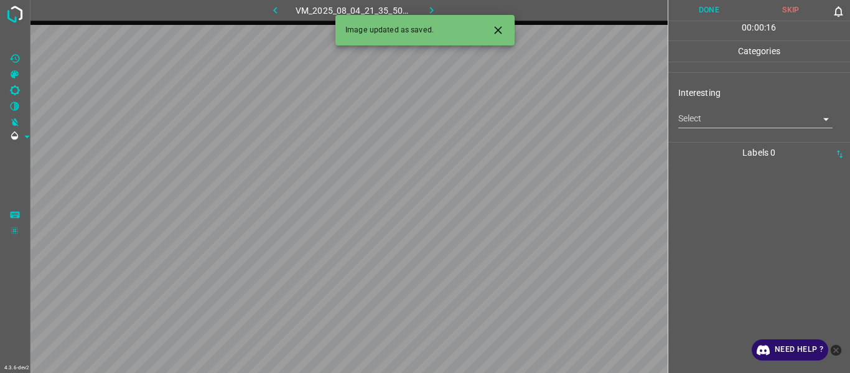
click at [701, 116] on body "4.3.6-dev2 VM_2025_08_04_21_35_50_757_01.gif Done Skip 0 00 : 00 : 16 Categorie…" at bounding box center [425, 186] width 850 height 373
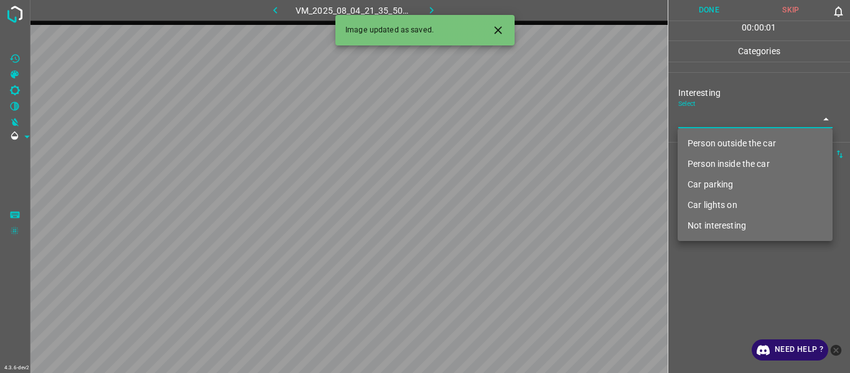
click at [715, 167] on li "Person inside the car" at bounding box center [755, 164] width 155 height 21
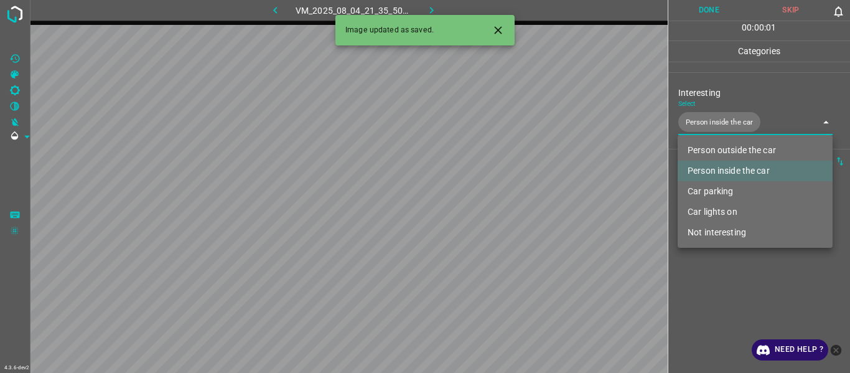
click at [715, 217] on li "Car lights on" at bounding box center [755, 212] width 155 height 21
type input "Person inside the car,Car lights on"
click at [702, 291] on div at bounding box center [425, 186] width 850 height 373
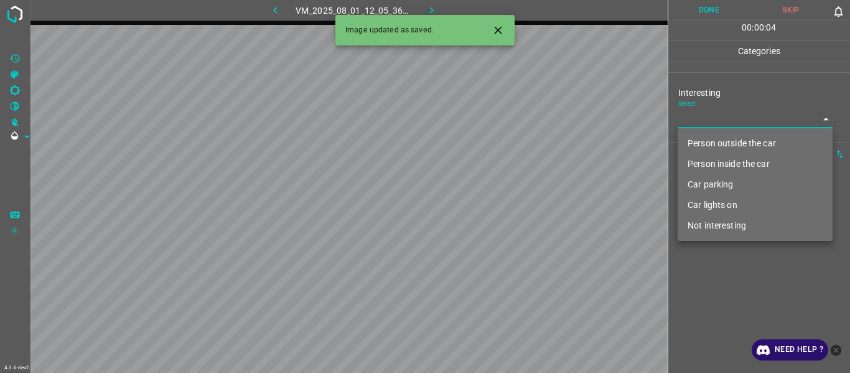
drag, startPoint x: 684, startPoint y: 124, endPoint x: 686, endPoint y: 134, distance: 10.3
click at [686, 125] on body "4.3.6-dev2 VM_2025_08_01_12_05_36_129_03.gif Done Skip 0 00 : 00 : 04 Categorie…" at bounding box center [425, 186] width 850 height 373
click at [694, 162] on li "Person inside the car" at bounding box center [755, 164] width 155 height 21
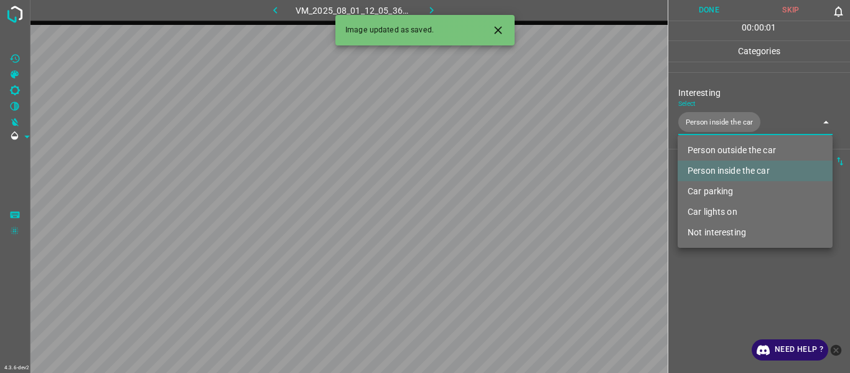
click at [707, 214] on li "Car lights on" at bounding box center [755, 212] width 155 height 21
type input "Person inside the car,Car lights on"
click at [716, 296] on div at bounding box center [425, 186] width 850 height 373
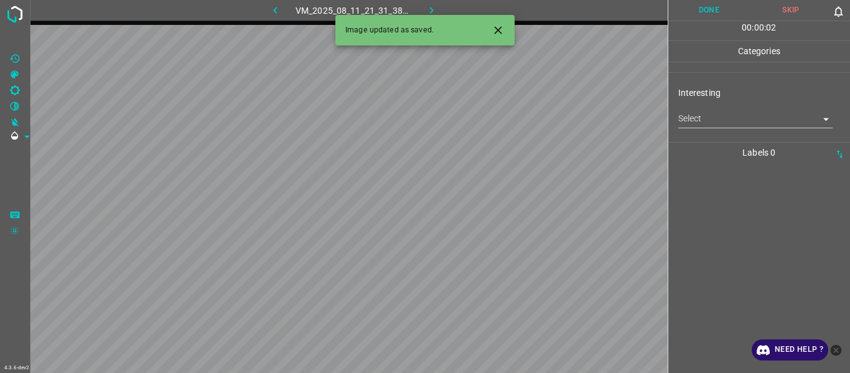
click at [730, 115] on body "4.3.6-dev2 VM_2025_08_11_21_31_38_194_04.gif Done Skip 0 00 : 00 : 02 Categorie…" at bounding box center [425, 186] width 850 height 373
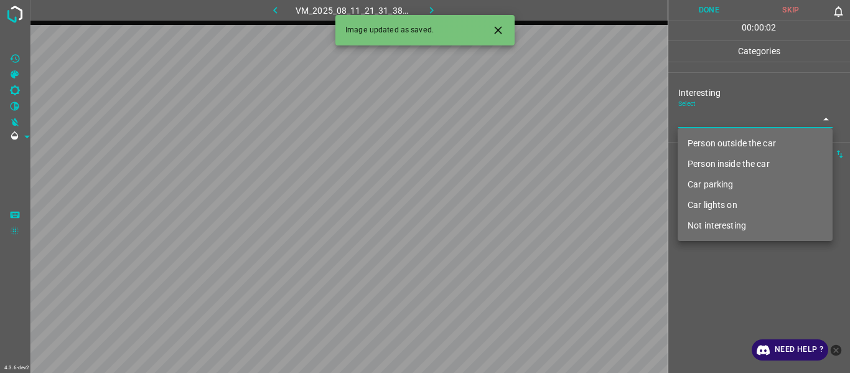
click at [725, 144] on li "Person outside the car" at bounding box center [755, 143] width 155 height 21
type input "Person outside the car"
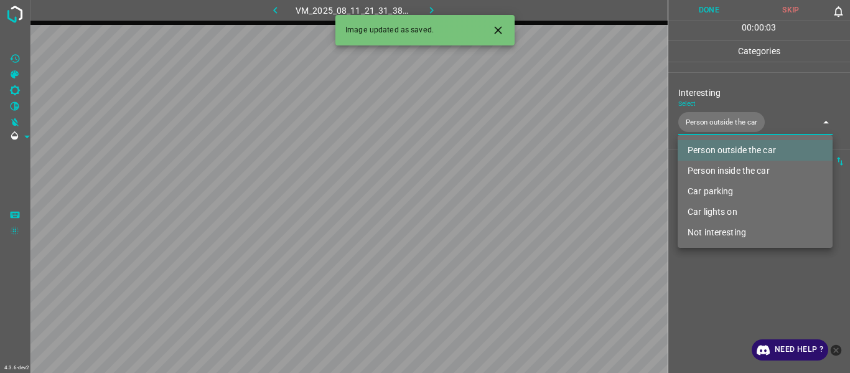
click at [730, 288] on div at bounding box center [425, 186] width 850 height 373
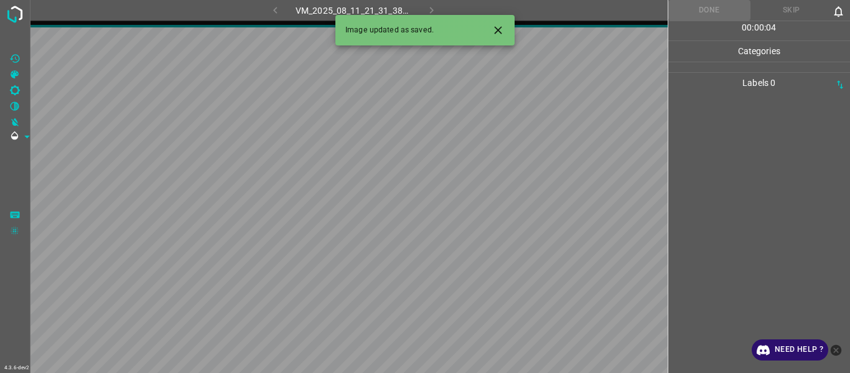
click at [497, 29] on icon "Close" at bounding box center [497, 29] width 7 height 7
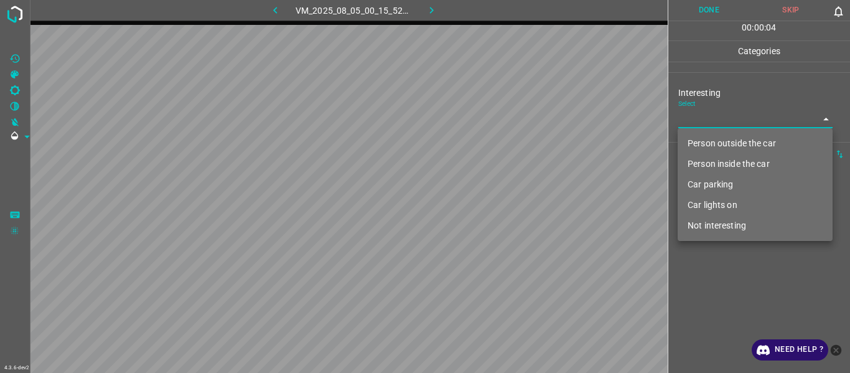
drag, startPoint x: 706, startPoint y: 113, endPoint x: 705, endPoint y: 131, distance: 18.7
click at [705, 118] on body "4.3.6-dev2 VM_2025_08_05_00_15_52_604_05.gif Done Skip 0 00 : 00 : 04 Categorie…" at bounding box center [425, 186] width 850 height 373
click at [710, 143] on li "Person outside the car" at bounding box center [755, 143] width 155 height 21
type input "Person outside the car"
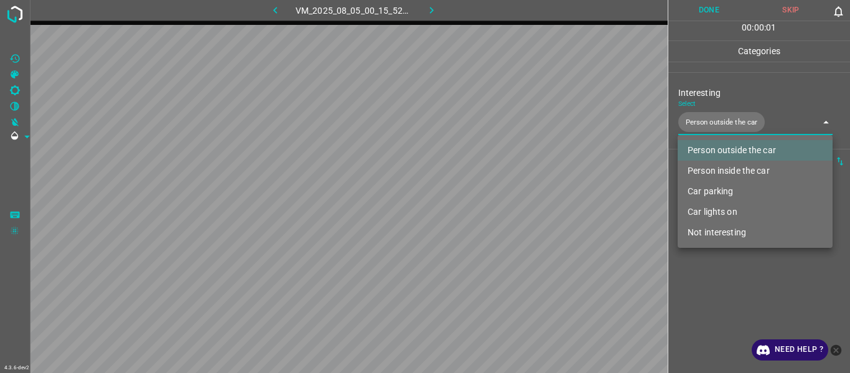
click at [715, 290] on div at bounding box center [425, 186] width 850 height 373
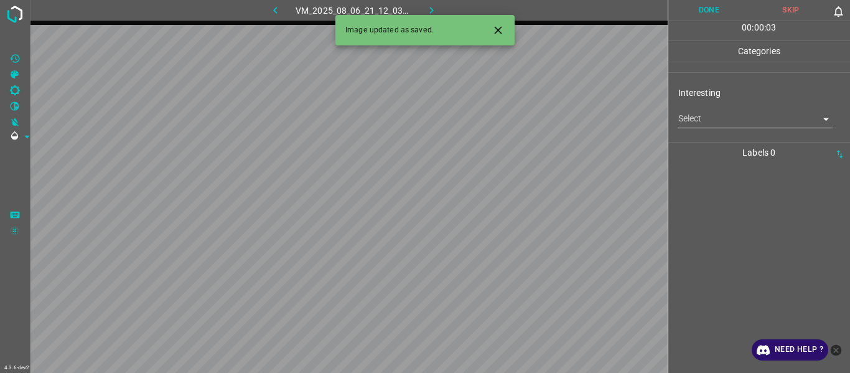
click at [716, 116] on body "4.3.6-dev2 VM_2025_08_06_21_12_03_953_01.gif Done Skip 0 00 : 00 : 03 Categorie…" at bounding box center [425, 186] width 850 height 373
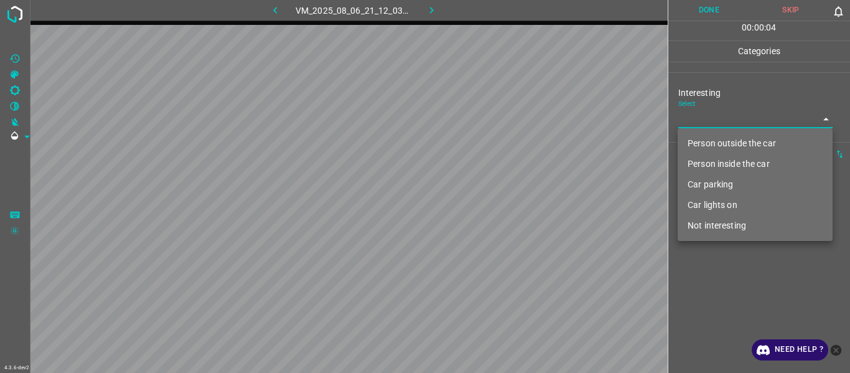
click at [718, 142] on li "Person outside the car" at bounding box center [755, 143] width 155 height 21
type input "Person outside the car"
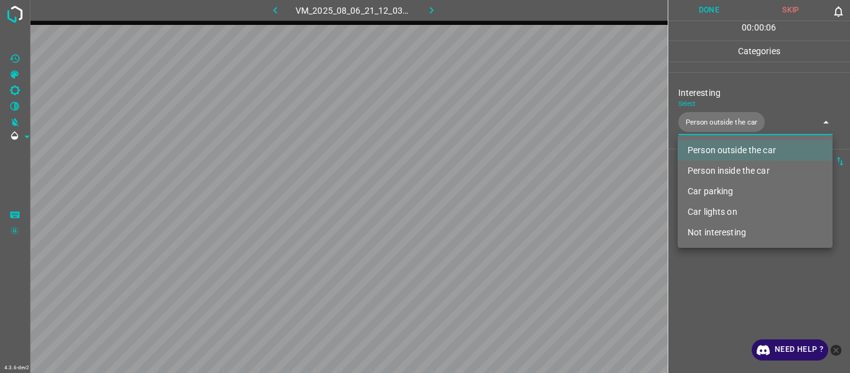
click at [763, 308] on div at bounding box center [425, 186] width 850 height 373
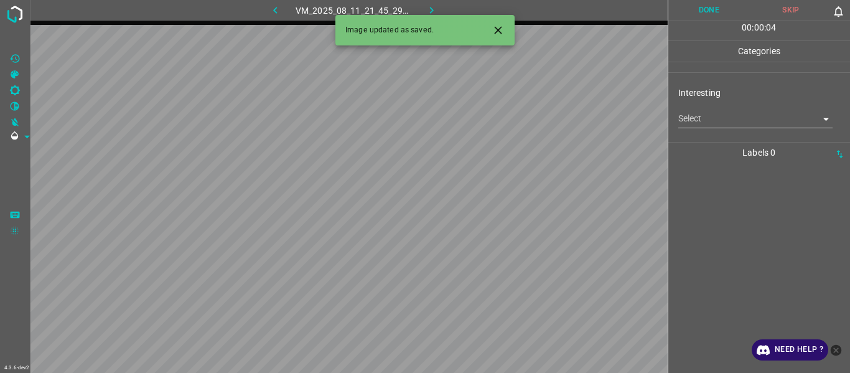
click at [501, 33] on icon "Close" at bounding box center [497, 29] width 7 height 7
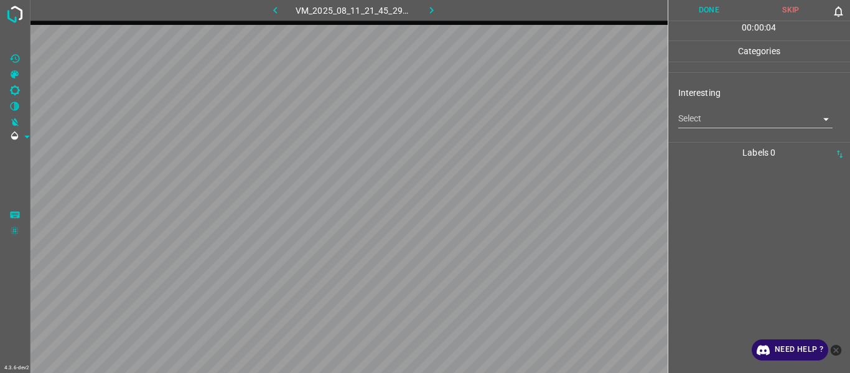
drag, startPoint x: 710, startPoint y: 105, endPoint x: 710, endPoint y: 123, distance: 17.4
click at [710, 106] on div "Select ​" at bounding box center [756, 114] width 155 height 28
click at [713, 124] on body "4.3.6-dev2 VM_2025_08_11_21_45_29_176_00.gif Done Skip 0 00 : 00 : 04 Categorie…" at bounding box center [425, 186] width 850 height 373
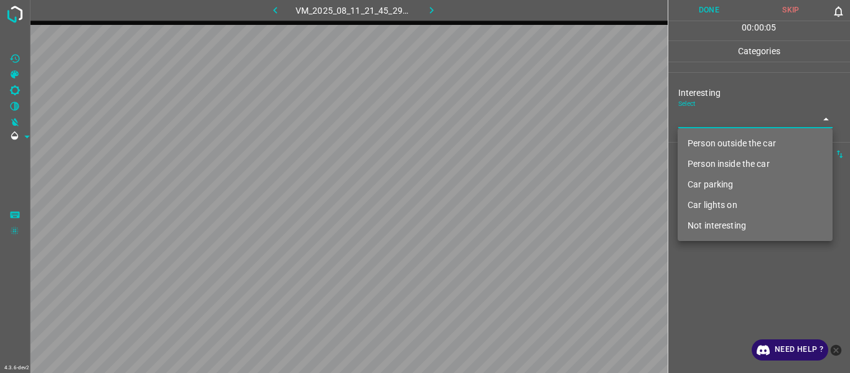
drag, startPoint x: 720, startPoint y: 136, endPoint x: 726, endPoint y: 258, distance: 122.2
click at [721, 138] on li "Person outside the car" at bounding box center [755, 143] width 155 height 21
type input "Person outside the car"
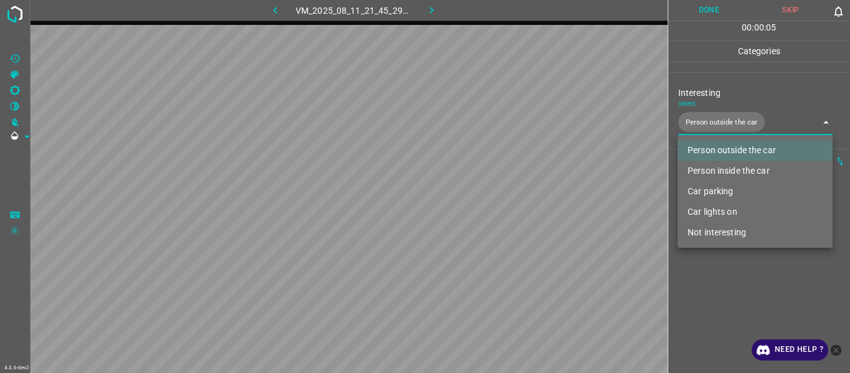
click at [728, 286] on div at bounding box center [425, 186] width 850 height 373
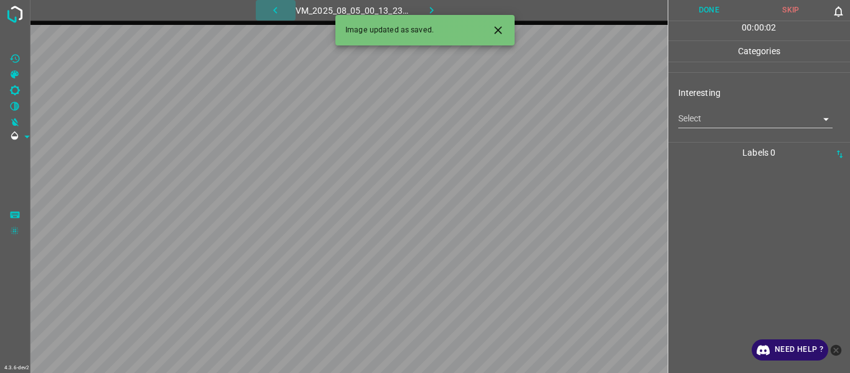
click at [276, 19] on button "button" at bounding box center [276, 10] width 40 height 21
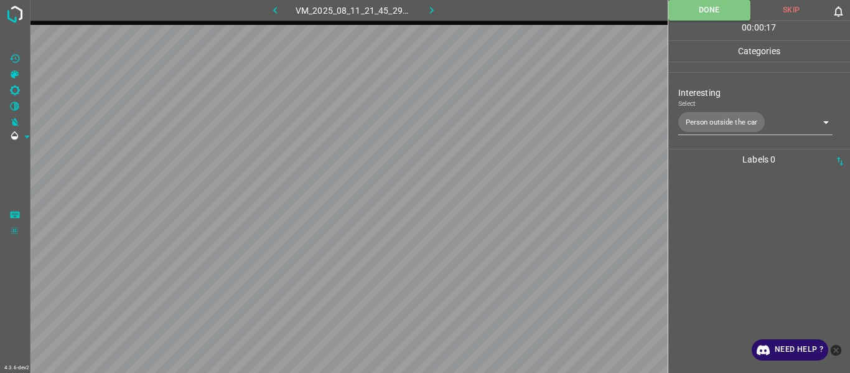
click at [435, 11] on icon "button" at bounding box center [431, 10] width 13 height 13
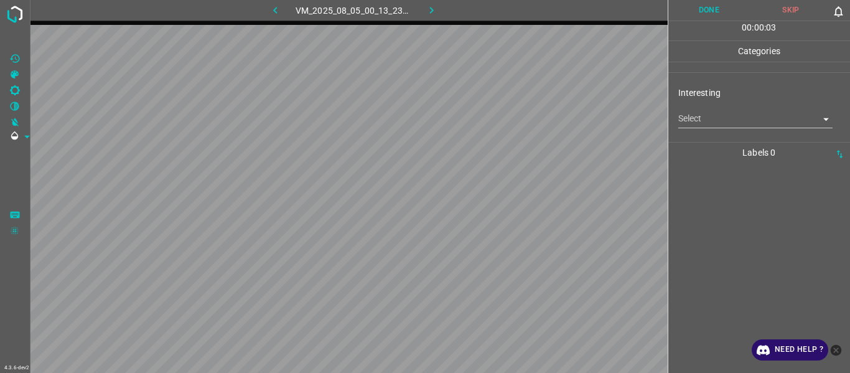
click at [727, 120] on body "4.3.6-dev2 VM_2025_08_05_00_13_23_339_12.gif Done Skip 0 00 : 00 : 03 Categorie…" at bounding box center [425, 186] width 850 height 373
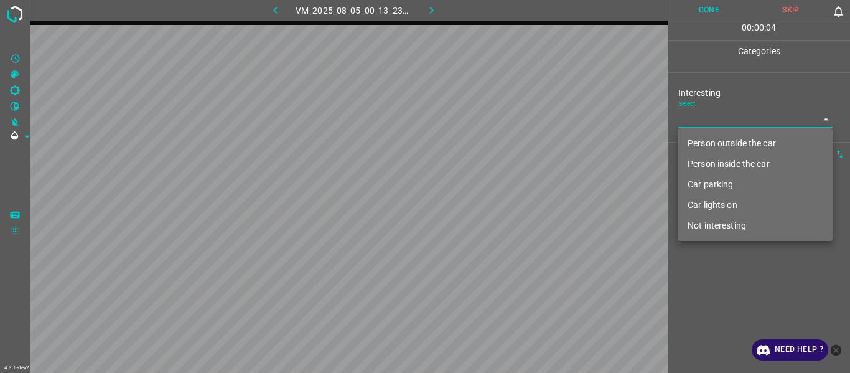
click at [723, 228] on li "Not interesting" at bounding box center [755, 225] width 155 height 21
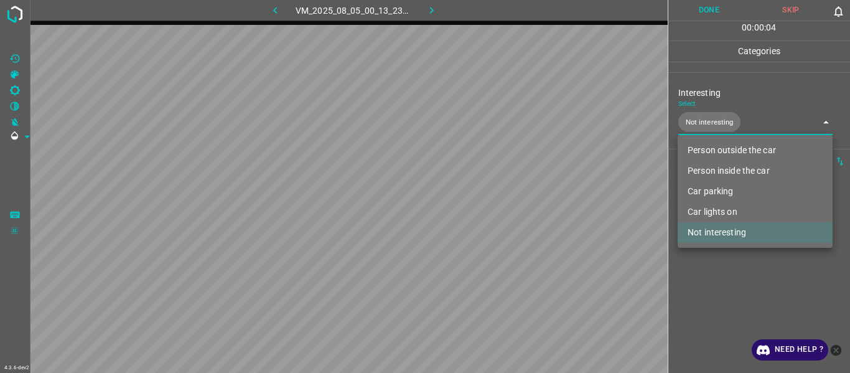
click at [709, 292] on div at bounding box center [425, 186] width 850 height 373
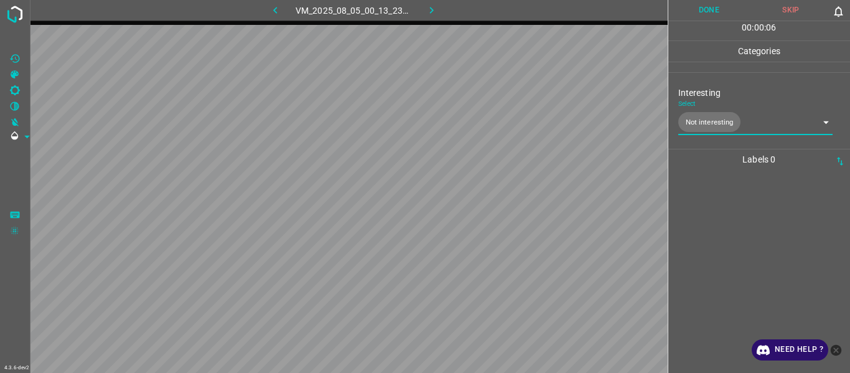
click at [735, 130] on body "4.3.6-dev2 VM_2025_08_05_00_13_23_339_12.gif Done Skip 0 00 : 00 : 06 Categorie…" at bounding box center [425, 186] width 850 height 373
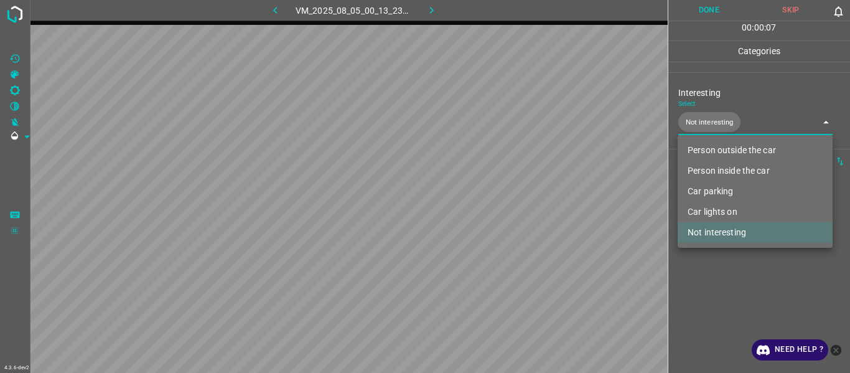
click at [713, 192] on li "Car parking" at bounding box center [755, 191] width 155 height 21
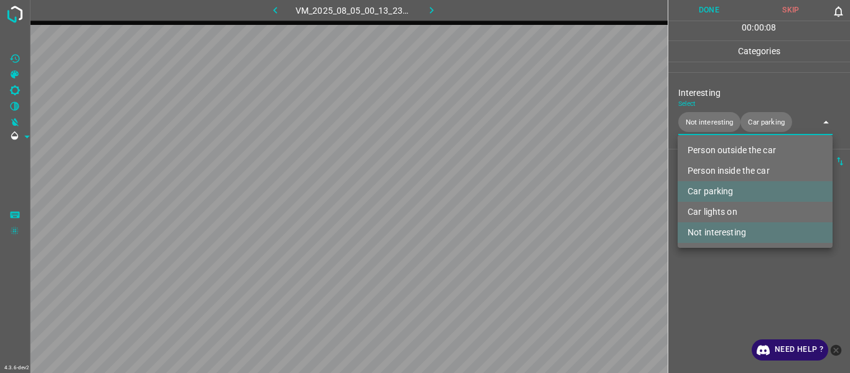
click at [717, 237] on li "Not interesting" at bounding box center [755, 232] width 155 height 21
type input "Car parking"
click at [706, 293] on div at bounding box center [425, 186] width 850 height 373
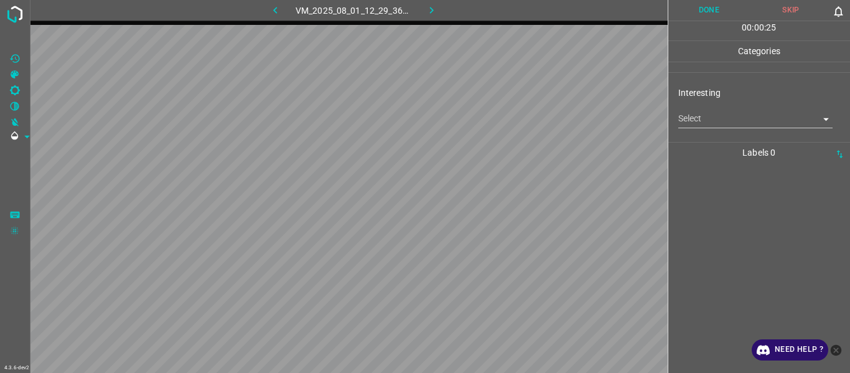
click at [710, 111] on div "Select ​" at bounding box center [756, 114] width 155 height 28
click at [712, 111] on body "4.3.6-dev2 VM_2025_08_01_12_29_36_407_00.gif Done Skip 0 00 : 00 : 25 Categorie…" at bounding box center [425, 186] width 850 height 373
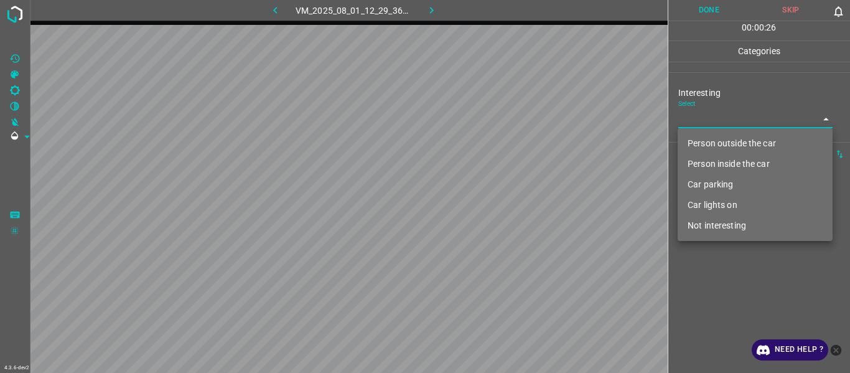
click at [718, 181] on li "Car parking" at bounding box center [755, 184] width 155 height 21
type input "Car parking"
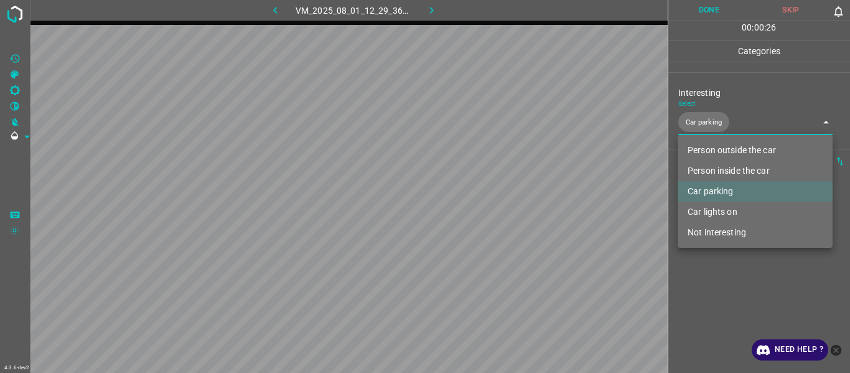
click at [726, 295] on div at bounding box center [425, 186] width 850 height 373
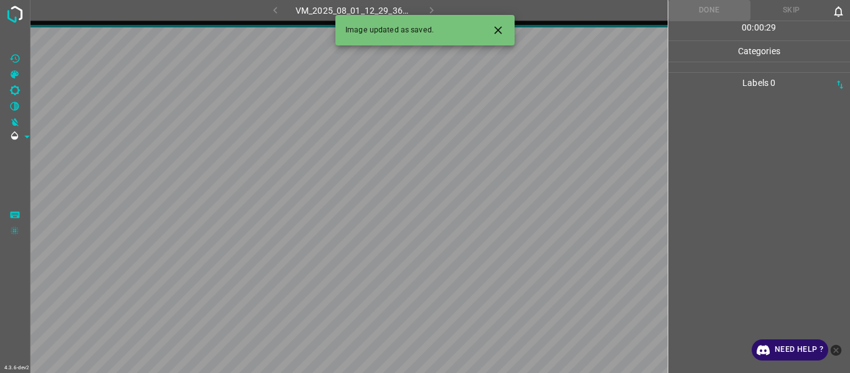
click at [494, 29] on icon "Close" at bounding box center [498, 30] width 13 height 13
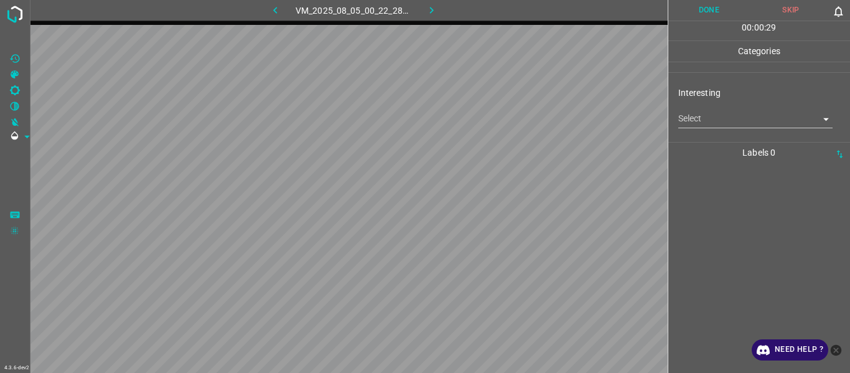
click at [701, 120] on body "4.3.6-dev2 VM_2025_08_05_00_22_28_832_04.gif Done Skip 0 00 : 00 : 29 Categorie…" at bounding box center [425, 186] width 850 height 373
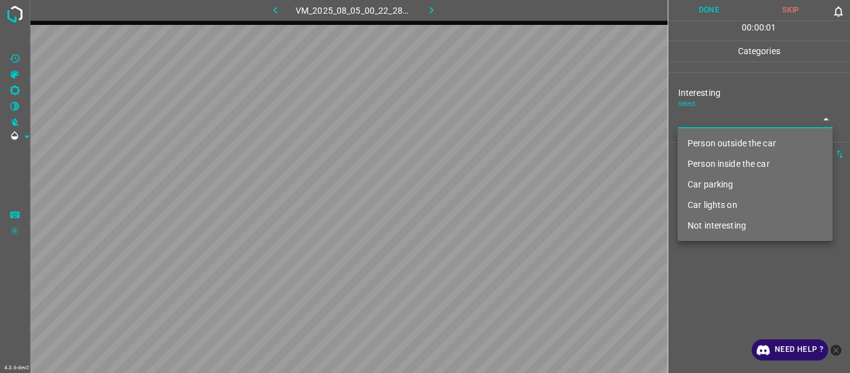
click at [707, 142] on li "Person outside the car" at bounding box center [755, 143] width 155 height 21
type input "Person outside the car"
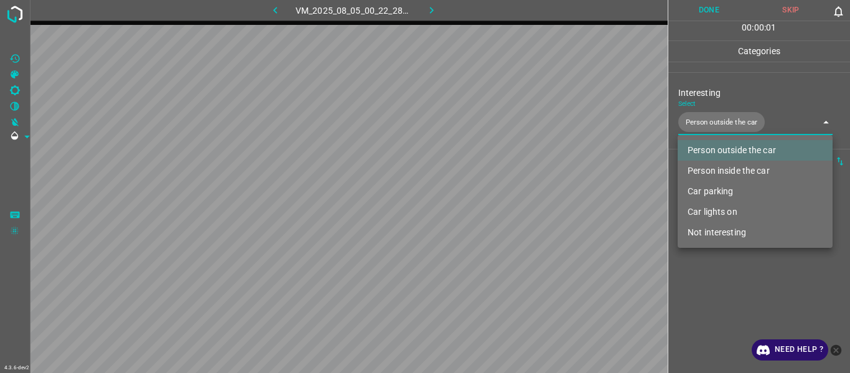
click at [710, 280] on div at bounding box center [425, 186] width 850 height 373
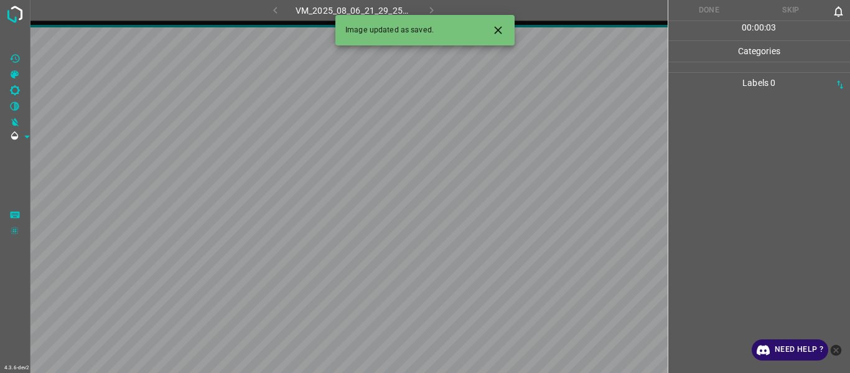
click at [499, 30] on icon "Close" at bounding box center [497, 29] width 7 height 7
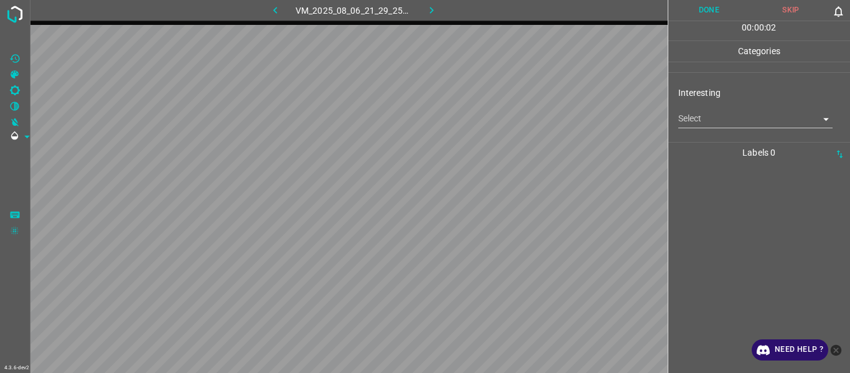
click at [696, 118] on body "4.3.6-dev2 VM_2025_08_06_21_29_25_633_07.gif Done Skip 0 00 : 00 : 02 Categorie…" at bounding box center [425, 186] width 850 height 373
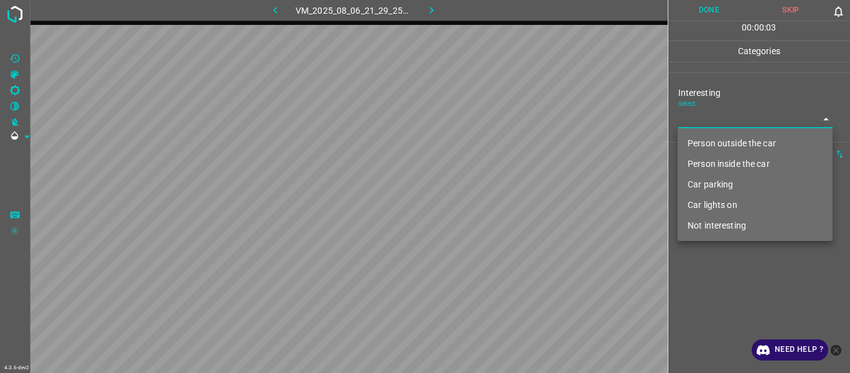
drag, startPoint x: 709, startPoint y: 159, endPoint x: 711, endPoint y: 153, distance: 6.7
click at [710, 157] on li "Person inside the car" at bounding box center [755, 164] width 155 height 21
type input "Person inside the car"
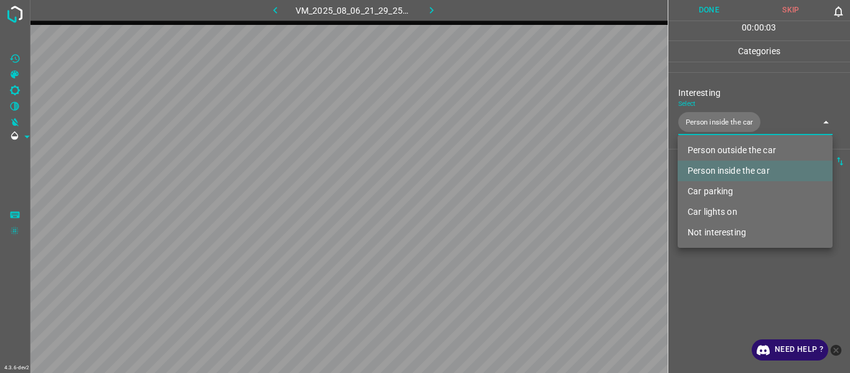
click at [721, 168] on li "Person inside the car" at bounding box center [755, 171] width 155 height 21
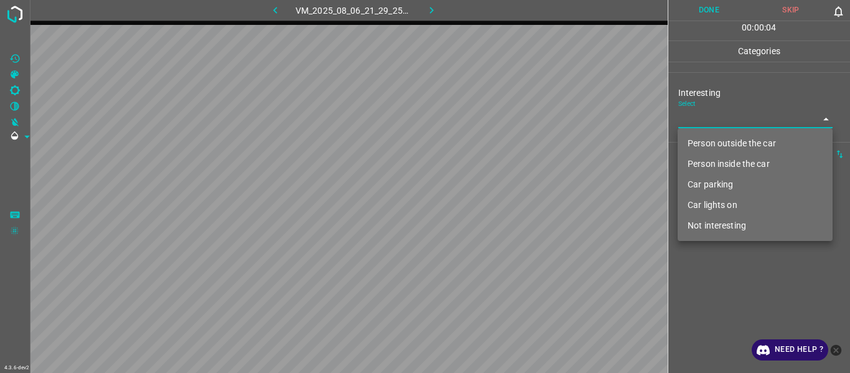
click at [720, 138] on li "Person outside the car" at bounding box center [755, 143] width 155 height 21
type input "Person outside the car"
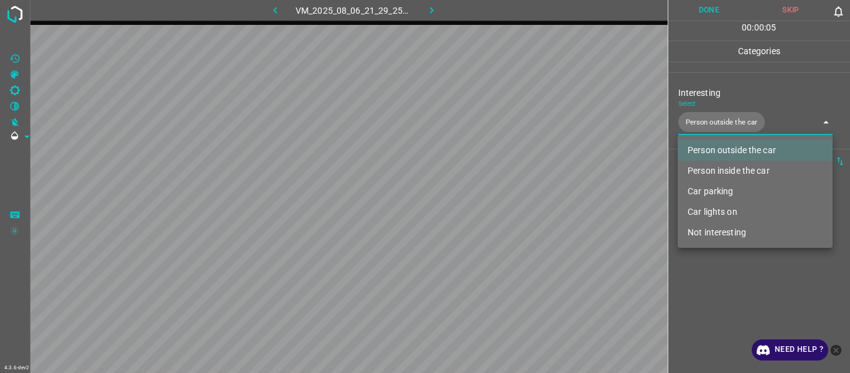
click at [710, 270] on div at bounding box center [425, 186] width 850 height 373
